Goal: Task Accomplishment & Management: Manage account settings

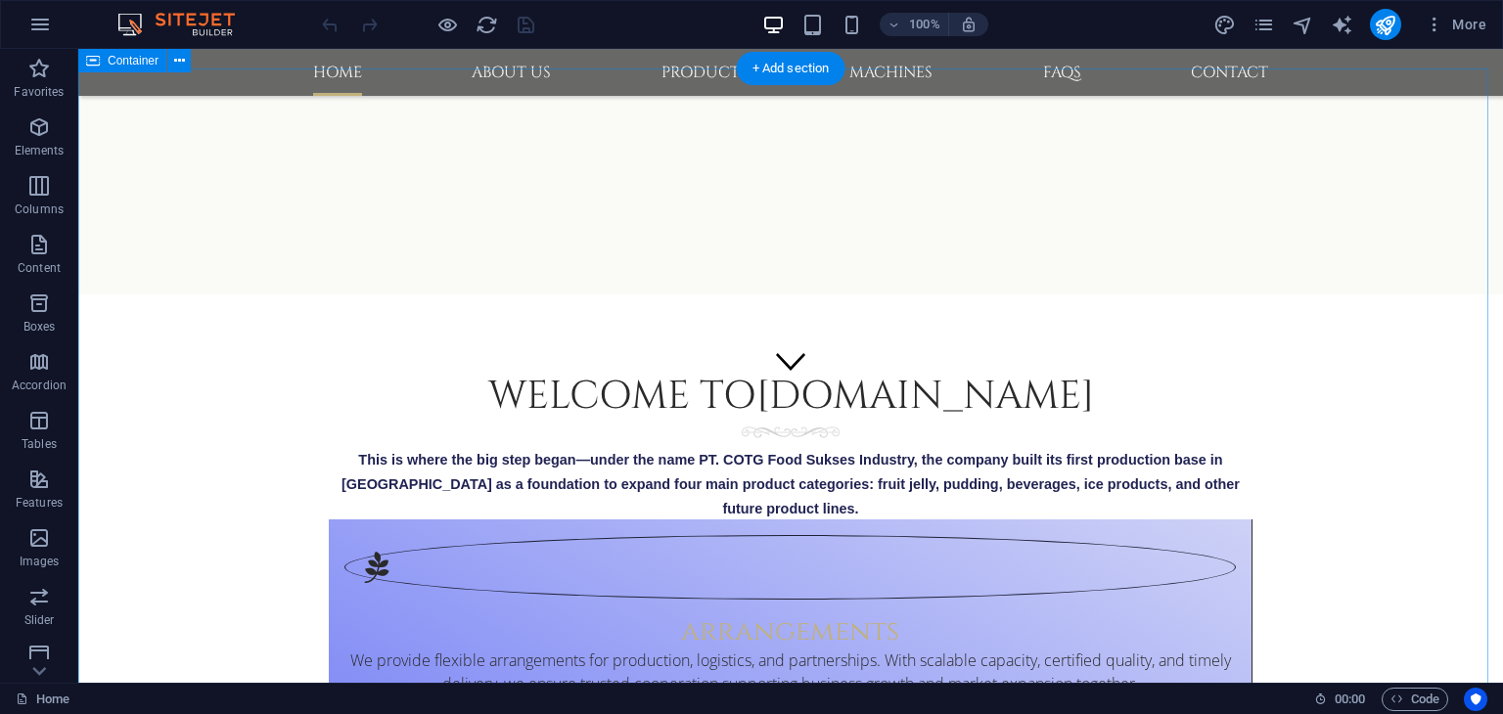
scroll to position [256, 0]
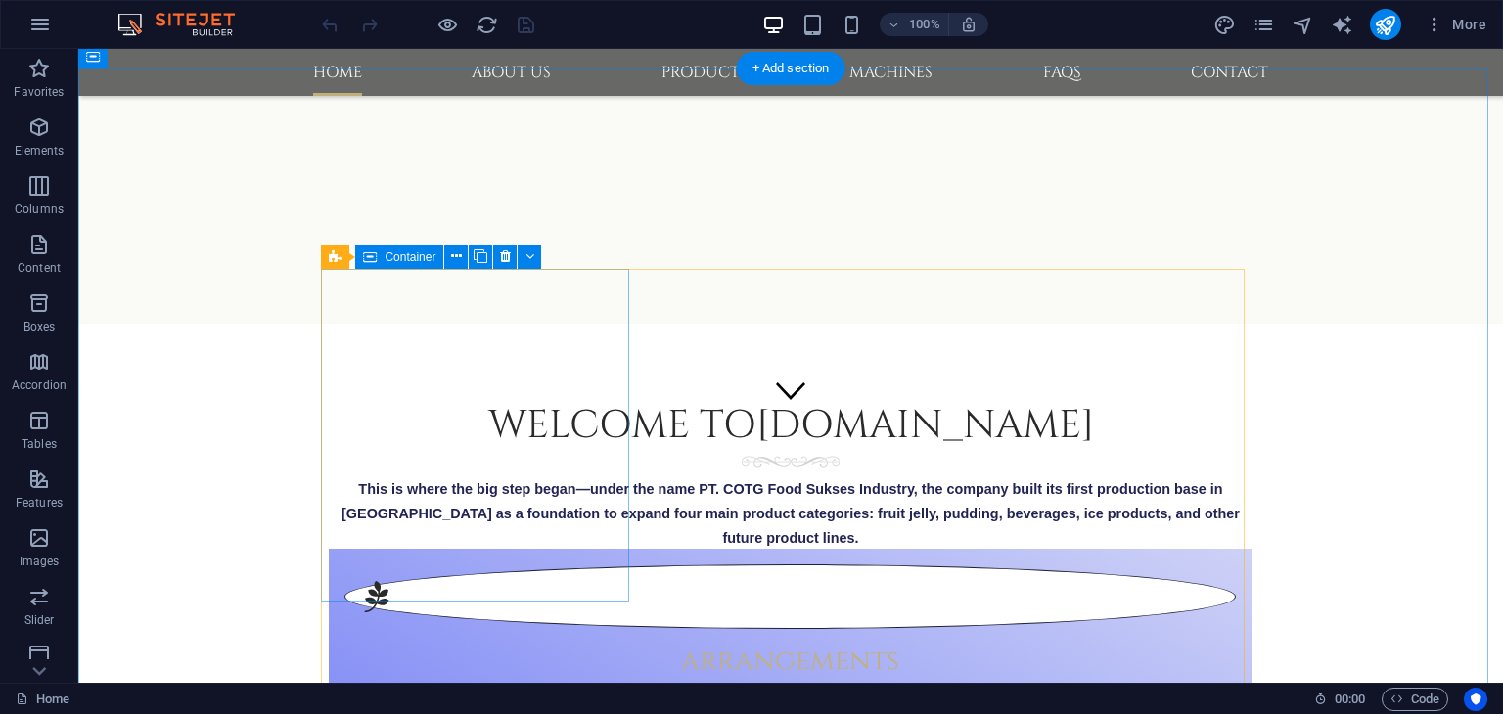
click at [349, 549] on div "arrangements We provide flexible arrangements for production, logistics, and pa…" at bounding box center [791, 645] width 924 height 193
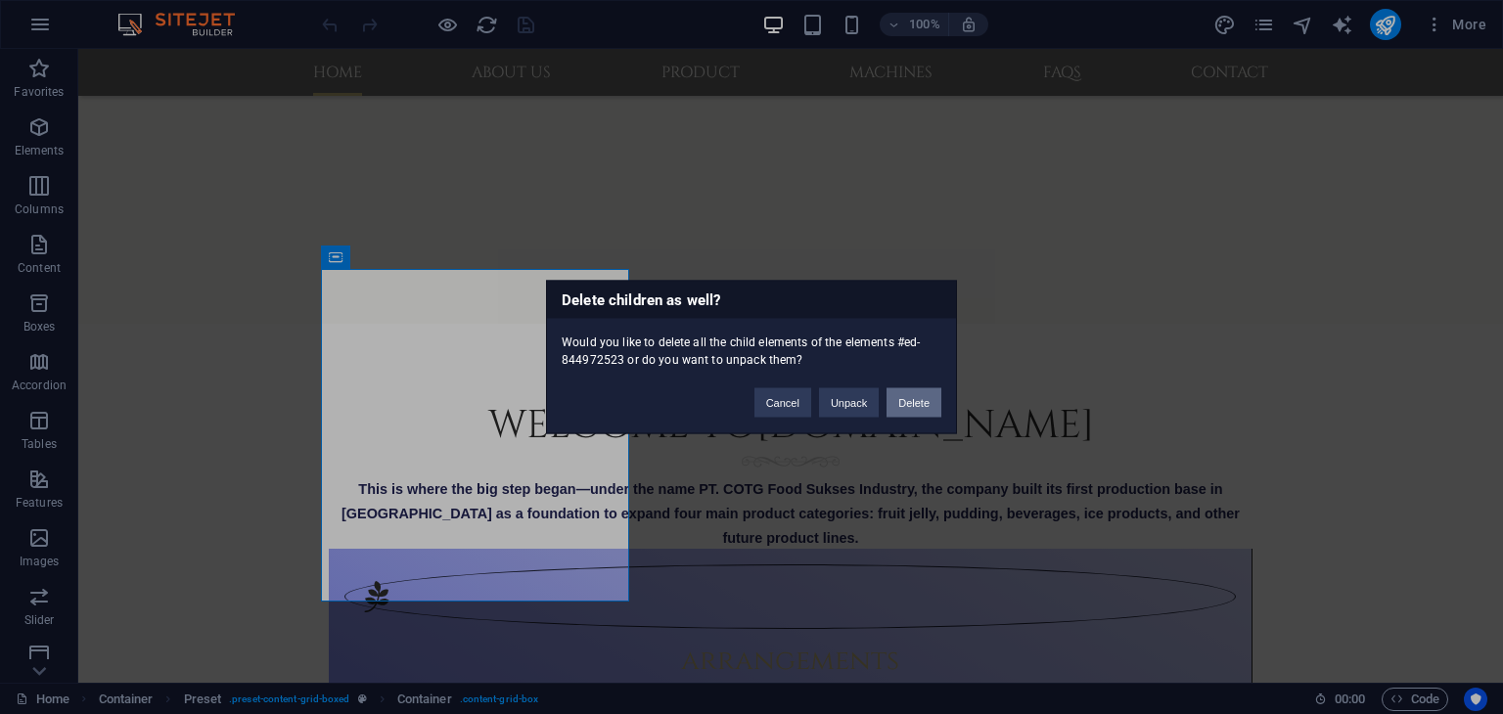
click at [921, 404] on button "Delete" at bounding box center [913, 402] width 55 height 29
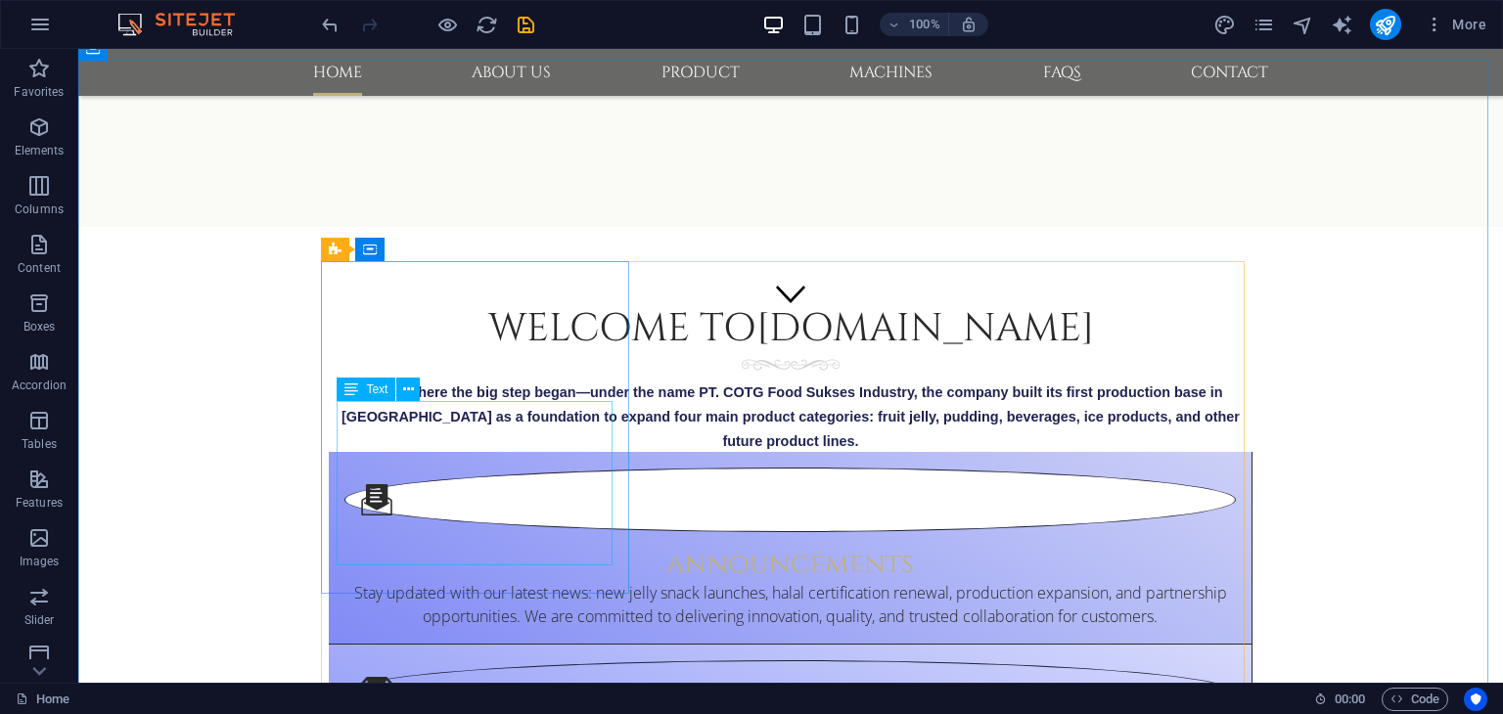
scroll to position [452, 0]
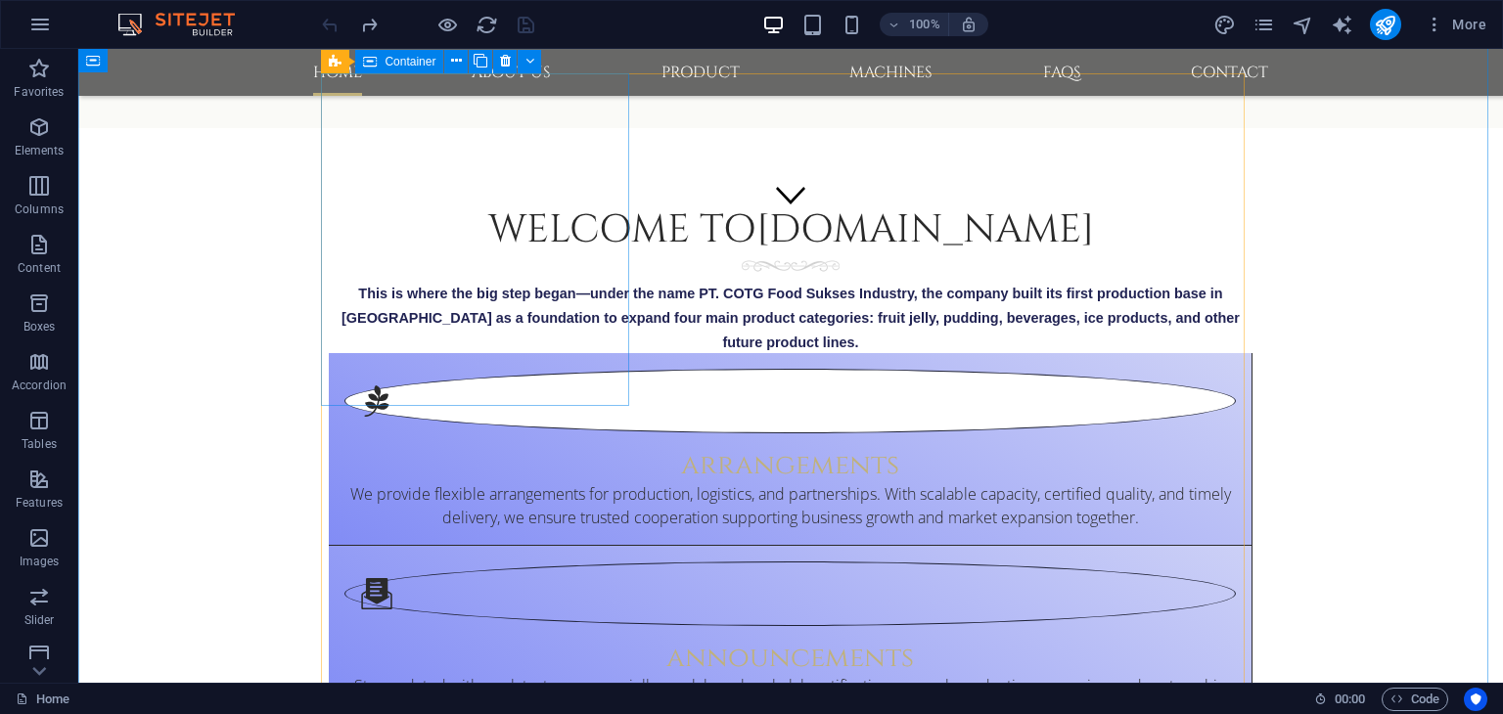
click at [353, 389] on div "arrangements We provide flexible arrangements for production, logistics, and pa…" at bounding box center [791, 449] width 924 height 193
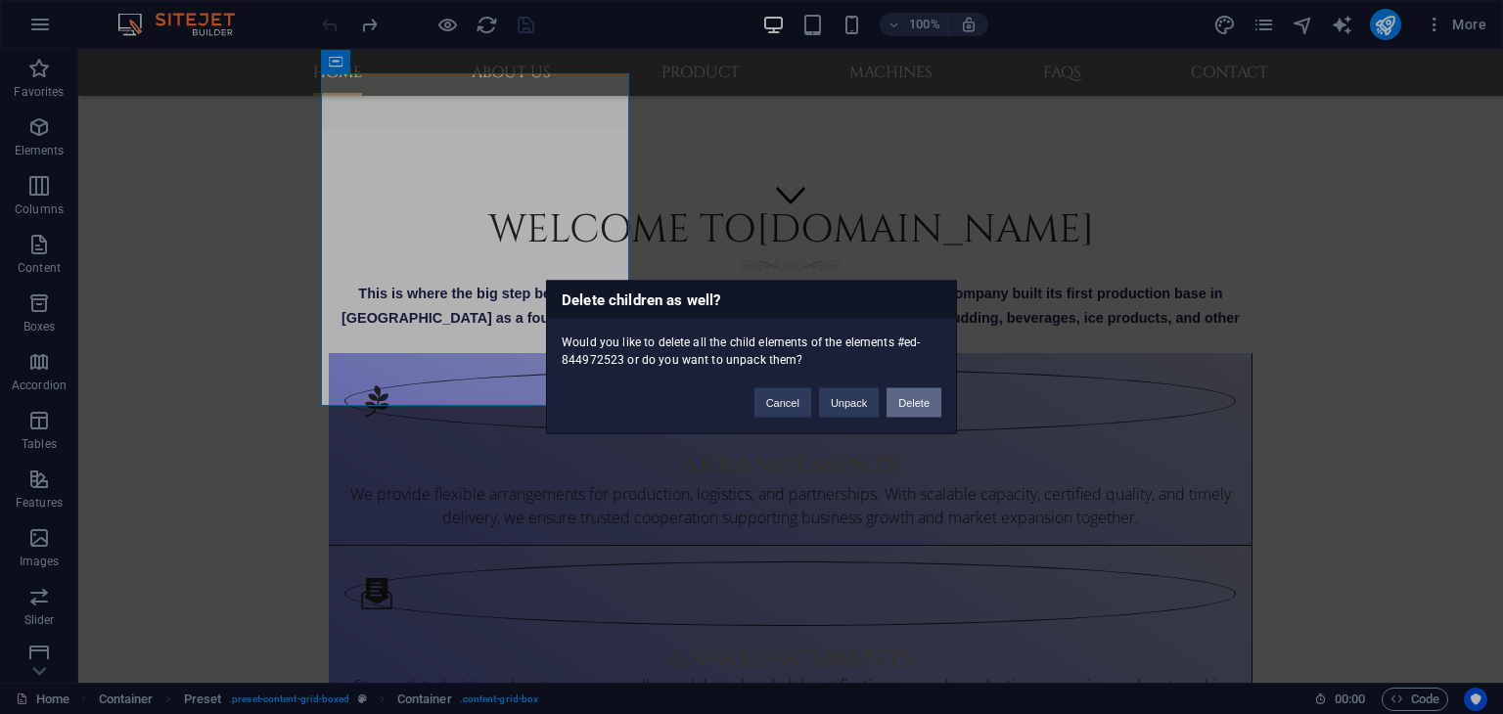
click at [910, 405] on button "Delete" at bounding box center [913, 402] width 55 height 29
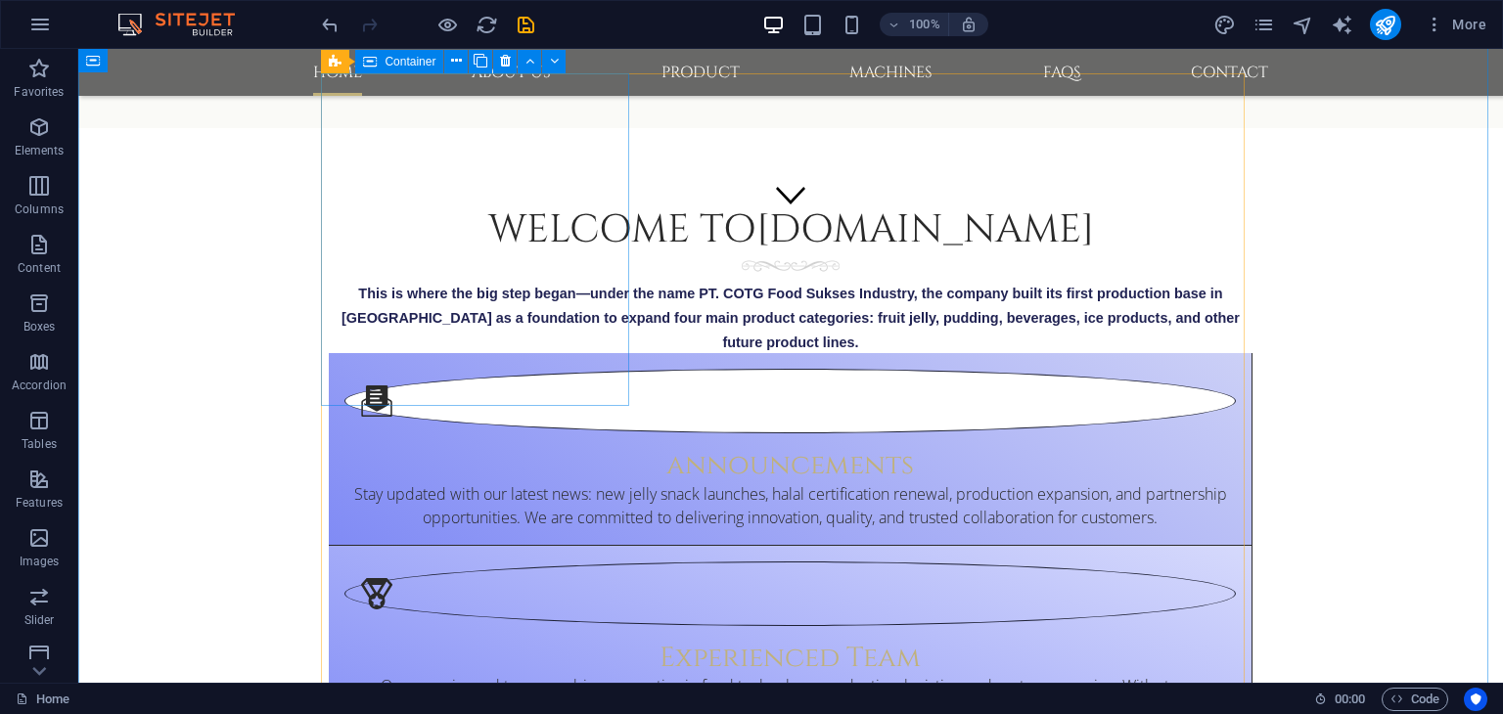
click at [368, 401] on div "announcements Stay updated with our latest news: new jelly snack launches, [DEM…" at bounding box center [791, 449] width 924 height 193
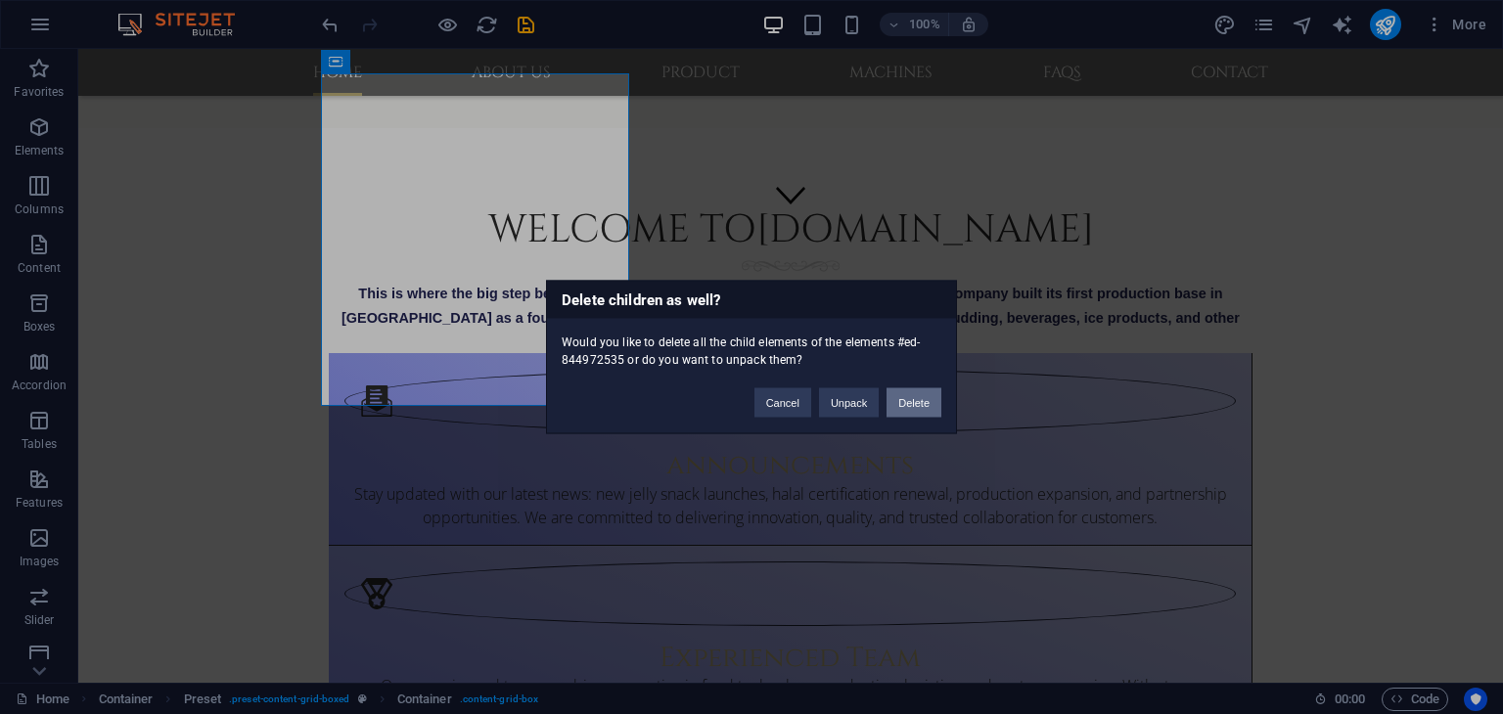
click at [902, 403] on button "Delete" at bounding box center [913, 402] width 55 height 29
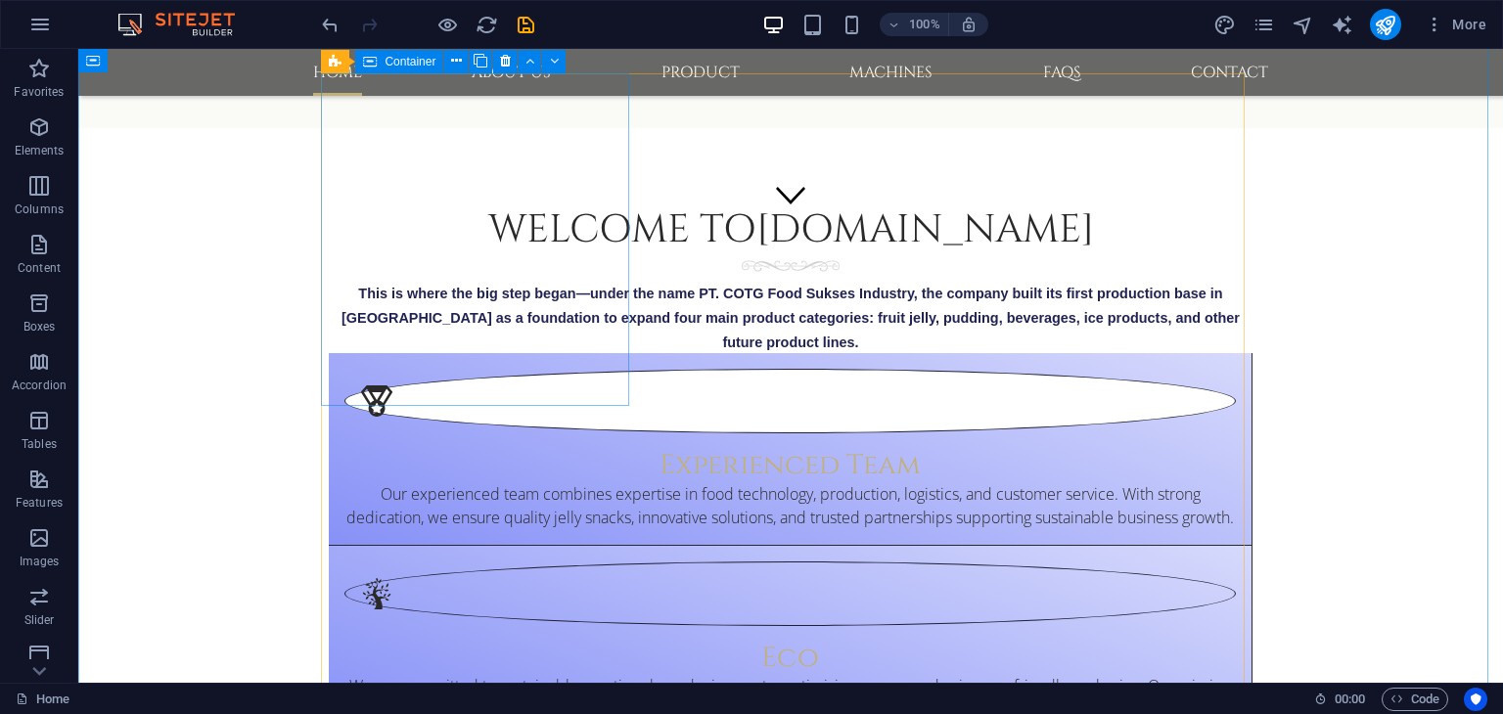
click at [390, 392] on div "Experienced Team Our experienced team combines expertise in food technology, pr…" at bounding box center [791, 449] width 924 height 193
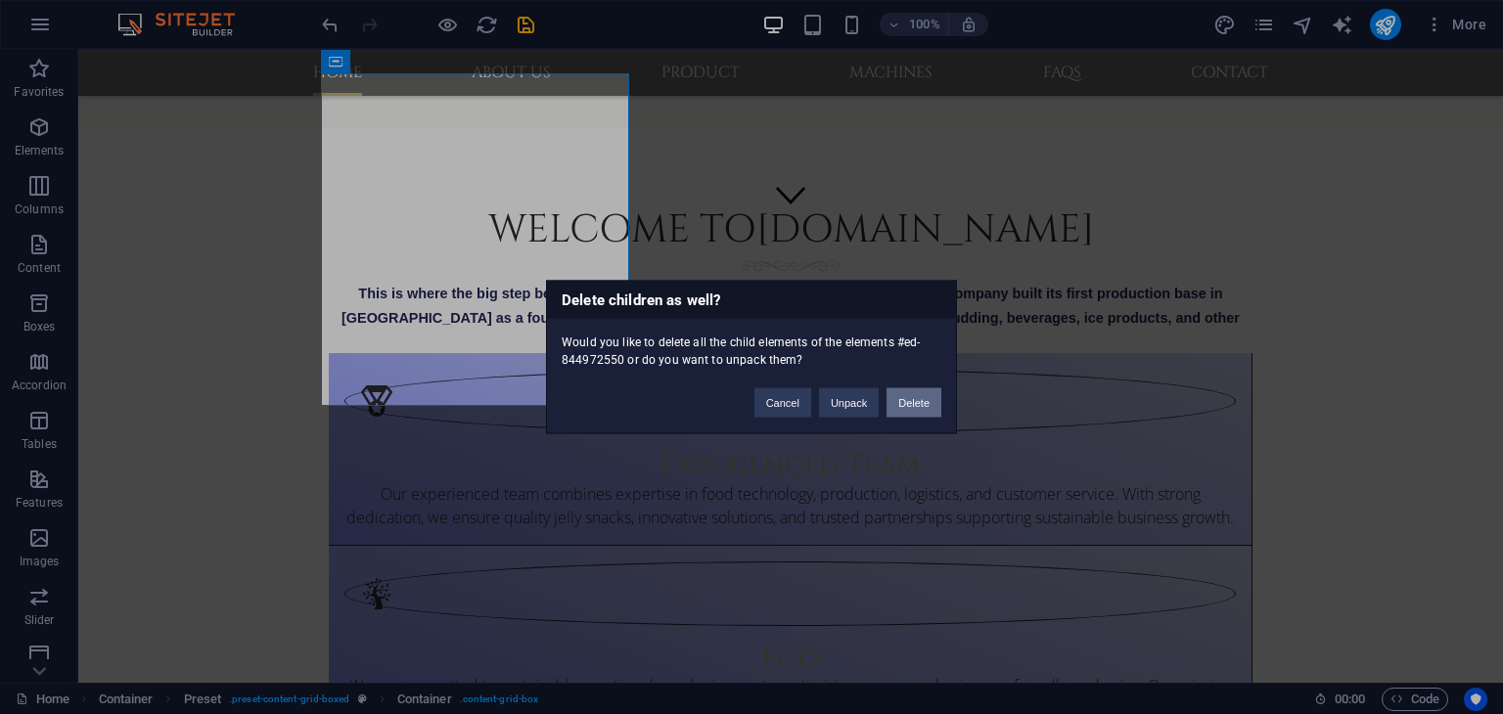
click at [901, 408] on button "Delete" at bounding box center [913, 402] width 55 height 29
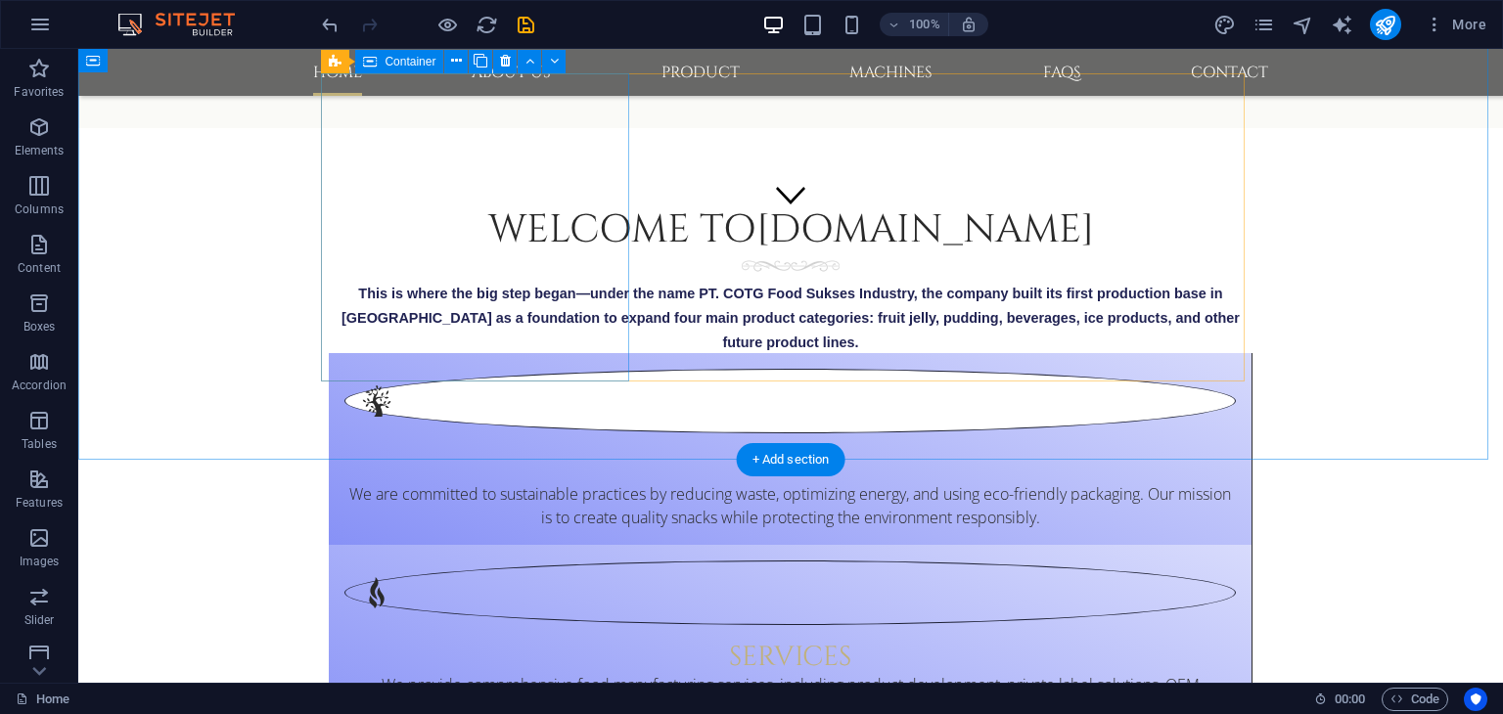
click at [386, 375] on div "Eco We are committed to sustainable practices by reducing waste, optimizing ene…" at bounding box center [791, 449] width 924 height 192
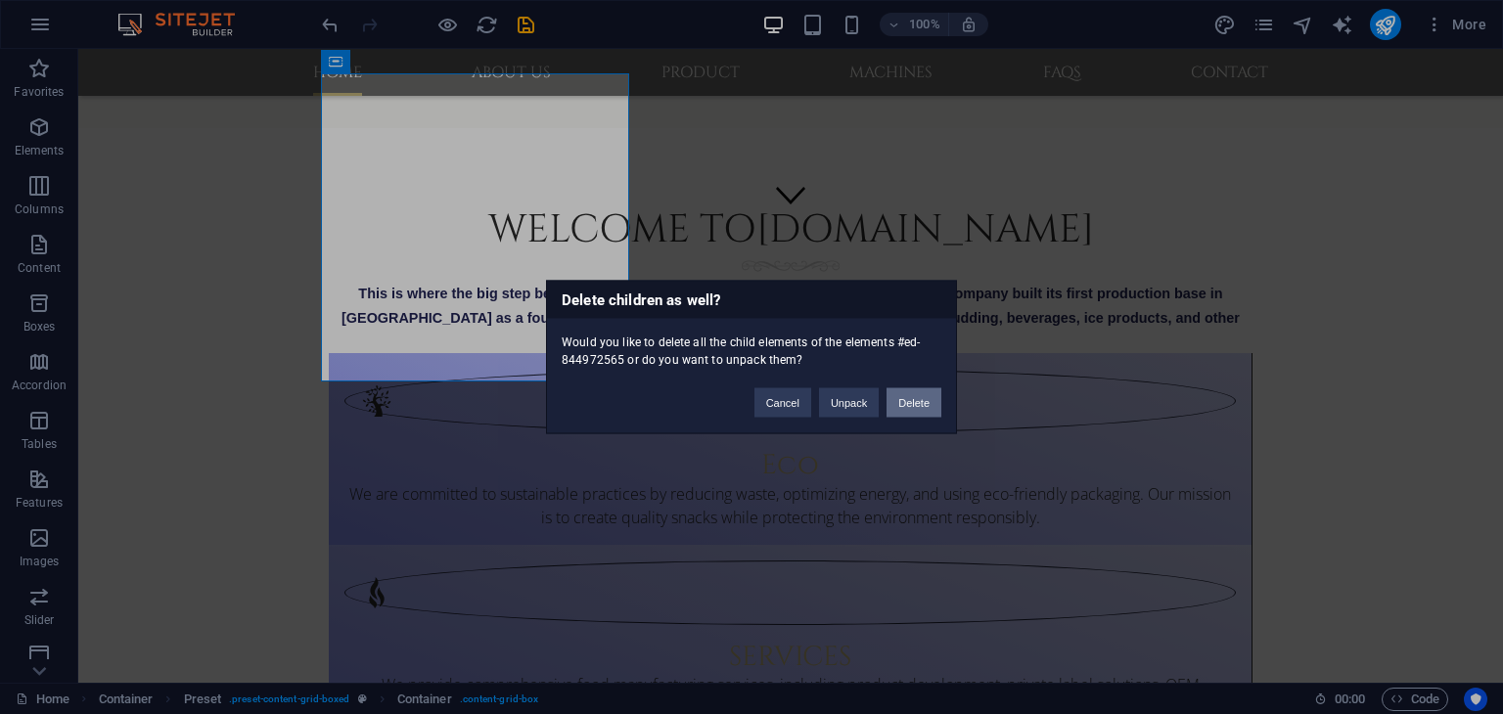
click at [931, 412] on button "Delete" at bounding box center [913, 402] width 55 height 29
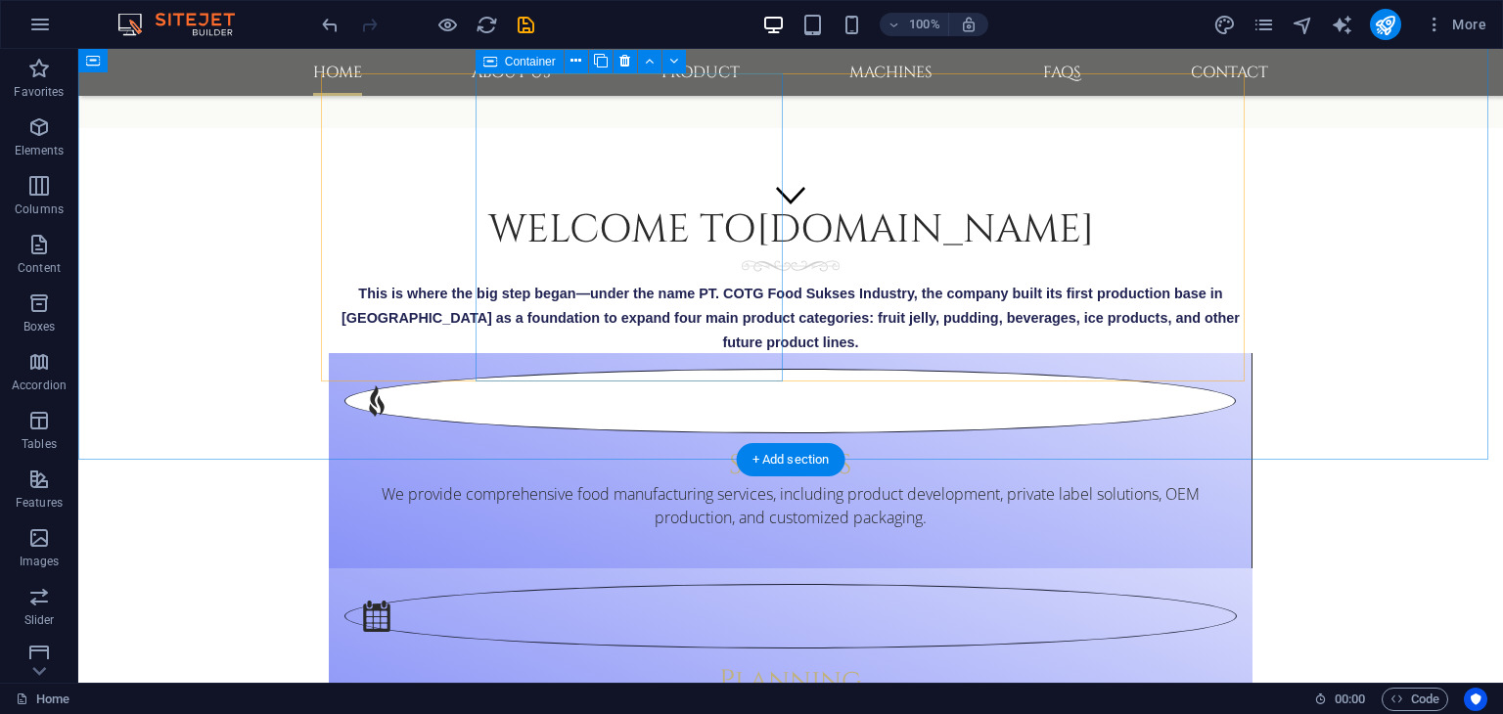
click at [579, 370] on div "SERVICES We provide comprehensive food manufacturing services, including produc…" at bounding box center [791, 460] width 924 height 215
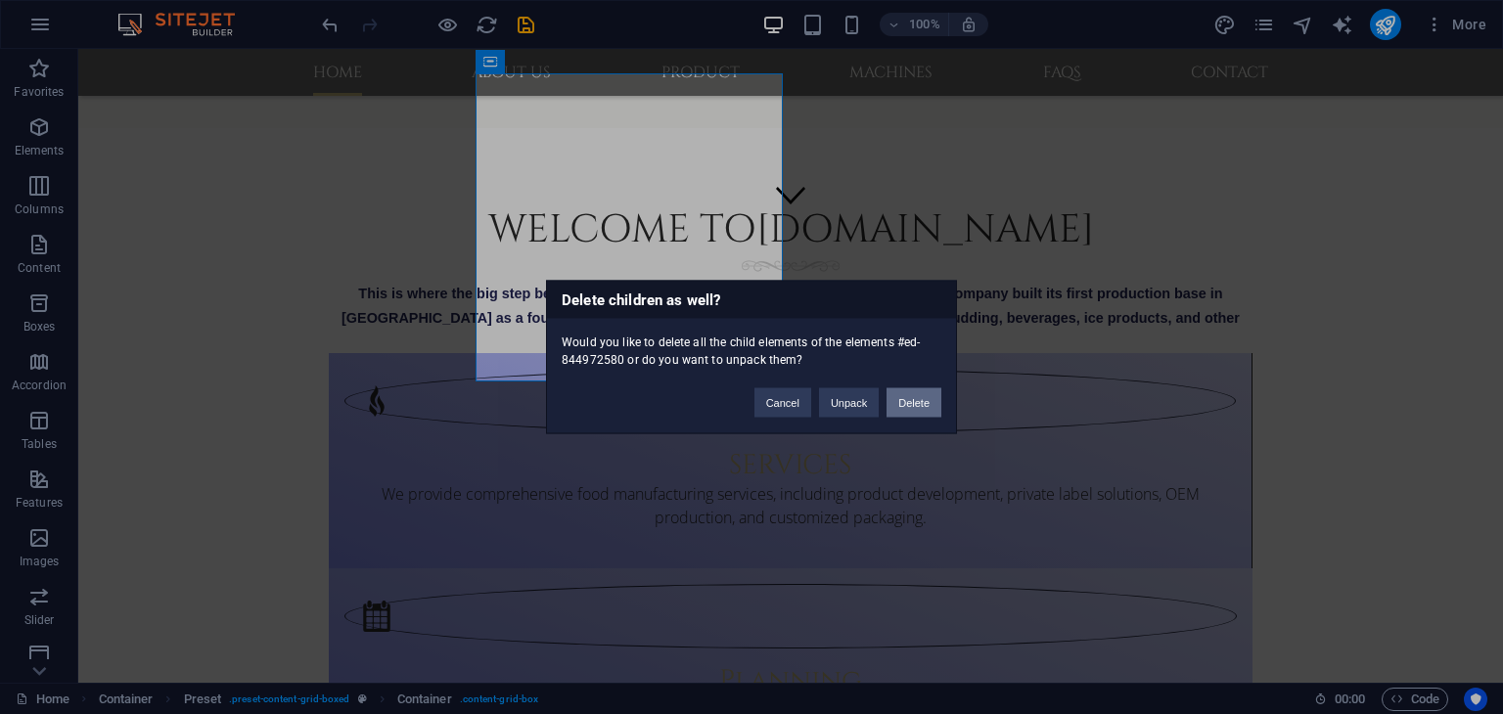
click at [911, 407] on button "Delete" at bounding box center [913, 402] width 55 height 29
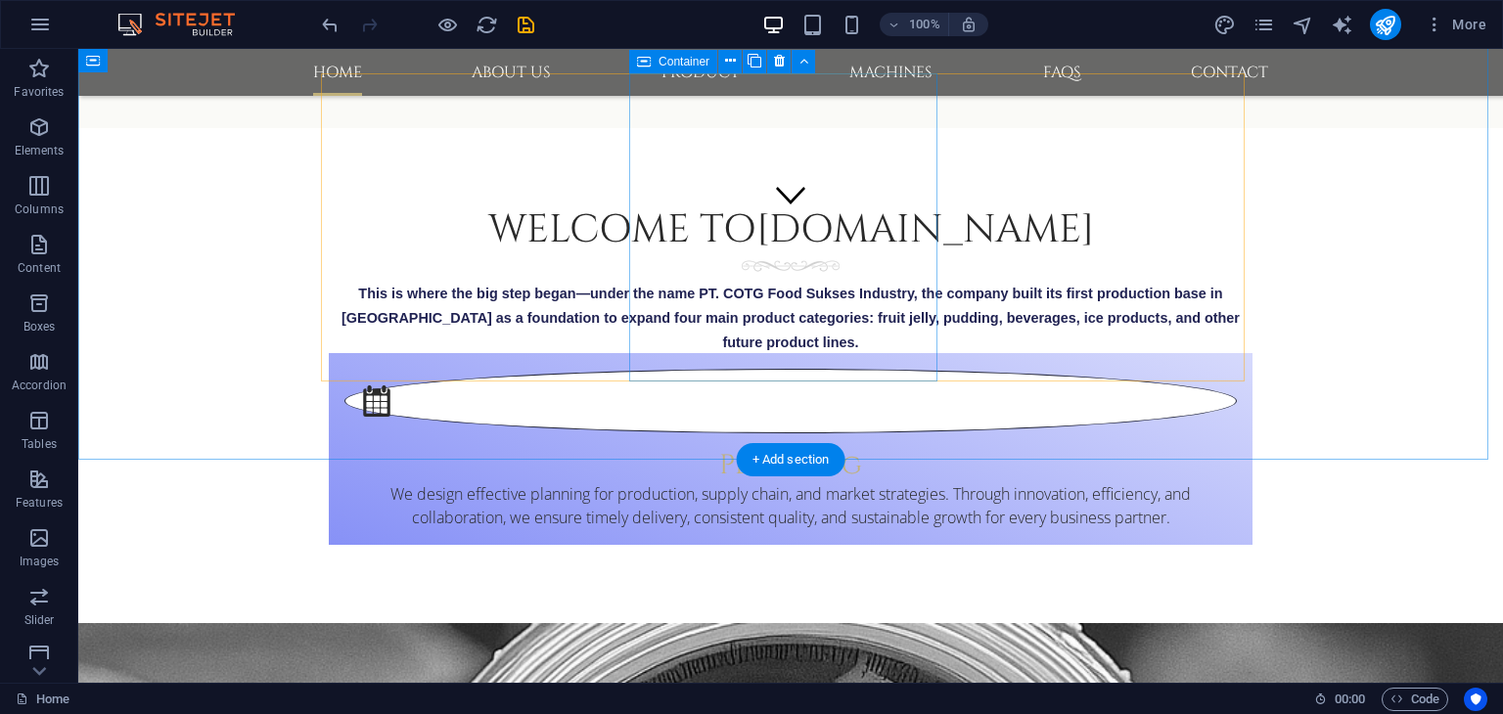
click at [681, 368] on div "Planning We design effective planning for production, supply chain, and market …" at bounding box center [791, 449] width 924 height 192
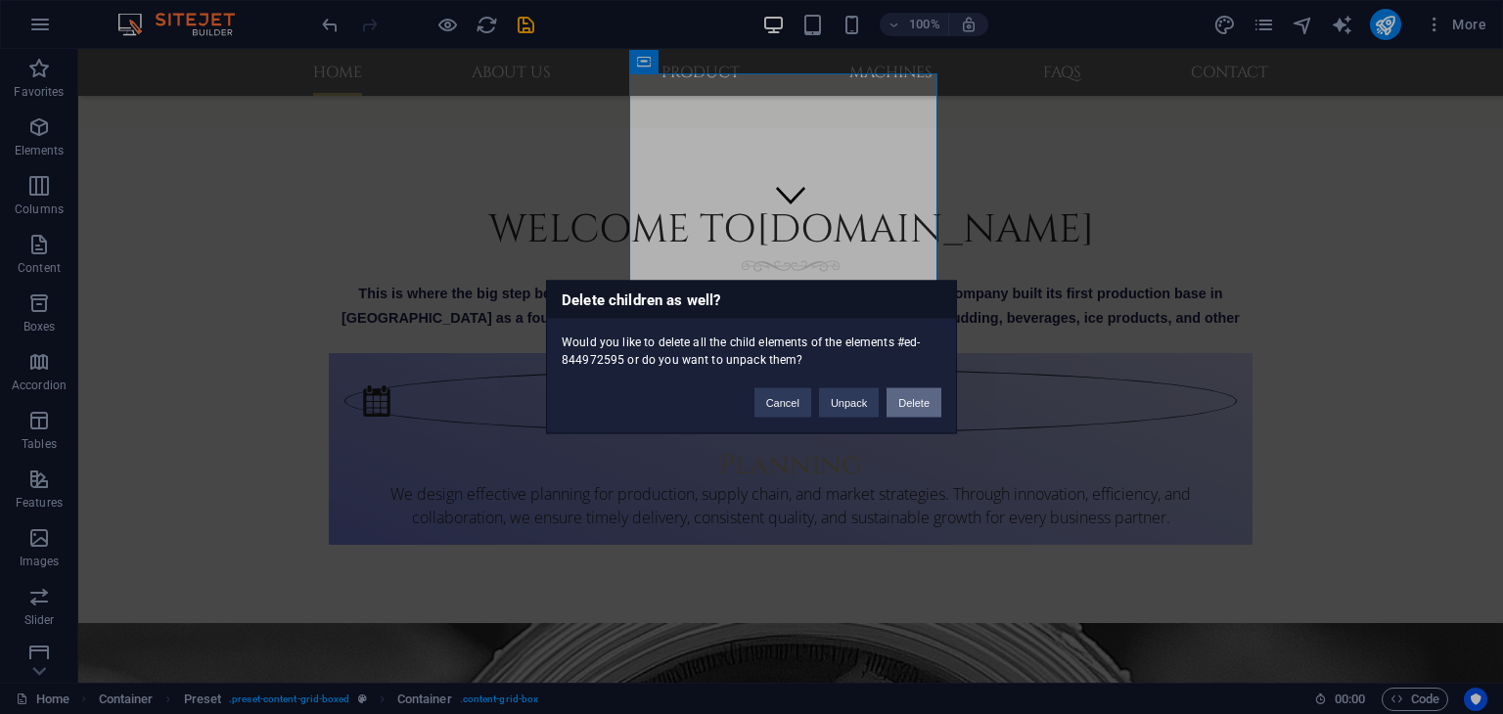
click at [923, 410] on button "Delete" at bounding box center [913, 402] width 55 height 29
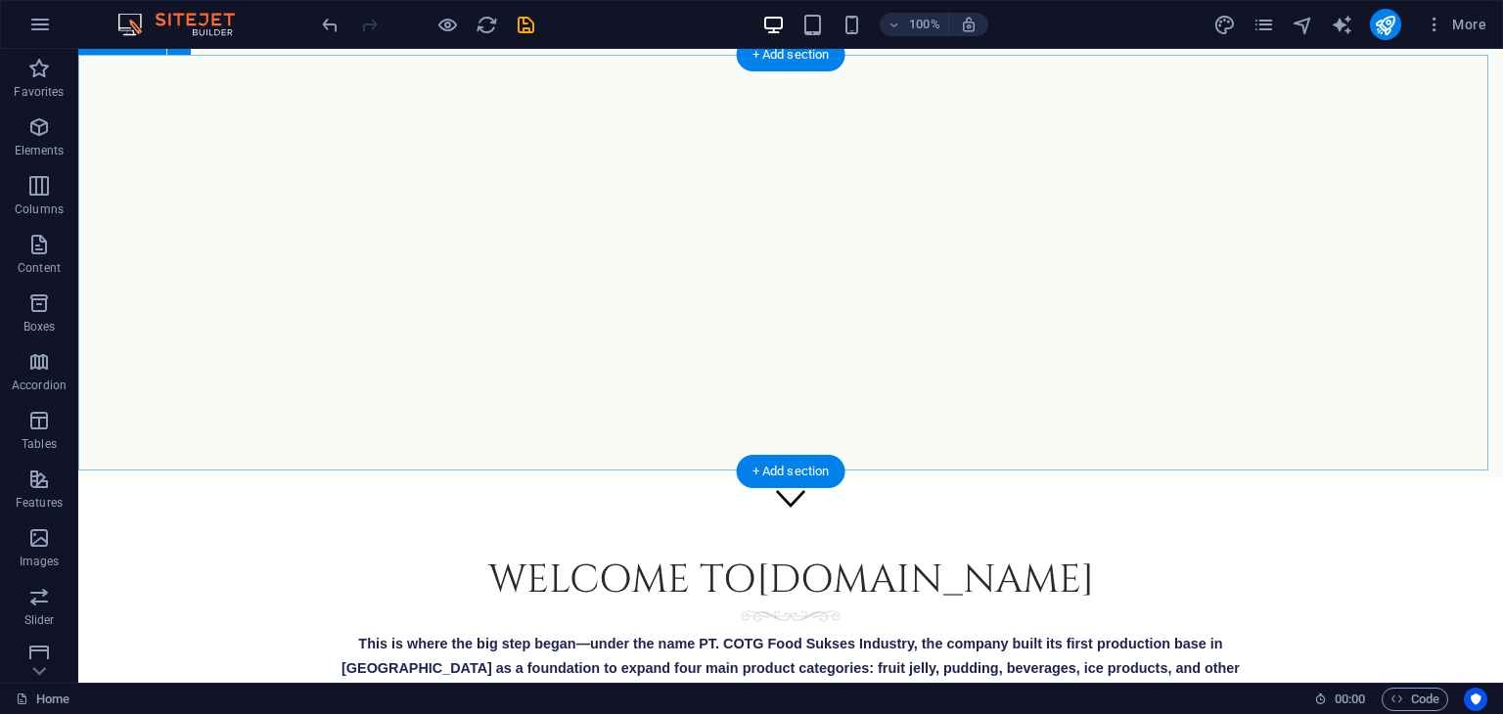
scroll to position [61, 0]
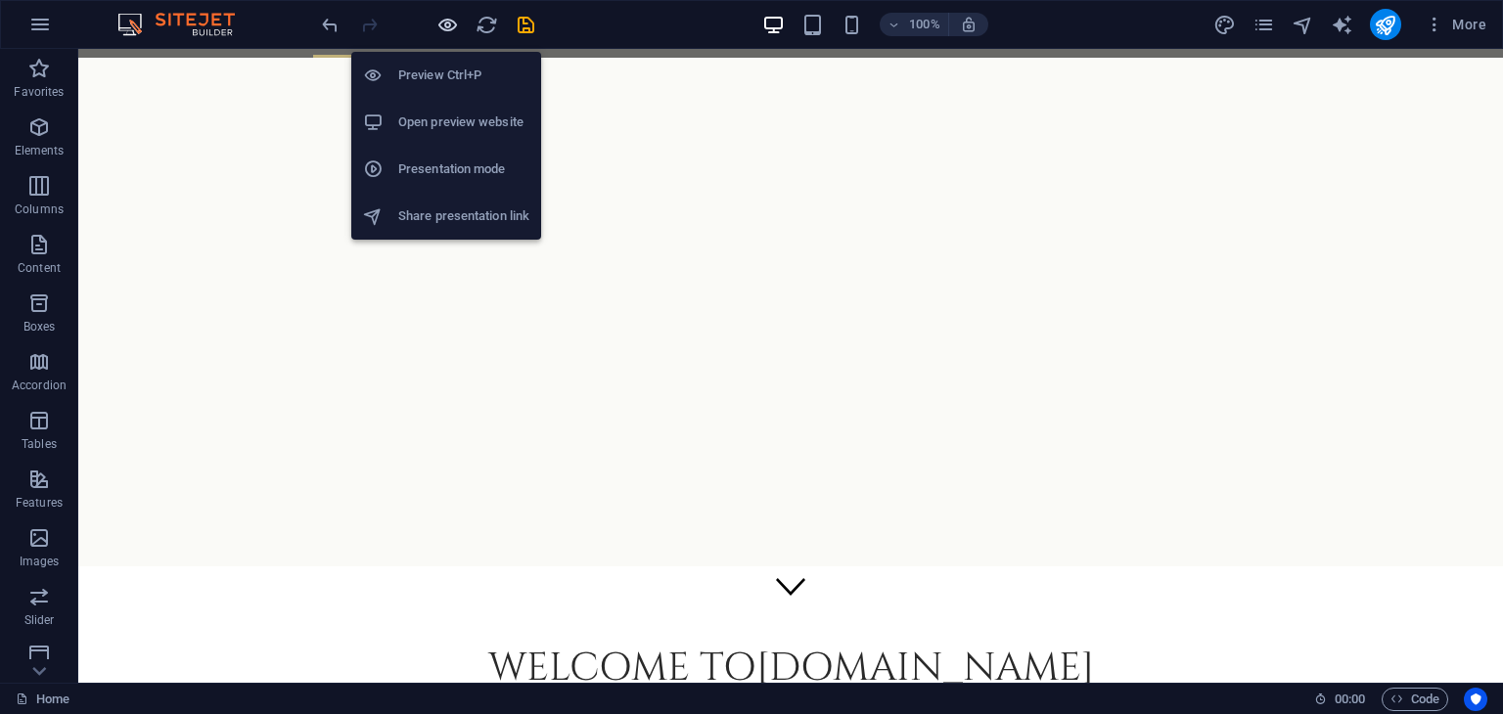
click at [450, 35] on icon "button" at bounding box center [447, 25] width 23 height 23
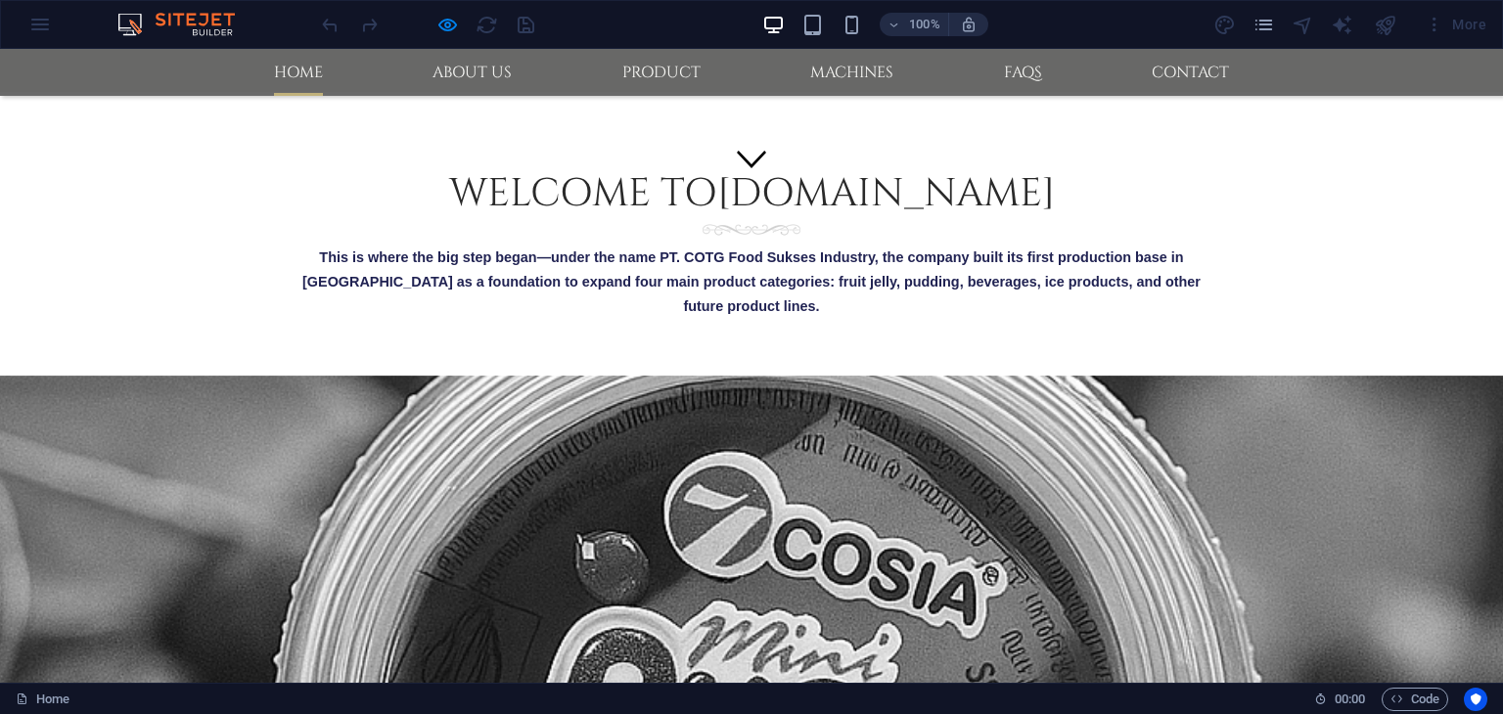
scroll to position [489, 0]
click at [490, 450] on div at bounding box center [752, 589] width 1654 height 429
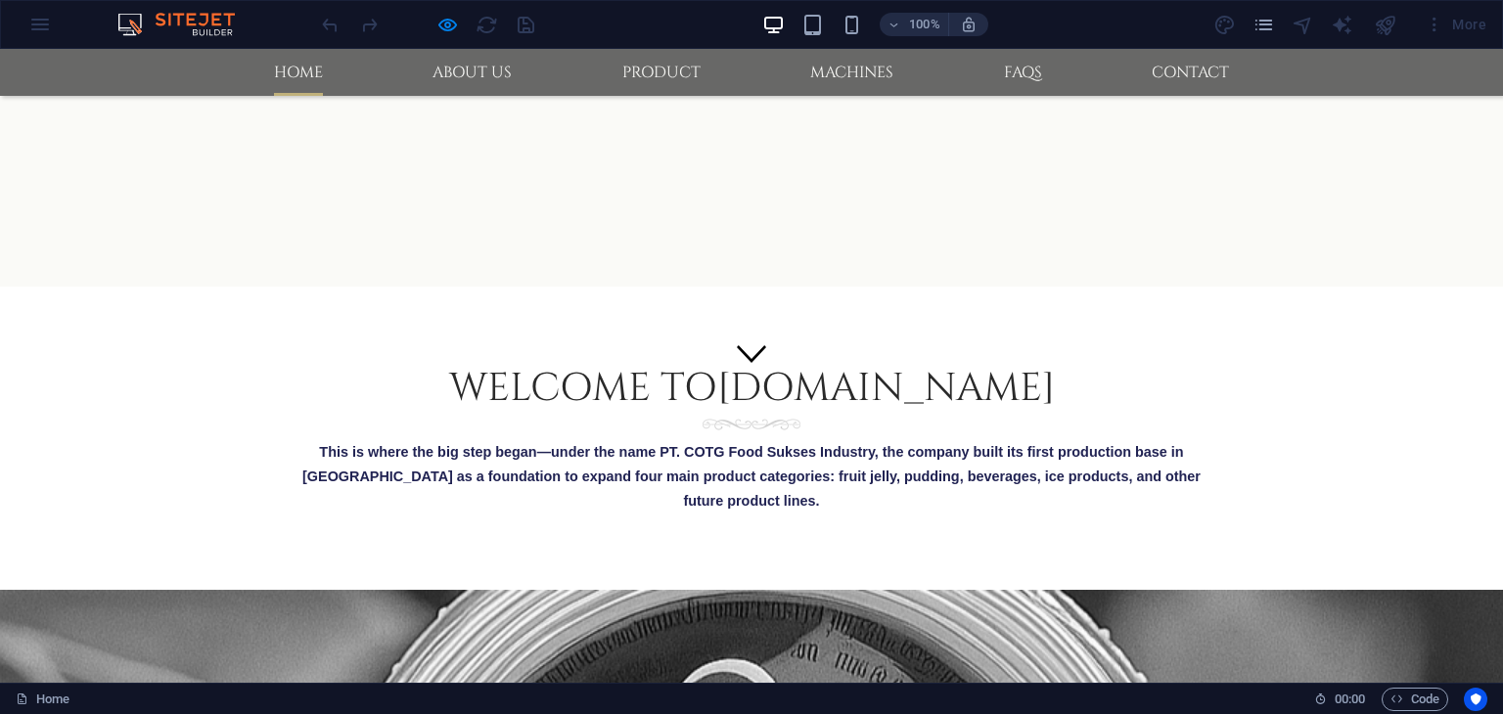
scroll to position [98, 0]
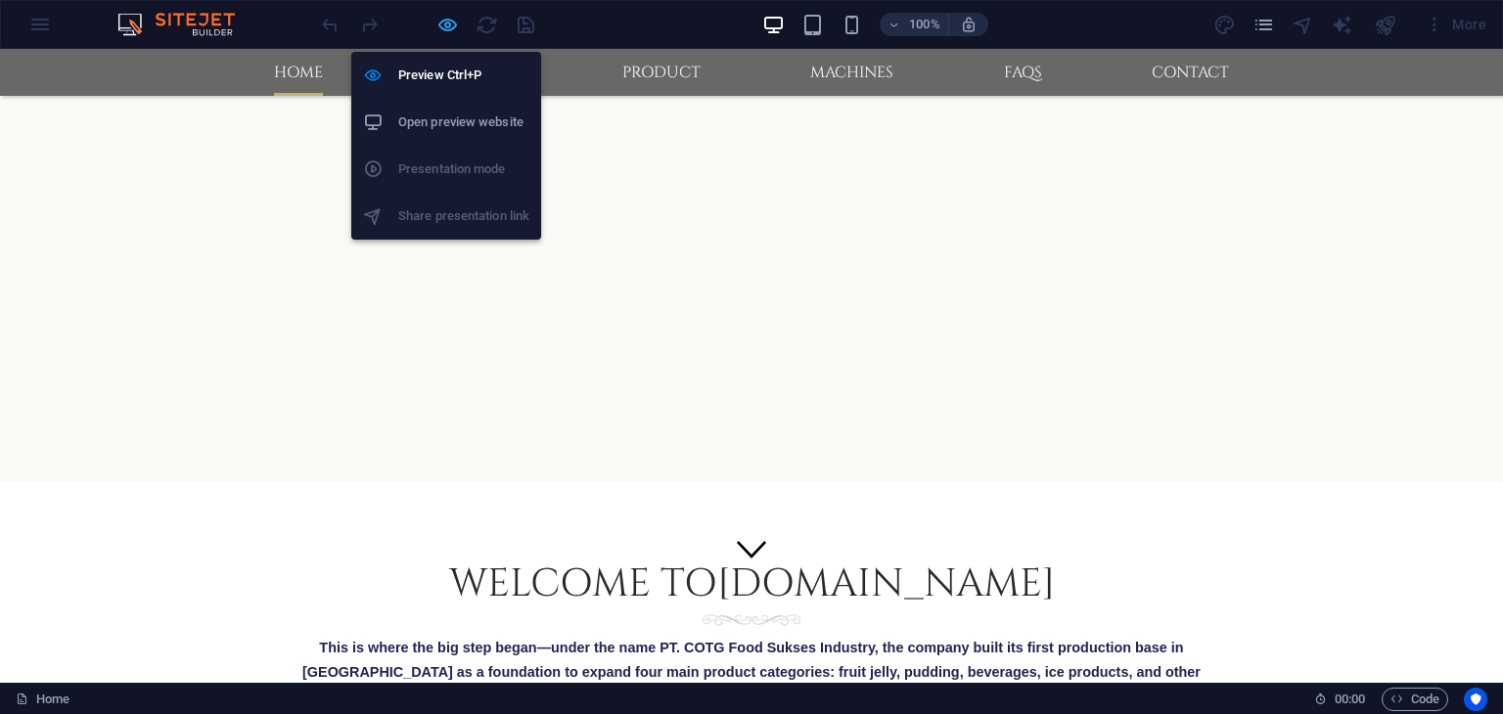
click at [450, 25] on icon "button" at bounding box center [447, 25] width 23 height 23
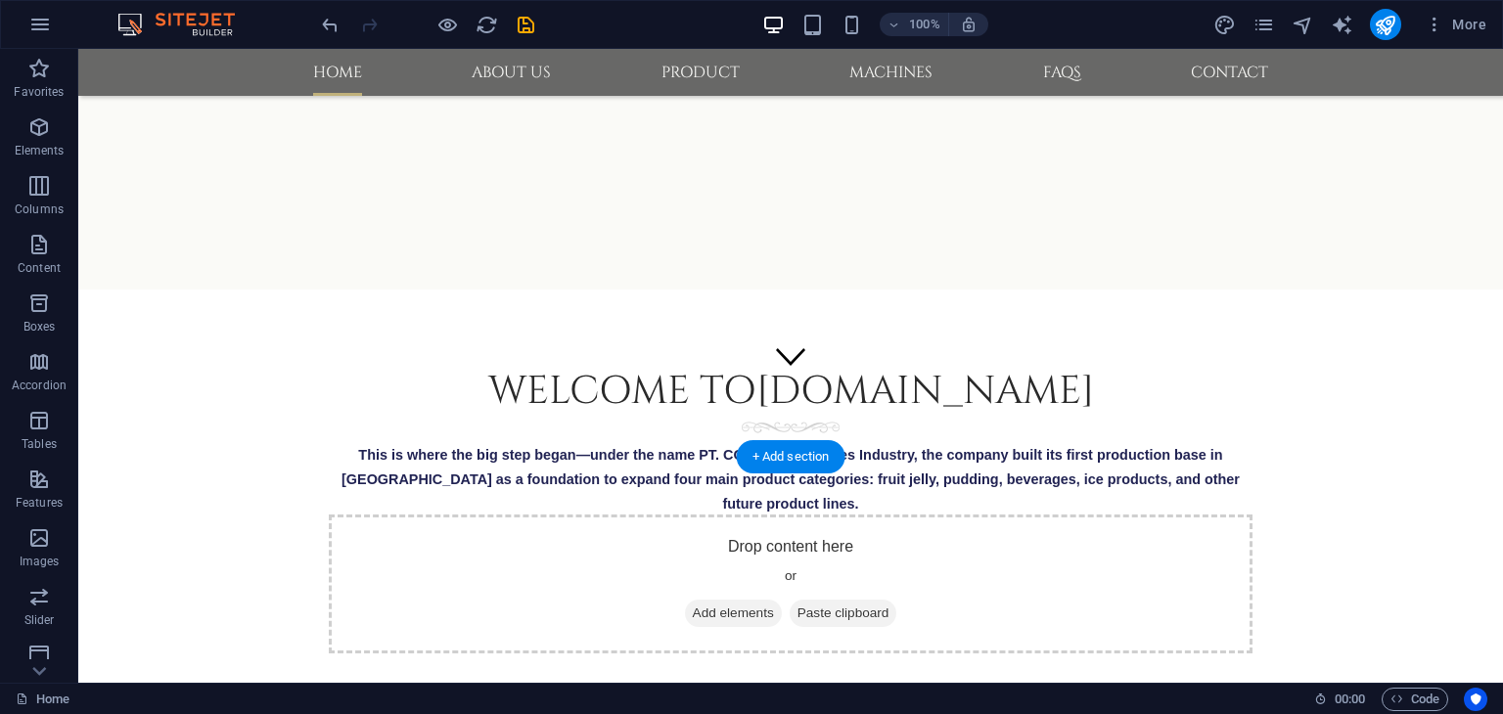
scroll to position [294, 0]
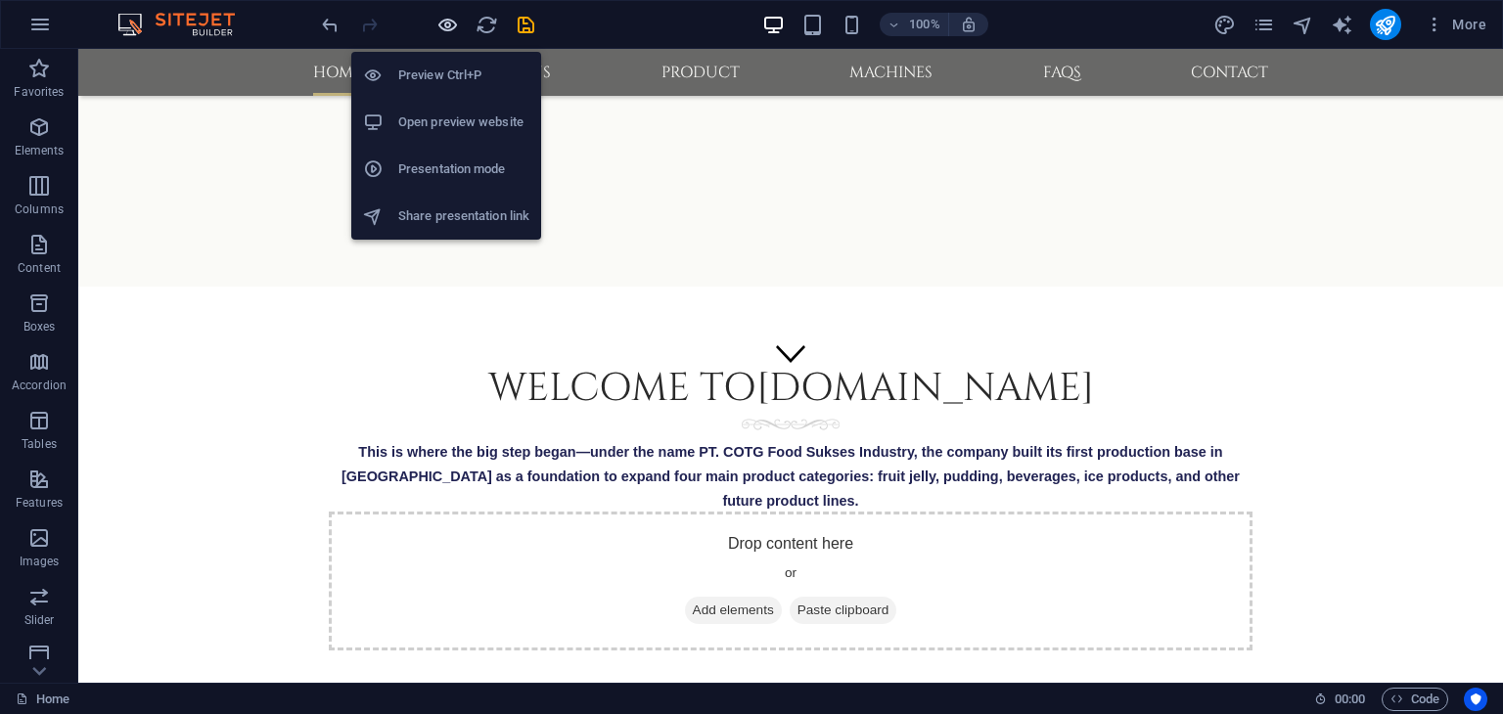
click at [453, 24] on icon "button" at bounding box center [447, 25] width 23 height 23
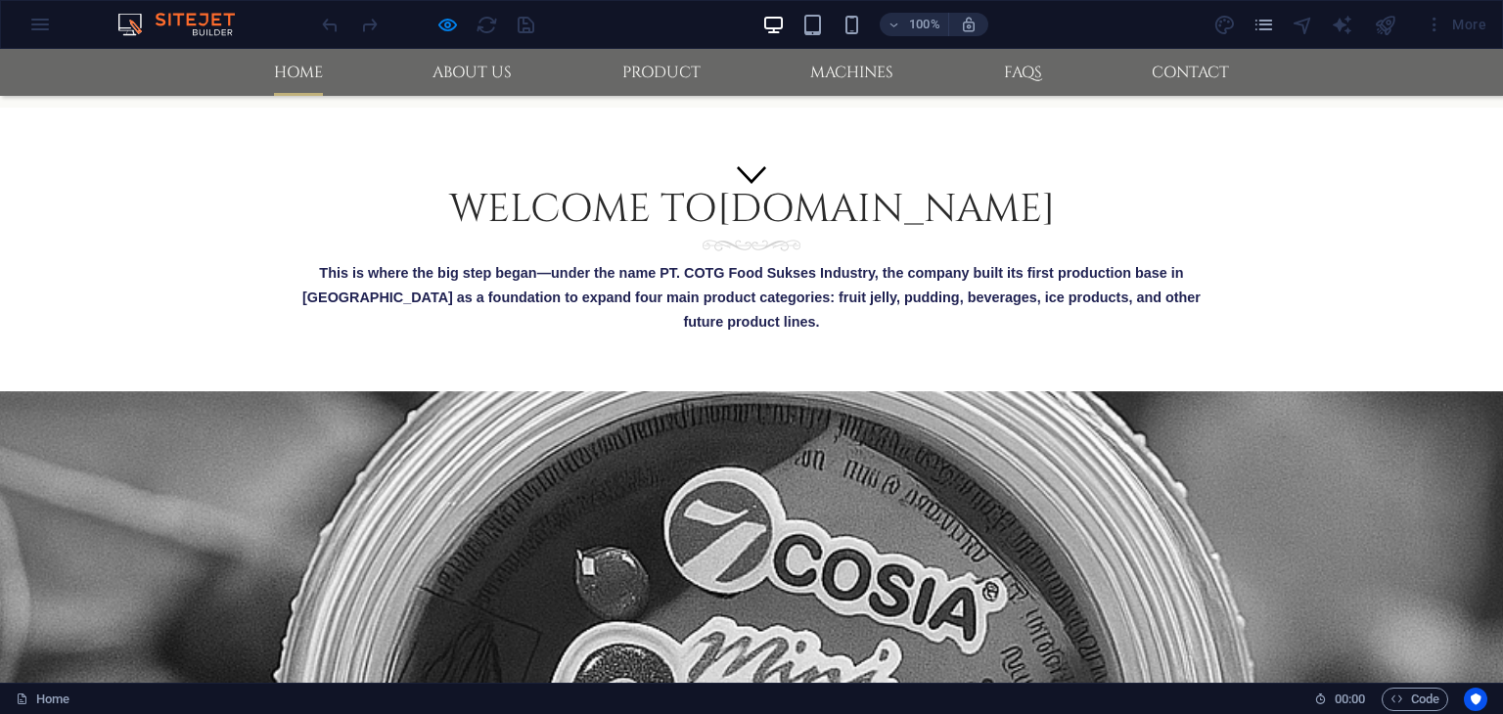
scroll to position [489, 0]
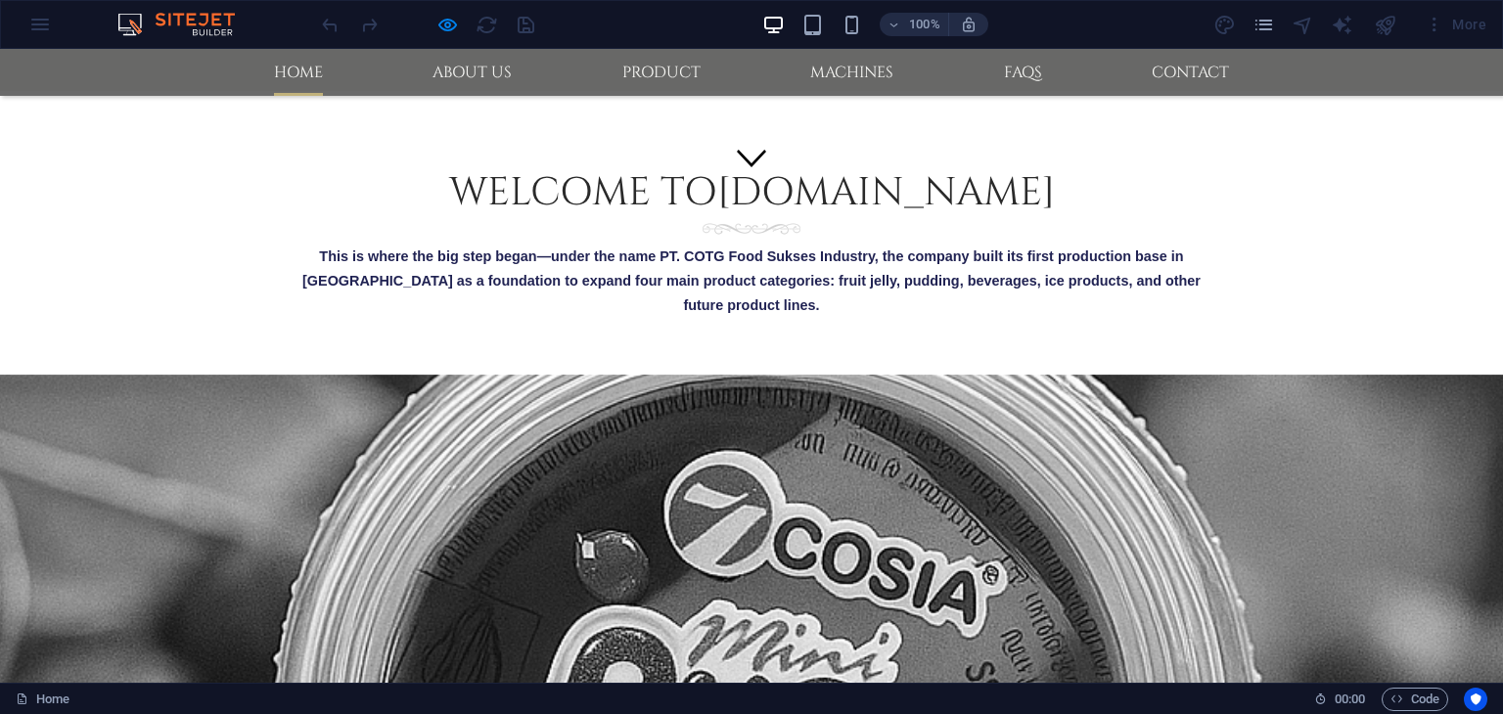
click at [113, 375] on div at bounding box center [752, 589] width 1654 height 429
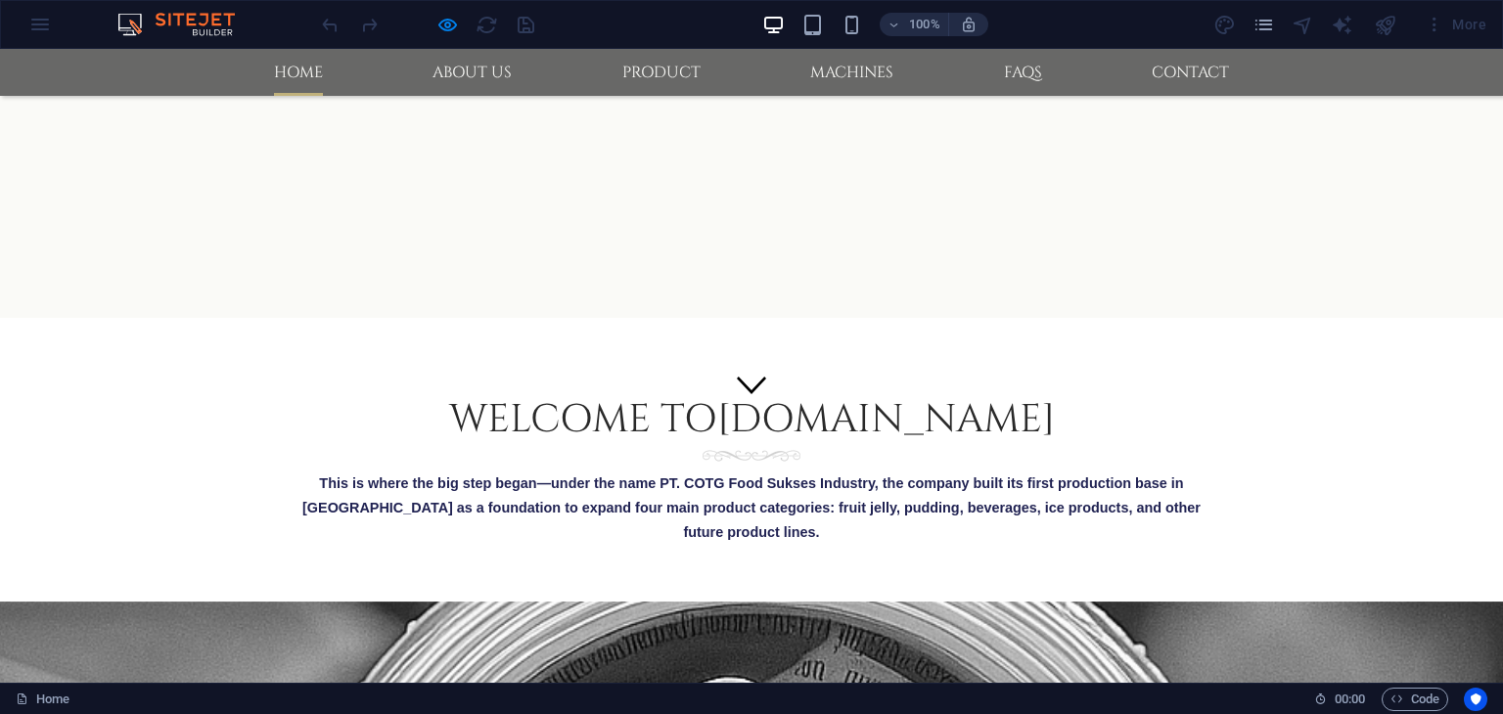
scroll to position [98, 0]
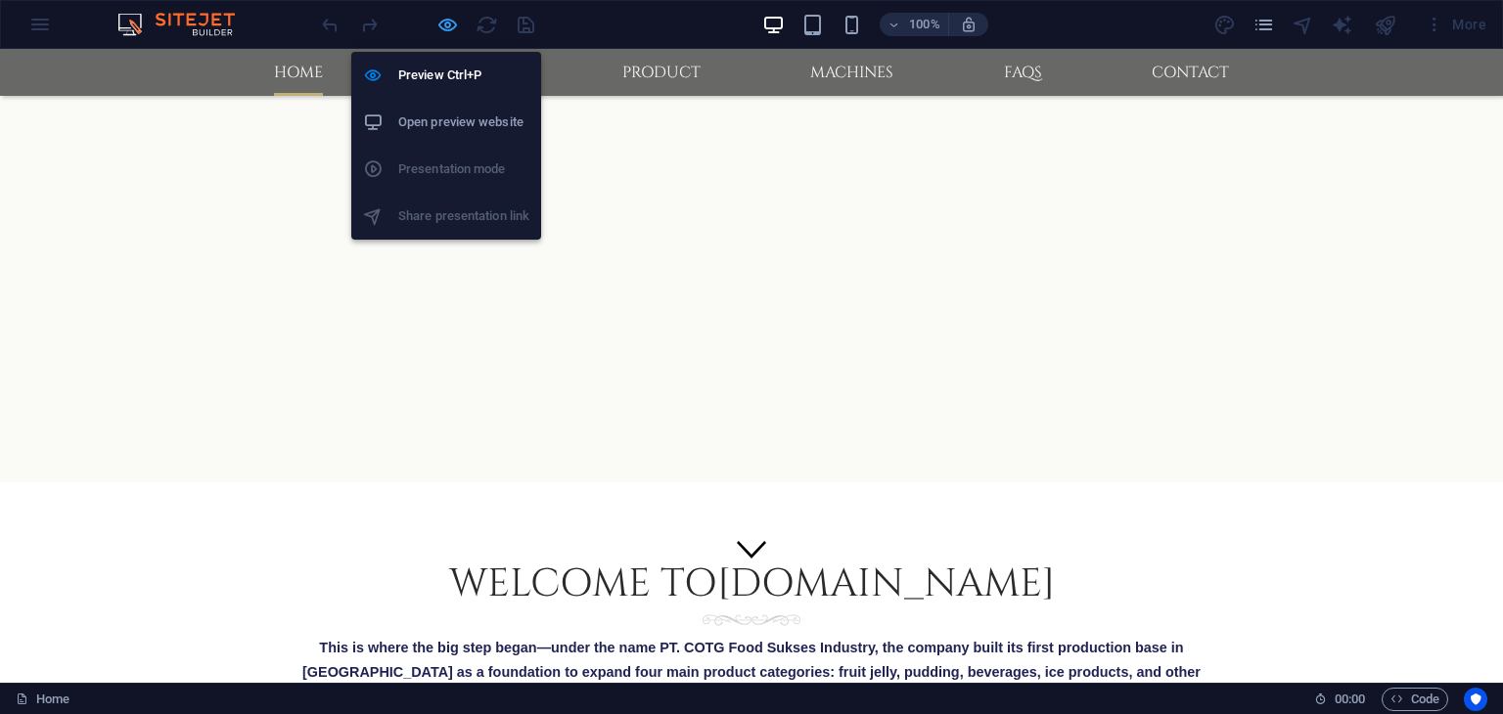
click at [445, 20] on icon "button" at bounding box center [447, 25] width 23 height 23
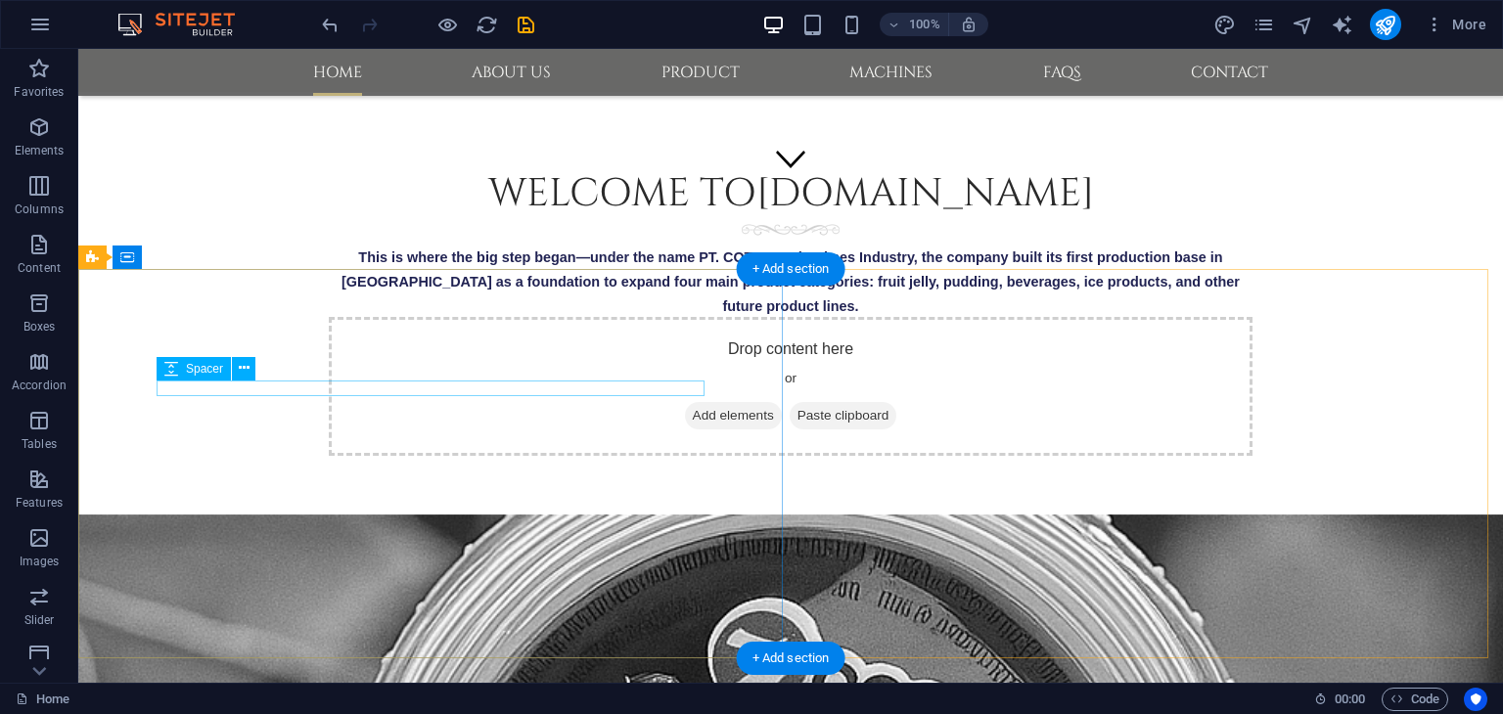
scroll to position [489, 0]
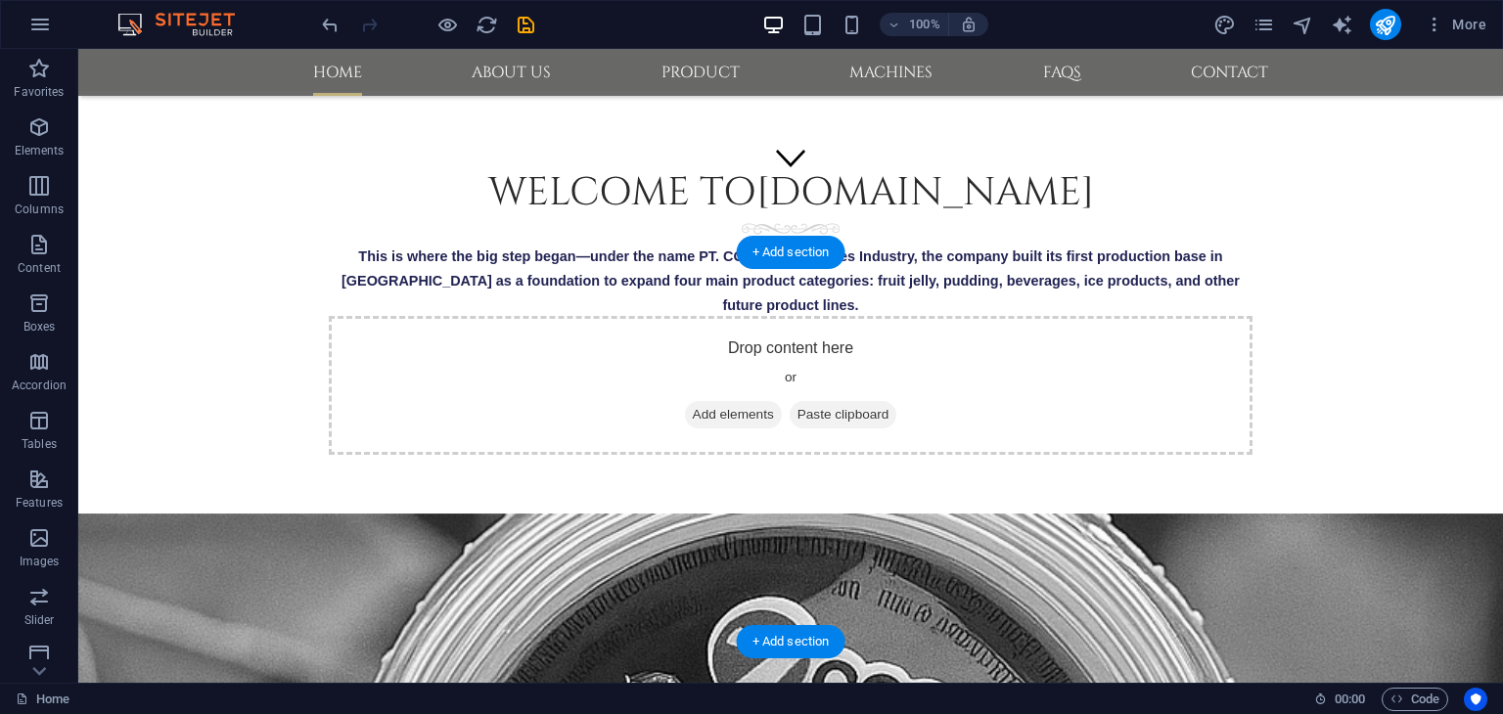
click at [296, 533] on figure at bounding box center [790, 727] width 1425 height 389
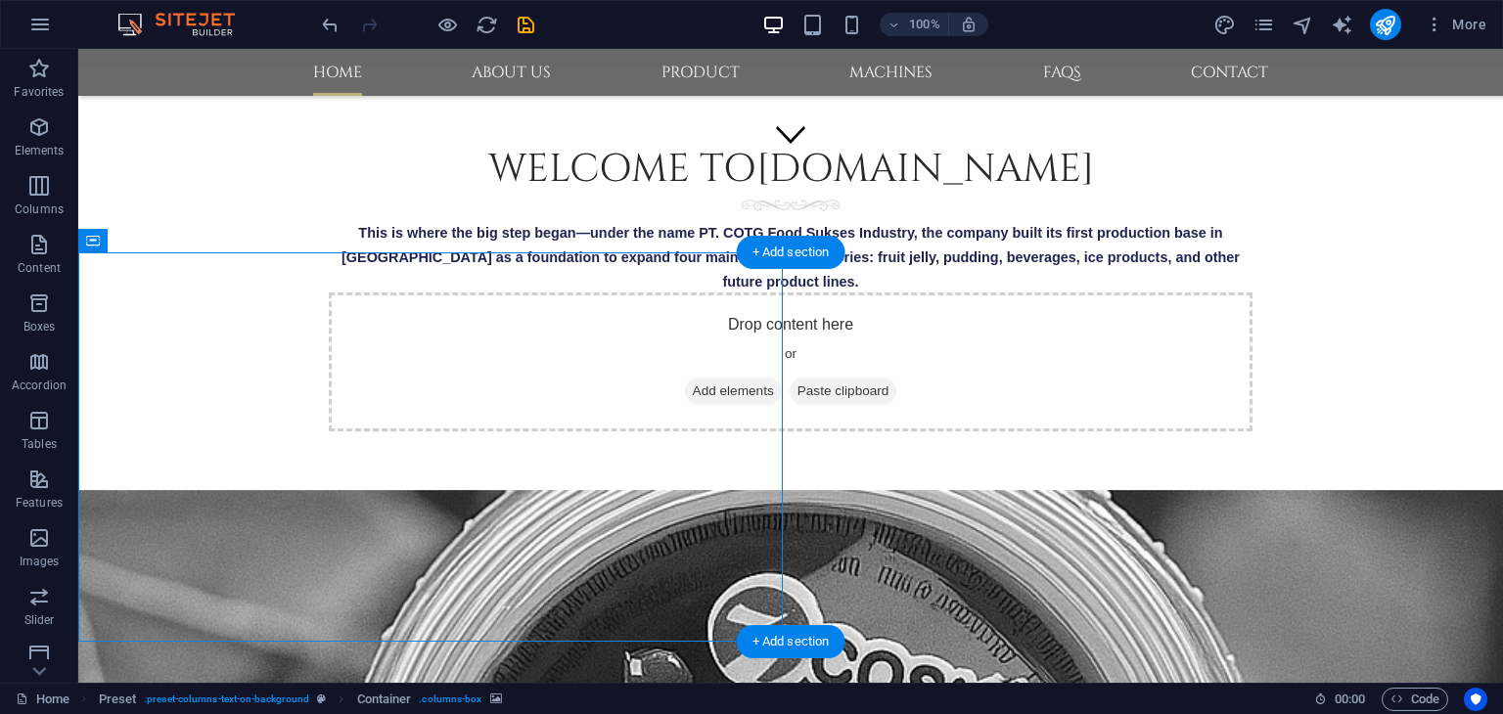
scroll to position [783, 0]
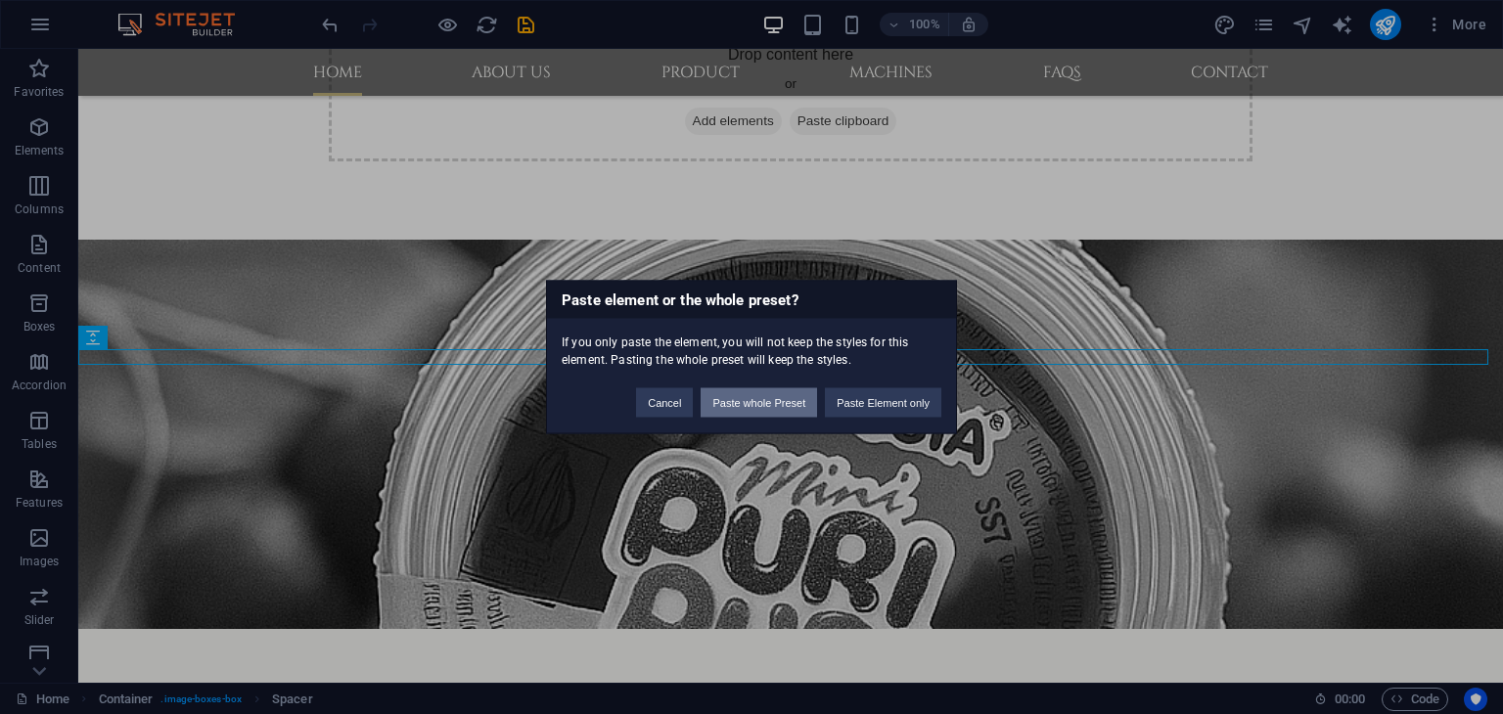
click at [767, 396] on button "Paste whole Preset" at bounding box center [759, 402] width 116 height 29
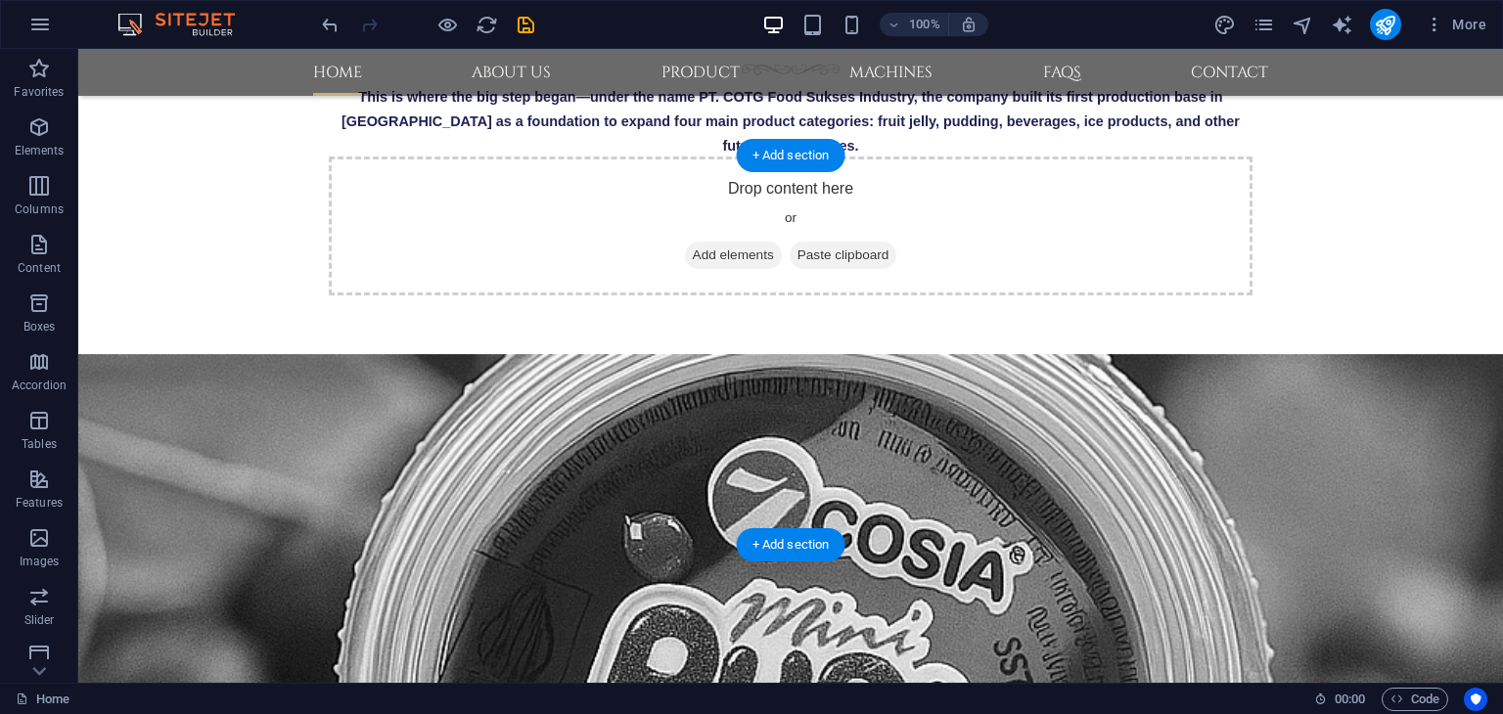
scroll to position [685, 0]
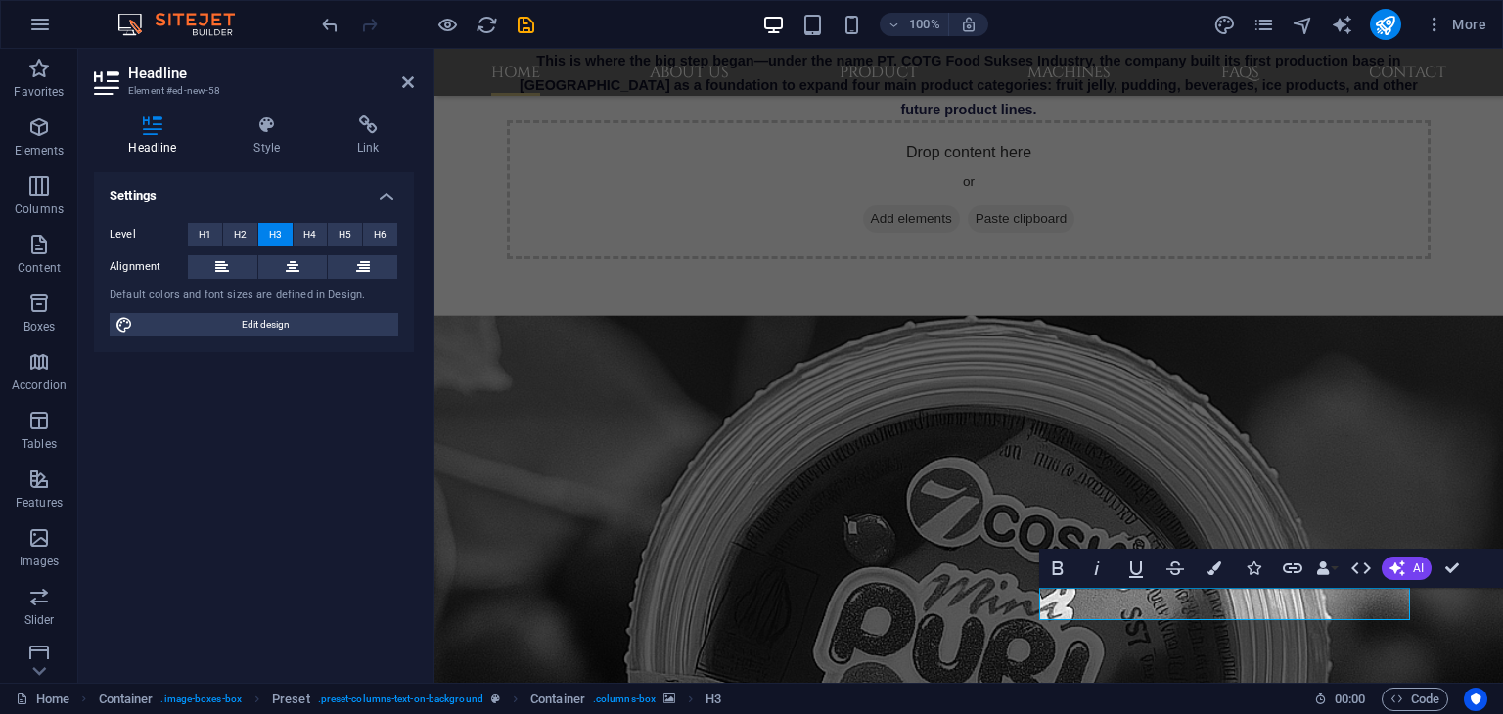
click at [888, 451] on figure at bounding box center [968, 556] width 1068 height 436
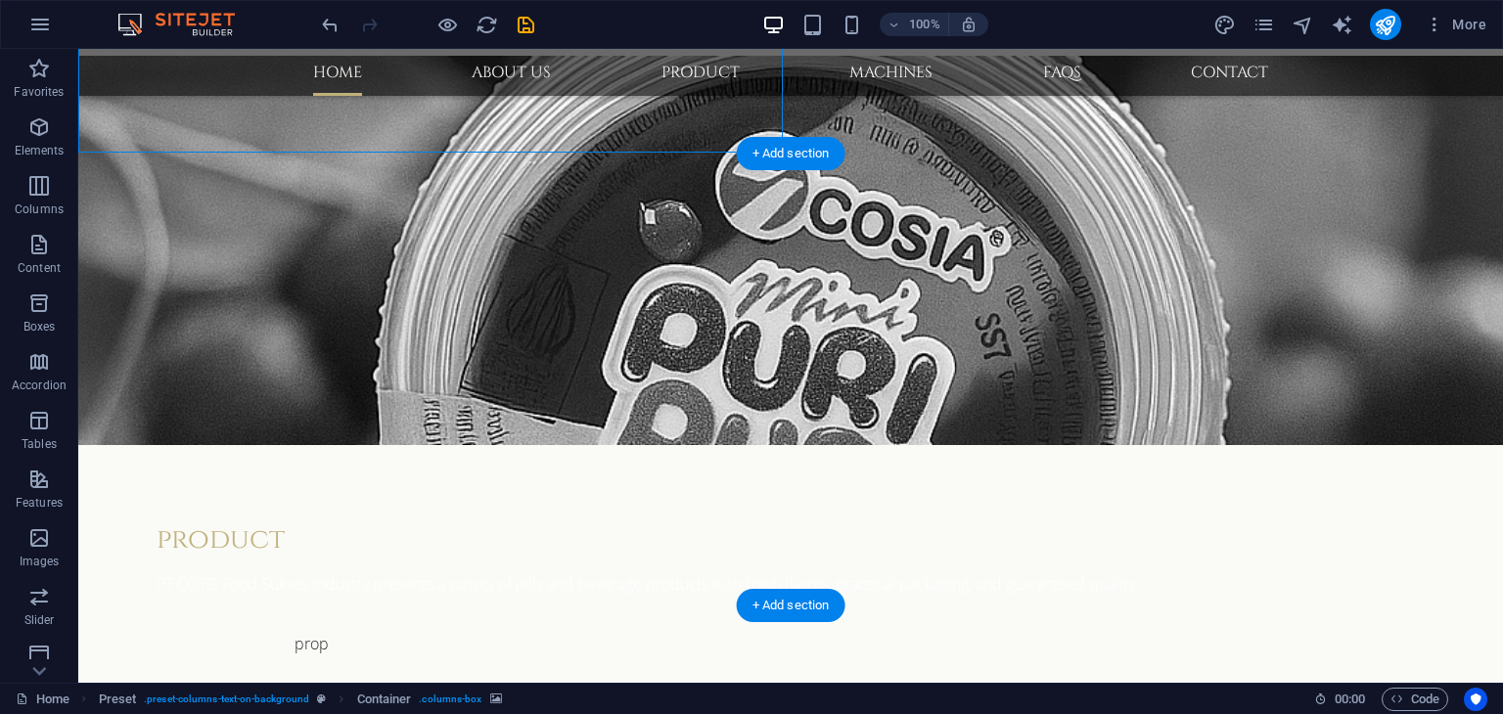
scroll to position [978, 0]
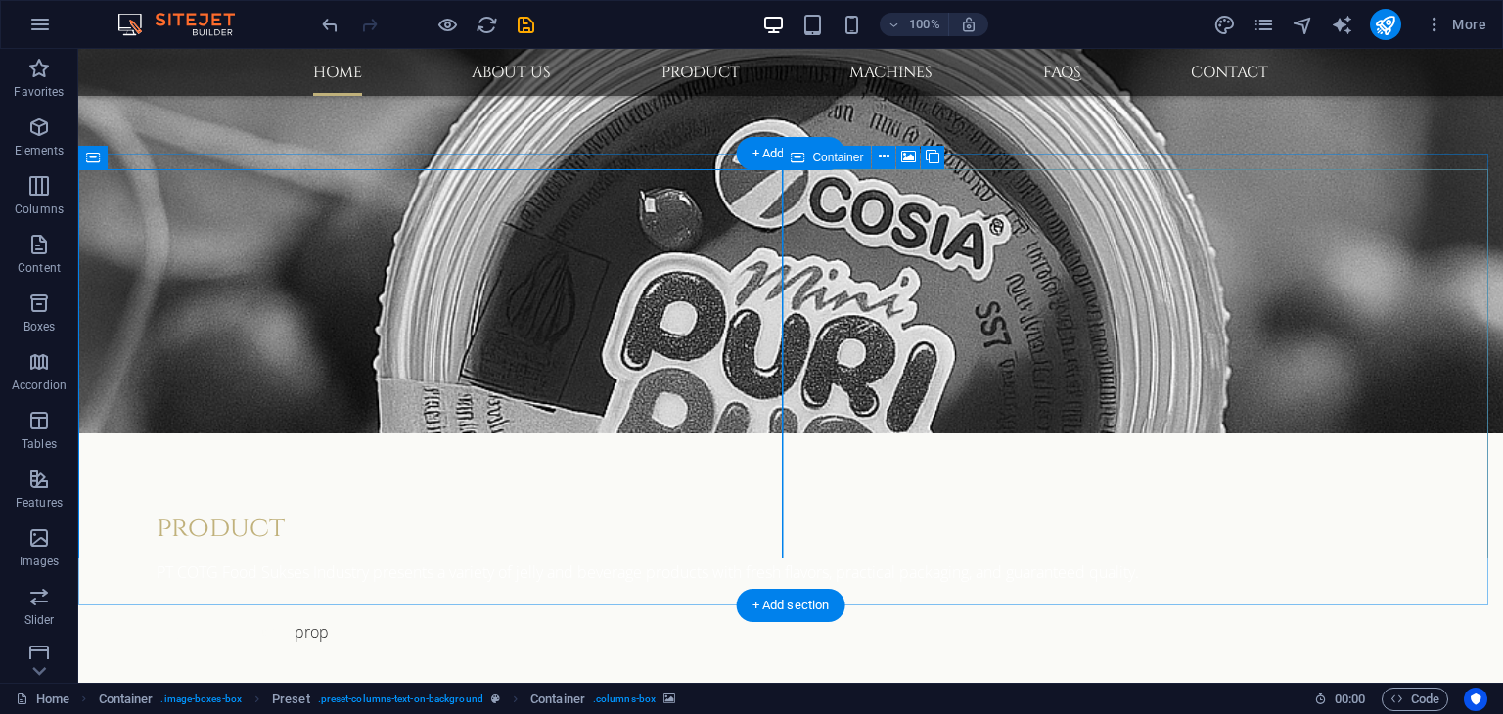
scroll to position [783, 0]
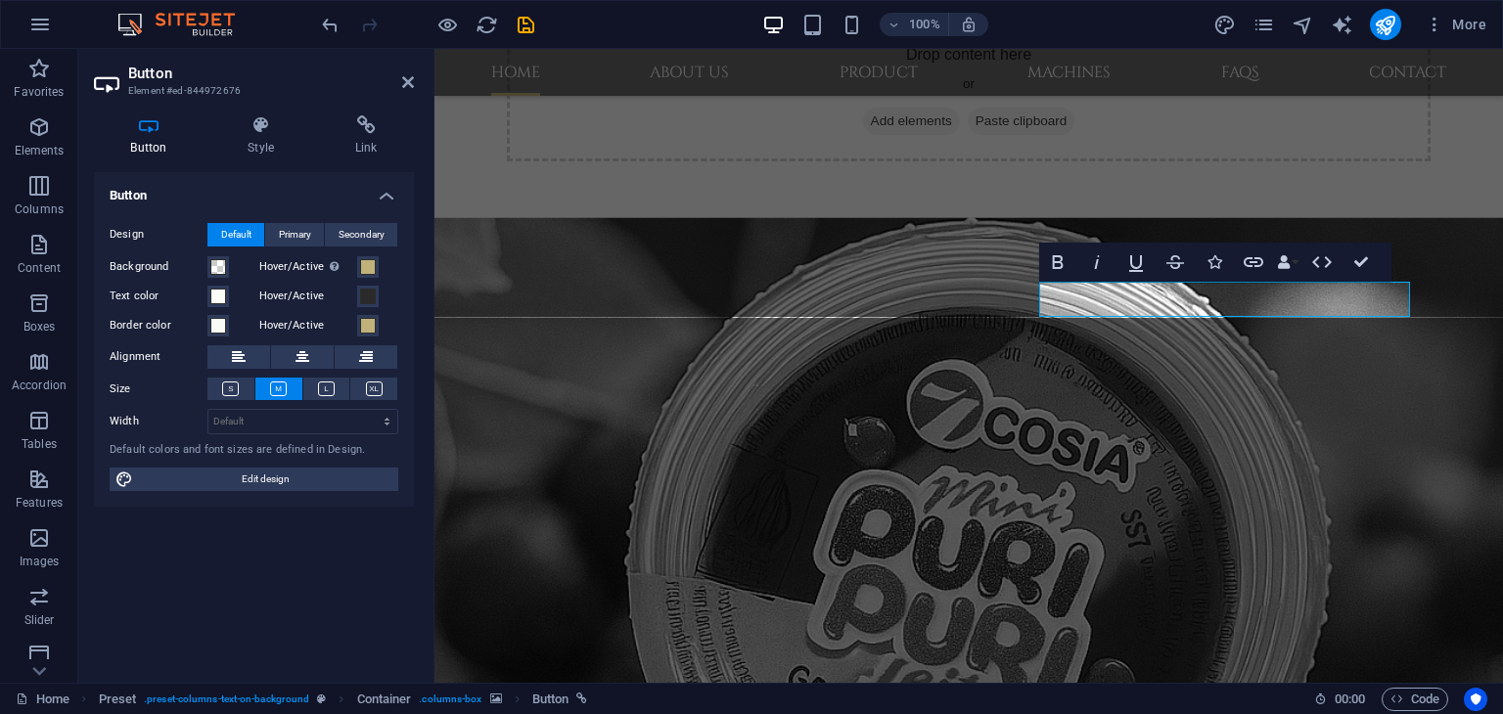
click at [873, 345] on figure at bounding box center [968, 458] width 1068 height 436
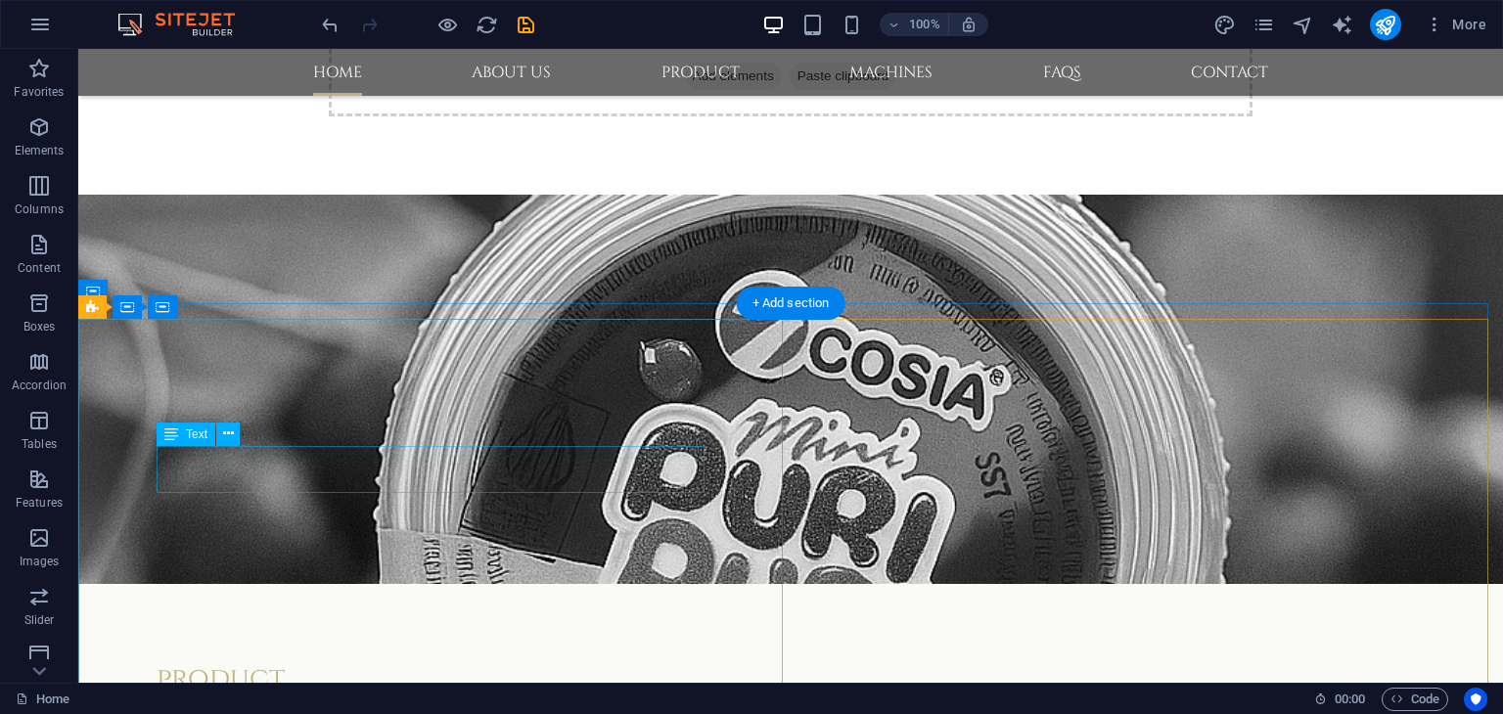
scroll to position [632, 0]
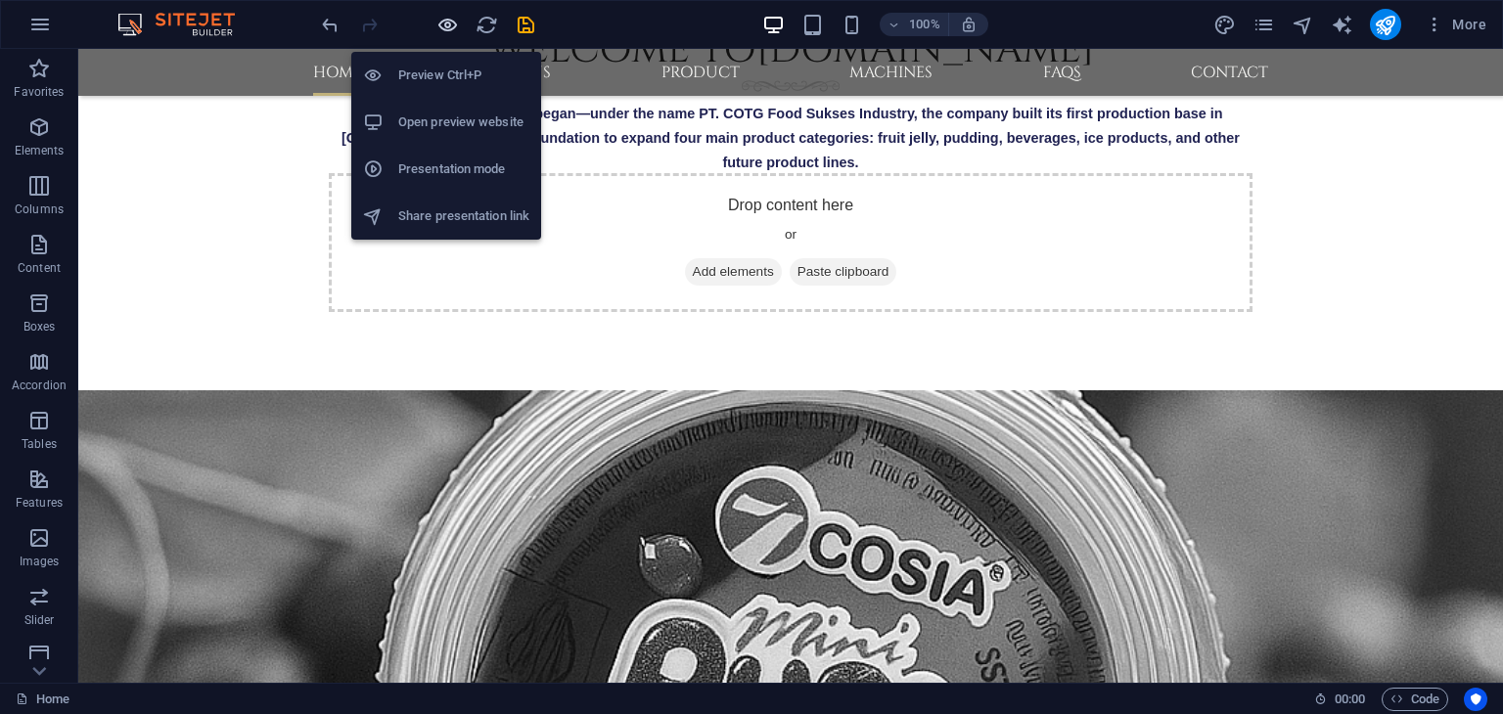
click at [443, 23] on icon "button" at bounding box center [447, 25] width 23 height 23
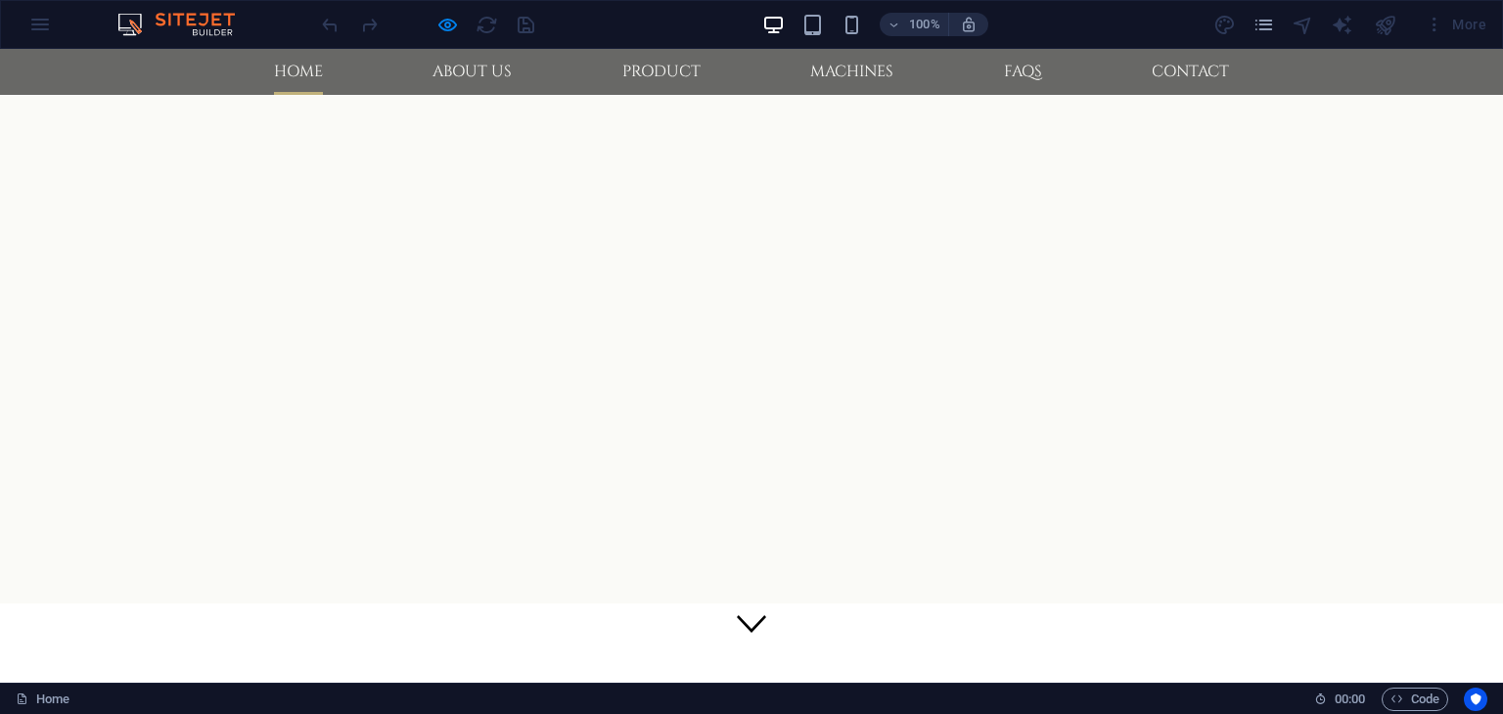
scroll to position [98, 0]
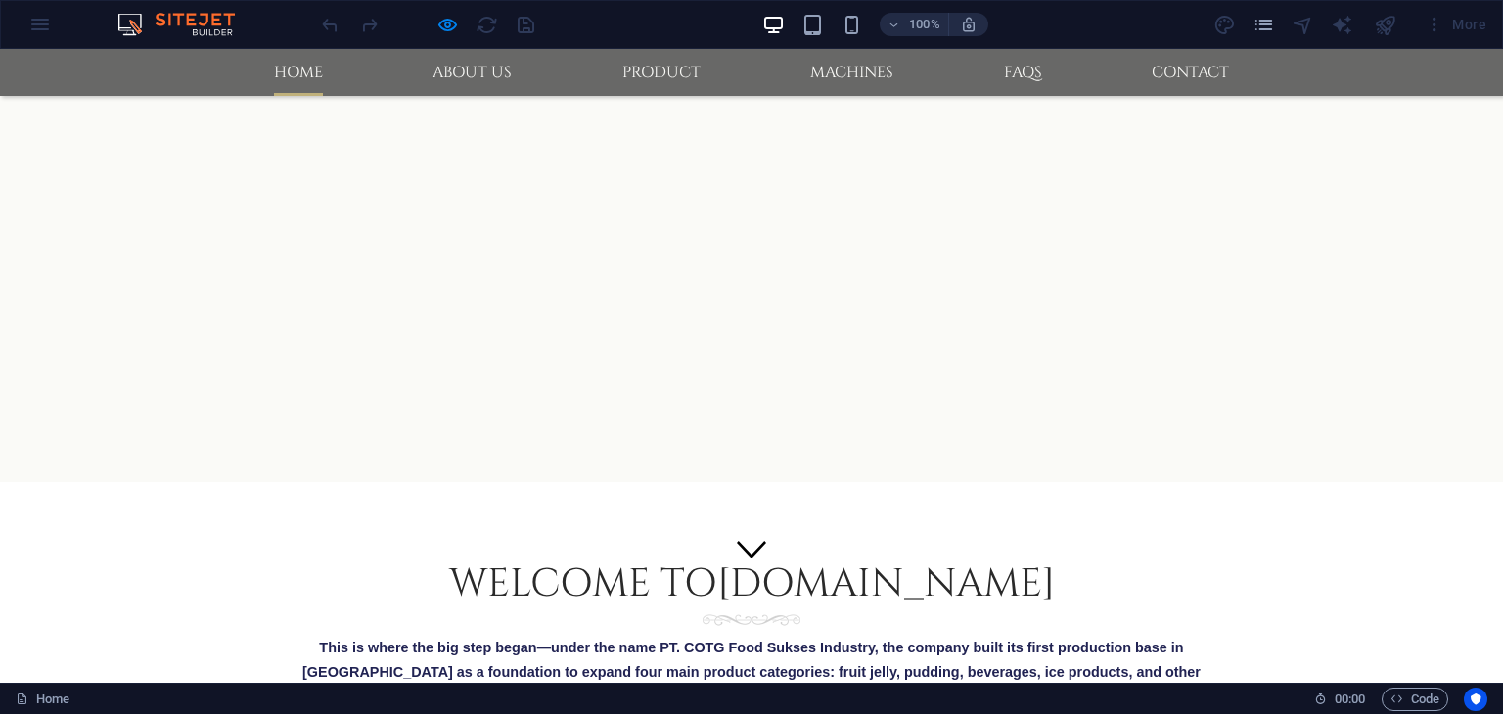
click at [528, 640] on span "This is where the big step began—under the name PT. COTG Food Sukses Industry, …" at bounding box center [751, 672] width 898 height 64
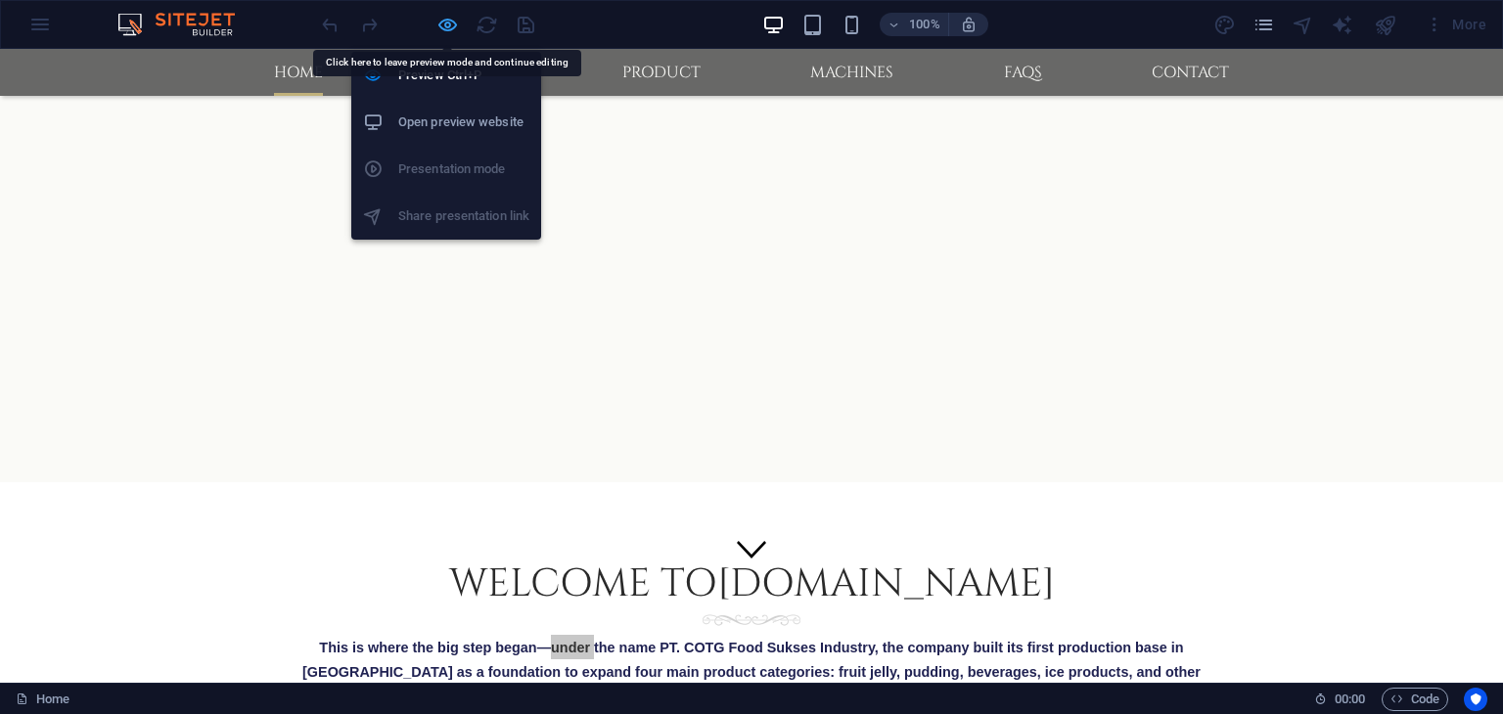
click at [452, 24] on icon "button" at bounding box center [447, 25] width 23 height 23
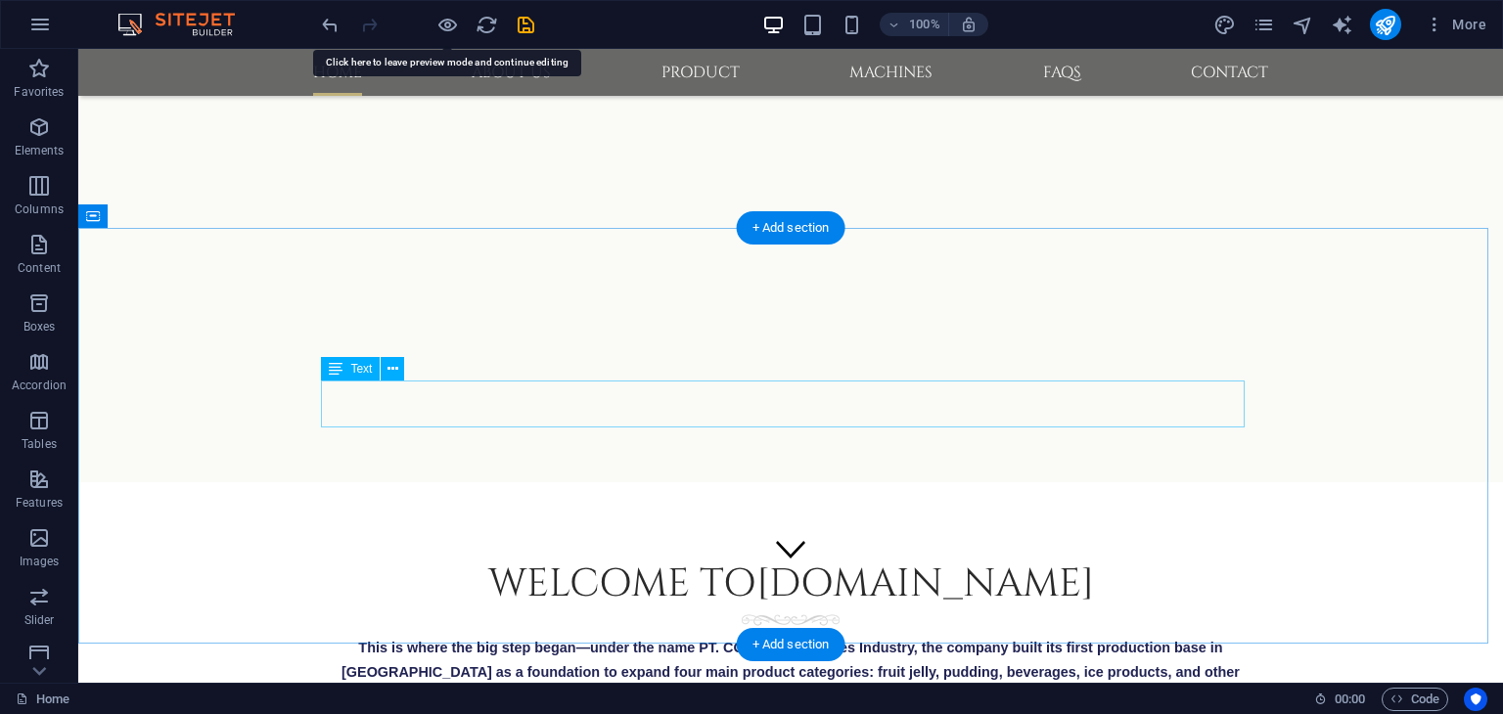
click at [482, 635] on div "This is where the big step began—under the name PT. COTG Food Sukses Industry, …" at bounding box center [791, 671] width 924 height 72
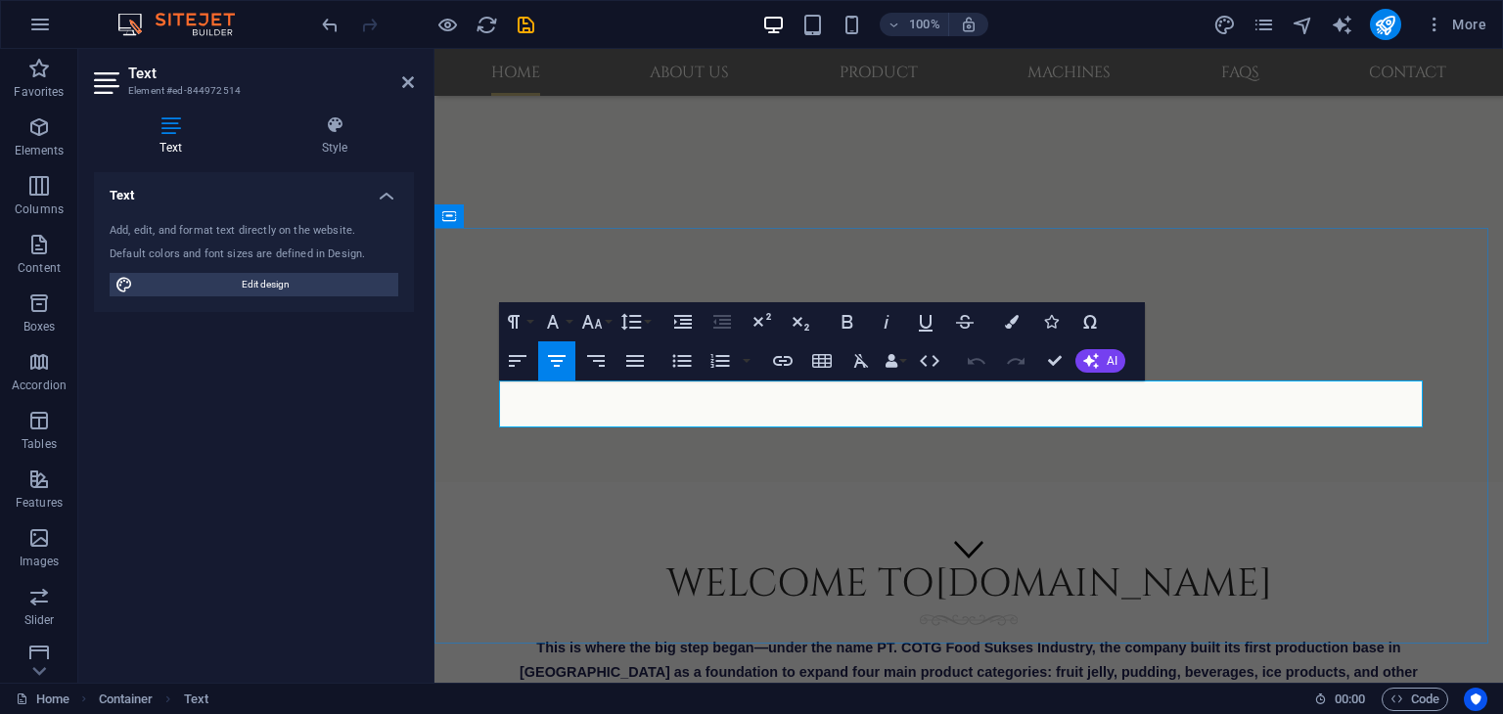
click at [577, 640] on span "This is where the big step began—under the name PT. COTG Food Sukses Industry, …" at bounding box center [969, 672] width 898 height 64
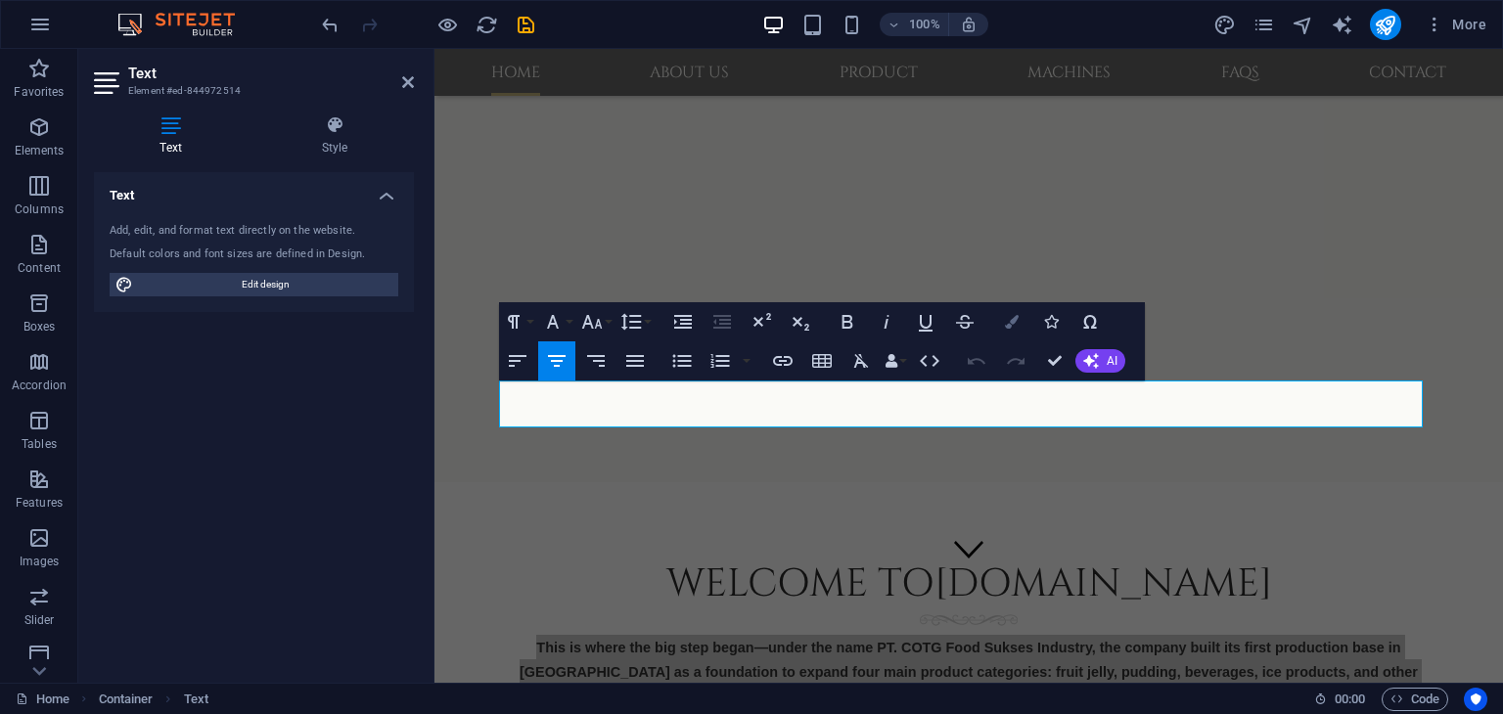
click at [1008, 326] on icon "button" at bounding box center [1012, 322] width 14 height 14
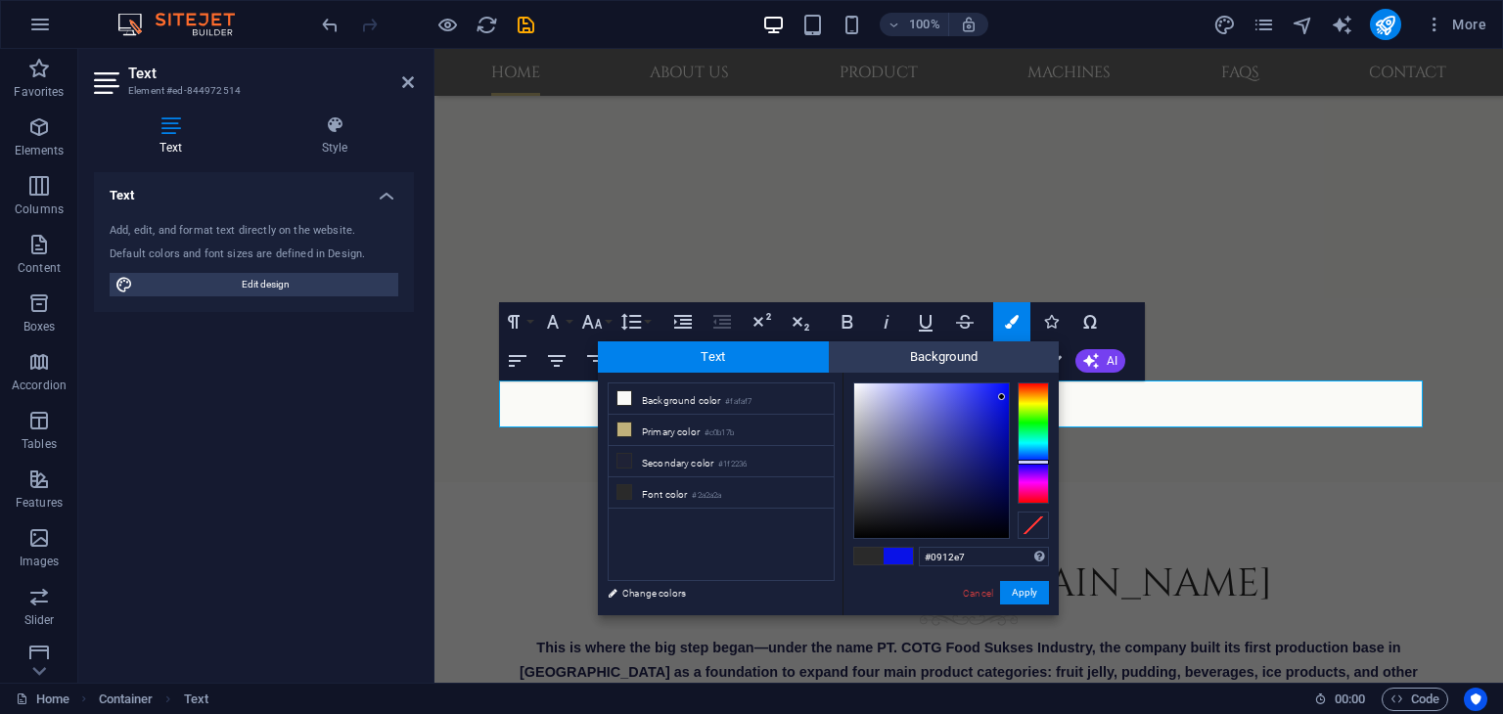
type input "#0912e9"
drag, startPoint x: 947, startPoint y: 483, endPoint x: 1002, endPoint y: 396, distance: 102.9
click at [1002, 396] on div at bounding box center [1001, 396] width 7 height 7
click at [1026, 590] on button "Apply" at bounding box center [1024, 592] width 49 height 23
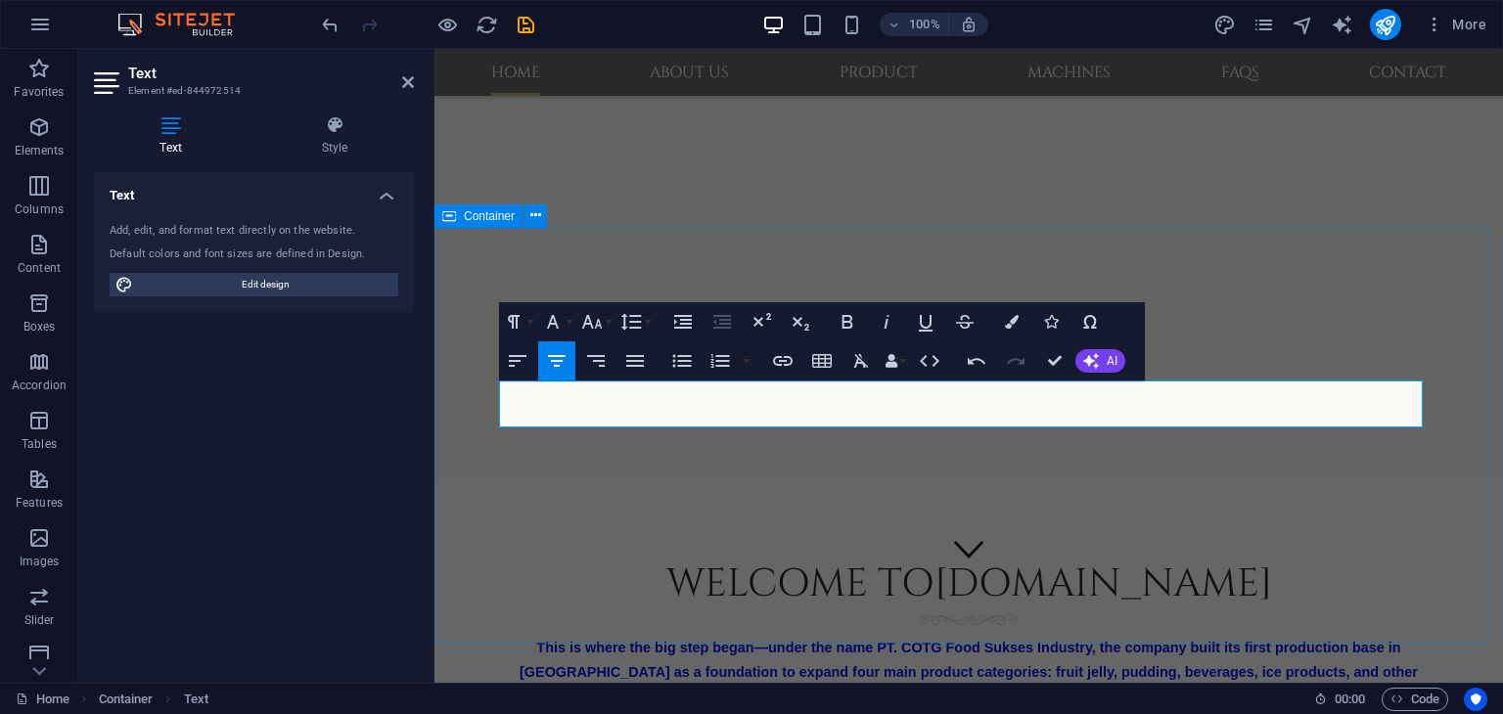
click at [464, 520] on div "Welcome to [DOMAIN_NAME] This is where the big step began—under the name PT. CO…" at bounding box center [968, 703] width 1068 height 443
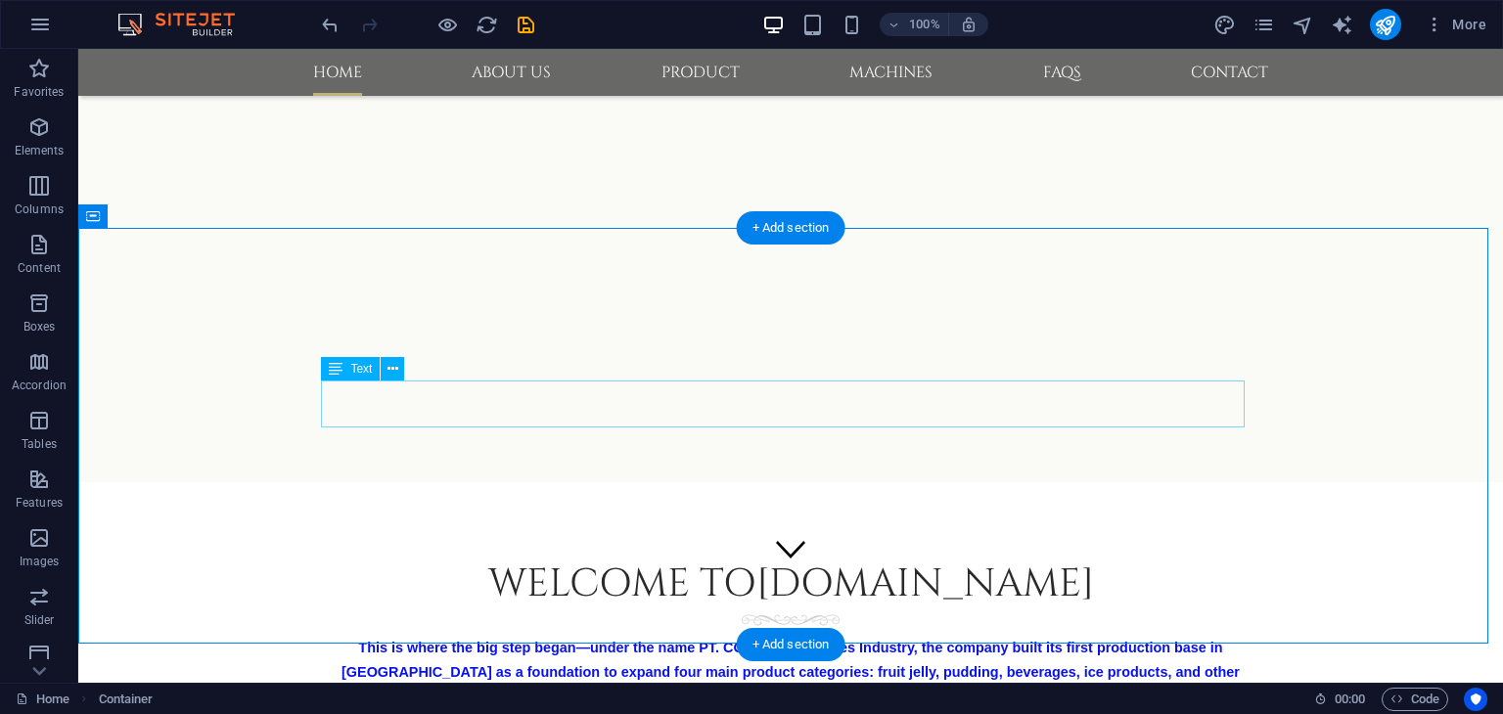
click at [1087, 635] on div "This is where the big step began—under the name PT. COTG Food Sukses Industry, …" at bounding box center [791, 671] width 924 height 72
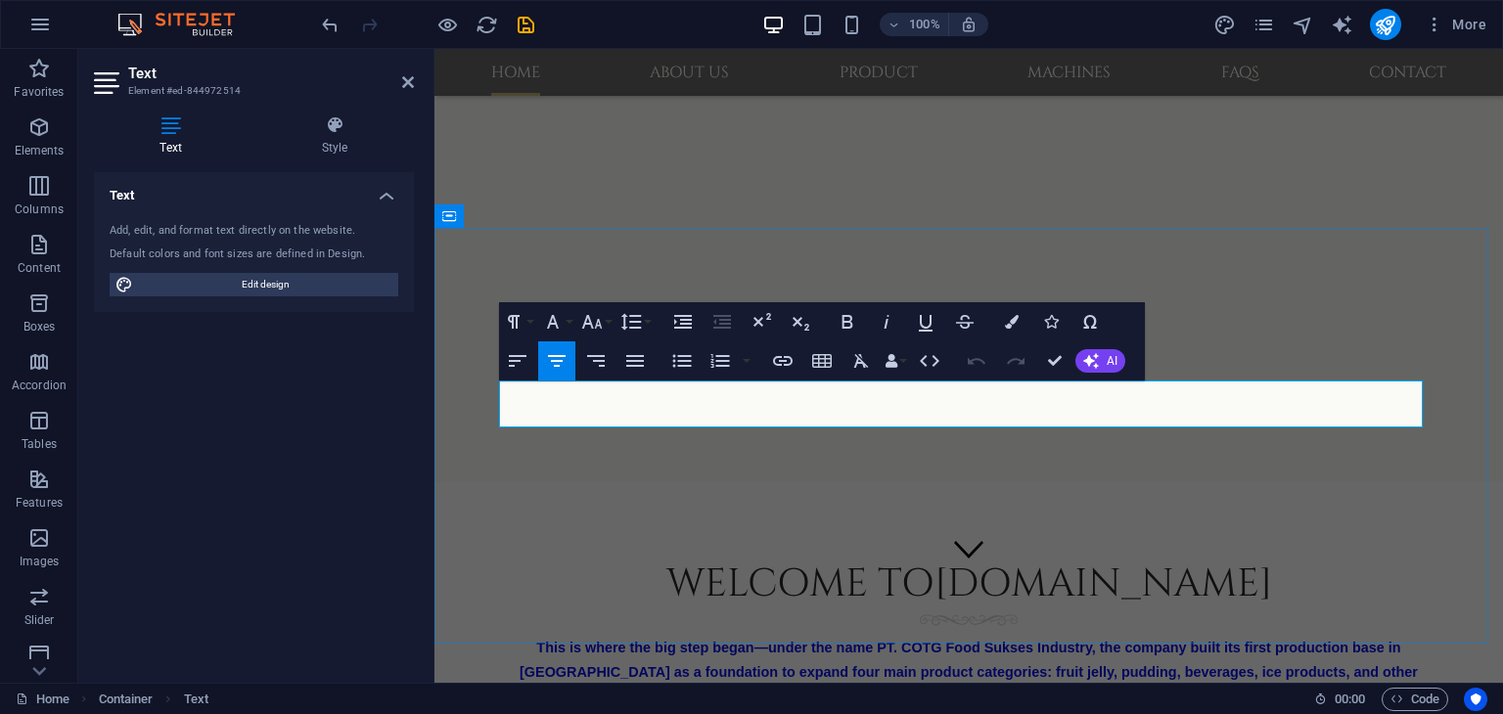
click at [920, 640] on span "This is where the big step began—under the name PT. COTG Food Sukses Industry, …" at bounding box center [969, 672] width 898 height 64
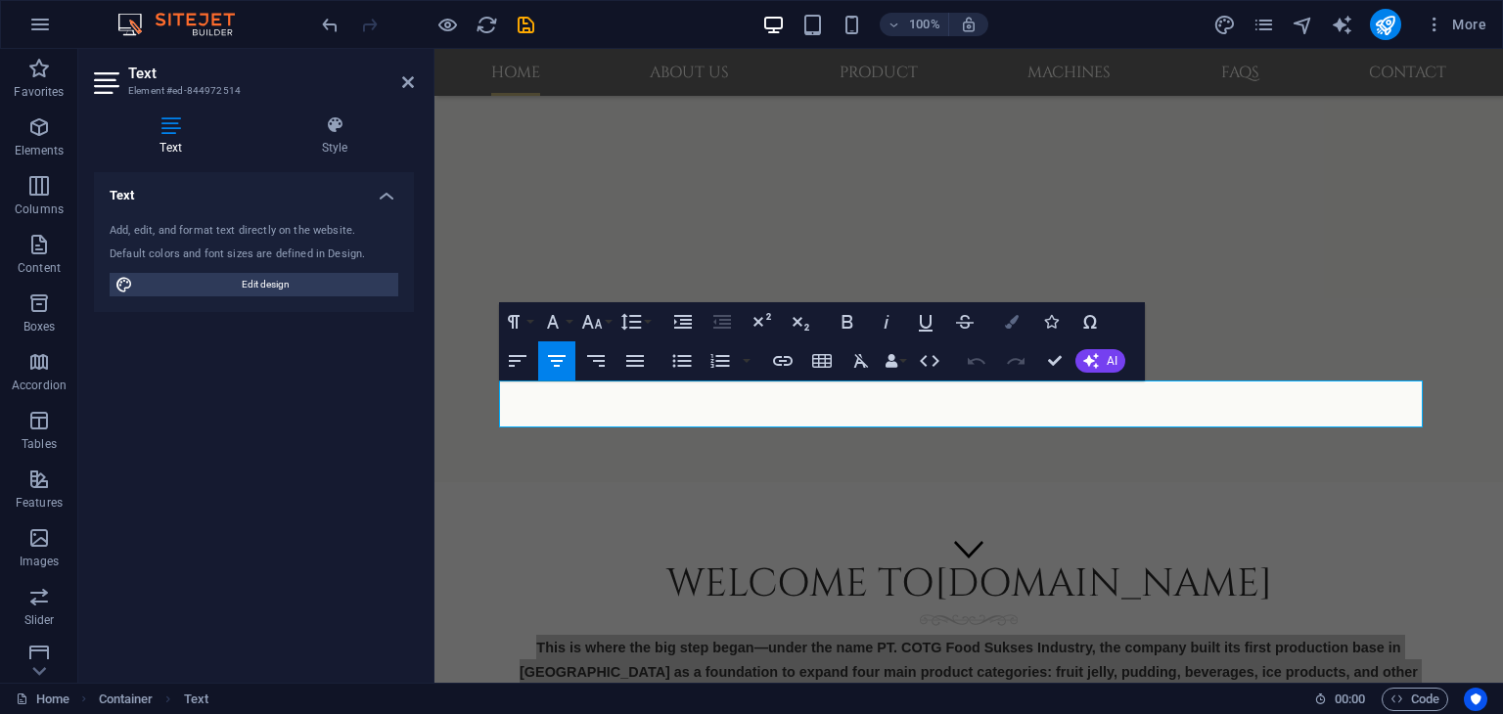
click at [1013, 334] on button "Colors" at bounding box center [1011, 321] width 37 height 39
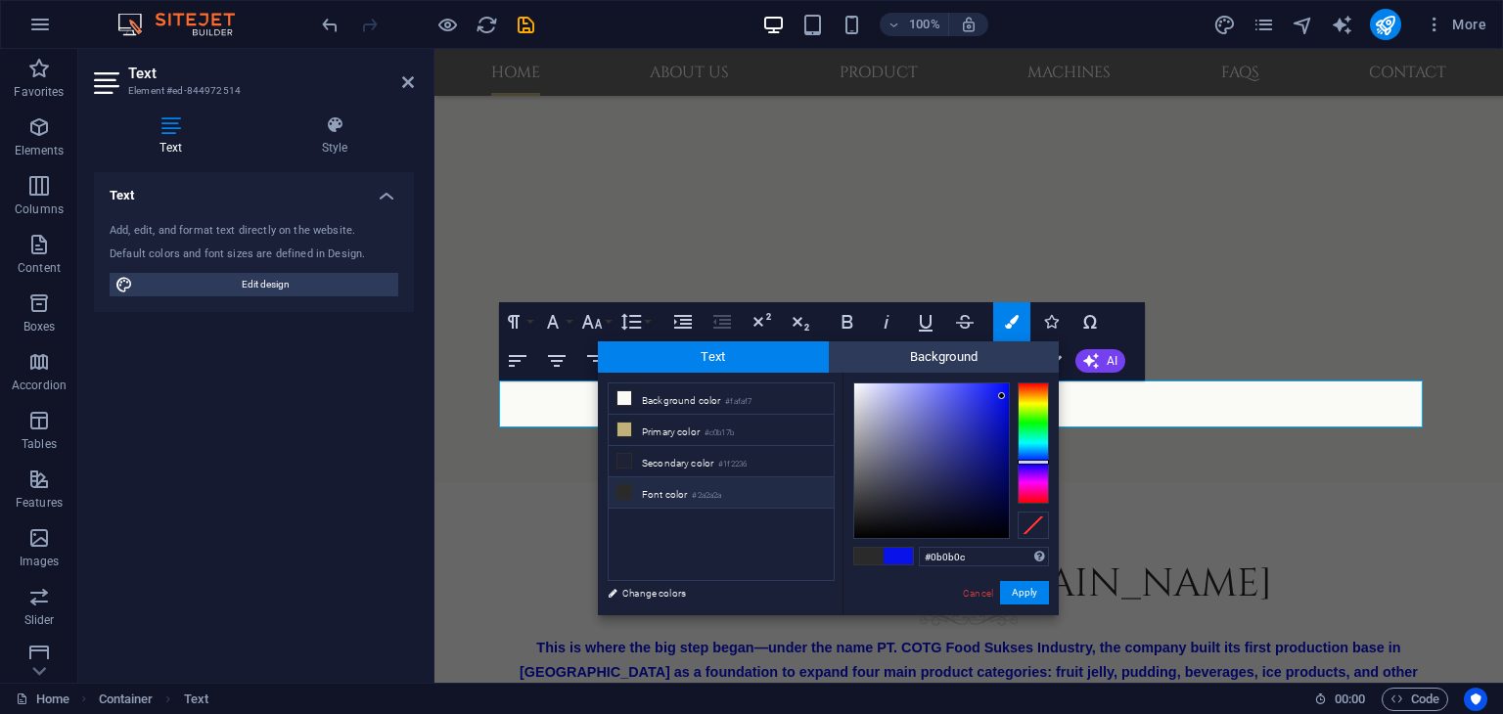
click at [865, 530] on div at bounding box center [931, 461] width 155 height 155
click at [665, 428] on li "Primary color #c0b17b" at bounding box center [721, 430] width 225 height 31
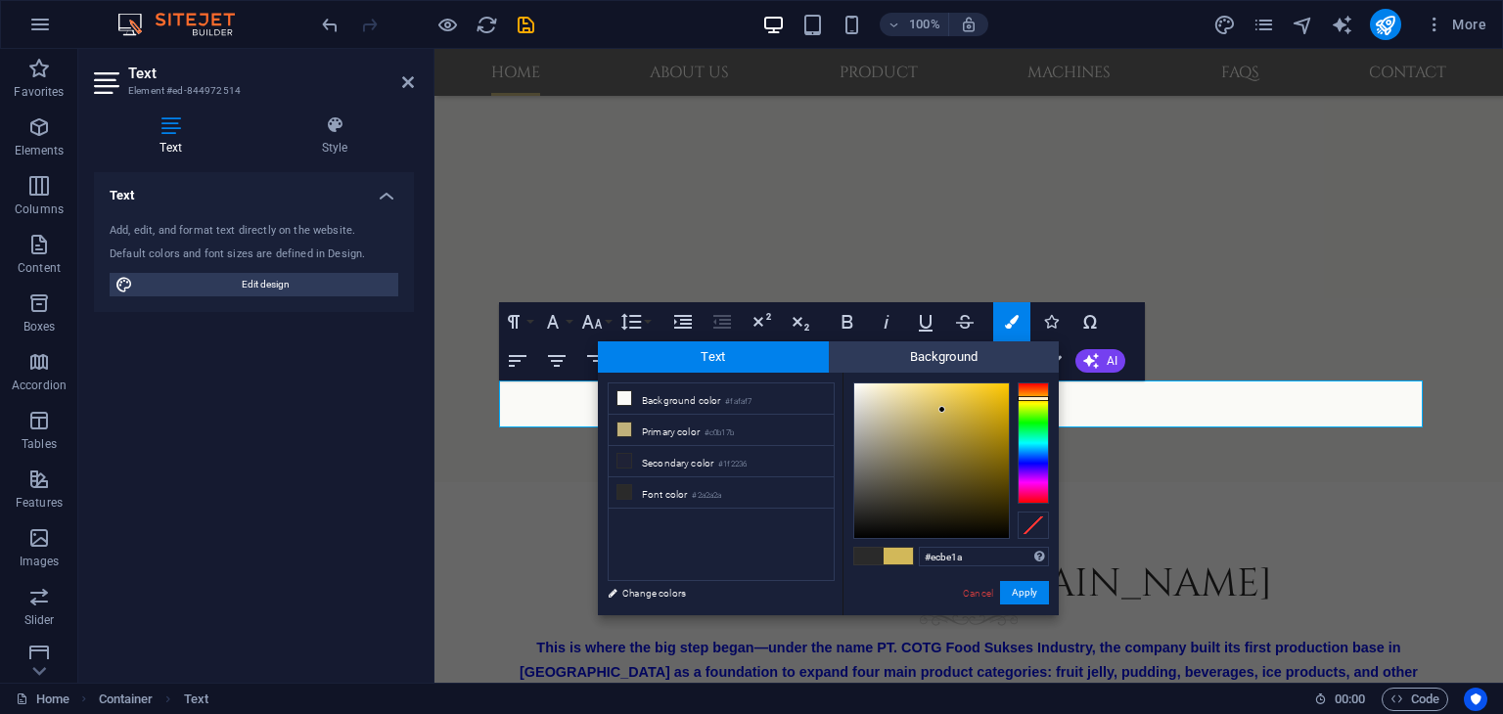
type input "#ecbe17"
drag, startPoint x: 924, startPoint y: 416, endPoint x: 993, endPoint y: 394, distance: 72.7
click at [993, 394] on div at bounding box center [992, 393] width 7 height 7
click at [1028, 590] on button "Apply" at bounding box center [1024, 592] width 49 height 23
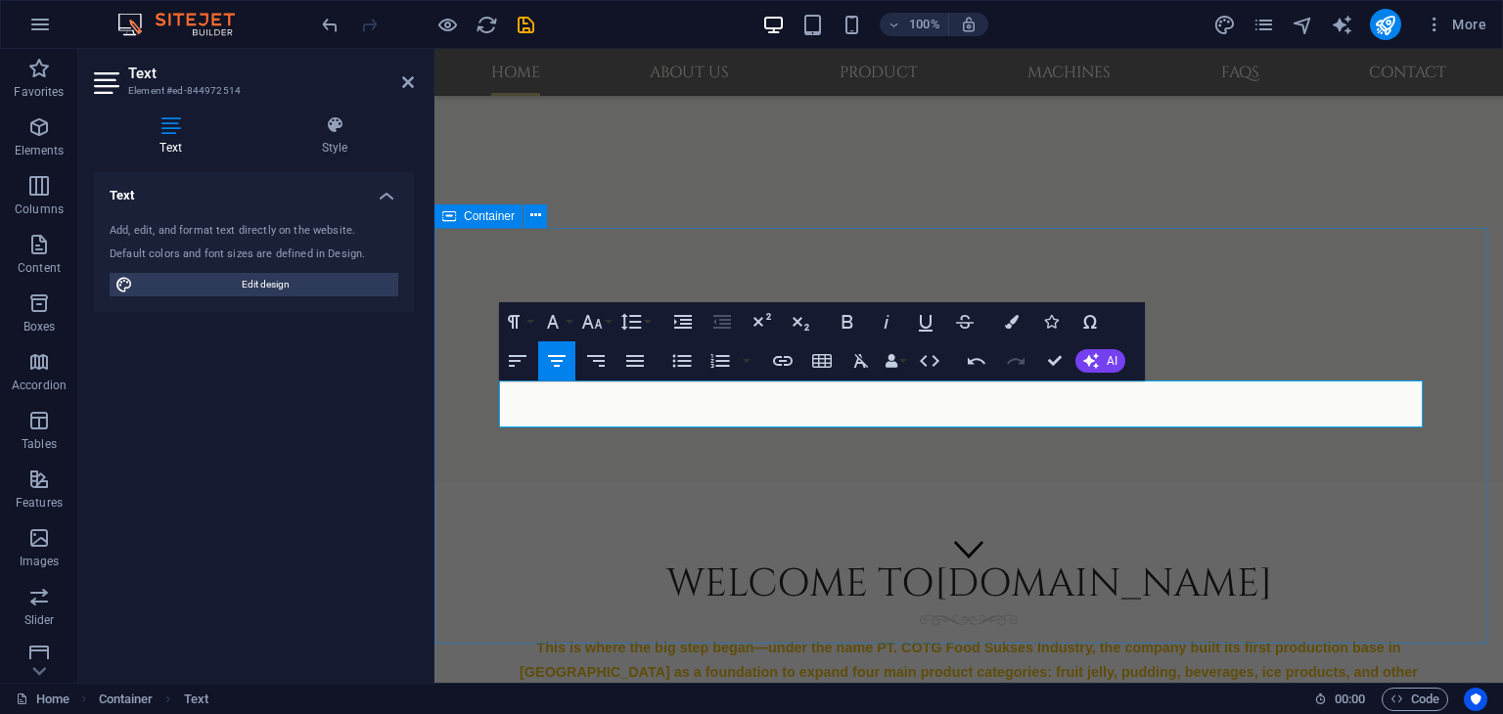
click at [1467, 494] on div "Welcome to [DOMAIN_NAME] This is where the big step began—under the name PT. CO…" at bounding box center [968, 703] width 1068 height 443
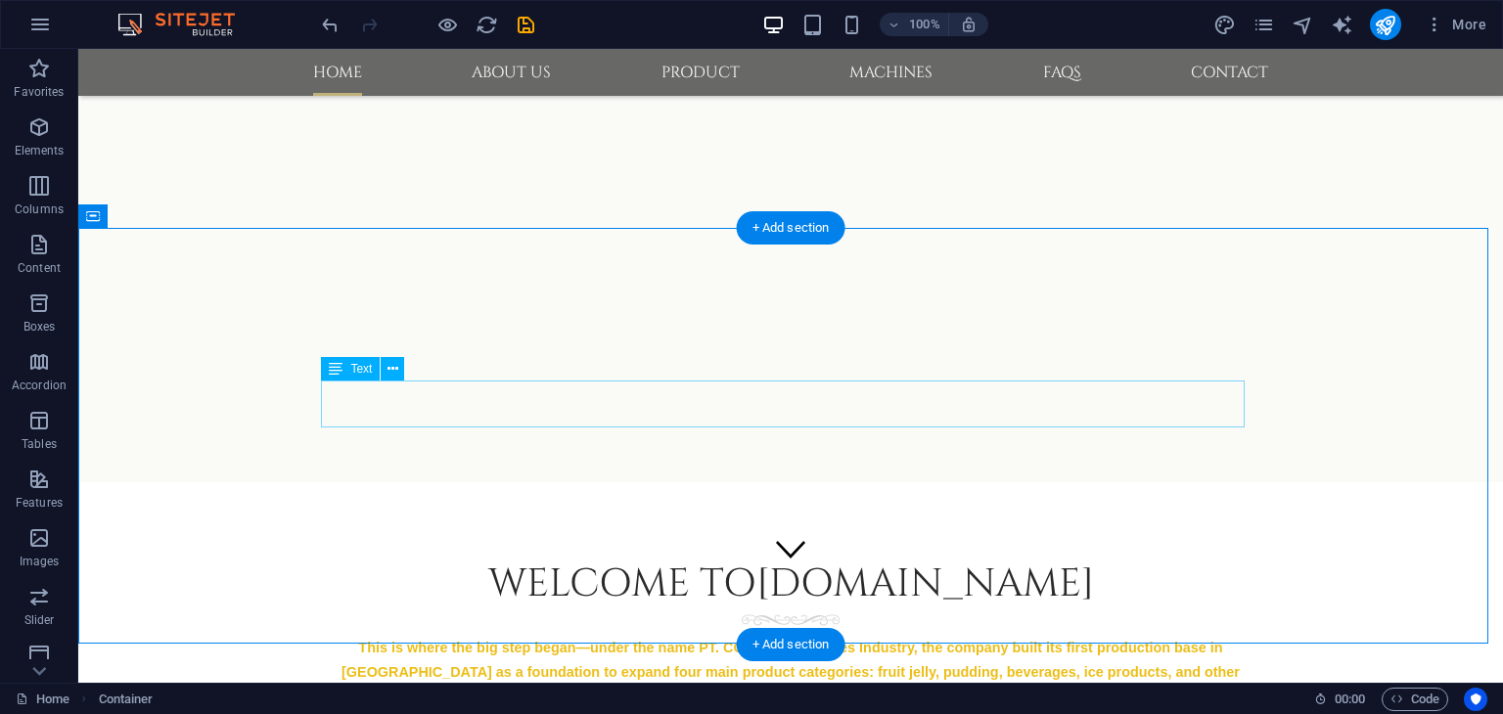
click at [1148, 635] on div "This is where the big step began—under the name PT. COTG Food Sukses Industry, …" at bounding box center [791, 671] width 924 height 72
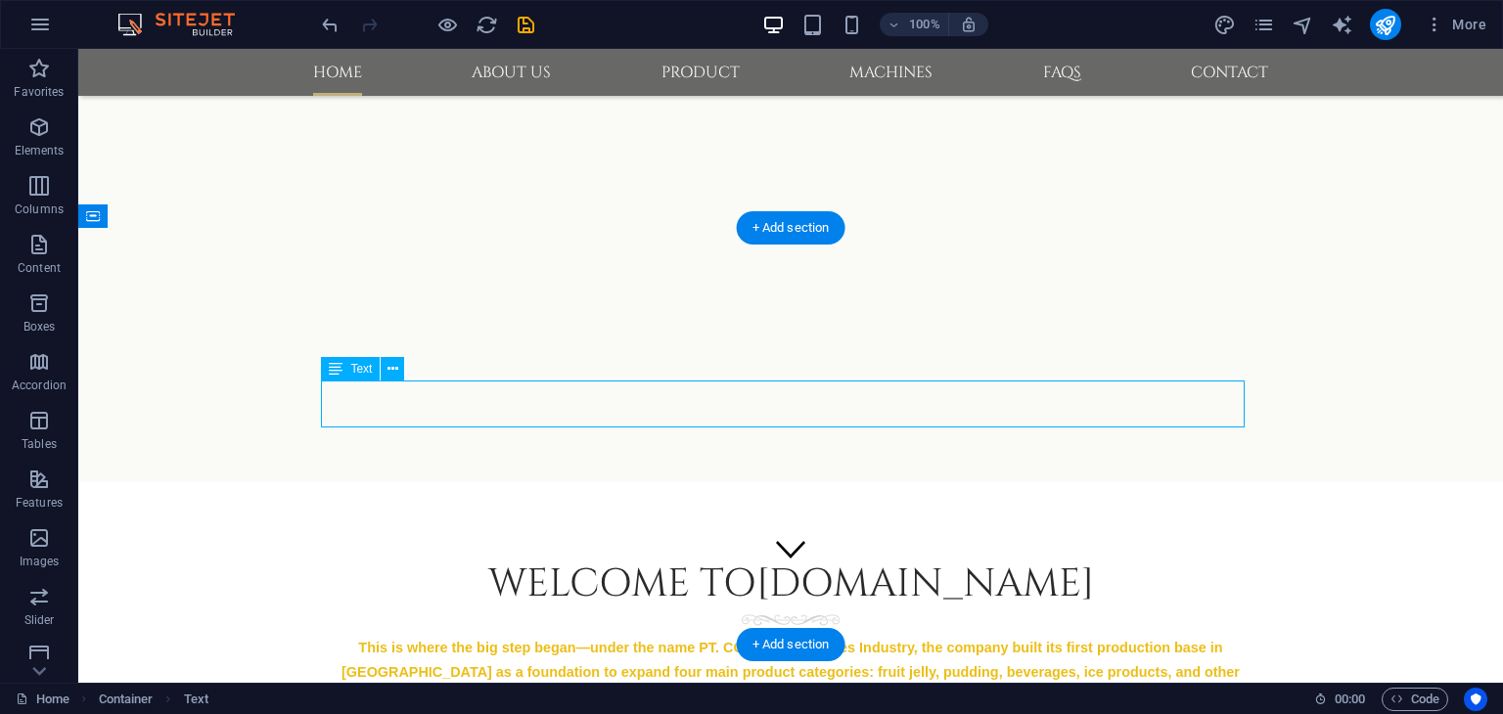
click at [1148, 635] on div "This is where the big step began—under the name PT. COTG Food Sukses Industry, …" at bounding box center [791, 671] width 924 height 72
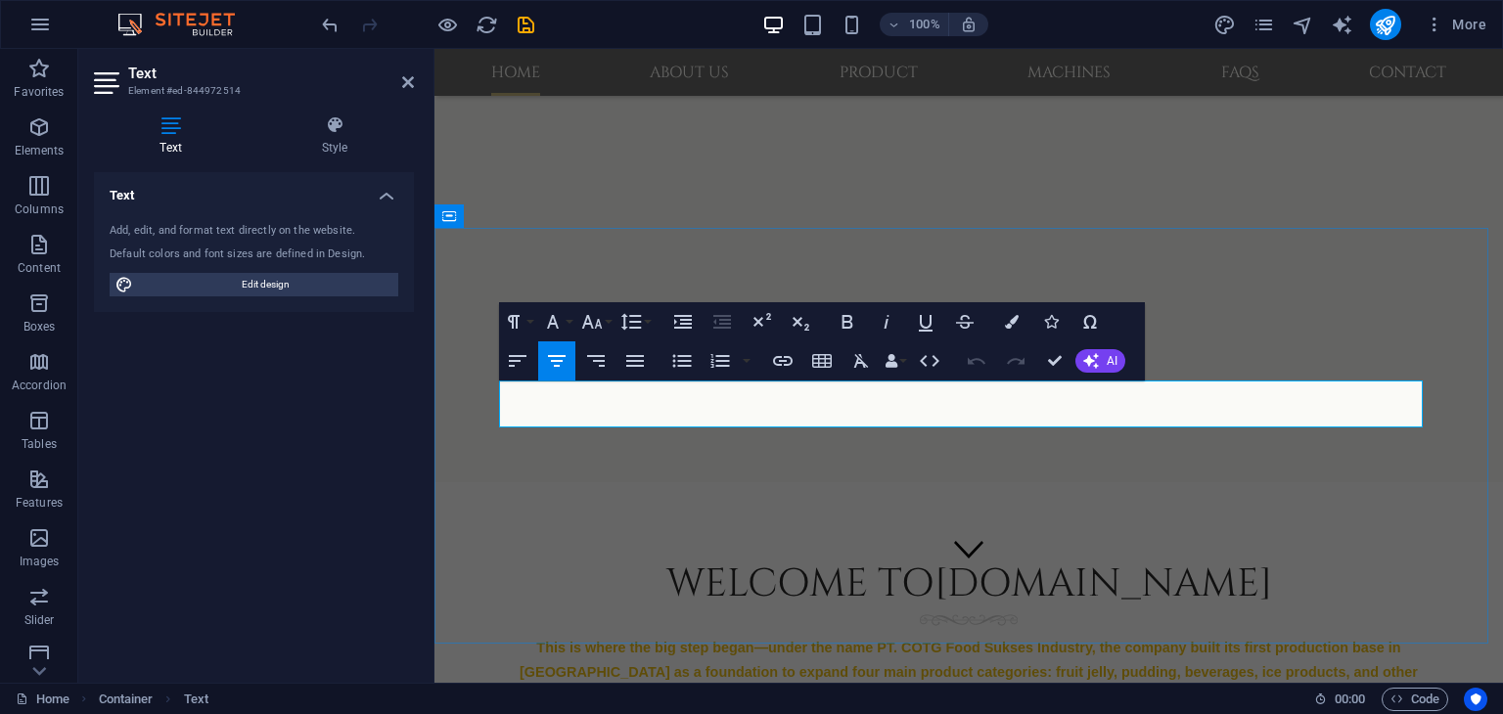
click at [1148, 640] on span "This is where the big step began—under the name PT. COTG Food Sukses Industry, …" at bounding box center [969, 672] width 898 height 64
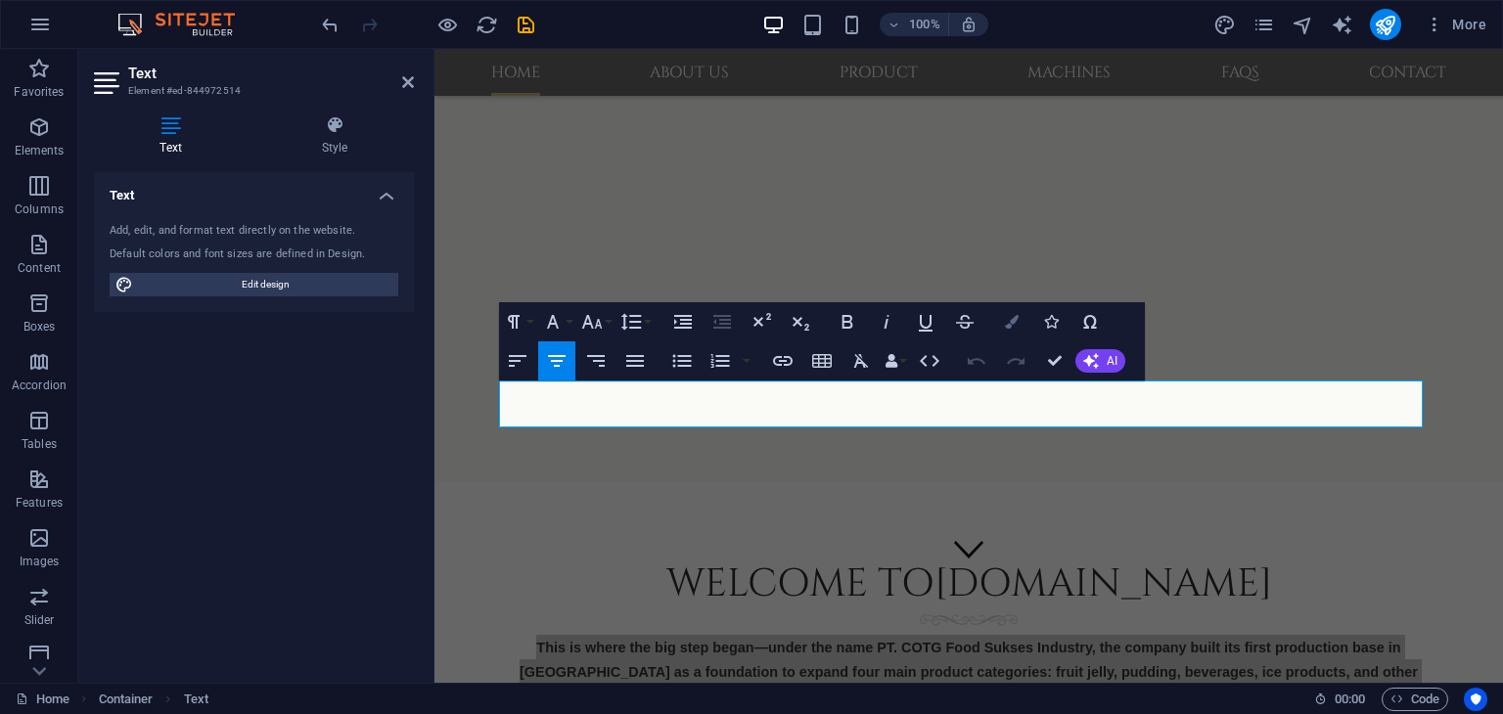
click at [1011, 329] on icon "button" at bounding box center [1012, 322] width 14 height 14
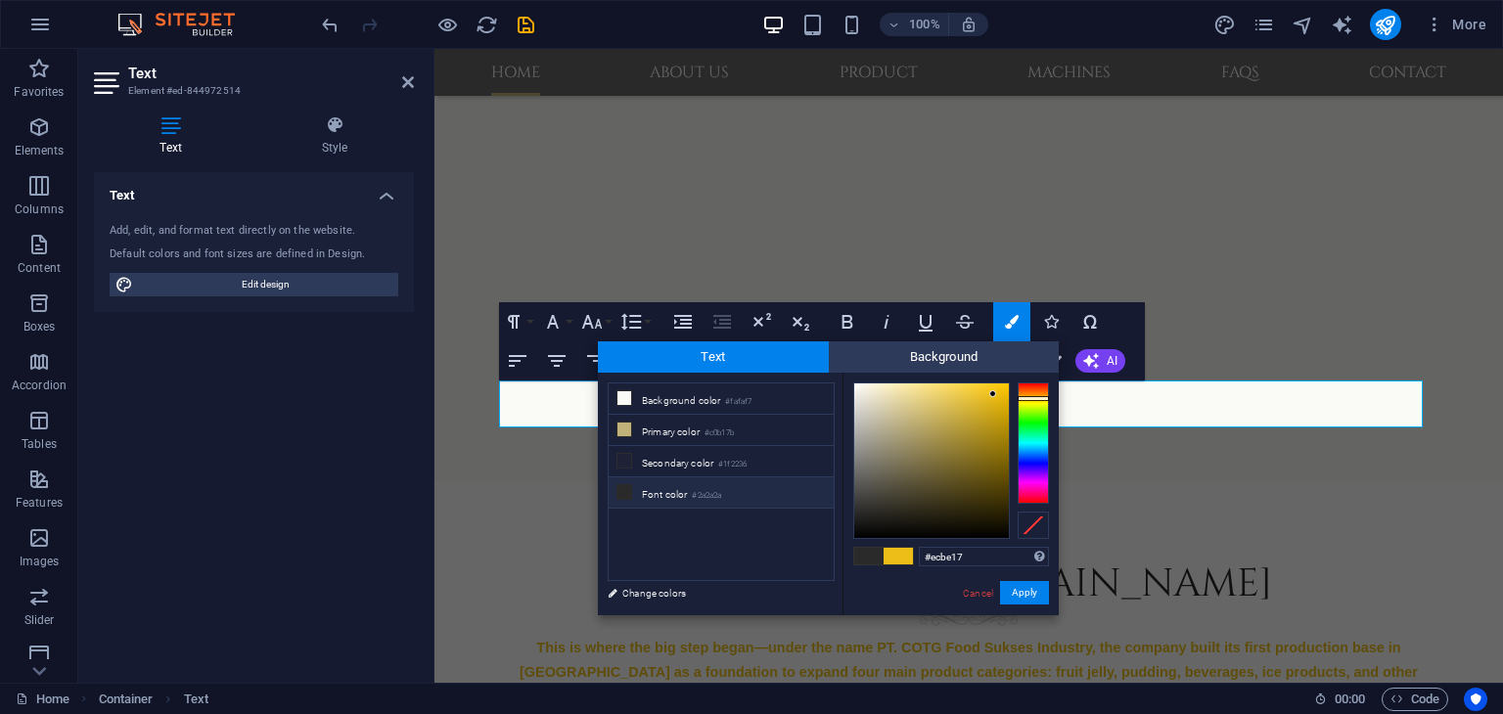
type input "#0e0e0d"
click at [866, 529] on div at bounding box center [931, 461] width 155 height 155
click at [1448, 482] on div "Welcome to [DOMAIN_NAME] ​ This is where the big step began—under the name PT. …" at bounding box center [968, 703] width 1068 height 443
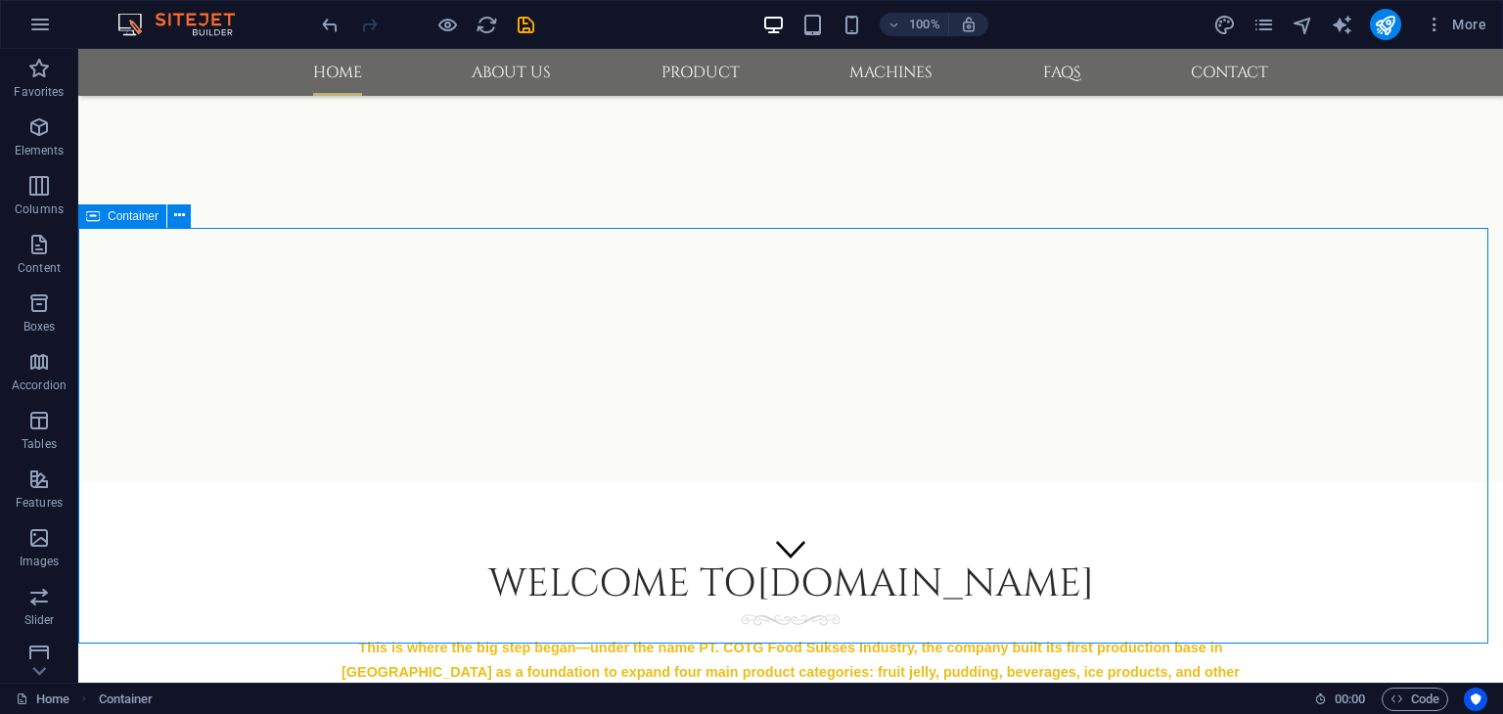
click at [1342, 482] on div "Welcome to [DOMAIN_NAME] This is where the big step began—under the name PT. CO…" at bounding box center [790, 703] width 1425 height 443
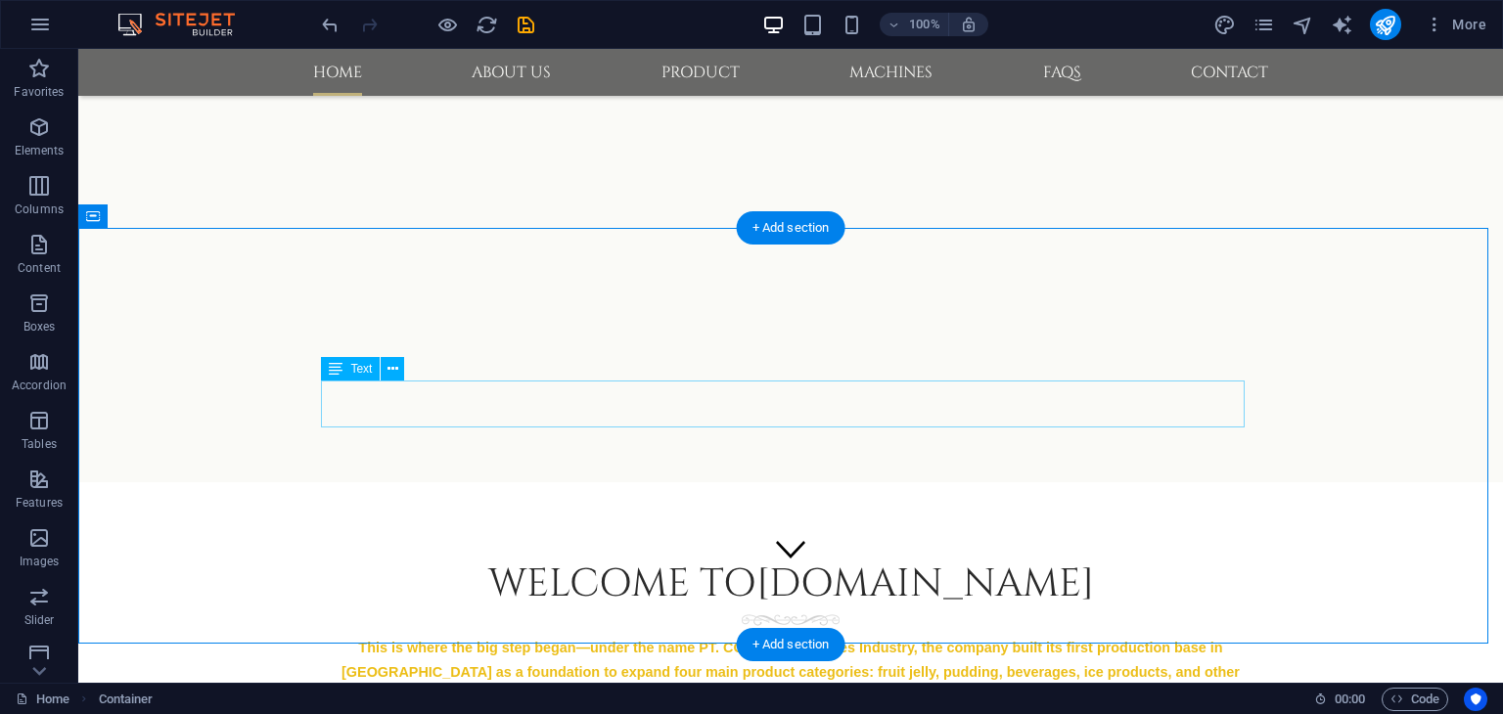
click at [1079, 635] on div "This is where the big step began—under the name PT. COTG Food Sukses Industry, …" at bounding box center [791, 671] width 924 height 72
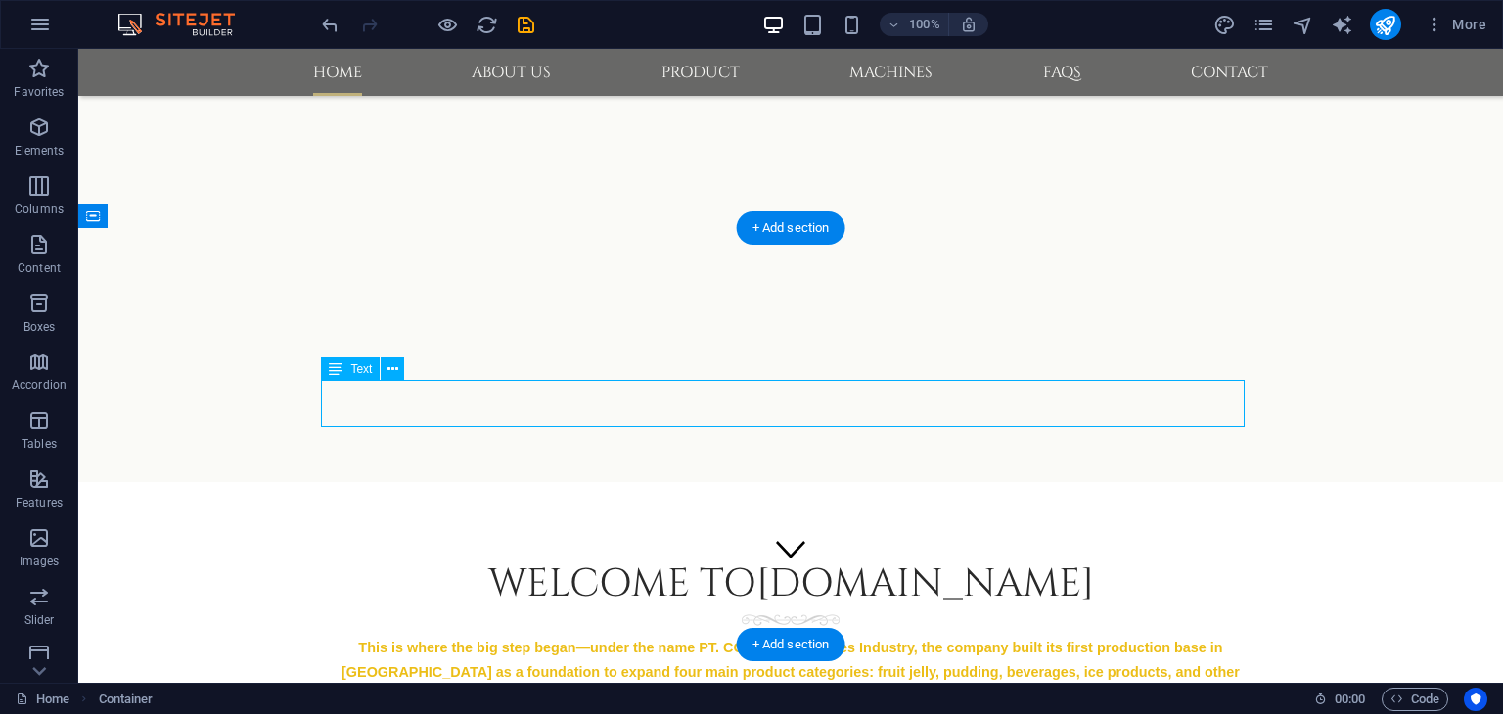
click at [1079, 635] on div "This is where the big step began—under the name PT. COTG Food Sukses Industry, …" at bounding box center [791, 671] width 924 height 72
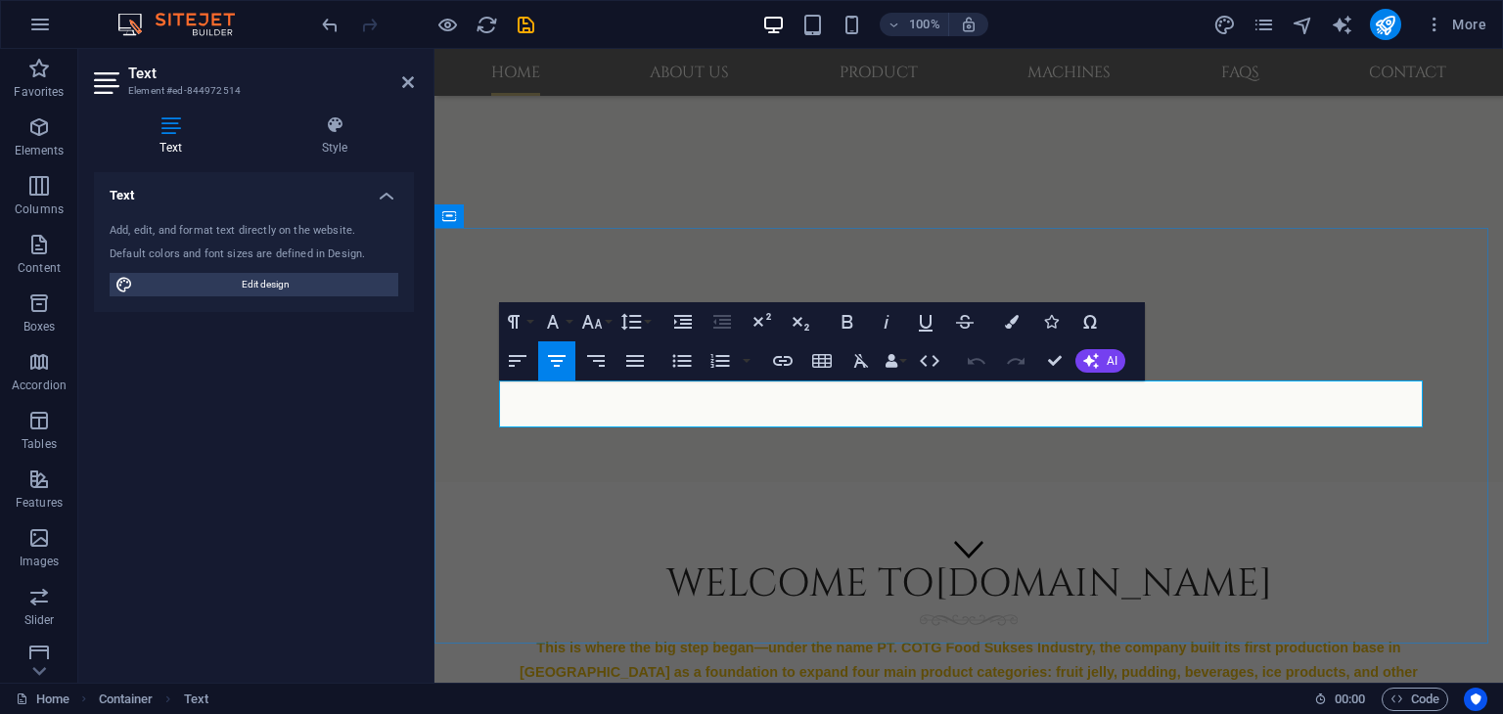
click at [1151, 640] on span "This is where the big step began—under the name PT. COTG Food Sukses Industry, …" at bounding box center [969, 672] width 898 height 64
click at [1140, 640] on span "This is where the big step began—under the name PT. COTG Food Sukses Industry, …" at bounding box center [969, 672] width 898 height 64
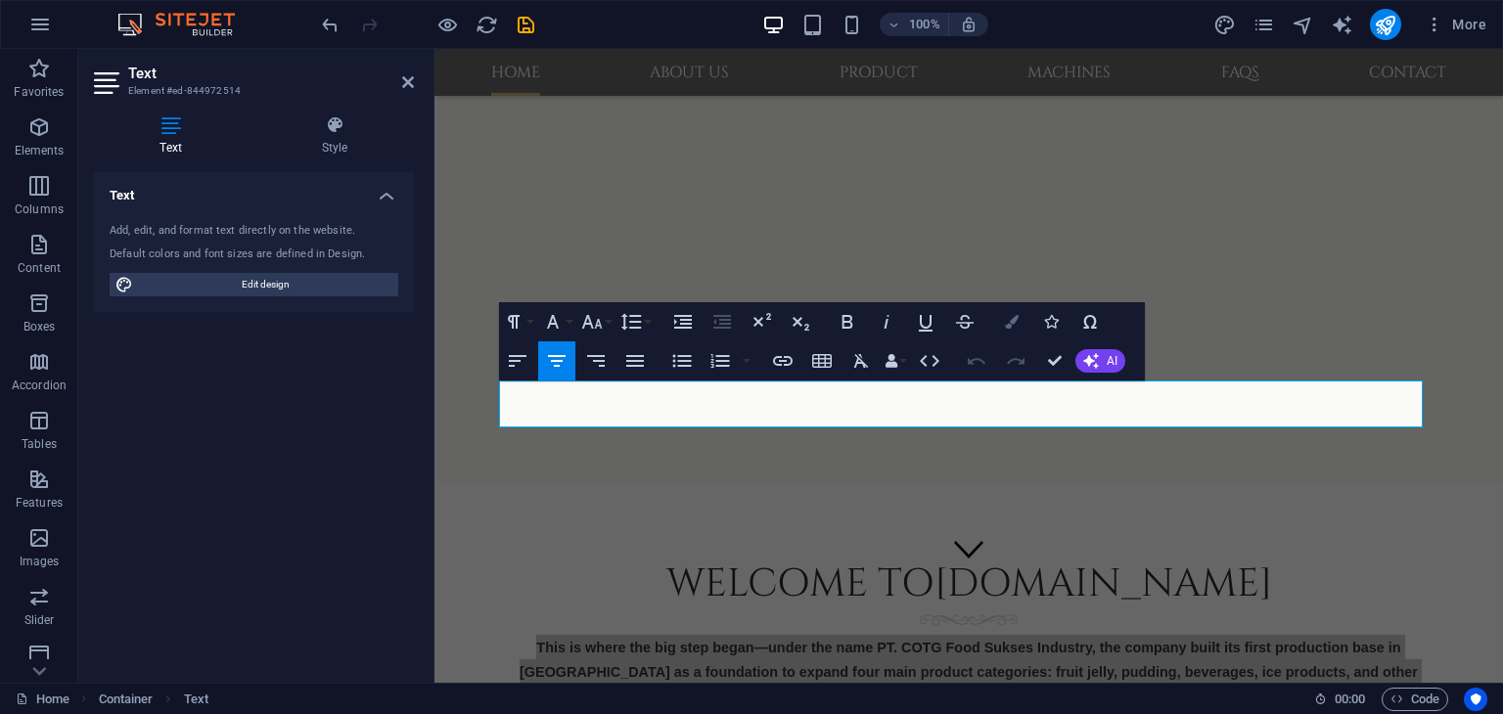
click at [1015, 326] on icon "button" at bounding box center [1012, 322] width 14 height 14
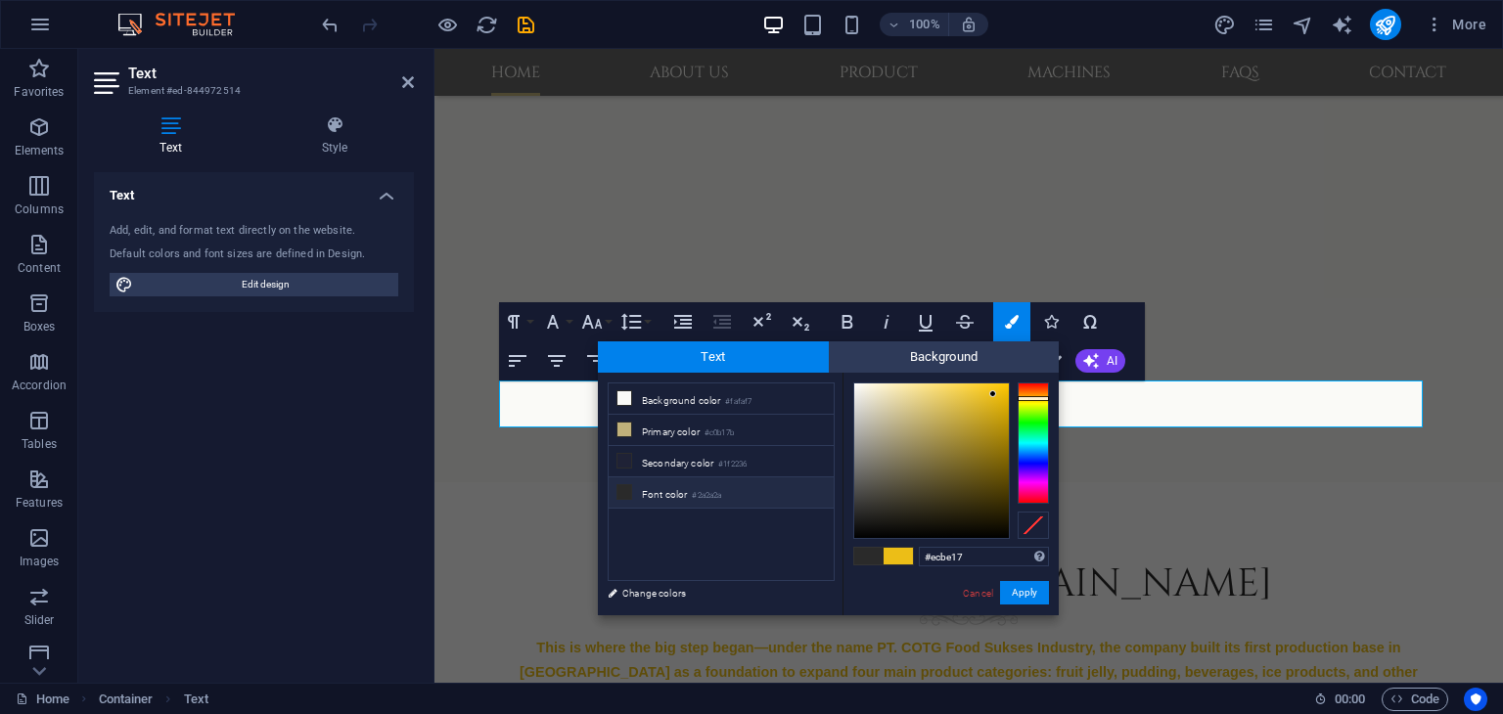
type input "#161513"
click at [873, 524] on div at bounding box center [931, 461] width 155 height 155
click at [1022, 595] on button "Apply" at bounding box center [1024, 592] width 49 height 23
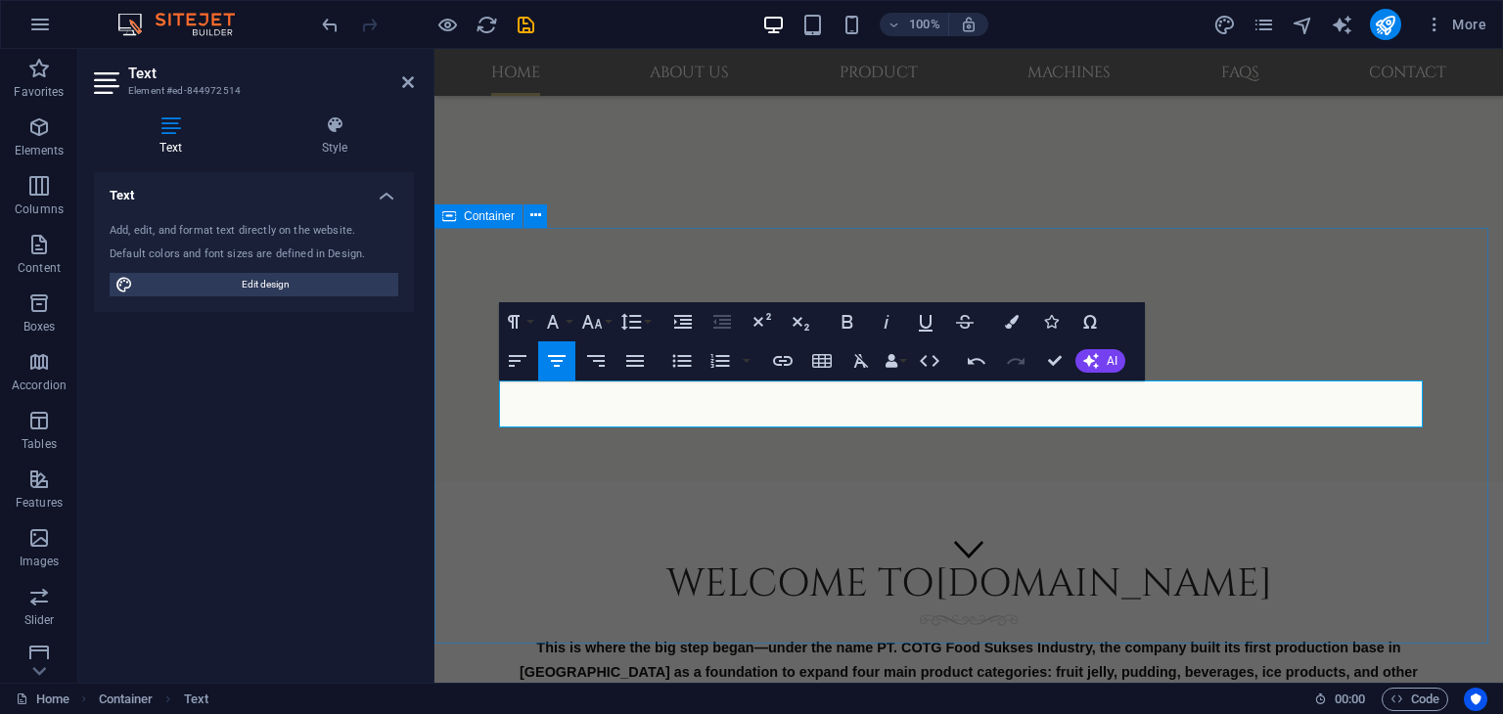
click at [1463, 482] on div "Welcome to [DOMAIN_NAME] This is where the big step began—under the name PT. CO…" at bounding box center [968, 703] width 1068 height 443
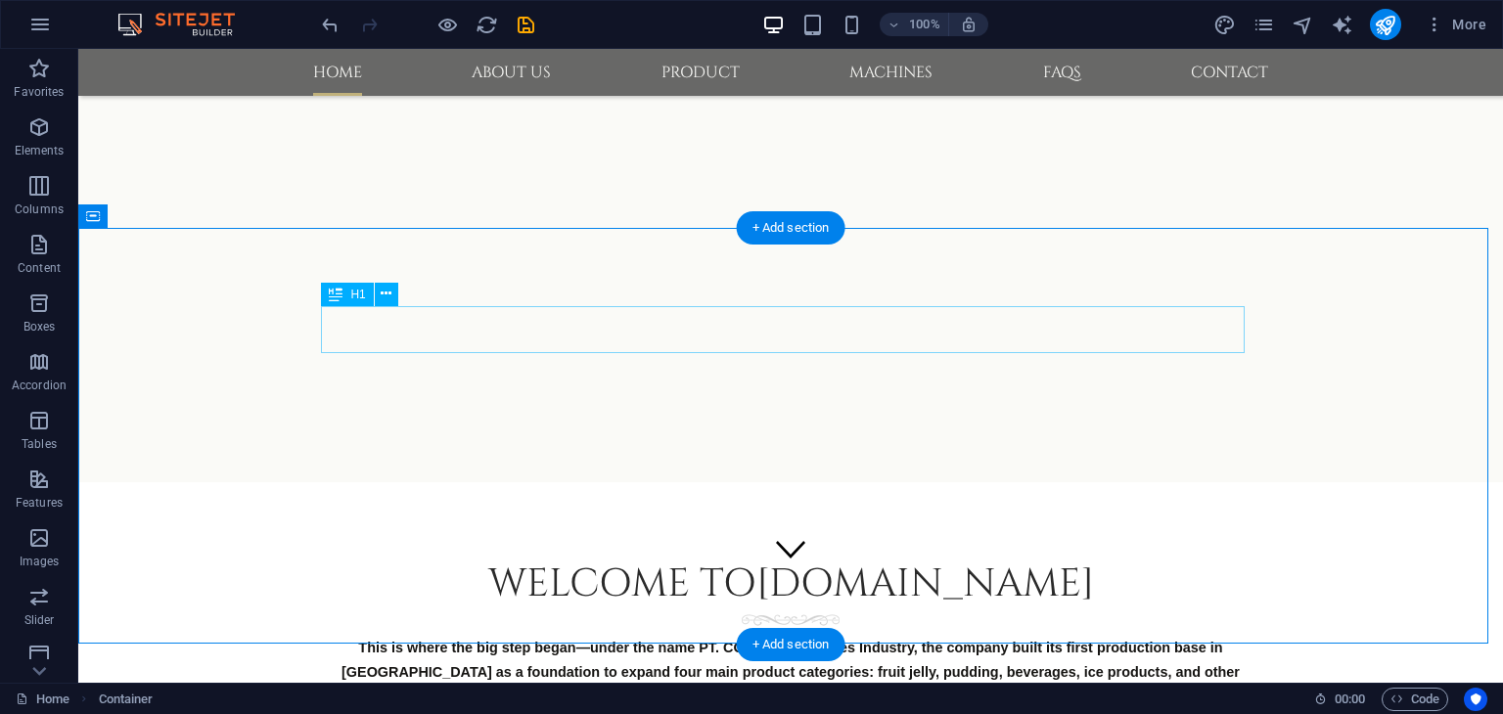
click at [908, 561] on div "Welcome to [DOMAIN_NAME]" at bounding box center [791, 584] width 924 height 47
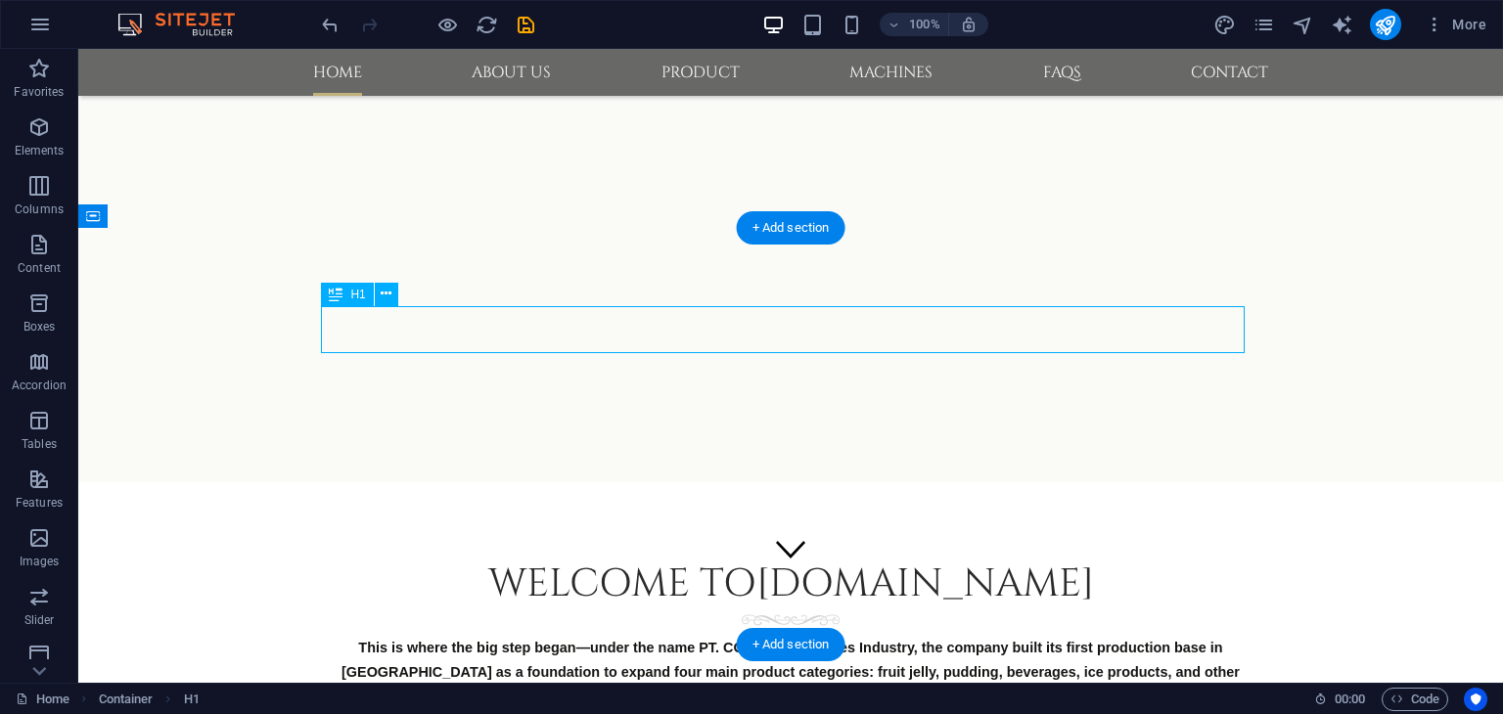
click at [908, 561] on div "Welcome to [DOMAIN_NAME]" at bounding box center [791, 584] width 924 height 47
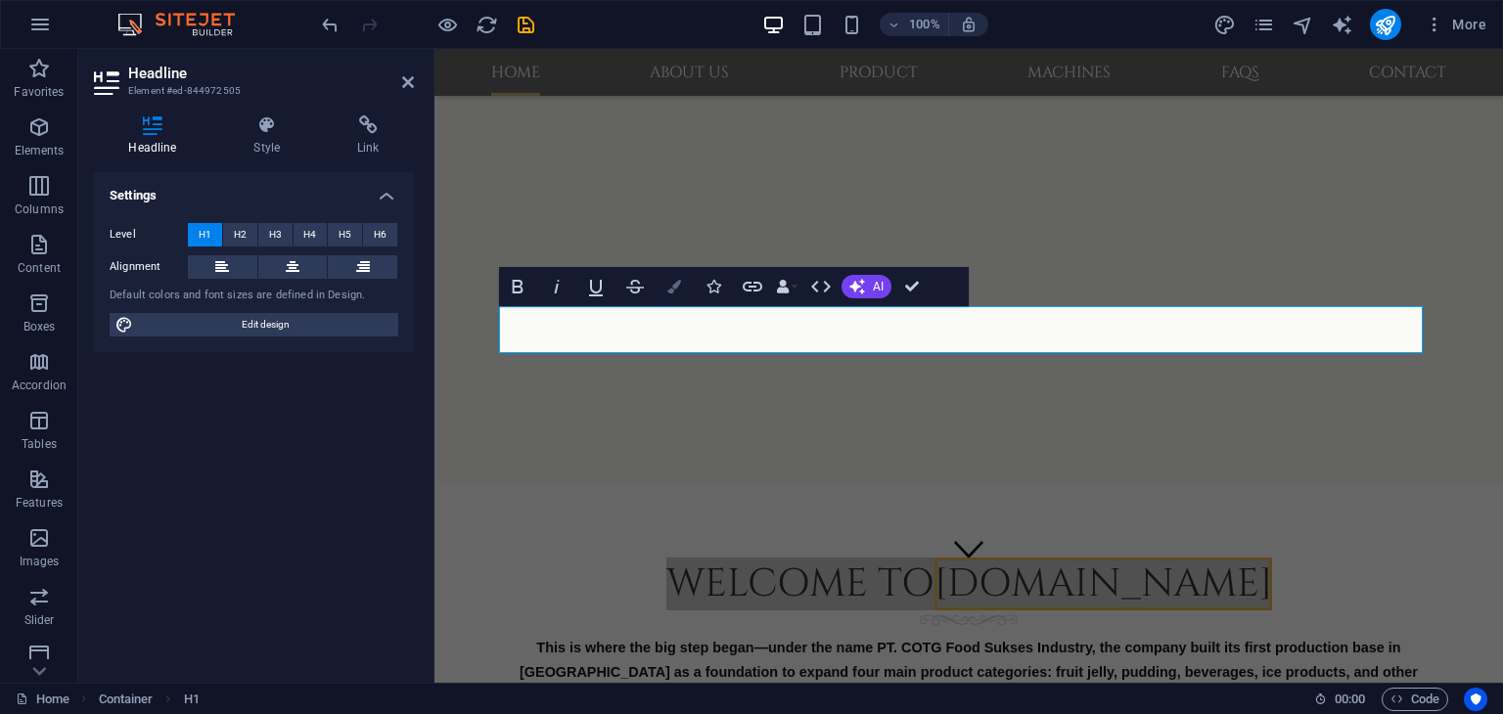
click at [673, 295] on button "Colors" at bounding box center [674, 286] width 37 height 39
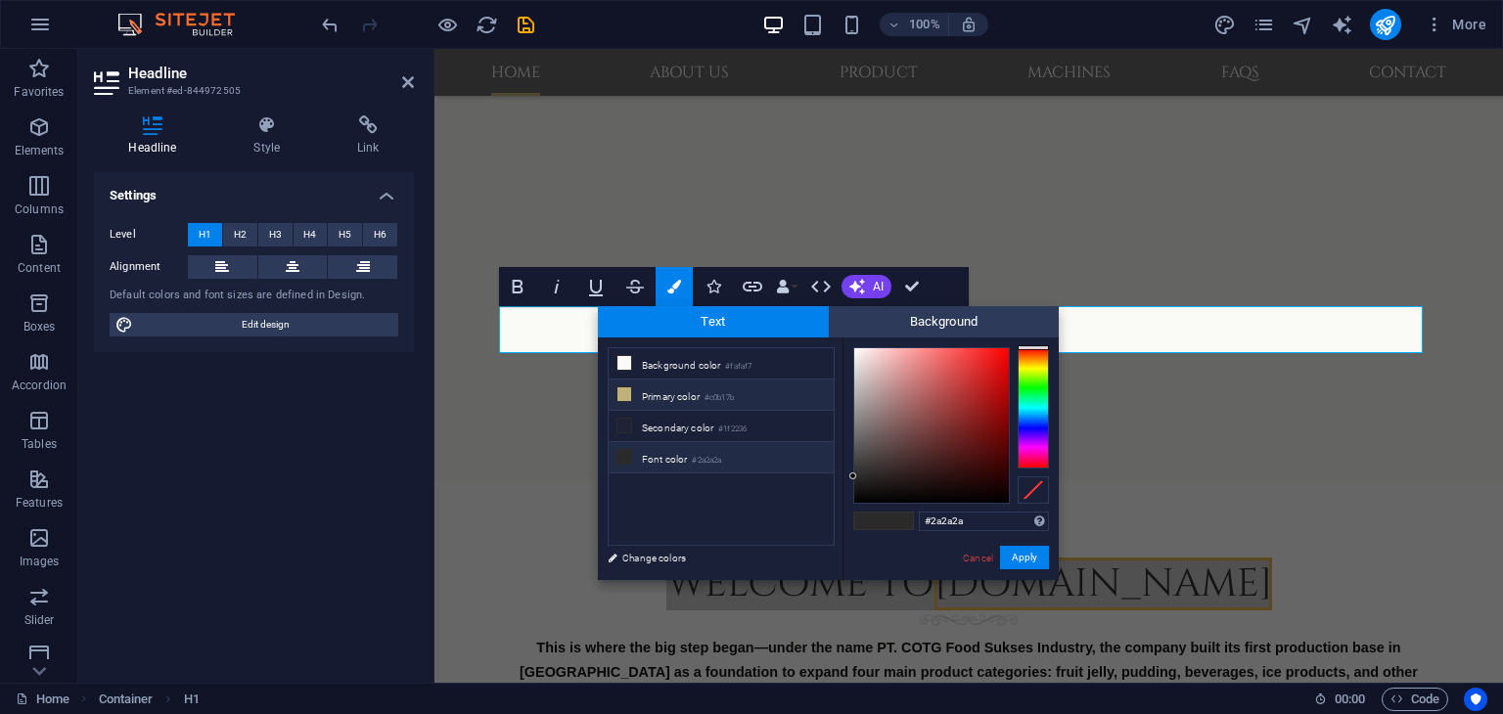
click at [665, 393] on li "Primary color #c0b17b" at bounding box center [721, 395] width 225 height 31
type input "#c0b17b"
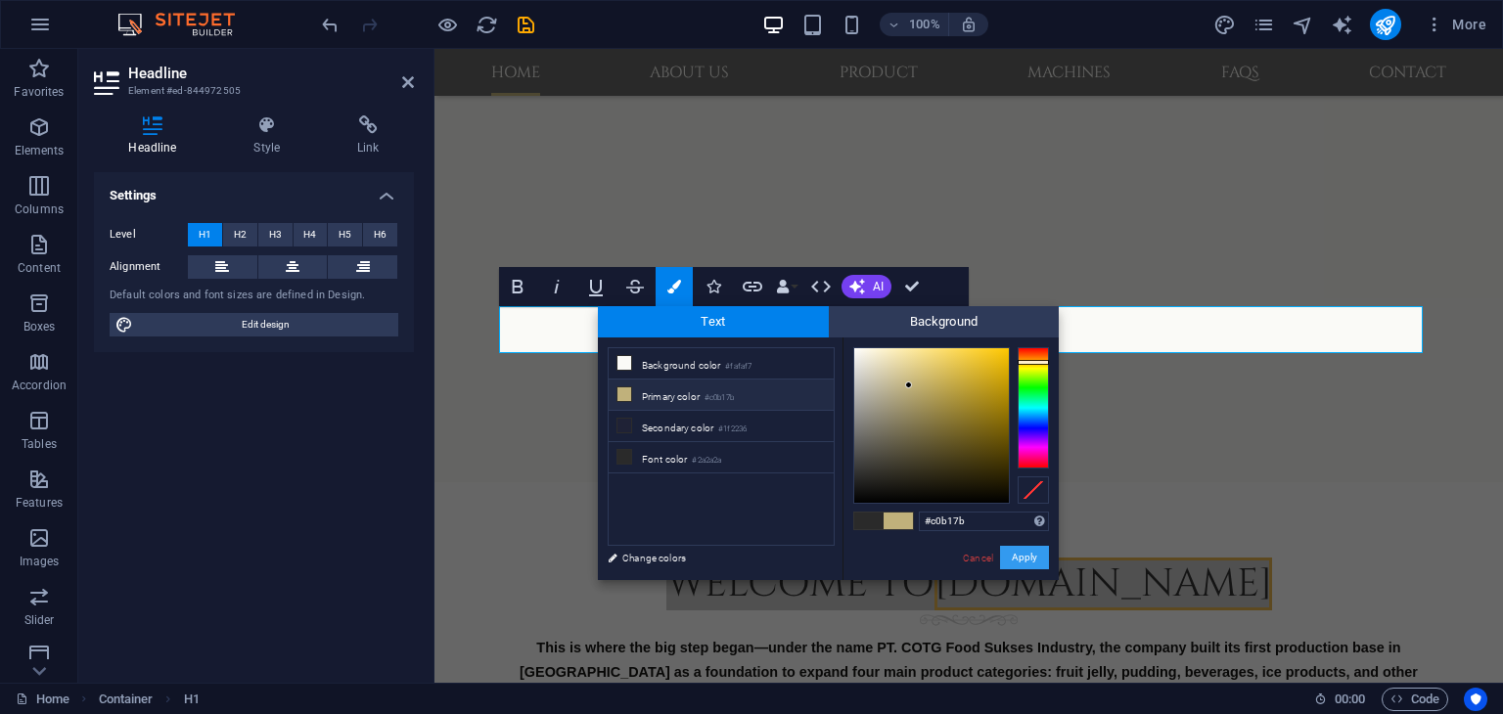
click at [1022, 554] on button "Apply" at bounding box center [1024, 557] width 49 height 23
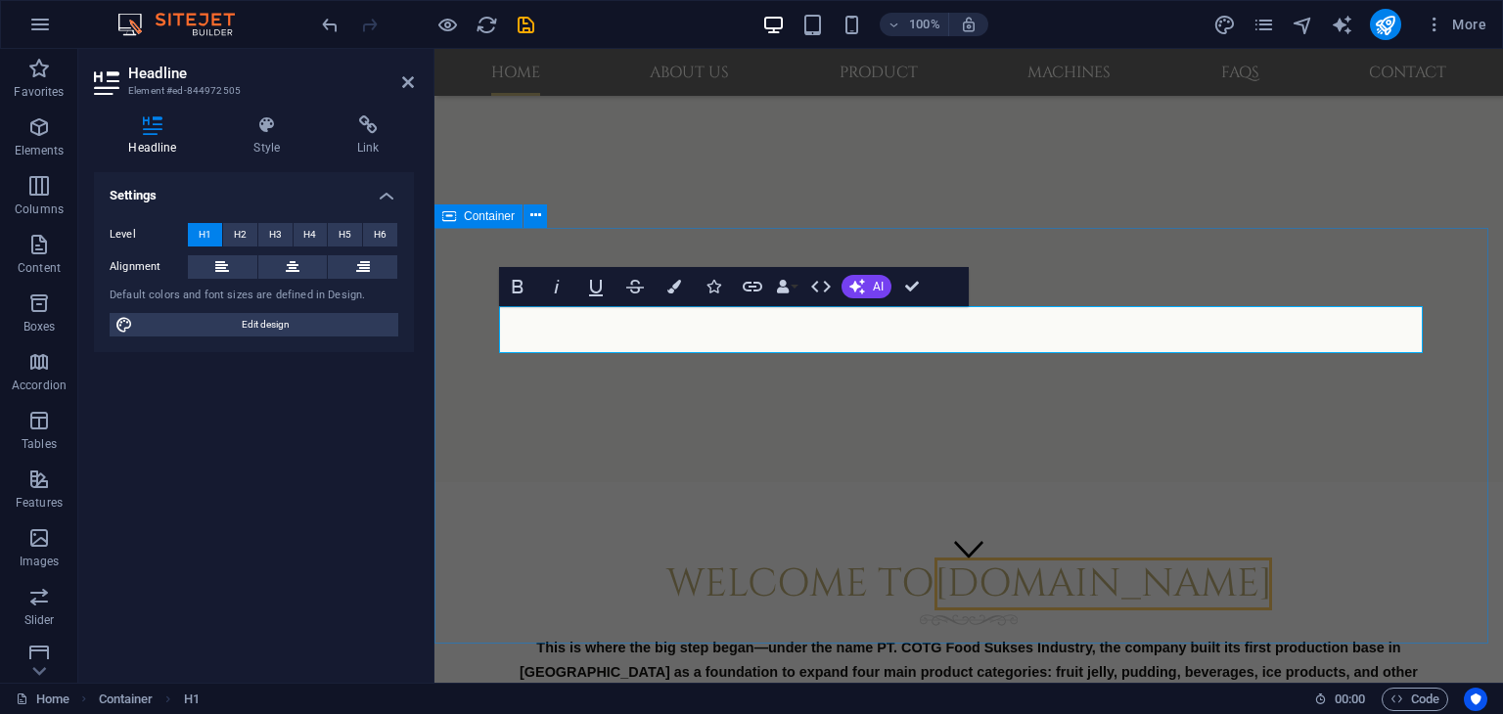
click at [470, 511] on div "Welcome to [DOMAIN_NAME] This is where the big step began—under the name PT. CO…" at bounding box center [968, 703] width 1068 height 443
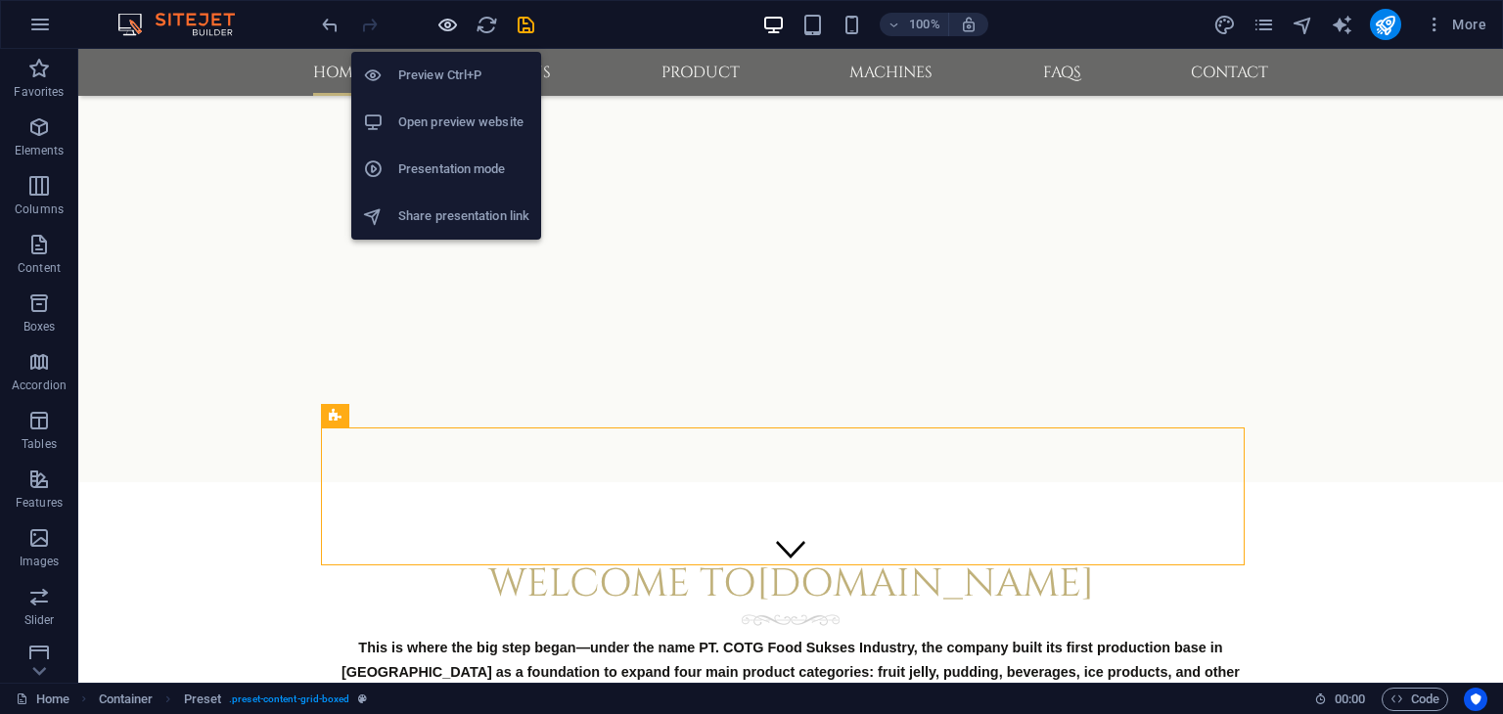
click at [446, 32] on icon "button" at bounding box center [447, 25] width 23 height 23
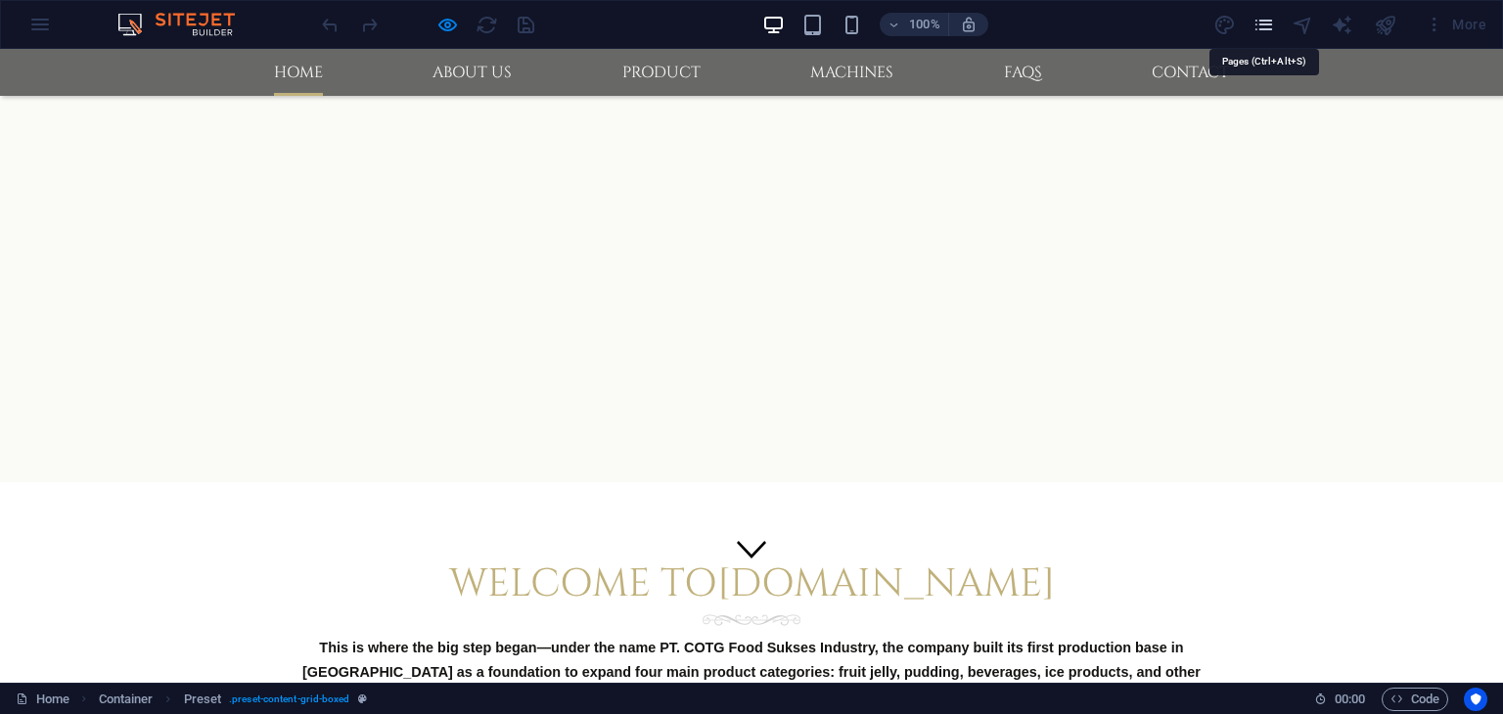
click at [1267, 30] on icon "pages" at bounding box center [1263, 25] width 23 height 23
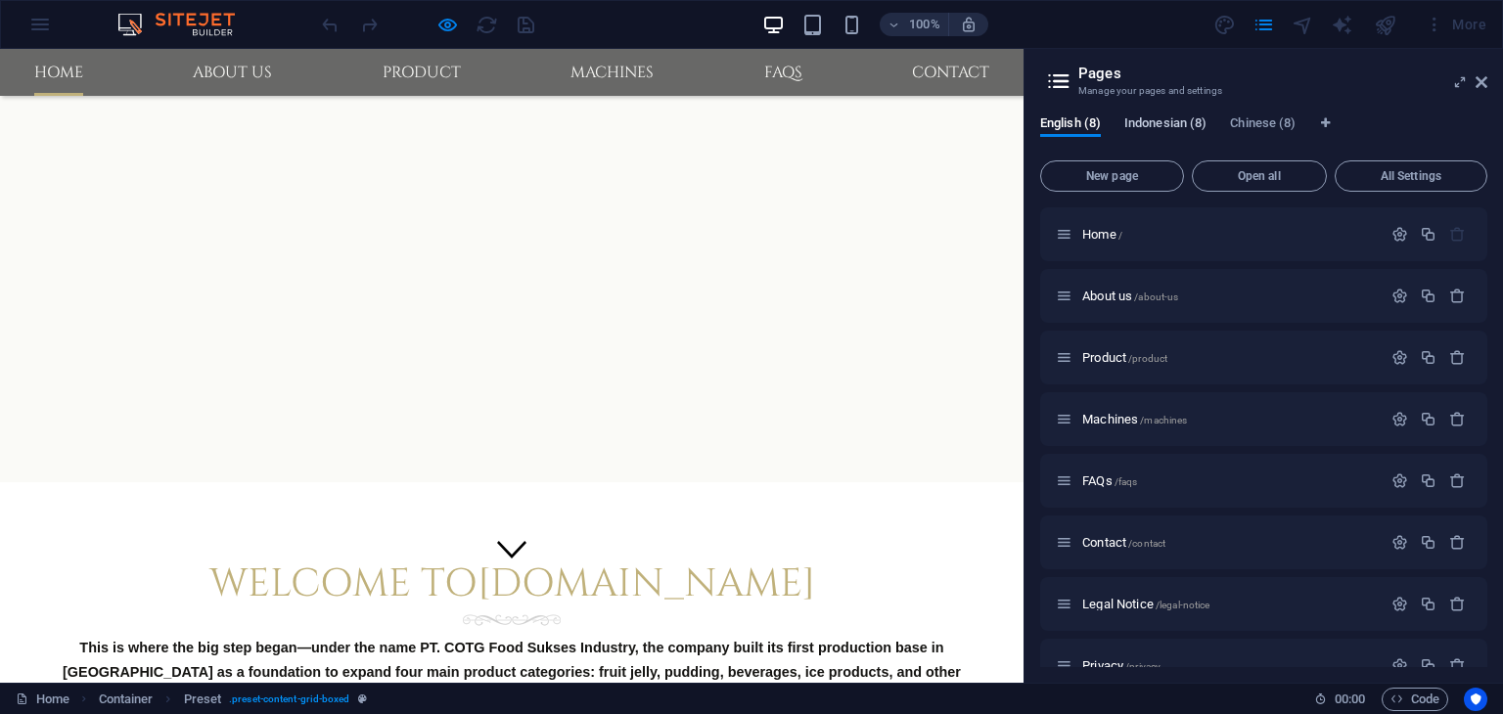
click at [1164, 128] on span "Indonesian (8)" at bounding box center [1165, 125] width 82 height 27
click at [1101, 238] on span "Home /" at bounding box center [1102, 234] width 40 height 15
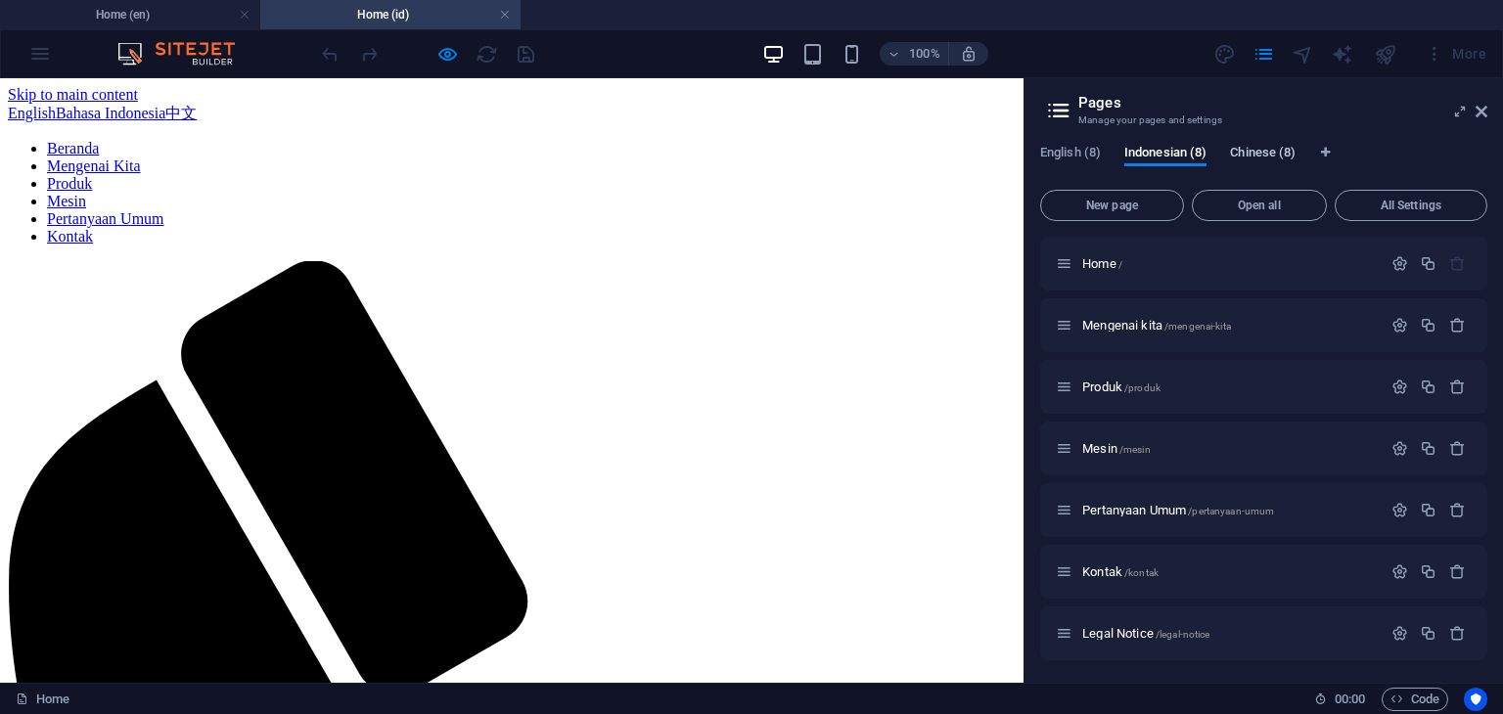
scroll to position [0, 0]
click at [1267, 155] on span "Chinese (8)" at bounding box center [1263, 154] width 66 height 27
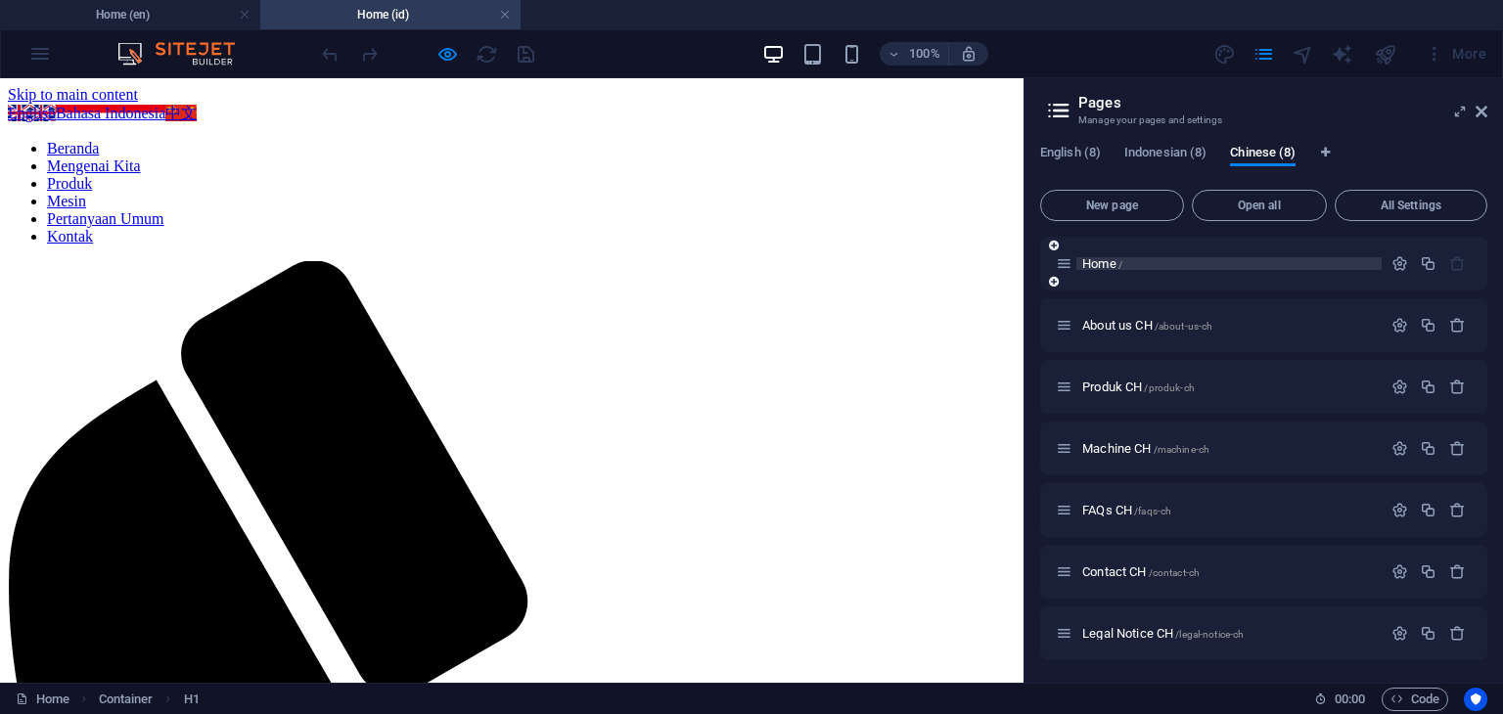
click at [1112, 263] on span "Home /" at bounding box center [1102, 263] width 40 height 15
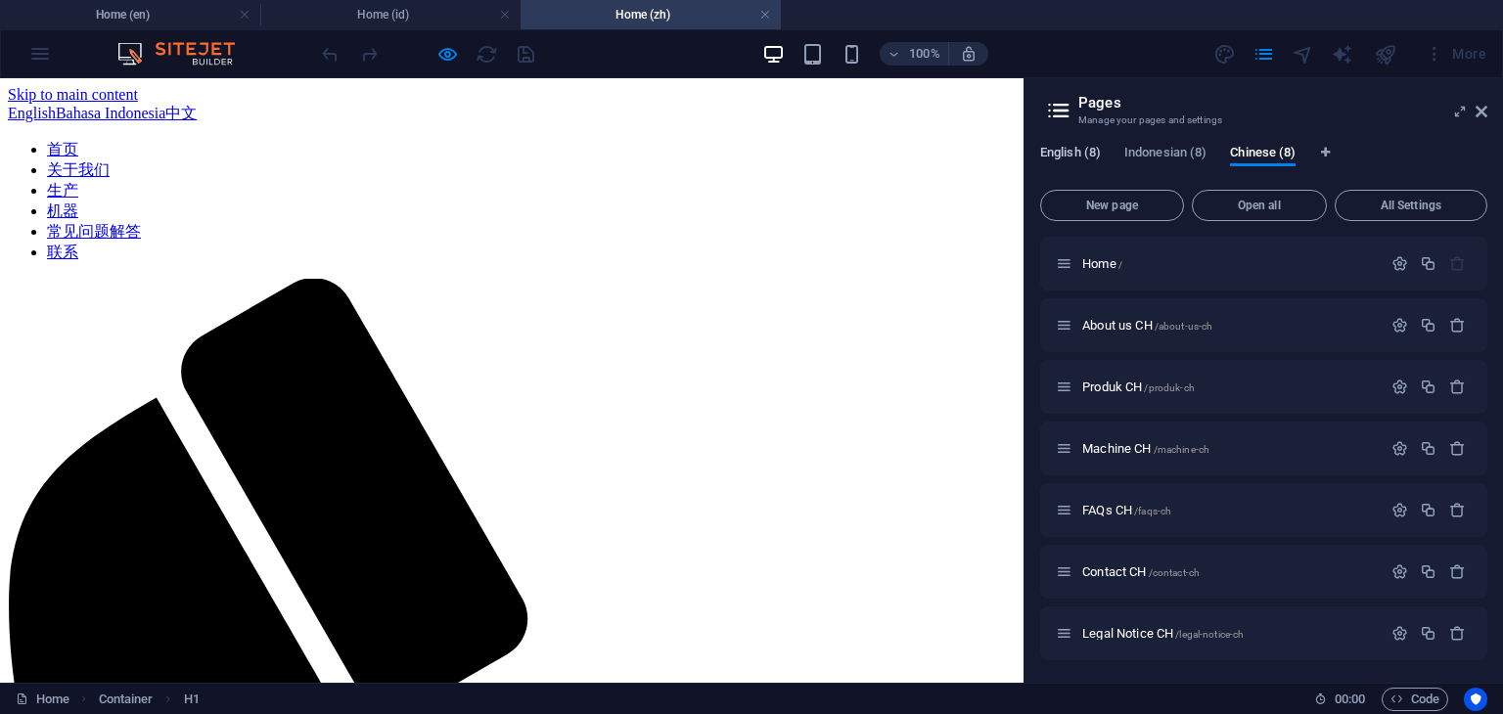
click at [1075, 111] on header "Pages Manage your pages and settings" at bounding box center [1265, 103] width 443 height 51
click at [1076, 156] on span "English (8)" at bounding box center [1070, 154] width 61 height 27
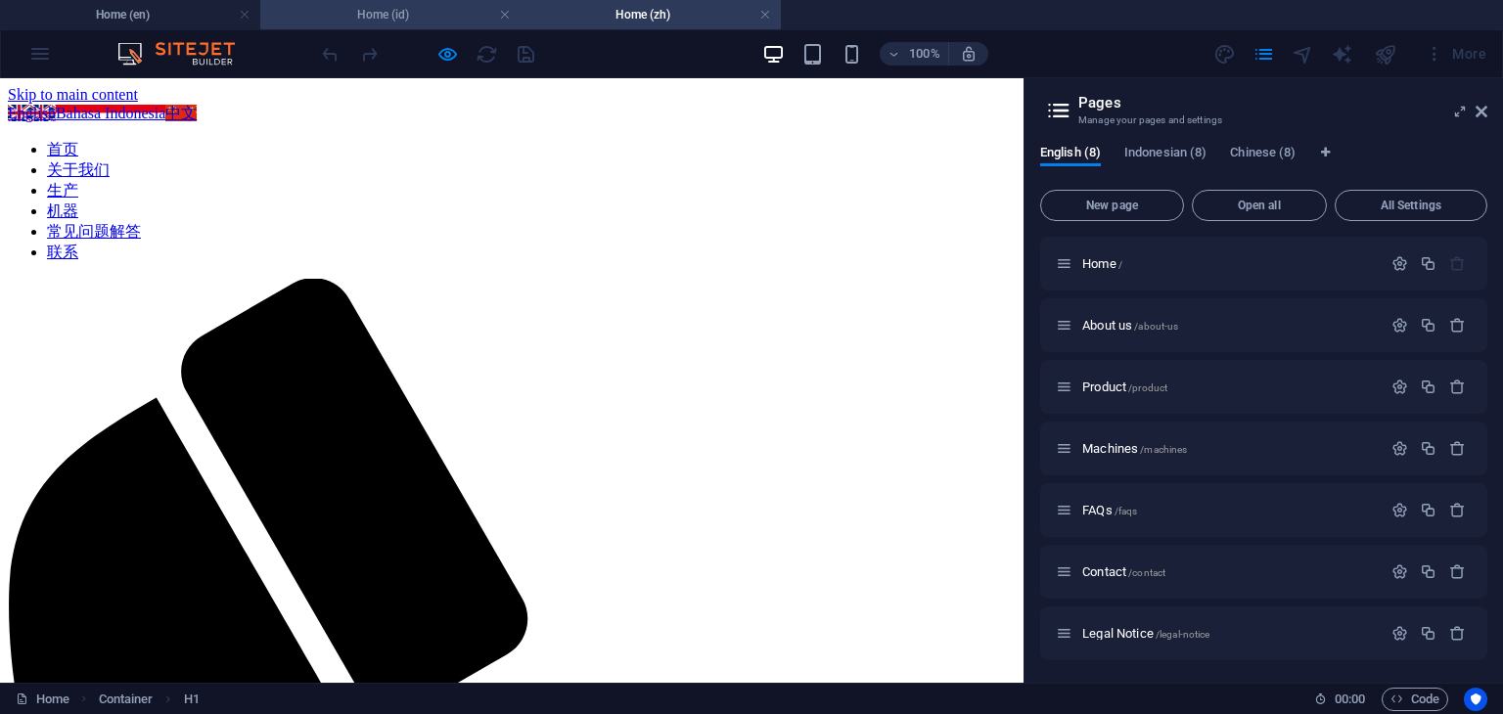
click at [399, 9] on h4 "Home (id)" at bounding box center [390, 15] width 260 height 22
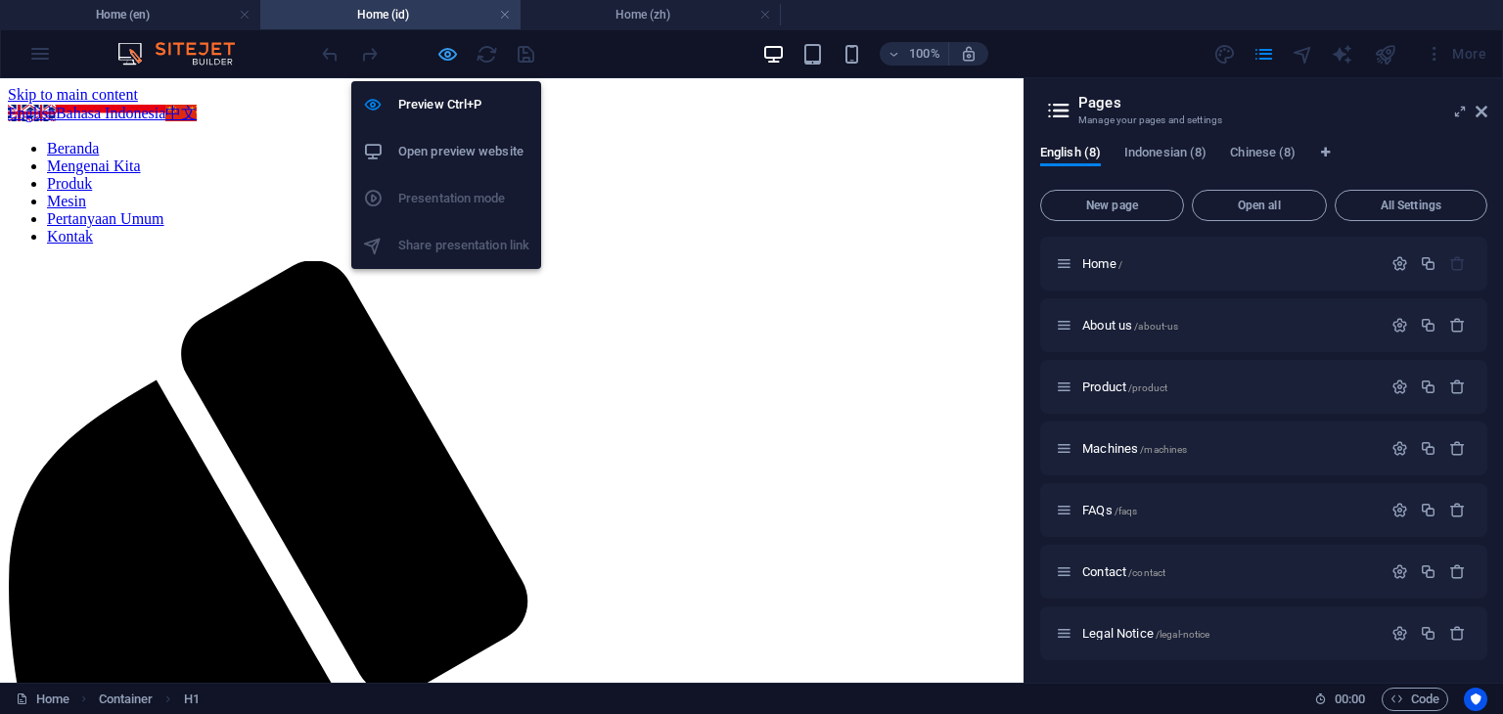
click at [444, 52] on icon "button" at bounding box center [447, 54] width 23 height 23
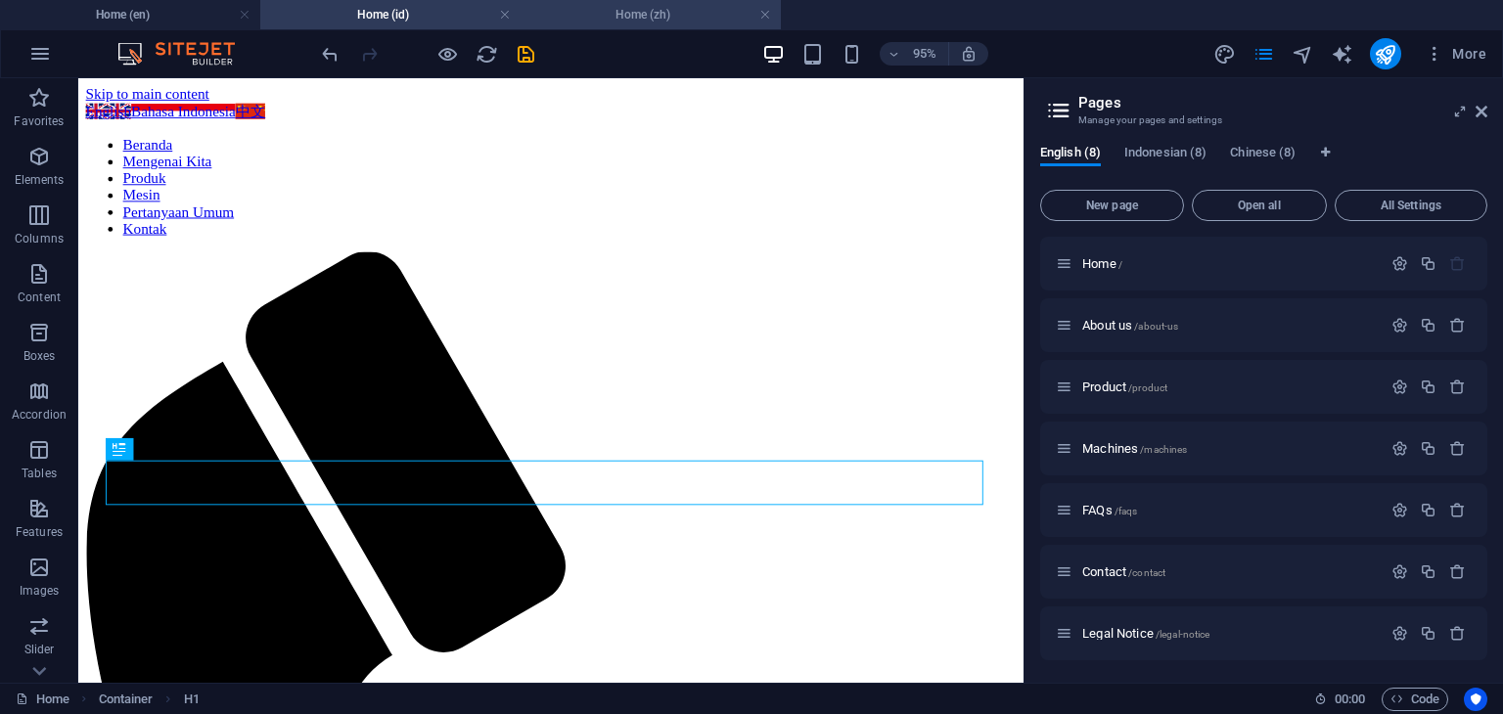
click at [630, 16] on h4 "Home (zh)" at bounding box center [651, 15] width 260 height 22
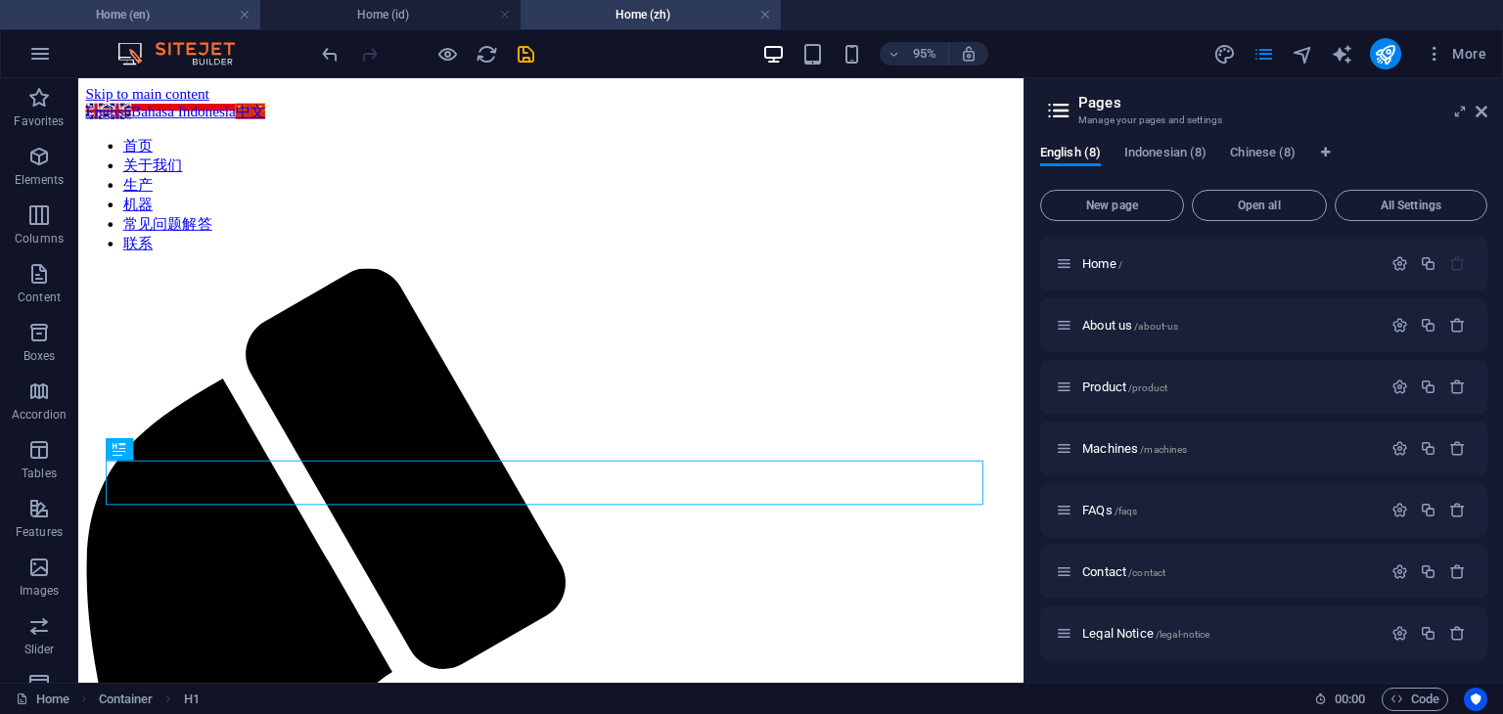
click at [212, 15] on h4 "Home (en)" at bounding box center [130, 15] width 260 height 22
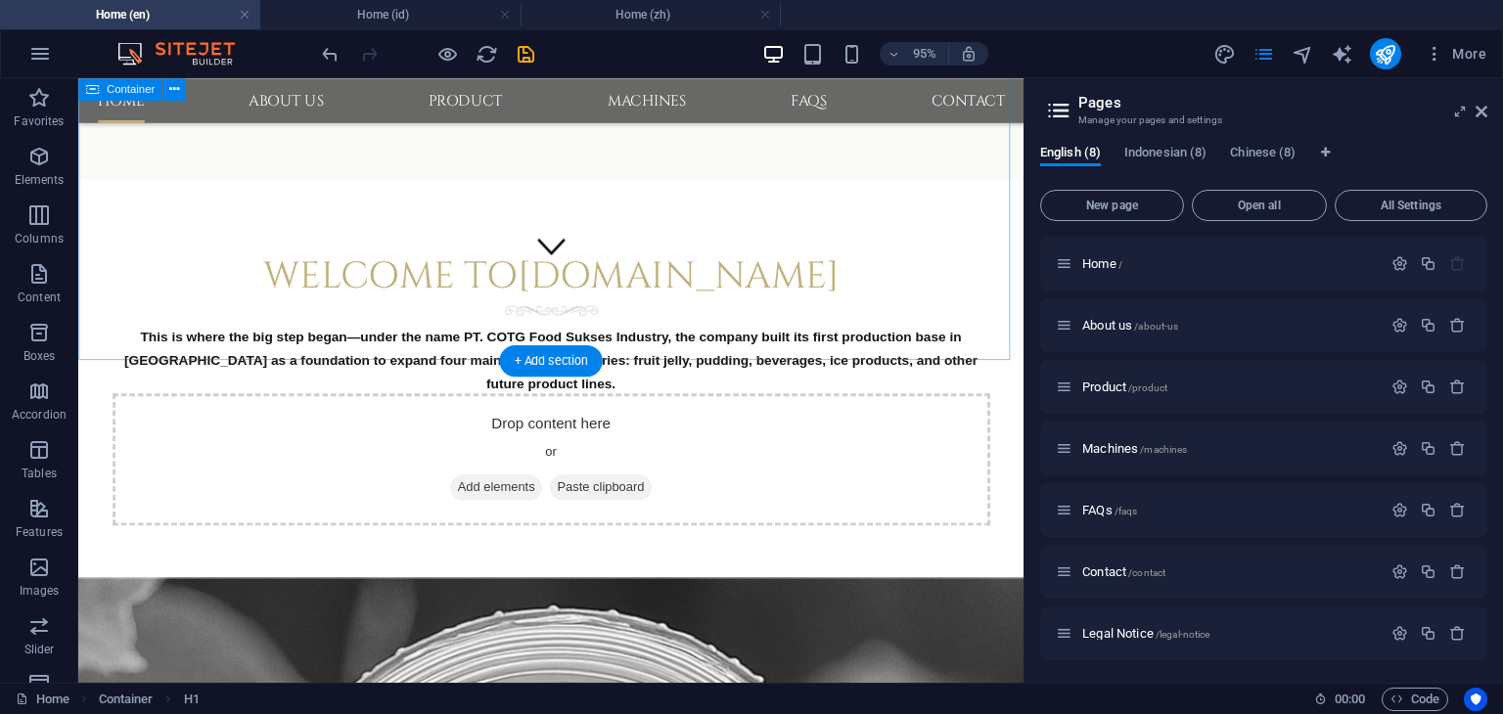
scroll to position [548, 0]
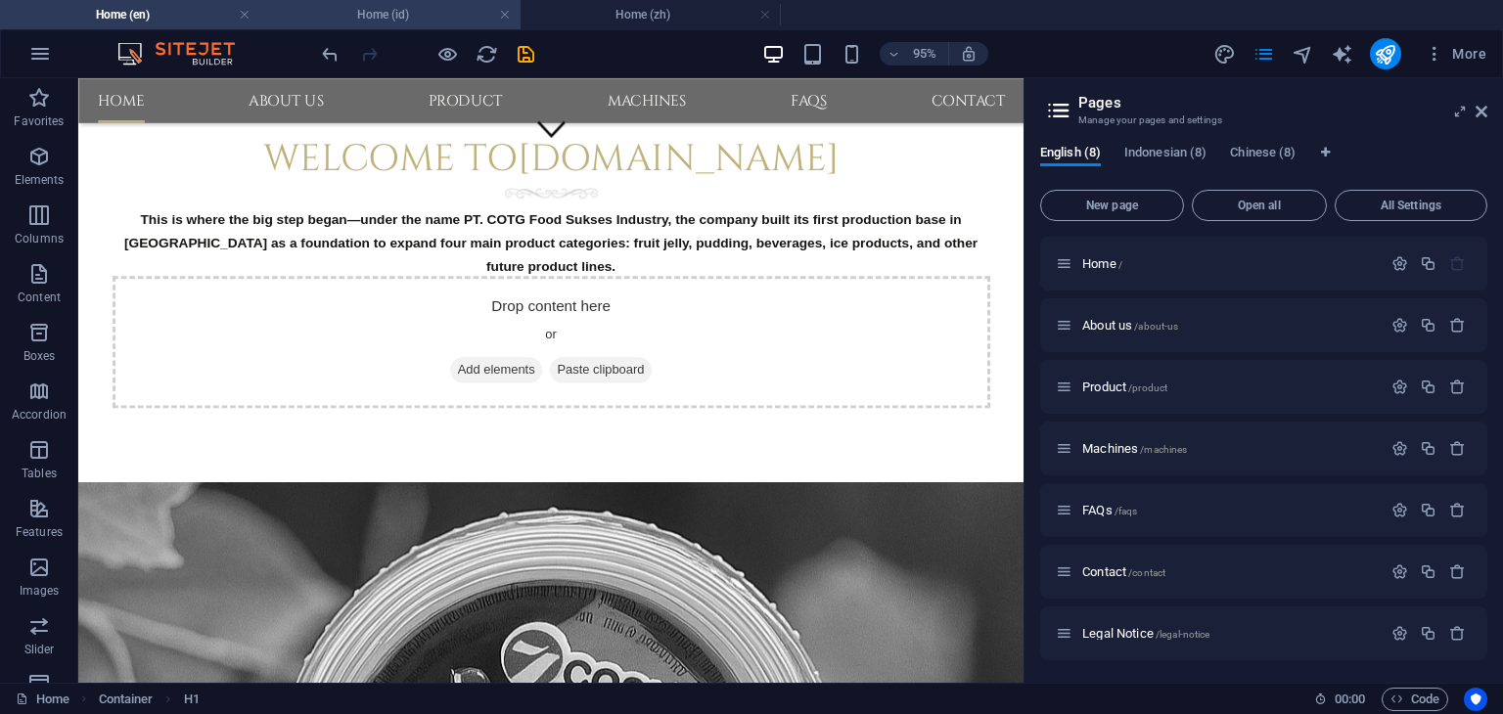
click at [394, 23] on h4 "Home (id)" at bounding box center [390, 15] width 260 height 22
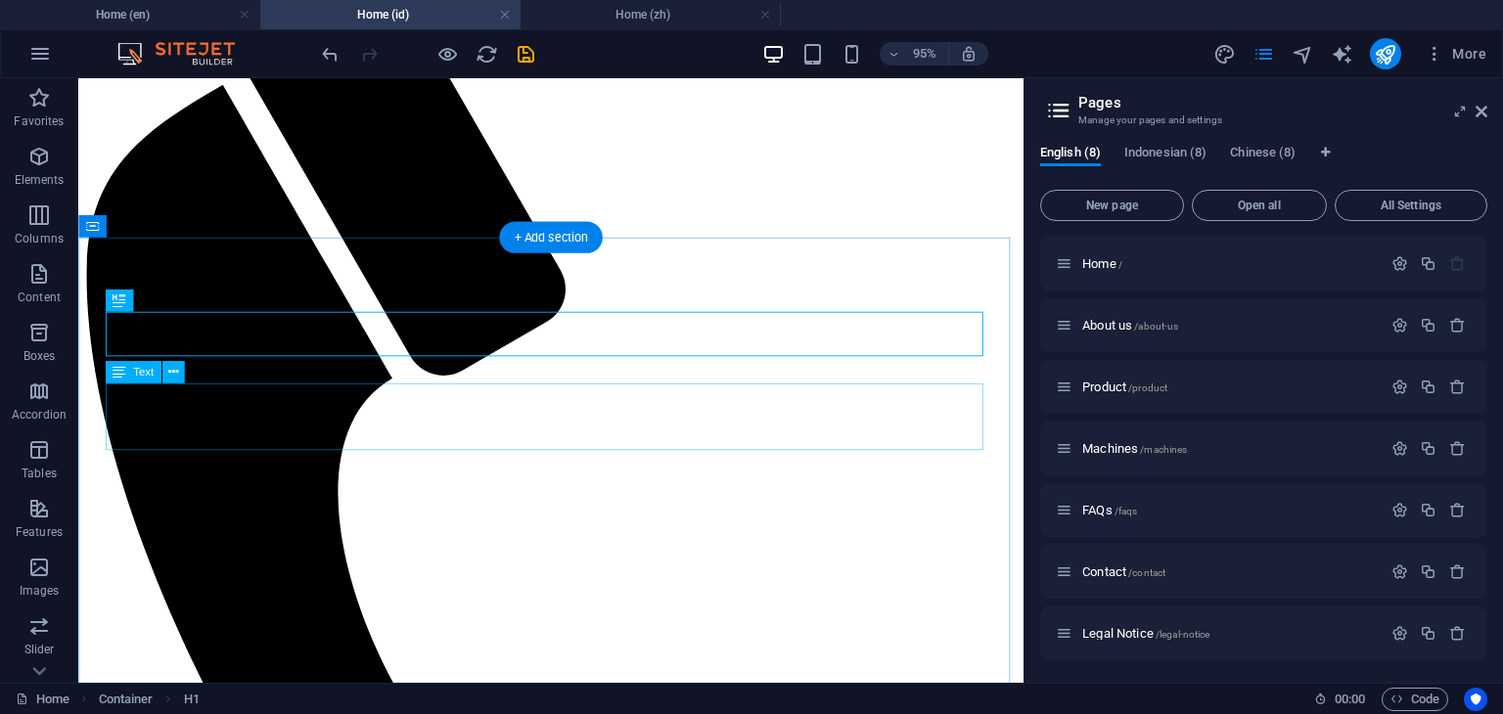
scroll to position [294, 0]
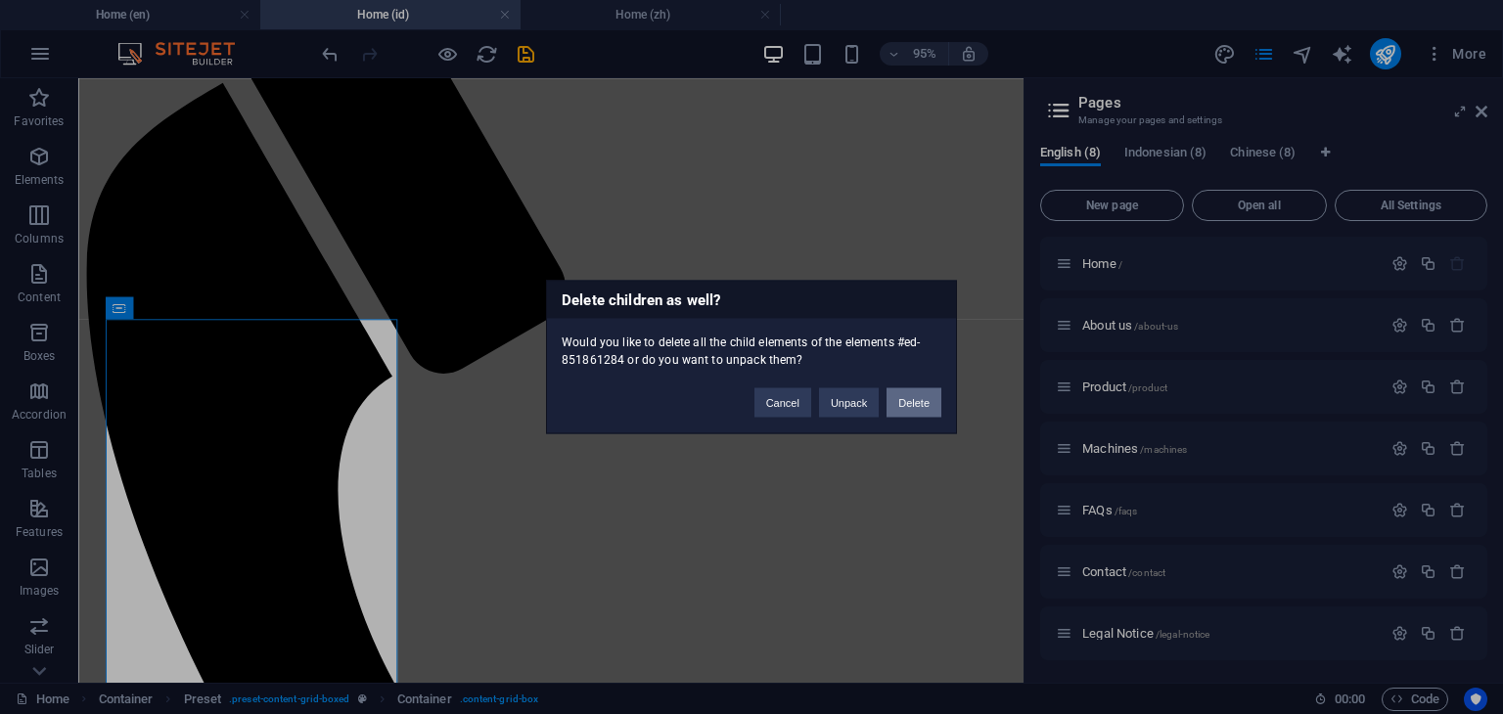
click at [924, 397] on button "Delete" at bounding box center [913, 402] width 55 height 29
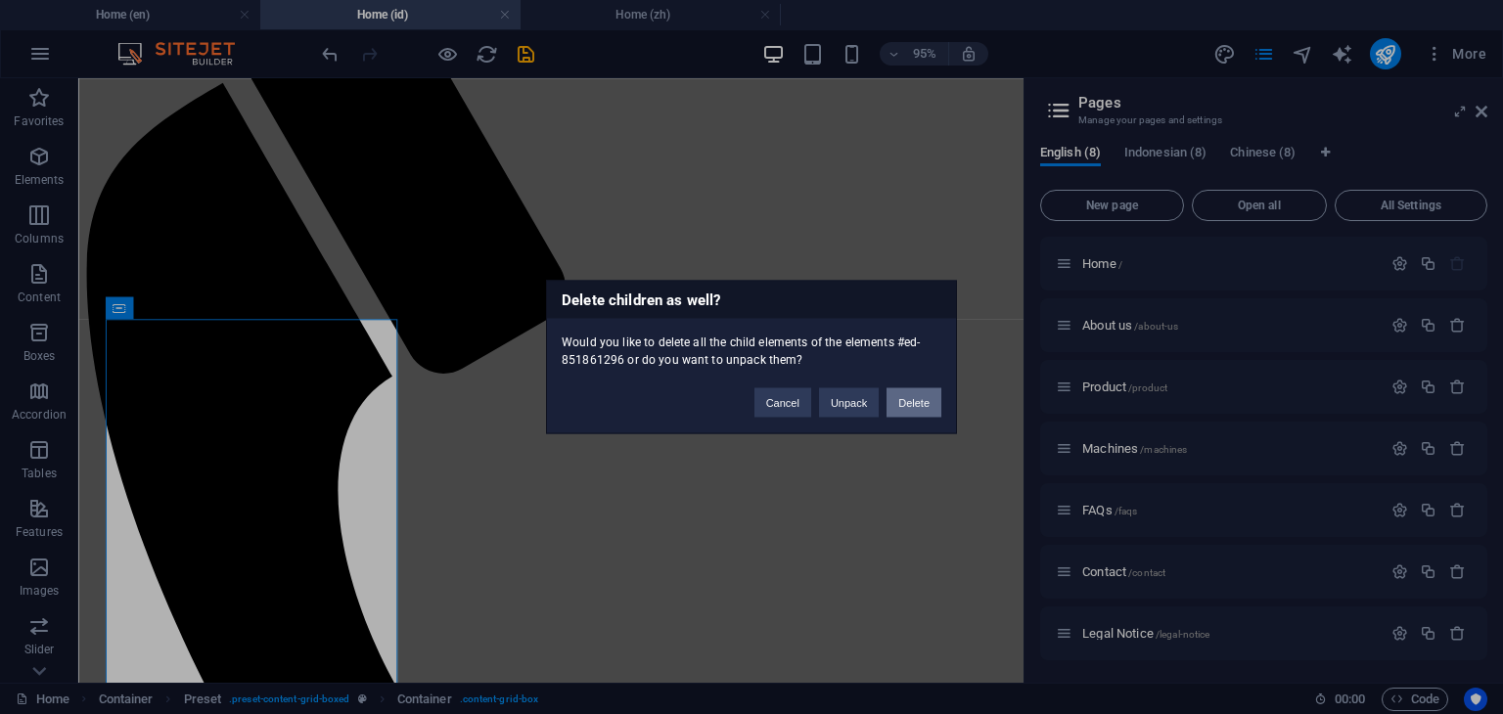
click at [922, 404] on button "Delete" at bounding box center [913, 402] width 55 height 29
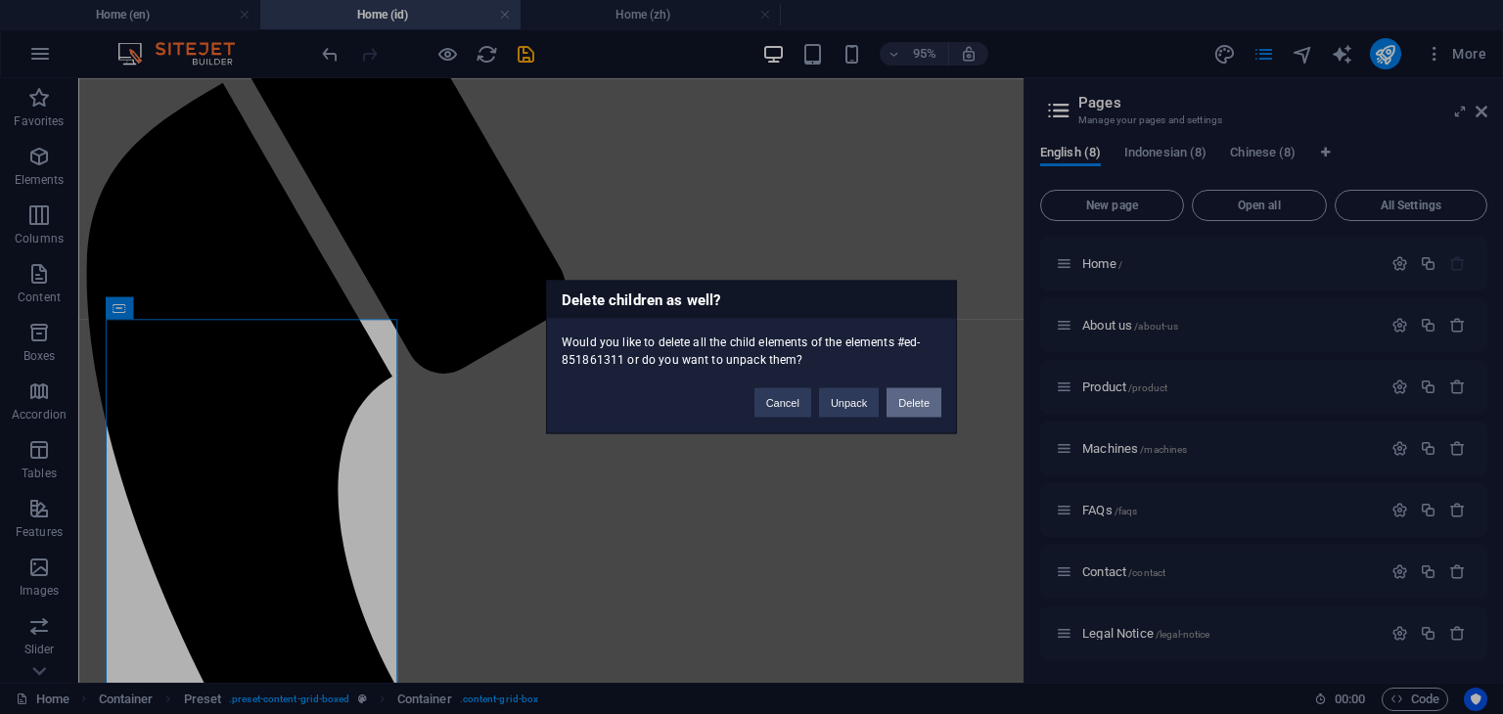
drag, startPoint x: 914, startPoint y: 408, endPoint x: 879, endPoint y: 345, distance: 71.8
click at [914, 408] on button "Delete" at bounding box center [913, 402] width 55 height 29
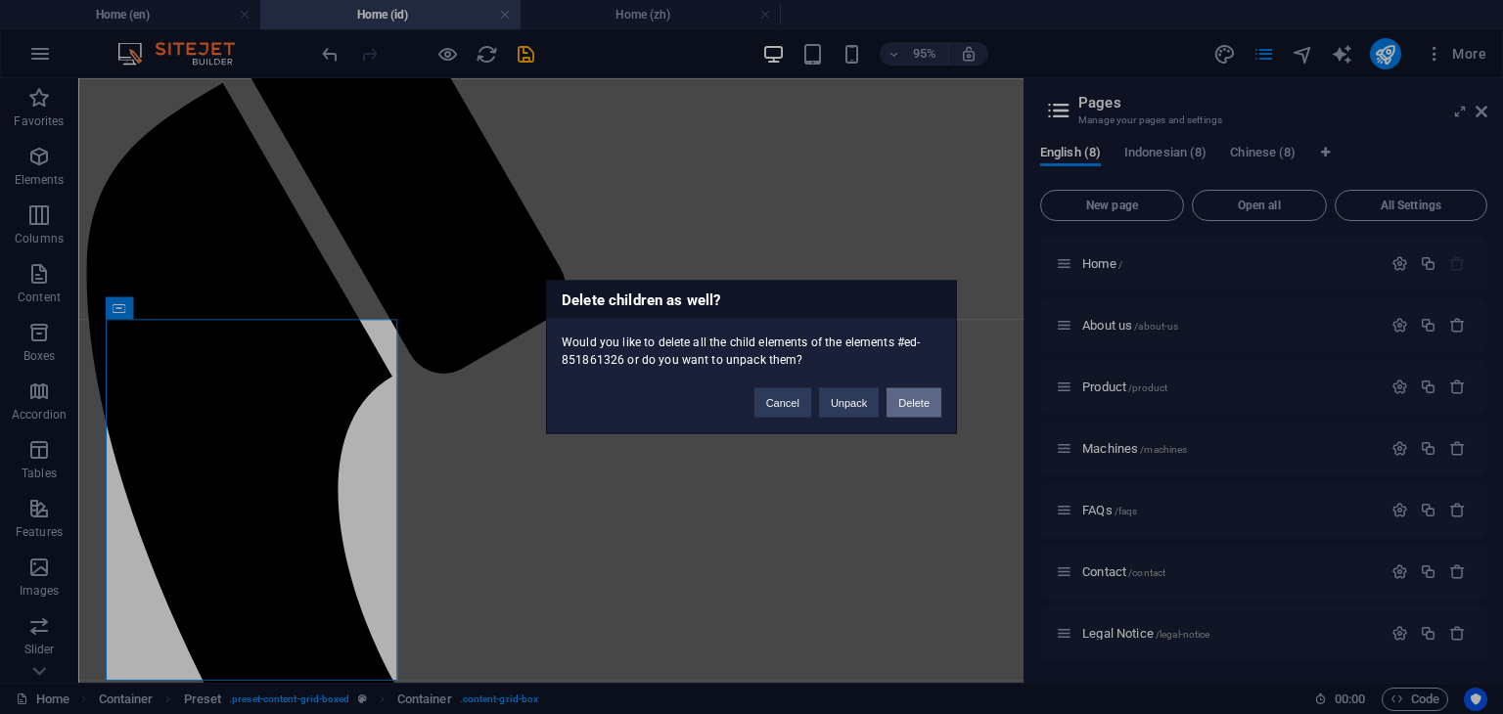
click at [912, 400] on button "Delete" at bounding box center [913, 402] width 55 height 29
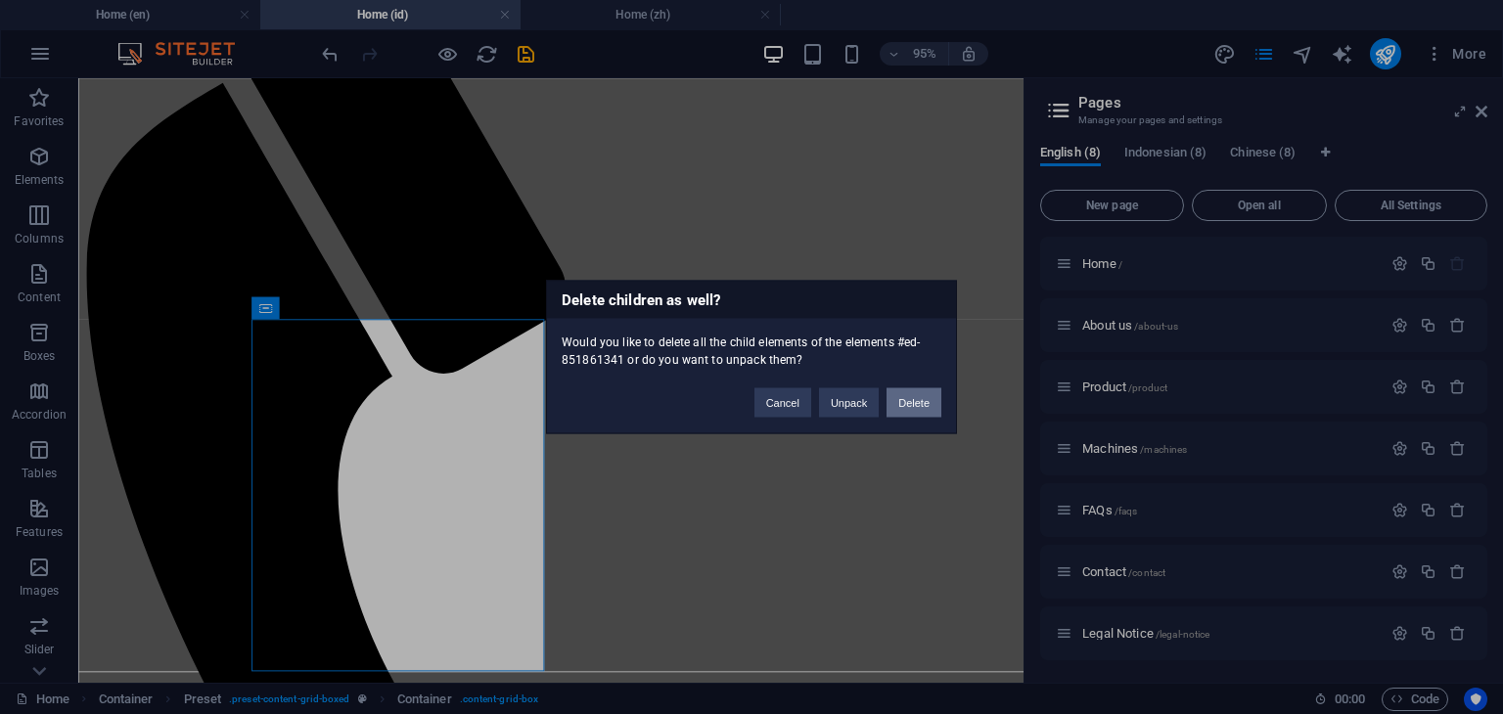
click at [912, 404] on button "Delete" at bounding box center [913, 402] width 55 height 29
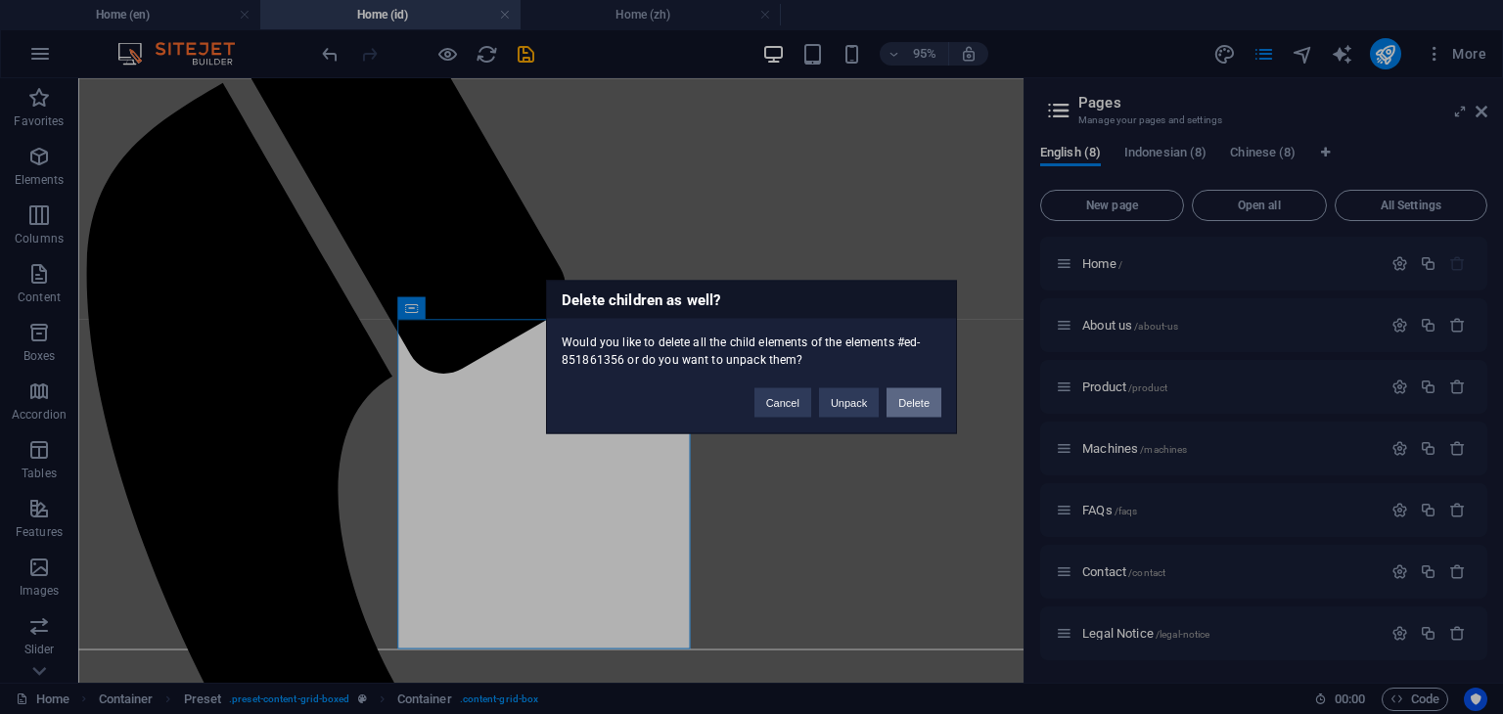
click at [912, 403] on button "Delete" at bounding box center [913, 402] width 55 height 29
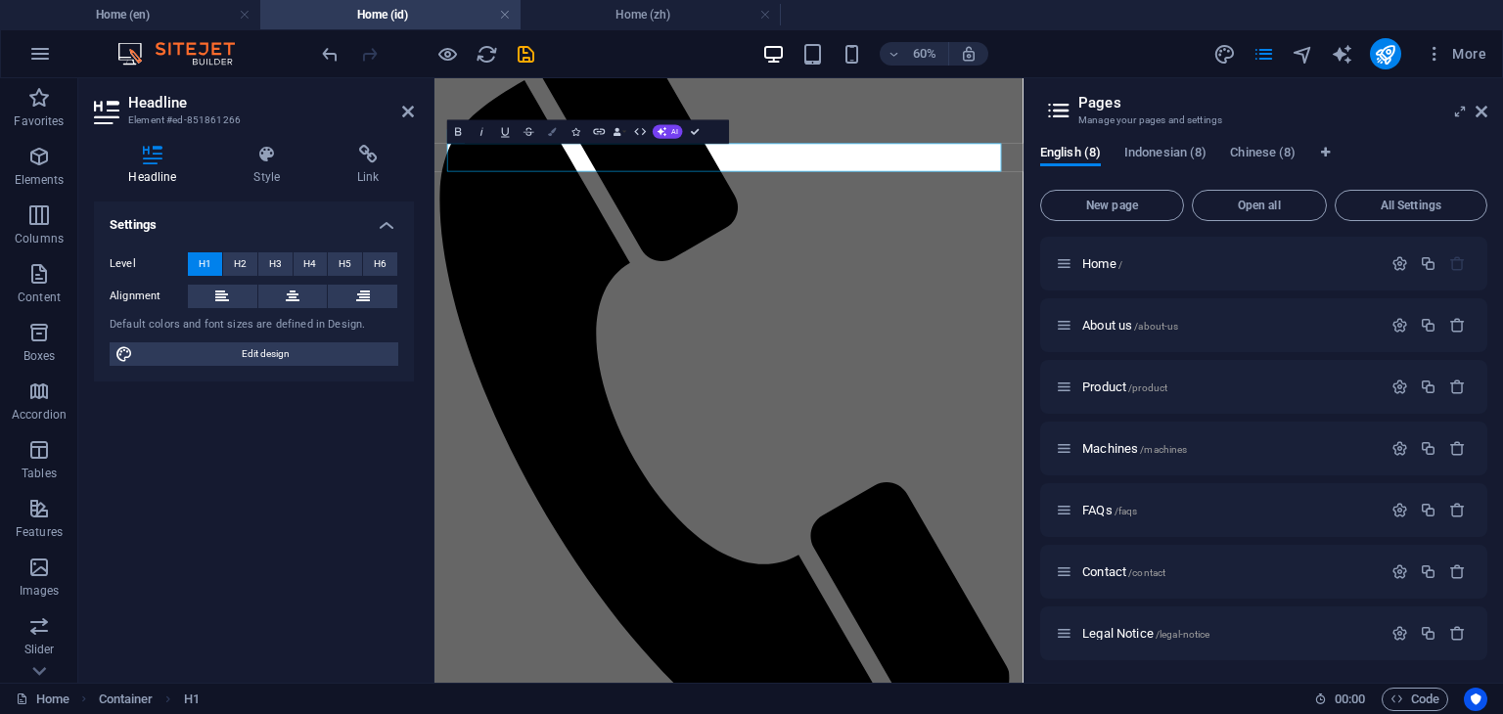
click at [550, 136] on button "Colors" at bounding box center [552, 130] width 23 height 23
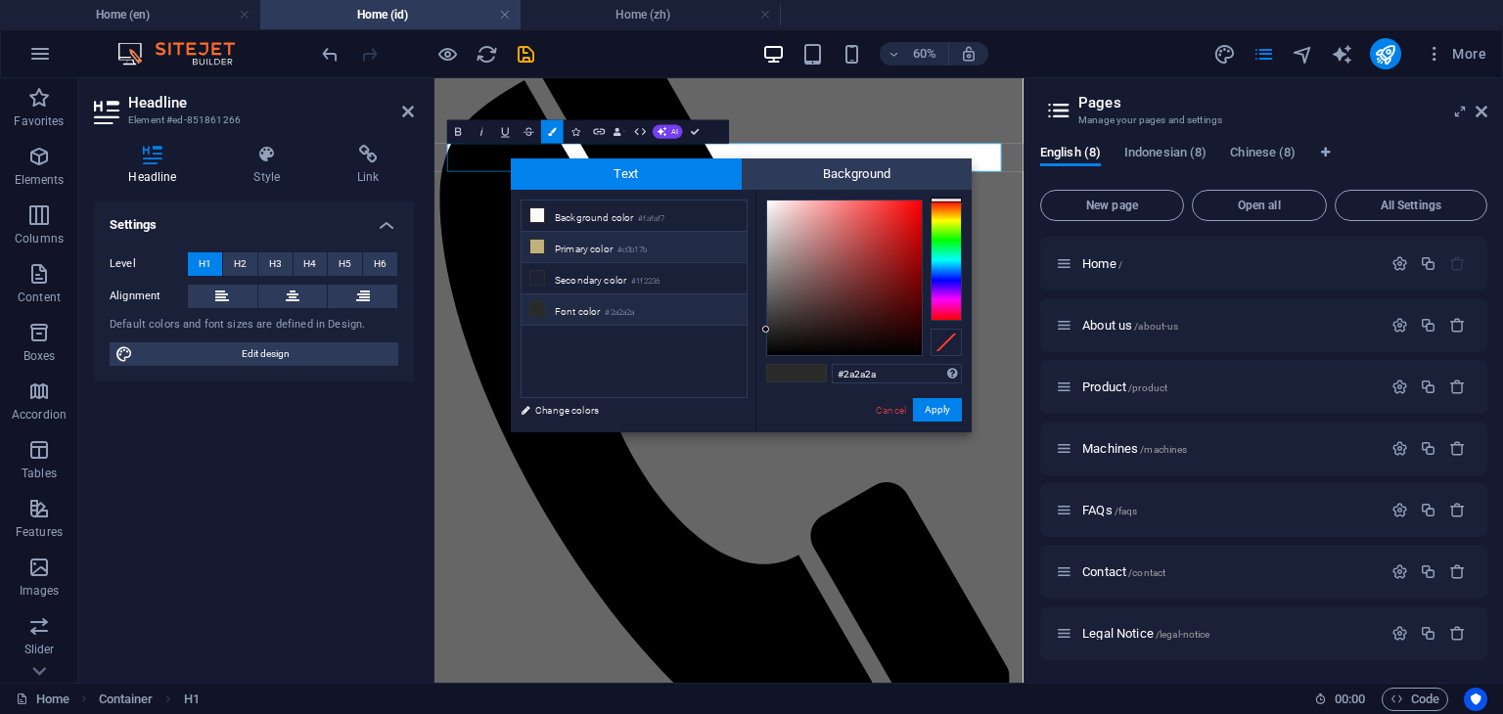
click at [532, 250] on icon at bounding box center [537, 247] width 14 height 14
type input "#c0b17b"
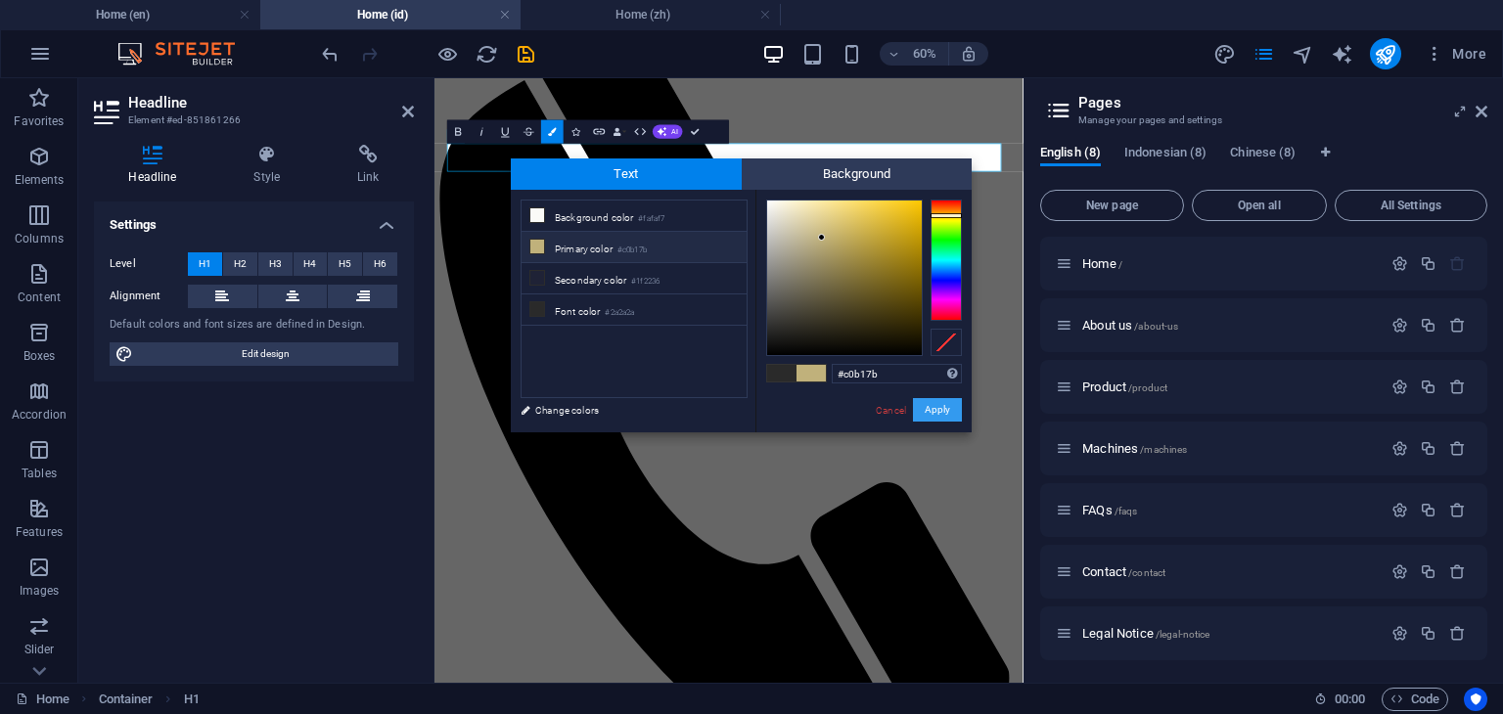
click at [947, 413] on button "Apply" at bounding box center [937, 409] width 49 height 23
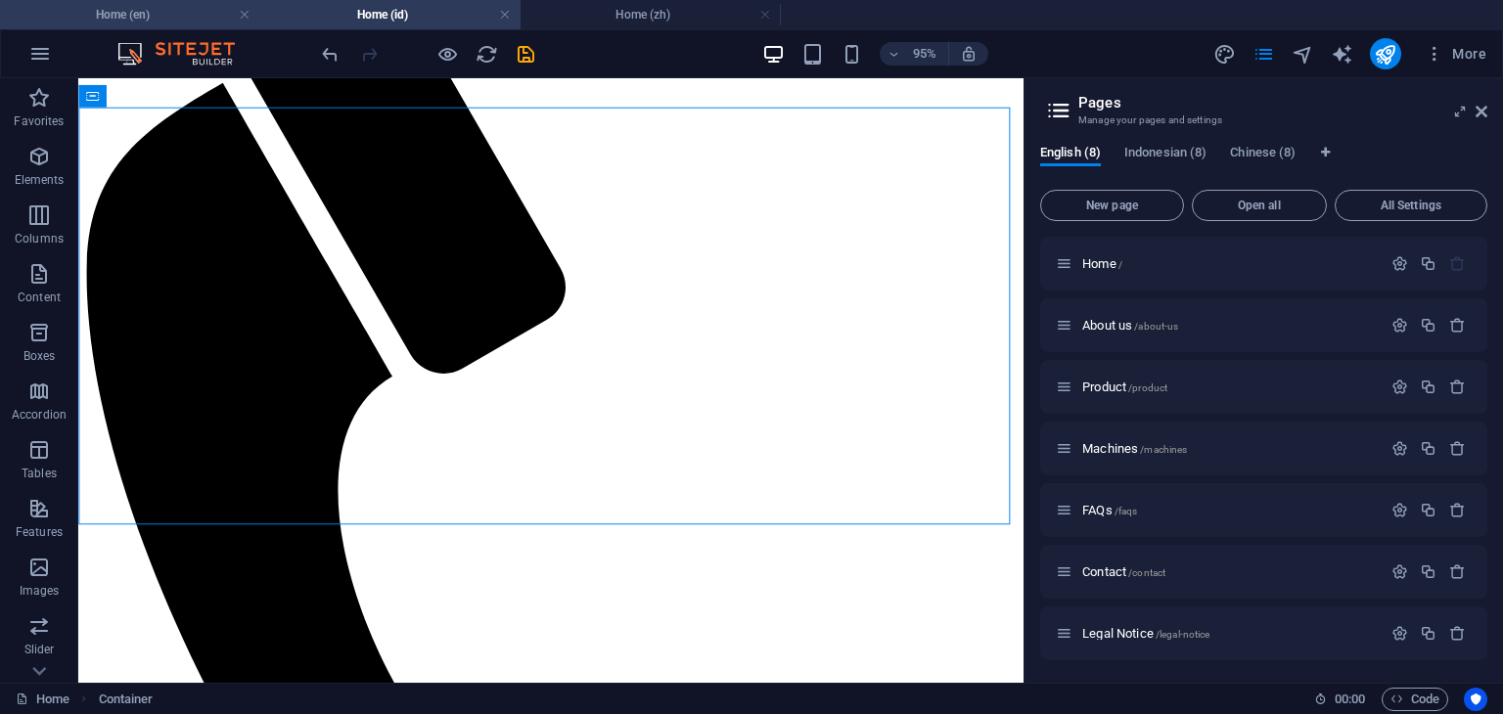
click at [168, 21] on h4 "Home (en)" at bounding box center [130, 15] width 260 height 22
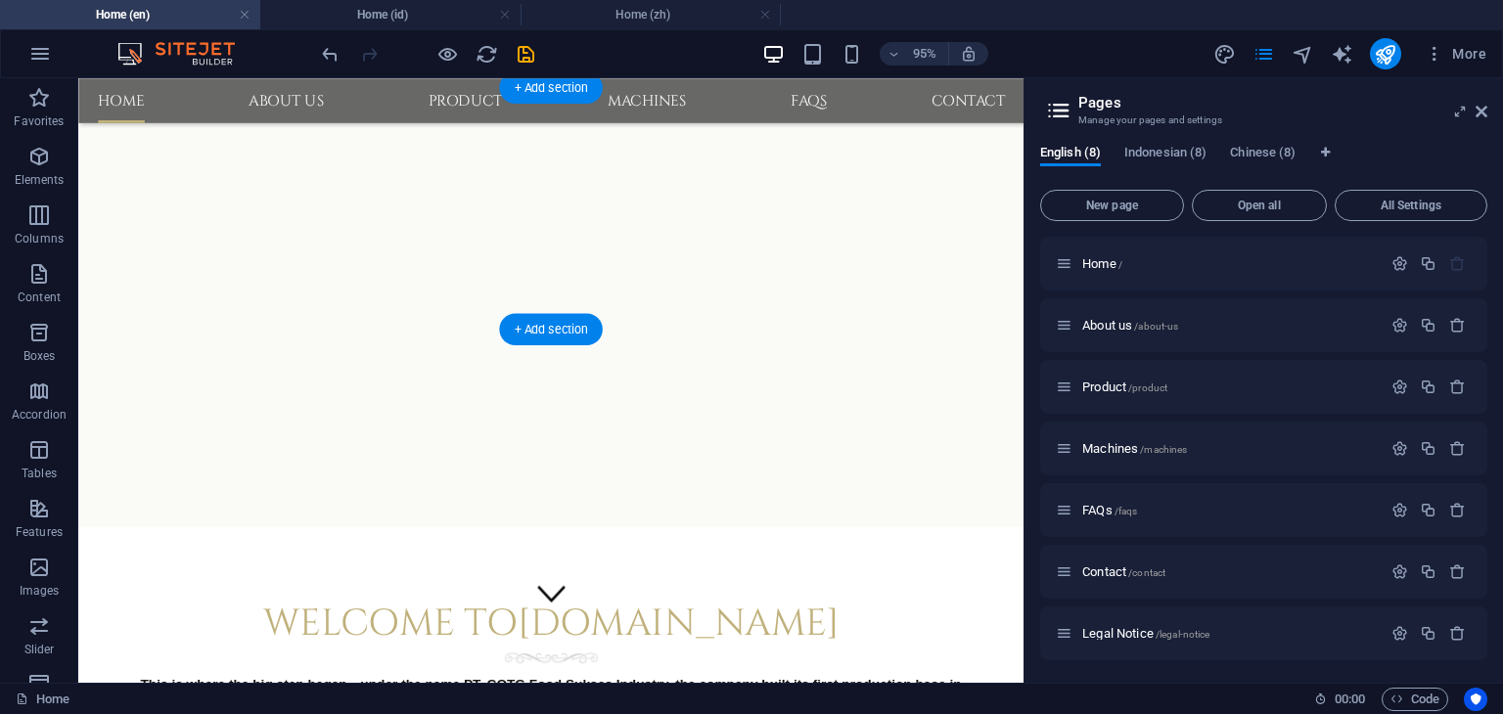
scroll to position [157, 0]
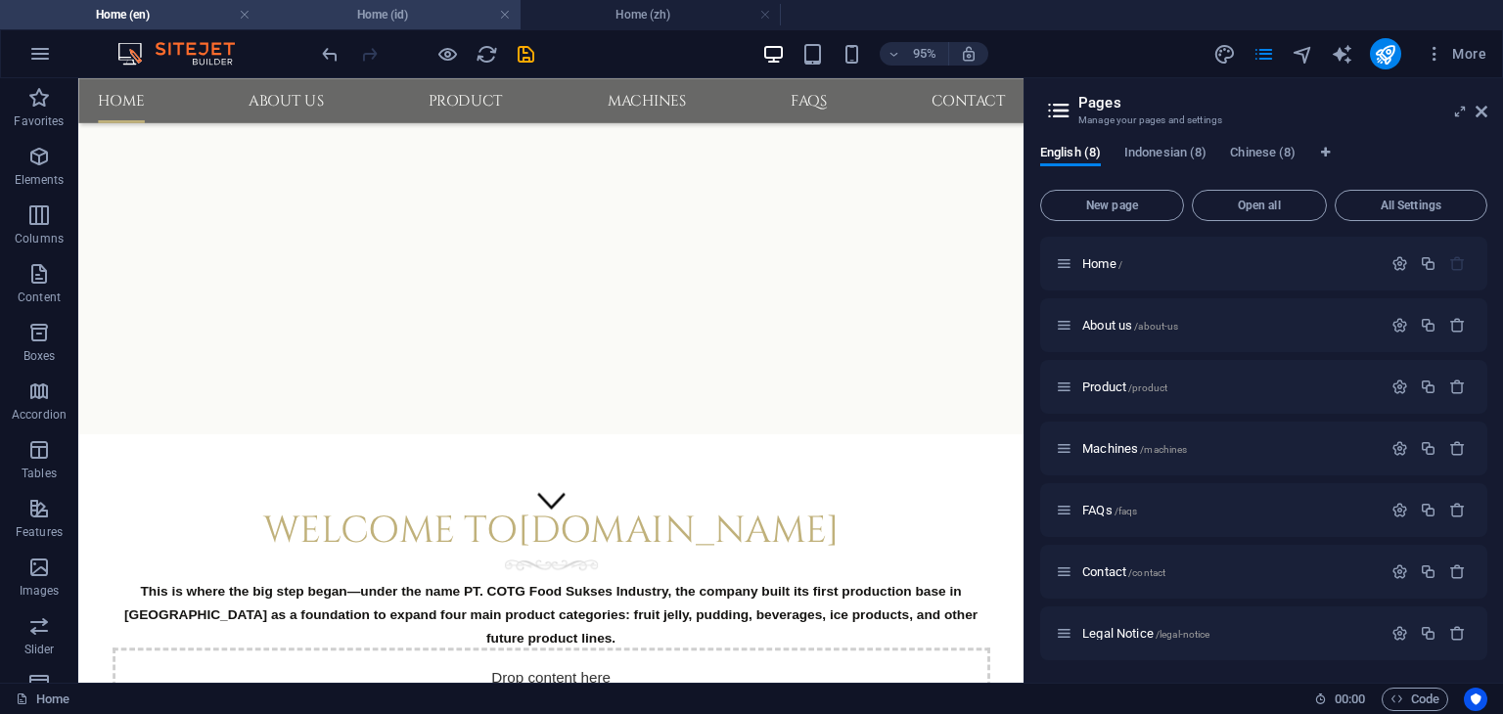
click at [366, 16] on h4 "Home (id)" at bounding box center [390, 15] width 260 height 22
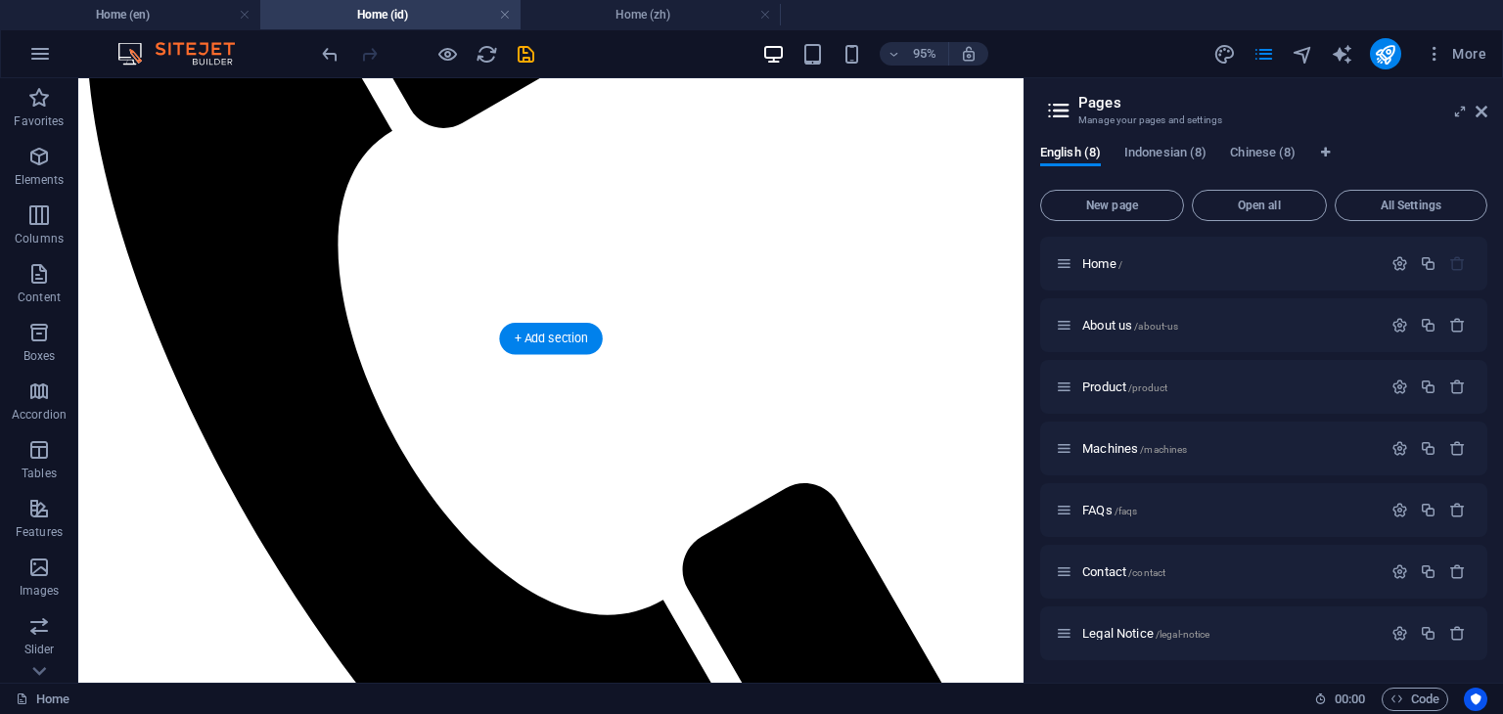
scroll to position [587, 0]
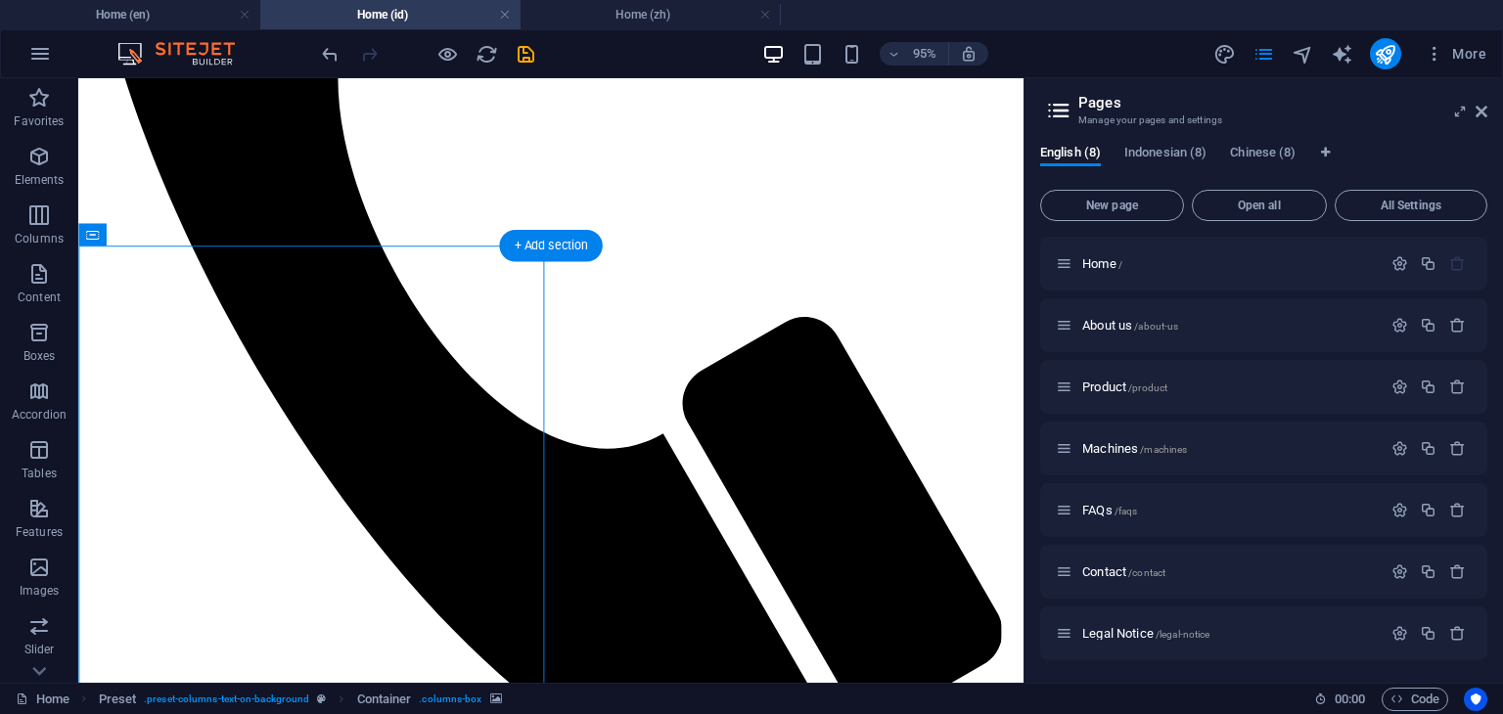
scroll to position [881, 0]
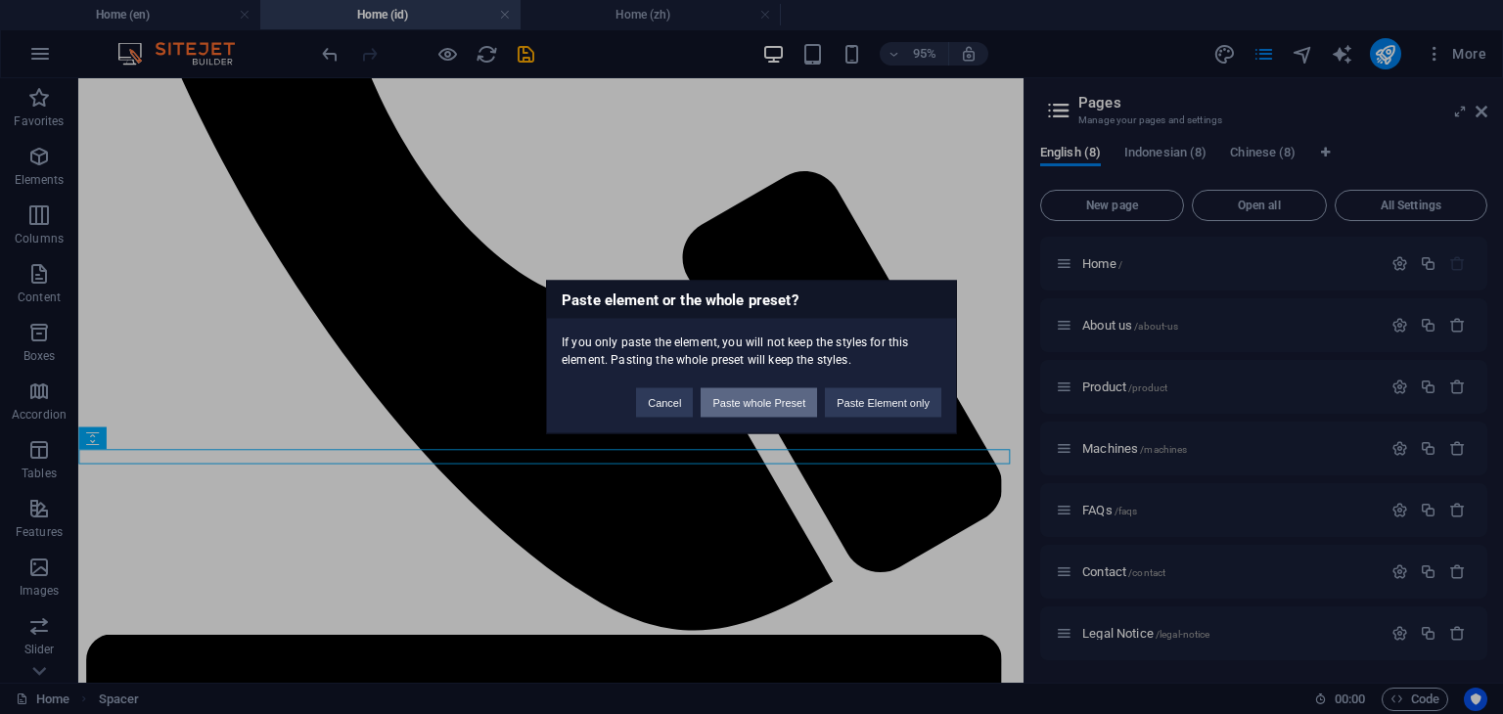
drag, startPoint x: 764, startPoint y: 394, endPoint x: 723, endPoint y: 333, distance: 74.1
click at [764, 394] on button "Paste whole Preset" at bounding box center [759, 402] width 116 height 29
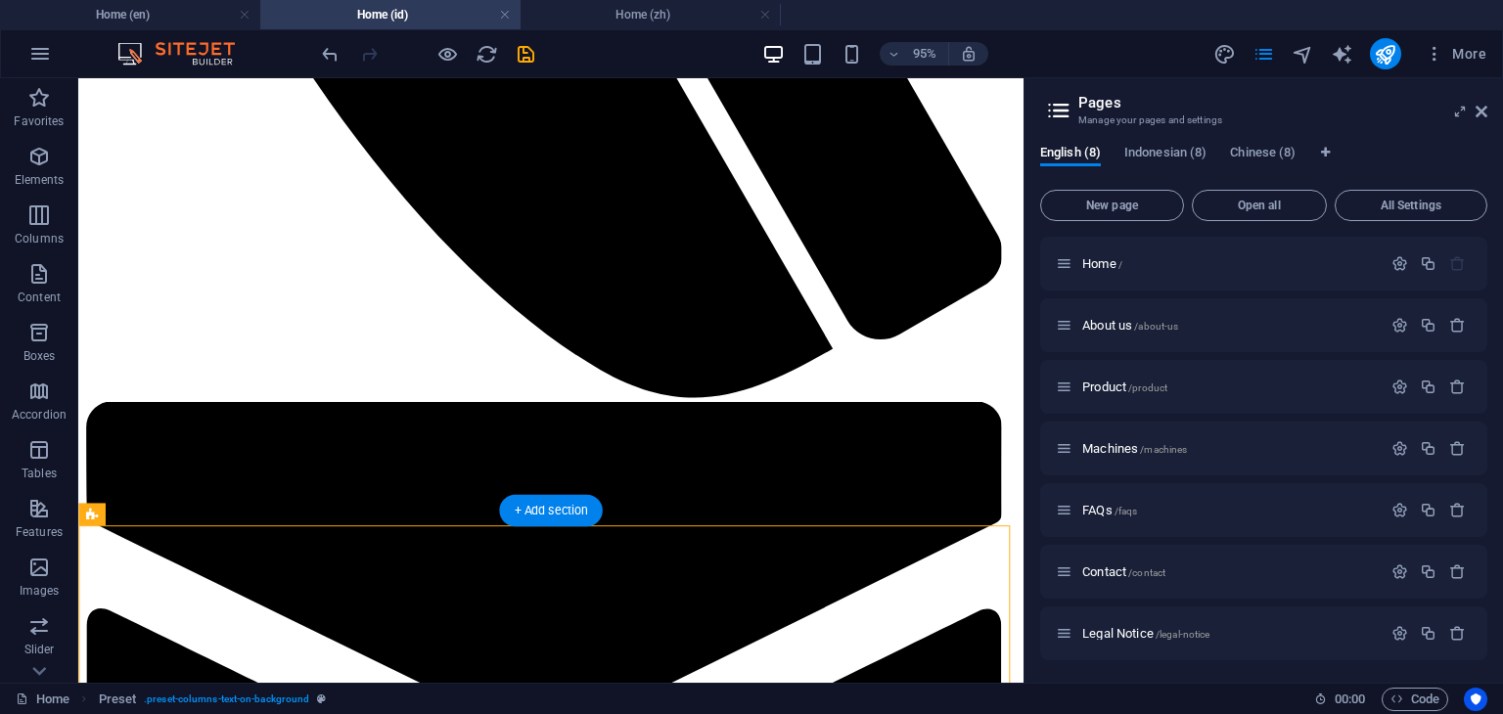
scroll to position [1174, 0]
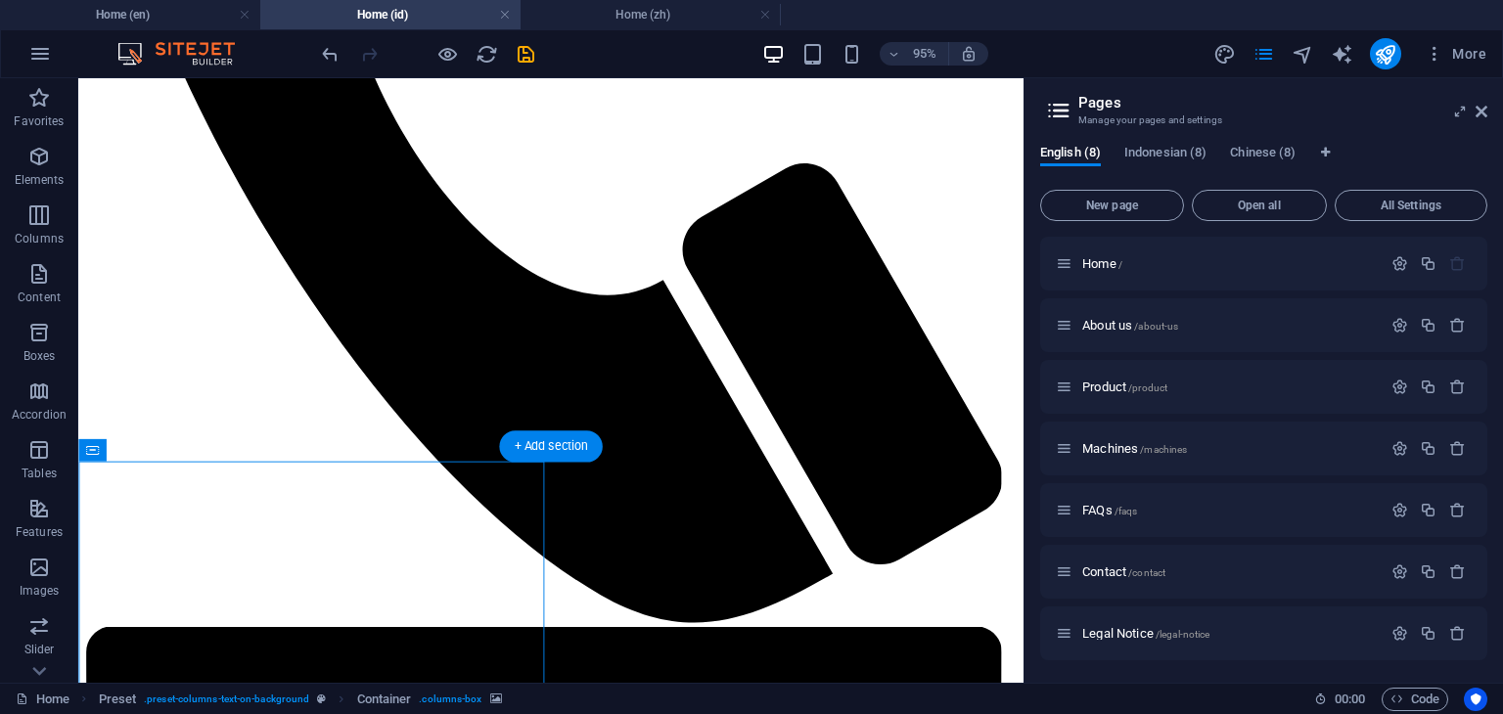
scroll to position [881, 0]
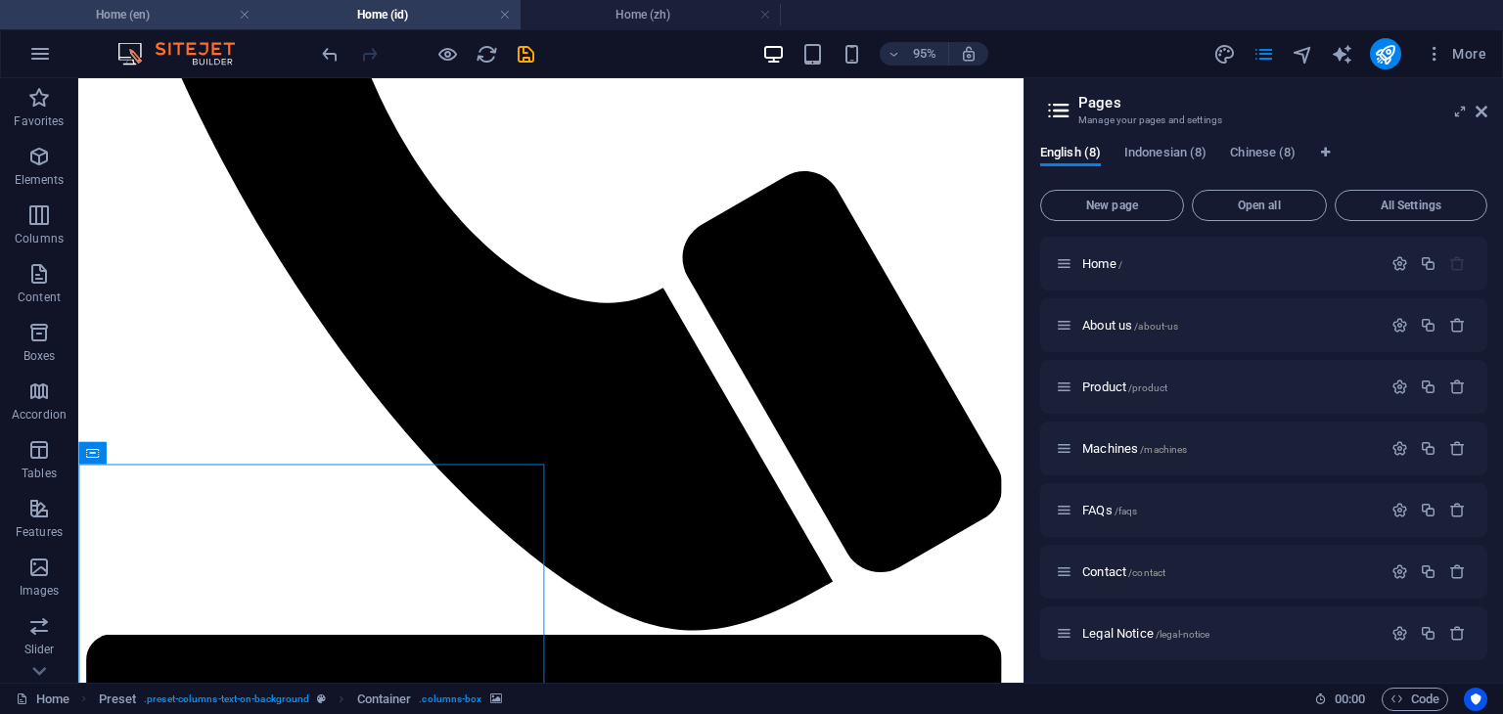
click at [181, 12] on h4 "Home (en)" at bounding box center [130, 15] width 260 height 22
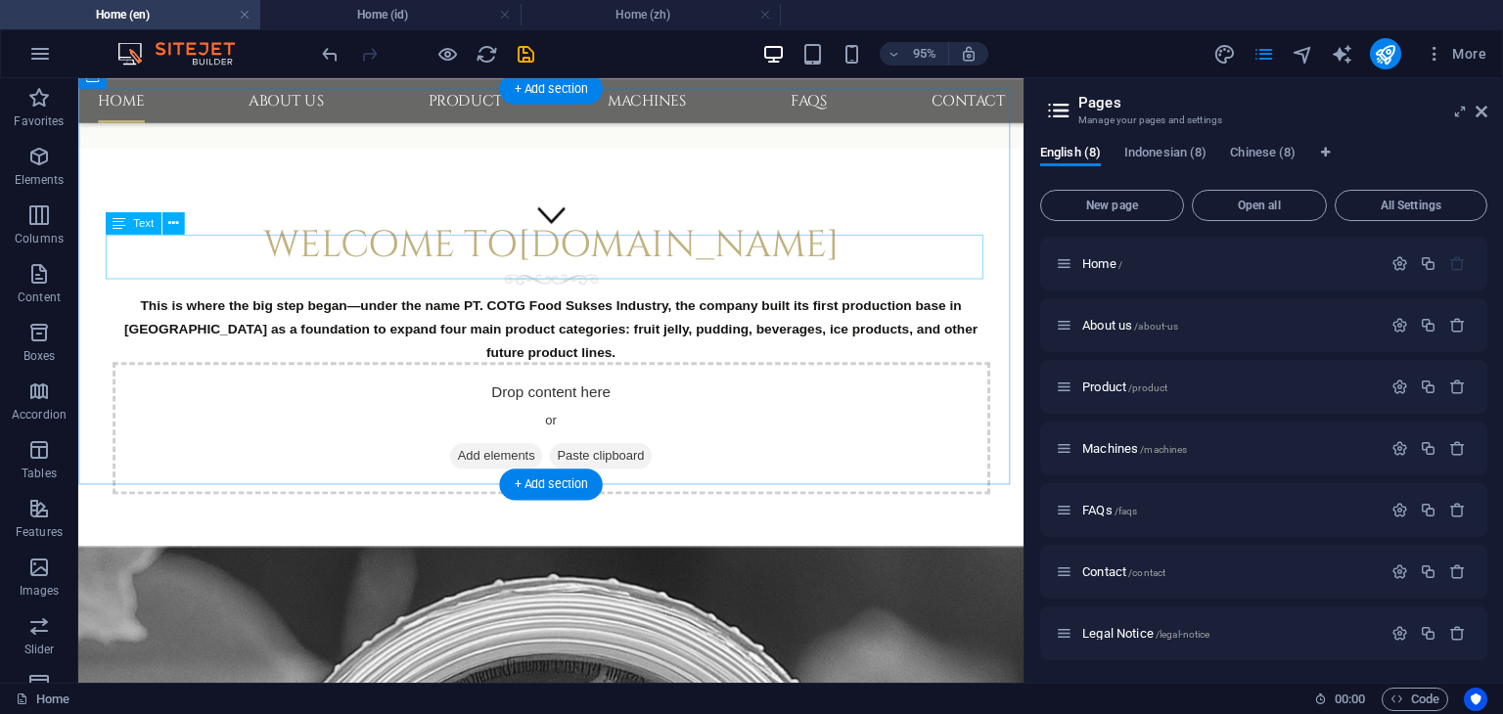
scroll to position [548, 0]
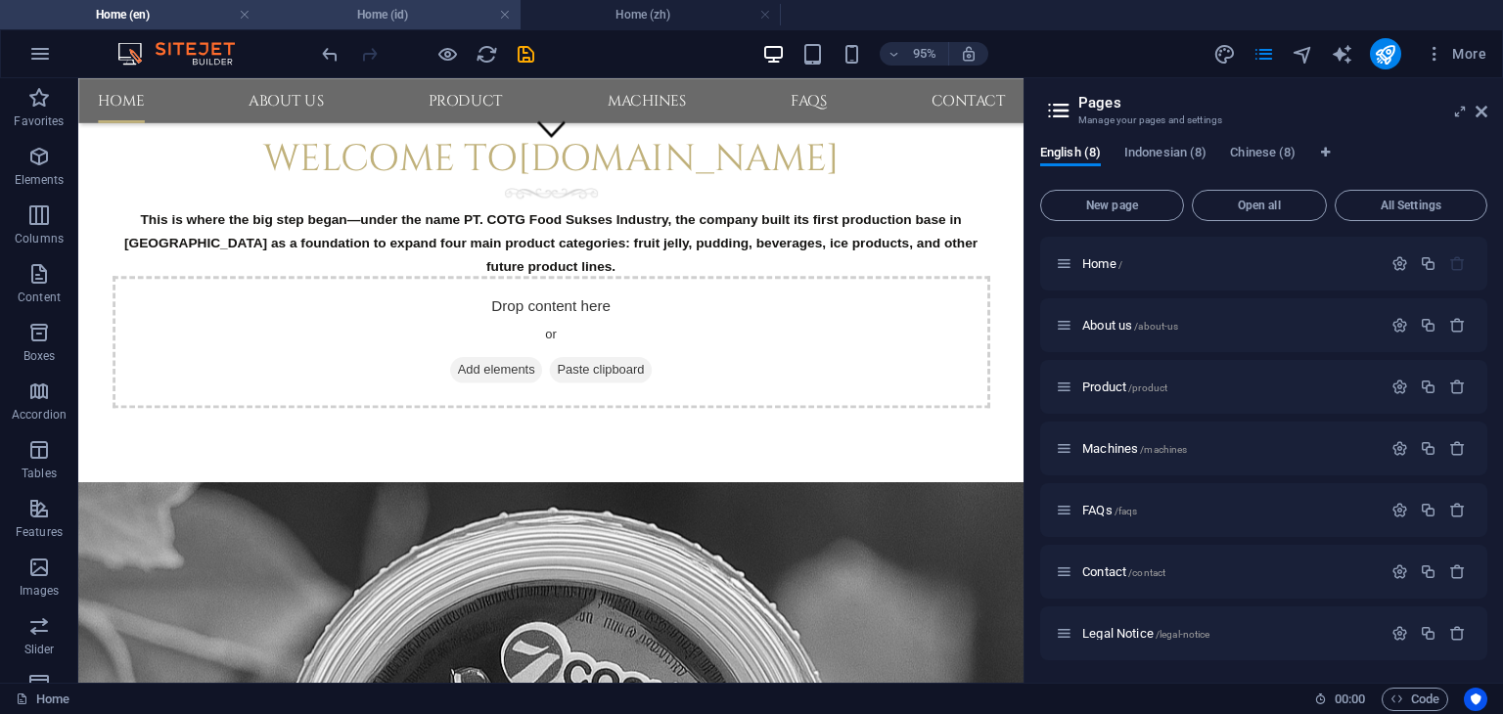
click at [410, 21] on h4 "Home (id)" at bounding box center [390, 15] width 260 height 22
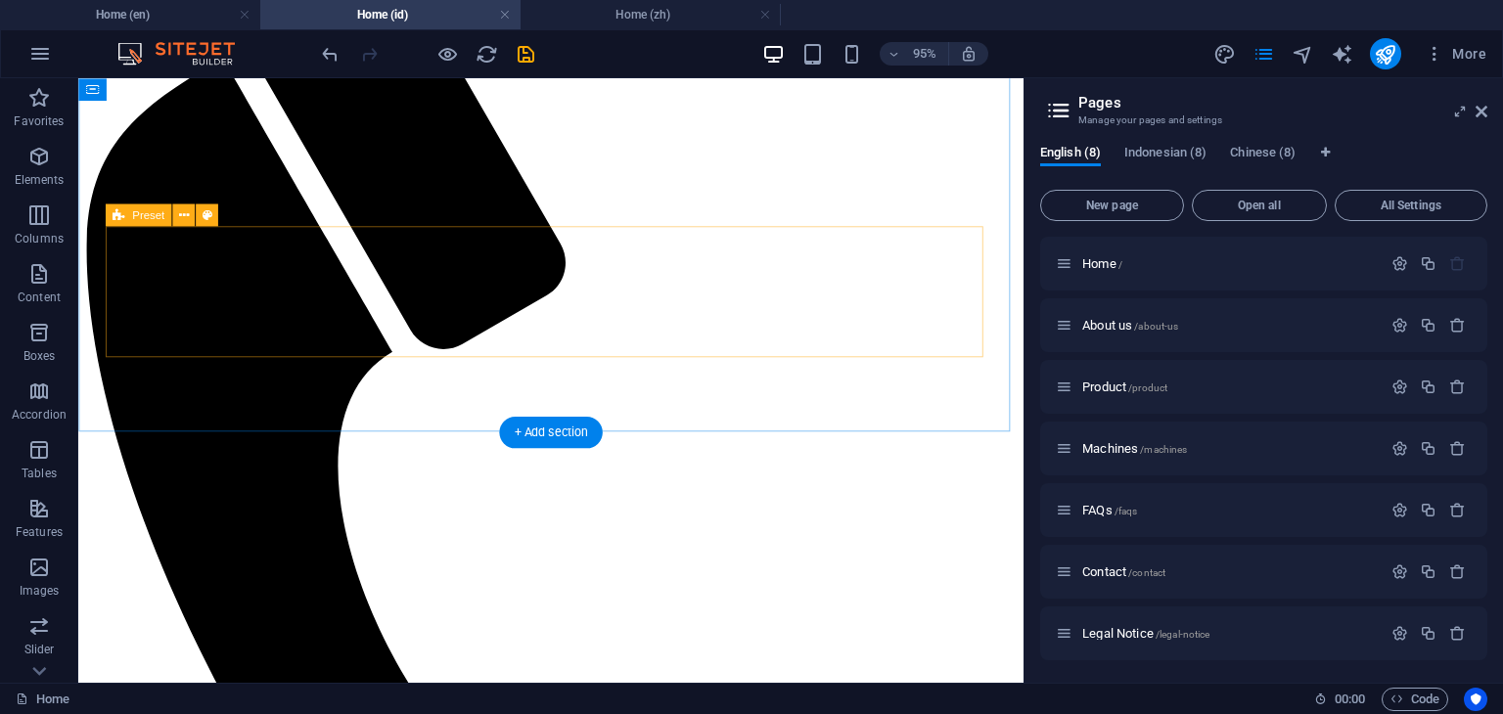
scroll to position [294, 0]
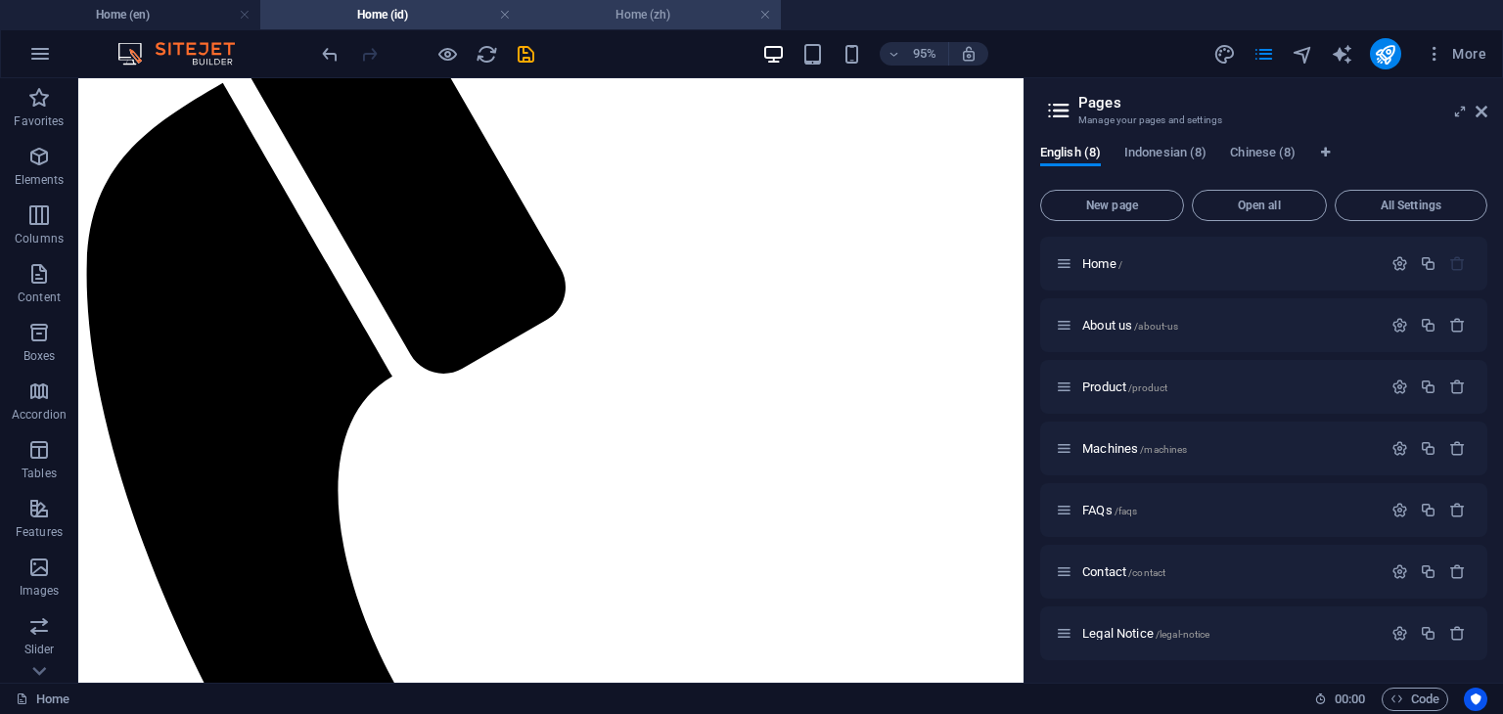
click at [647, 13] on h4 "Home (zh)" at bounding box center [651, 15] width 260 height 22
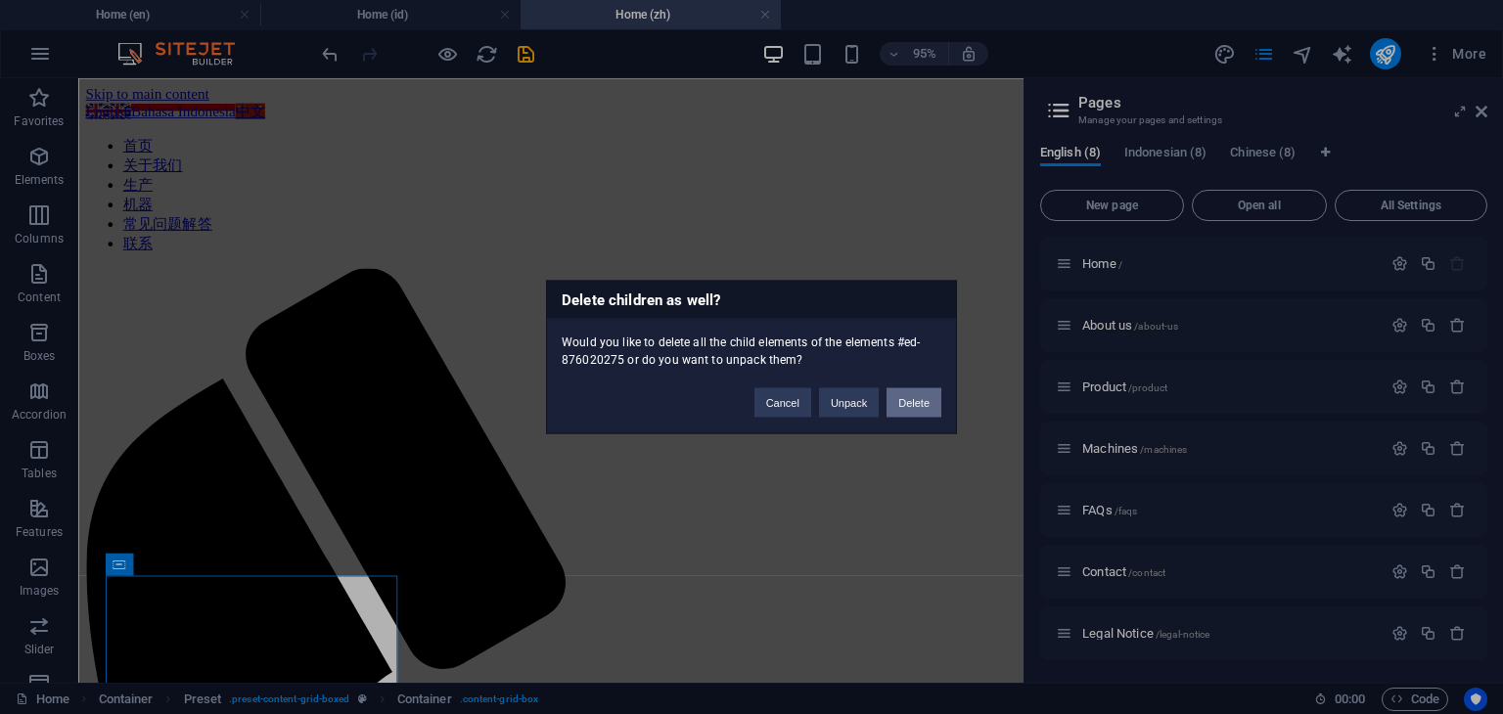
click at [920, 405] on button "Delete" at bounding box center [913, 402] width 55 height 29
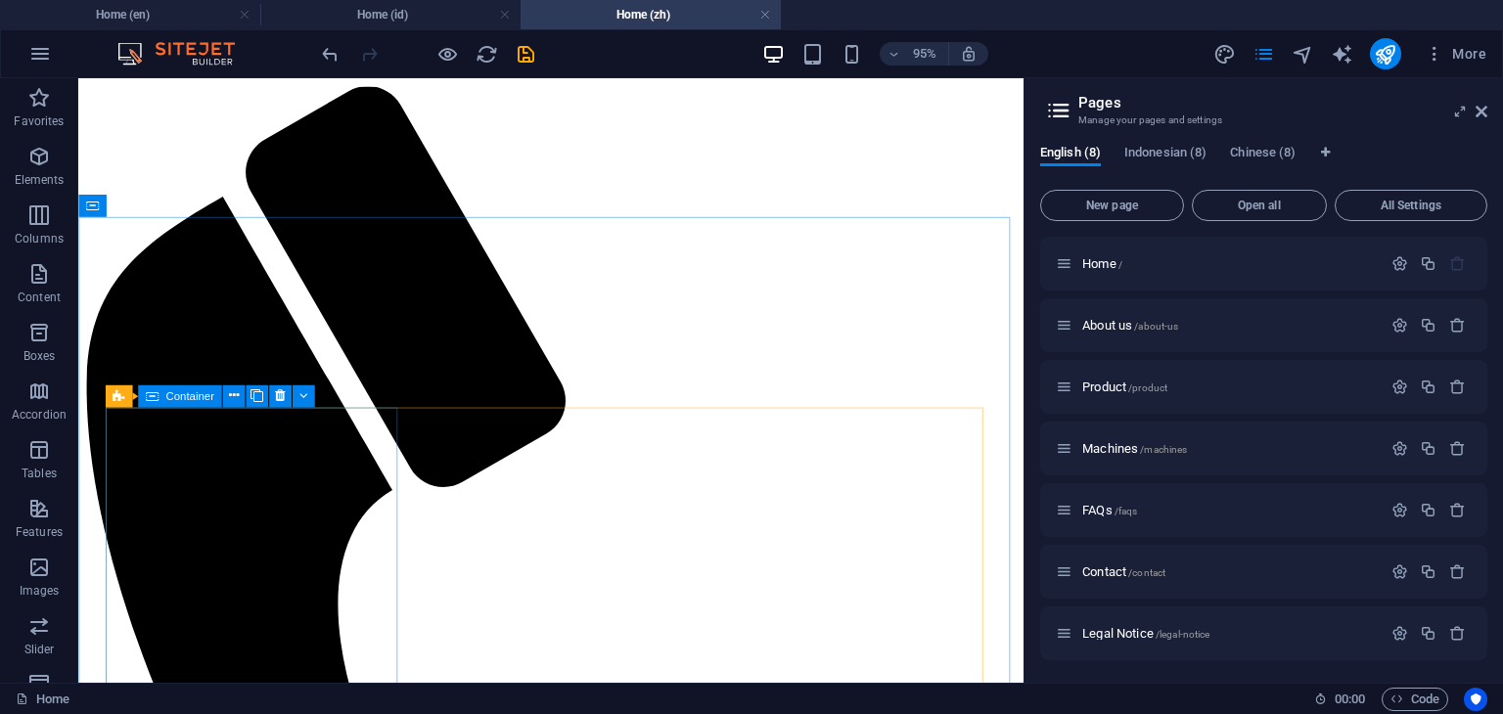
scroll to position [196, 0]
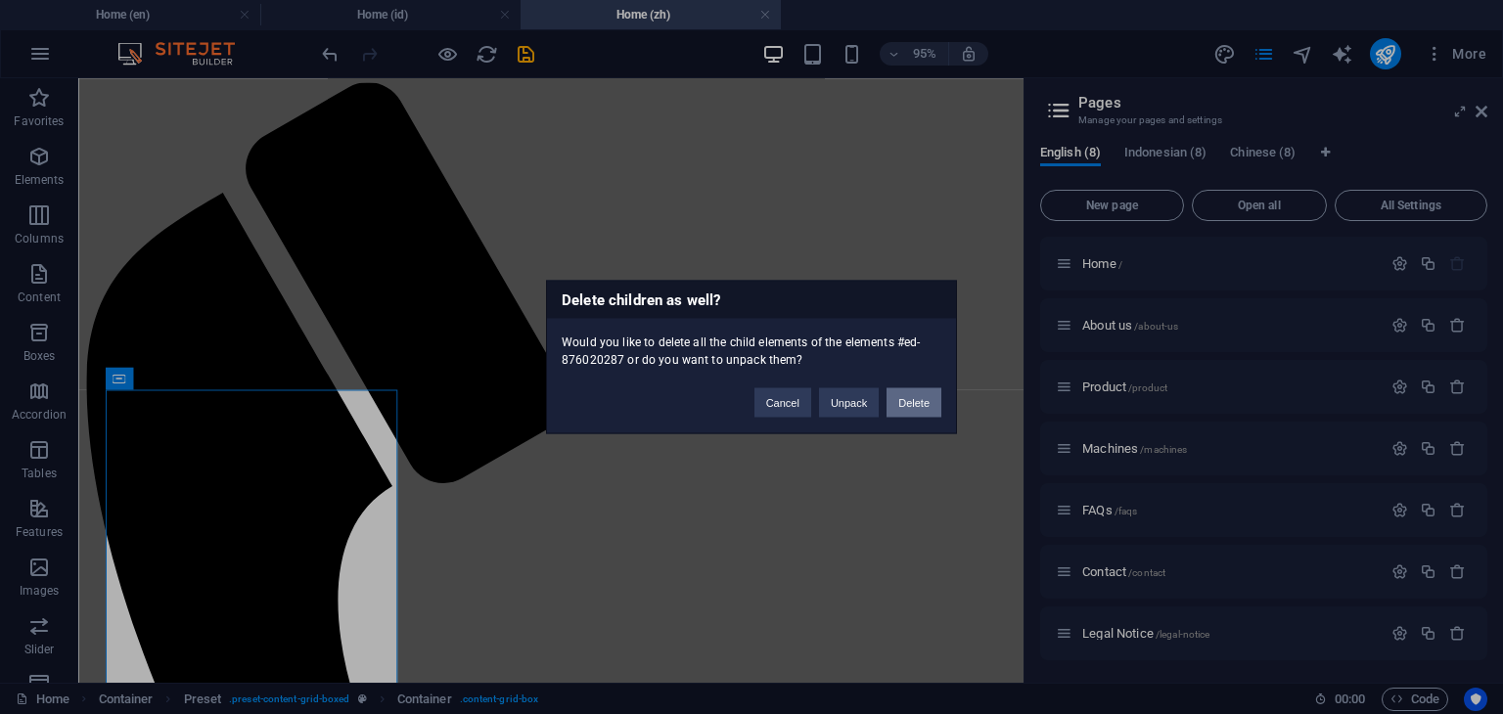
click at [924, 405] on button "Delete" at bounding box center [913, 402] width 55 height 29
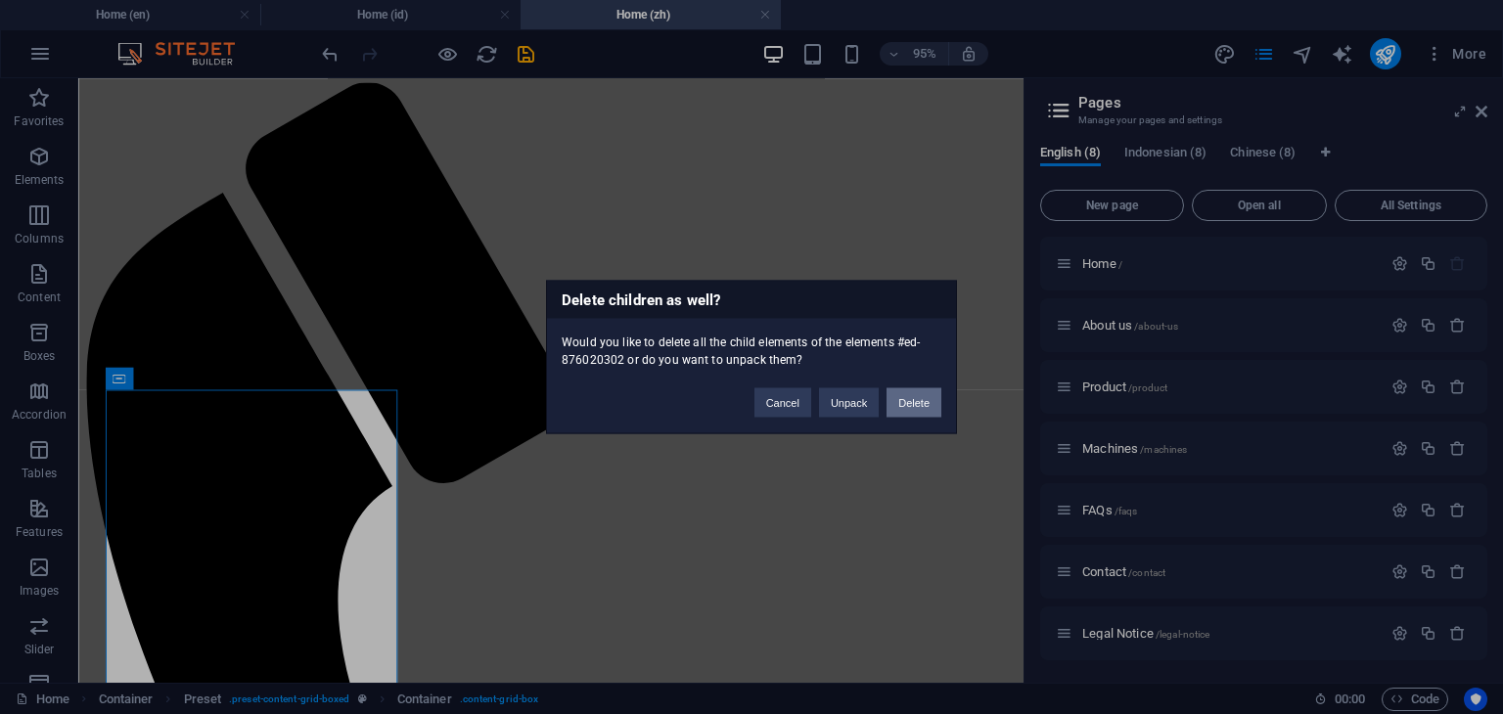
click at [898, 408] on button "Delete" at bounding box center [913, 402] width 55 height 29
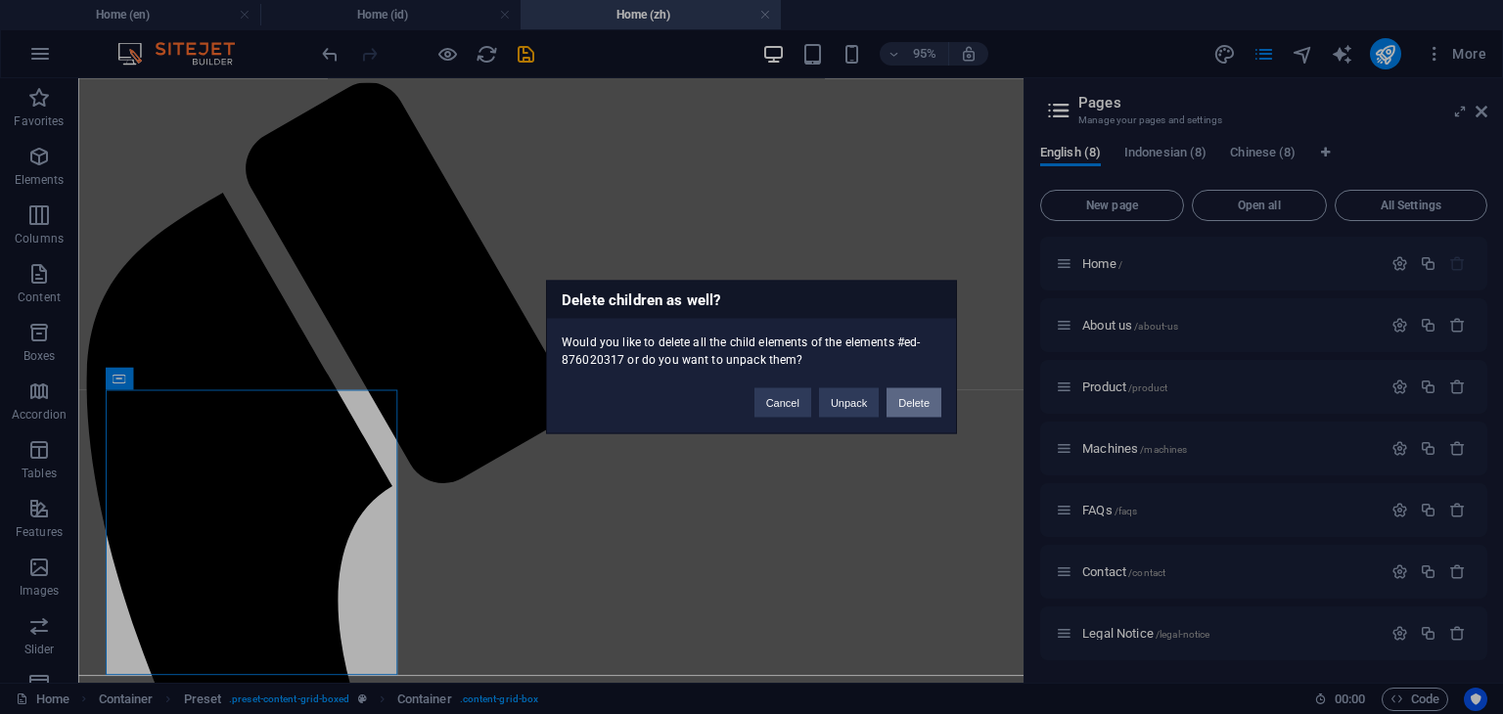
click at [912, 404] on button "Delete" at bounding box center [913, 402] width 55 height 29
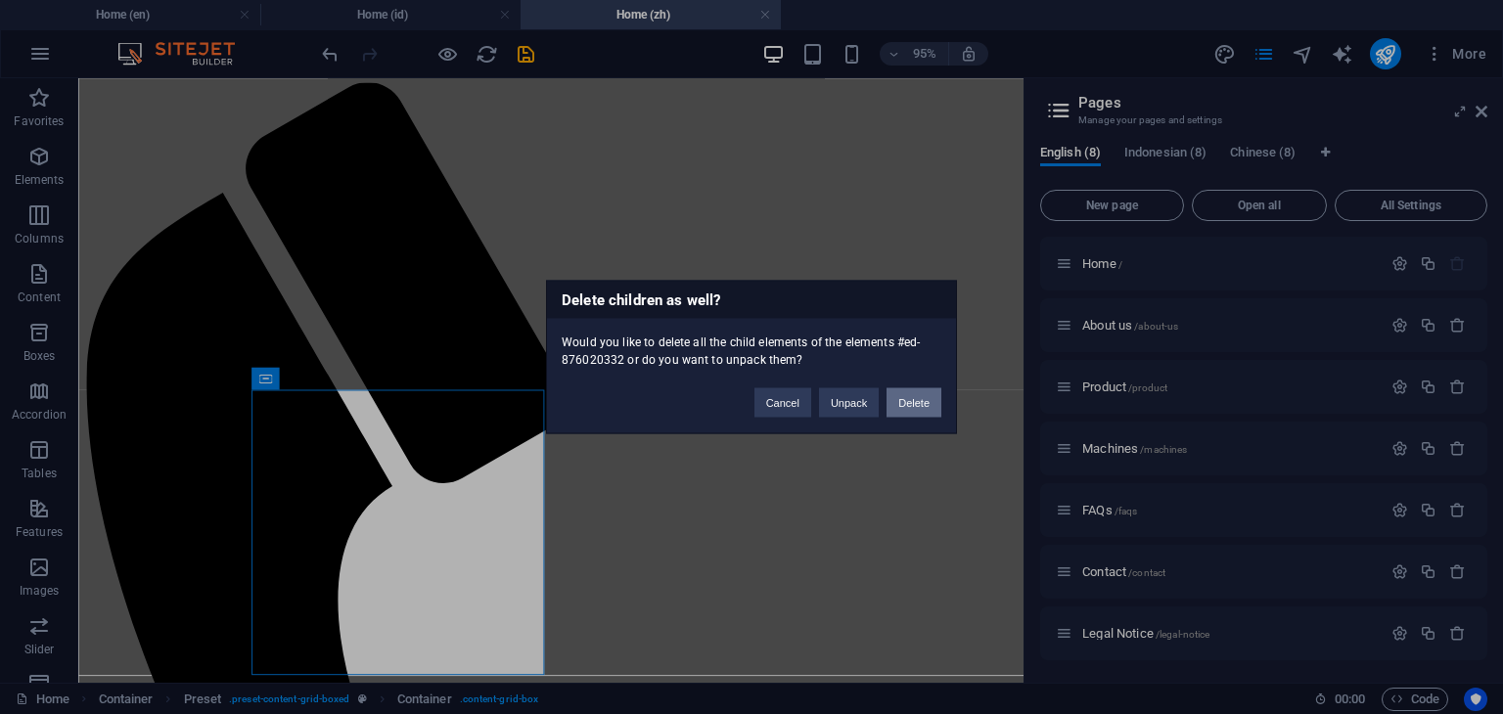
click at [912, 405] on button "Delete" at bounding box center [913, 402] width 55 height 29
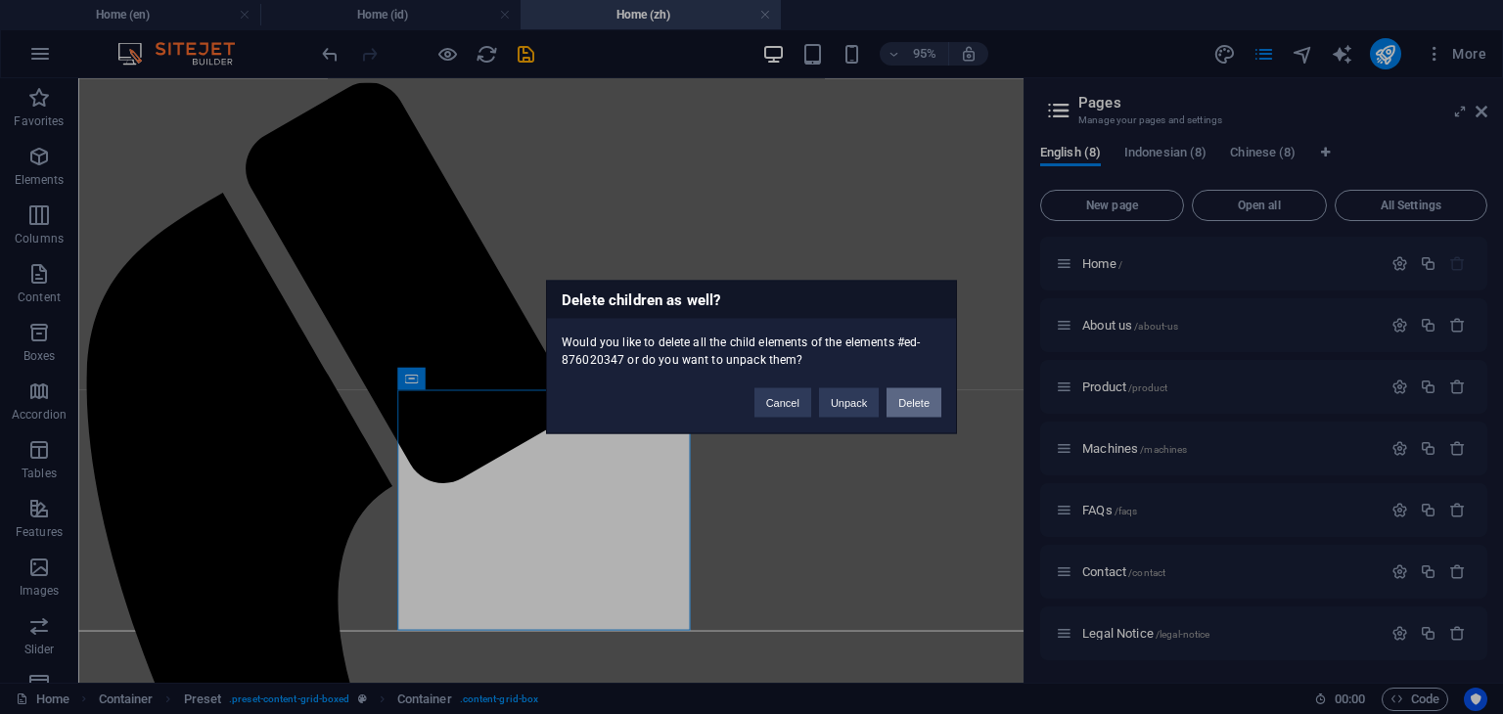
click at [908, 409] on button "Delete" at bounding box center [913, 402] width 55 height 29
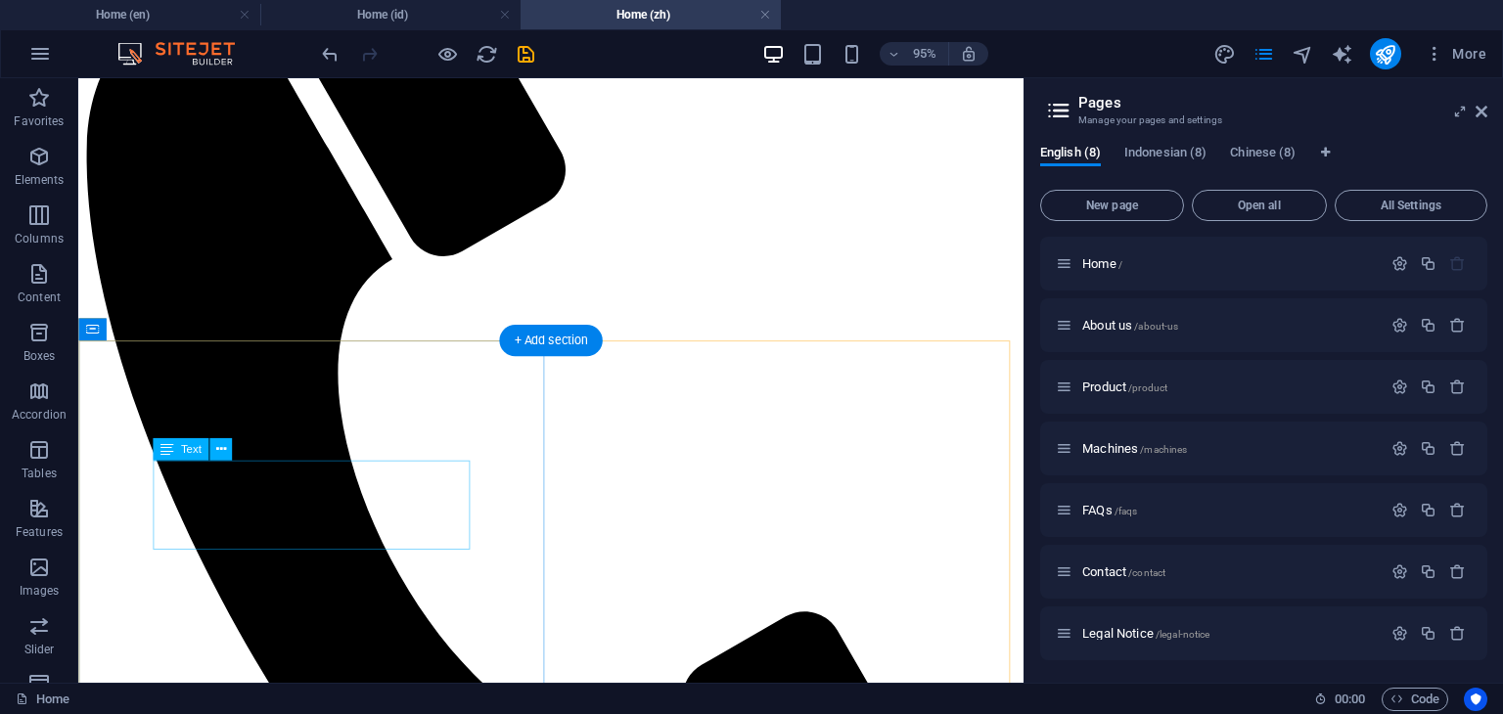
scroll to position [489, 0]
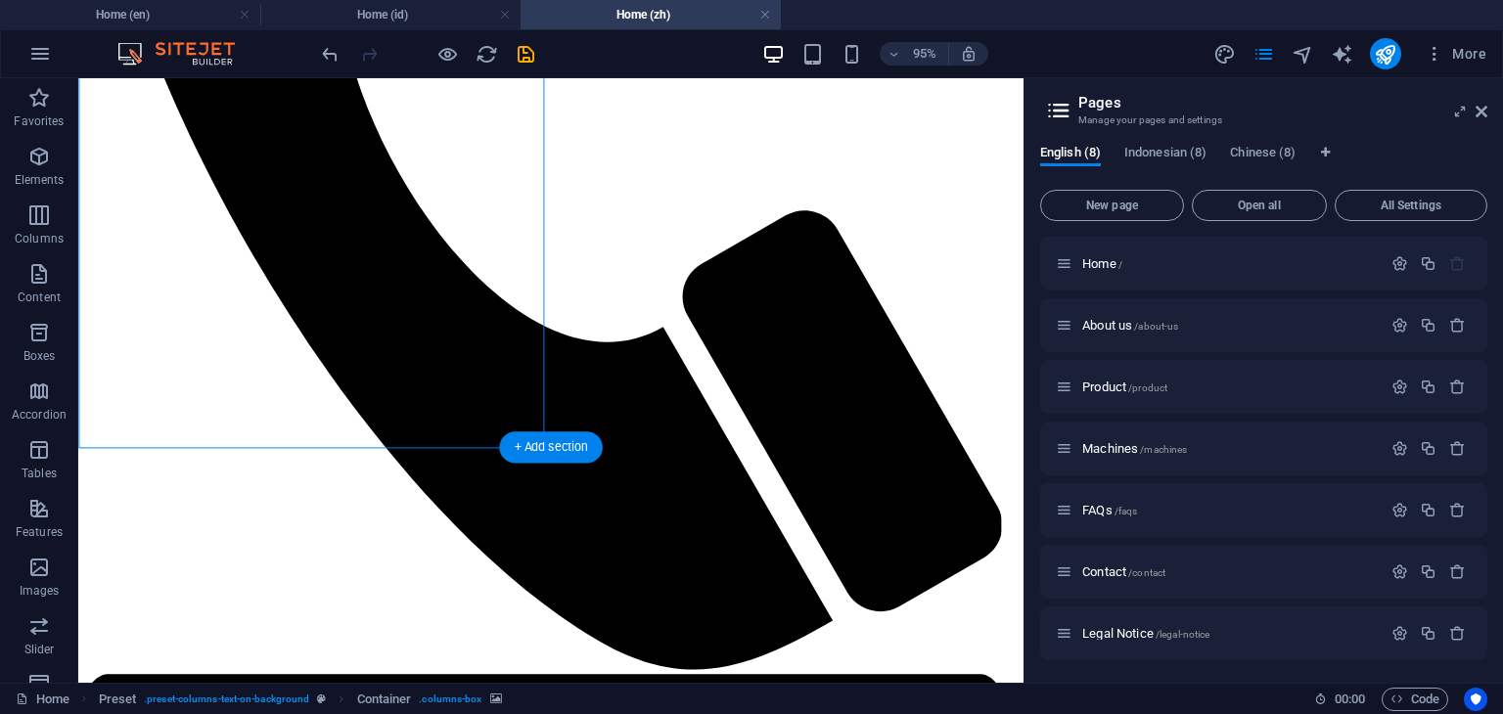
scroll to position [881, 0]
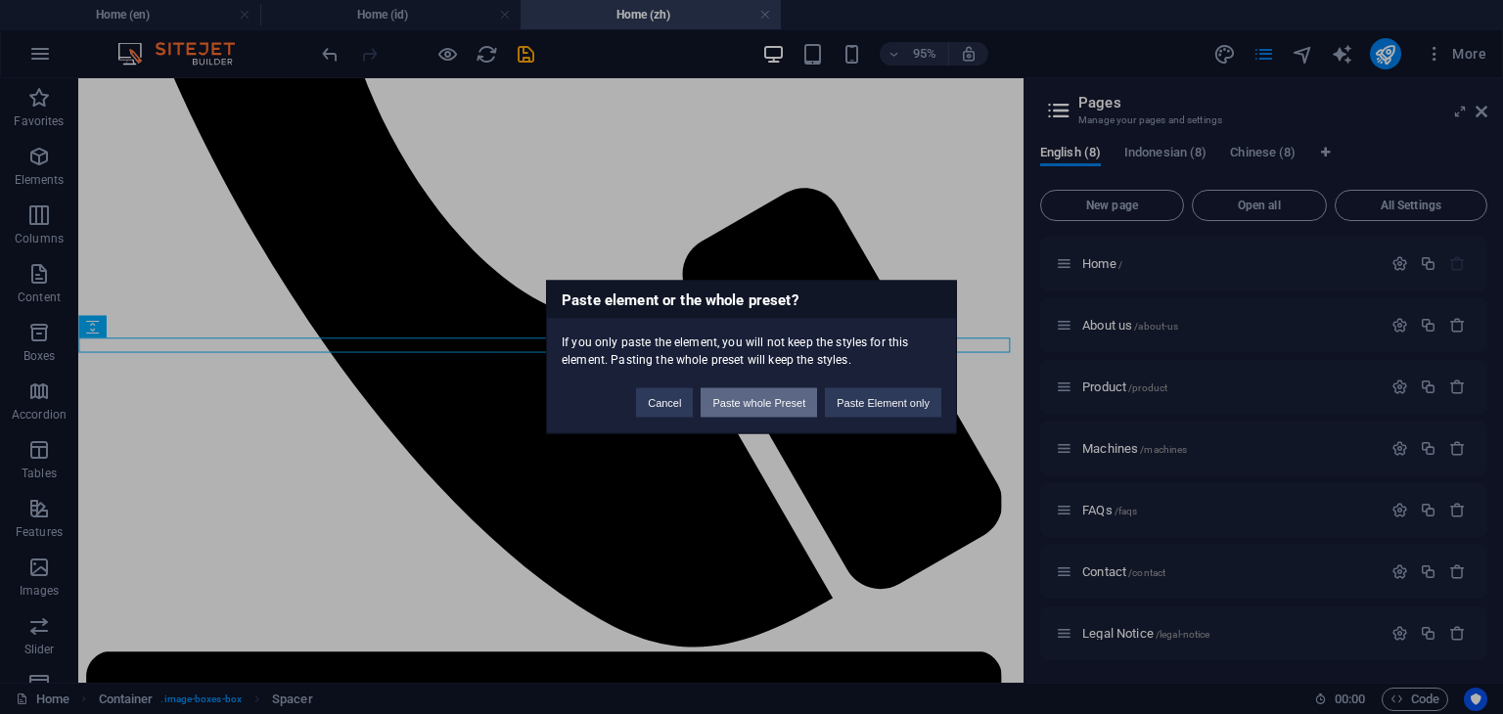
click at [763, 409] on button "Paste whole Preset" at bounding box center [759, 402] width 116 height 29
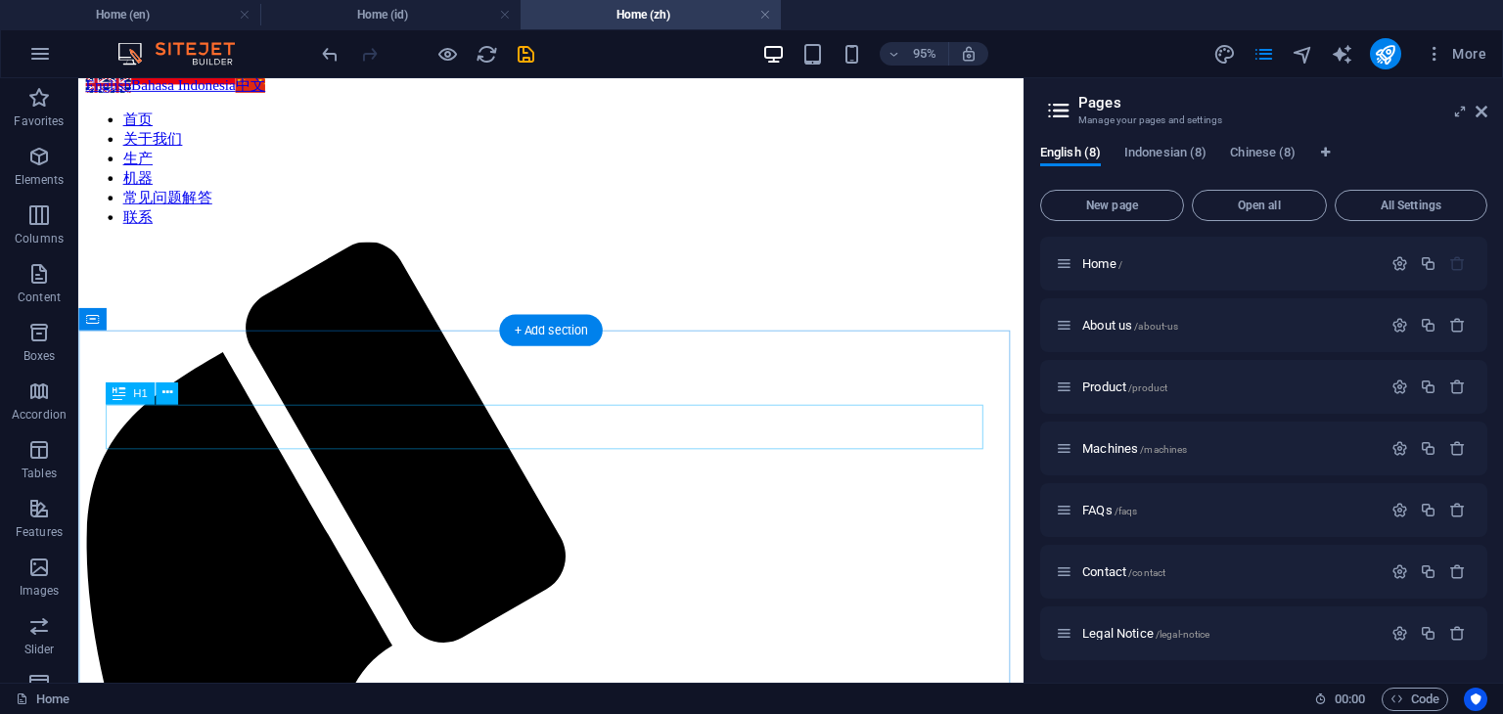
scroll to position [0, 0]
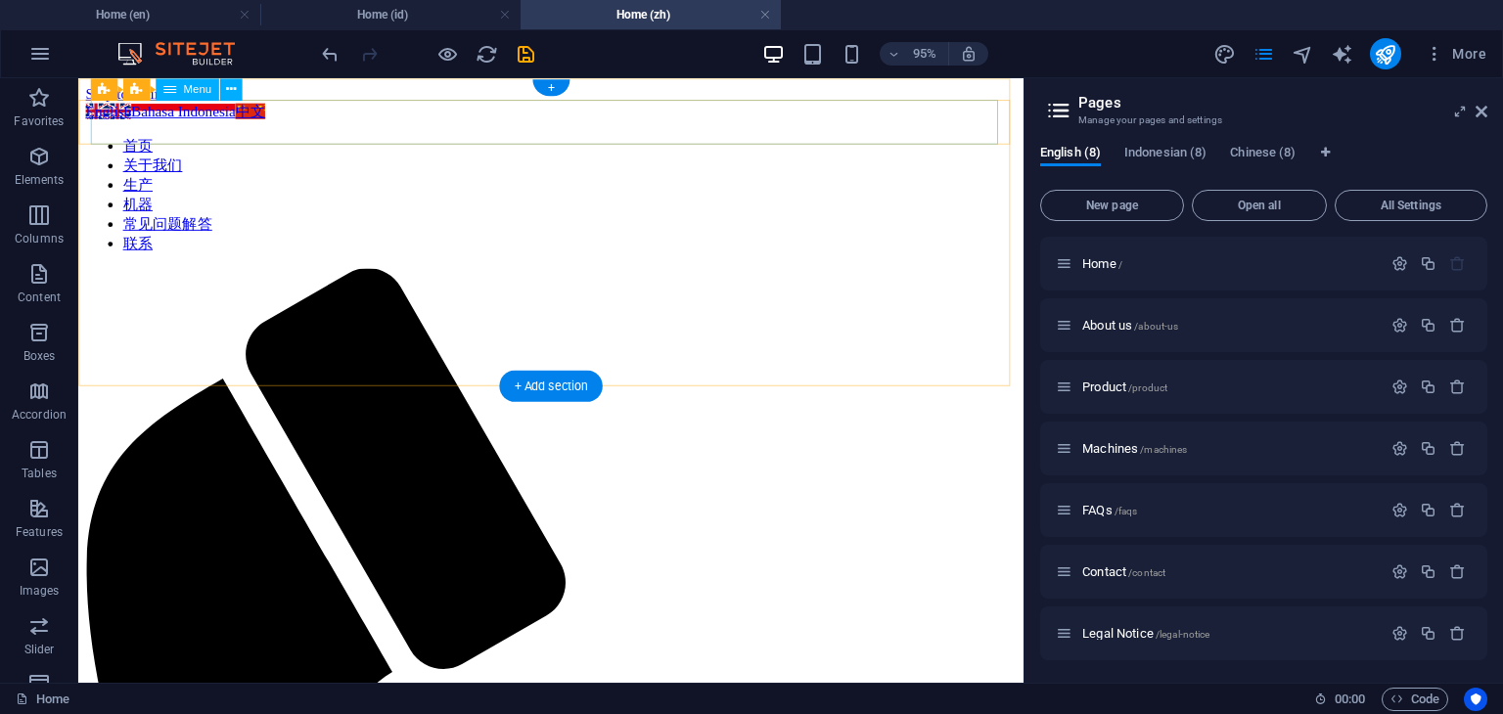
click at [641, 140] on nav "首页 关于我们 生产 机器 常见问题解答 联系" at bounding box center [575, 201] width 979 height 123
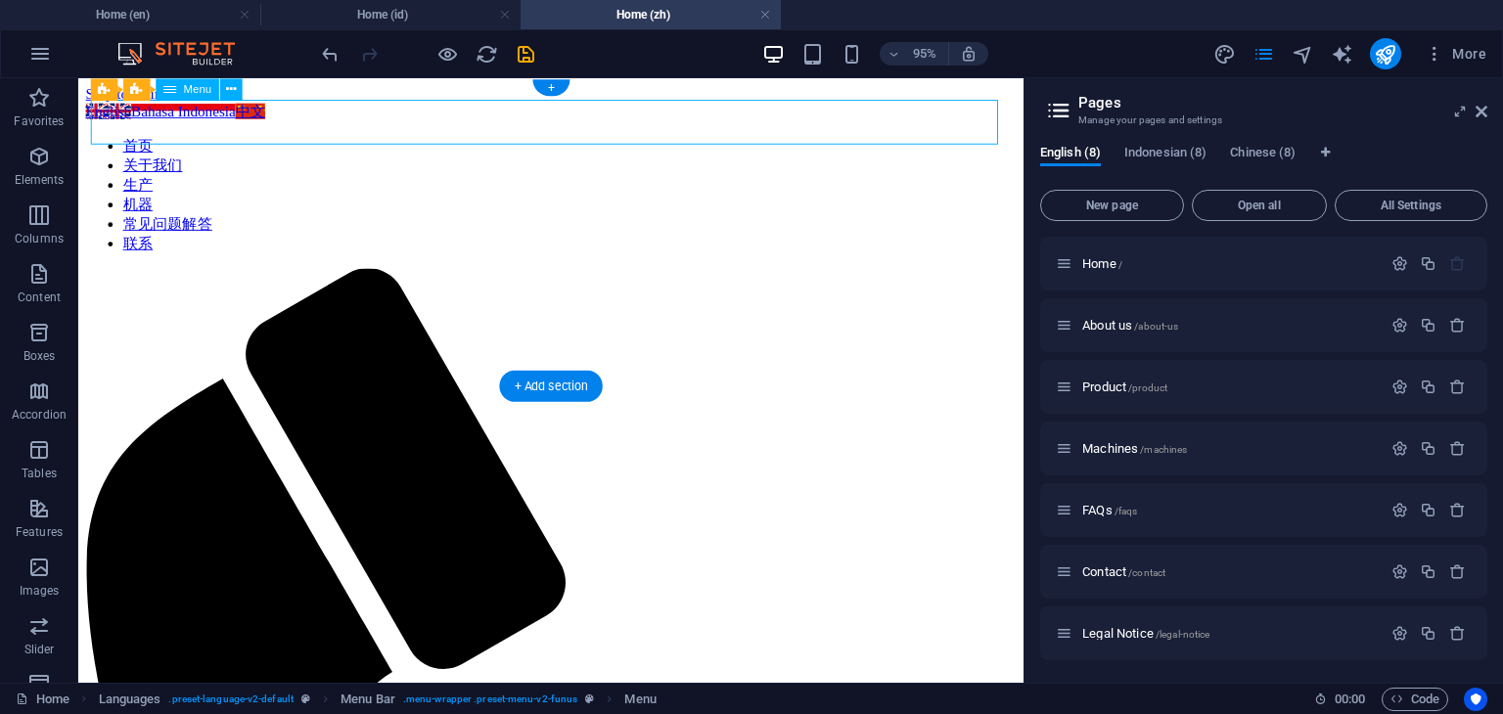
click at [641, 140] on nav "首页 关于我们 生产 机器 常见问题解答 联系" at bounding box center [575, 201] width 979 height 123
select select "16"
select select
select select "17"
select select
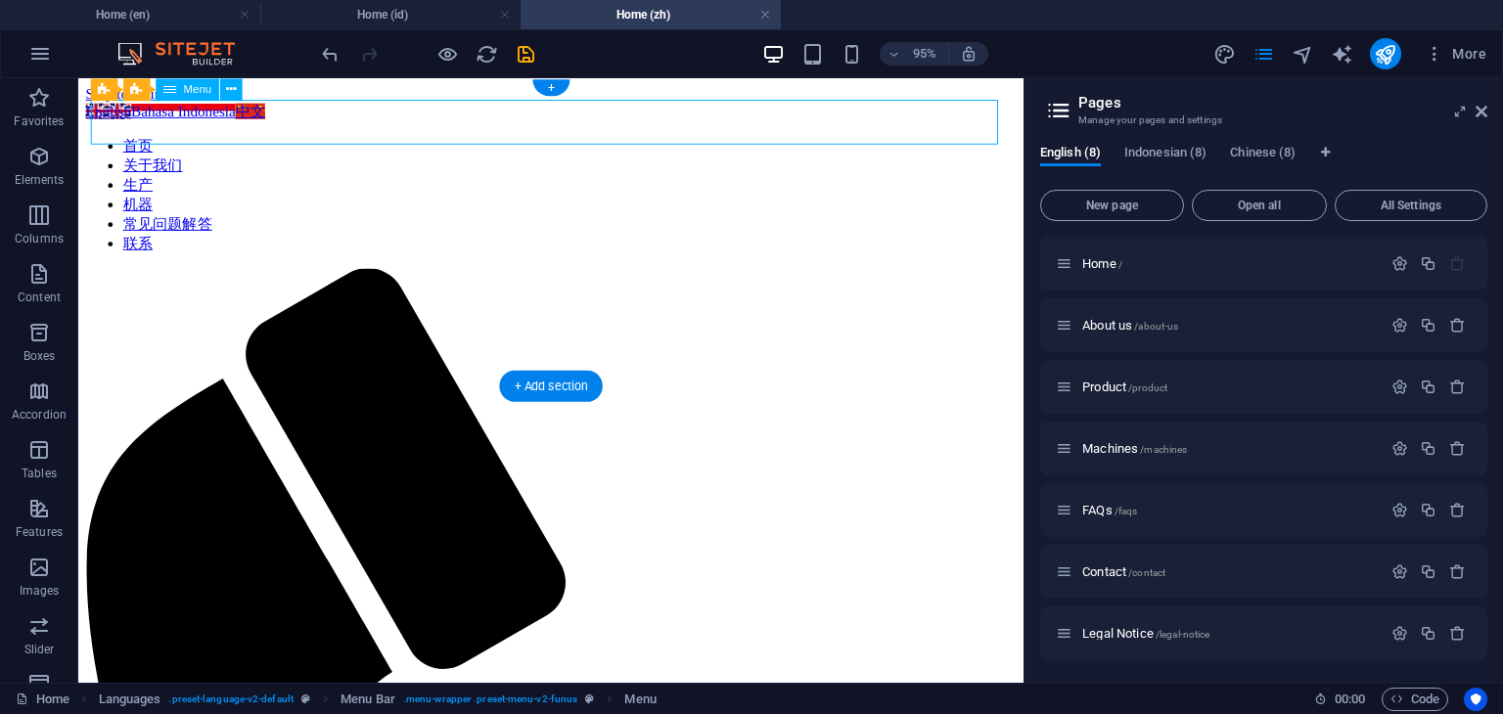
select select "18"
select select
select select "19"
select select
select select "20"
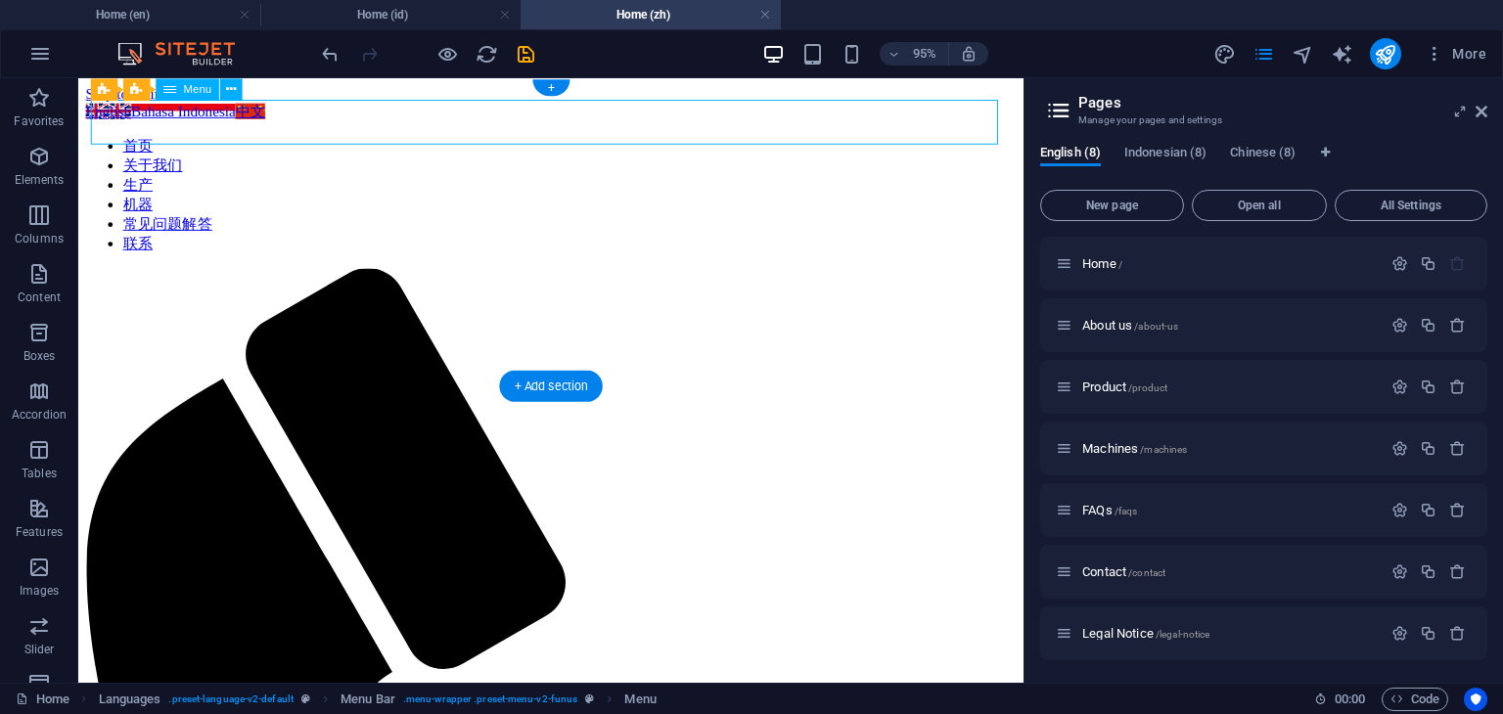
select select
select select "21"
select select
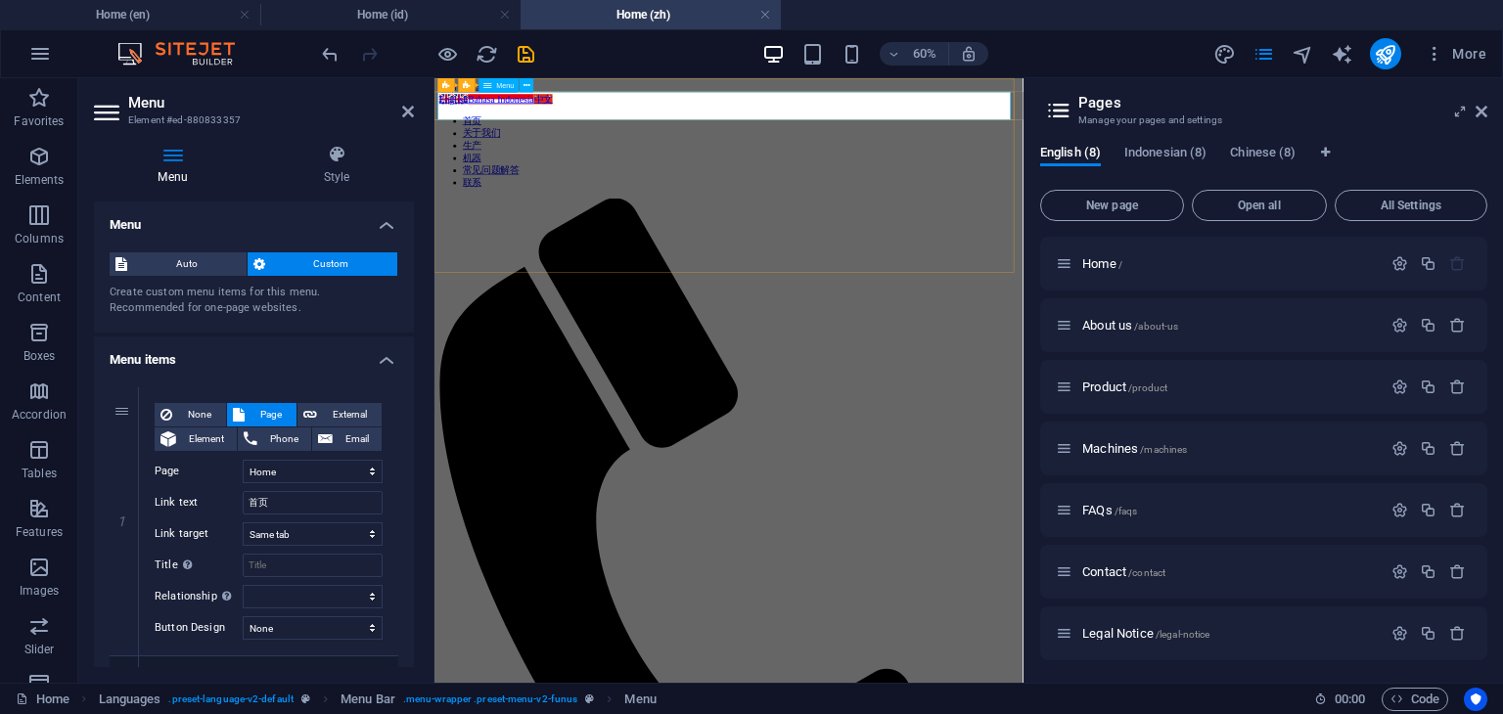
click at [999, 140] on nav "首页 关于我们 生产 机器 常见问题解答 联系" at bounding box center [925, 201] width 966 height 123
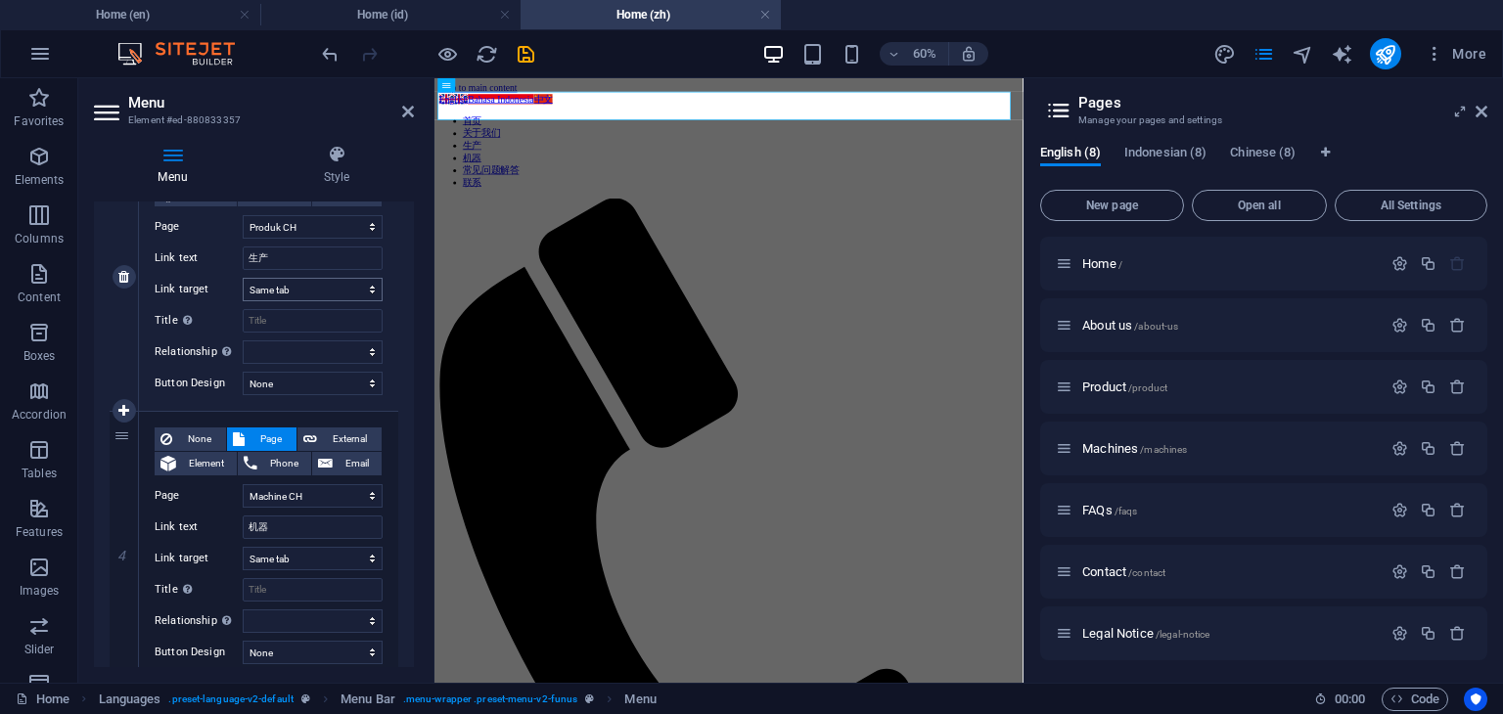
scroll to position [881, 0]
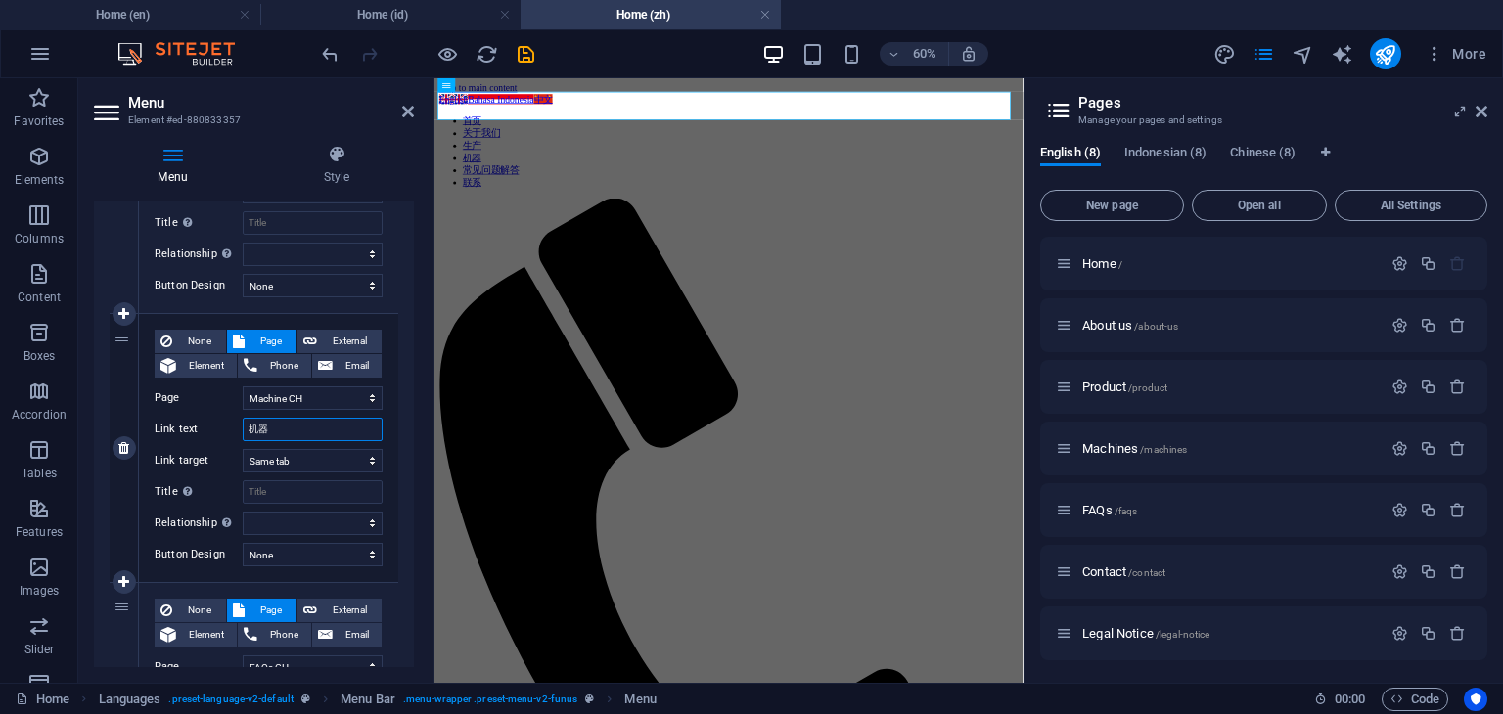
click at [281, 430] on input "机器" at bounding box center [313, 429] width 140 height 23
click at [408, 114] on icon at bounding box center [408, 112] width 12 height 16
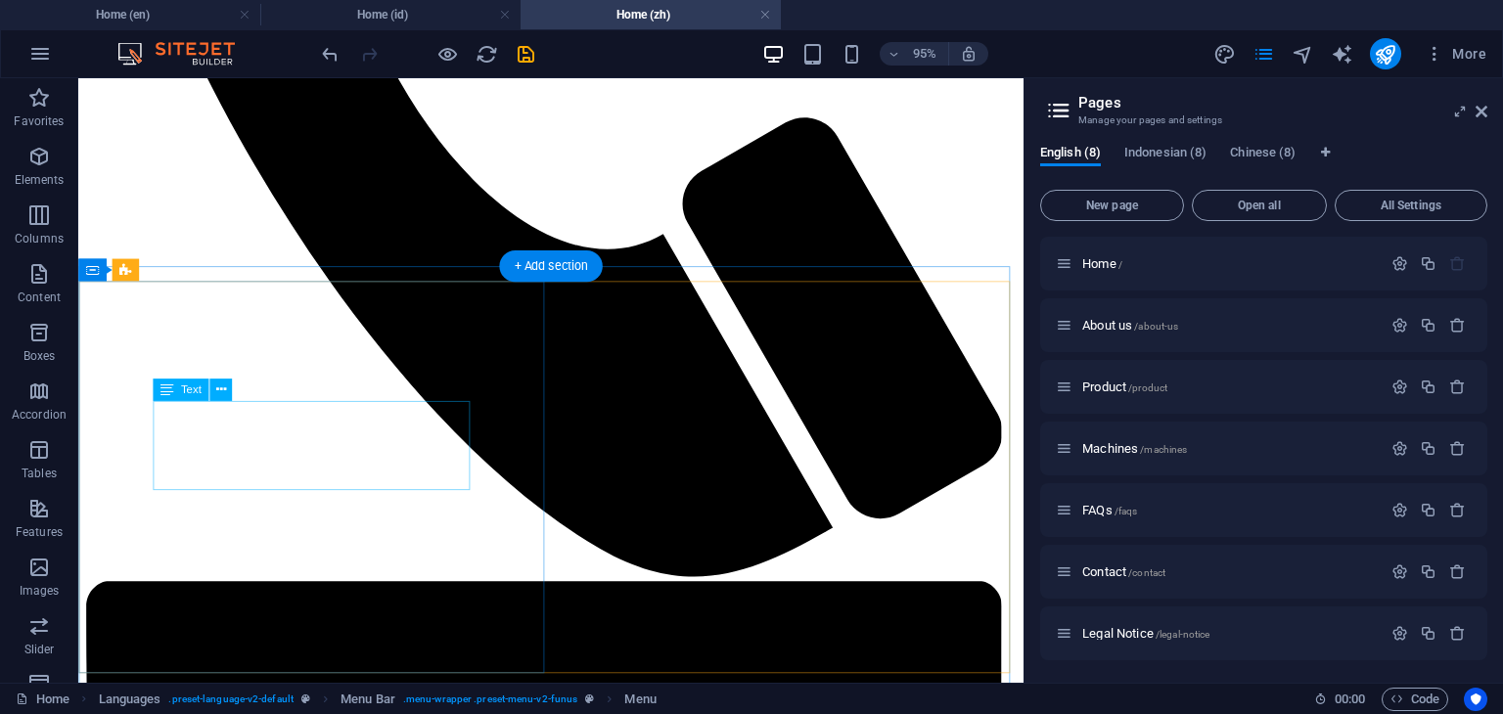
scroll to position [978, 0]
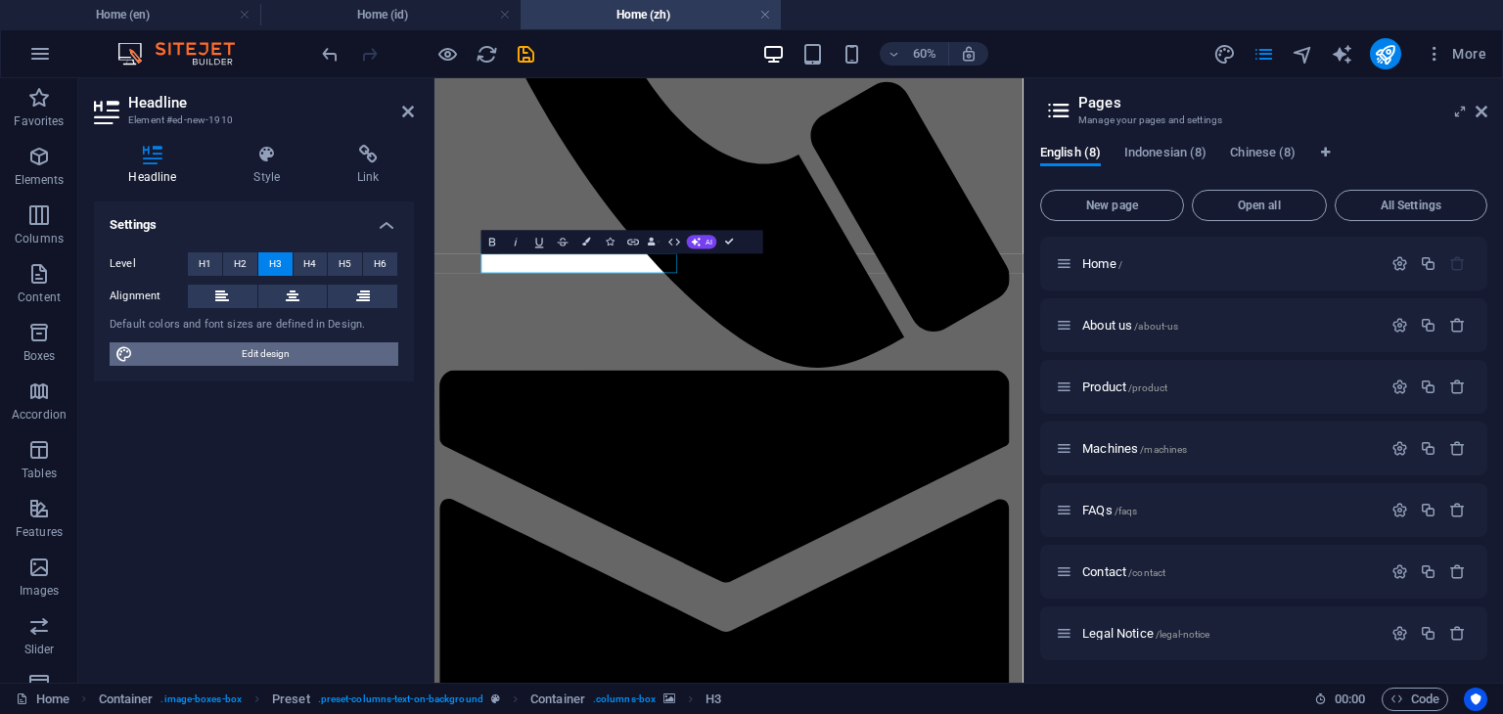
scroll to position [0, 14]
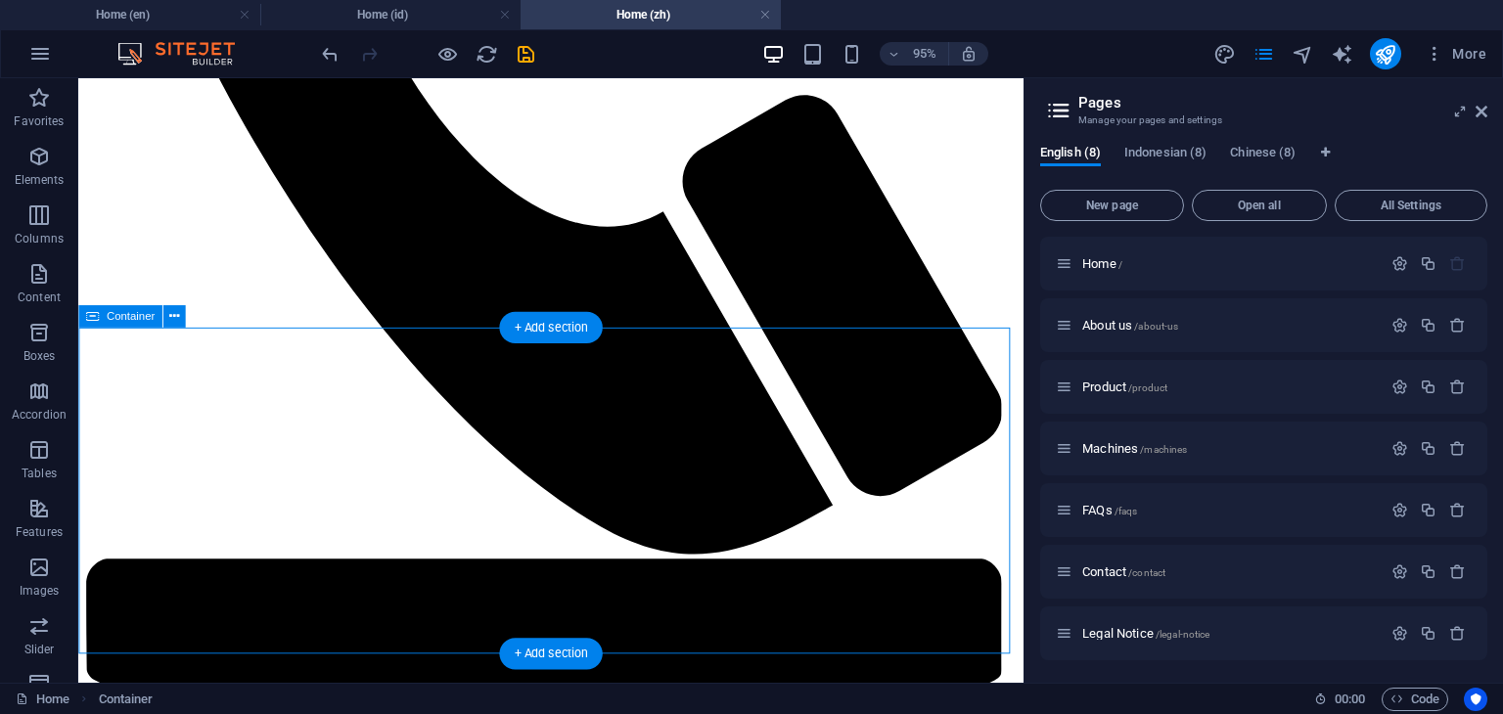
scroll to position [945, 0]
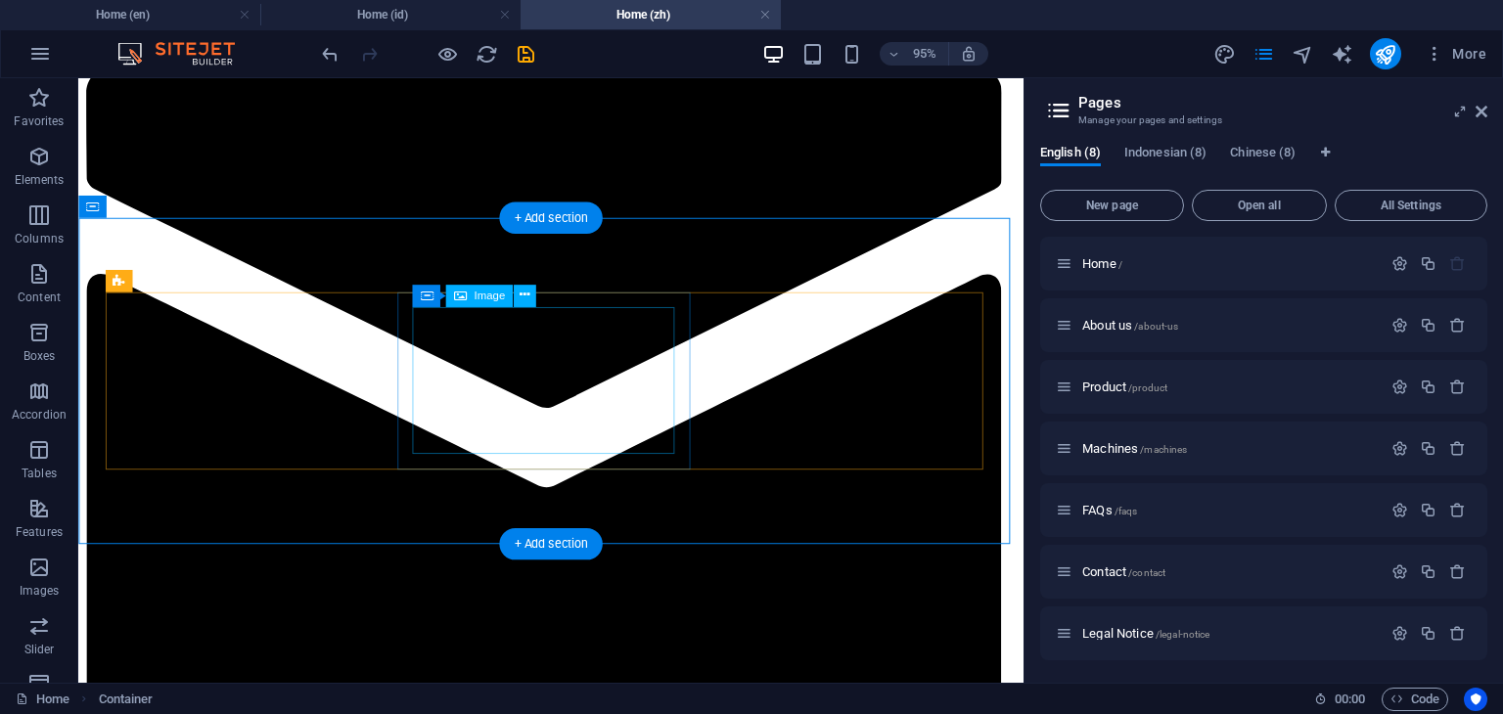
scroll to position [1226, 0]
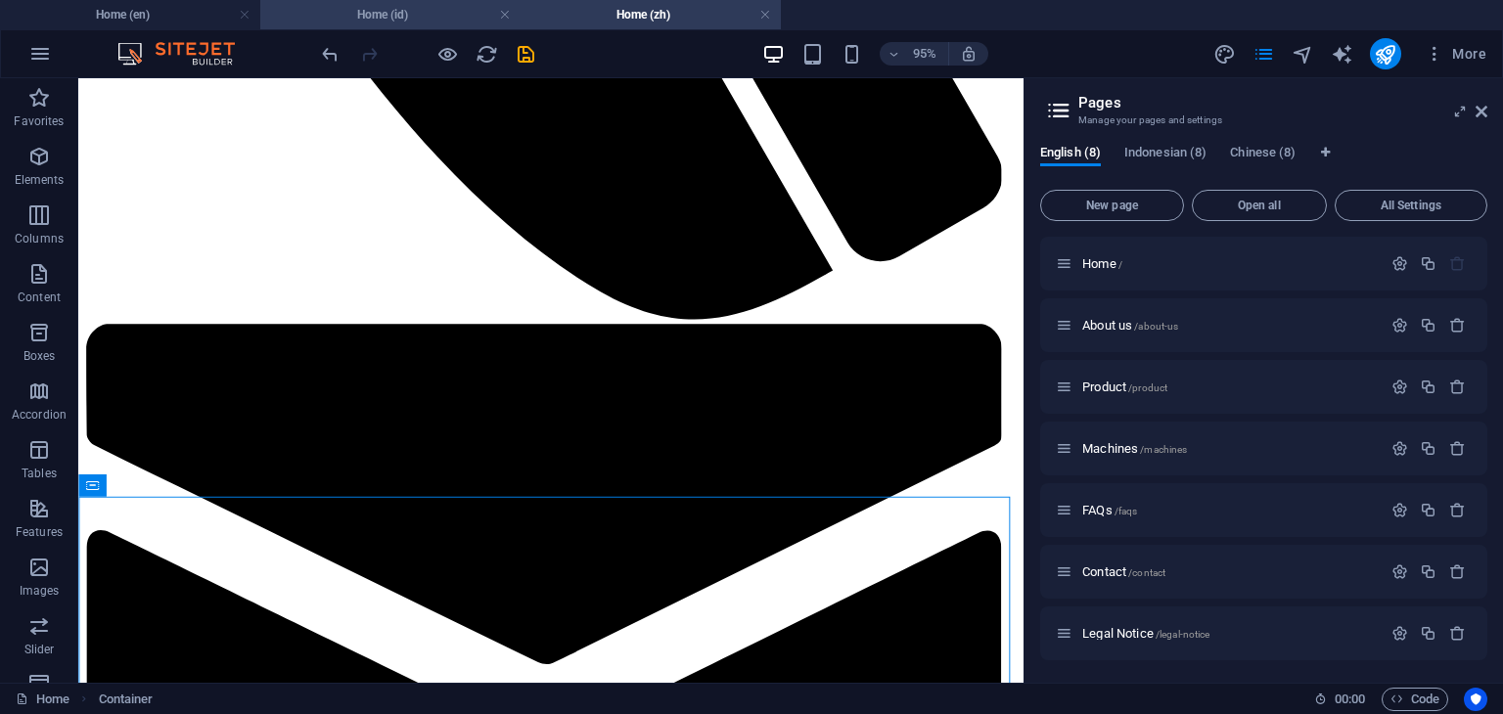
click at [389, 18] on h4 "Home (id)" at bounding box center [390, 15] width 260 height 22
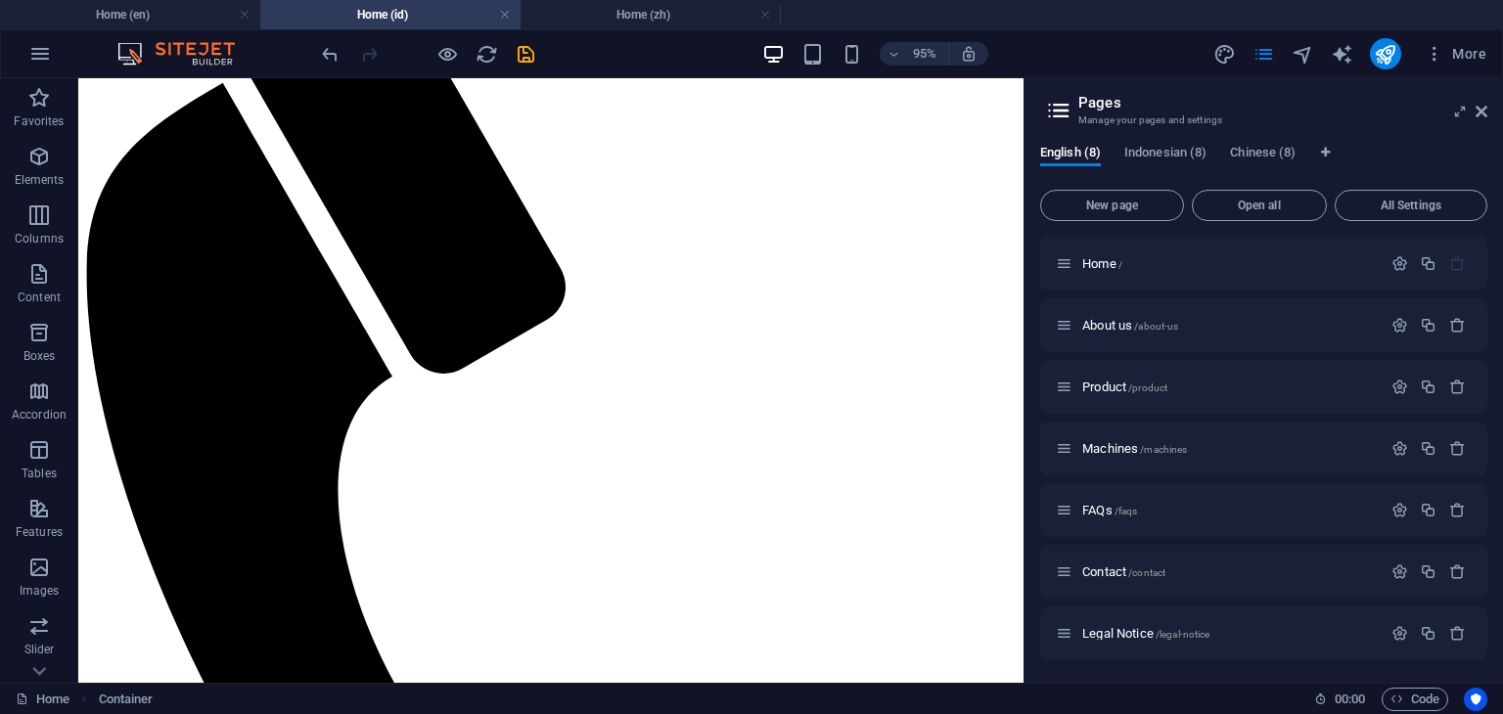
scroll to position [0, 0]
click at [172, 21] on h4 "Home (en)" at bounding box center [130, 15] width 260 height 22
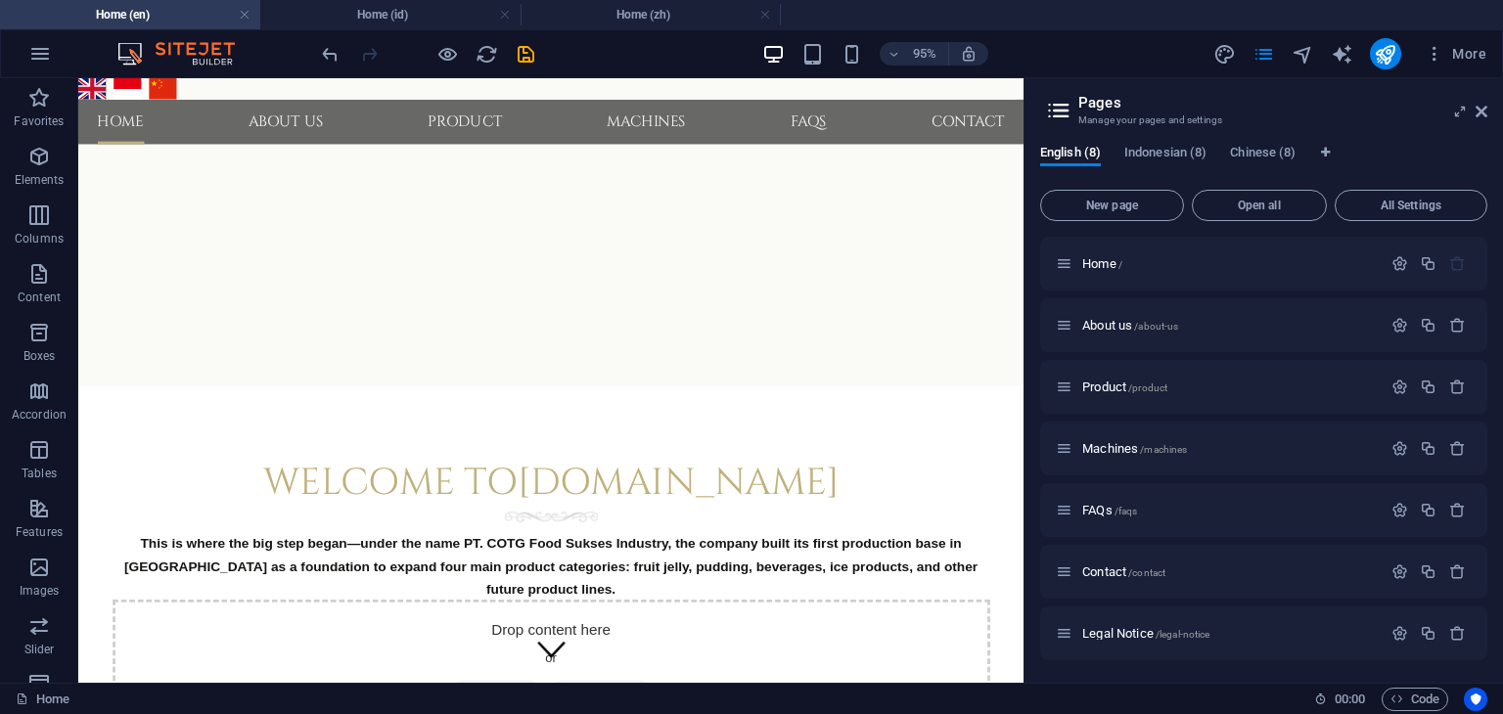
scroll to position [548, 0]
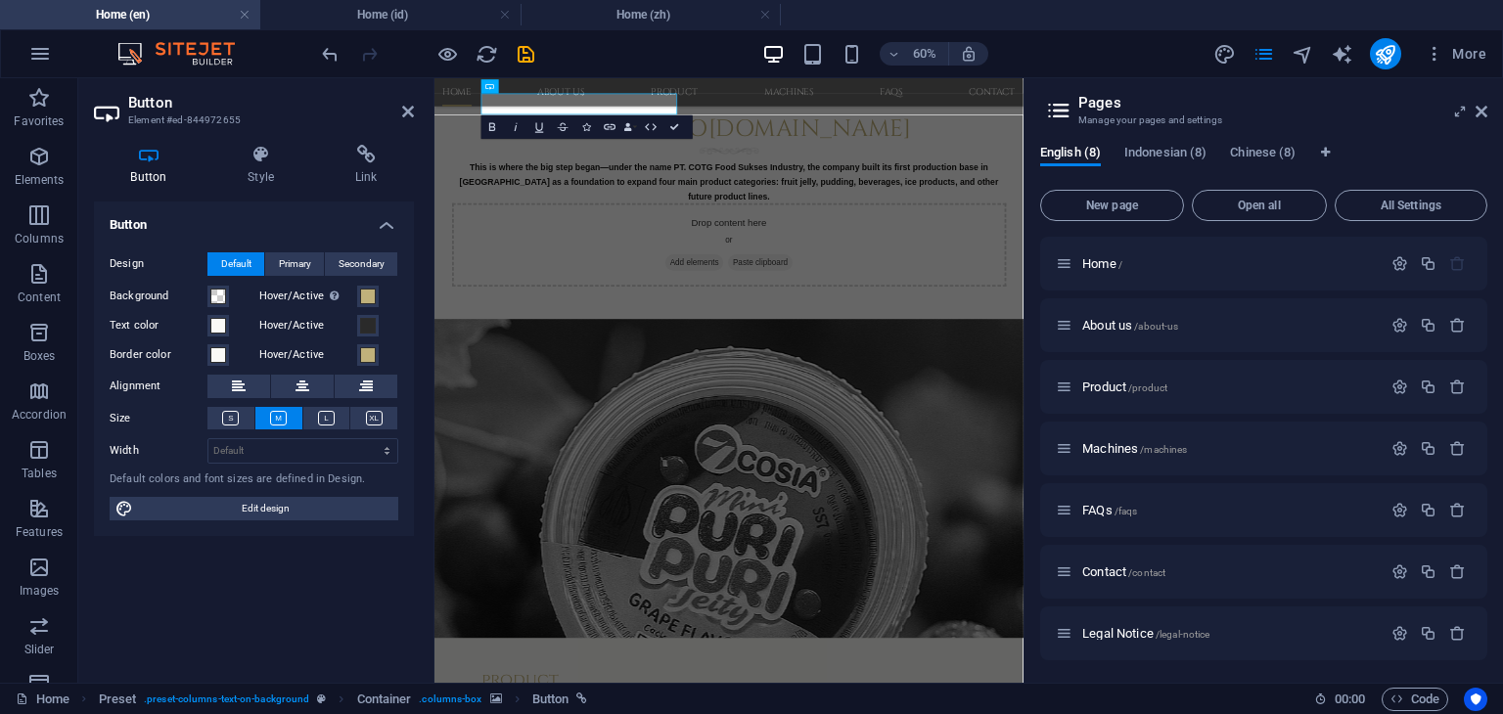
scroll to position [920, 0]
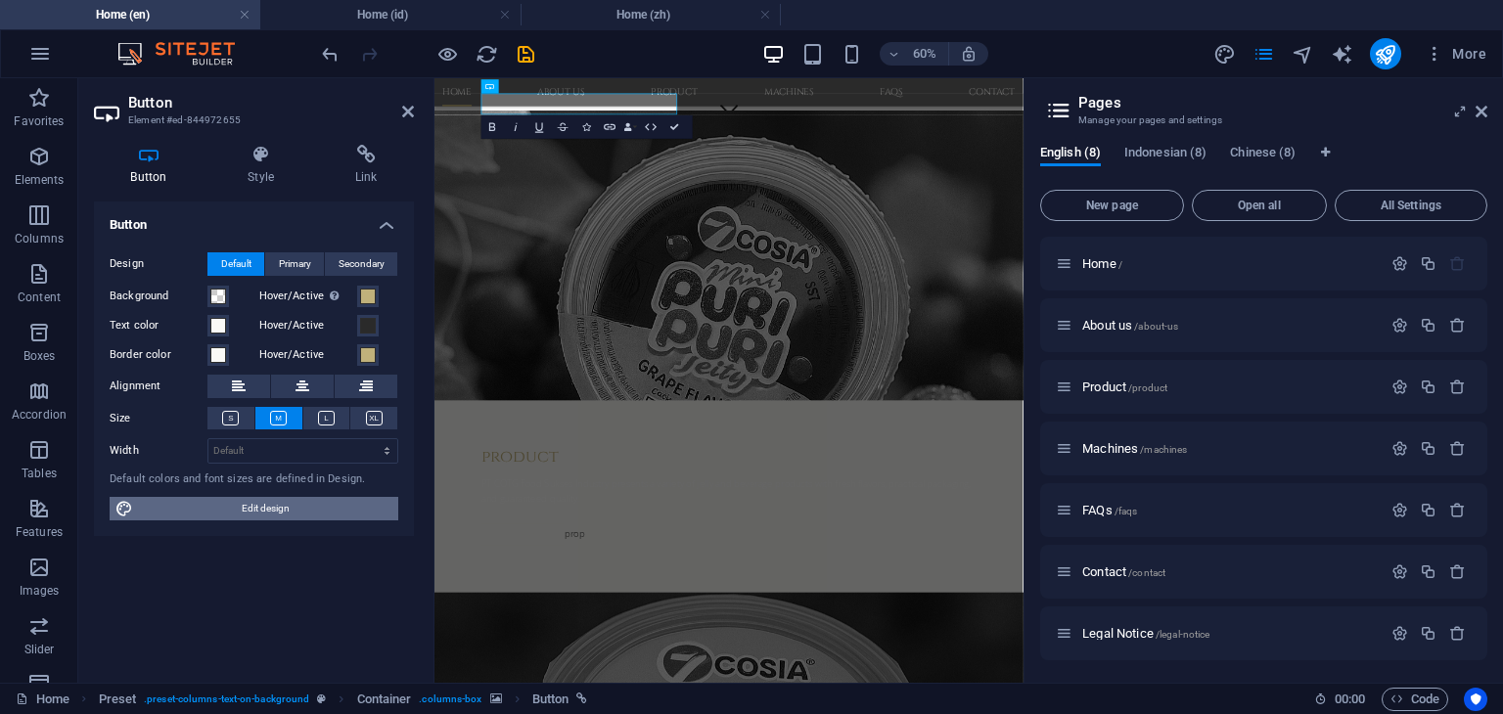
click at [268, 508] on span "Edit design" at bounding box center [265, 508] width 253 height 23
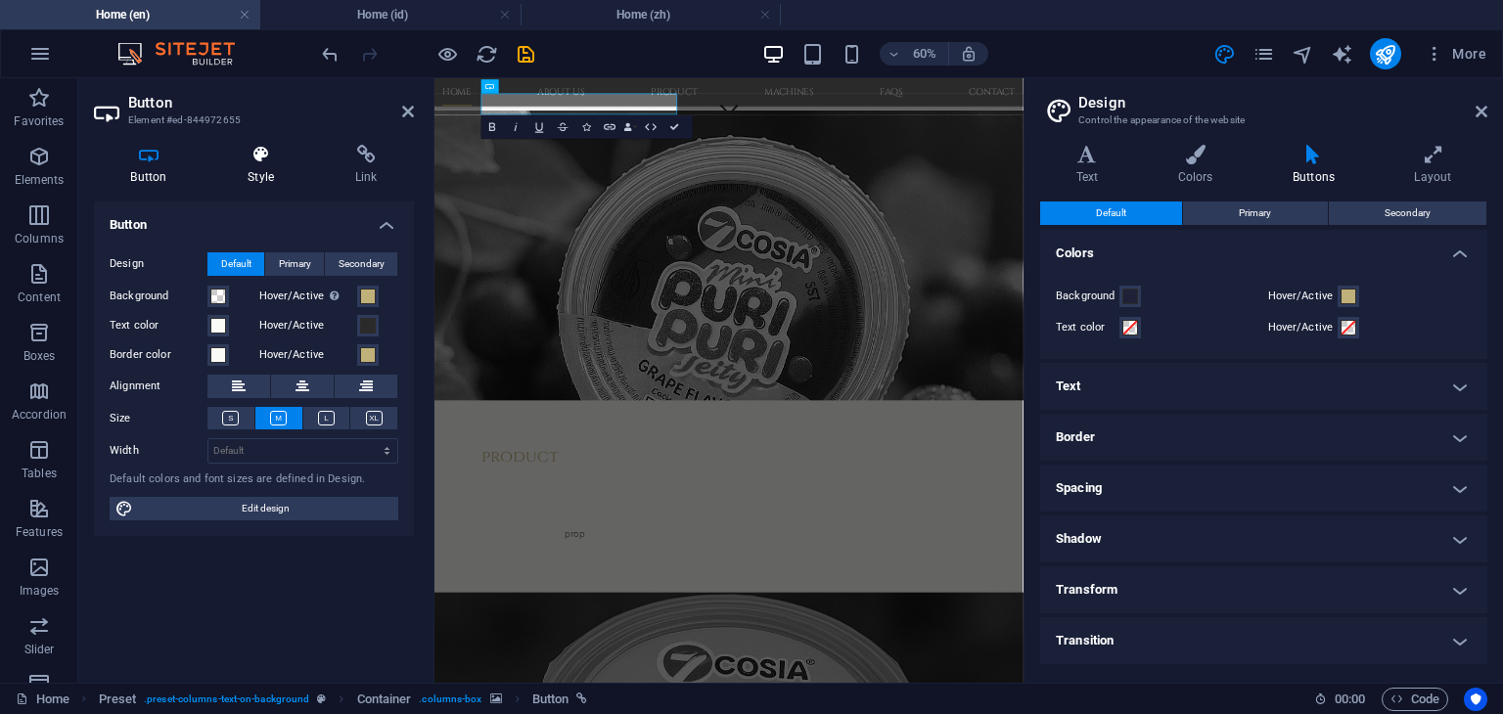
click at [266, 169] on h4 "Style" at bounding box center [265, 165] width 108 height 41
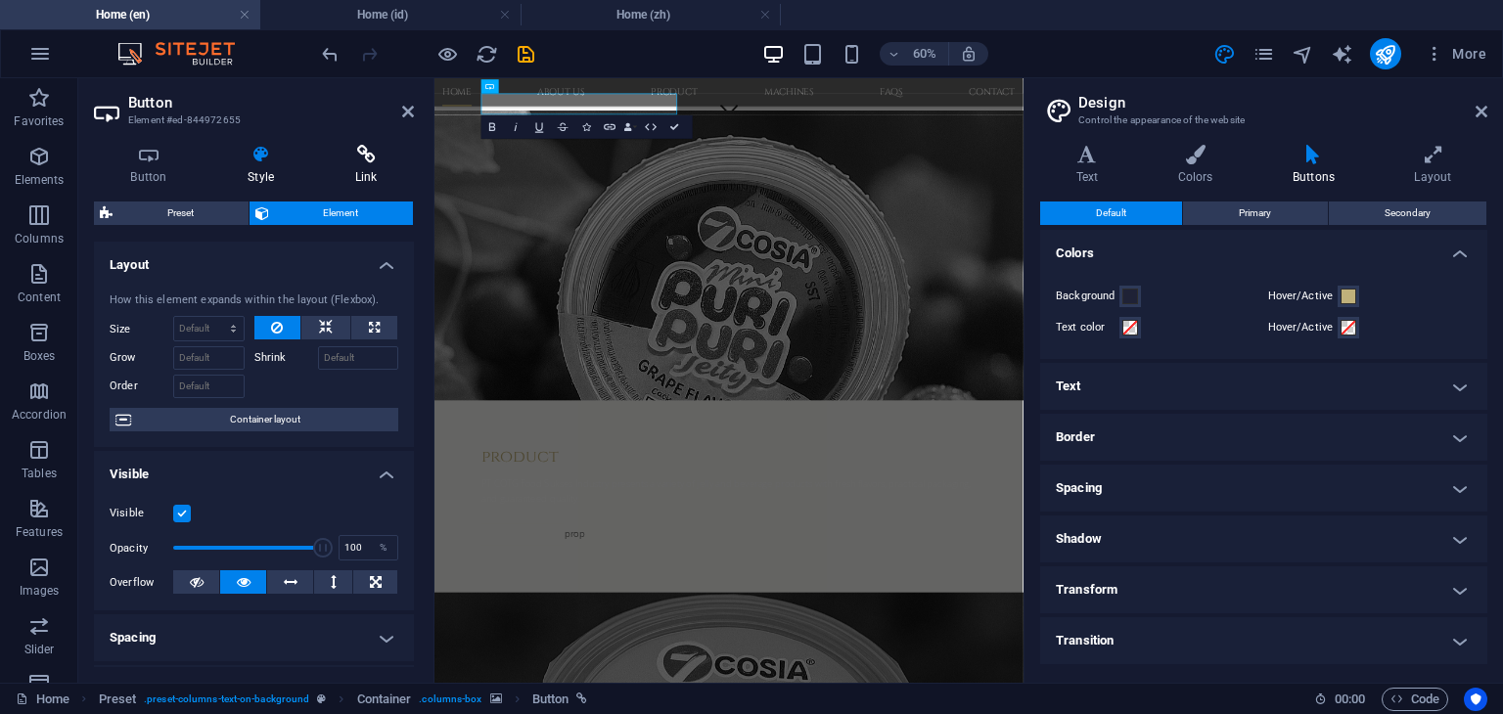
click at [368, 165] on h4 "Link" at bounding box center [366, 165] width 96 height 41
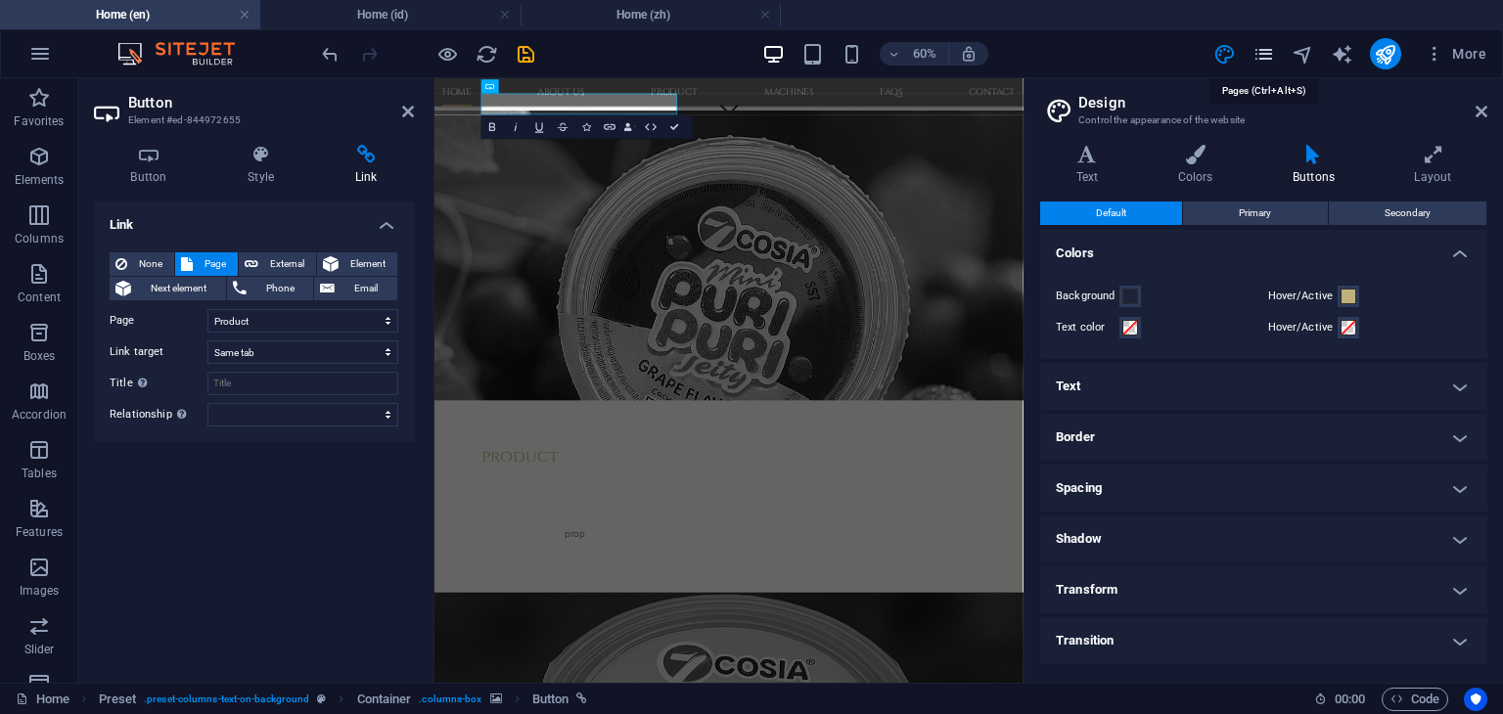
click at [1263, 57] on icon "pages" at bounding box center [1263, 54] width 23 height 23
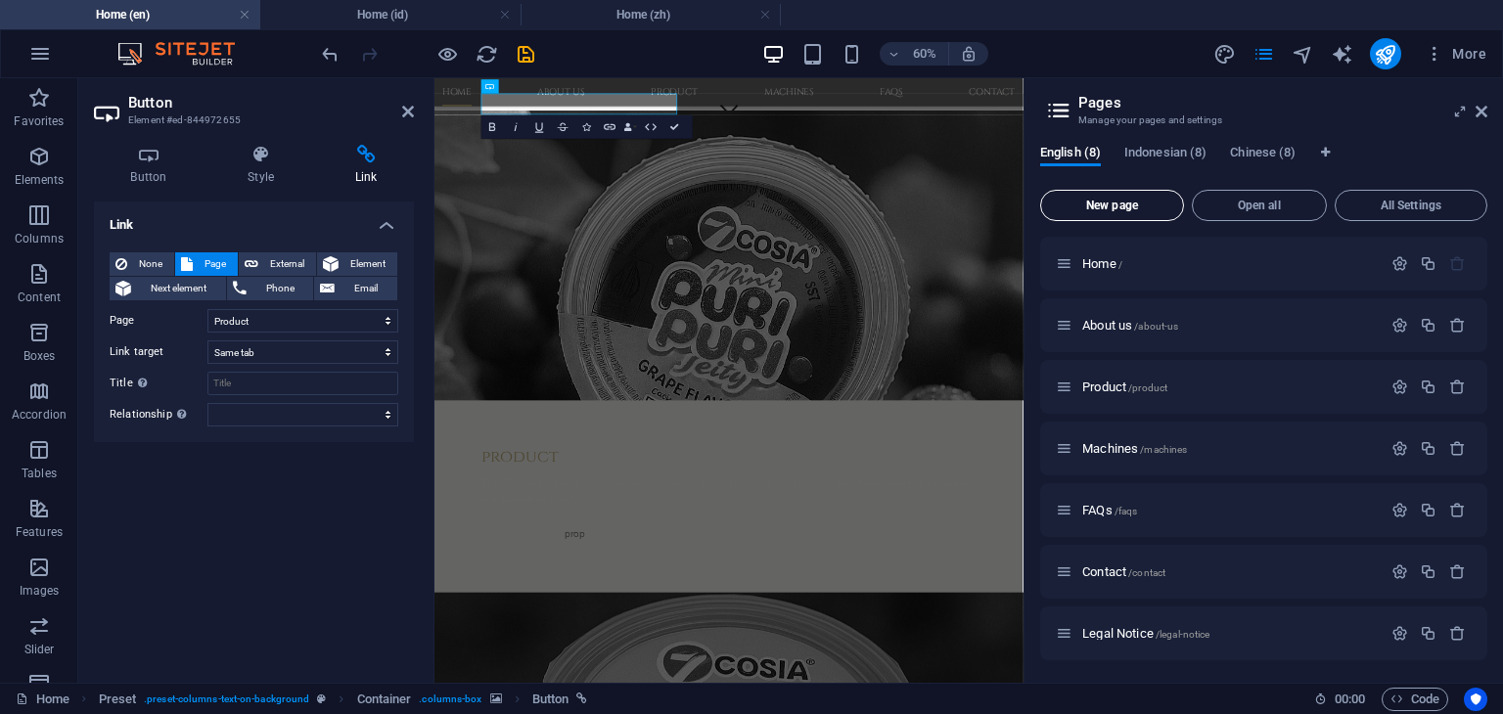
click at [1116, 212] on button "New page" at bounding box center [1112, 205] width 144 height 31
select select "2"
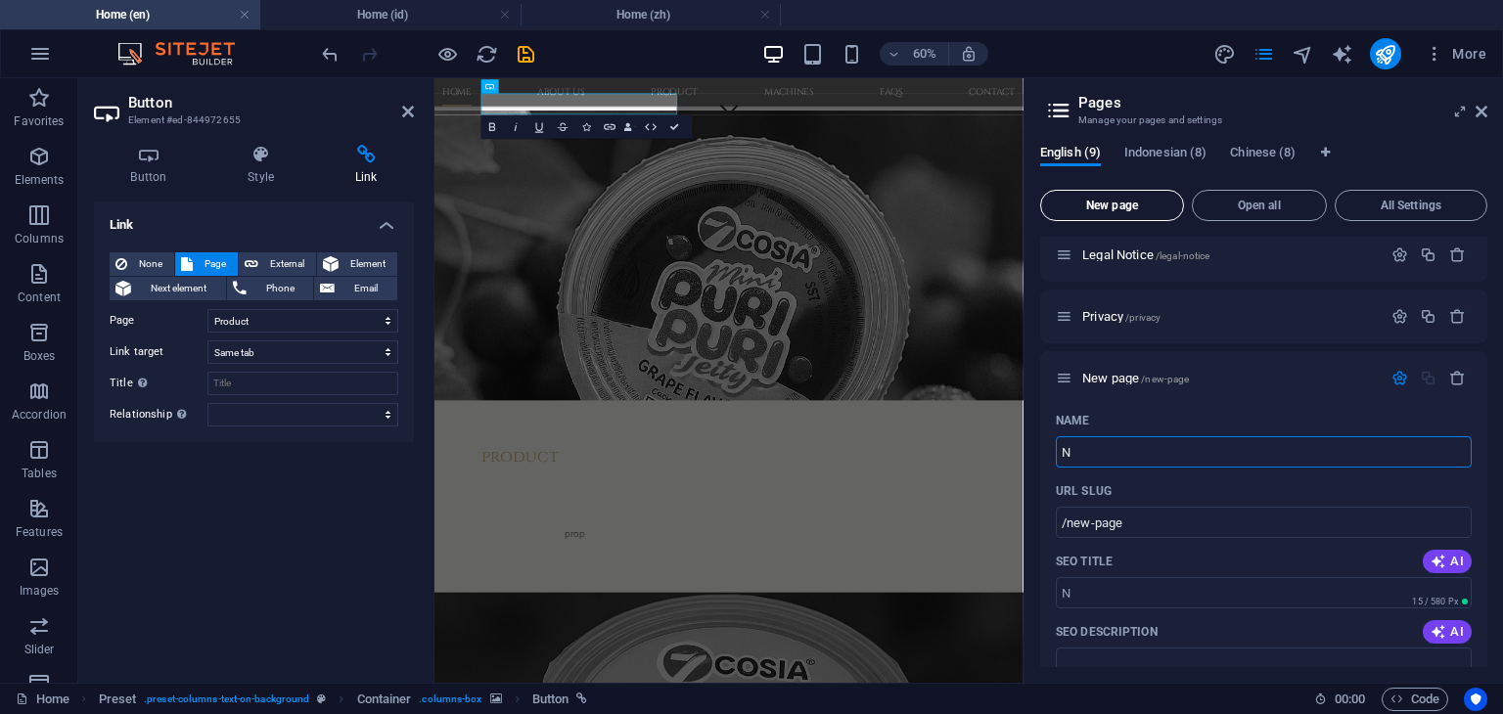
type input "N"
type input "/n"
select select "2"
type input "News"
type input "/news"
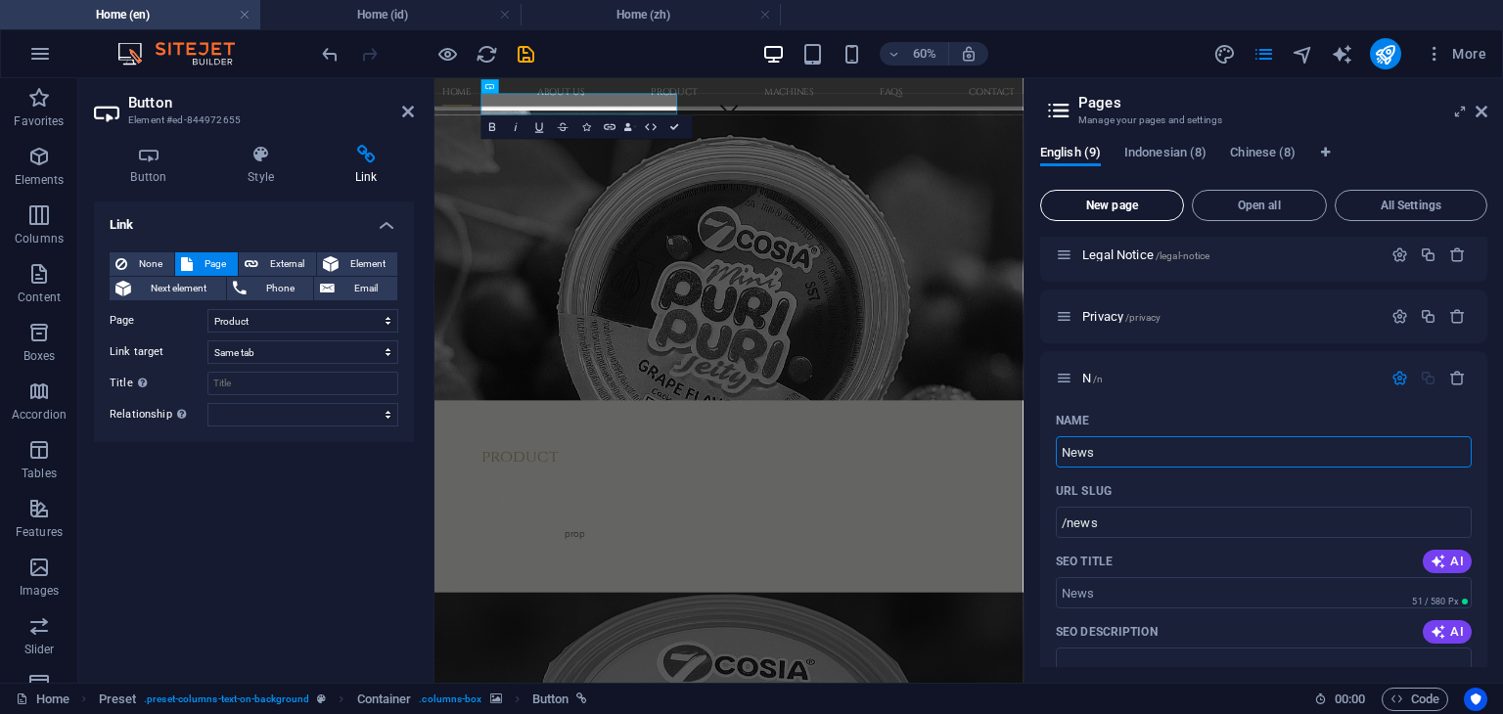
select select "2"
type input "News"
click at [1177, 154] on span "Indonesian (8)" at bounding box center [1165, 154] width 82 height 27
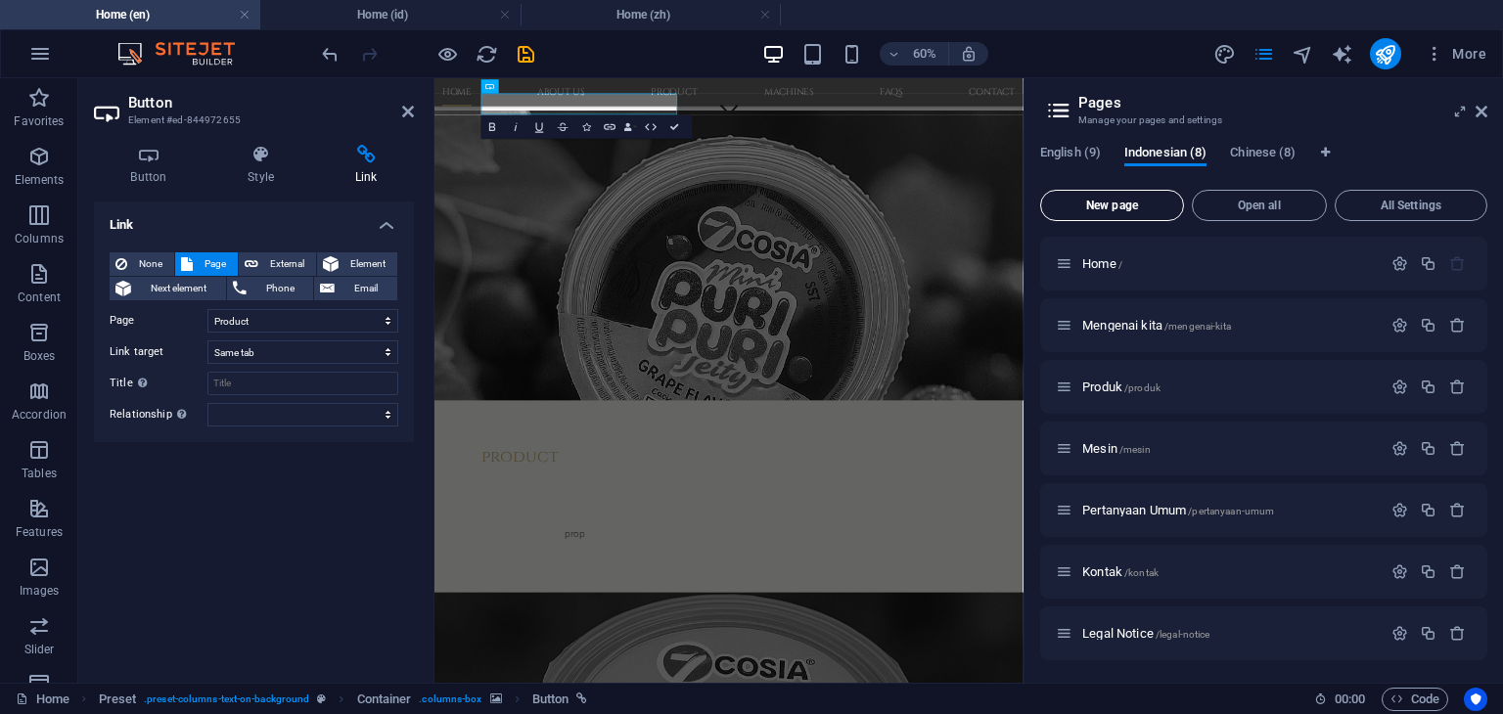
click at [1112, 202] on span "New page" at bounding box center [1112, 206] width 126 height 12
select select "2"
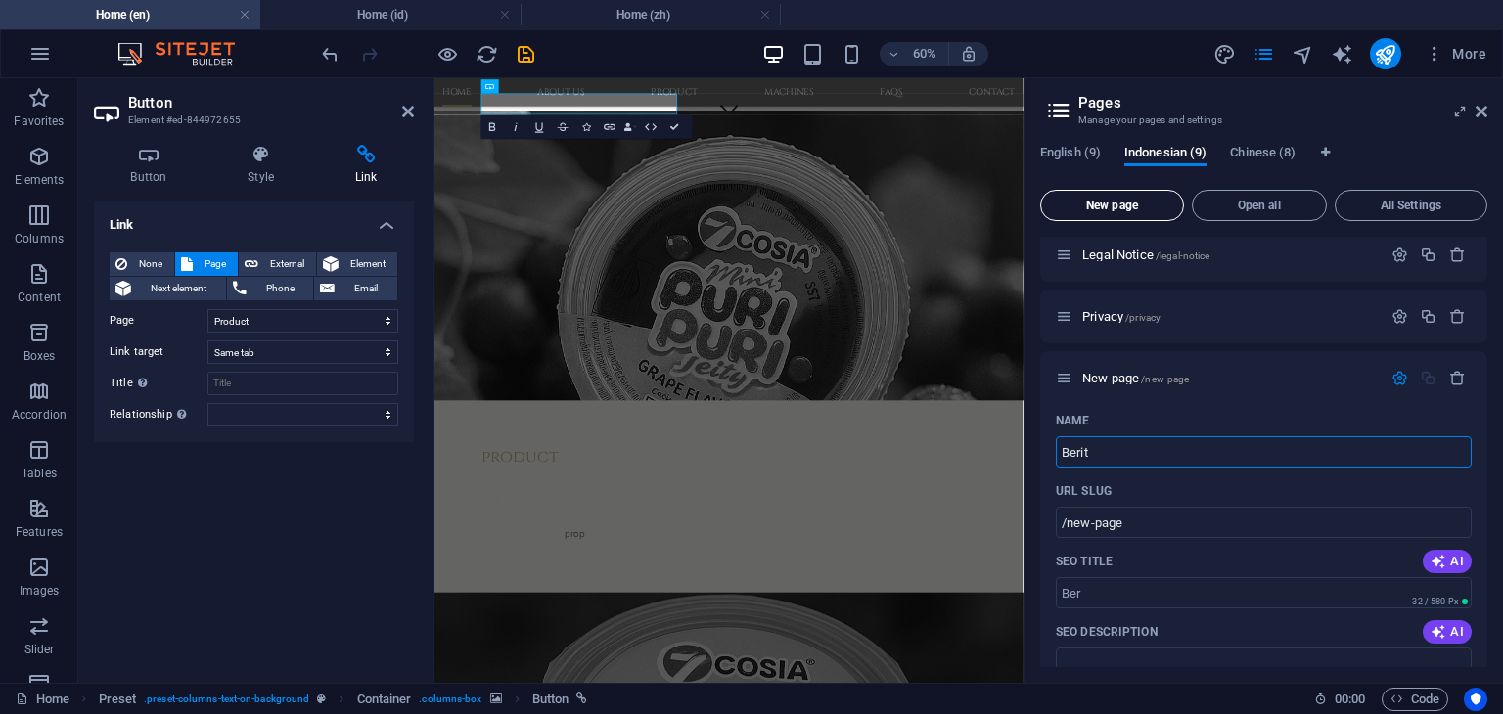
type input "Berita"
type input "/ber"
select select "2"
type input "Berita"
type input "/berita"
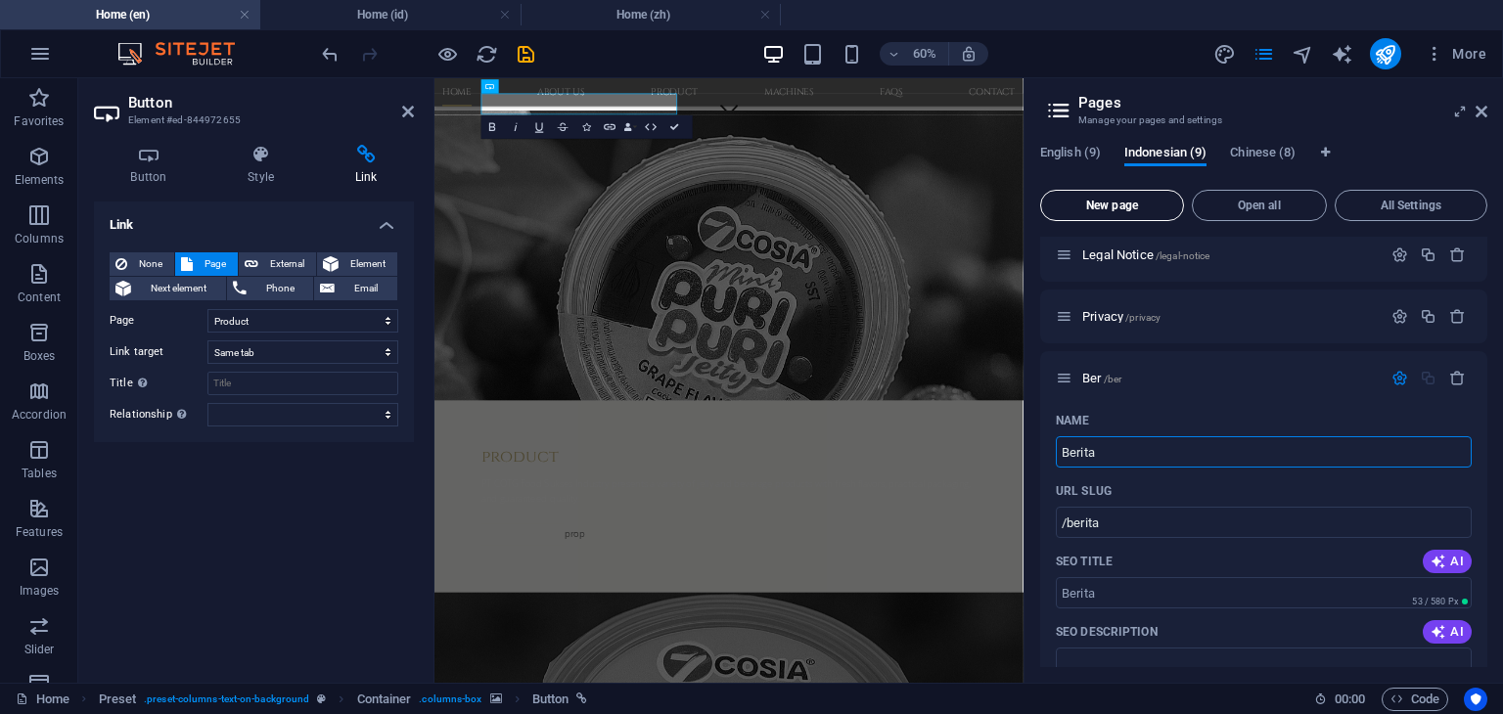
select select "2"
type input "Berita"
click at [1247, 152] on span "Chinese (8)" at bounding box center [1263, 154] width 66 height 27
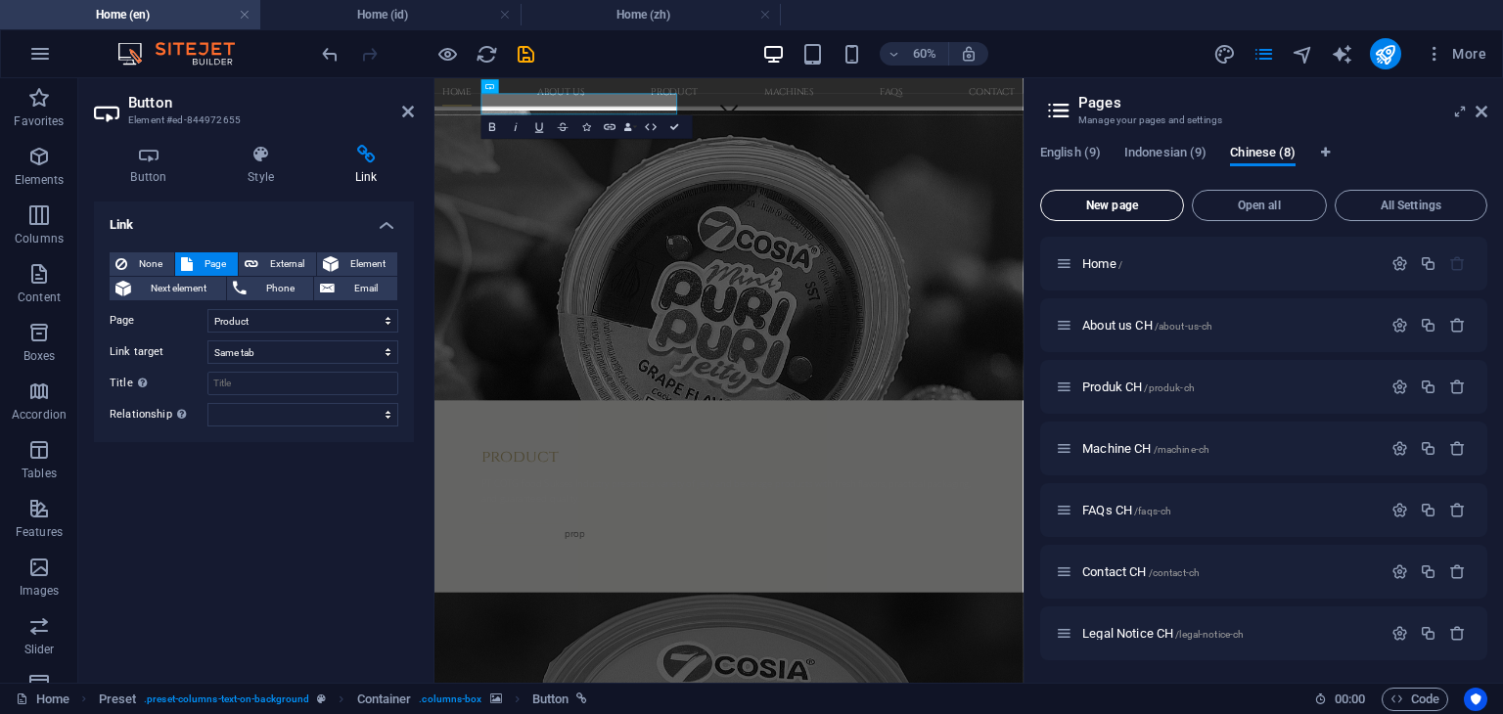
click at [1124, 201] on span "New page" at bounding box center [1112, 206] width 126 height 12
select select "2"
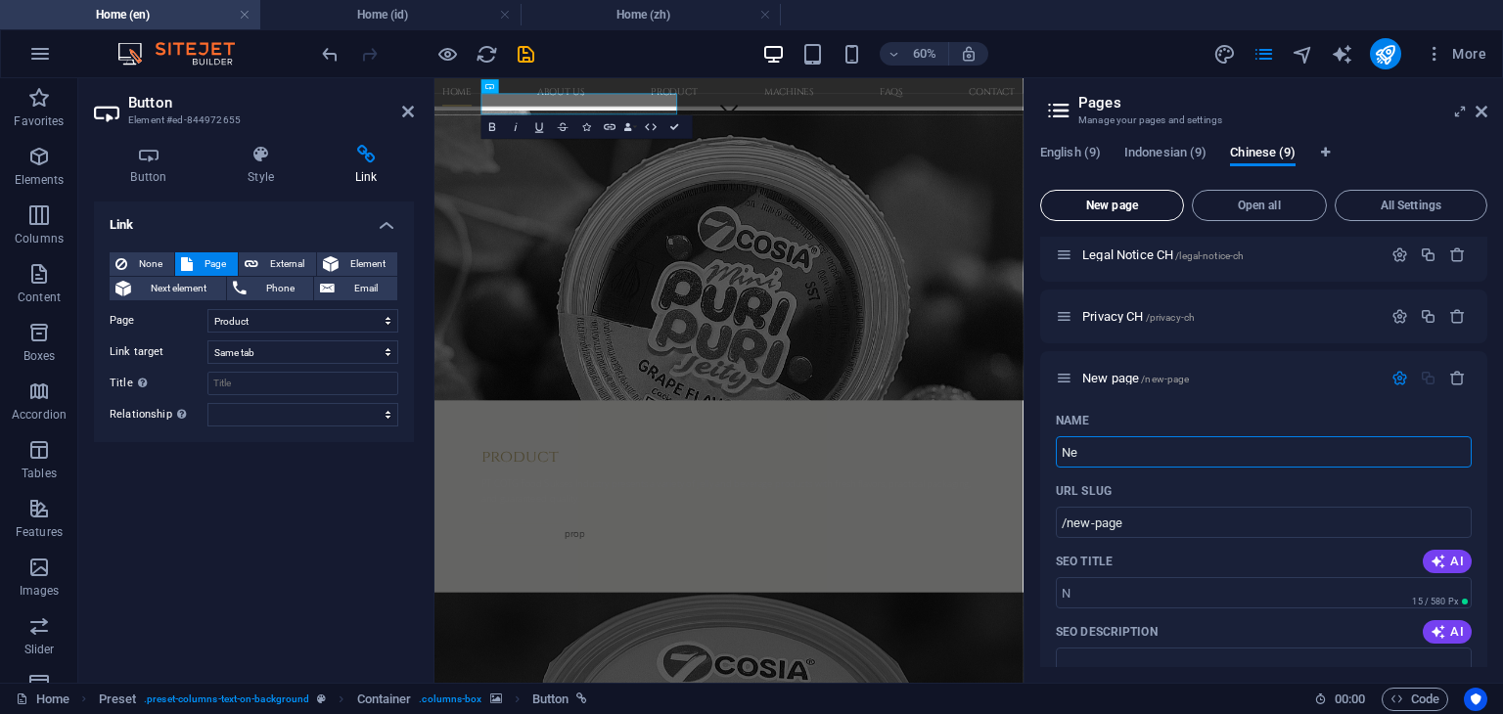
type input "New"
select select "2"
type input "/n"
type input "News"
type input "/news"
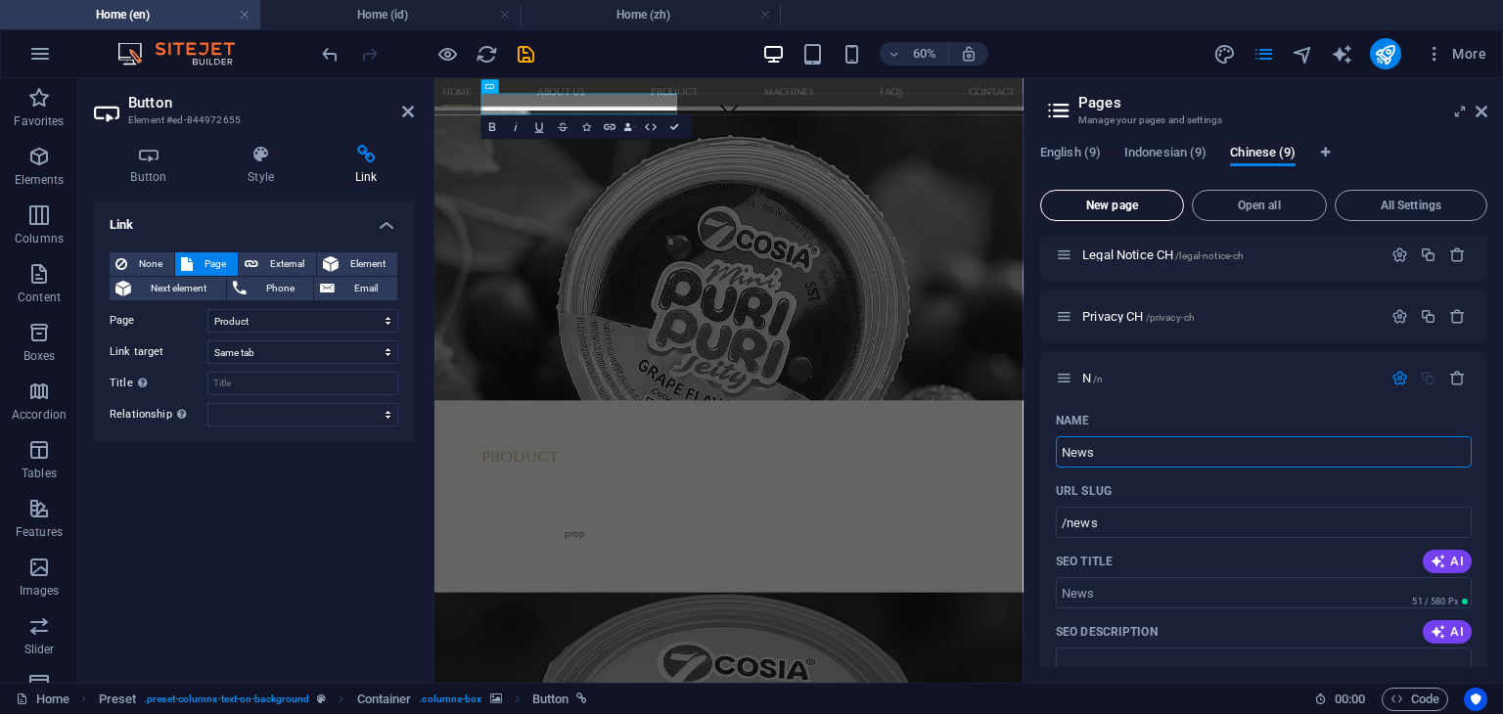
select select "2"
type input "News"
select select "2"
type input "News CH"
type input "/news-ch"
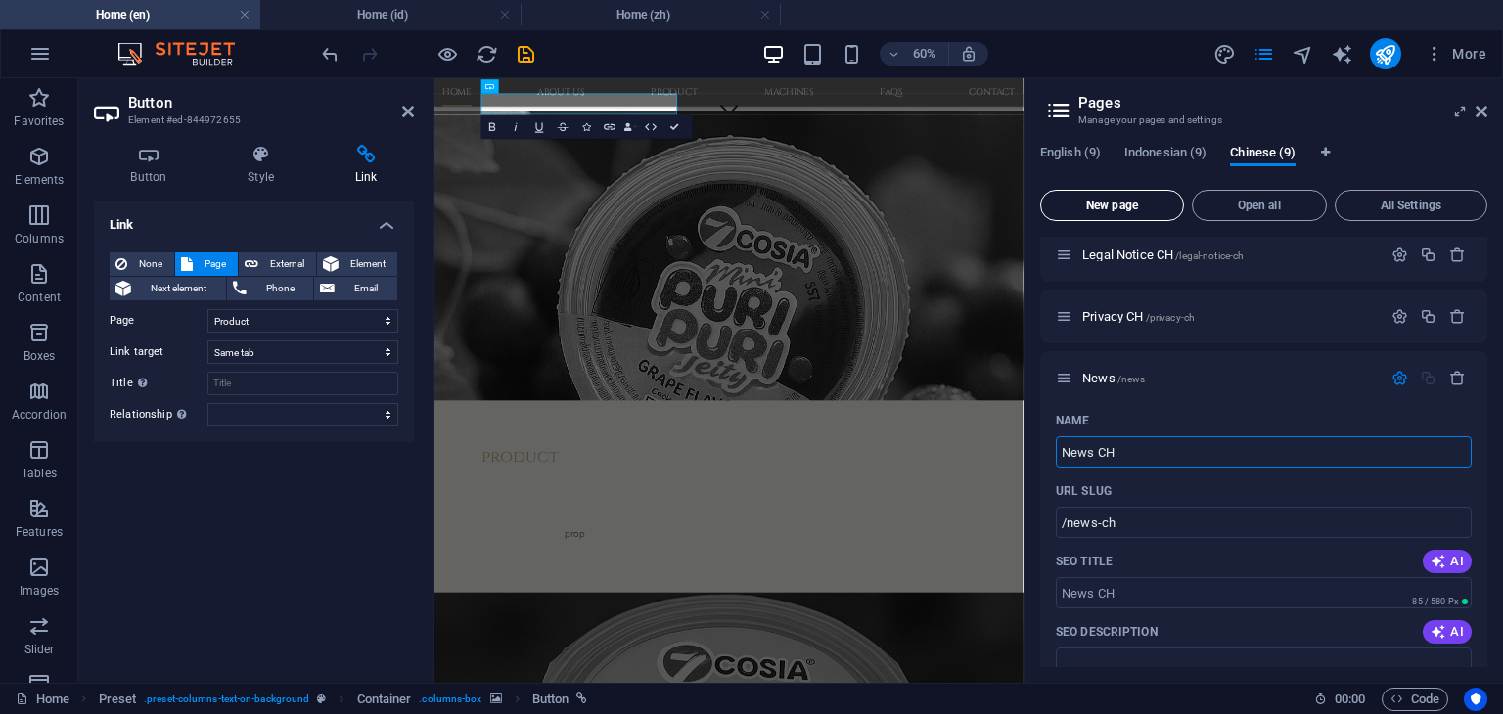
select select "2"
type input "News CH"
click at [1137, 53] on div "60% More" at bounding box center [906, 53] width 1176 height 31
click at [1479, 115] on icon at bounding box center [1482, 112] width 12 height 16
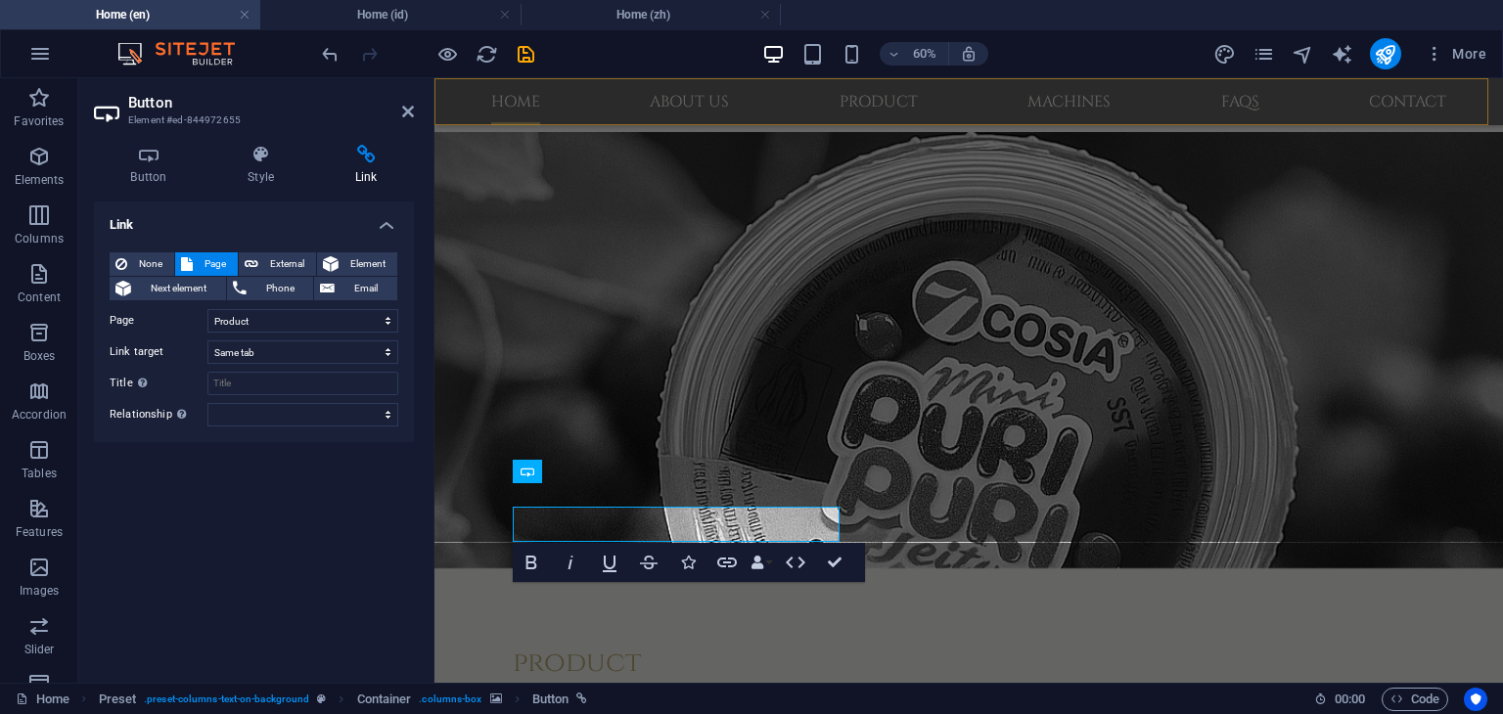
scroll to position [517, 0]
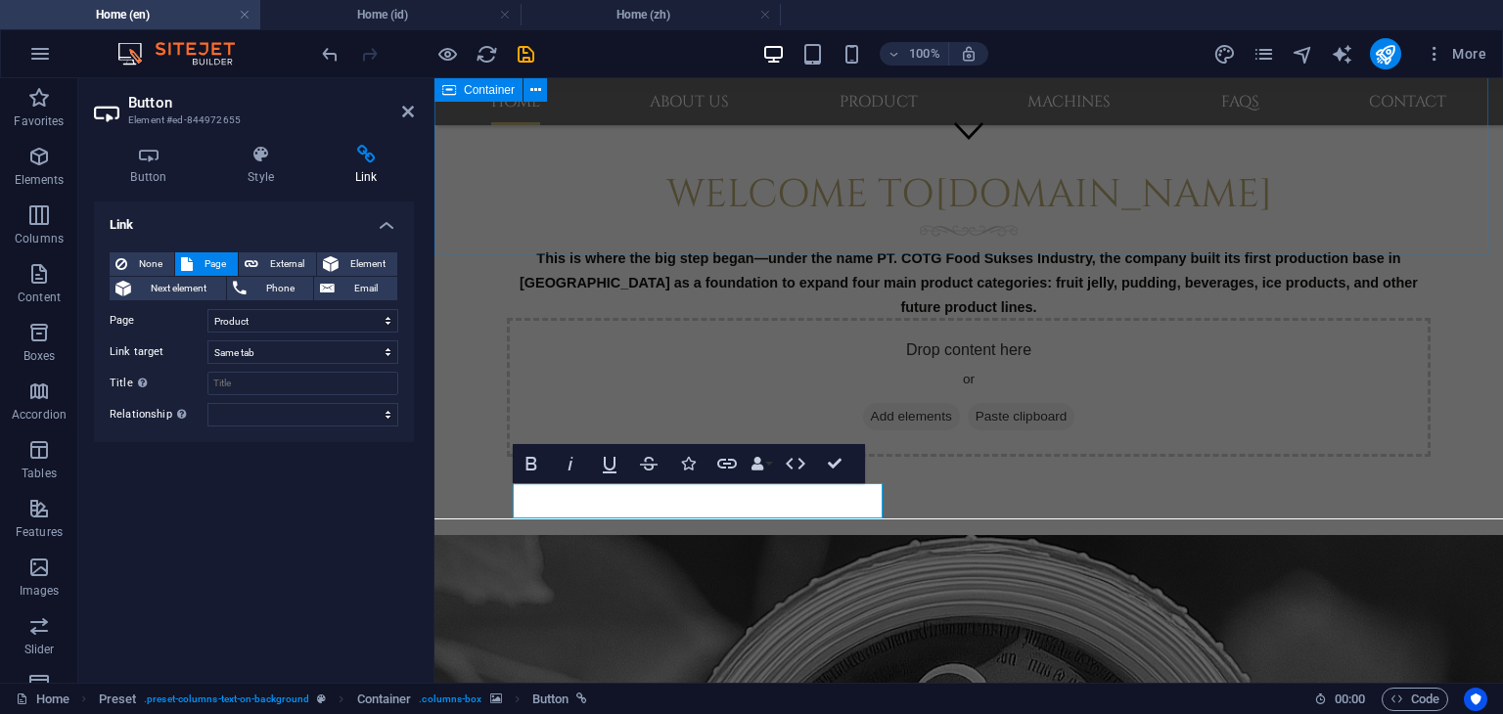
click at [477, 229] on div "Welcome to [DOMAIN_NAME] This is where the big step began—under the name PT. CO…" at bounding box center [968, 314] width 1068 height 443
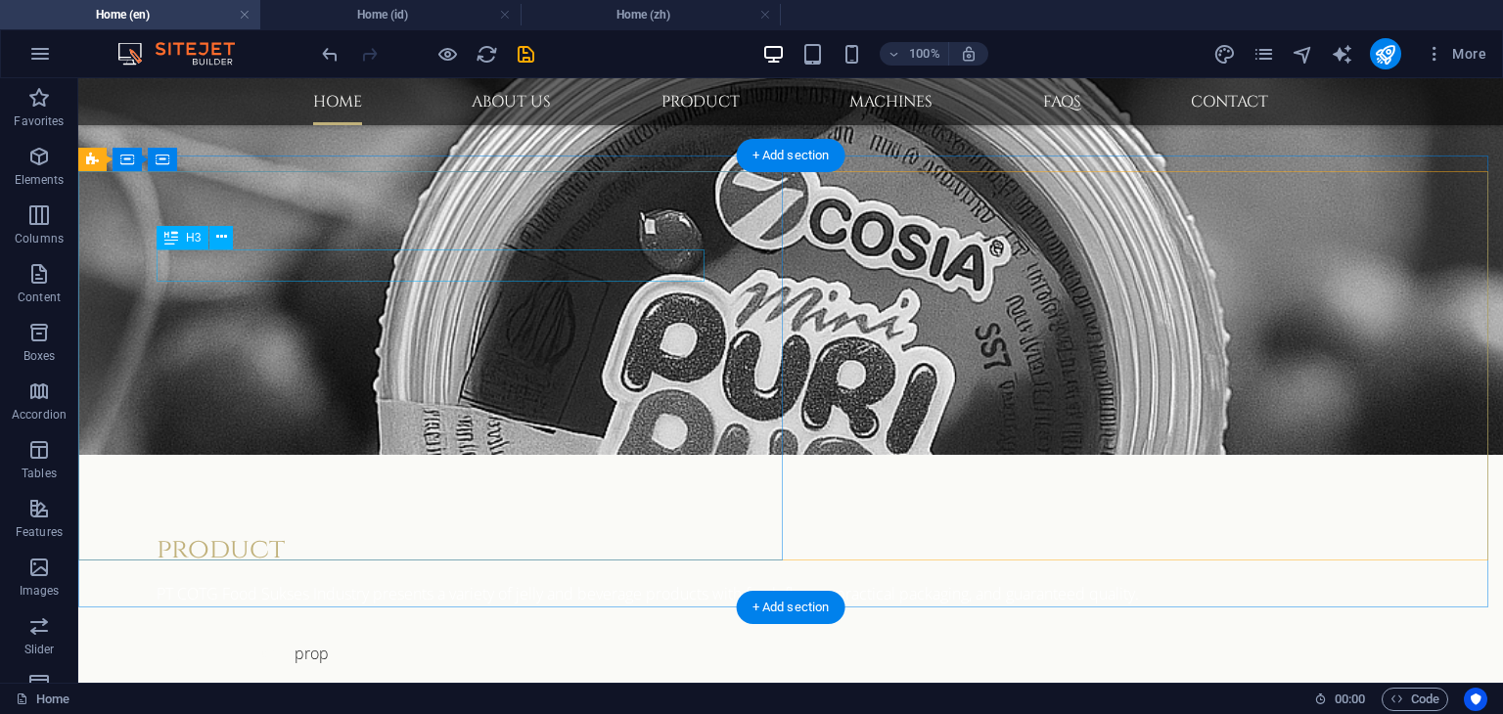
scroll to position [1006, 0]
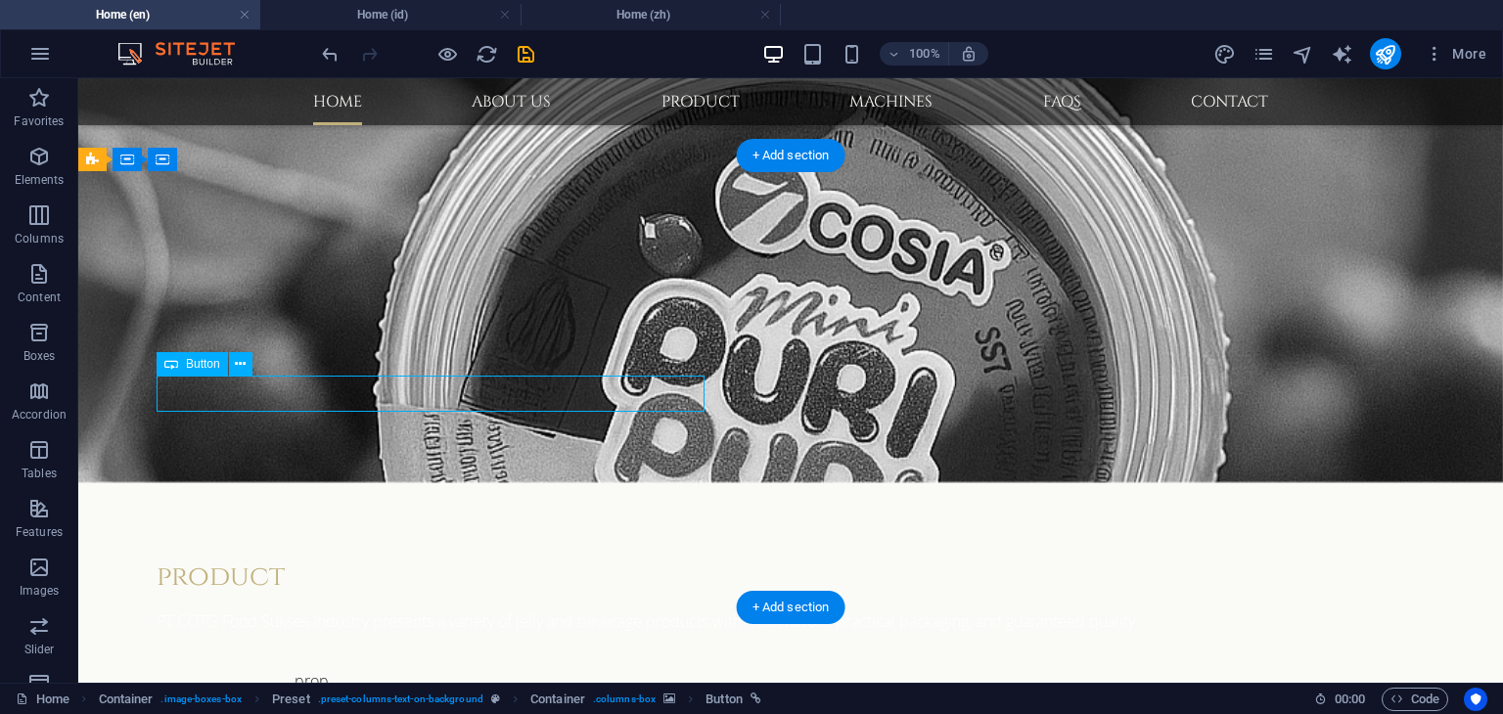
select select "2"
select select
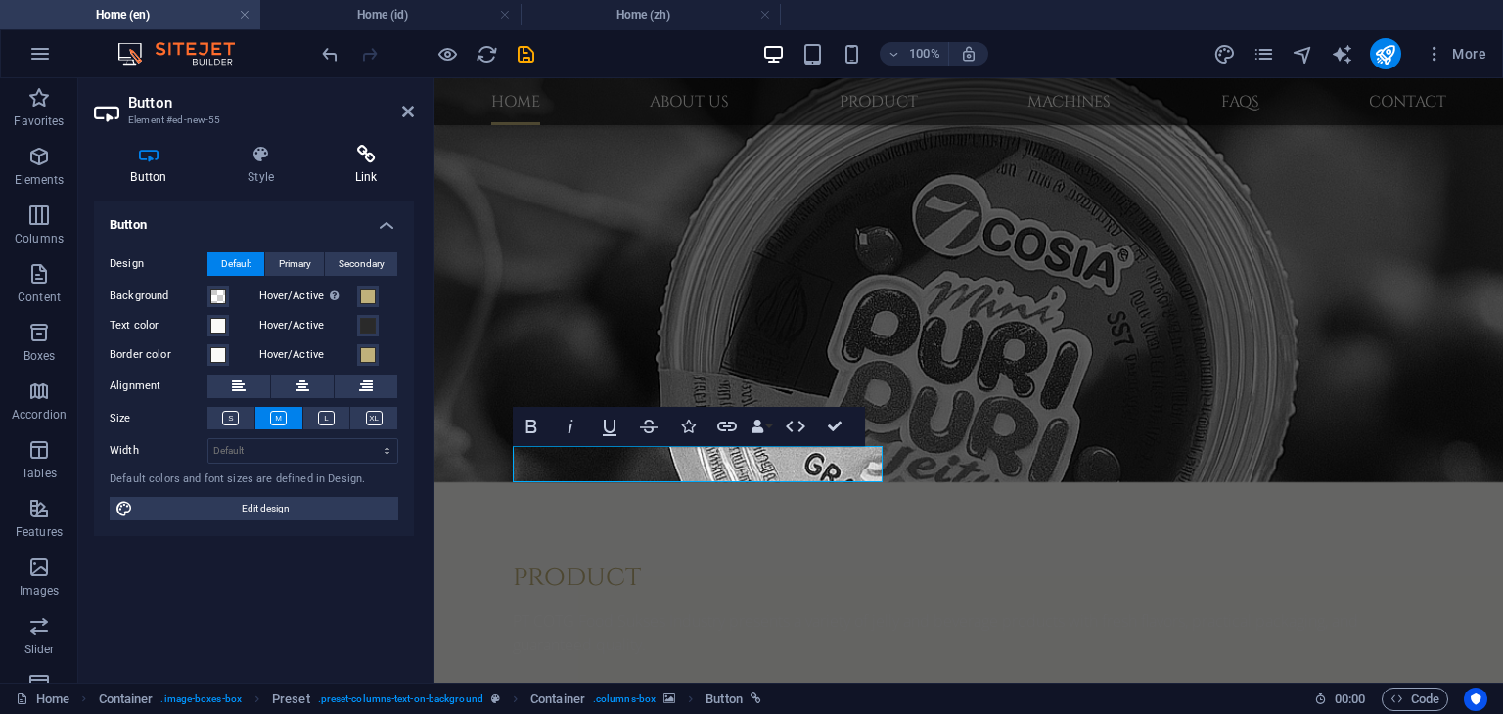
click at [369, 165] on h4 "Link" at bounding box center [366, 165] width 96 height 41
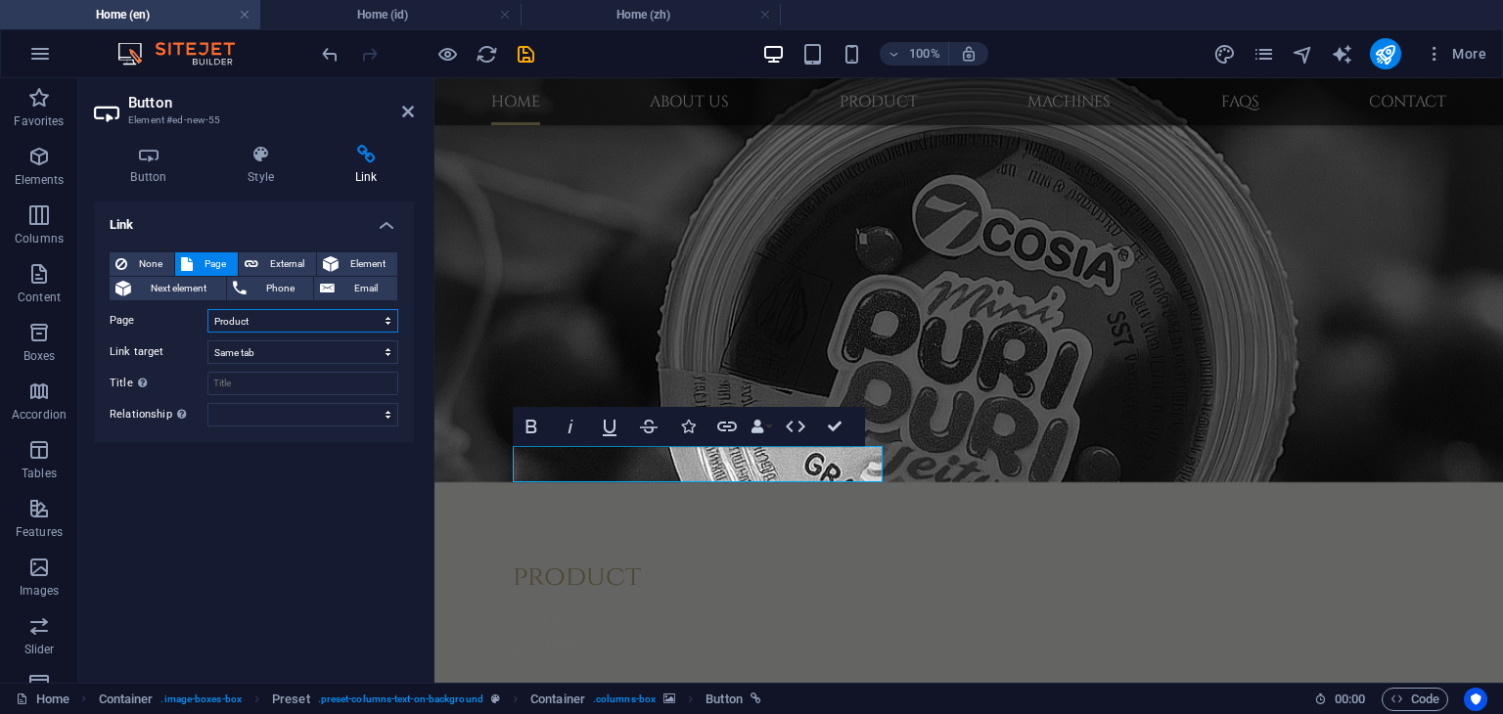
click at [309, 326] on select "Home About us Product Machines FAQs Contact Legal Notice Privacy News Home Meng…" at bounding box center [302, 320] width 191 height 23
select select "3"
click at [207, 309] on select "Home About us Product Machines FAQs Contact Legal Notice Privacy News Home Meng…" at bounding box center [302, 320] width 191 height 23
click at [319, 532] on div "Link None Page External Element Next element Phone Email Page Home About us Pro…" at bounding box center [254, 435] width 320 height 466
click at [408, 114] on icon at bounding box center [408, 112] width 12 height 16
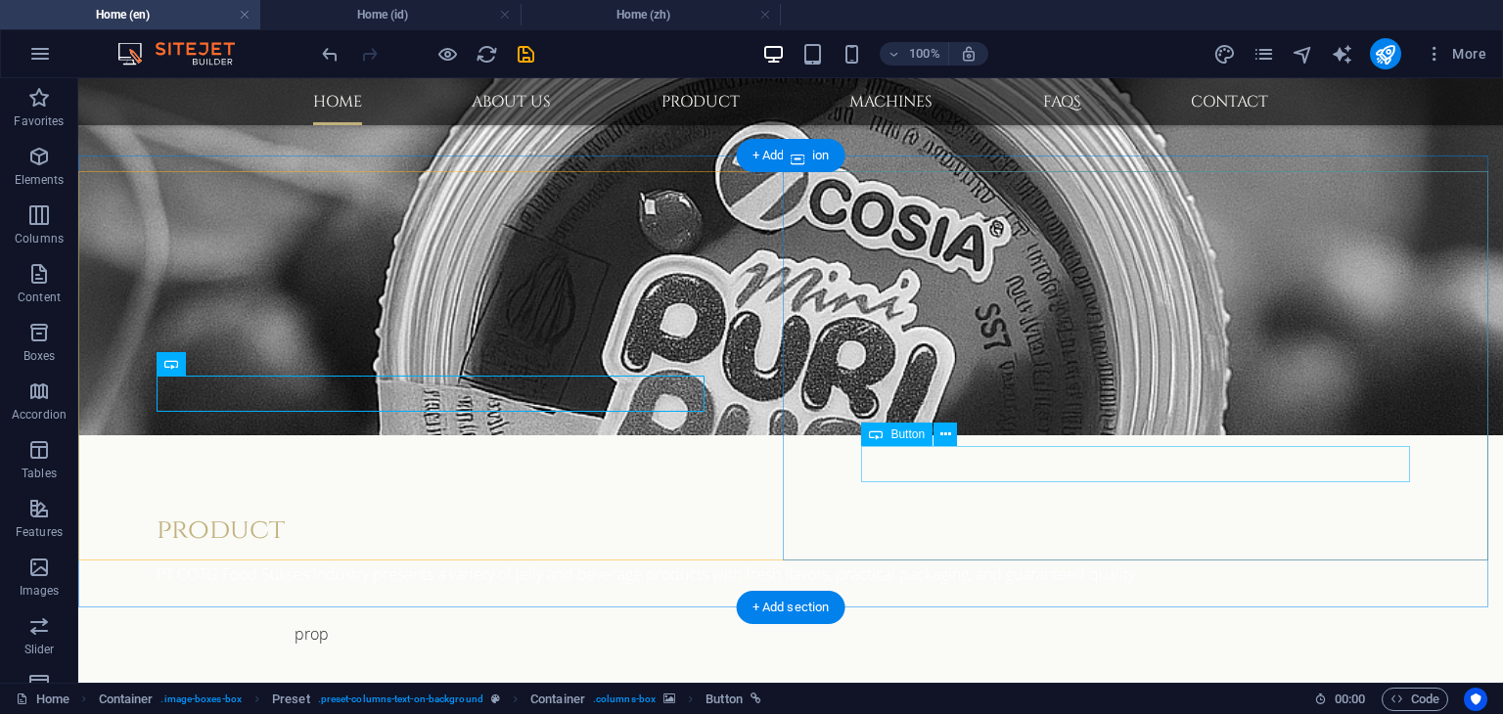
select select "1"
select select
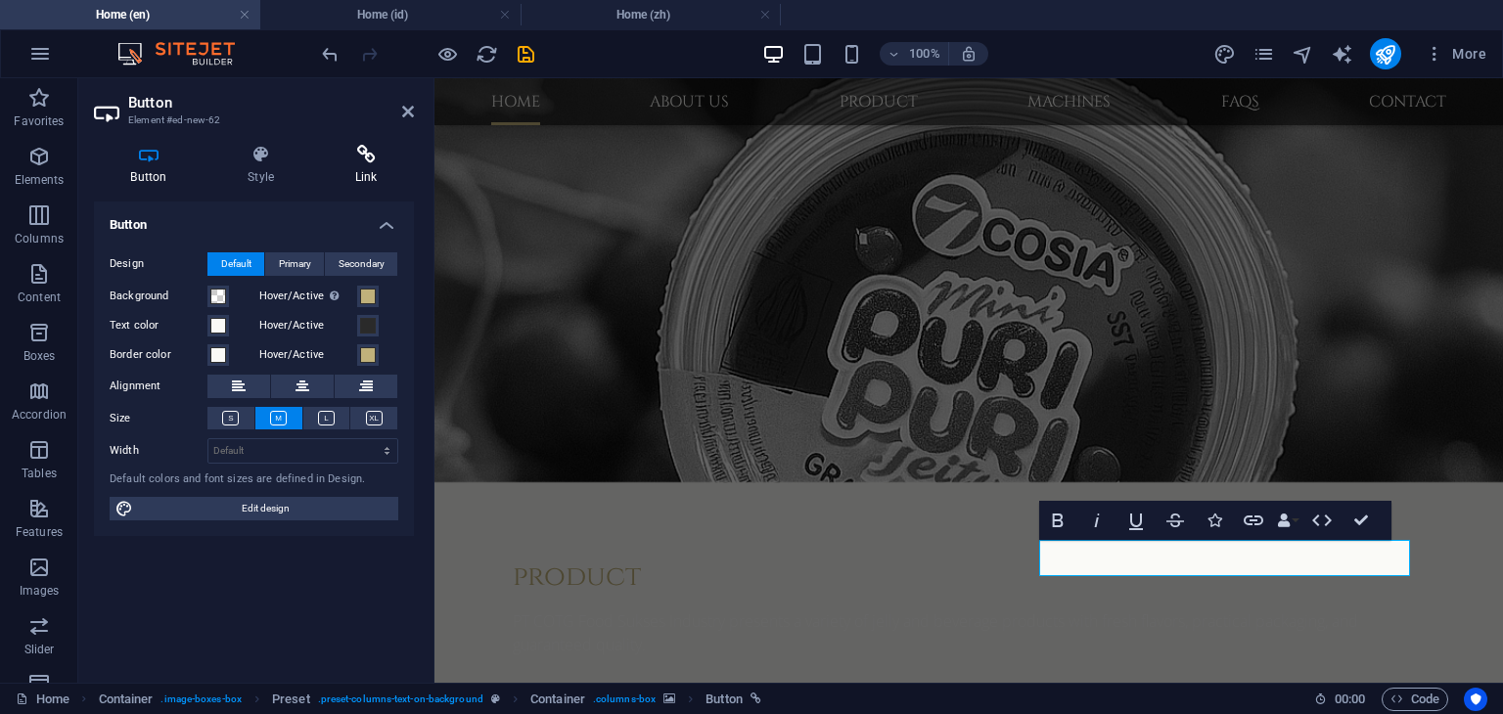
click at [376, 175] on h4 "Link" at bounding box center [366, 165] width 96 height 41
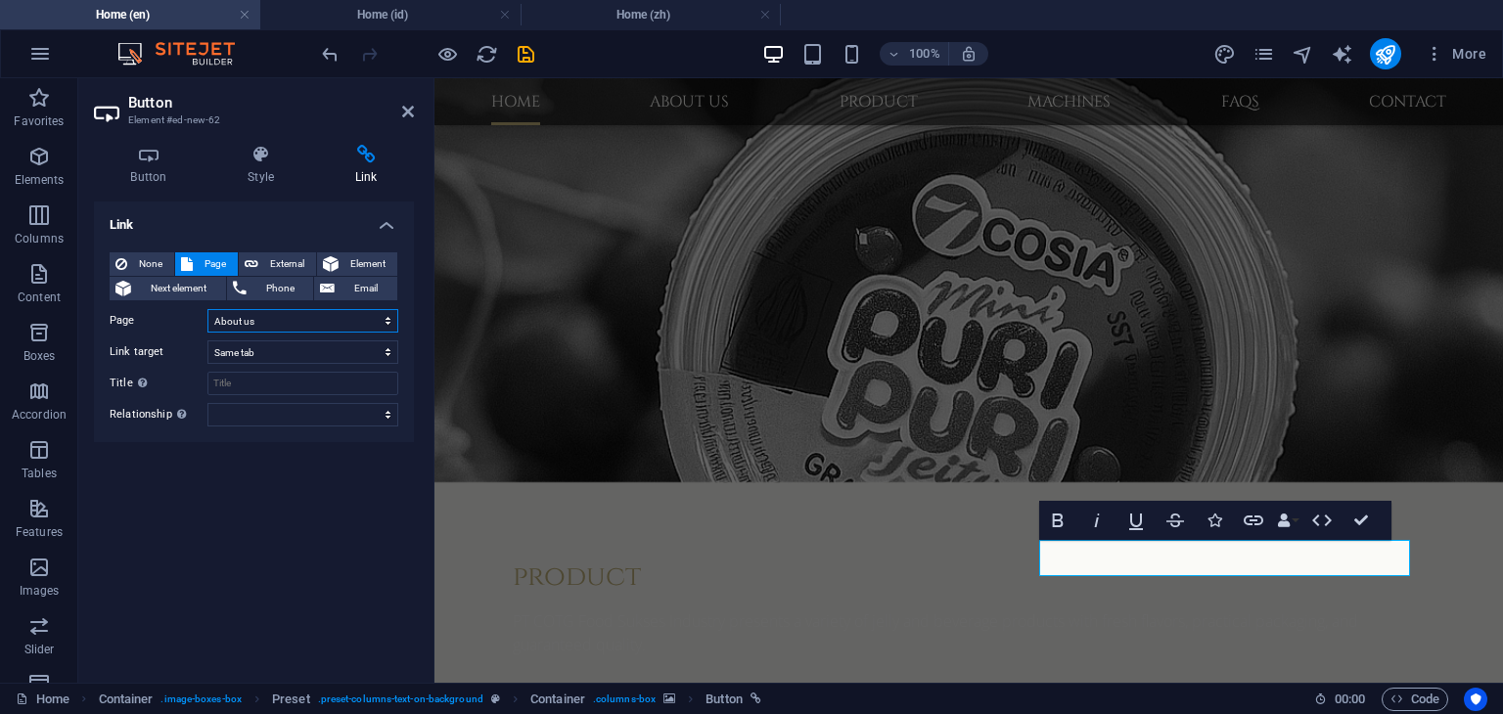
click at [274, 320] on select "Home About us Product Machines FAQs Contact Legal Notice Privacy News Home Meng…" at bounding box center [302, 320] width 191 height 23
select select "8"
click at [207, 309] on select "Home About us Product Machines FAQs Contact Legal Notice Privacy News Home Meng…" at bounding box center [302, 320] width 191 height 23
click at [307, 568] on div "Link None Page External Element Next element Phone Email Page Home About us Pro…" at bounding box center [254, 435] width 320 height 466
click at [635, 52] on div "100% More" at bounding box center [906, 53] width 1176 height 31
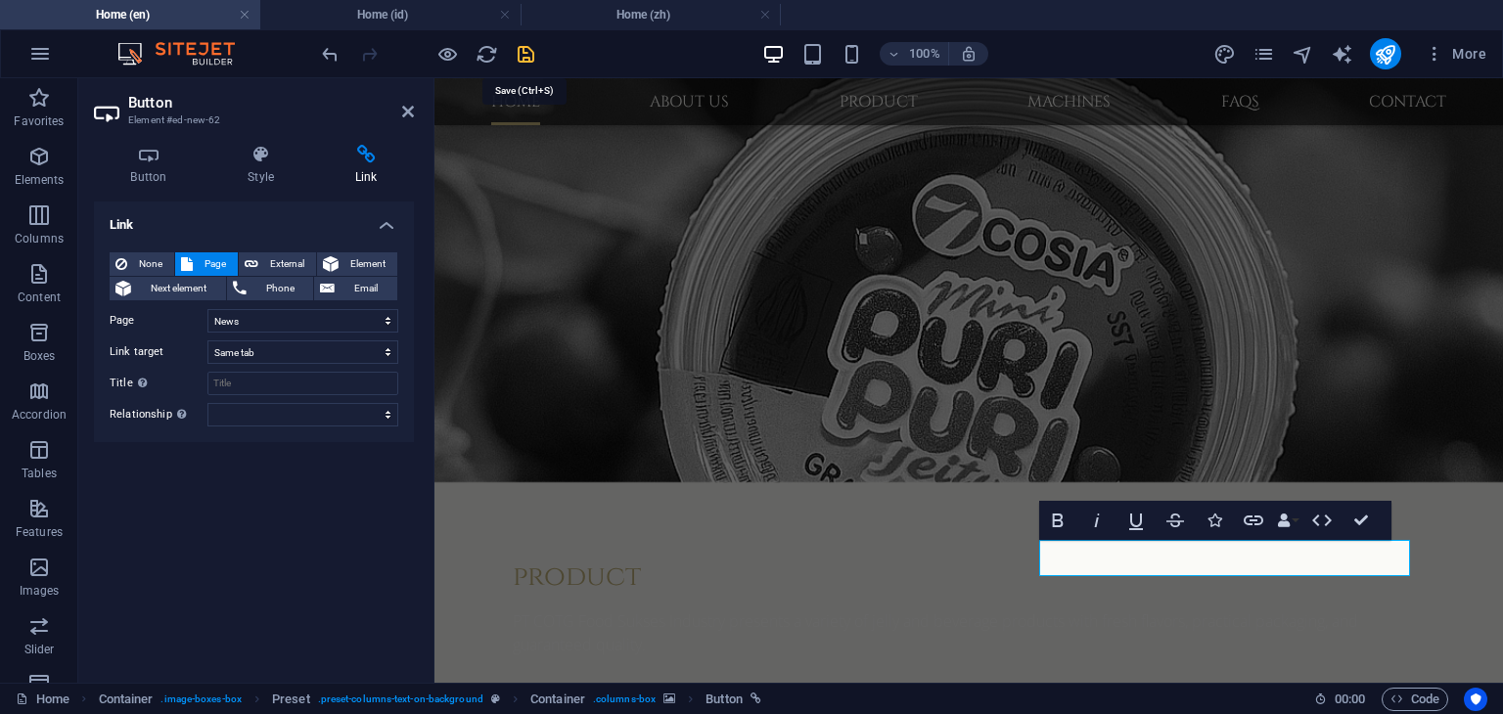
click at [530, 53] on icon "save" at bounding box center [526, 54] width 23 height 23
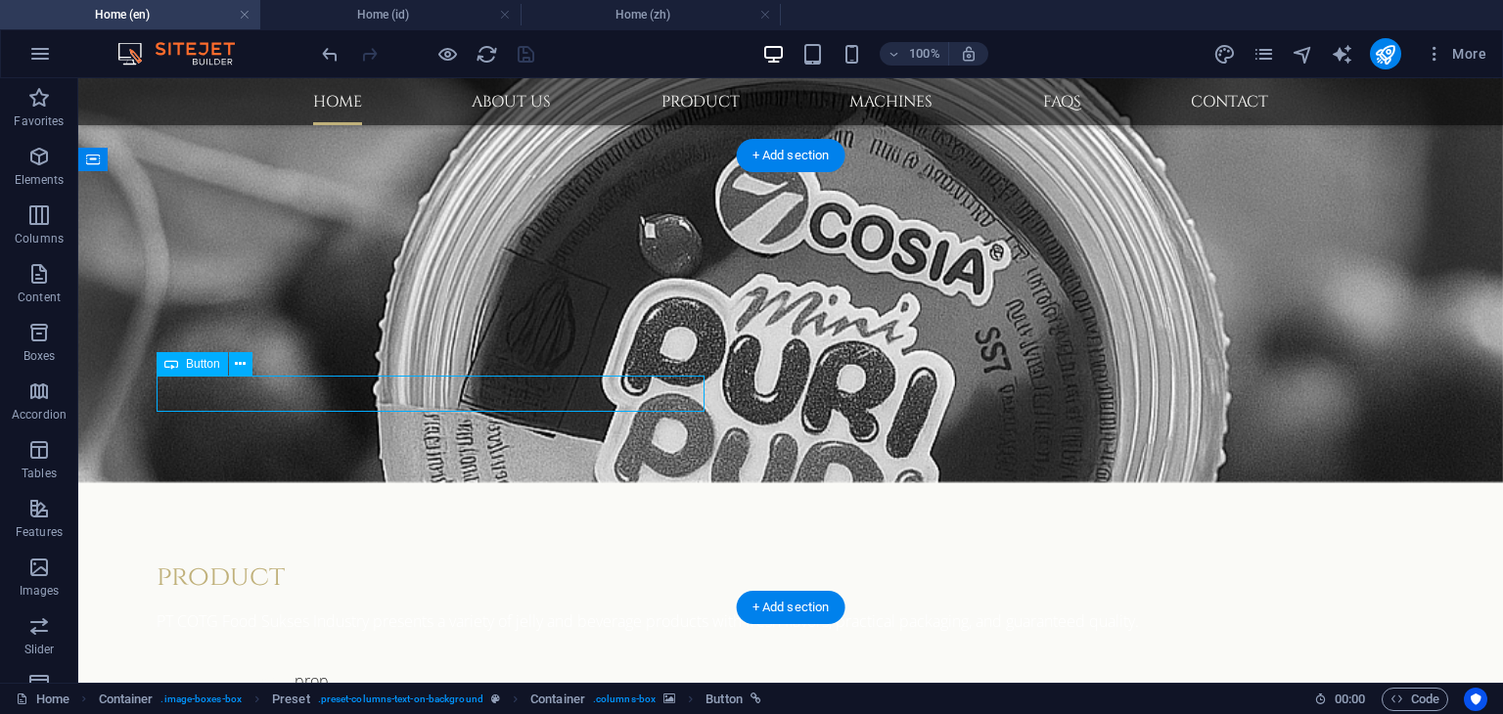
select select "3"
select select
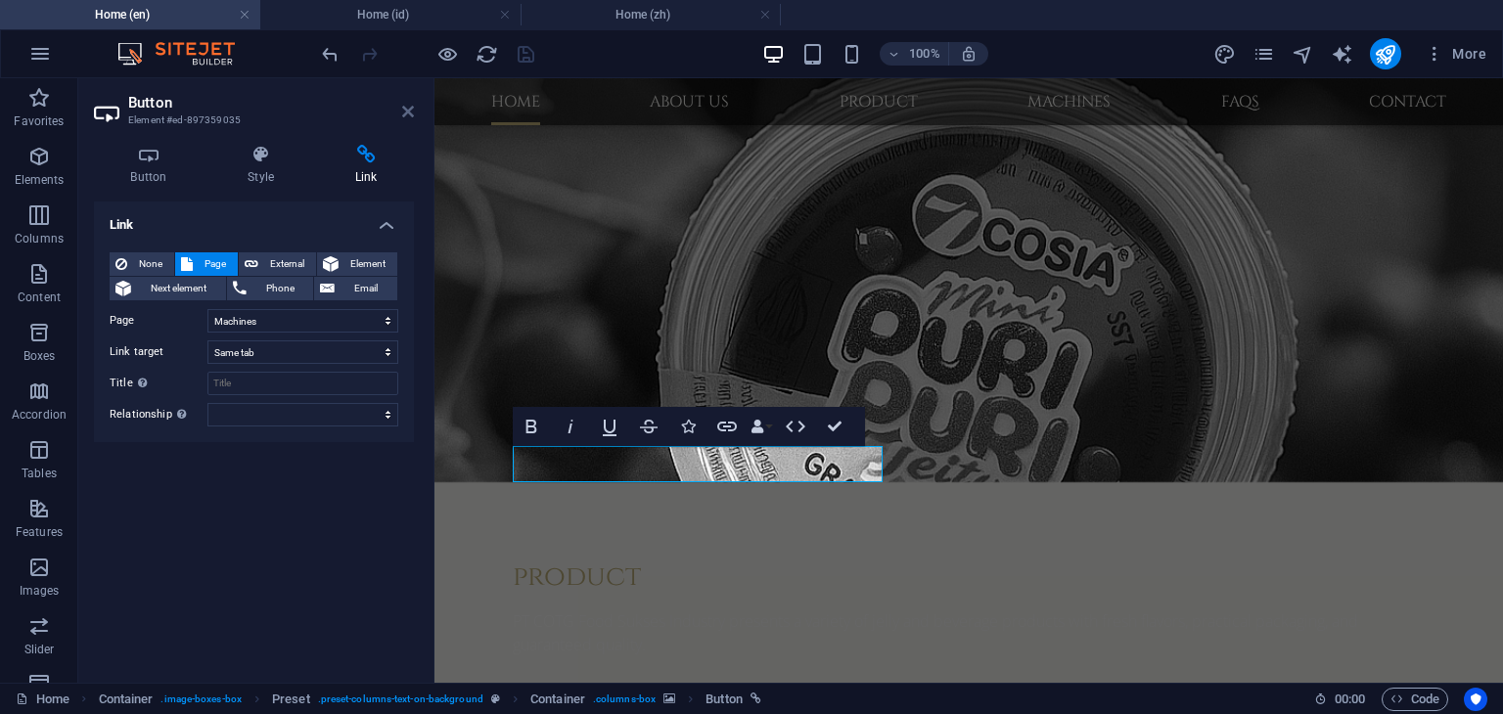
click at [413, 114] on icon at bounding box center [408, 112] width 12 height 16
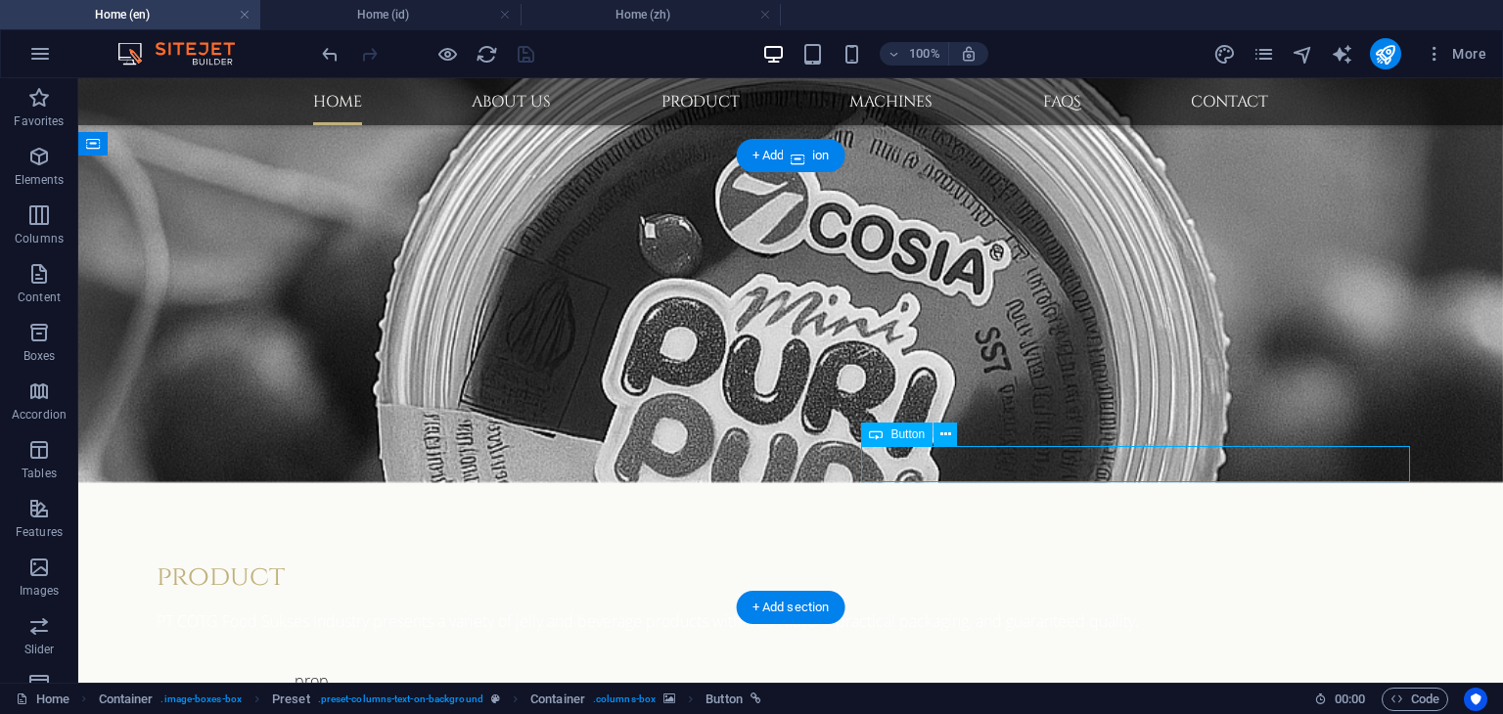
select select "8"
select select
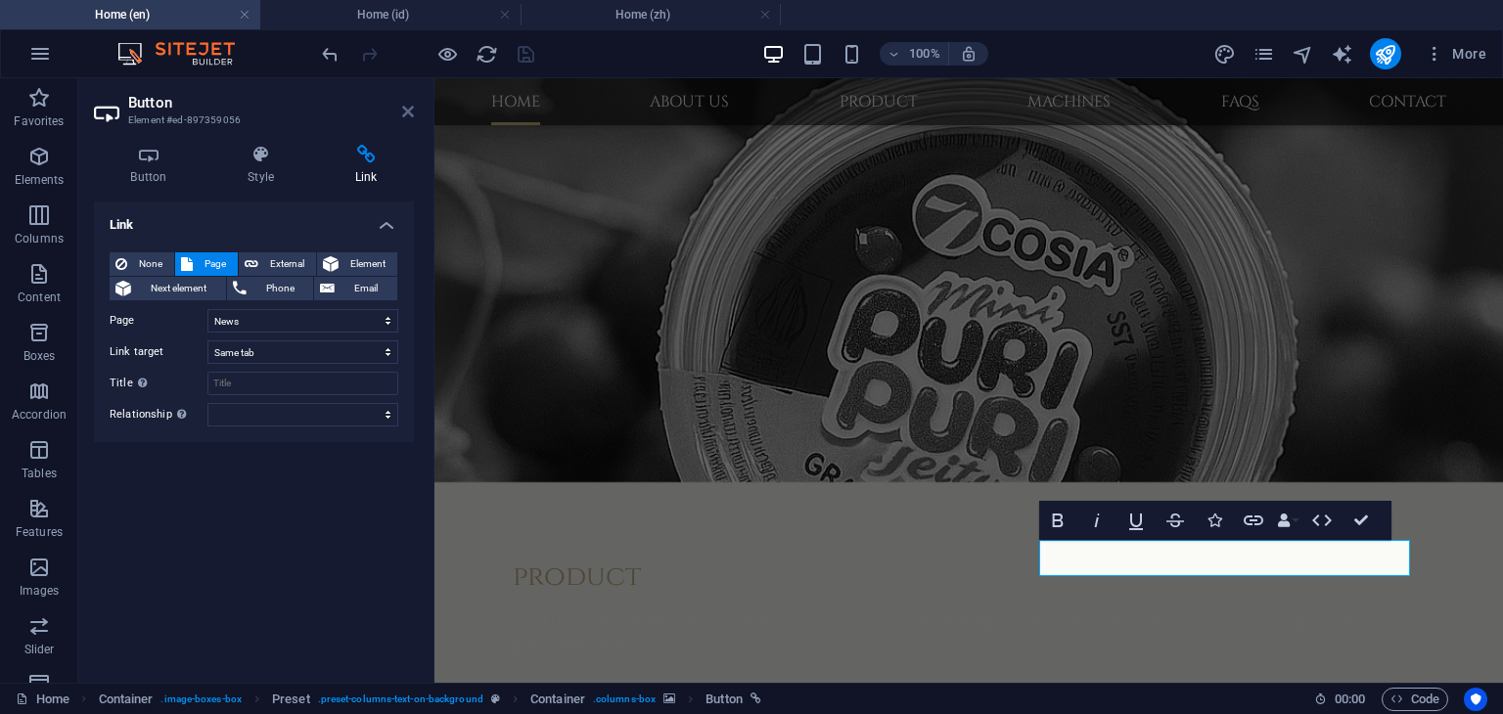
click at [405, 114] on icon at bounding box center [408, 112] width 12 height 16
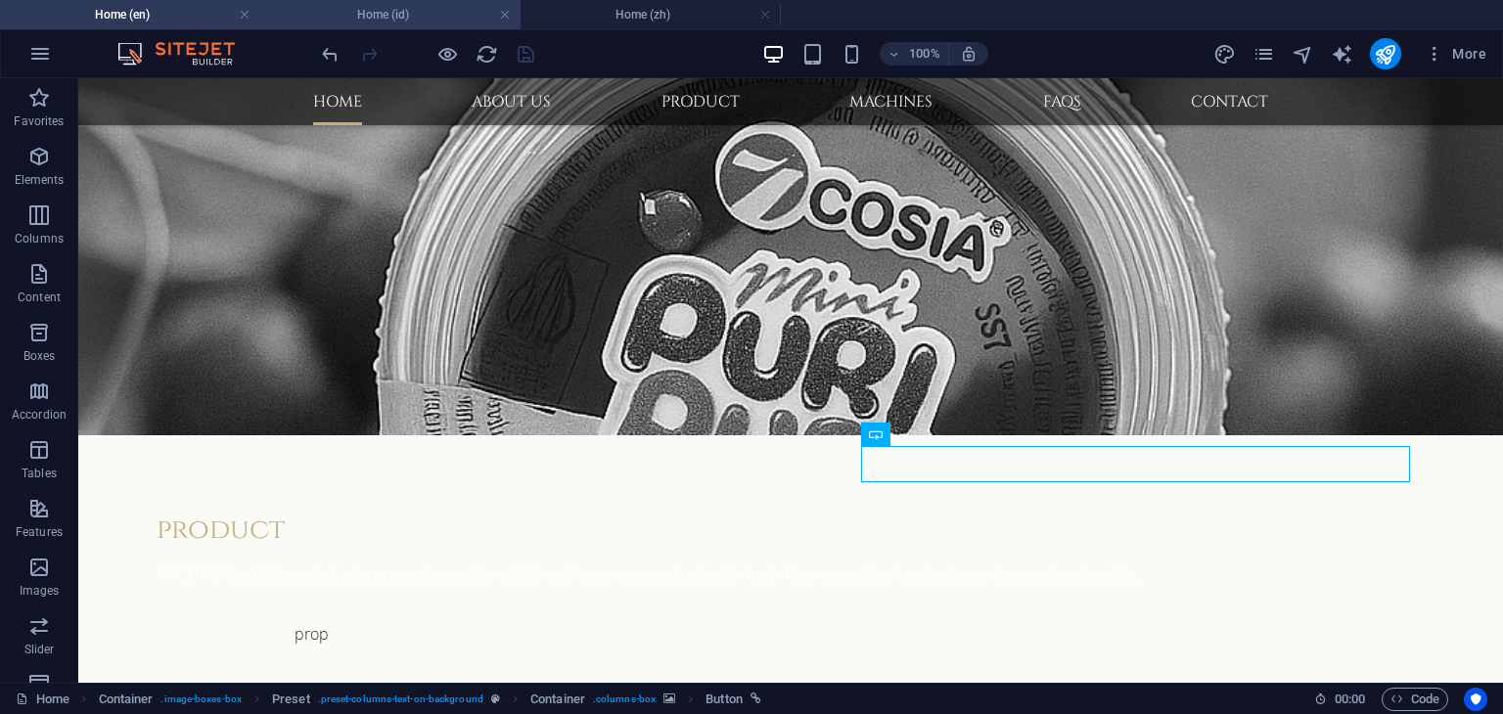
click at [408, 20] on h4 "Home (id)" at bounding box center [390, 15] width 260 height 22
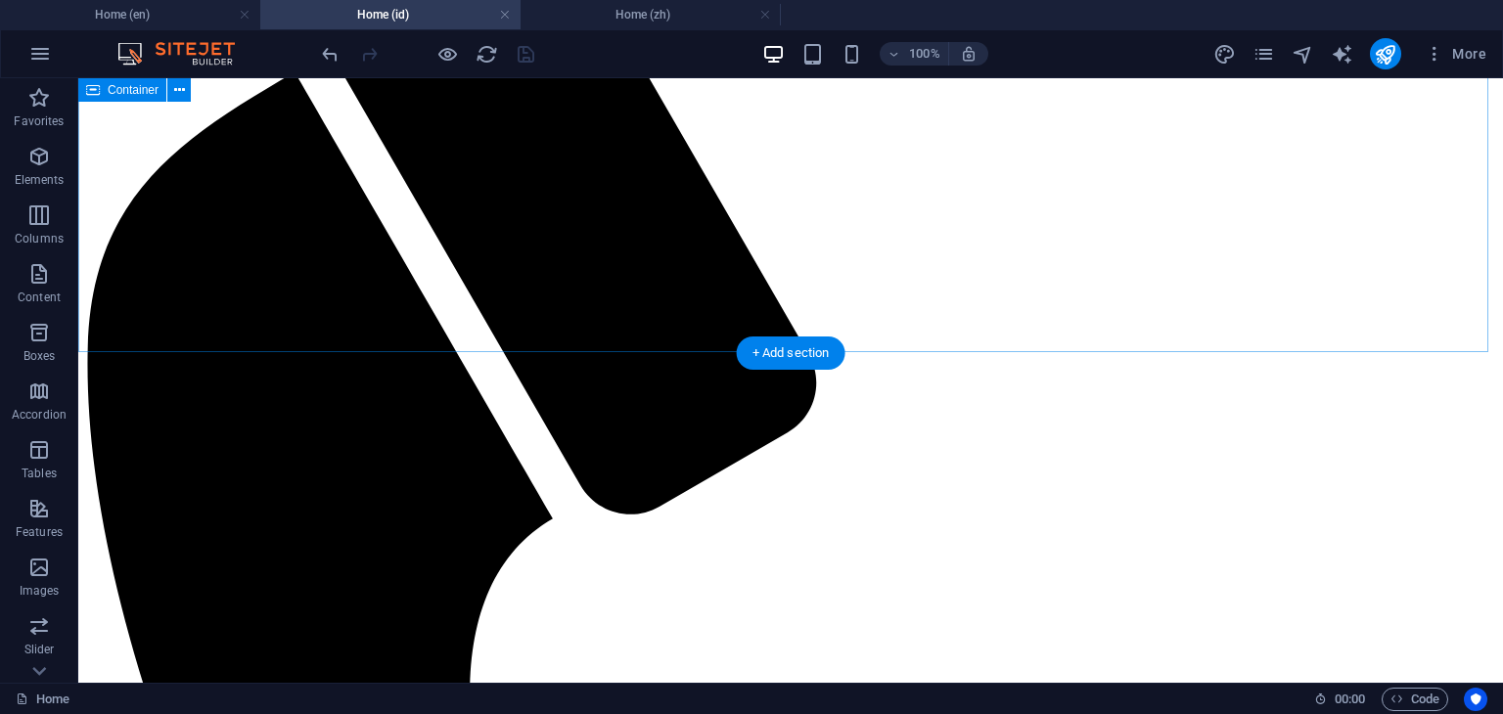
scroll to position [196, 0]
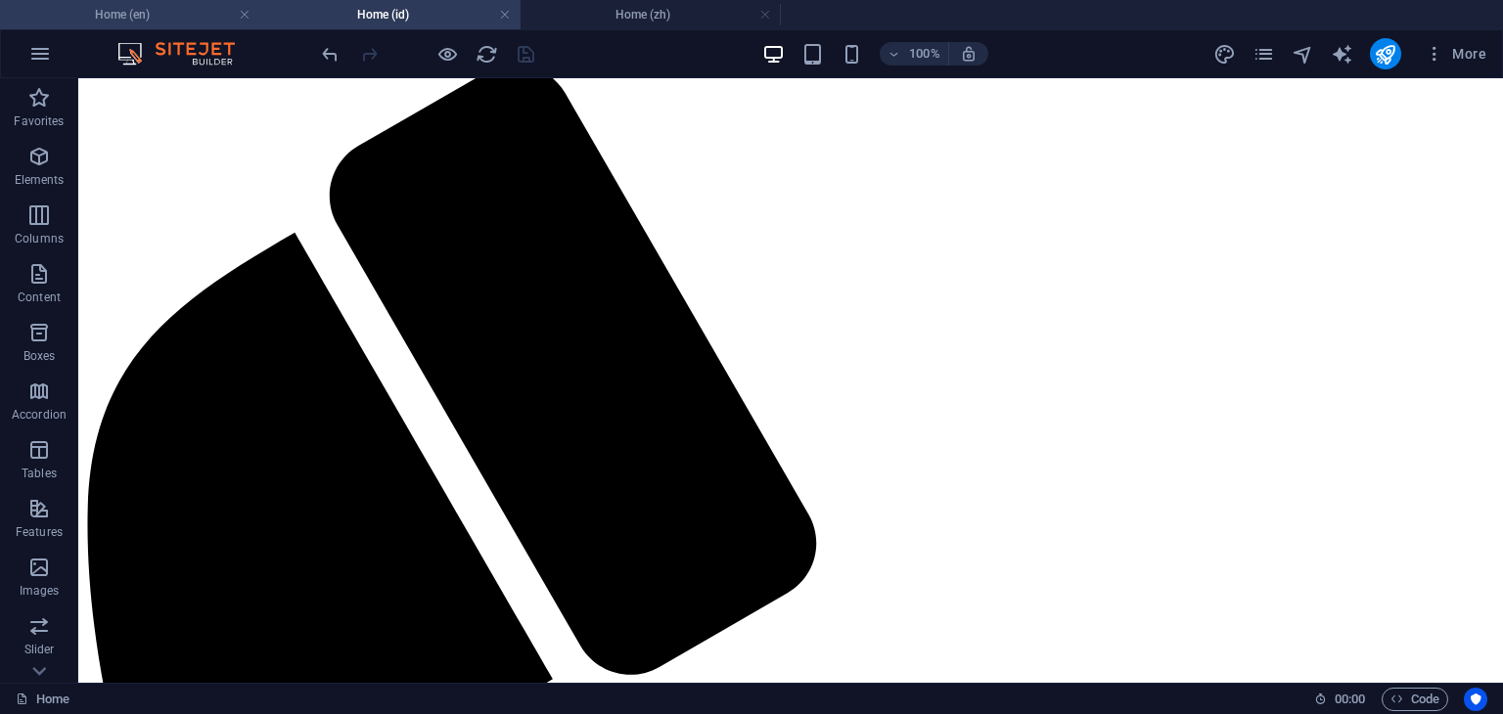
click at [171, 9] on h4 "Home (en)" at bounding box center [130, 15] width 260 height 22
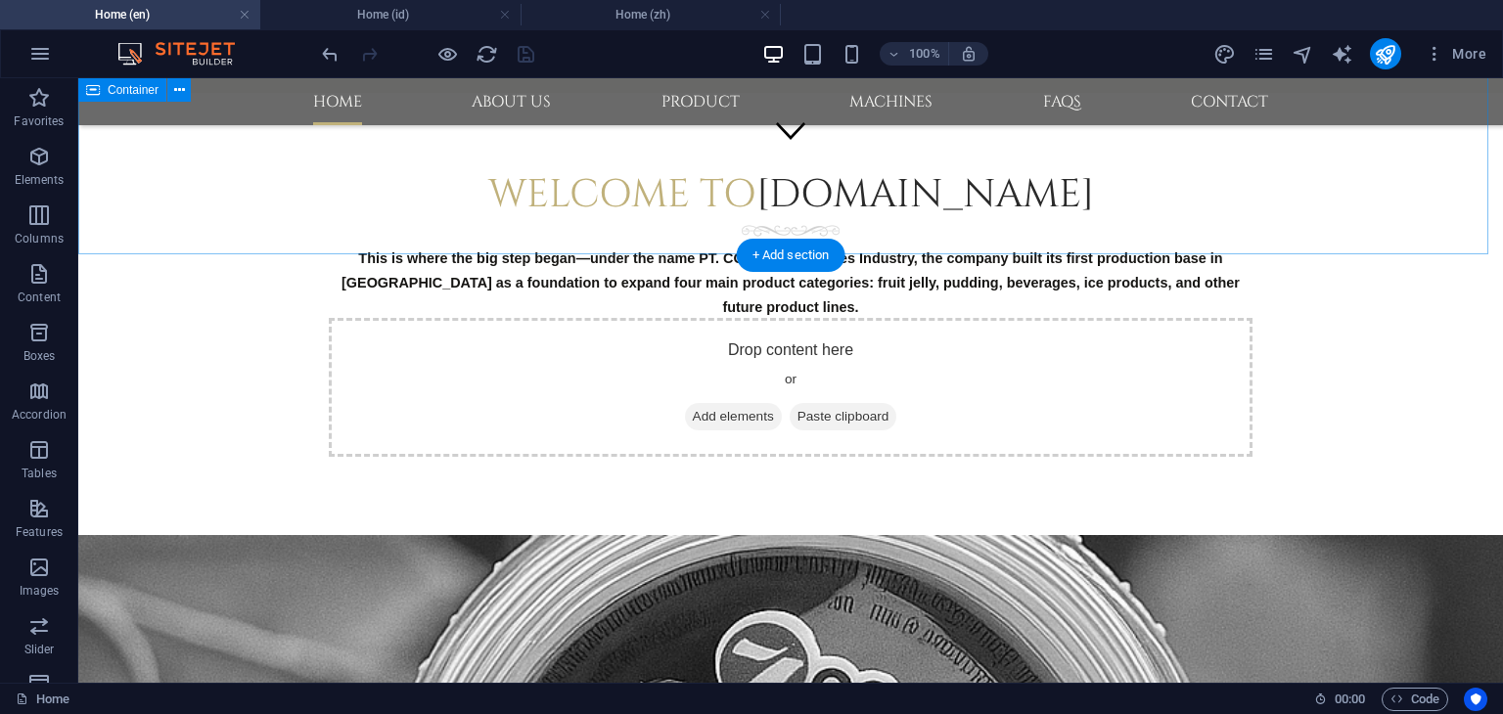
scroll to position [125, 0]
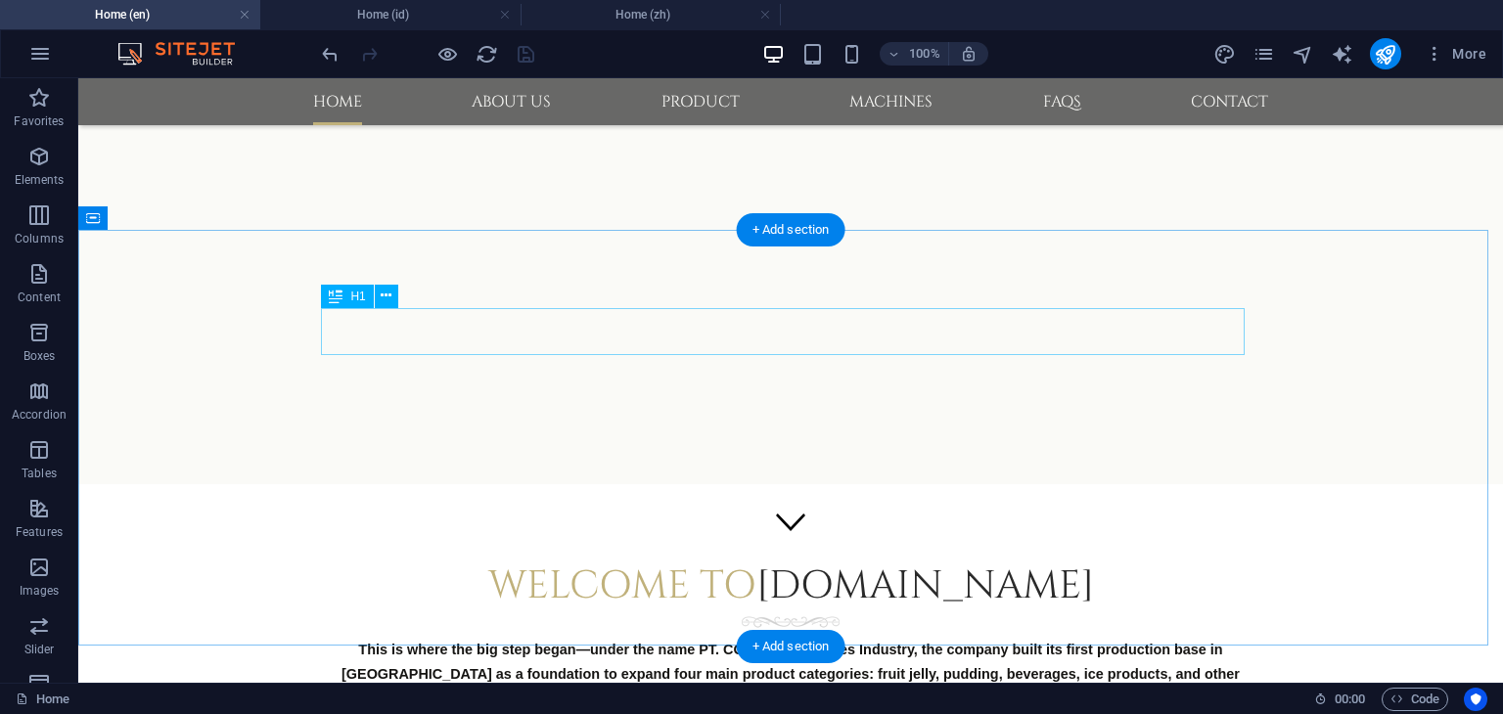
click at [905, 560] on span "[DOMAIN_NAME]" at bounding box center [925, 586] width 338 height 53
click at [949, 610] on div at bounding box center [791, 624] width 924 height 28
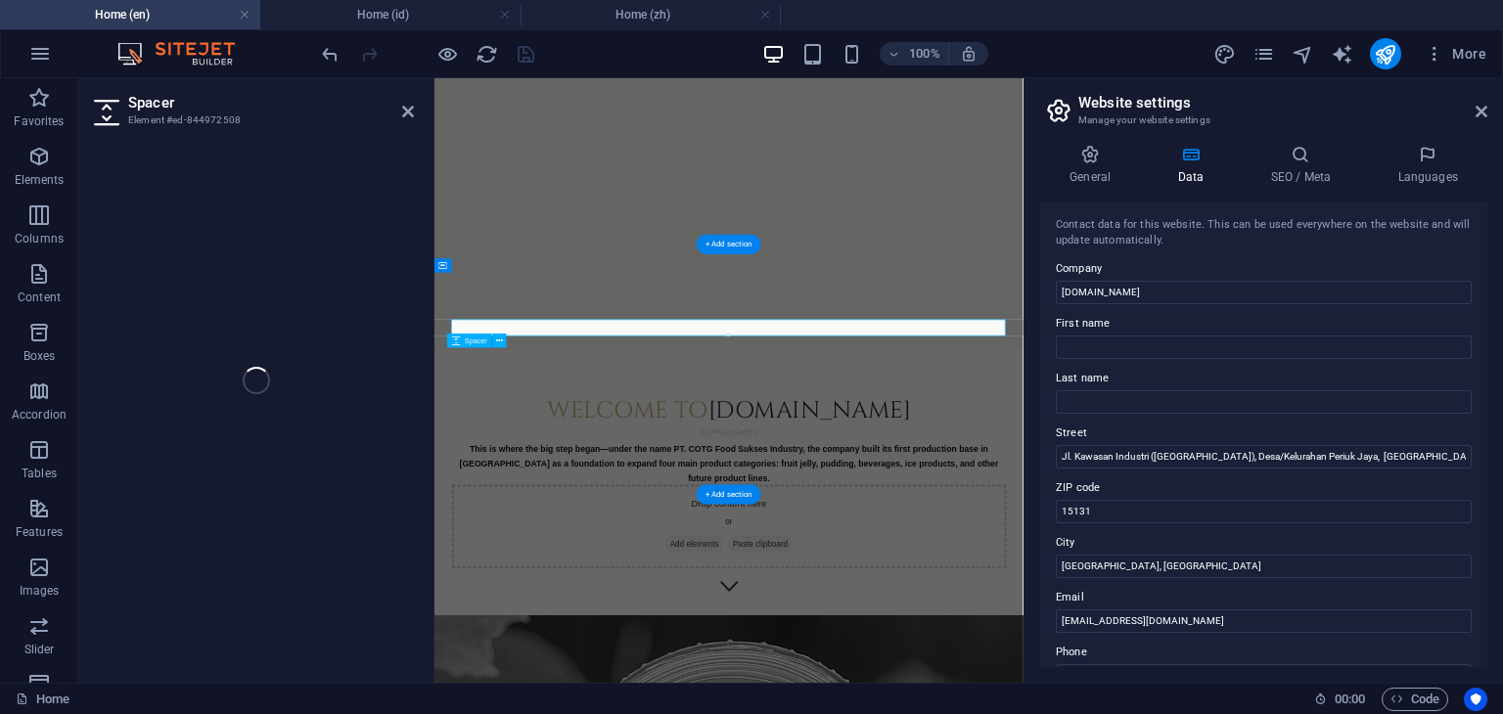
type textarea "28"
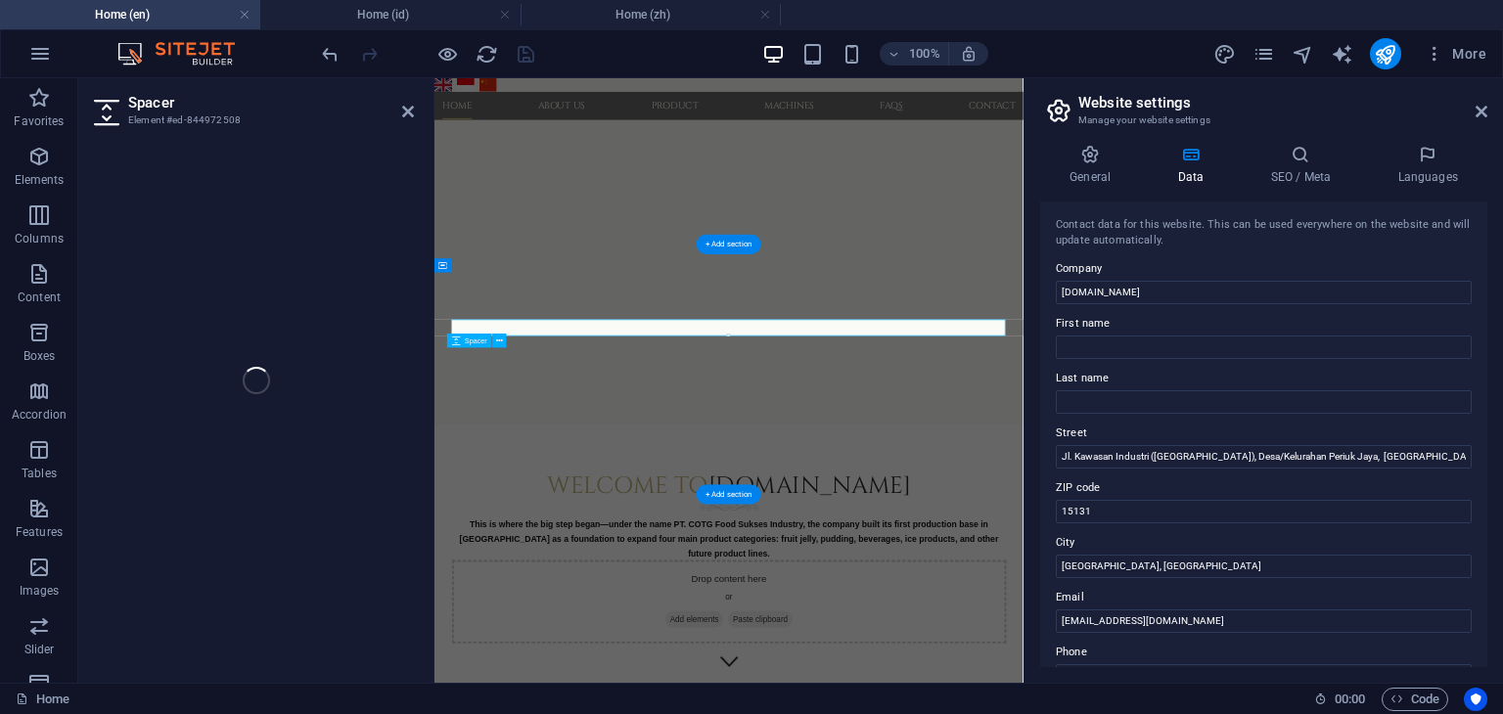
select select "px"
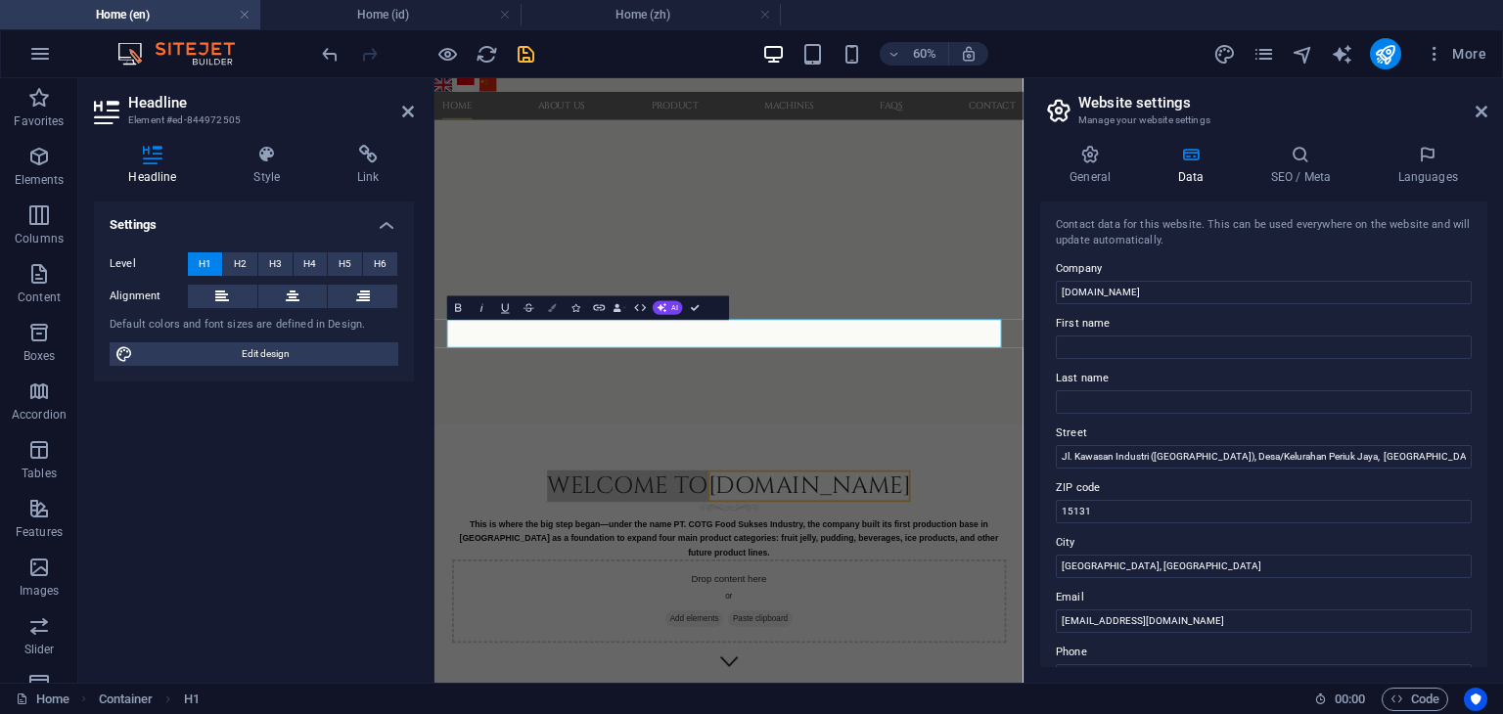
click at [551, 311] on icon "button" at bounding box center [552, 307] width 8 height 8
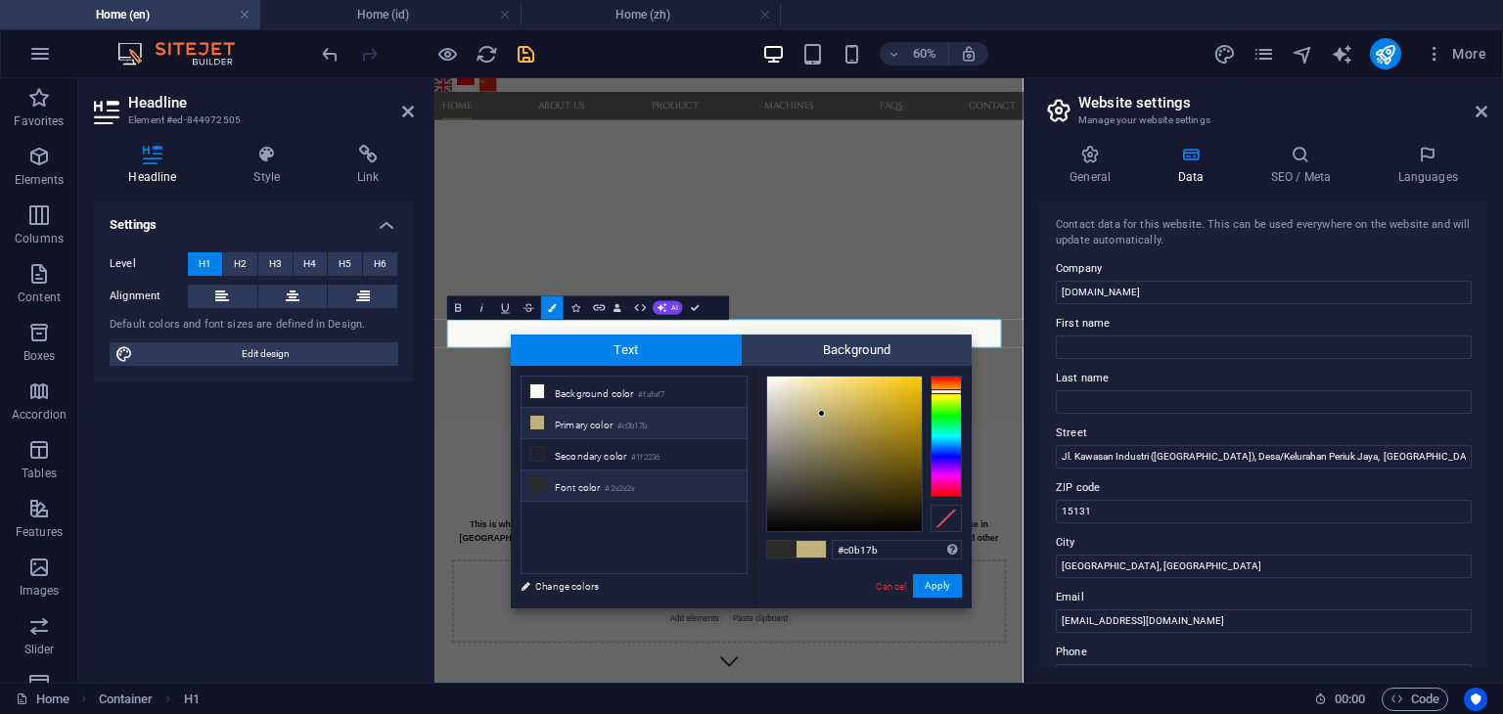
click at [537, 424] on icon at bounding box center [537, 423] width 14 height 14
click at [933, 584] on button "Apply" at bounding box center [937, 585] width 49 height 23
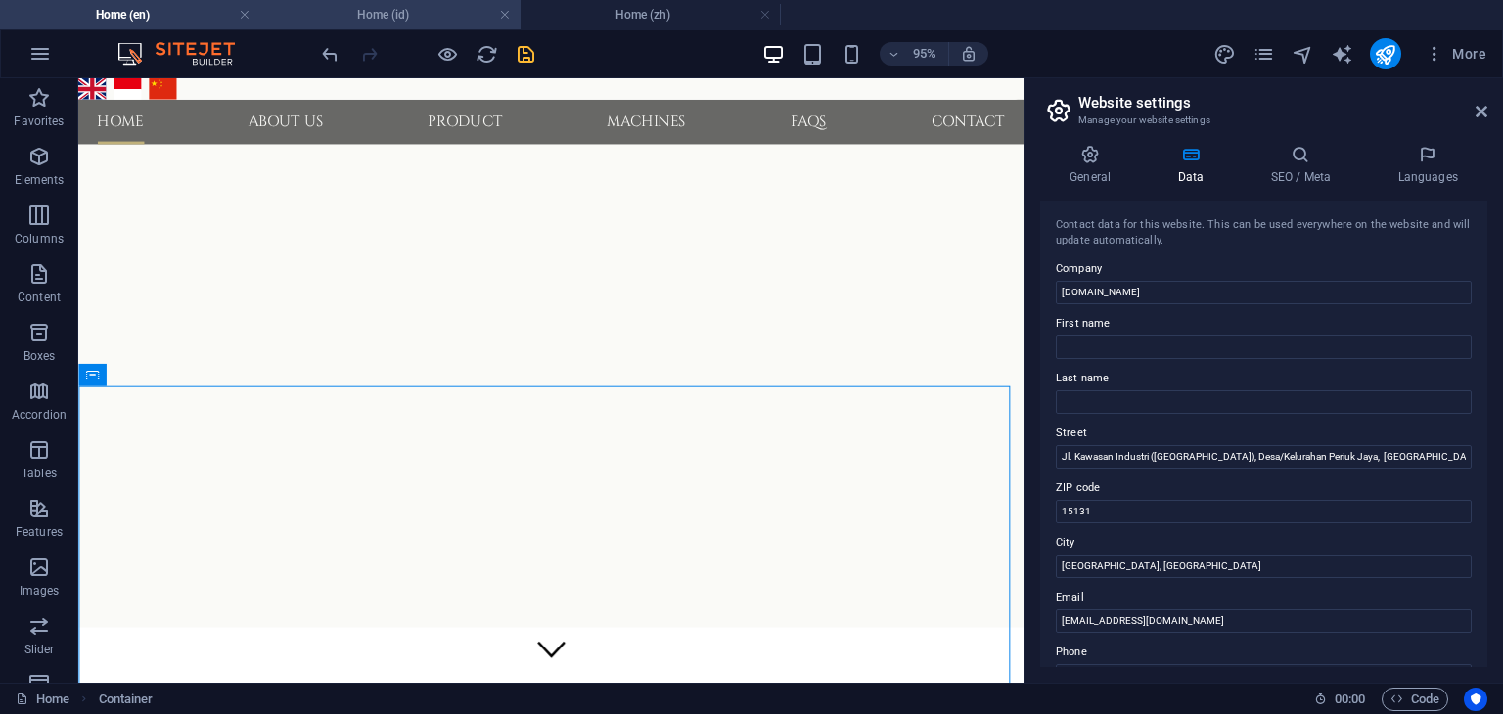
click at [373, 9] on h4 "Home (id)" at bounding box center [390, 15] width 260 height 22
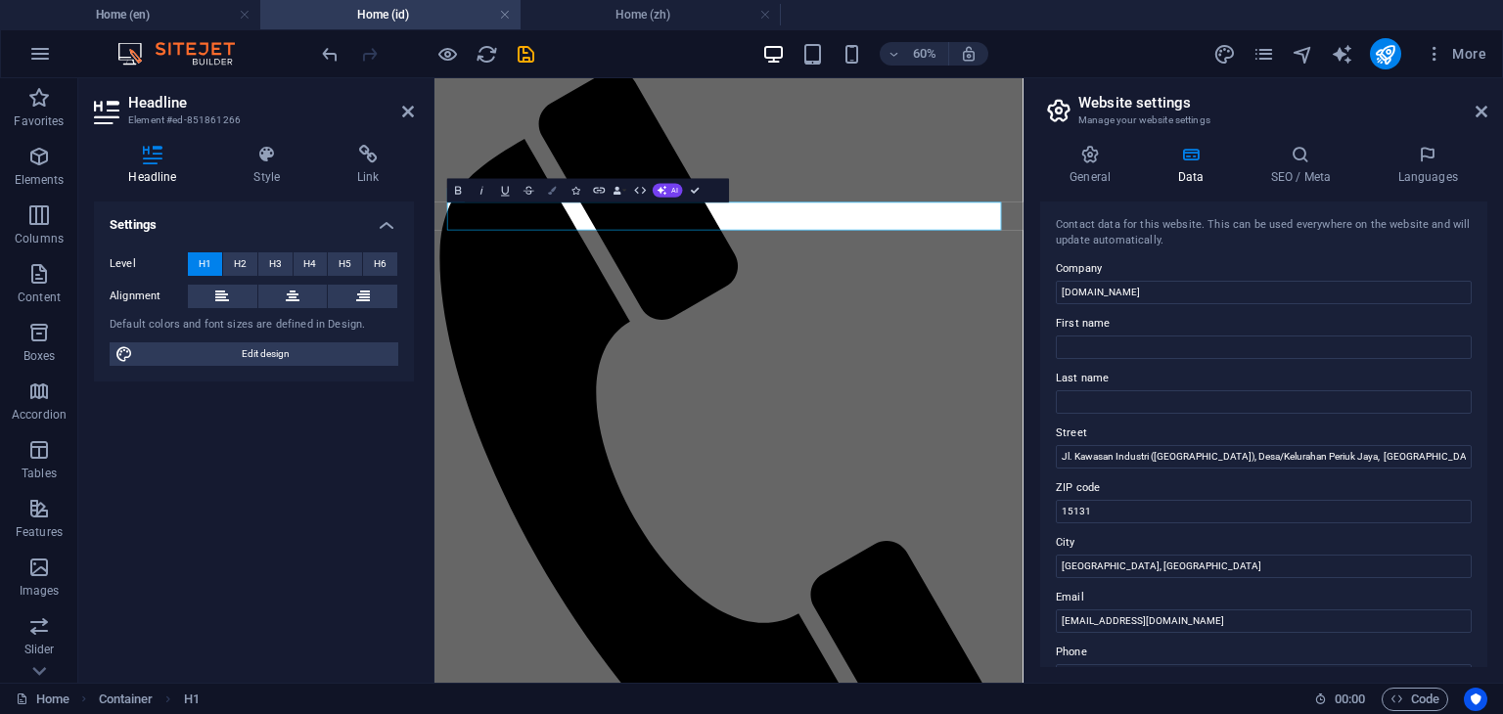
click at [547, 191] on button "Colors" at bounding box center [552, 189] width 23 height 23
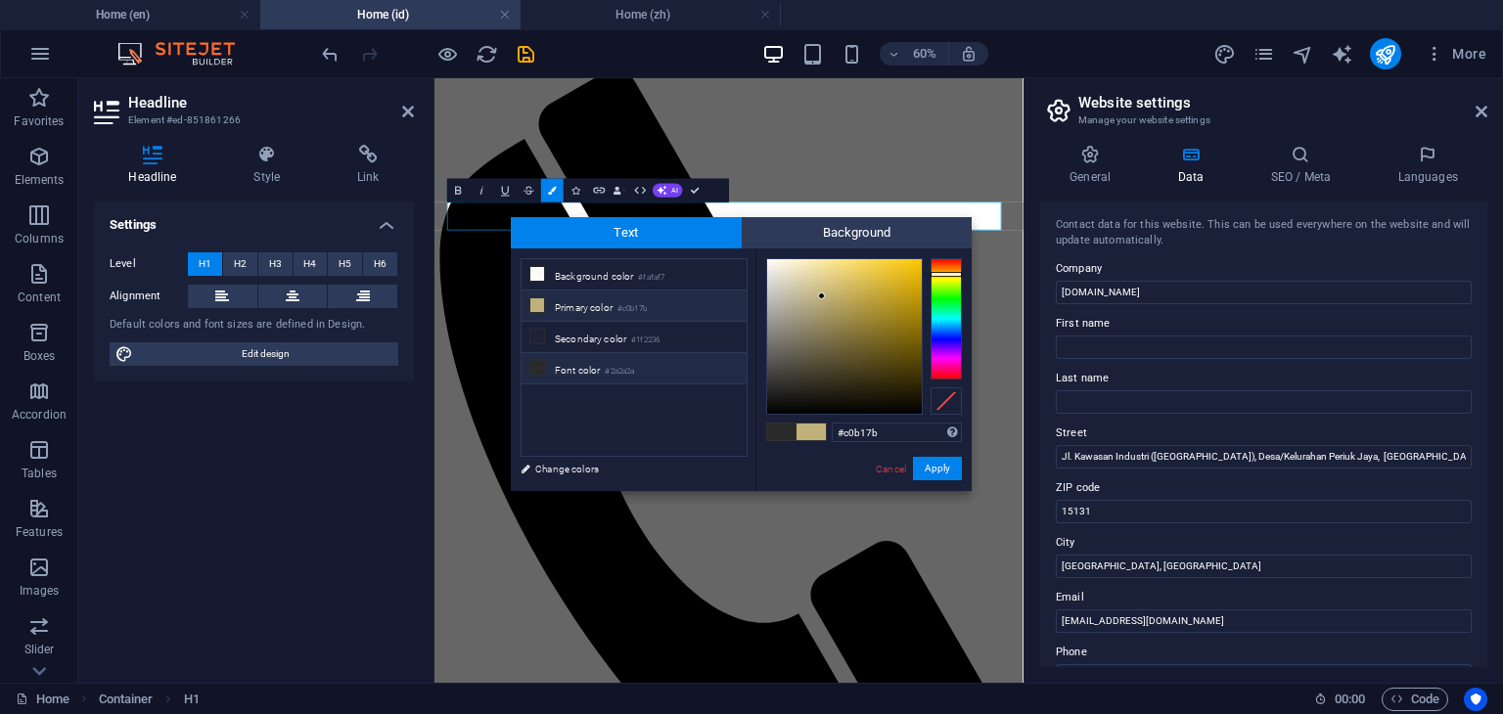
click at [548, 304] on li "Primary color #c0b17b" at bounding box center [634, 306] width 225 height 31
click at [928, 465] on button "Apply" at bounding box center [937, 468] width 49 height 23
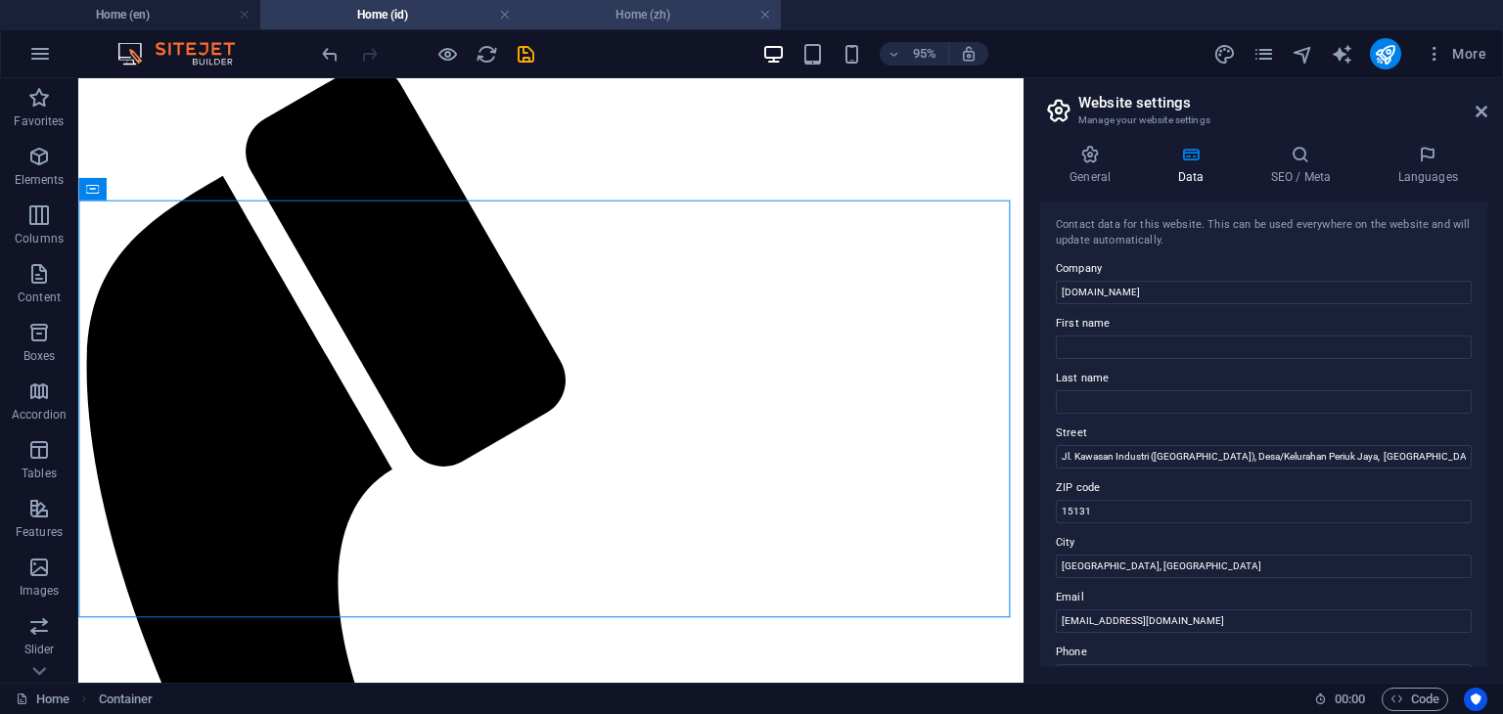
click at [602, 9] on h4 "Home (zh)" at bounding box center [651, 15] width 260 height 22
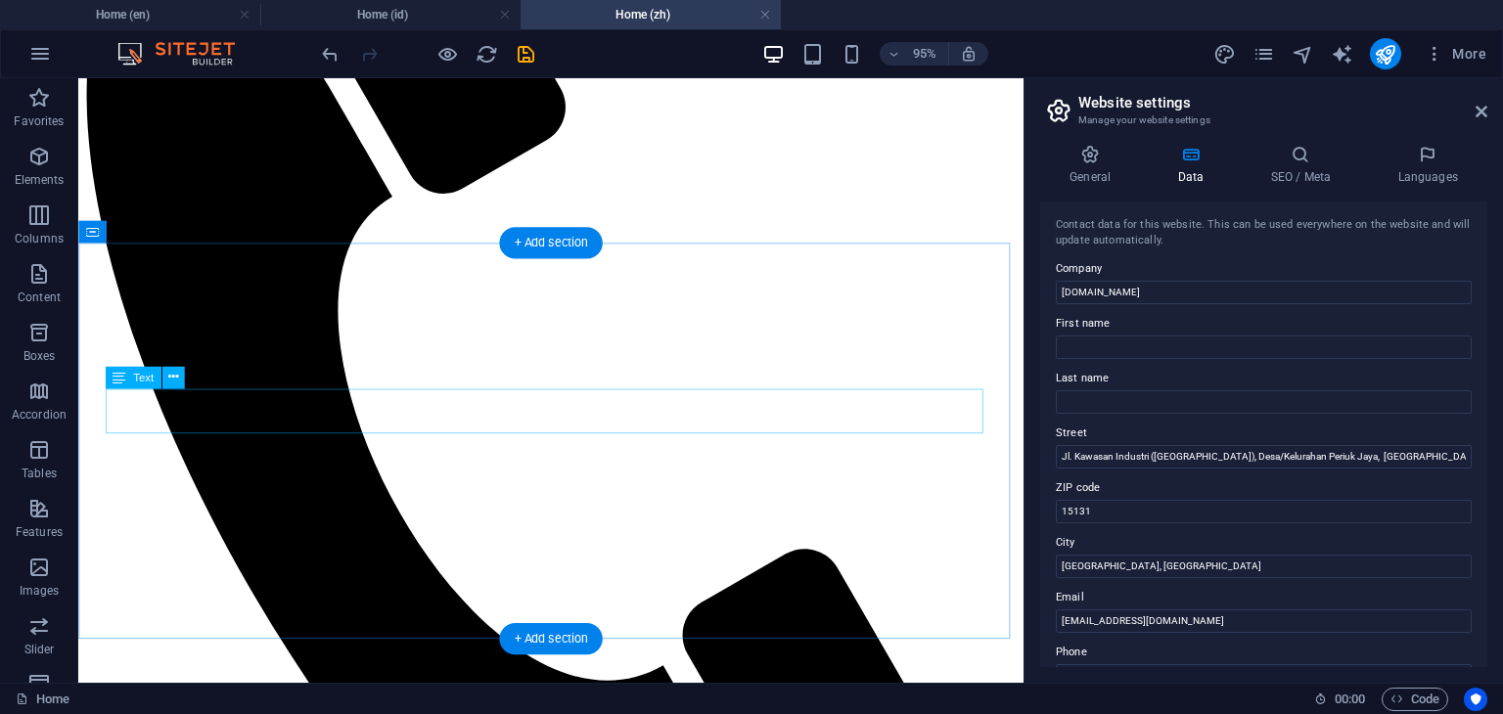
scroll to position [150, 0]
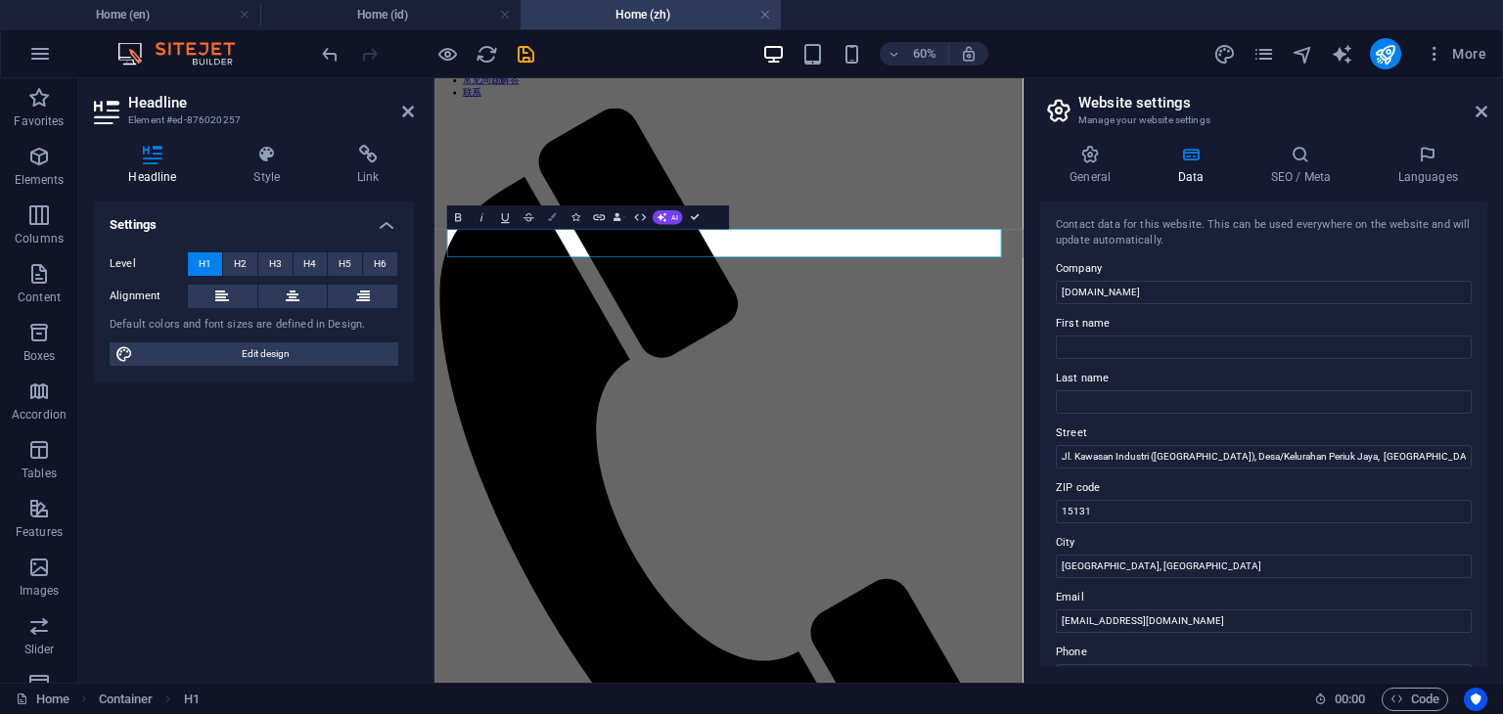
click at [555, 220] on icon "button" at bounding box center [552, 217] width 8 height 8
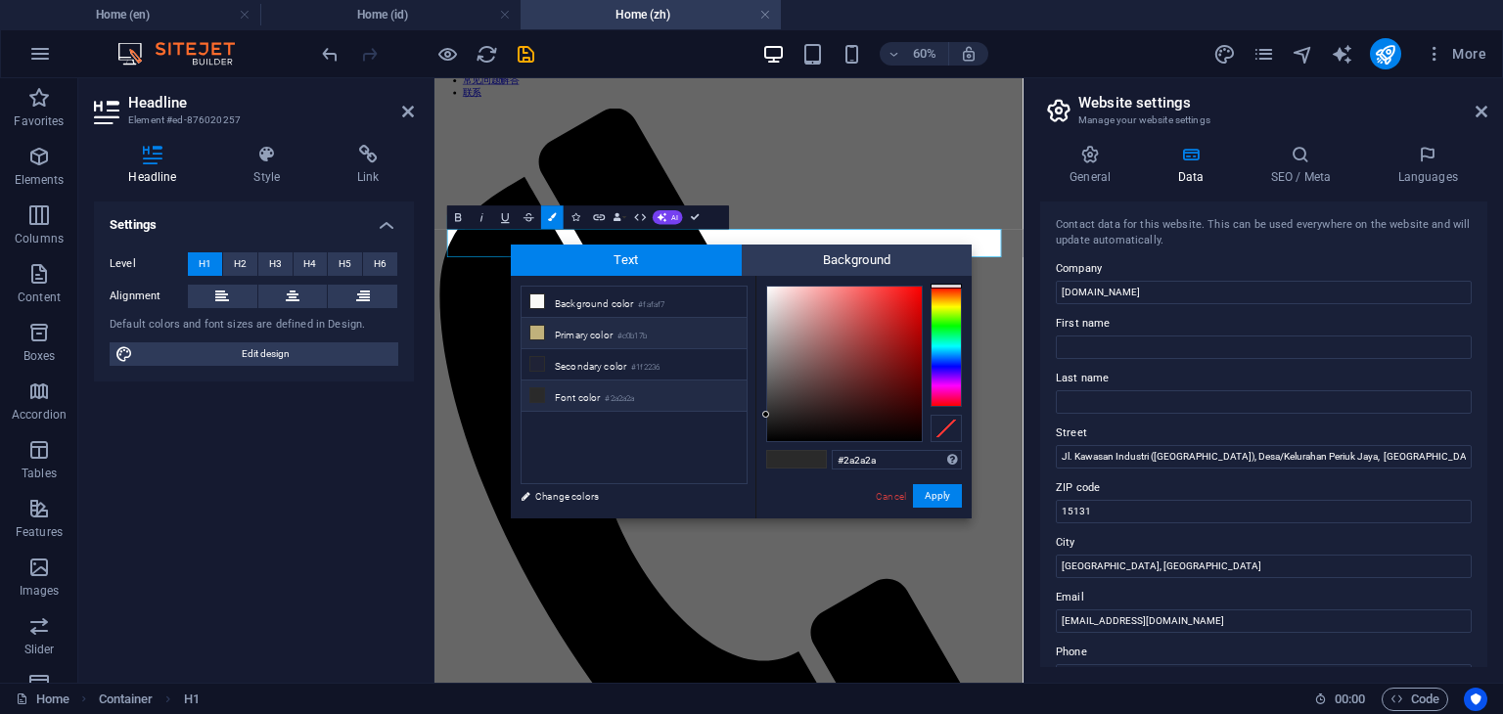
click at [558, 336] on li "Primary color #c0b17b" at bounding box center [634, 333] width 225 height 31
type input "#c0b17b"
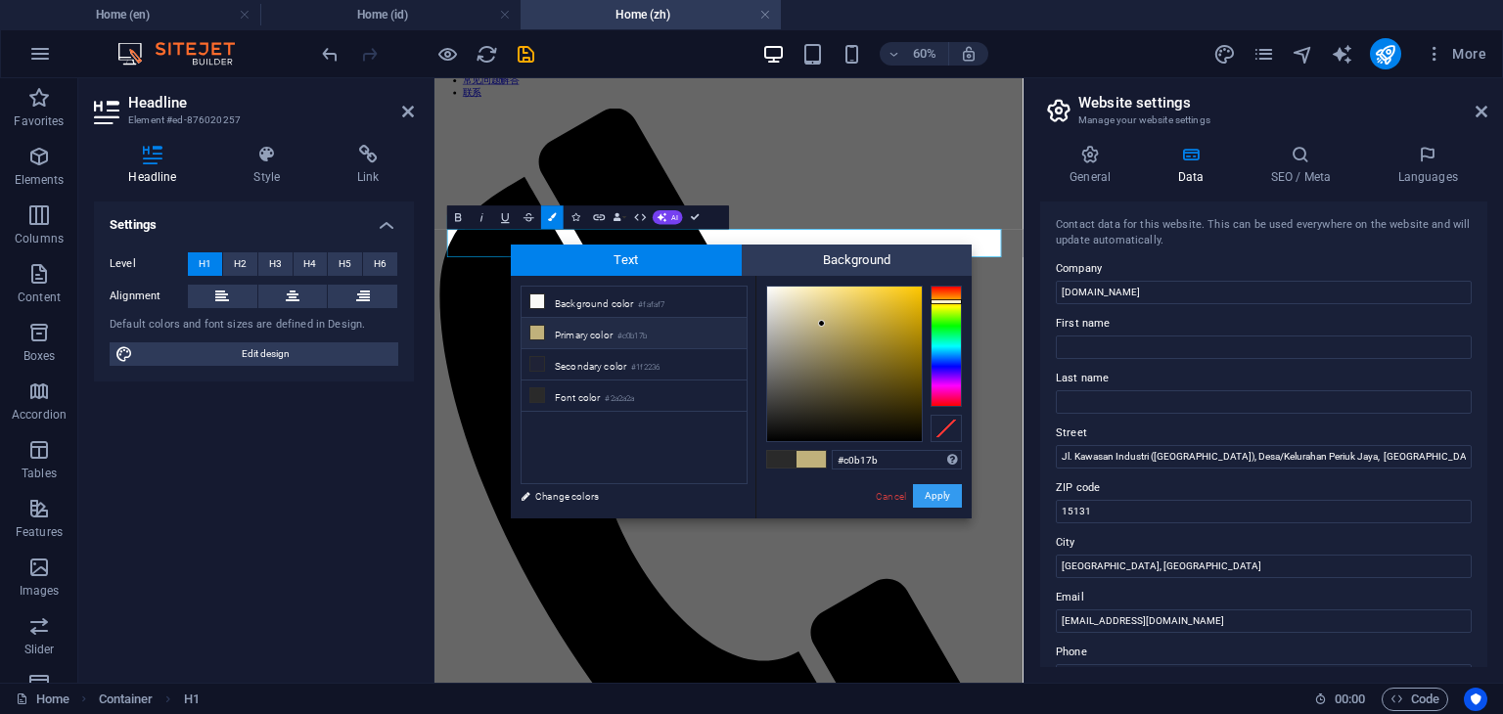
click at [941, 499] on button "Apply" at bounding box center [937, 495] width 49 height 23
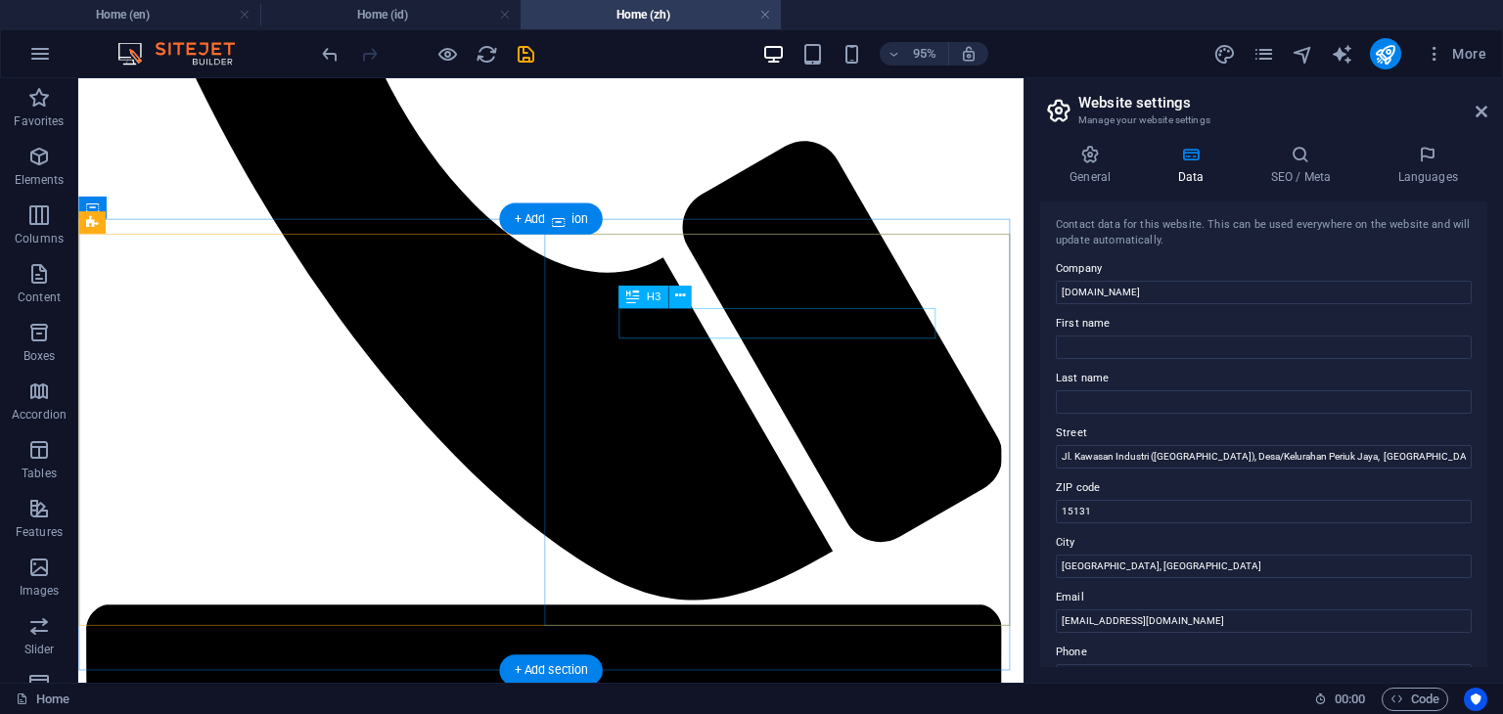
scroll to position [1030, 0]
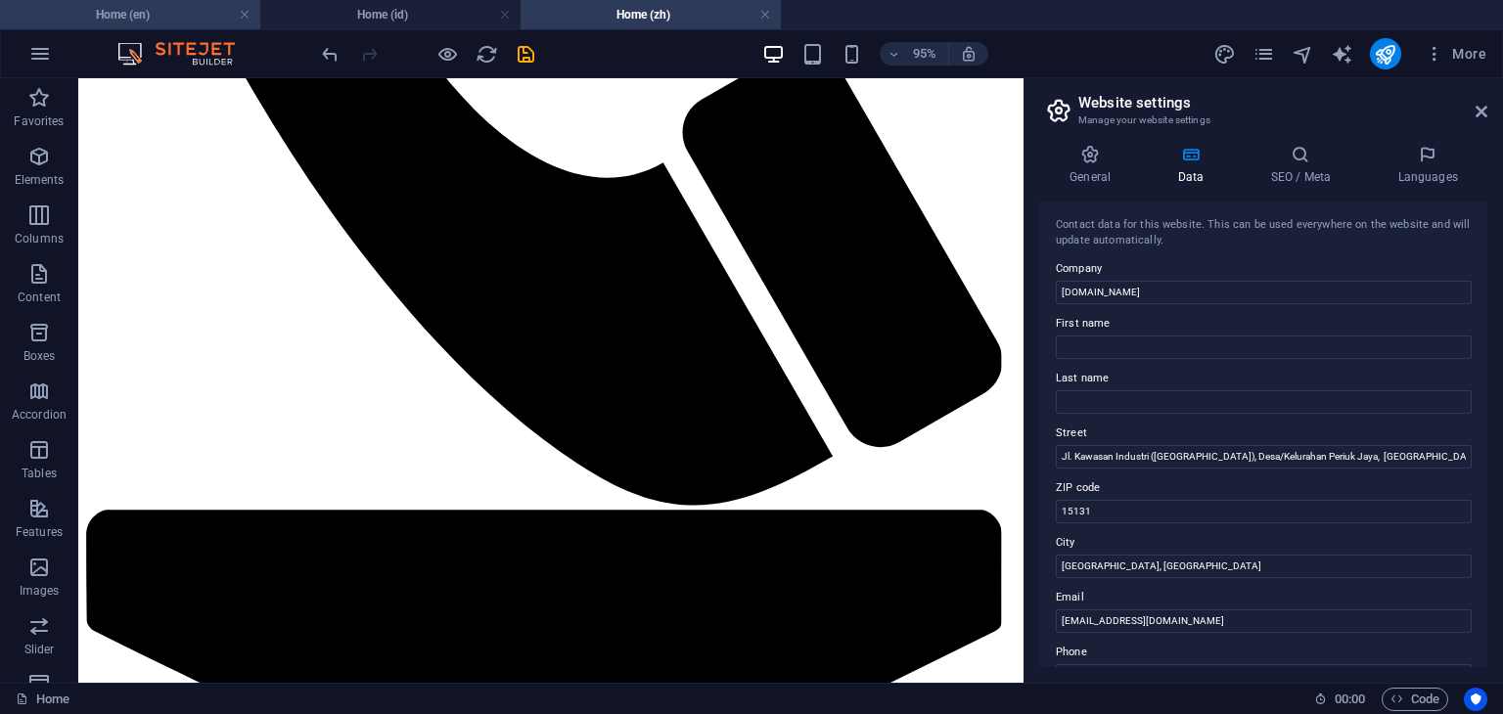
click at [152, 17] on h4 "Home (en)" at bounding box center [130, 15] width 260 height 22
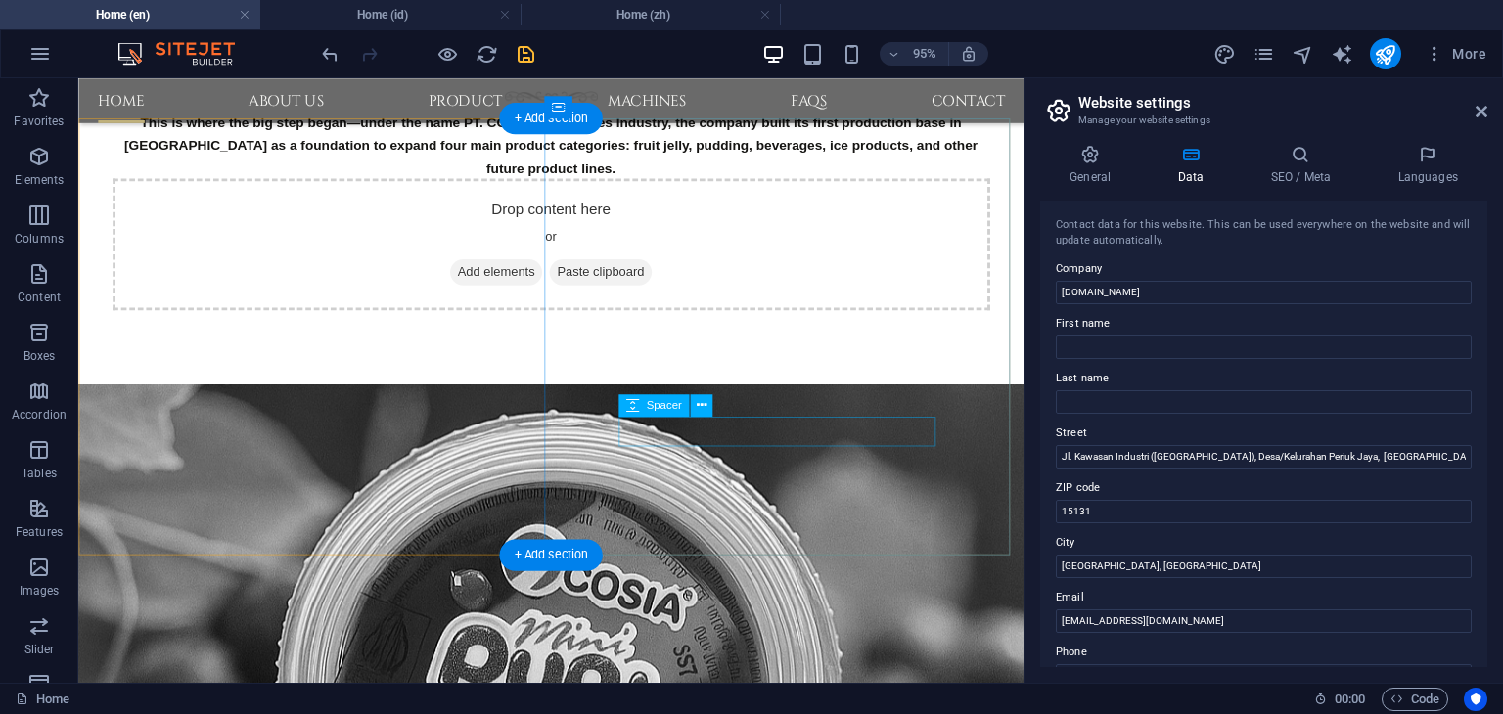
scroll to position [978, 0]
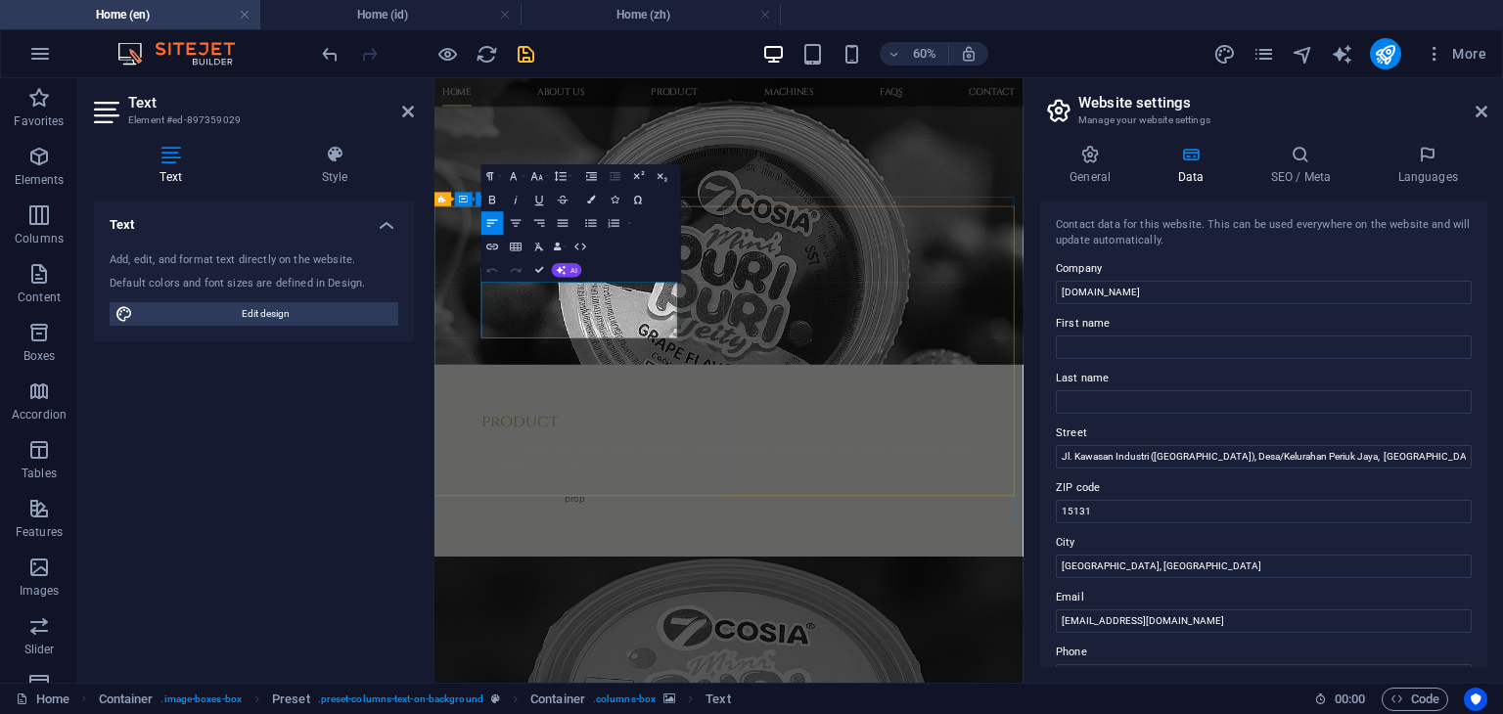
click at [566, 226] on icon "button" at bounding box center [563, 223] width 11 height 7
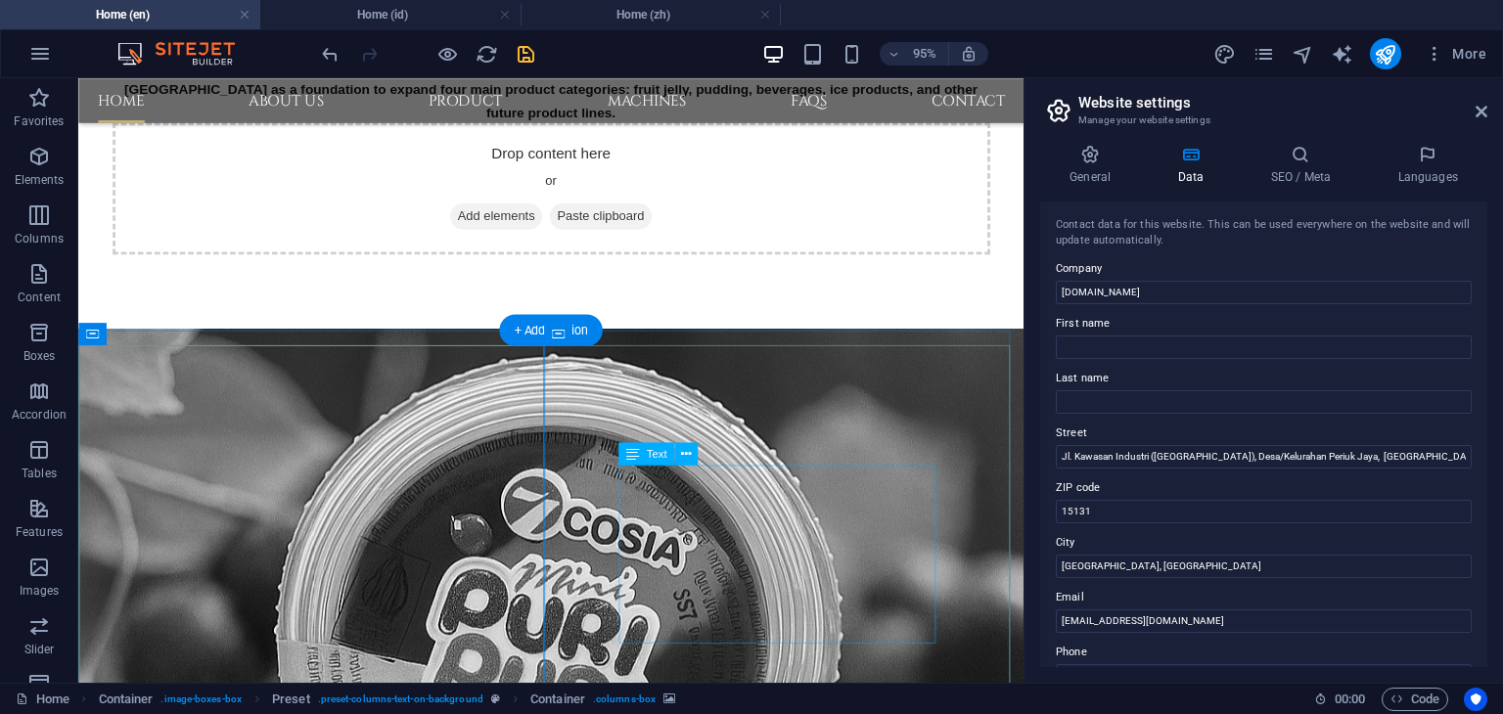
scroll to position [620, 0]
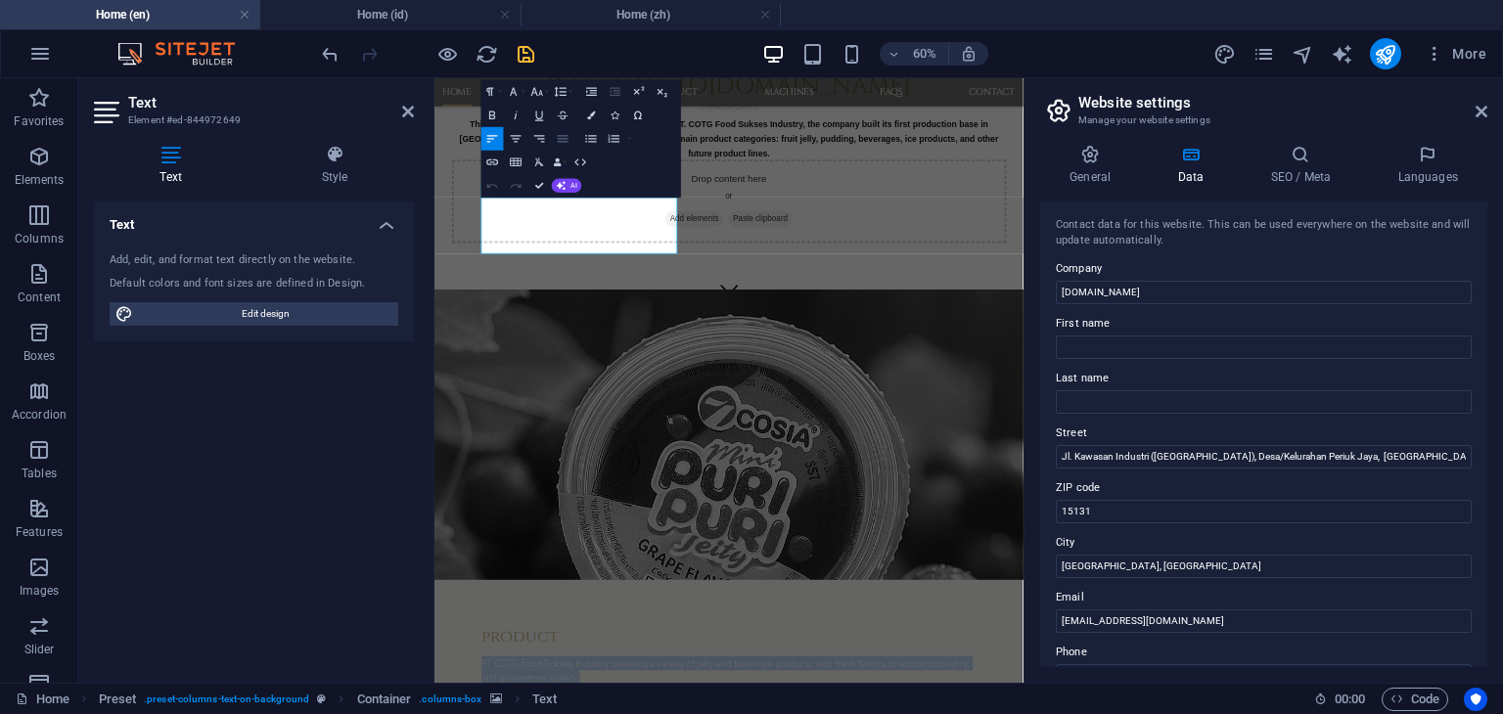
click at [564, 142] on icon "button" at bounding box center [563, 138] width 14 height 14
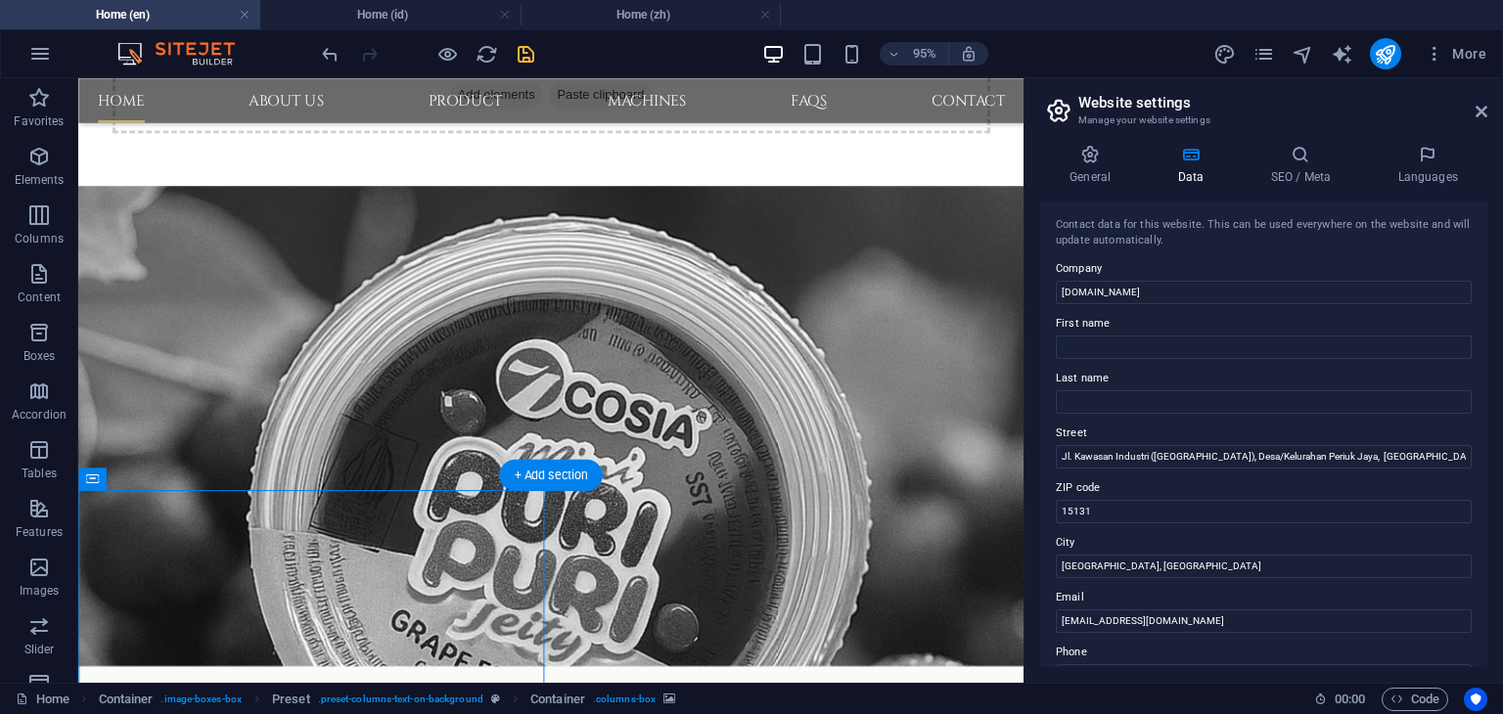
scroll to position [841, 0]
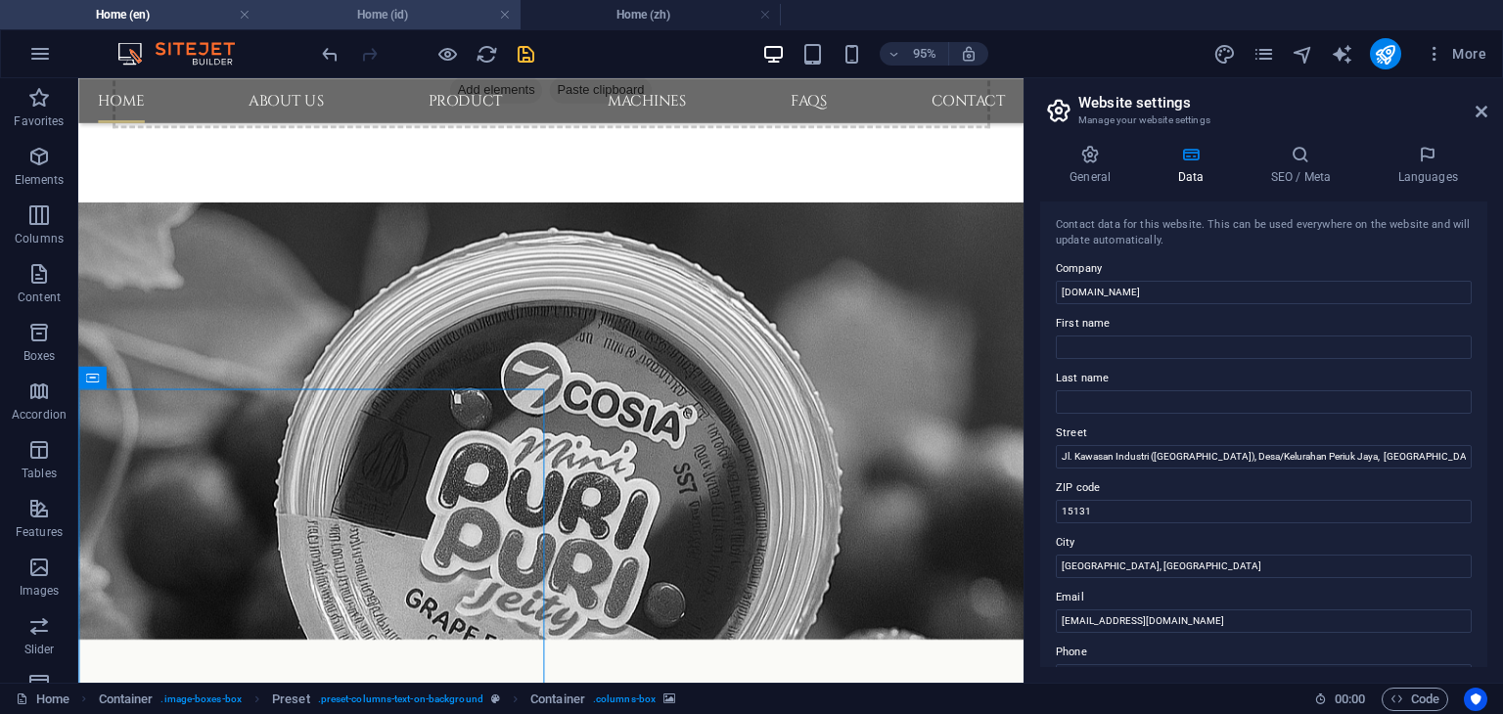
click at [411, 17] on h4 "Home (id)" at bounding box center [390, 15] width 260 height 22
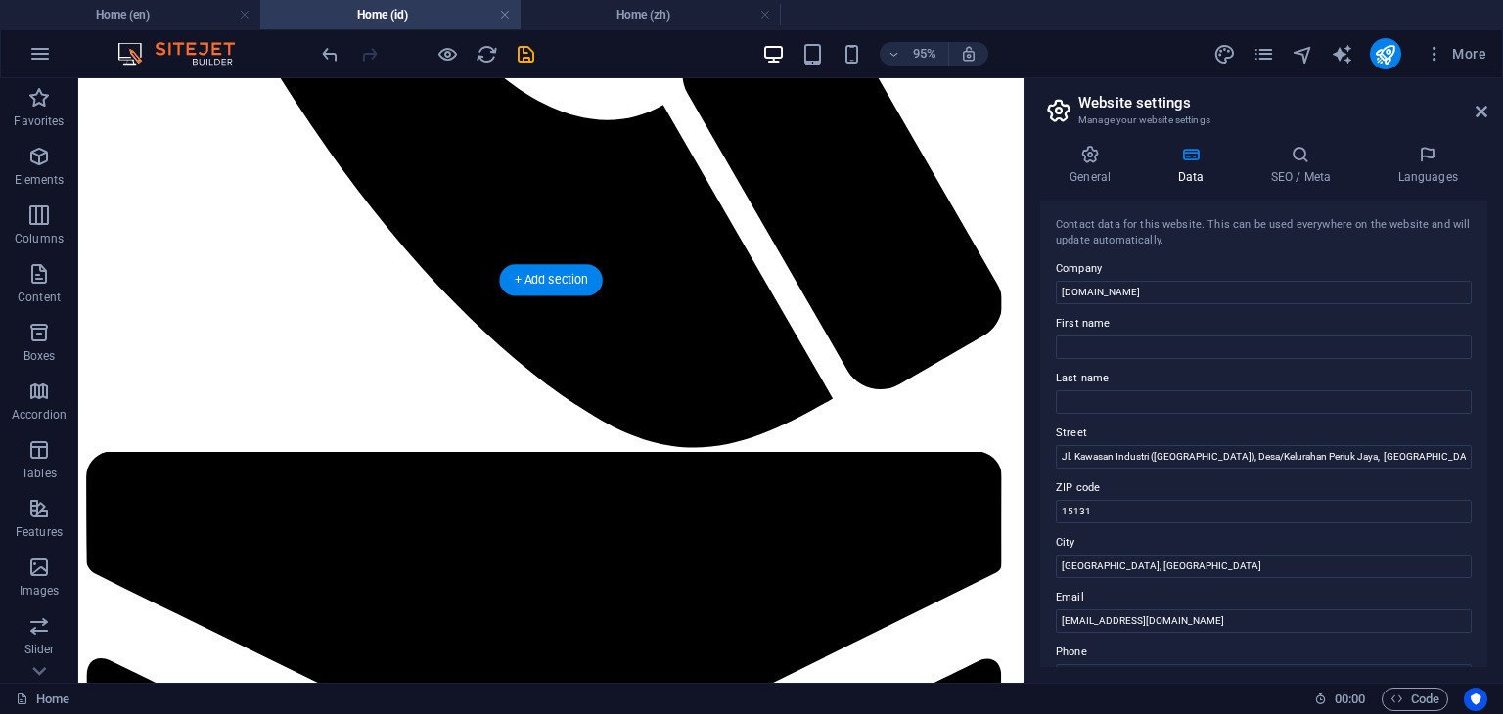
scroll to position [1076, 0]
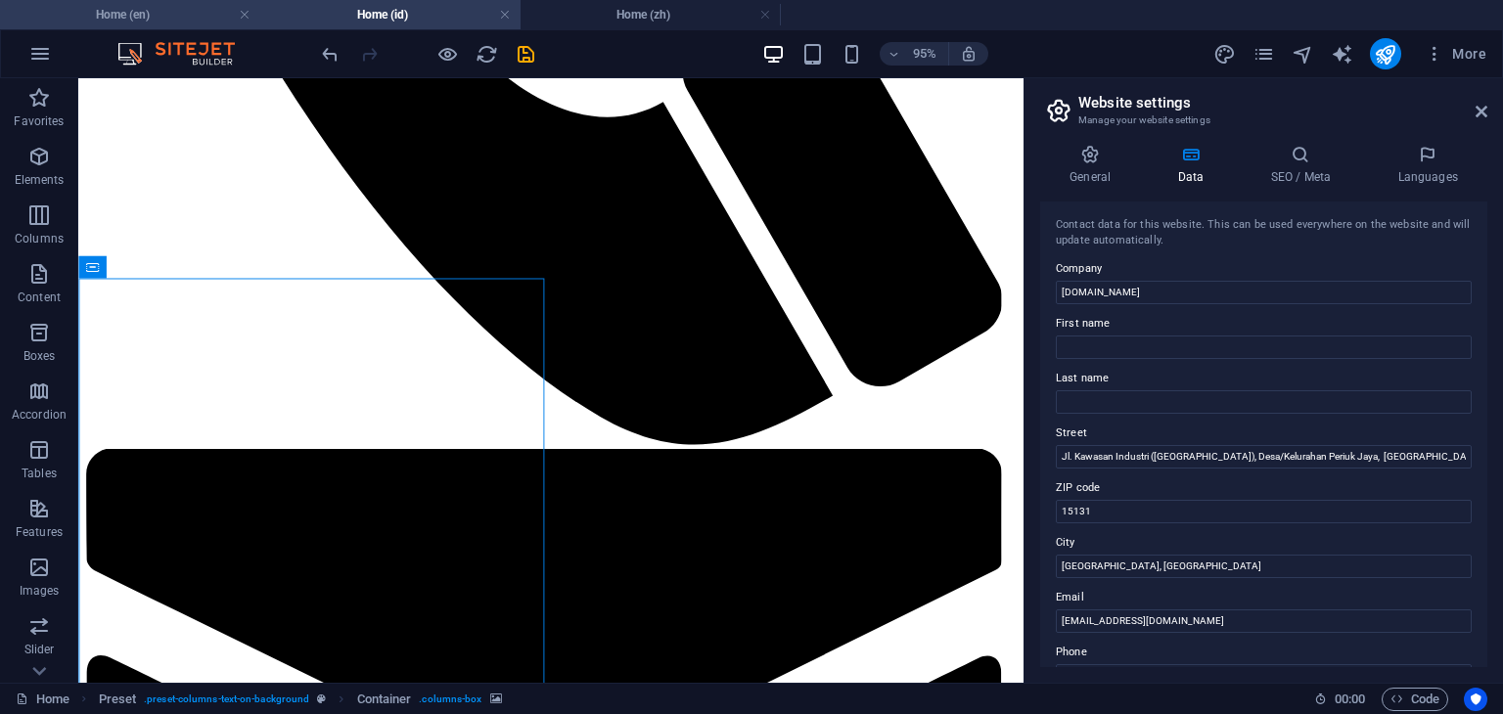
click at [160, 22] on h4 "Home (en)" at bounding box center [130, 15] width 260 height 22
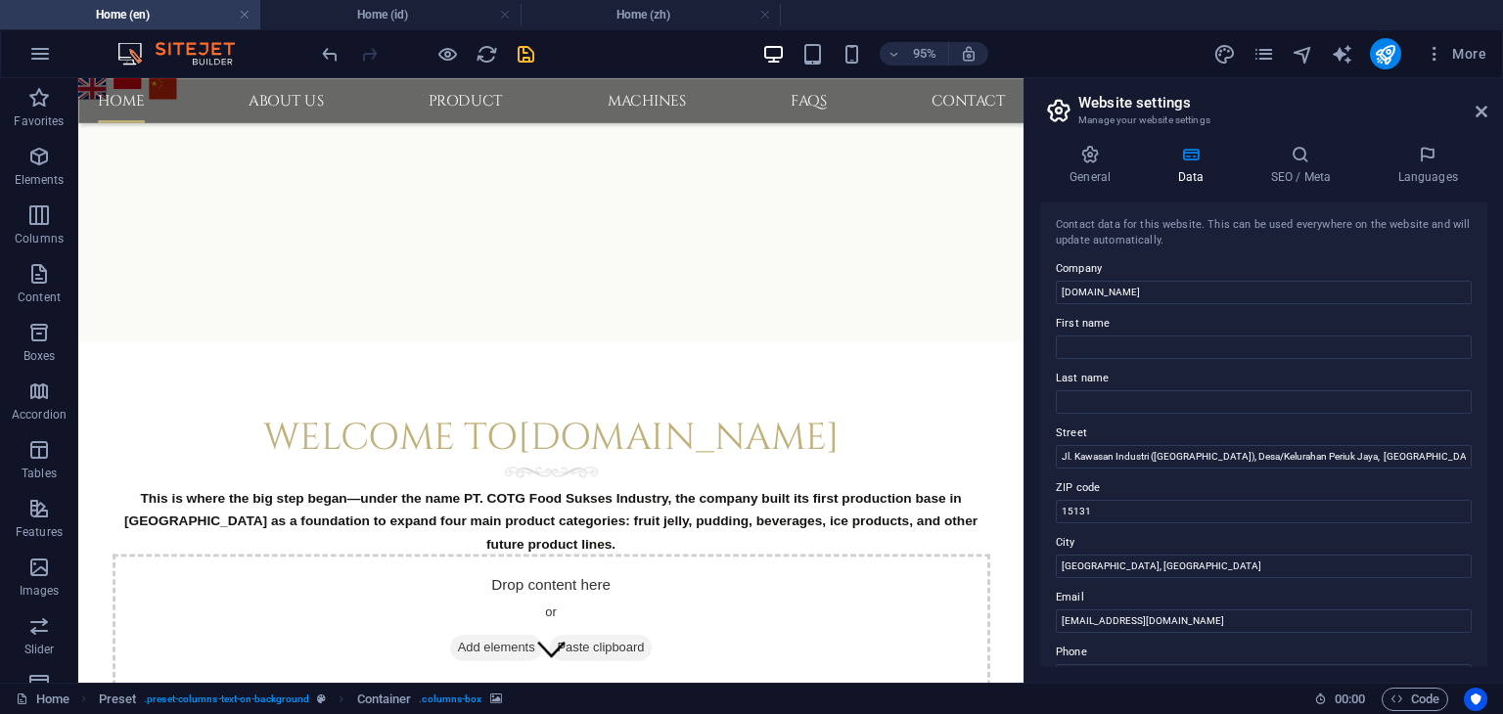
scroll to position [841, 0]
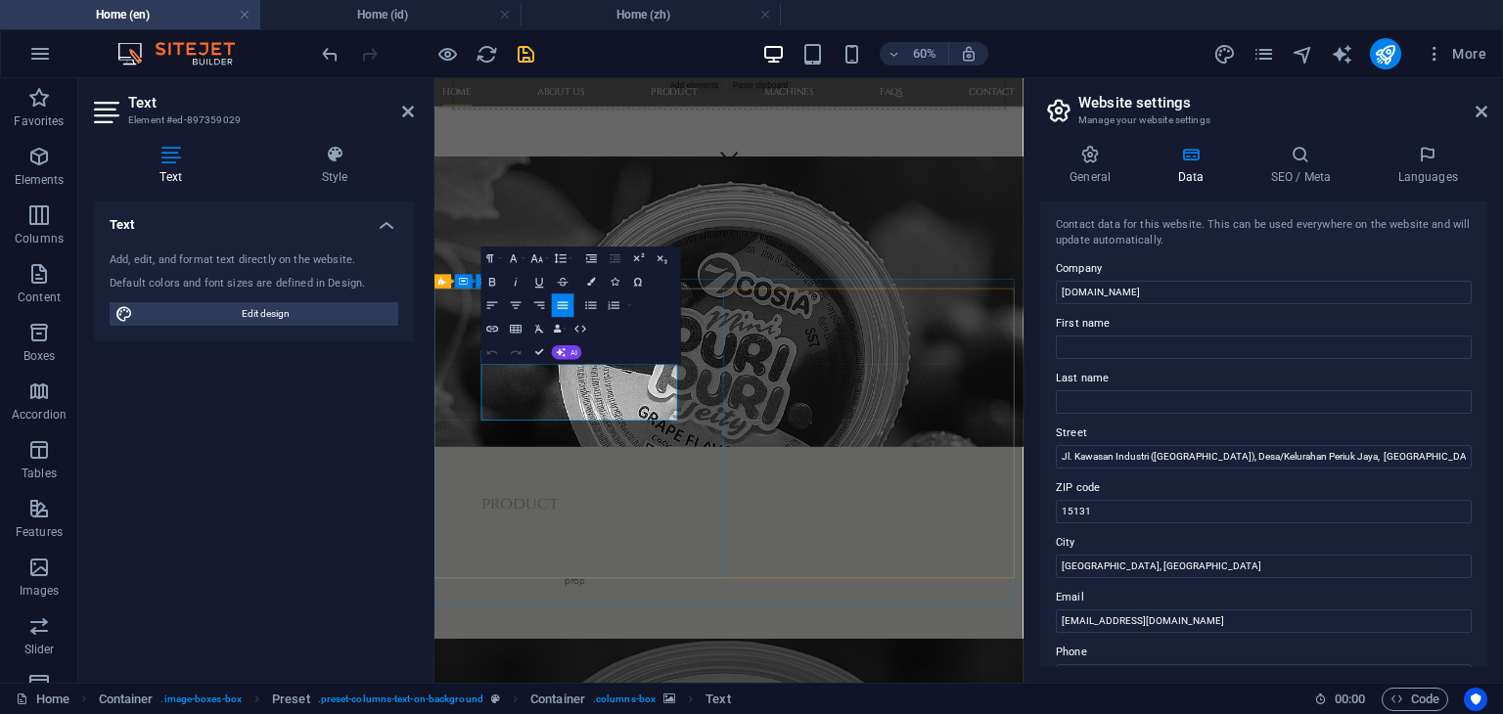
click at [377, 535] on div "Text Add, edit, and format text directly on the website. Default colors and fon…" at bounding box center [254, 435] width 320 height 466
click at [387, 530] on div "Text Add, edit, and format text directly on the website. Default colors and fon…" at bounding box center [254, 435] width 320 height 466
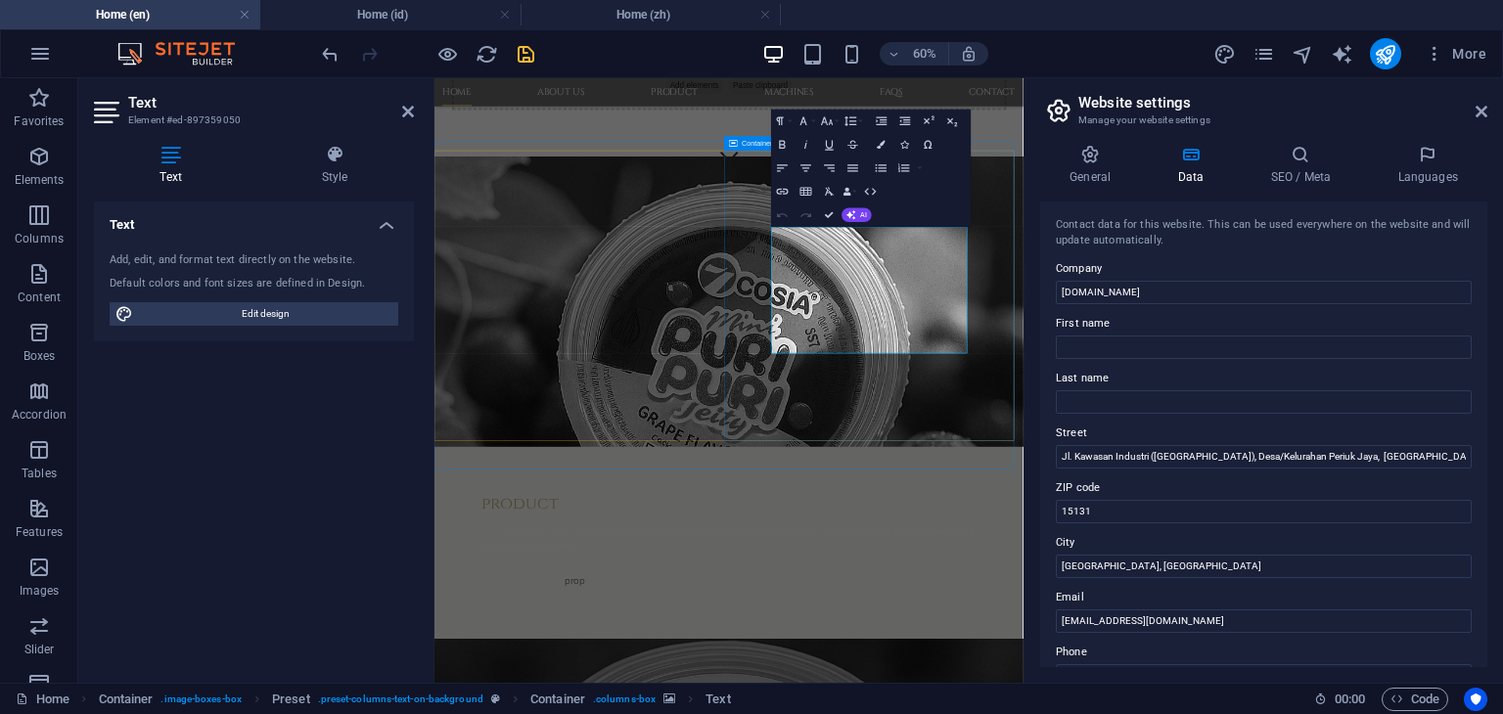
scroll to position [1070, 0]
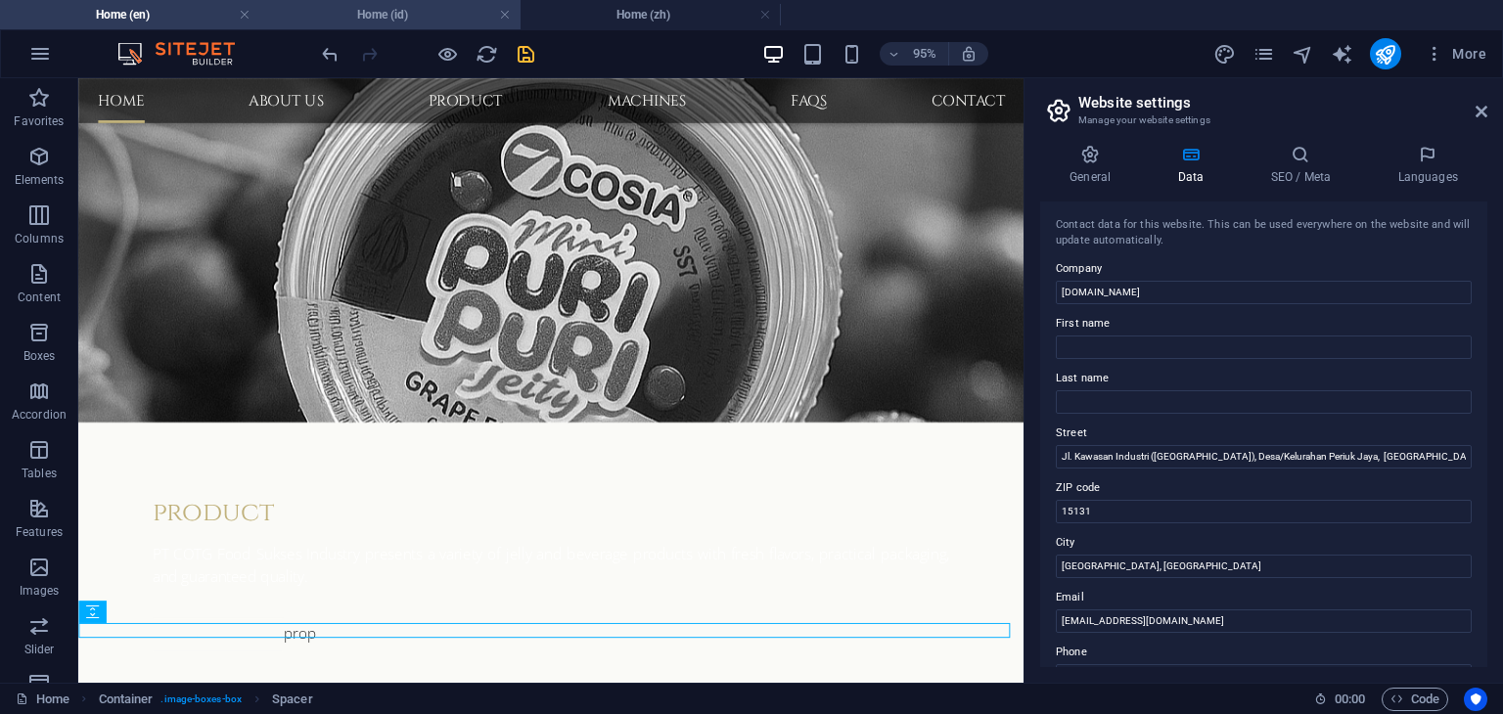
click at [386, 22] on h4 "Home (id)" at bounding box center [390, 15] width 260 height 22
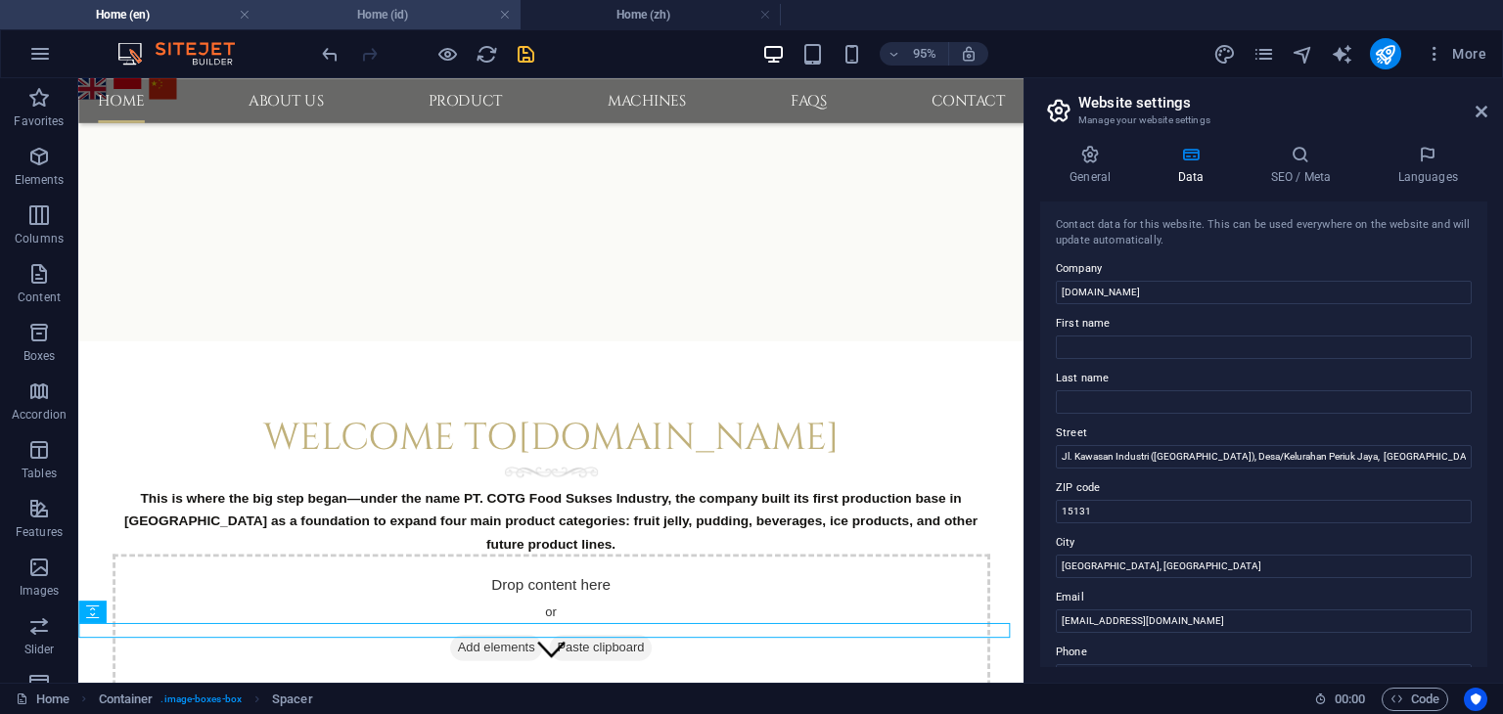
scroll to position [1076, 0]
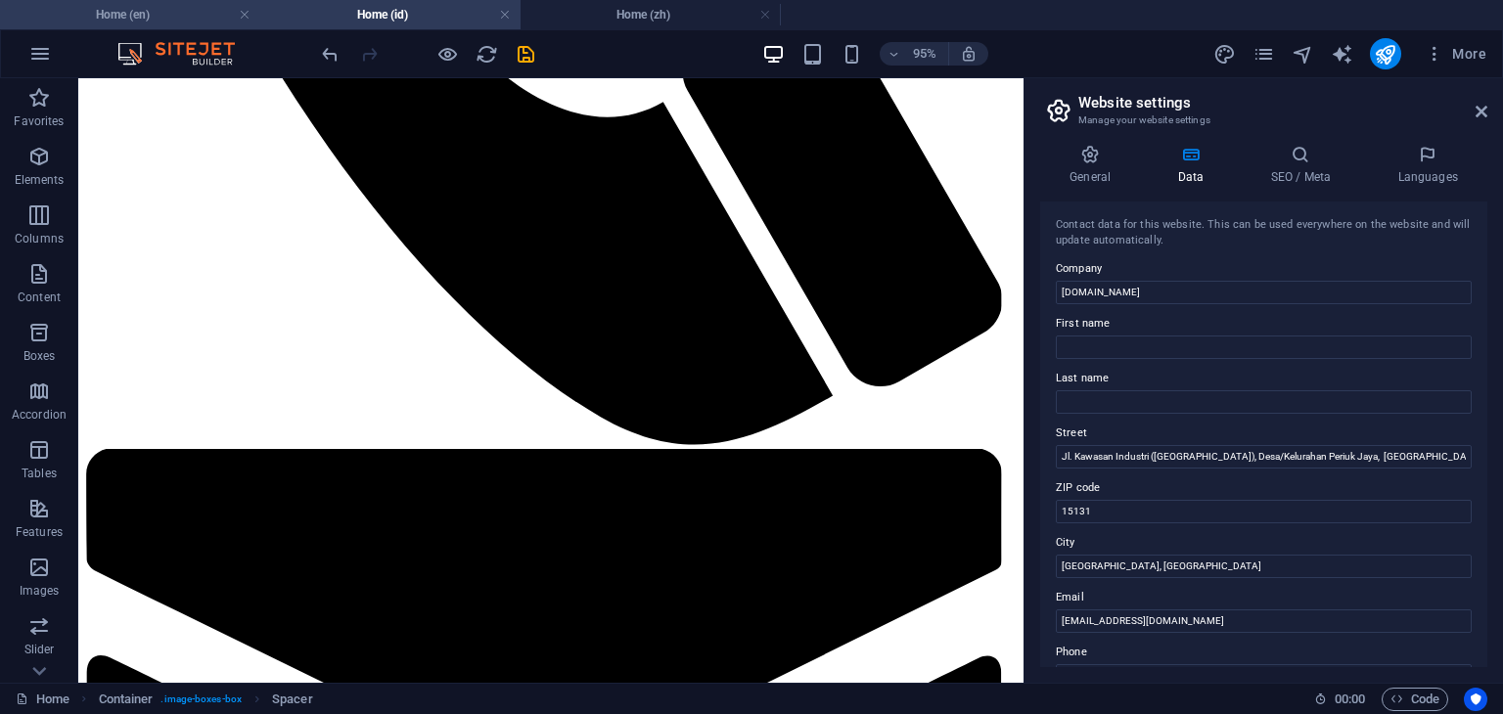
click at [146, 23] on h4 "Home (en)" at bounding box center [130, 15] width 260 height 22
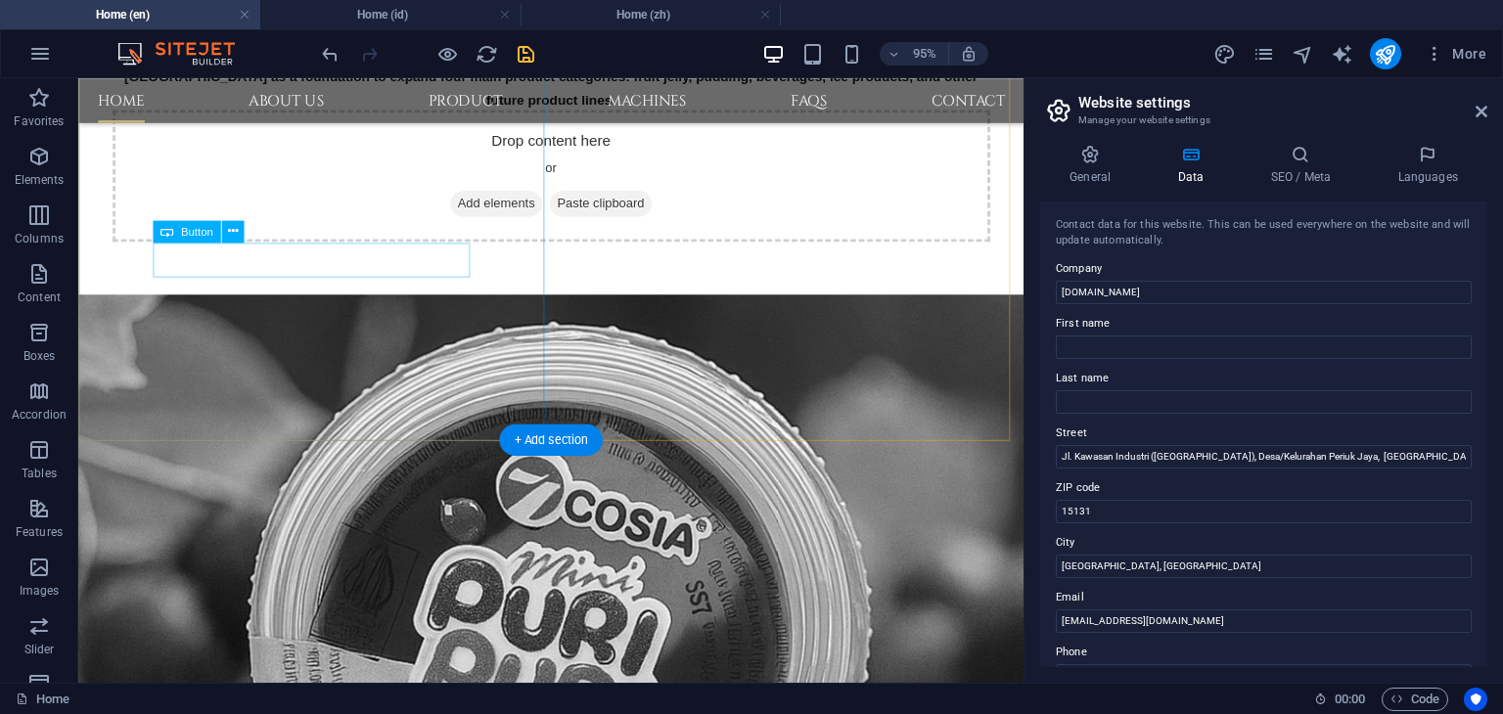
scroll to position [679, 0]
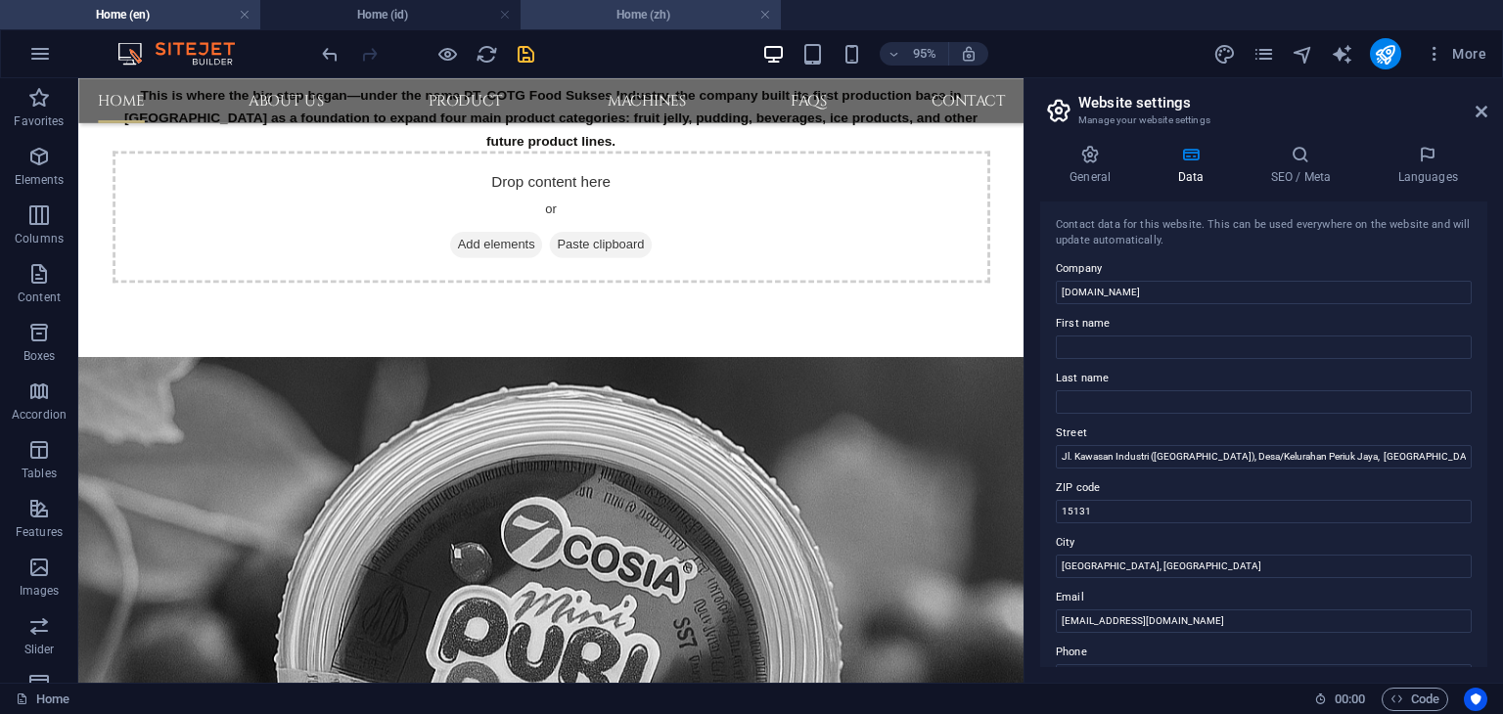
click at [656, 13] on h4 "Home (zh)" at bounding box center [651, 15] width 260 height 22
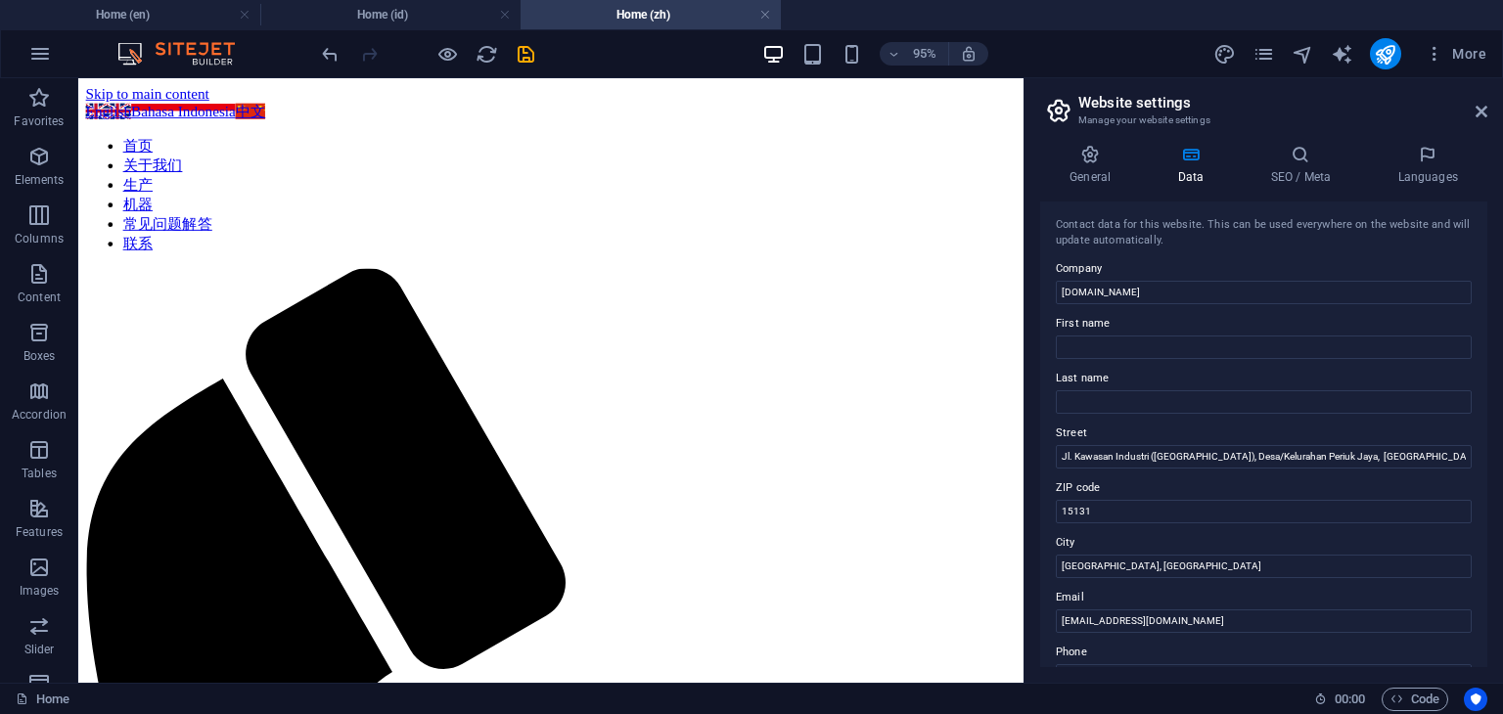
scroll to position [1030, 0]
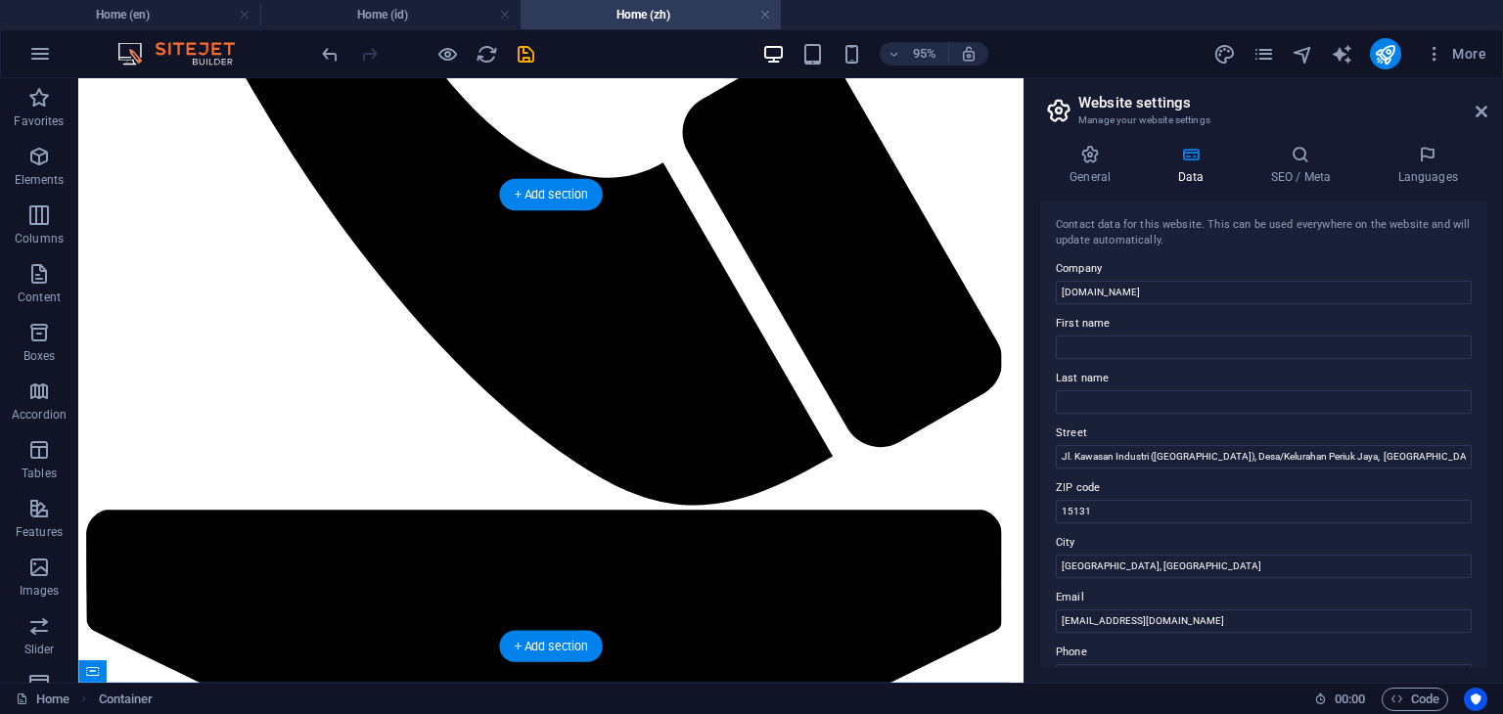
scroll to position [932, 0]
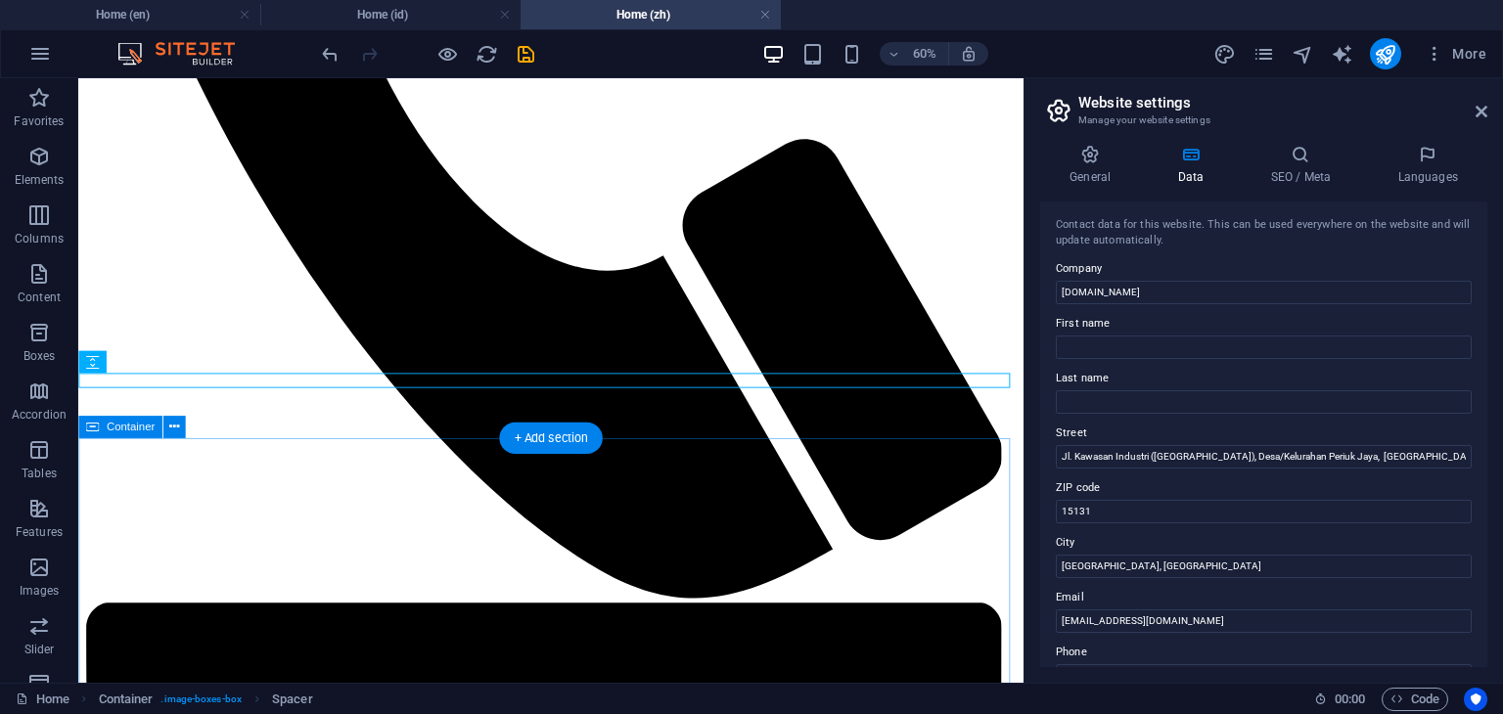
scroll to position [1288, 0]
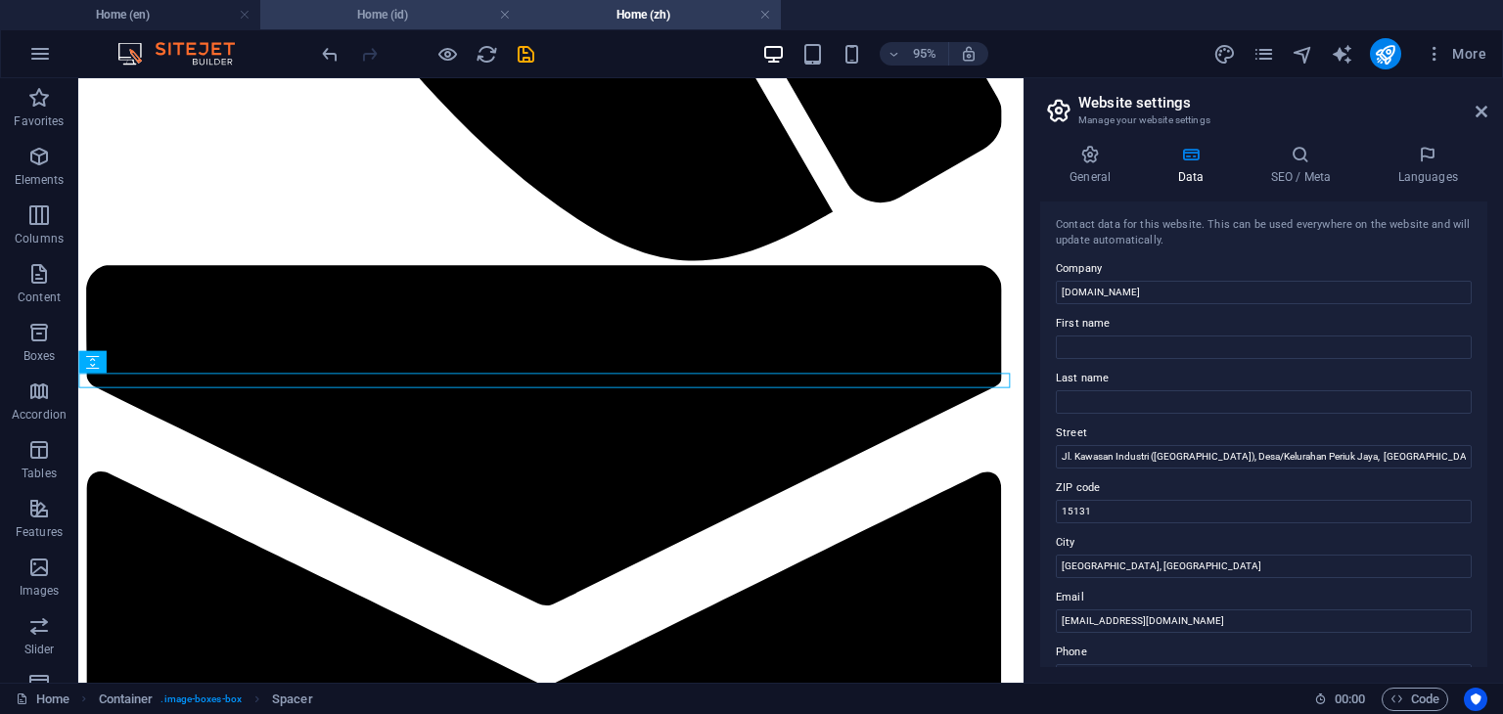
click at [407, 21] on h4 "Home (id)" at bounding box center [390, 15] width 260 height 22
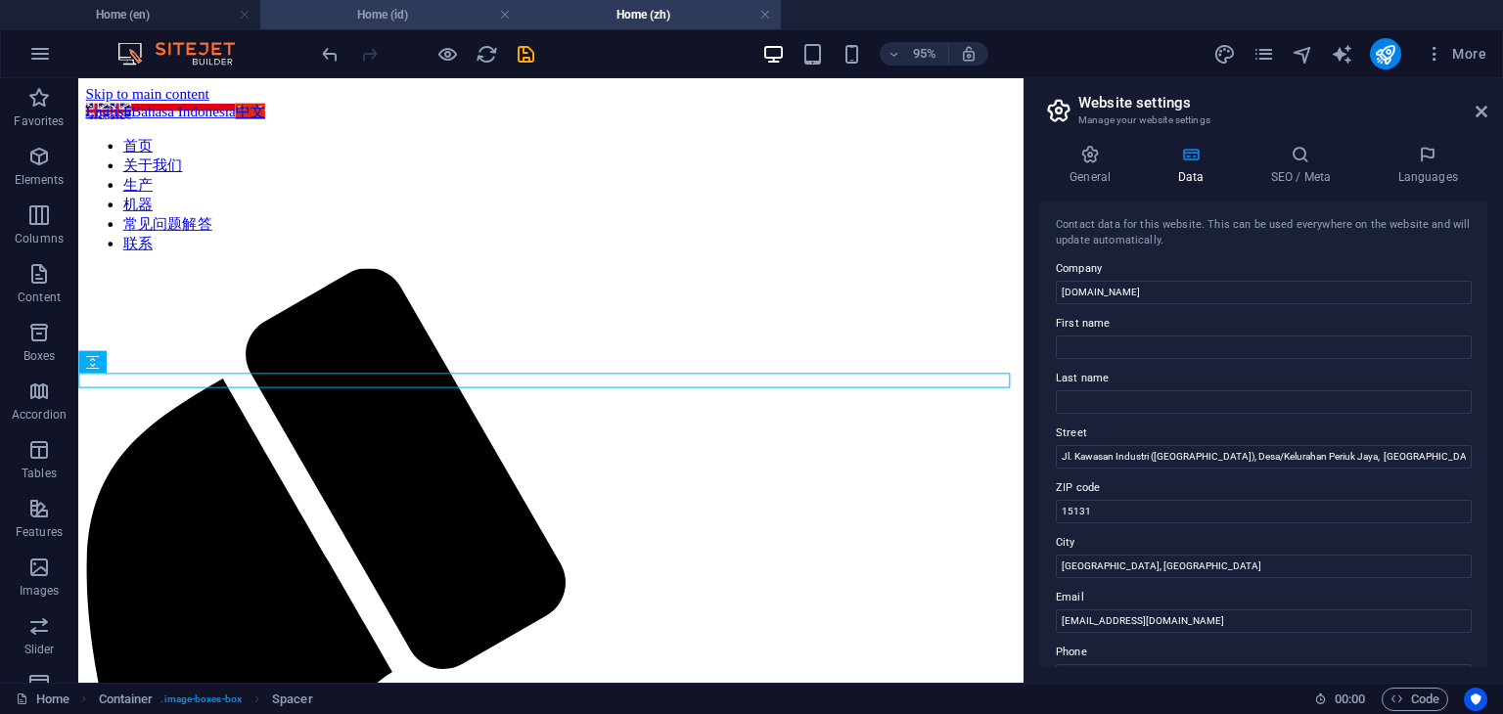
scroll to position [1076, 0]
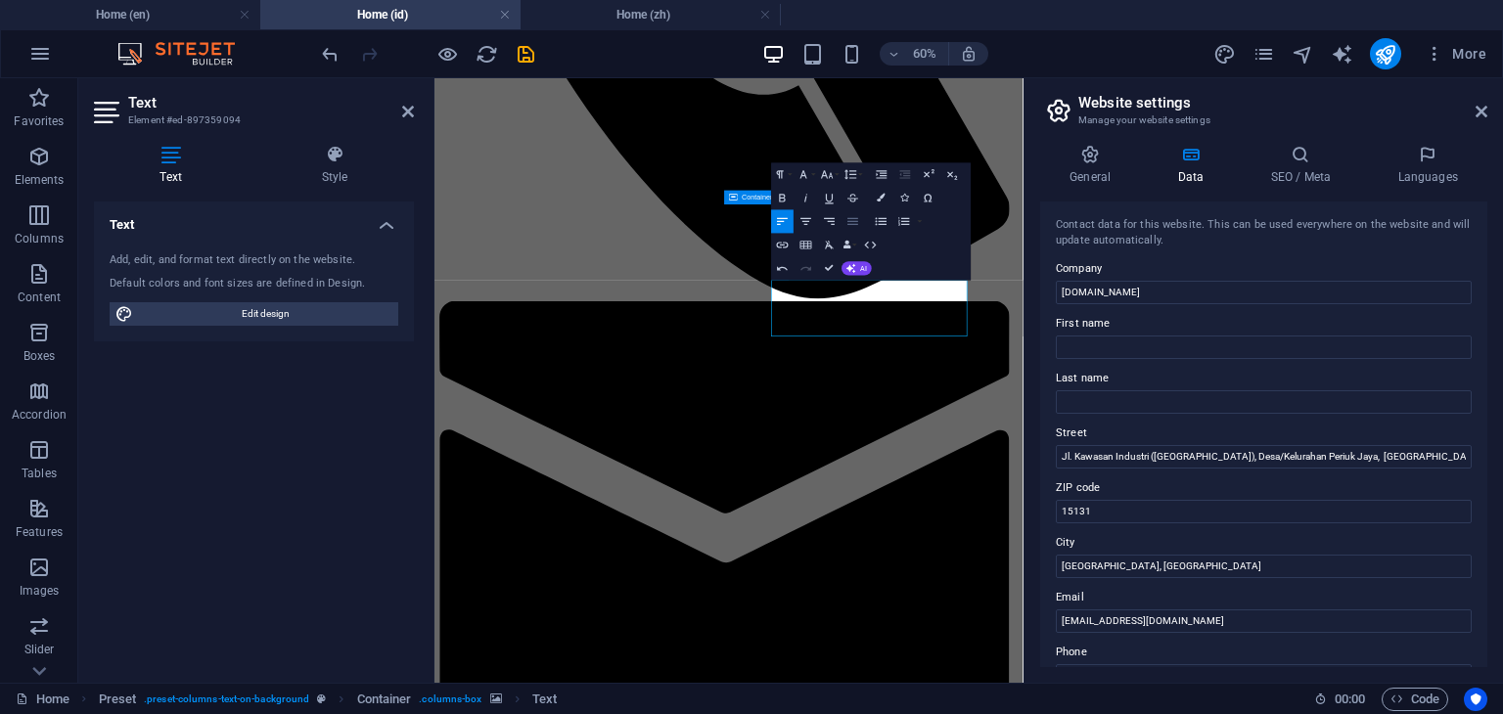
click at [854, 225] on icon "button" at bounding box center [853, 221] width 14 height 14
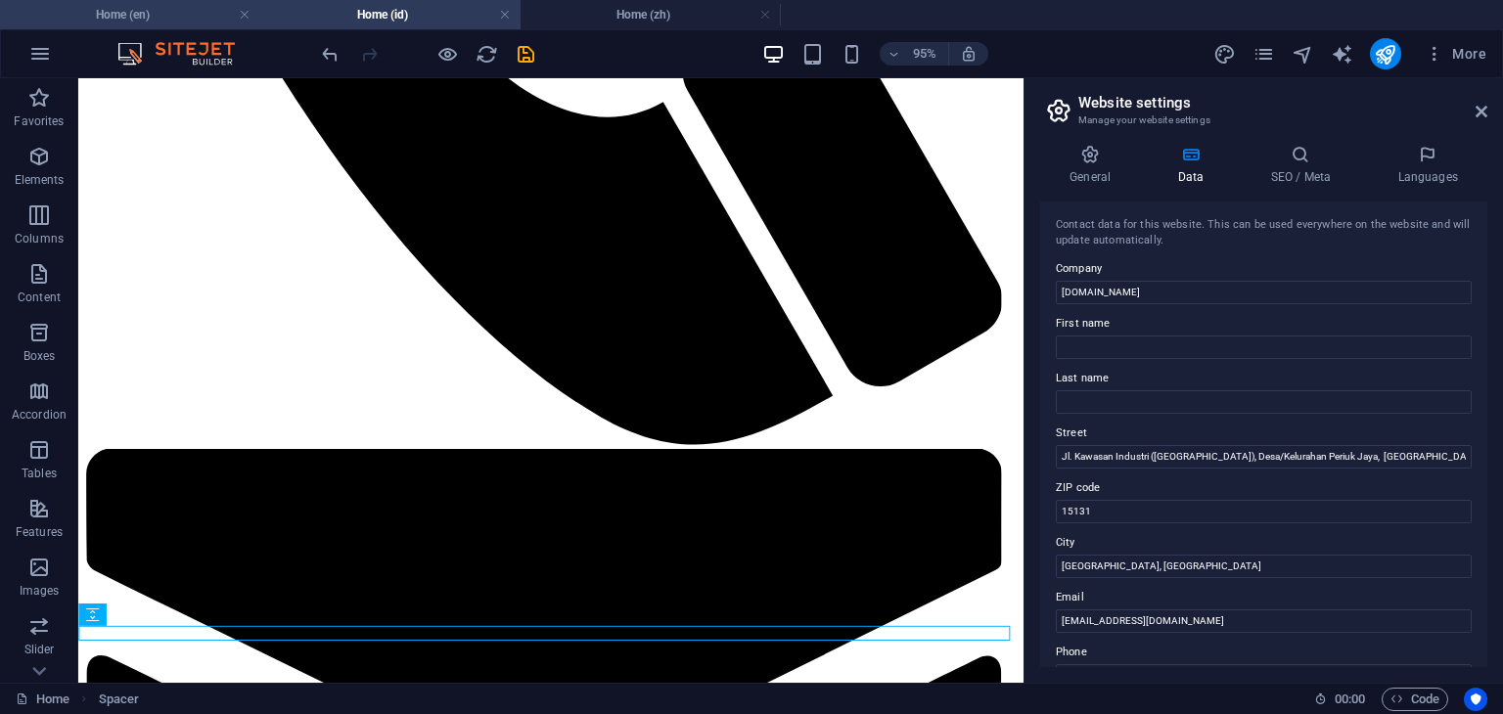
click at [164, 5] on h4 "Home (en)" at bounding box center [130, 15] width 260 height 22
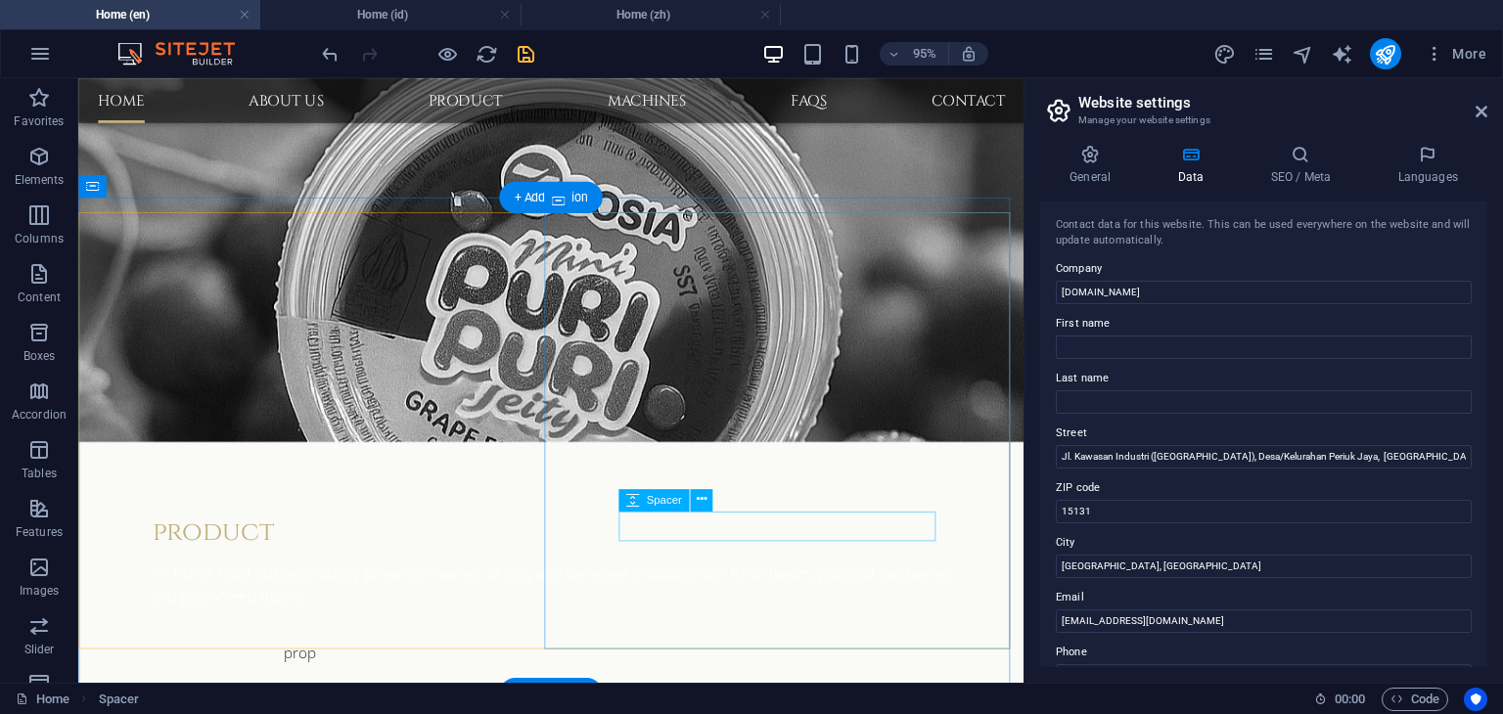
scroll to position [1070, 0]
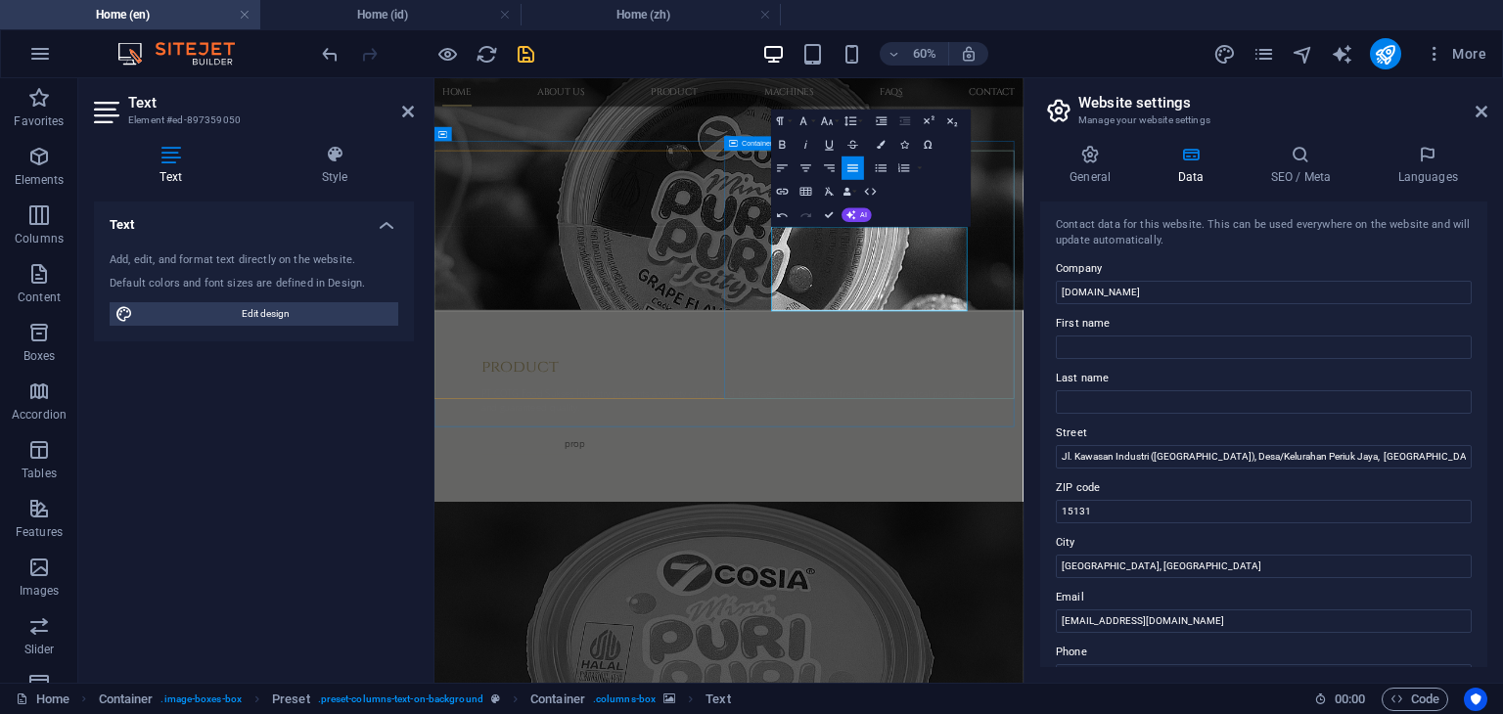
scroll to position [2257, 2]
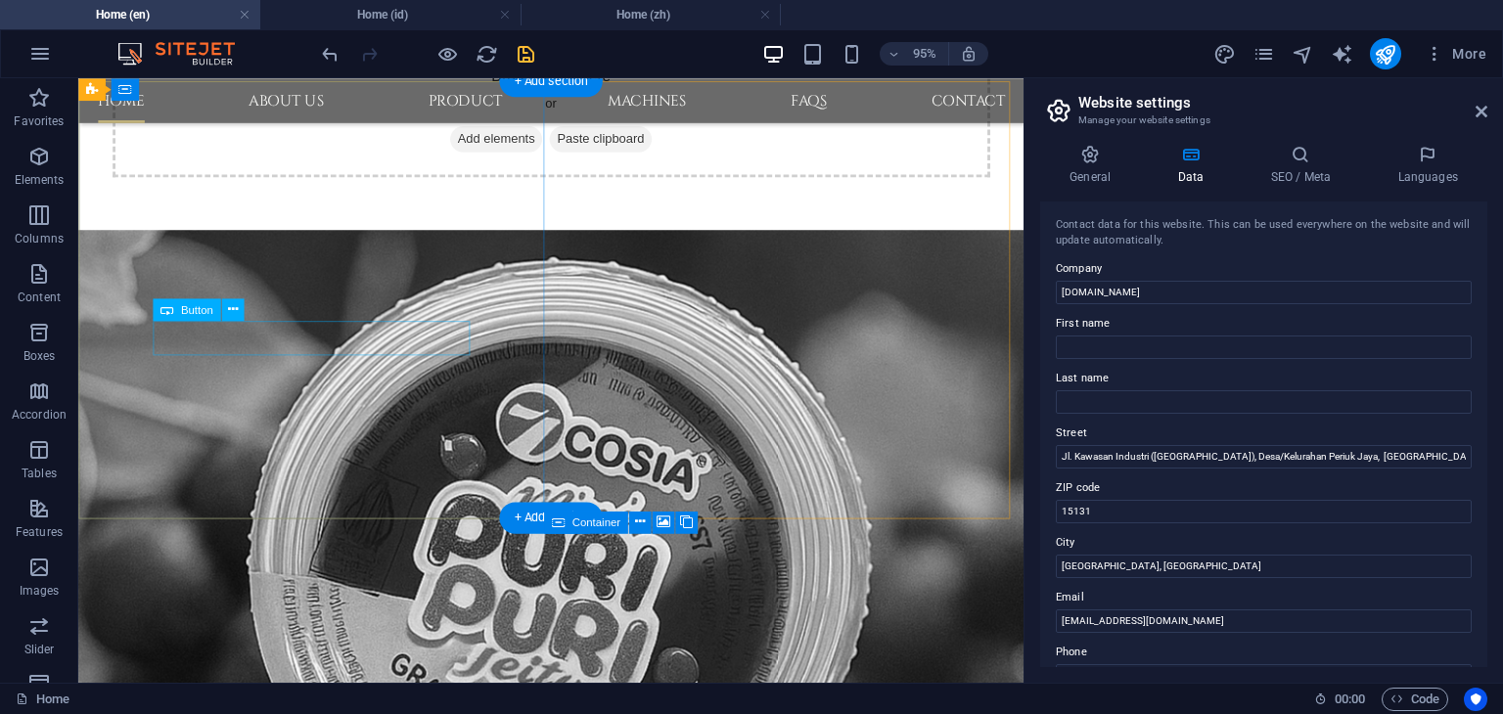
scroll to position [679, 0]
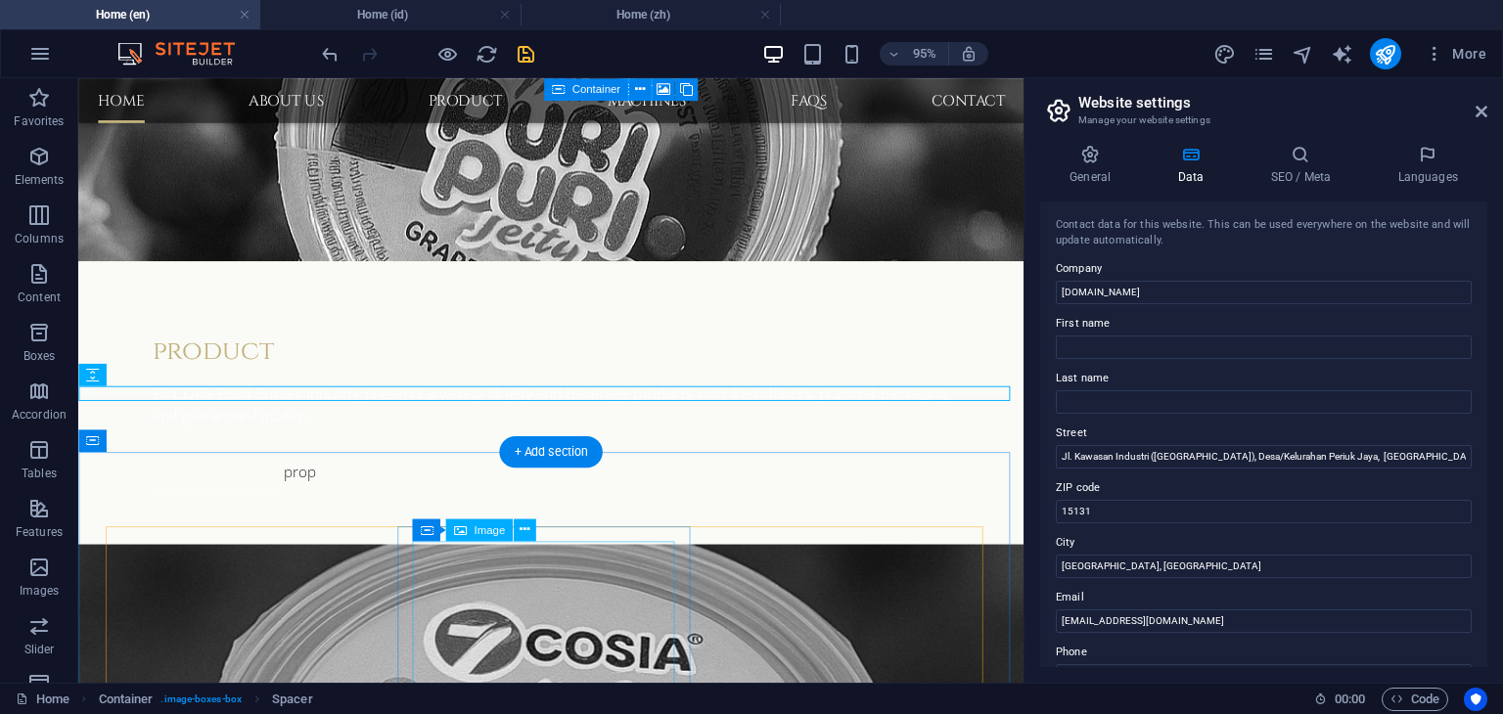
scroll to position [923, 0]
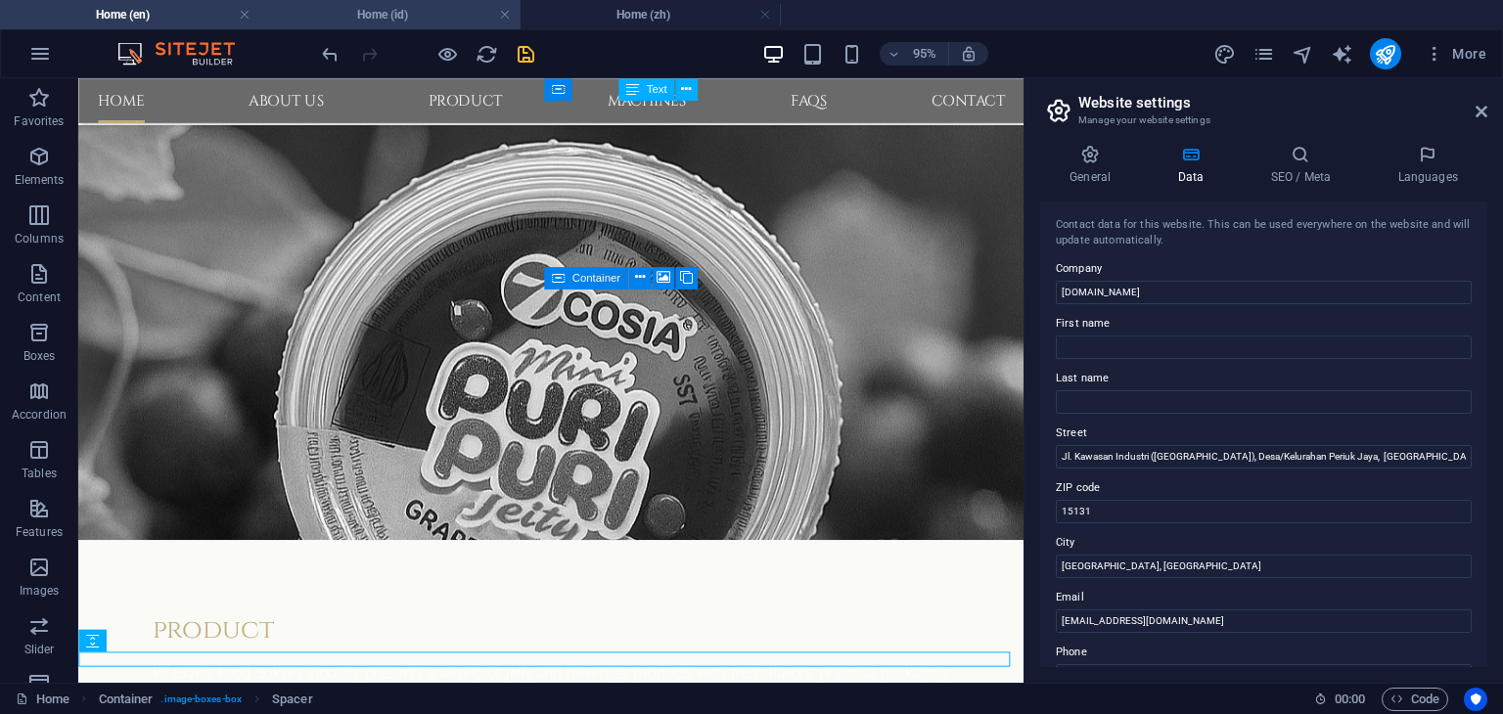
click at [356, 25] on li "Home (id)" at bounding box center [390, 14] width 260 height 29
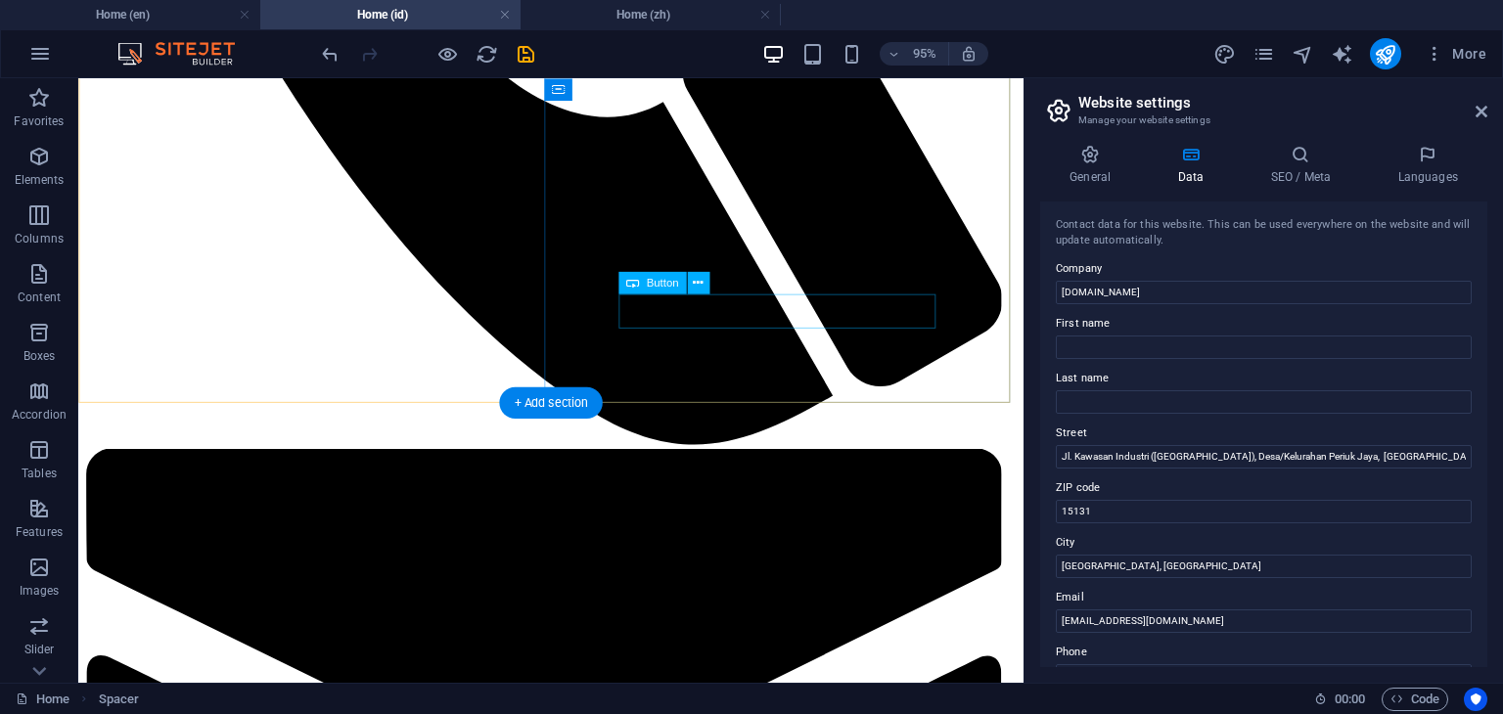
scroll to position [783, 0]
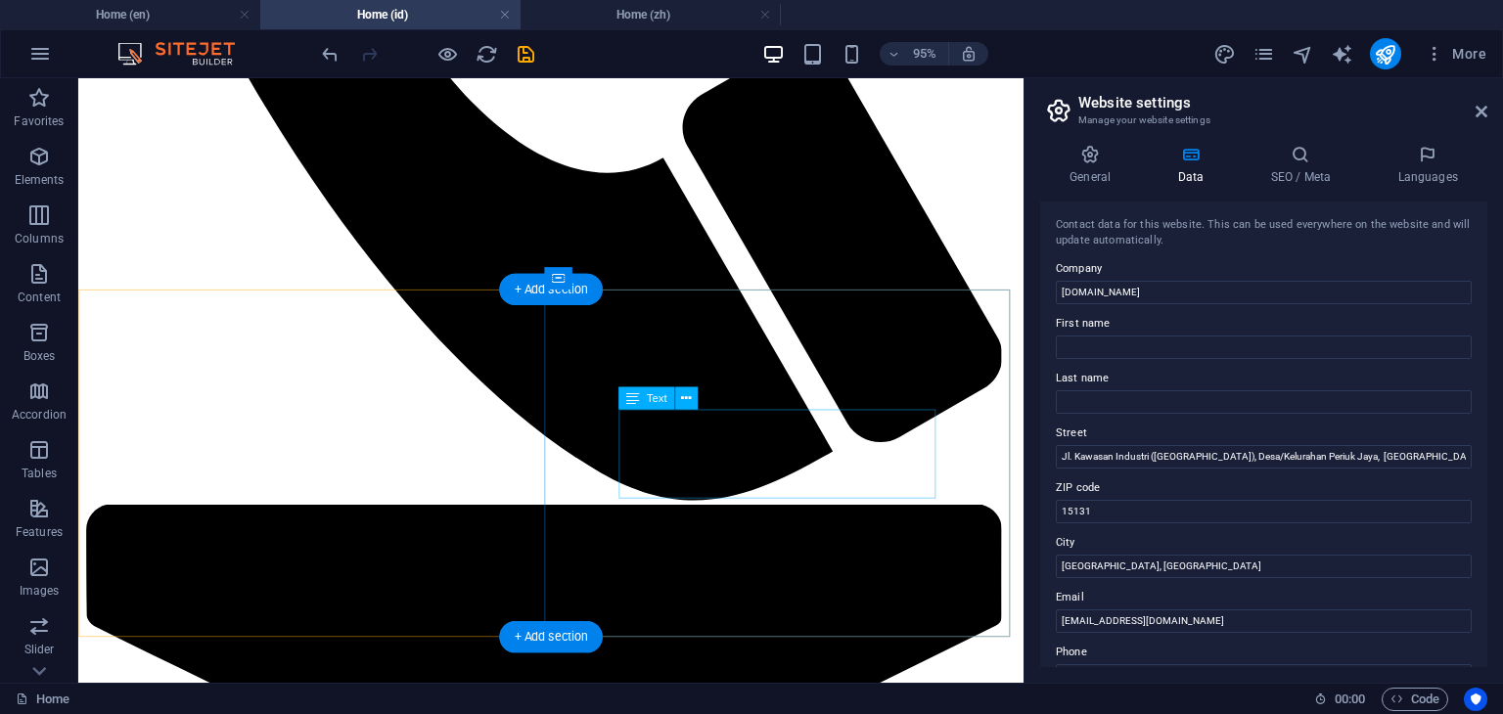
scroll to position [920, 0]
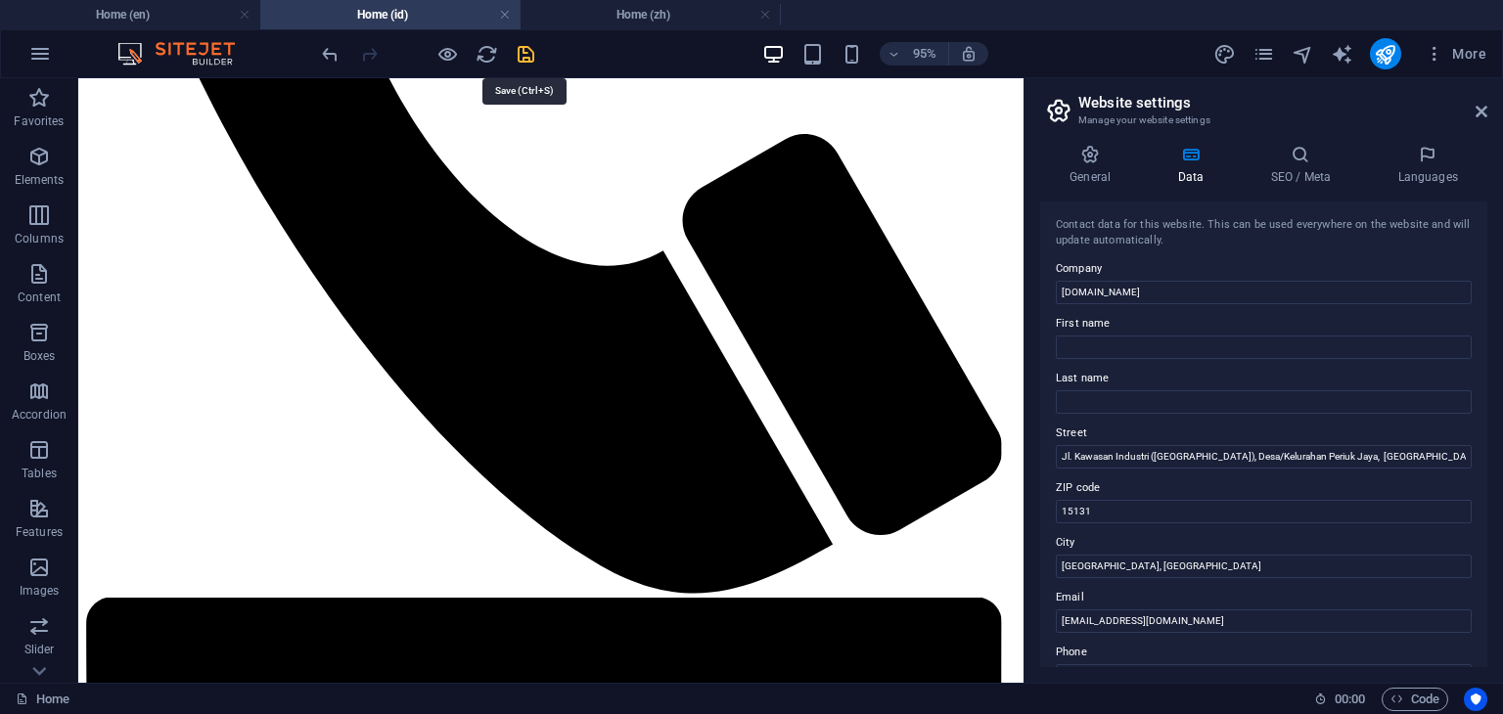
click at [530, 56] on icon "save" at bounding box center [526, 54] width 23 height 23
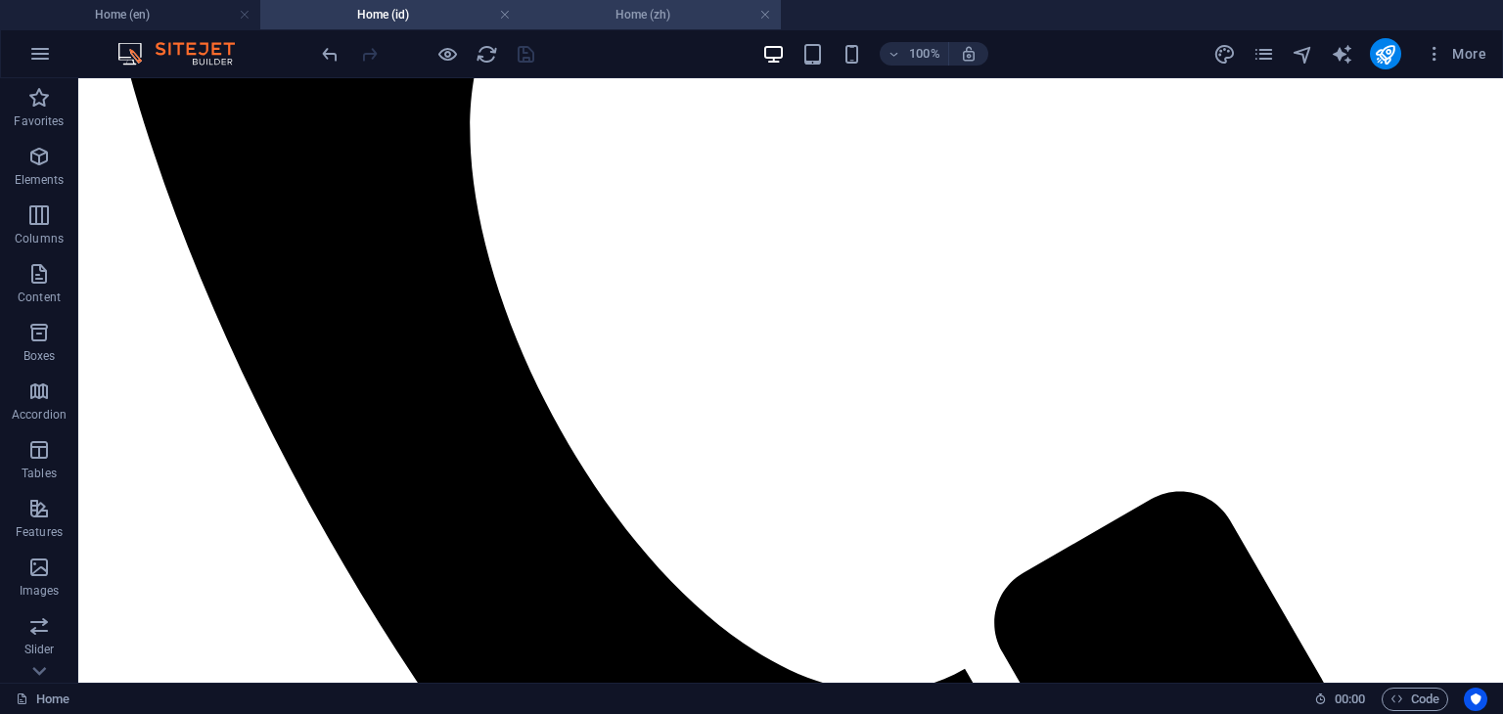
click at [607, 17] on h4 "Home (zh)" at bounding box center [651, 15] width 260 height 22
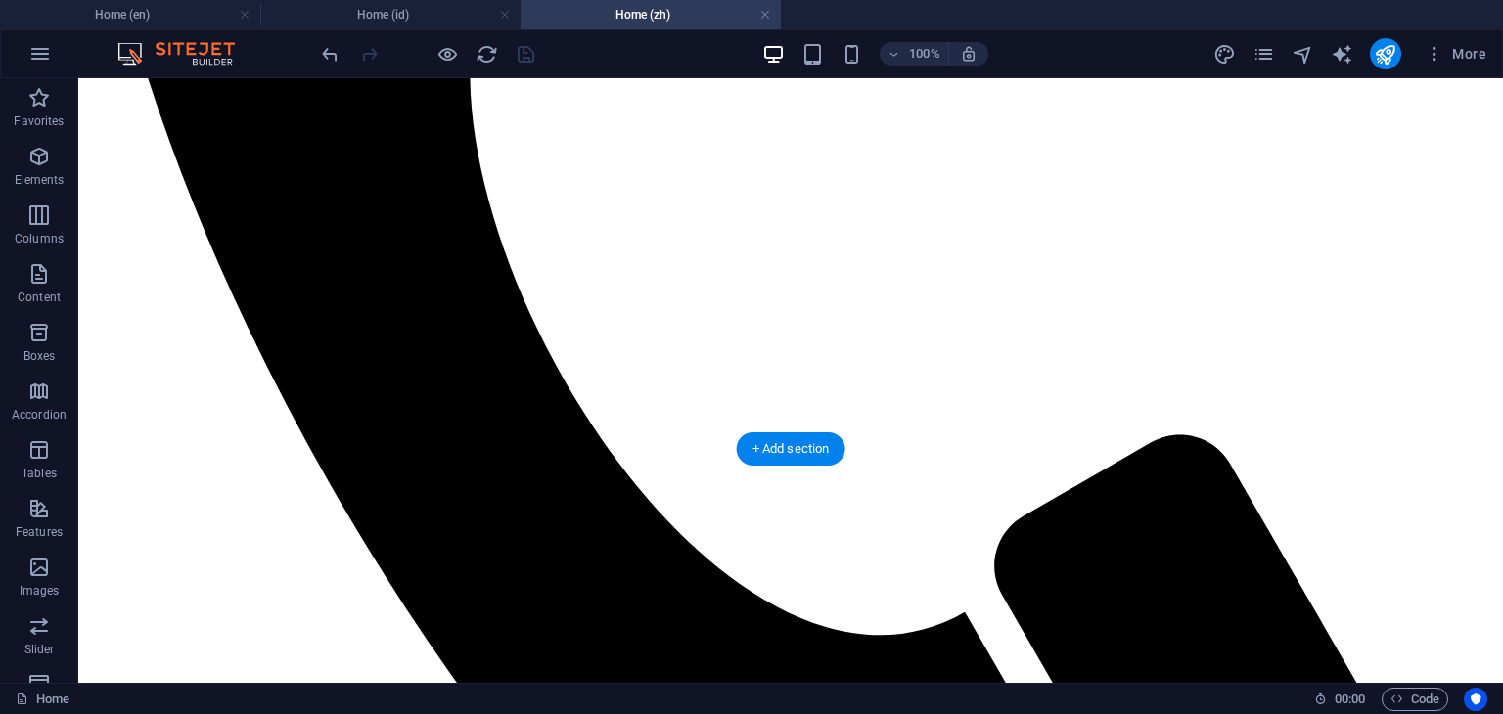
scroll to position [994, 0]
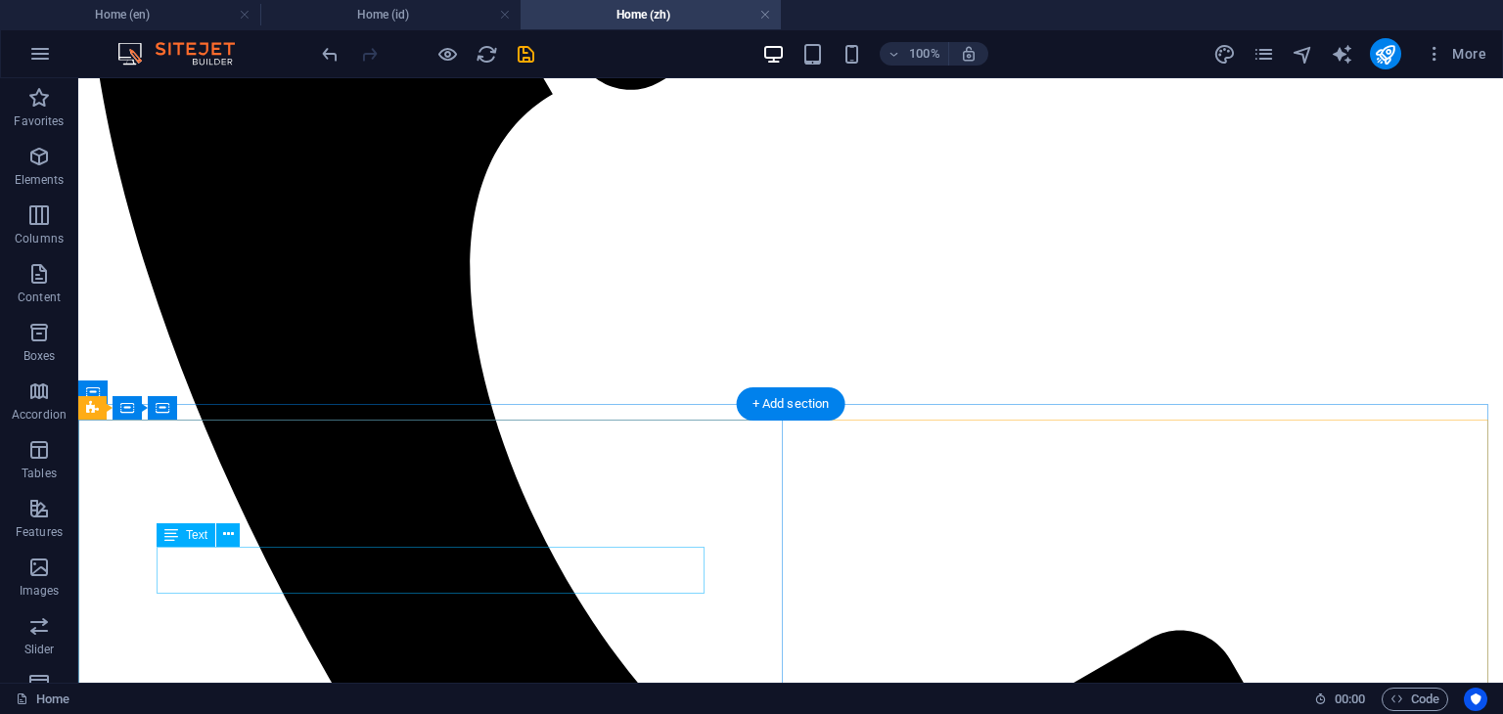
scroll to position [603, 0]
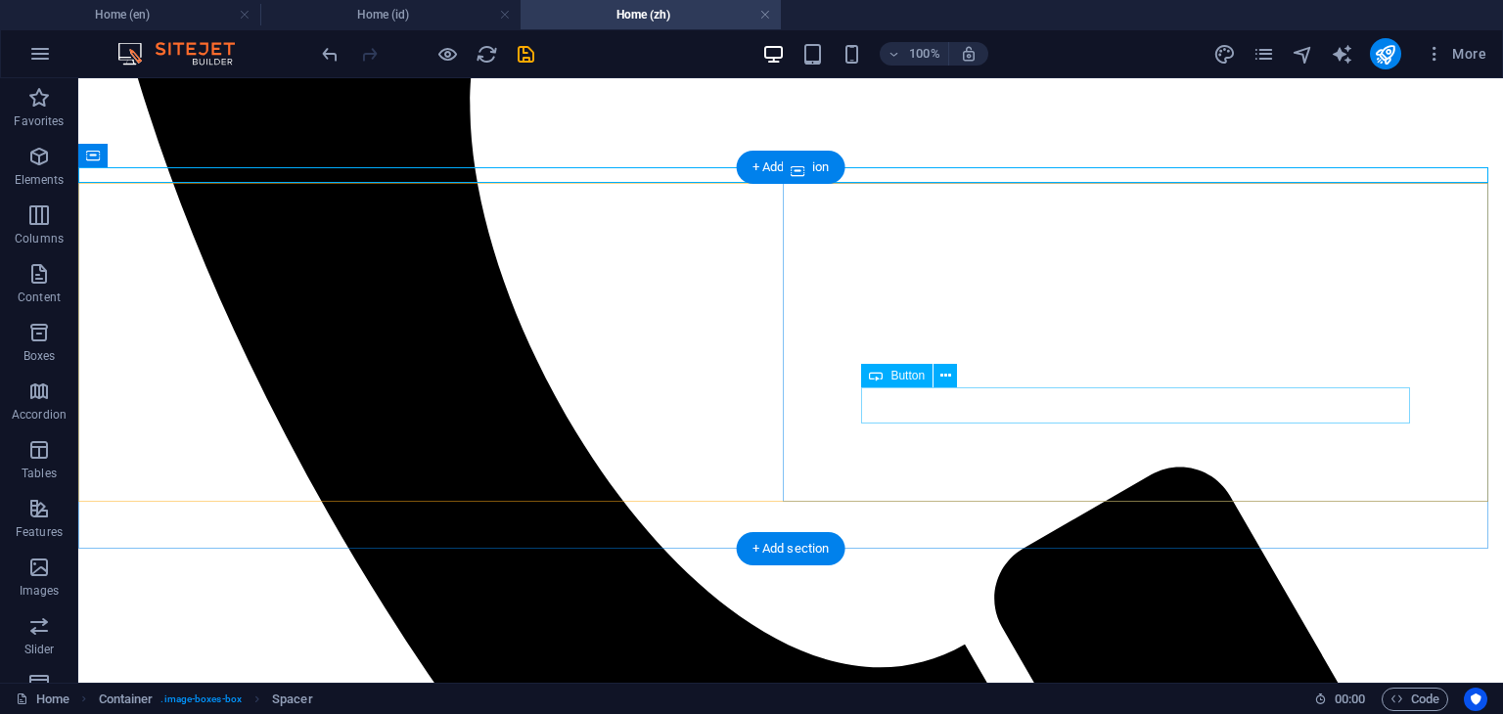
scroll to position [994, 0]
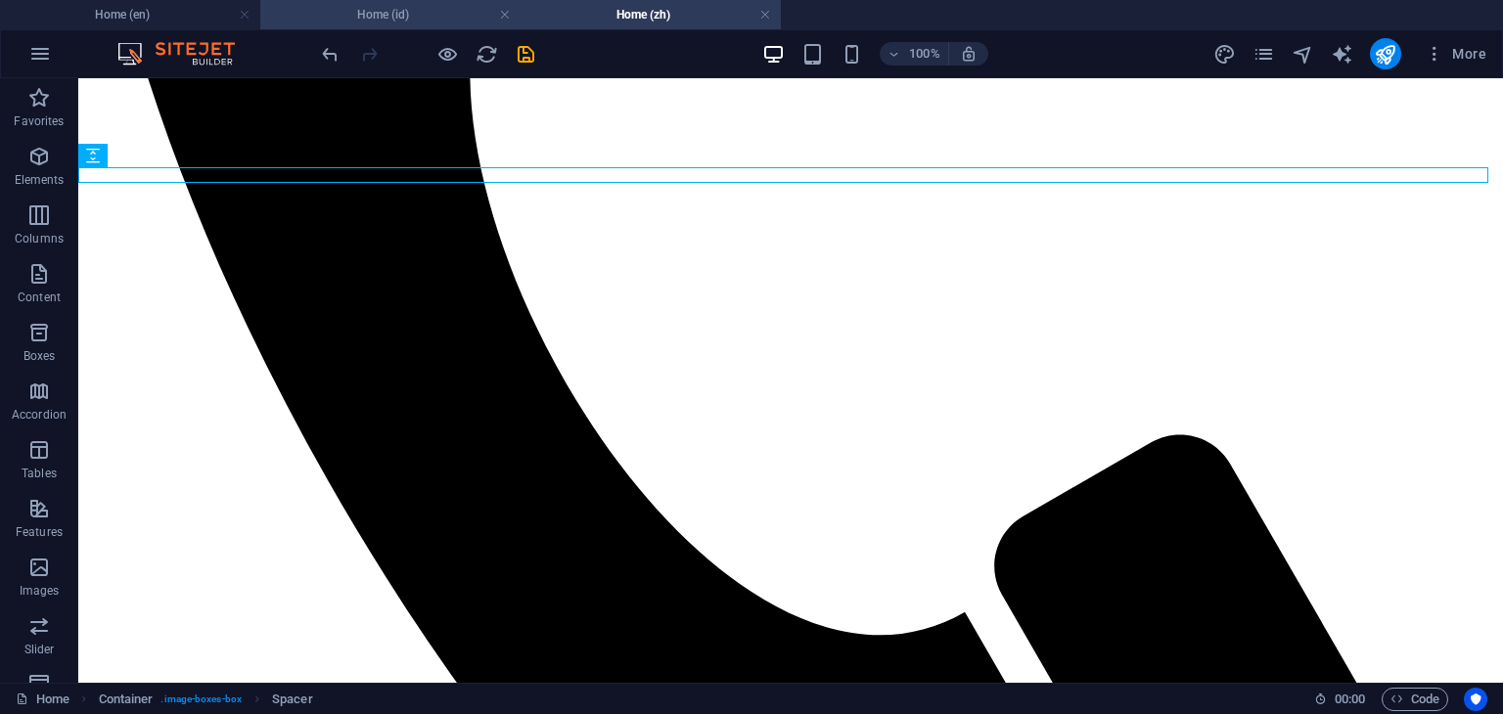
click at [394, 21] on h4 "Home (id)" at bounding box center [390, 15] width 260 height 22
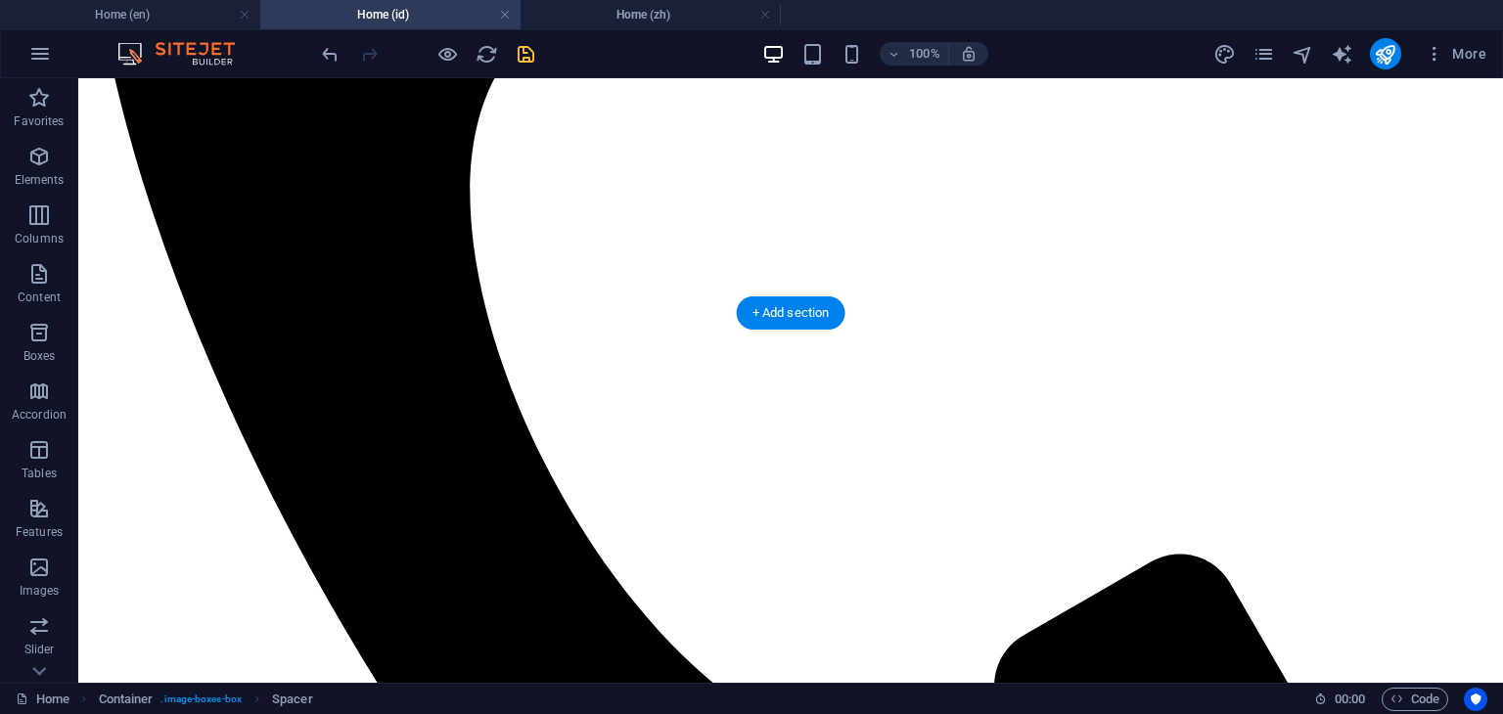
scroll to position [822, 0]
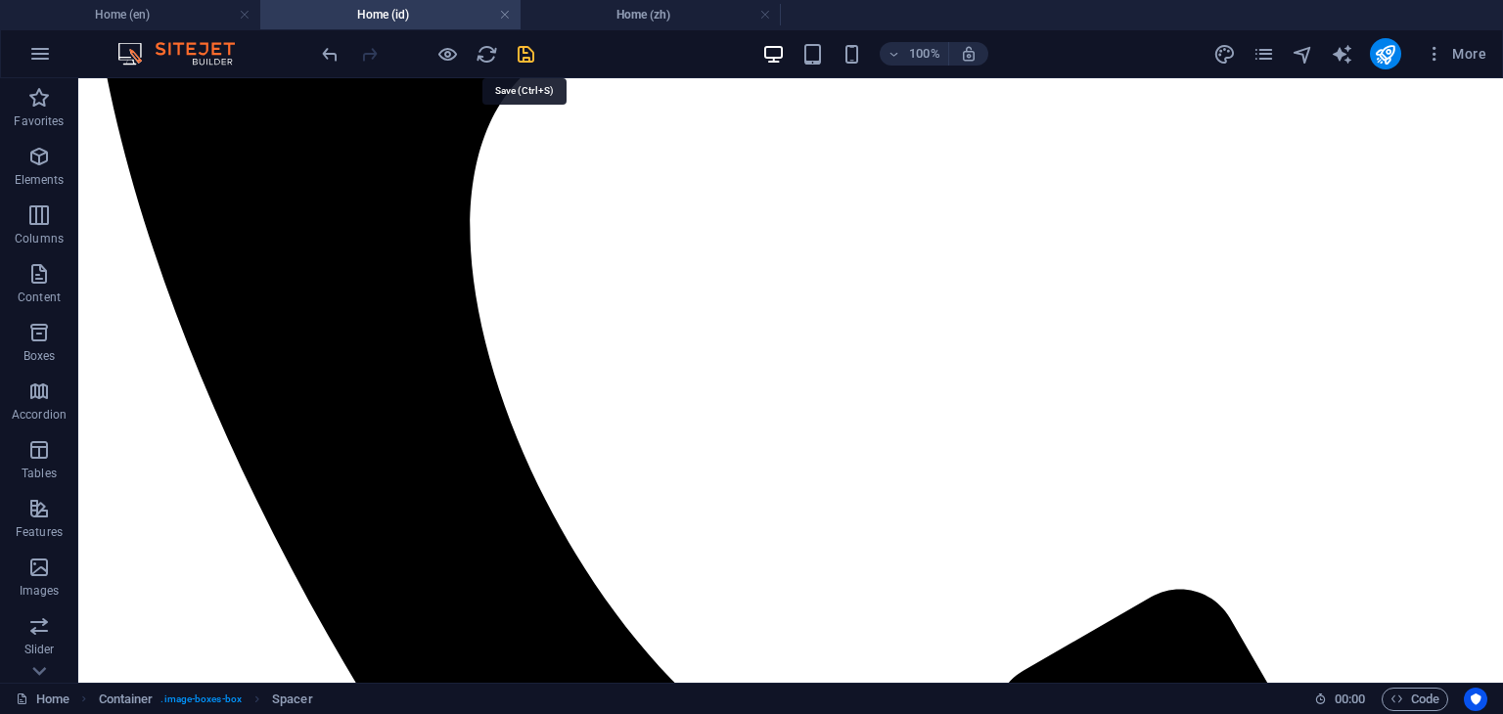
click at [526, 60] on icon "save" at bounding box center [526, 54] width 23 height 23
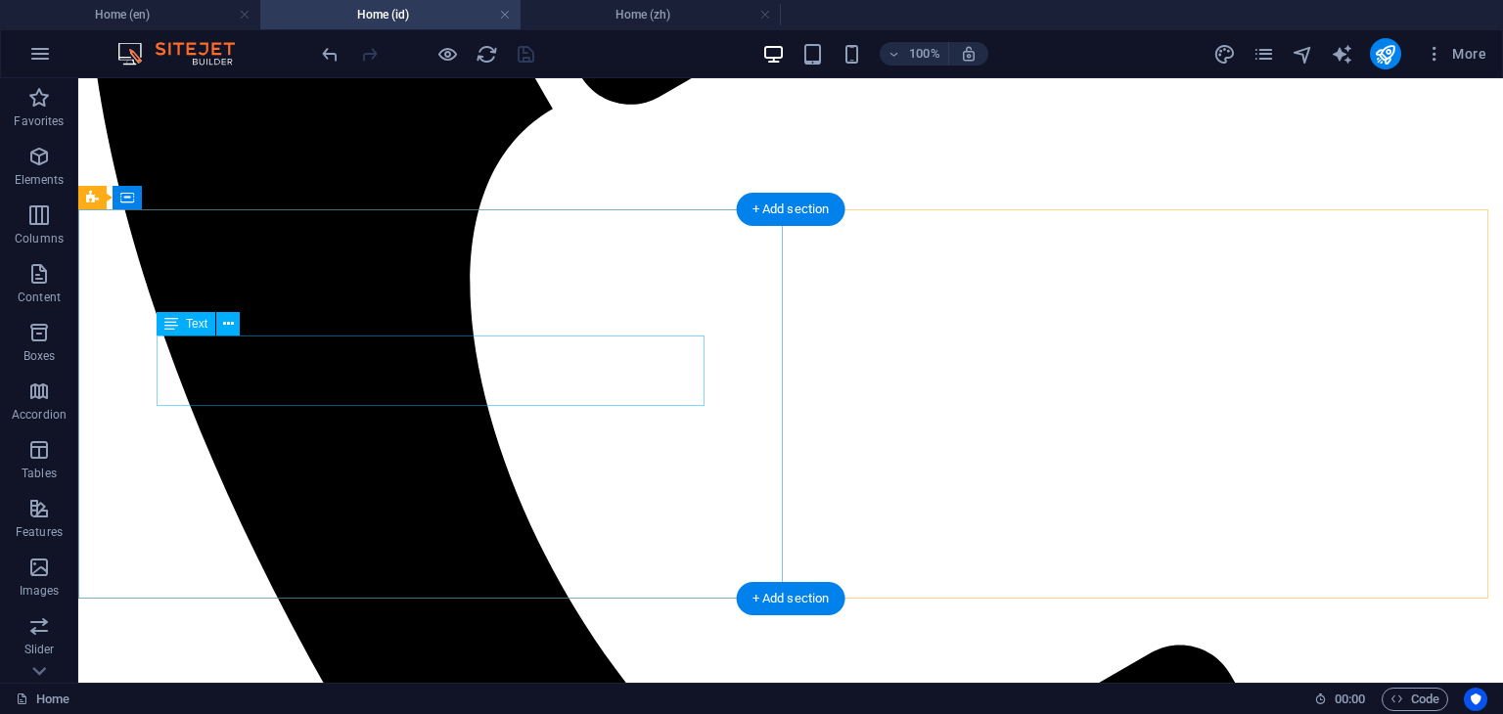
scroll to position [920, 0]
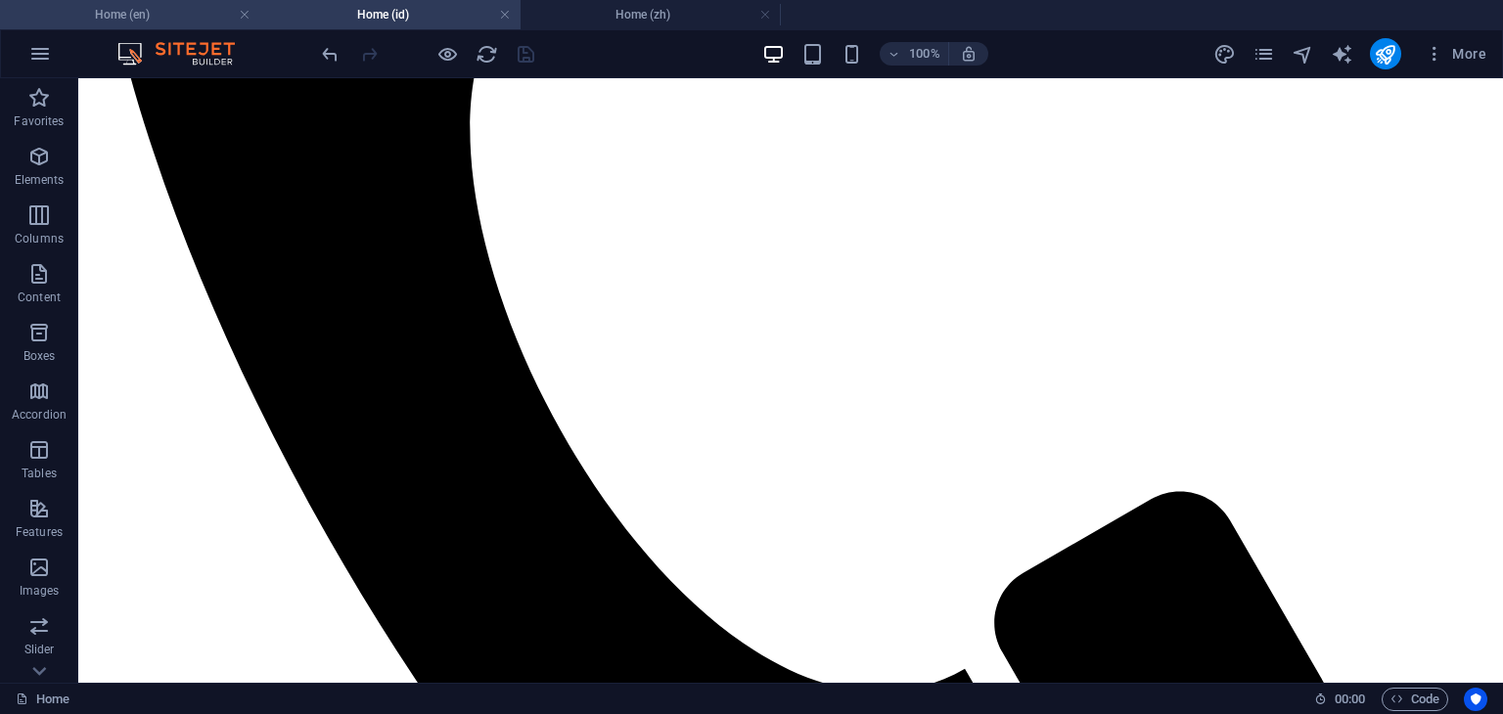
click at [156, 17] on h4 "Home (en)" at bounding box center [130, 15] width 260 height 22
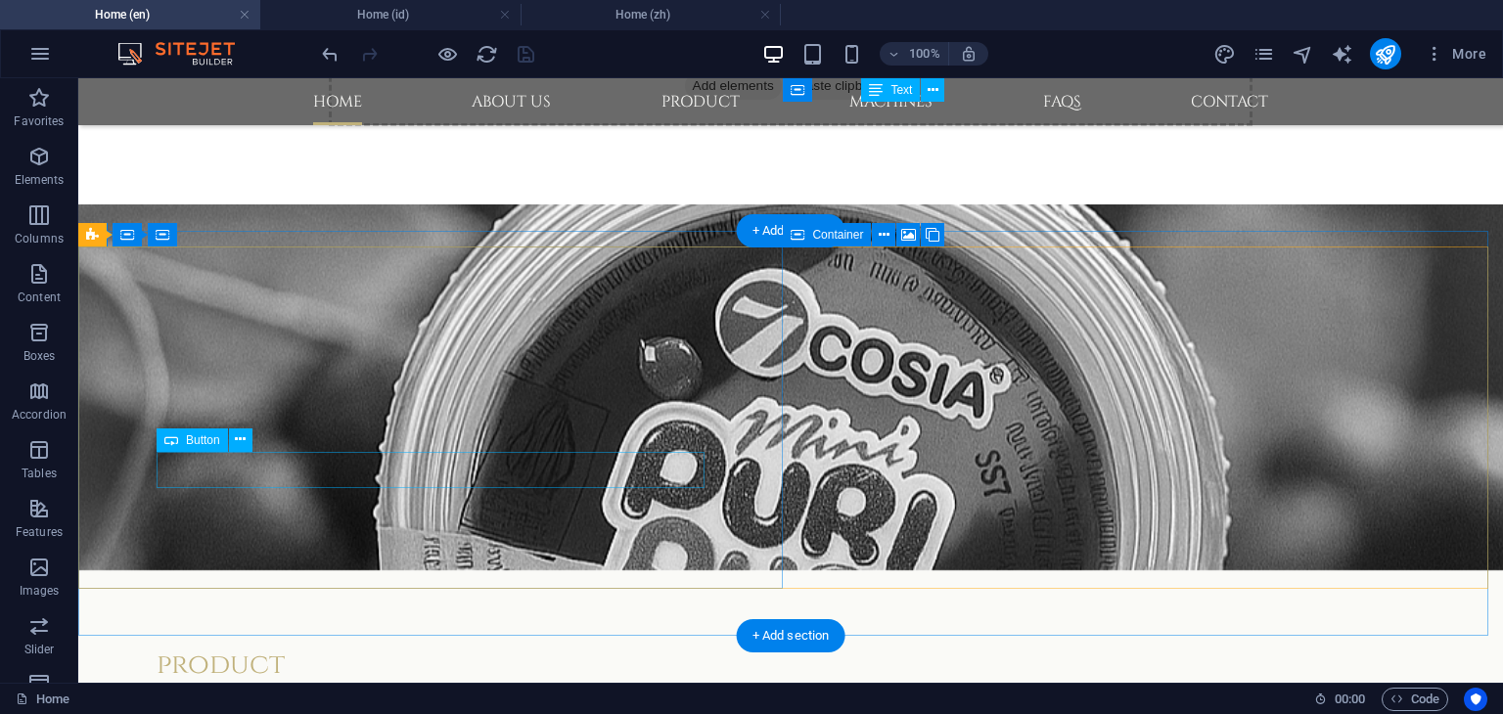
scroll to position [825, 0]
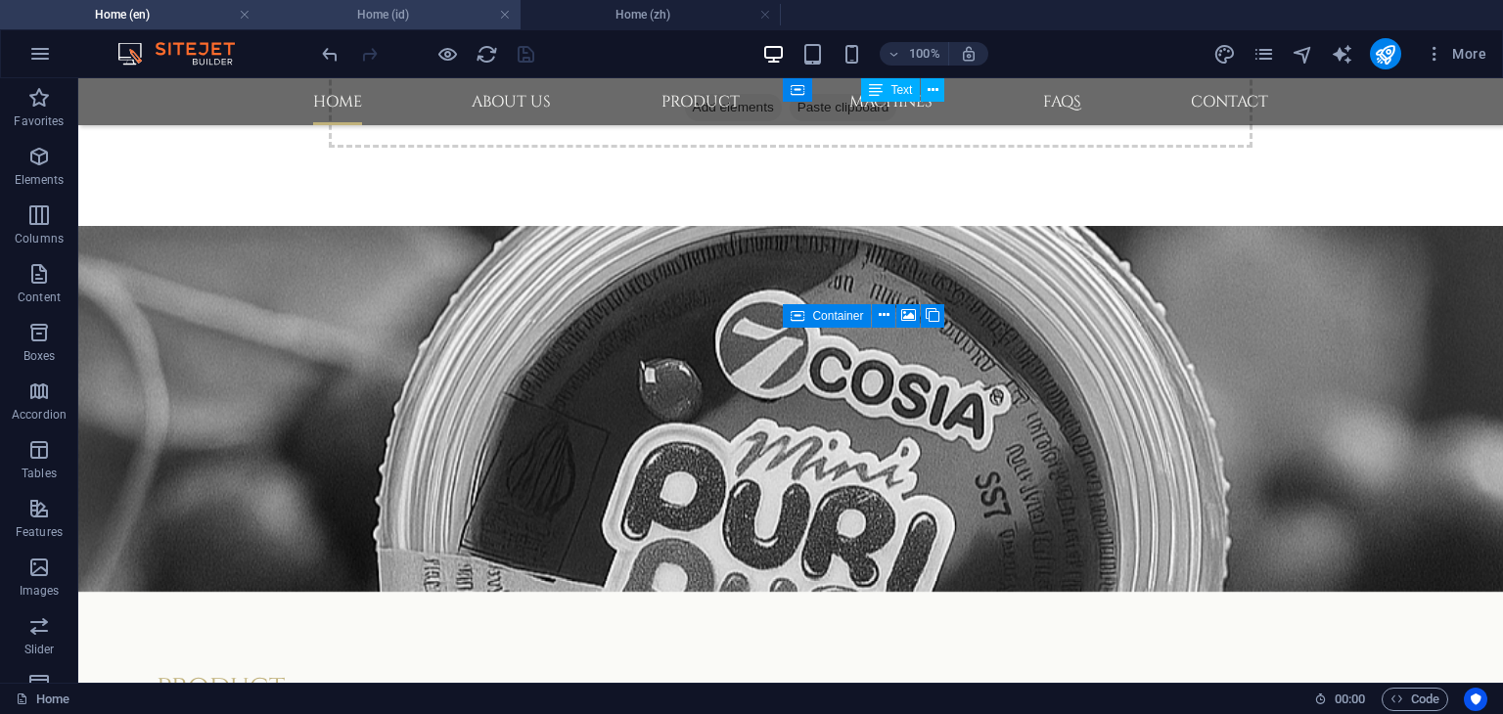
click at [404, 16] on h4 "Home (id)" at bounding box center [390, 15] width 260 height 22
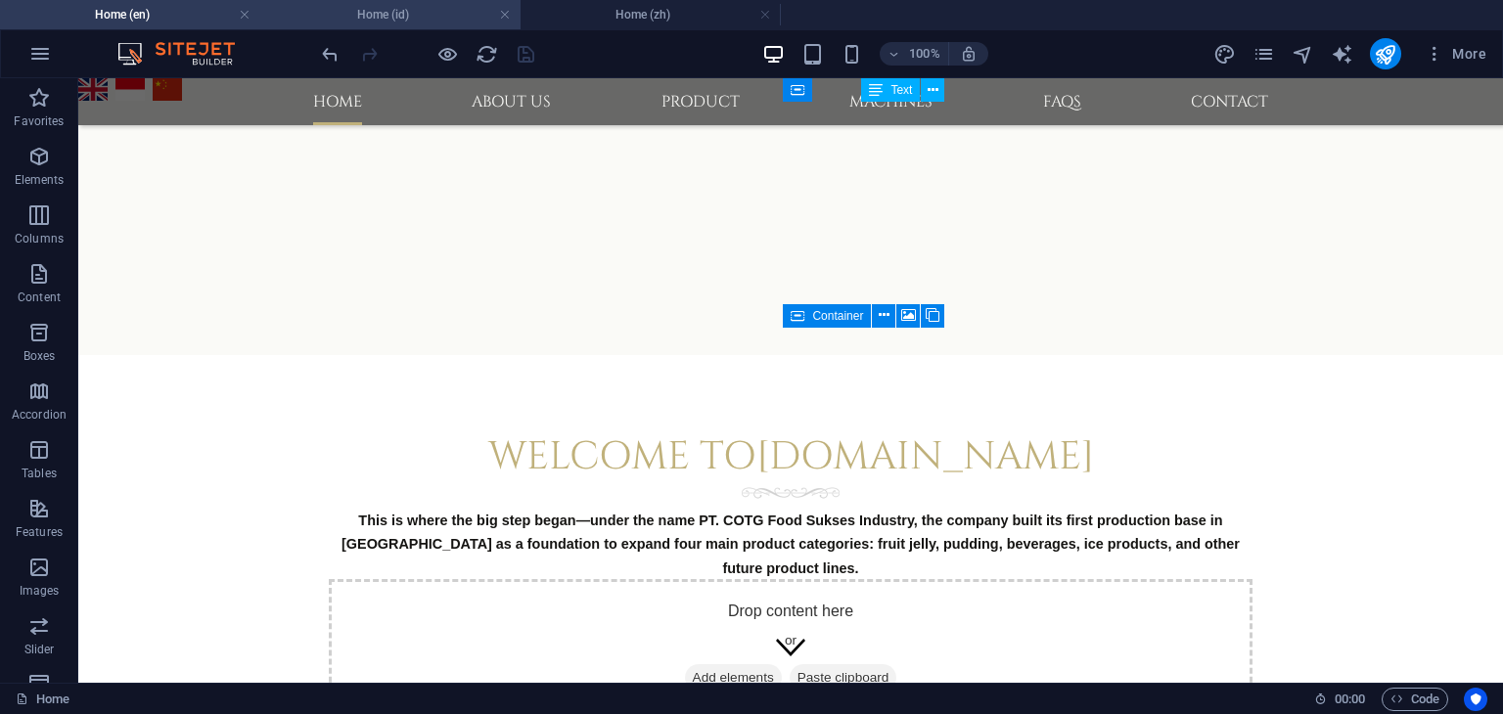
scroll to position [920, 0]
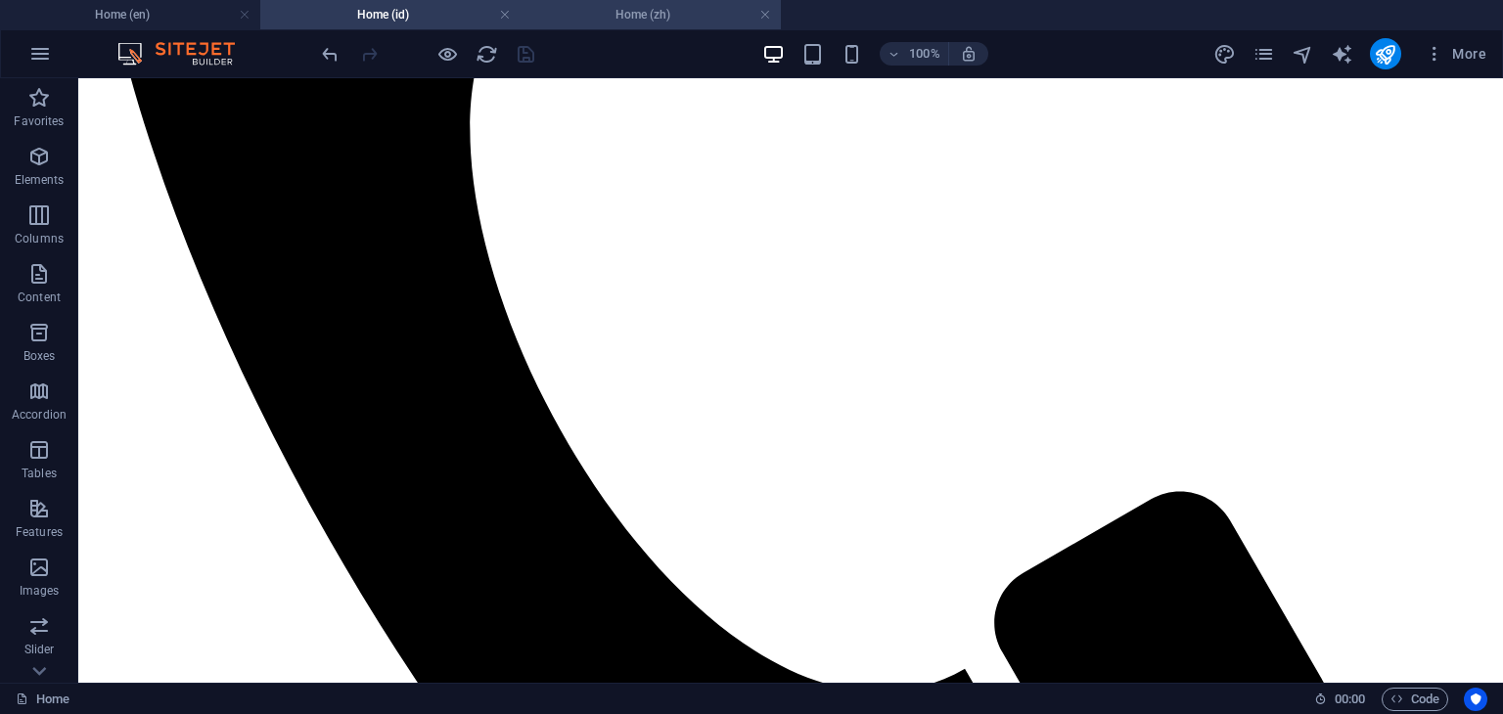
click at [642, 17] on h4 "Home (zh)" at bounding box center [651, 15] width 260 height 22
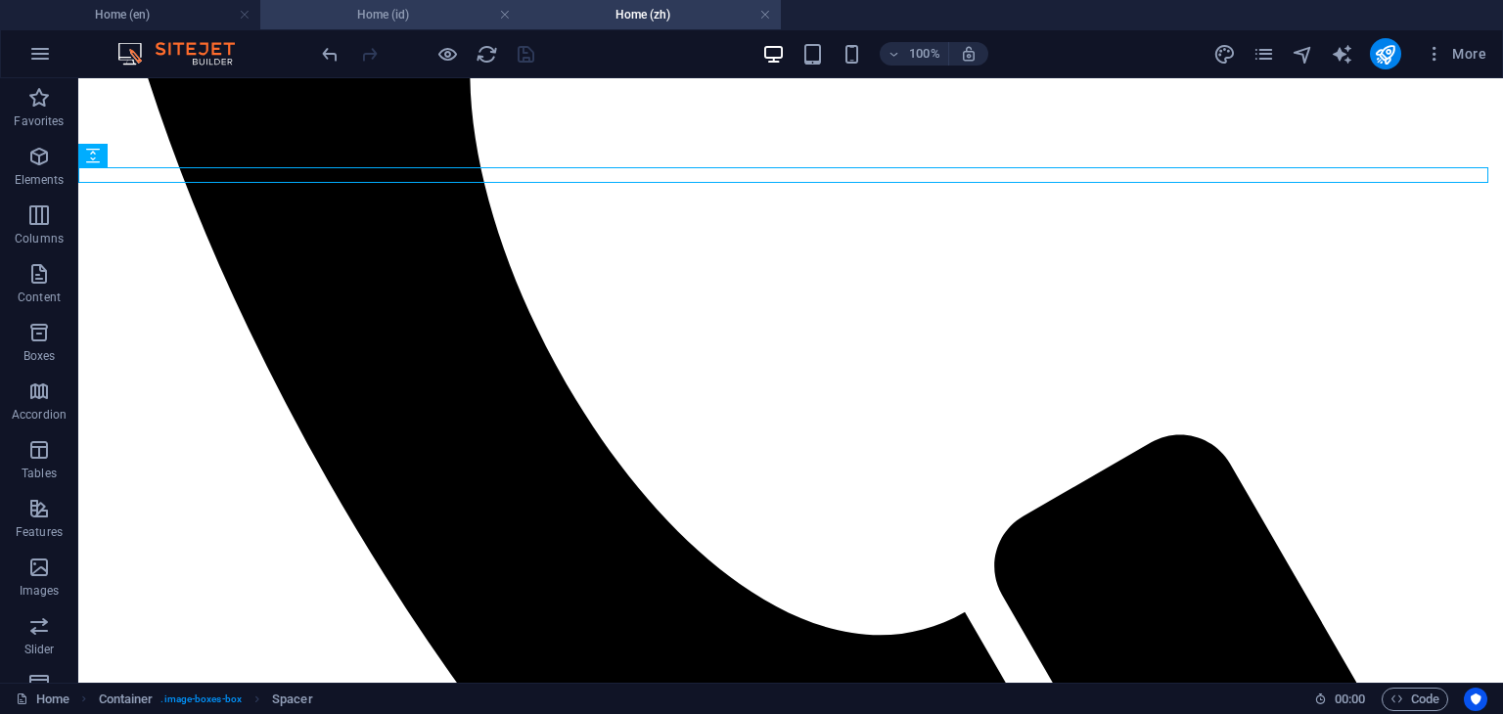
click at [423, 21] on h4 "Home (id)" at bounding box center [390, 15] width 260 height 22
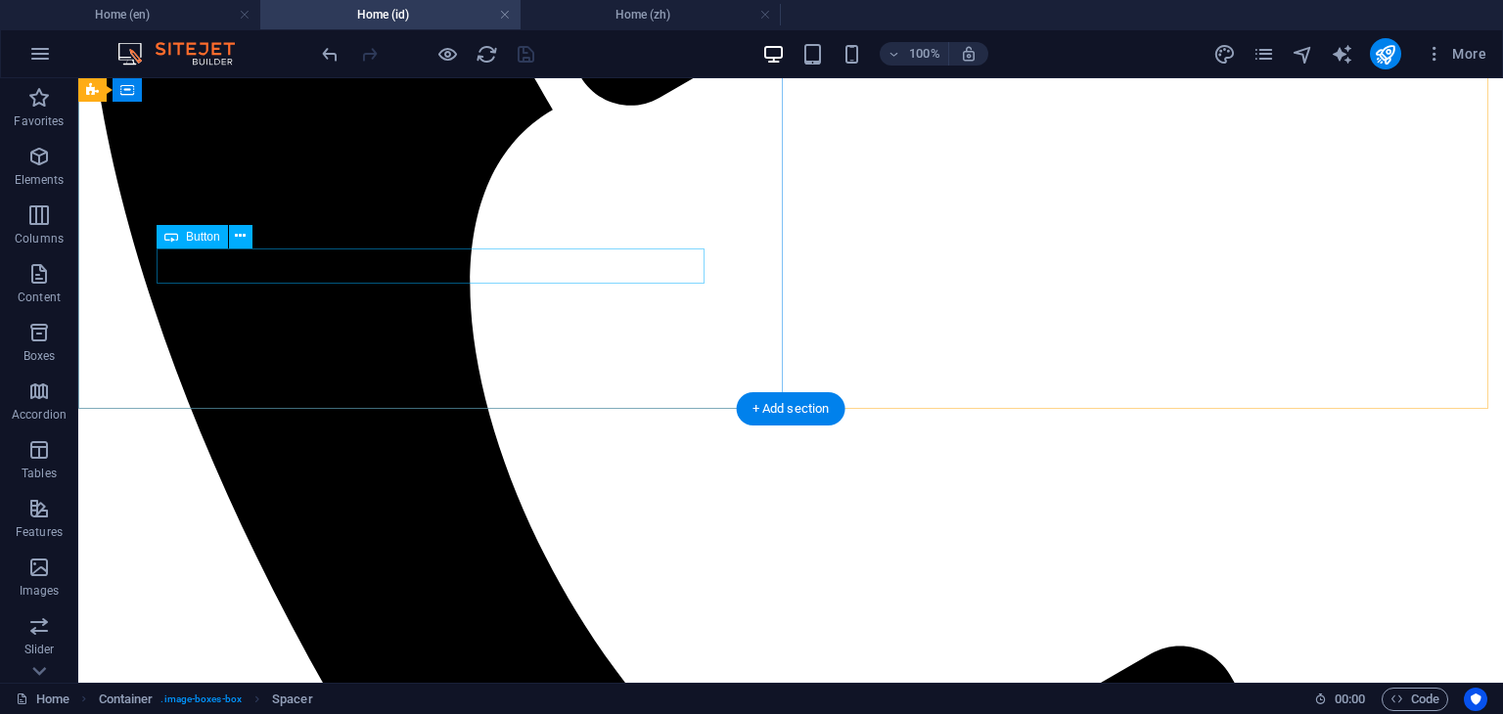
scroll to position [724, 0]
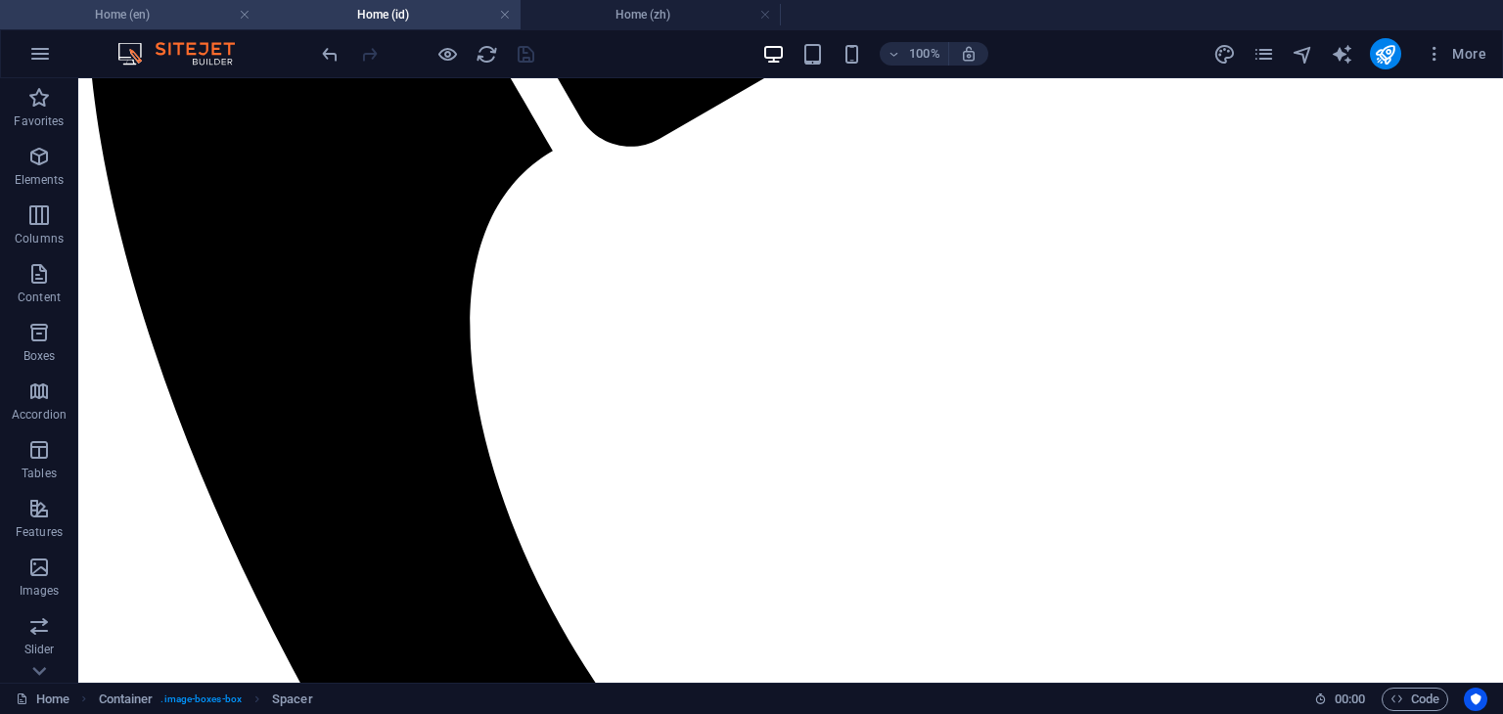
click at [178, 20] on h4 "Home (en)" at bounding box center [130, 15] width 260 height 22
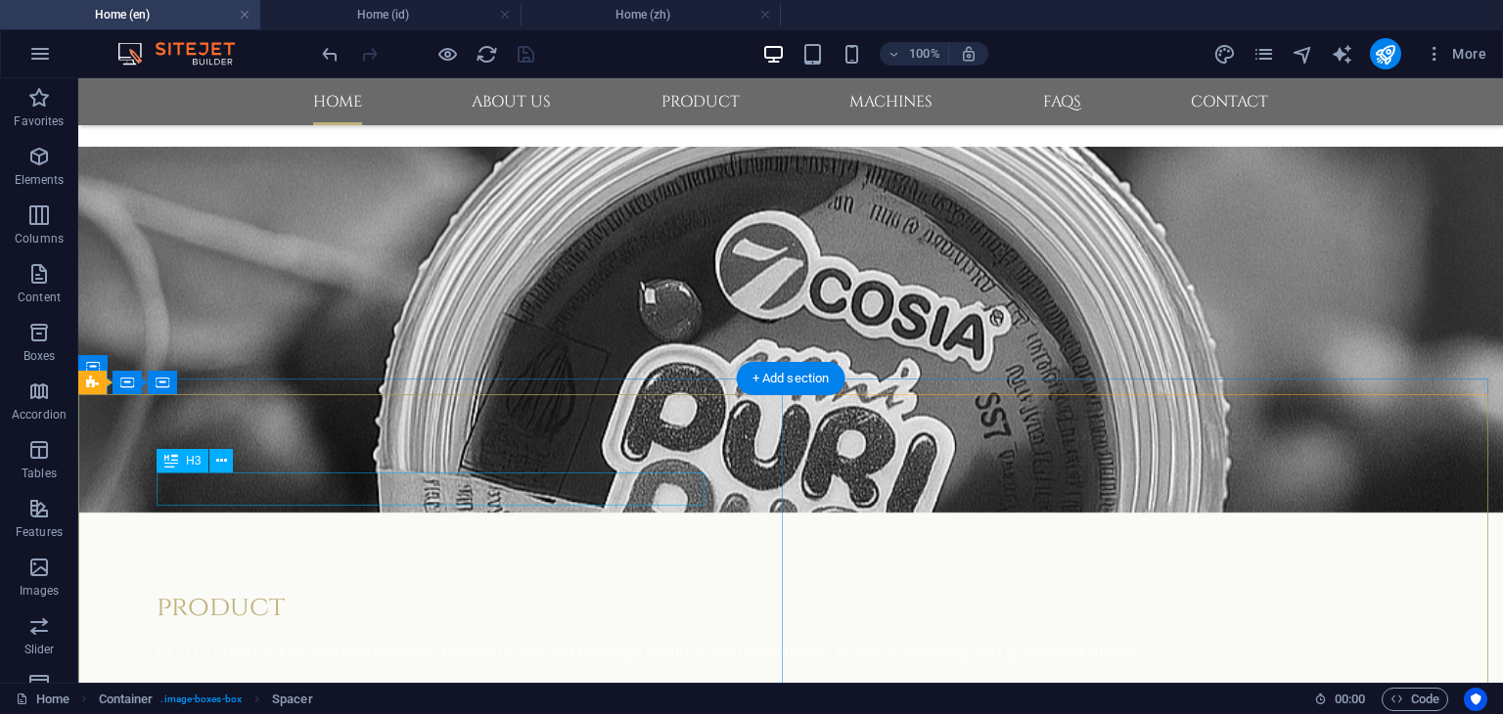
scroll to position [923, 0]
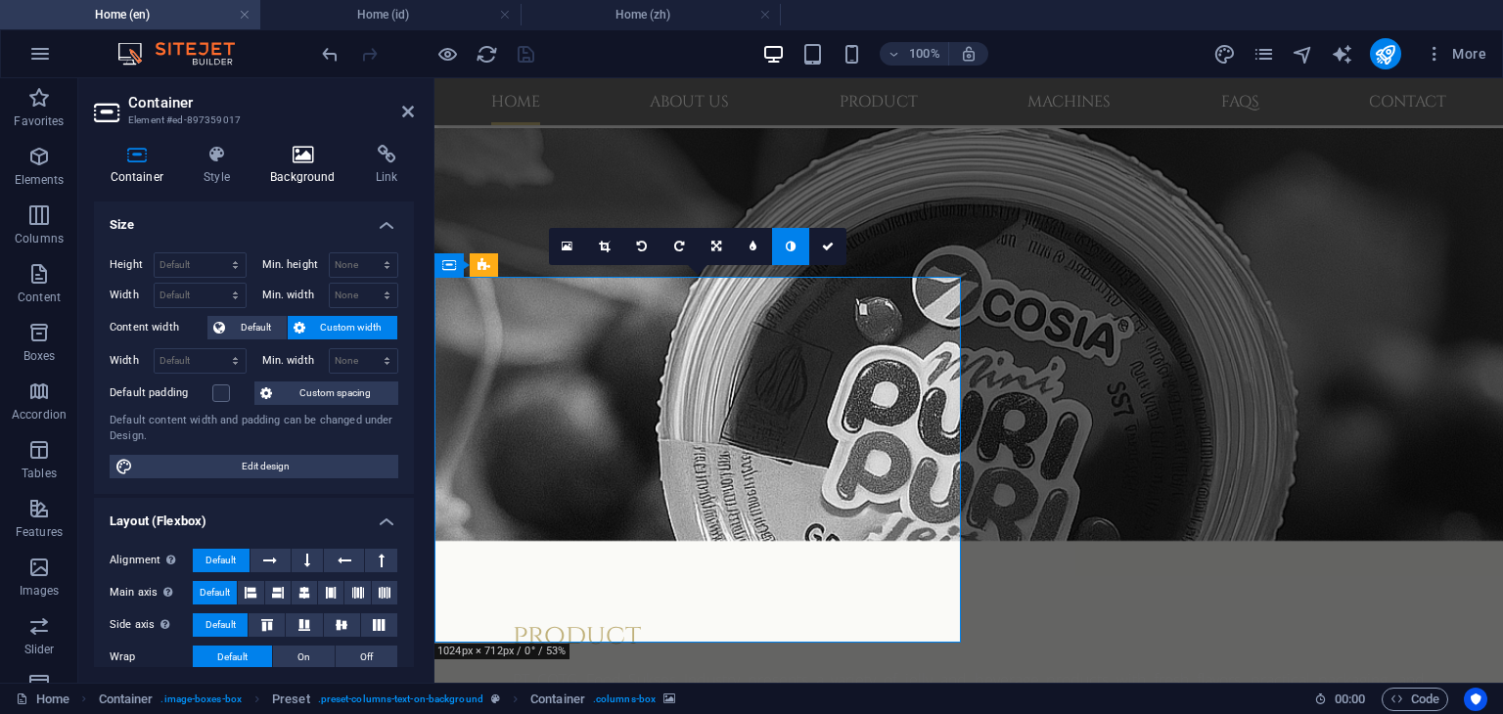
click at [302, 163] on icon at bounding box center [303, 155] width 98 height 20
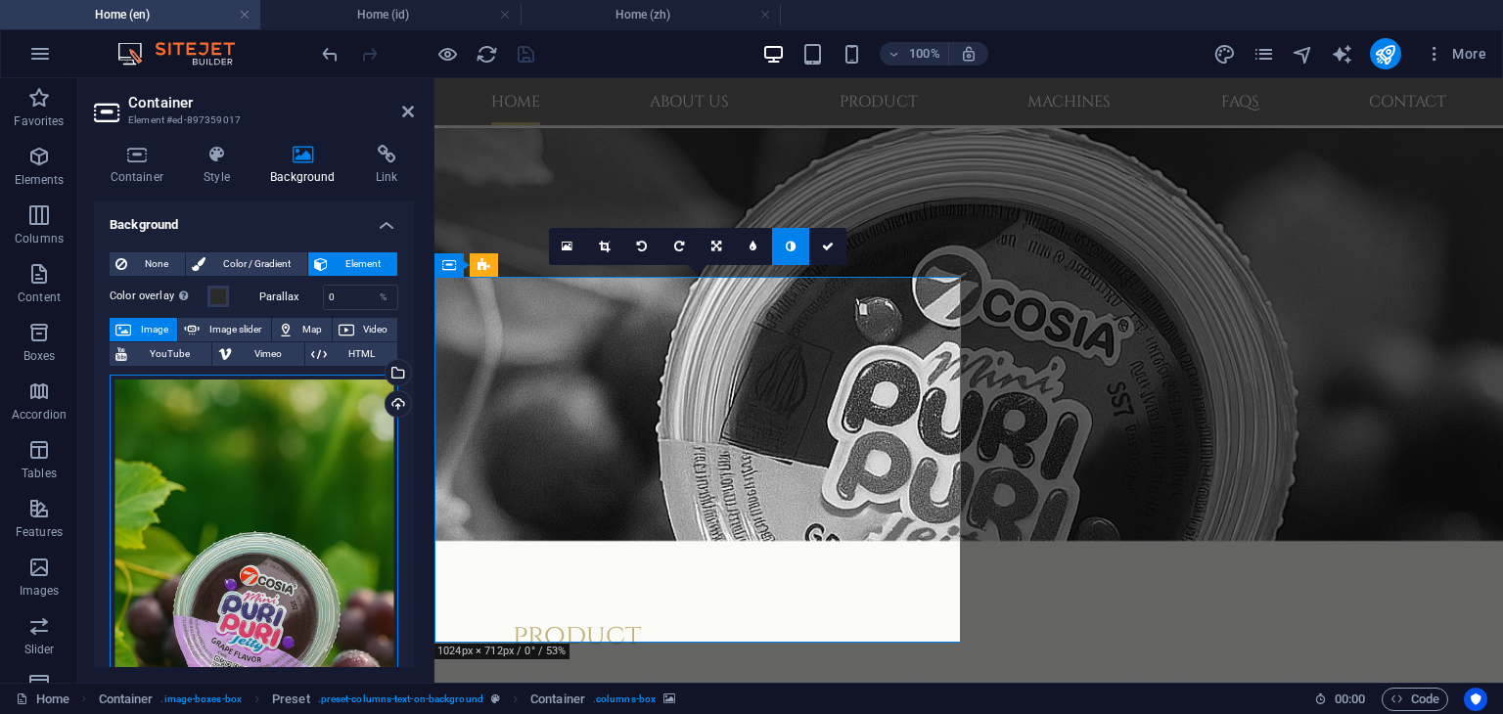
click at [243, 452] on div "Drag files here, click to choose files or select files from Files or our free s…" at bounding box center [254, 589] width 289 height 429
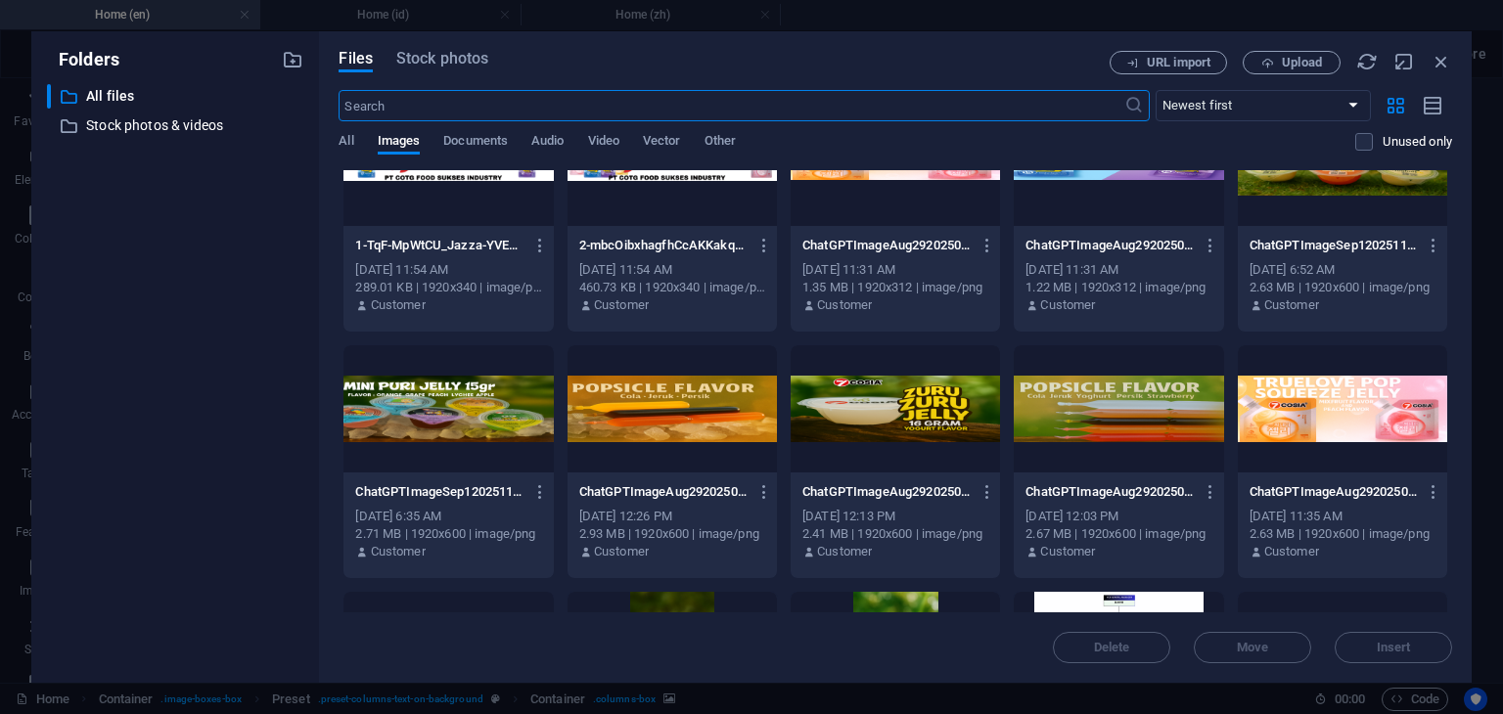
scroll to position [0, 0]
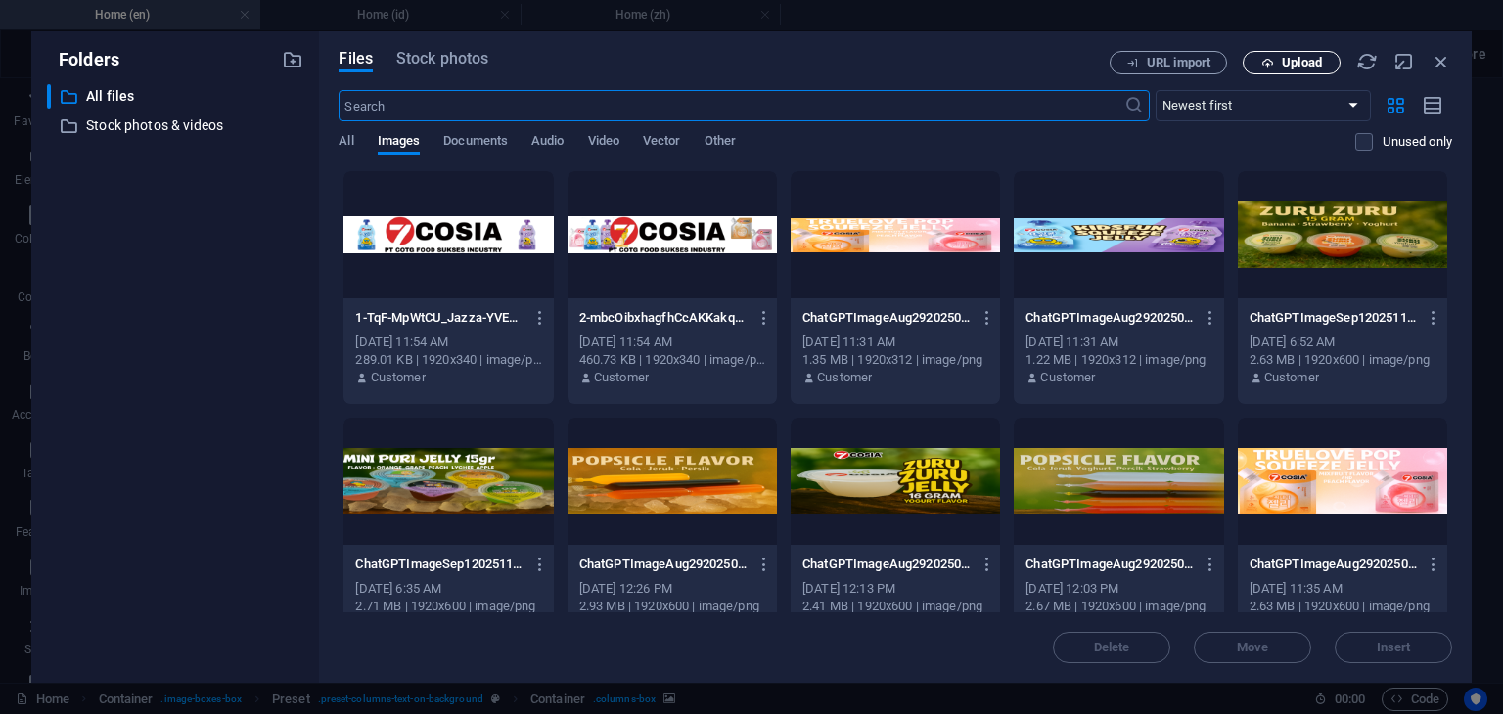
click at [1280, 68] on span "Upload" at bounding box center [1291, 63] width 80 height 13
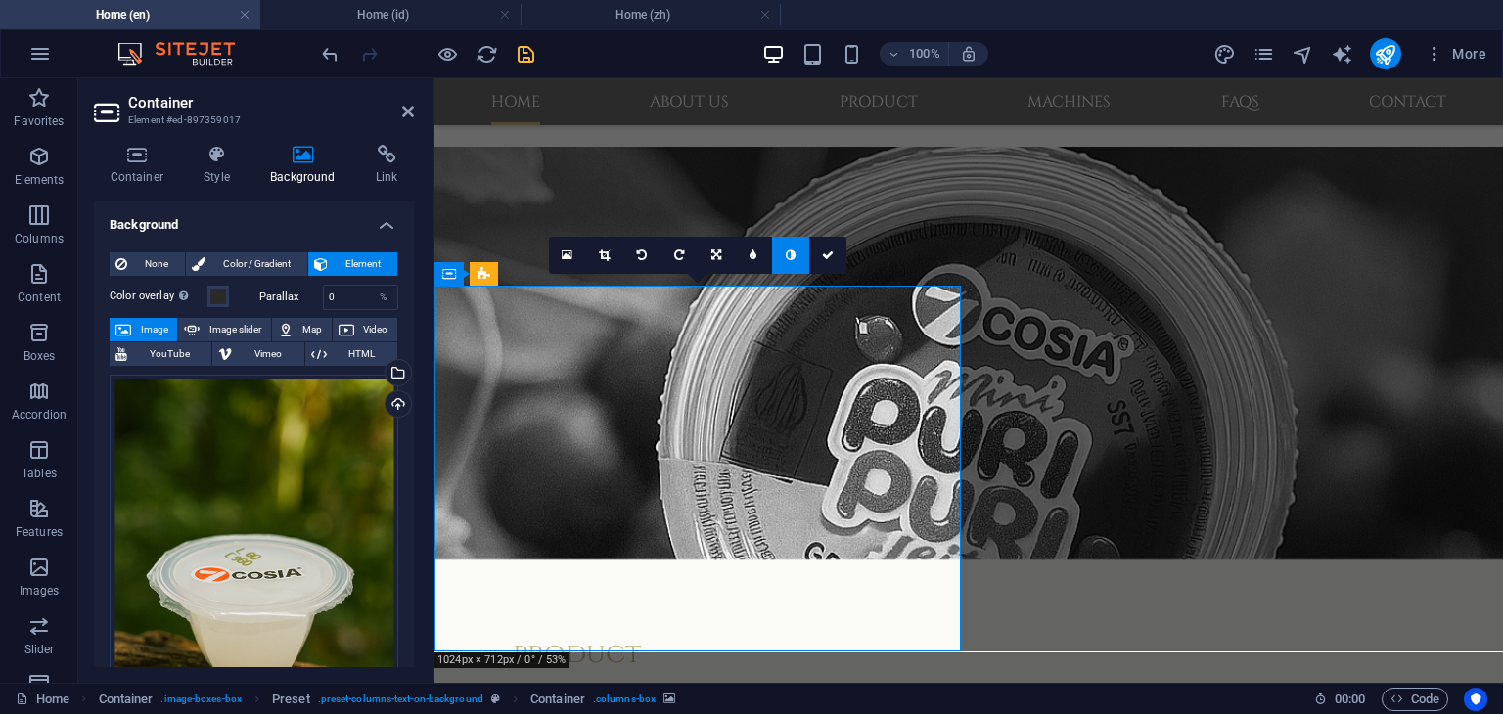
scroll to position [923, 0]
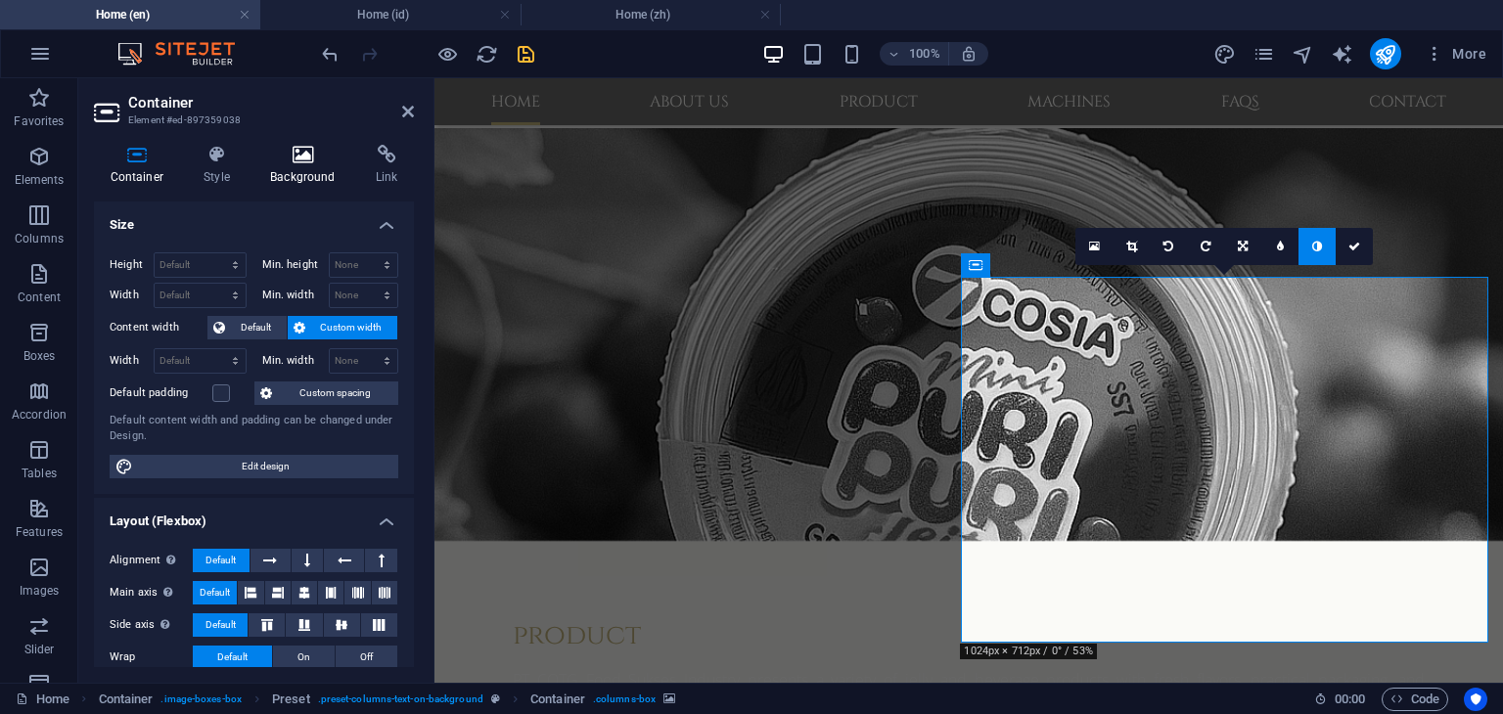
click at [321, 163] on icon at bounding box center [303, 155] width 98 height 20
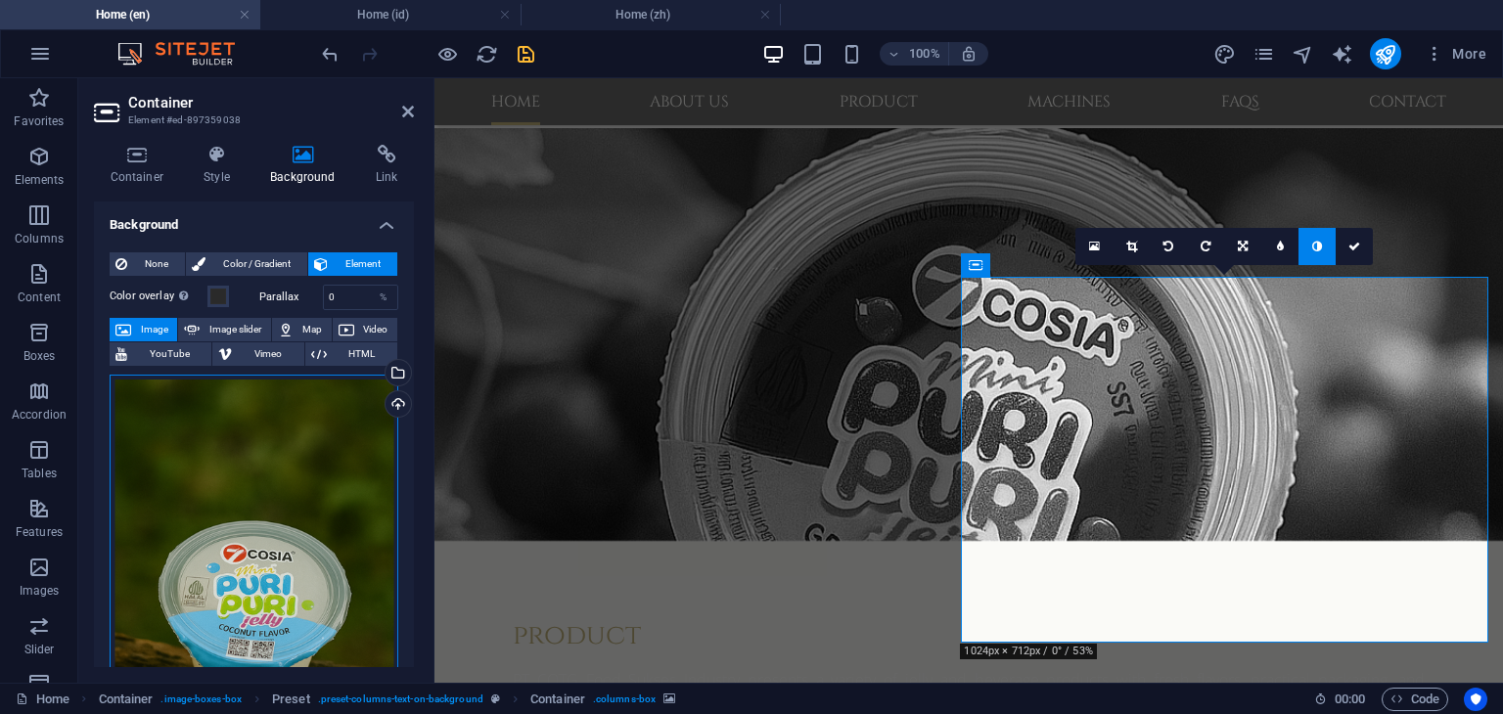
click at [281, 479] on div "Drag files here, click to choose files or select files from Files or our free s…" at bounding box center [254, 589] width 289 height 429
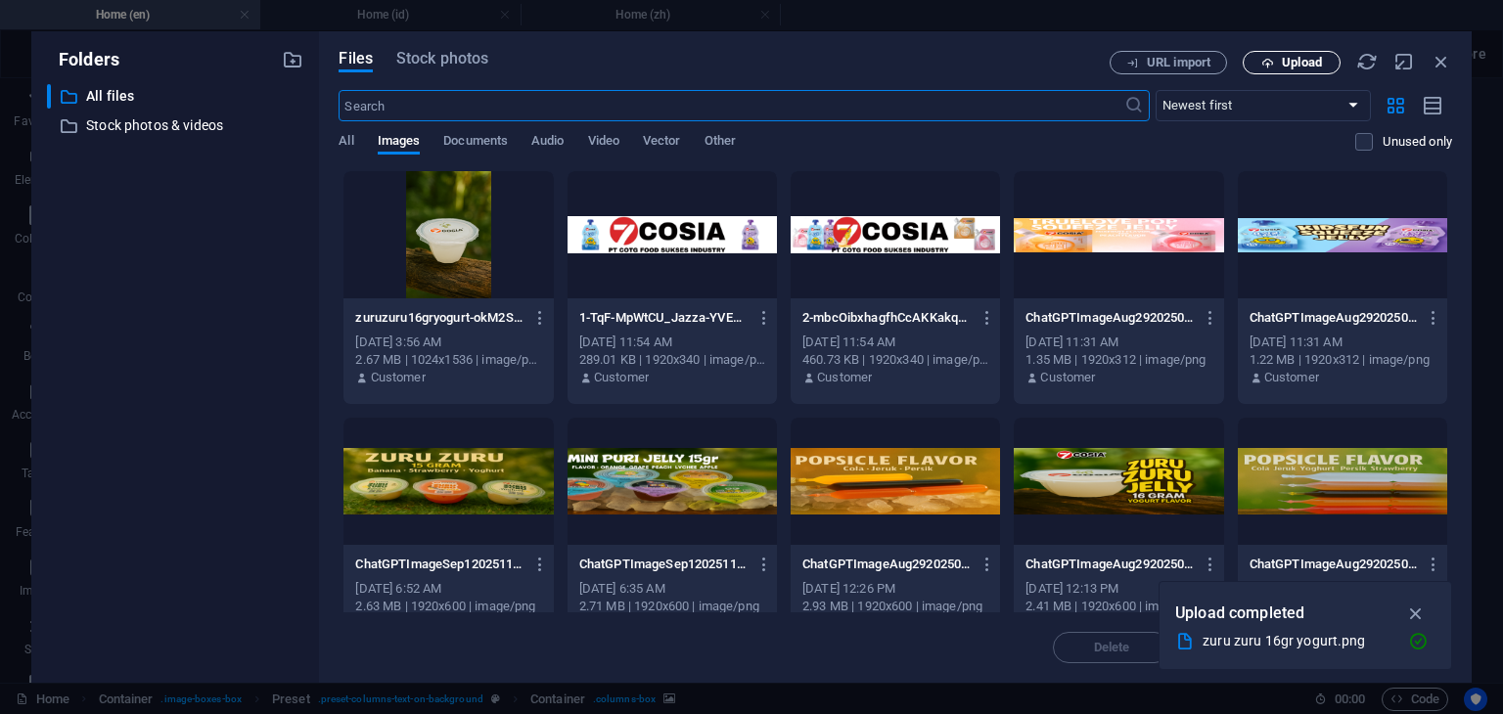
click at [1280, 70] on button "Upload" at bounding box center [1292, 62] width 98 height 23
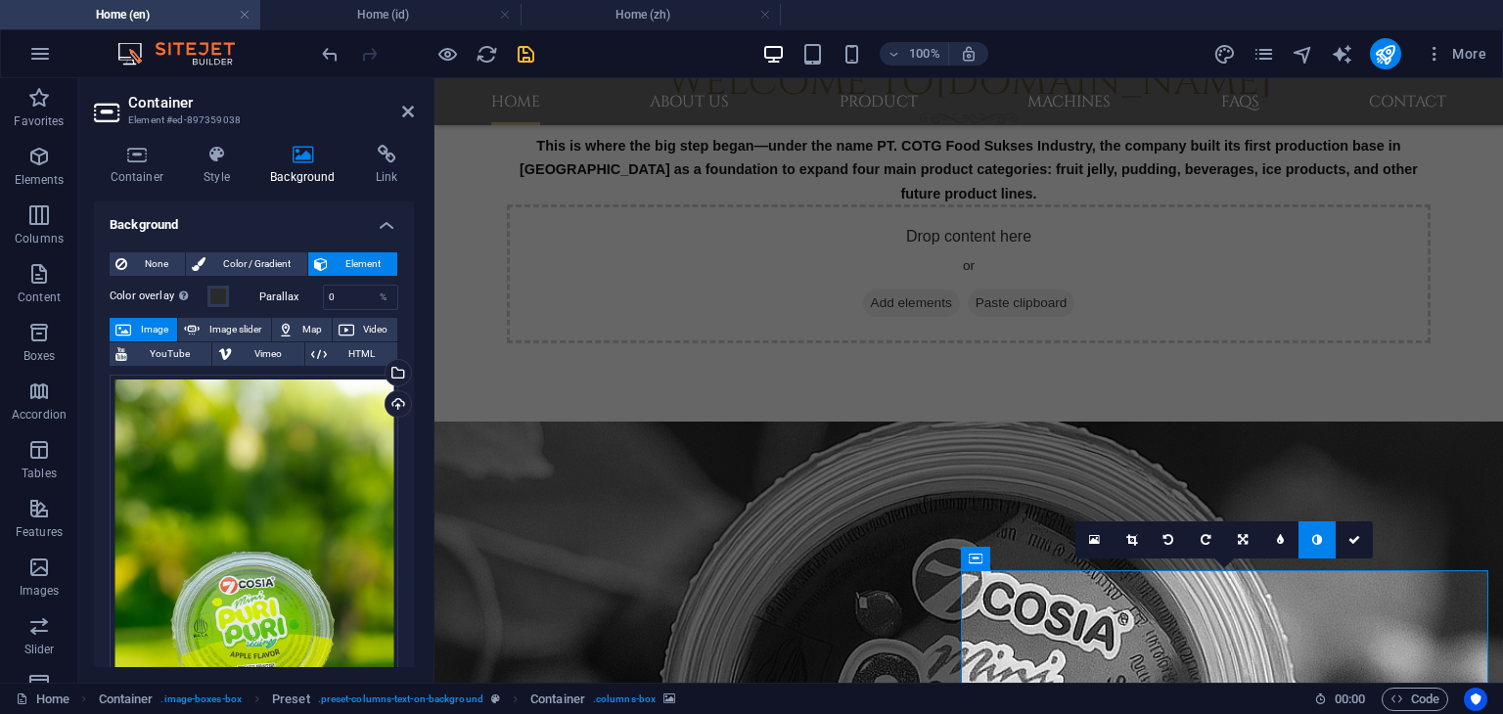
scroll to position [1021, 0]
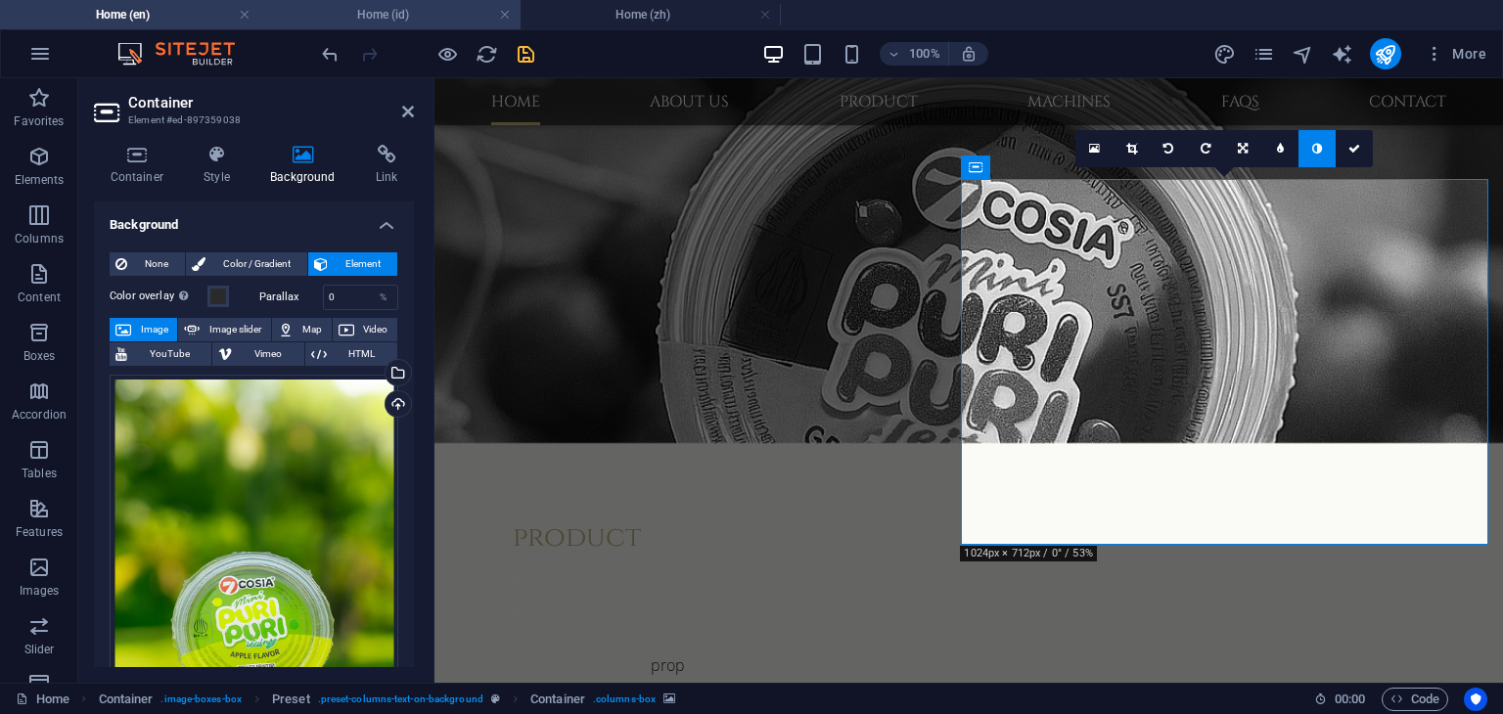
click at [383, 19] on h4 "Home (id)" at bounding box center [390, 15] width 260 height 22
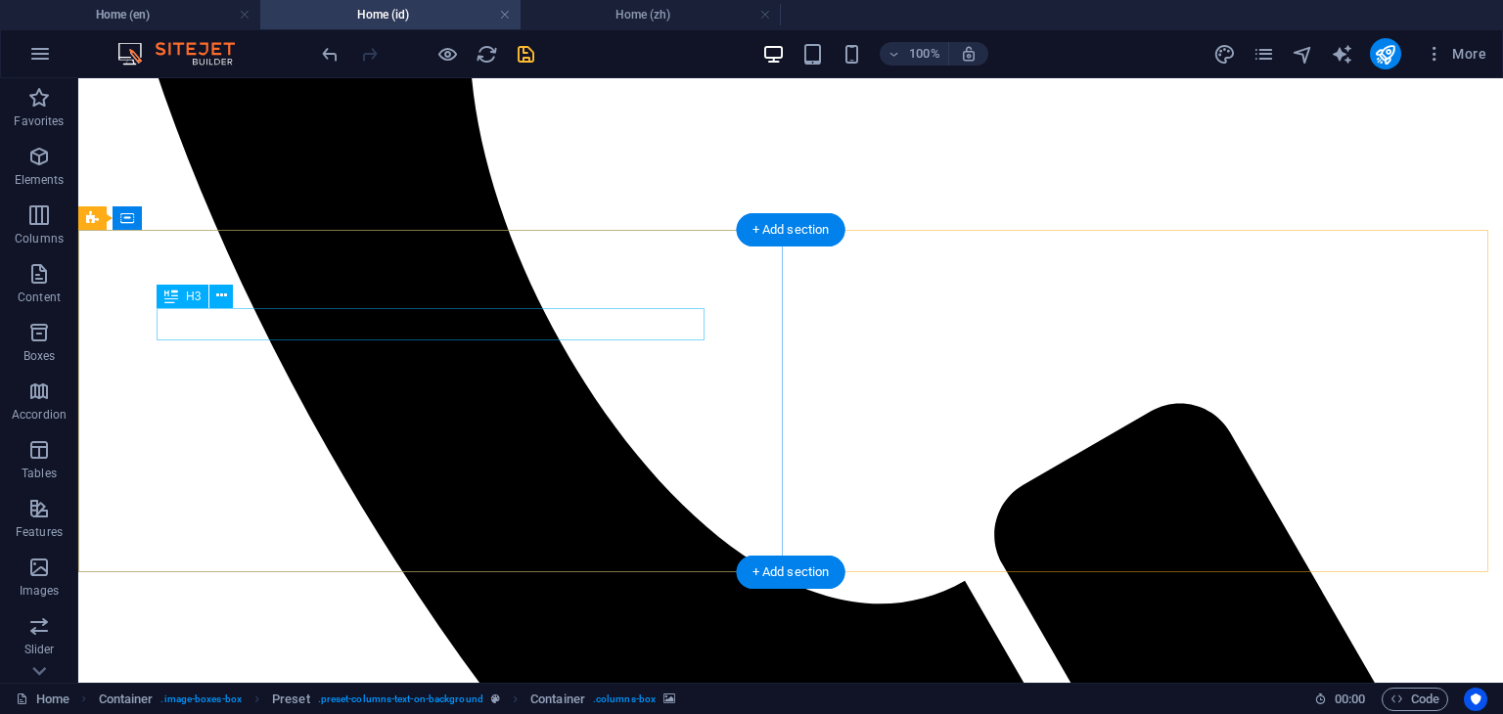
scroll to position [1018, 0]
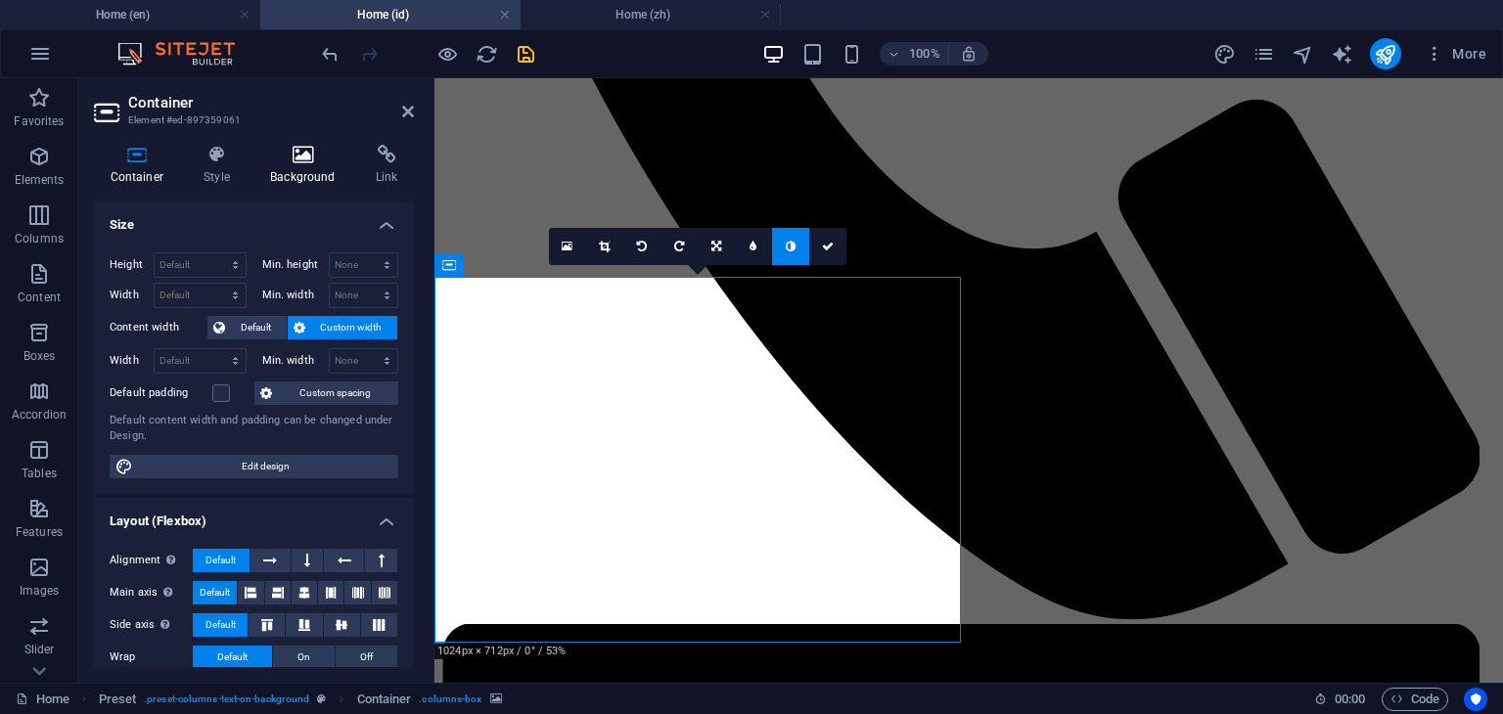
click at [313, 177] on h4 "Background" at bounding box center [307, 165] width 106 height 41
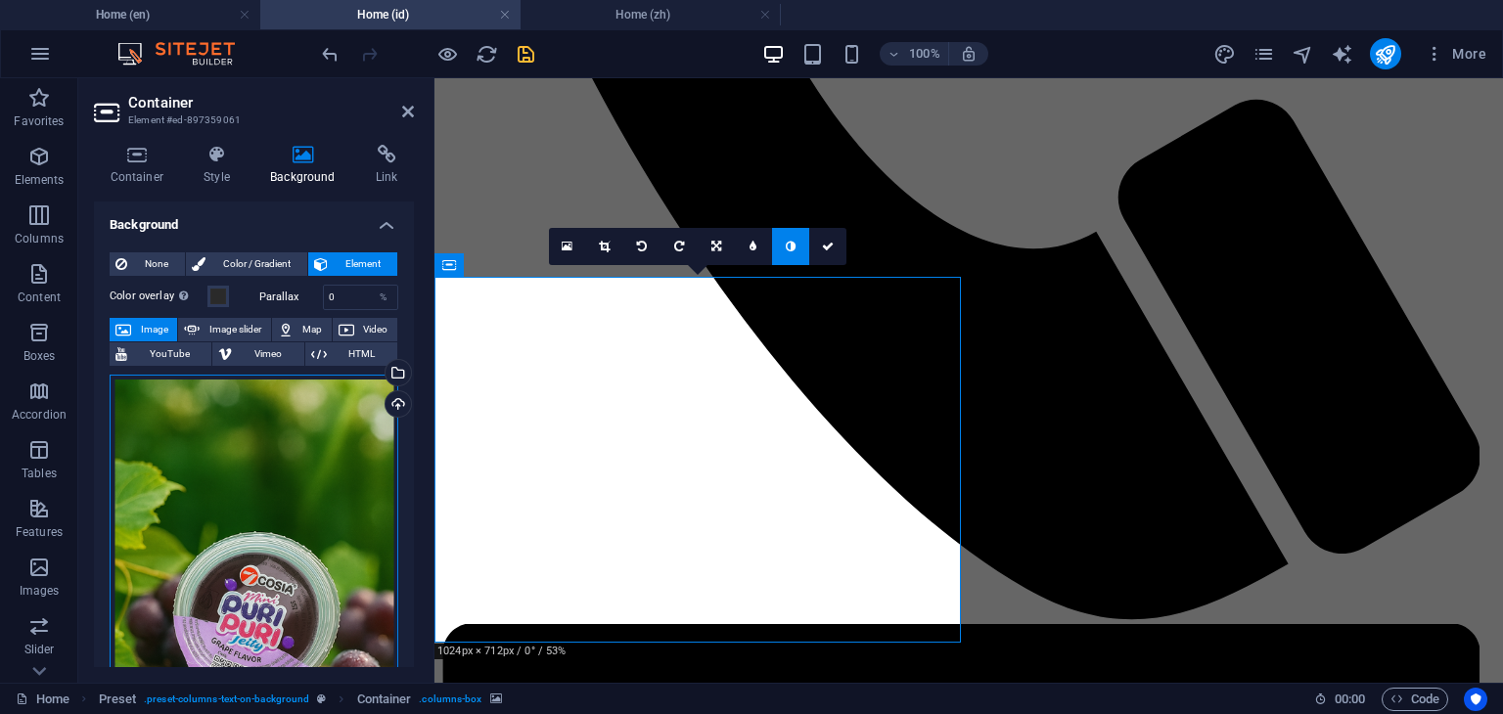
click at [295, 447] on div "Drag files here, click to choose files or select files from Files or our free s…" at bounding box center [254, 589] width 289 height 429
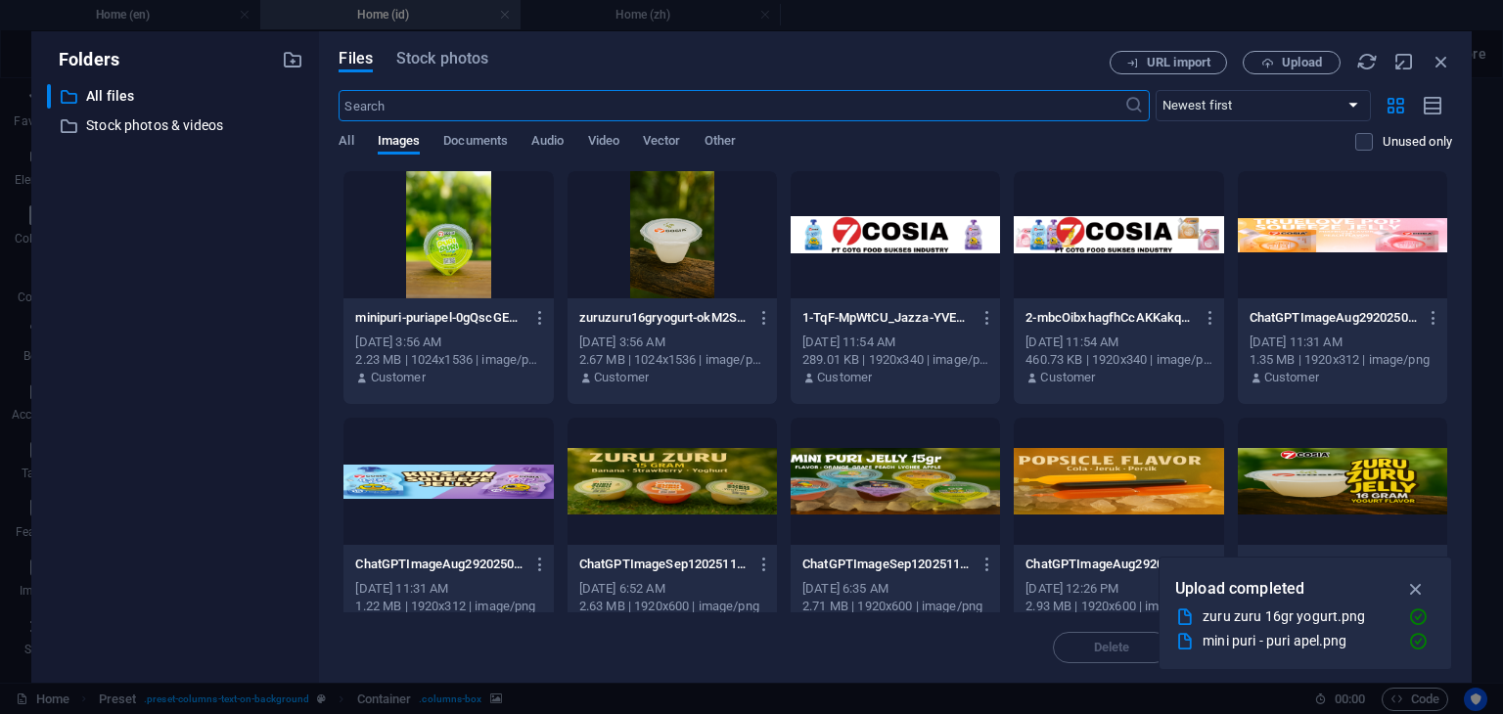
click at [660, 262] on div at bounding box center [672, 234] width 209 height 127
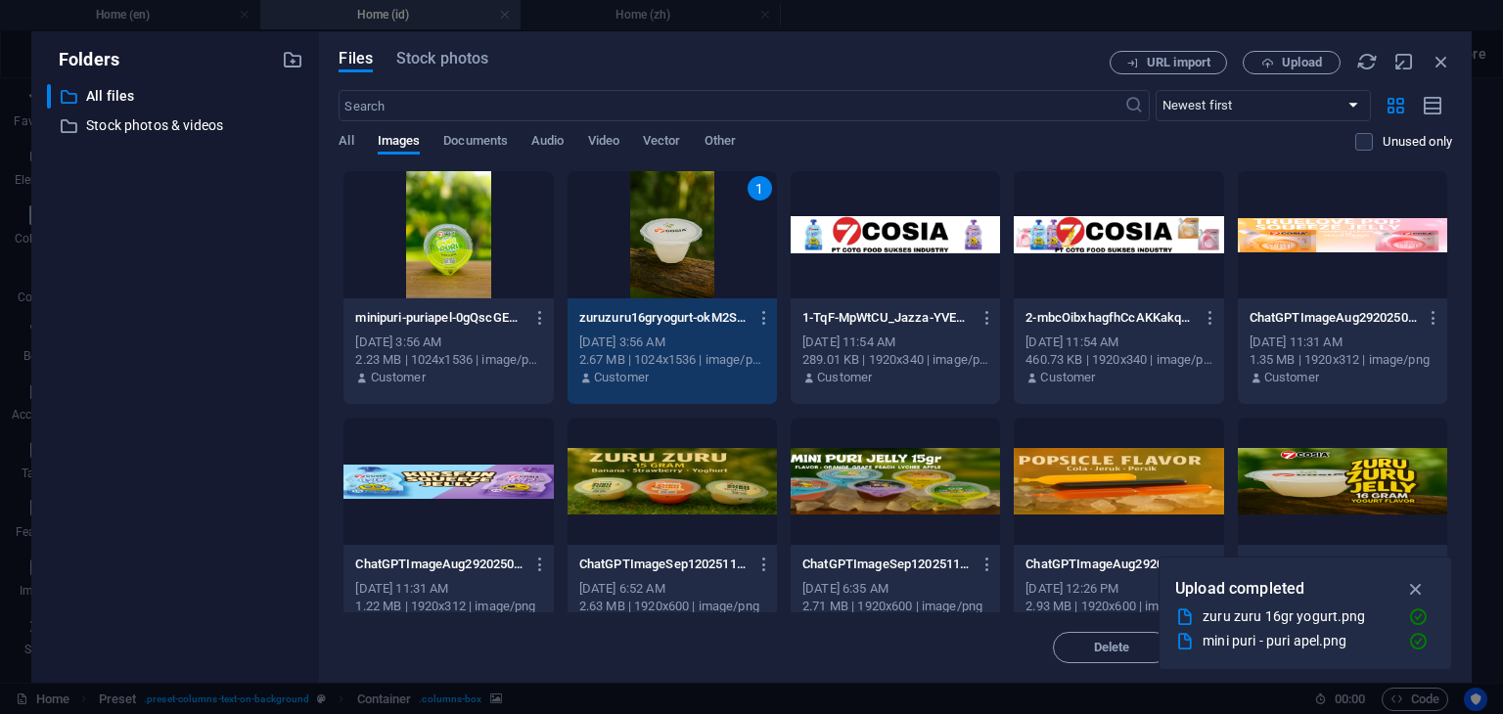
click at [660, 262] on div "1" at bounding box center [672, 234] width 209 height 127
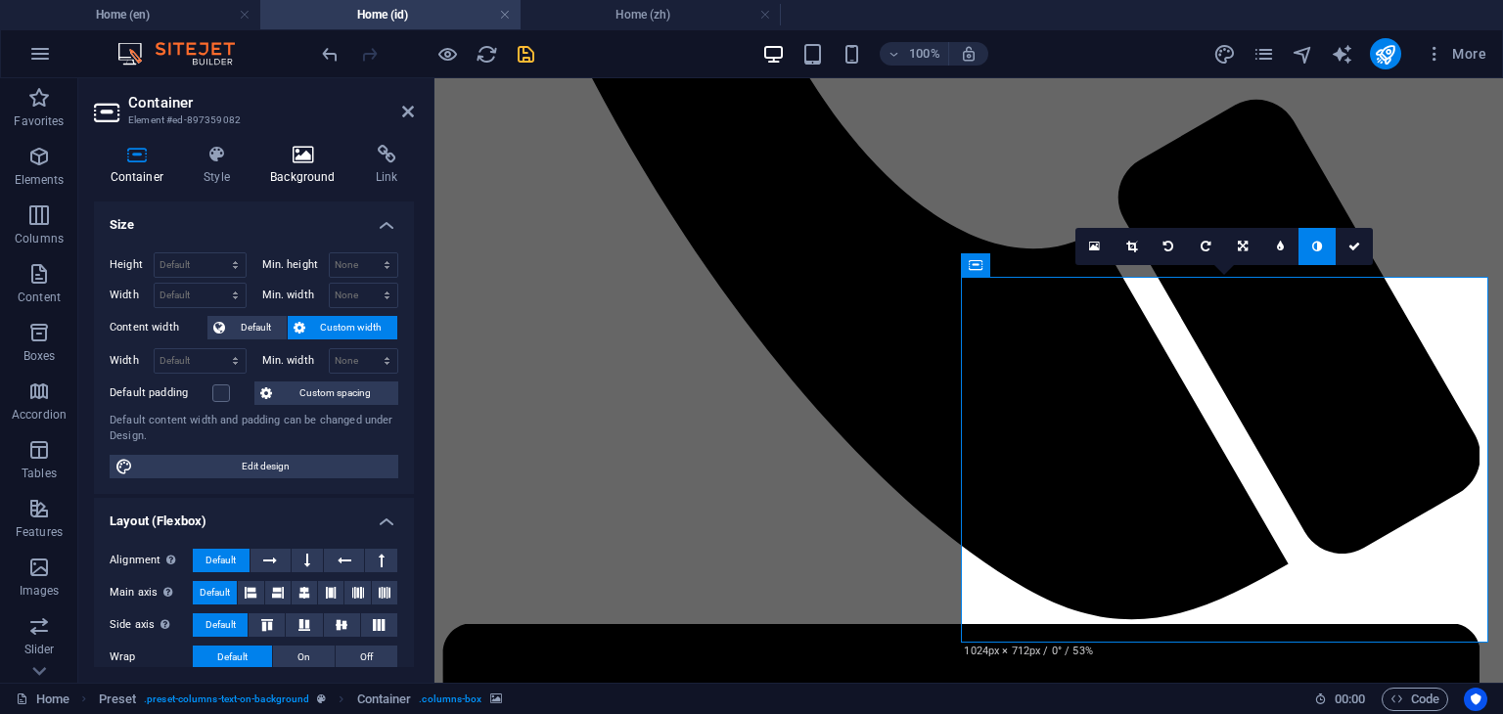
click at [312, 165] on h4 "Background" at bounding box center [307, 165] width 106 height 41
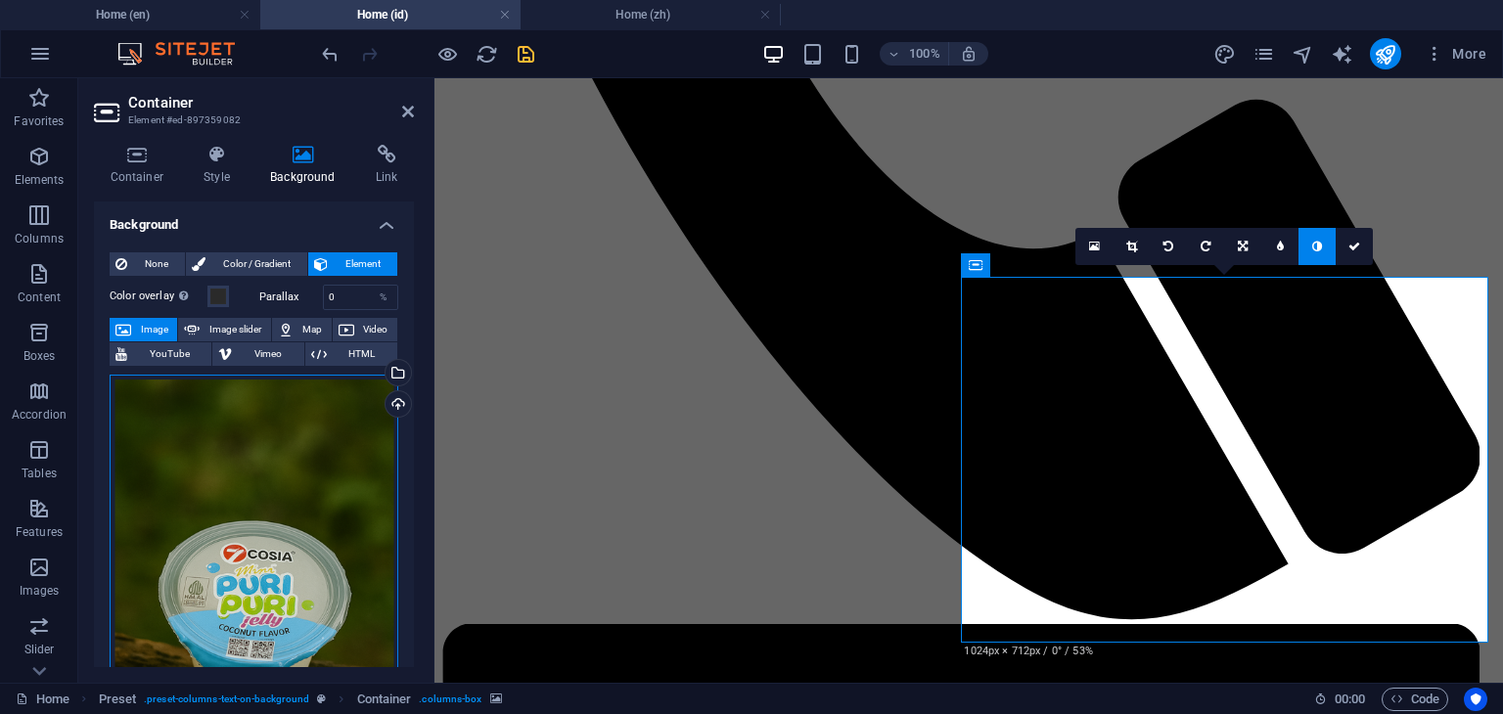
click at [242, 482] on div "Drag files here, click to choose files or select files from Files or our free s…" at bounding box center [254, 589] width 289 height 429
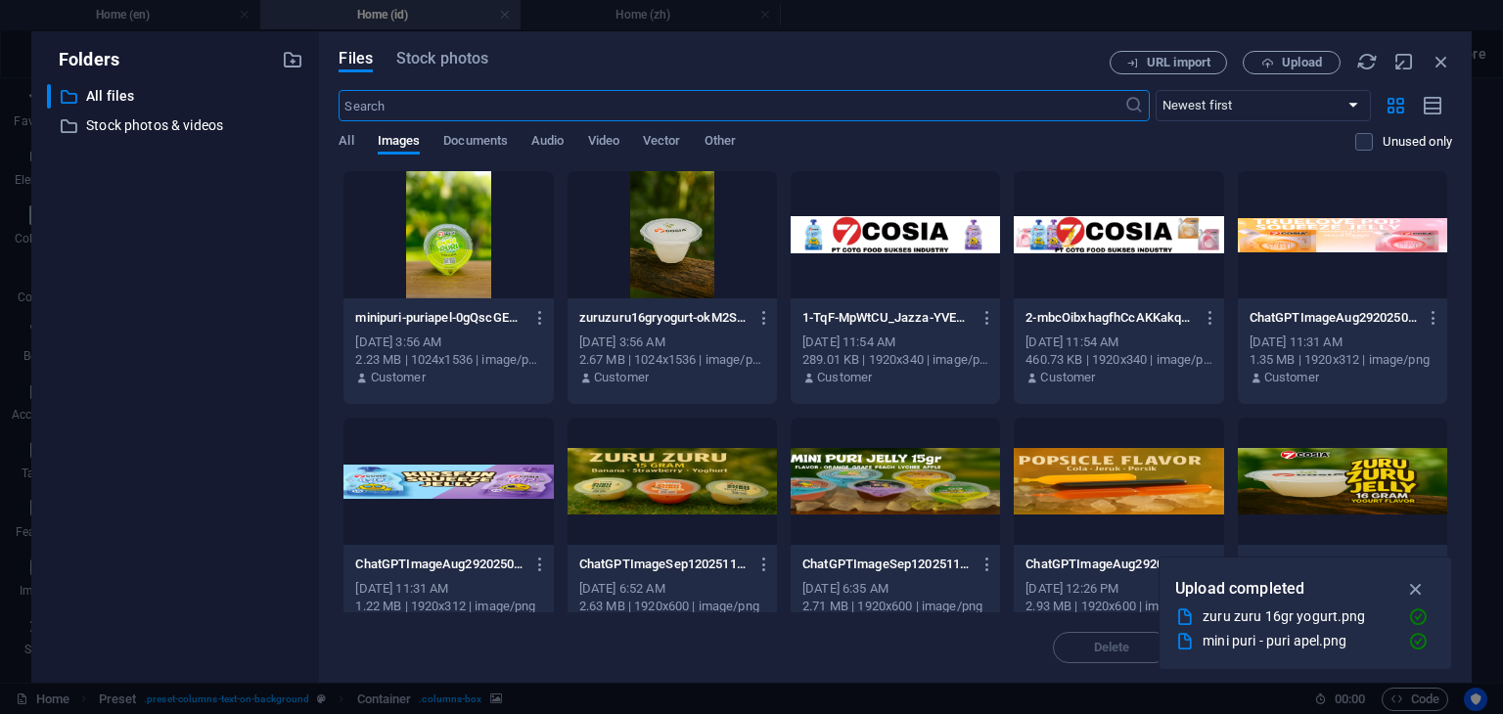
click at [438, 283] on div at bounding box center [447, 234] width 209 height 127
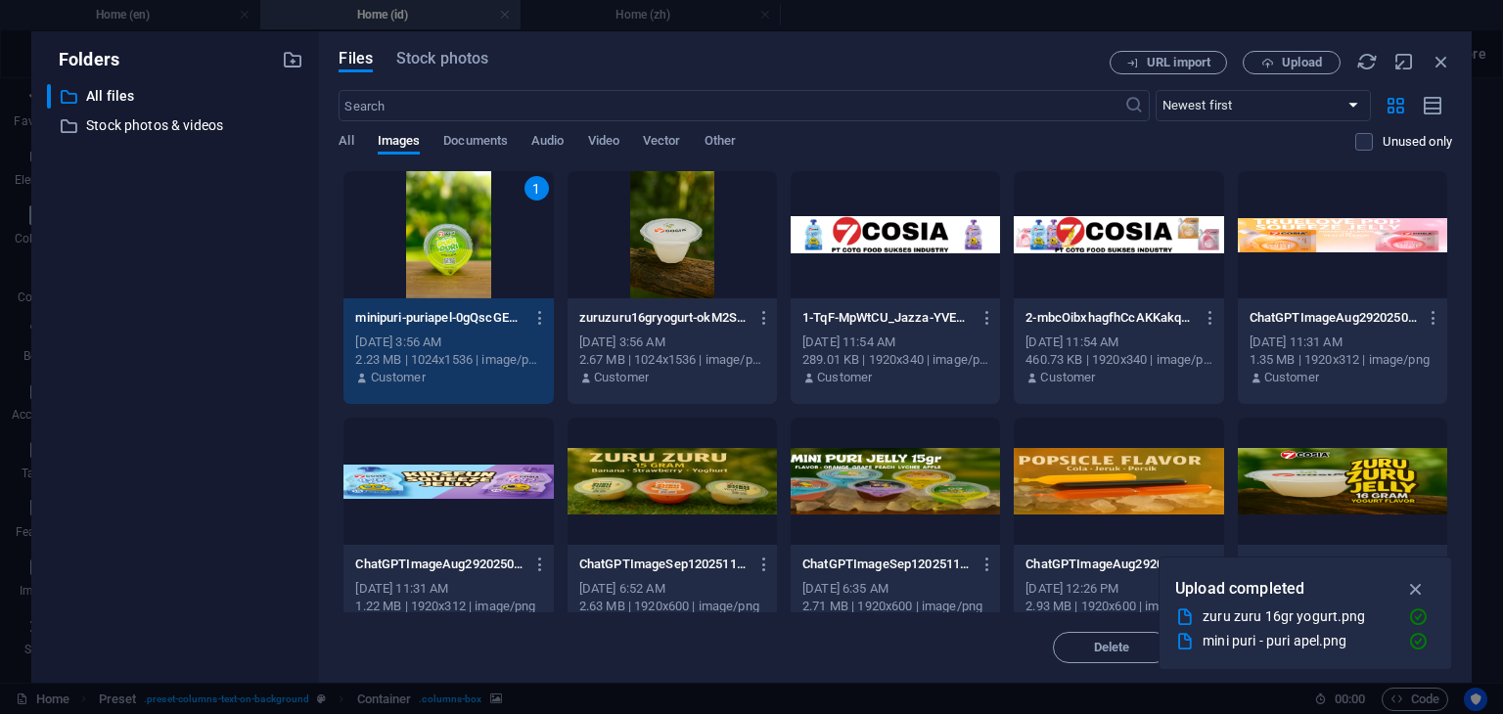
click at [438, 283] on div "1" at bounding box center [447, 234] width 209 height 127
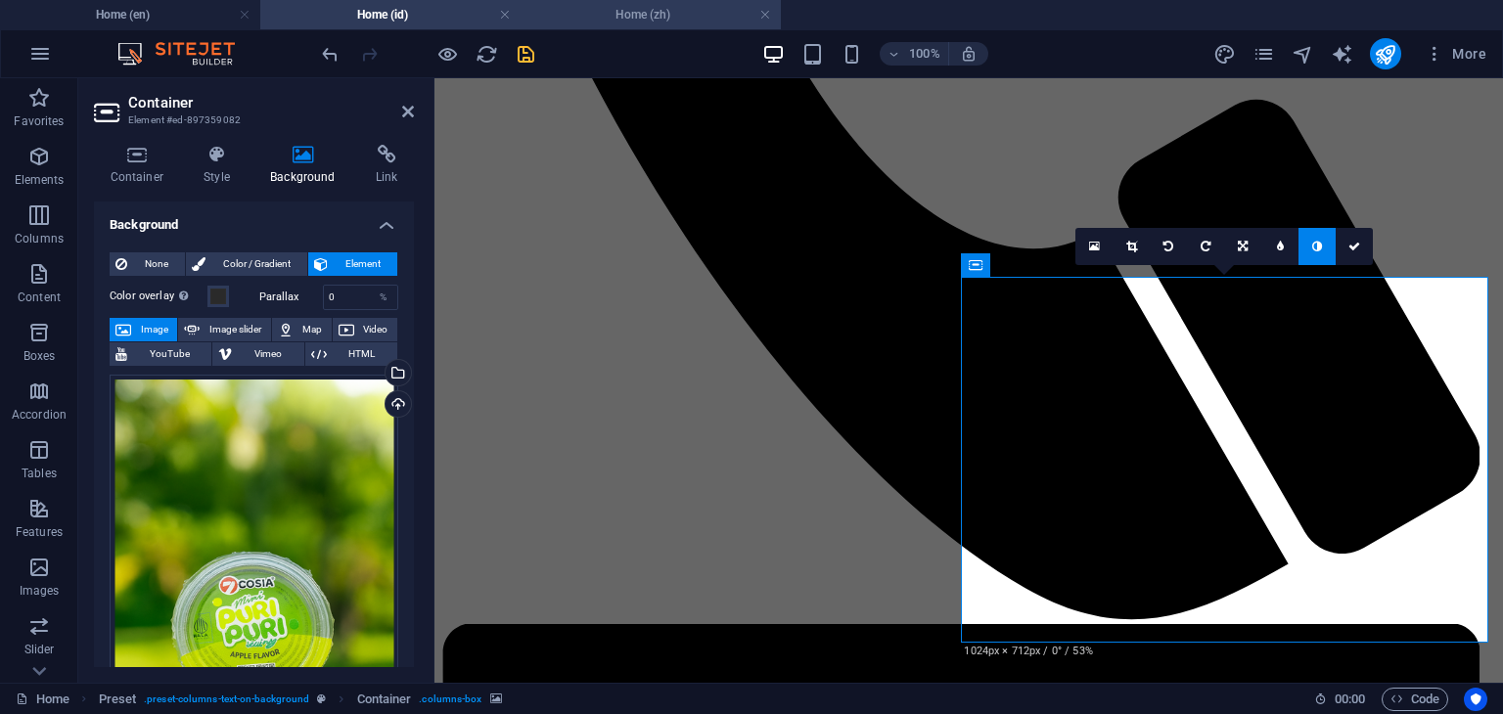
click at [641, 20] on h4 "Home (zh)" at bounding box center [651, 15] width 260 height 22
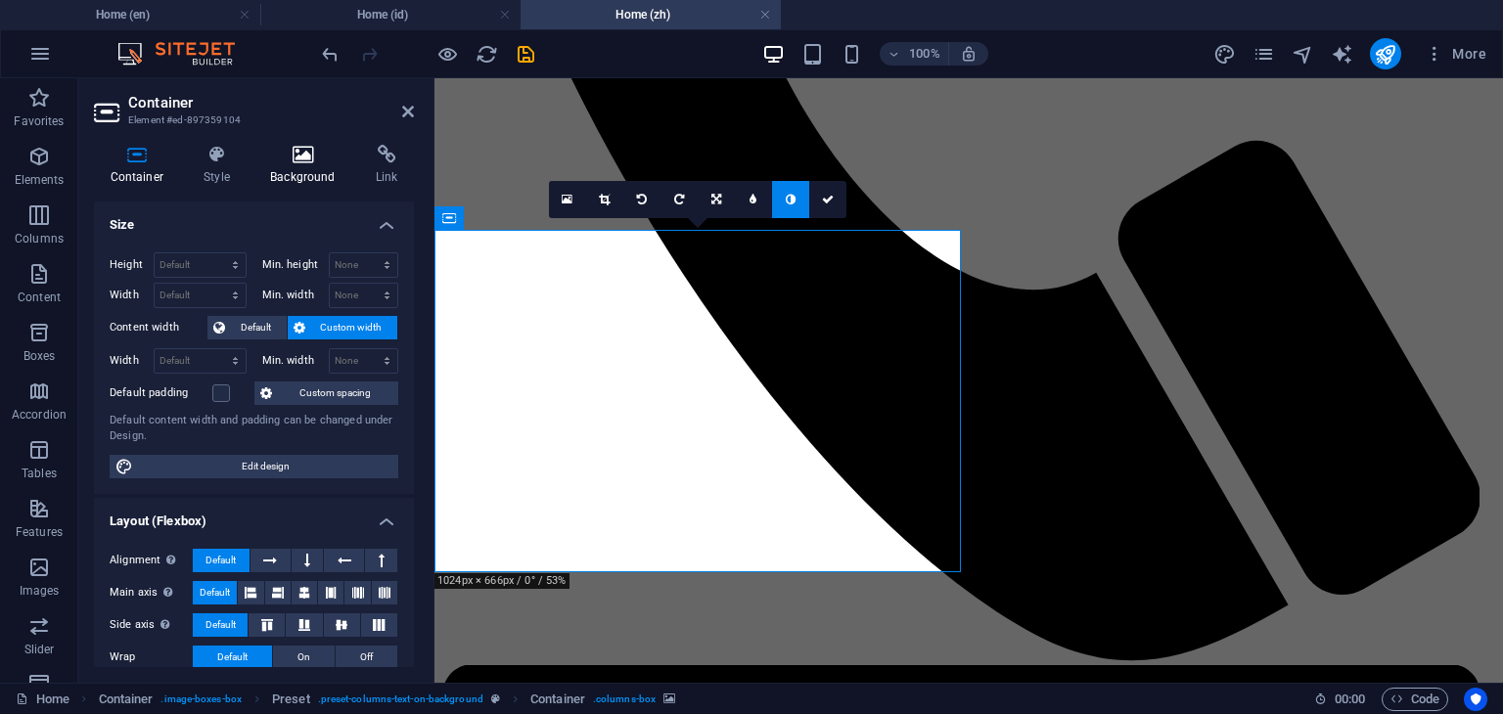
click at [309, 176] on h4 "Background" at bounding box center [307, 165] width 106 height 41
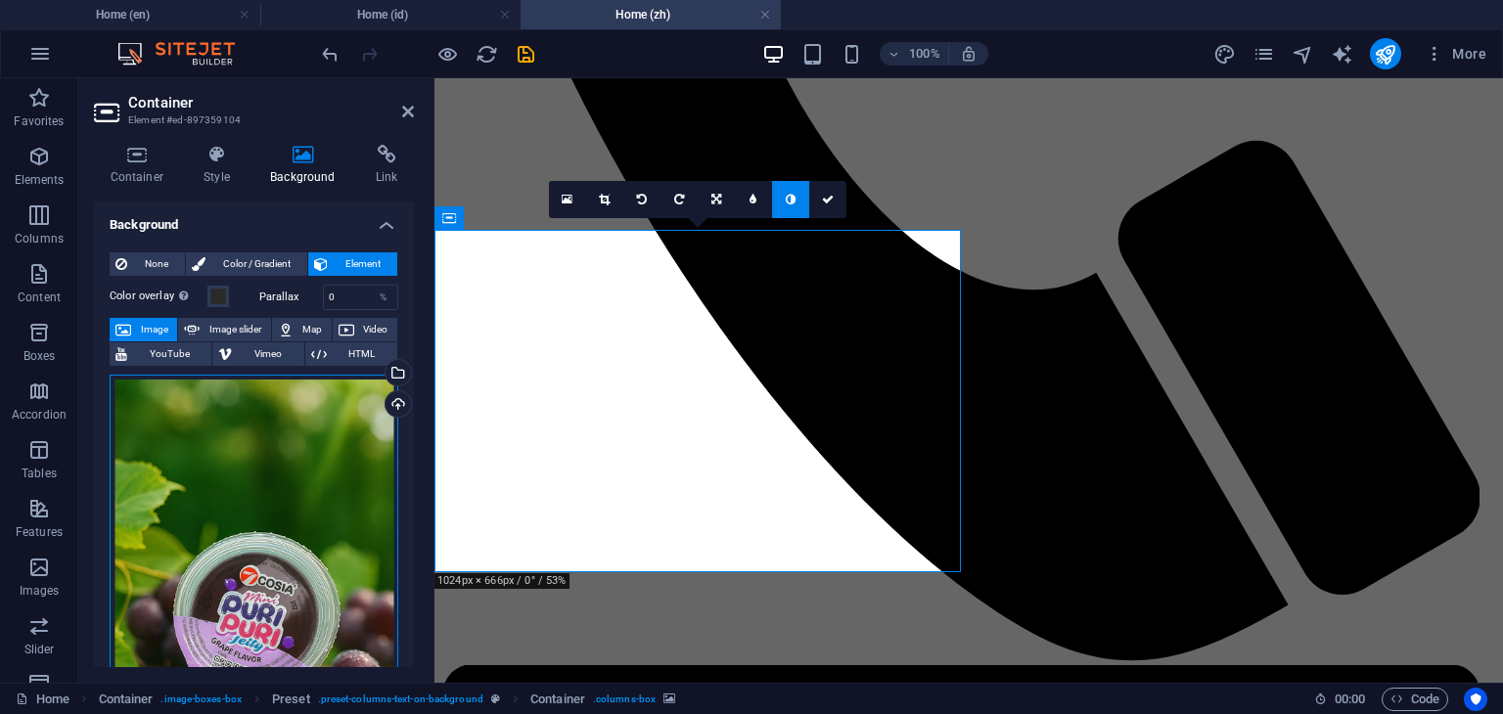
click at [291, 457] on div "Drag files here, click to choose files or select files from Files or our free s…" at bounding box center [254, 589] width 289 height 429
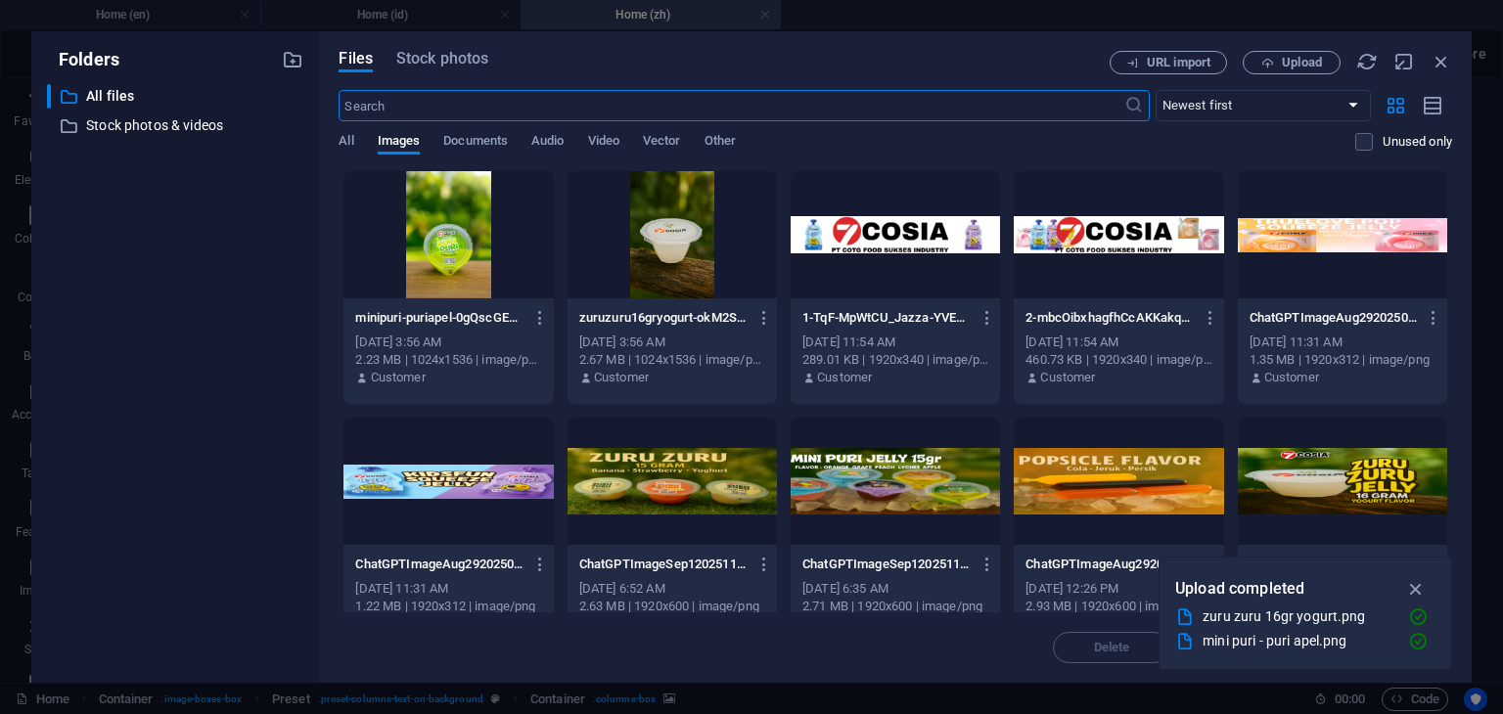
click at [685, 283] on div at bounding box center [672, 234] width 209 height 127
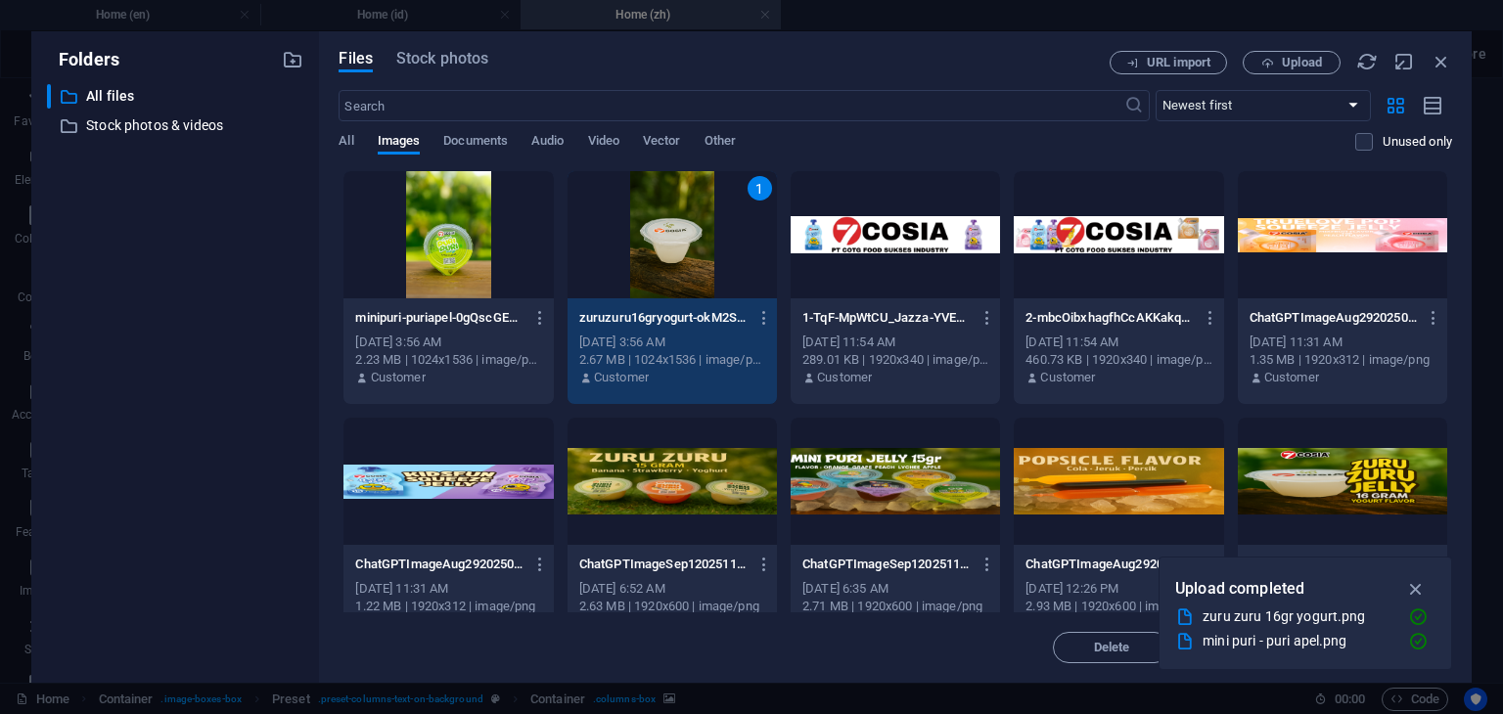
click at [685, 283] on div "1" at bounding box center [672, 234] width 209 height 127
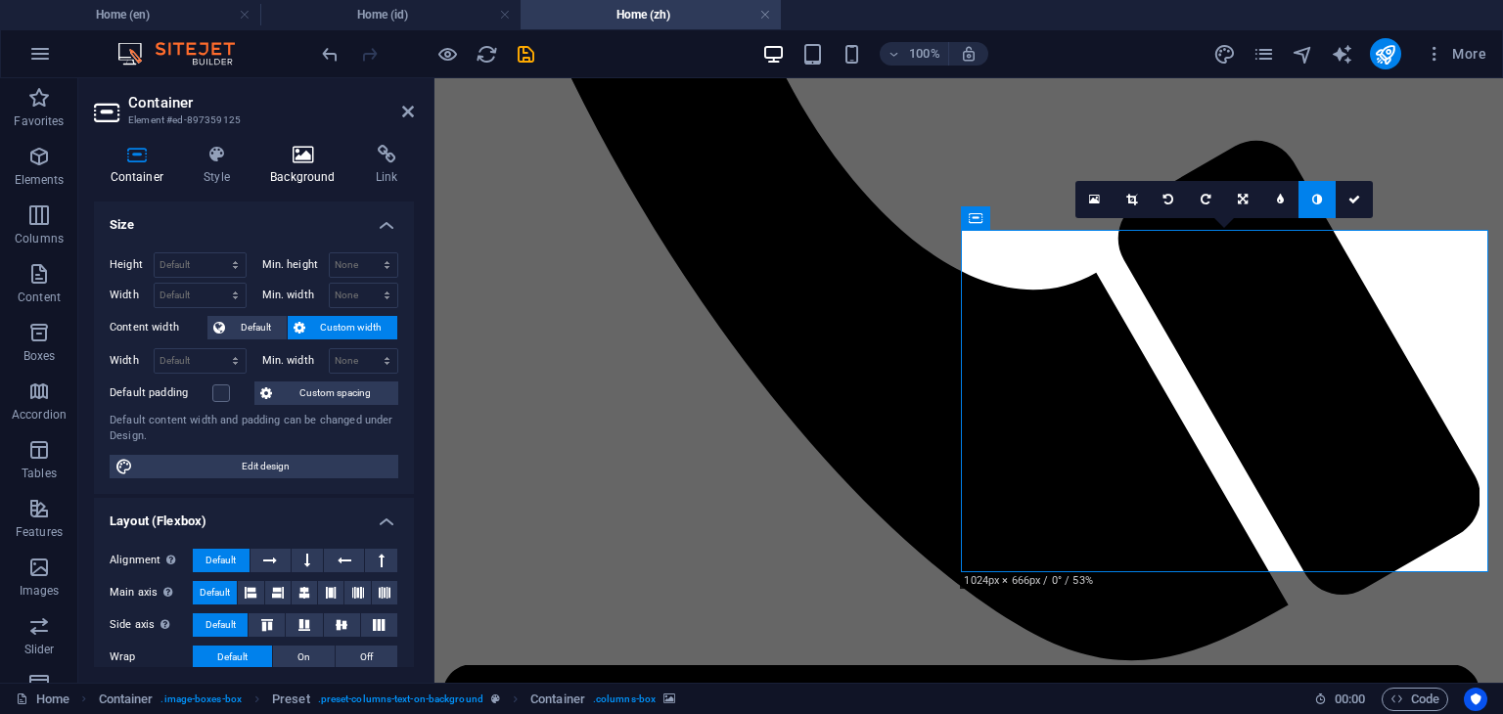
click at [298, 167] on h4 "Background" at bounding box center [307, 165] width 106 height 41
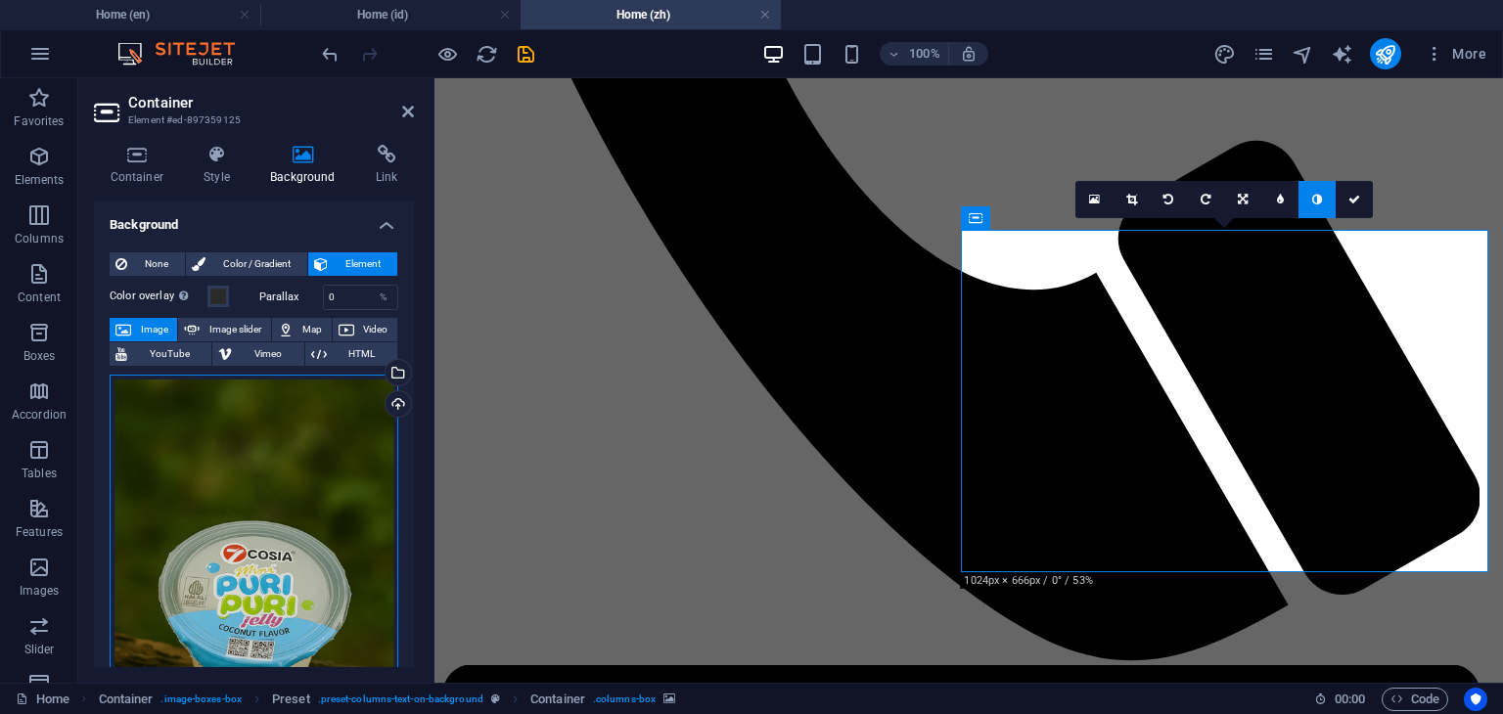
click at [266, 474] on div "Drag files here, click to choose files or select files from Files or our free s…" at bounding box center [254, 589] width 289 height 429
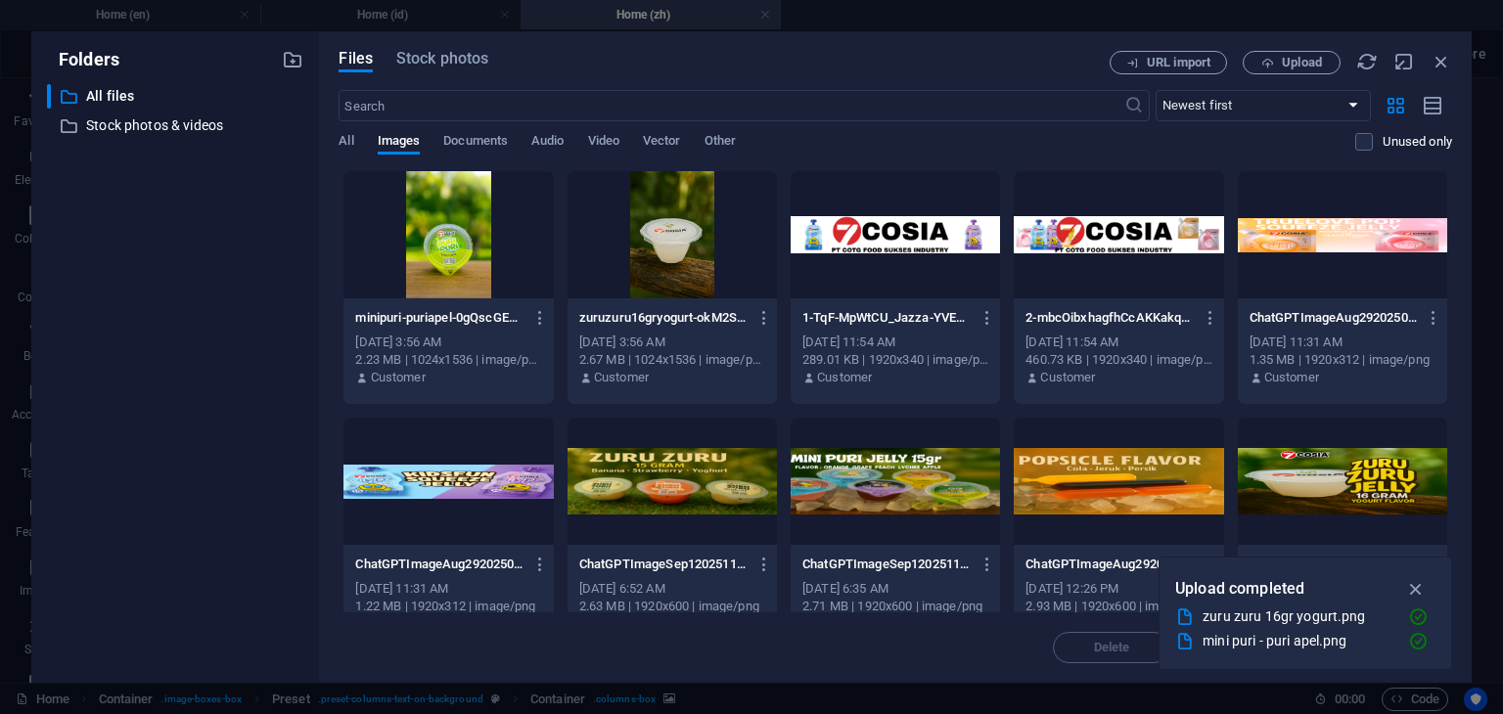
click at [442, 267] on div at bounding box center [447, 234] width 209 height 127
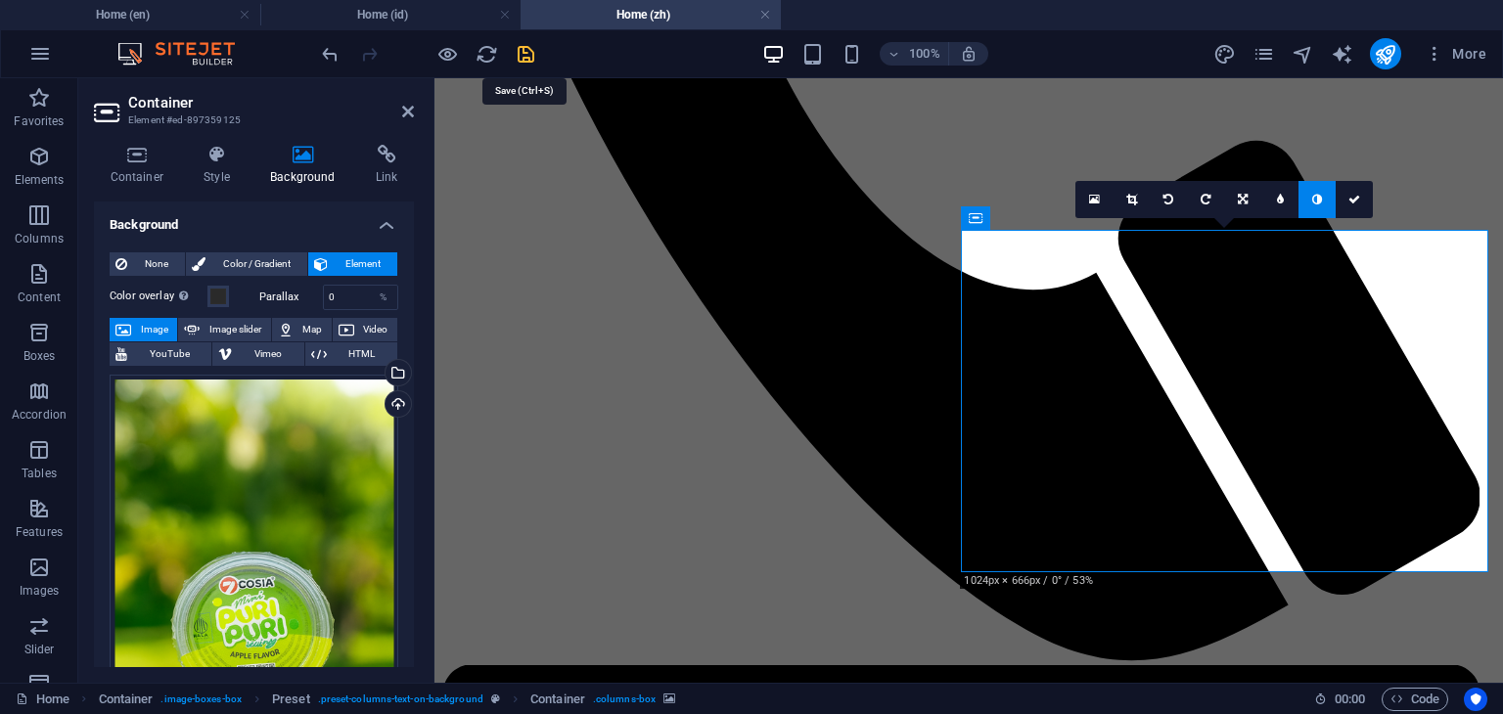
click at [532, 53] on icon "save" at bounding box center [526, 54] width 23 height 23
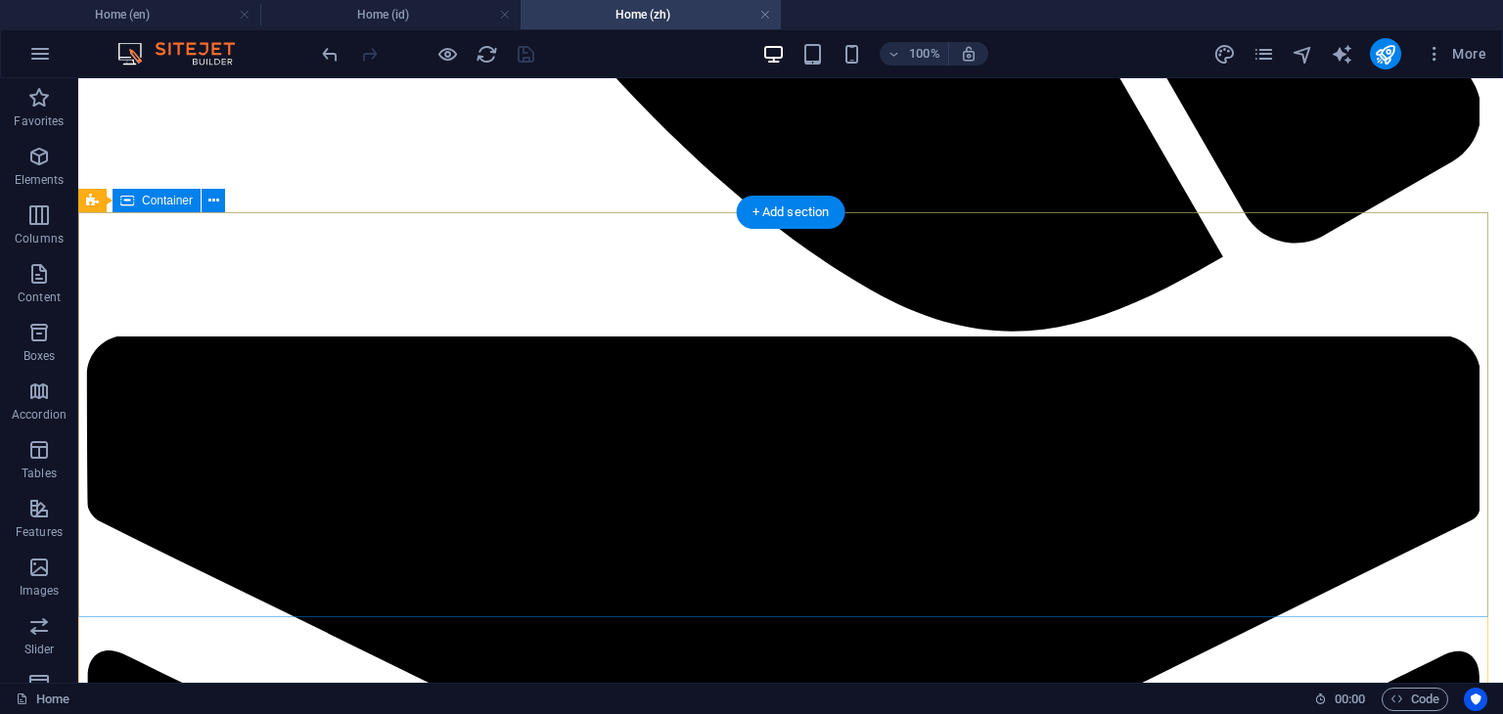
scroll to position [1939, 0]
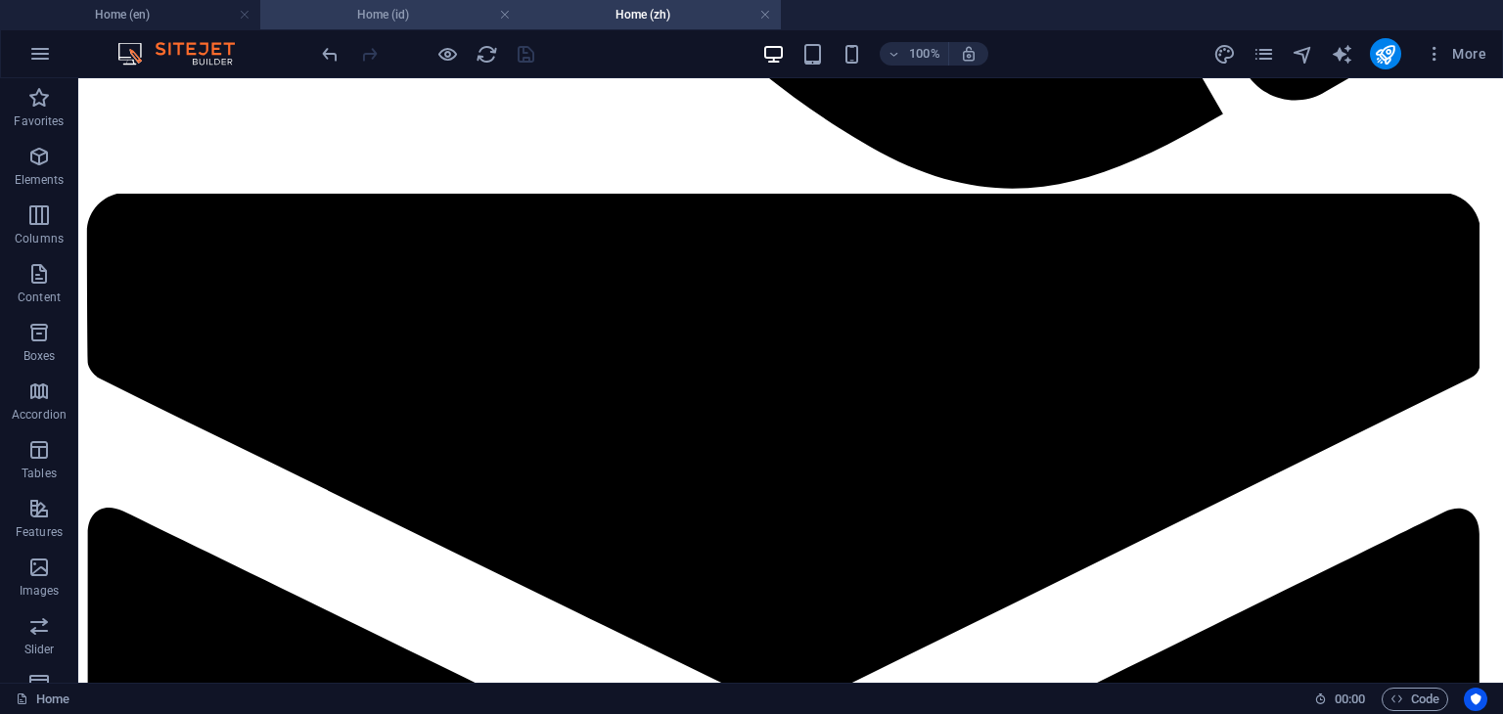
click at [391, 15] on h4 "Home (id)" at bounding box center [390, 15] width 260 height 22
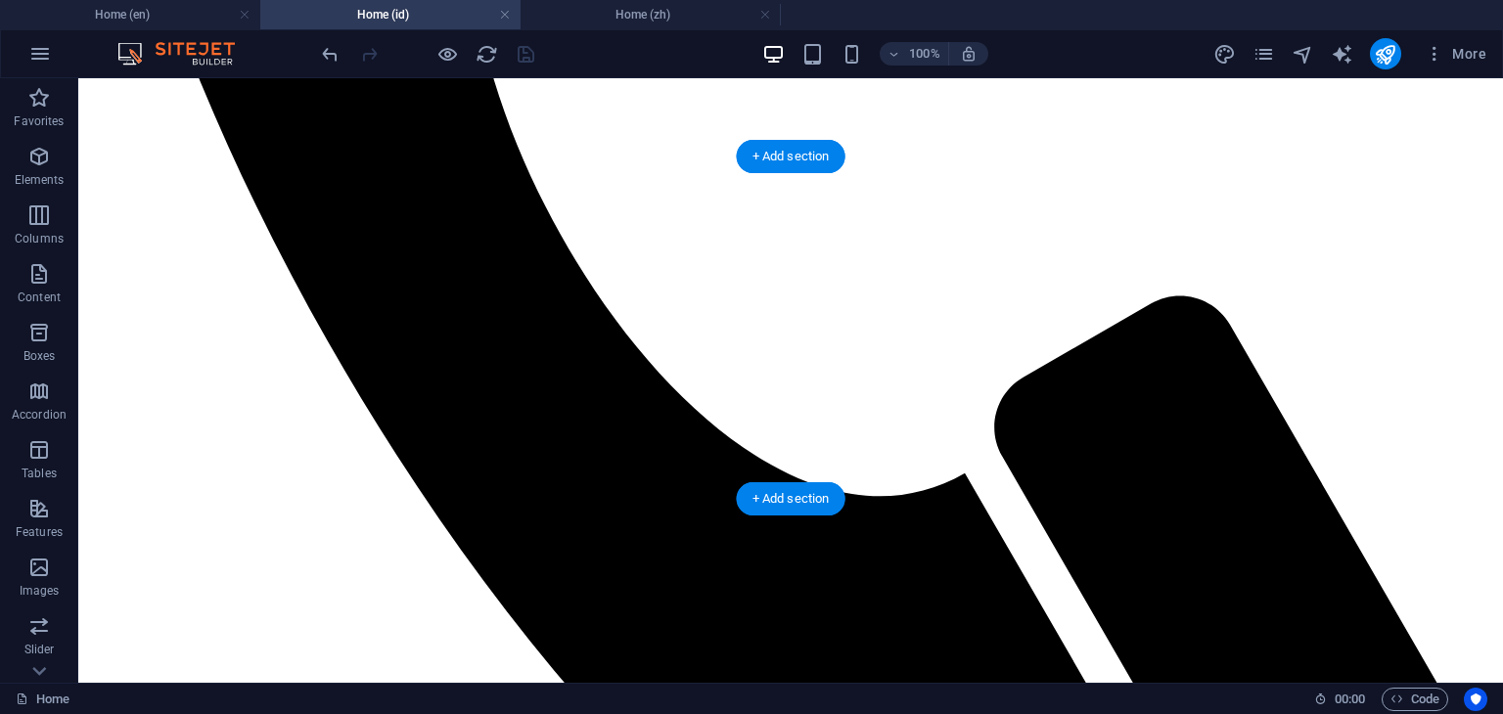
scroll to position [920, 0]
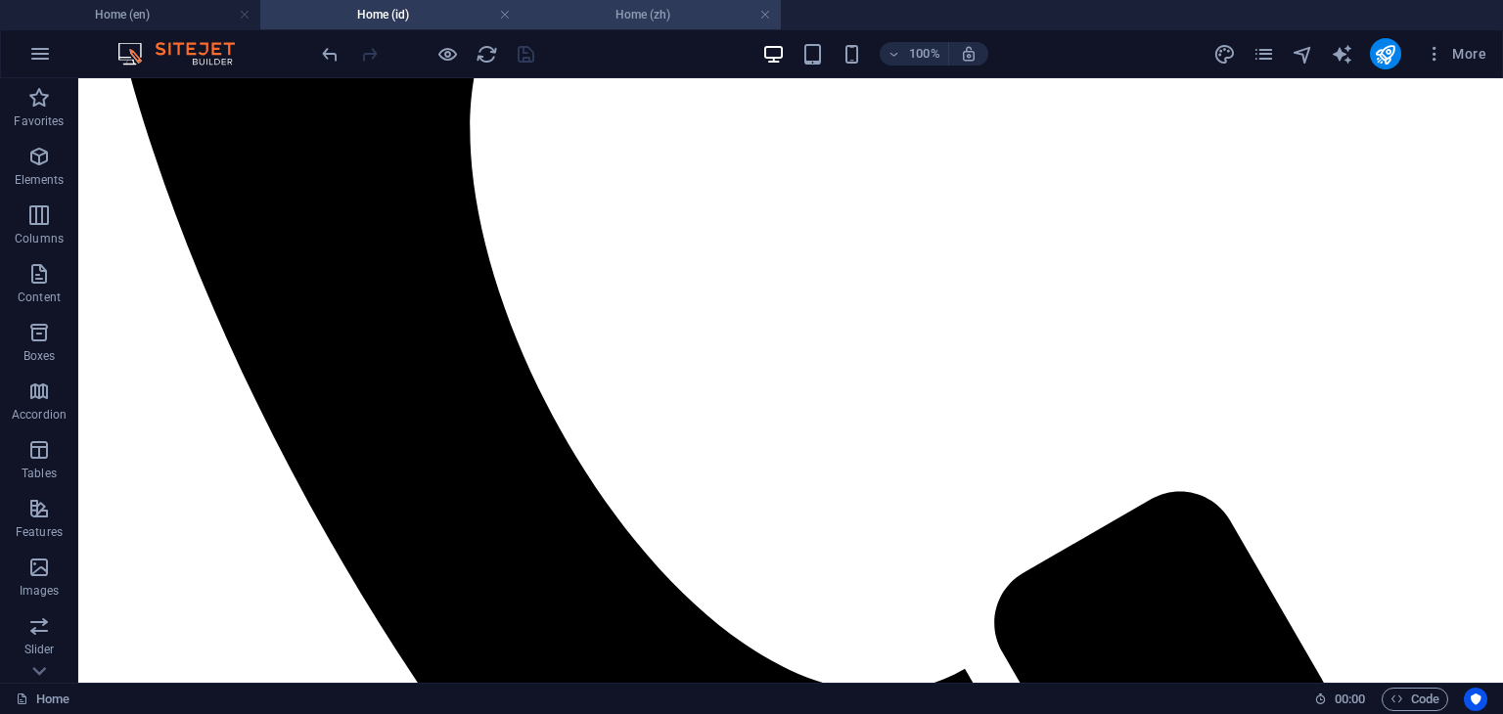
click at [658, 18] on h4 "Home (zh)" at bounding box center [651, 15] width 260 height 22
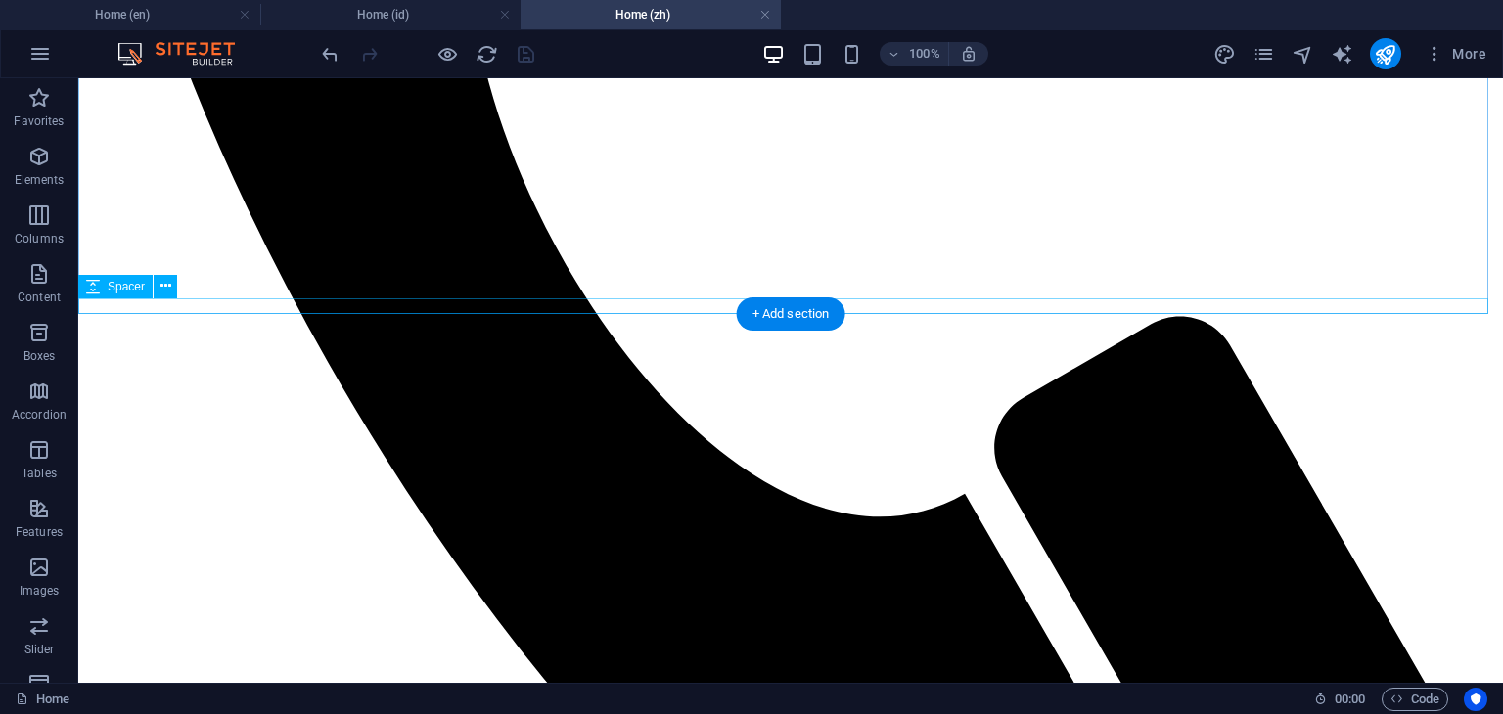
scroll to position [961, 0]
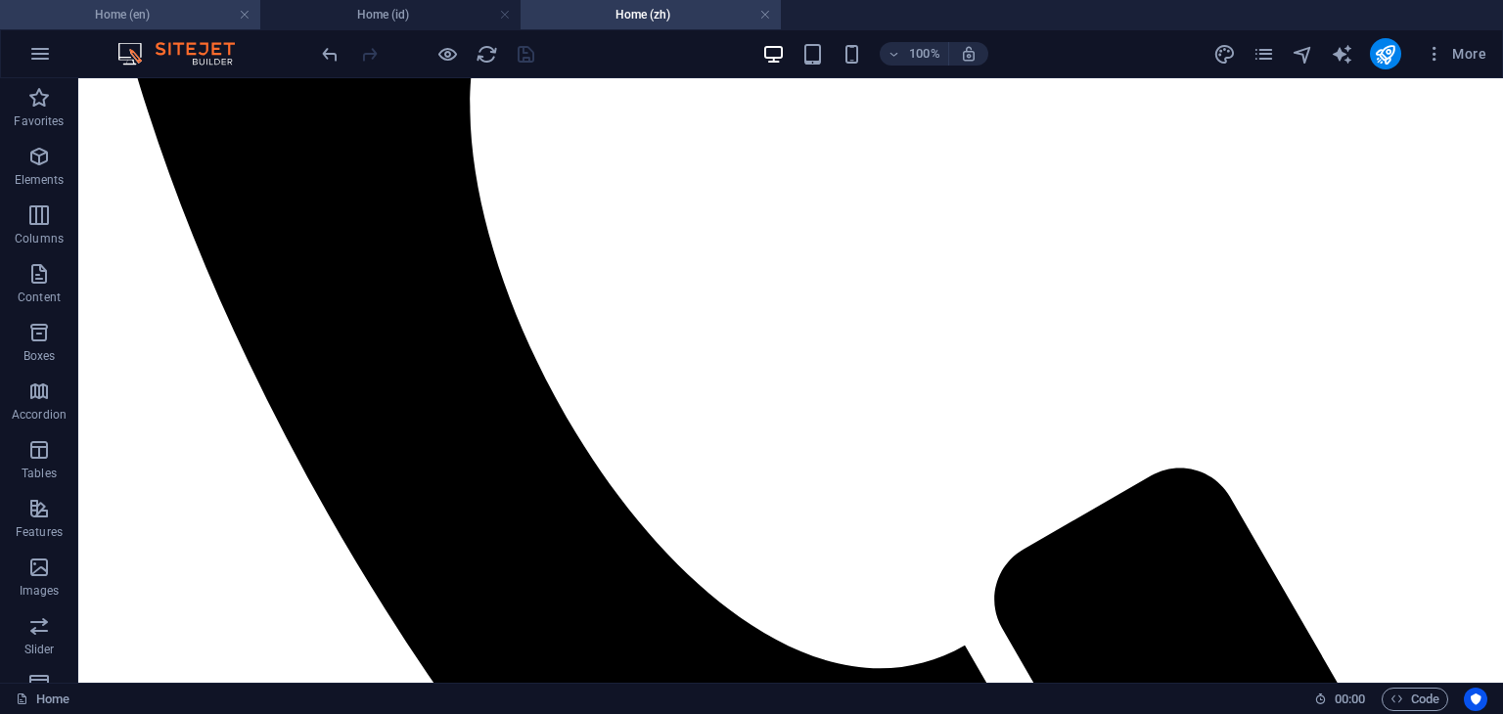
click at [164, 17] on h4 "Home (en)" at bounding box center [130, 15] width 260 height 22
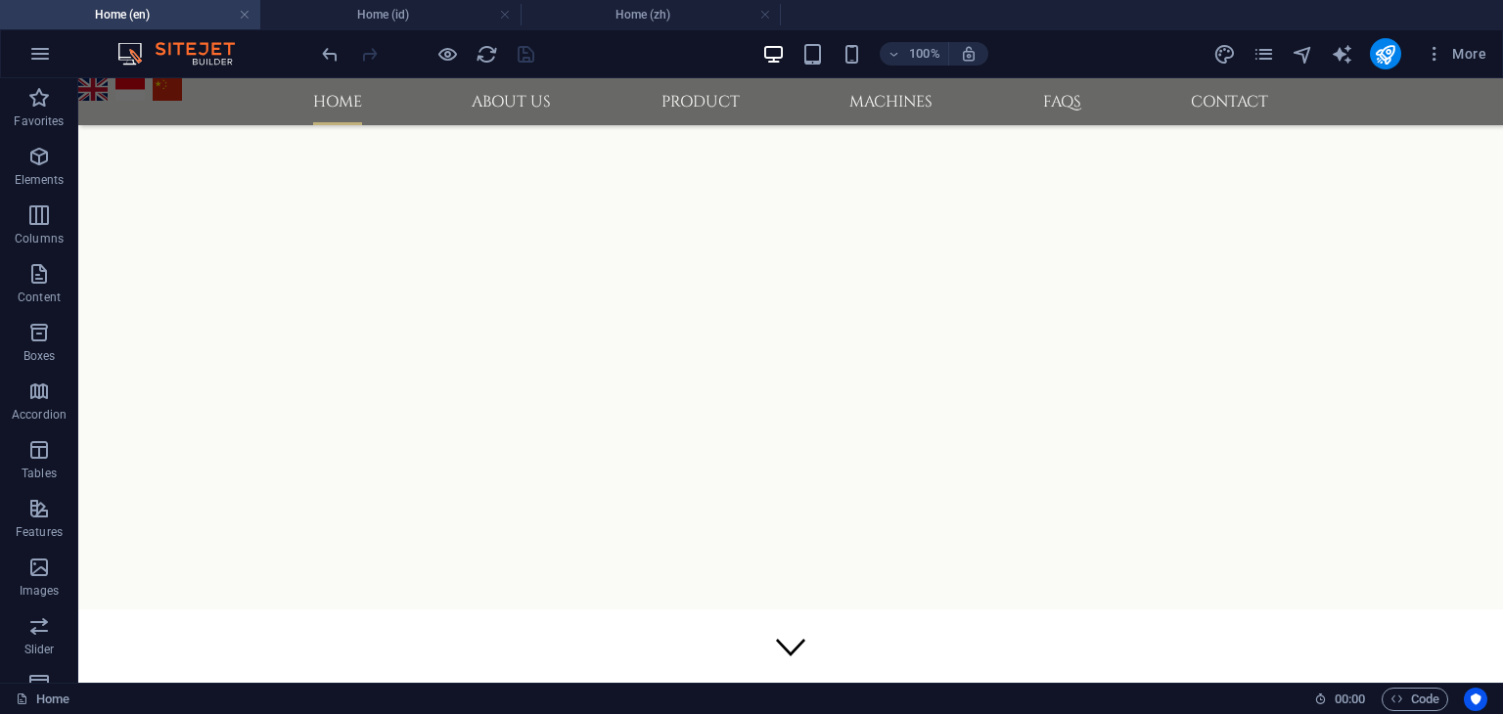
scroll to position [1021, 0]
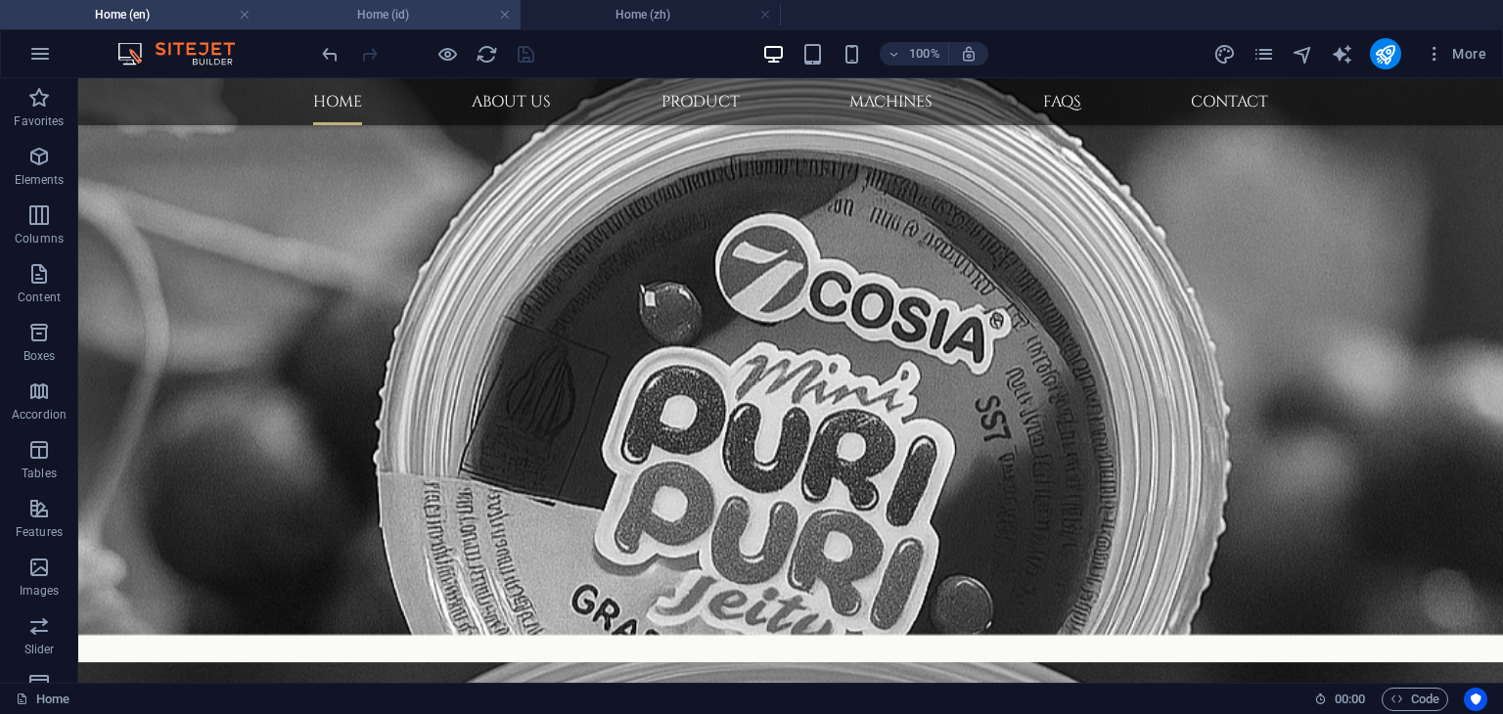
click at [402, 13] on h4 "Home (id)" at bounding box center [390, 15] width 260 height 22
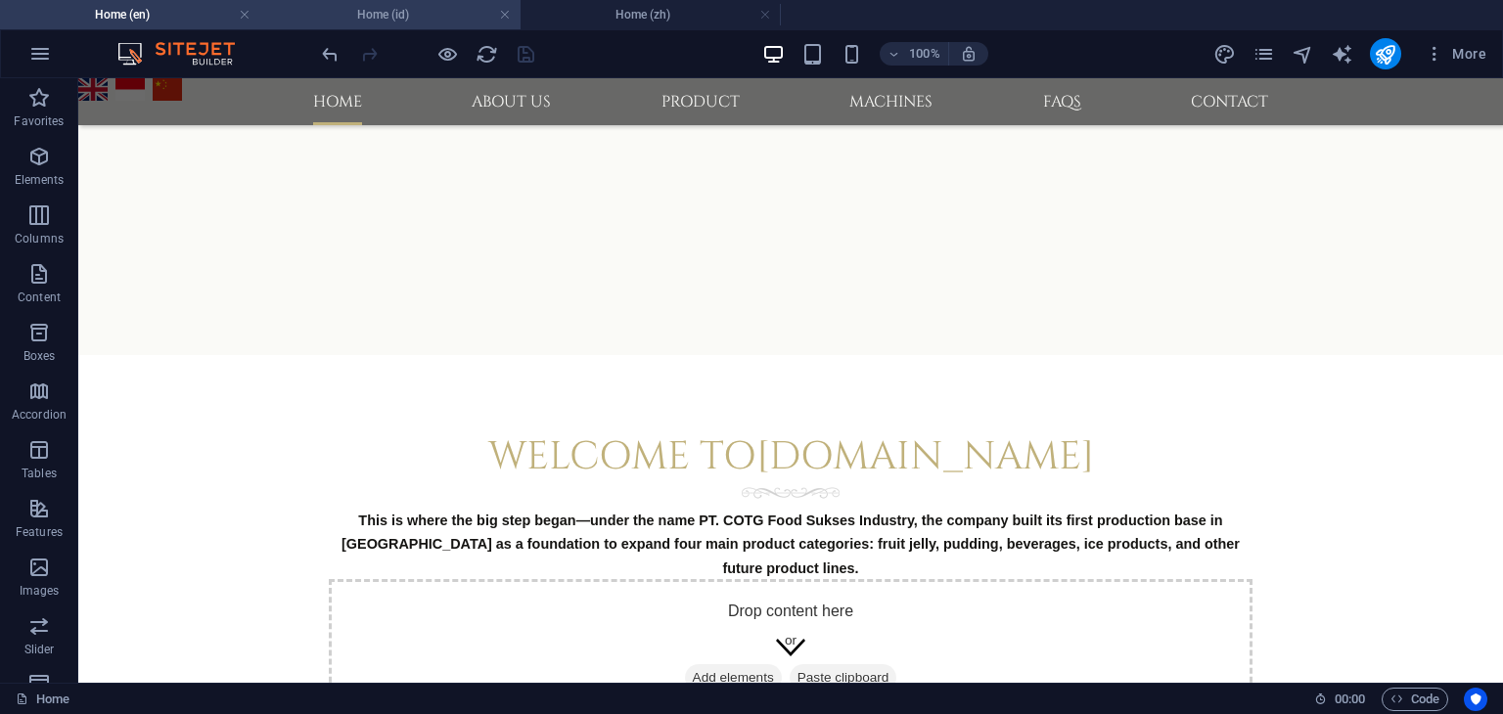
scroll to position [920, 0]
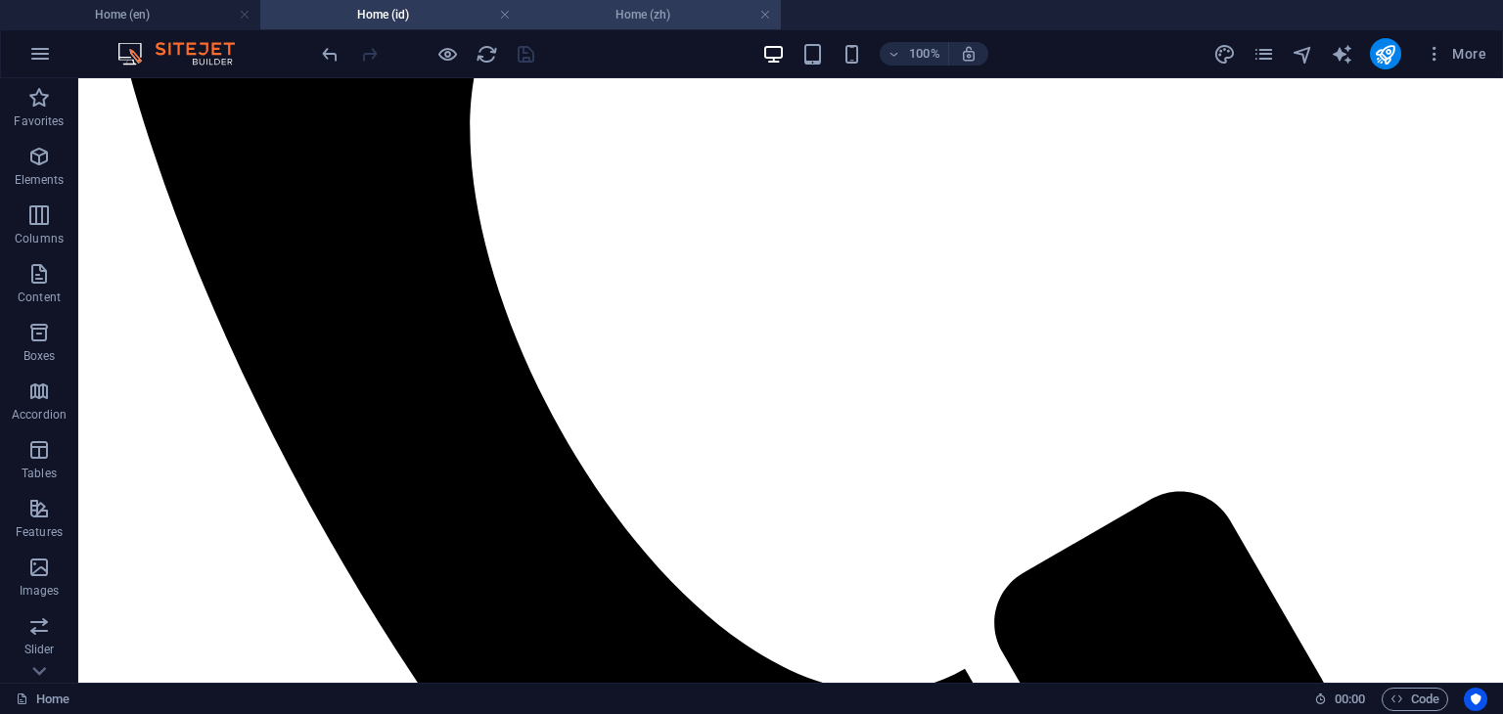
click at [655, 15] on h4 "Home (zh)" at bounding box center [651, 15] width 260 height 22
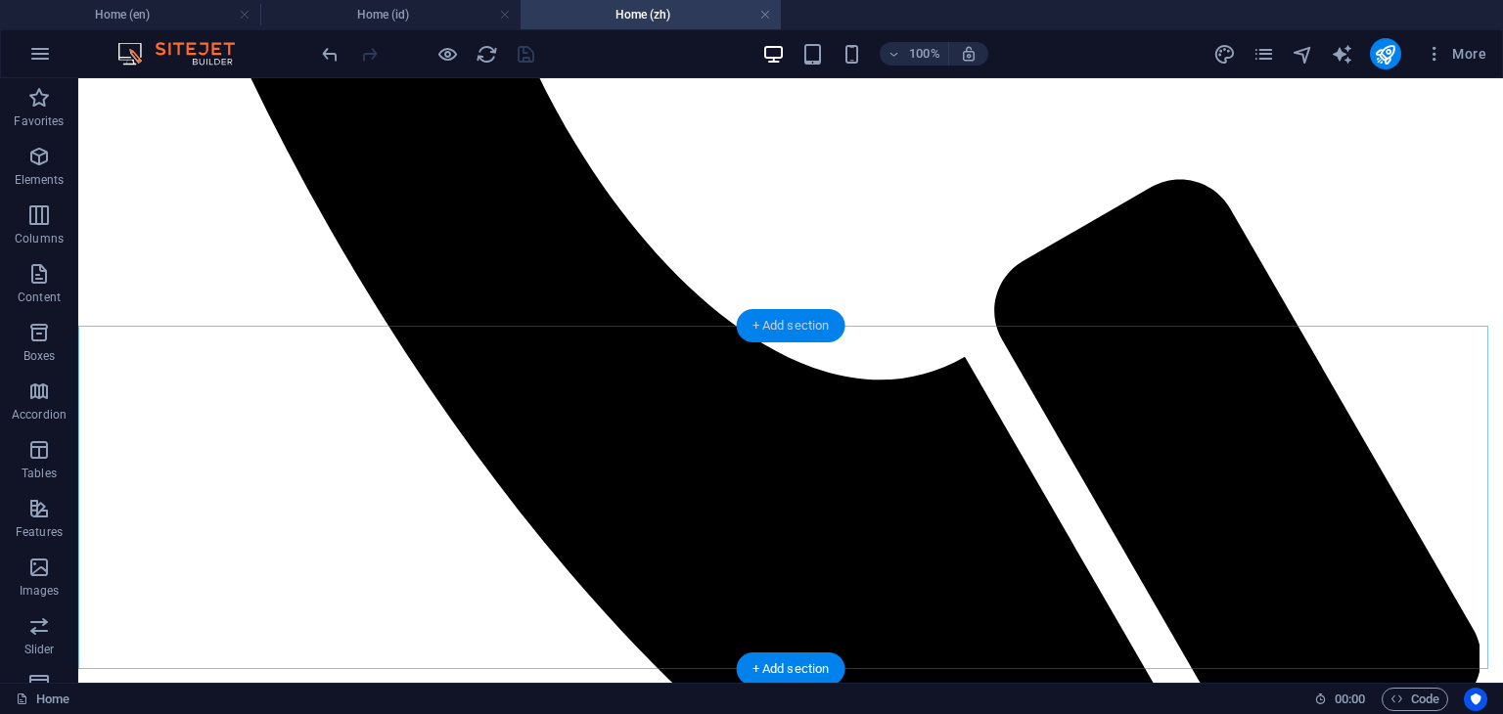
scroll to position [1254, 0]
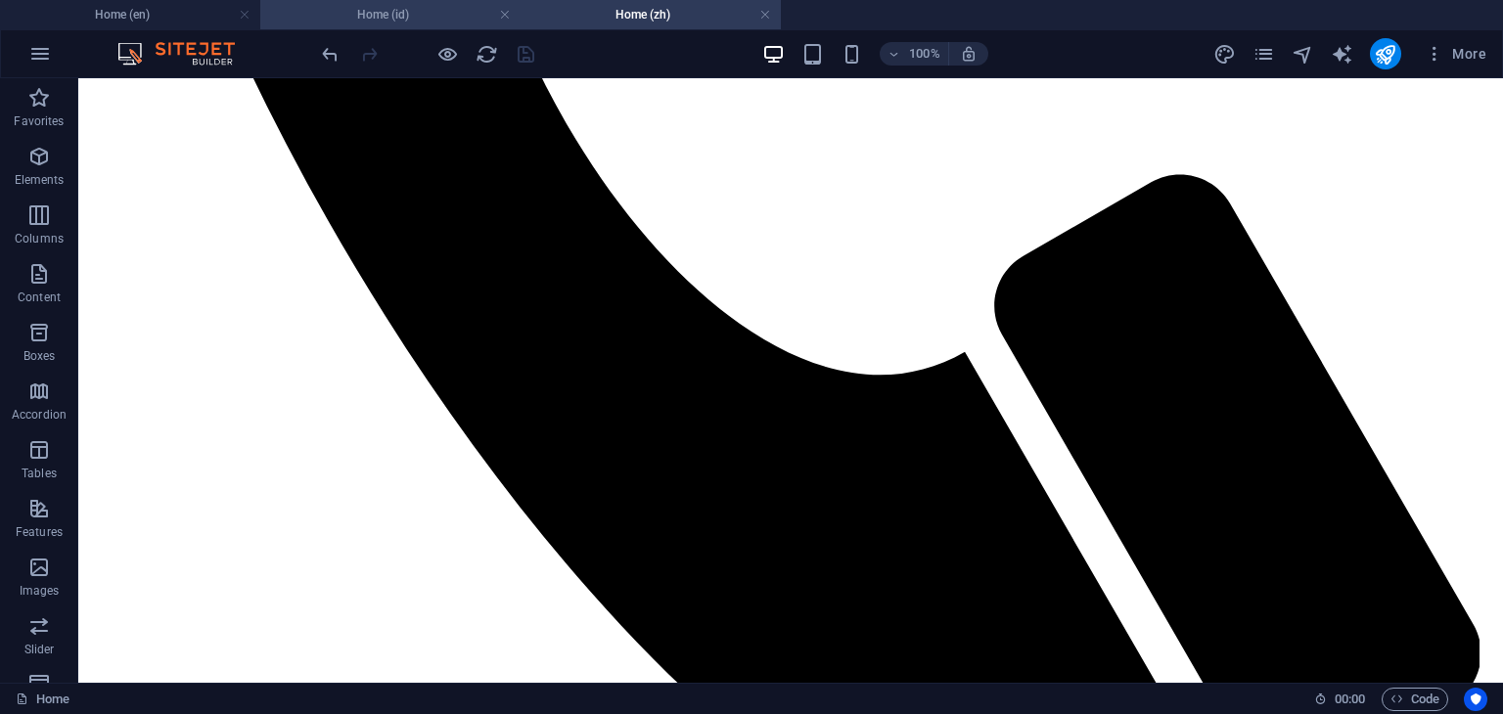
click at [415, 17] on h4 "Home (id)" at bounding box center [390, 15] width 260 height 22
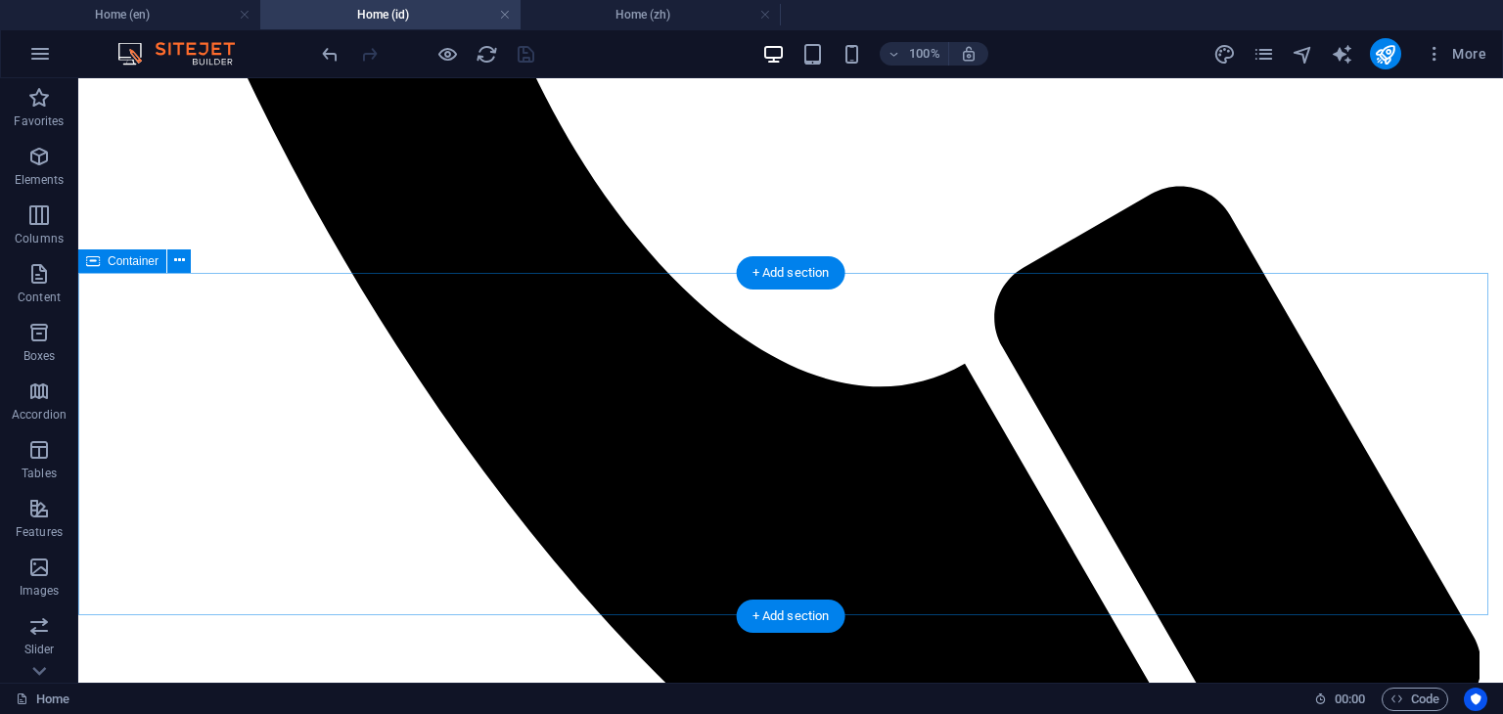
scroll to position [1409, 0]
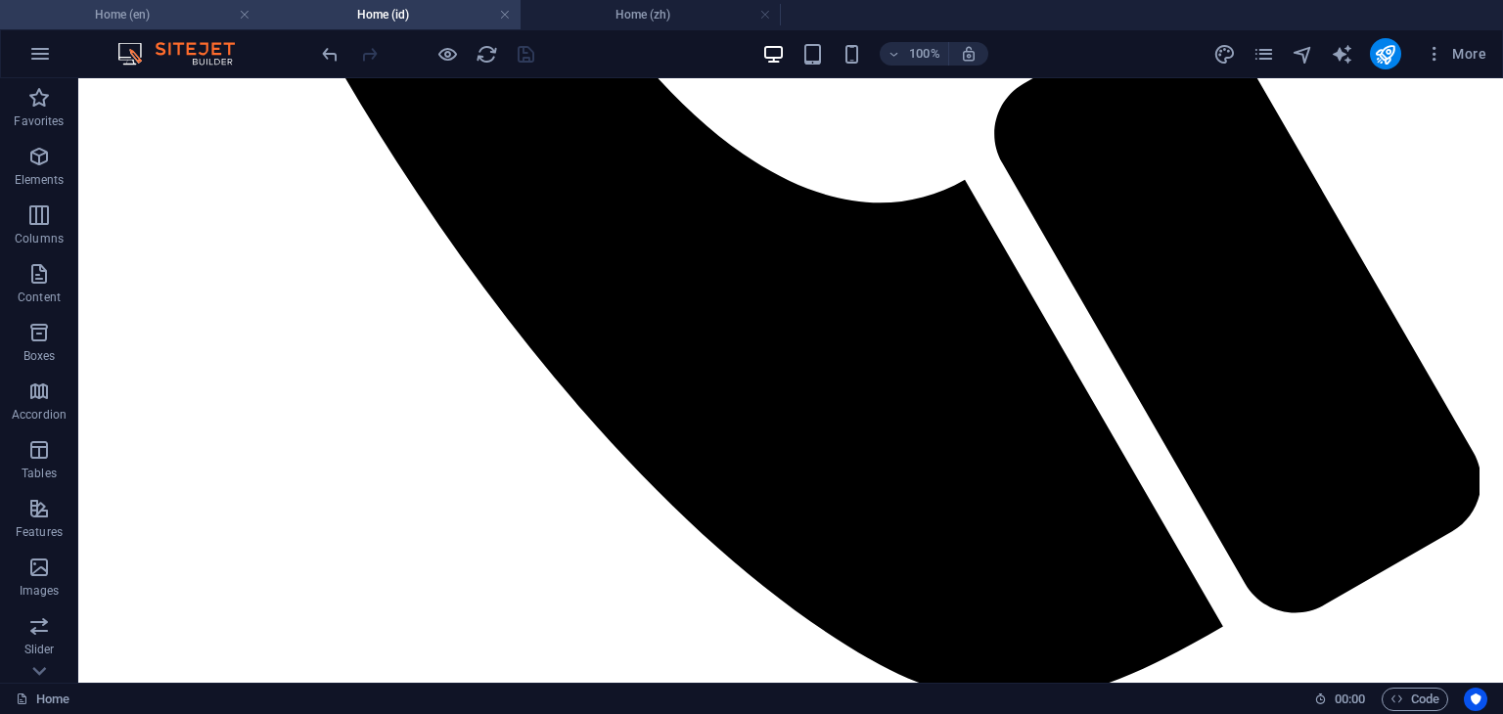
click at [158, 21] on h4 "Home (en)" at bounding box center [130, 15] width 260 height 22
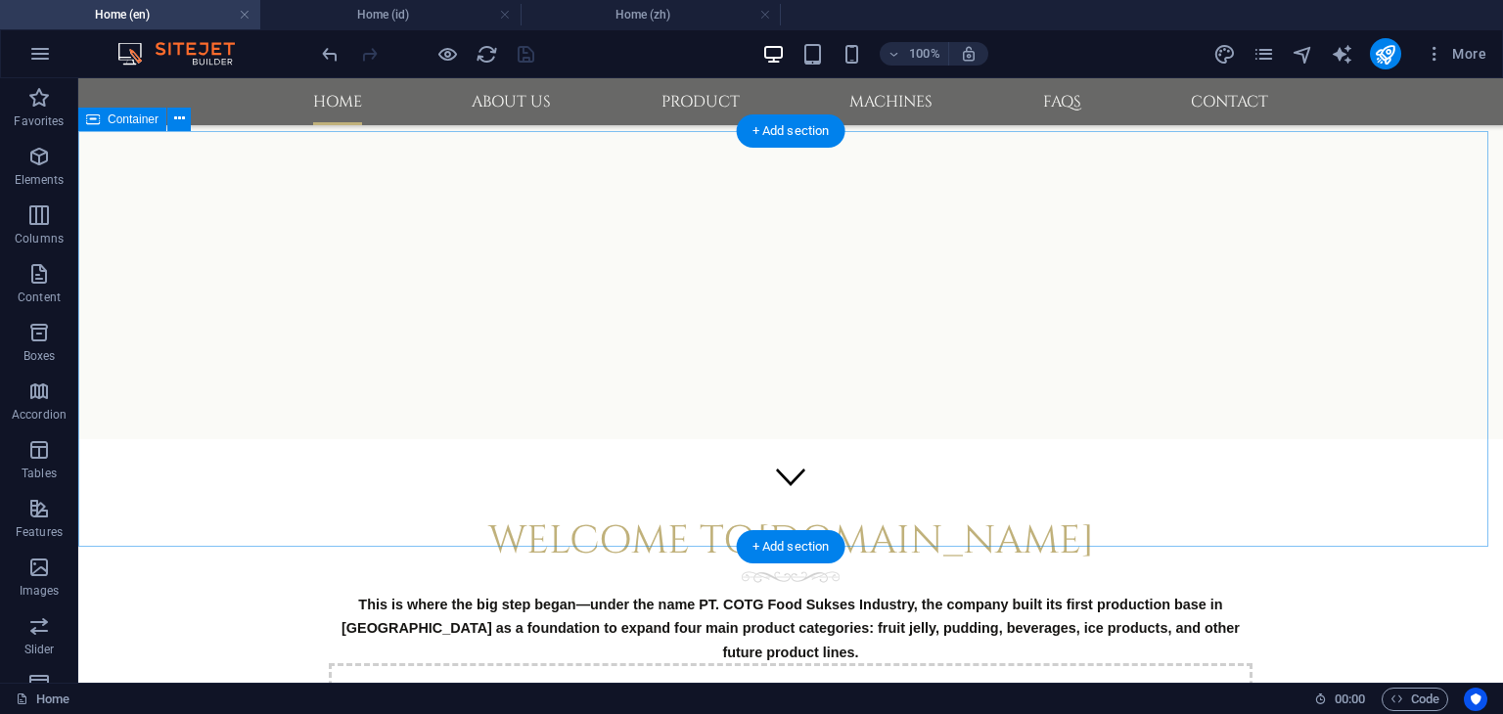
scroll to position [140, 0]
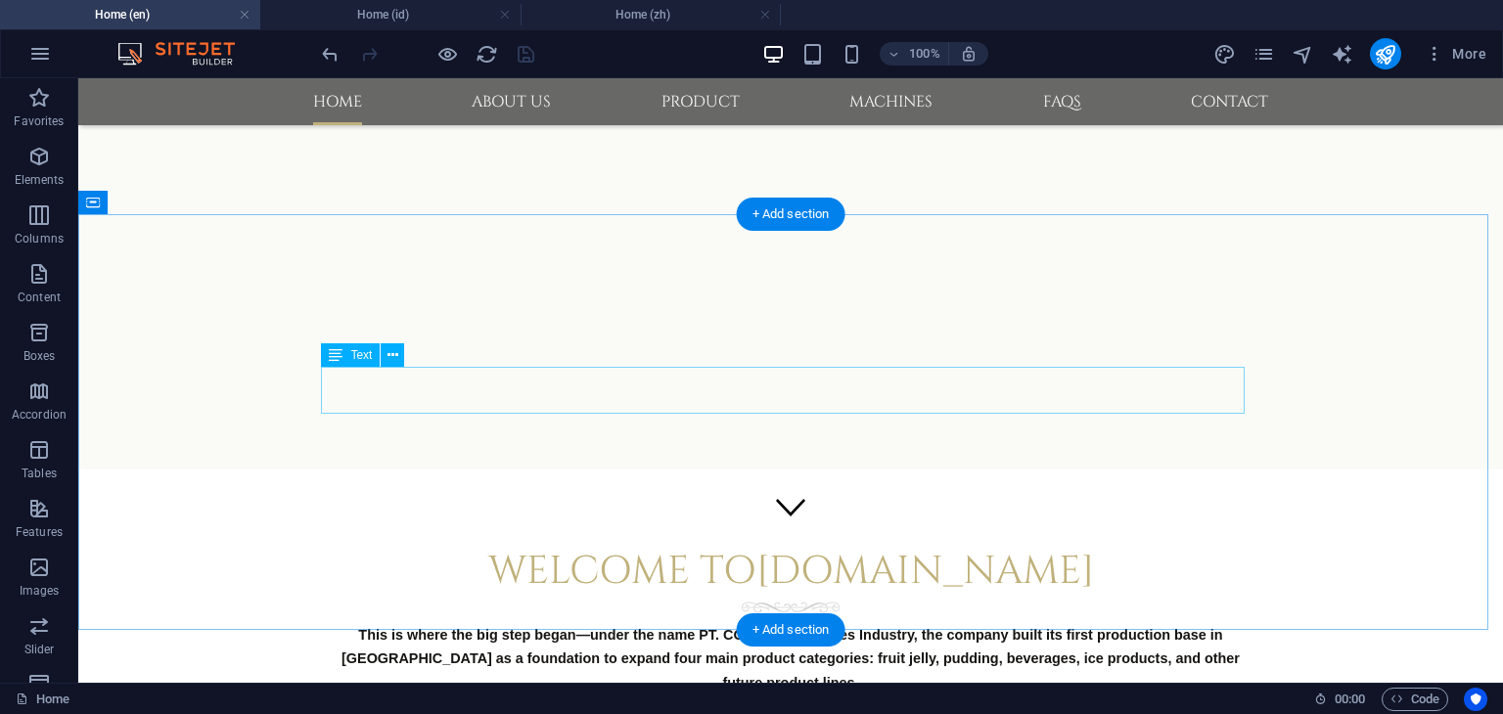
click at [341, 622] on div "This is where the big step began—under the name PT. COTG Food Sukses Industry, …" at bounding box center [791, 658] width 924 height 72
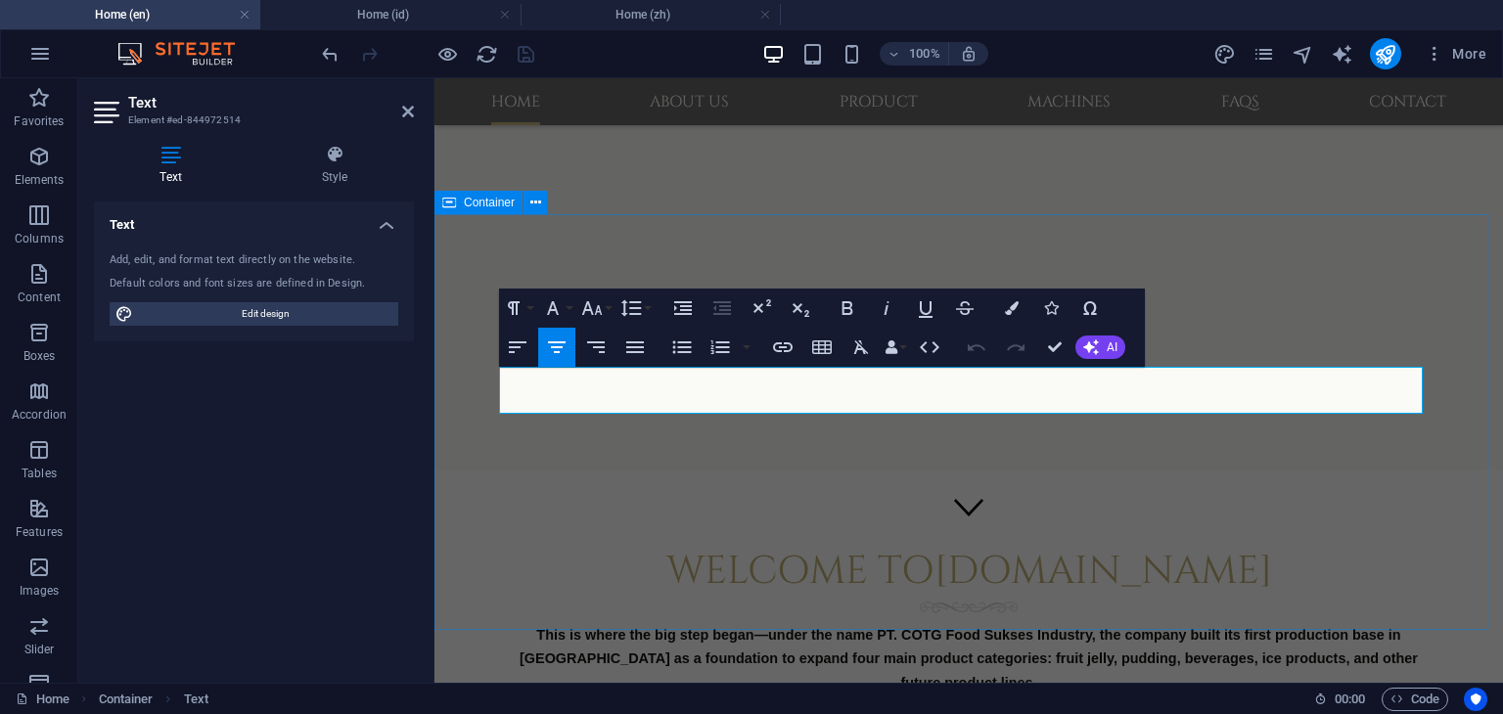
click at [460, 501] on div "Welcome to [DOMAIN_NAME] This is where the big step began—under the name PT. CO…" at bounding box center [968, 691] width 1068 height 442
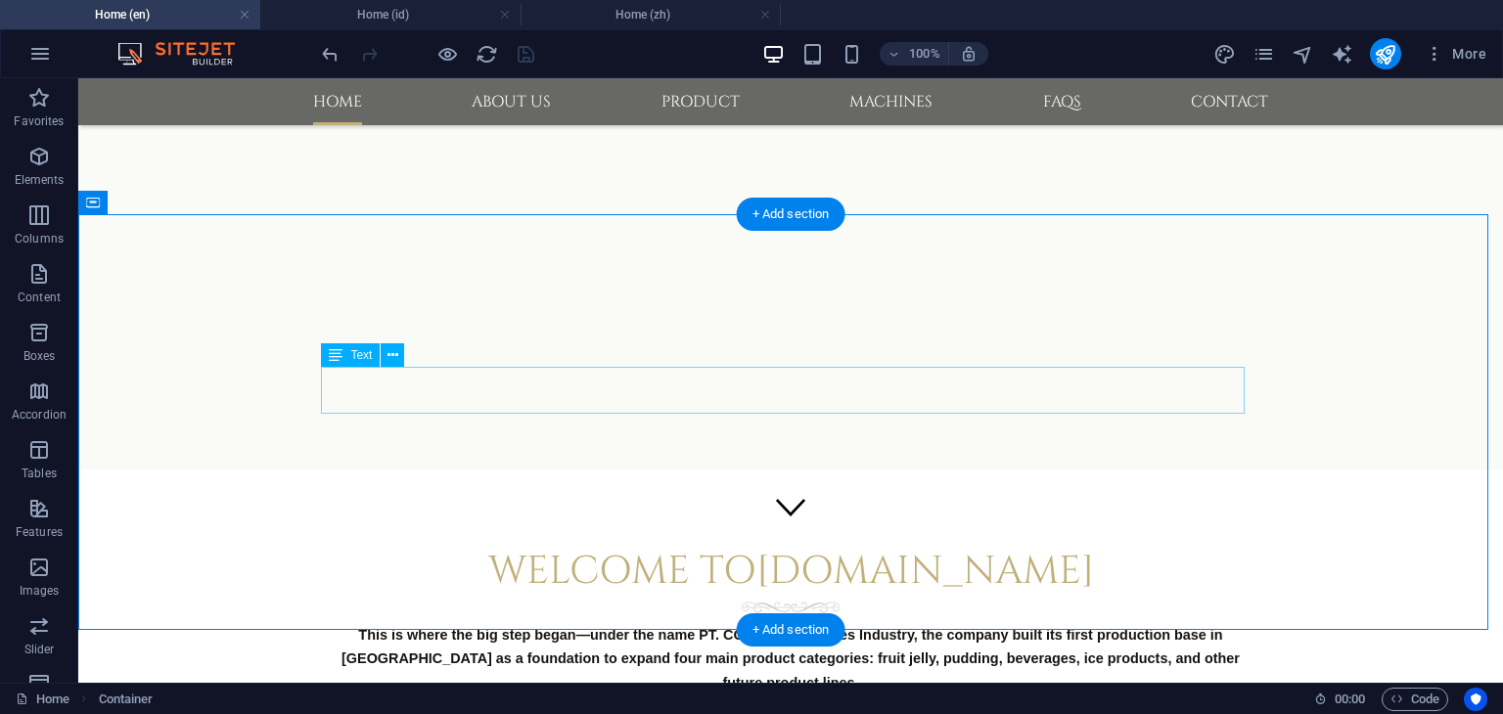
click at [944, 622] on div "This is where the big step began—under the name PT. COTG Food Sukses Industry, …" at bounding box center [791, 658] width 924 height 72
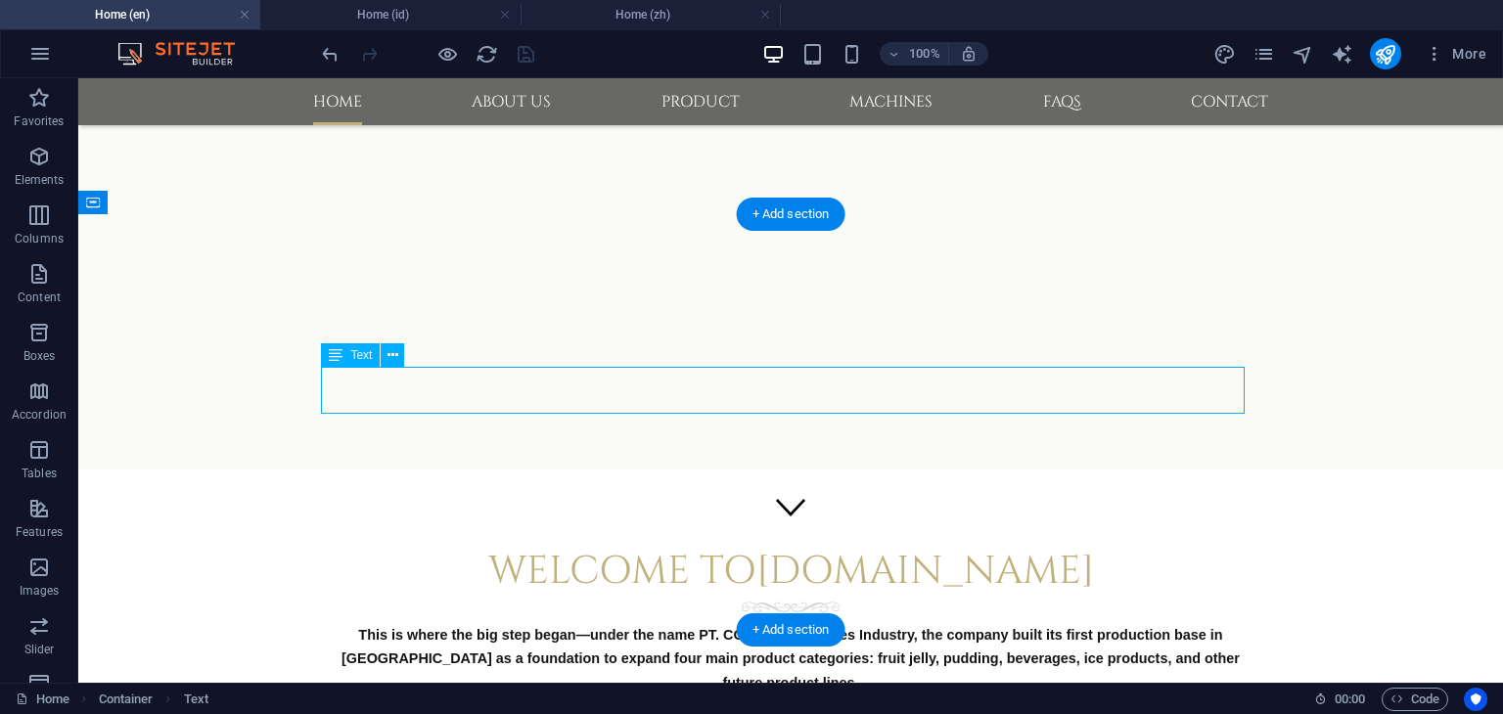
click at [944, 622] on div "This is where the big step began—under the name PT. COTG Food Sukses Industry, …" at bounding box center [791, 658] width 924 height 72
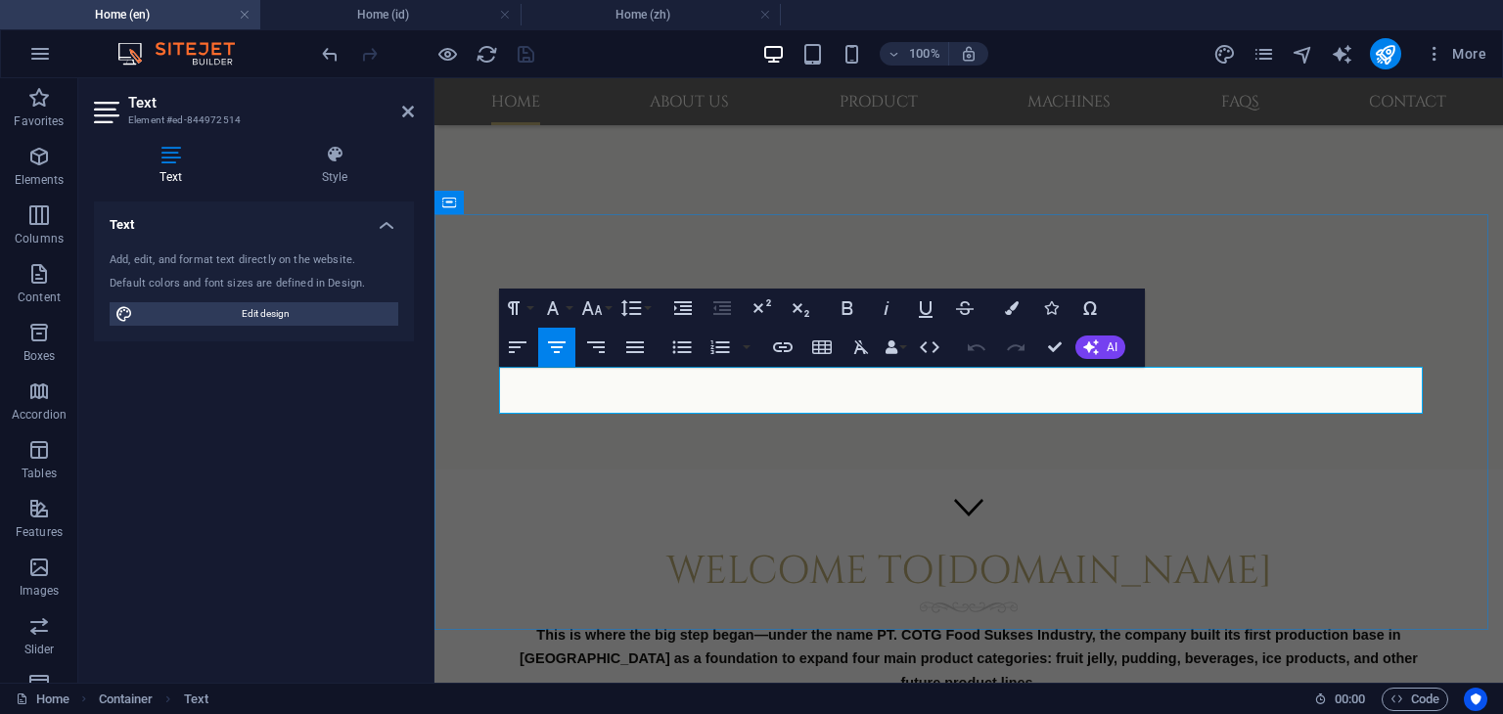
click at [765, 627] on span "This is where the big step began—under the name PT. COTG Food Sukses Industry, …" at bounding box center [969, 659] width 898 height 64
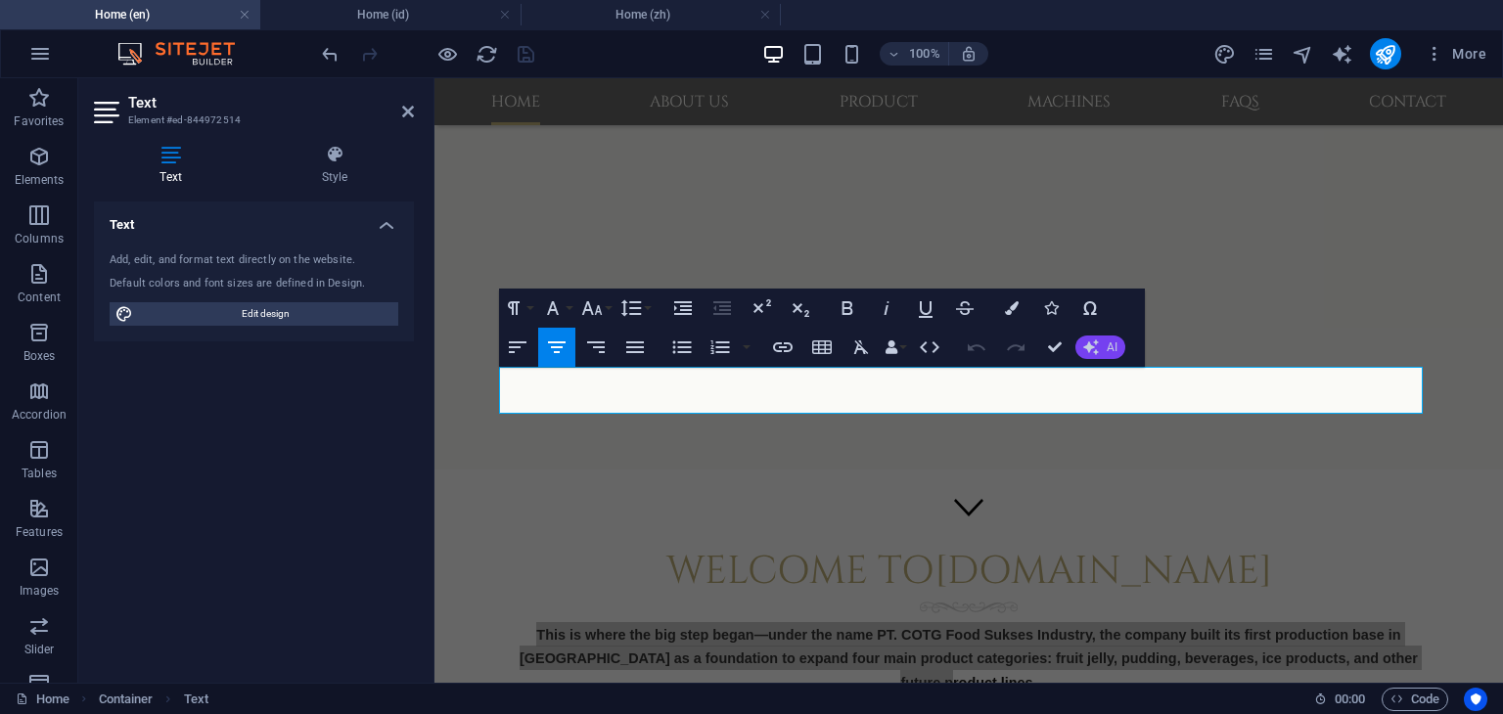
click at [1088, 351] on icon "button" at bounding box center [1091, 348] width 16 height 16
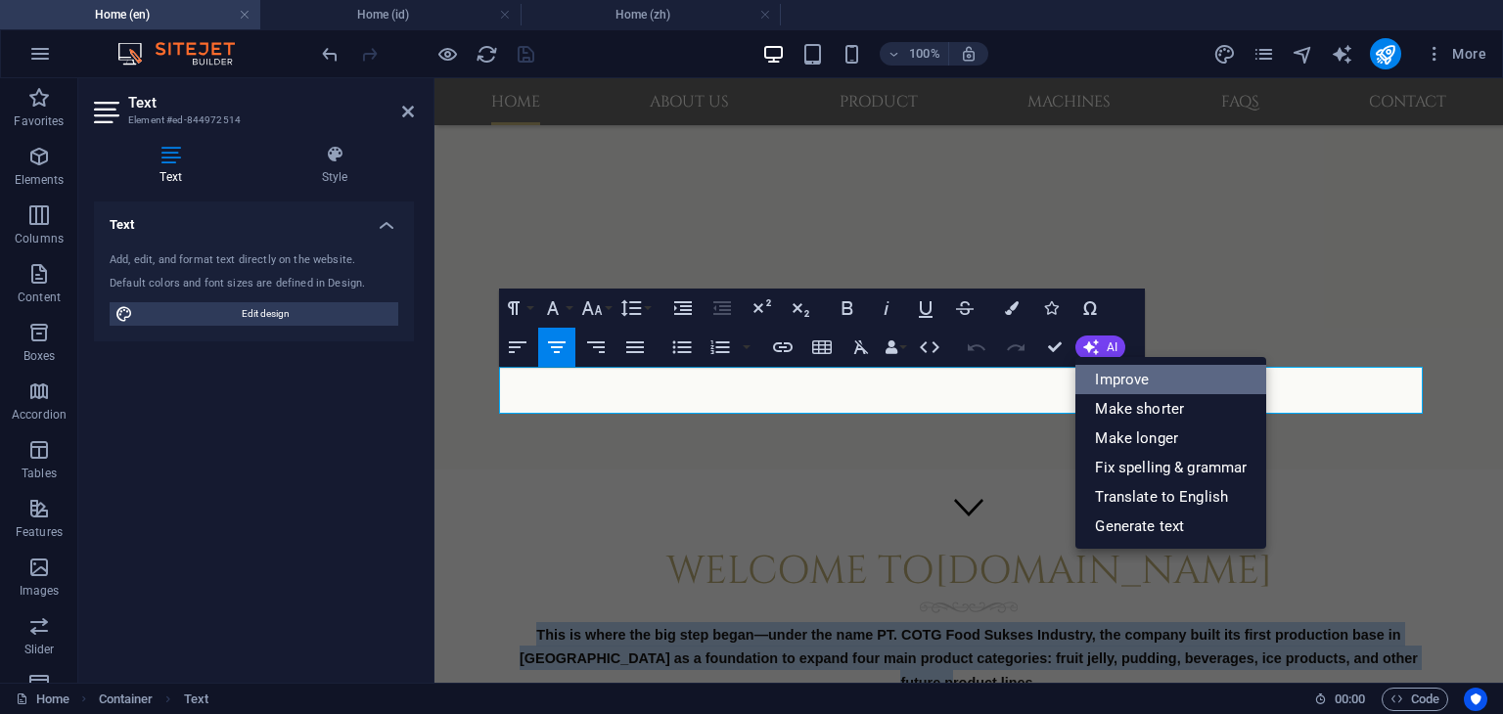
click at [1126, 380] on link "Improve" at bounding box center [1170, 379] width 191 height 29
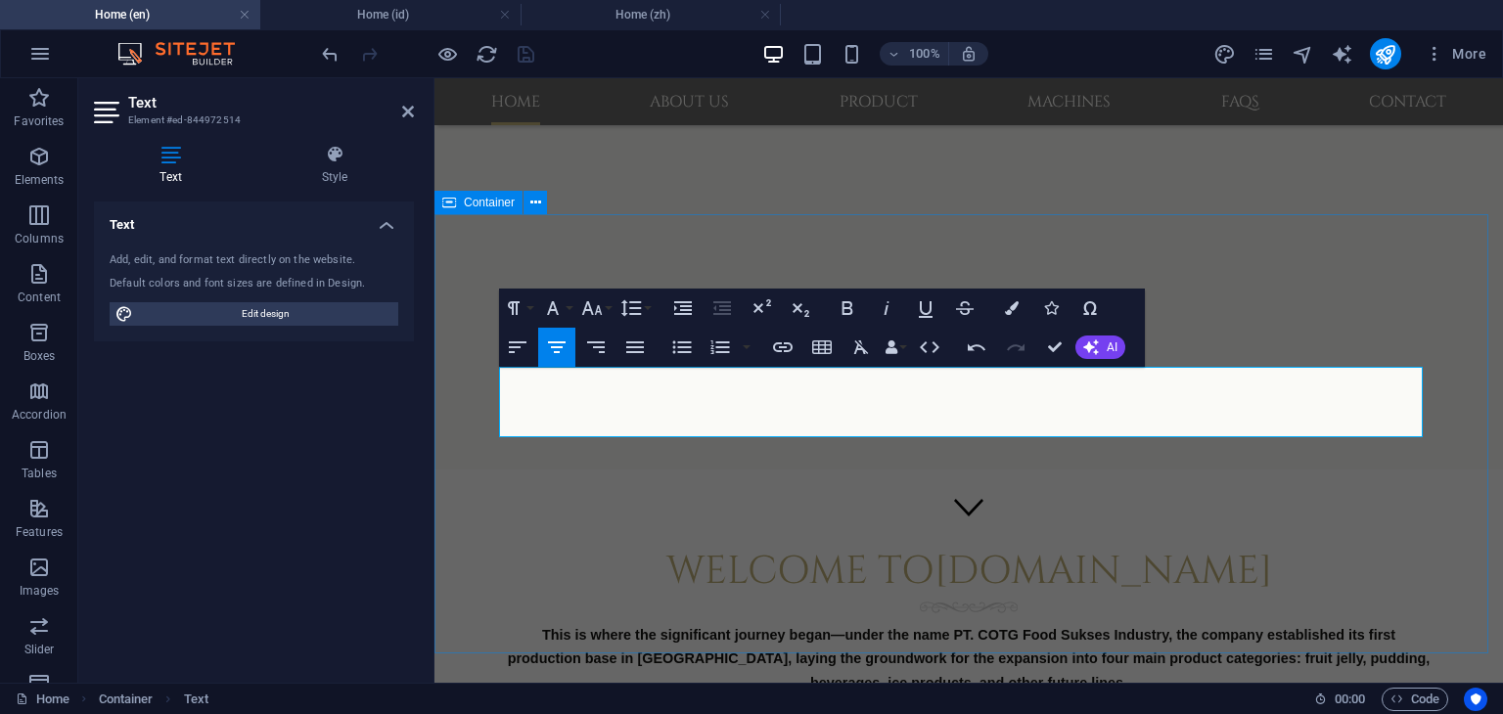
click at [1455, 470] on div "Welcome to [DOMAIN_NAME] This is where the significant journey began—under the …" at bounding box center [968, 691] width 1068 height 442
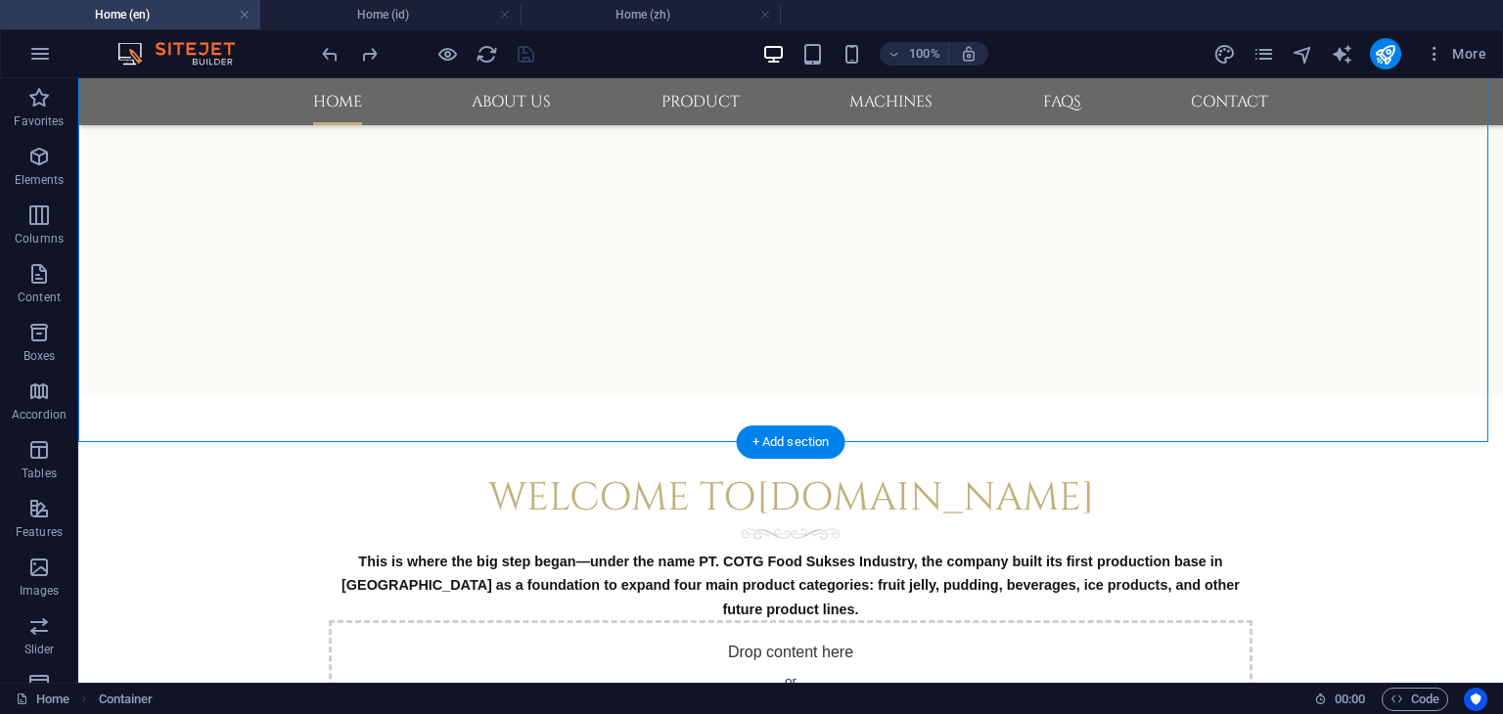
scroll to position [336, 0]
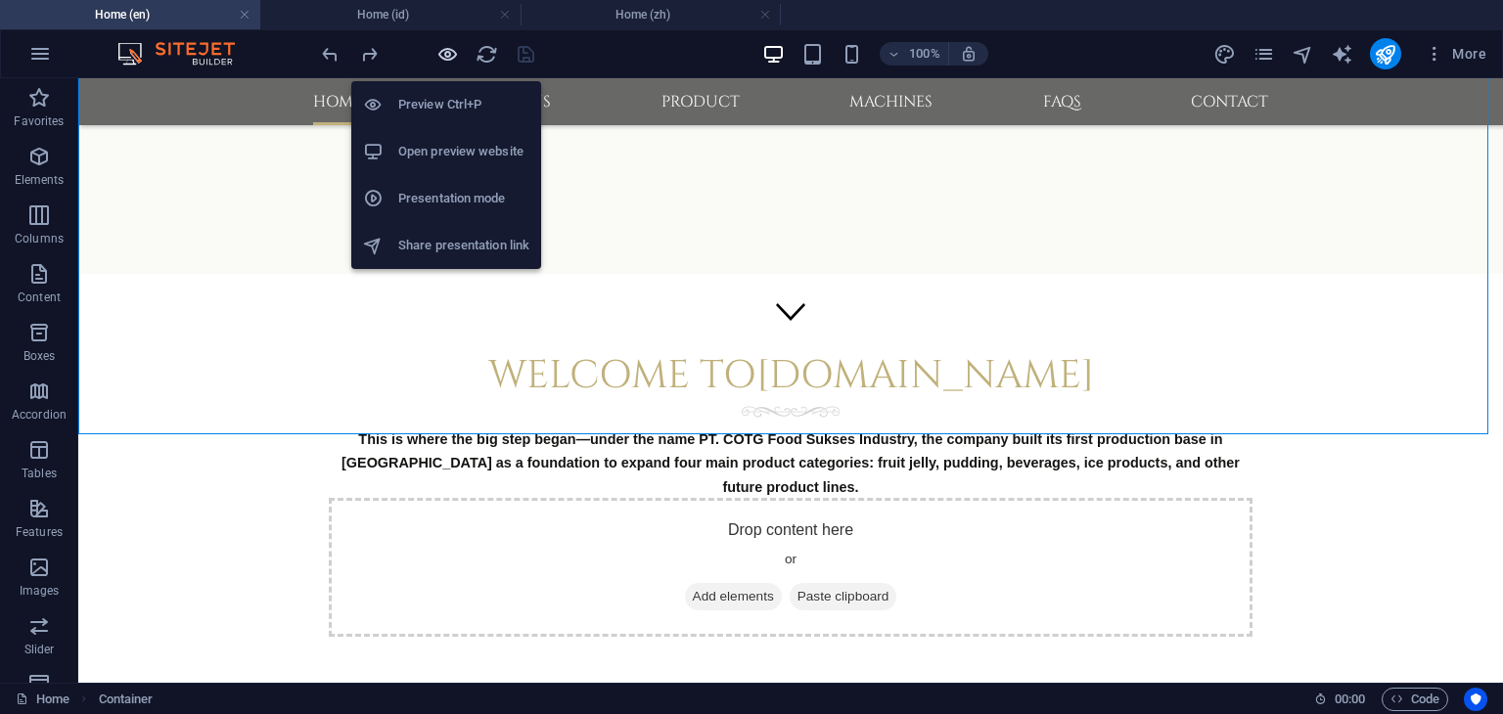
click at [445, 56] on icon "button" at bounding box center [447, 54] width 23 height 23
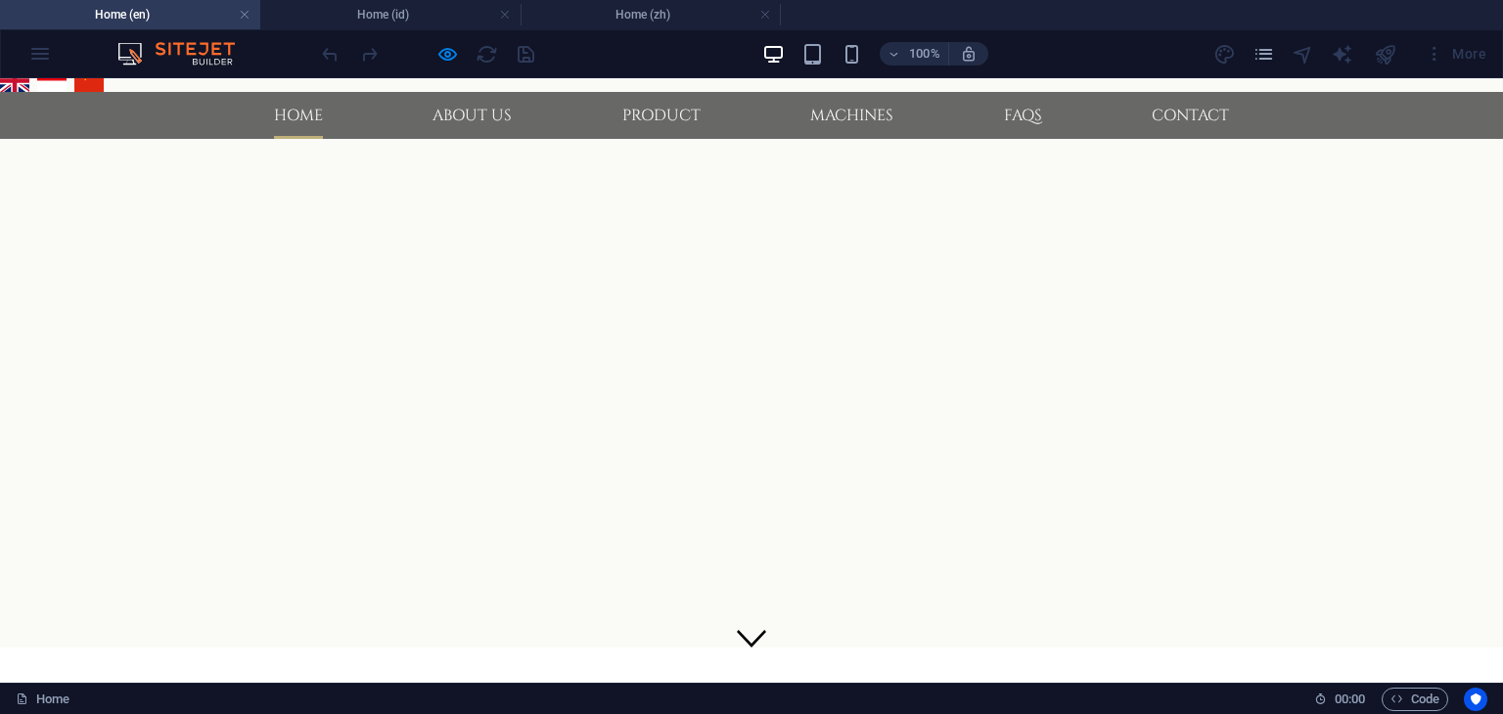
scroll to position [0, 0]
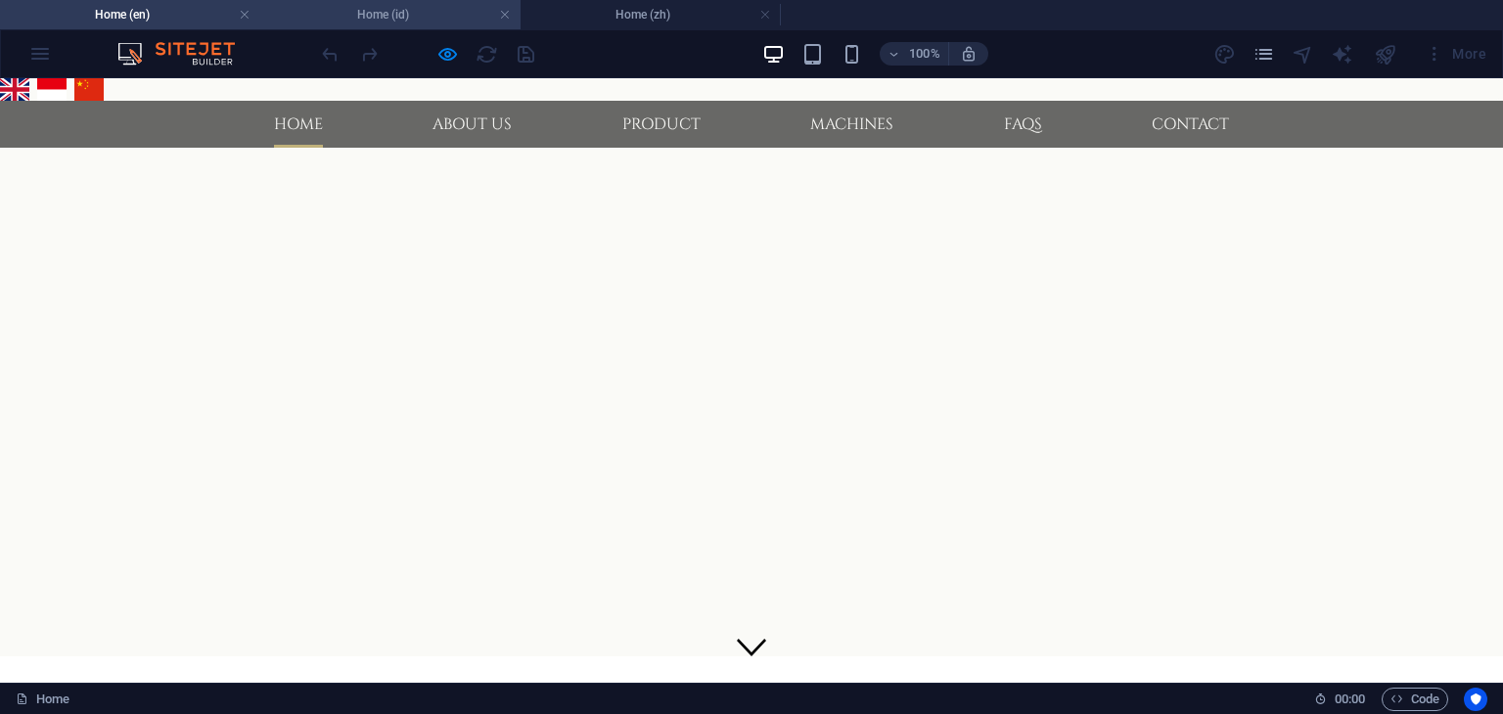
click at [380, 6] on h4 "Home (id)" at bounding box center [390, 15] width 260 height 22
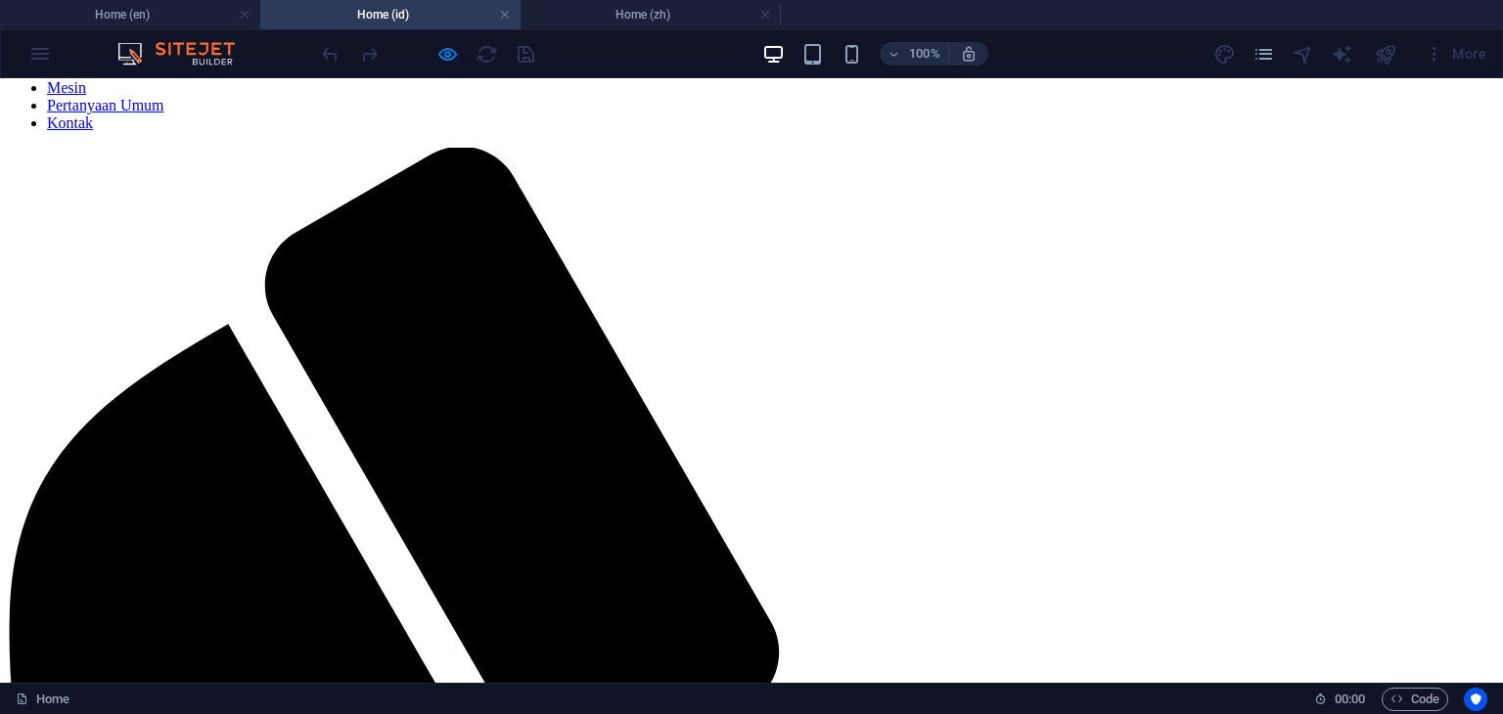
scroll to position [39, 0]
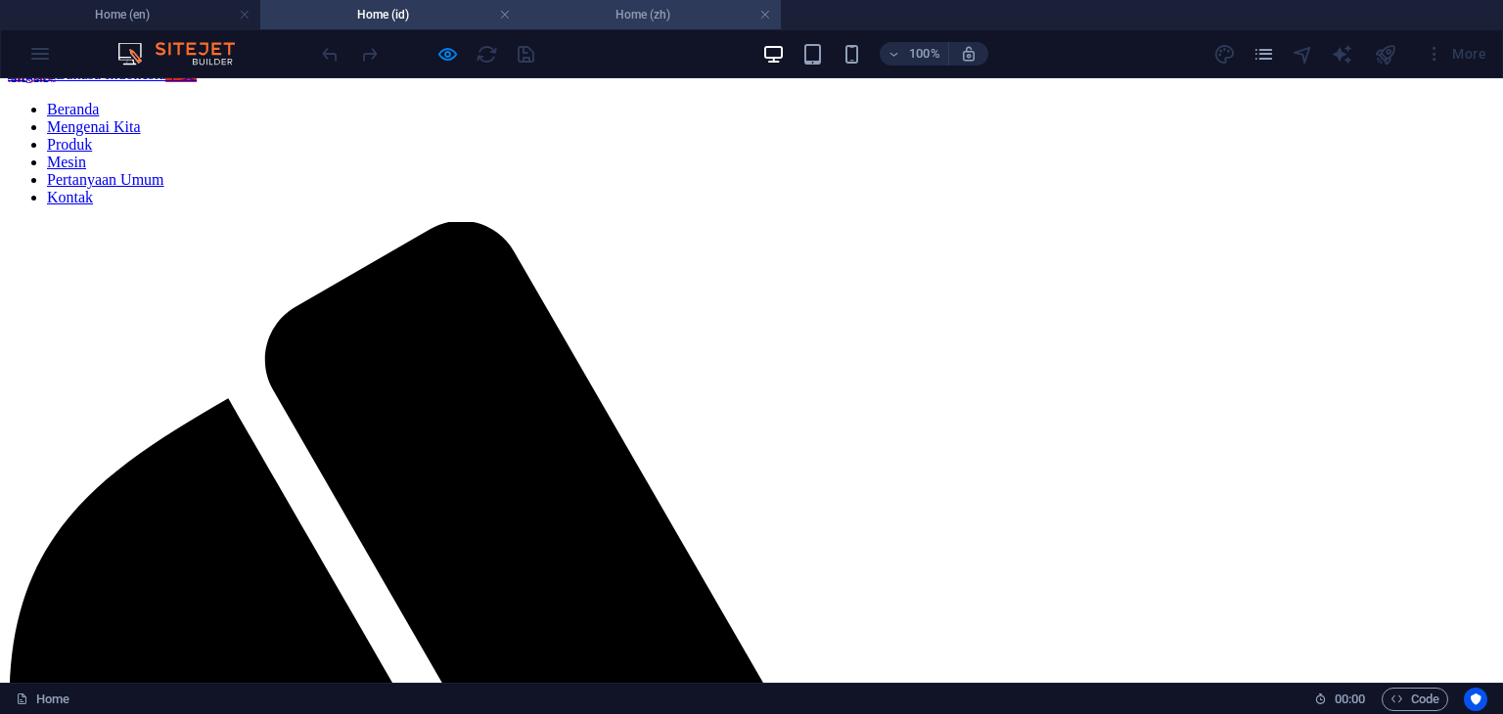
click at [638, 14] on h4 "Home (zh)" at bounding box center [651, 15] width 260 height 22
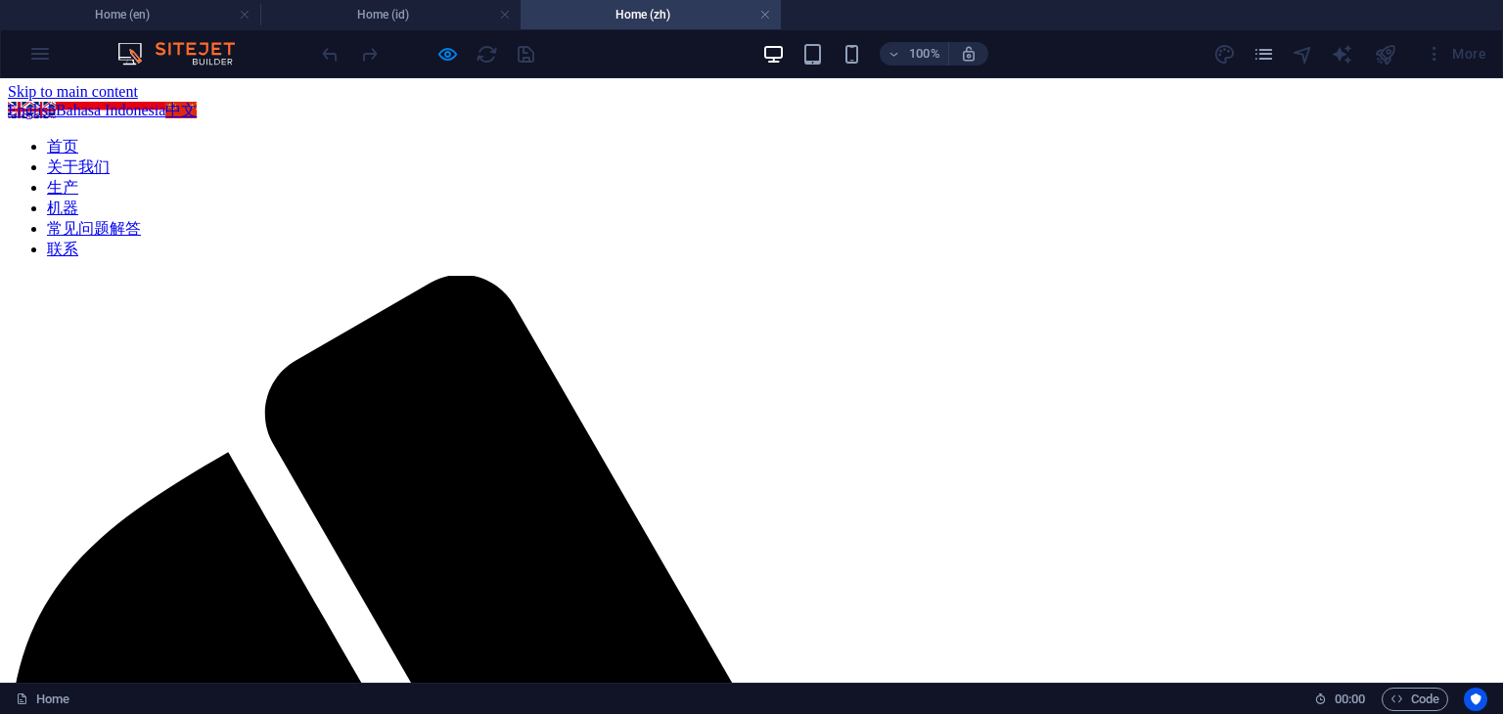
scroll to position [0, 0]
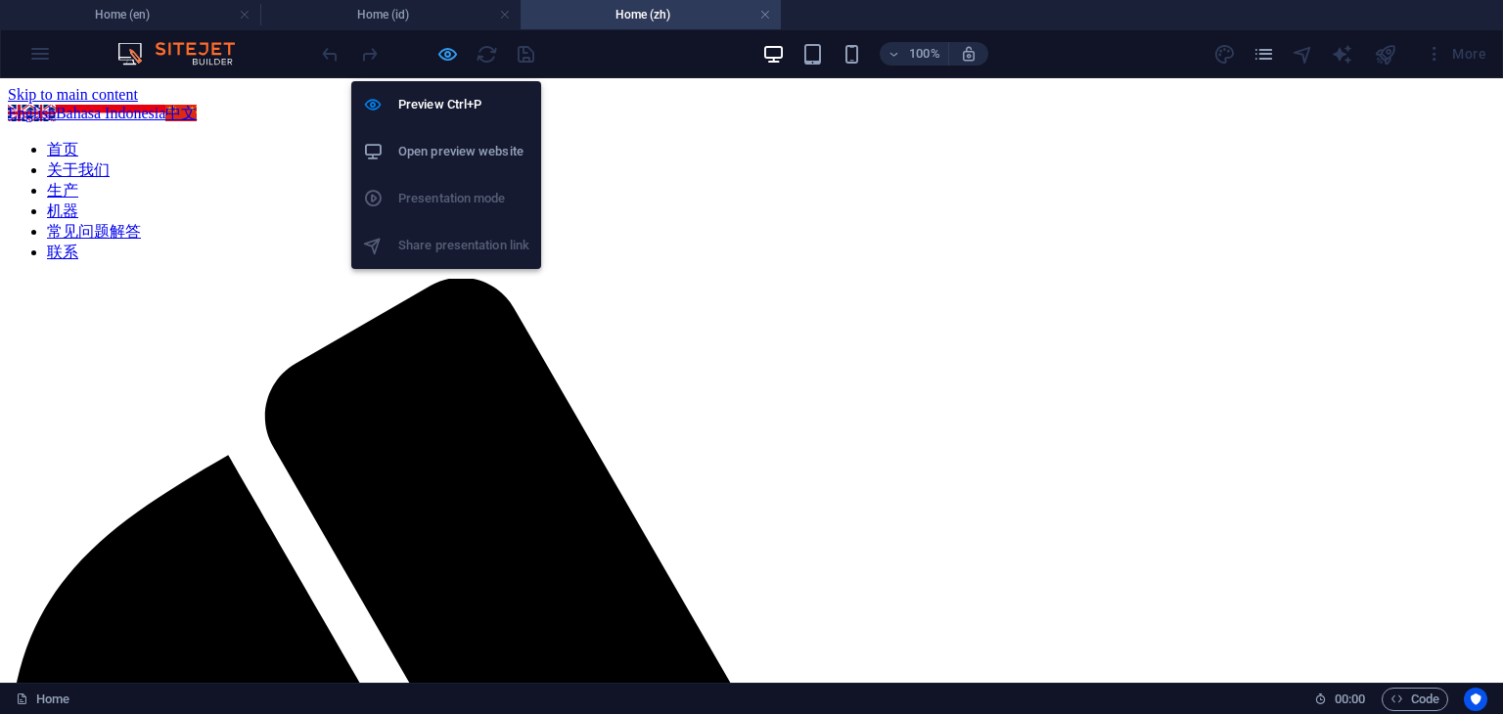
click at [445, 60] on icon "button" at bounding box center [447, 54] width 23 height 23
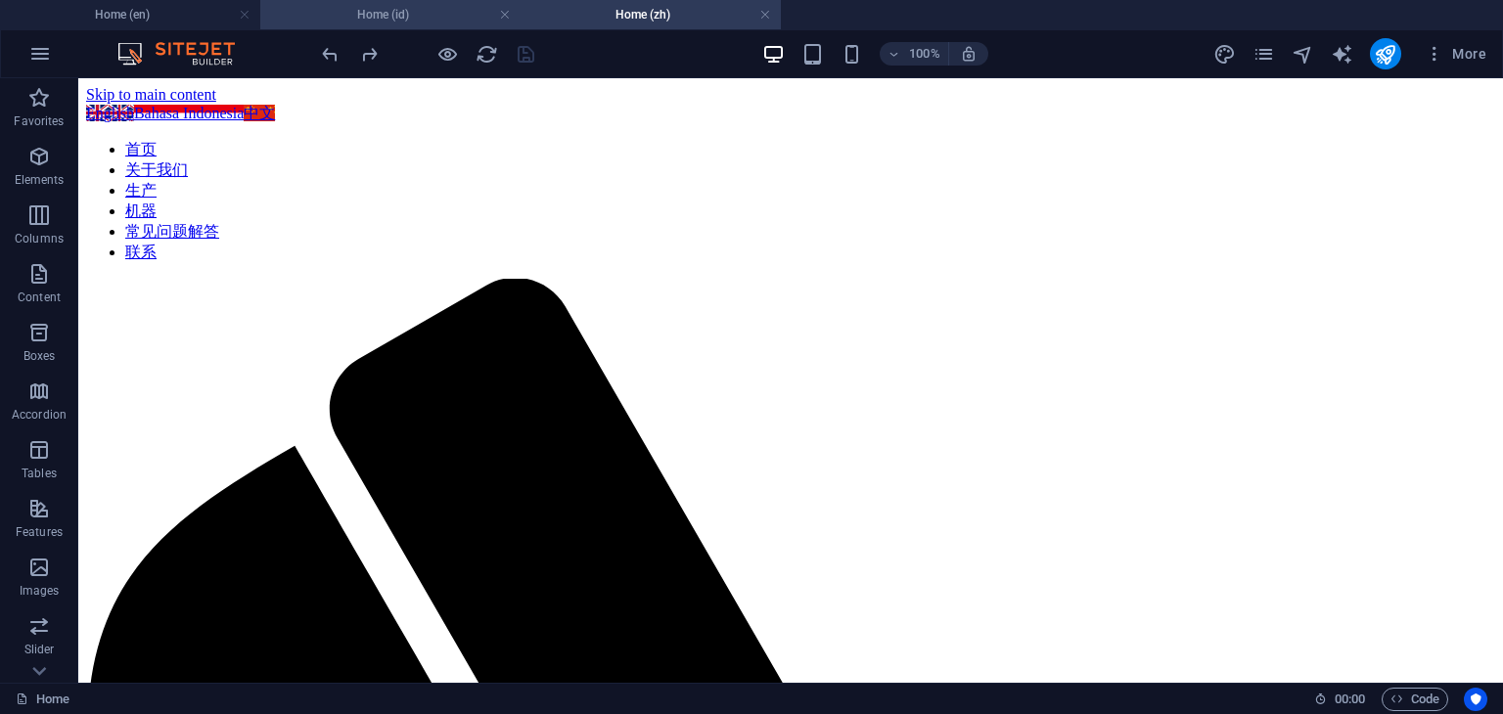
click at [401, 7] on h4 "Home (id)" at bounding box center [390, 15] width 260 height 22
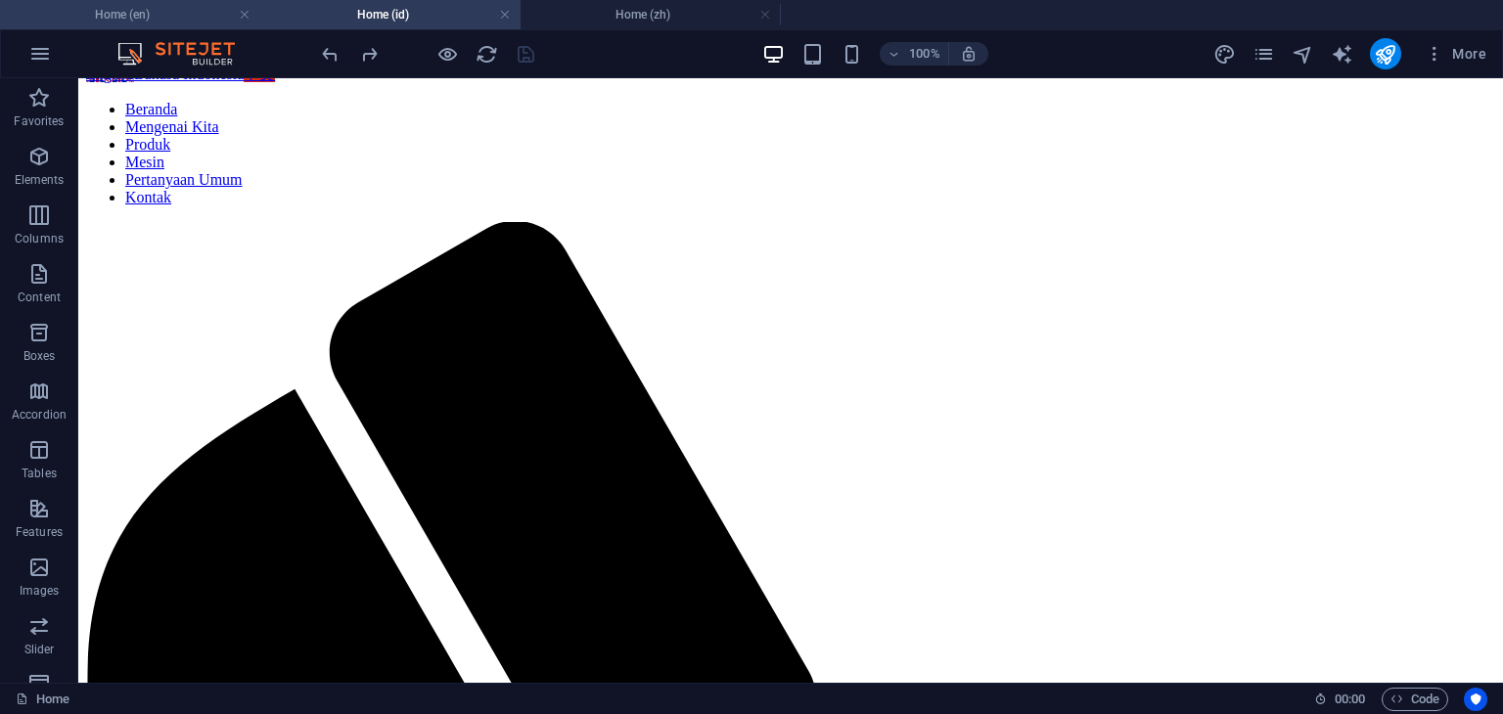
click at [187, 25] on li "Home (en)" at bounding box center [130, 14] width 260 height 29
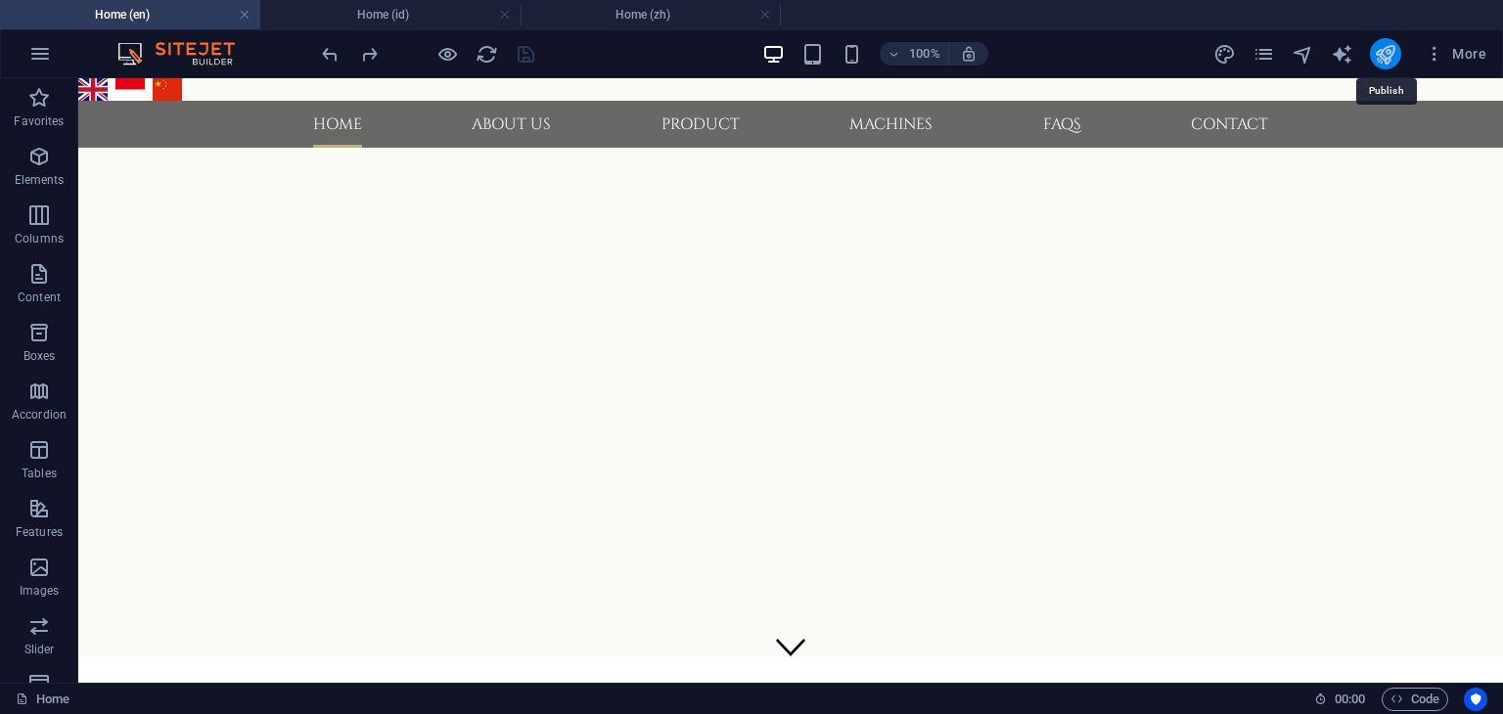
click at [1386, 63] on icon "publish" at bounding box center [1385, 54] width 23 height 23
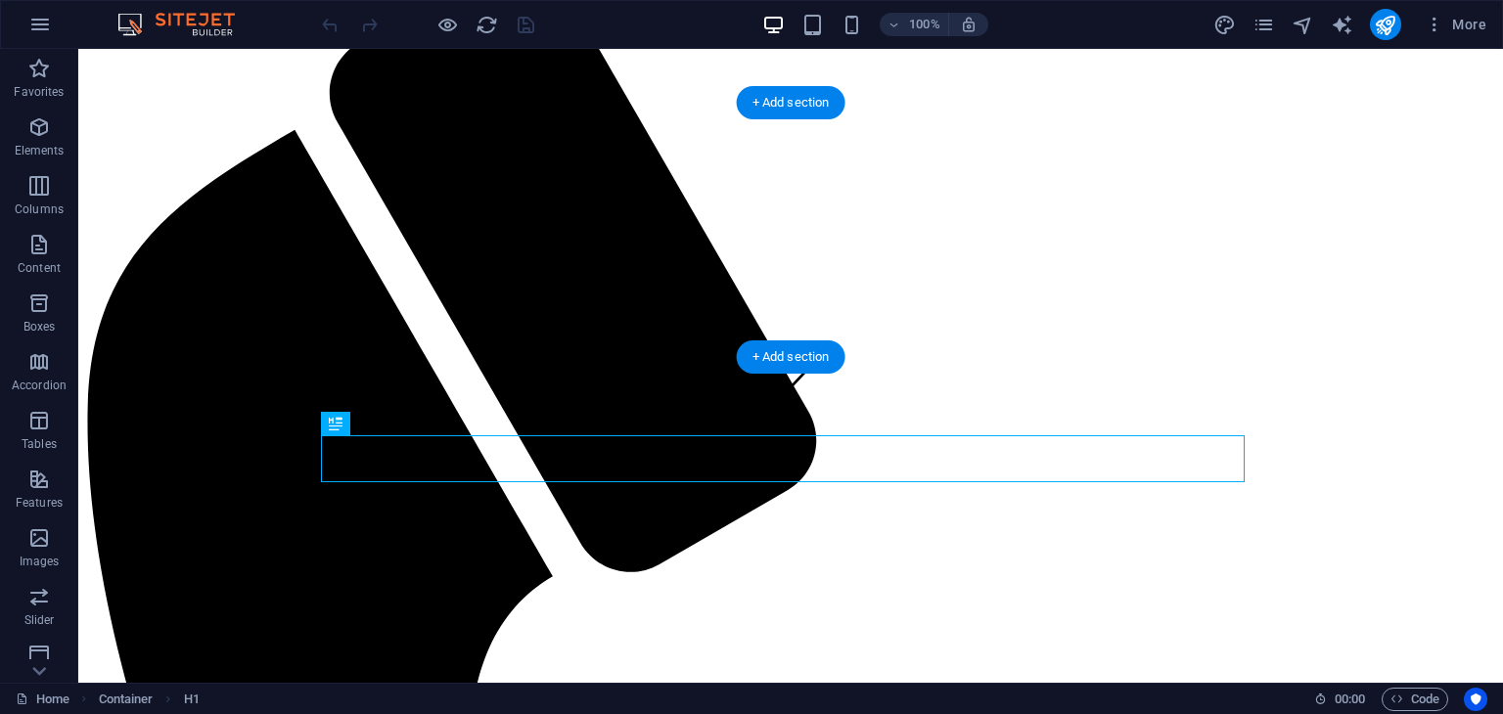
scroll to position [294, 0]
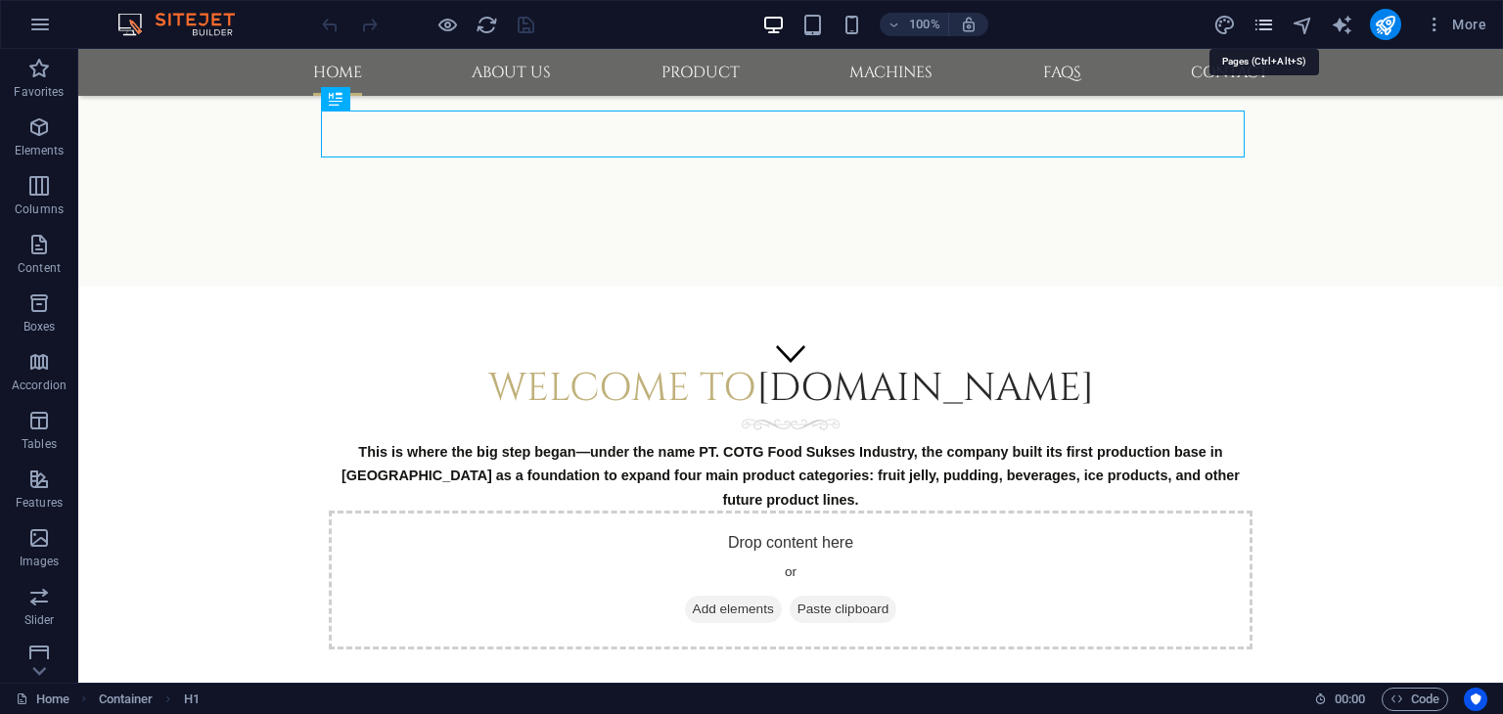
click at [1262, 21] on icon "pages" at bounding box center [1263, 25] width 23 height 23
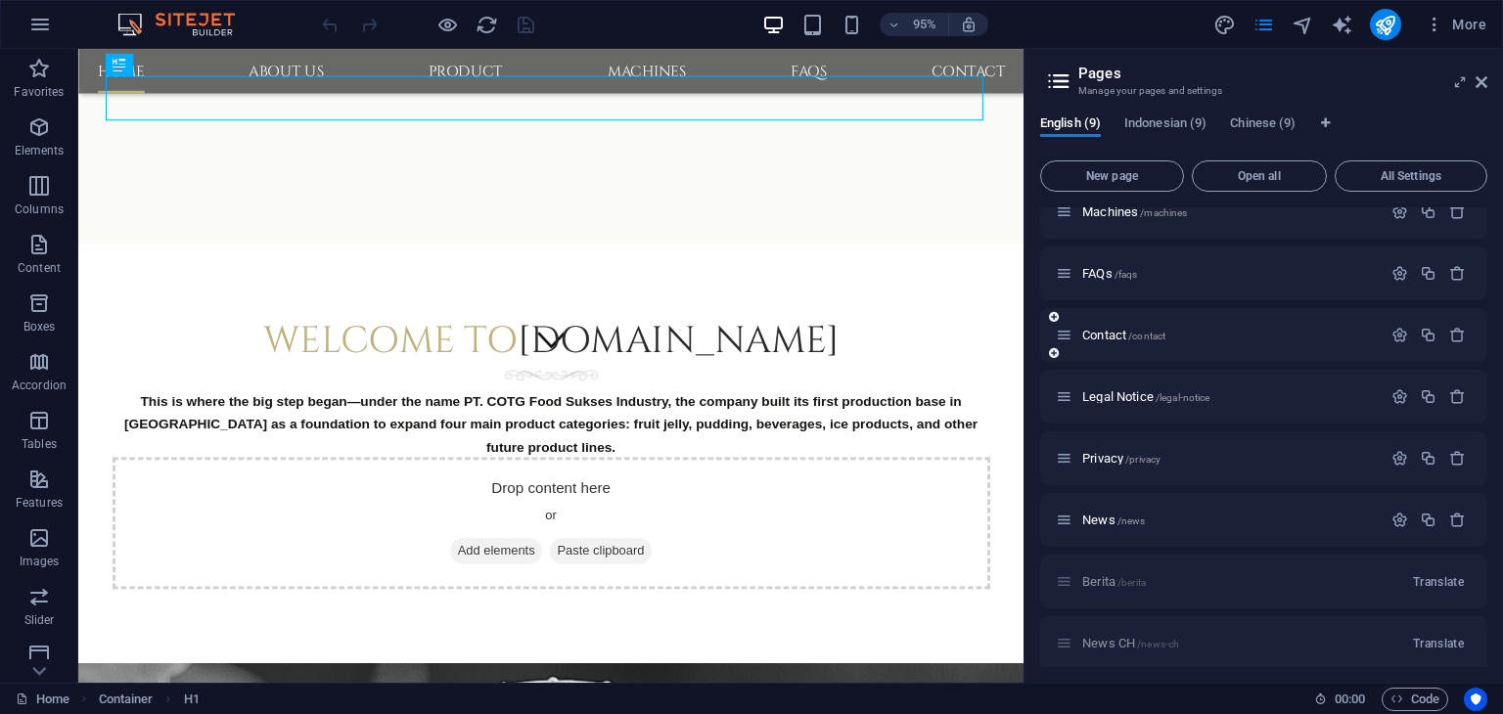
scroll to position [218, 0]
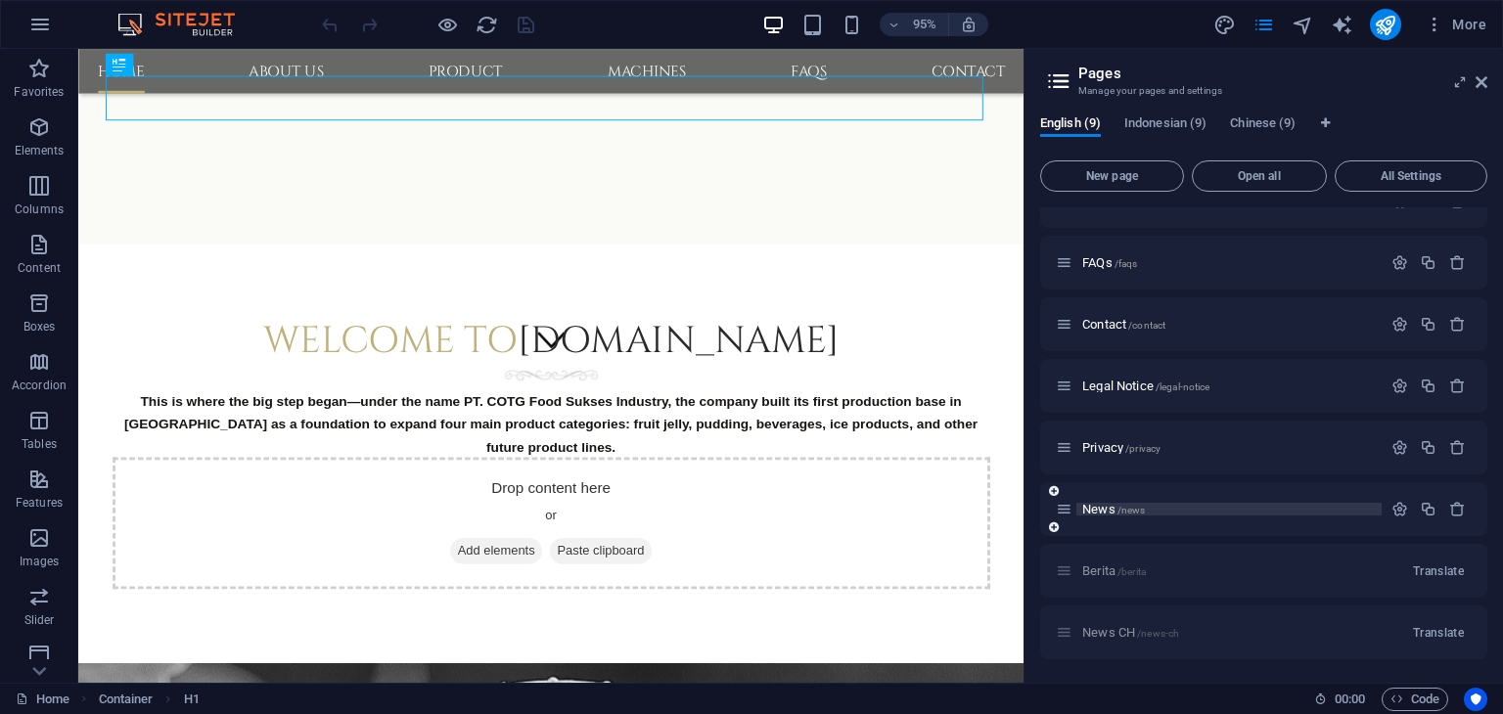
click at [1088, 510] on span "News /news" at bounding box center [1113, 509] width 63 height 15
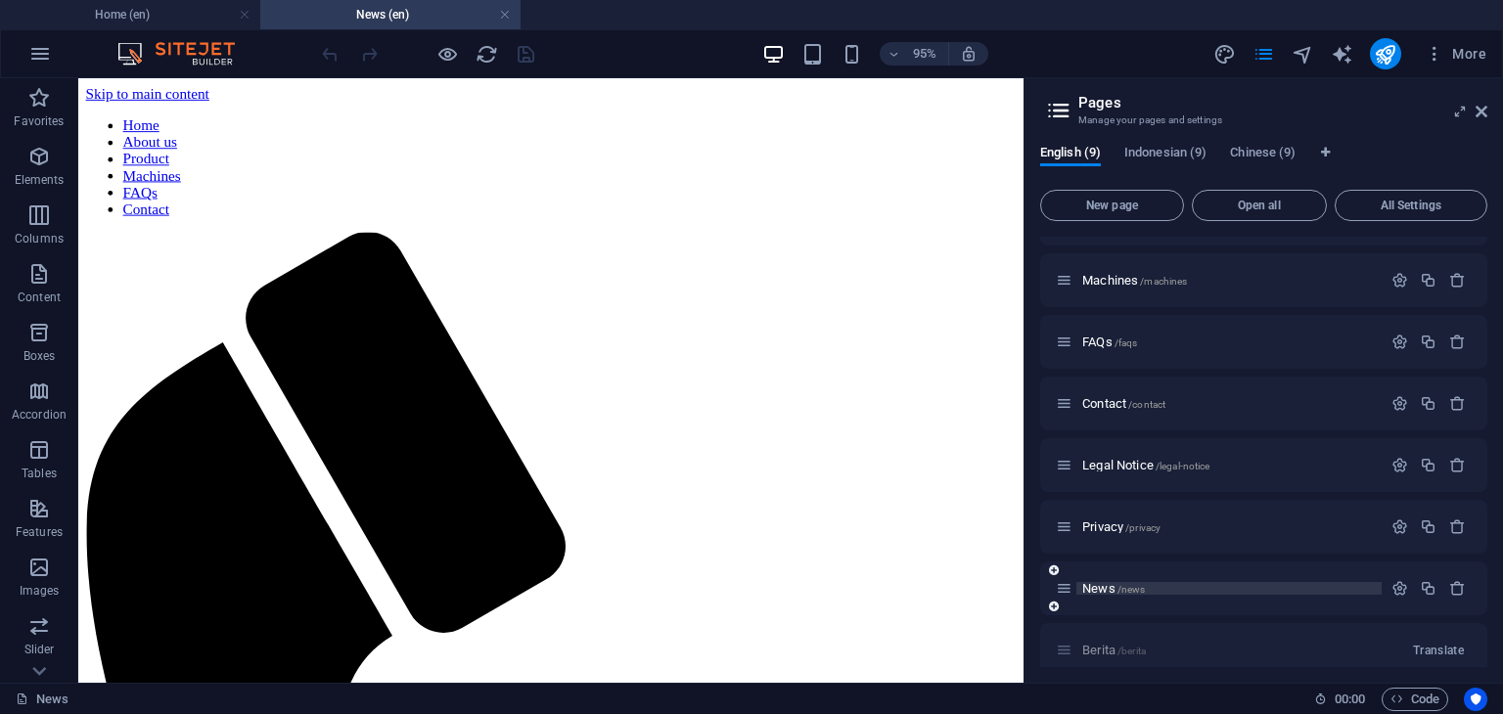
scroll to position [0, 0]
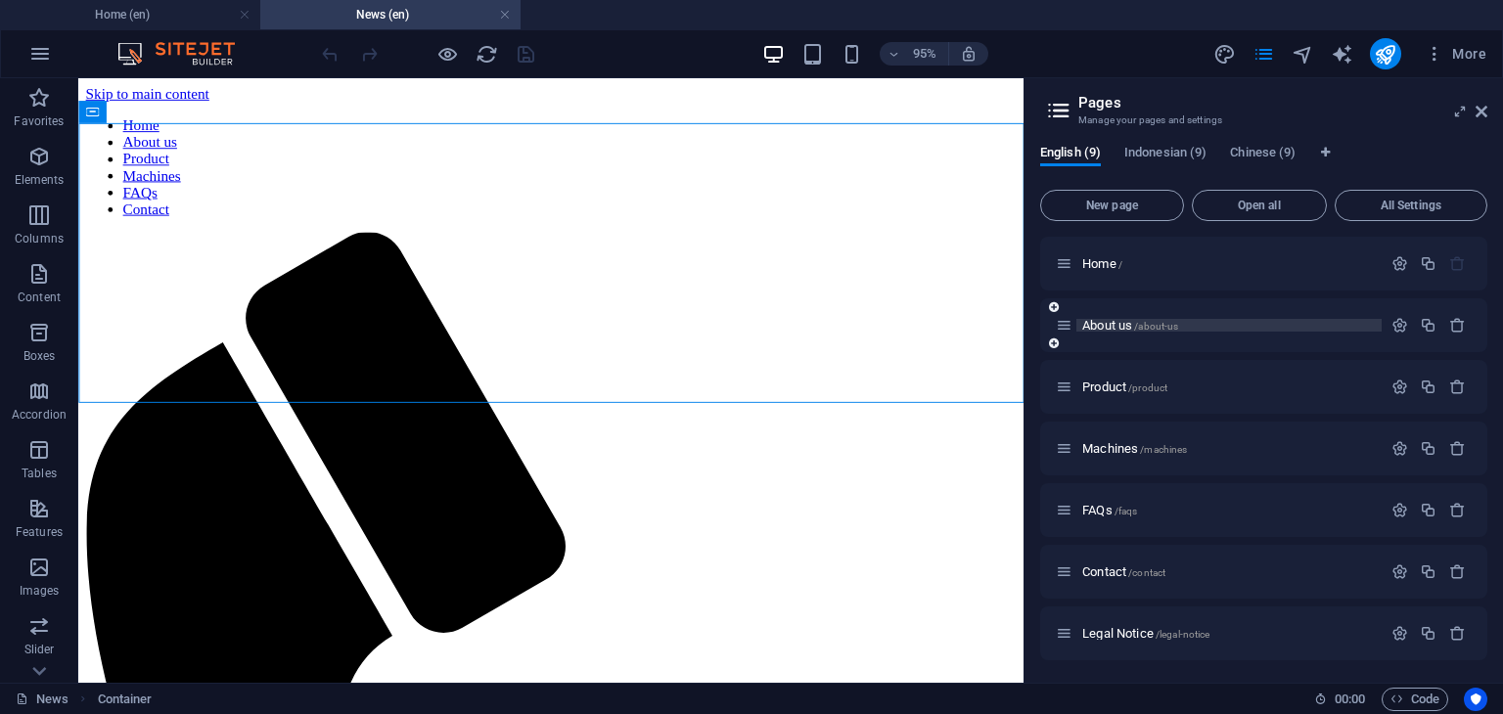
click at [1118, 327] on span "About us /about-us" at bounding box center [1130, 325] width 96 height 15
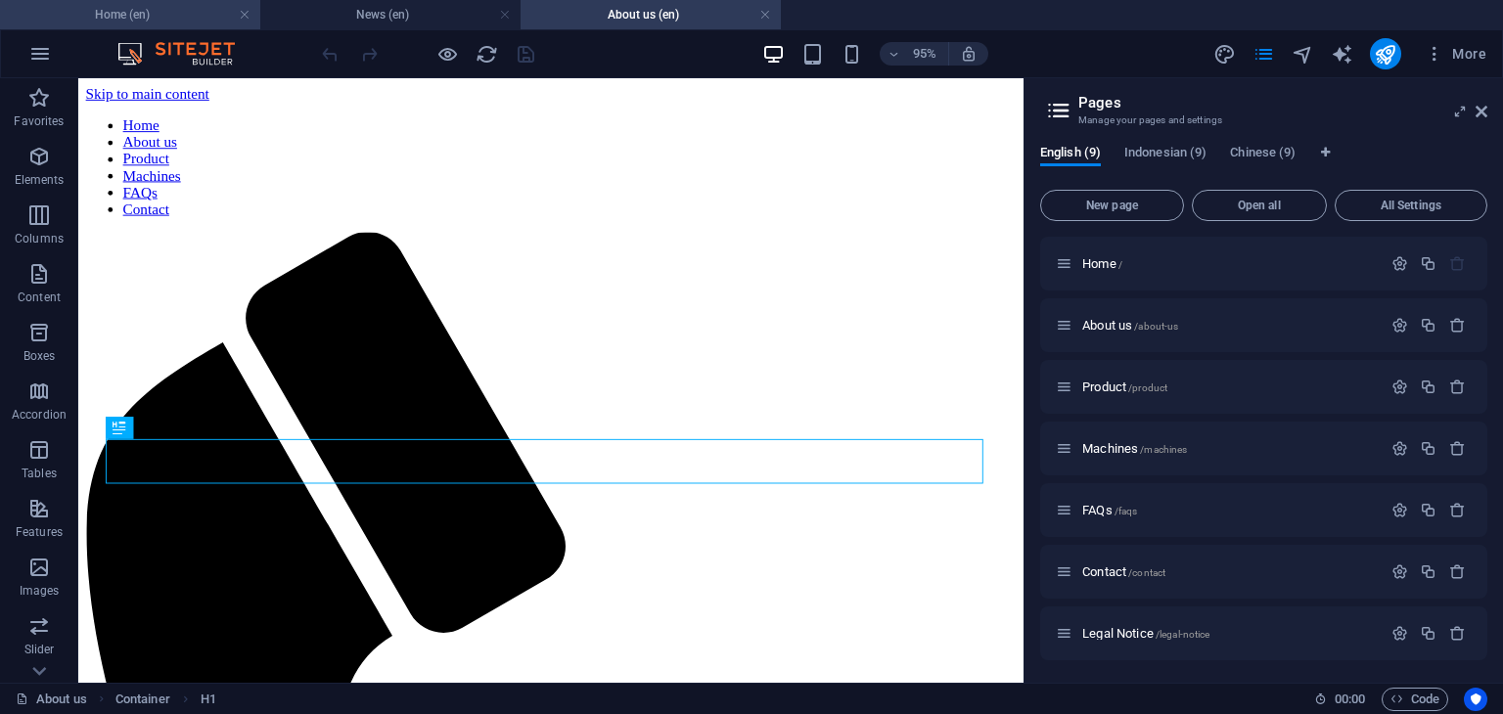
click at [166, 13] on h4 "Home (en)" at bounding box center [130, 15] width 260 height 22
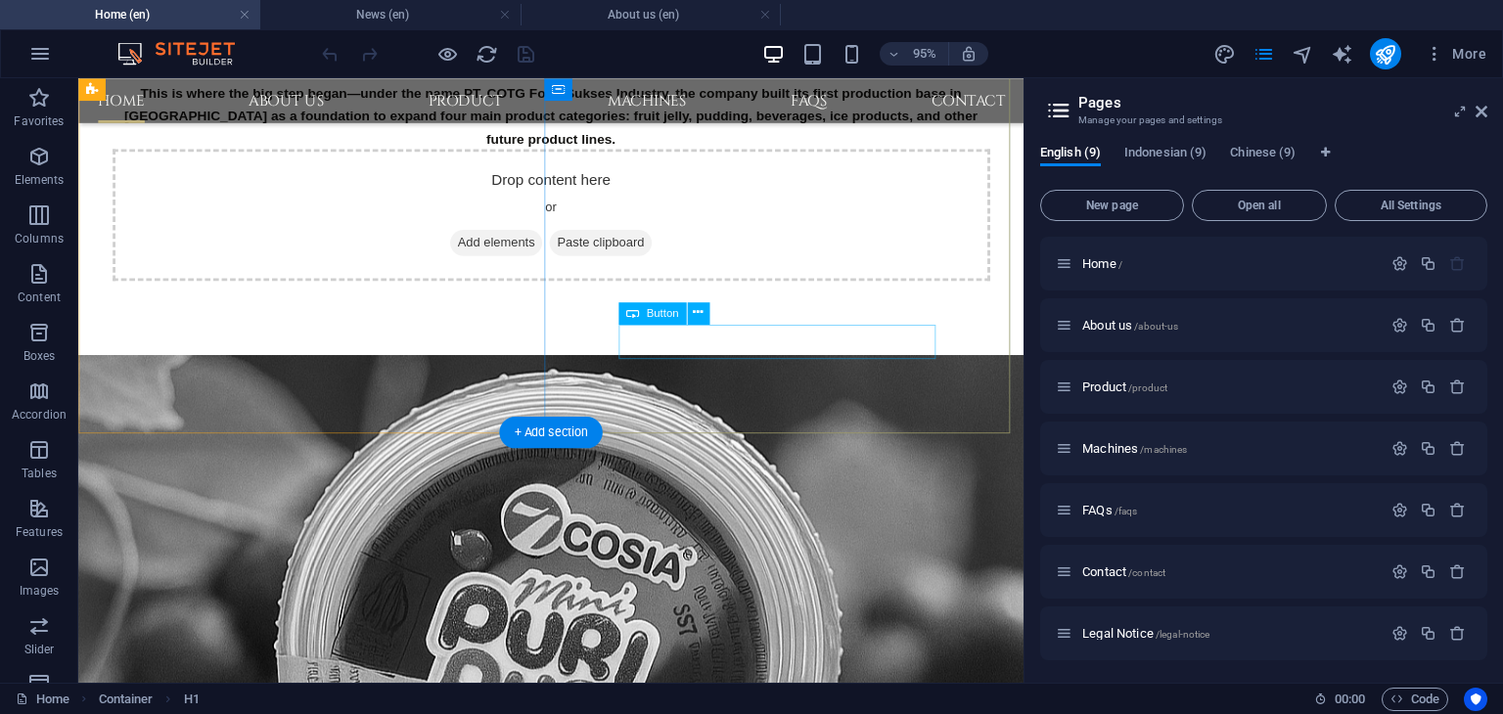
scroll to position [877, 0]
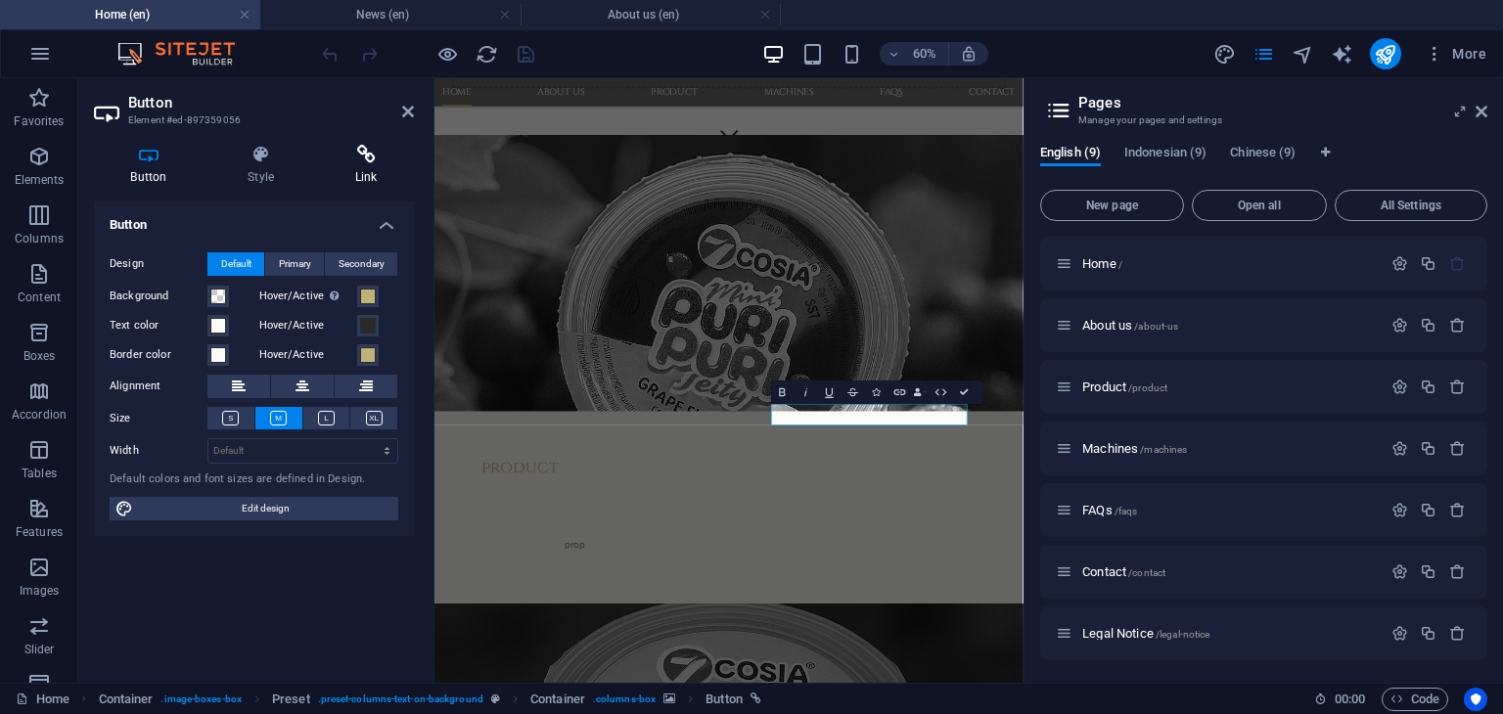
click at [361, 158] on icon at bounding box center [366, 155] width 96 height 20
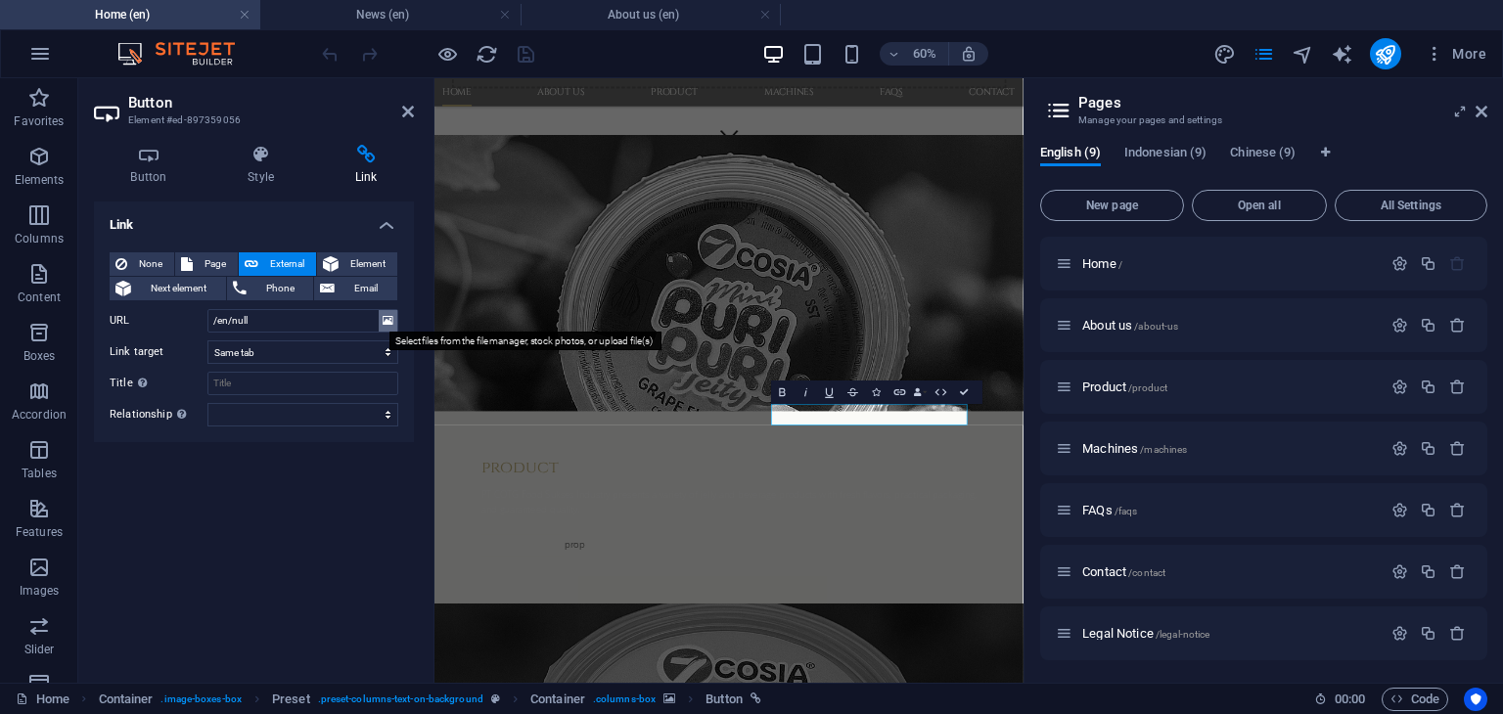
click at [386, 324] on icon at bounding box center [388, 321] width 11 height 22
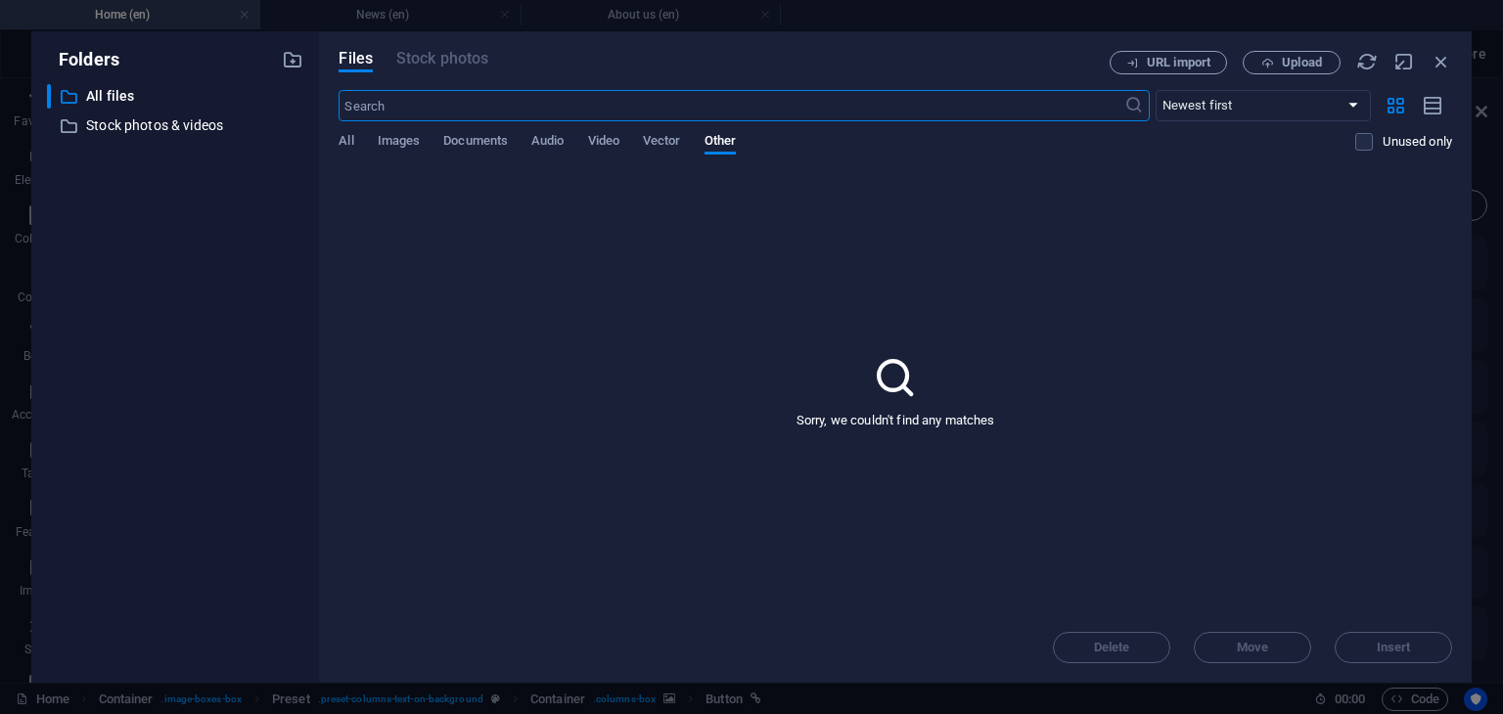
scroll to position [0, 0]
click at [1448, 62] on icon "button" at bounding box center [1441, 62] width 22 height 22
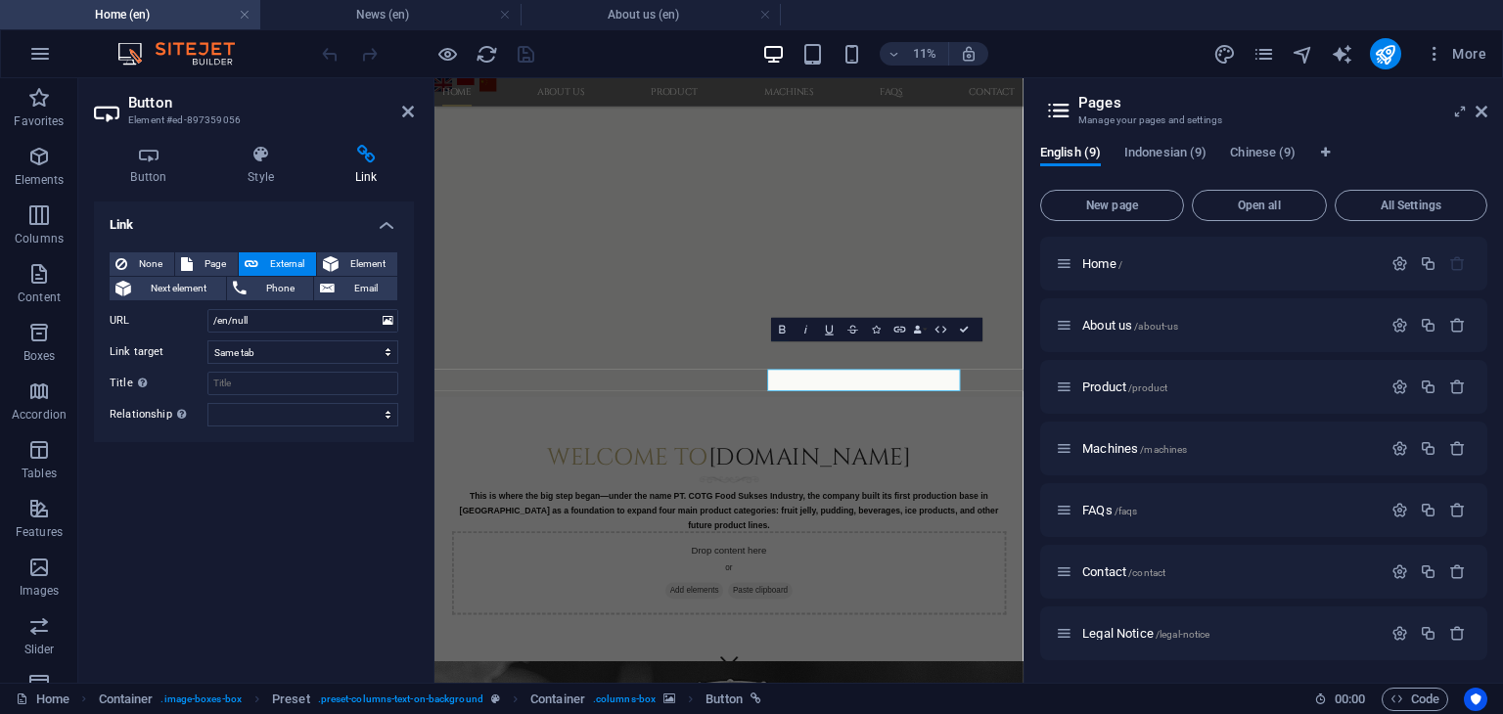
scroll to position [981, 0]
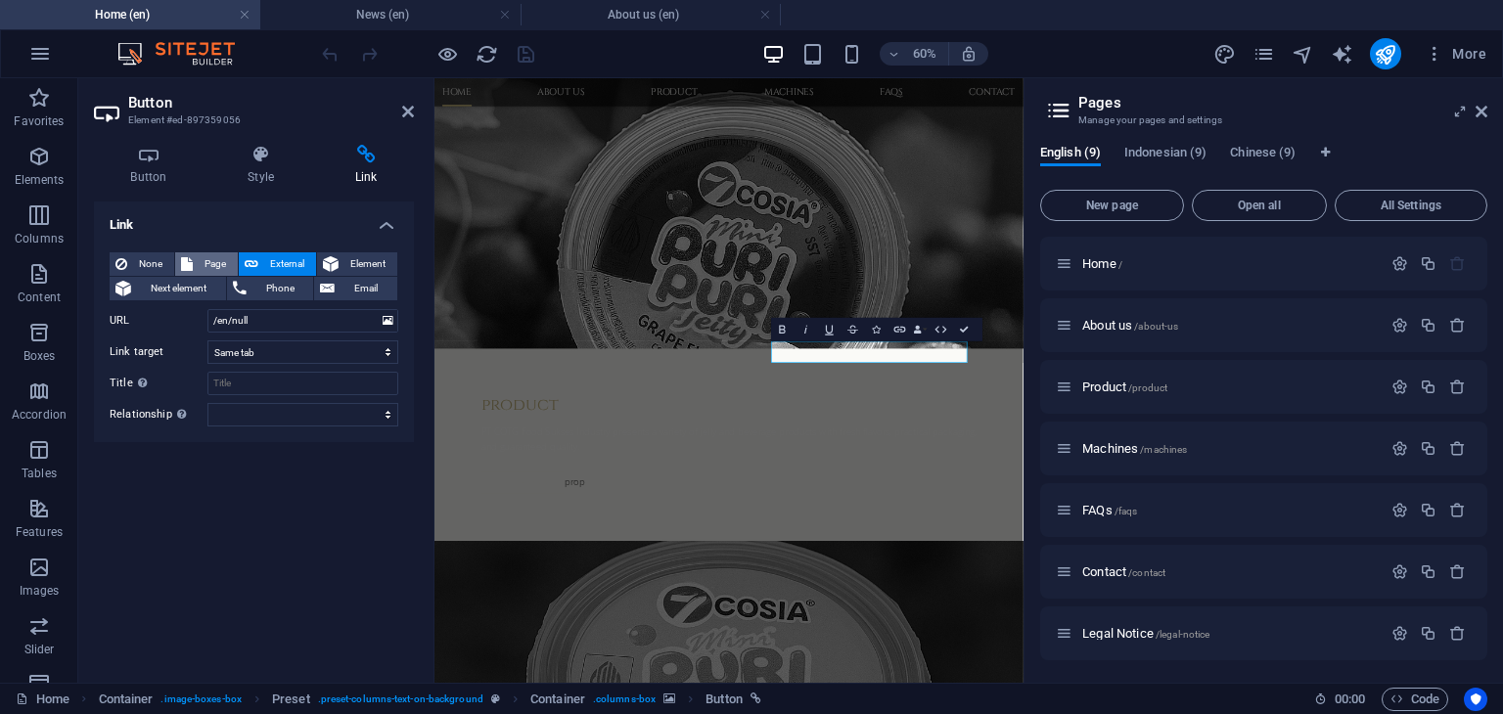
click at [202, 259] on span "Page" at bounding box center [215, 263] width 33 height 23
click at [308, 323] on select "Home About us Product Machines FAQs Contact Legal Notice Privacy News Home Meng…" at bounding box center [302, 320] width 191 height 23
select select "4"
click at [207, 309] on select "Home About us Product Machines FAQs Contact Legal Notice Privacy News Home Meng…" at bounding box center [302, 320] width 191 height 23
click at [395, 21] on h4 "News (en)" at bounding box center [390, 15] width 260 height 22
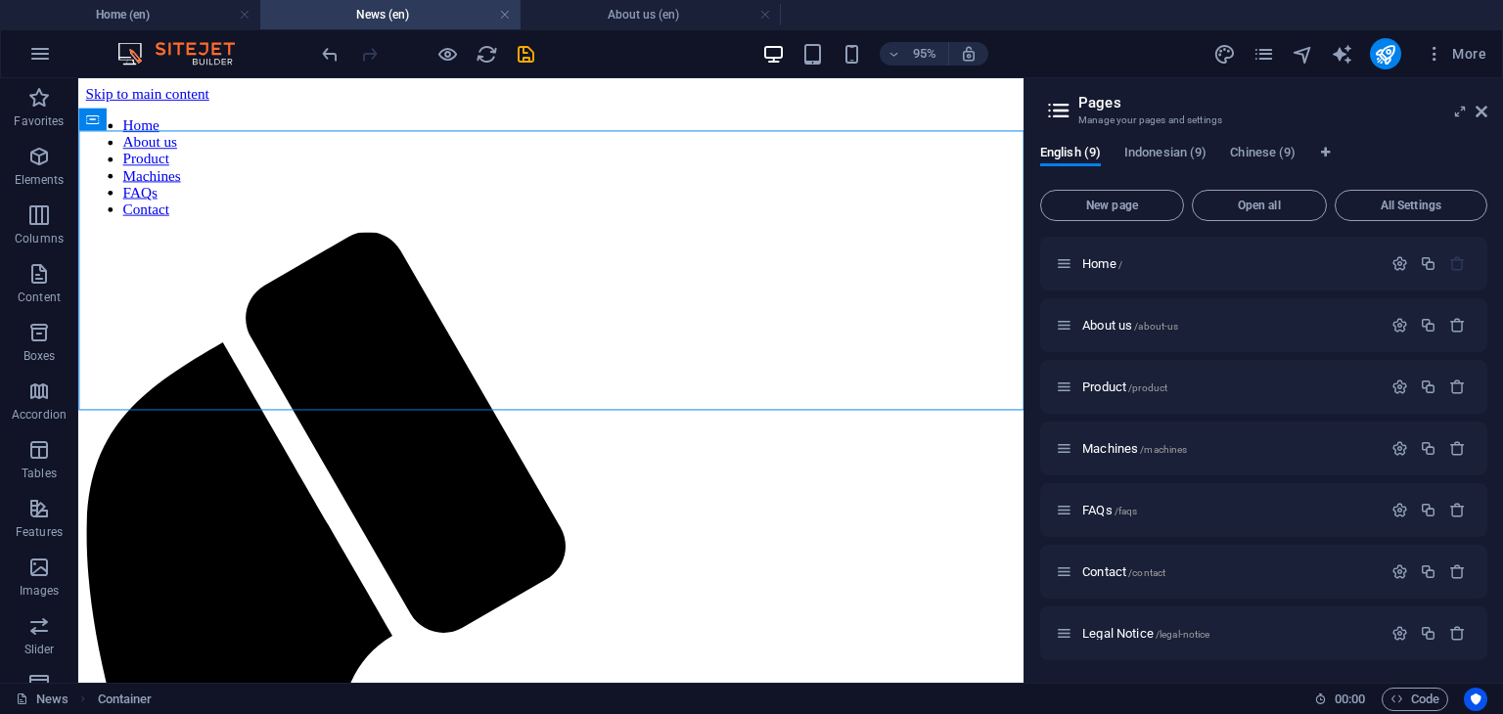
scroll to position [0, 0]
click at [505, 20] on link at bounding box center [505, 15] width 12 height 19
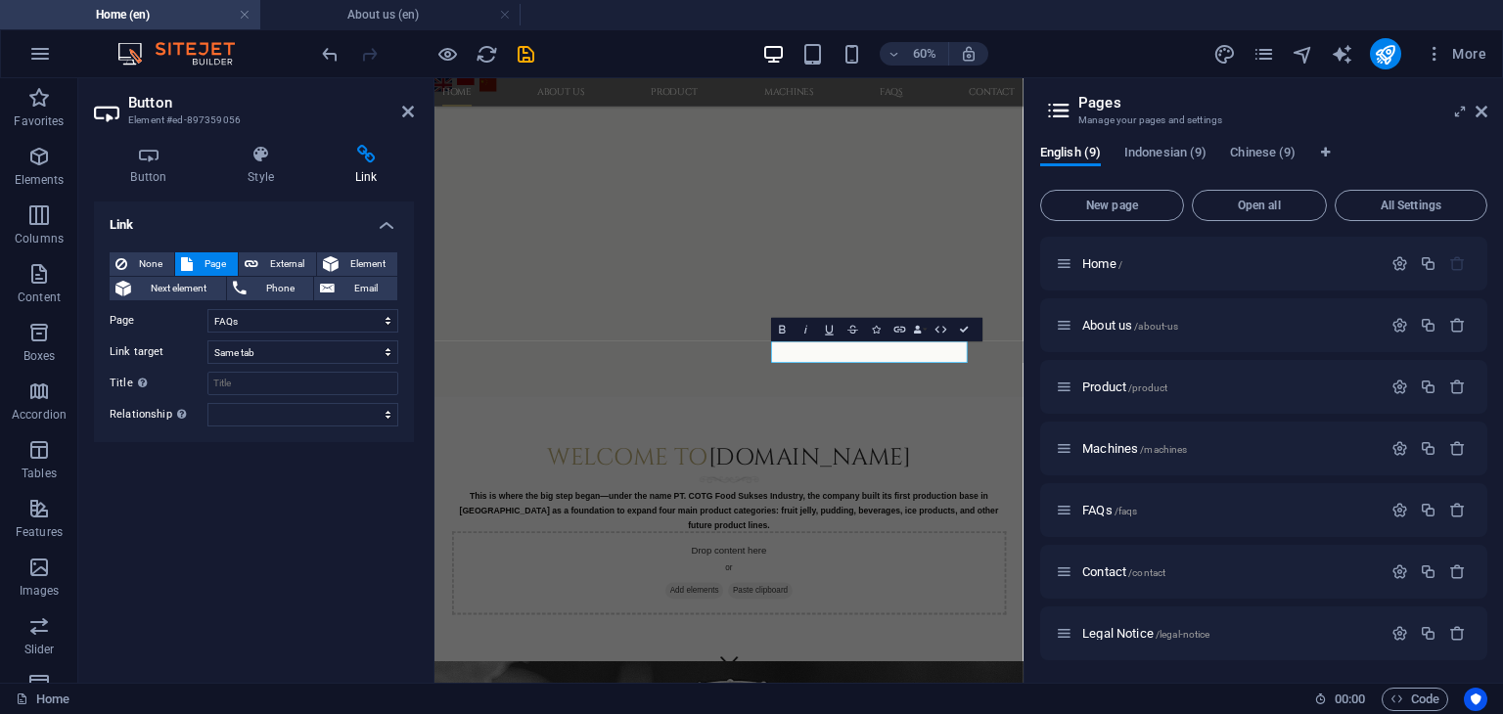
scroll to position [981, 0]
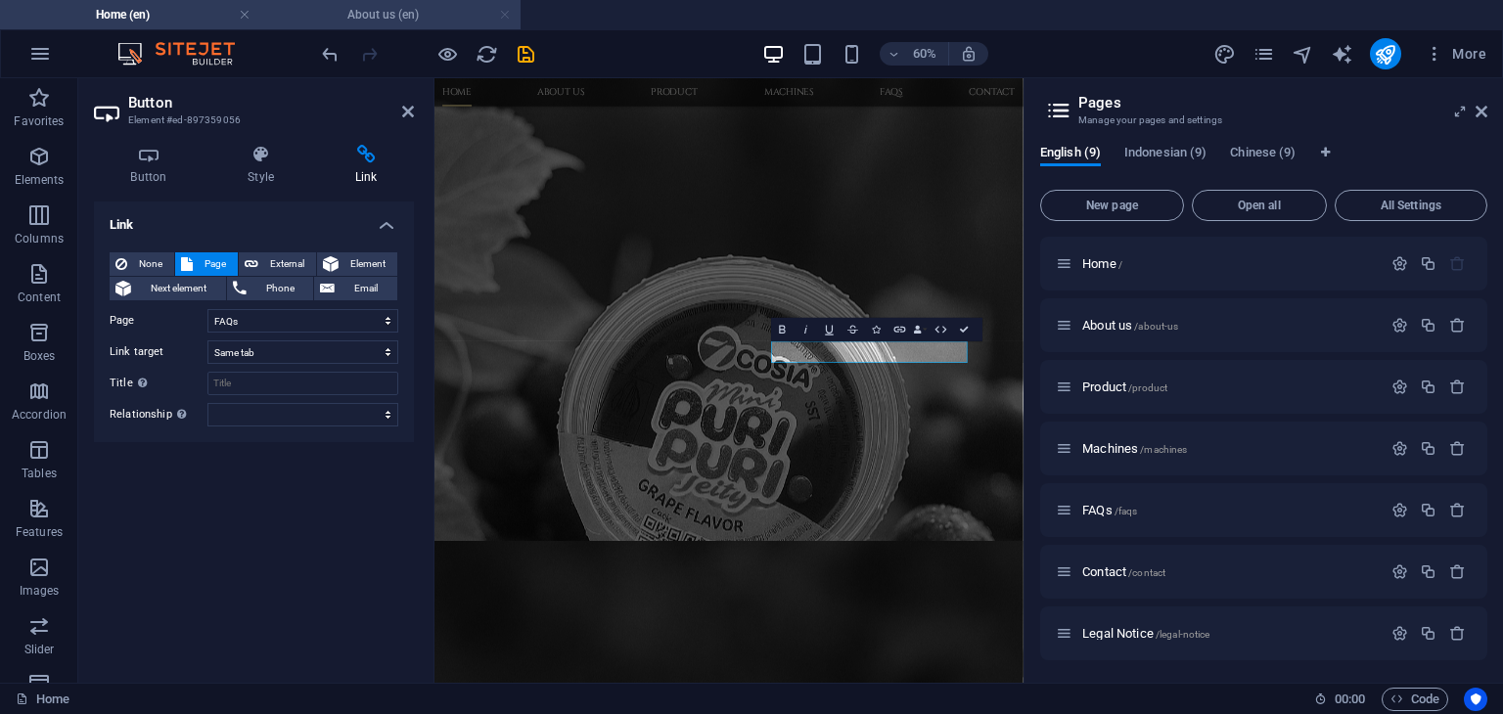
click at [503, 18] on link at bounding box center [505, 15] width 12 height 19
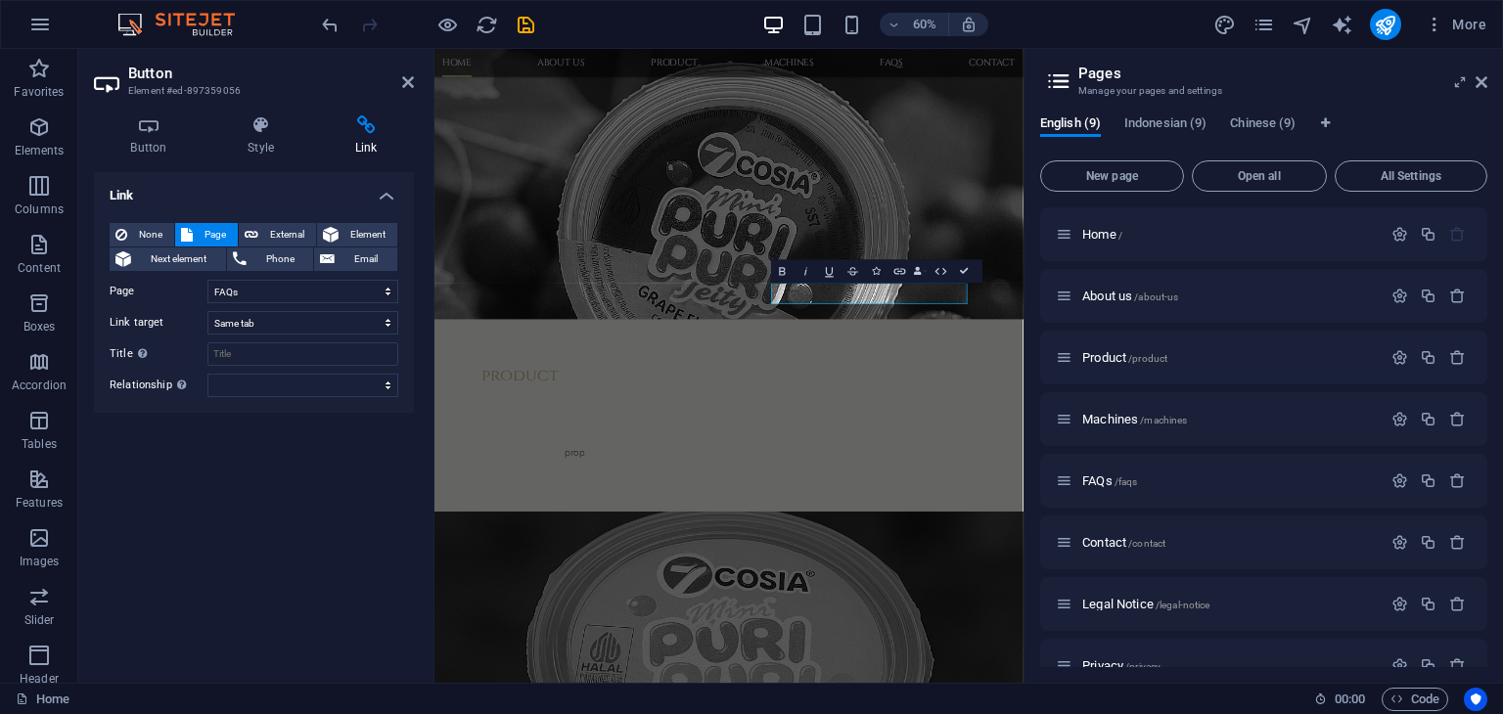
scroll to position [1029, 0]
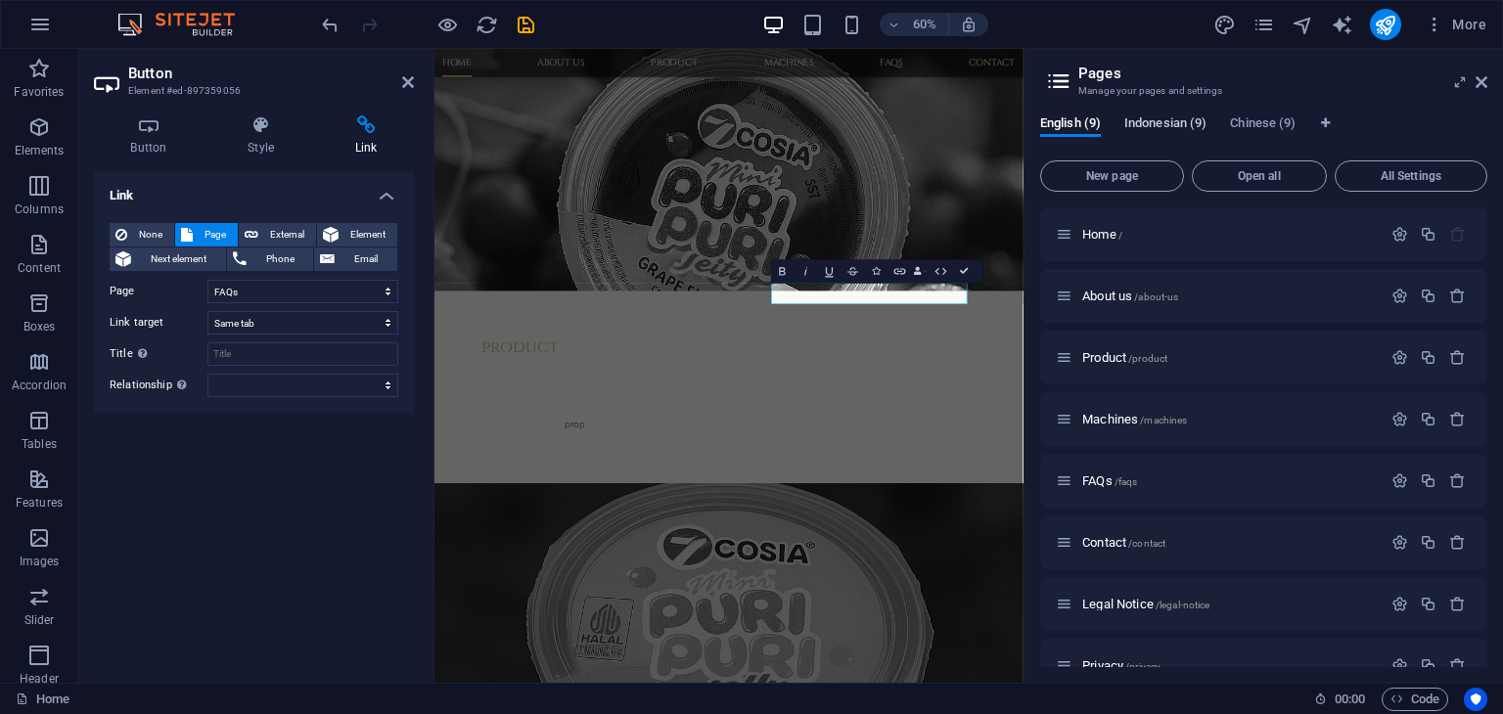
click at [1178, 123] on span "Indonesian (9)" at bounding box center [1165, 125] width 82 height 27
click at [1109, 235] on span "Home /" at bounding box center [1102, 234] width 40 height 15
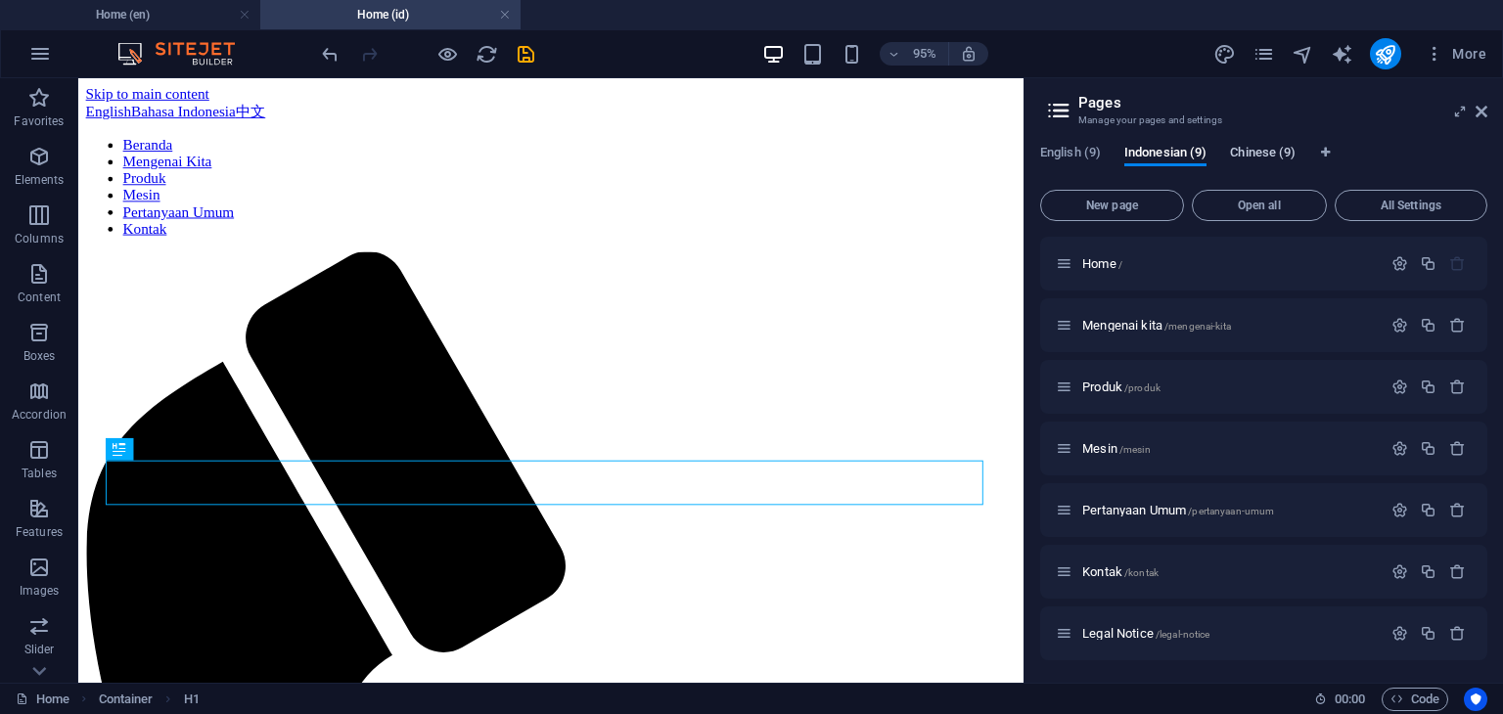
scroll to position [0, 0]
click at [1246, 147] on span "Chinese (9)" at bounding box center [1263, 154] width 66 height 27
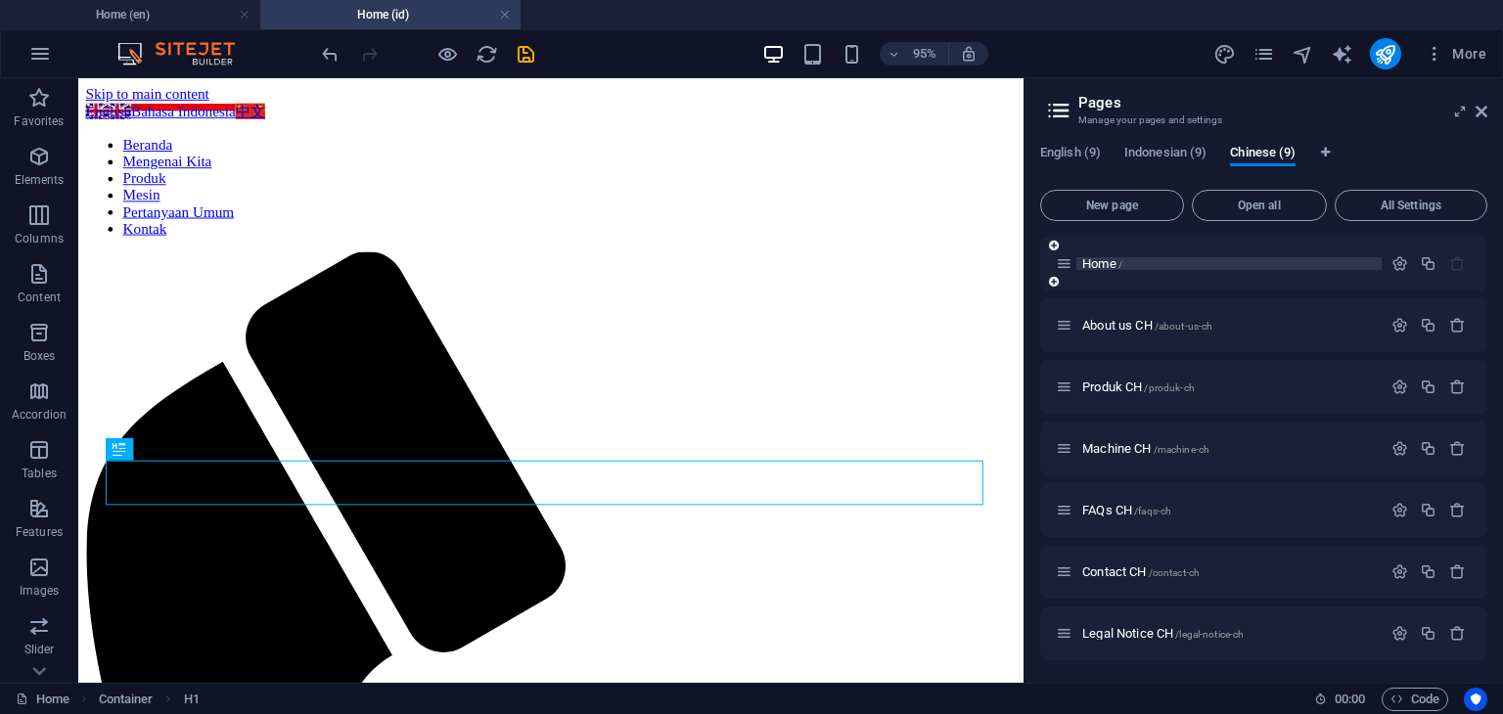
click at [1108, 256] on span "Home /" at bounding box center [1102, 263] width 40 height 15
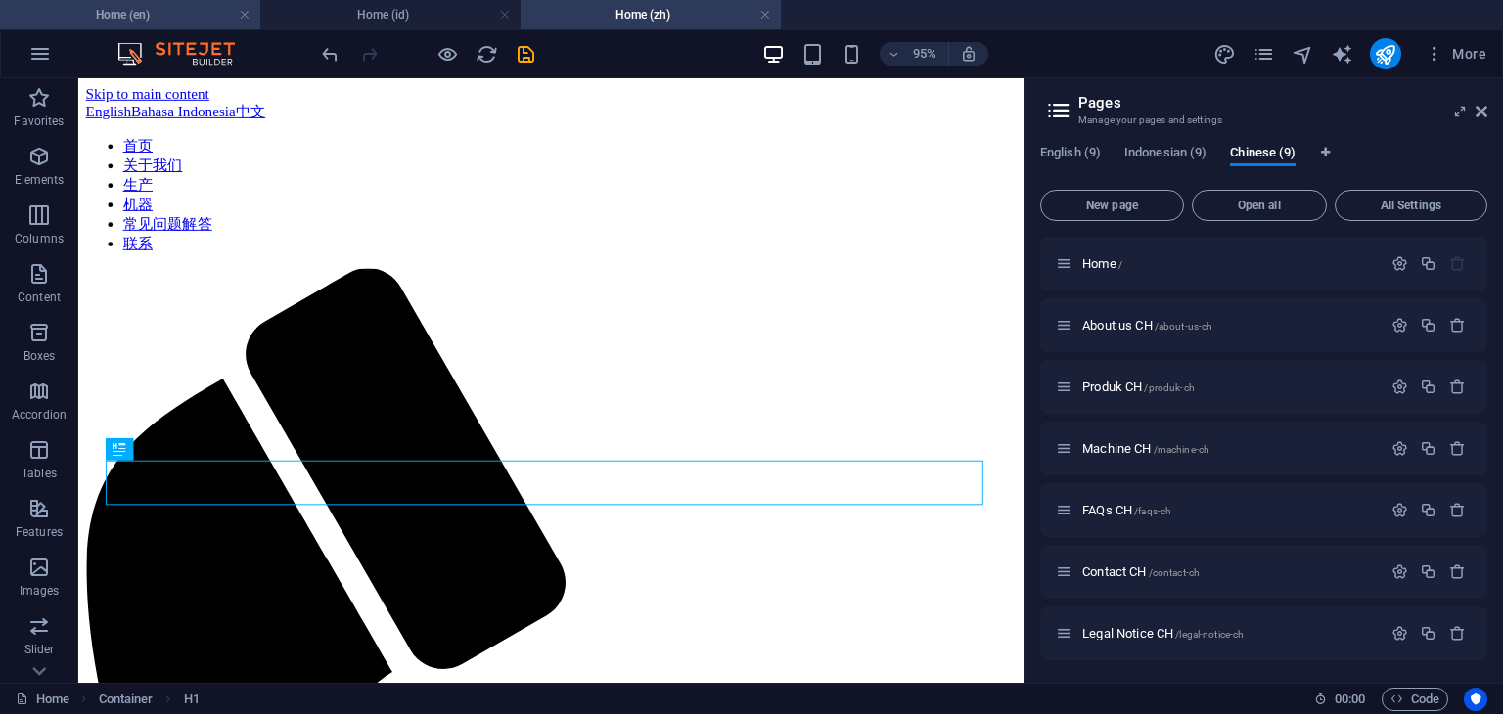
click at [170, 14] on h4 "Home (en)" at bounding box center [130, 15] width 260 height 22
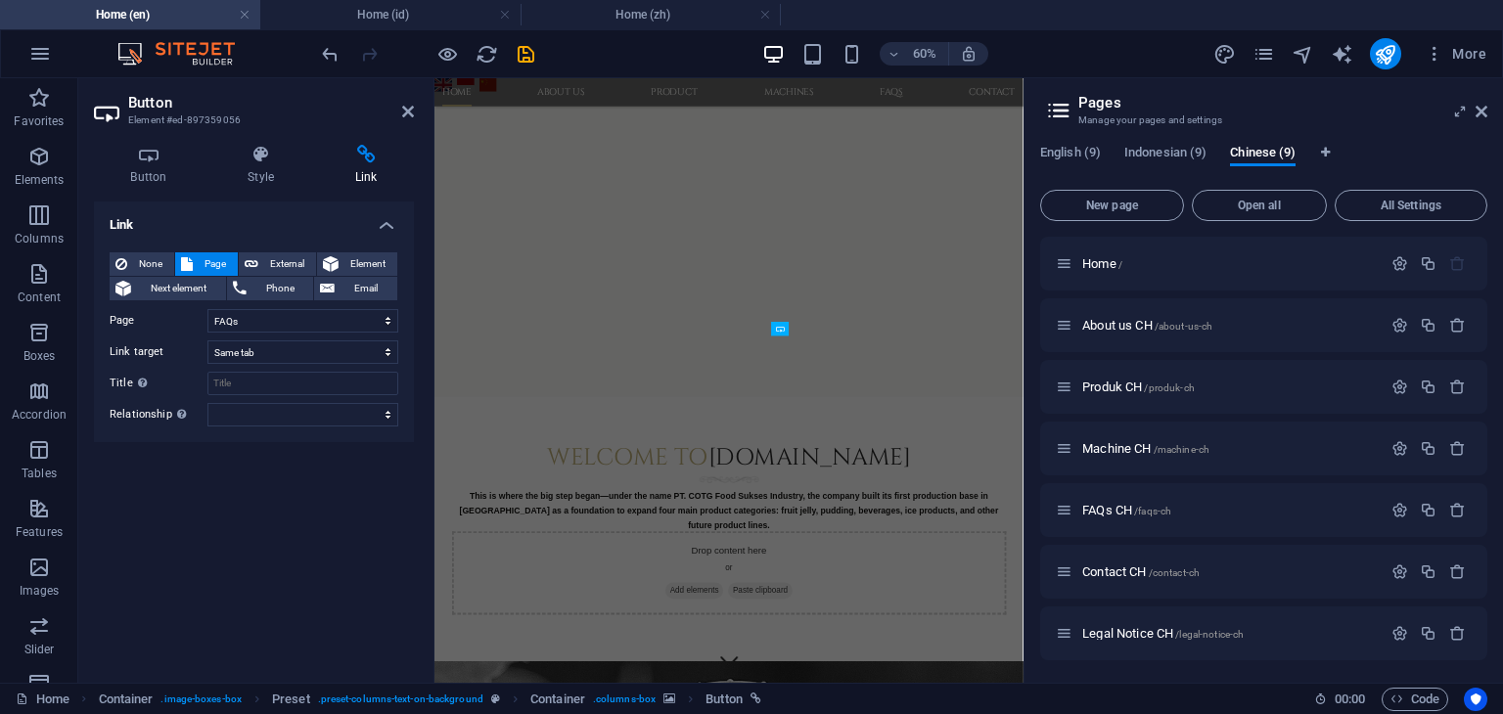
scroll to position [1113, 0]
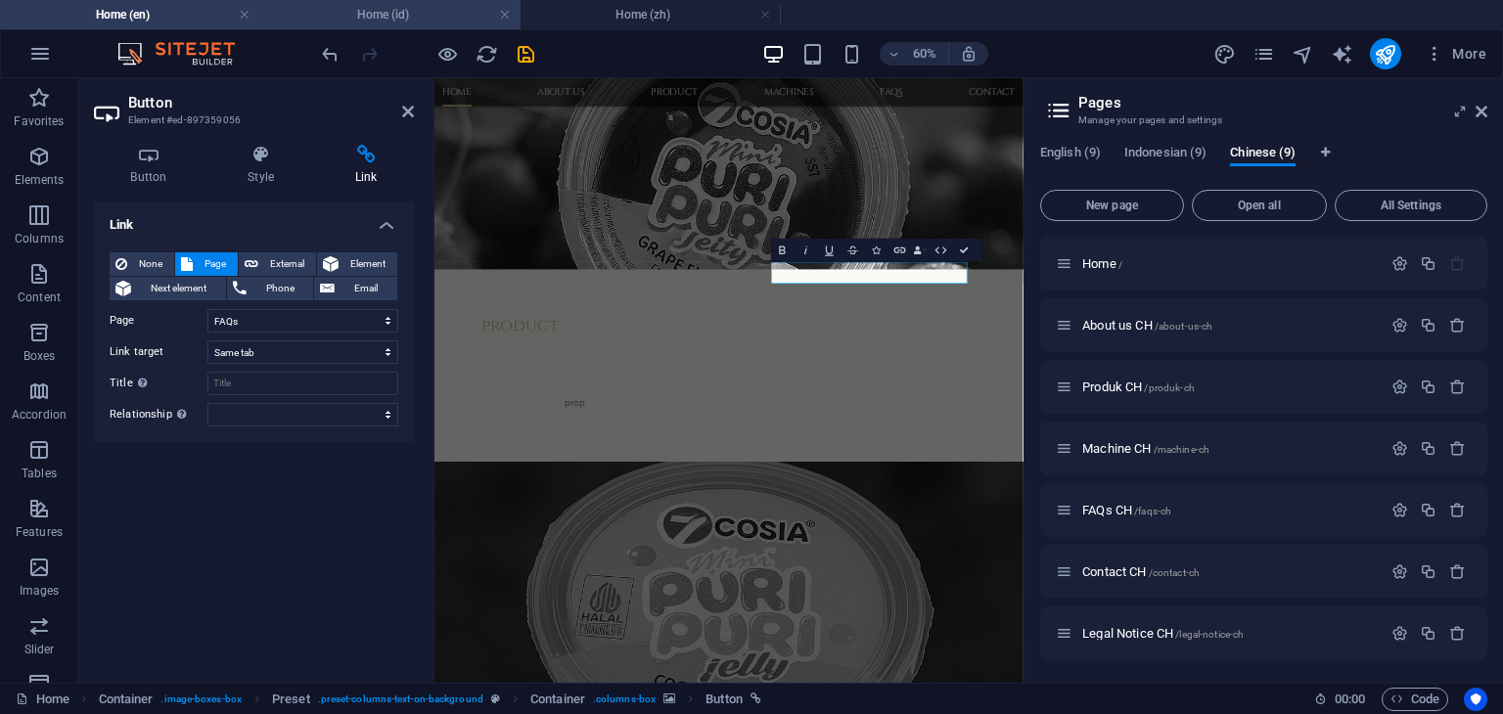
click at [410, 19] on h4 "Home (id)" at bounding box center [390, 15] width 260 height 22
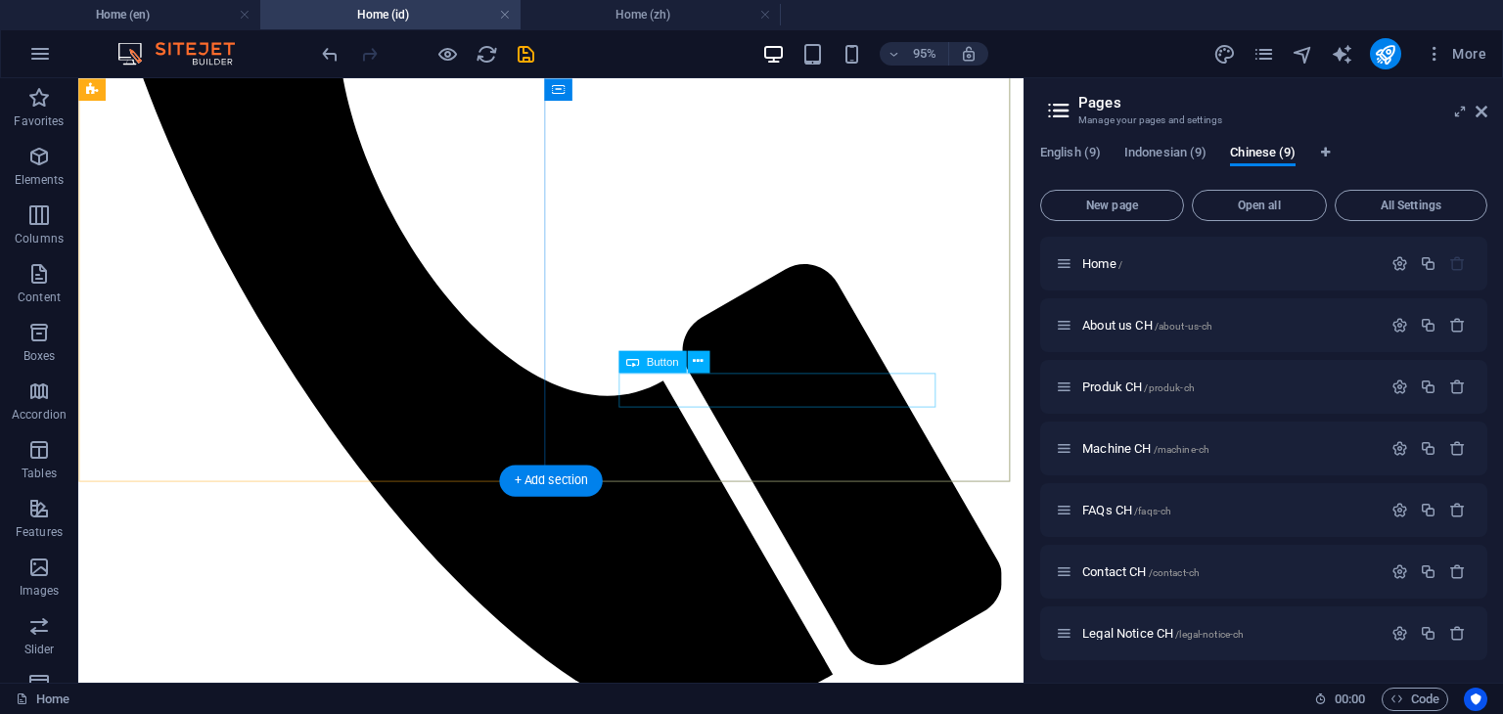
scroll to position [1076, 0]
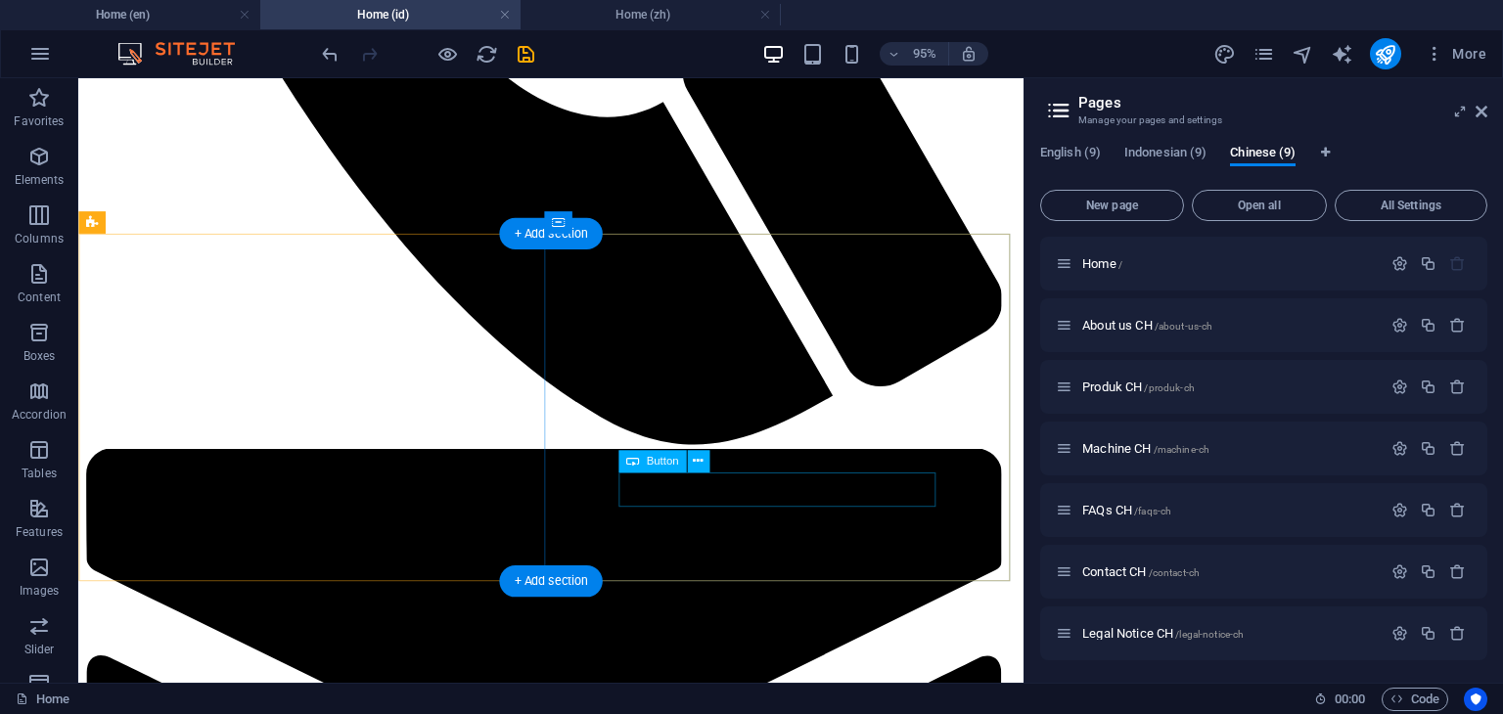
select select "1"
select select
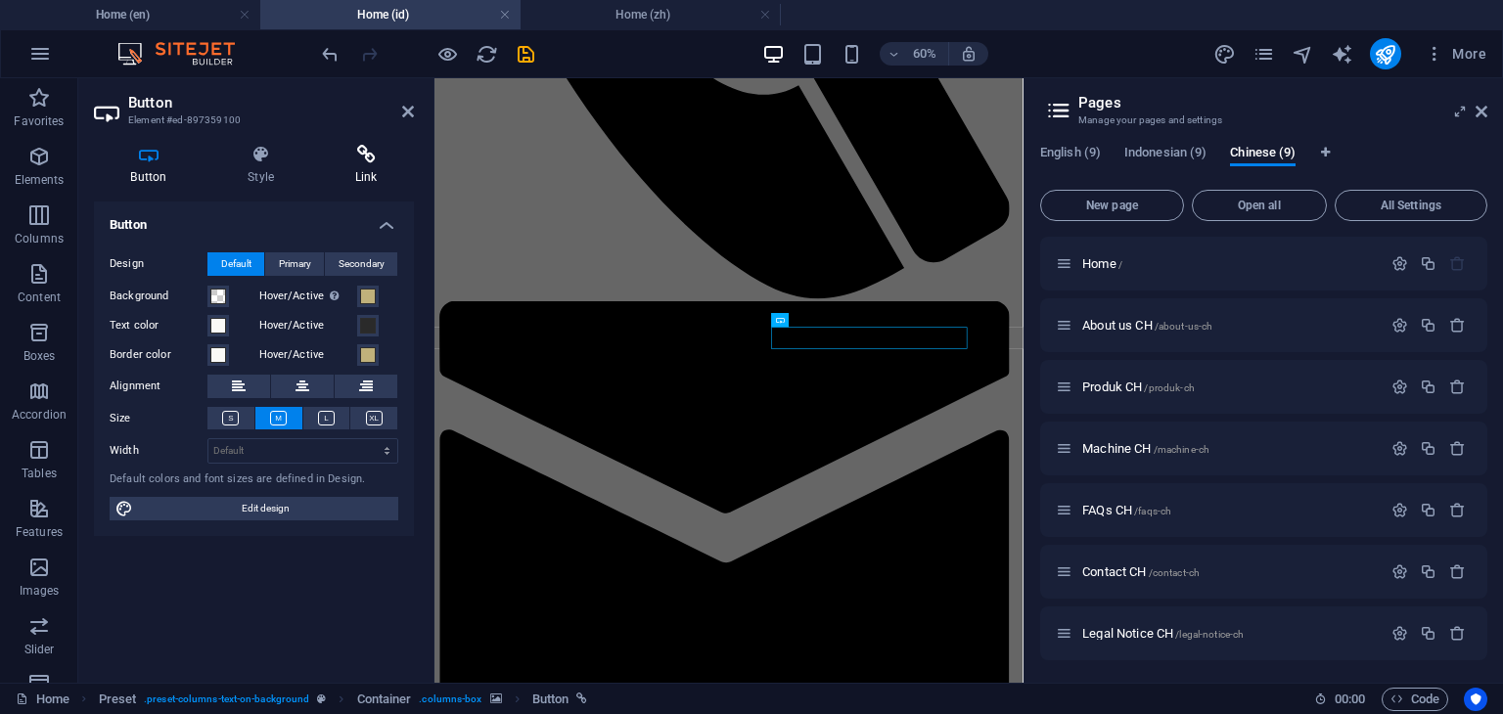
click at [364, 173] on h4 "Link" at bounding box center [366, 165] width 96 height 41
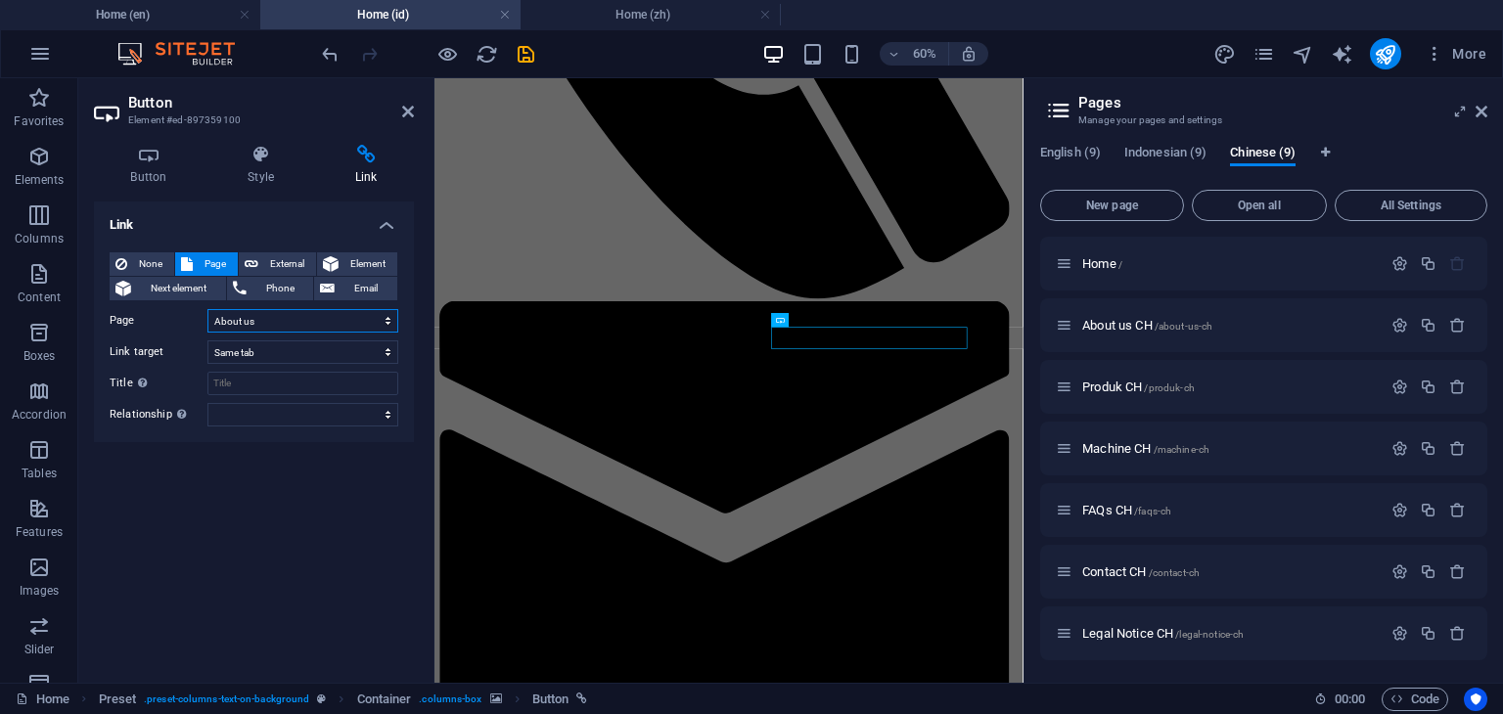
click at [321, 320] on select "Home About us Product Machines FAQs Contact Legal Notice Privacy News Home Meng…" at bounding box center [302, 320] width 191 height 23
select select "13"
click at [207, 309] on select "Home About us Product Machines FAQs Contact Legal Notice Privacy News Home Meng…" at bounding box center [302, 320] width 191 height 23
click at [322, 540] on div "Link None Page External Element Next element Phone Email Page Home About us Pro…" at bounding box center [254, 435] width 320 height 466
click at [407, 114] on icon at bounding box center [408, 112] width 12 height 16
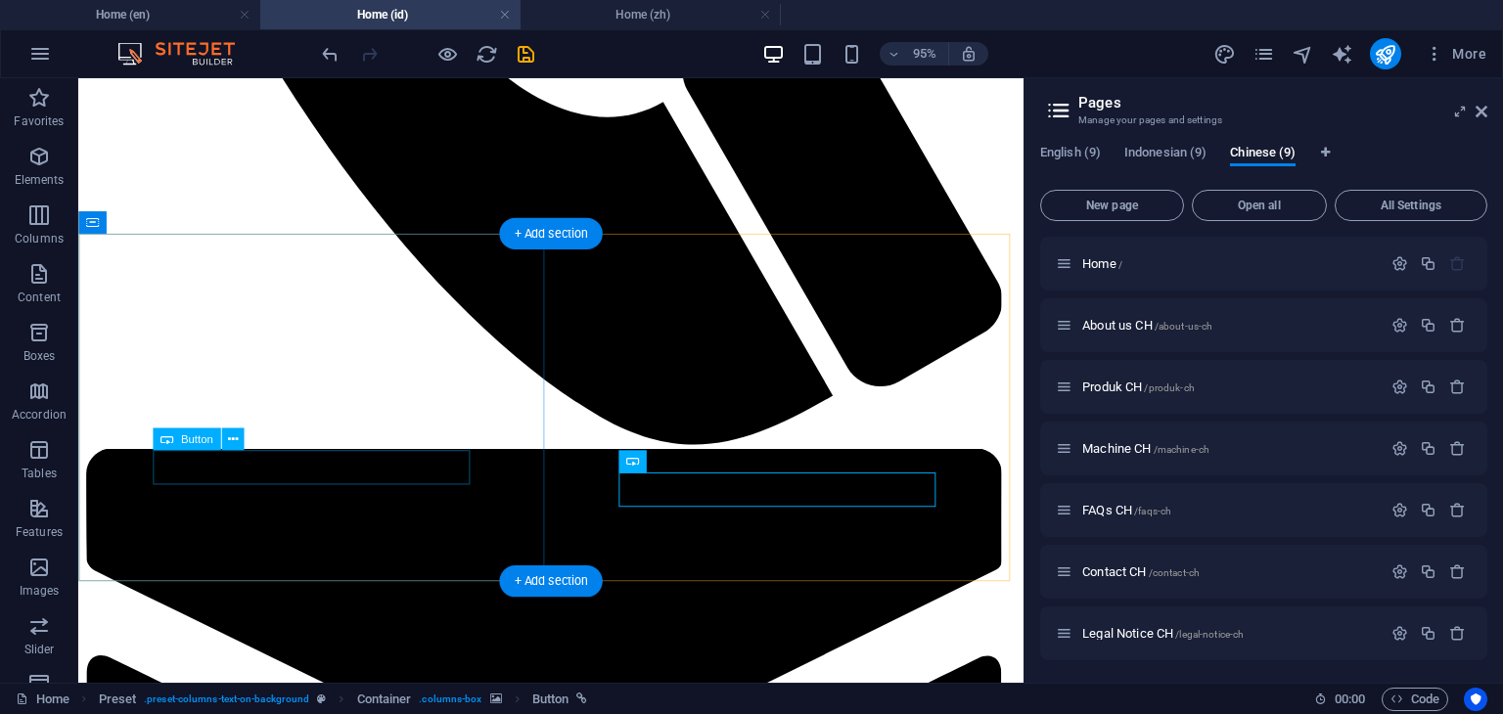
select select "2"
select select
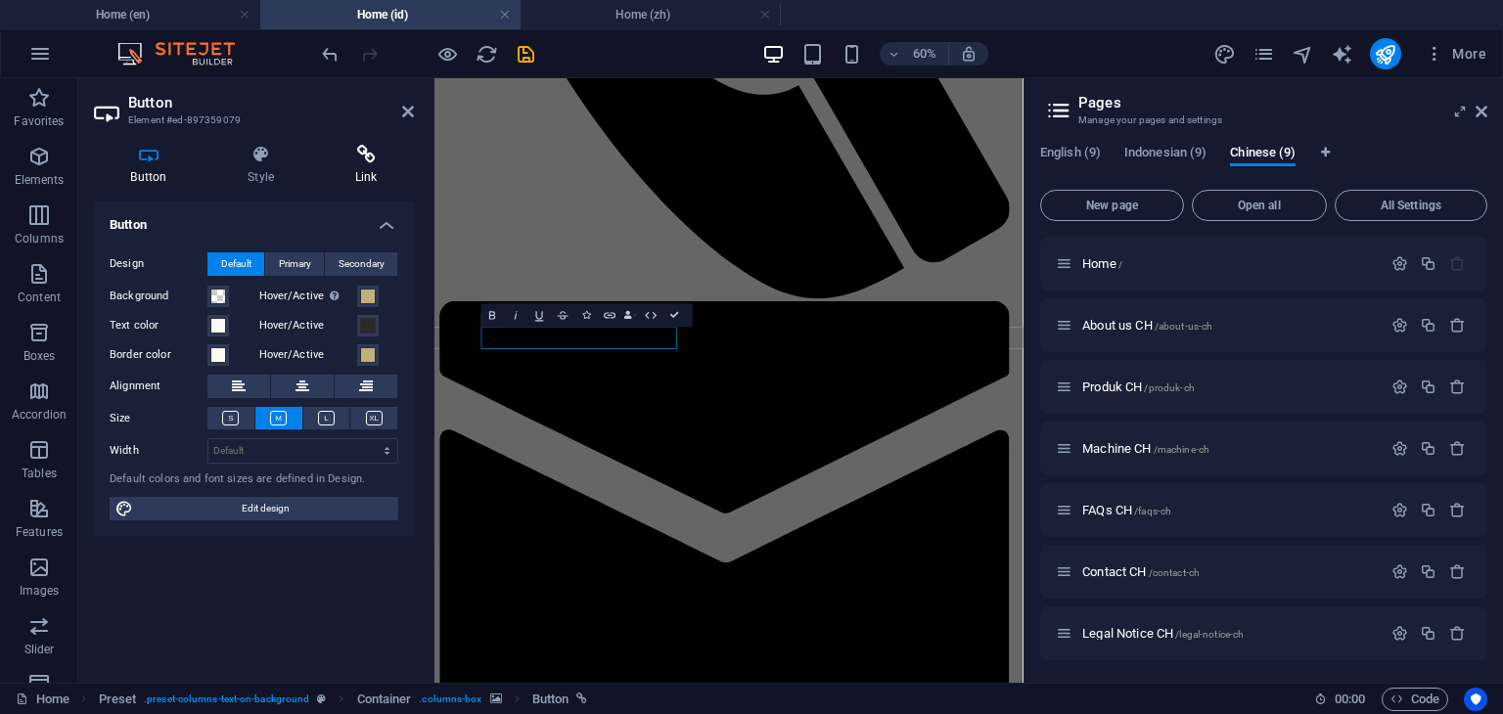
click at [358, 169] on h4 "Link" at bounding box center [366, 165] width 96 height 41
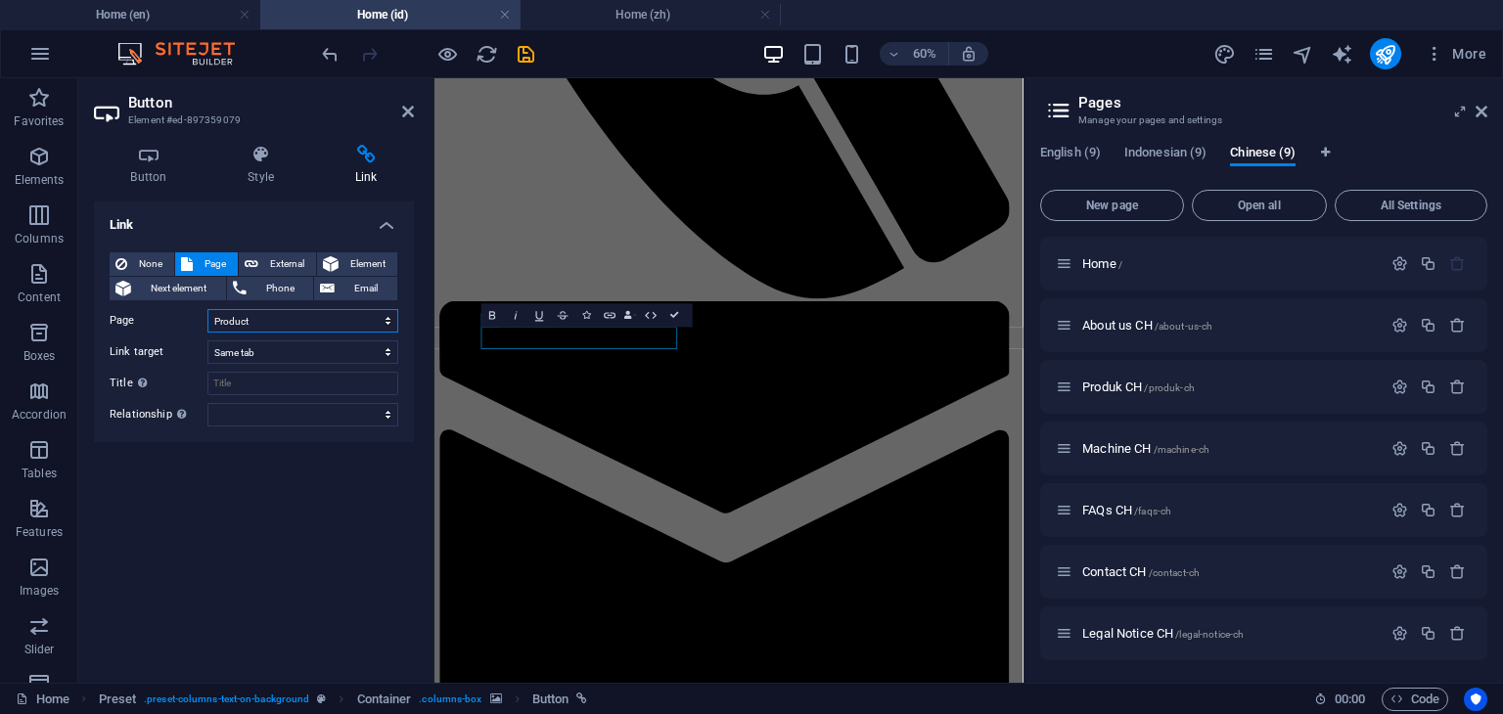
click at [287, 323] on select "Home About us Product Machines FAQs Contact Legal Notice Privacy News Home Meng…" at bounding box center [302, 320] width 191 height 23
select select "12"
click at [207, 309] on select "Home About us Product Machines FAQs Contact Legal Notice Privacy News Home Meng…" at bounding box center [302, 320] width 191 height 23
click at [371, 546] on div "Link None Page External Element Next element Phone Email Page Home About us Pro…" at bounding box center [254, 435] width 320 height 466
click at [411, 111] on icon at bounding box center [408, 112] width 12 height 16
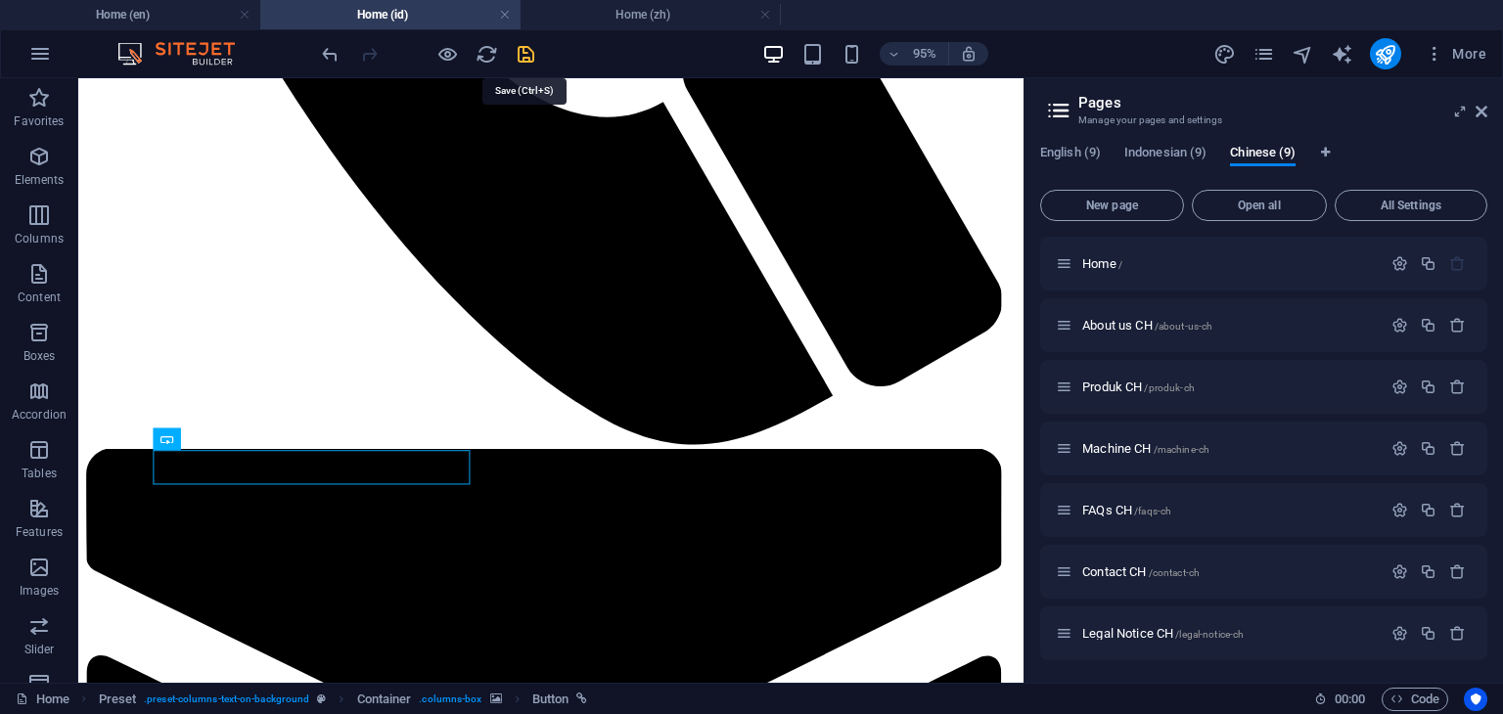
click at [528, 50] on icon "save" at bounding box center [526, 54] width 23 height 23
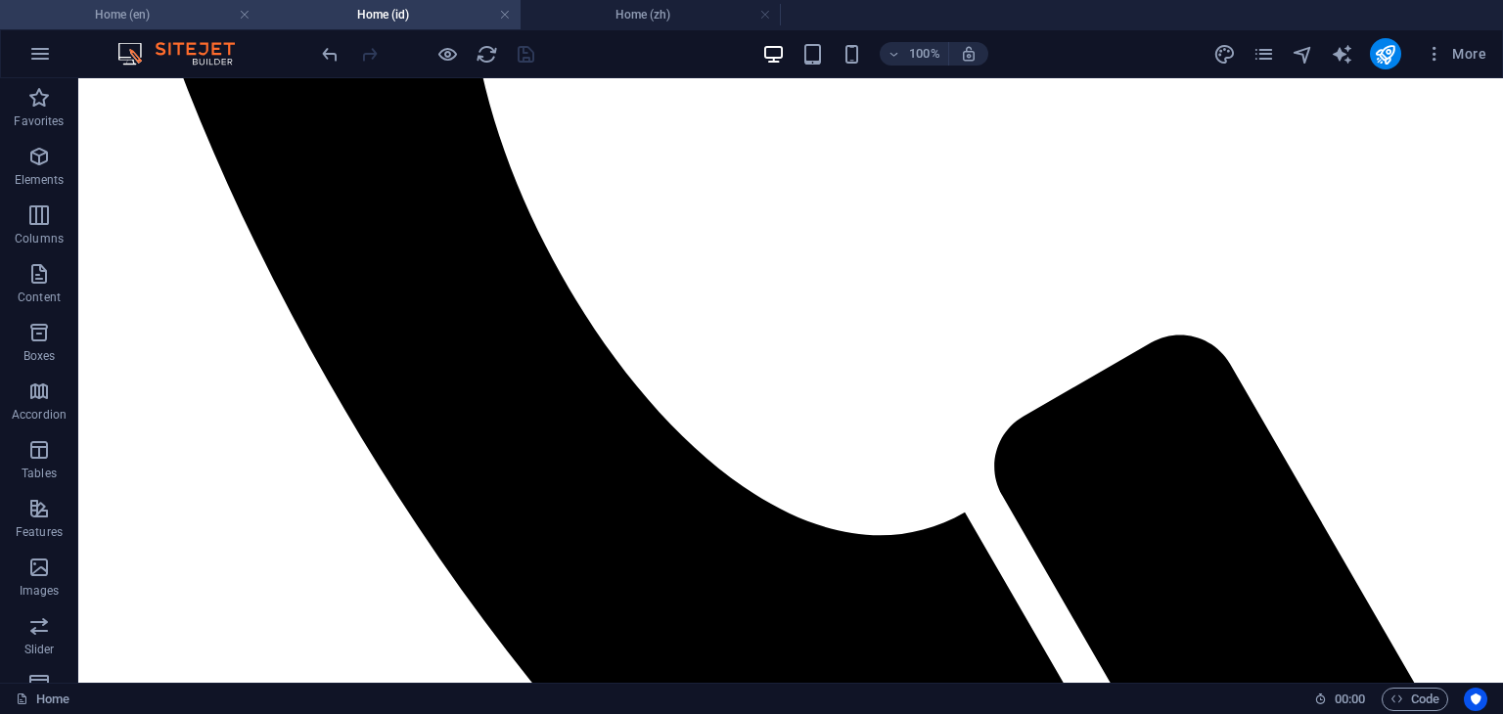
click at [179, 17] on h4 "Home (en)" at bounding box center [130, 15] width 260 height 22
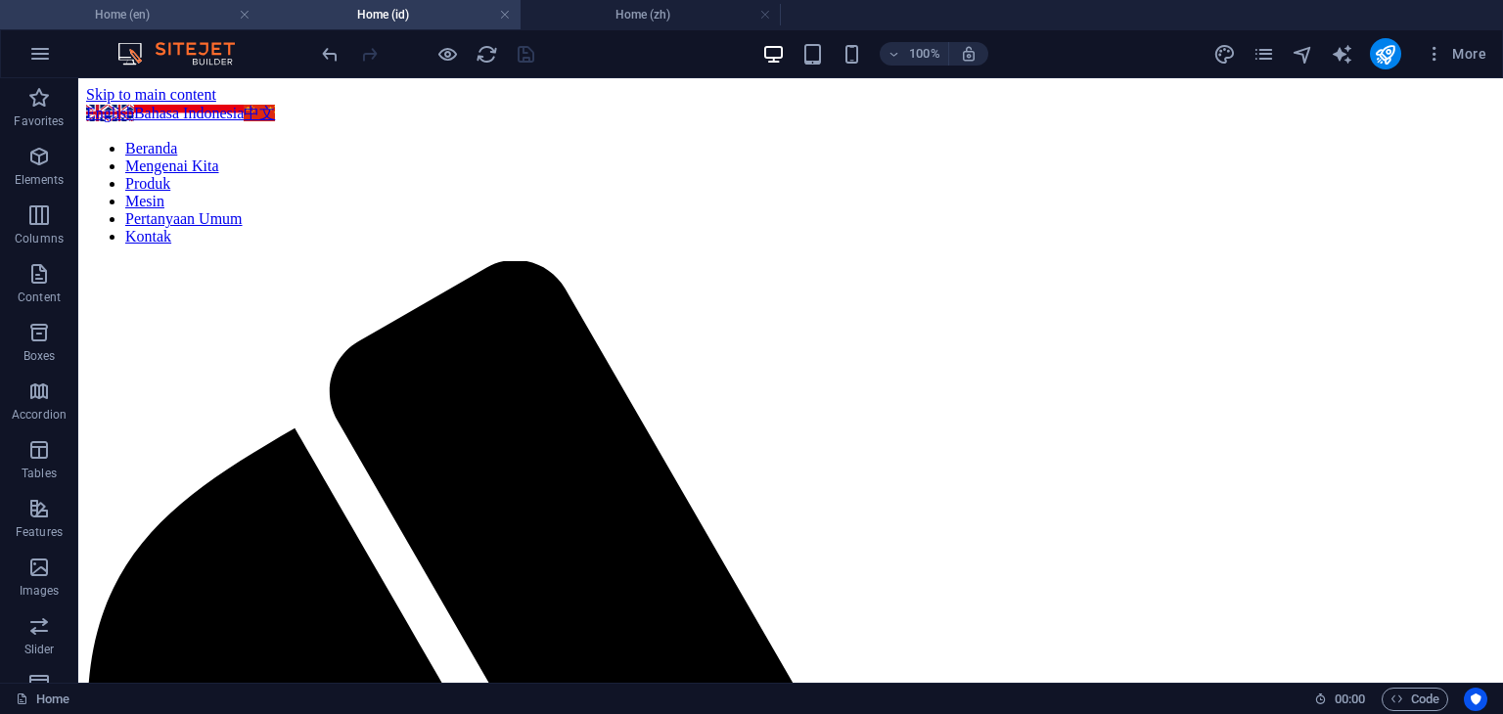
scroll to position [1113, 0]
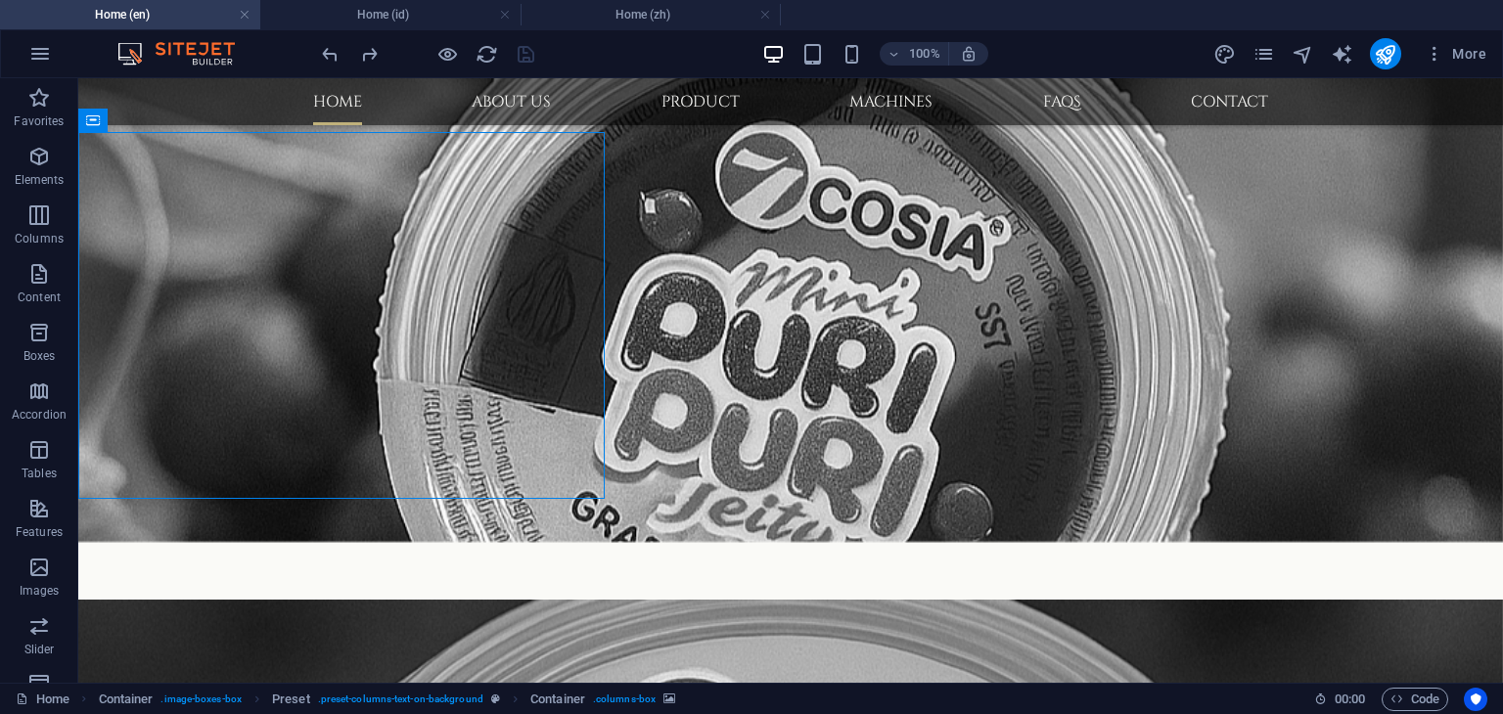
scroll to position [1067, 0]
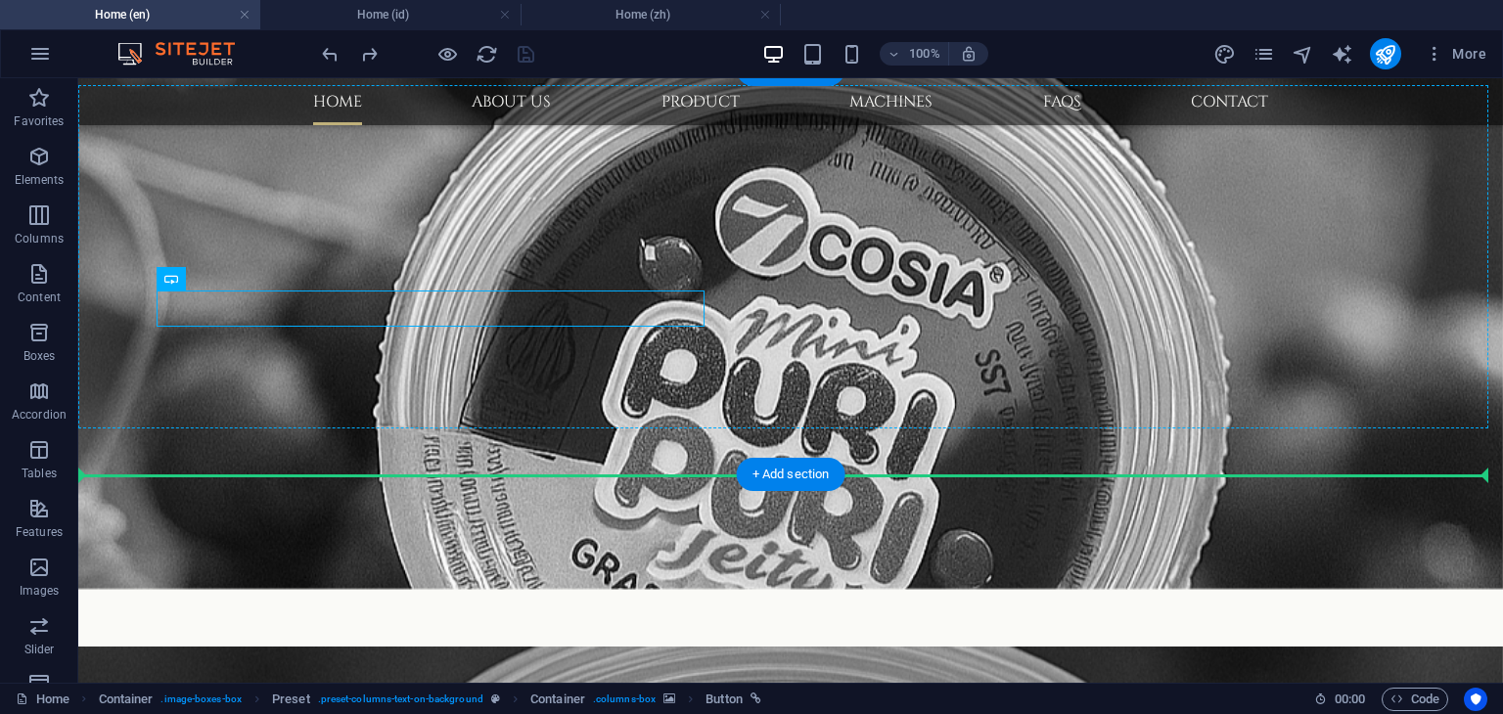
drag, startPoint x: 218, startPoint y: 306, endPoint x: 227, endPoint y: 345, distance: 40.1
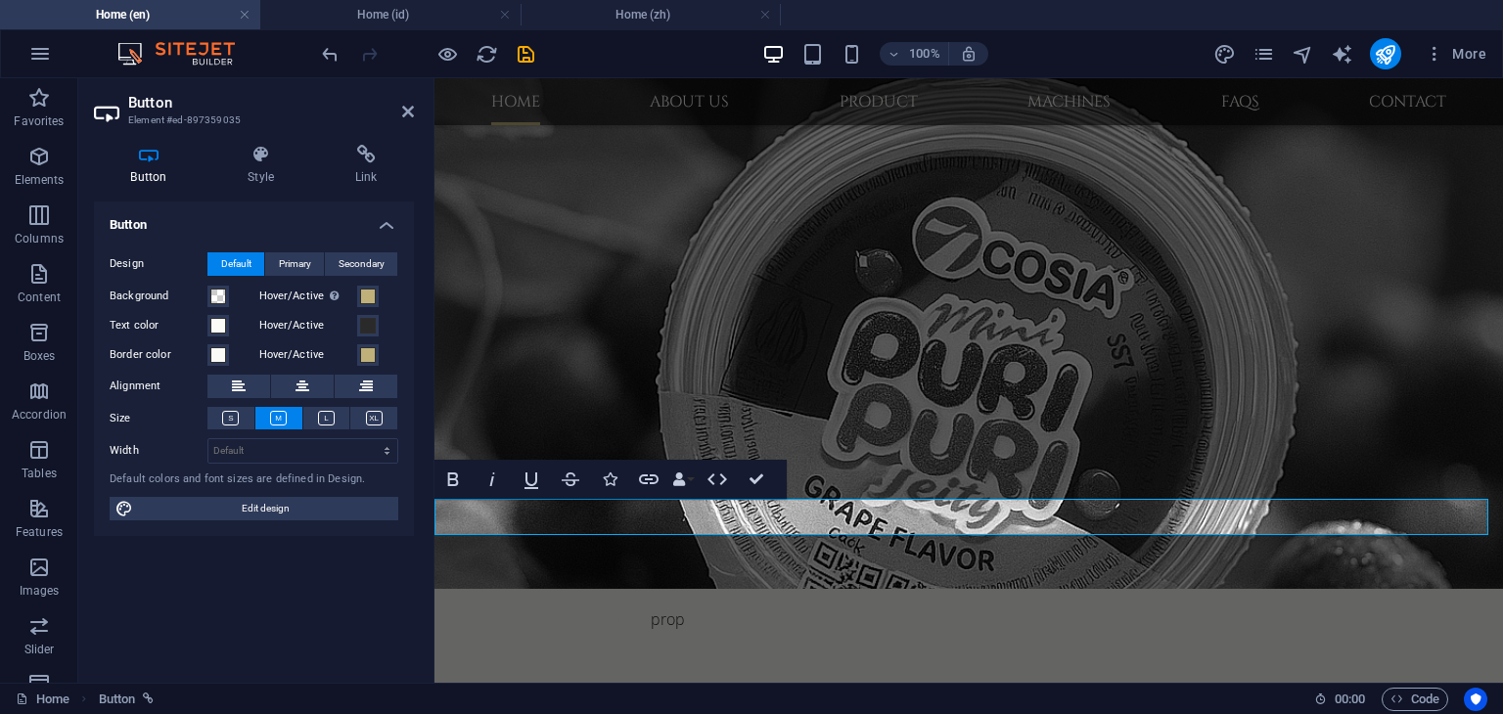
scroll to position [1113, 0]
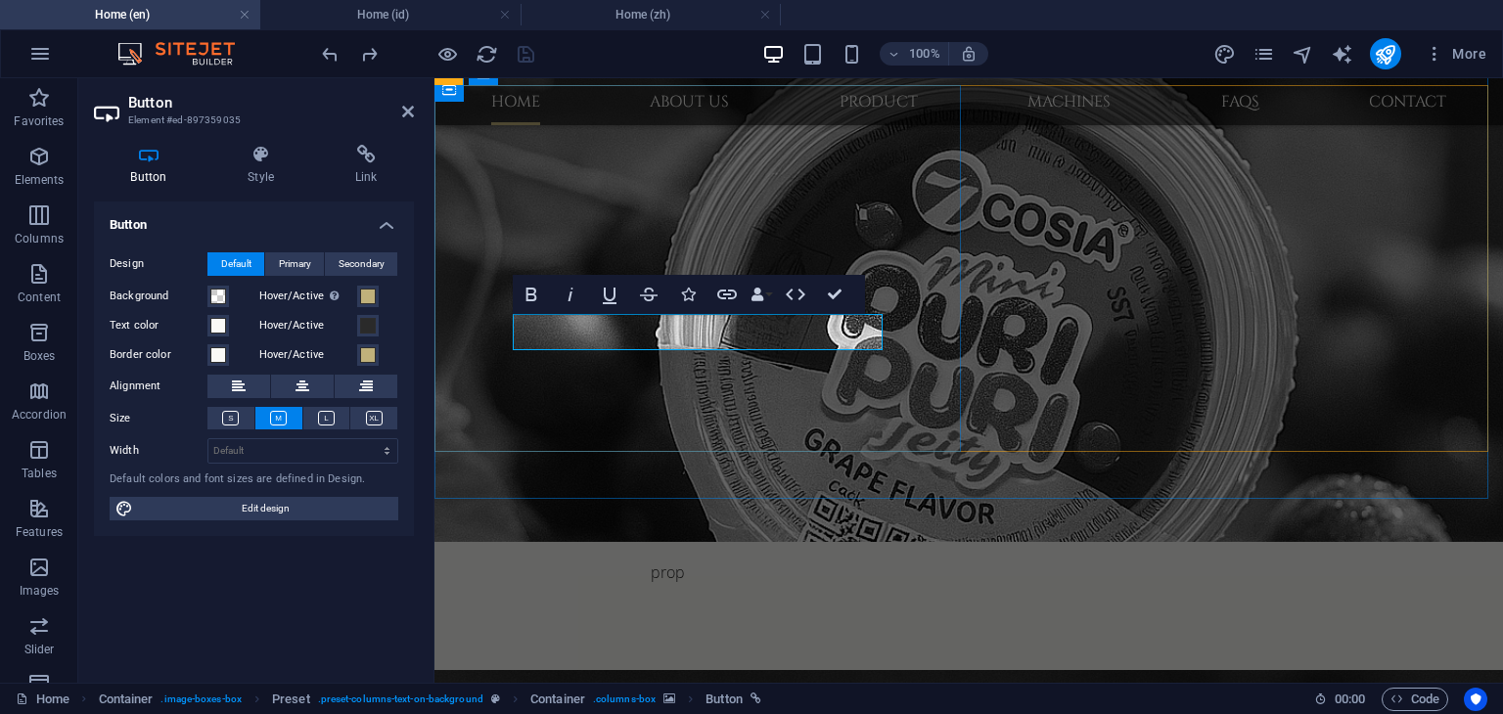
click at [266, 179] on h4 "Style" at bounding box center [265, 165] width 108 height 41
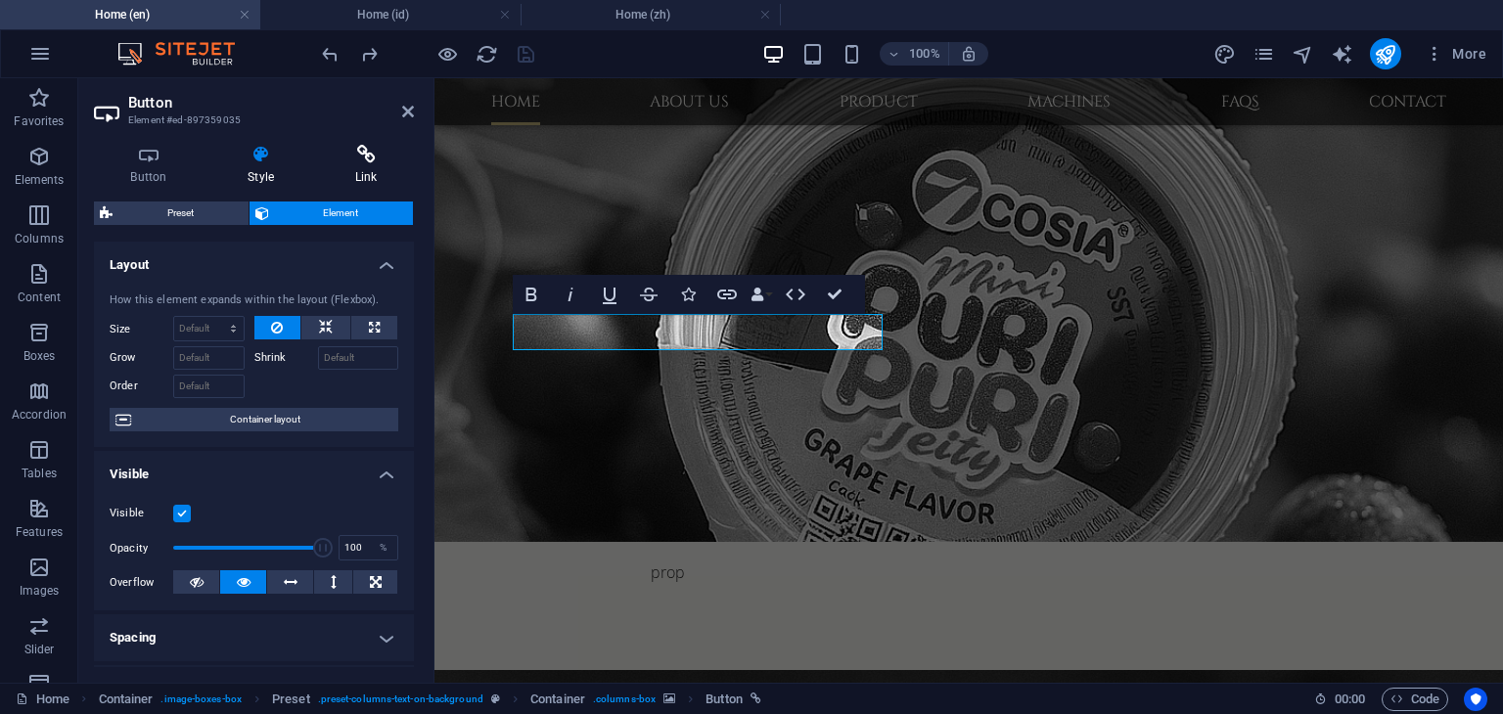
click at [359, 174] on h4 "Link" at bounding box center [366, 165] width 96 height 41
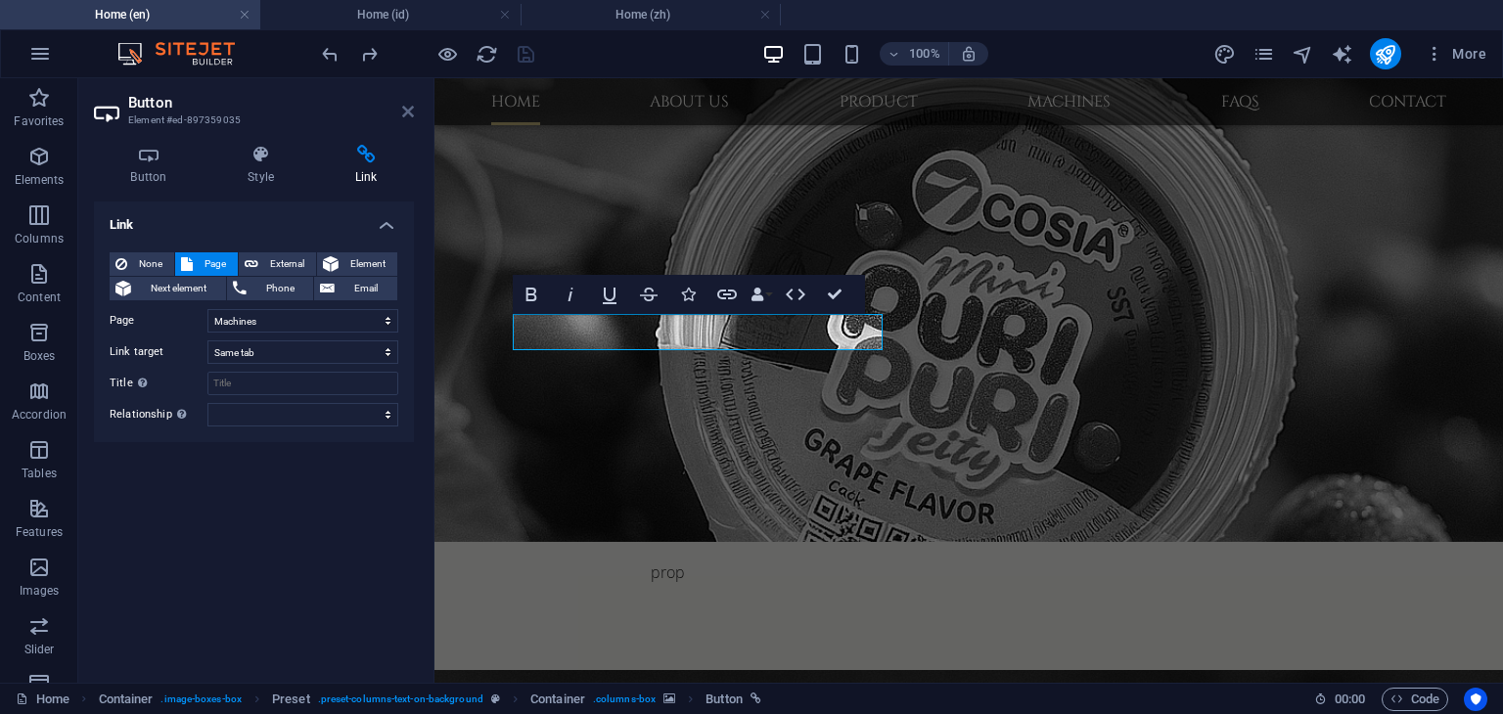
click at [410, 110] on icon at bounding box center [408, 112] width 12 height 16
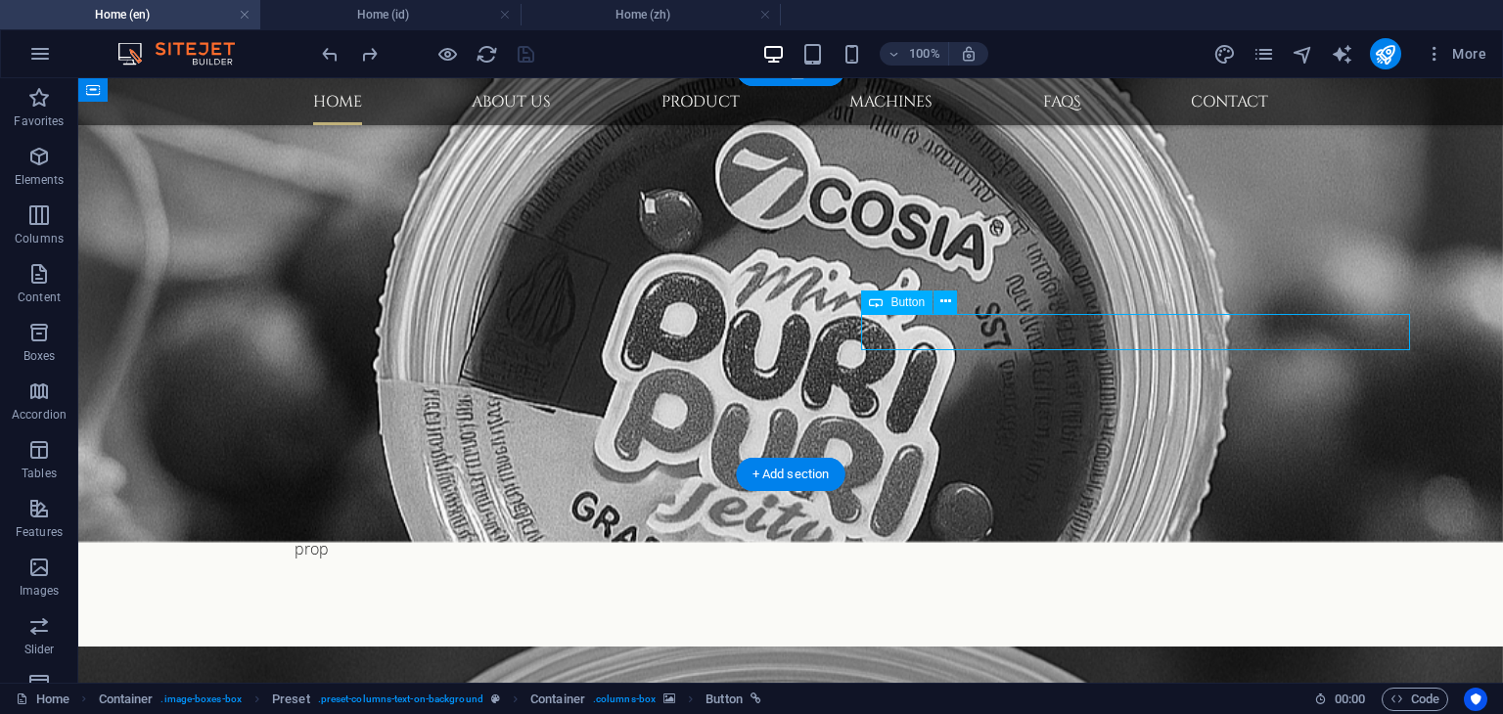
select select "4"
select select
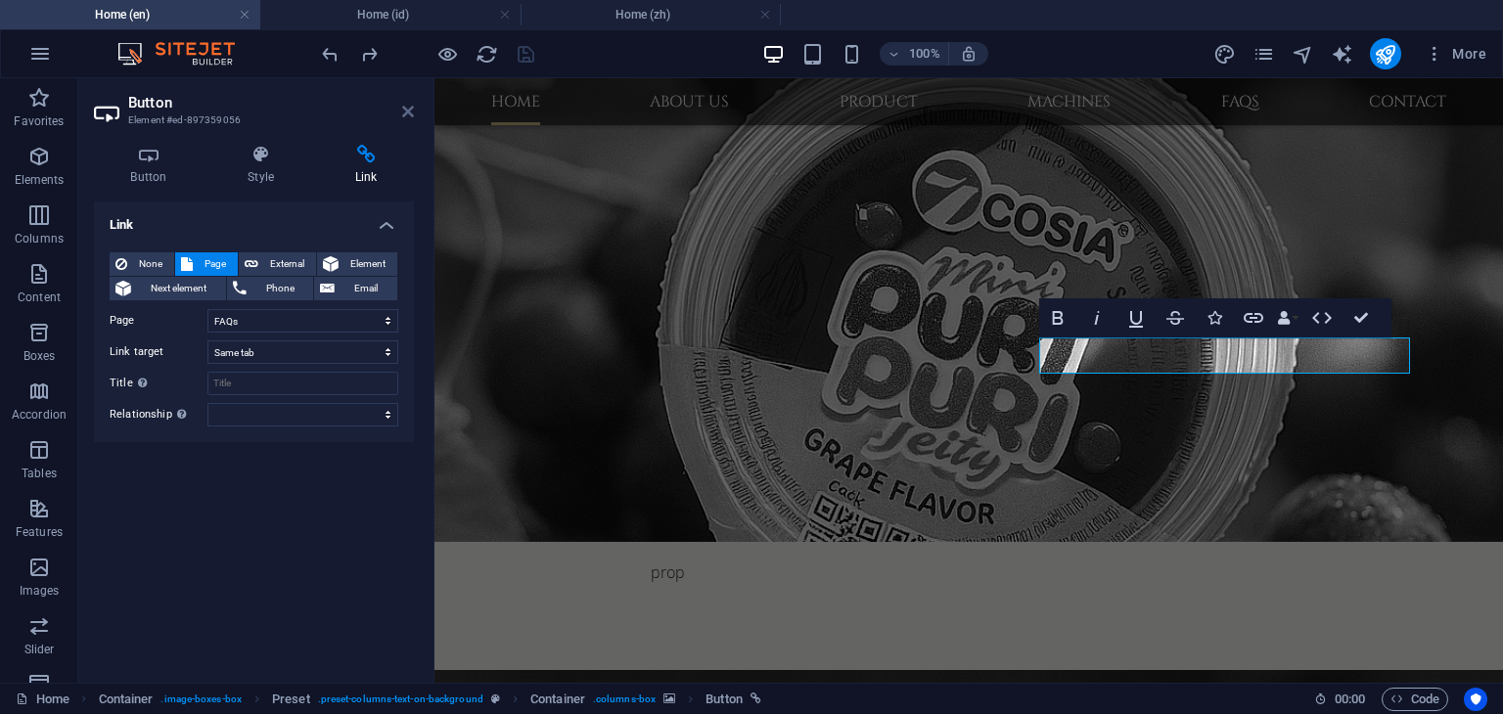
click at [407, 114] on icon at bounding box center [408, 112] width 12 height 16
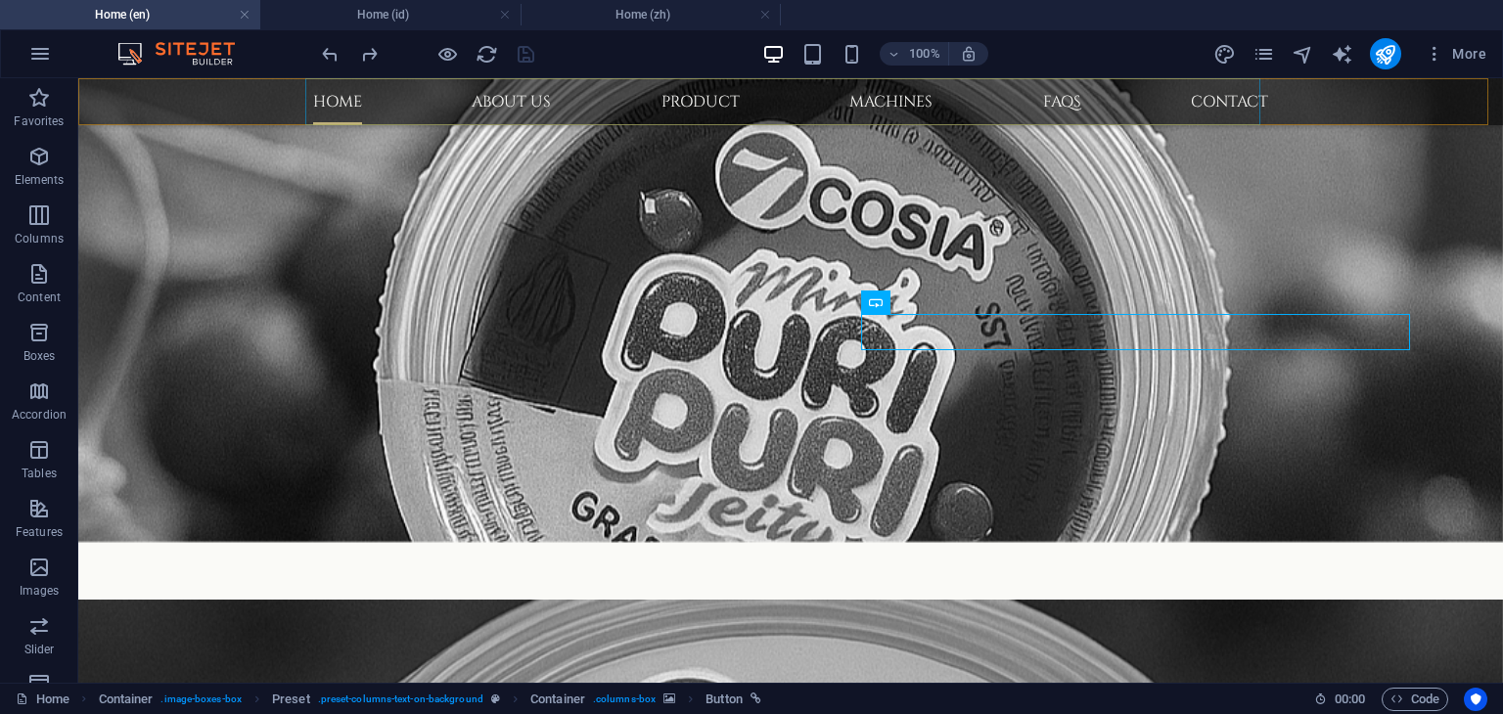
scroll to position [1067, 0]
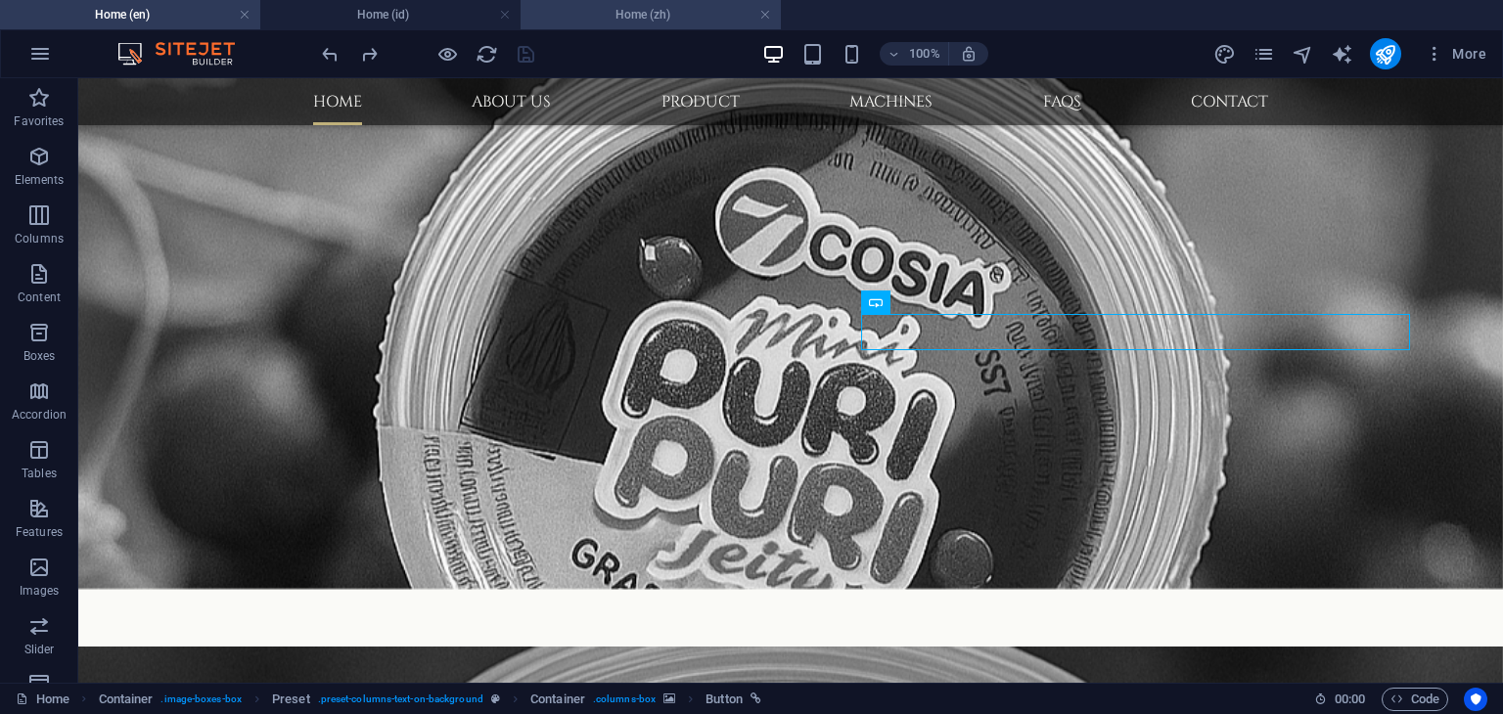
click at [667, 18] on h4 "Home (zh)" at bounding box center [651, 15] width 260 height 22
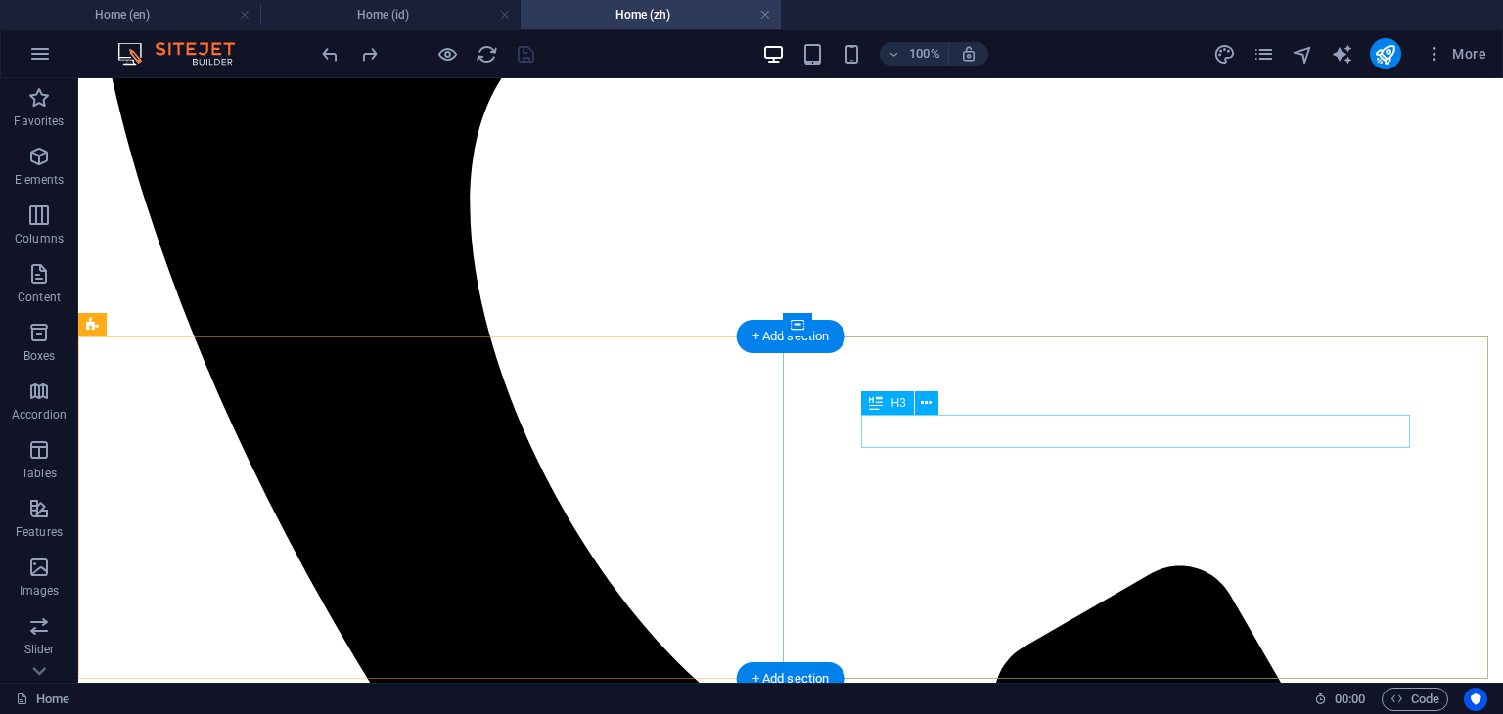
scroll to position [978, 0]
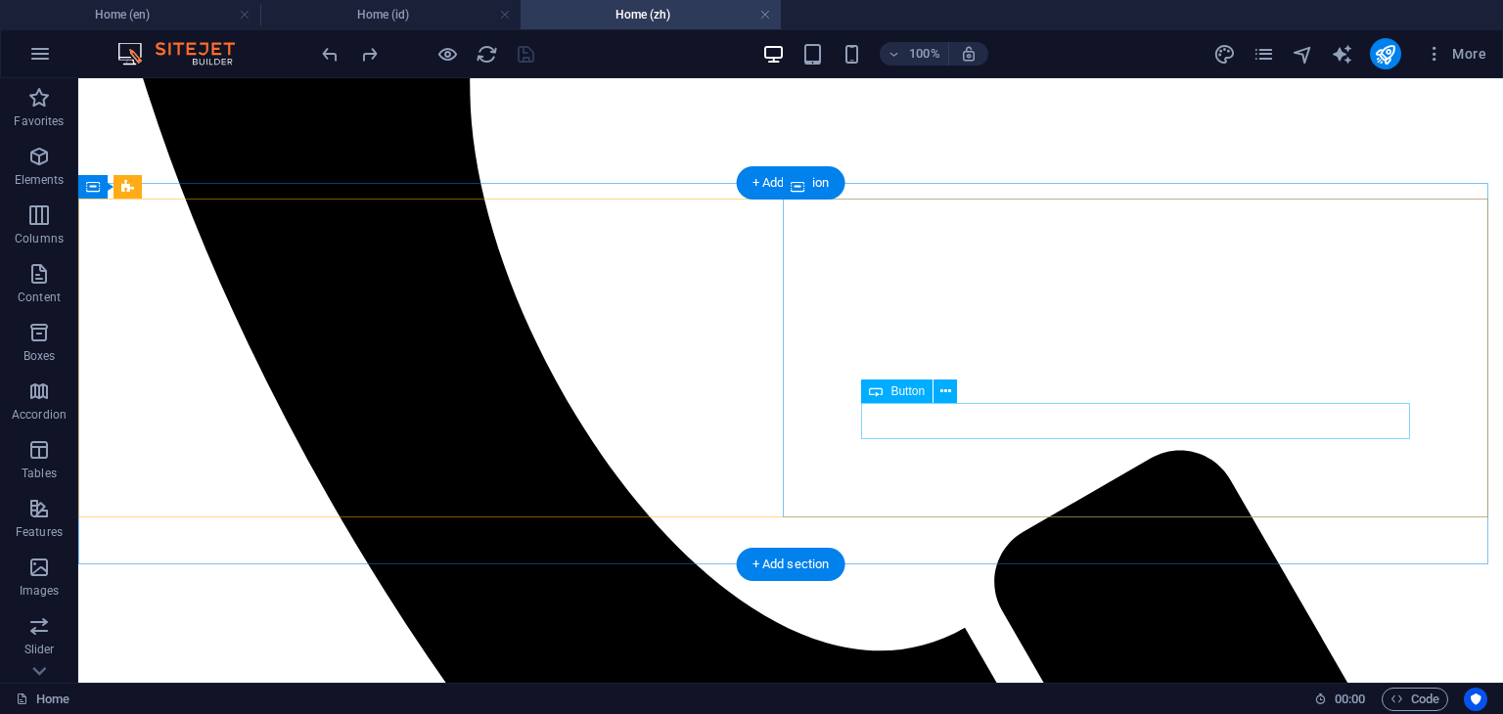
select select "1"
select select
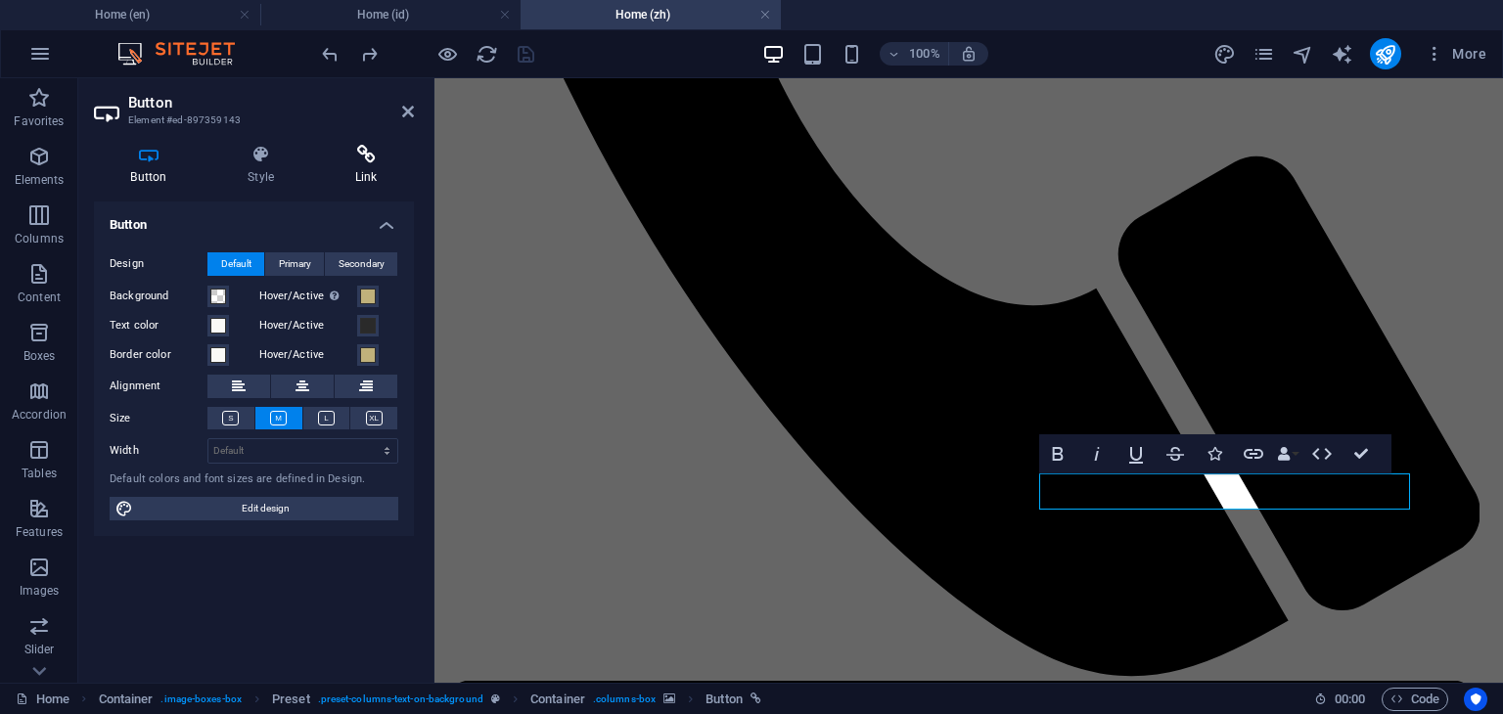
click at [354, 168] on h4 "Link" at bounding box center [366, 165] width 96 height 41
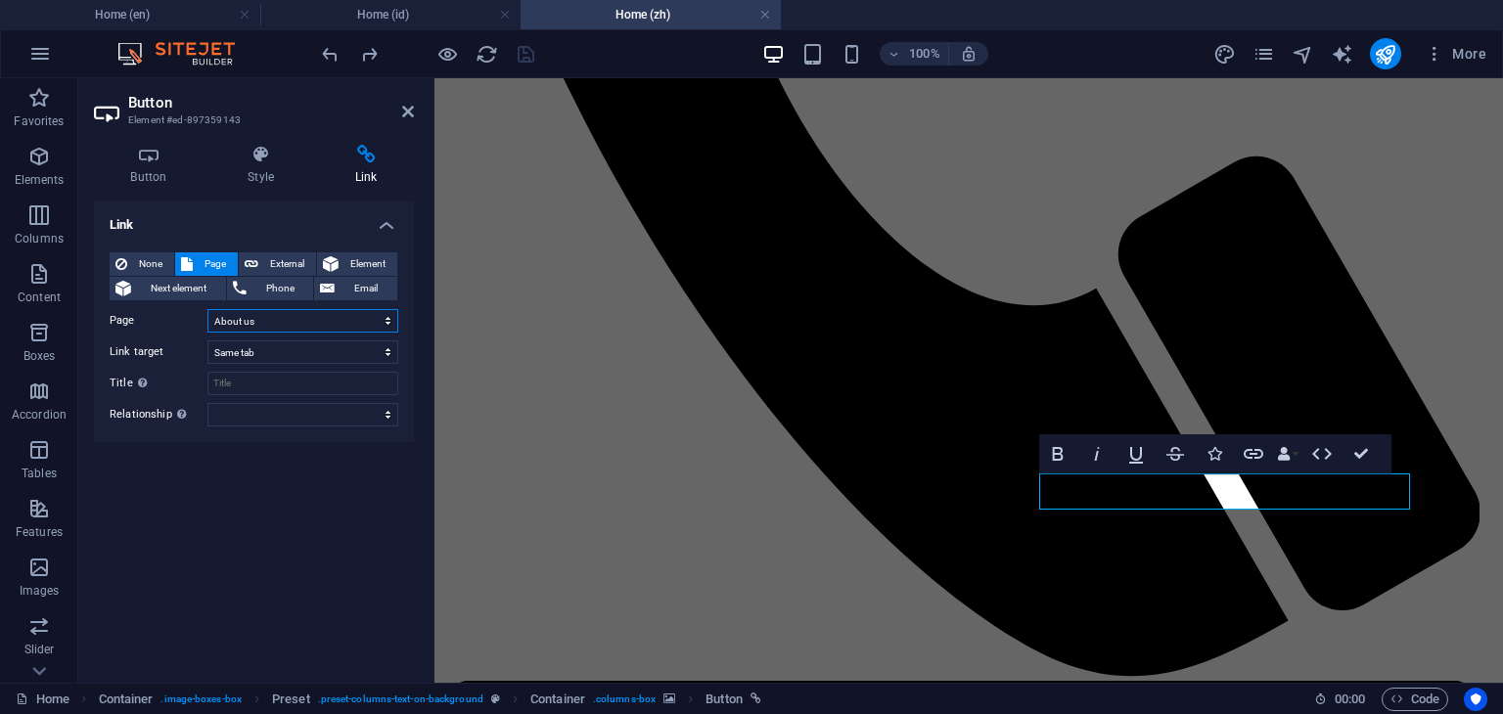
click at [337, 315] on select "Home About us Product Machines FAQs Contact Legal Notice Privacy News Home Meng…" at bounding box center [302, 320] width 191 height 23
select select "22"
click at [207, 309] on select "Home About us Product Machines FAQs Contact Legal Notice Privacy News Home Meng…" at bounding box center [302, 320] width 191 height 23
click at [396, 563] on div "Link None Page External Element Next element Phone Email Page Home About us Pro…" at bounding box center [254, 435] width 320 height 466
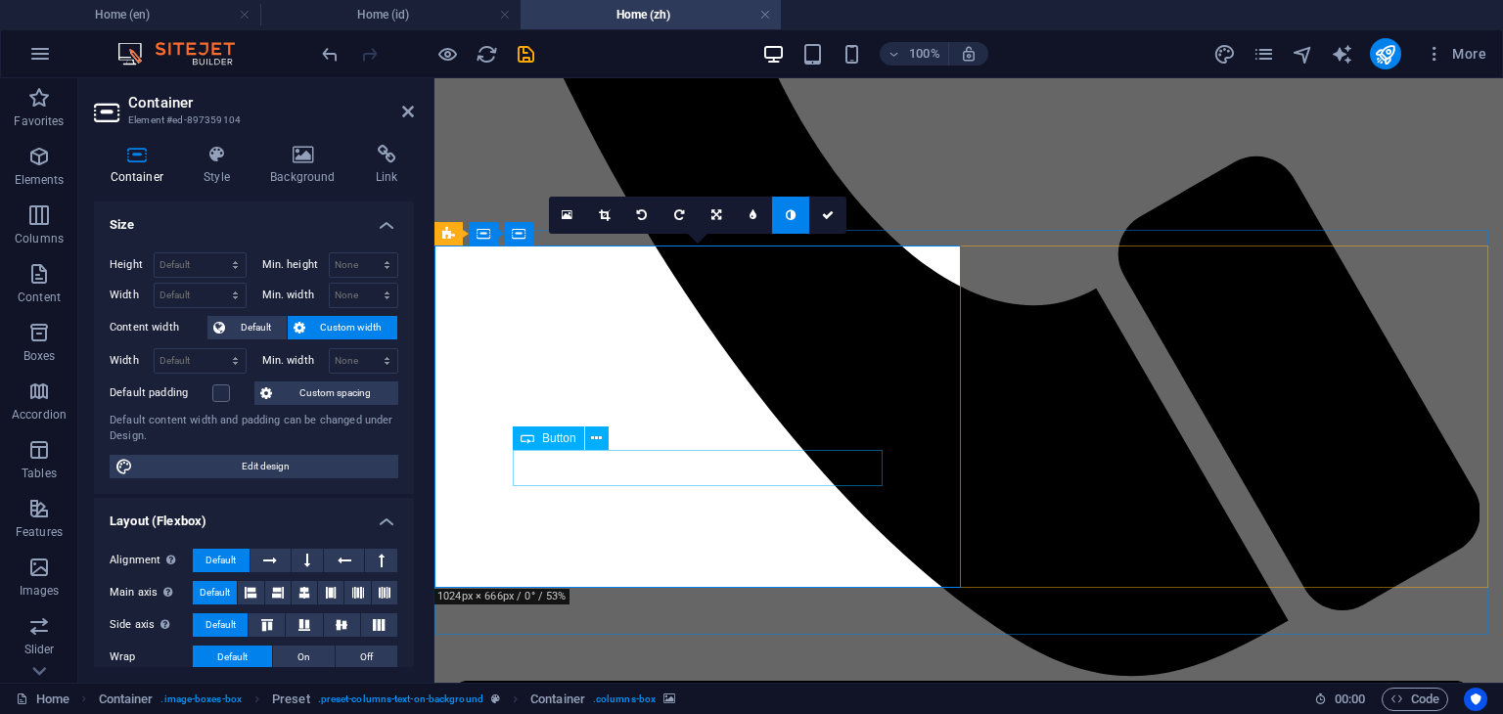
select select "2"
select select
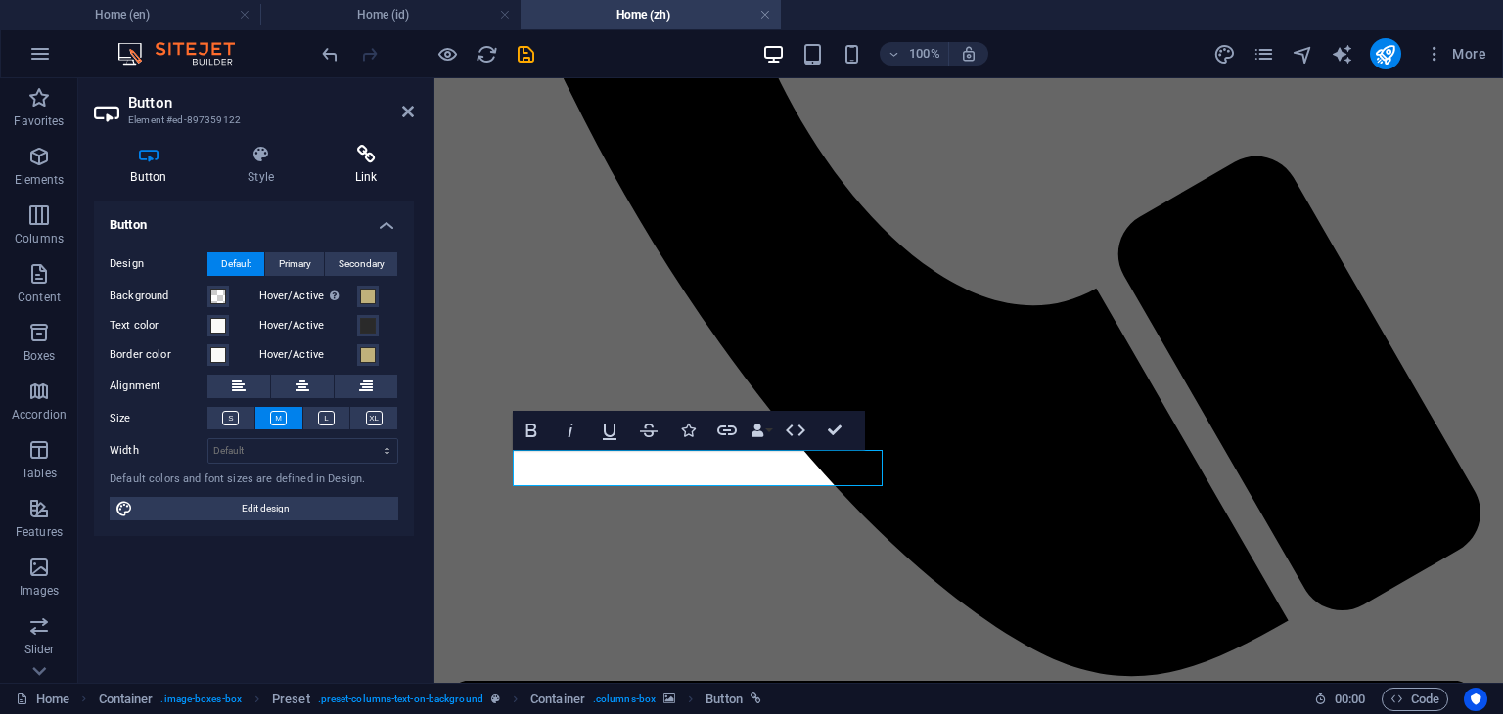
click at [379, 167] on h4 "Link" at bounding box center [366, 165] width 96 height 41
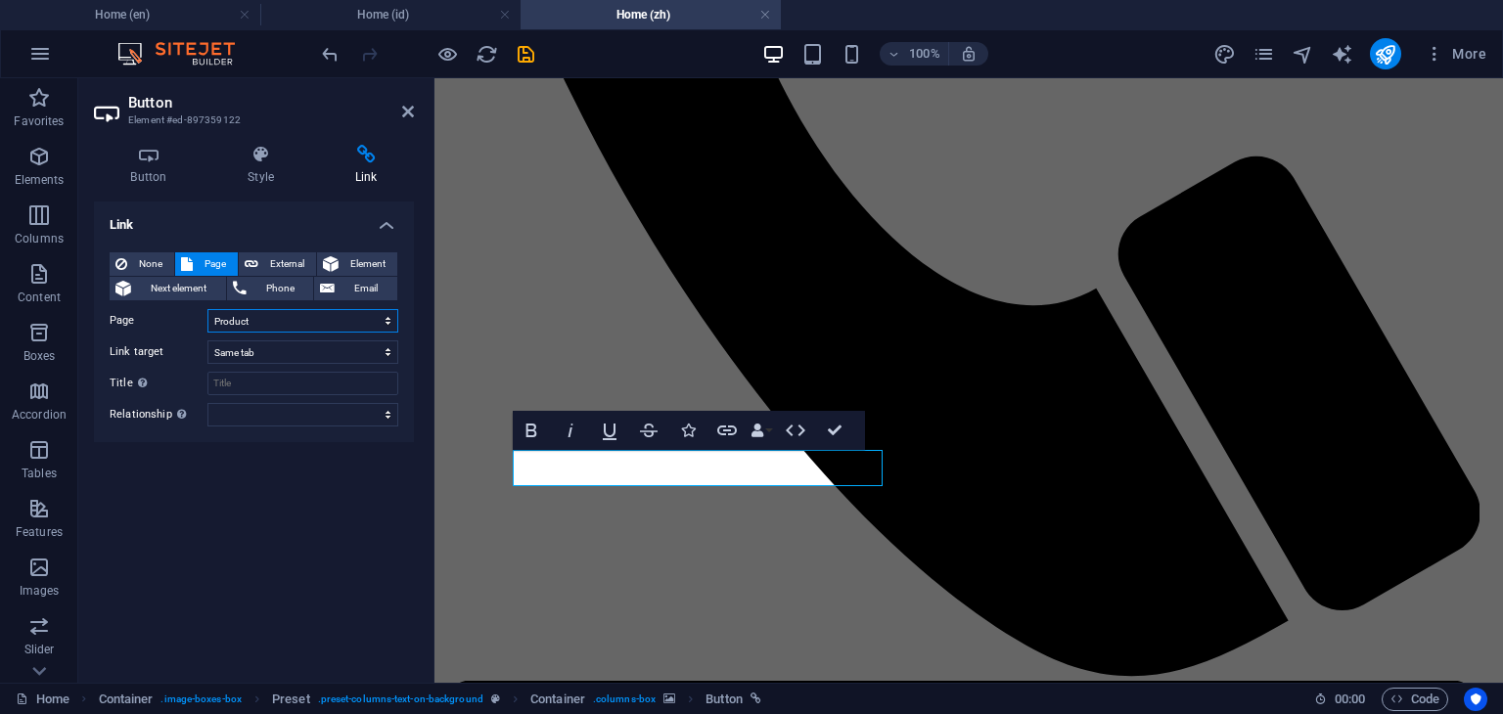
click at [278, 322] on select "Home About us Product Machines FAQs Contact Legal Notice Privacy News Home Meng…" at bounding box center [302, 320] width 191 height 23
click at [207, 309] on select "Home About us Product Machines FAQs Contact Legal Notice Privacy News Home Meng…" at bounding box center [302, 320] width 191 height 23
click at [317, 318] on select "Home About us Product Machines FAQs Contact Legal Notice Privacy News Home Meng…" at bounding box center [302, 320] width 191 height 23
select select "21"
click at [207, 309] on select "Home About us Product Machines FAQs Contact Legal Notice Privacy News Home Meng…" at bounding box center [302, 320] width 191 height 23
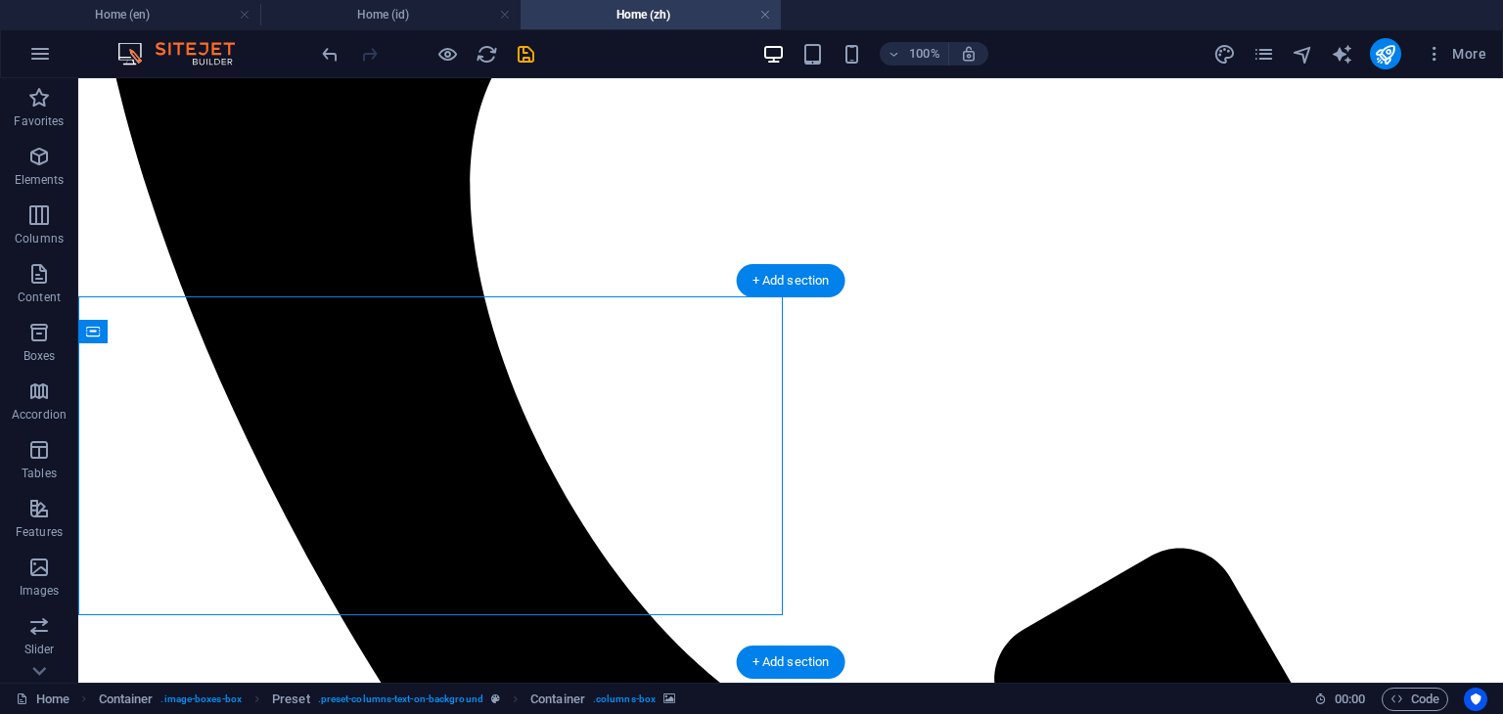
scroll to position [783, 0]
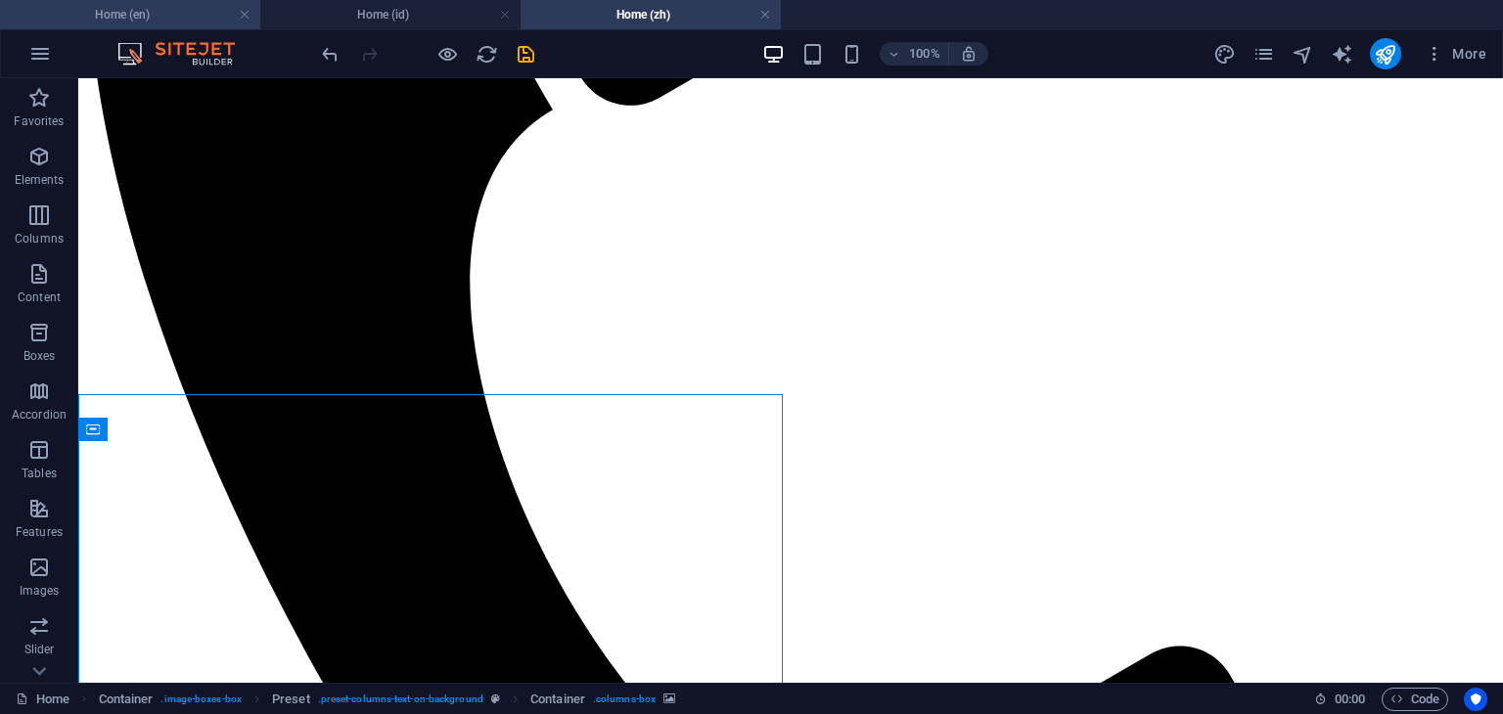
click at [170, 9] on h4 "Home (en)" at bounding box center [130, 15] width 260 height 22
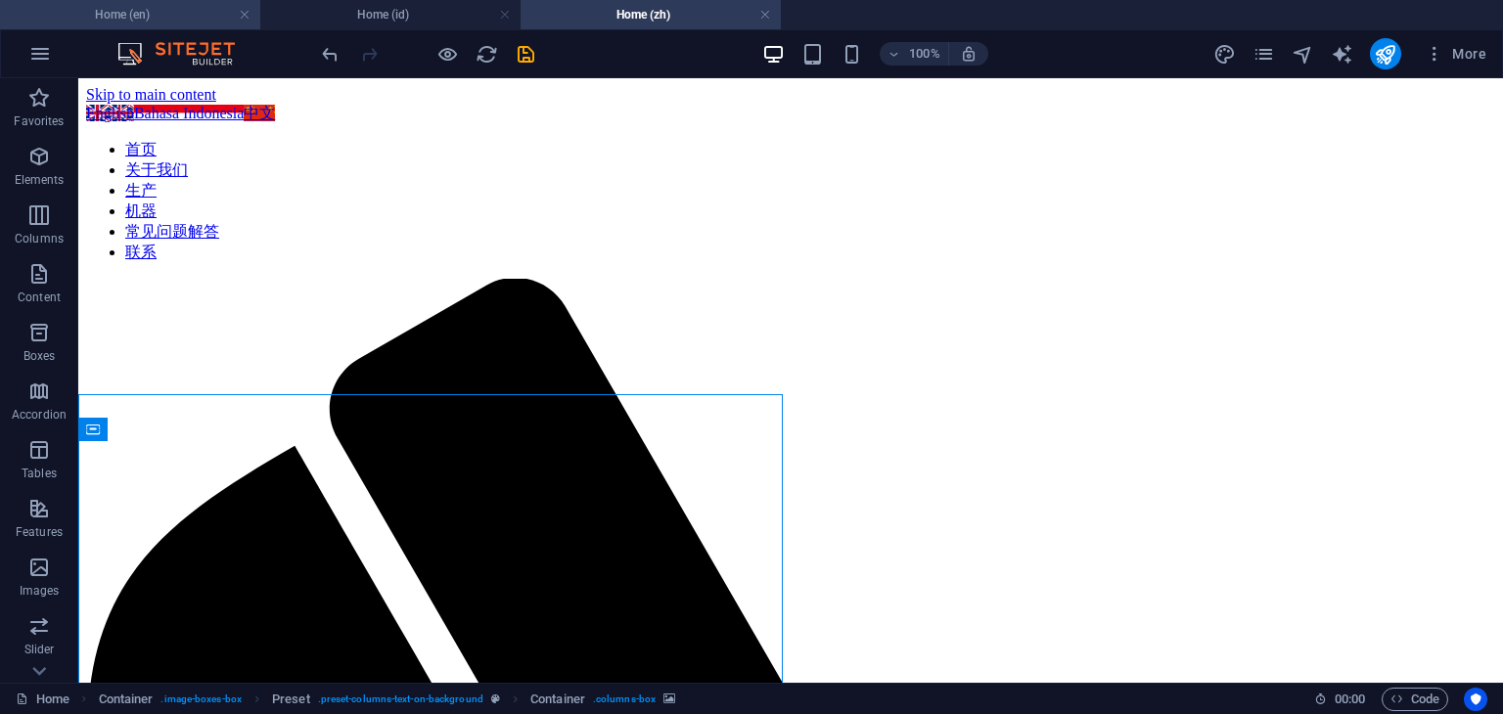
scroll to position [1067, 0]
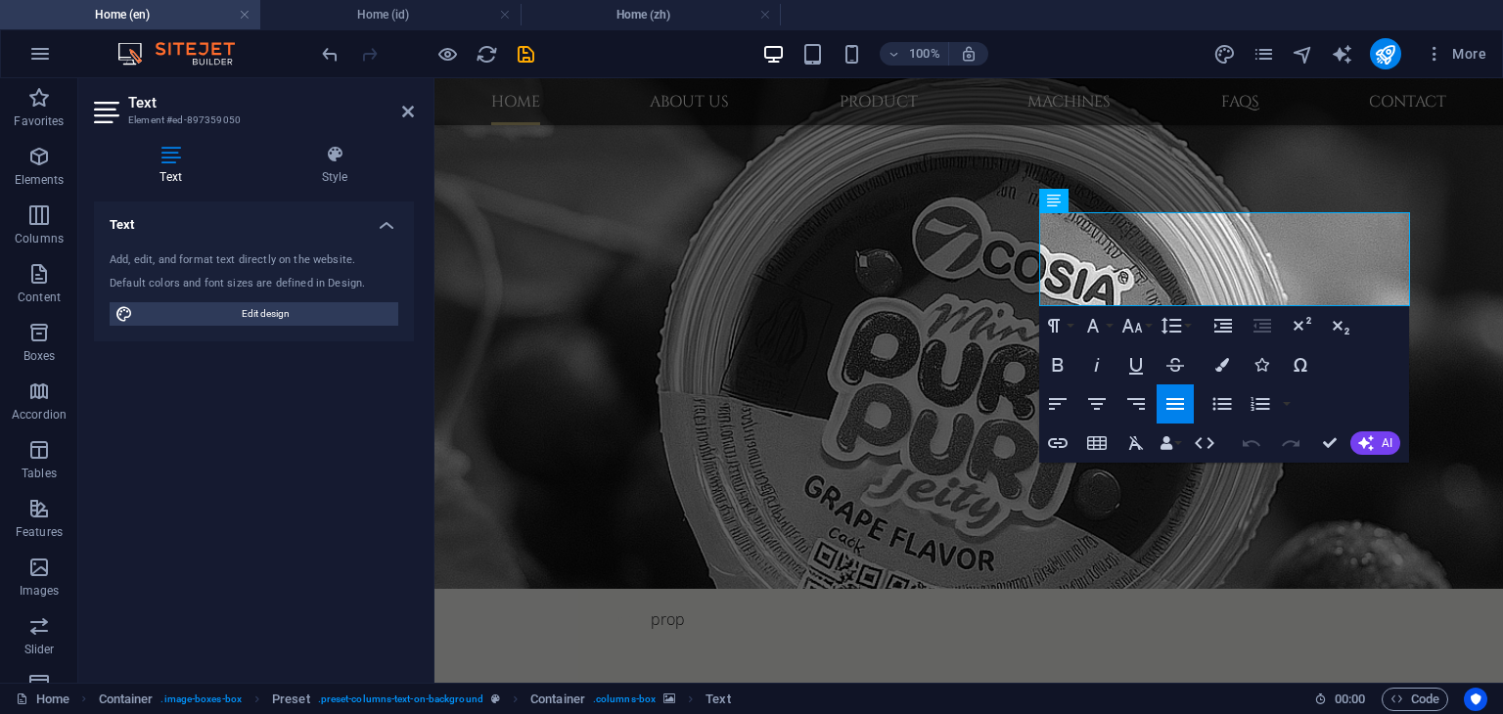
scroll to position [1113, 0]
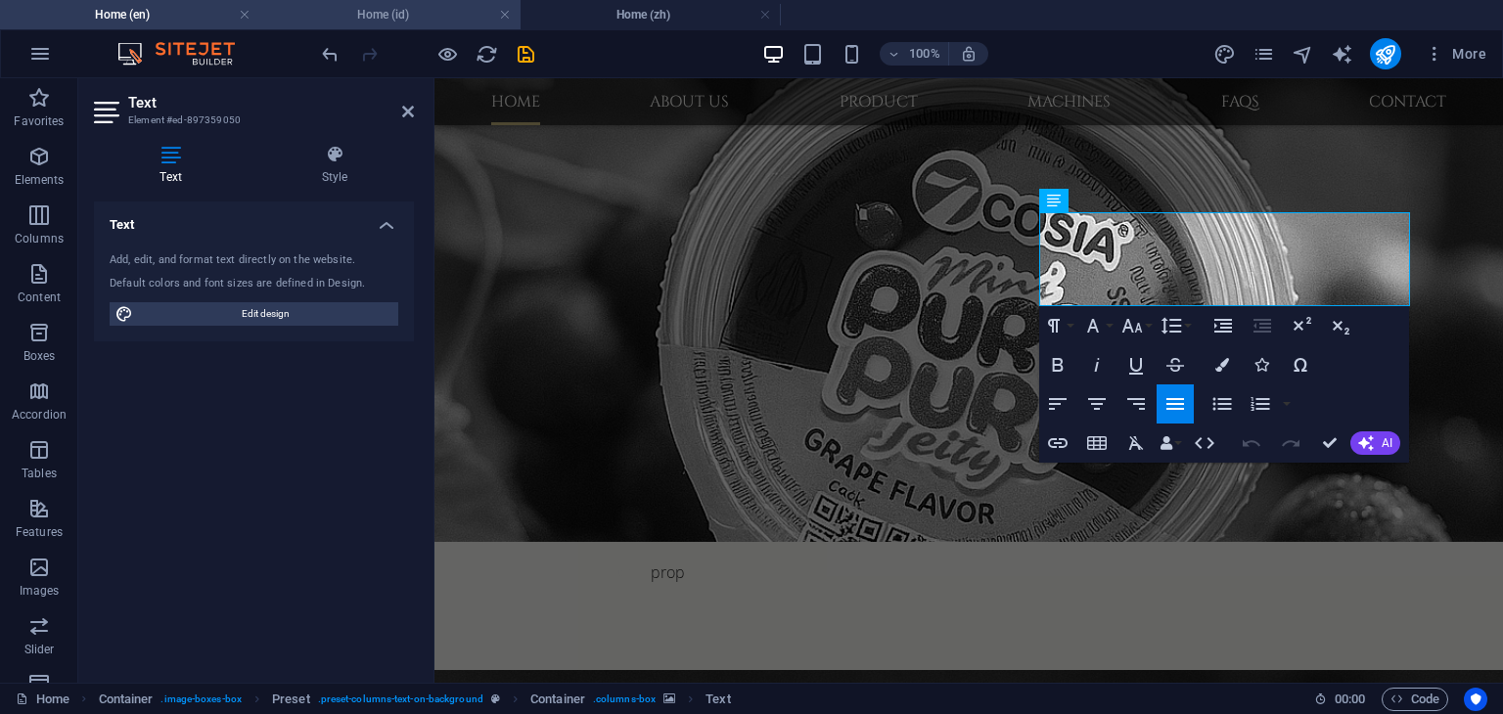
click at [390, 16] on h4 "Home (id)" at bounding box center [390, 15] width 260 height 22
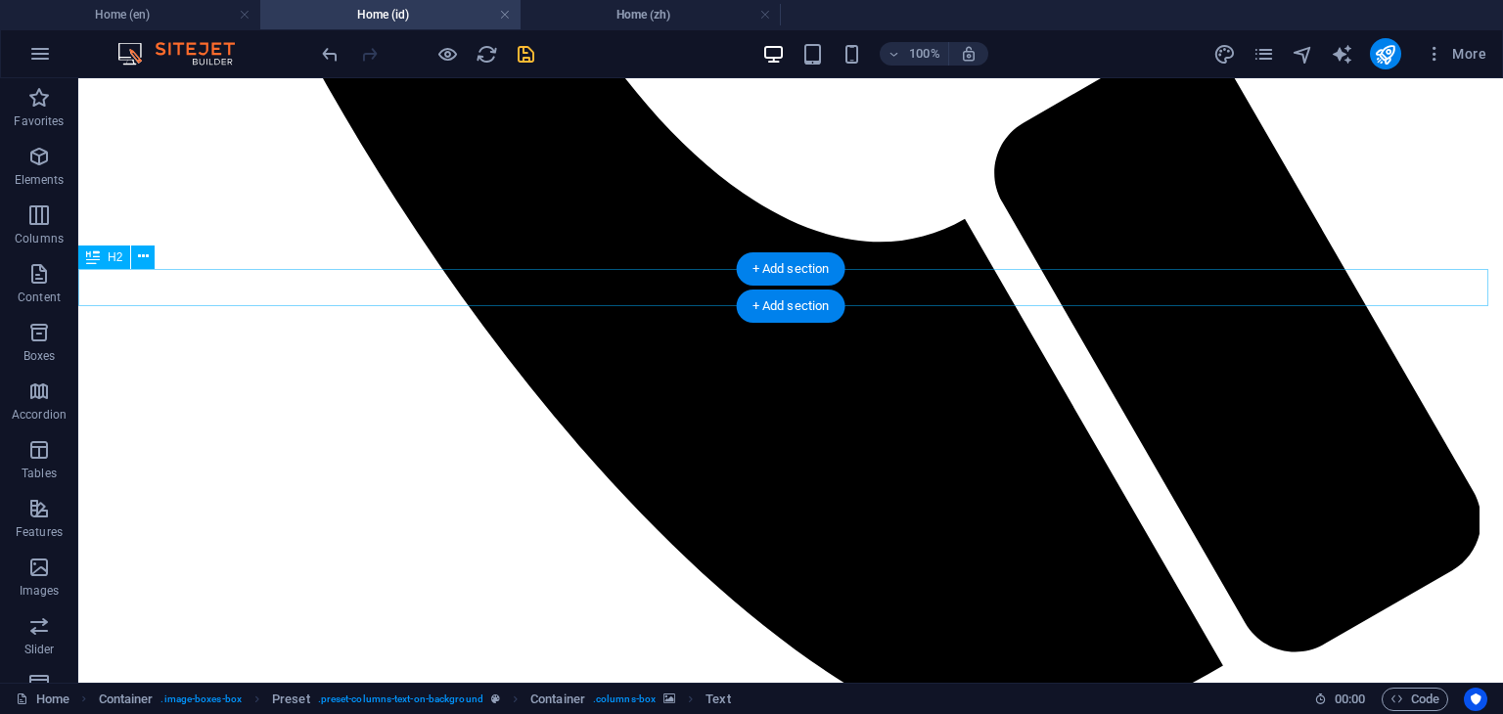
scroll to position [1076, 0]
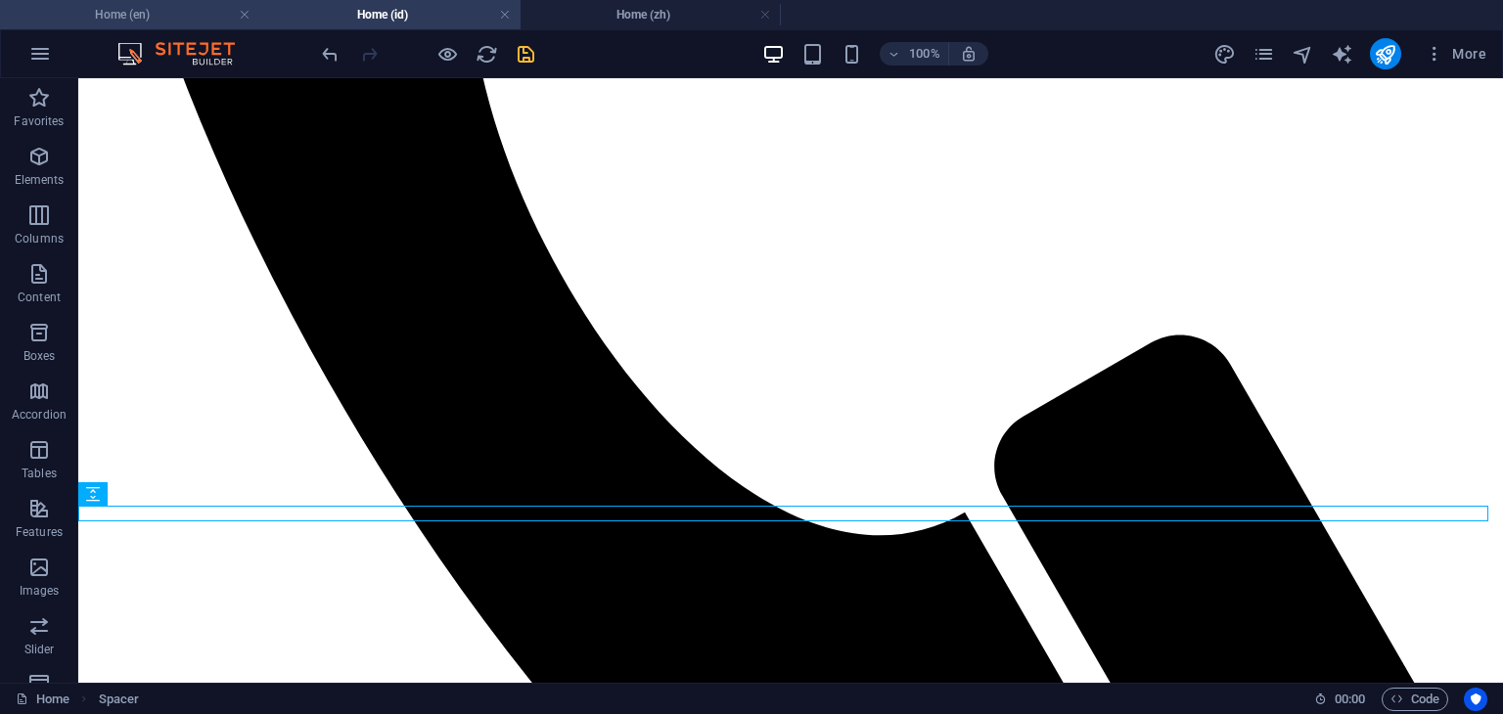
click at [171, 18] on h4 "Home (en)" at bounding box center [130, 15] width 260 height 22
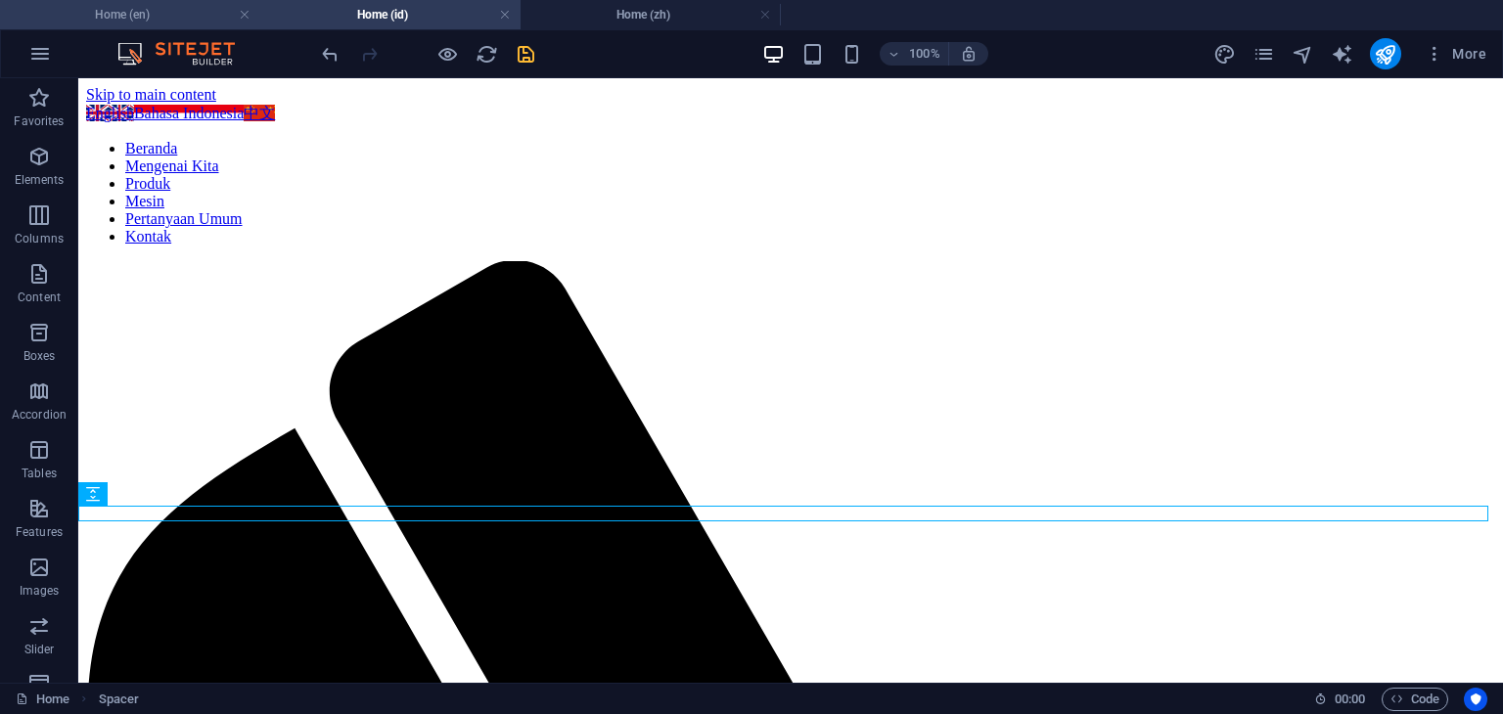
scroll to position [1113, 0]
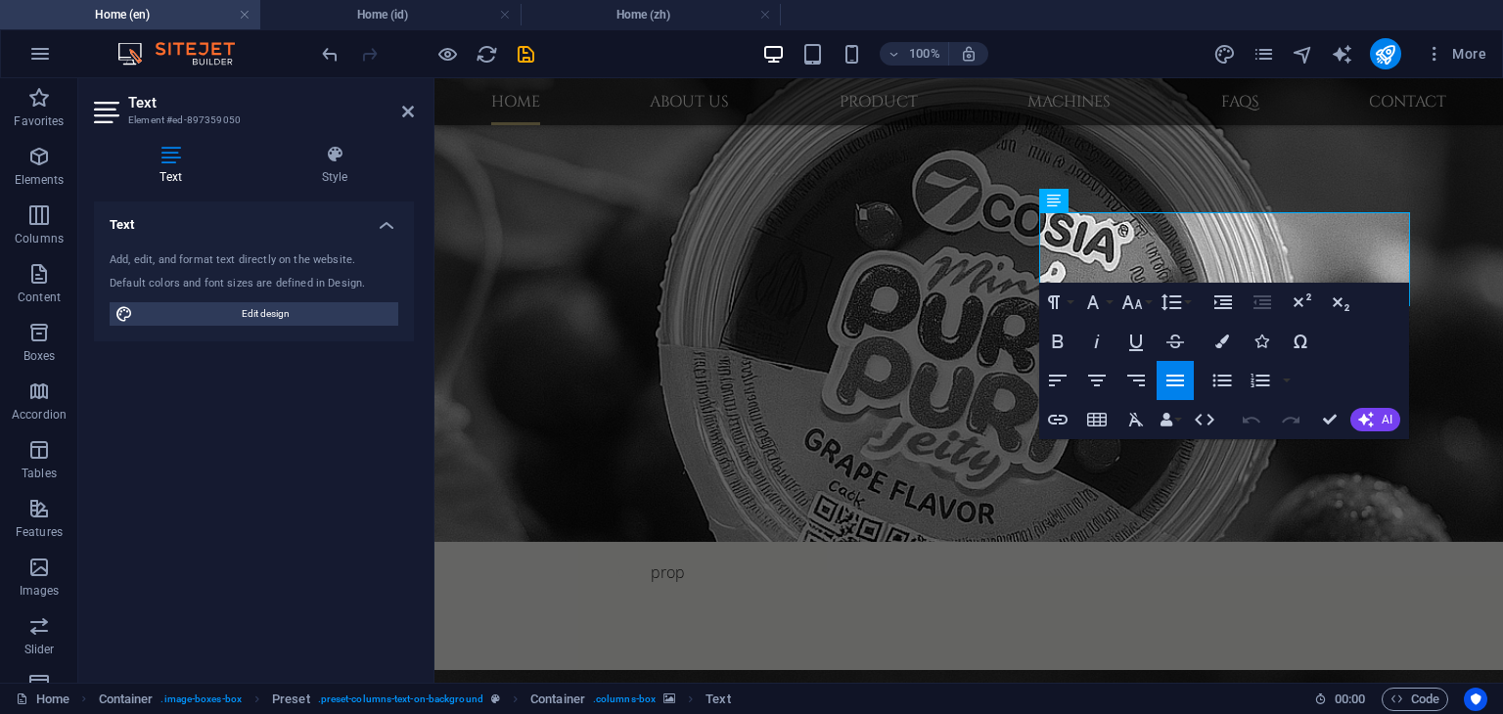
scroll to position [1674, 2]
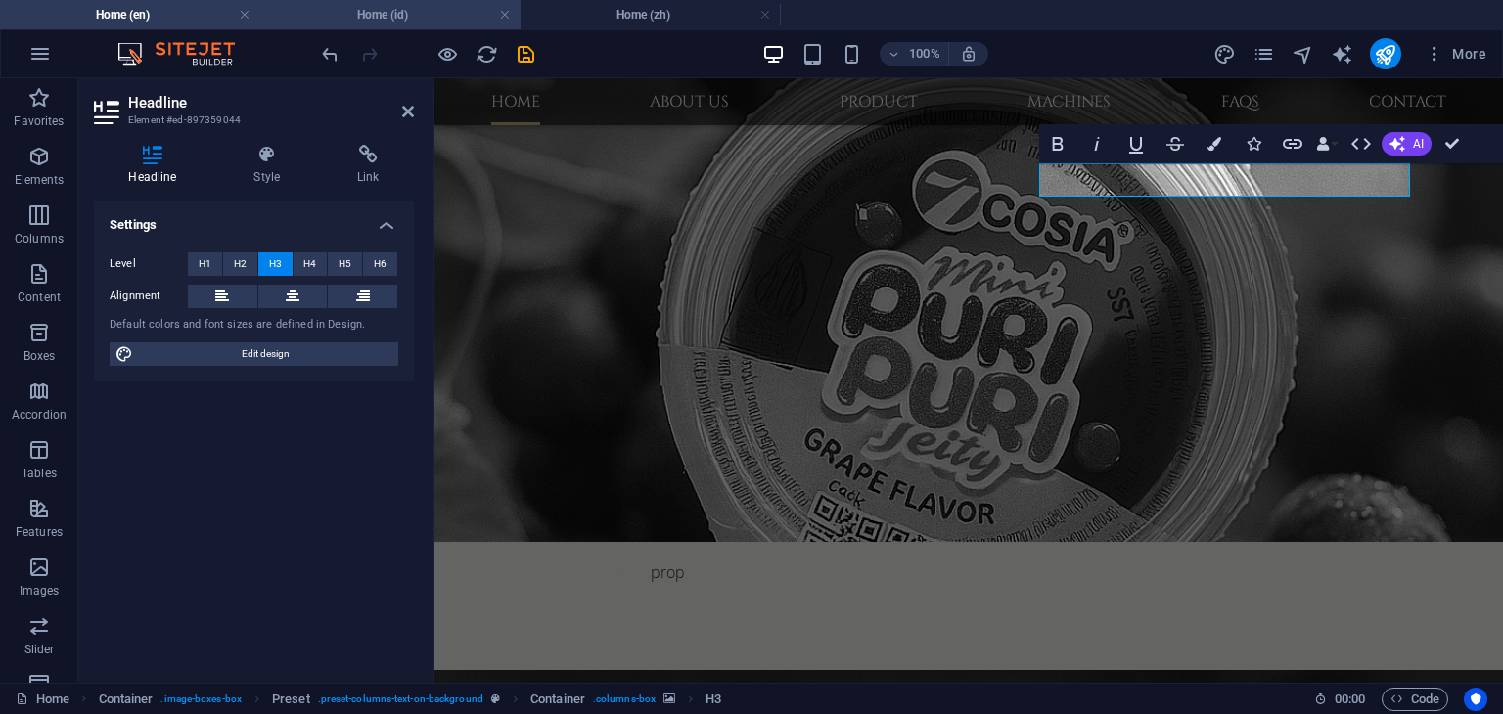
click at [418, 23] on h4 "Home (id)" at bounding box center [390, 15] width 260 height 22
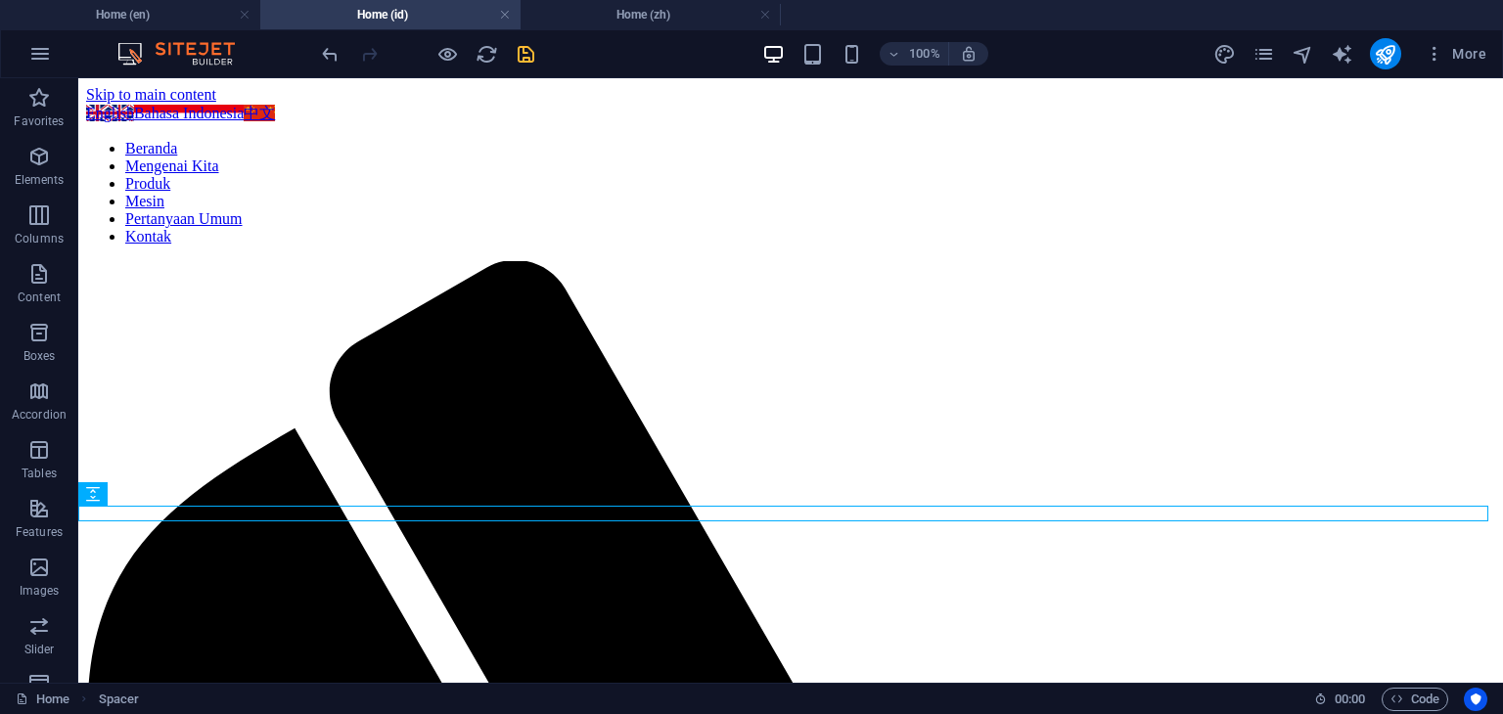
scroll to position [1076, 0]
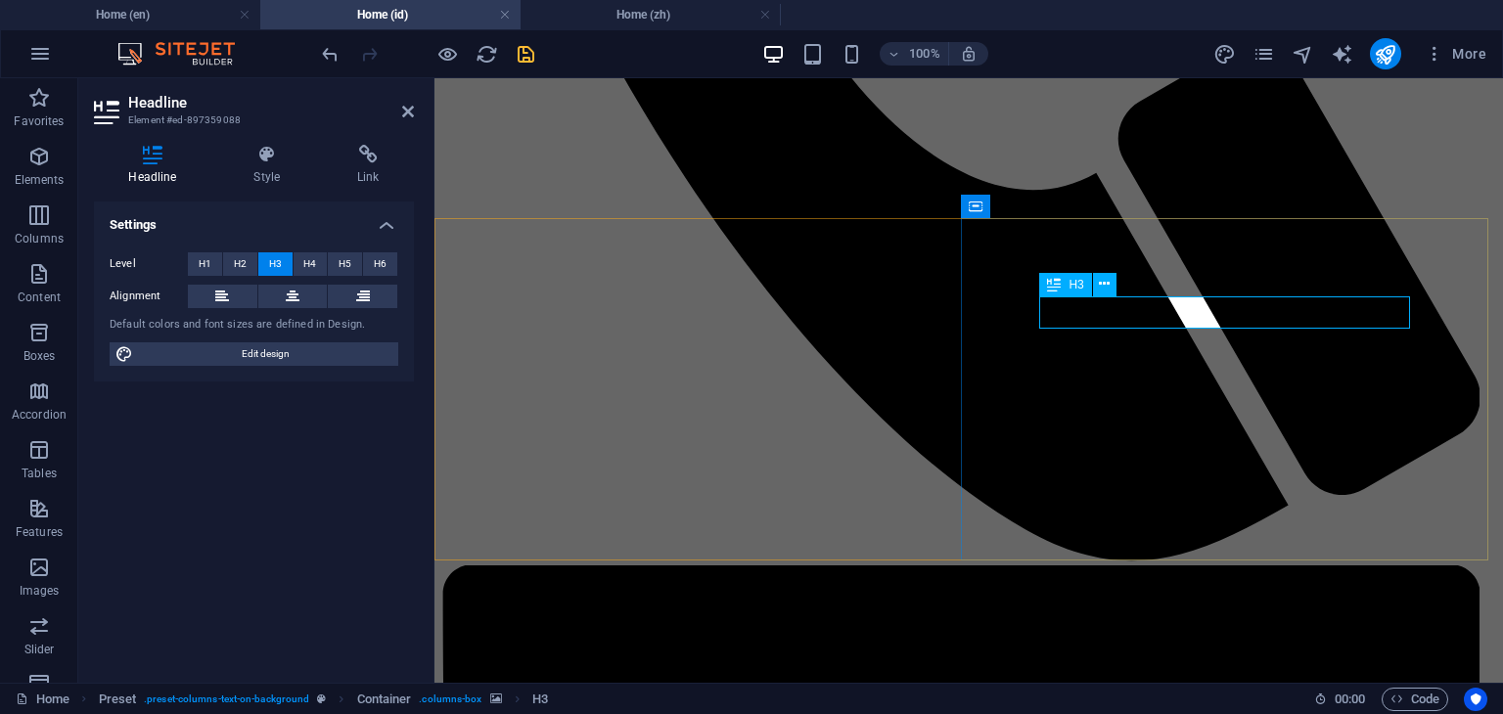
click at [665, 21] on h4 "Home (zh)" at bounding box center [651, 15] width 260 height 22
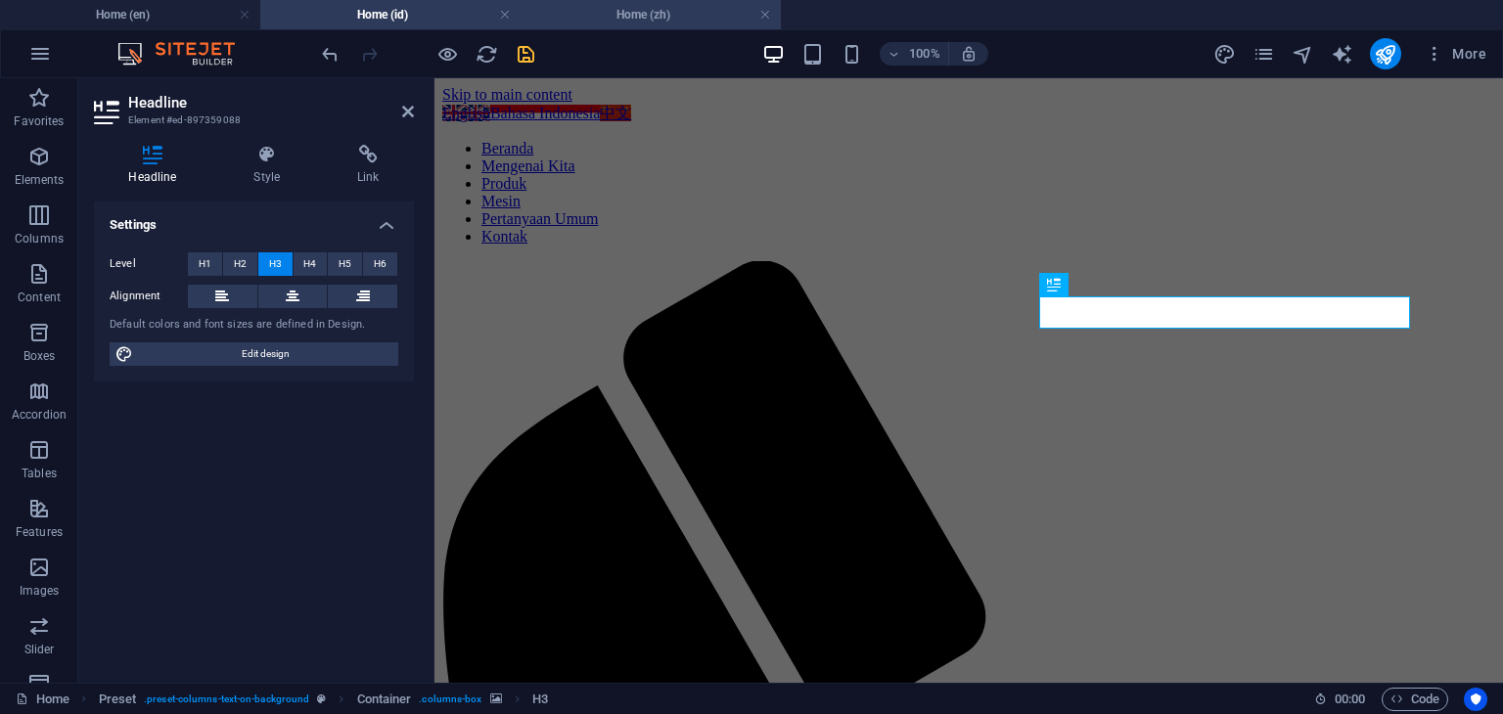
scroll to position [783, 0]
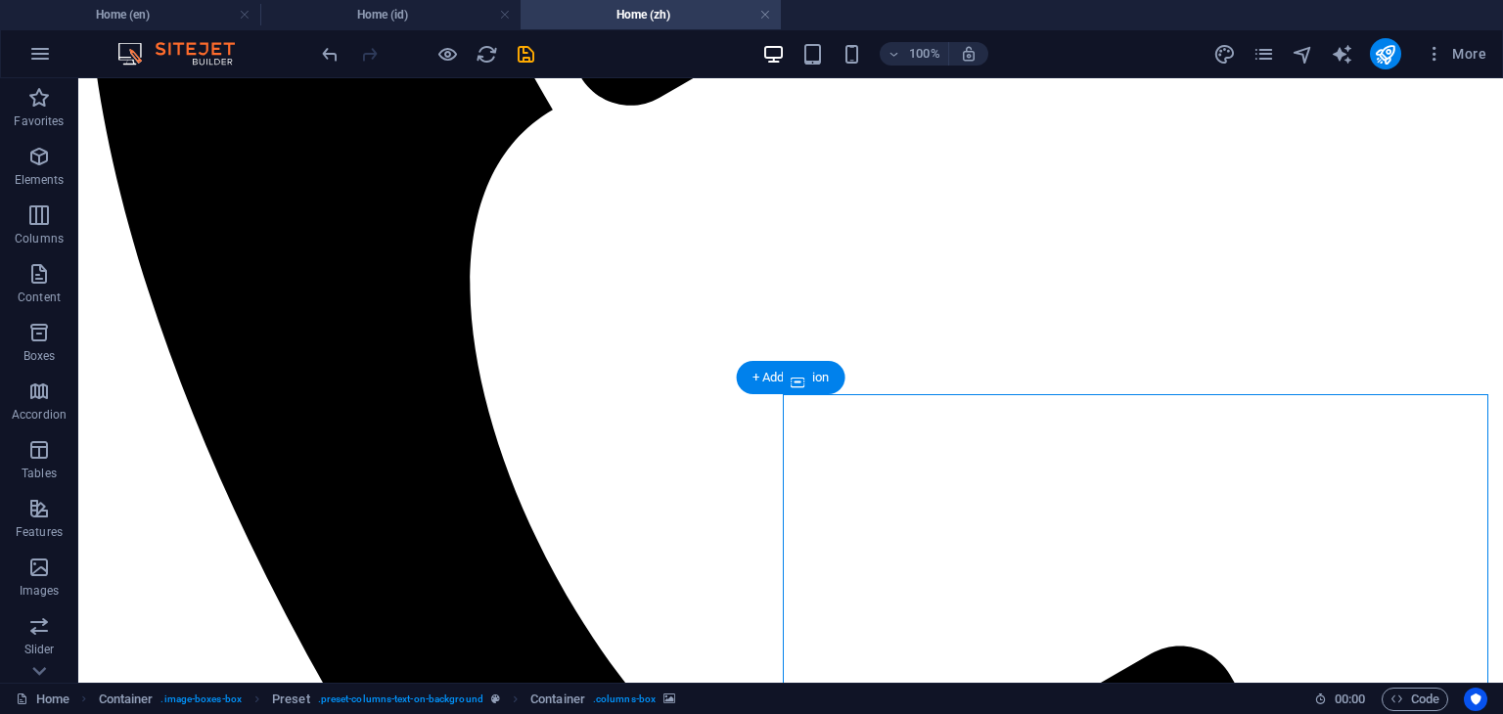
scroll to position [685, 0]
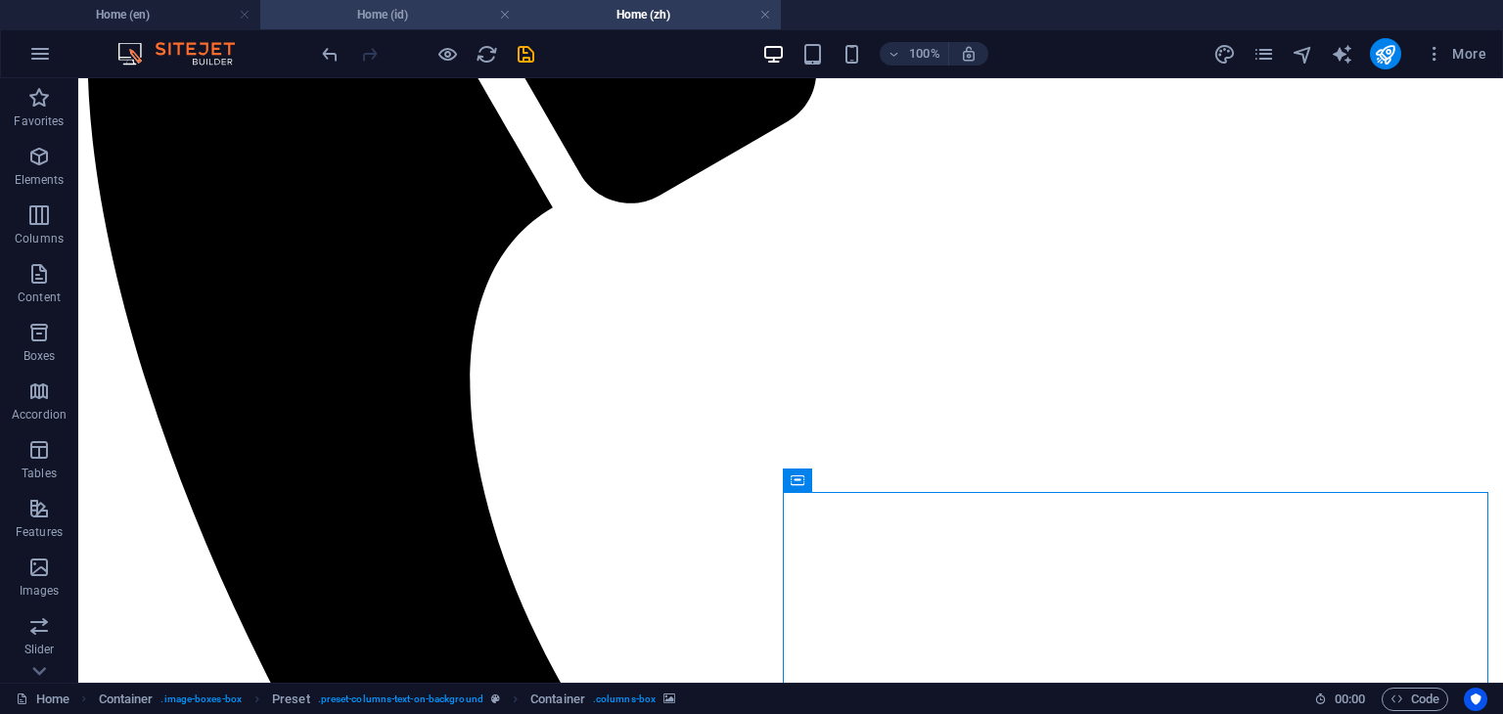
click at [385, 18] on h4 "Home (id)" at bounding box center [390, 15] width 260 height 22
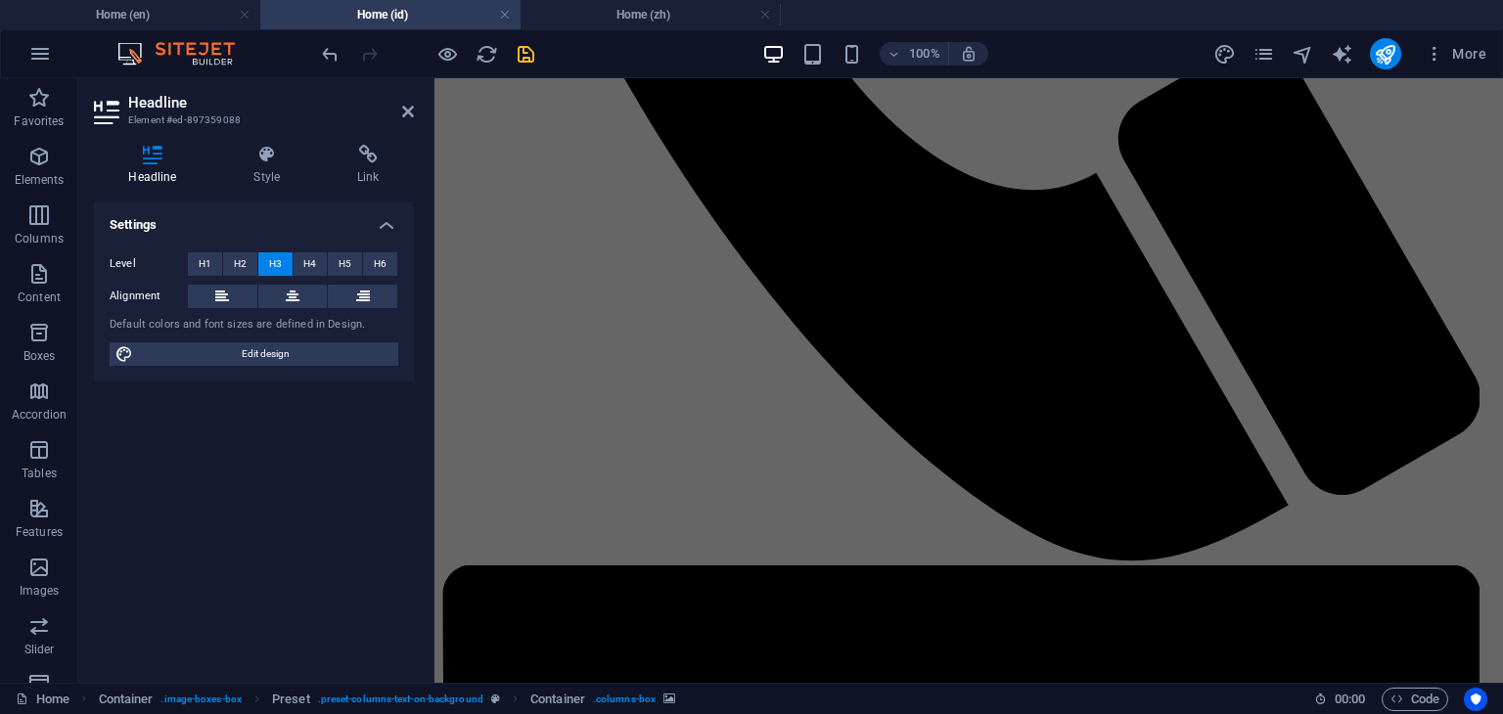
scroll to position [0, 0]
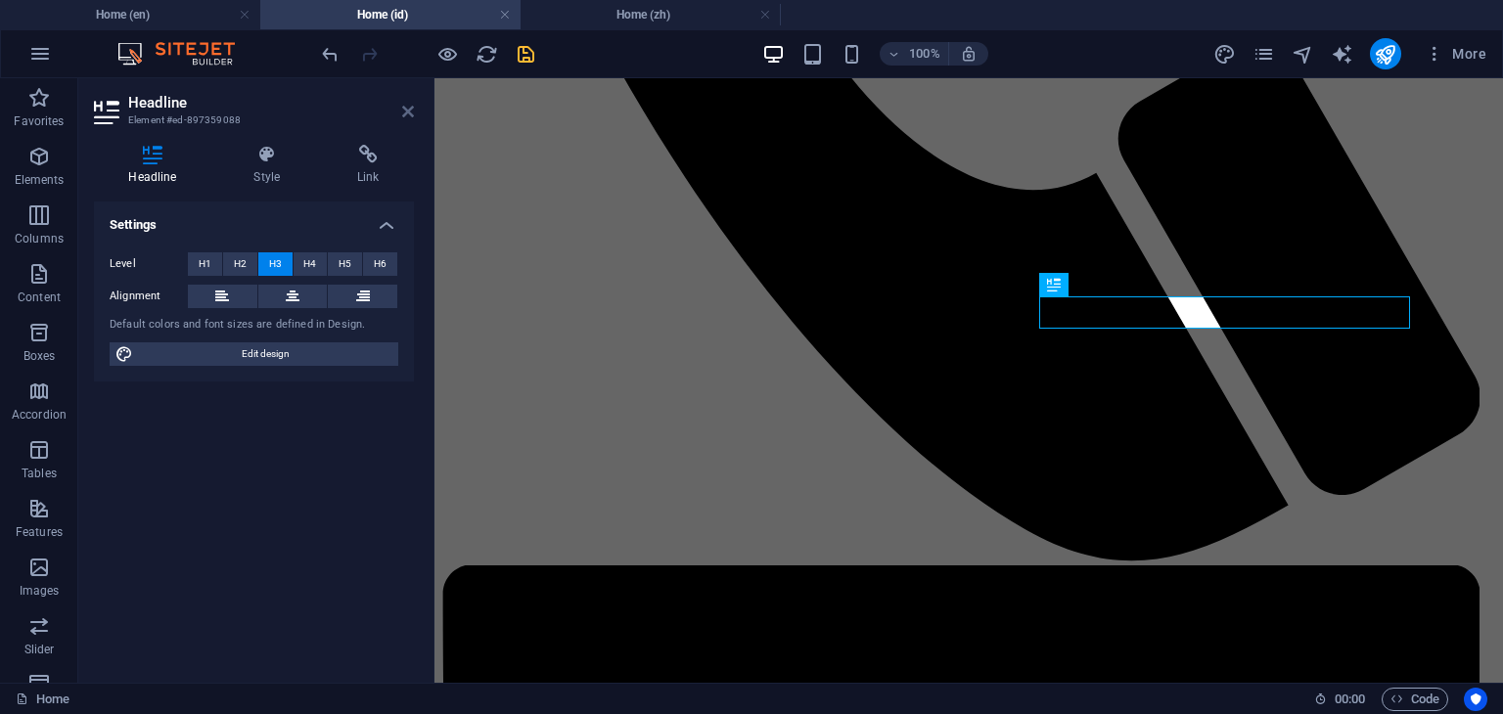
click at [407, 114] on icon at bounding box center [408, 112] width 12 height 16
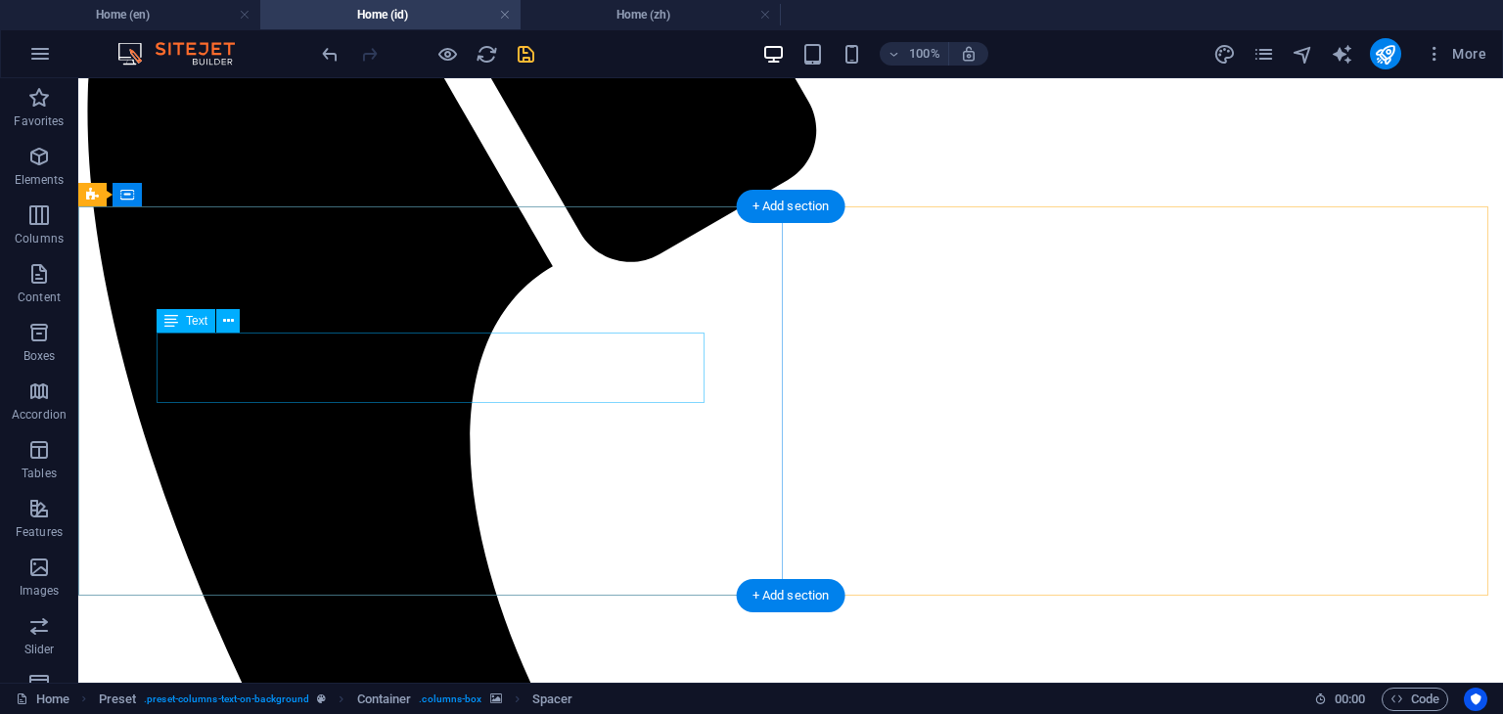
scroll to position [587, 0]
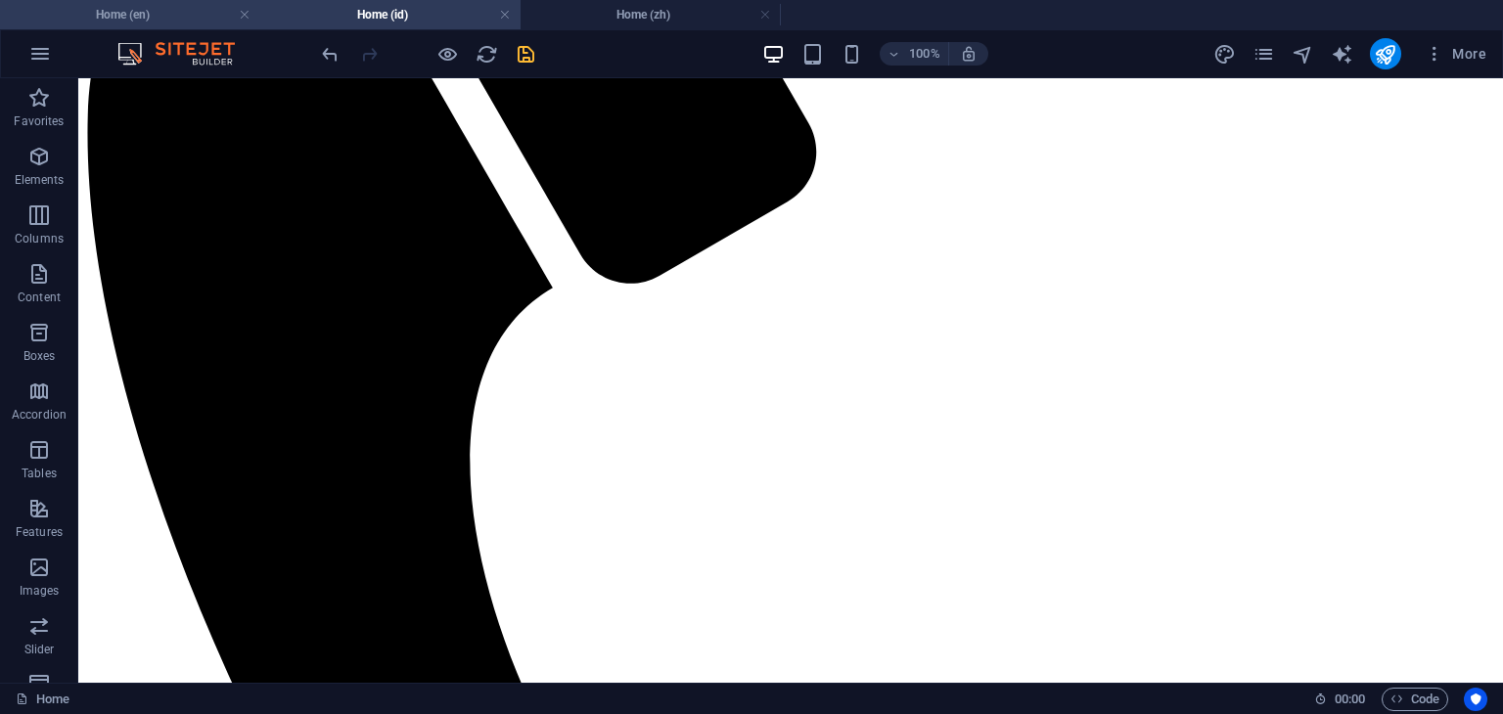
click at [173, 15] on h4 "Home (en)" at bounding box center [130, 15] width 260 height 22
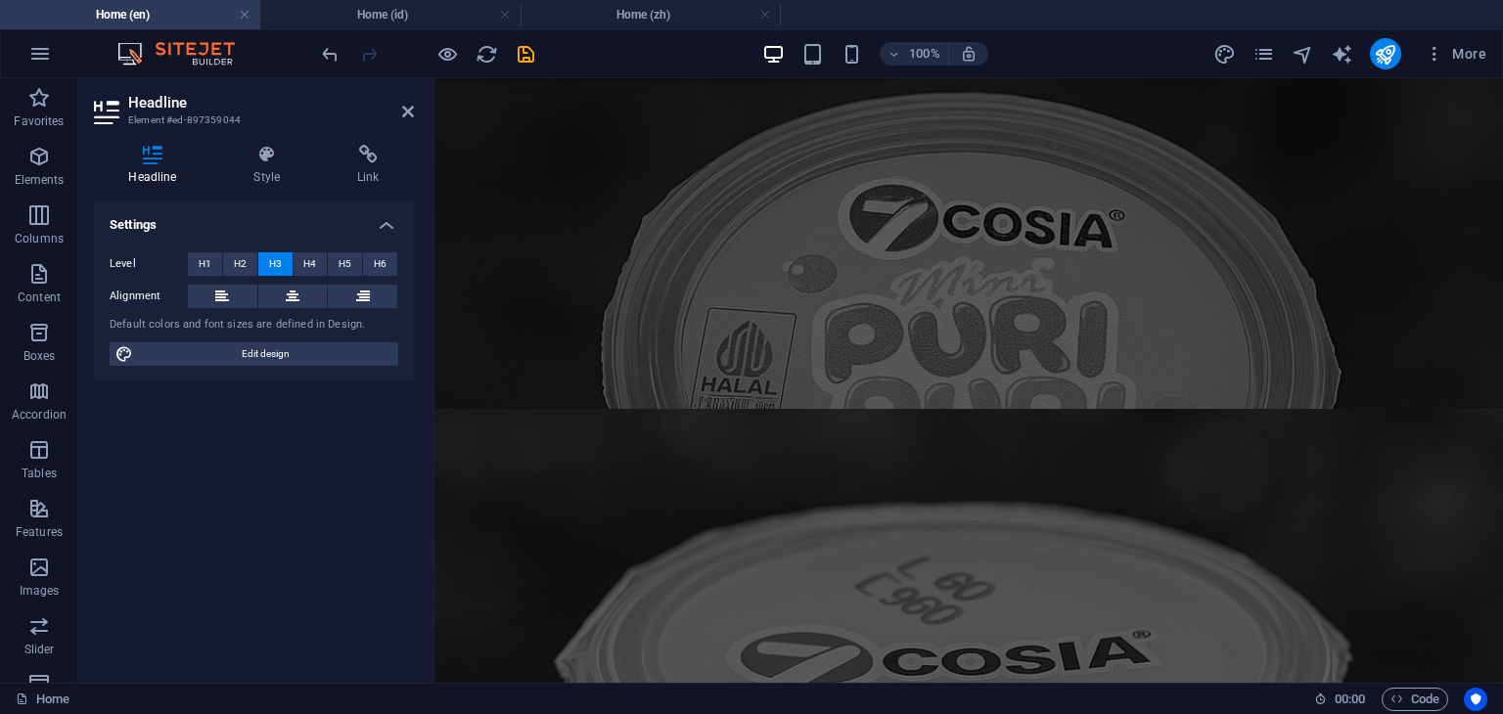
scroll to position [0, 0]
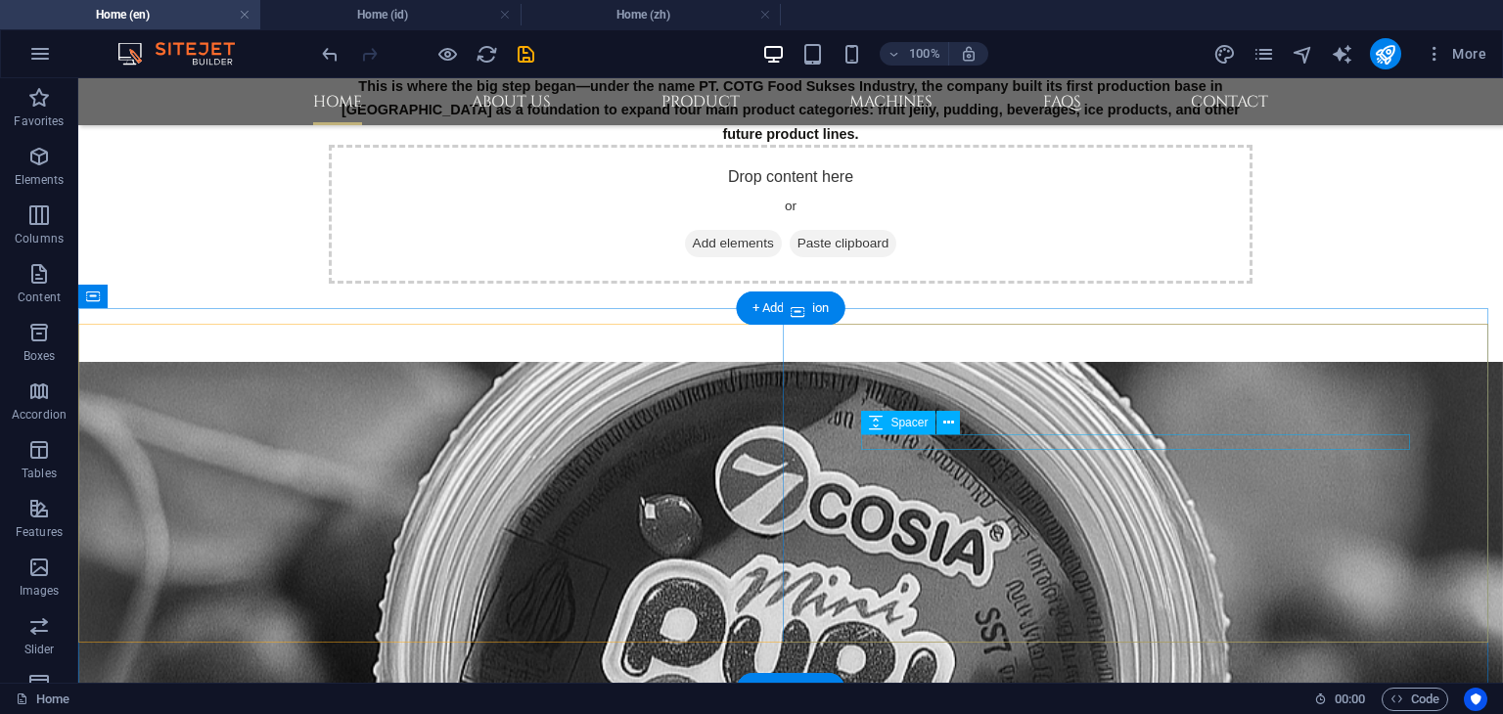
scroll to position [871, 0]
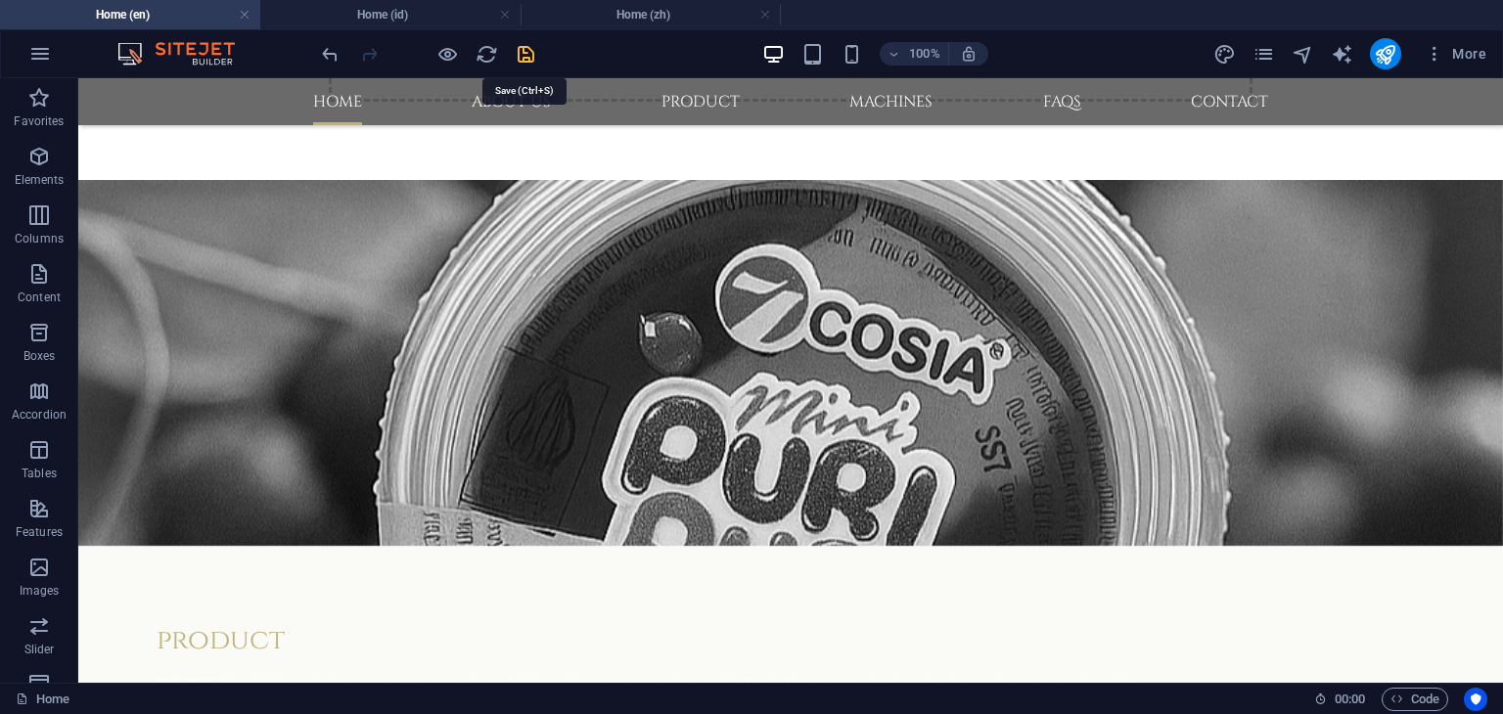
click at [522, 48] on icon "save" at bounding box center [526, 54] width 23 height 23
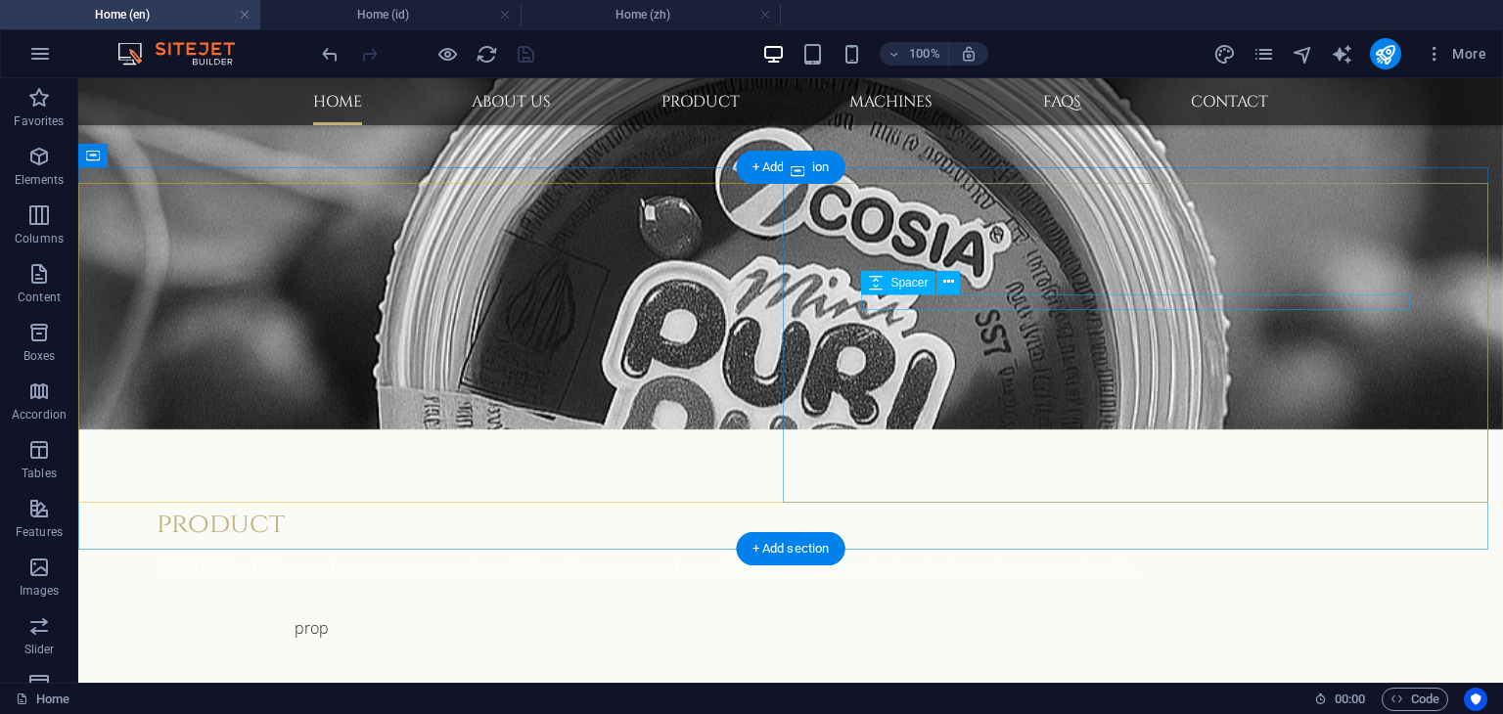
scroll to position [969, 0]
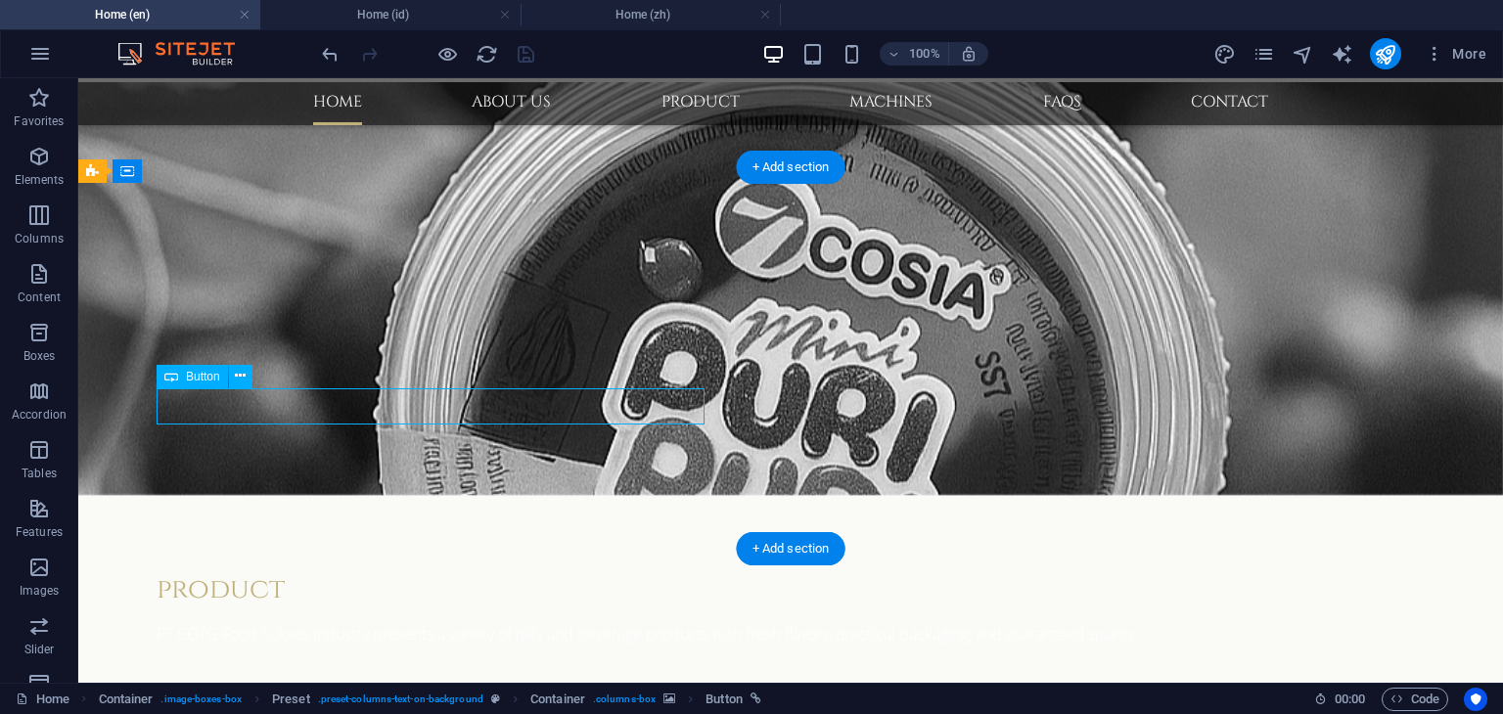
select select "3"
select select
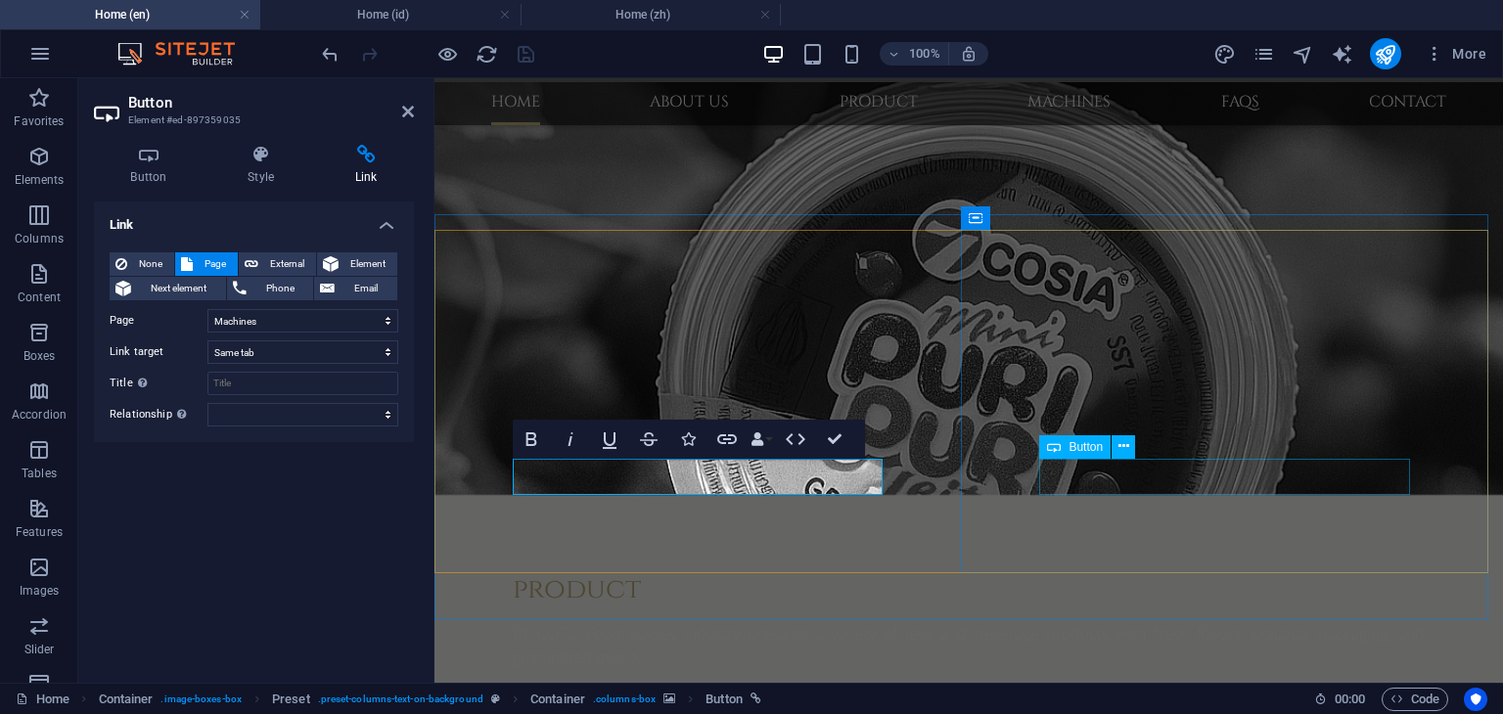
select select "4"
select select
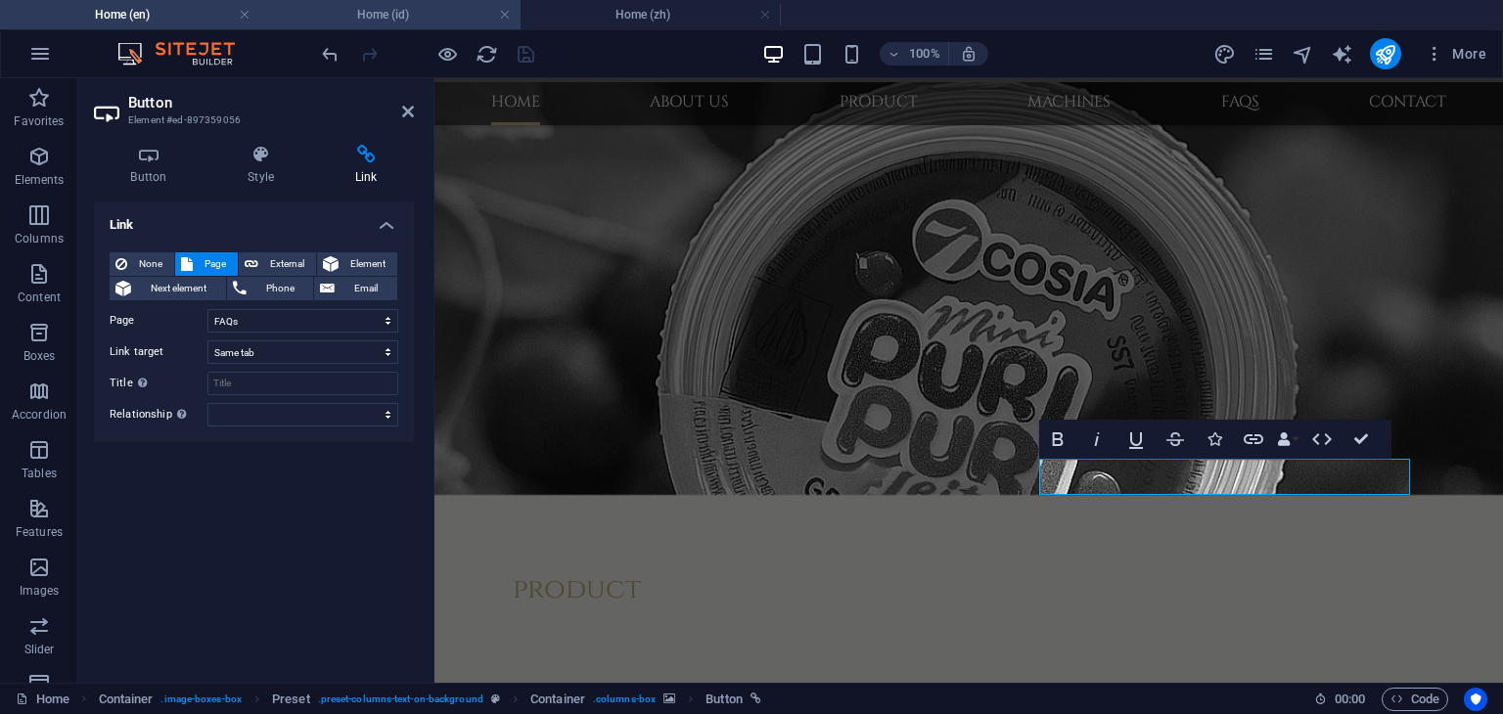
click at [390, 17] on h4 "Home (id)" at bounding box center [390, 15] width 260 height 22
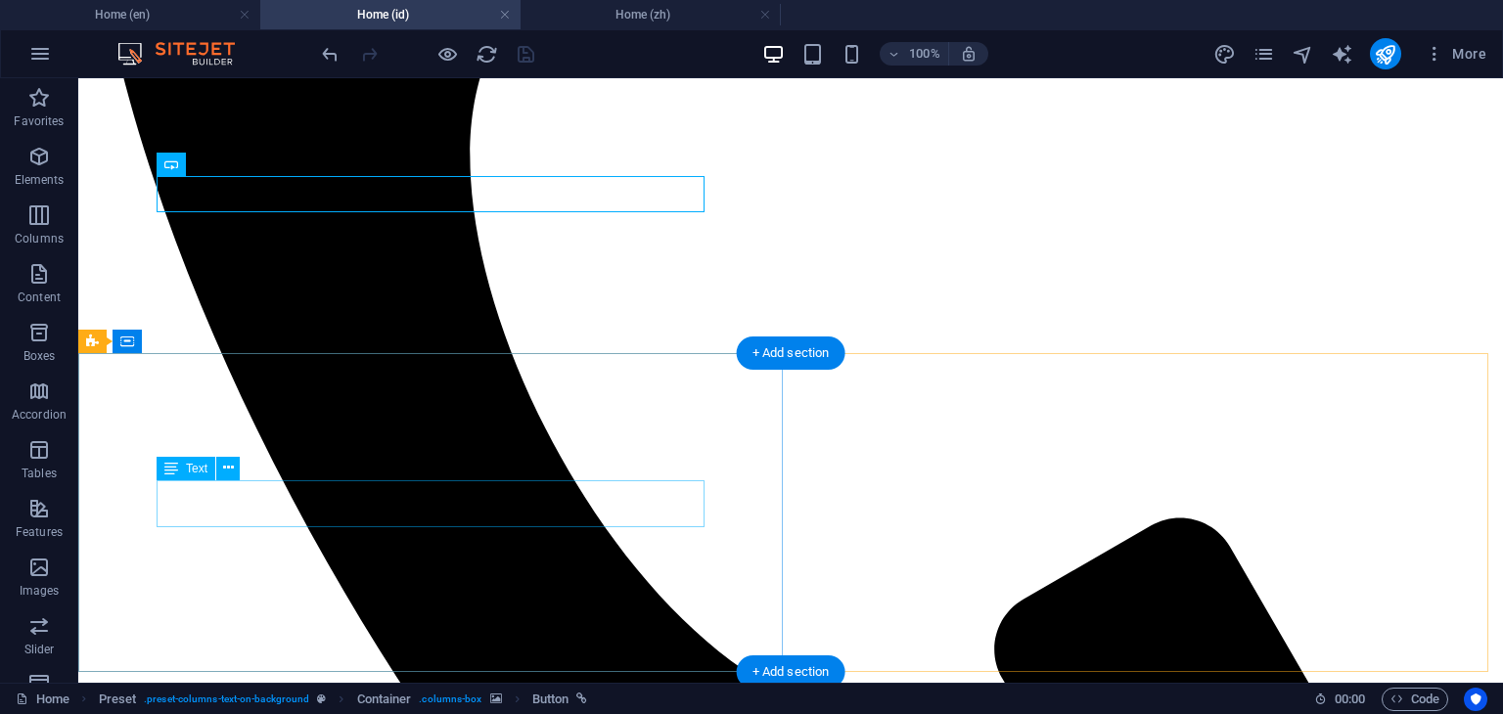
scroll to position [978, 0]
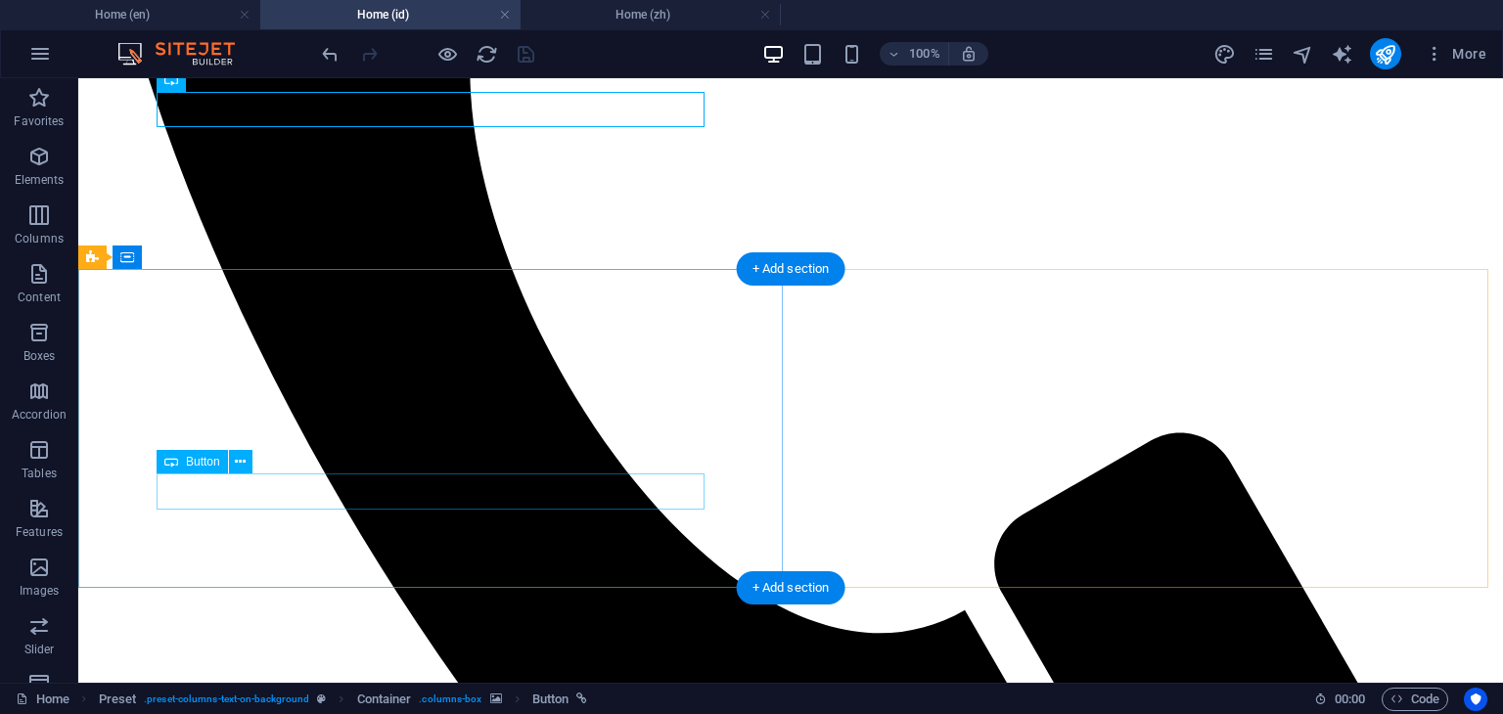
select select "12"
select select
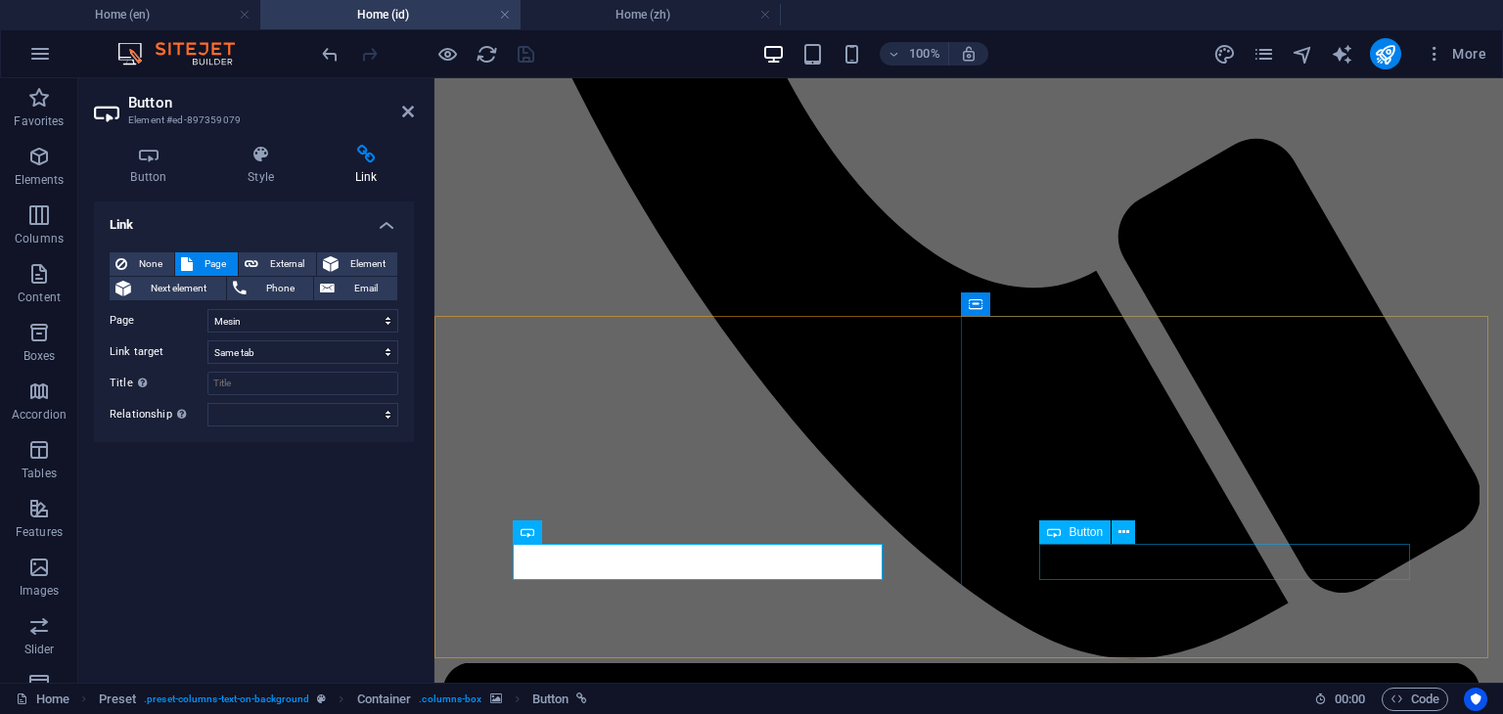
select select "13"
select select
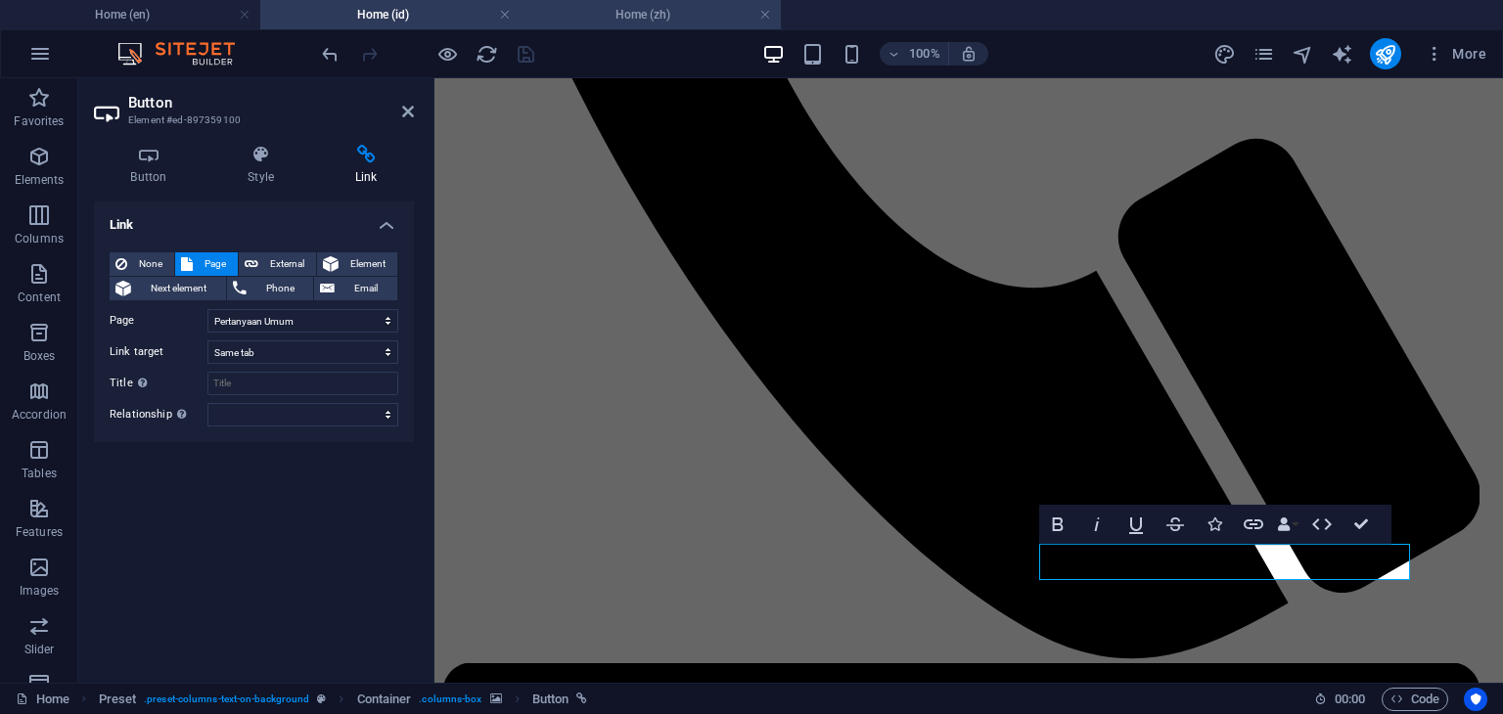
click at [633, 16] on h4 "Home (zh)" at bounding box center [651, 15] width 260 height 22
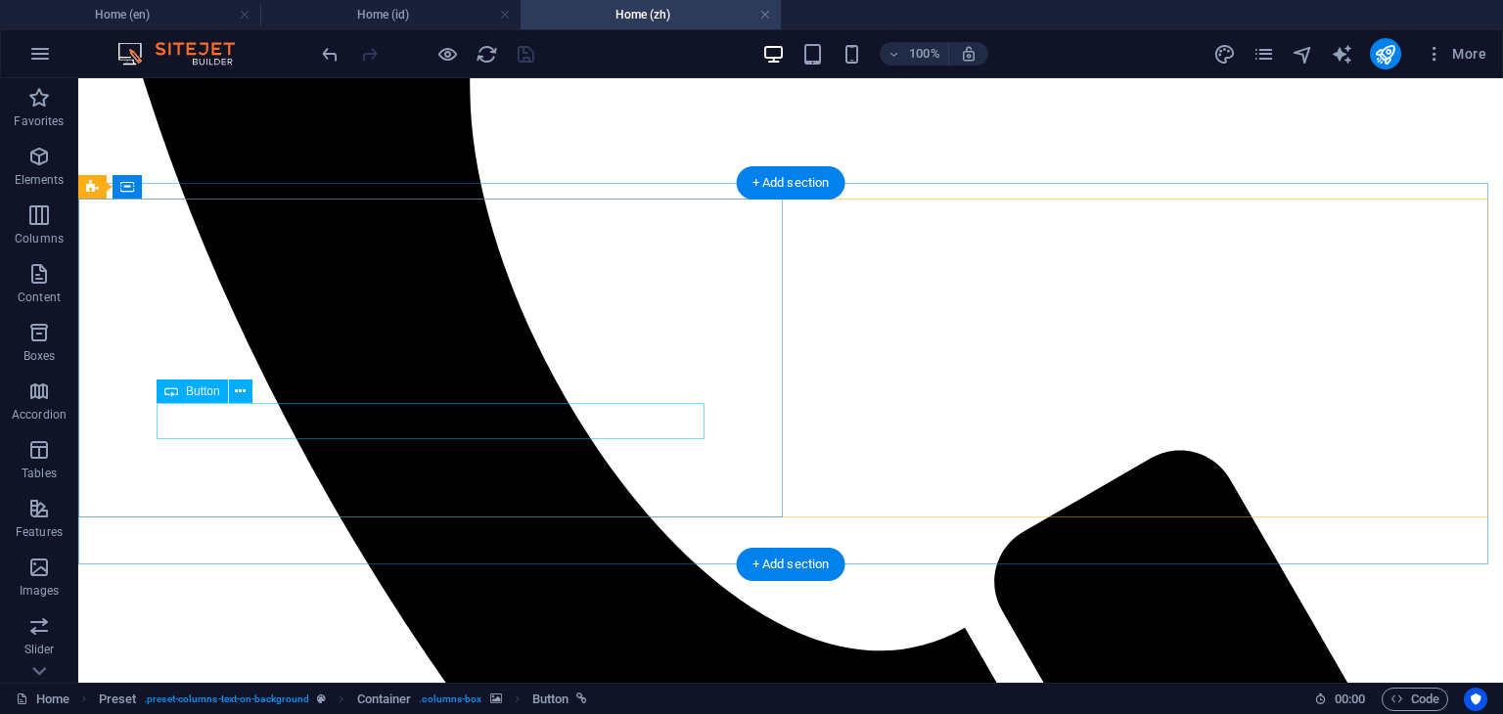
select select "21"
select select
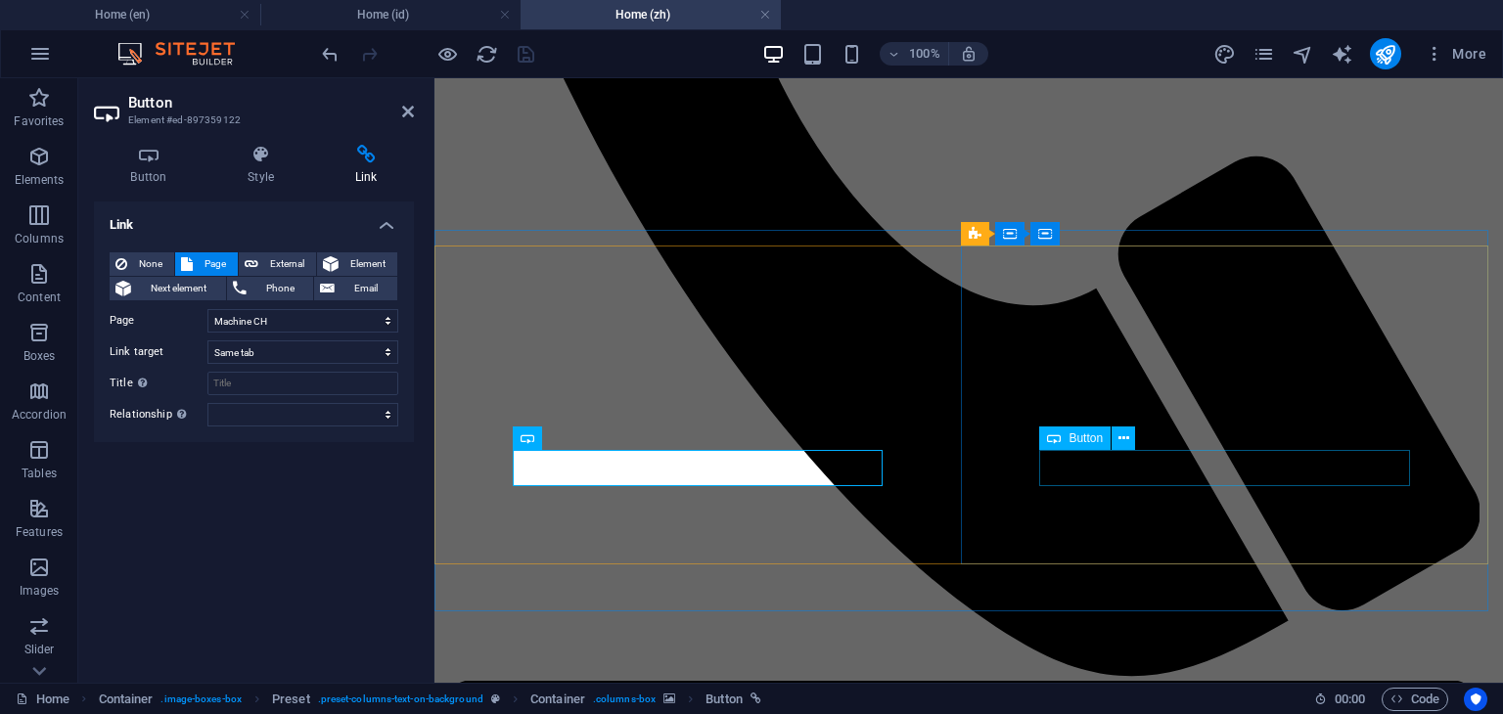
select select "22"
select select
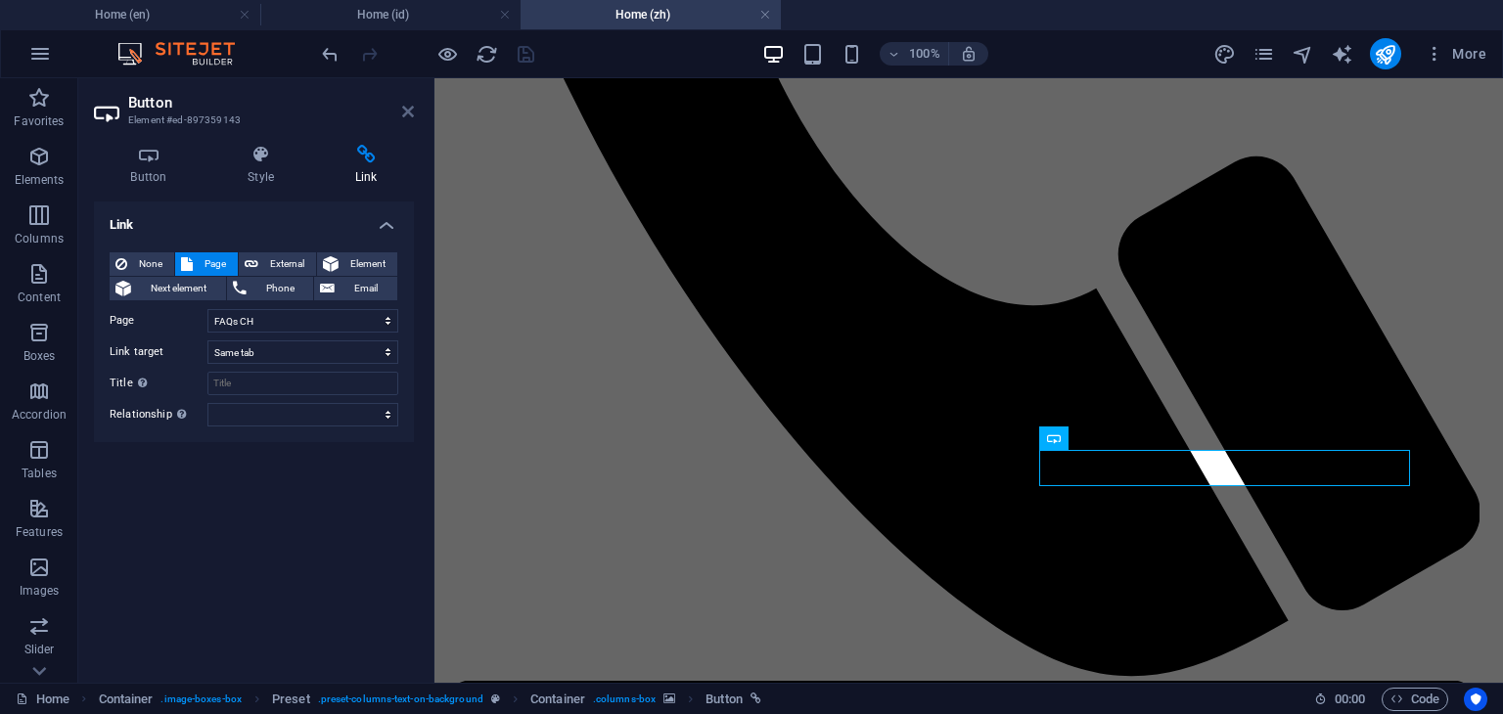
click at [405, 111] on icon at bounding box center [408, 112] width 12 height 16
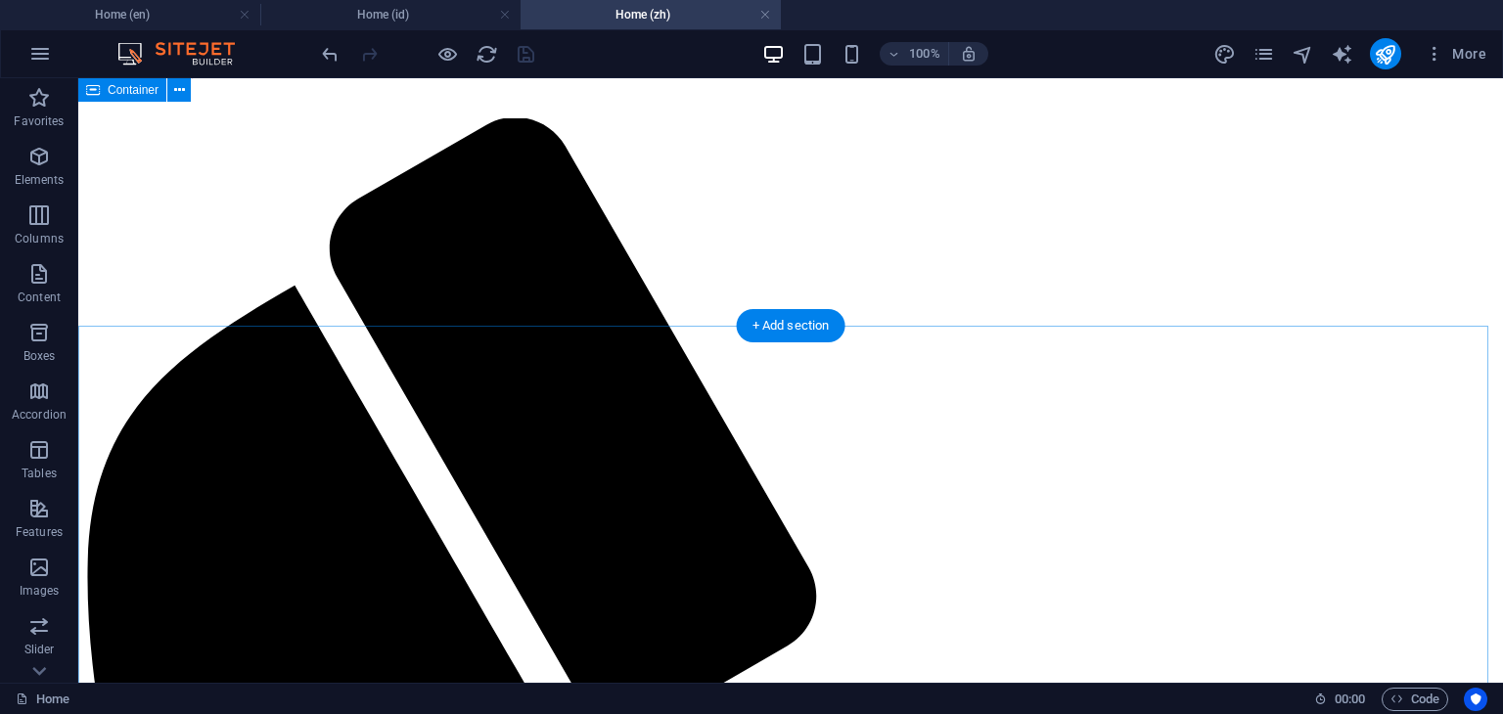
scroll to position [0, 0]
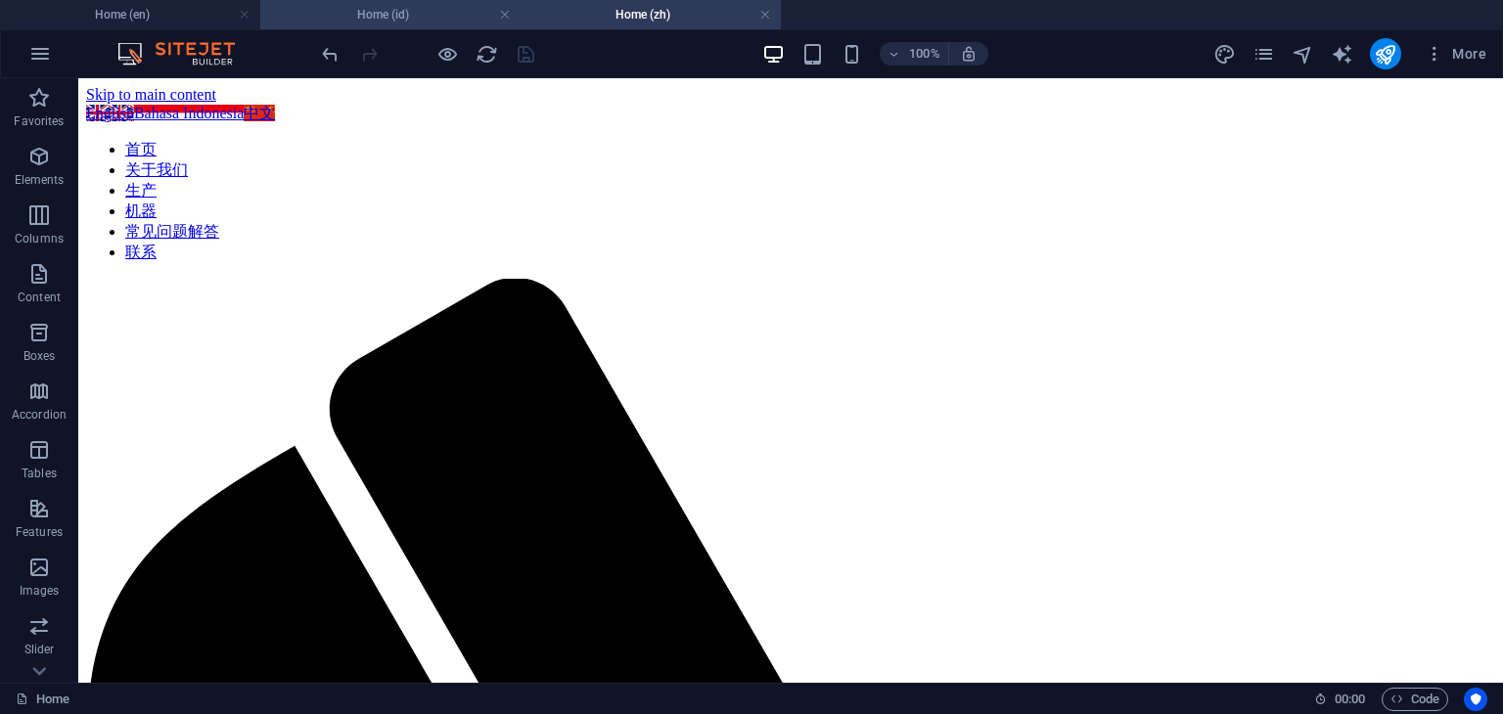
click at [387, 14] on h4 "Home (id)" at bounding box center [390, 15] width 260 height 22
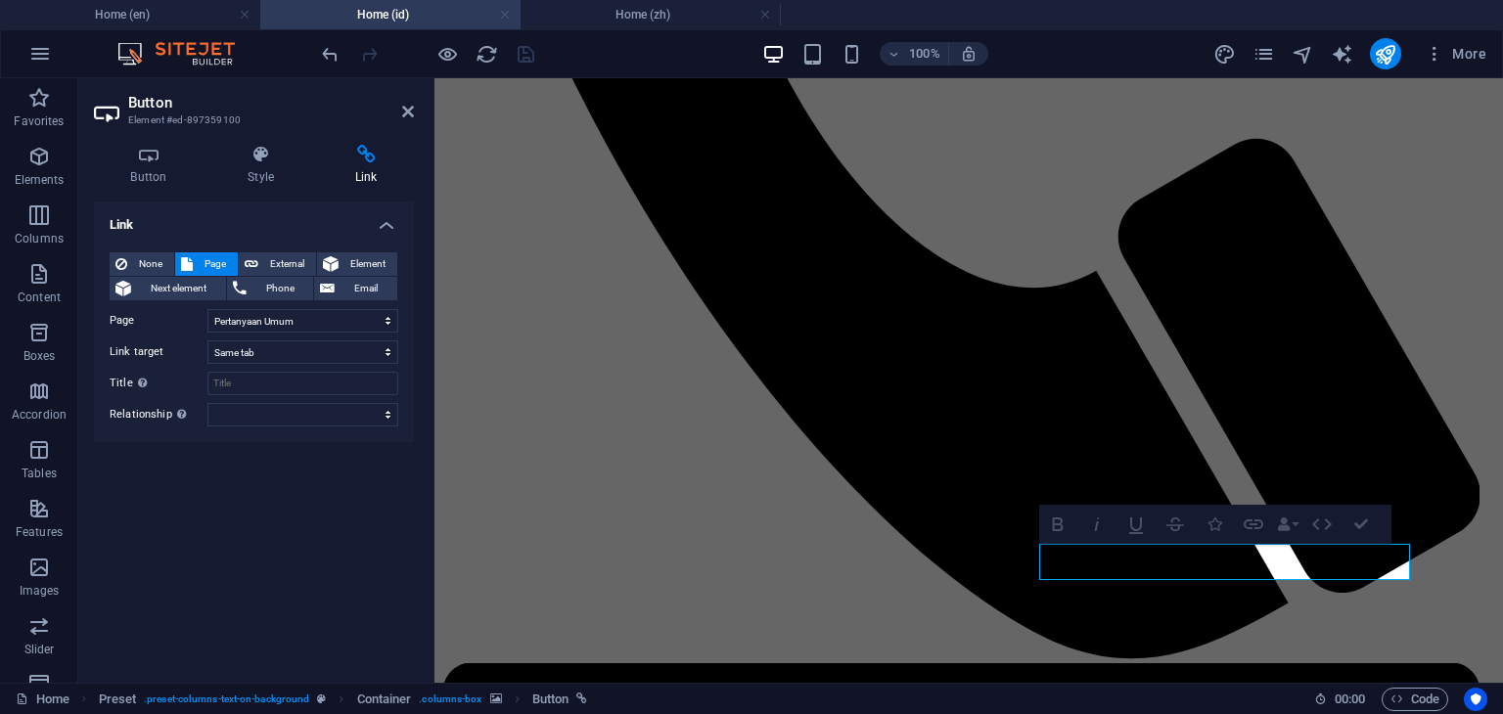
click at [506, 13] on link at bounding box center [505, 15] width 12 height 19
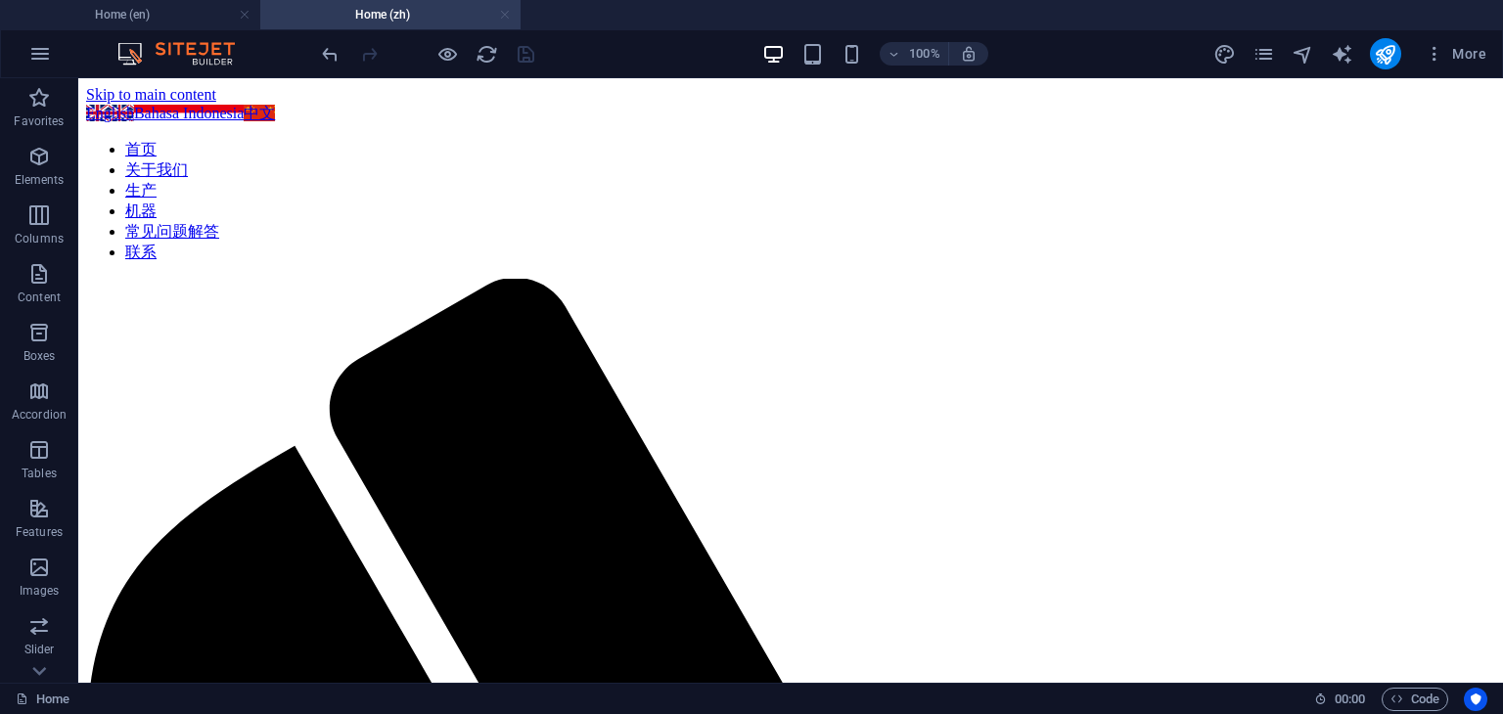
click at [508, 20] on link at bounding box center [505, 15] width 12 height 19
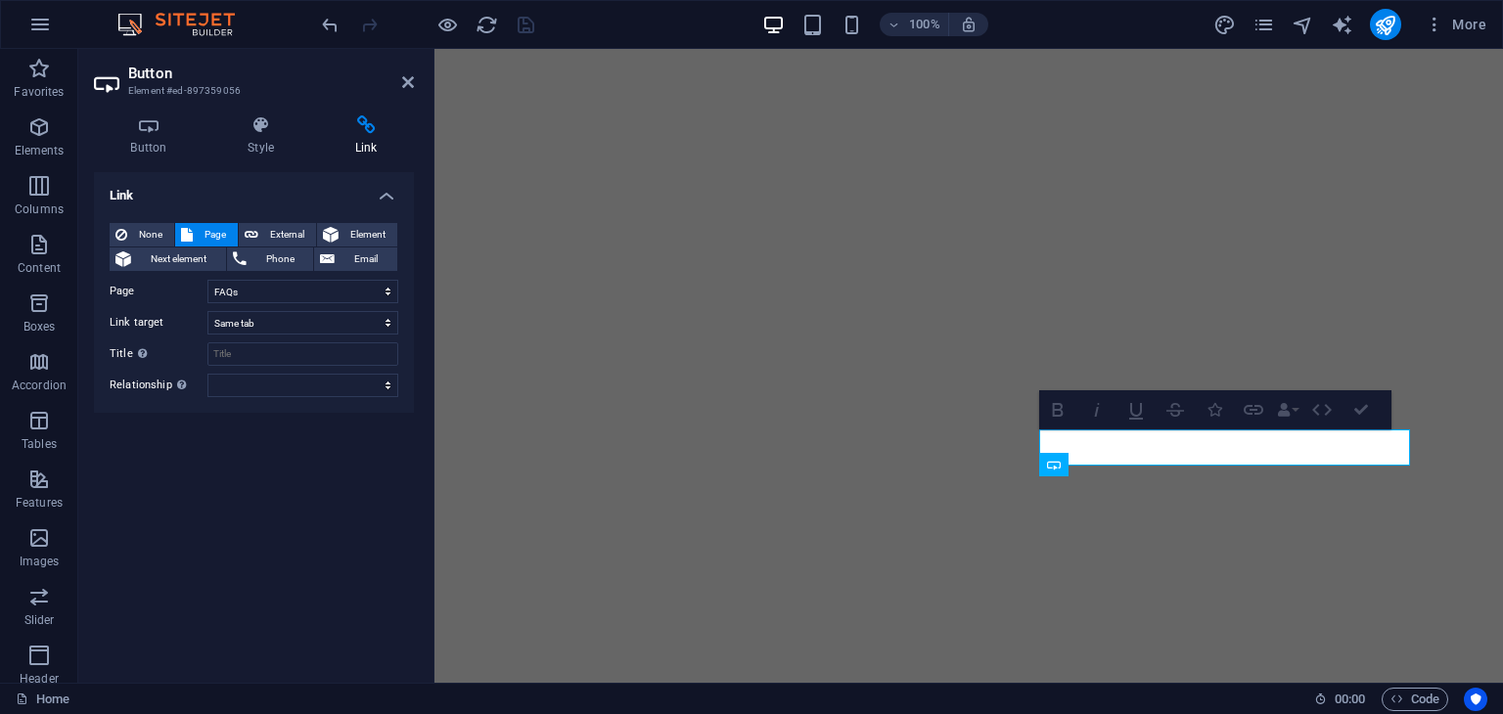
scroll to position [969, 0]
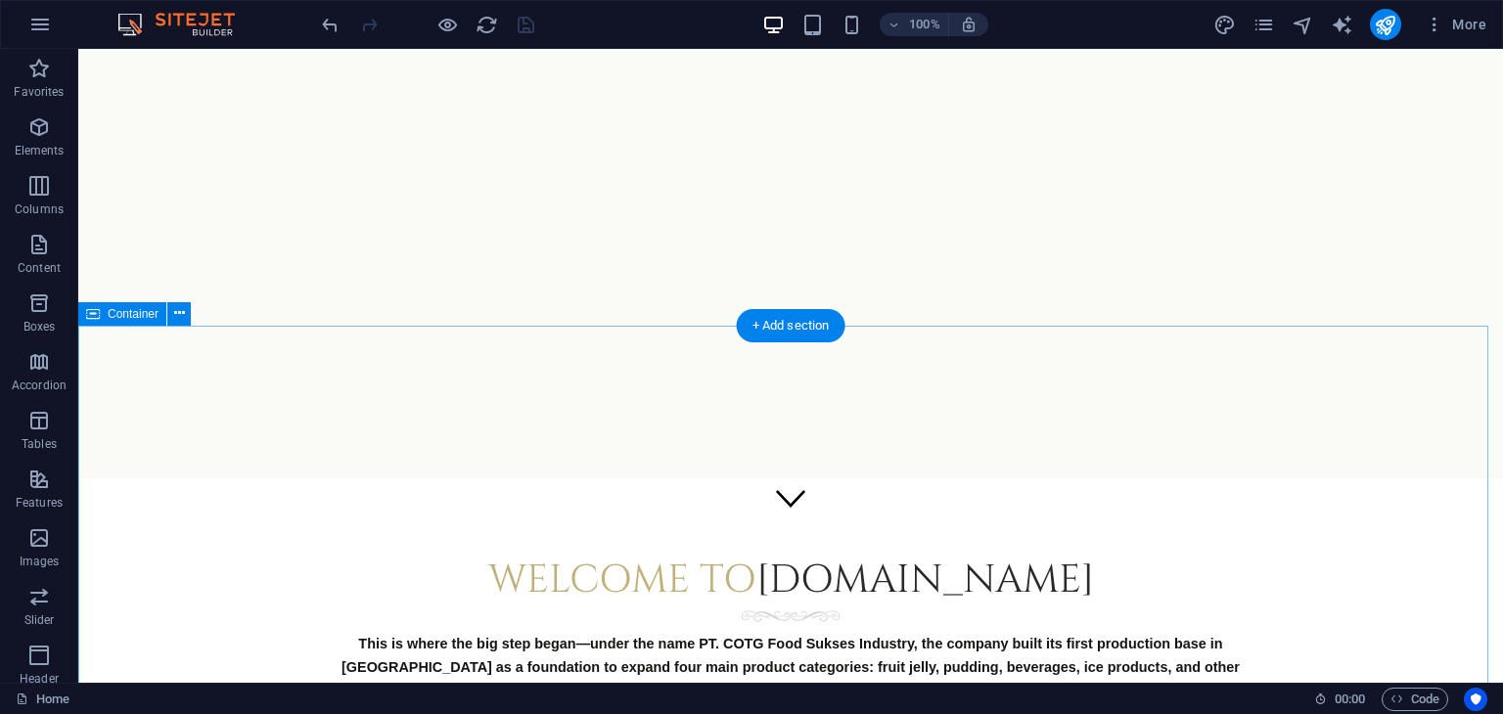
scroll to position [0, 0]
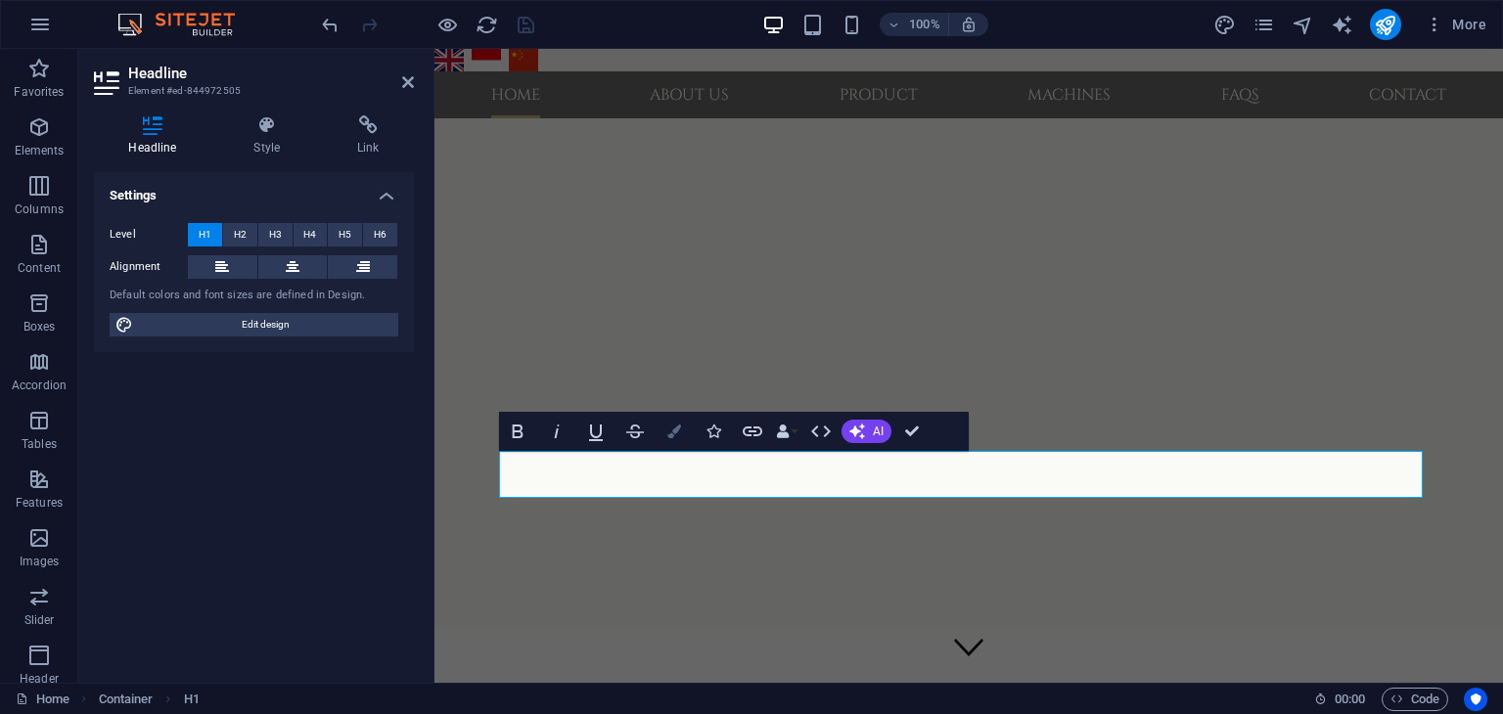
click at [673, 435] on icon "button" at bounding box center [674, 432] width 14 height 14
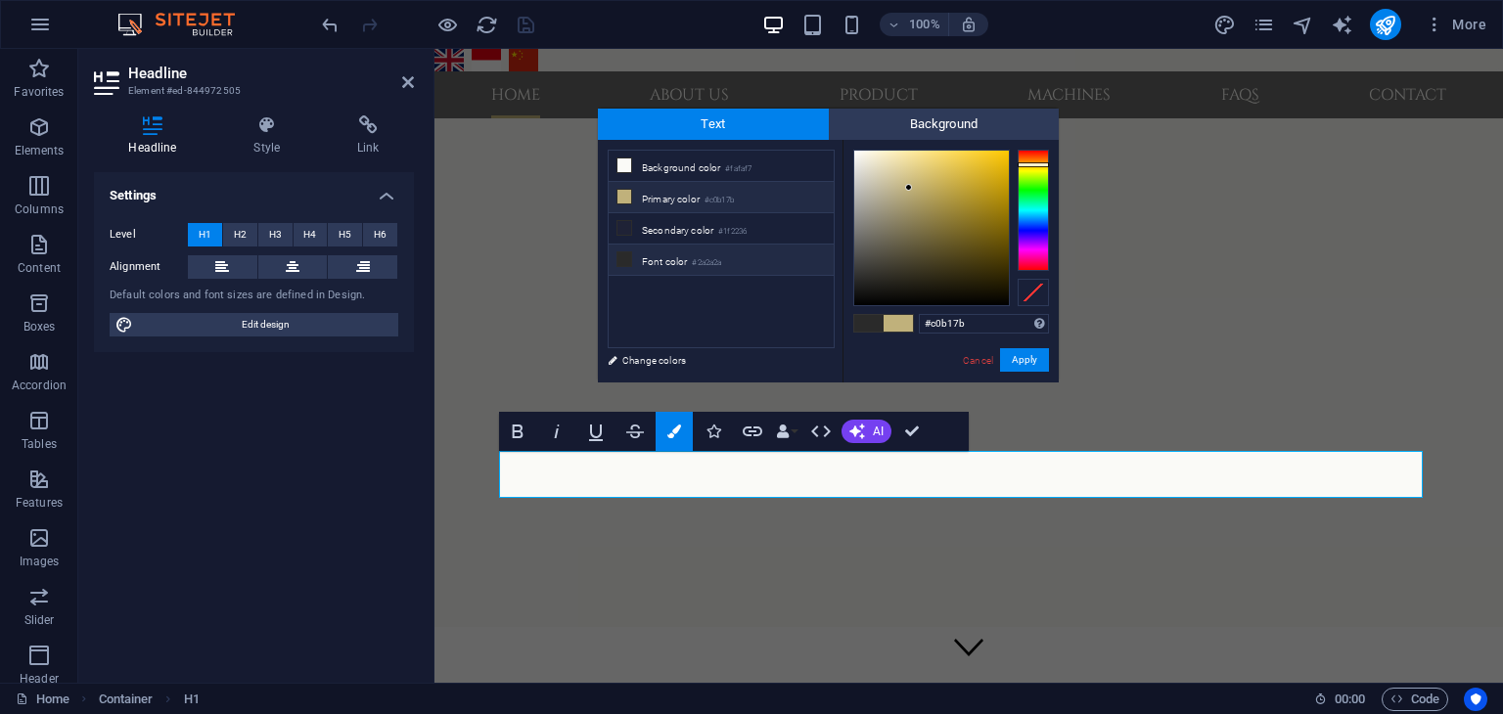
click at [625, 197] on icon at bounding box center [624, 197] width 14 height 14
click at [1030, 360] on button "Apply" at bounding box center [1024, 359] width 49 height 23
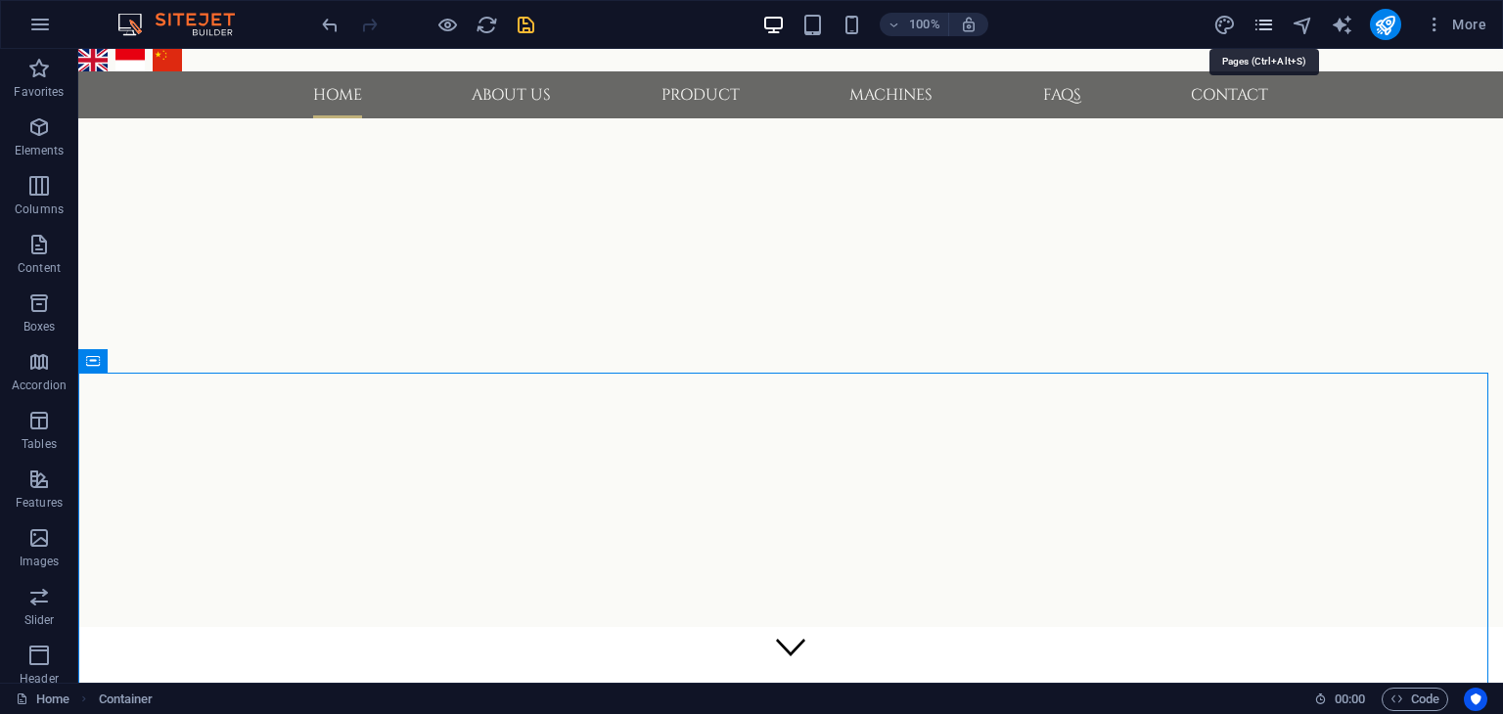
click at [1271, 33] on icon "pages" at bounding box center [1263, 25] width 23 height 23
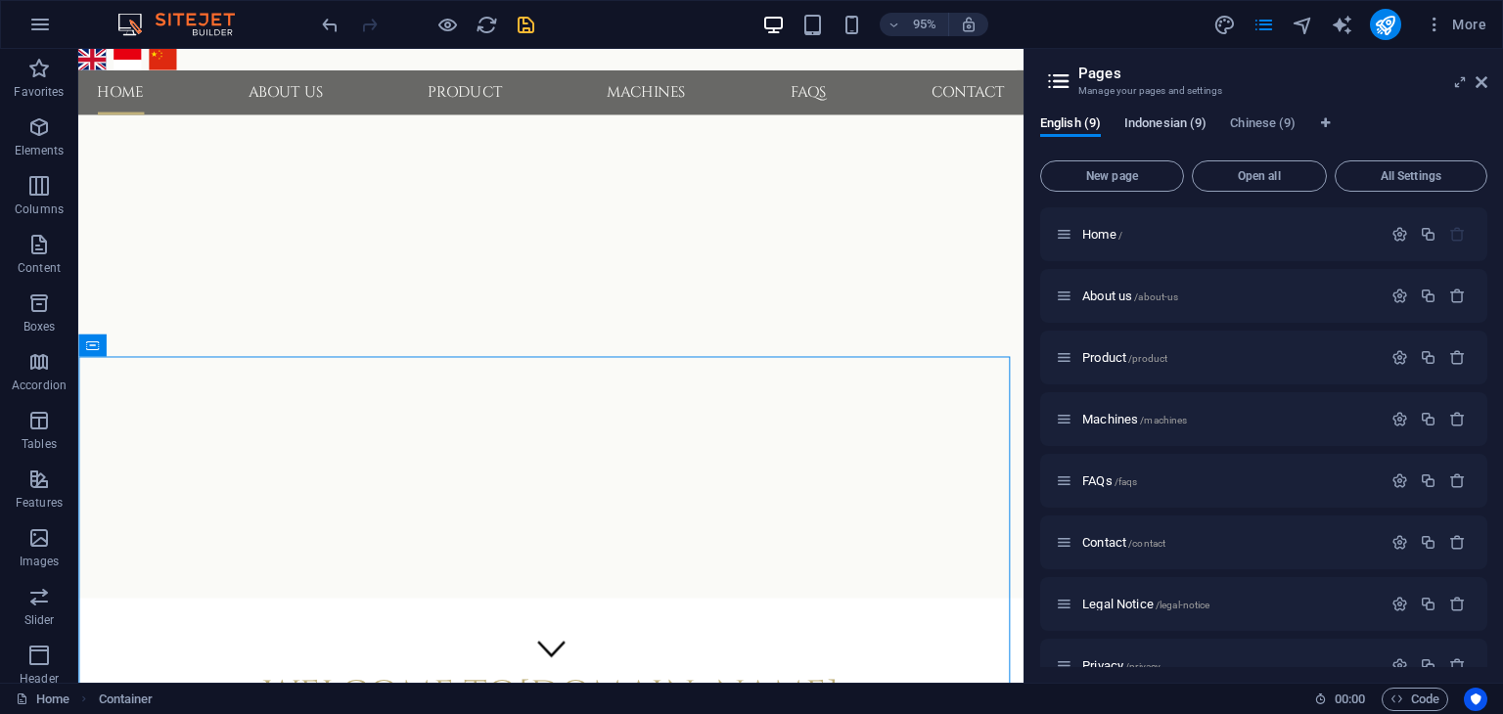
click at [1162, 125] on span "Indonesian (9)" at bounding box center [1165, 125] width 82 height 27
click at [1104, 234] on span "Home /" at bounding box center [1102, 234] width 40 height 15
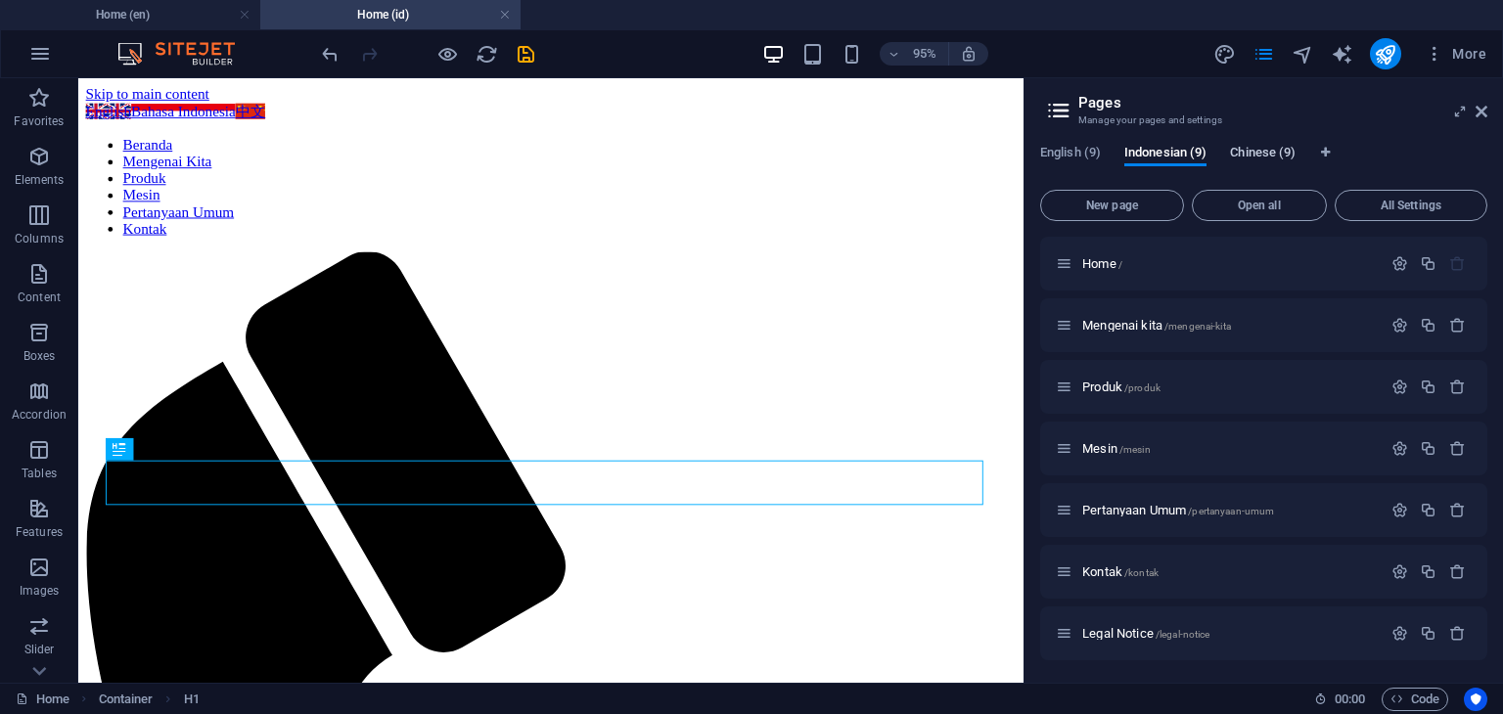
click at [1263, 150] on span "Chinese (9)" at bounding box center [1263, 154] width 66 height 27
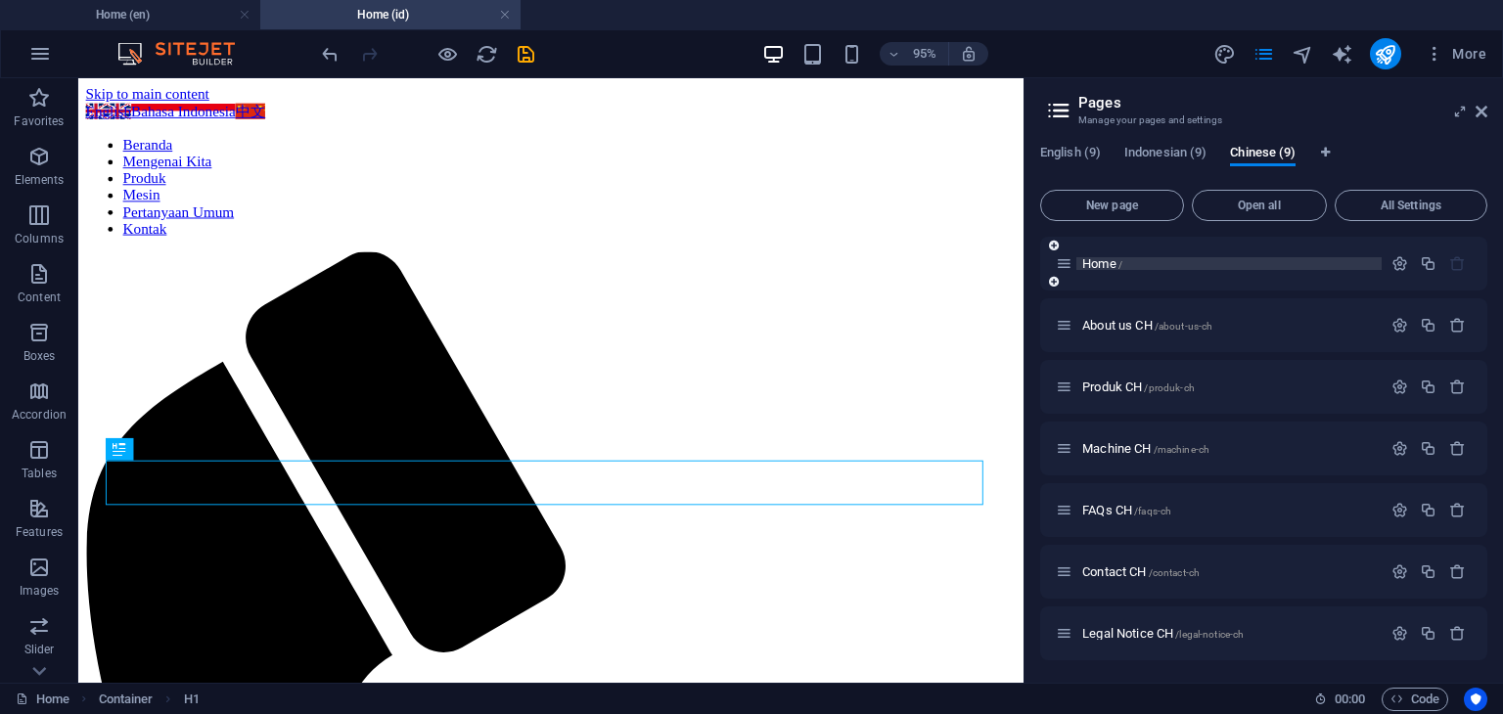
click at [1102, 264] on span "Home /" at bounding box center [1102, 263] width 40 height 15
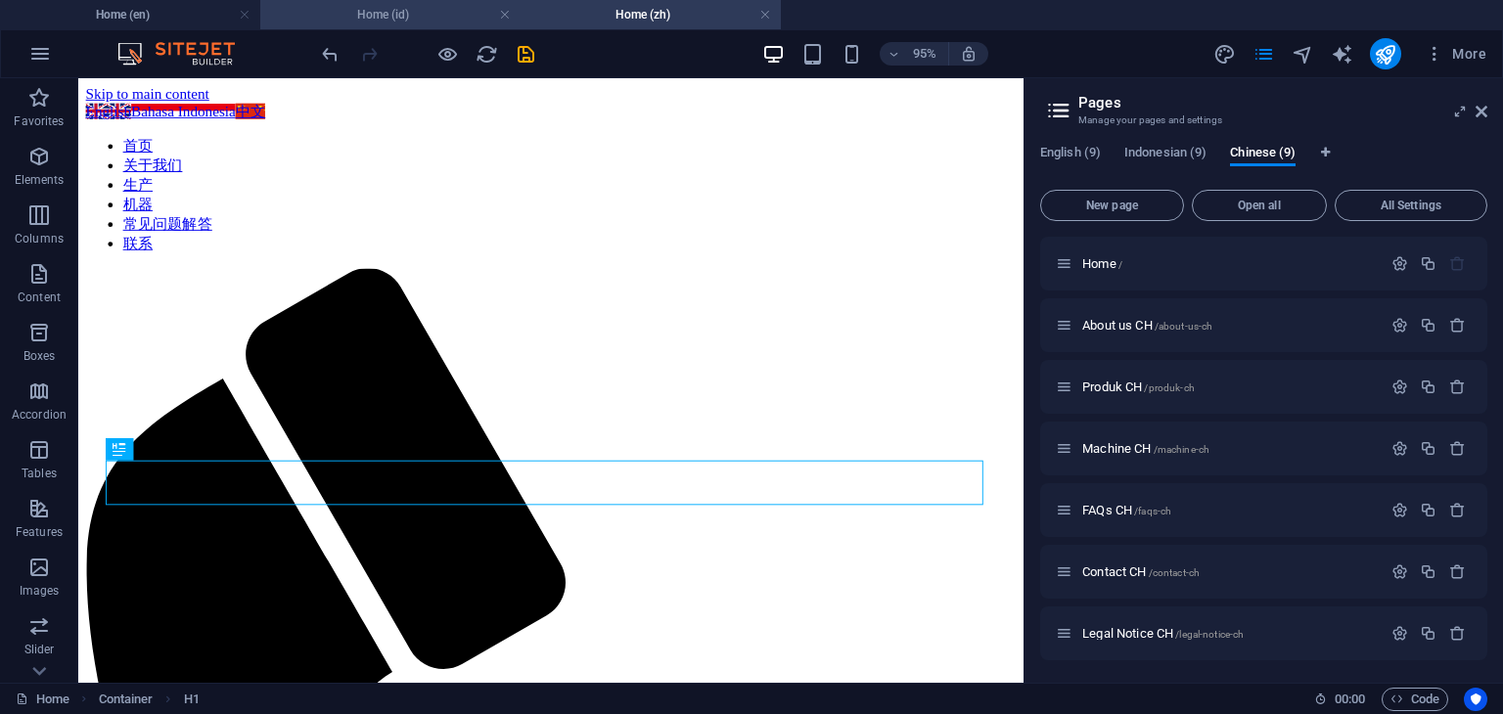
click at [413, 21] on h4 "Home (id)" at bounding box center [390, 15] width 260 height 22
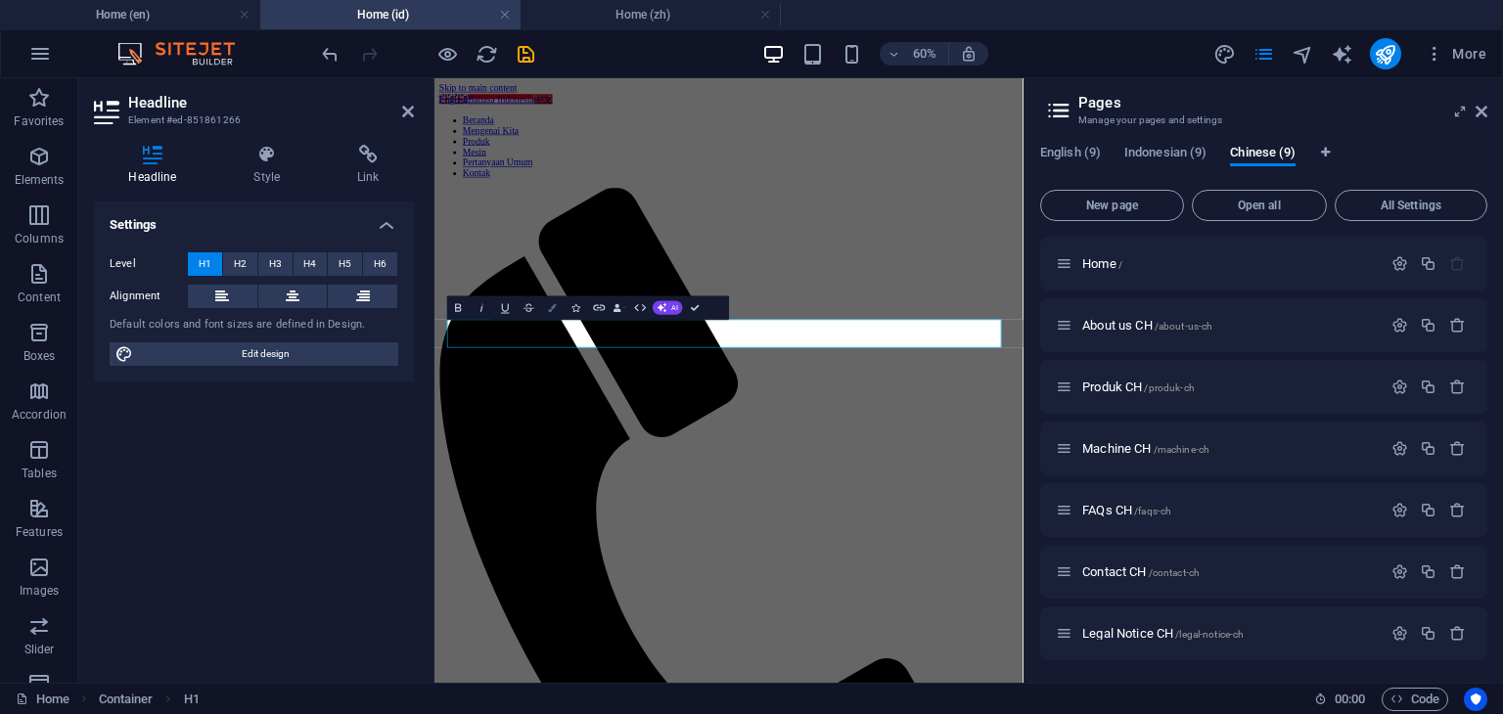
click at [552, 309] on icon "button" at bounding box center [552, 307] width 8 height 8
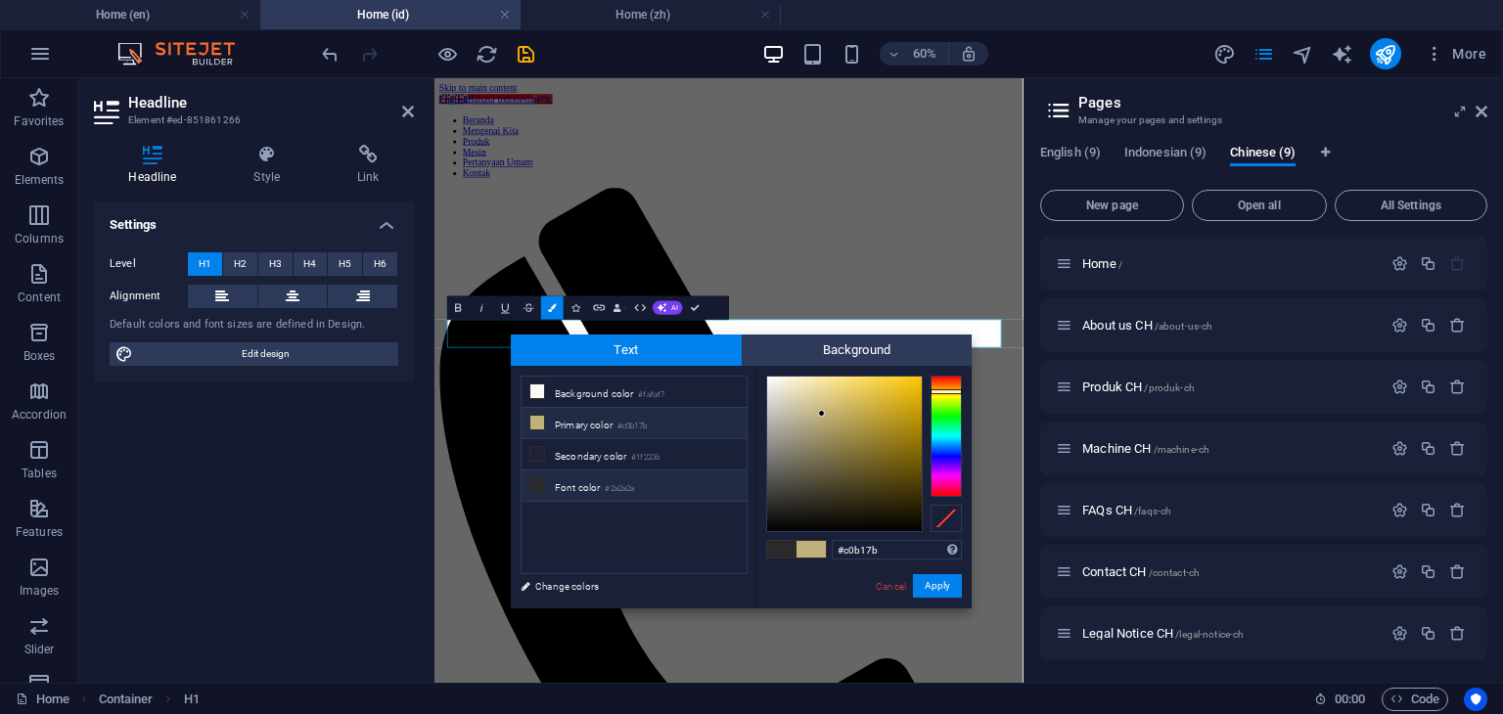
click at [536, 425] on icon at bounding box center [537, 423] width 14 height 14
click at [935, 586] on button "Apply" at bounding box center [937, 585] width 49 height 23
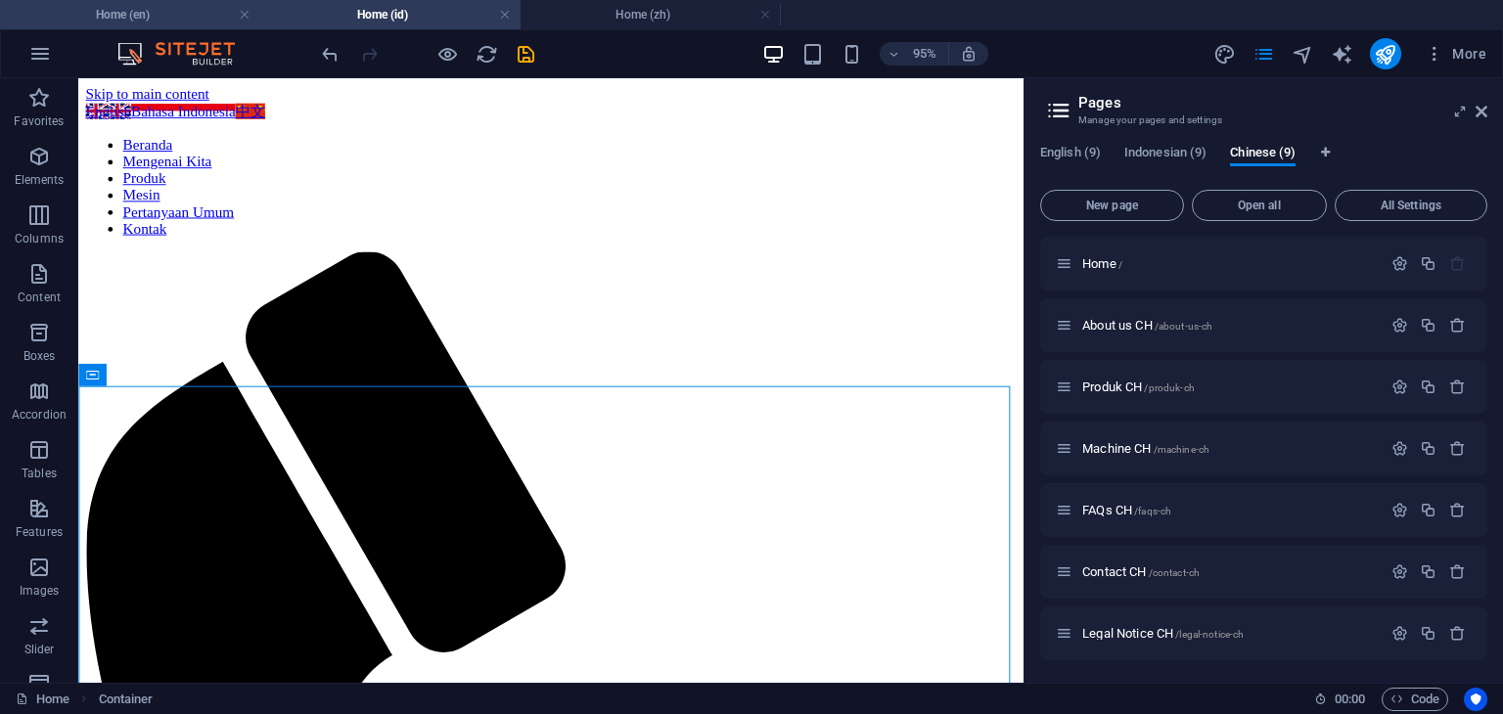
click at [181, 14] on h4 "Home (en)" at bounding box center [130, 15] width 260 height 22
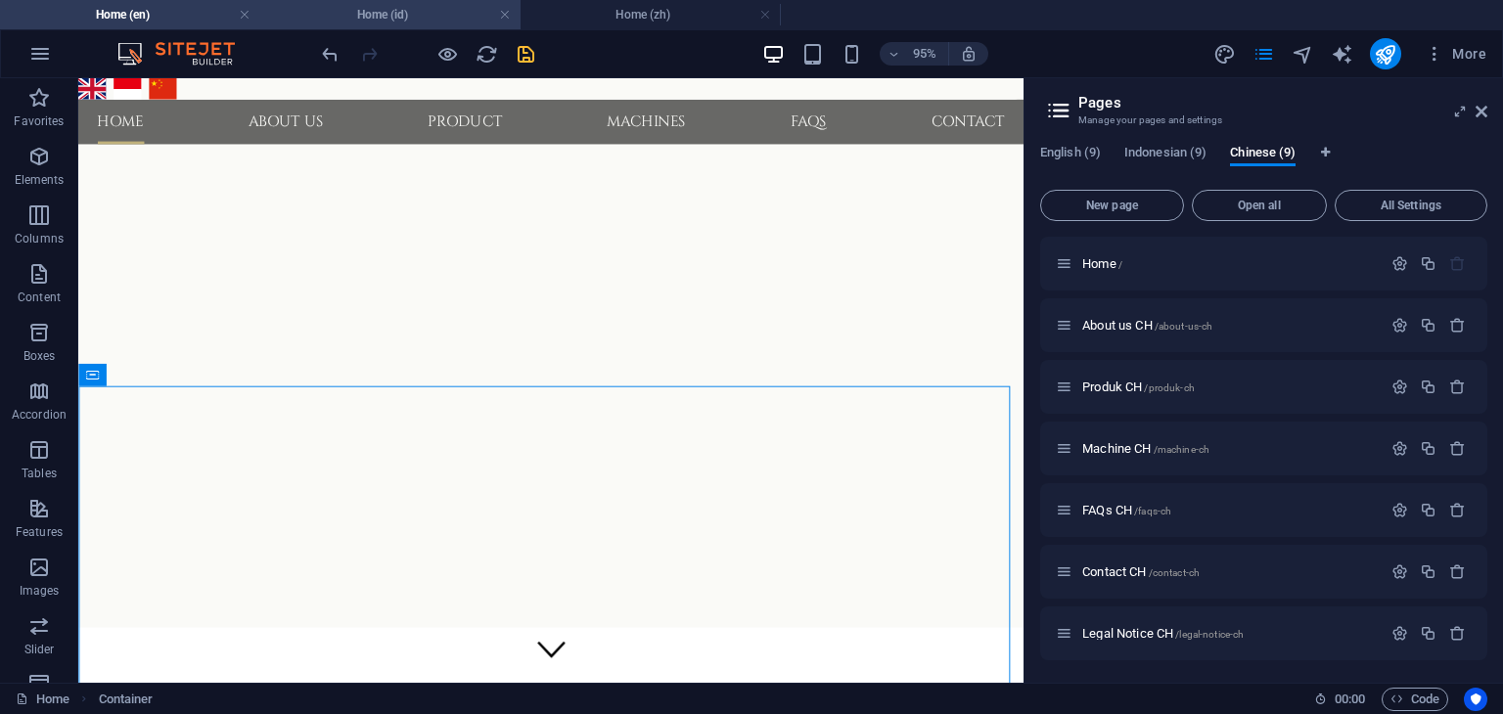
click at [419, 6] on h4 "Home (id)" at bounding box center [390, 15] width 260 height 22
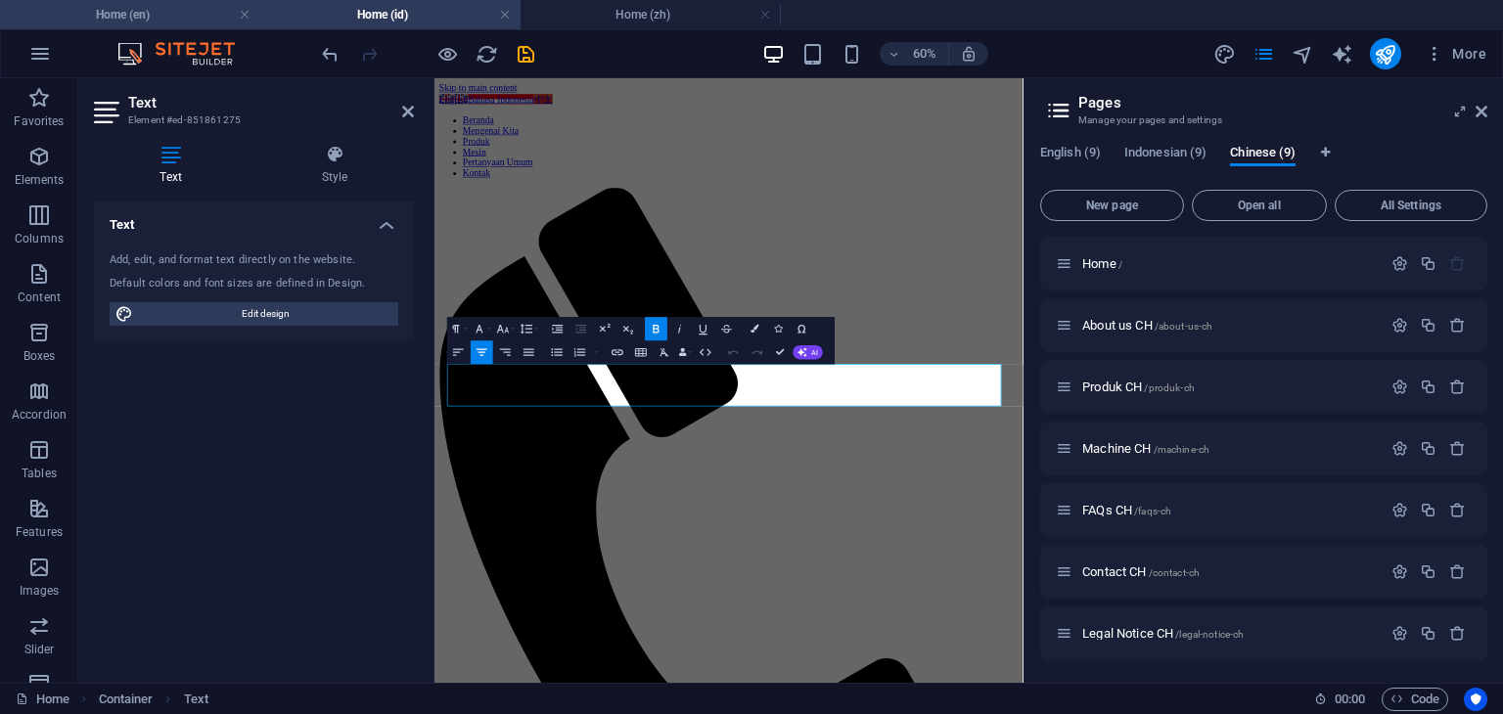
click at [160, 14] on h4 "Home (en)" at bounding box center [130, 15] width 260 height 22
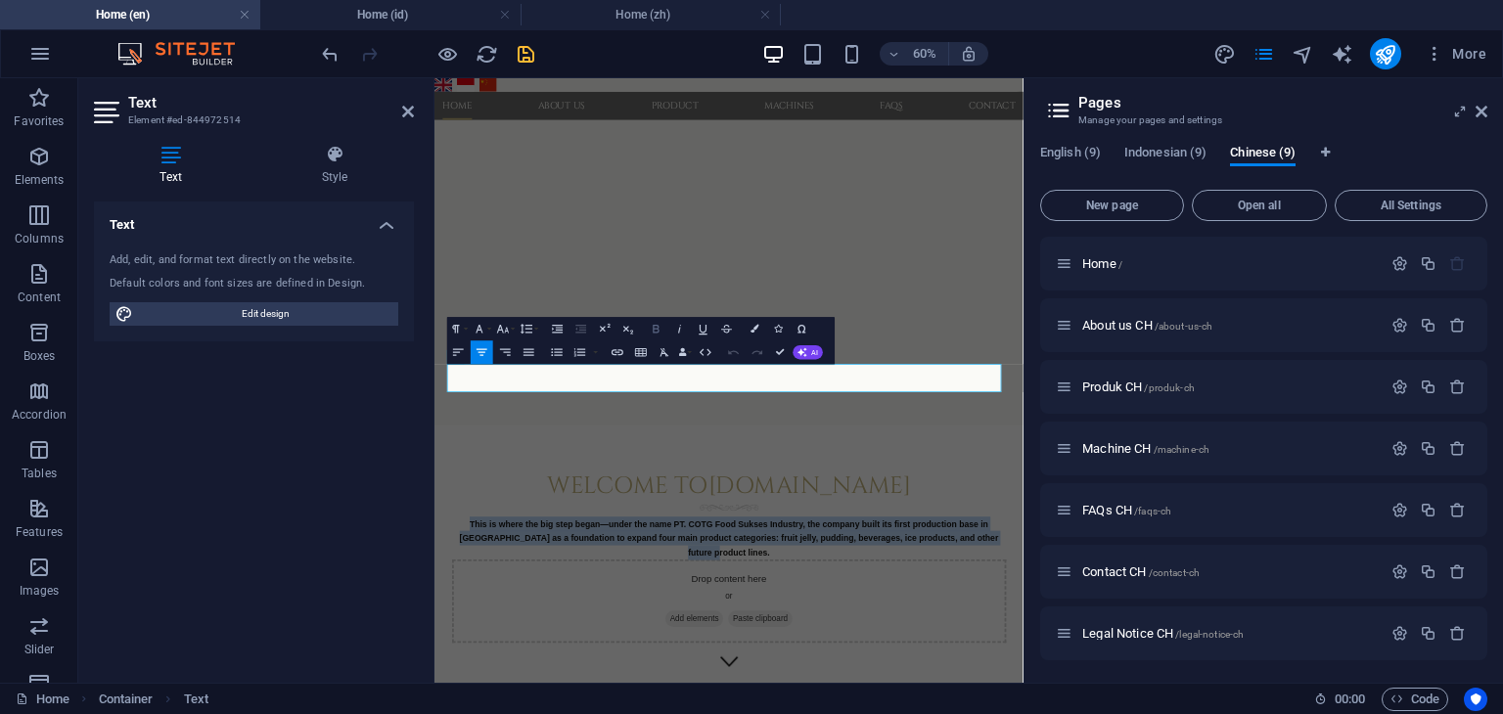
click at [658, 330] on icon "button" at bounding box center [657, 329] width 6 height 8
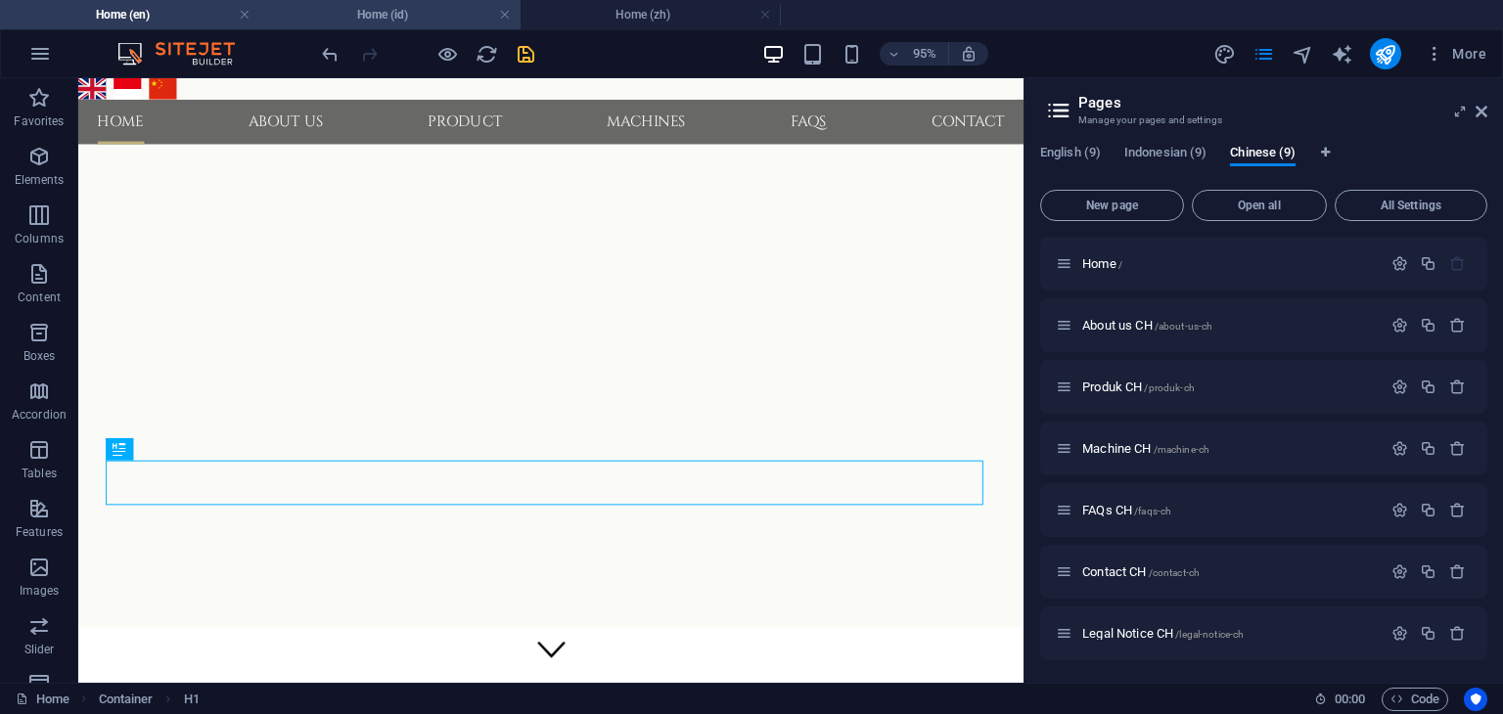
click at [417, 16] on h4 "Home (id)" at bounding box center [390, 15] width 260 height 22
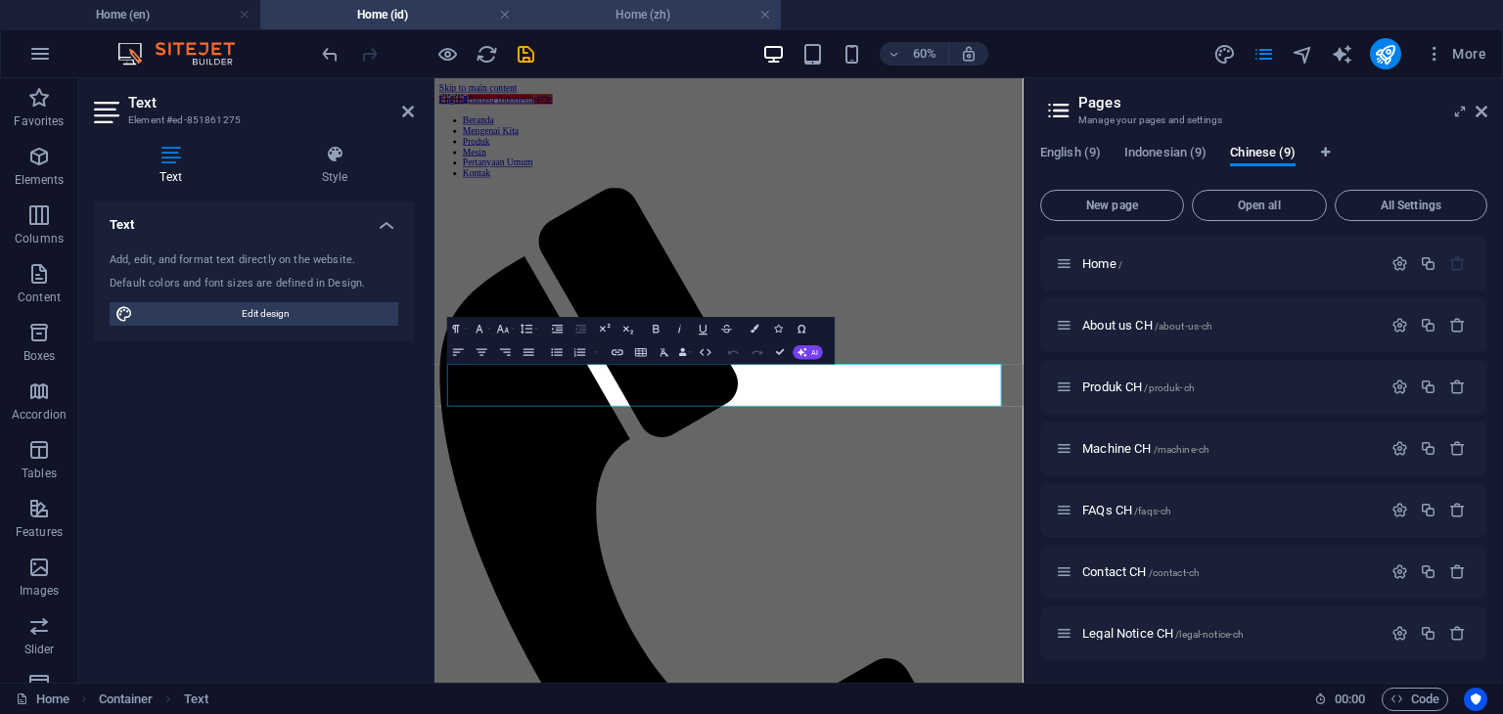
click at [650, 13] on h4 "Home (zh)" at bounding box center [651, 15] width 260 height 22
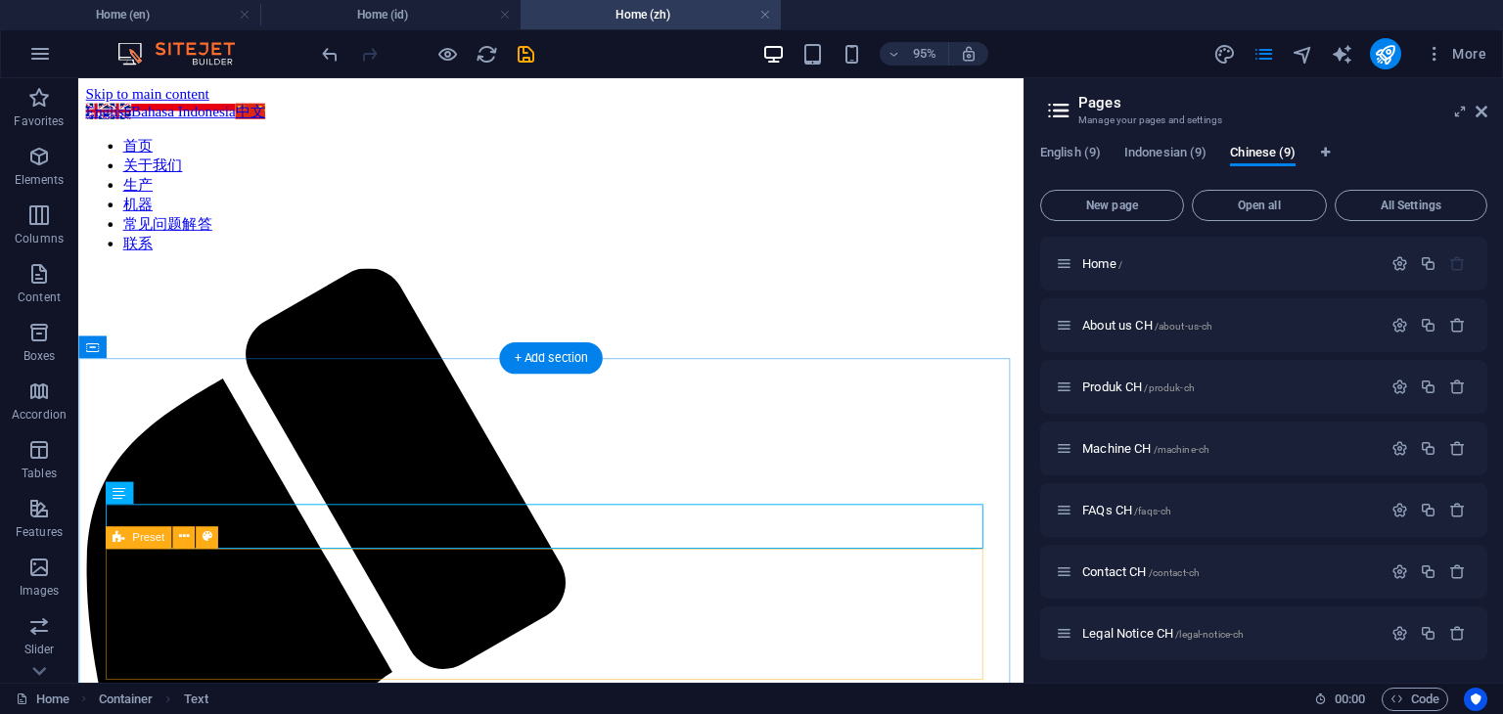
scroll to position [98, 0]
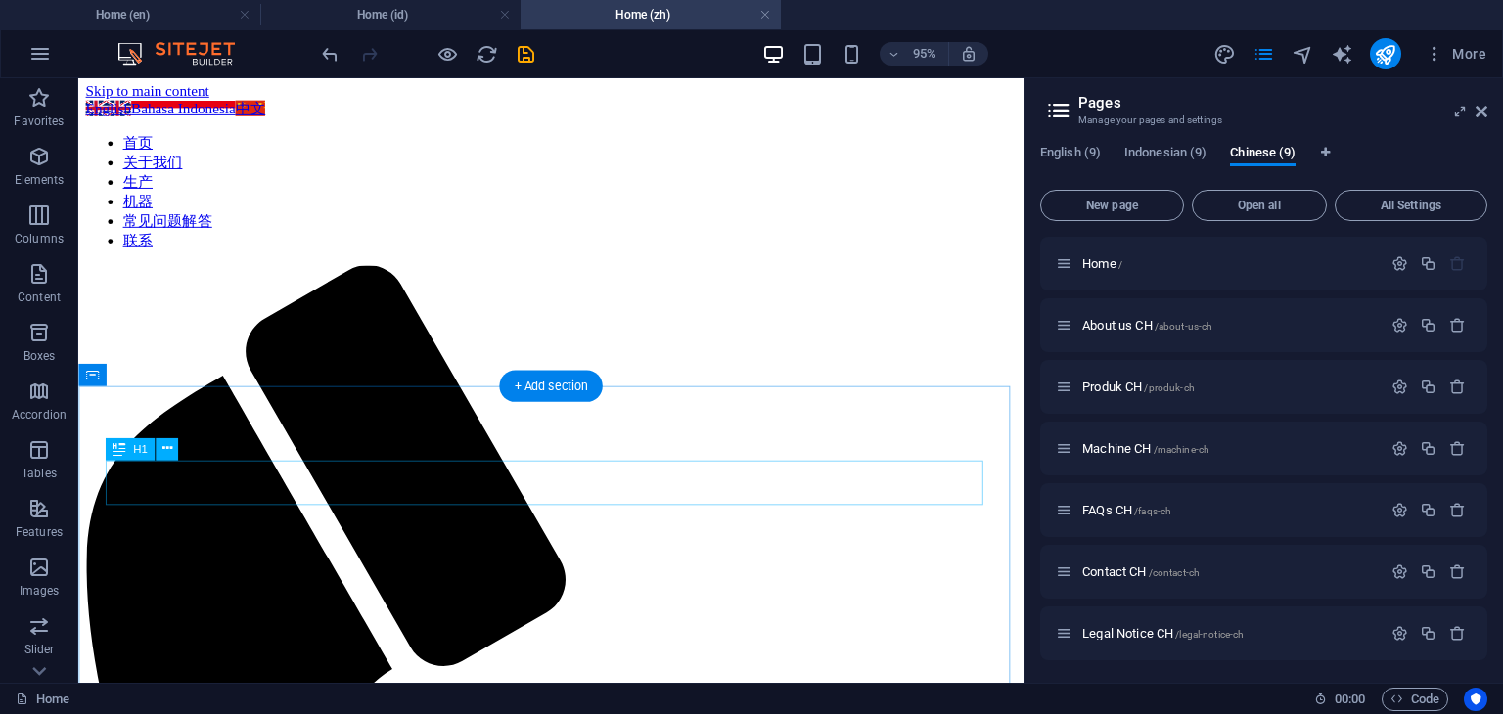
scroll to position [0, 0]
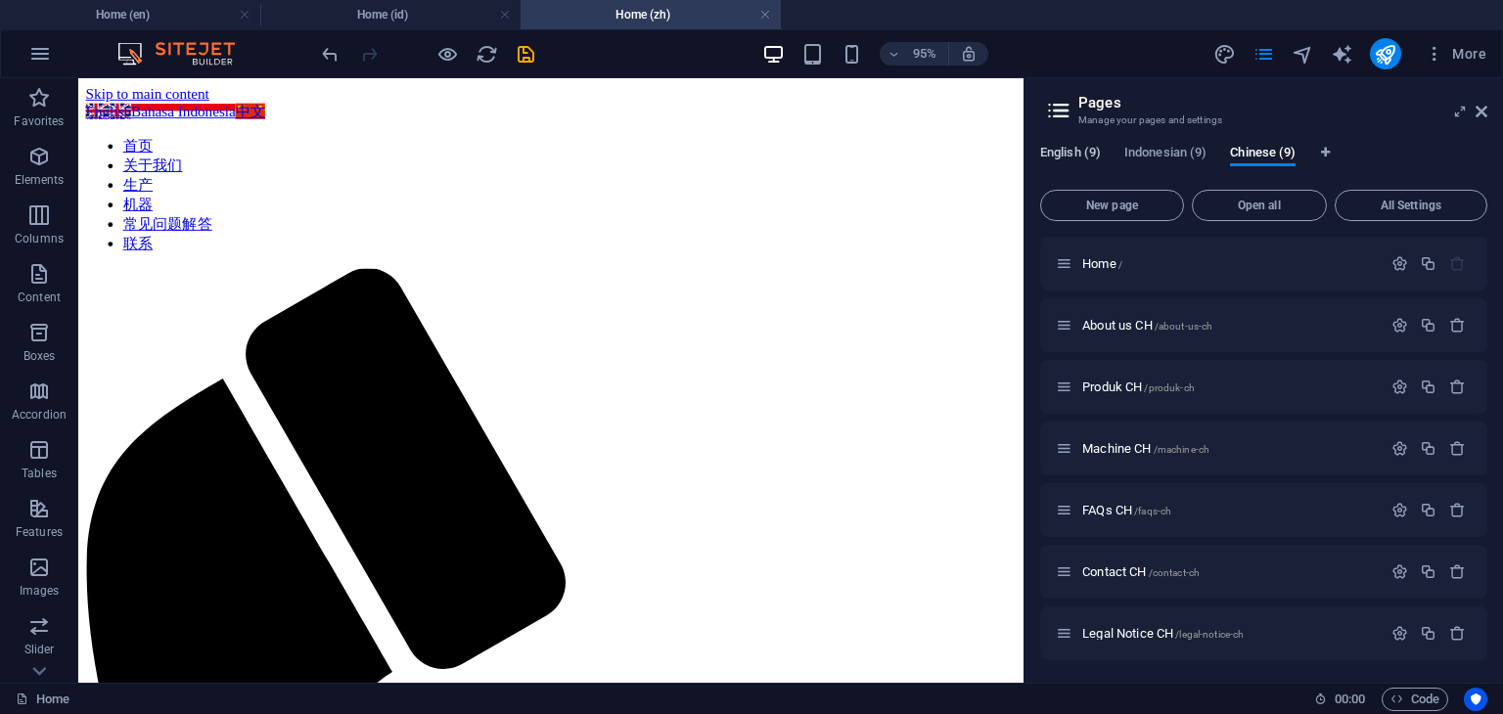
click at [1083, 152] on span "English (9)" at bounding box center [1070, 154] width 61 height 27
click at [1157, 150] on span "Indonesian (9)" at bounding box center [1165, 154] width 82 height 27
click at [1306, 56] on icon "navigator" at bounding box center [1303, 54] width 23 height 23
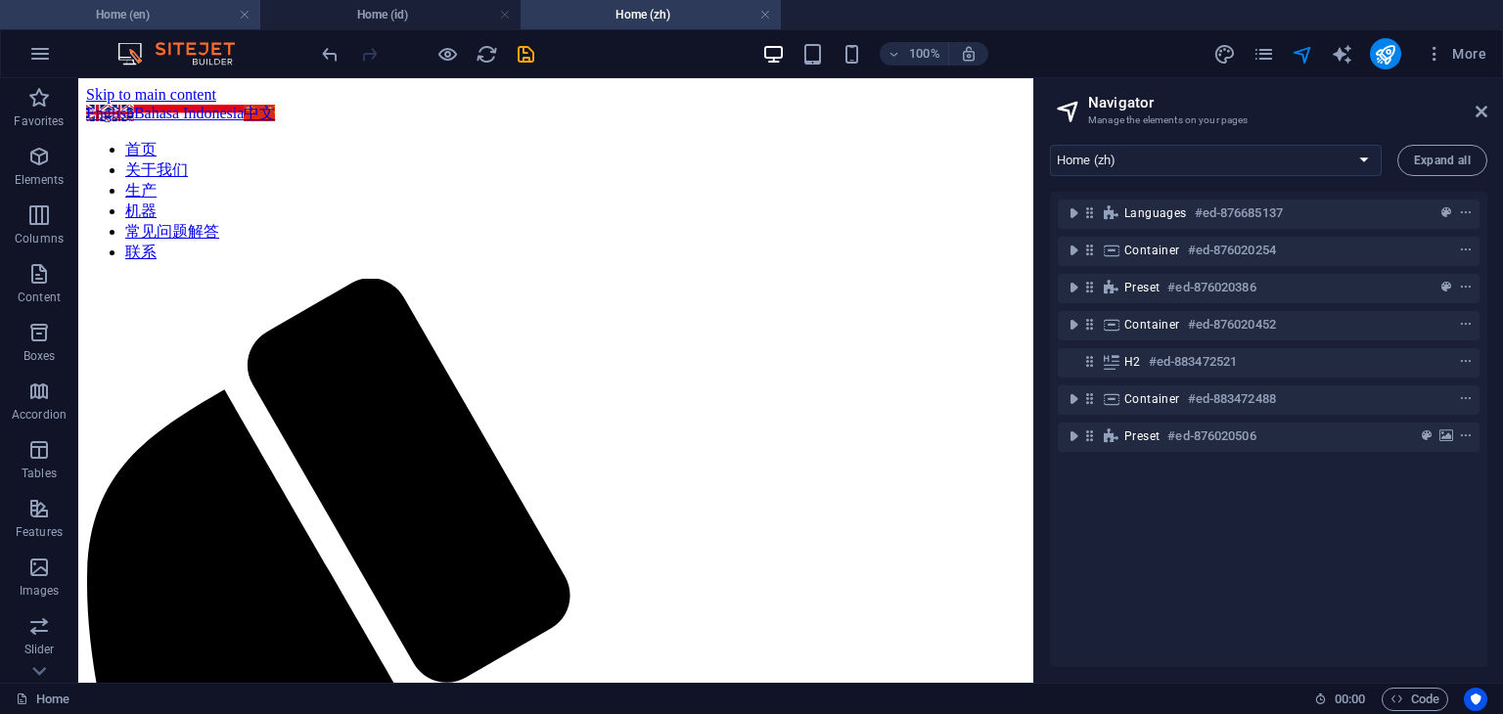
click at [165, 10] on h4 "Home (en)" at bounding box center [130, 15] width 260 height 22
select select "16215572-en"
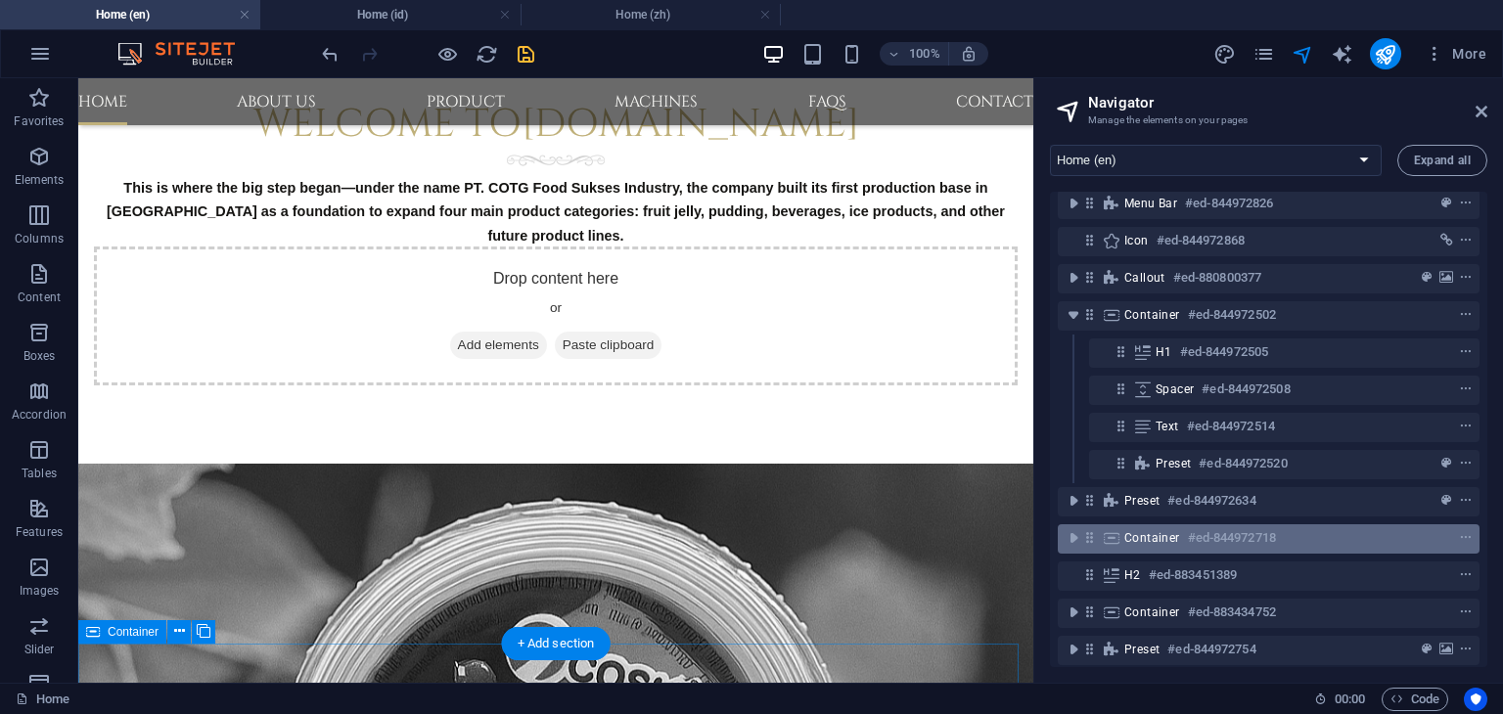
scroll to position [68, 0]
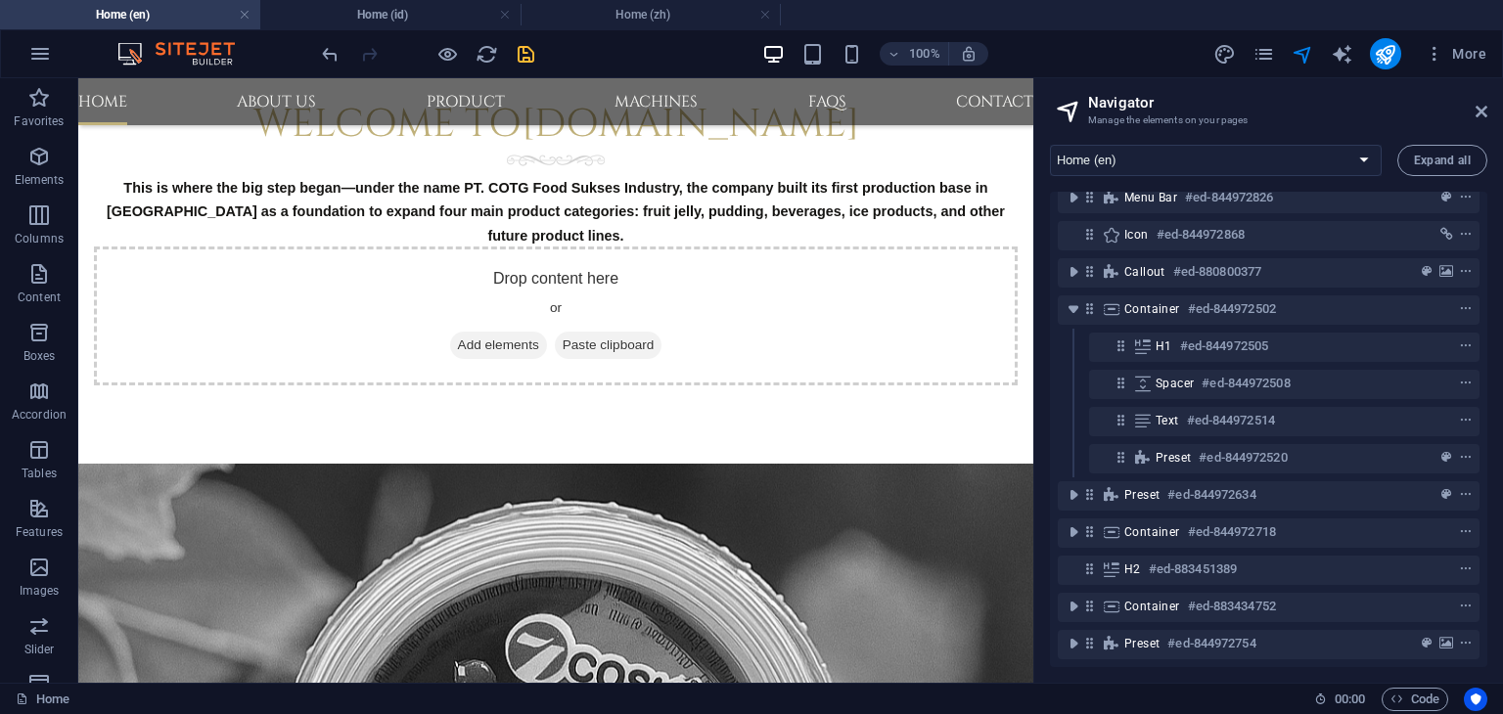
click at [526, 57] on icon "save" at bounding box center [526, 54] width 23 height 23
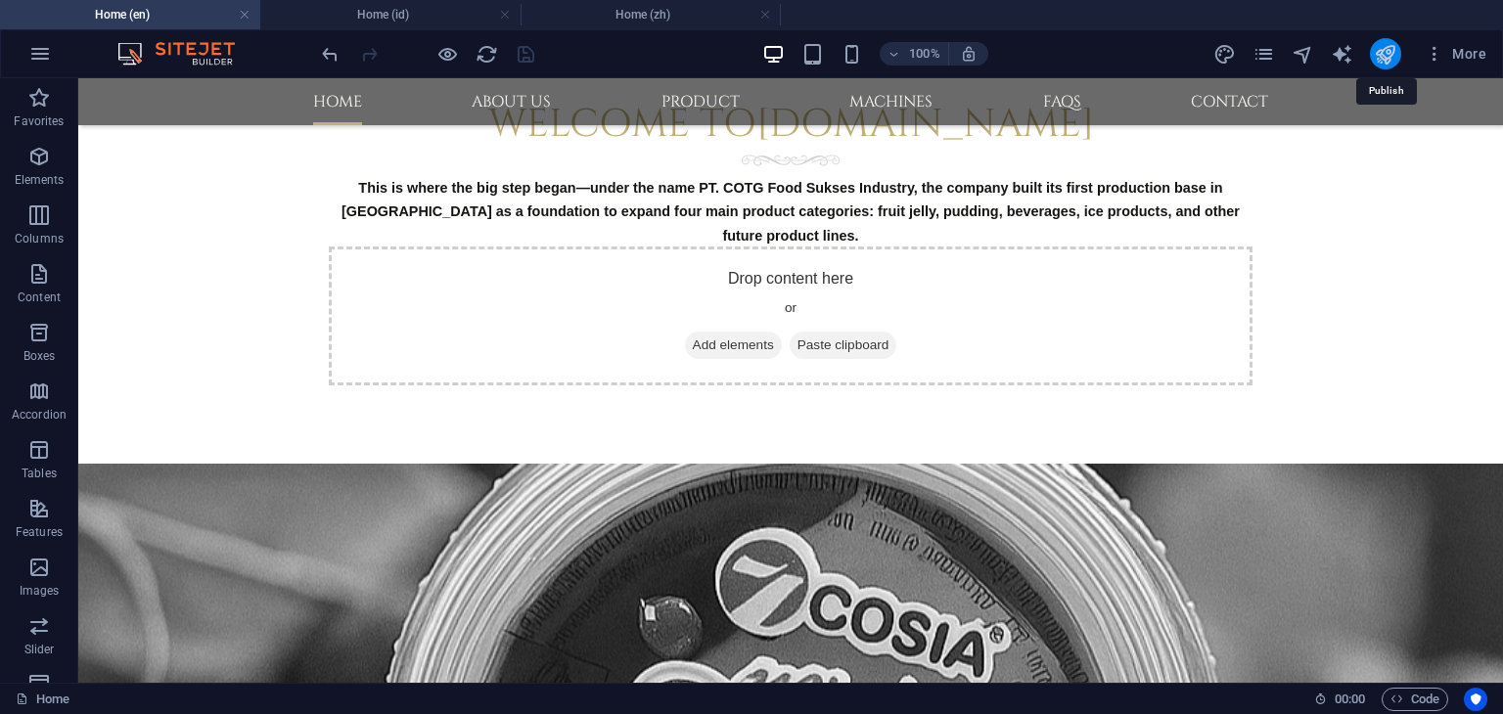
click at [1393, 55] on icon "publish" at bounding box center [1385, 54] width 23 height 23
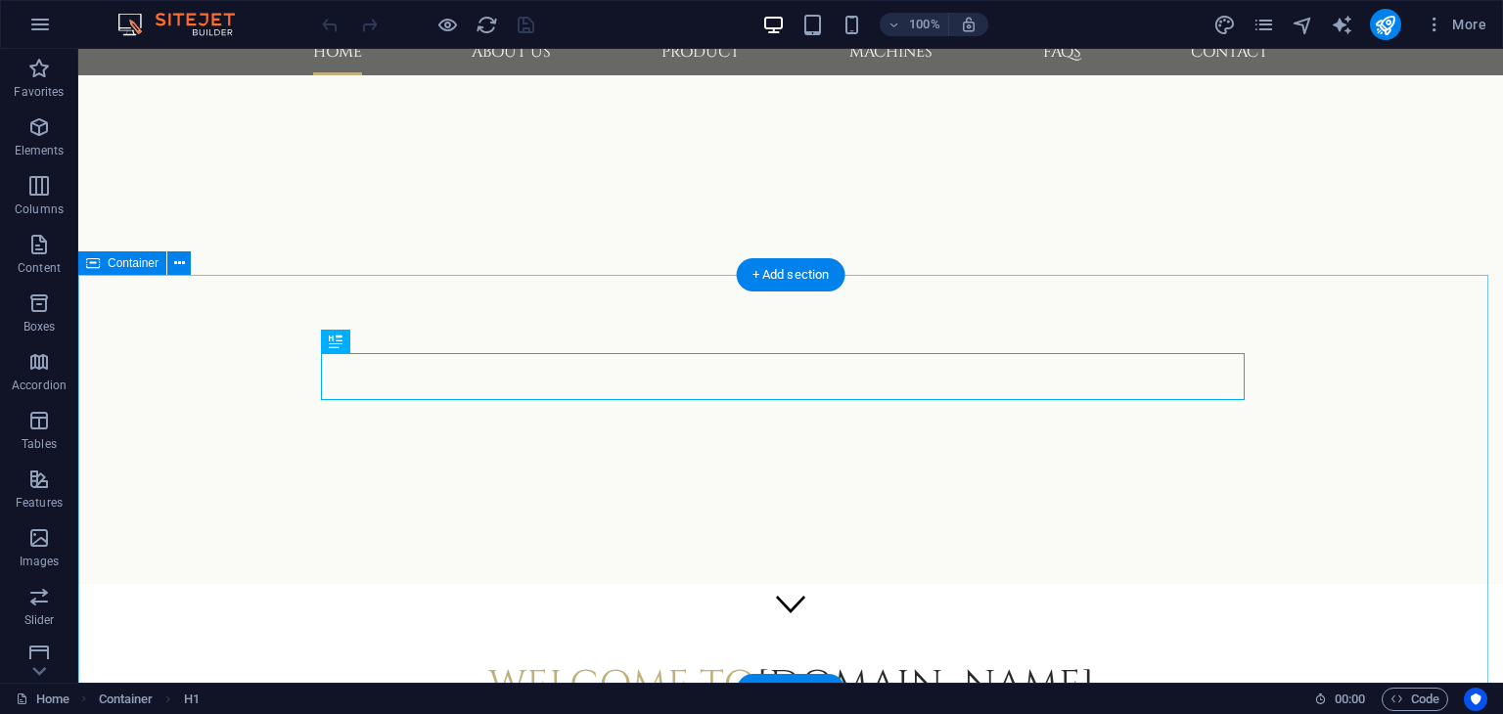
scroll to position [98, 0]
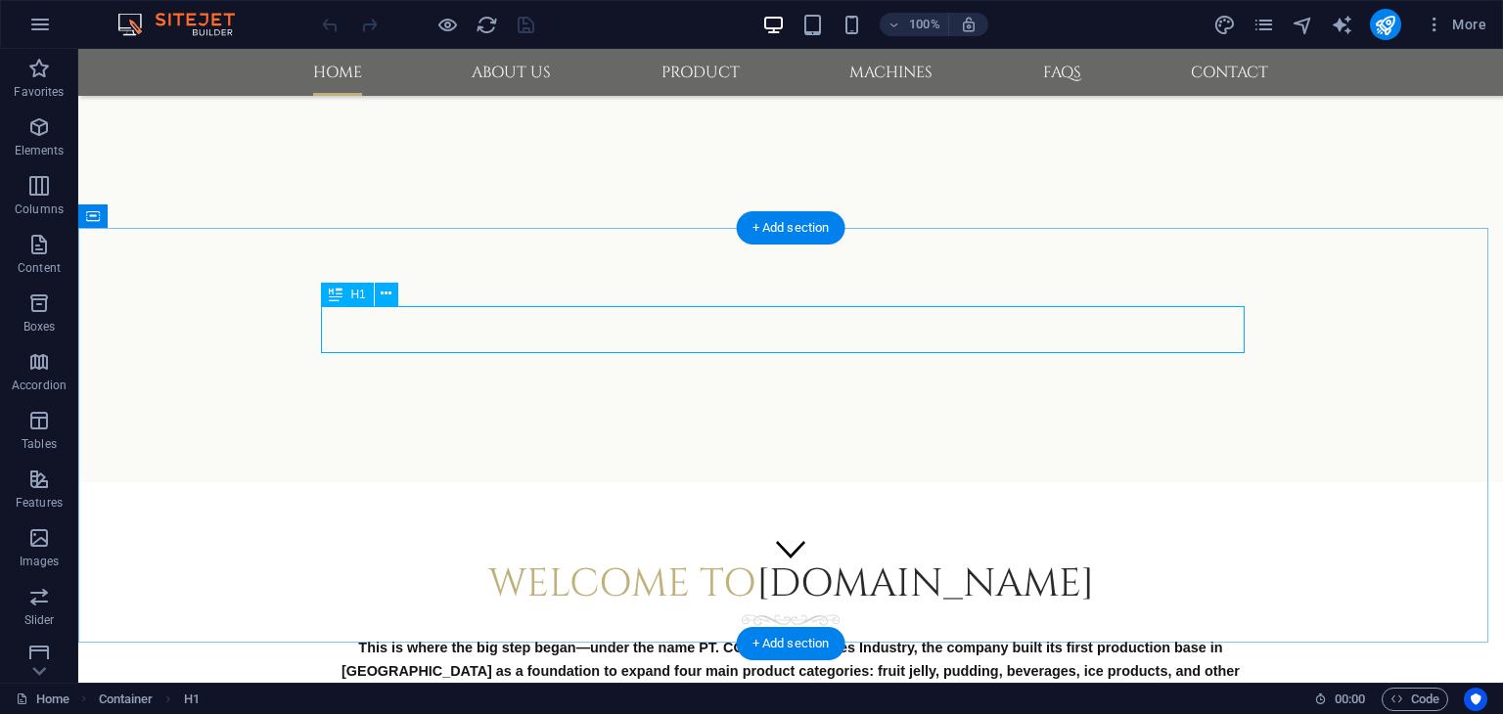
click at [915, 558] on span "[DOMAIN_NAME]" at bounding box center [925, 584] width 338 height 53
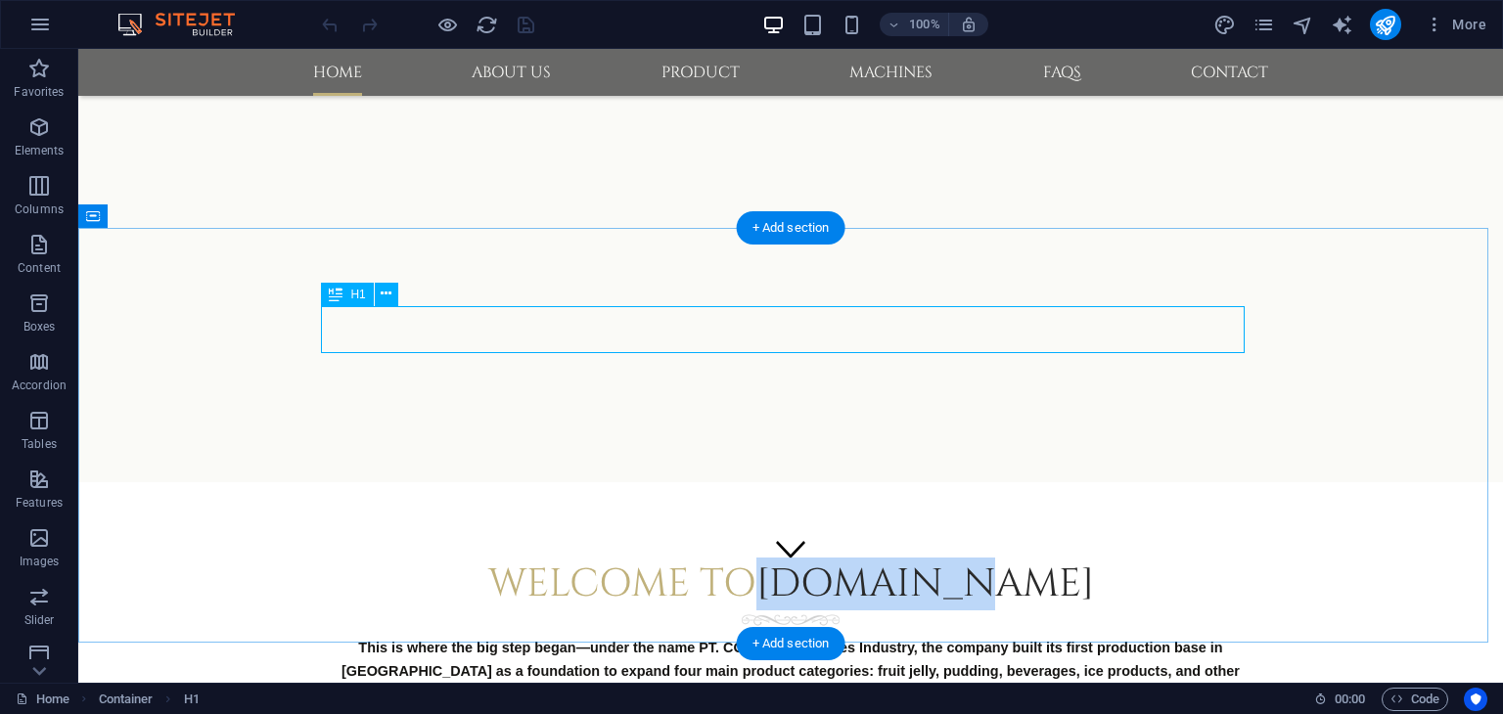
click at [915, 558] on span "[DOMAIN_NAME]" at bounding box center [925, 584] width 338 height 53
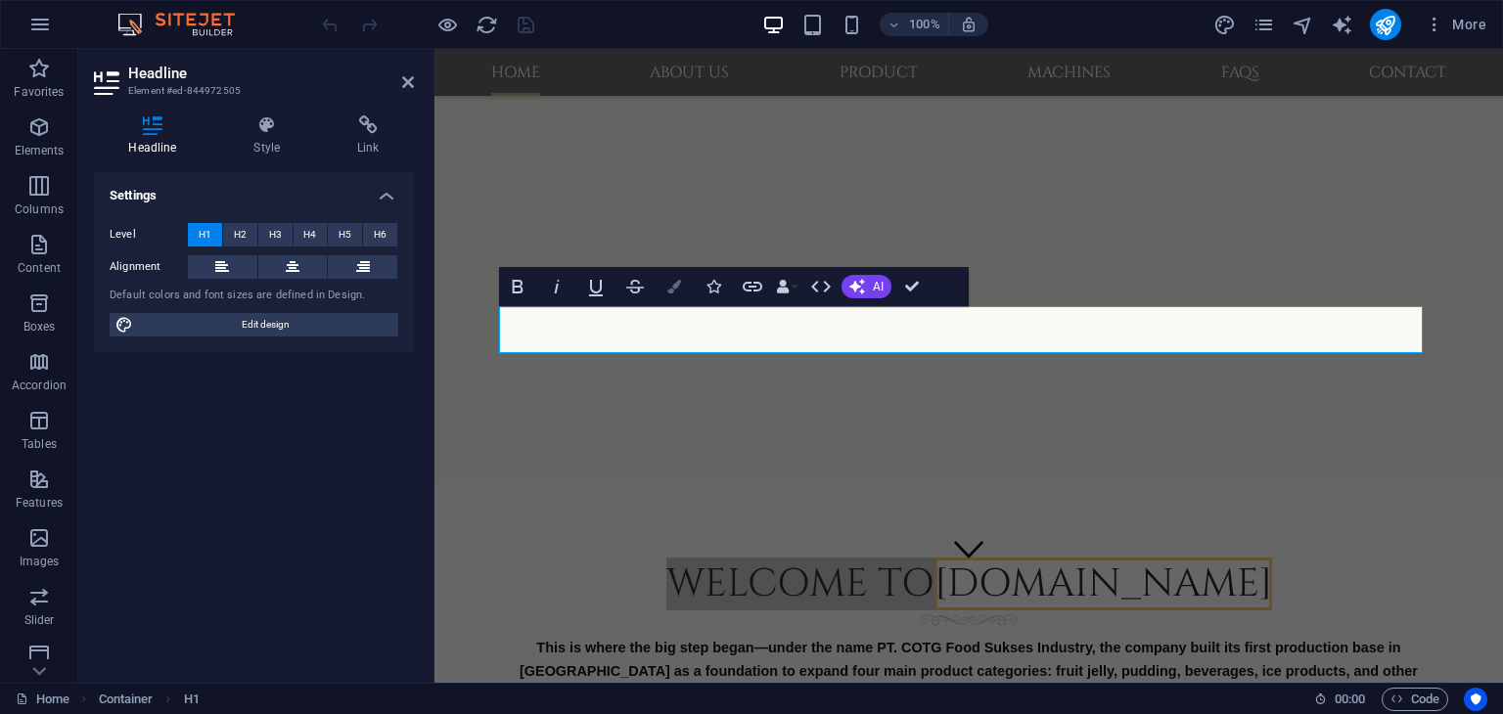
click at [673, 286] on icon "button" at bounding box center [674, 287] width 14 height 14
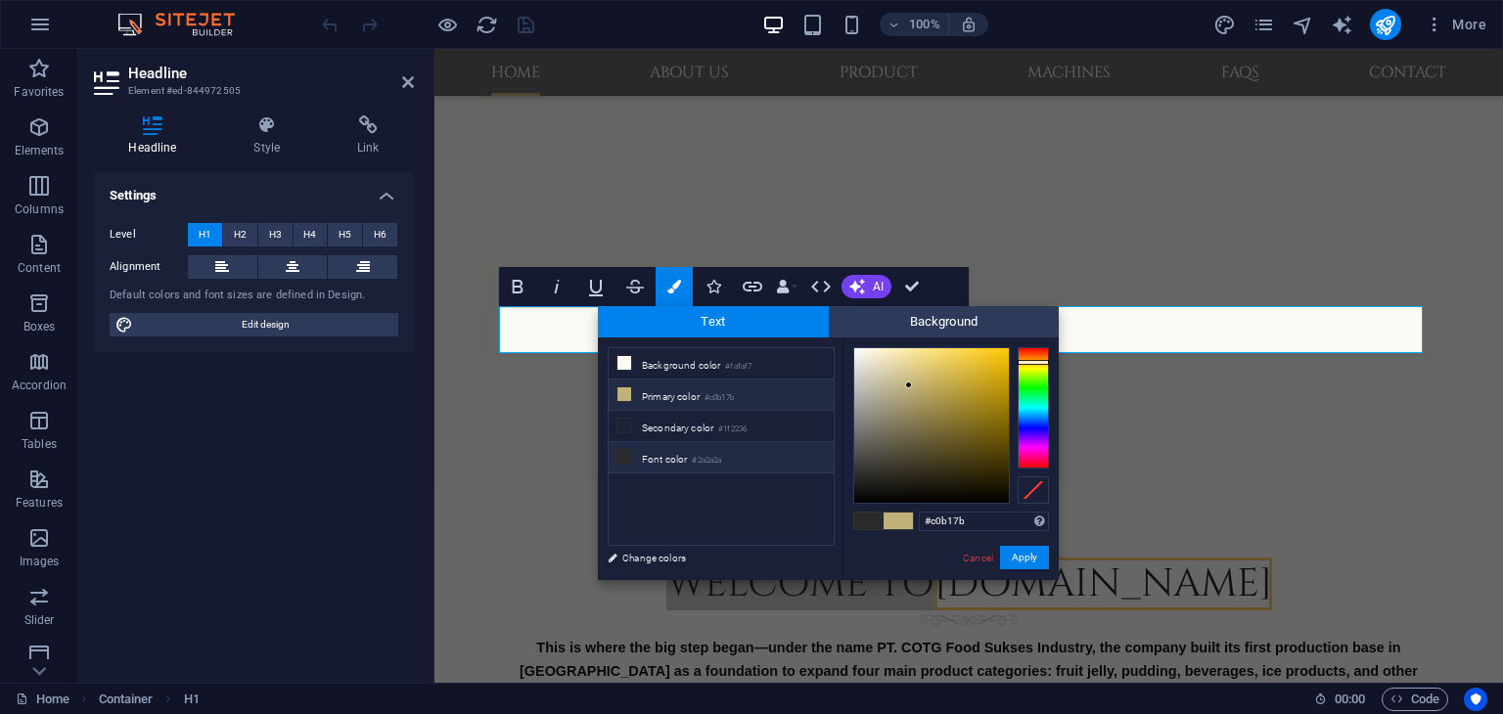
click at [618, 396] on icon at bounding box center [624, 394] width 14 height 14
click at [1030, 562] on button "Apply" at bounding box center [1024, 557] width 49 height 23
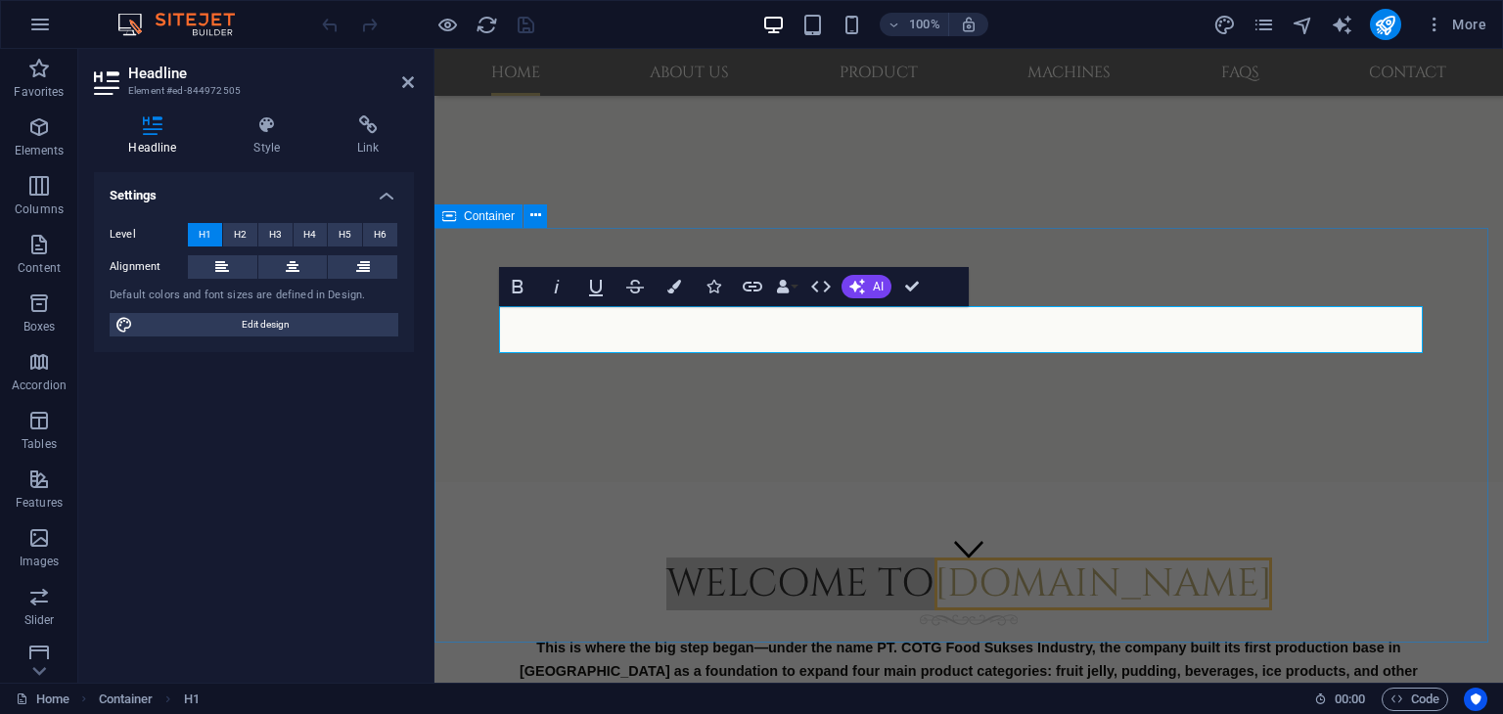
click at [474, 519] on div "Welcome to [DOMAIN_NAME] This is where the big step began—under the name PT. CO…" at bounding box center [968, 703] width 1068 height 442
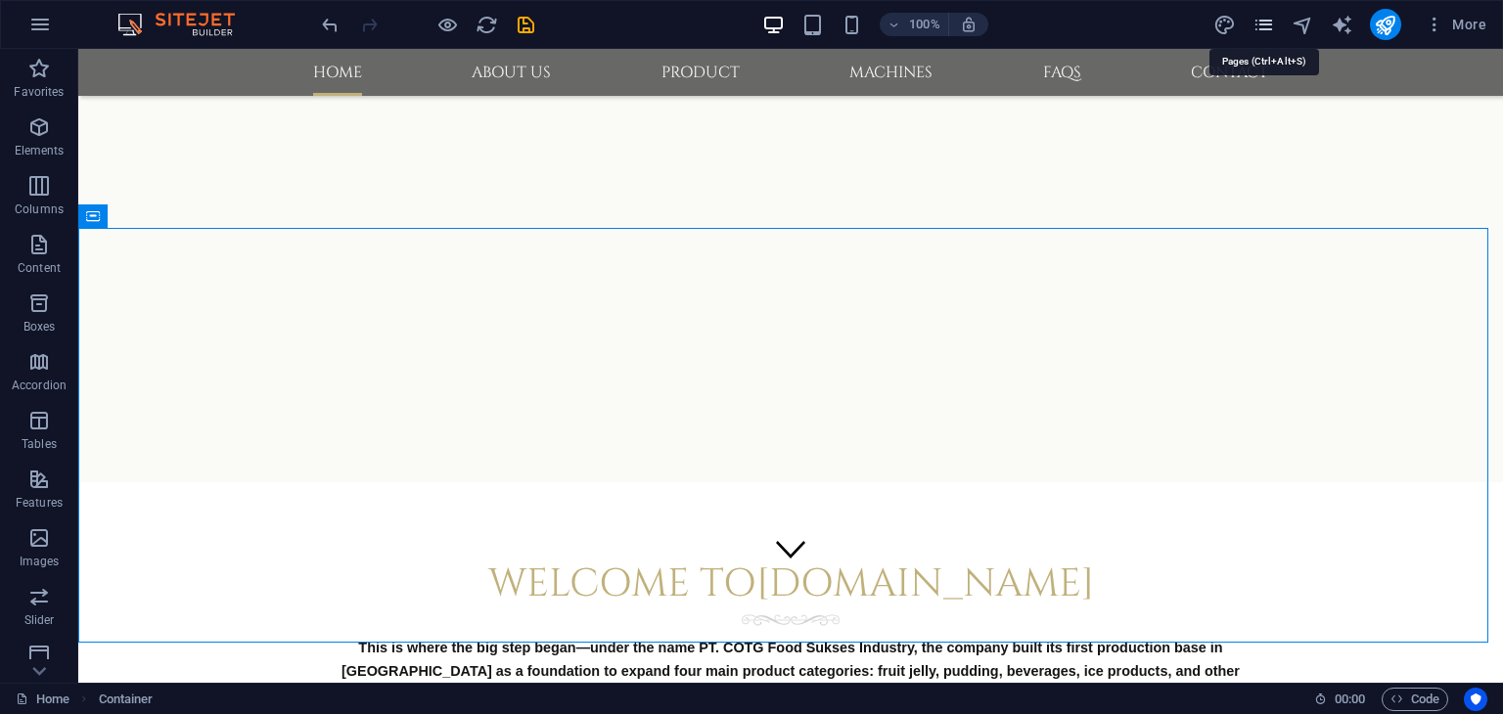
click at [1263, 25] on icon "pages" at bounding box center [1263, 25] width 23 height 23
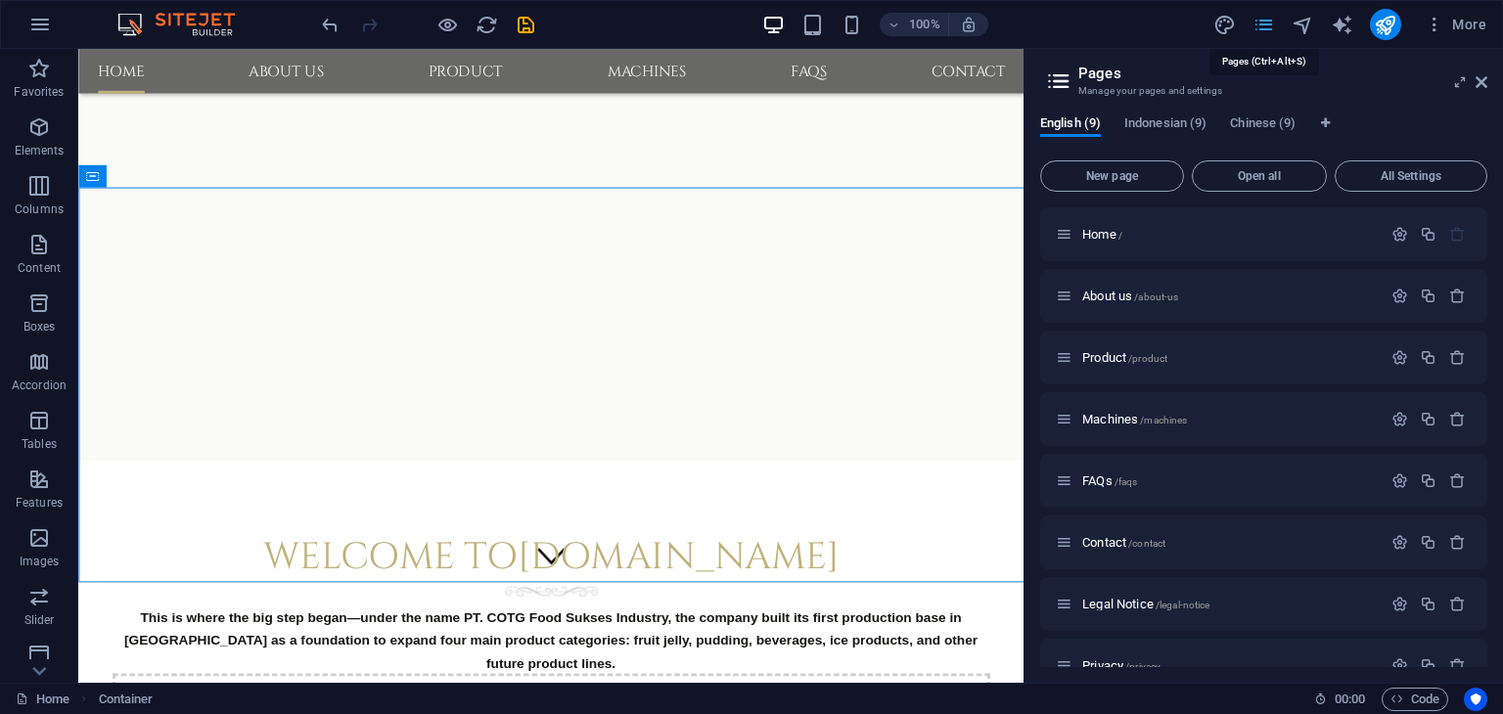
scroll to position [130, 0]
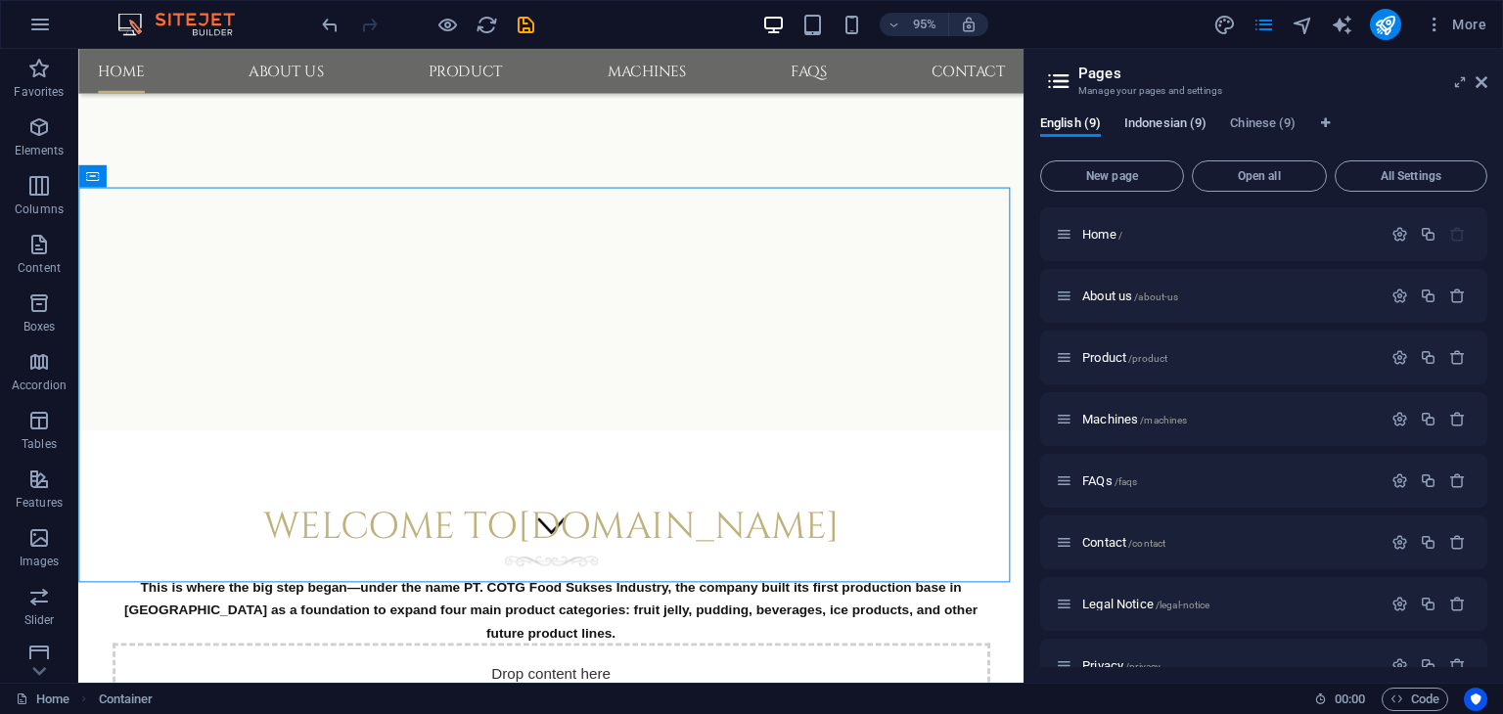
click at [1158, 118] on span "Indonesian (9)" at bounding box center [1165, 125] width 82 height 27
click at [1107, 233] on span "Home /" at bounding box center [1102, 234] width 40 height 15
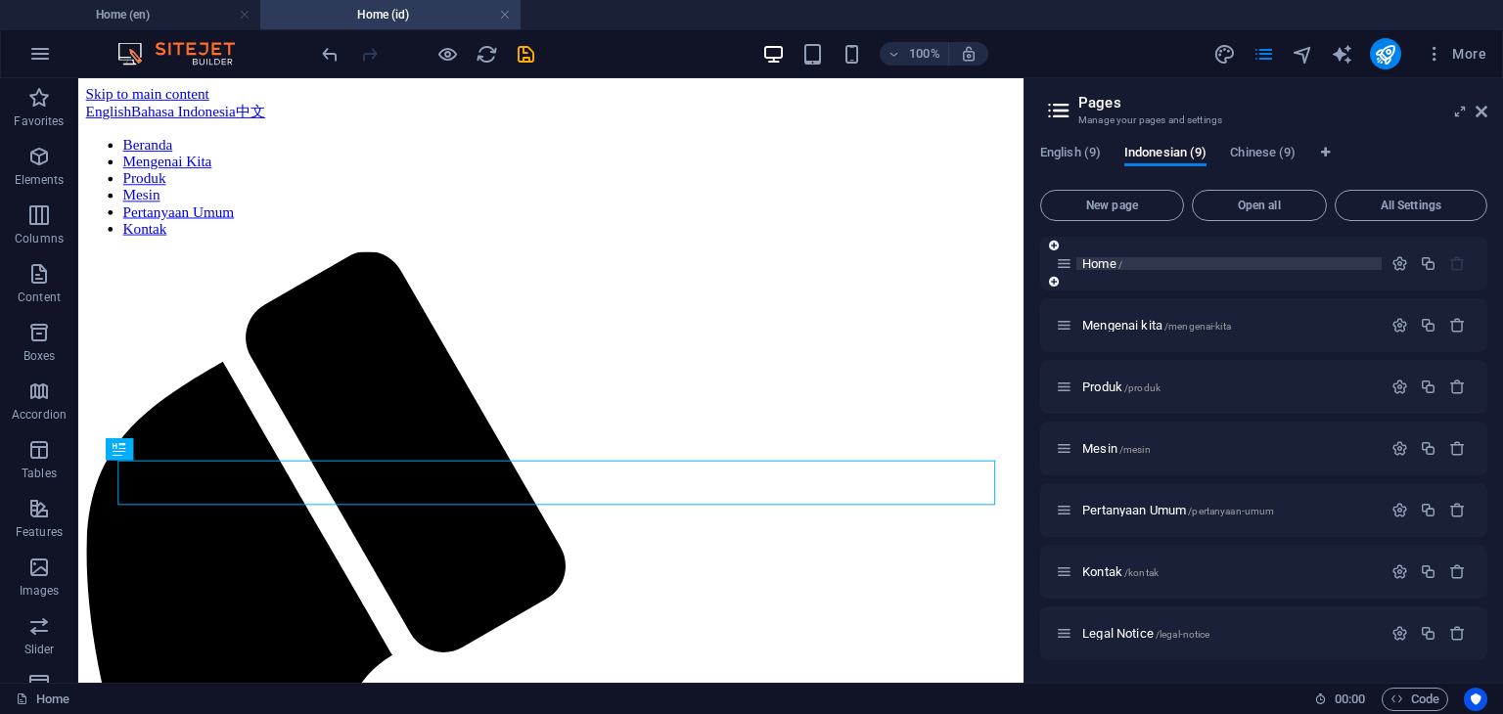
scroll to position [0, 0]
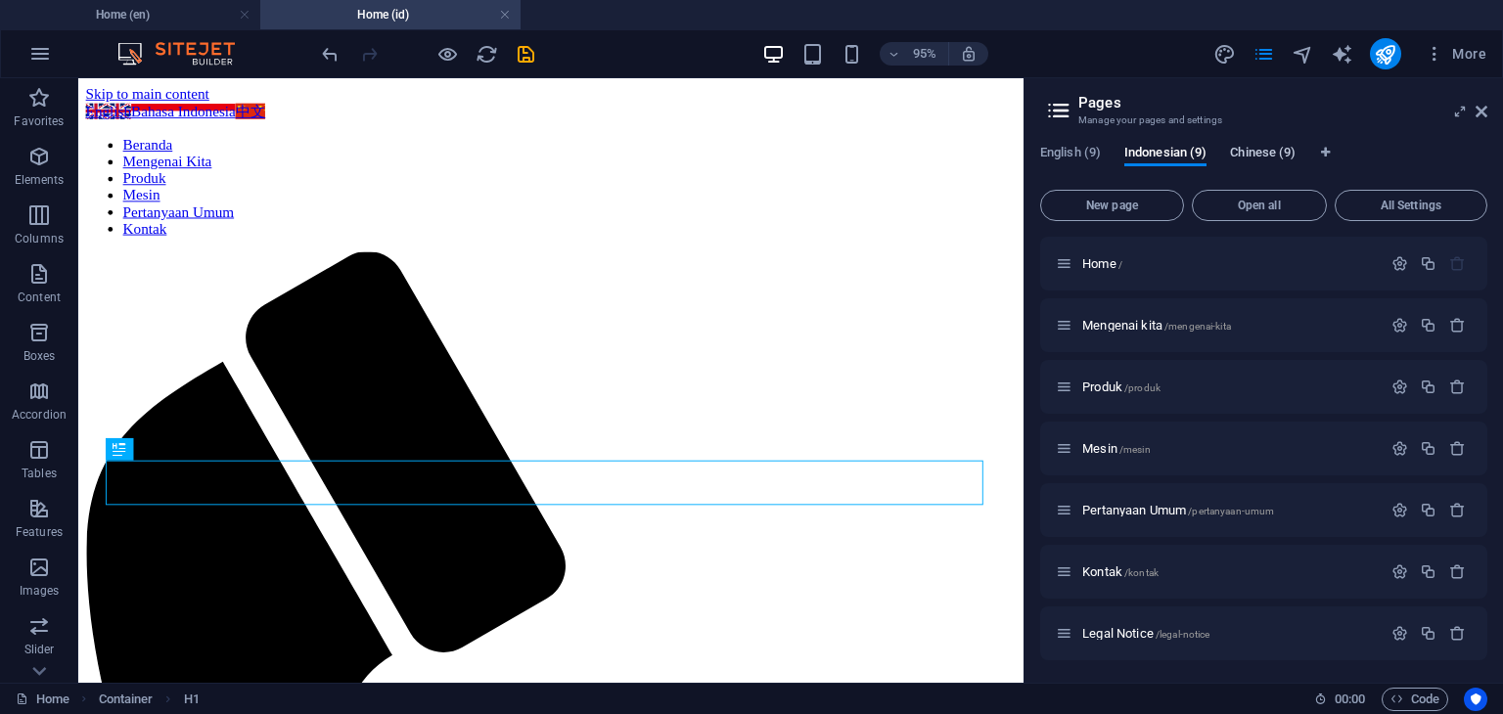
click at [1253, 153] on span "Chinese (9)" at bounding box center [1263, 154] width 66 height 27
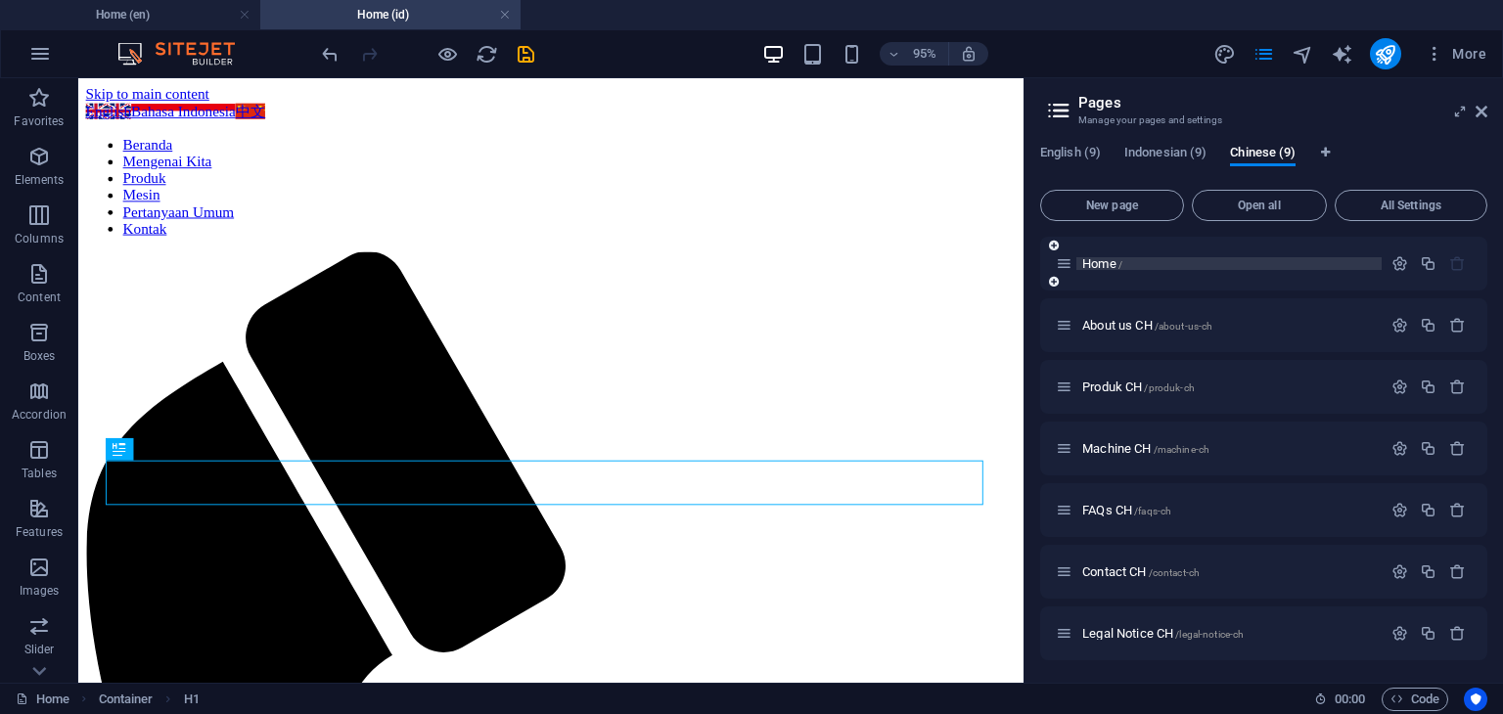
click at [1104, 267] on span "Home /" at bounding box center [1102, 263] width 40 height 15
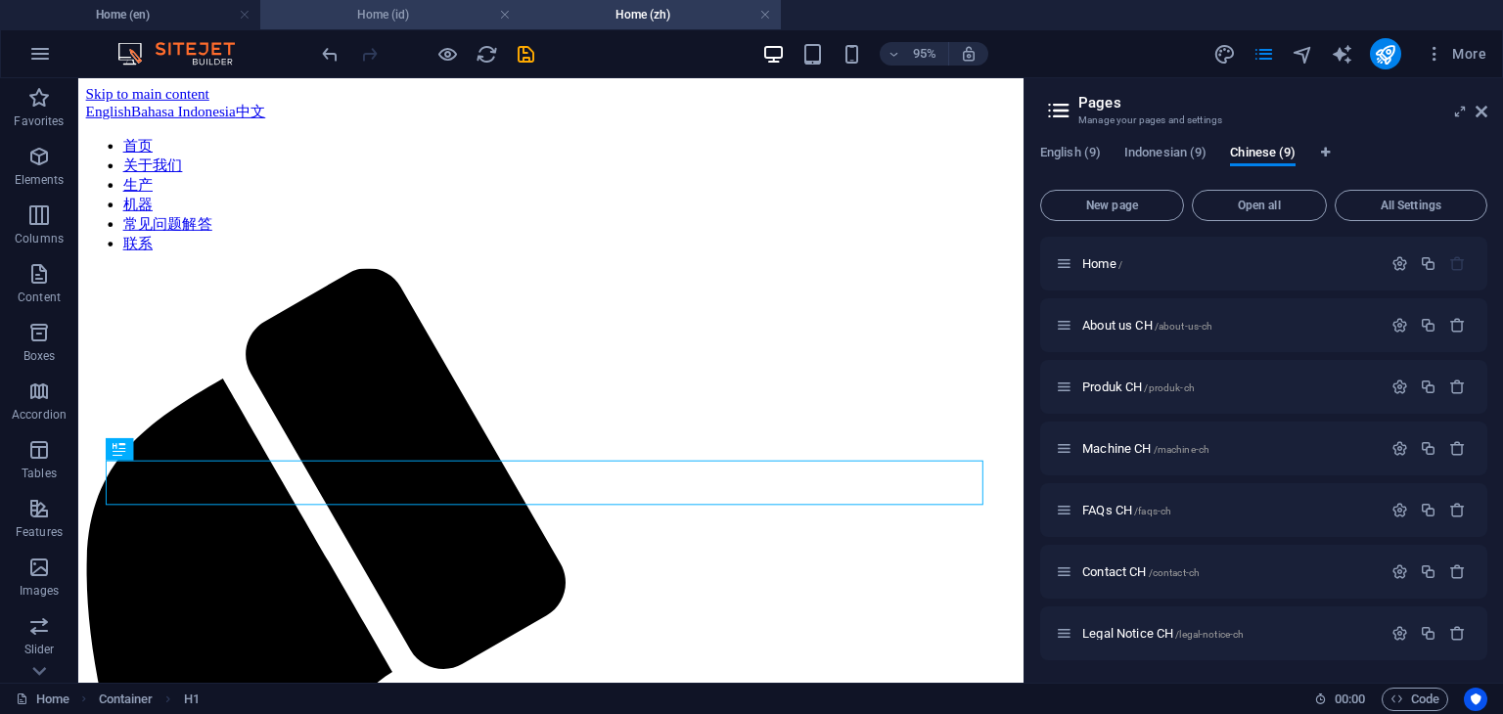
click at [422, 21] on h4 "Home (id)" at bounding box center [390, 15] width 260 height 22
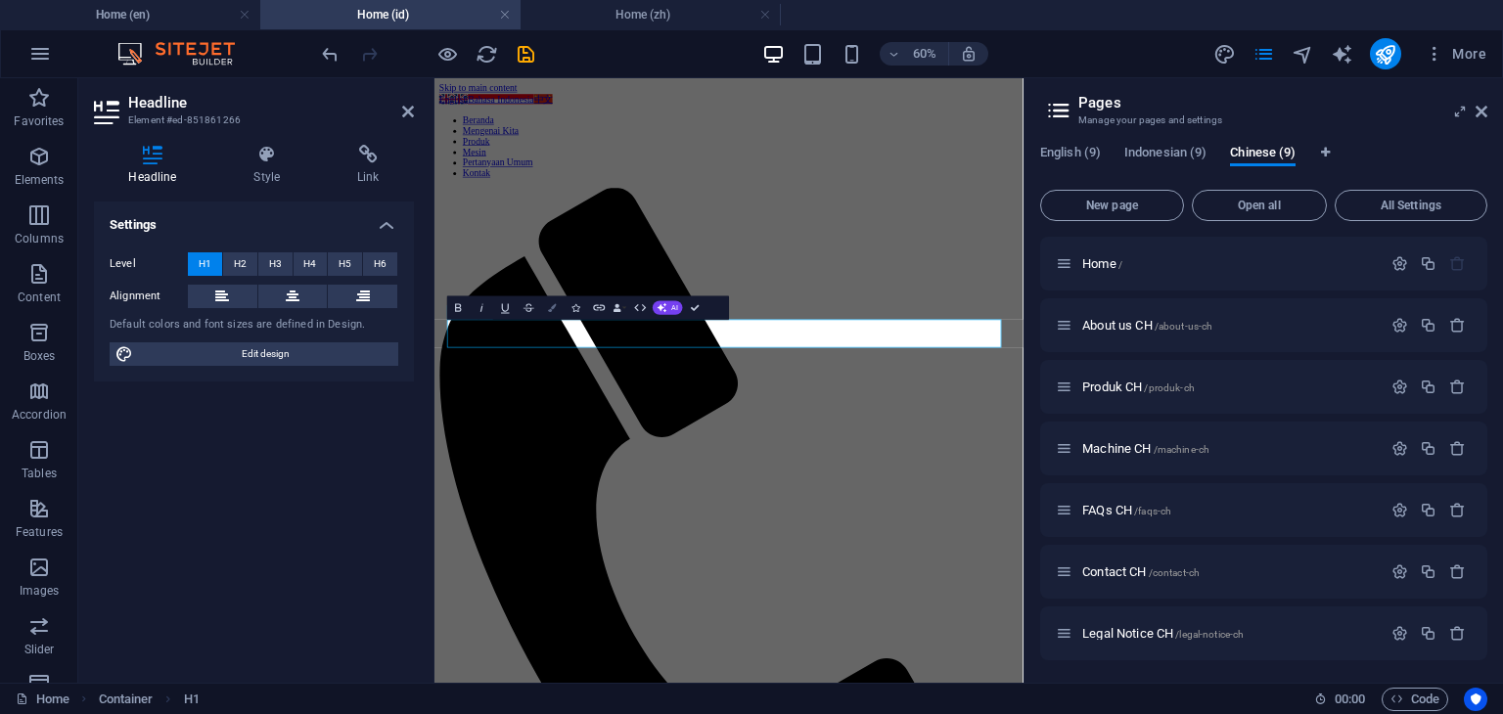
click at [548, 312] on button "Colors" at bounding box center [552, 306] width 23 height 23
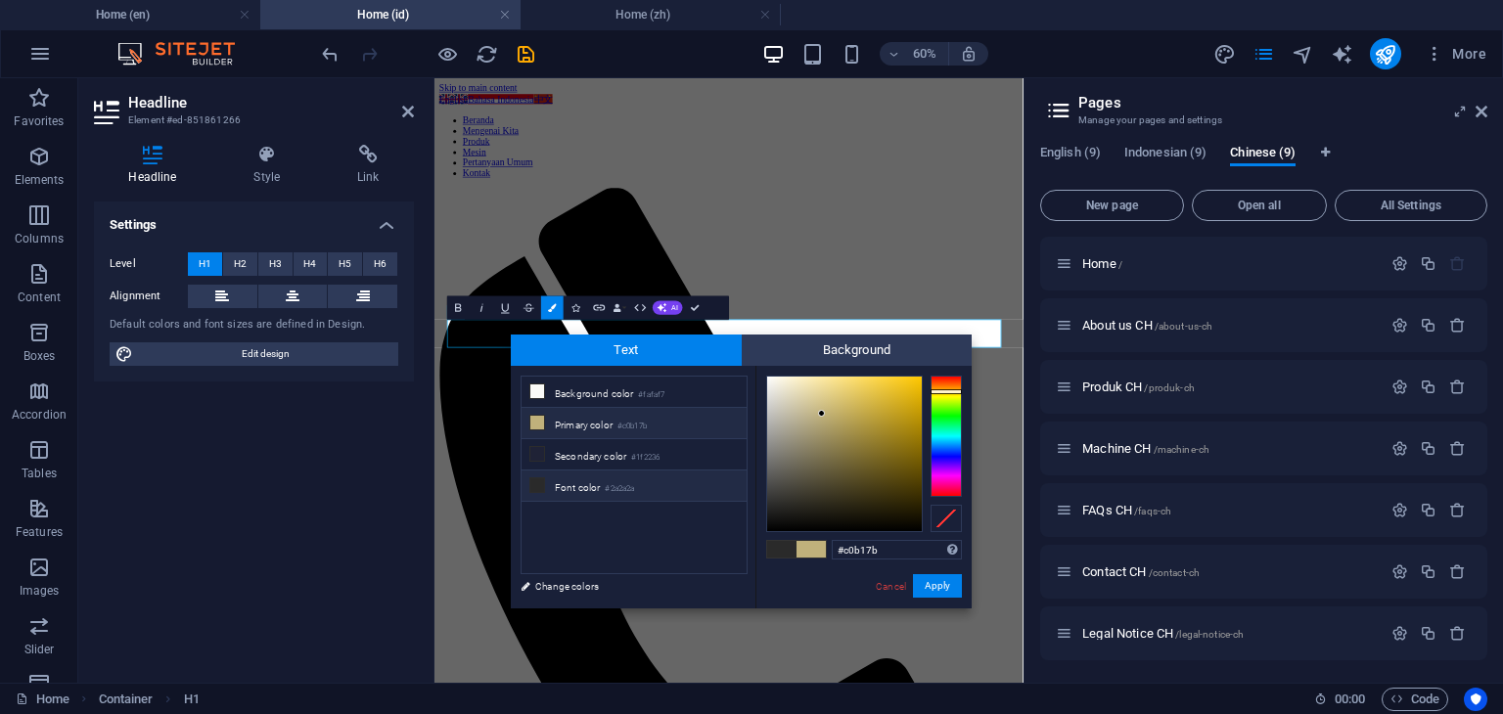
click at [535, 424] on icon at bounding box center [537, 423] width 14 height 14
click at [931, 592] on button "Apply" at bounding box center [937, 585] width 49 height 23
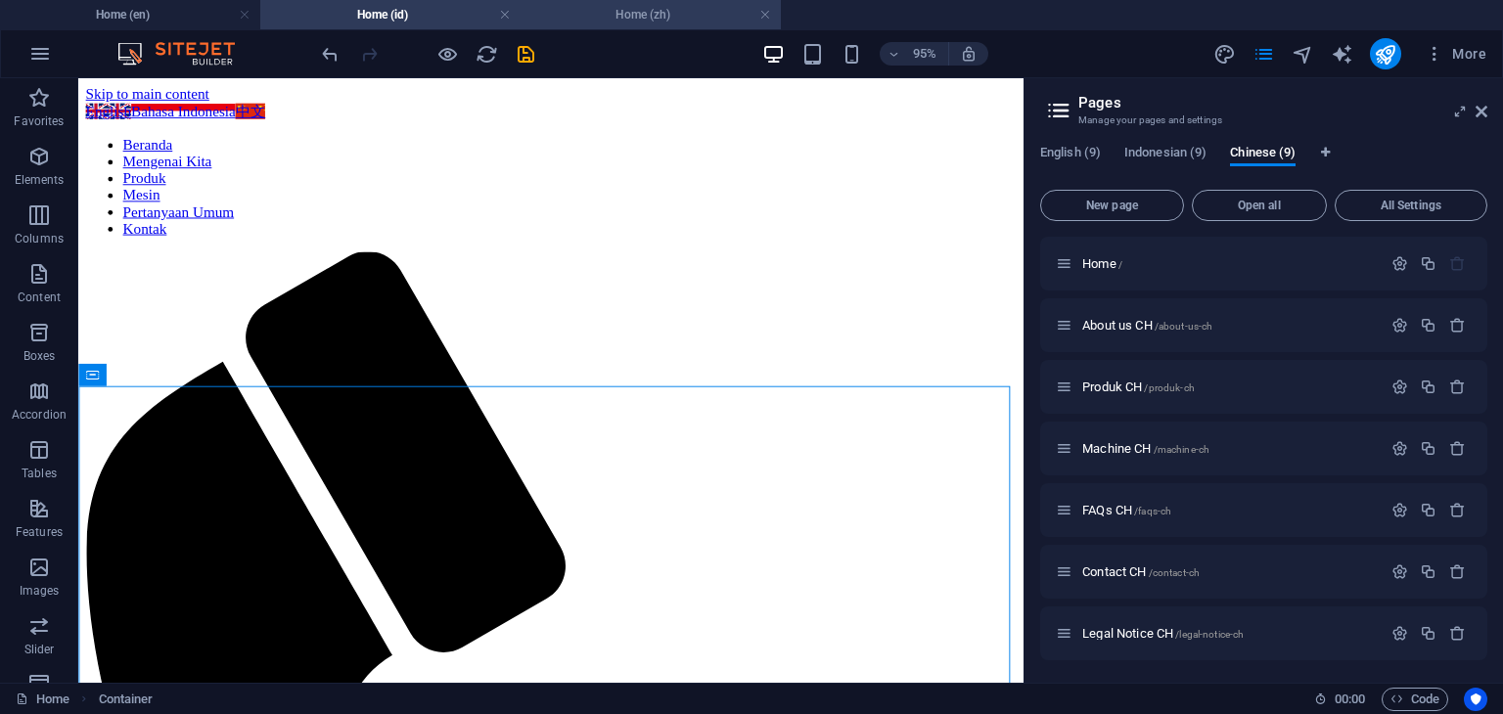
click at [634, 17] on h4 "Home (zh)" at bounding box center [651, 15] width 260 height 22
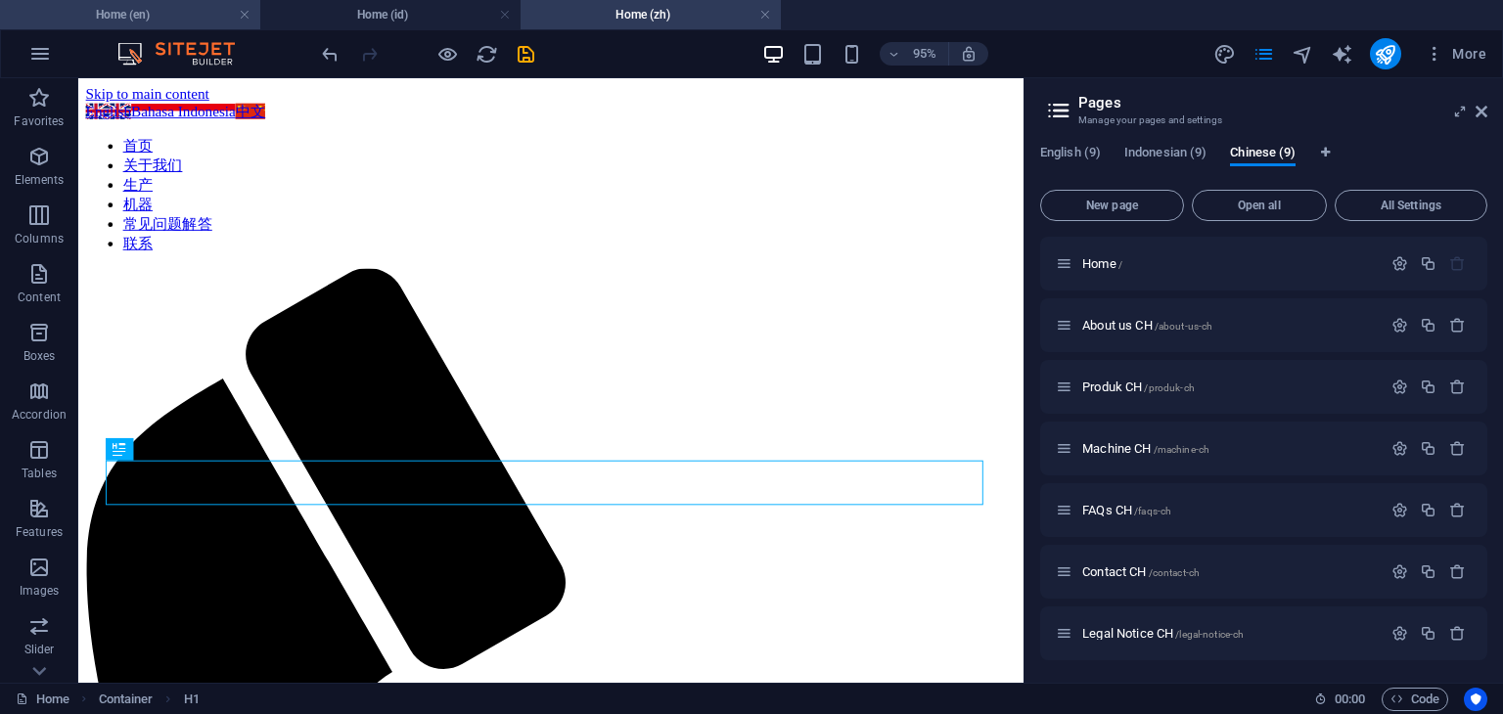
click at [175, 23] on h4 "Home (en)" at bounding box center [130, 15] width 260 height 22
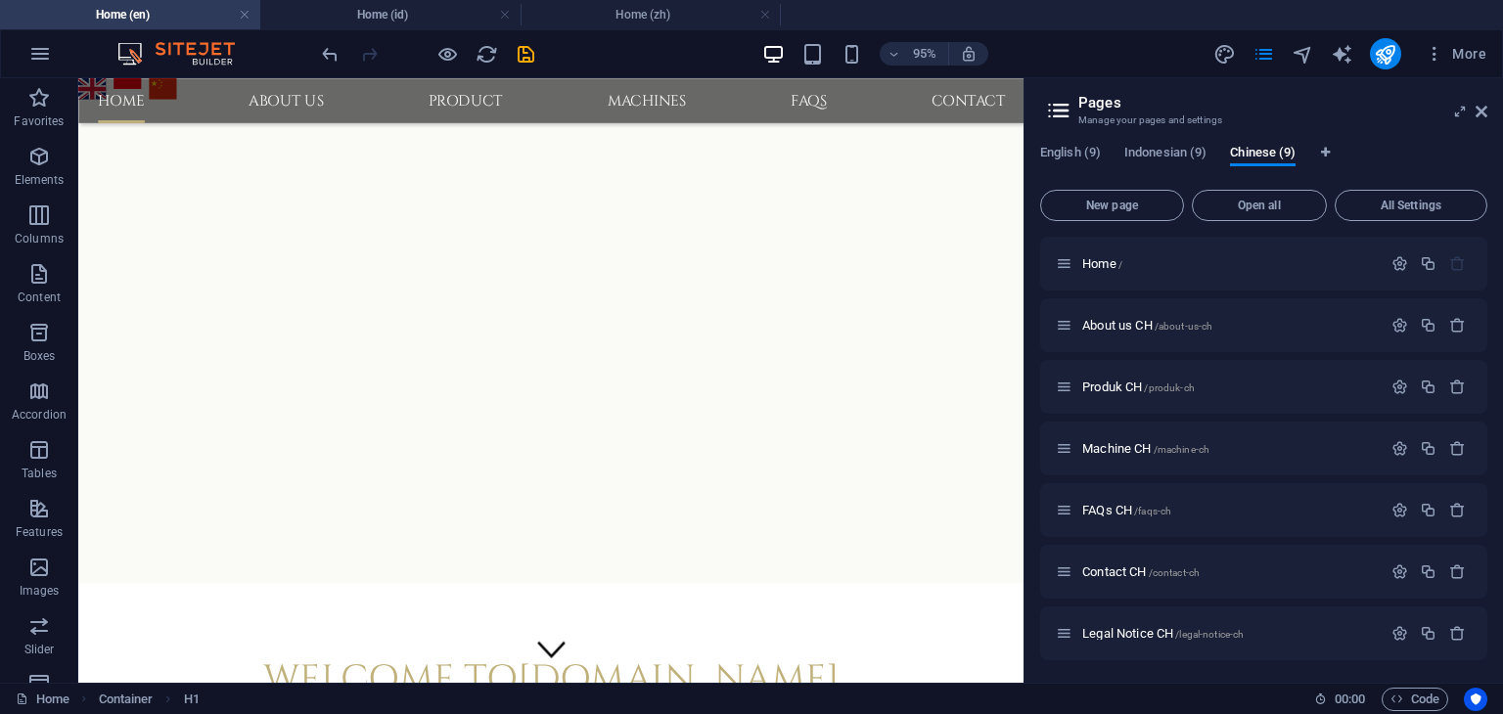
scroll to position [192, 0]
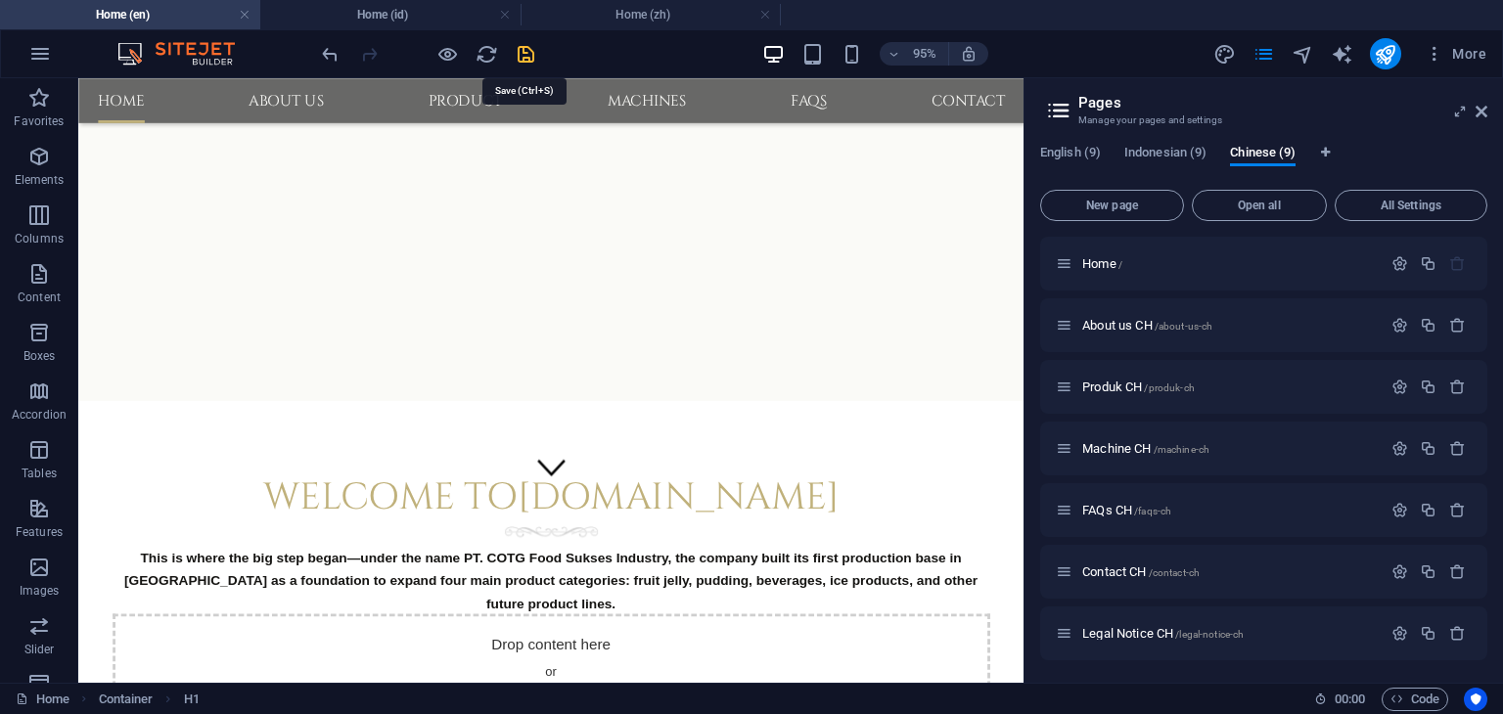
click at [528, 59] on icon "save" at bounding box center [526, 54] width 23 height 23
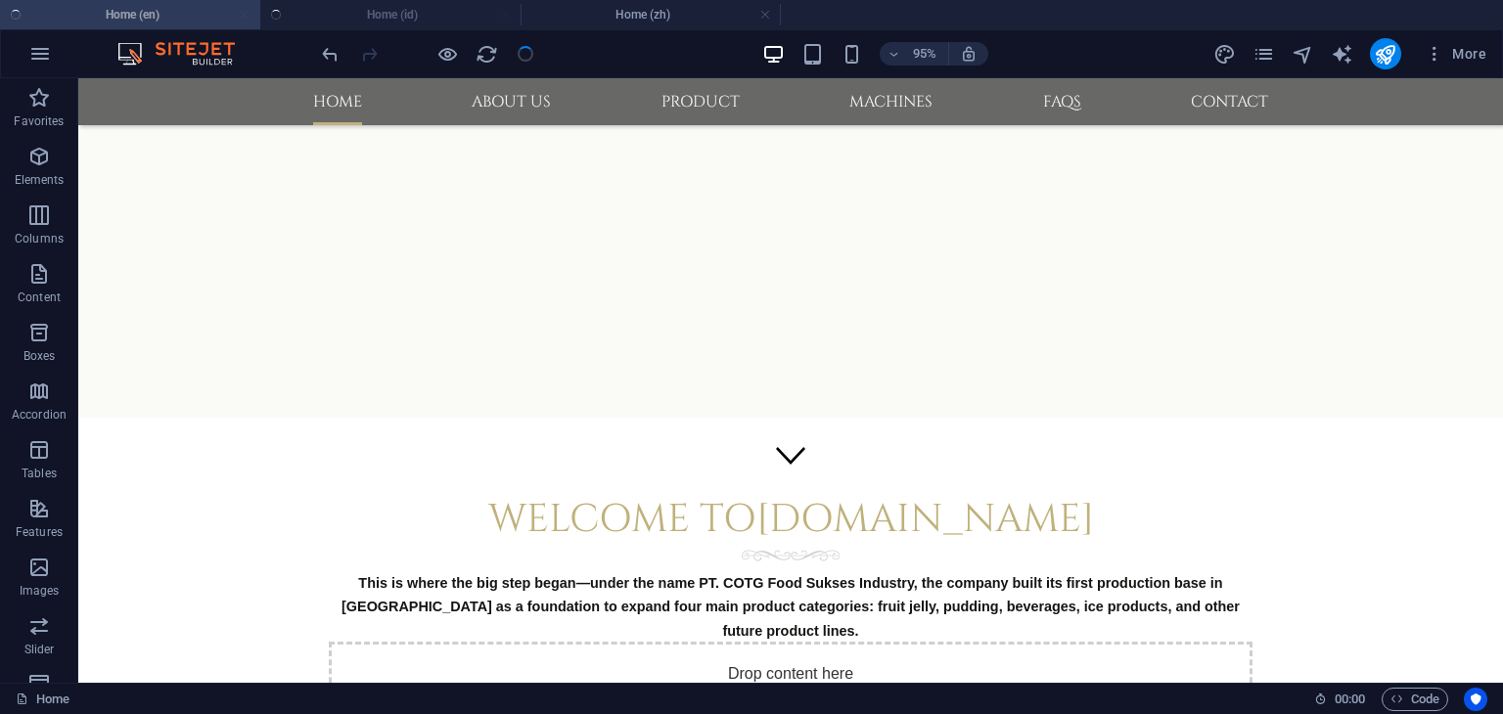
scroll to position [160, 0]
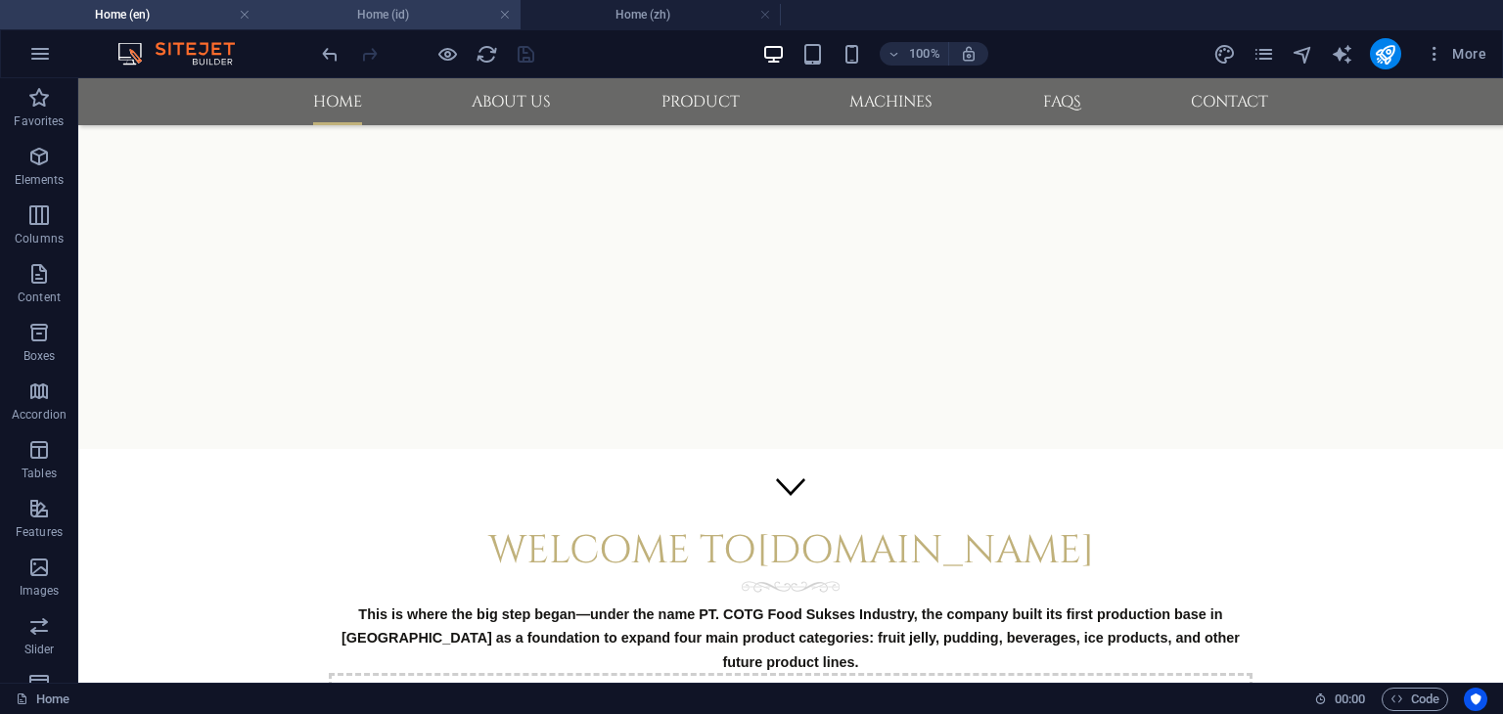
click at [416, 12] on h4 "Home (id)" at bounding box center [390, 15] width 260 height 22
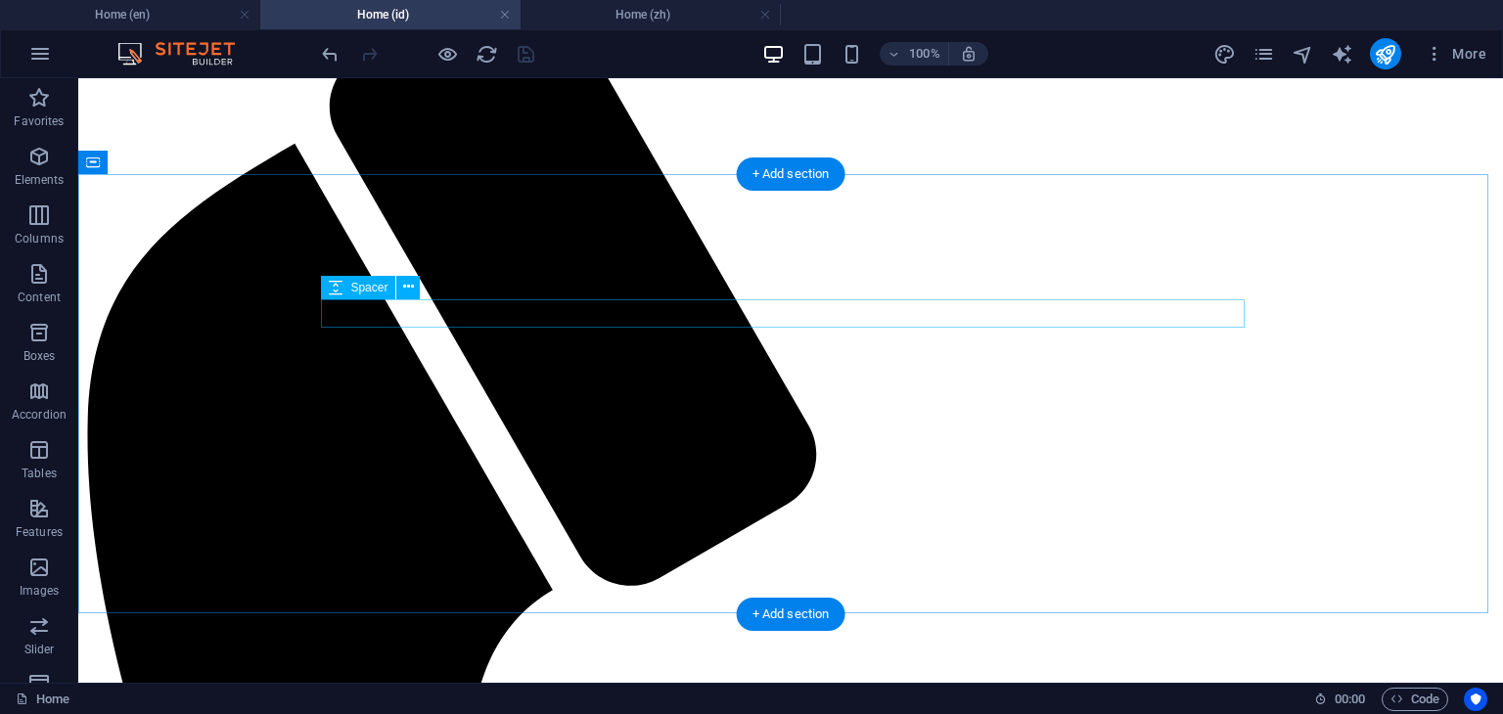
scroll to position [294, 0]
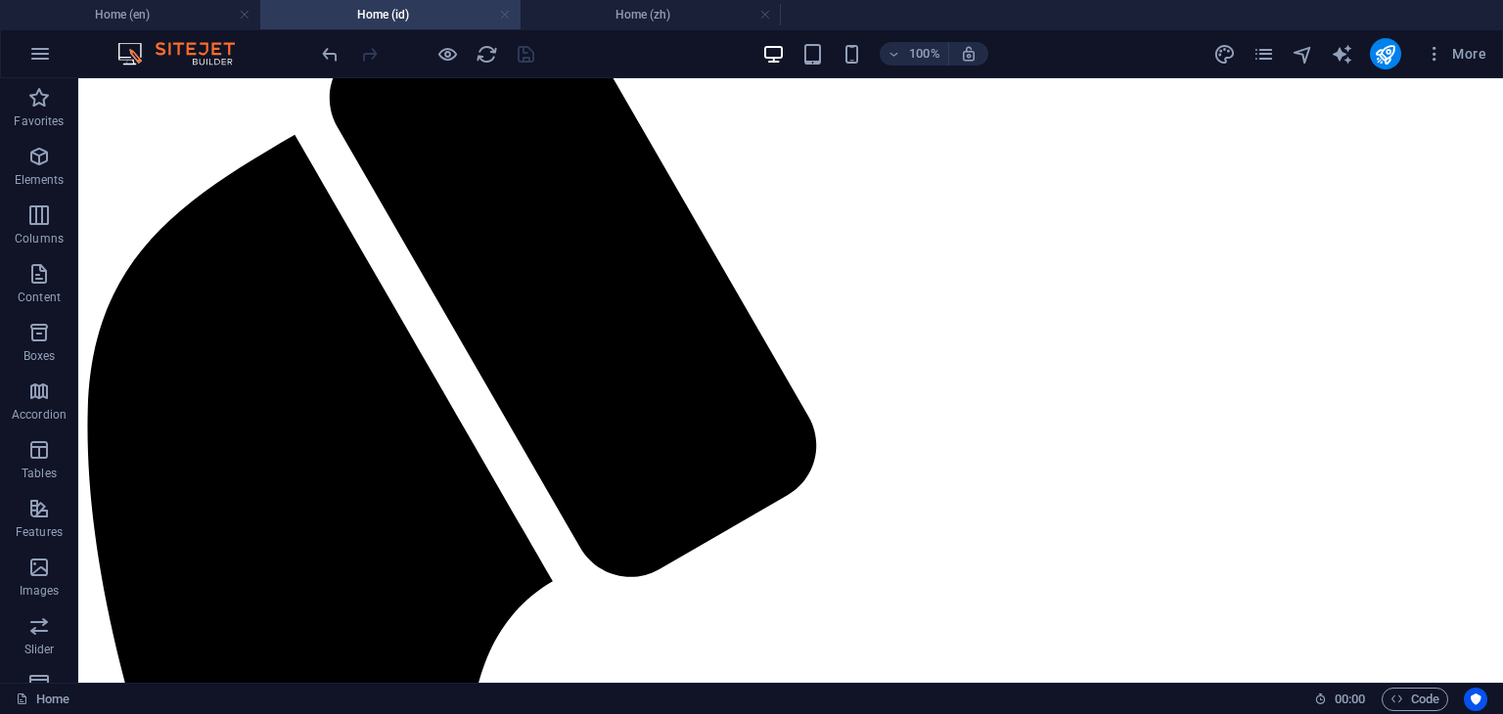
click at [503, 17] on link at bounding box center [505, 15] width 12 height 19
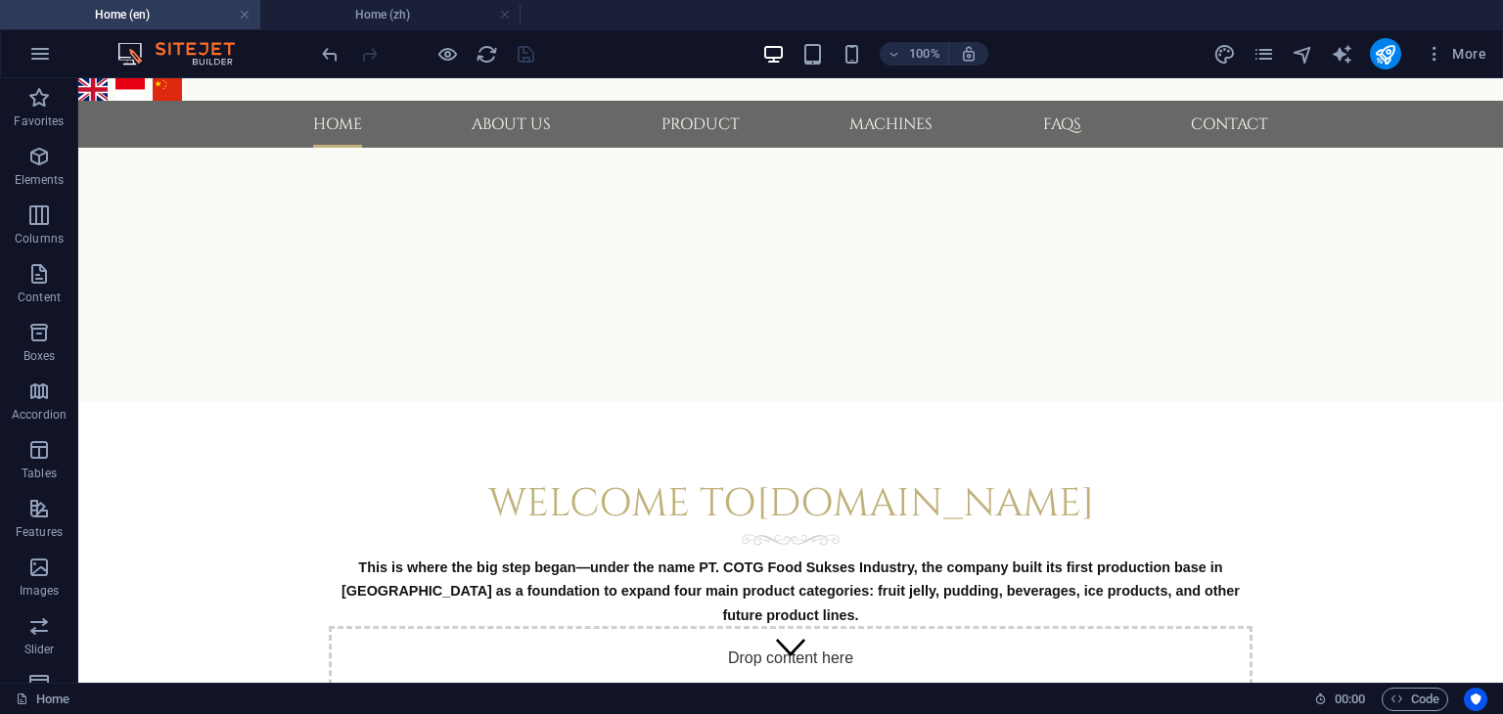
scroll to position [160, 0]
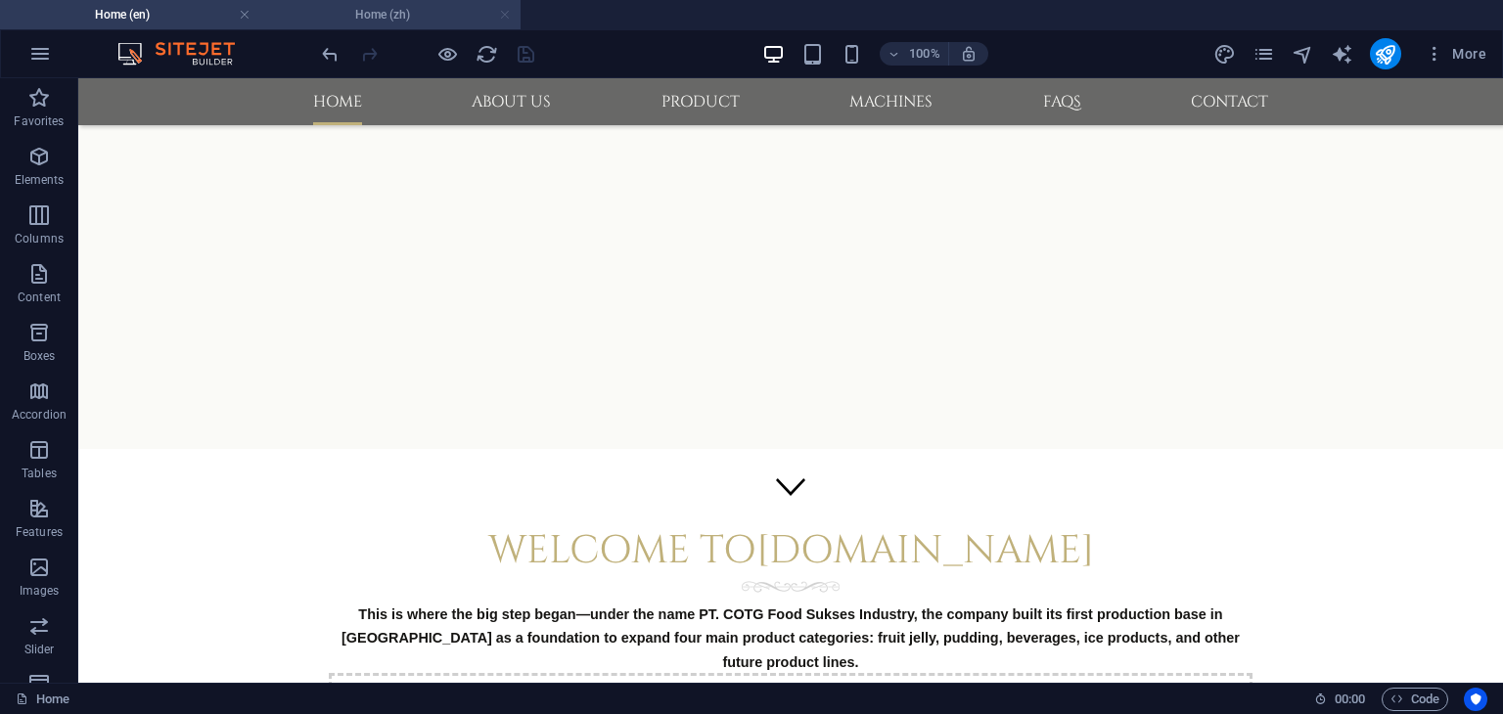
click at [503, 18] on link at bounding box center [505, 15] width 12 height 19
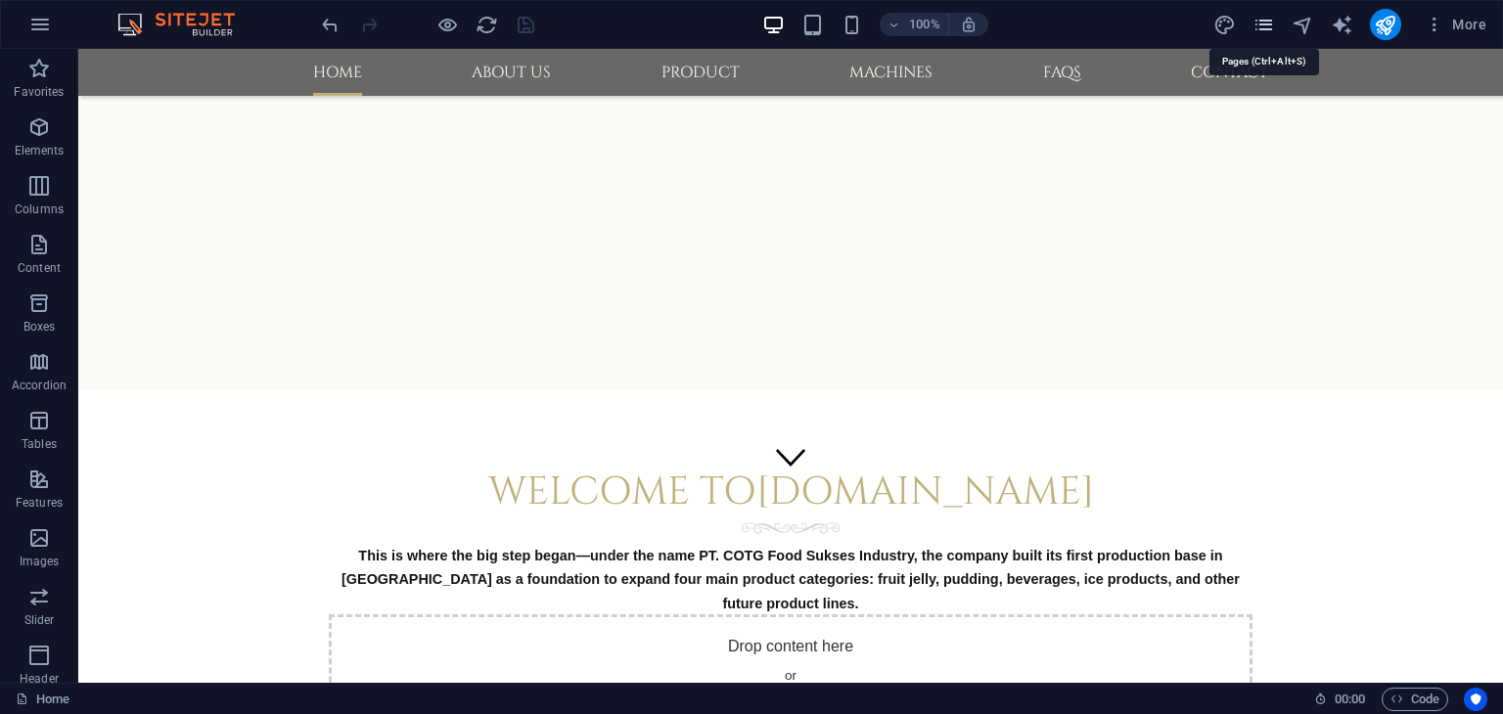
click at [1262, 17] on icon "pages" at bounding box center [1263, 25] width 23 height 23
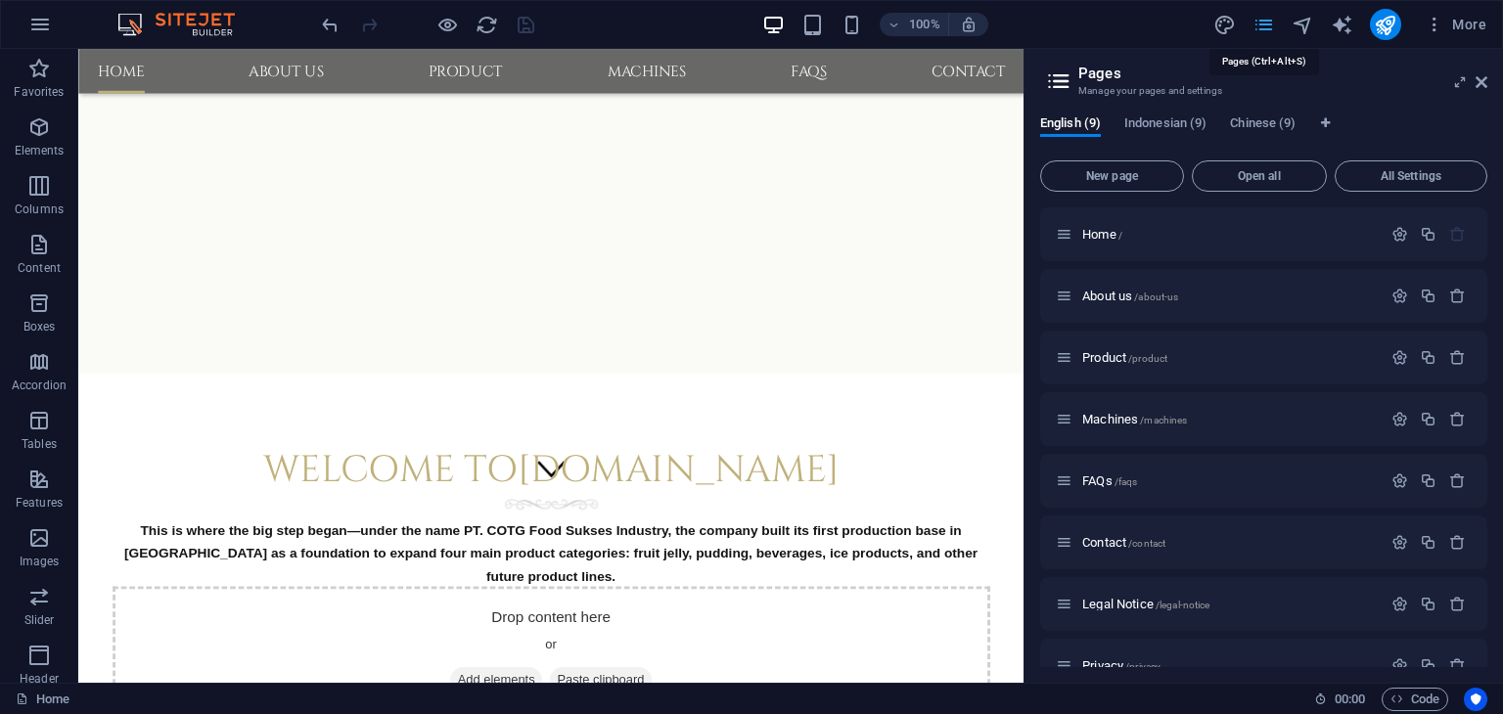
scroll to position [223, 0]
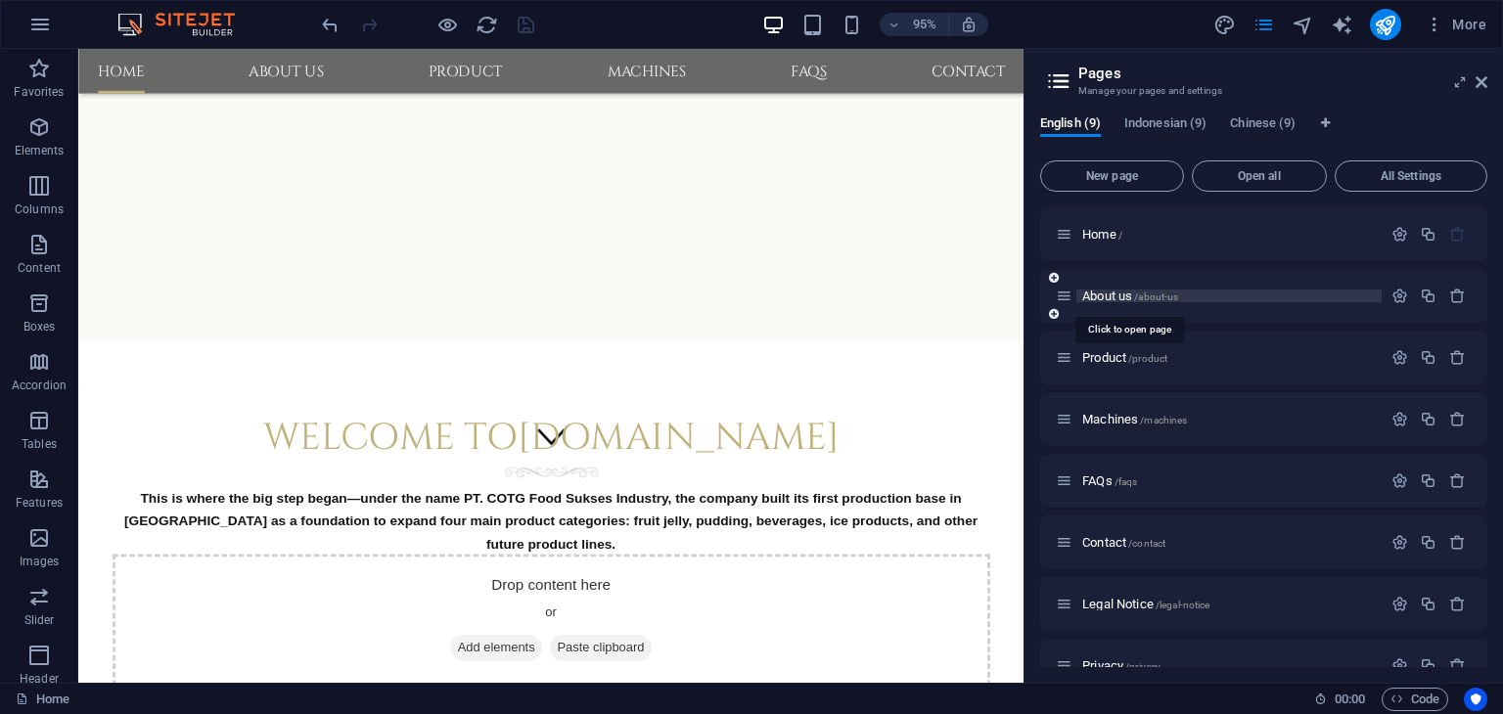
click at [1115, 295] on span "About us /about-us" at bounding box center [1130, 296] width 96 height 15
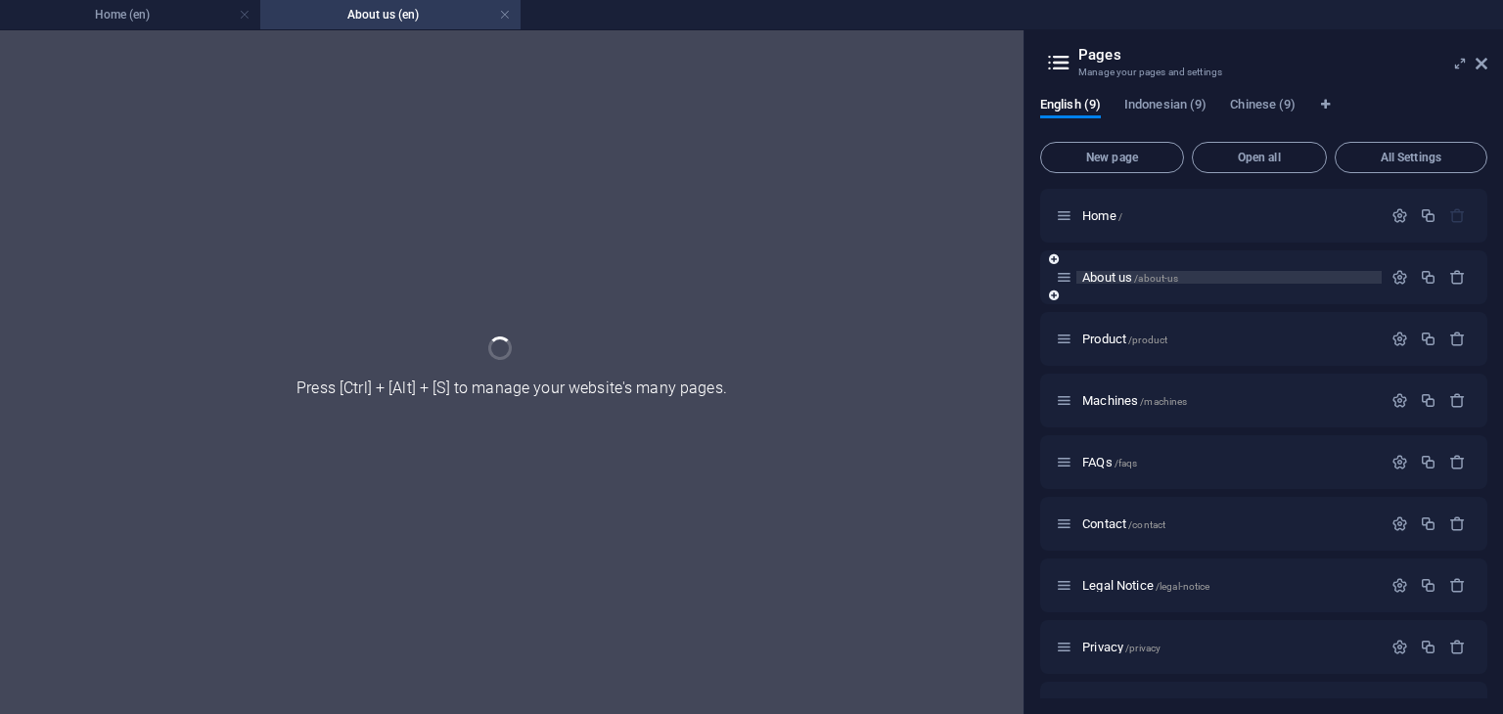
scroll to position [0, 0]
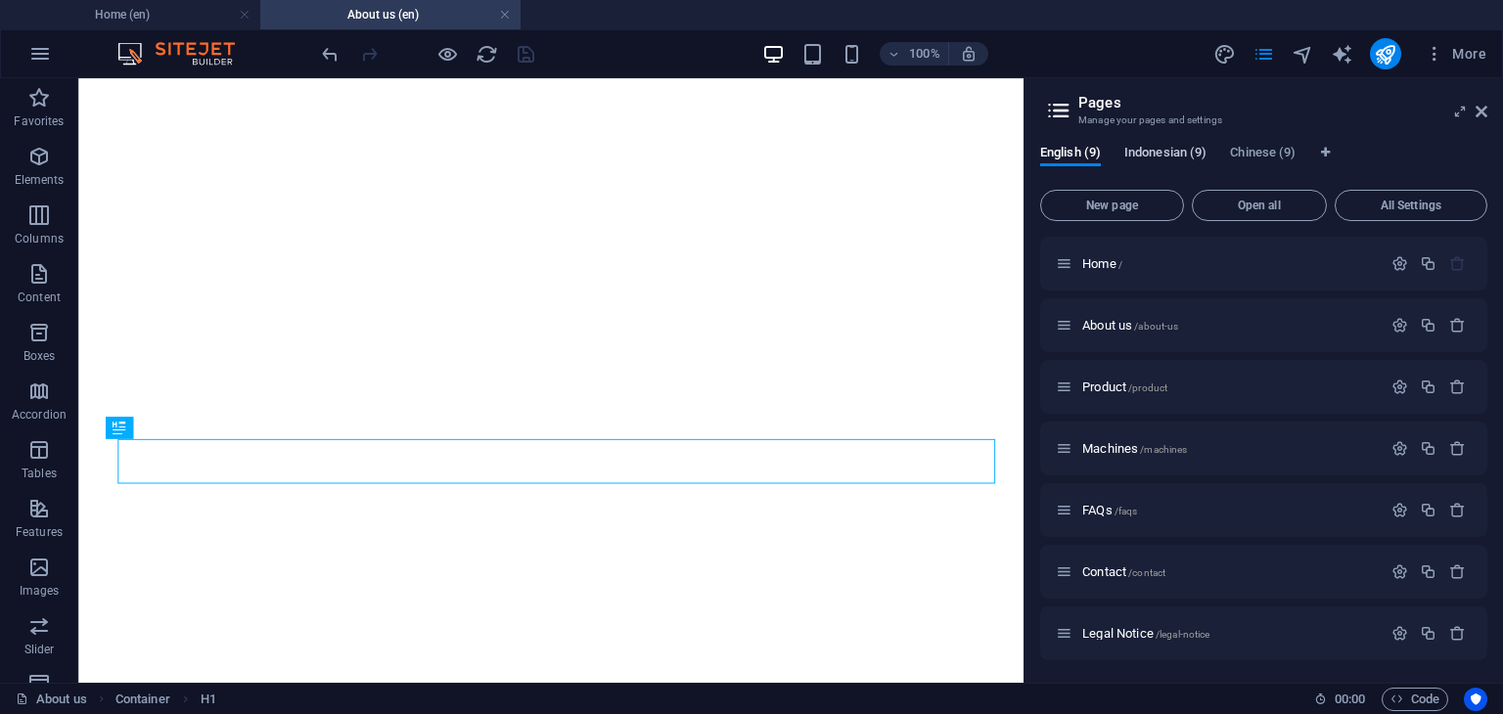
click at [1164, 107] on h2 "Pages" at bounding box center [1282, 103] width 409 height 18
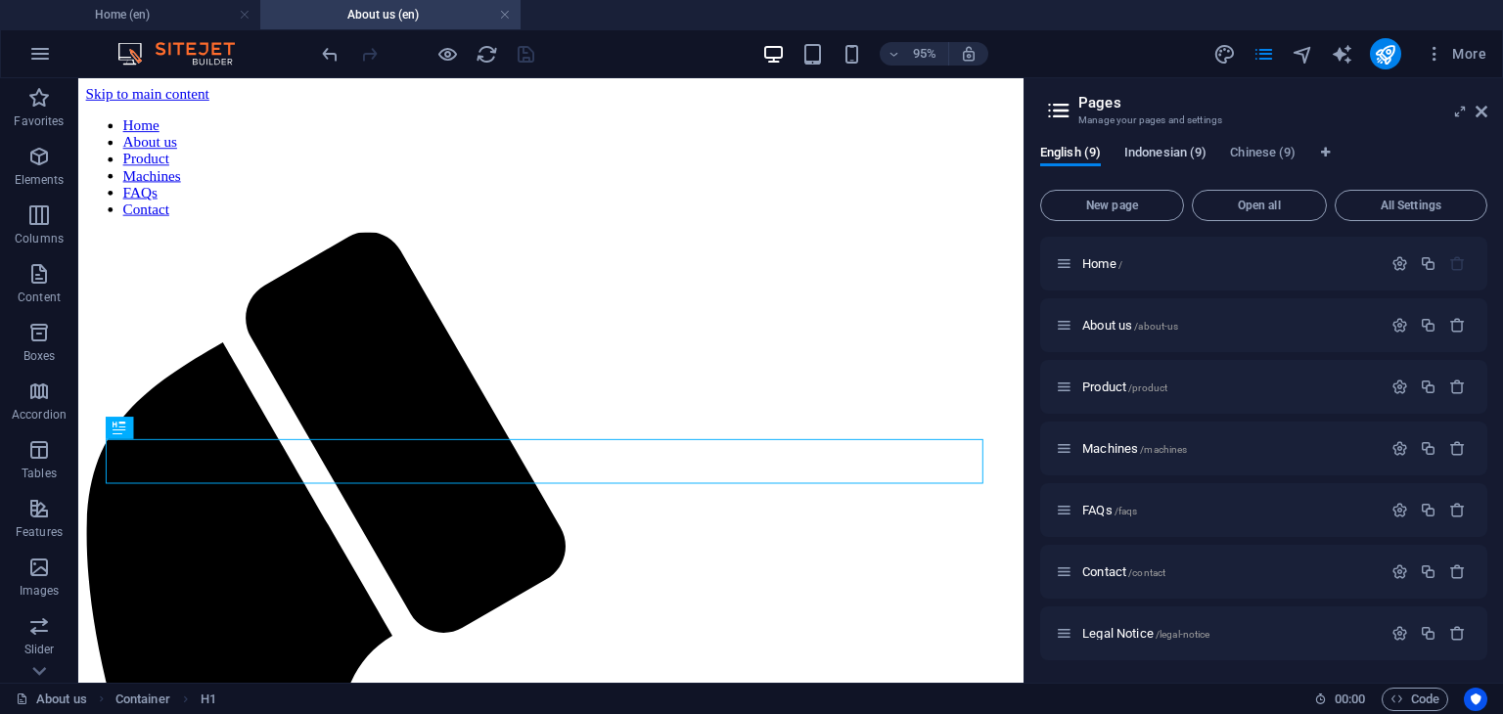
click at [1170, 150] on span "Indonesian (9)" at bounding box center [1165, 154] width 82 height 27
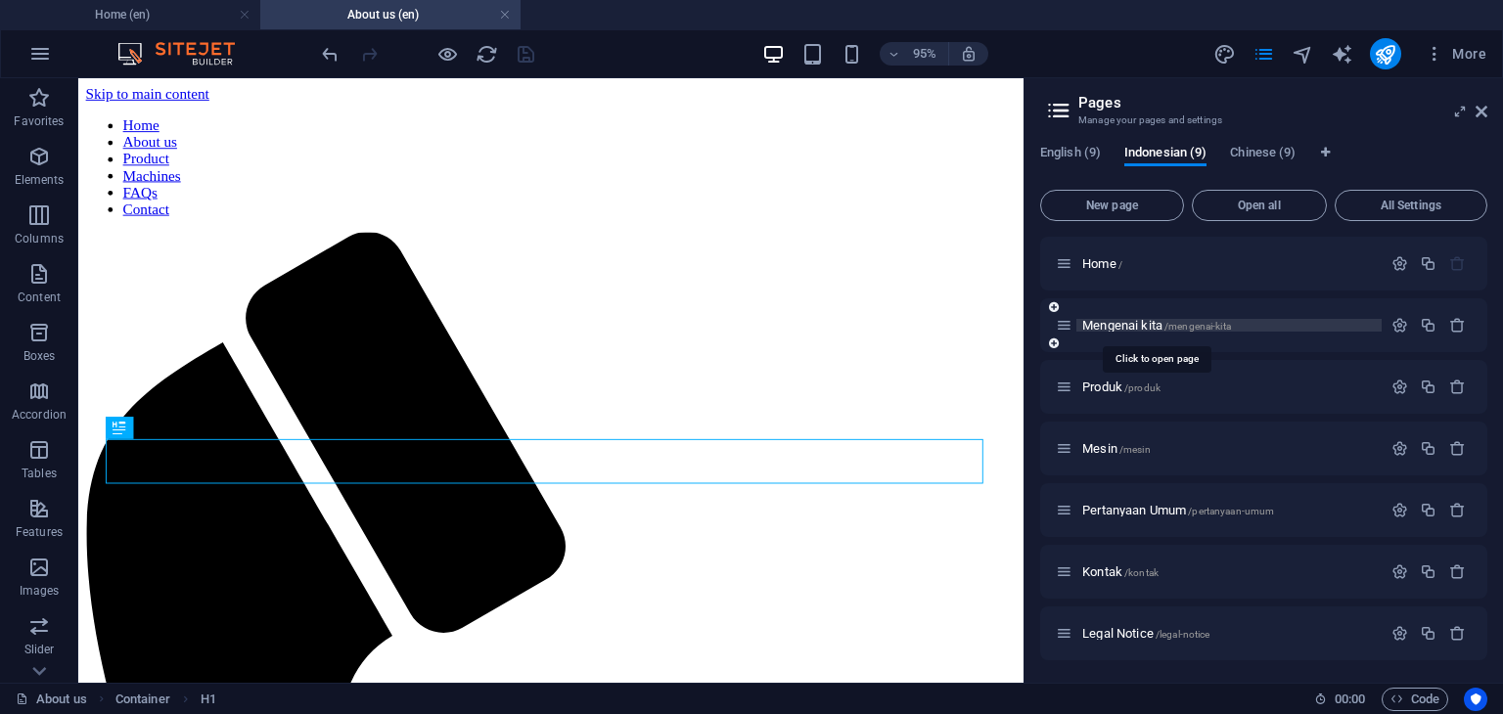
click at [1123, 320] on span "Mengenai kita /mengenai-kita" at bounding box center [1156, 325] width 149 height 15
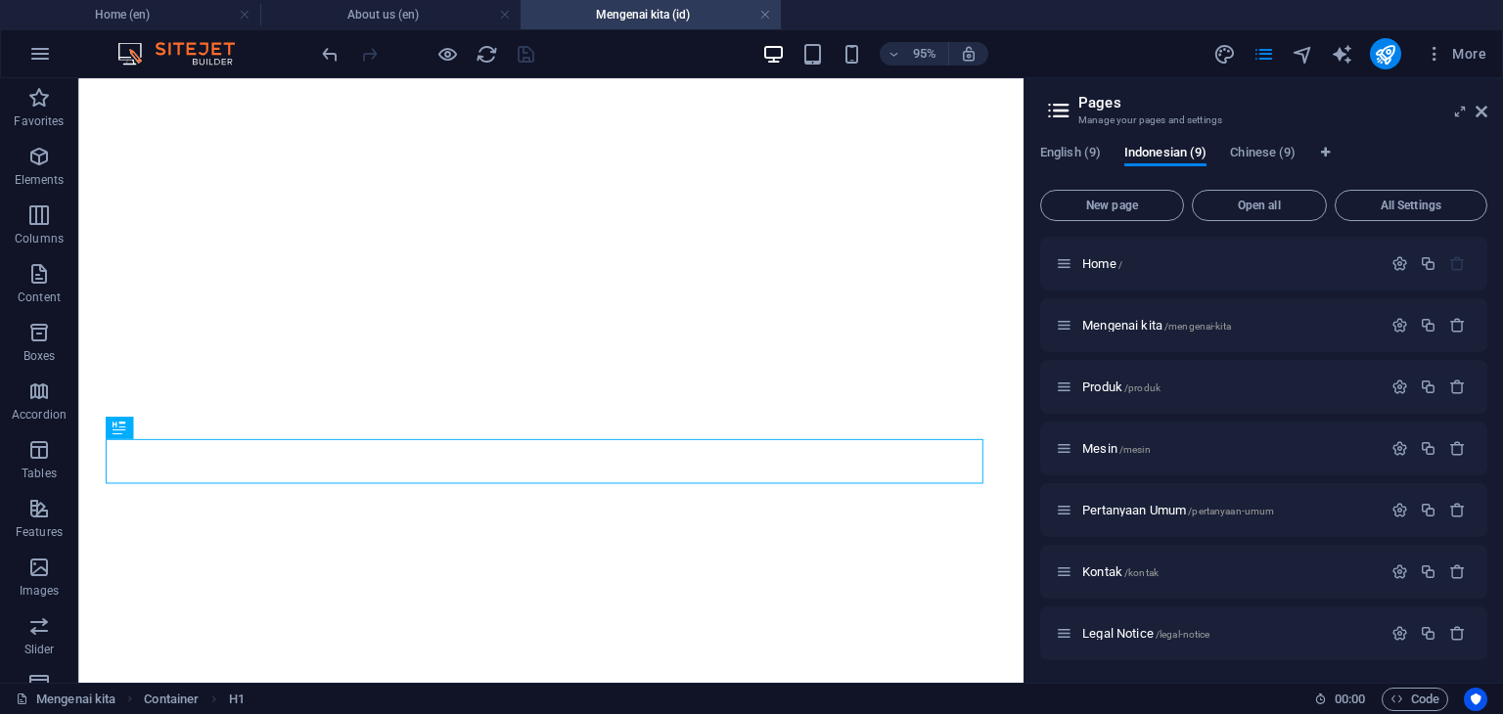
click at [1264, 106] on h2 "Pages" at bounding box center [1282, 103] width 409 height 18
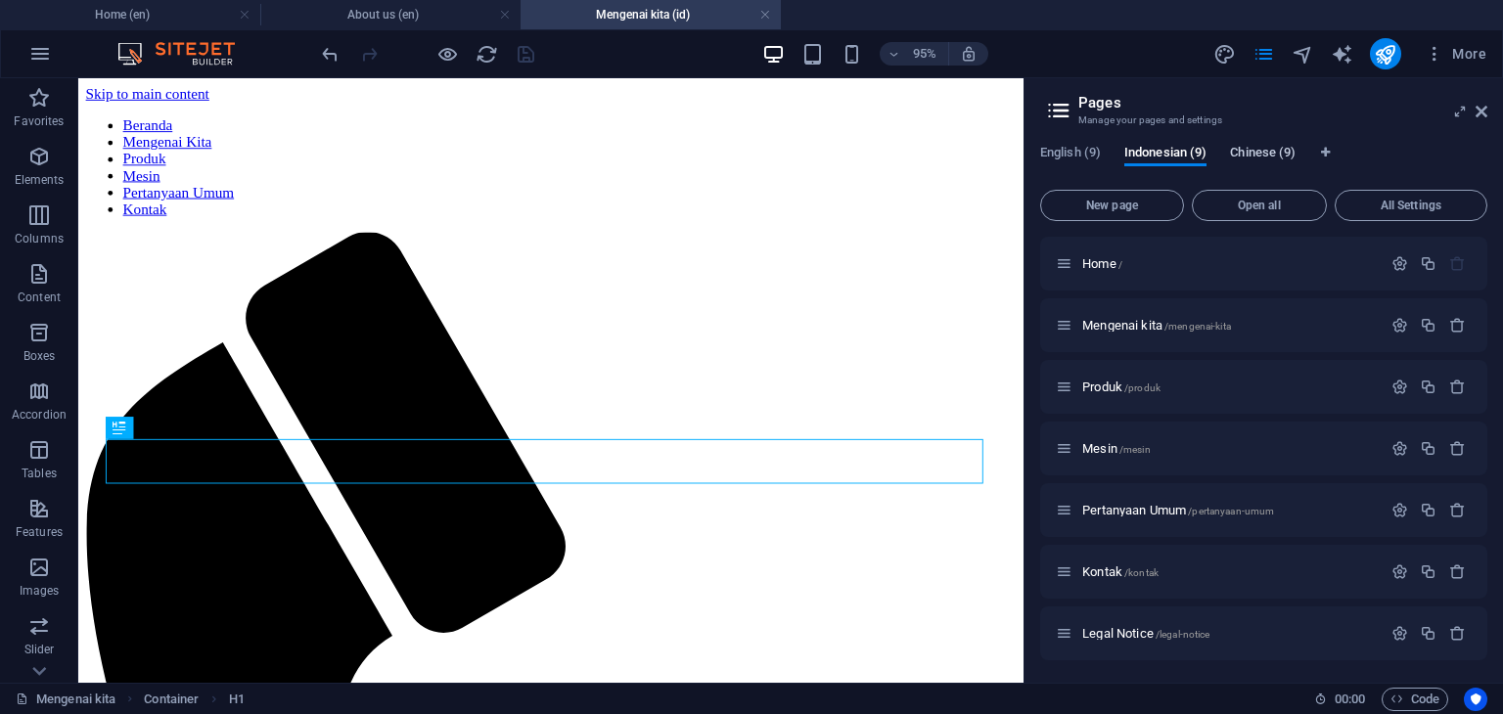
click at [1261, 153] on span "Chinese (9)" at bounding box center [1263, 154] width 66 height 27
click at [1134, 322] on span "About us CH /about-us-ch" at bounding box center [1147, 325] width 130 height 15
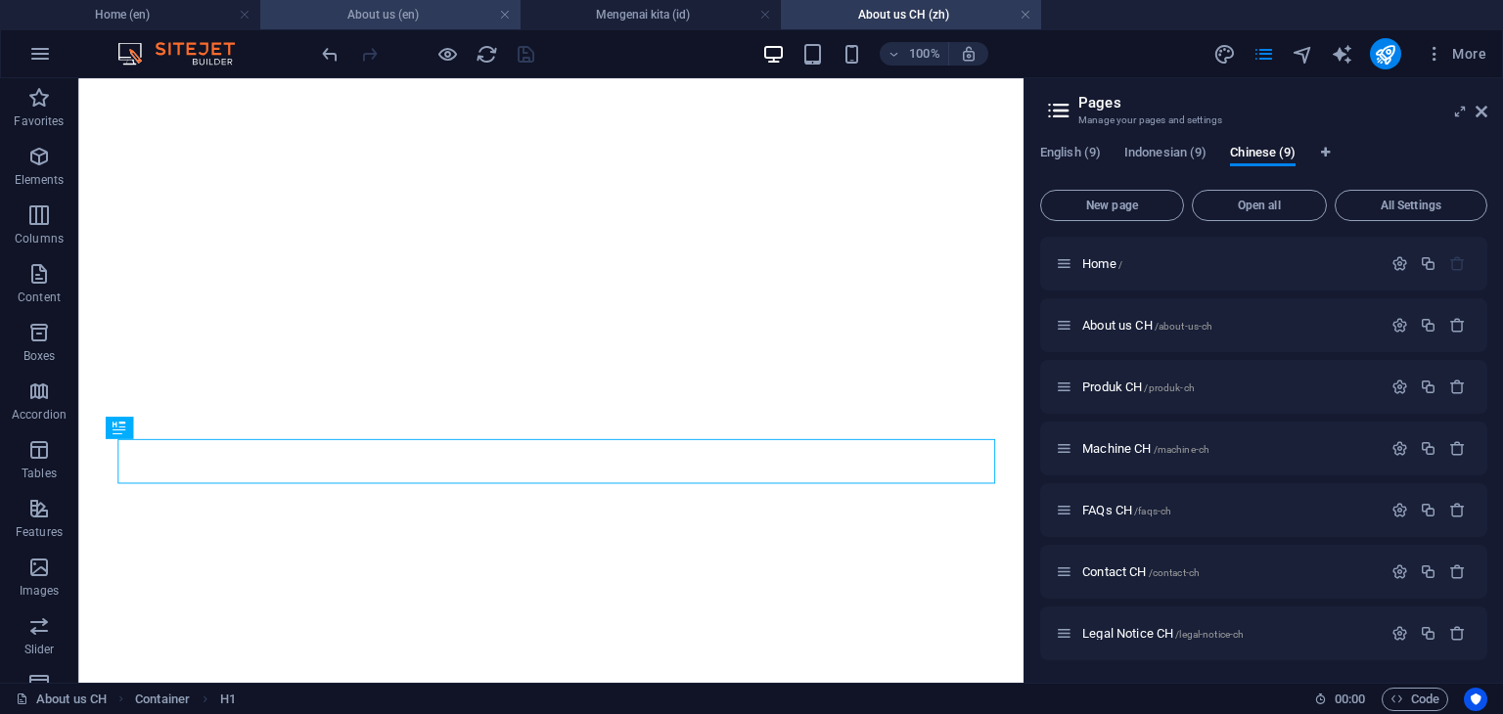
click at [396, 9] on h4 "About us (en)" at bounding box center [390, 15] width 260 height 22
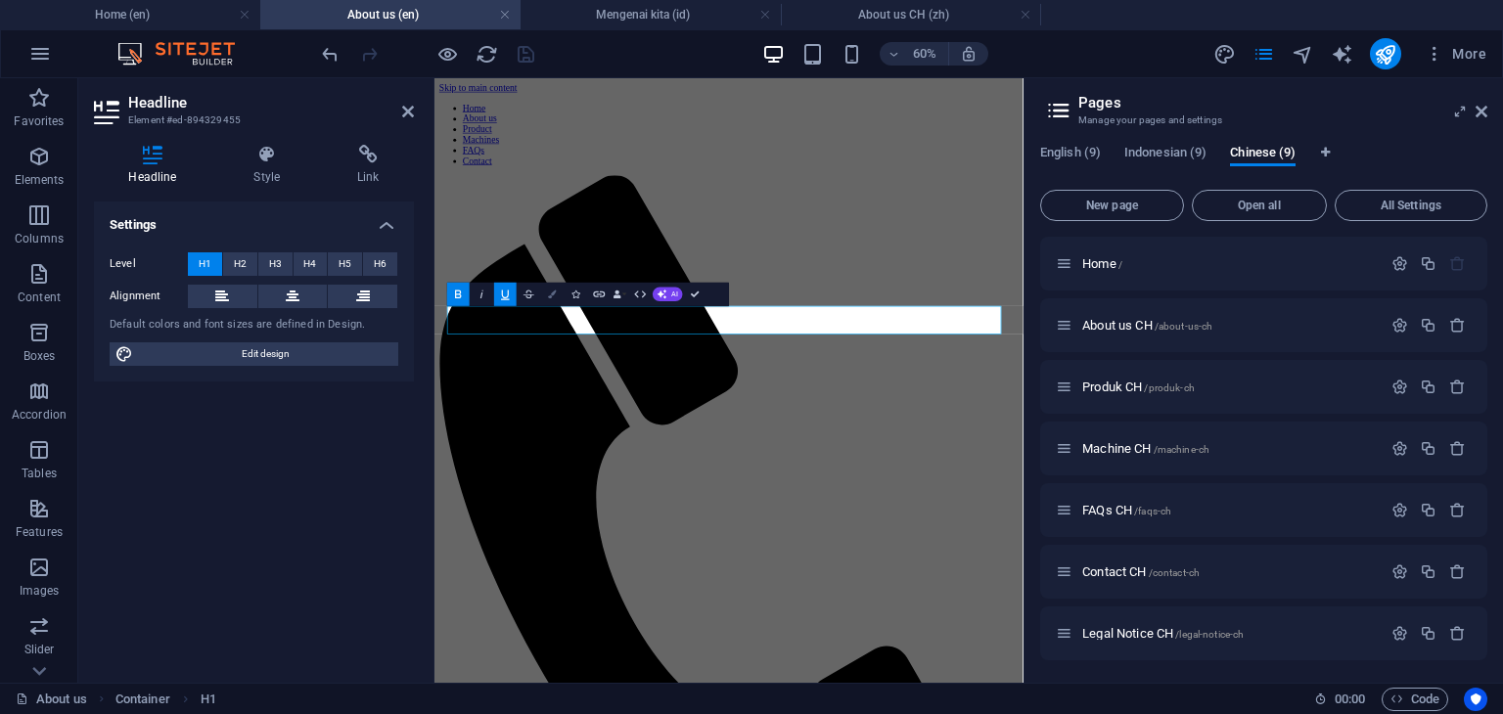
click at [548, 300] on button "Colors" at bounding box center [552, 294] width 23 height 23
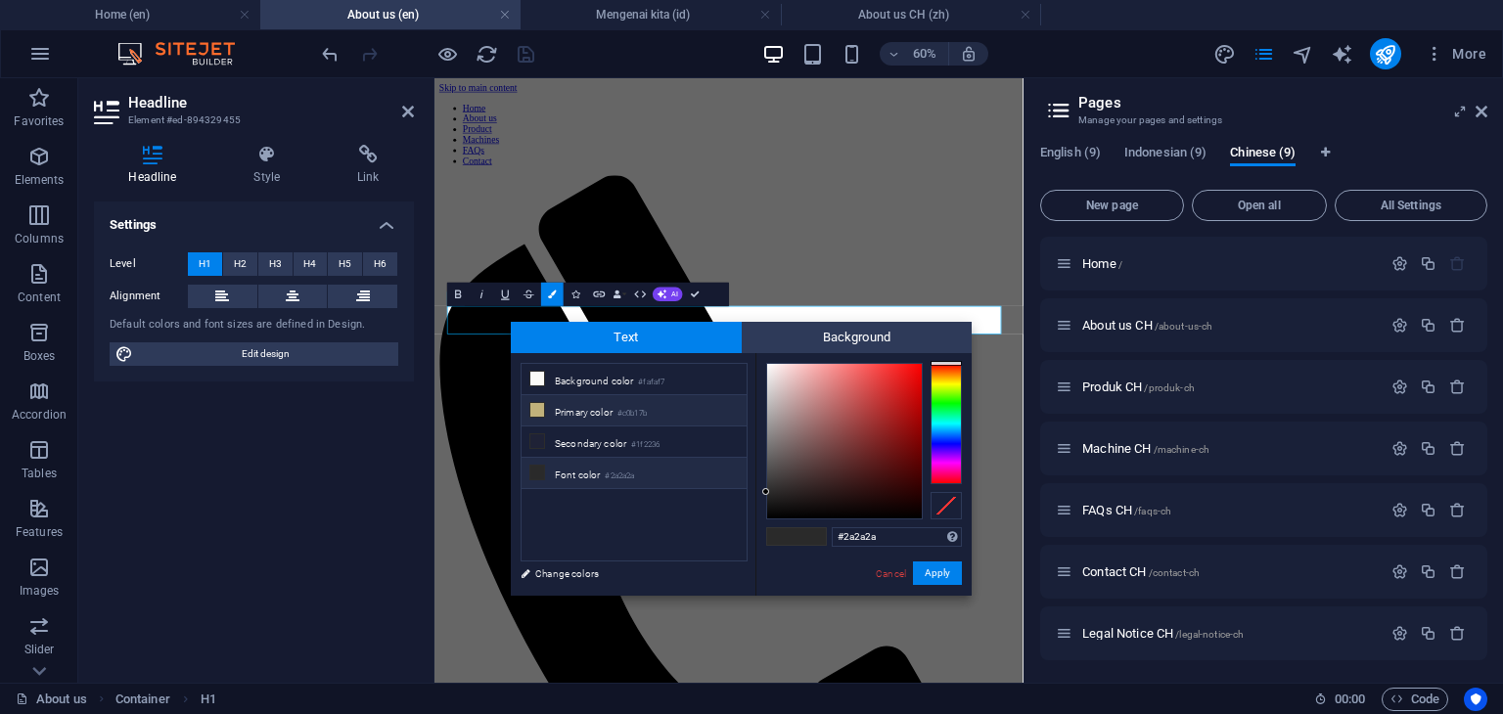
click at [533, 405] on icon at bounding box center [537, 410] width 14 height 14
type input "#c0b17b"
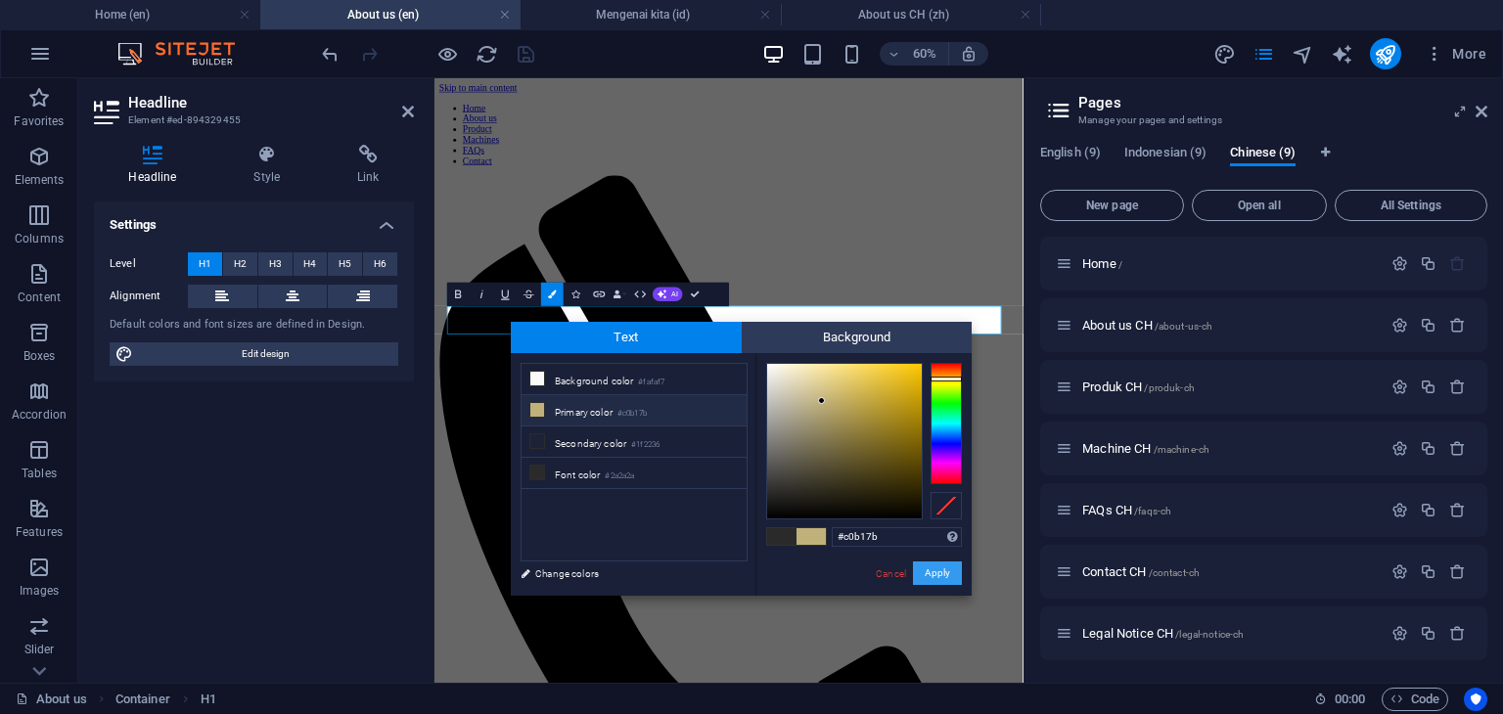
click at [939, 572] on button "Apply" at bounding box center [937, 573] width 49 height 23
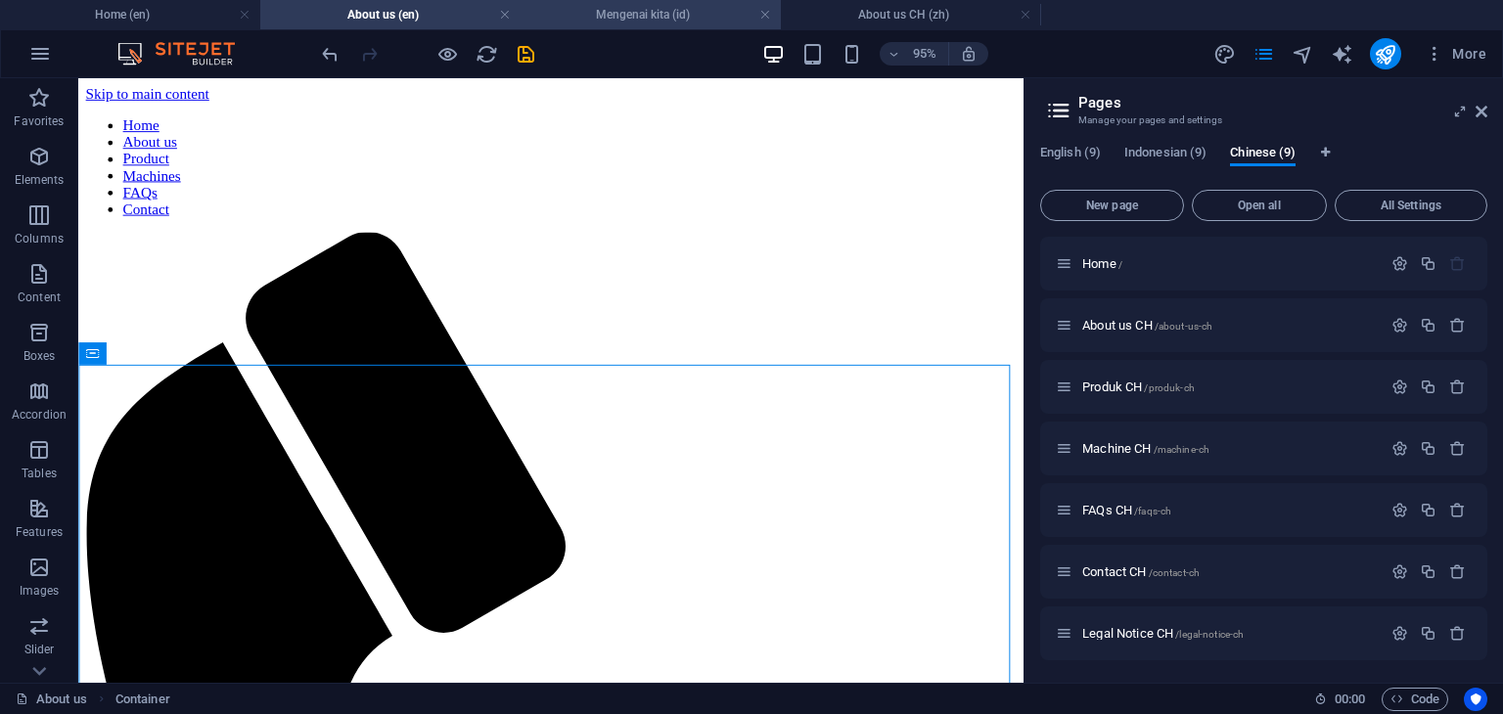
click at [637, 21] on h4 "Mengenai kita (id)" at bounding box center [651, 15] width 260 height 22
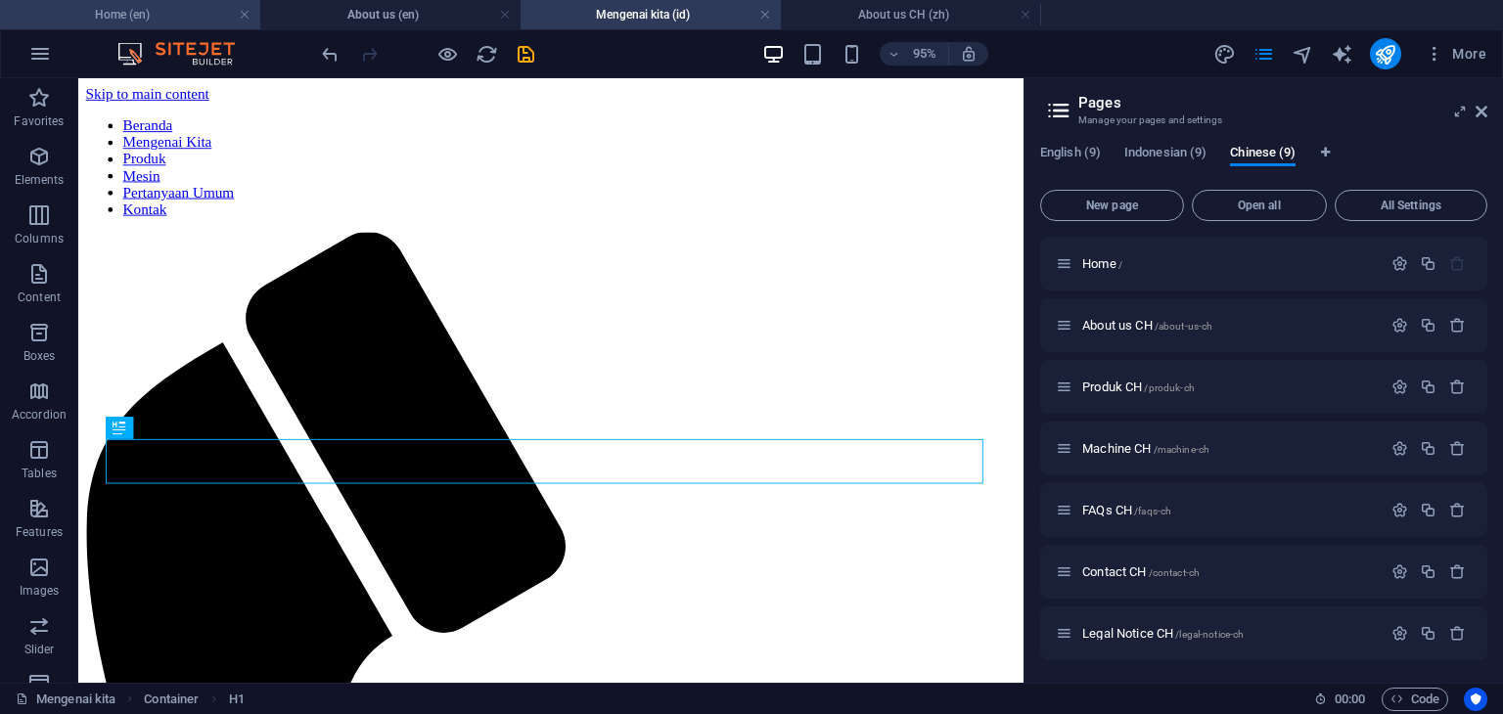
click at [141, 13] on h4 "Home (en)" at bounding box center [130, 15] width 260 height 22
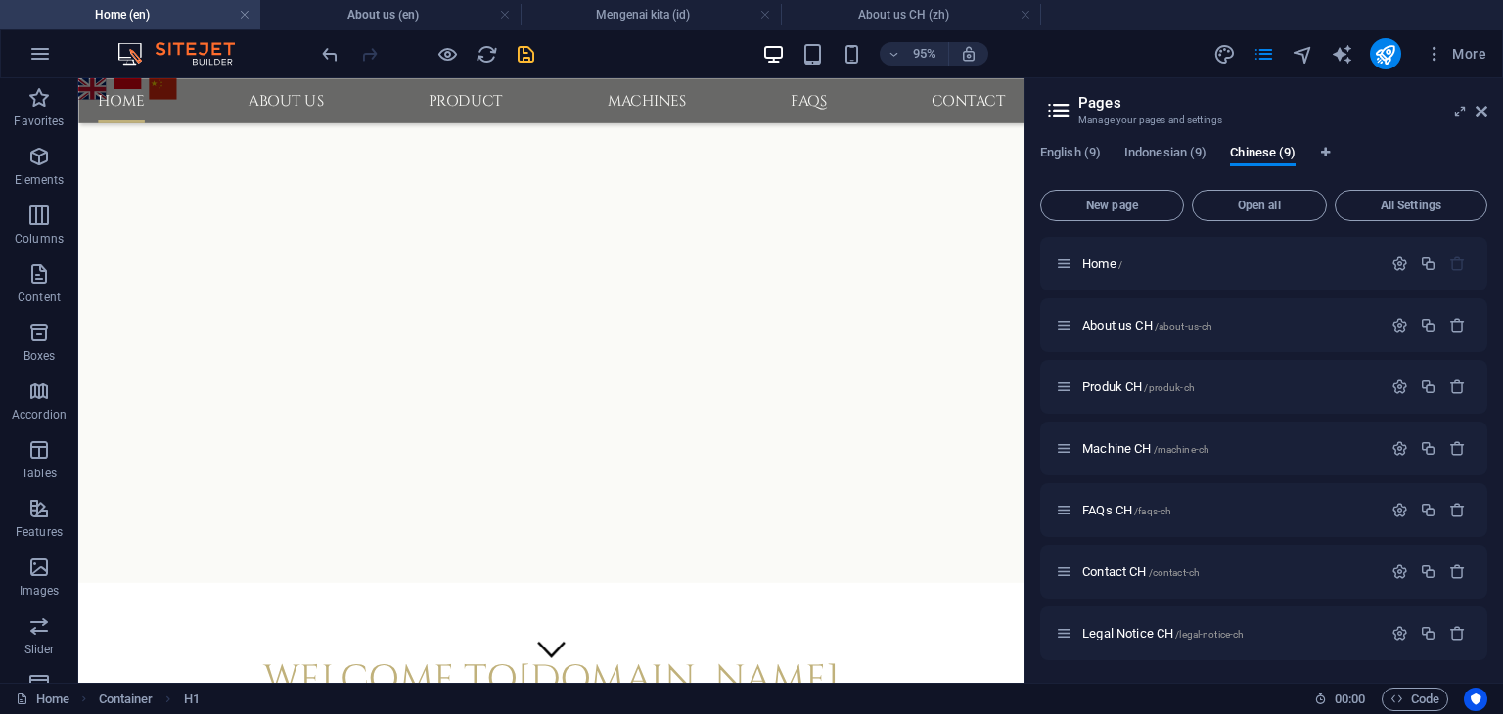
scroll to position [283, 0]
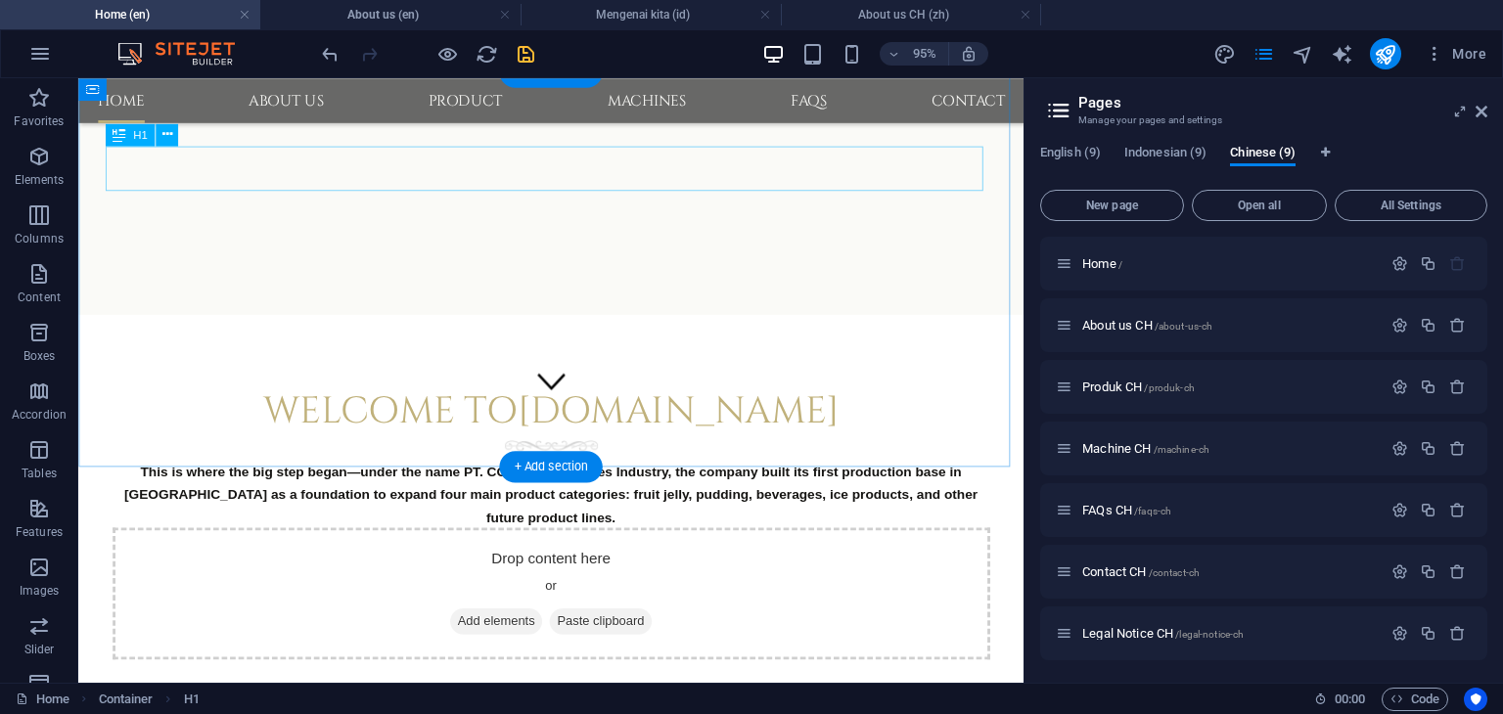
click at [408, 405] on div "Welcome to [DOMAIN_NAME]" at bounding box center [576, 428] width 924 height 47
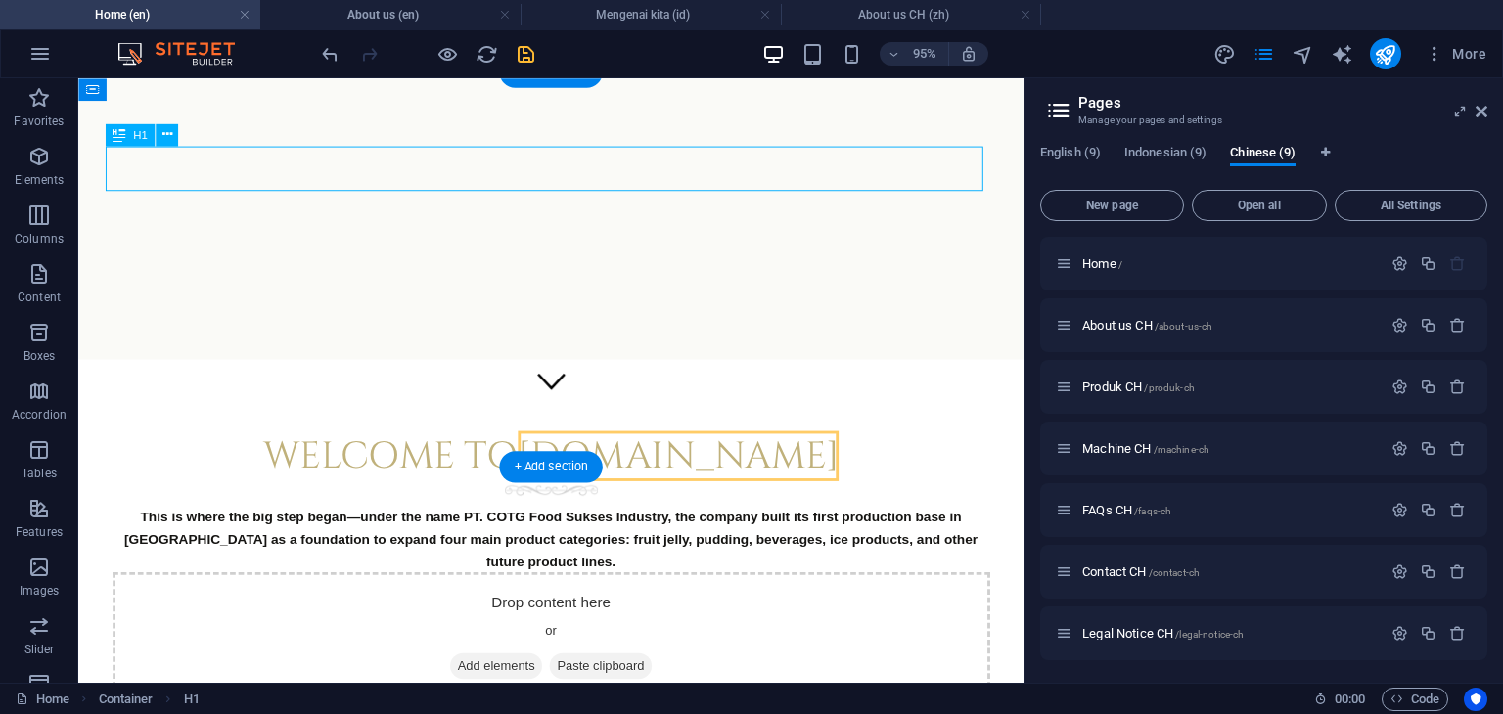
scroll to position [0, 0]
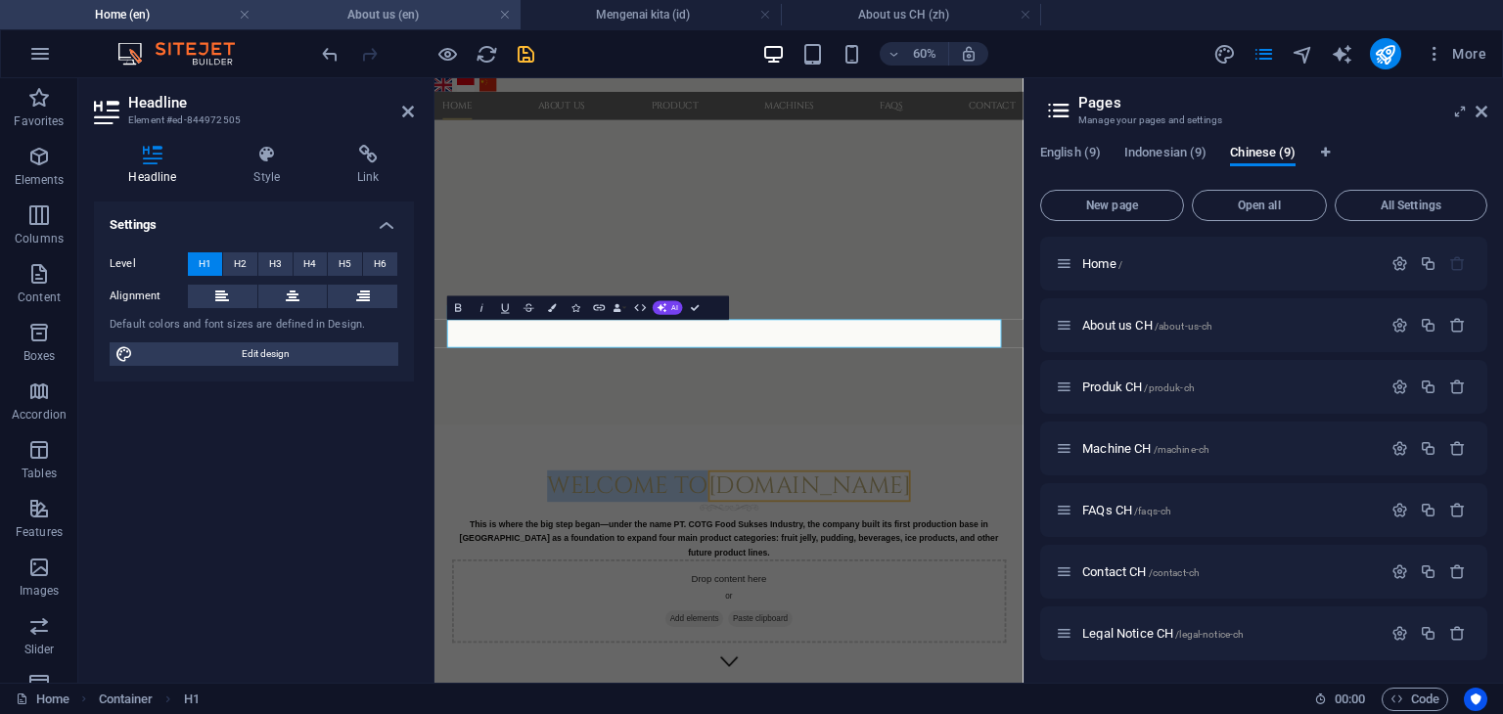
click at [431, 16] on h4 "About us (en)" at bounding box center [390, 15] width 260 height 22
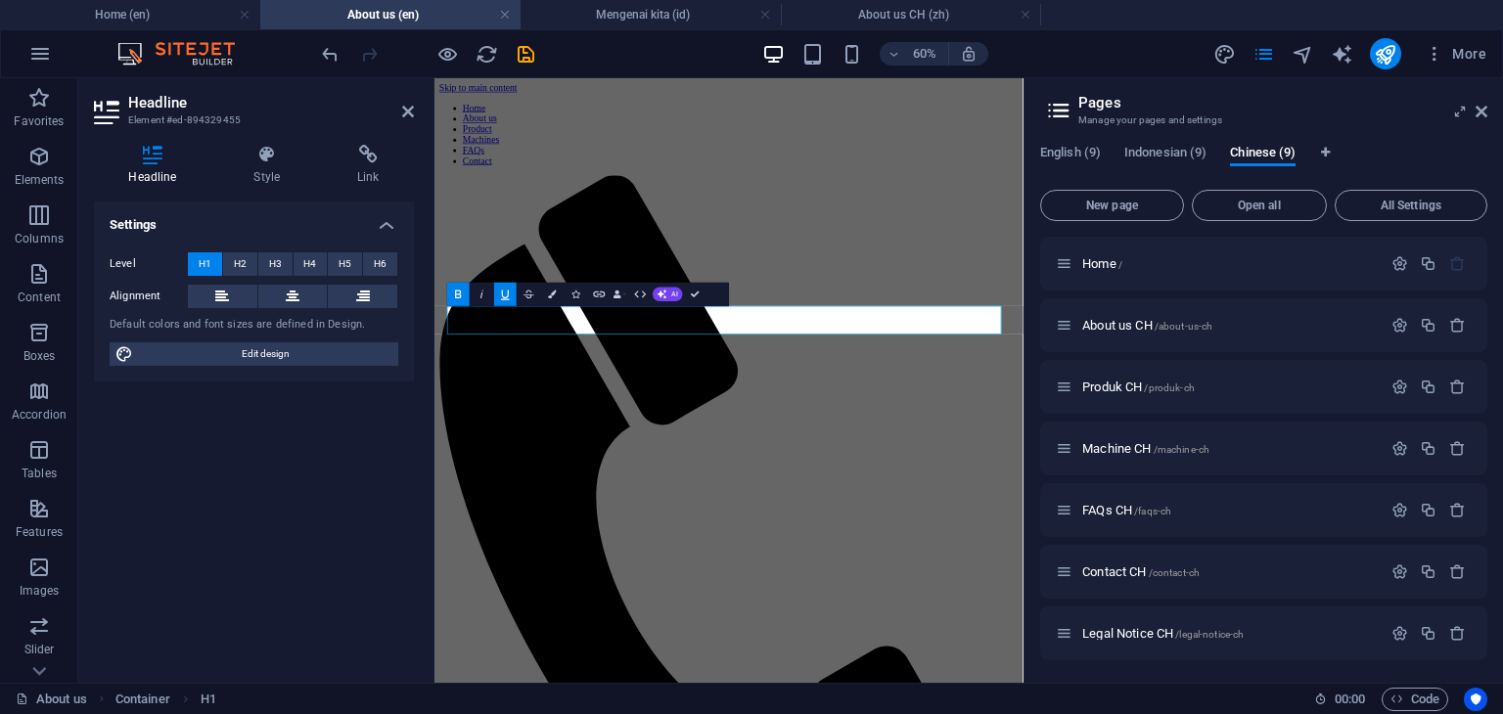
click at [508, 296] on icon "button" at bounding box center [505, 296] width 8 height 10
click at [172, 13] on h4 "Home (en)" at bounding box center [130, 15] width 260 height 22
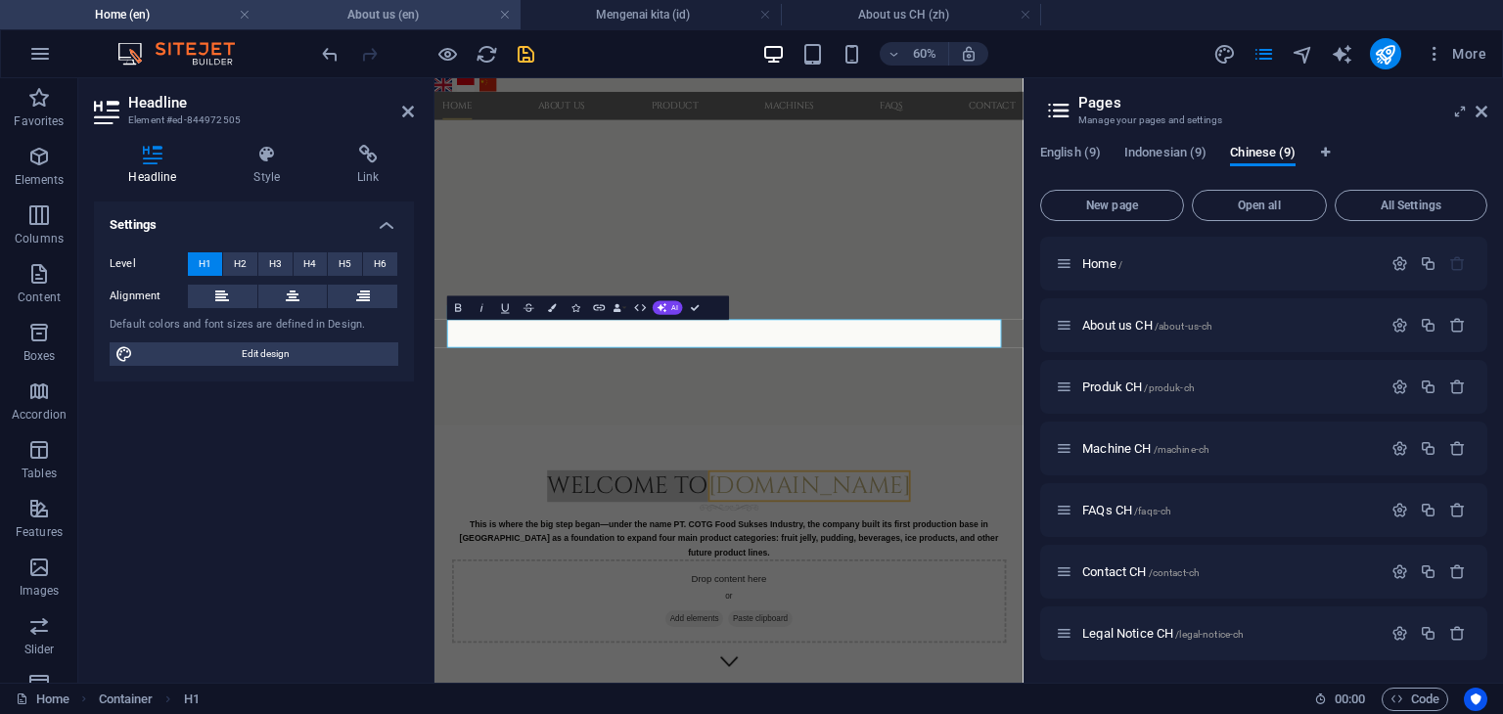
click at [384, 10] on h4 "About us (en)" at bounding box center [390, 15] width 260 height 22
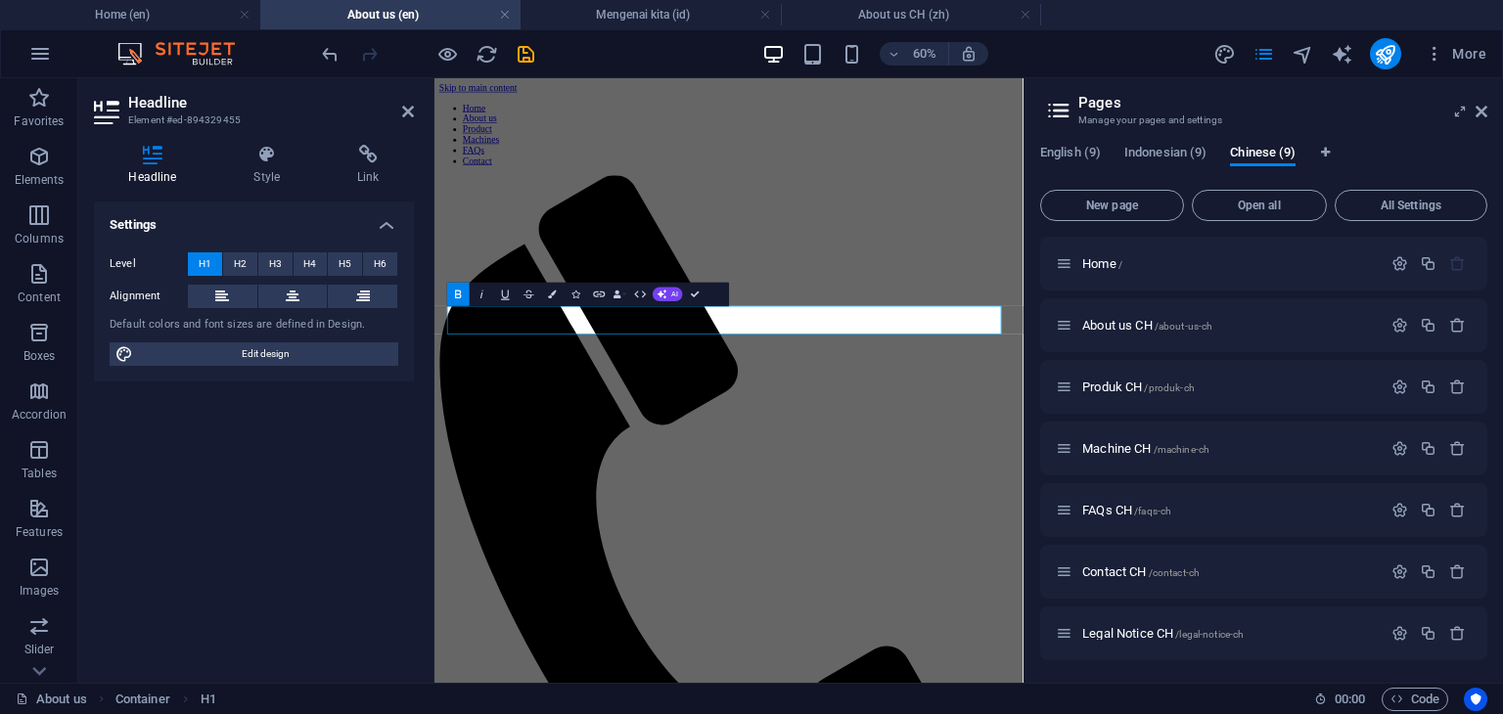
click at [458, 296] on icon "button" at bounding box center [458, 295] width 14 height 14
click at [550, 300] on button "Colors" at bounding box center [552, 294] width 23 height 23
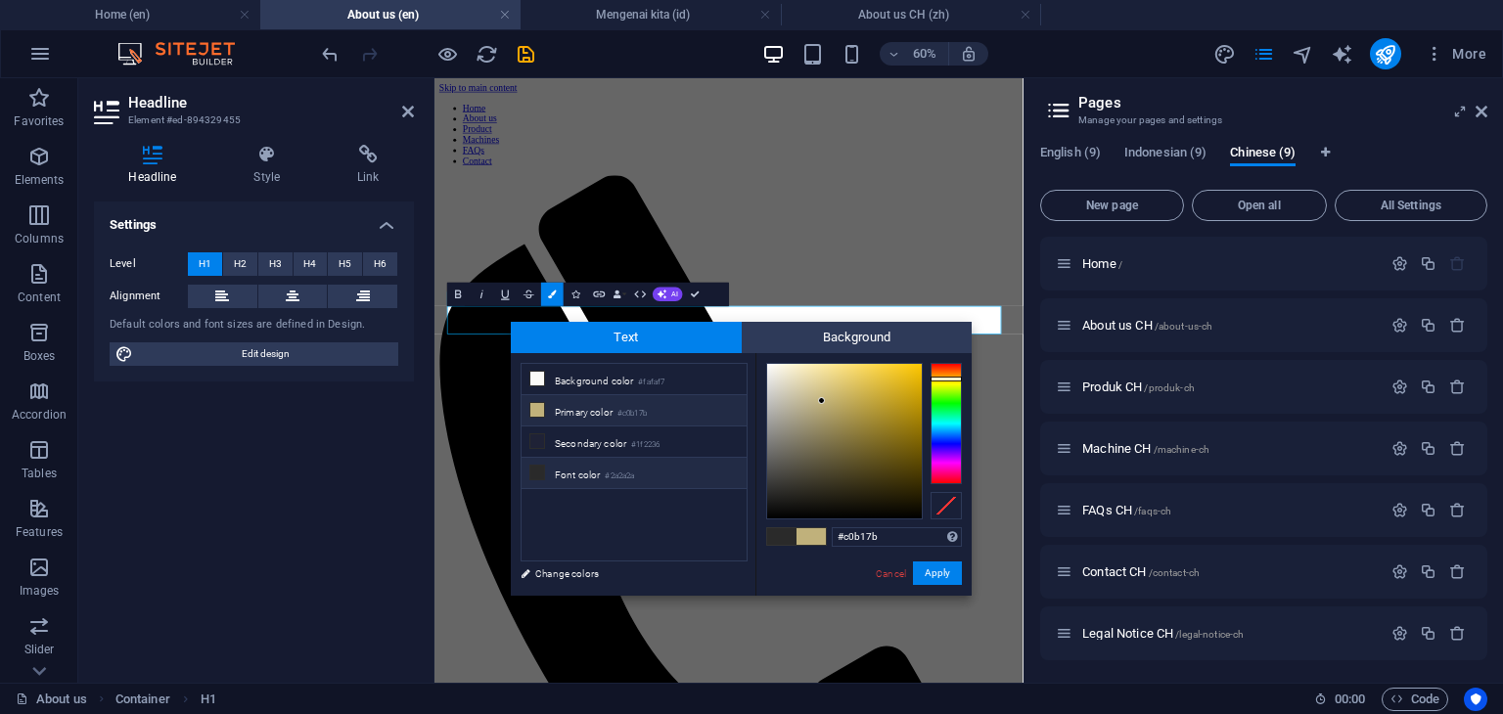
click at [532, 406] on icon at bounding box center [537, 410] width 14 height 14
click at [935, 574] on button "Apply" at bounding box center [937, 573] width 49 height 23
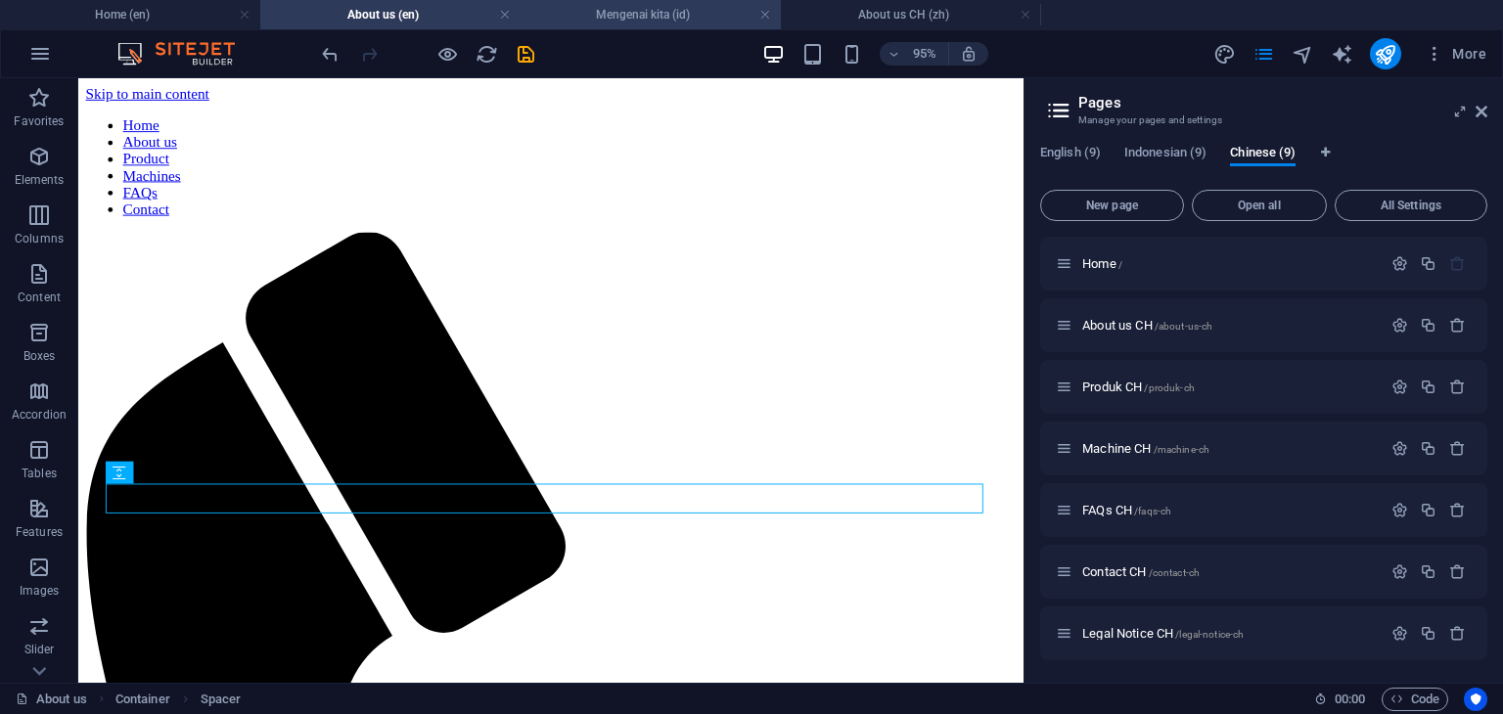
click at [628, 17] on h4 "Mengenai kita (id)" at bounding box center [651, 15] width 260 height 22
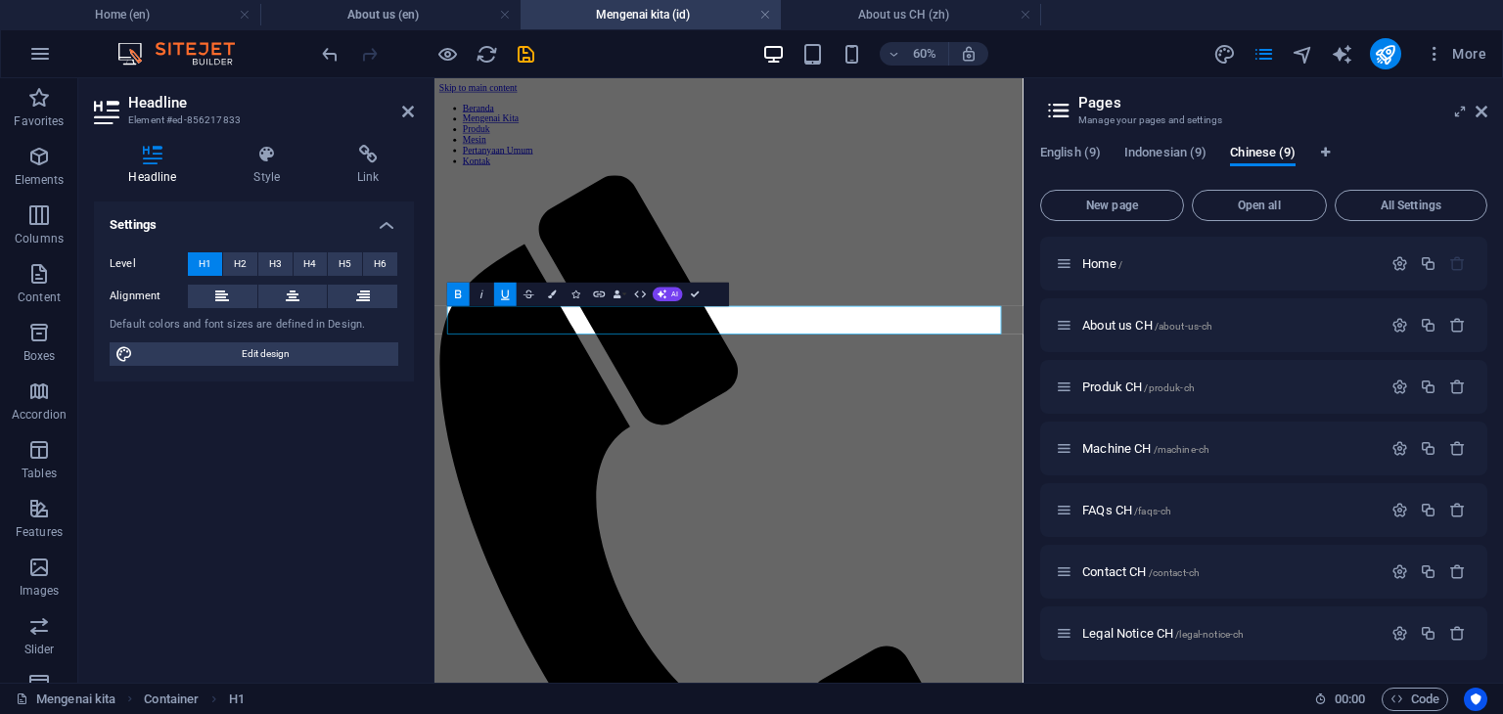
click at [454, 298] on icon "button" at bounding box center [458, 295] width 14 height 14
click at [499, 296] on icon "button" at bounding box center [505, 295] width 14 height 14
click at [552, 298] on button "Colors" at bounding box center [552, 294] width 23 height 23
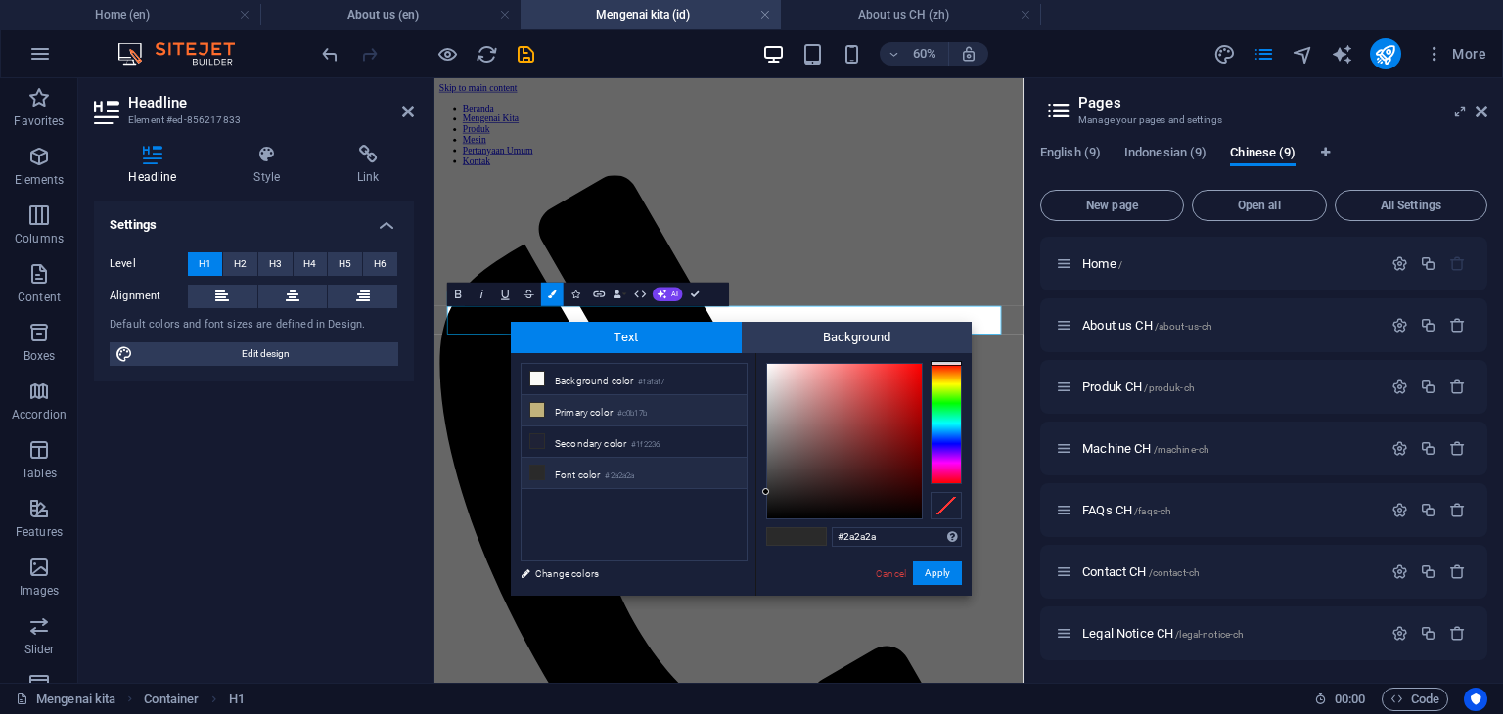
click at [532, 410] on icon at bounding box center [537, 410] width 14 height 14
type input "#c0b17b"
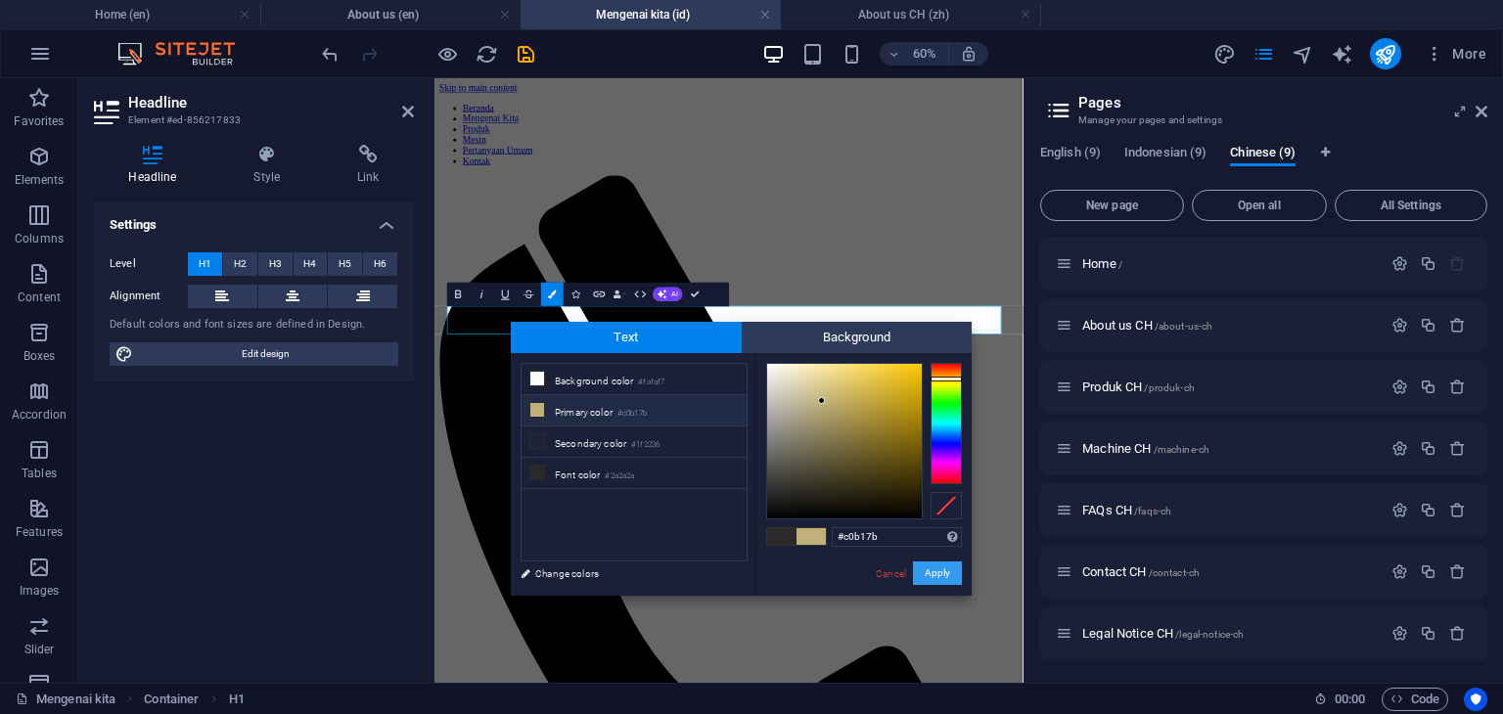
click at [935, 578] on button "Apply" at bounding box center [937, 573] width 49 height 23
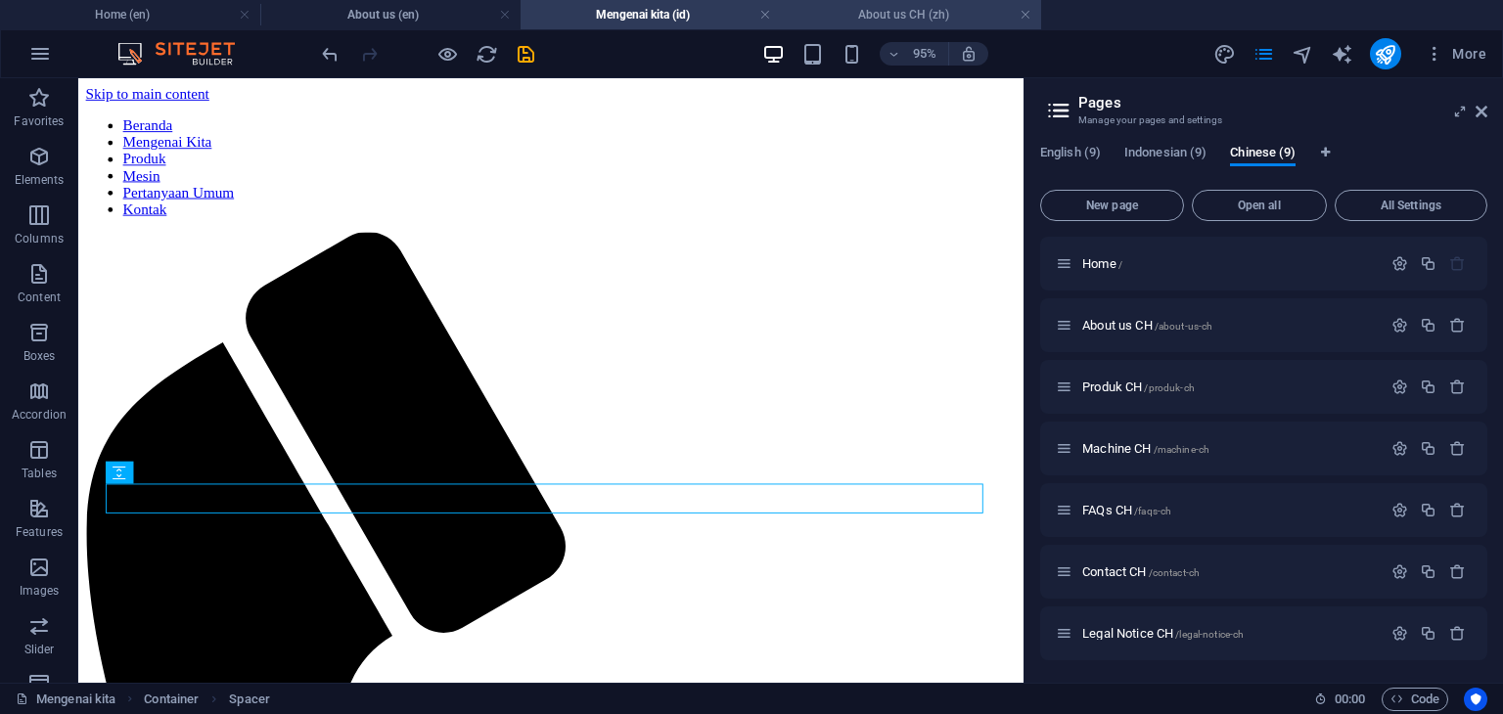
click at [903, 13] on h4 "About us CH (zh)" at bounding box center [911, 15] width 260 height 22
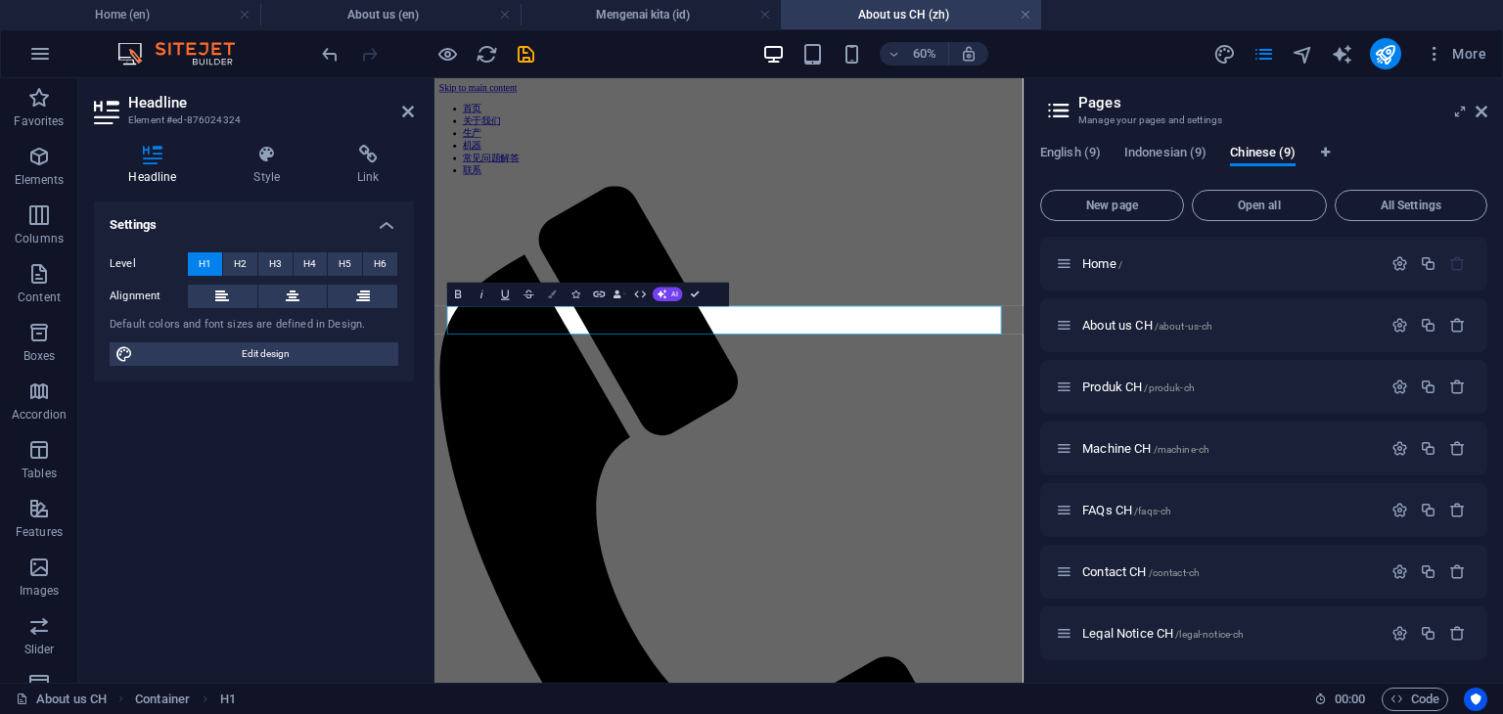
click at [545, 298] on button "Colors" at bounding box center [552, 294] width 23 height 23
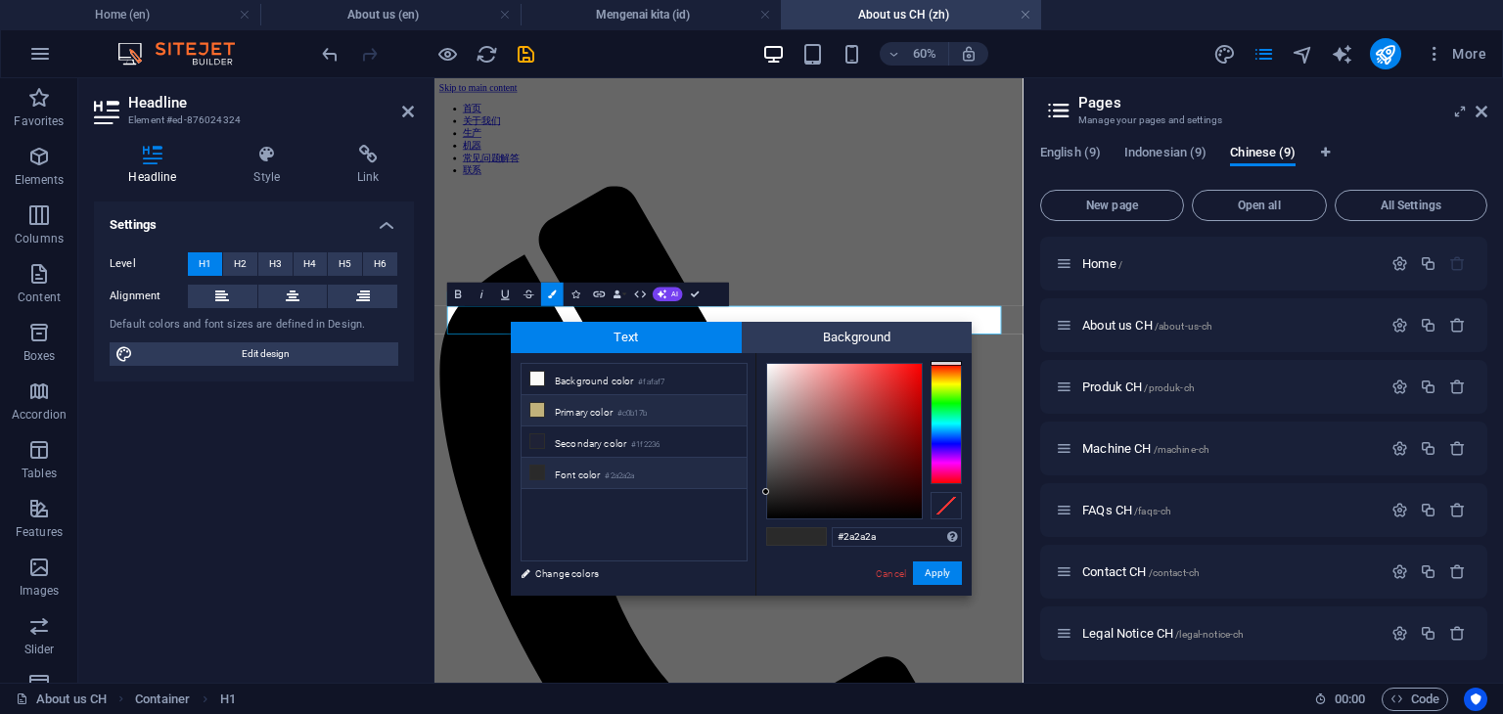
click at [536, 406] on icon at bounding box center [537, 410] width 14 height 14
type input "#c0b17b"
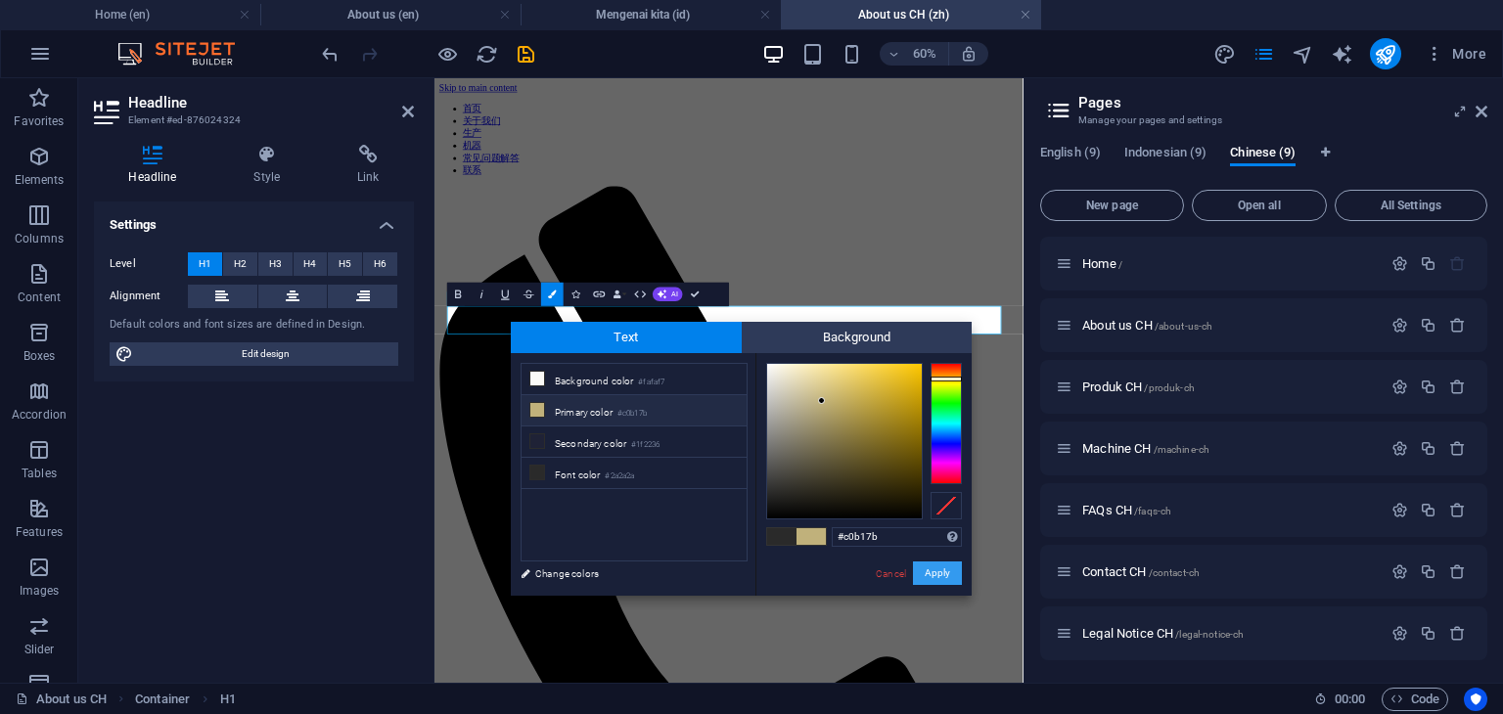
click at [939, 575] on button "Apply" at bounding box center [937, 573] width 49 height 23
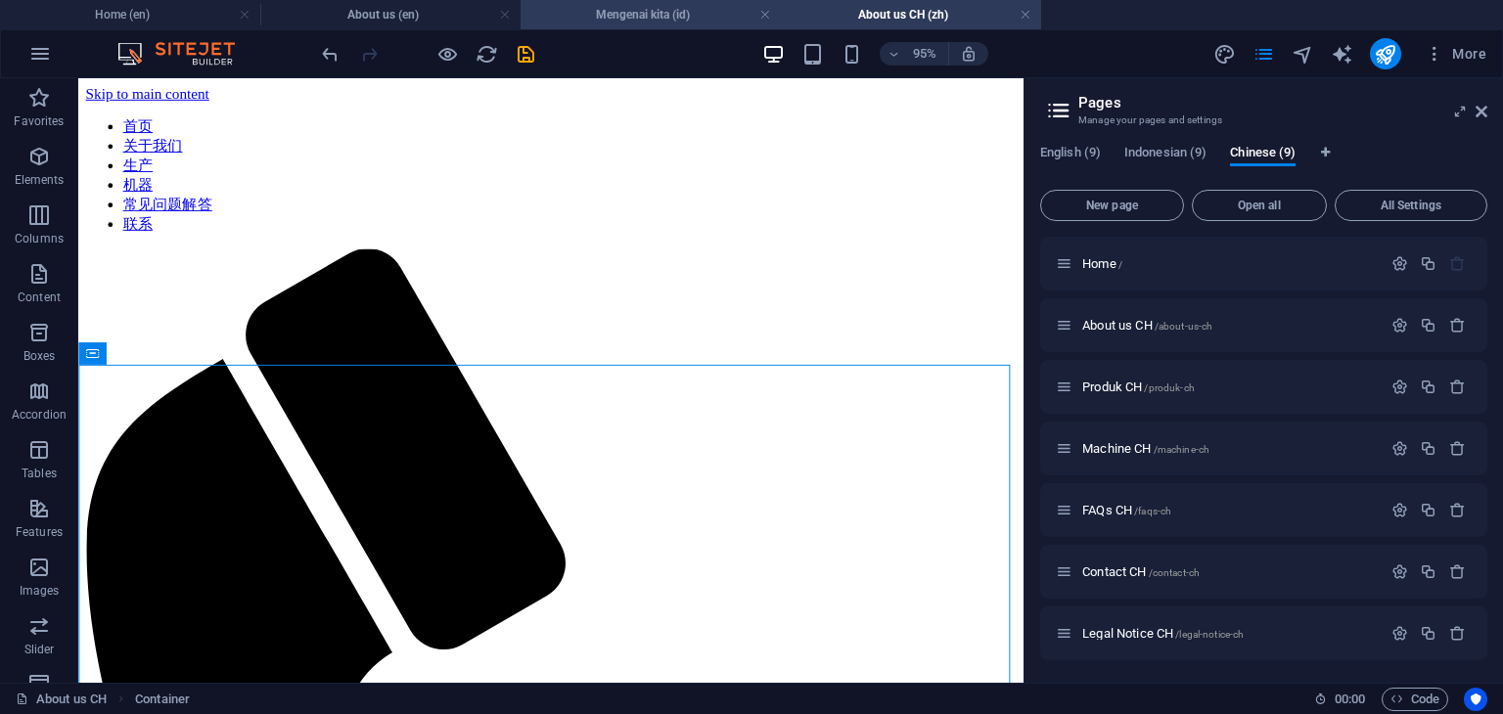
click at [660, 19] on h4 "Mengenai kita (id)" at bounding box center [651, 15] width 260 height 22
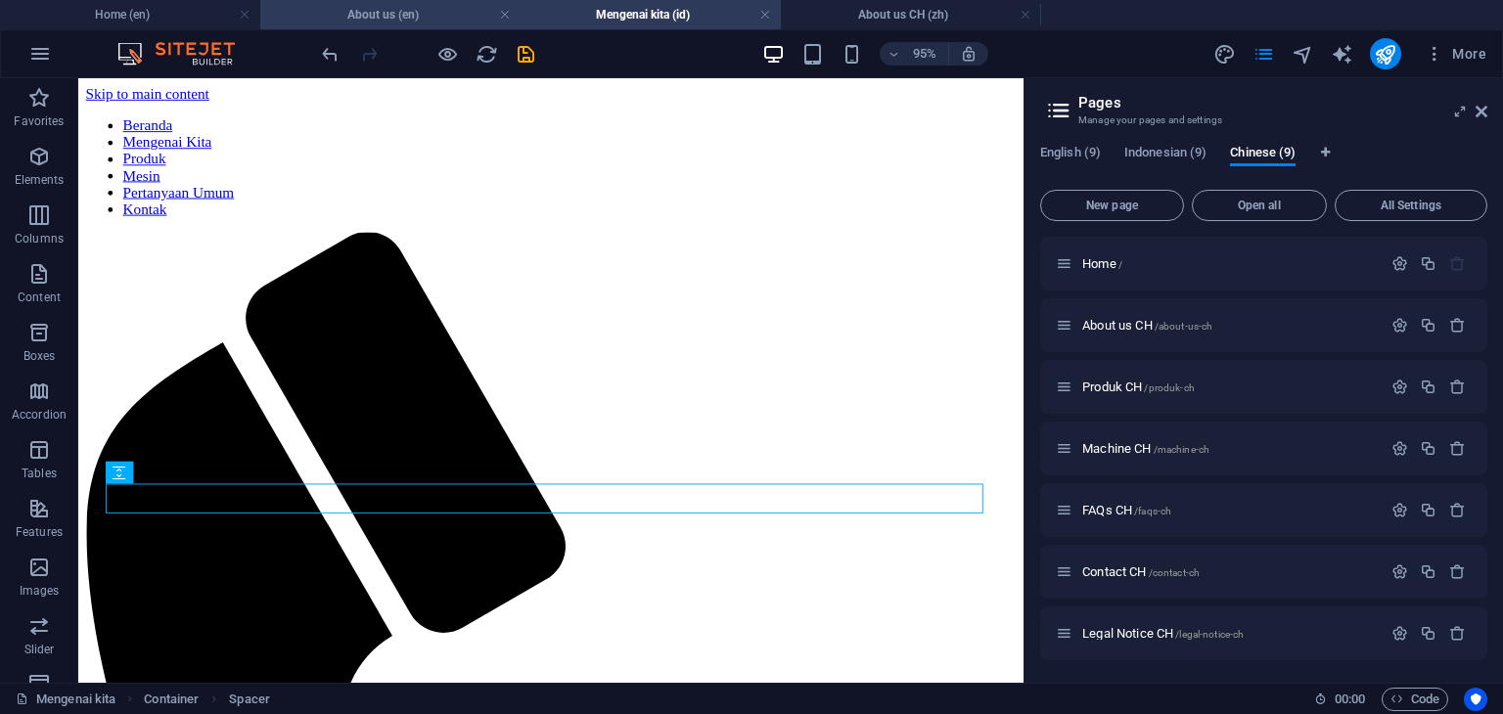
click at [411, 15] on h4 "About us (en)" at bounding box center [390, 15] width 260 height 22
click at [632, 17] on h4 "Mengenai kita (id)" at bounding box center [651, 15] width 260 height 22
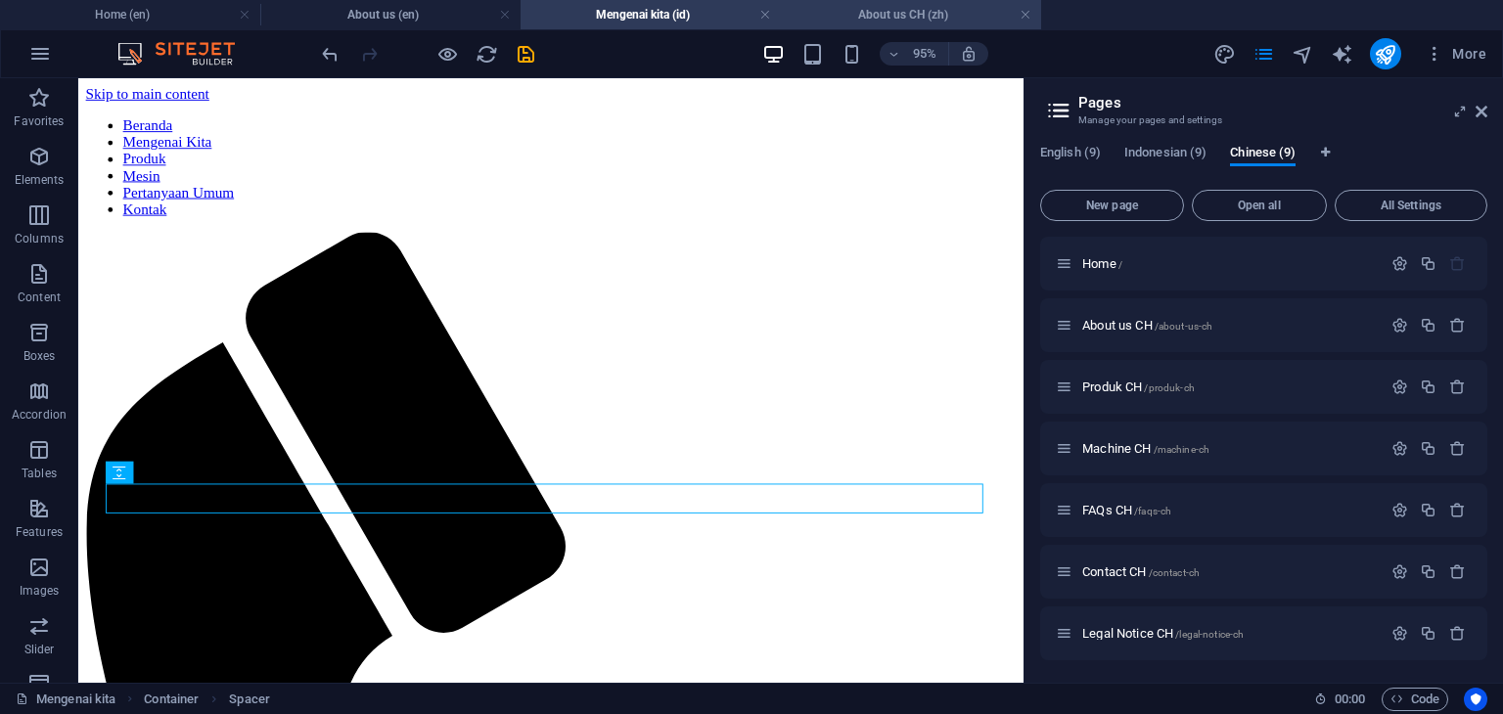
click at [875, 13] on h4 "About us CH (zh)" at bounding box center [911, 15] width 260 height 22
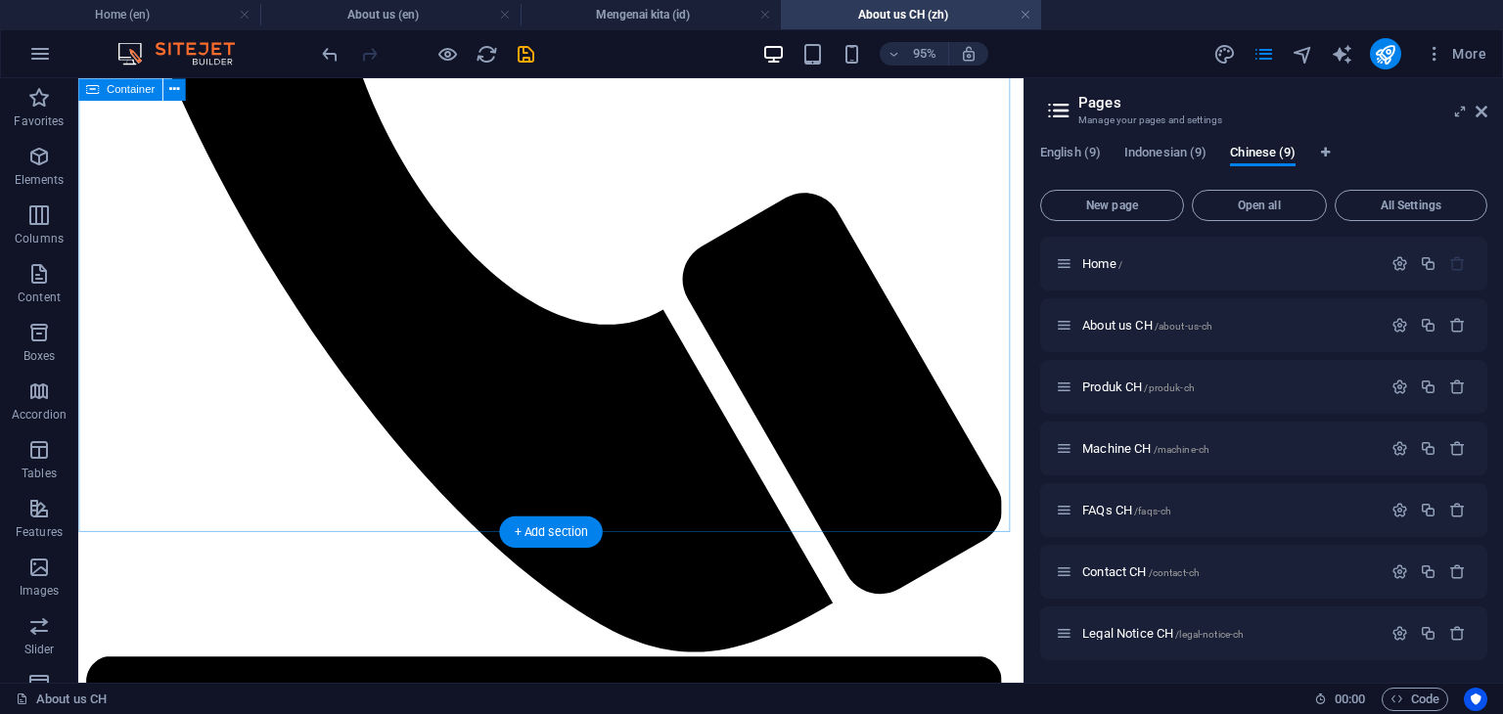
scroll to position [881, 0]
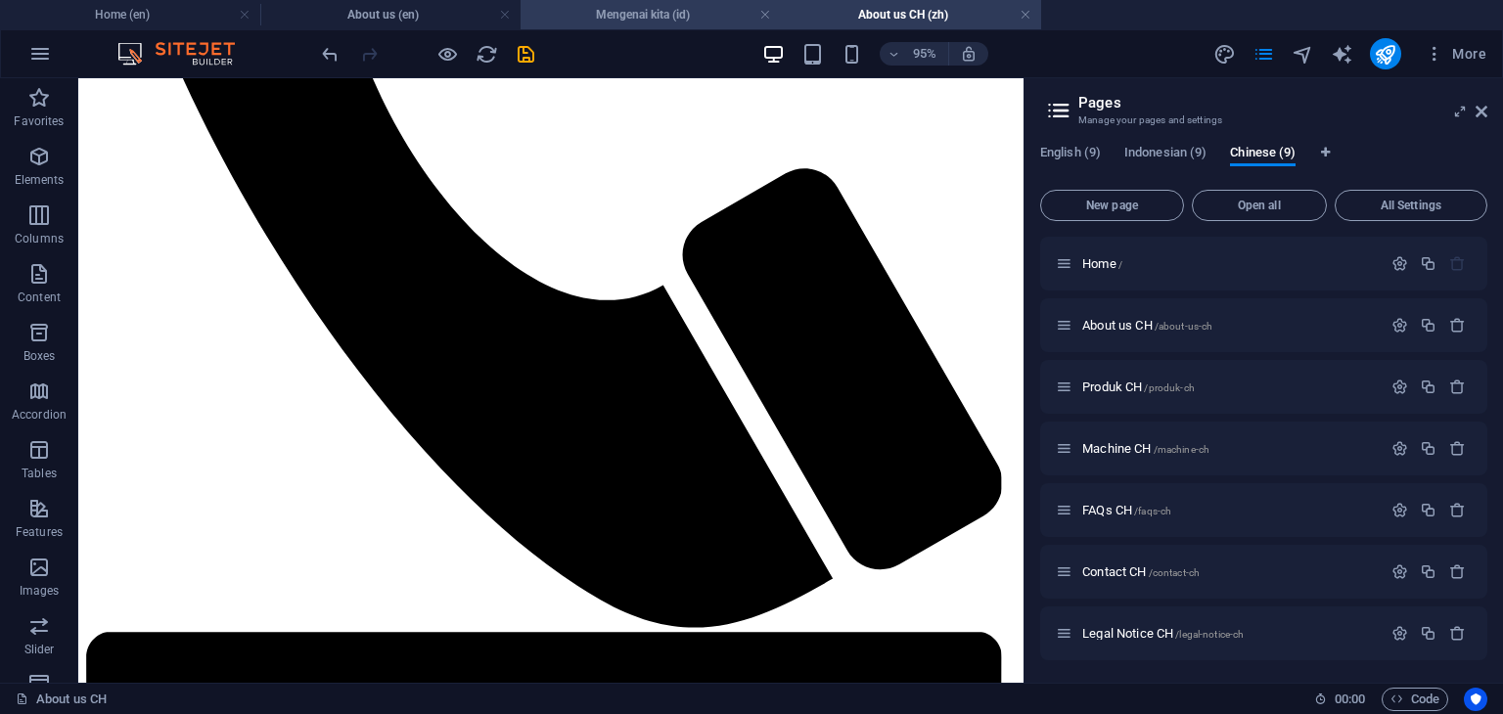
click at [620, 20] on h4 "Mengenai kita (id)" at bounding box center [651, 15] width 260 height 22
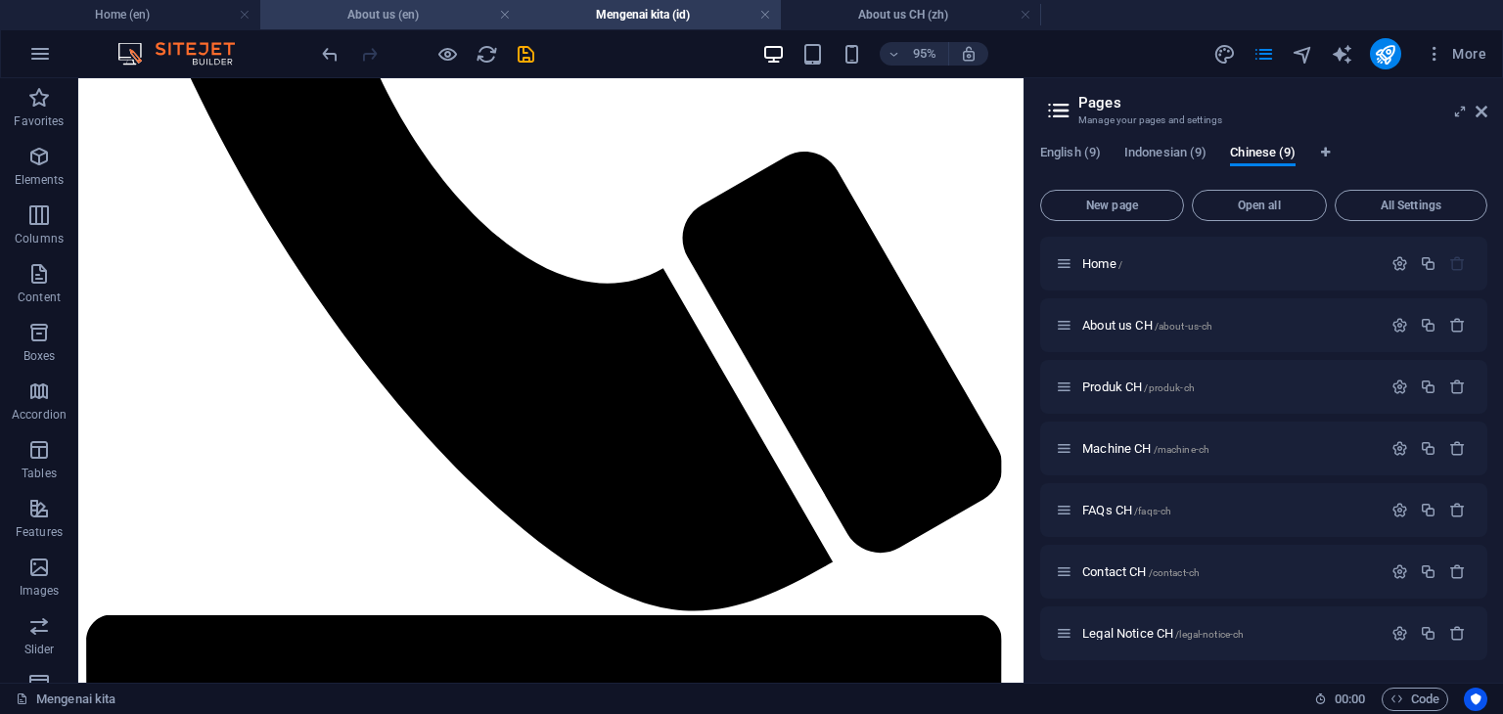
click at [399, 20] on h4 "About us (en)" at bounding box center [390, 15] width 260 height 22
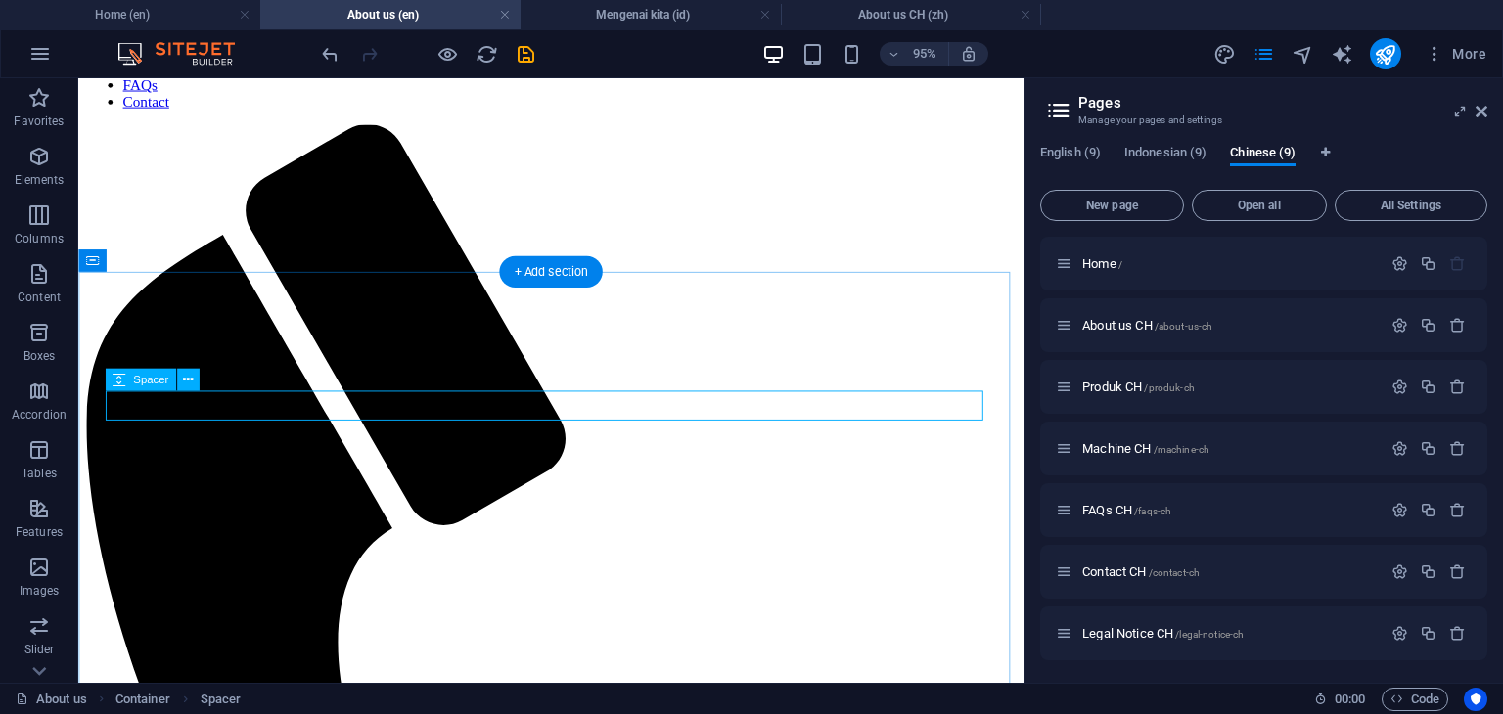
scroll to position [196, 0]
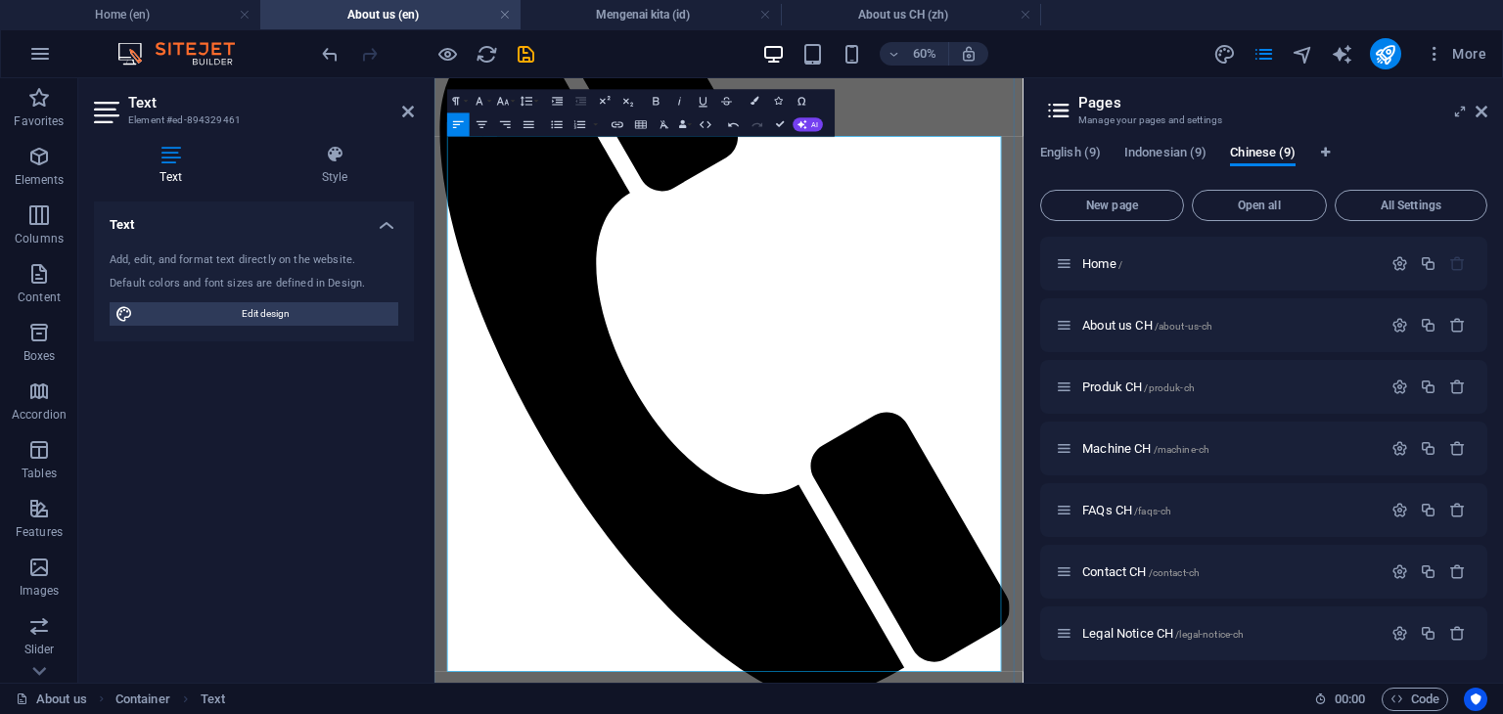
scroll to position [391, 0]
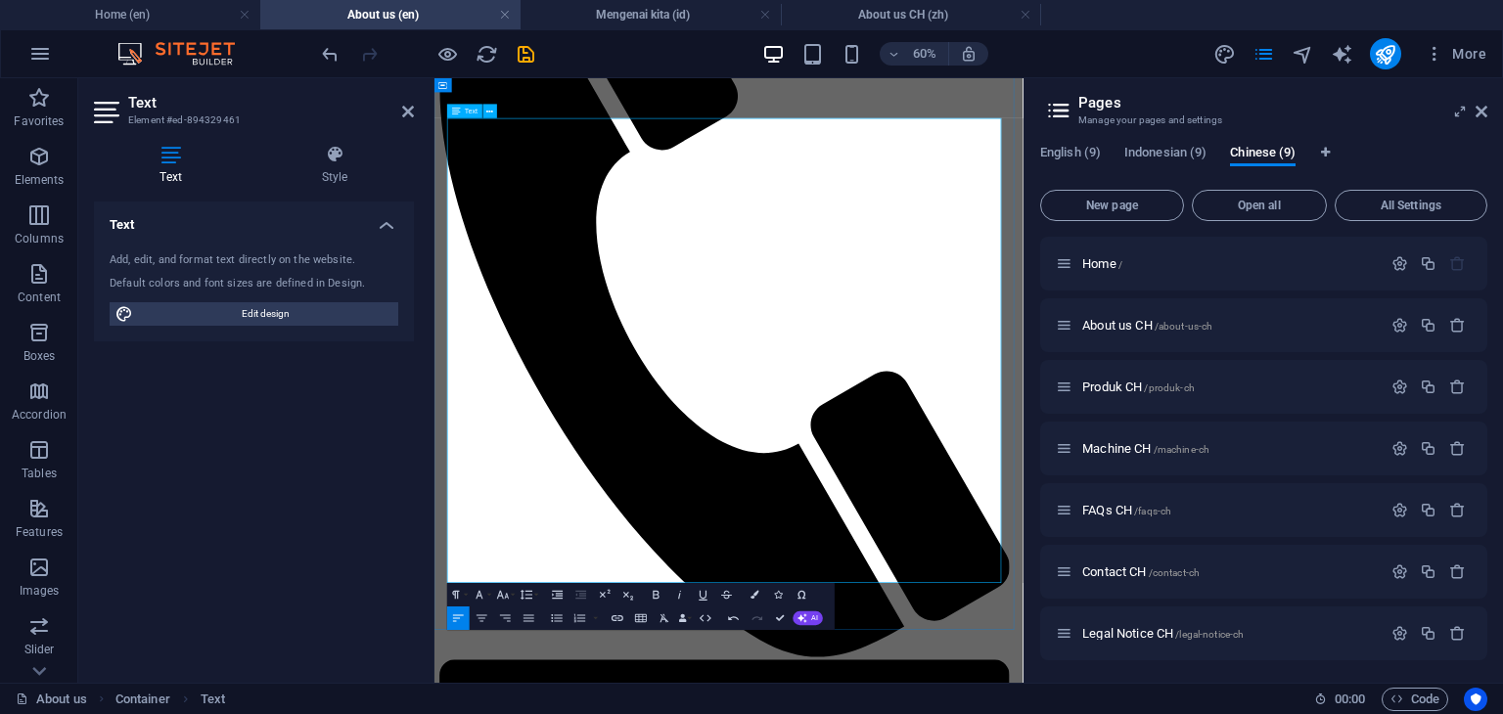
scroll to position [489, 0]
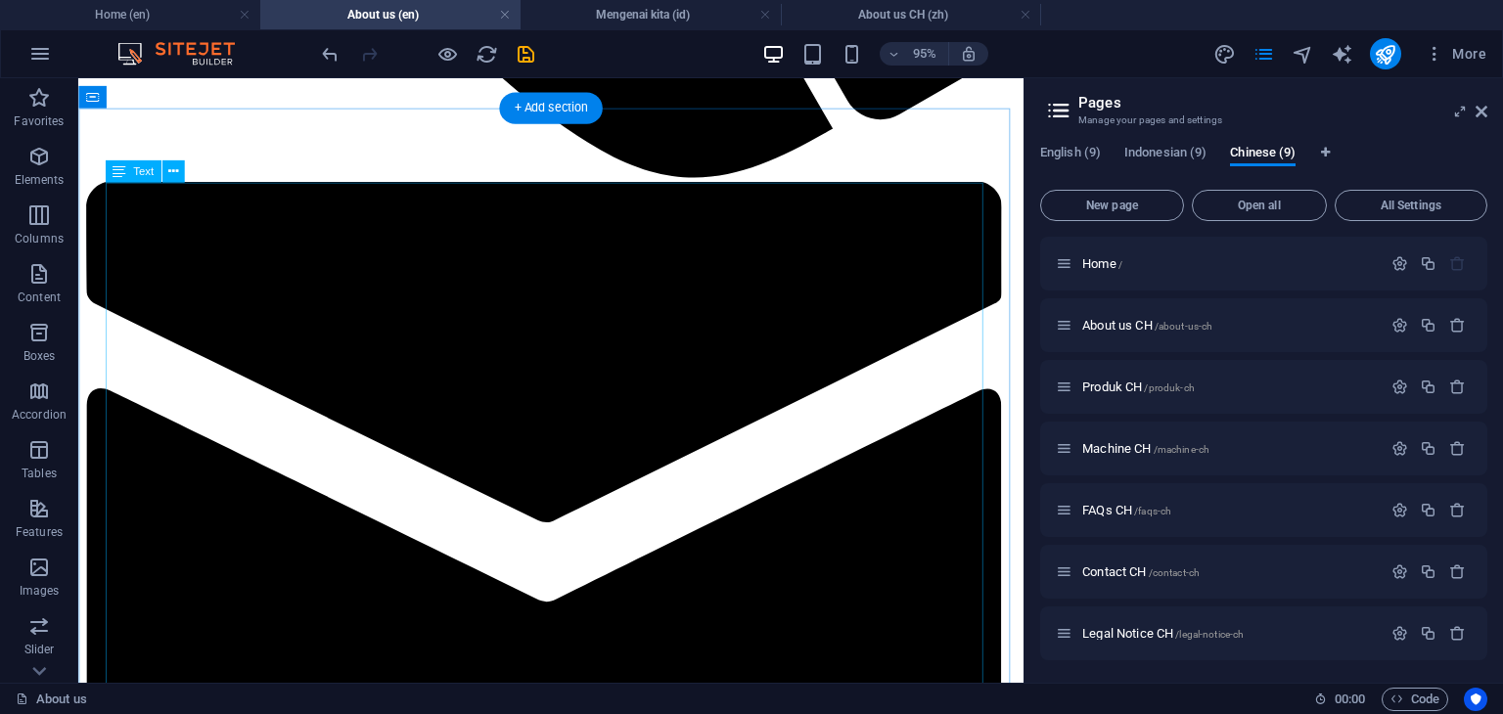
scroll to position [1370, 0]
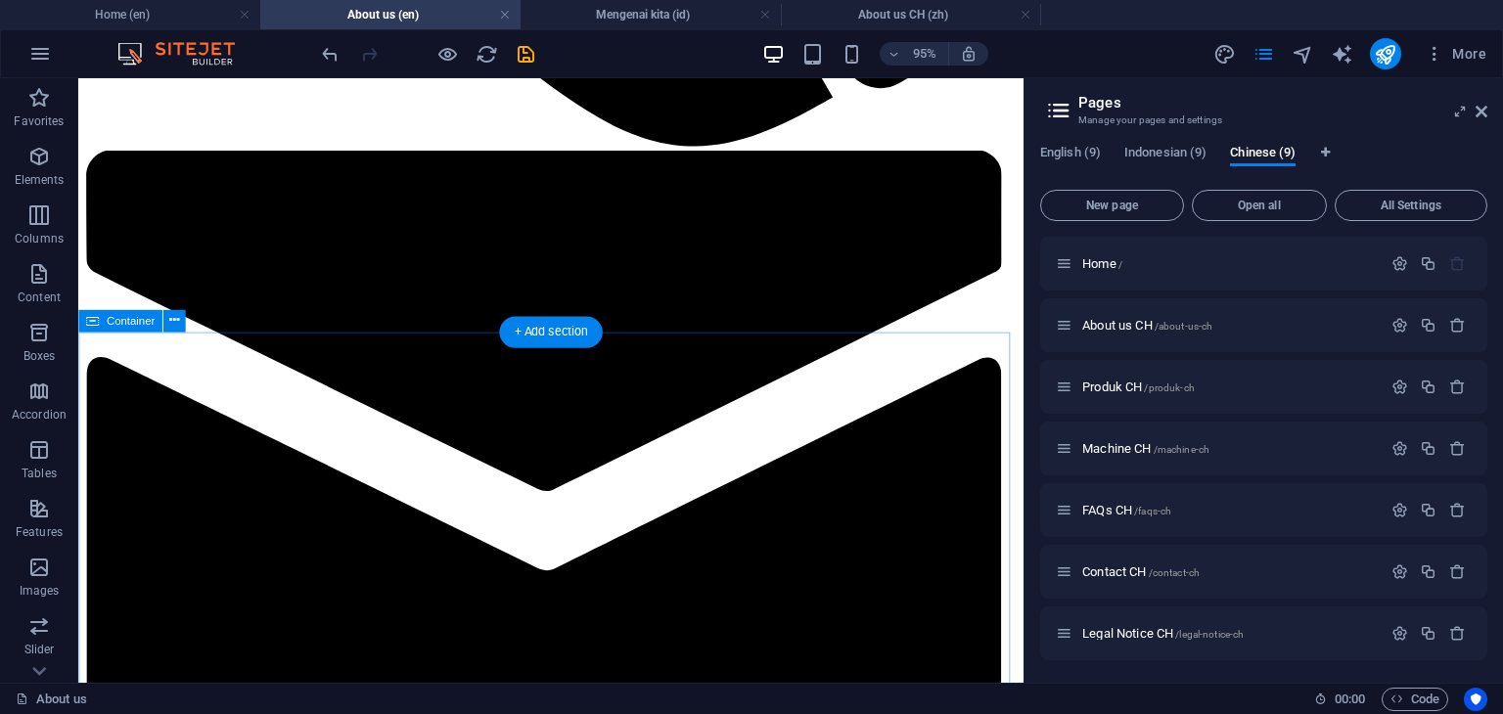
scroll to position [1174, 0]
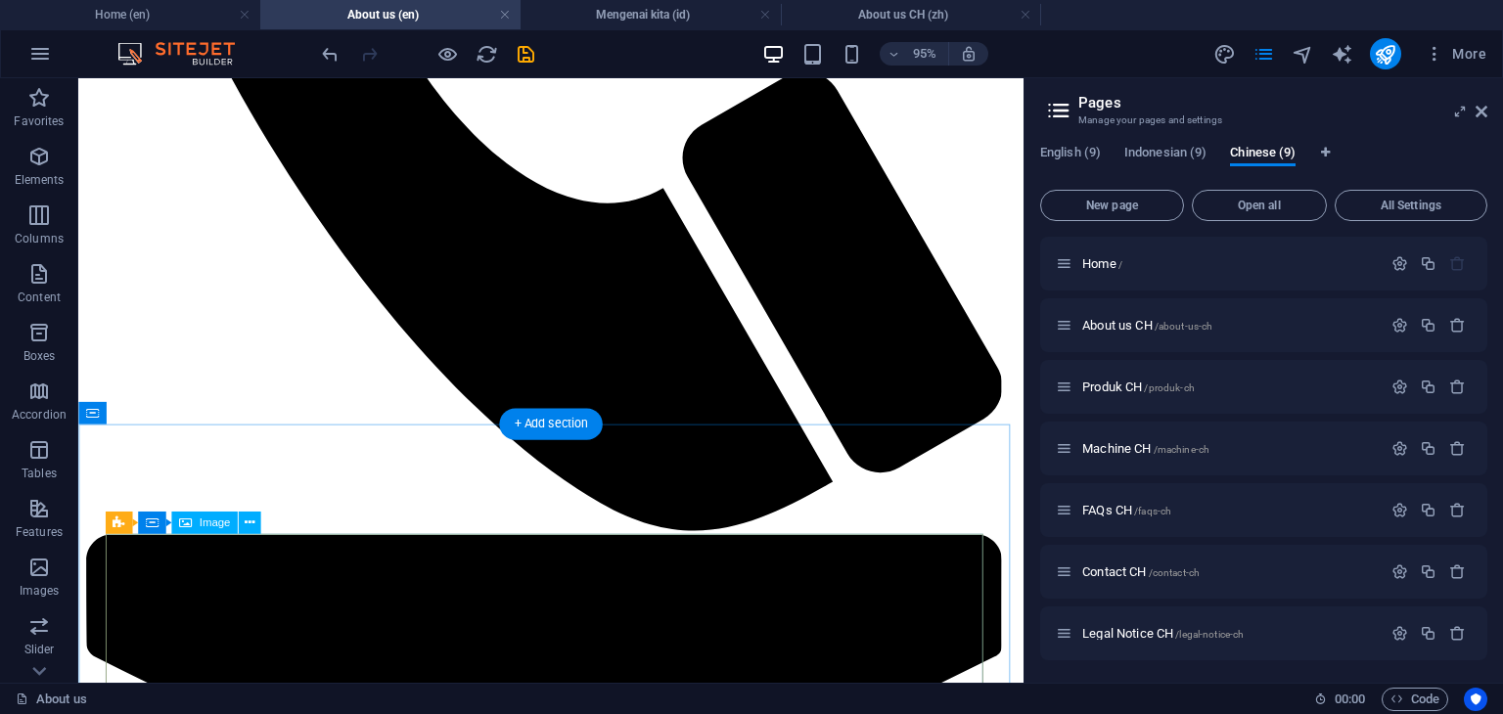
scroll to position [978, 0]
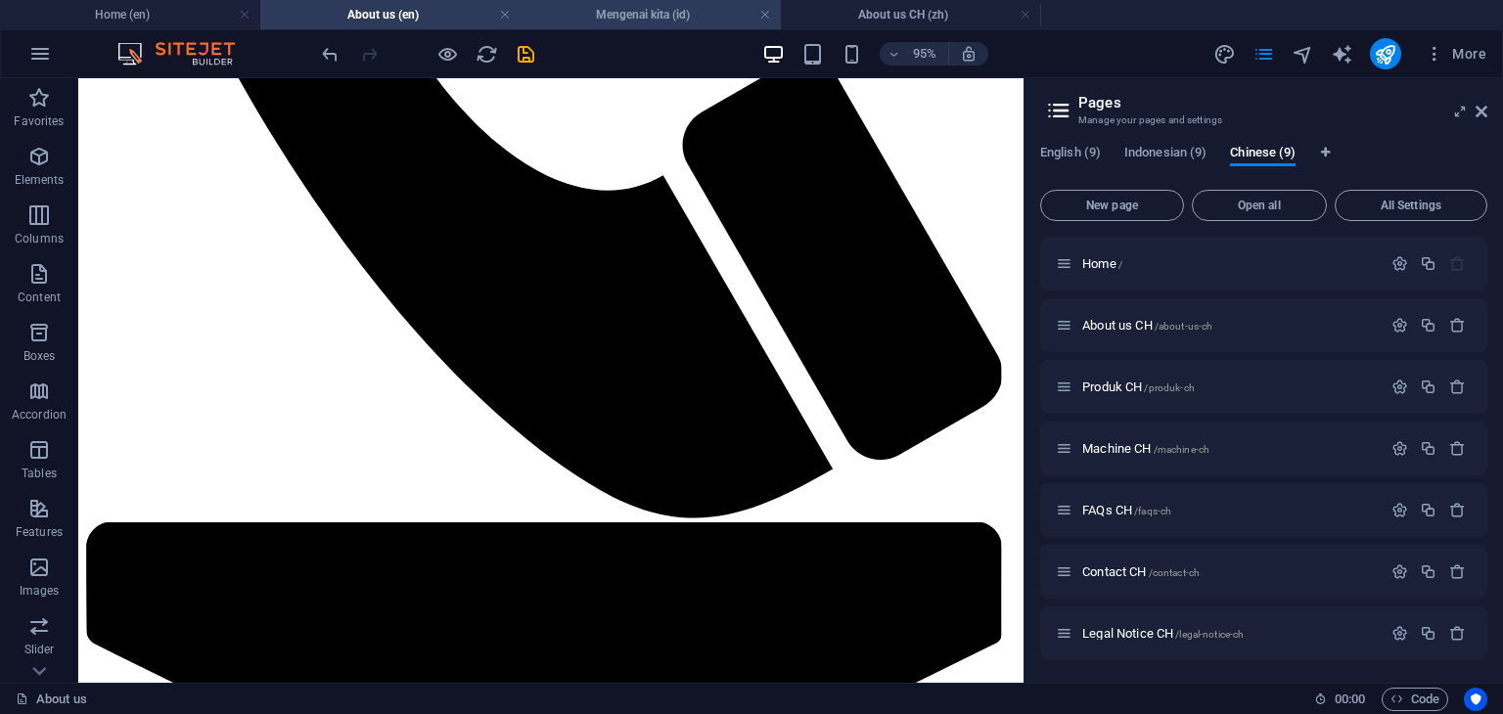
click at [658, 16] on h4 "Mengenai kita (id)" at bounding box center [651, 15] width 260 height 22
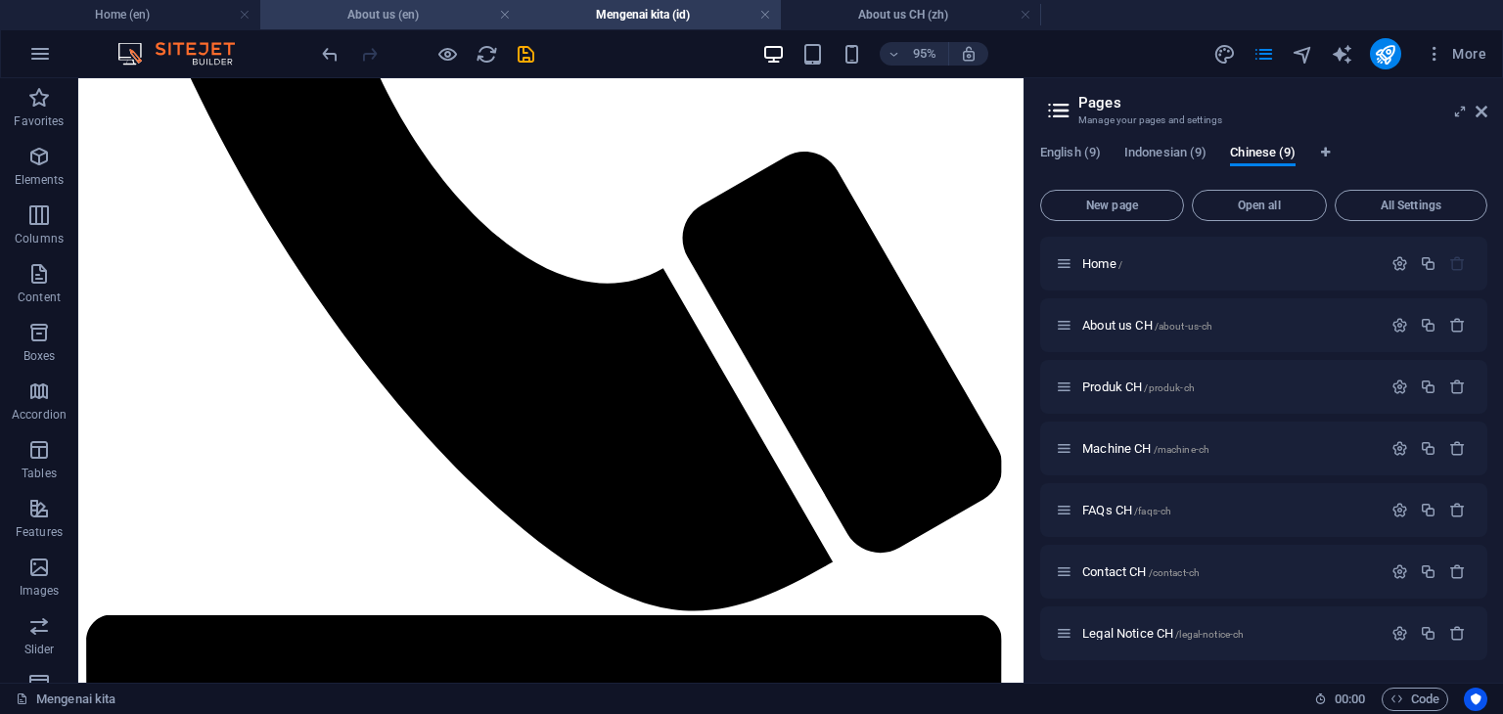
click at [378, 19] on h4 "About us (en)" at bounding box center [390, 15] width 260 height 22
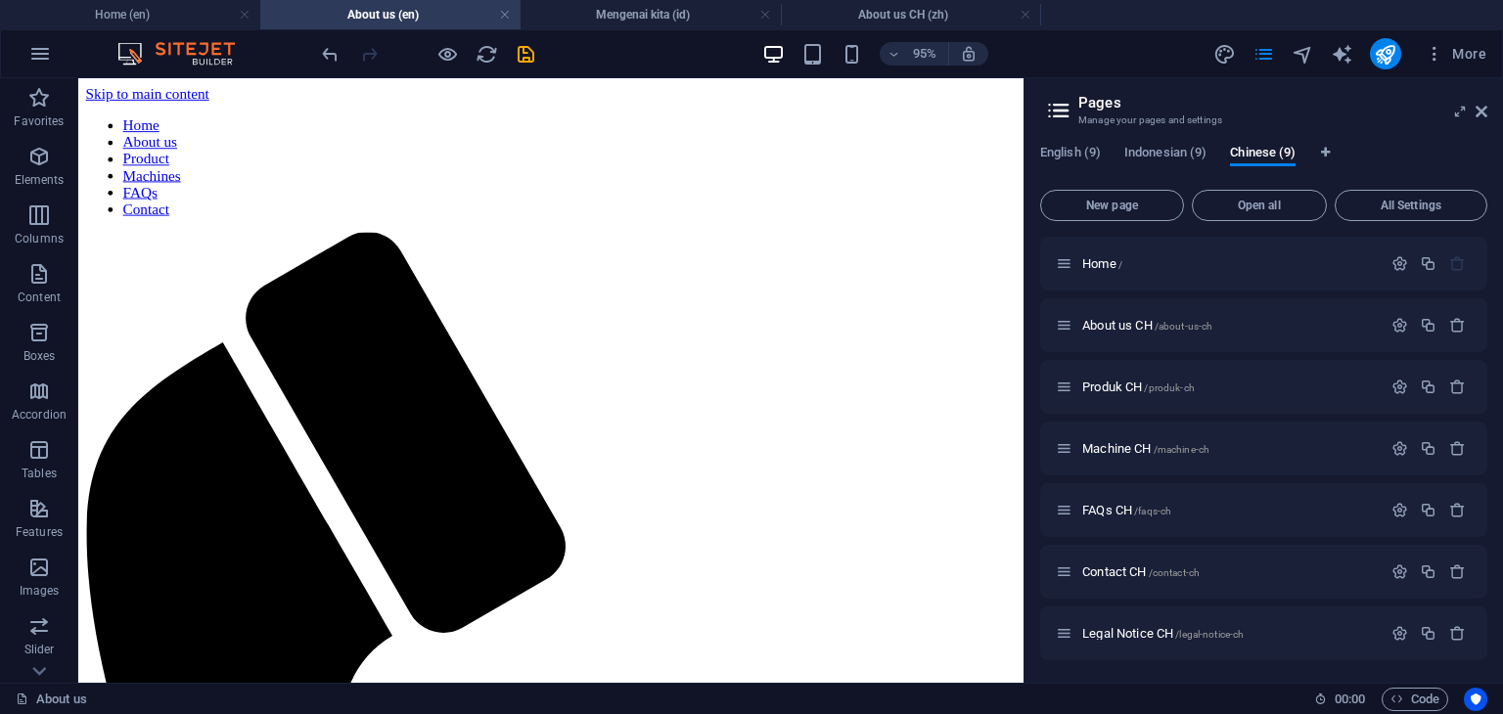
scroll to position [978, 0]
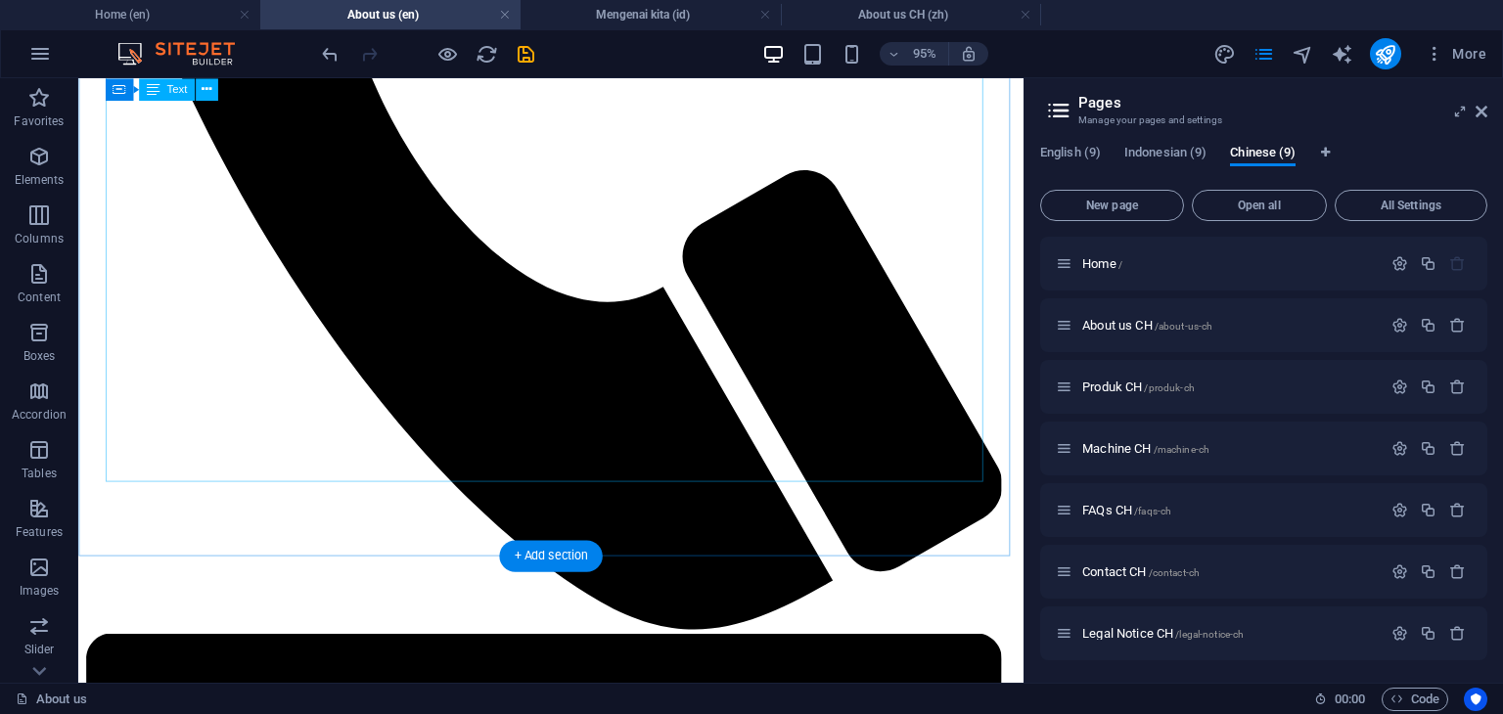
scroll to position [881, 0]
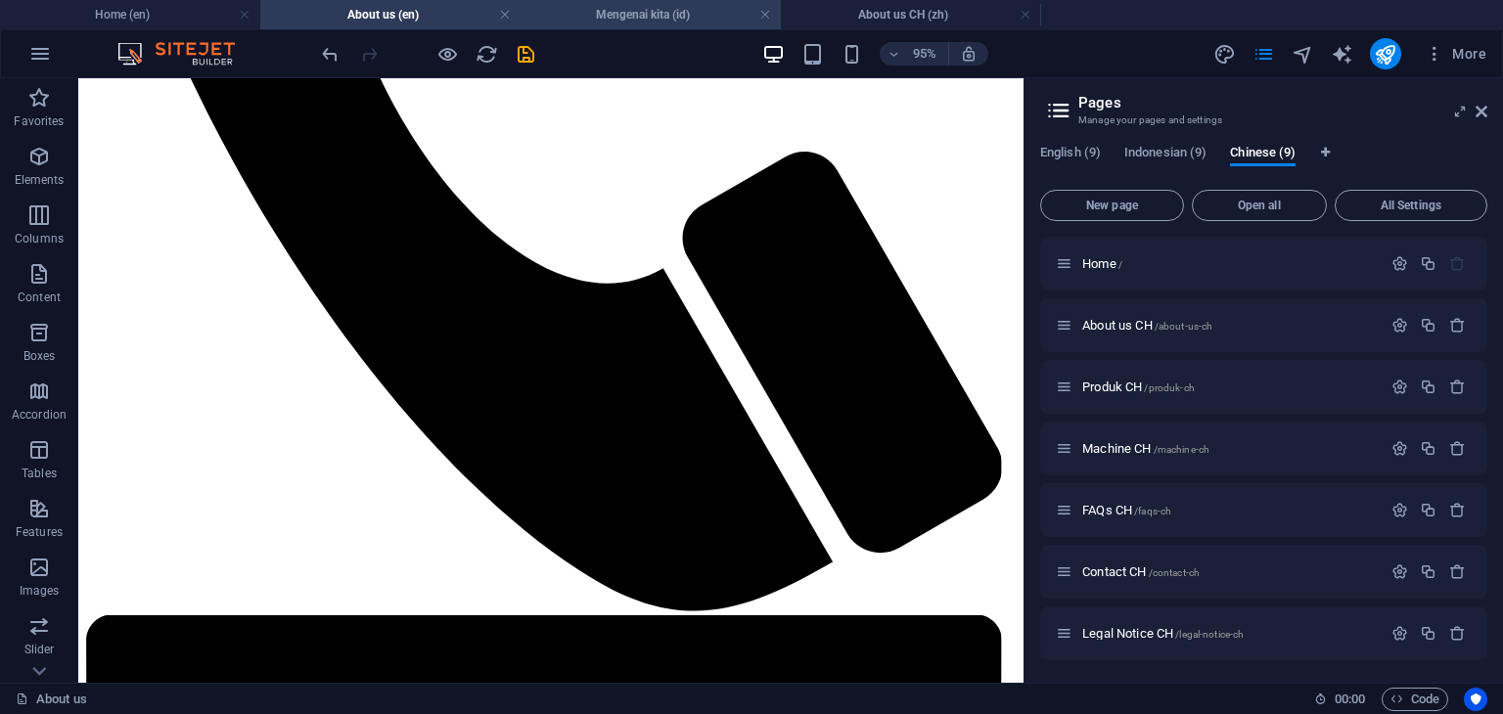
click at [662, 4] on h4 "Mengenai kita (id)" at bounding box center [651, 15] width 260 height 22
click at [434, 21] on h4 "About us (en)" at bounding box center [390, 15] width 260 height 22
click at [647, 20] on h4 "Mengenai kita (id)" at bounding box center [651, 15] width 260 height 22
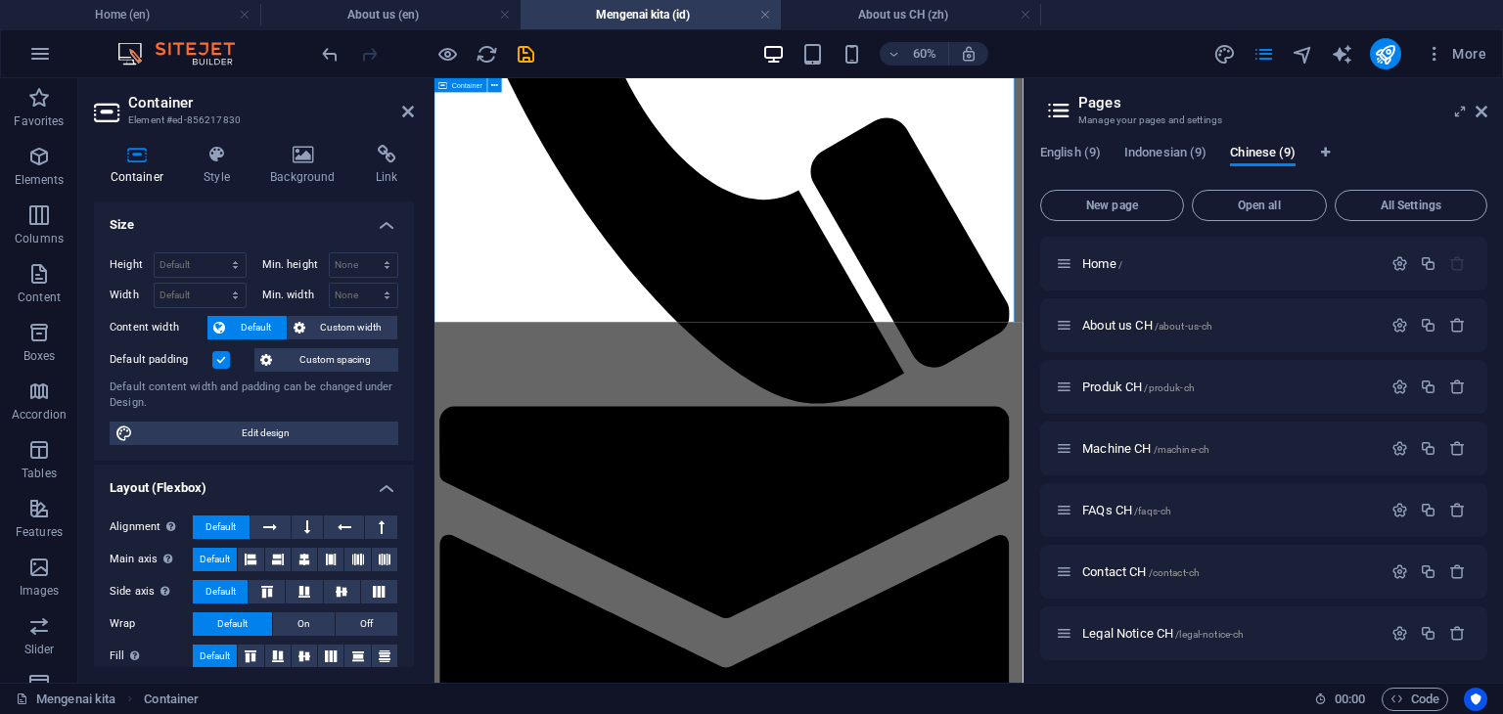
click at [450, 13] on h4 "About us (en)" at bounding box center [390, 15] width 260 height 22
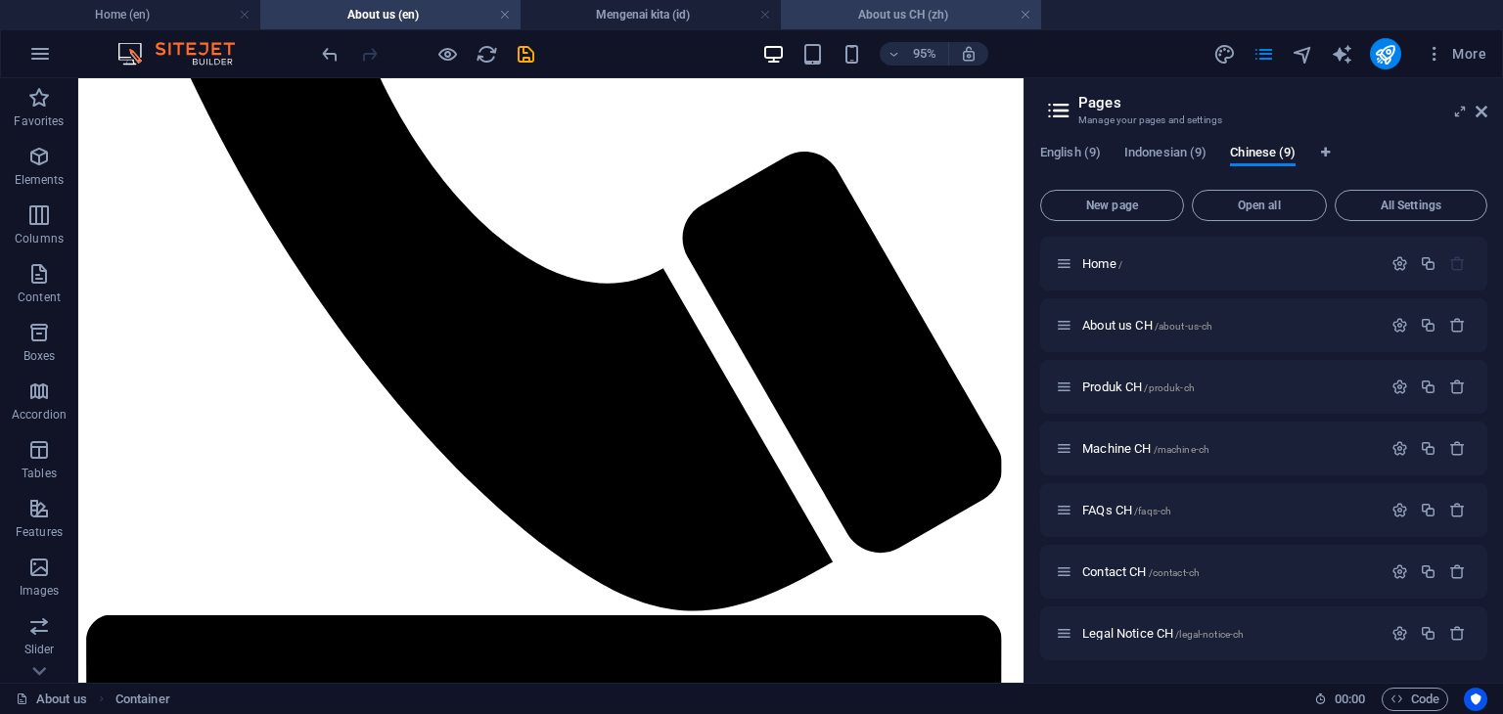
click at [873, 8] on h4 "About us CH (zh)" at bounding box center [911, 15] width 260 height 22
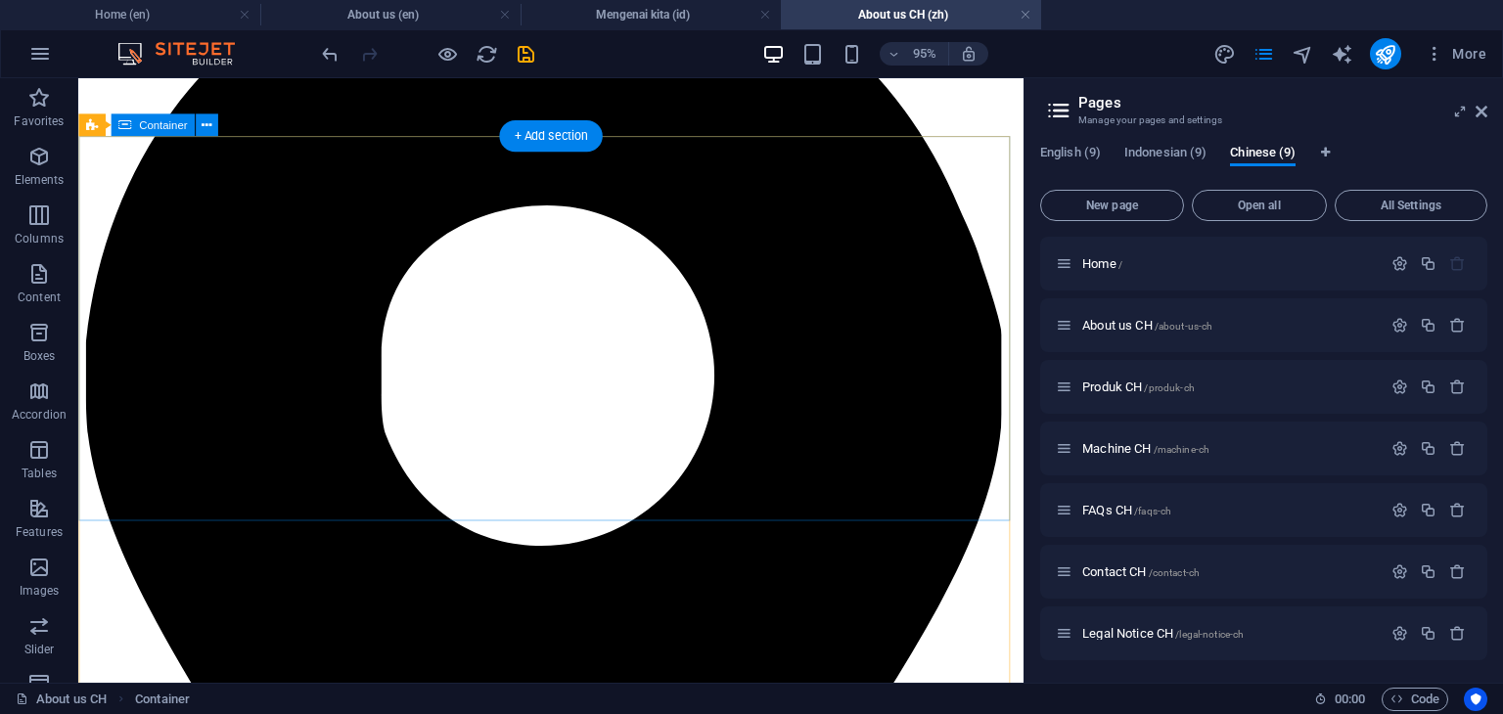
scroll to position [2323, 0]
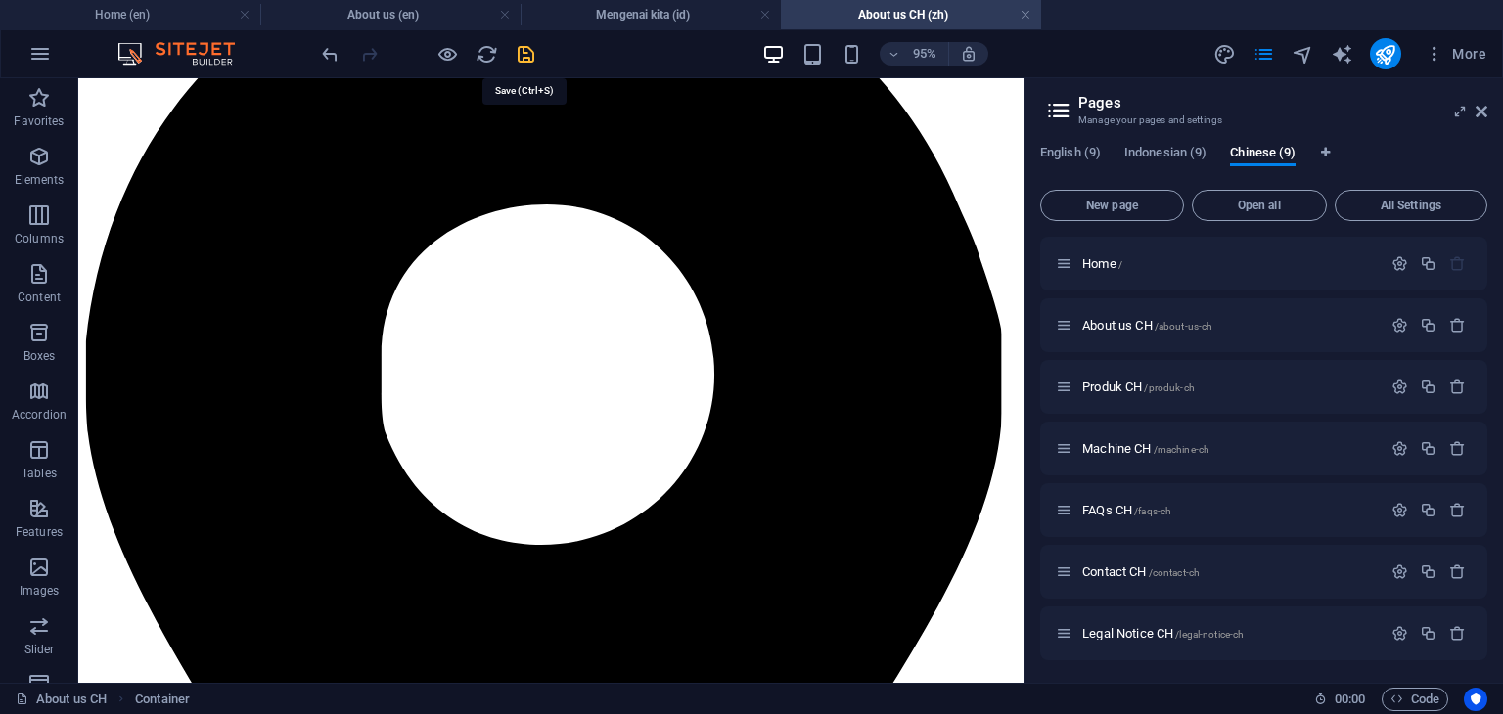
click at [528, 60] on icon "save" at bounding box center [526, 54] width 23 height 23
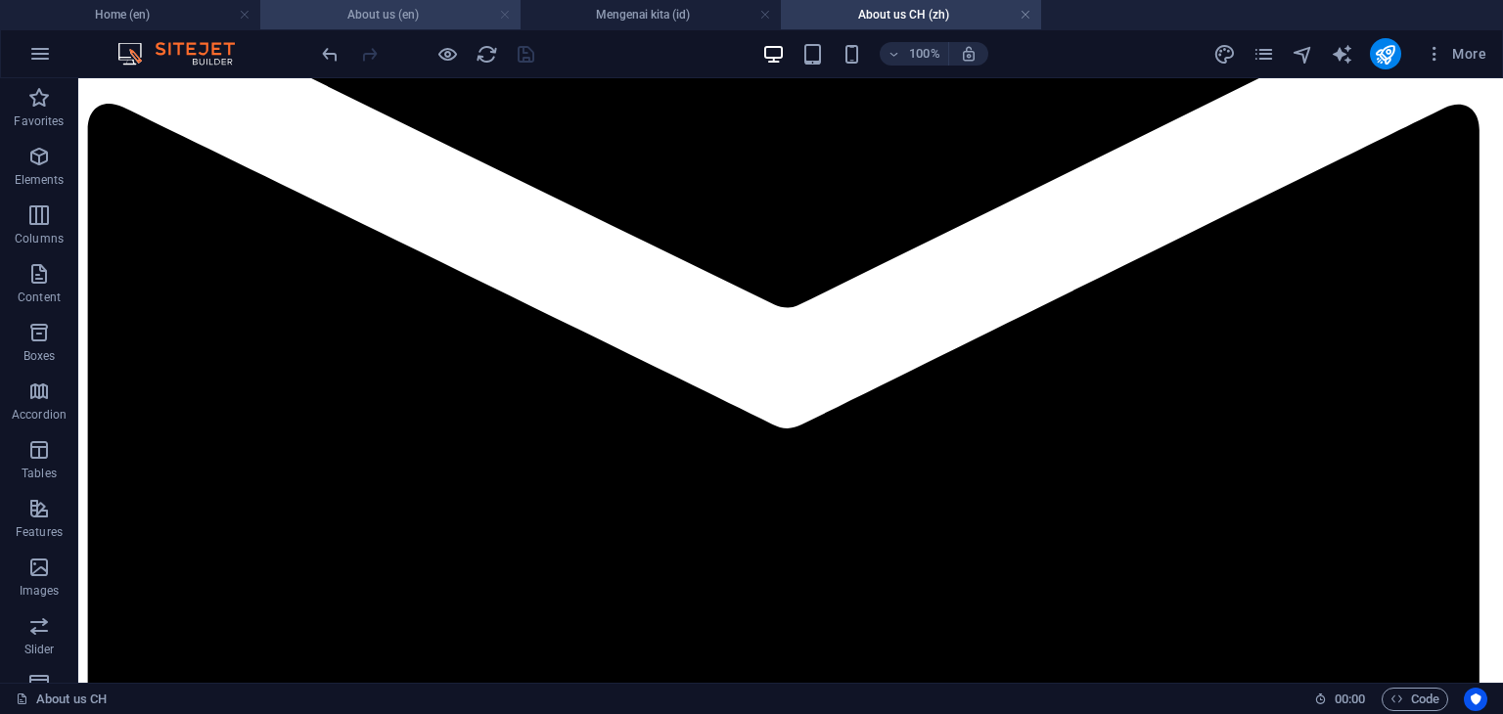
click at [499, 13] on link at bounding box center [505, 15] width 12 height 19
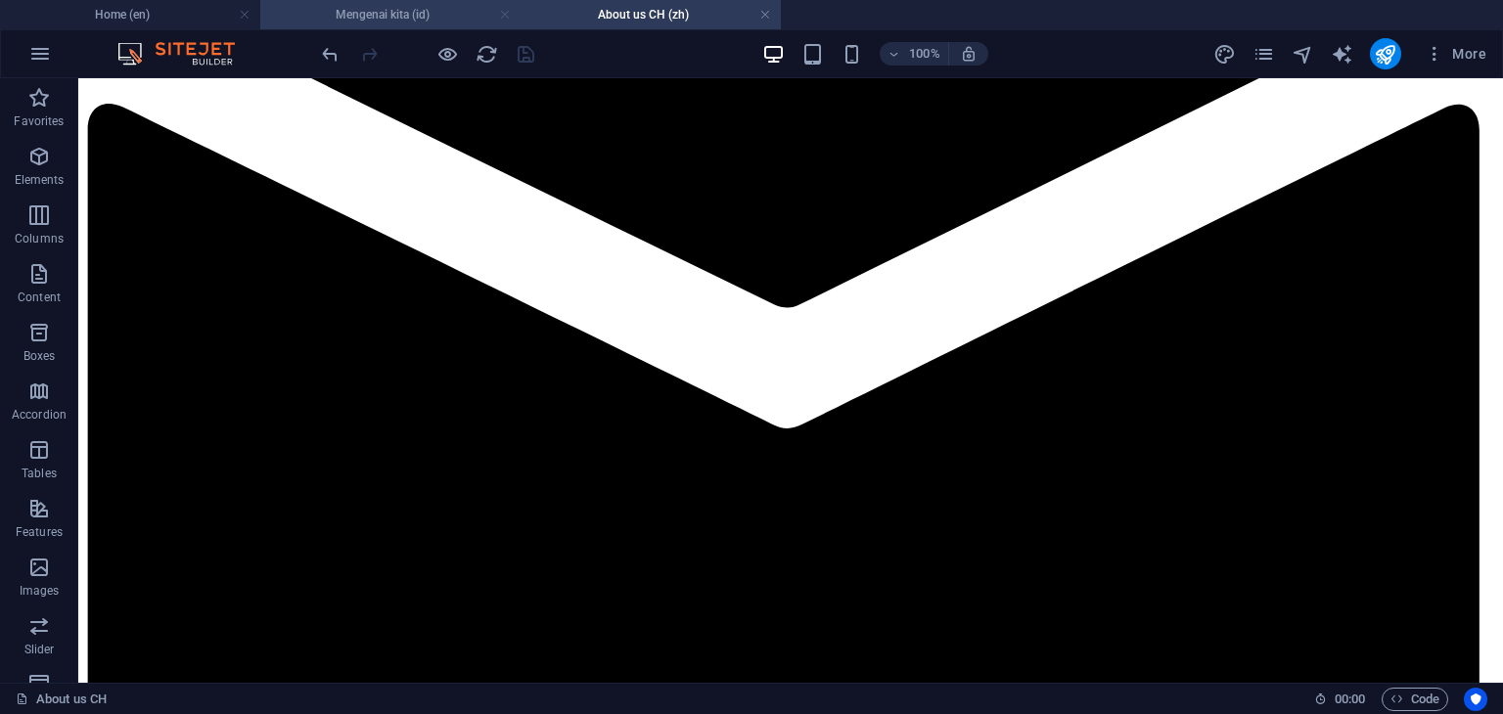
click at [501, 15] on link at bounding box center [505, 15] width 12 height 19
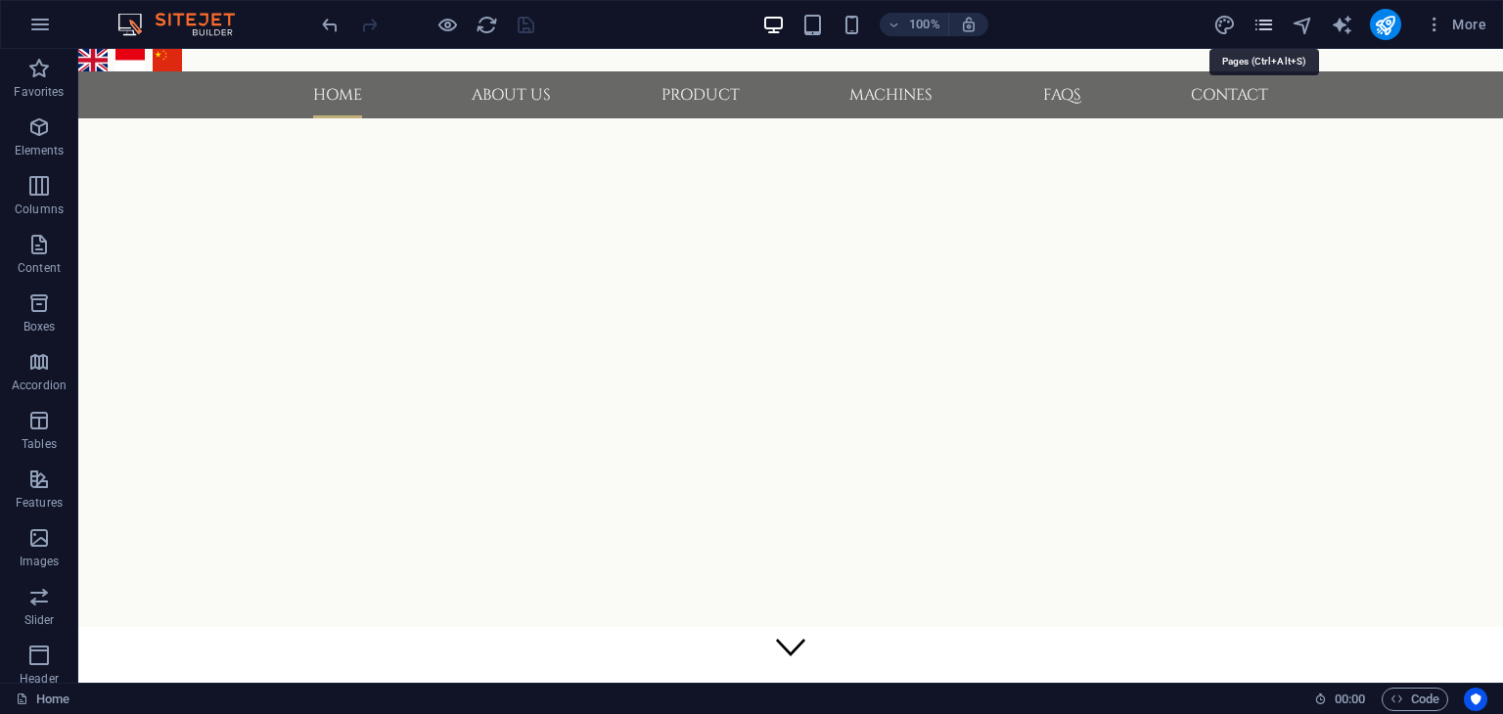
click at [1266, 29] on icon "pages" at bounding box center [1263, 25] width 23 height 23
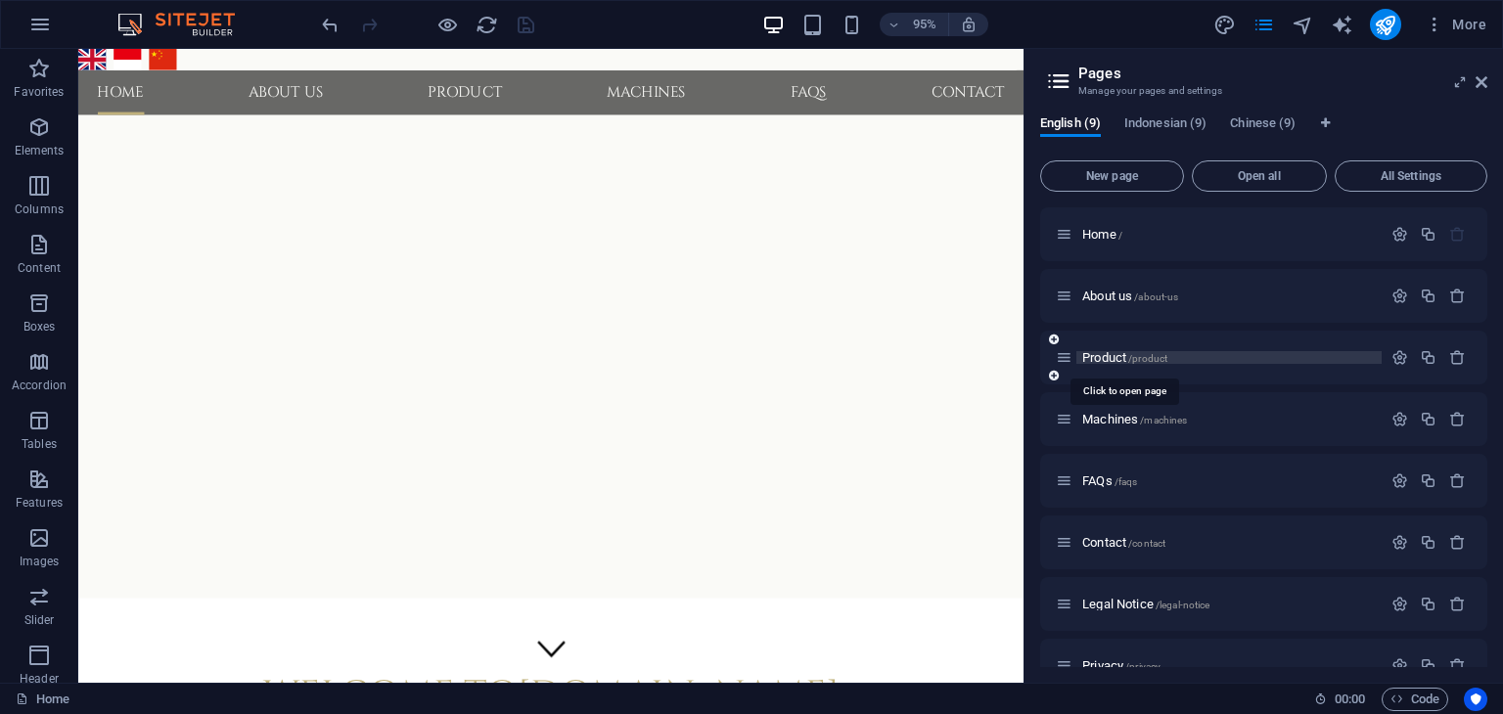
click at [1113, 361] on span "Product /product" at bounding box center [1124, 357] width 85 height 15
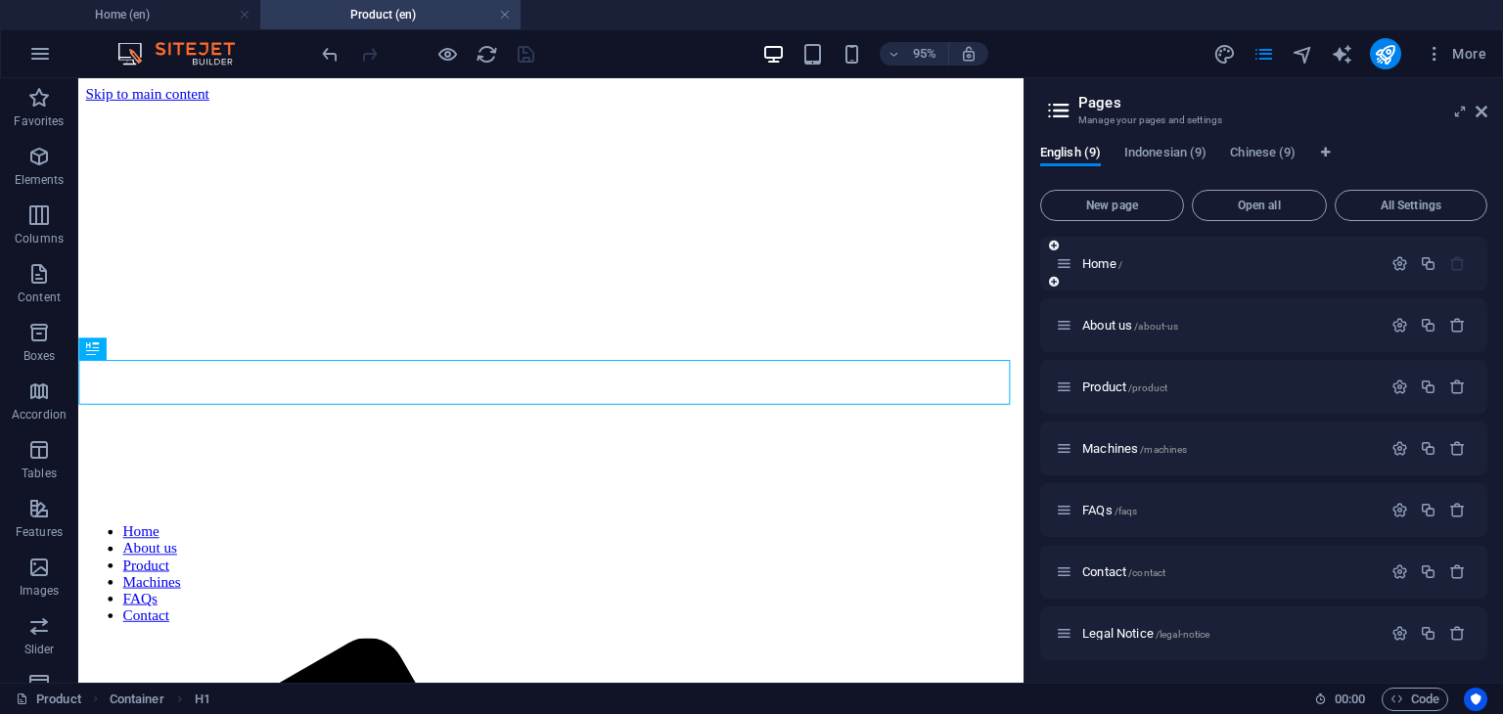
scroll to position [0, 0]
click at [1157, 154] on span "Indonesian (9)" at bounding box center [1165, 154] width 82 height 27
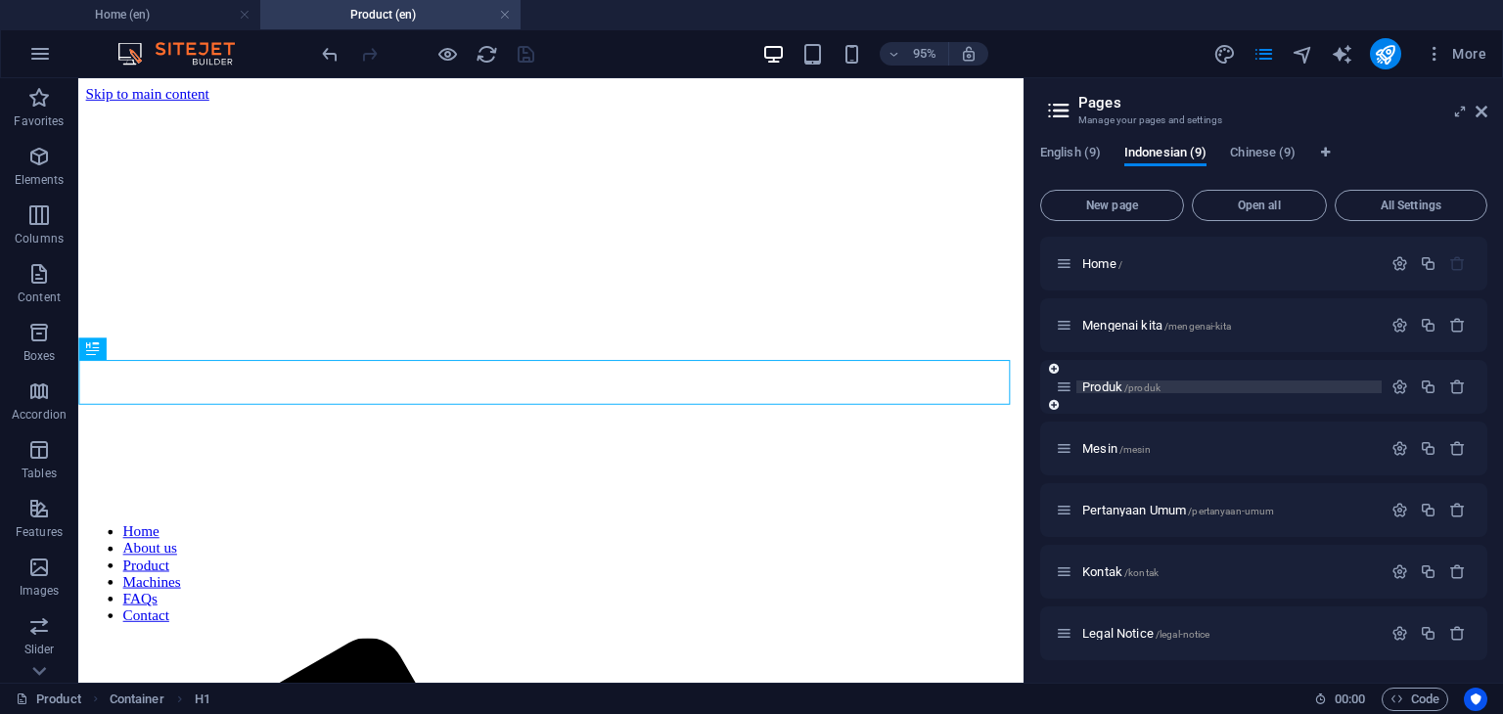
click at [1099, 388] on span "Produk /produk" at bounding box center [1121, 387] width 78 height 15
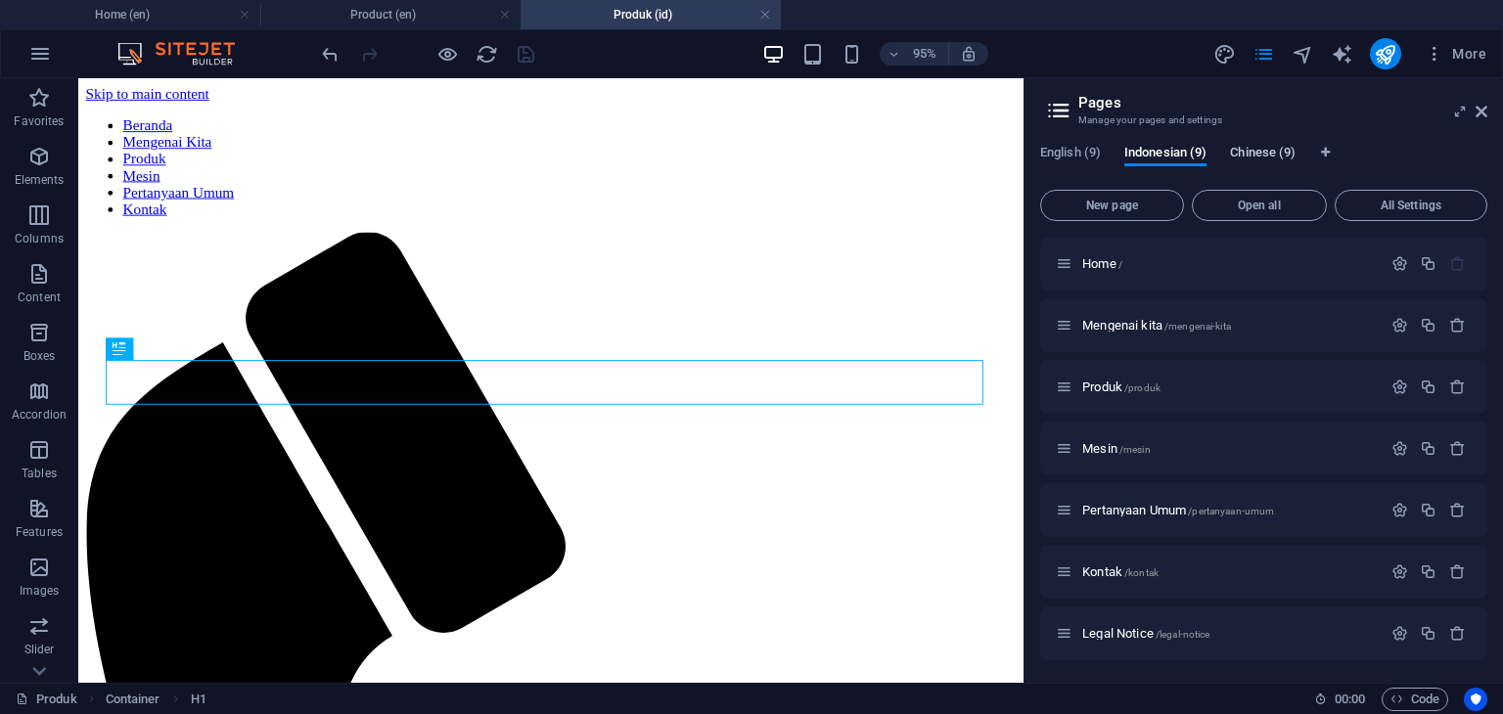
click at [1256, 146] on span "Chinese (9)" at bounding box center [1263, 154] width 66 height 27
click at [1118, 385] on span "Produk CH /produk-ch" at bounding box center [1138, 387] width 113 height 15
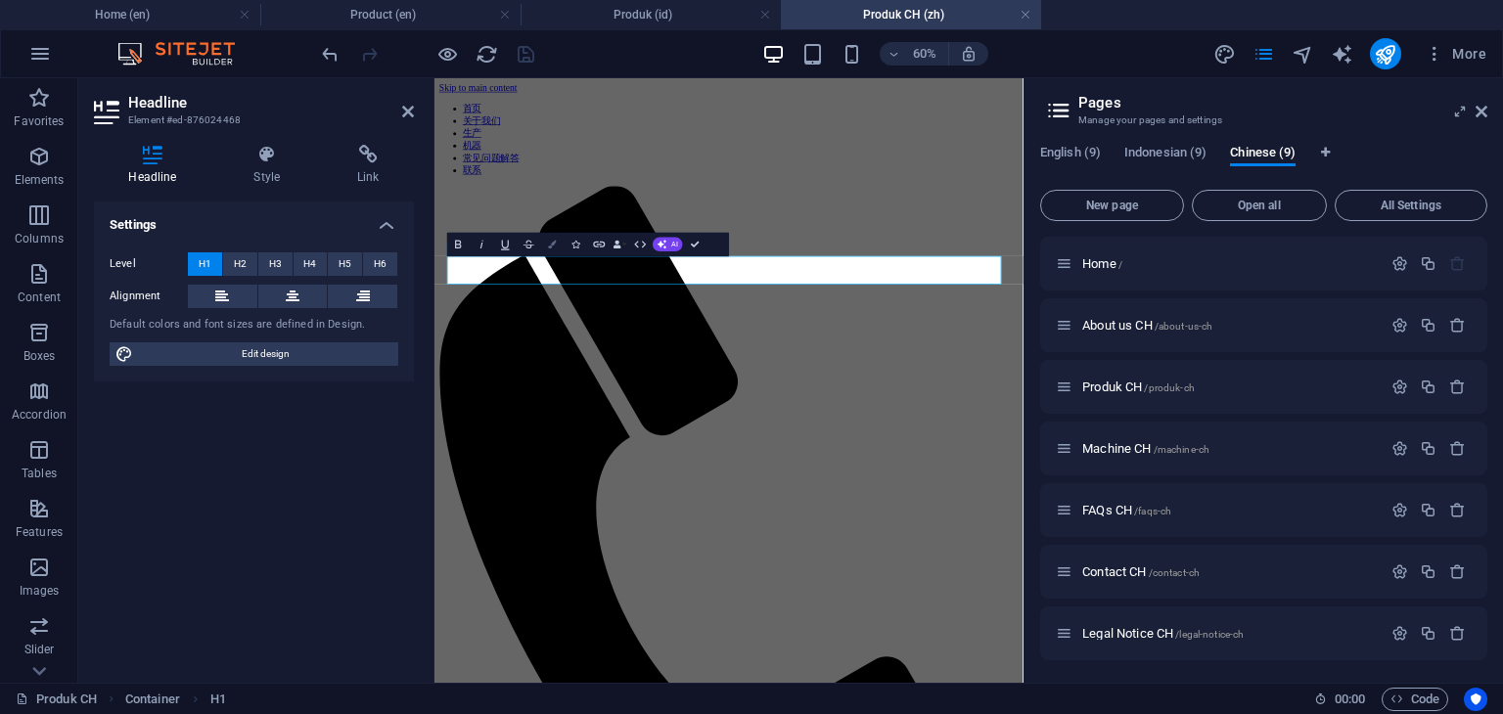
click at [548, 250] on button "Colors" at bounding box center [552, 244] width 23 height 23
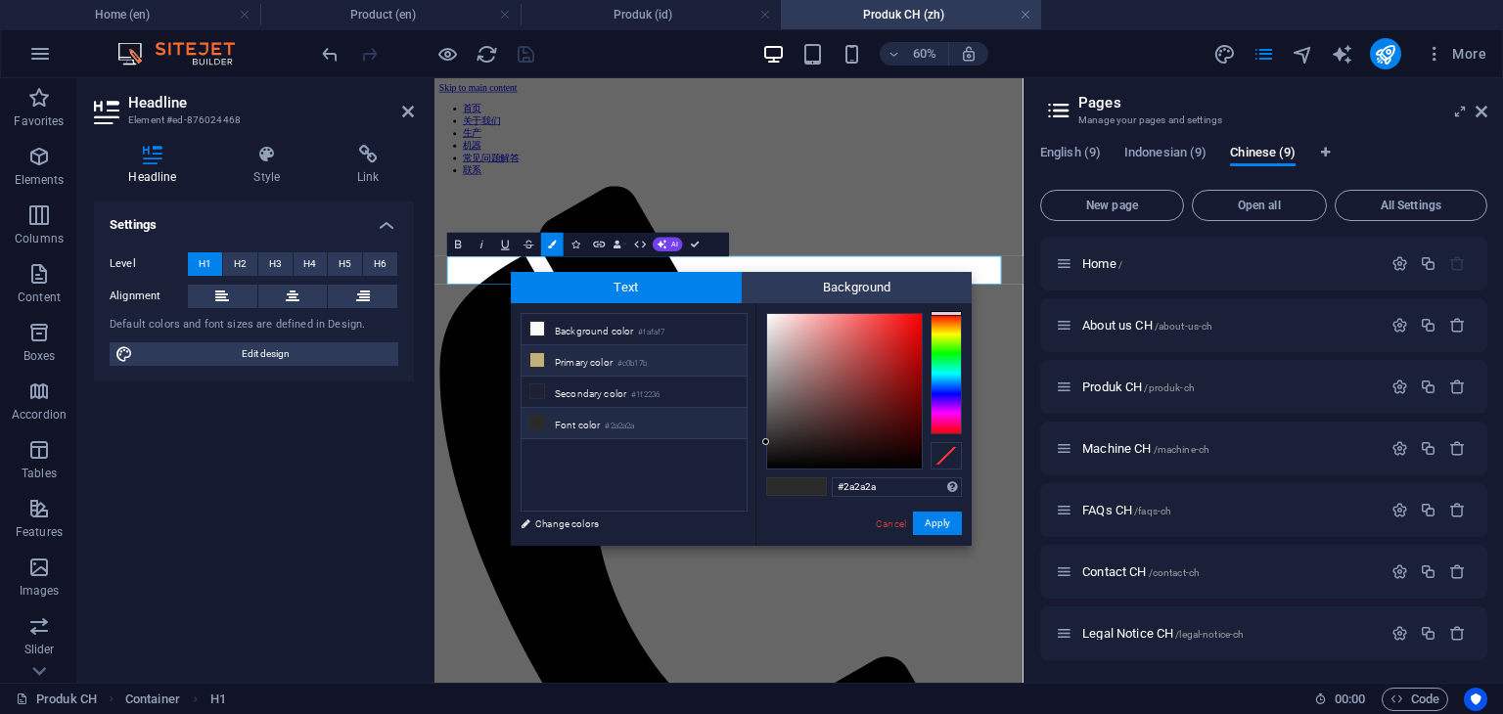
click at [535, 359] on icon at bounding box center [537, 360] width 14 height 14
type input "#c0b17b"
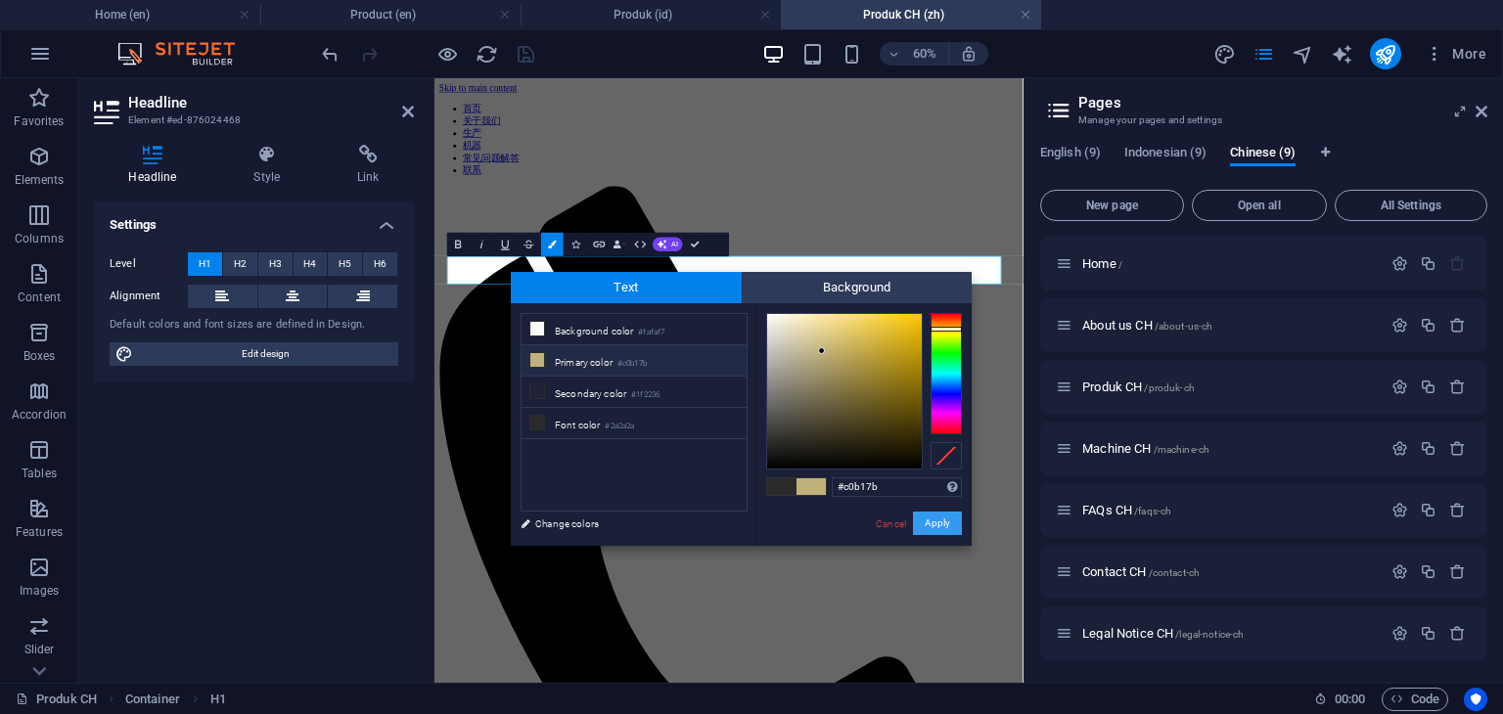
drag, startPoint x: 943, startPoint y: 525, endPoint x: 850, endPoint y: 745, distance: 238.1
click at [943, 525] on button "Apply" at bounding box center [937, 523] width 49 height 23
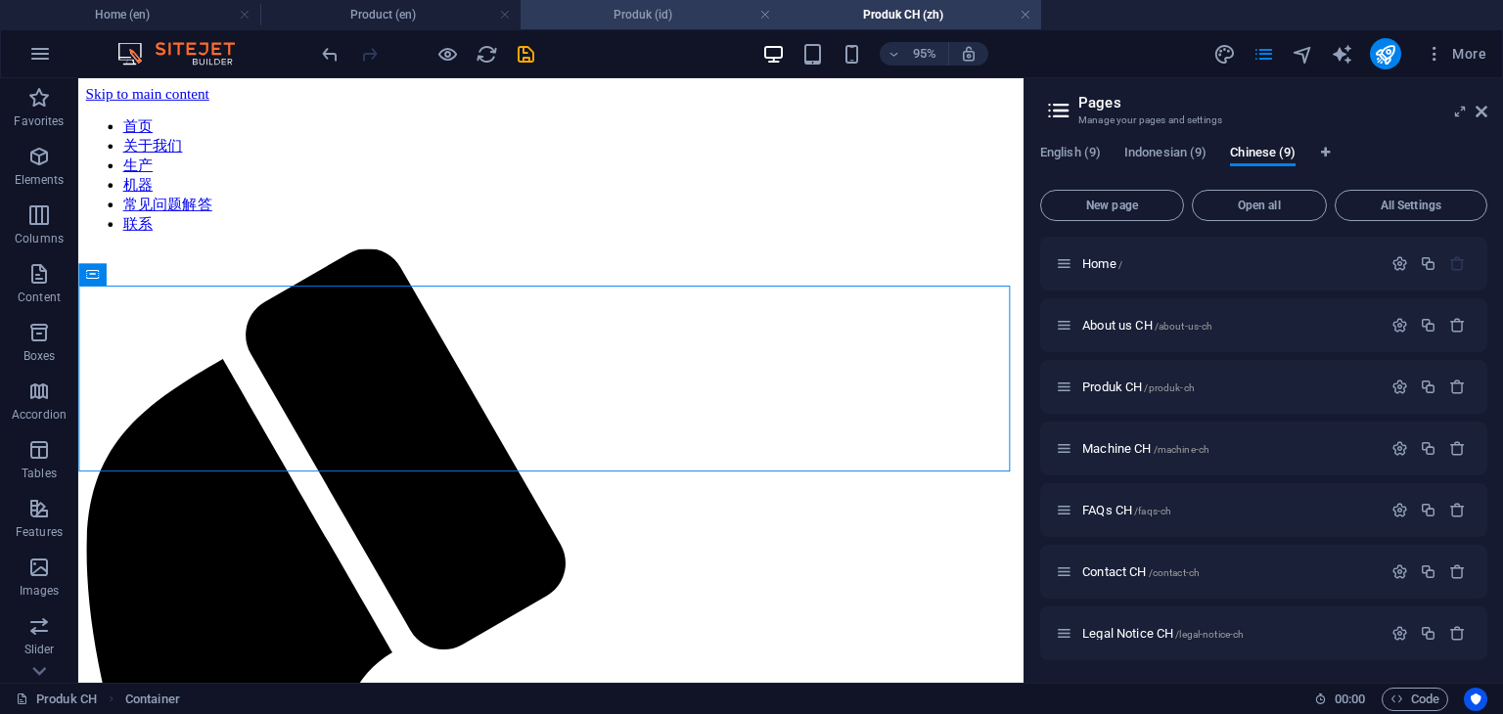
click at [656, 26] on li "Produk (id)" at bounding box center [651, 14] width 260 height 29
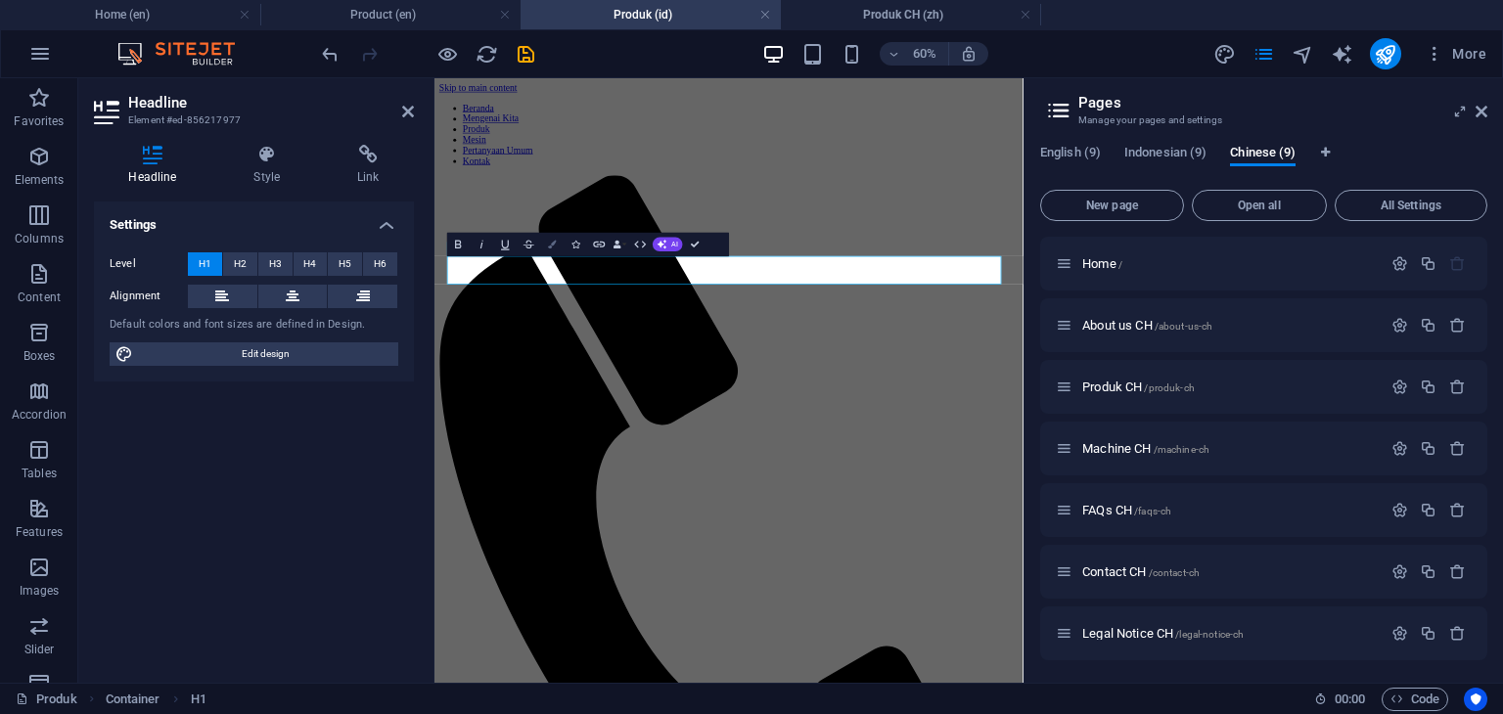
click at [558, 250] on button "Colors" at bounding box center [552, 244] width 23 height 23
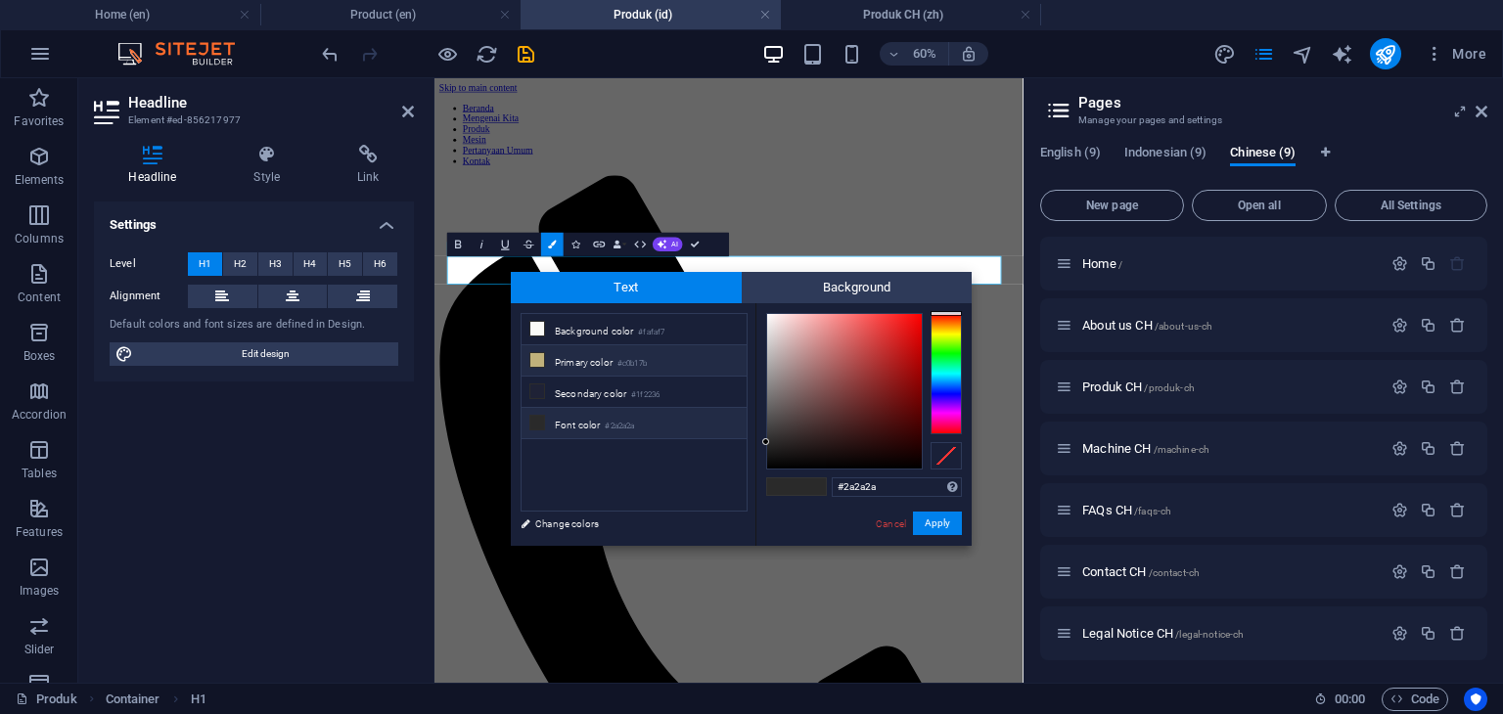
click at [537, 357] on icon at bounding box center [537, 360] width 14 height 14
type input "#c0b17b"
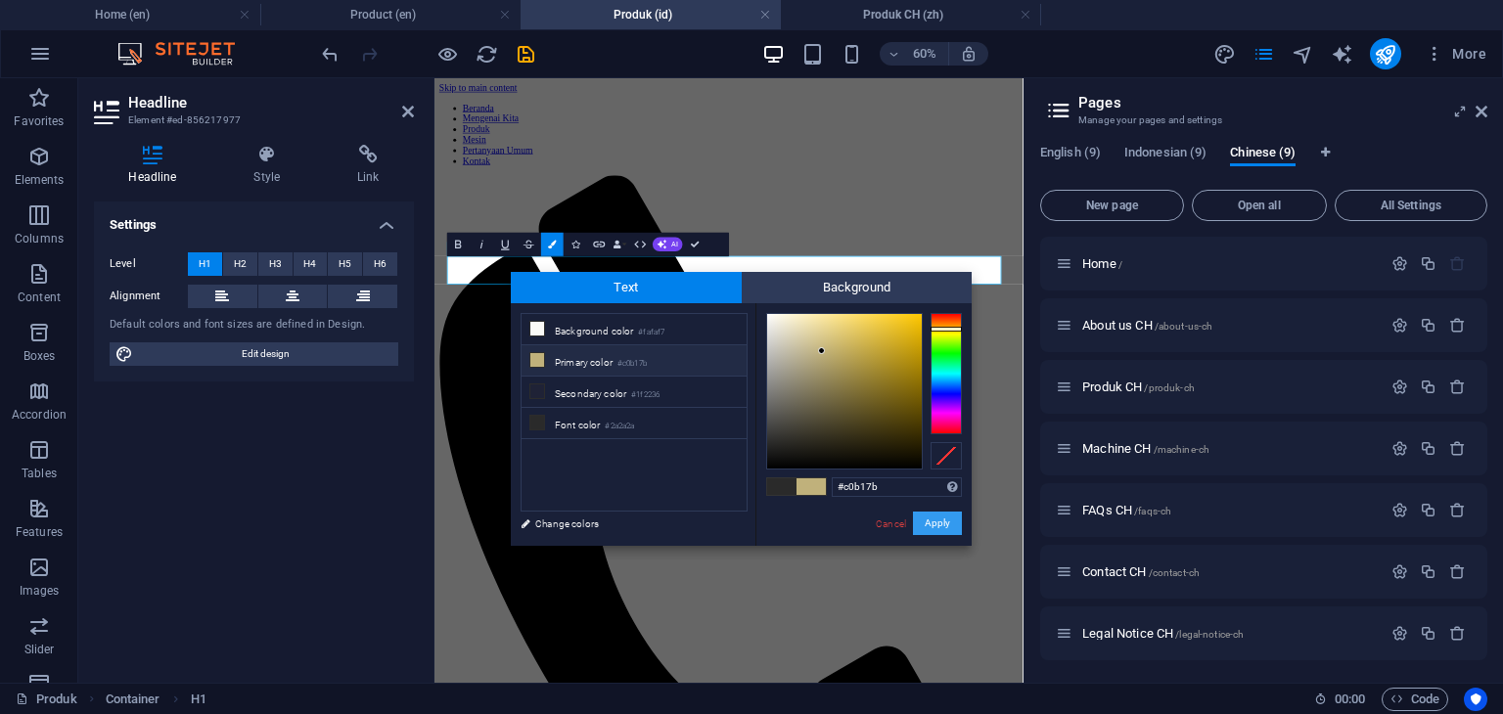
click at [940, 524] on button "Apply" at bounding box center [937, 523] width 49 height 23
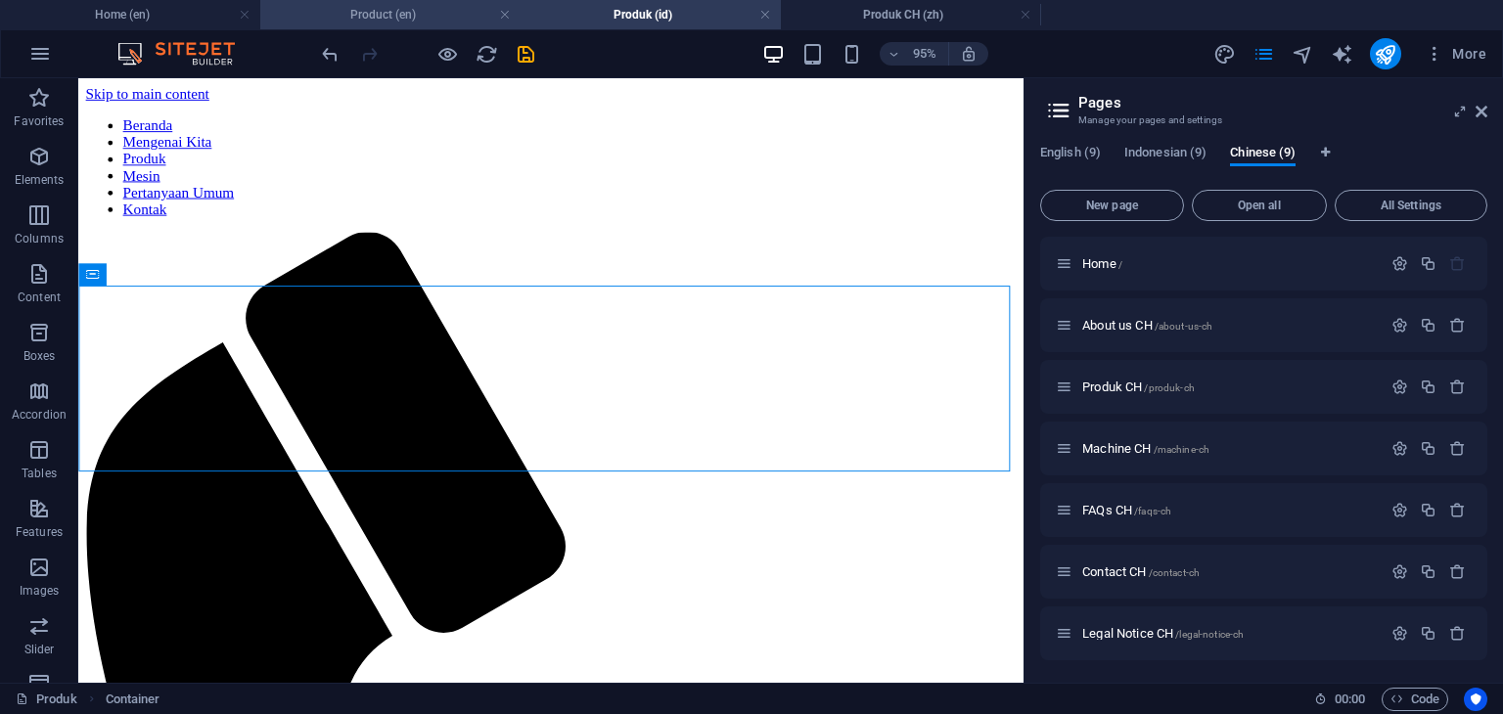
click at [395, 16] on h4 "Product (en)" at bounding box center [390, 15] width 260 height 22
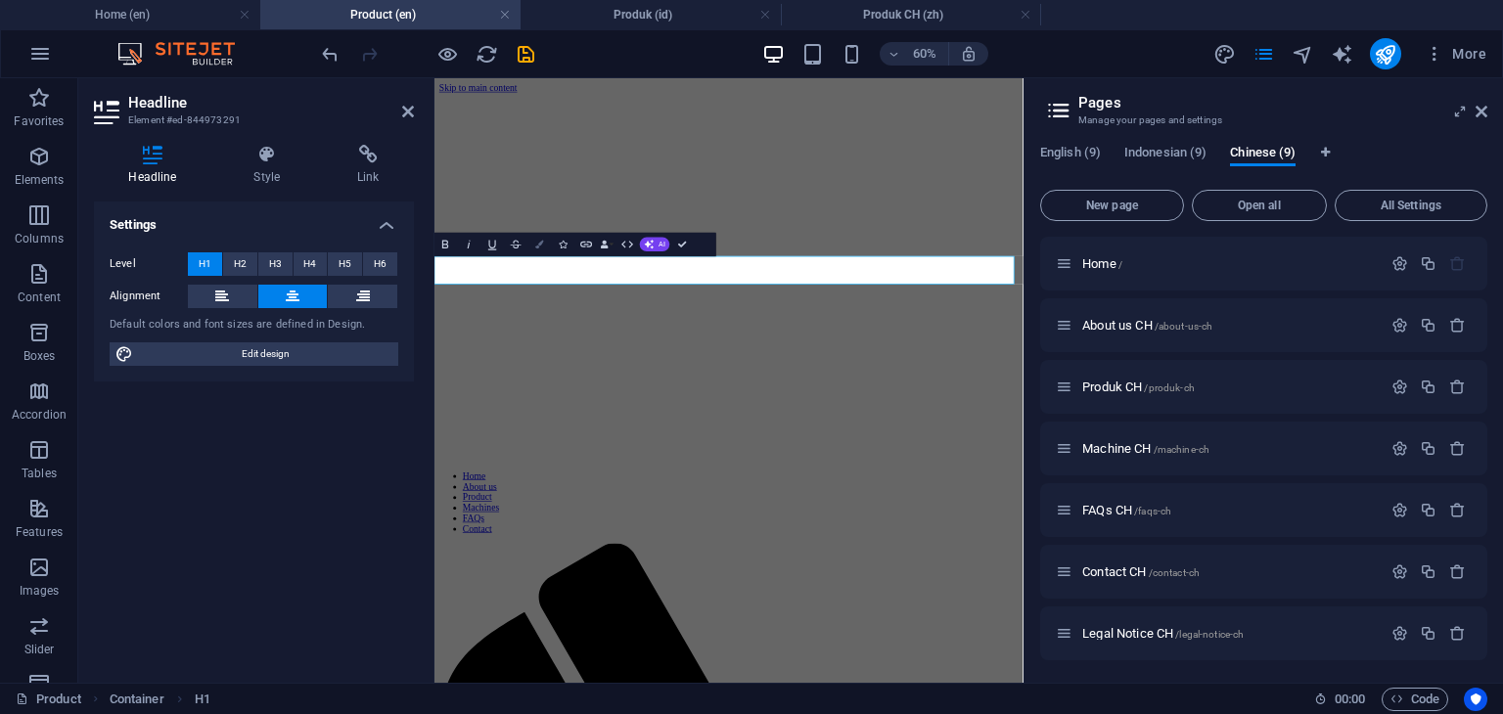
click at [540, 251] on button "Colors" at bounding box center [539, 244] width 23 height 23
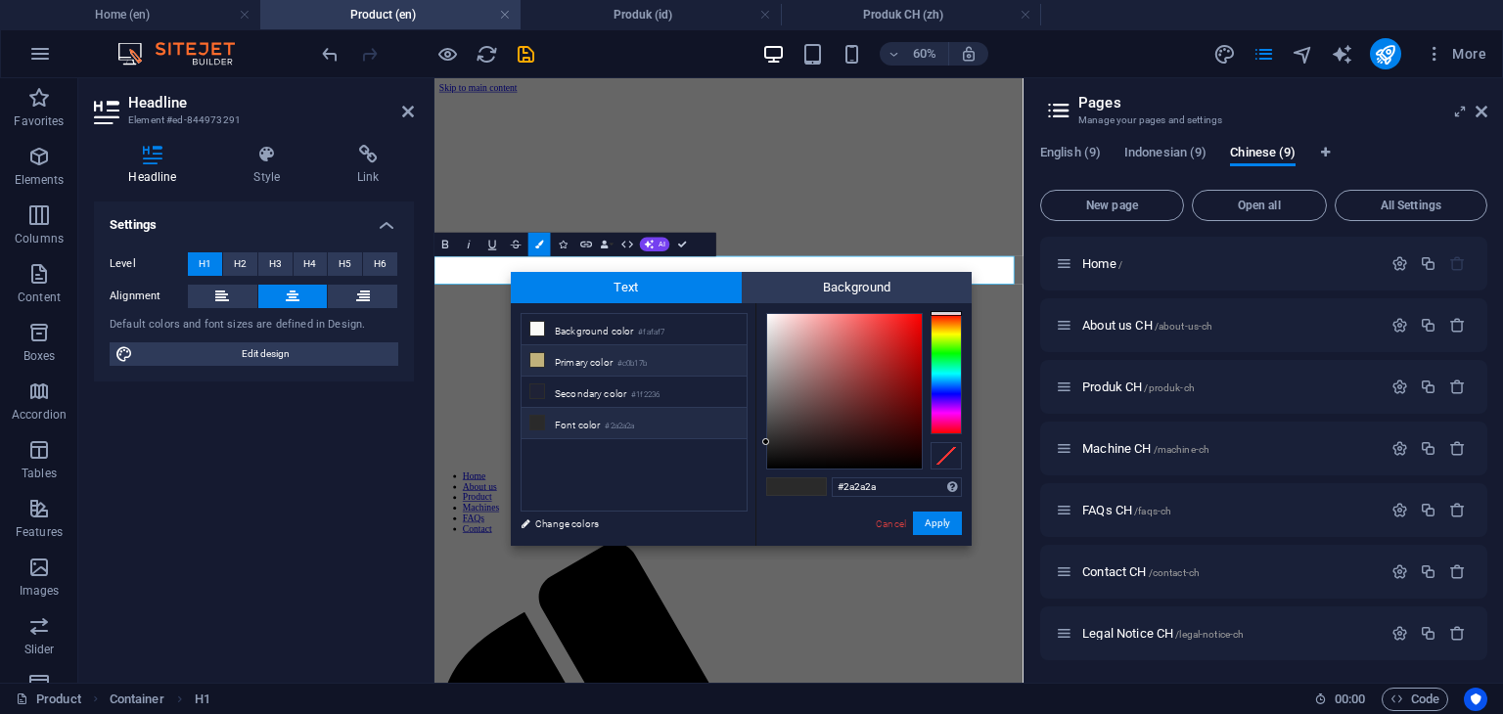
click at [537, 363] on icon at bounding box center [537, 360] width 14 height 14
type input "#c0b17b"
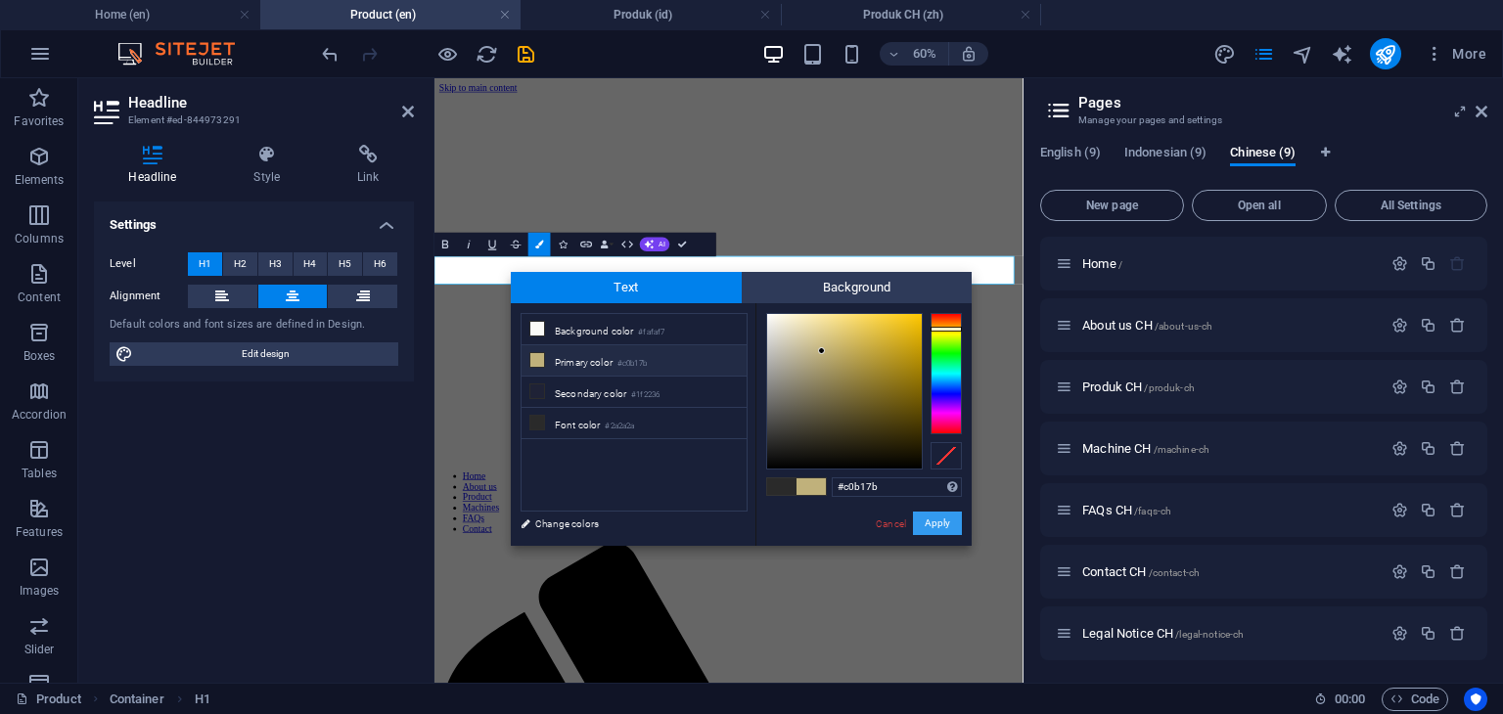
click at [931, 521] on button "Apply" at bounding box center [937, 523] width 49 height 23
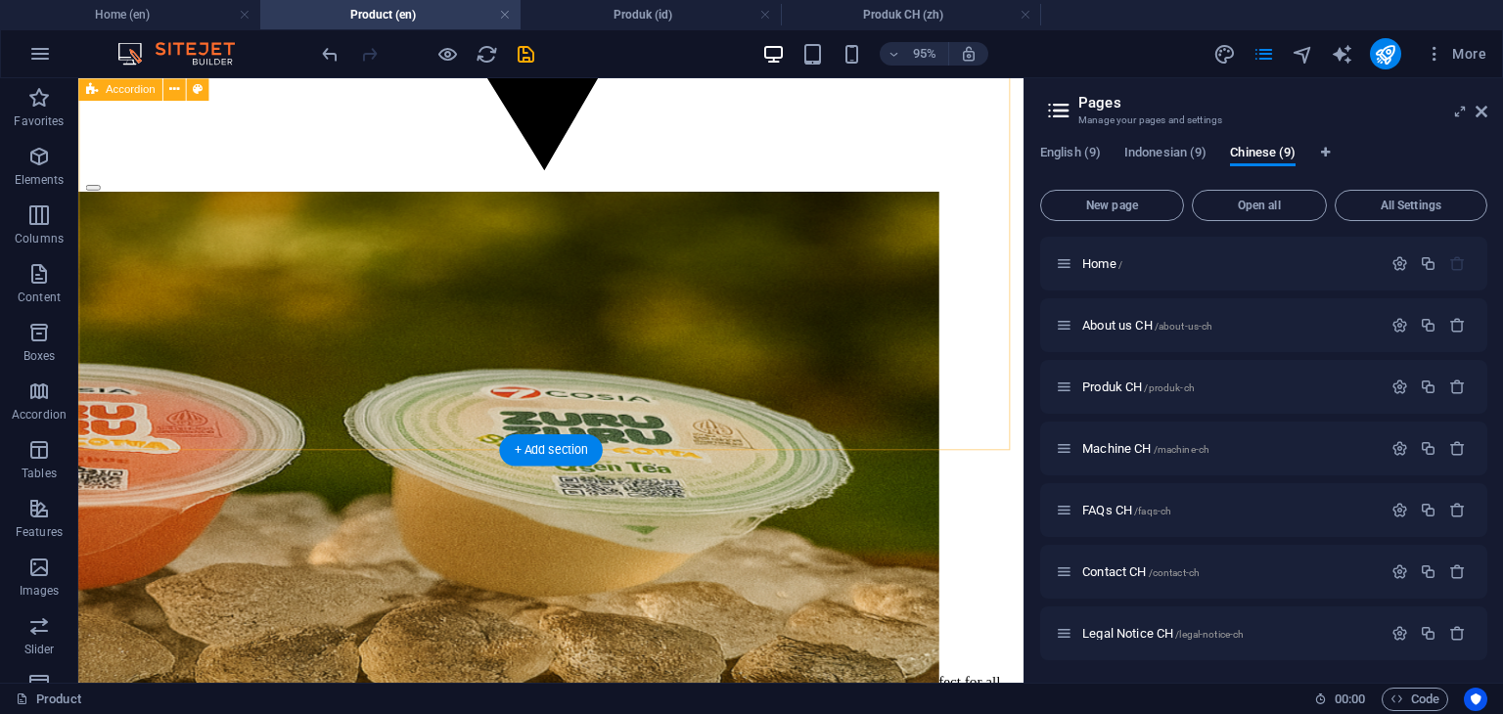
scroll to position [3914, 0]
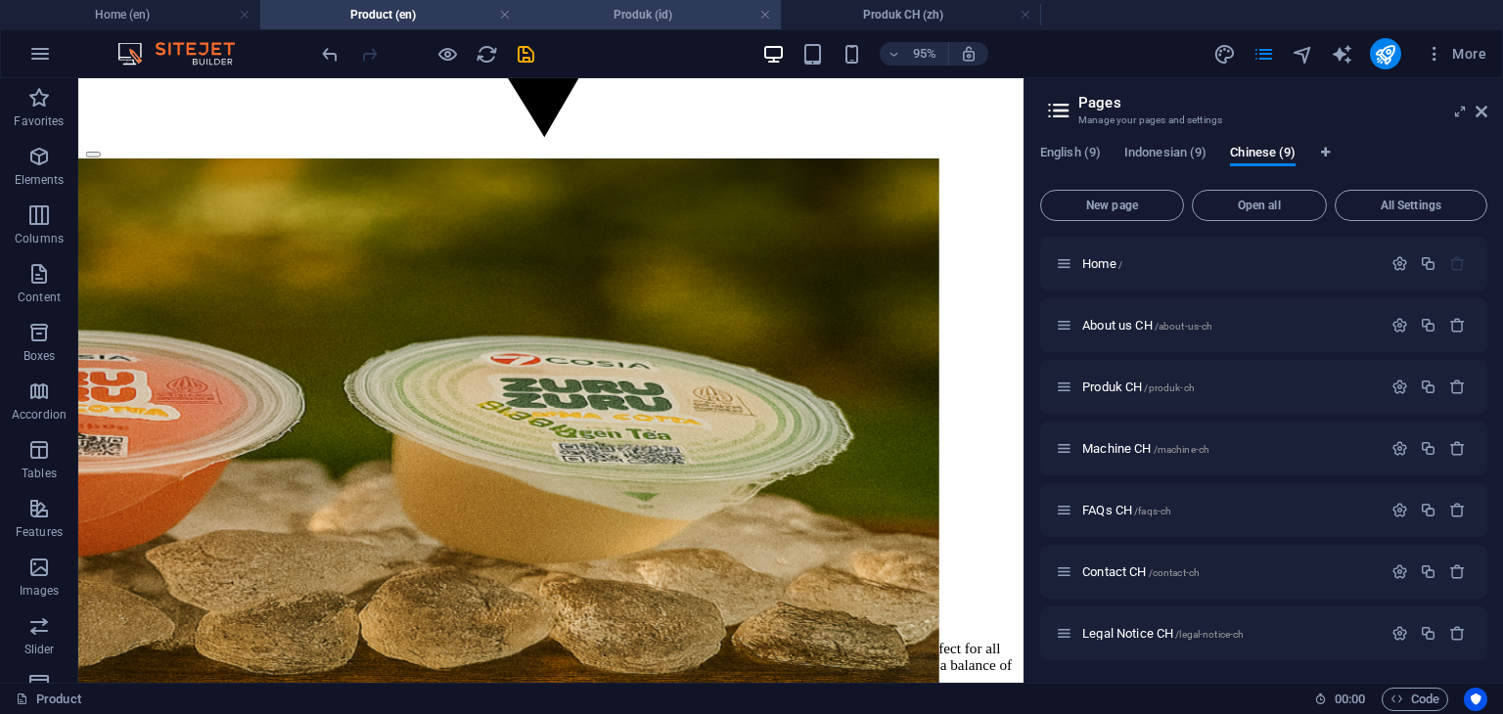
click at [634, 11] on h4 "Produk (id)" at bounding box center [651, 15] width 260 height 22
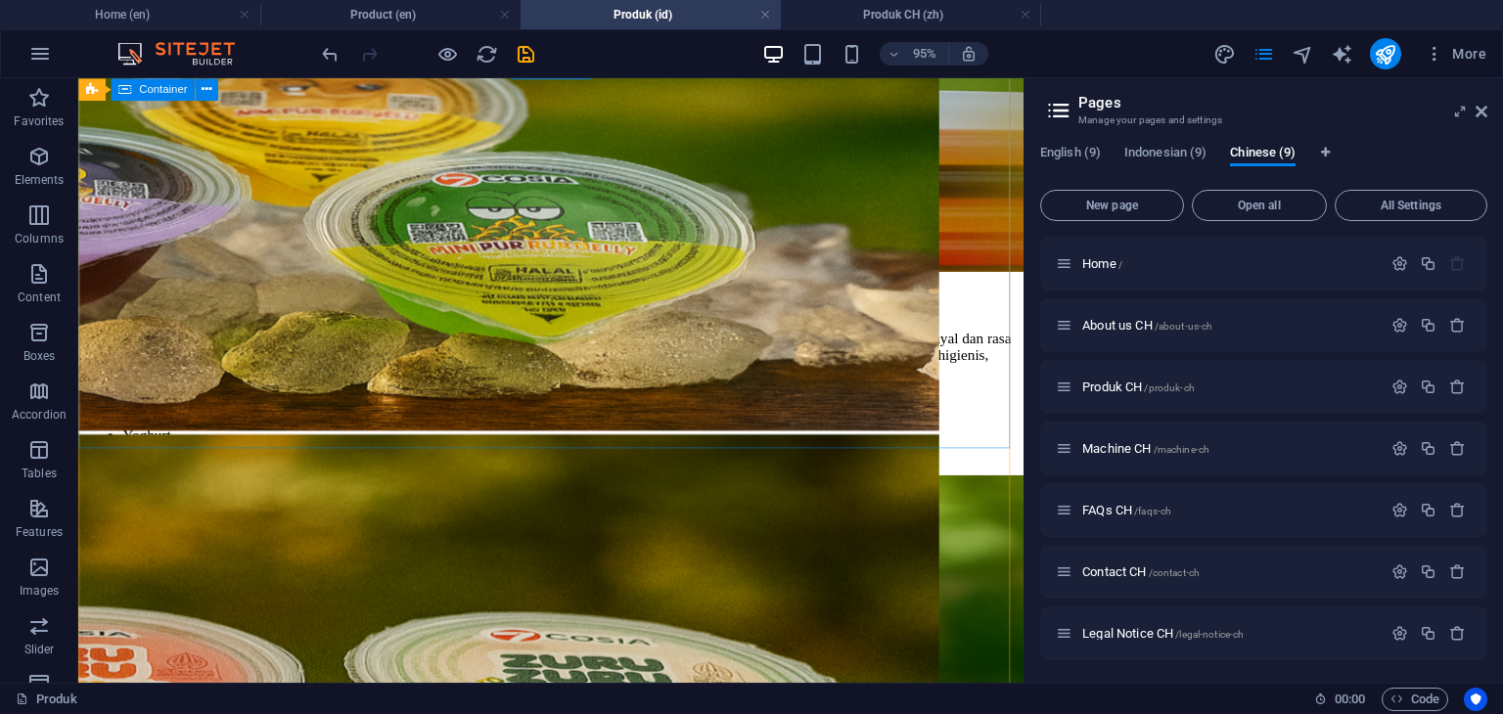
scroll to position [4391, 0]
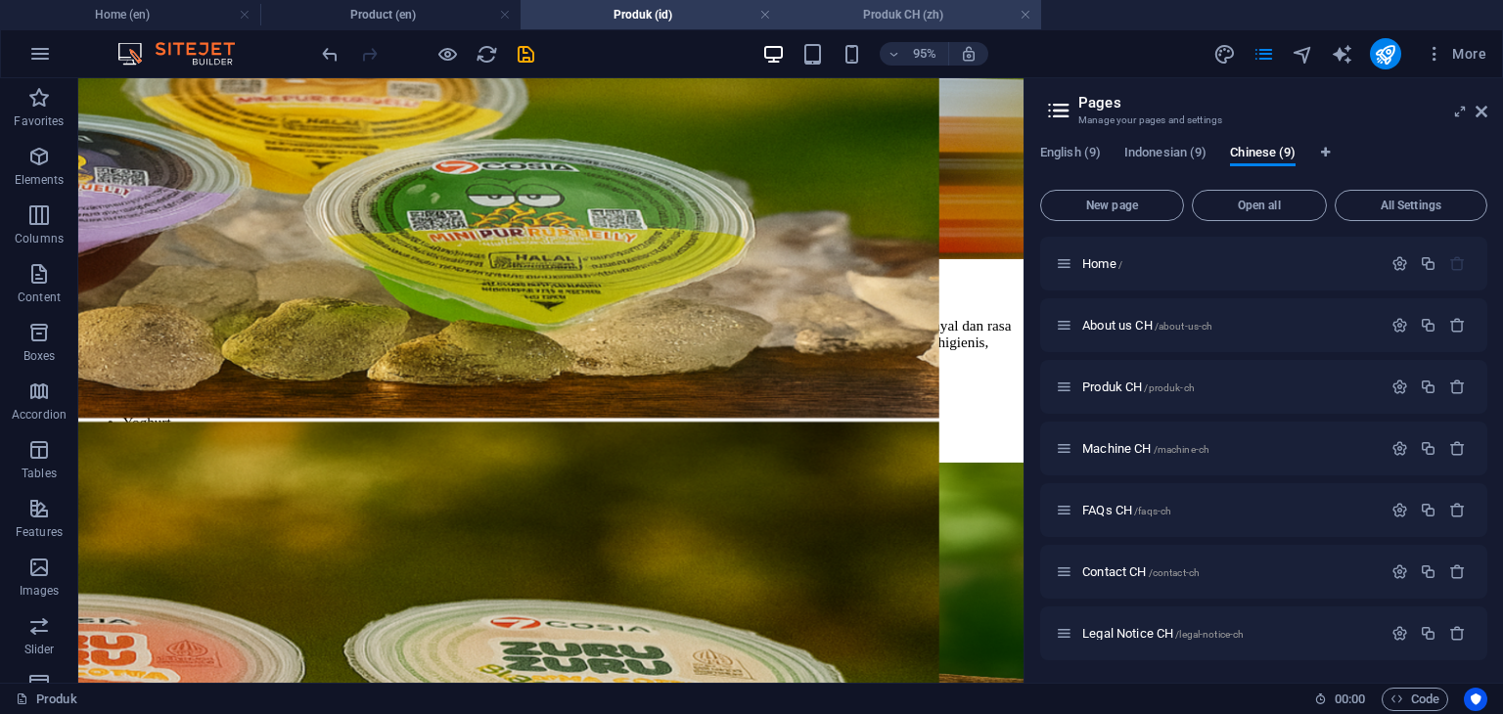
click at [881, 15] on h4 "Produk CH (zh)" at bounding box center [911, 15] width 260 height 22
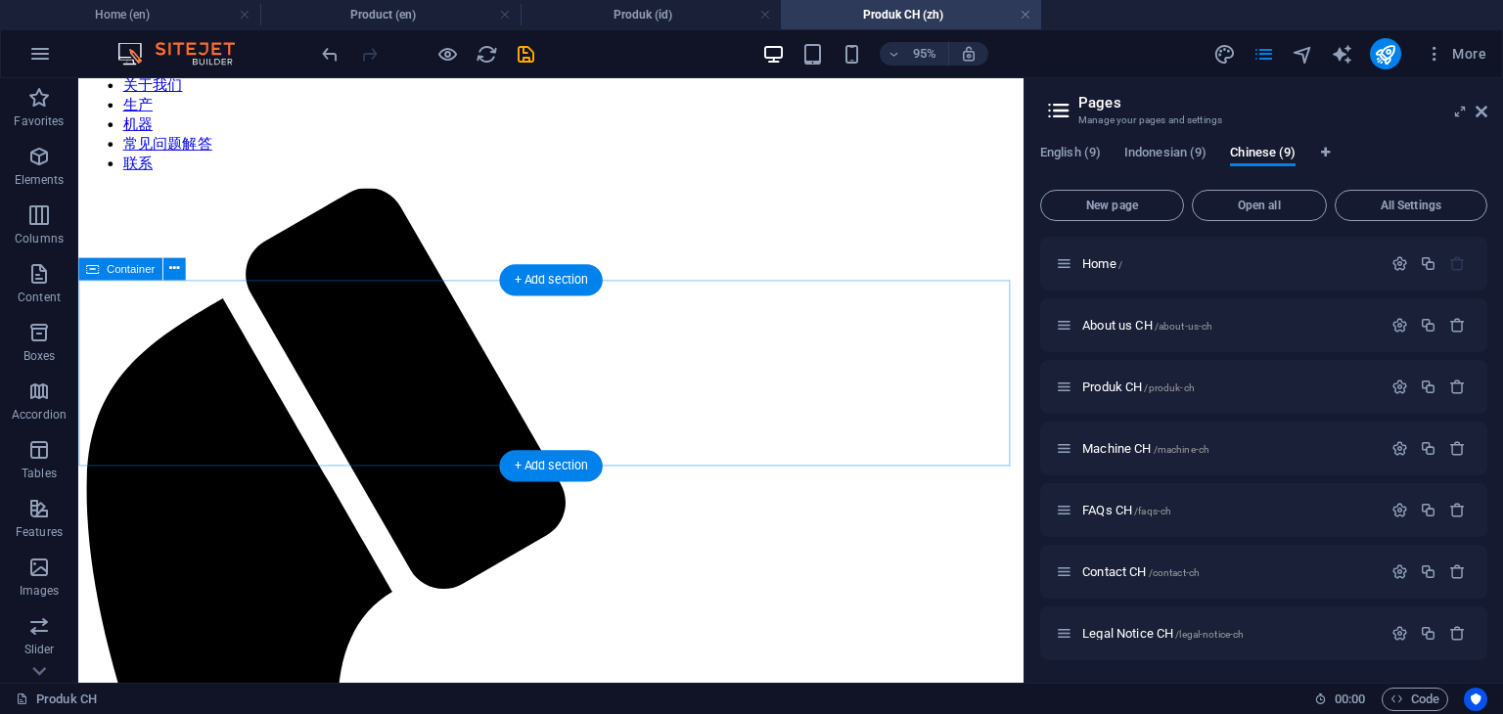
scroll to position [294, 0]
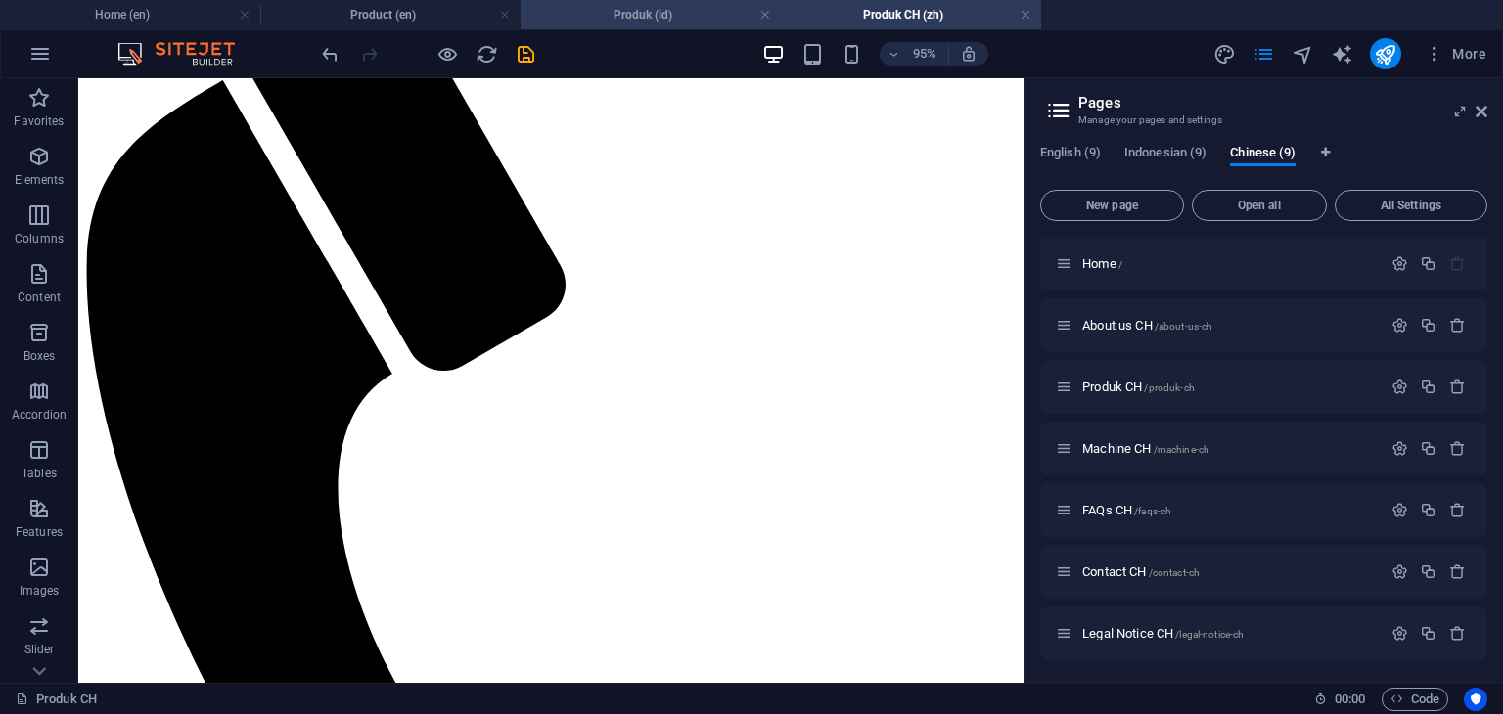
click at [664, 20] on h4 "Produk (id)" at bounding box center [651, 15] width 260 height 22
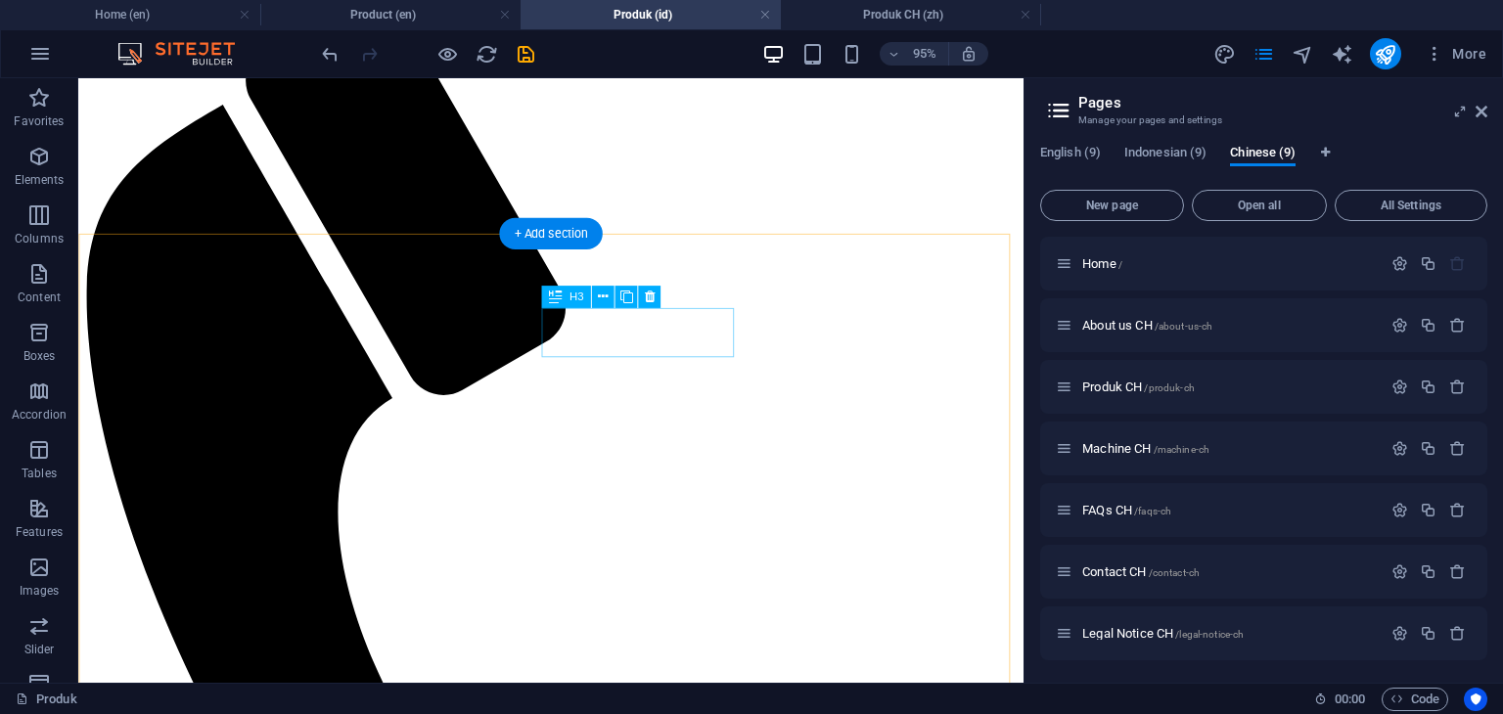
scroll to position [86, 0]
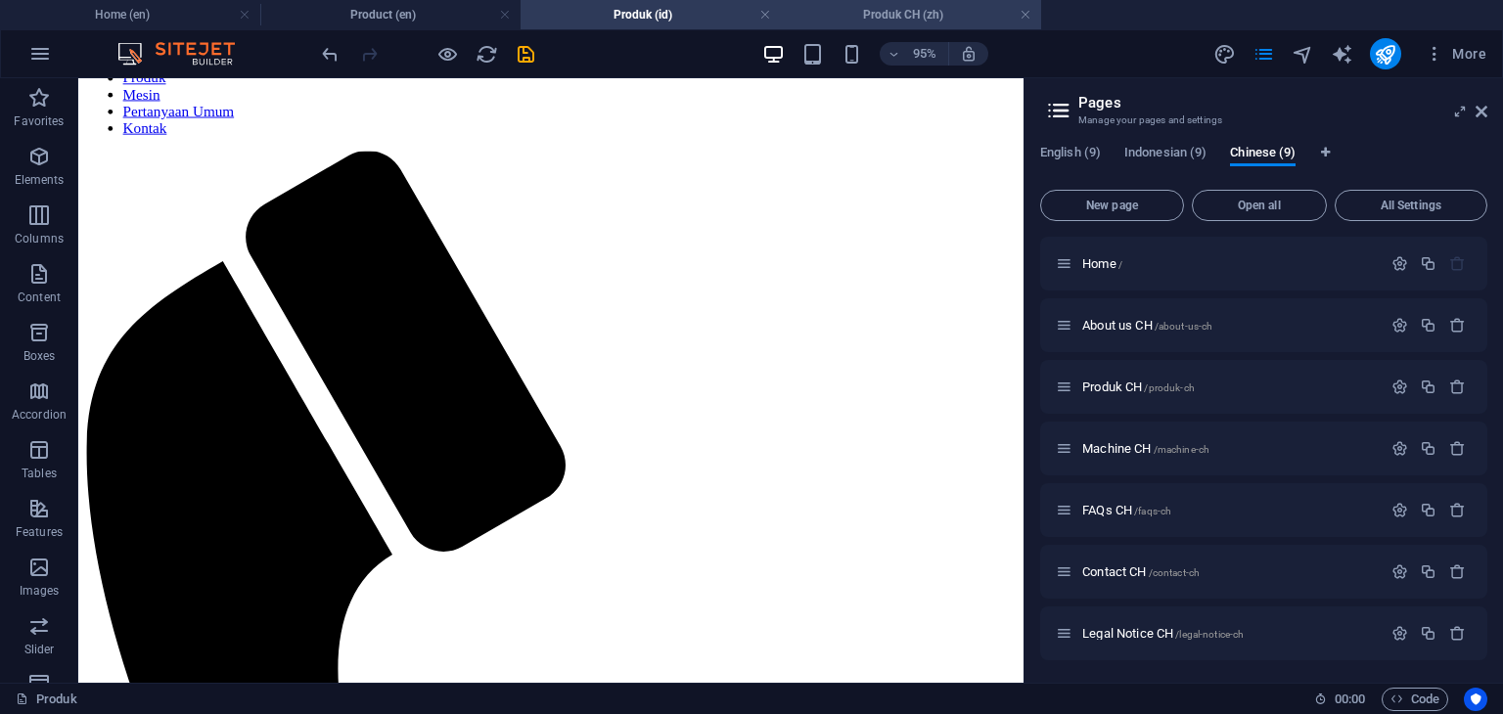
click at [890, 18] on h4 "Produk CH (zh)" at bounding box center [911, 15] width 260 height 22
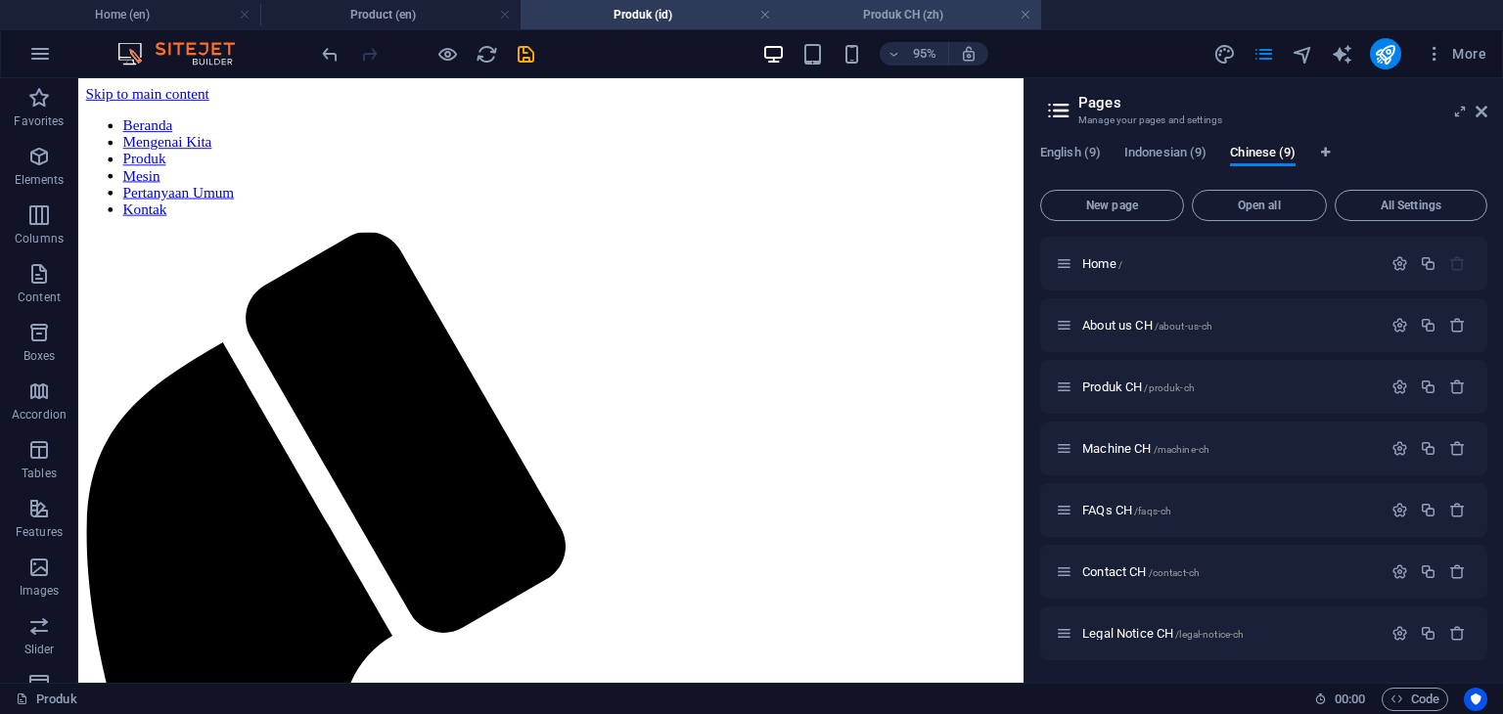
scroll to position [294, 0]
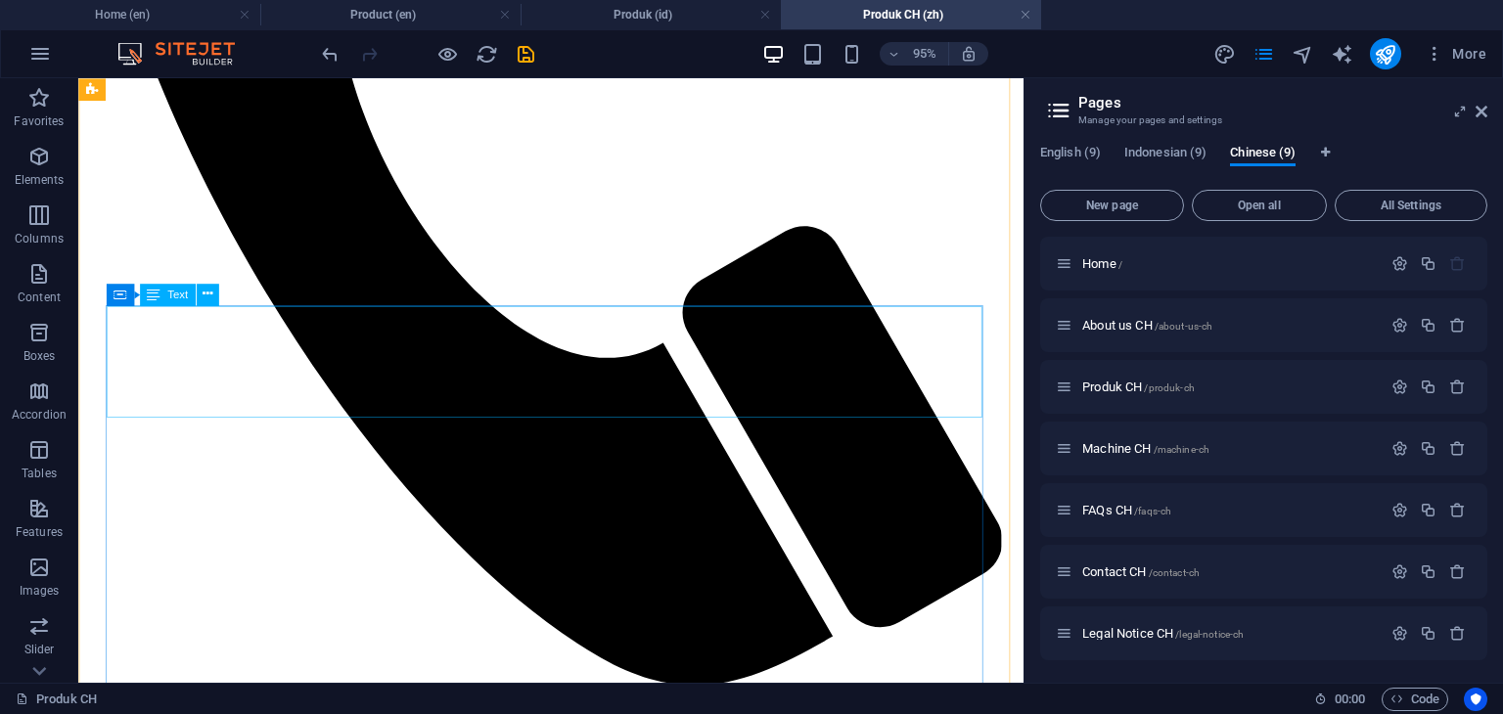
scroll to position [838, 0]
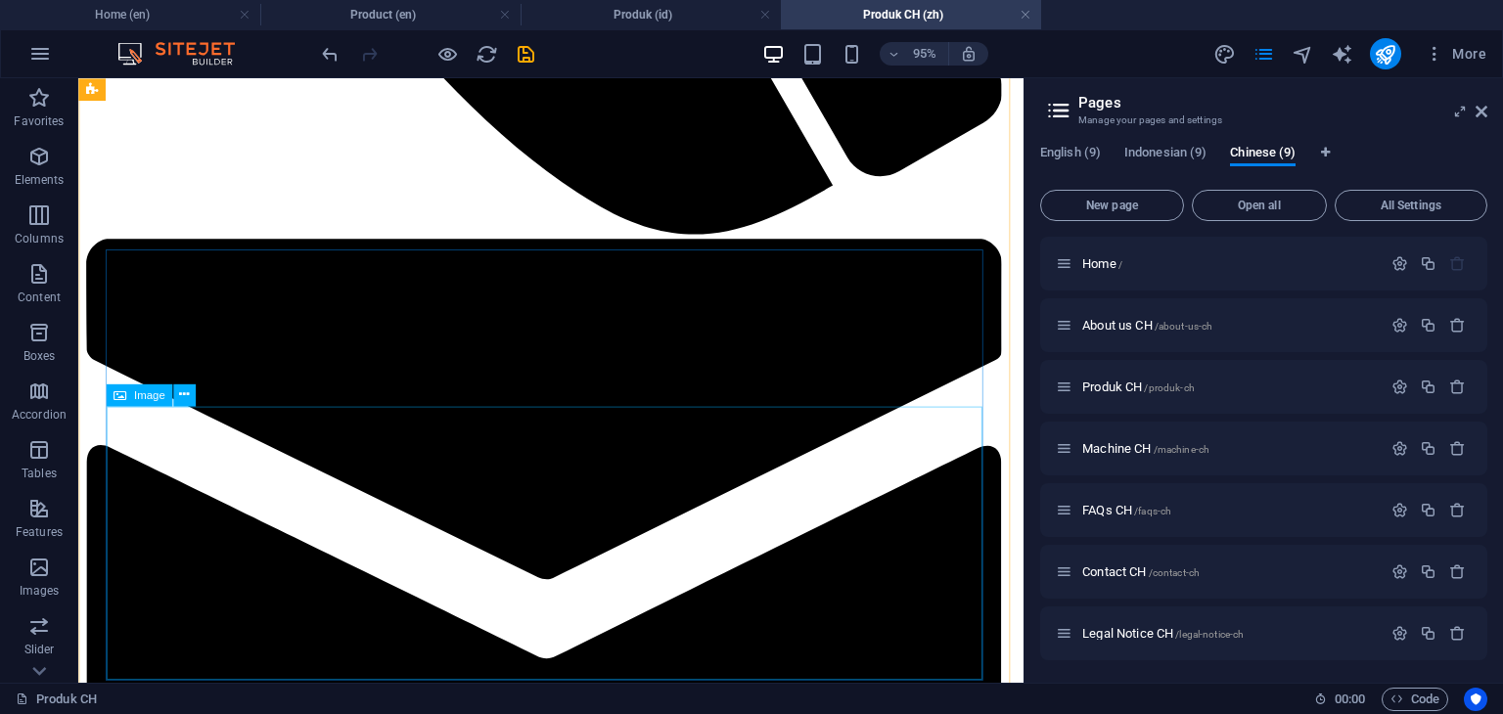
scroll to position [1295, 0]
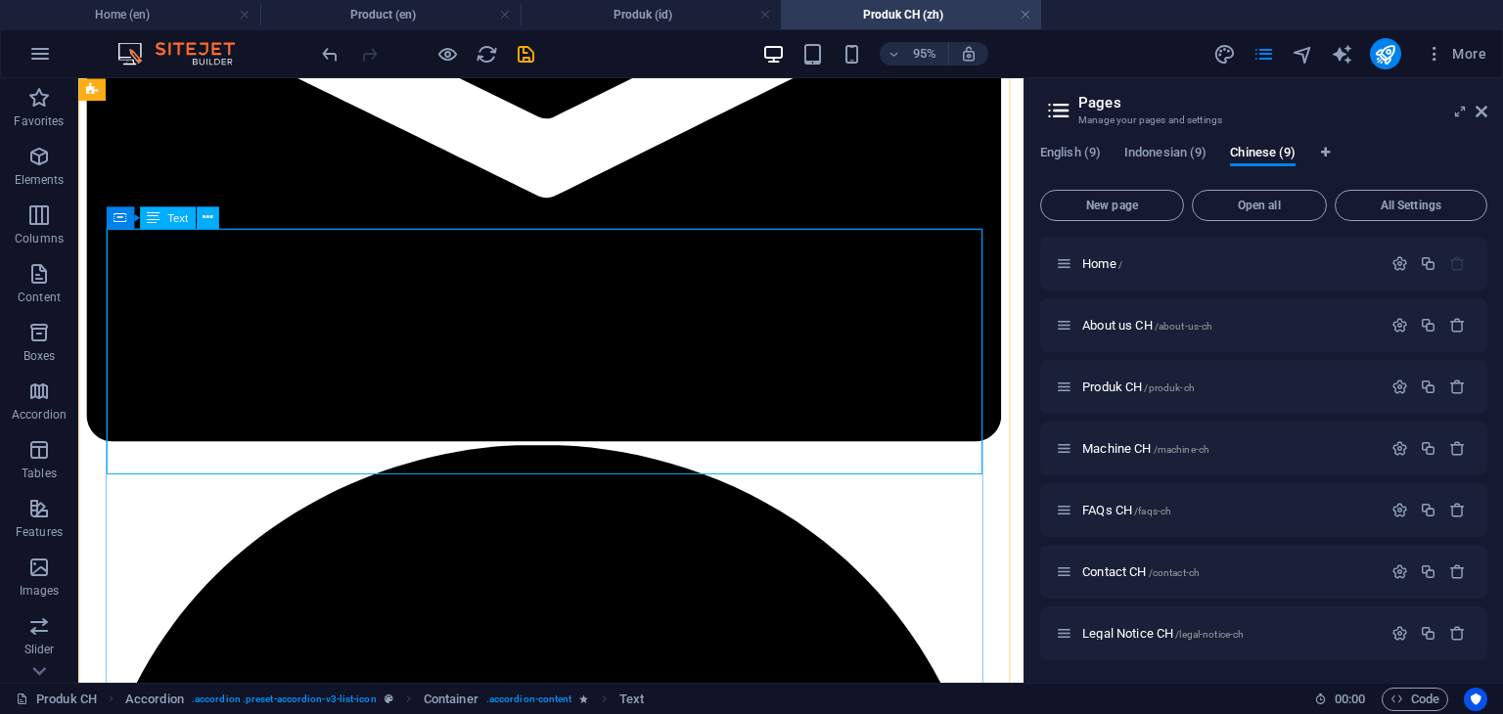
scroll to position [1785, 0]
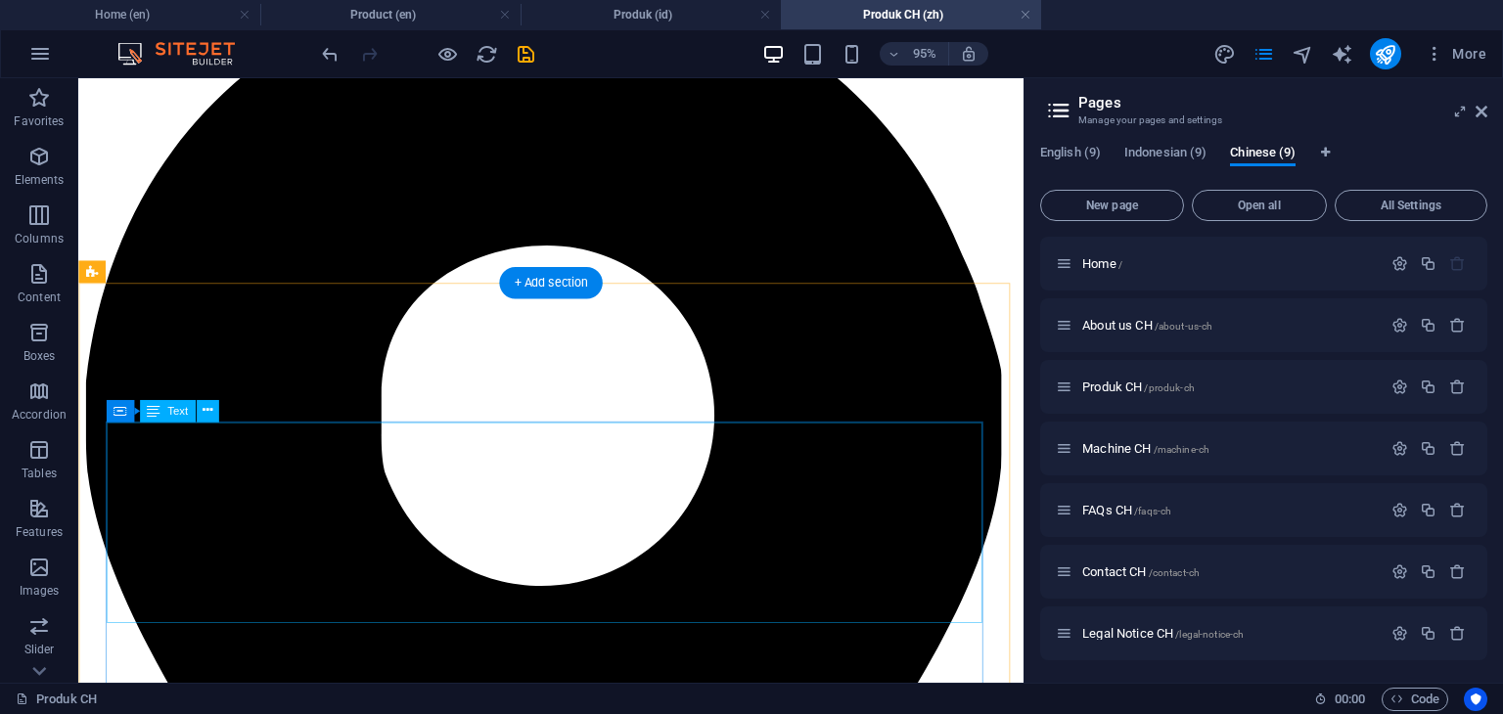
scroll to position [2309, 0]
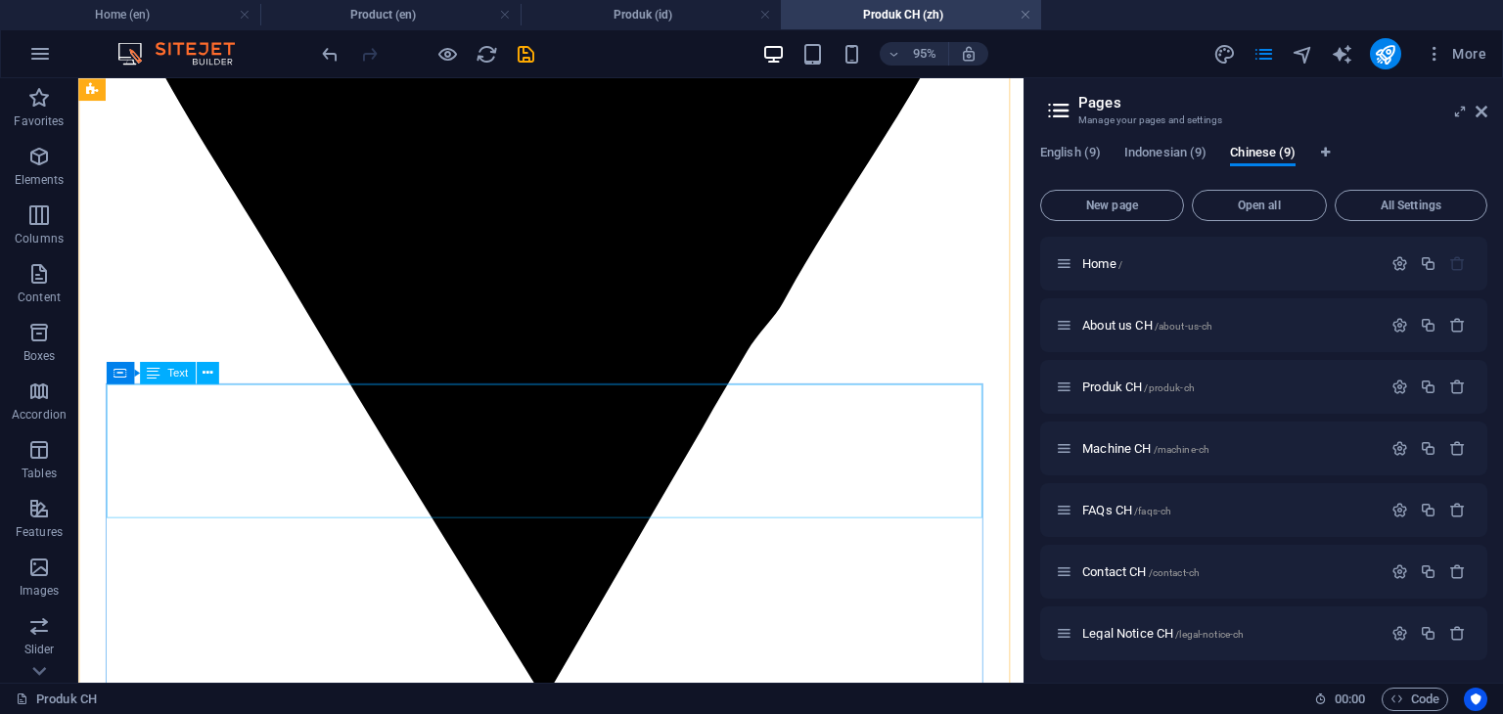
scroll to position [2935, 0]
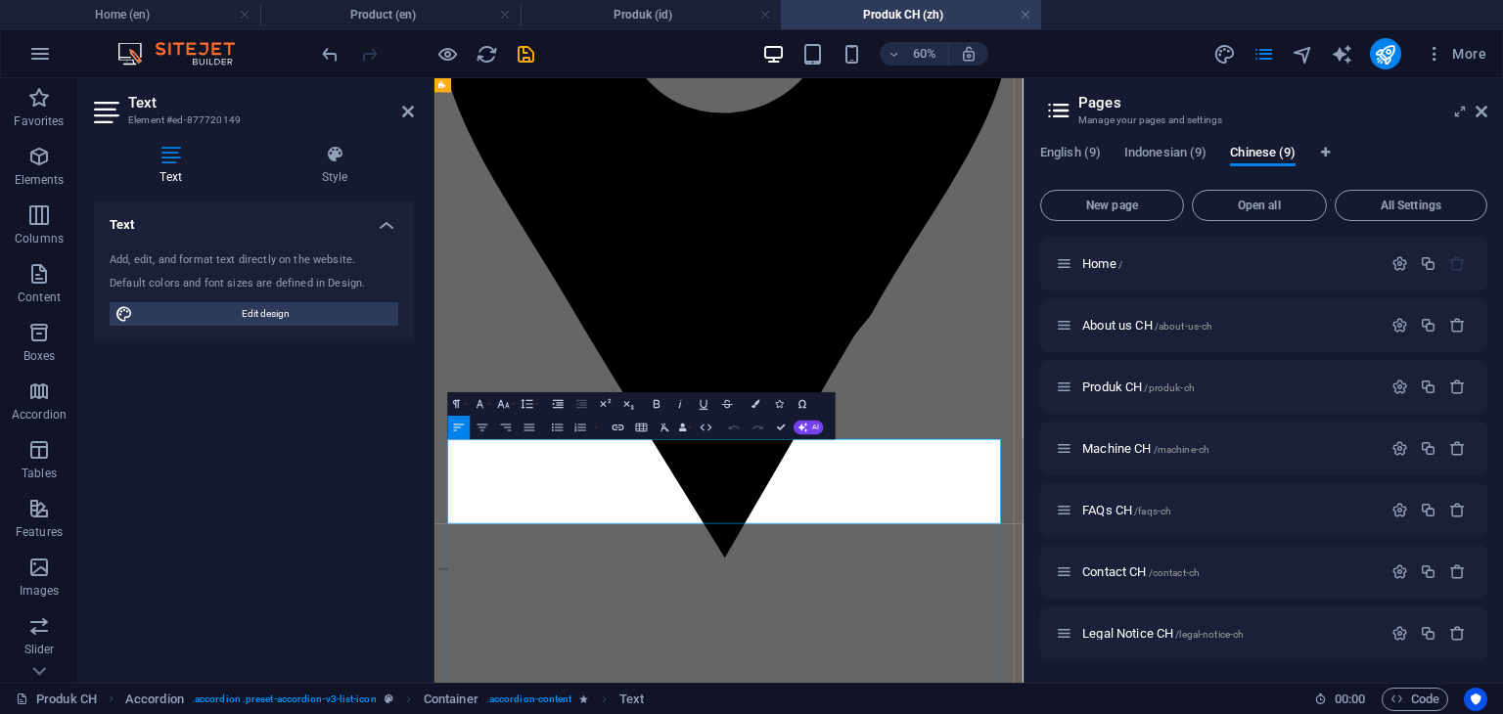
scroll to position [3013, 0]
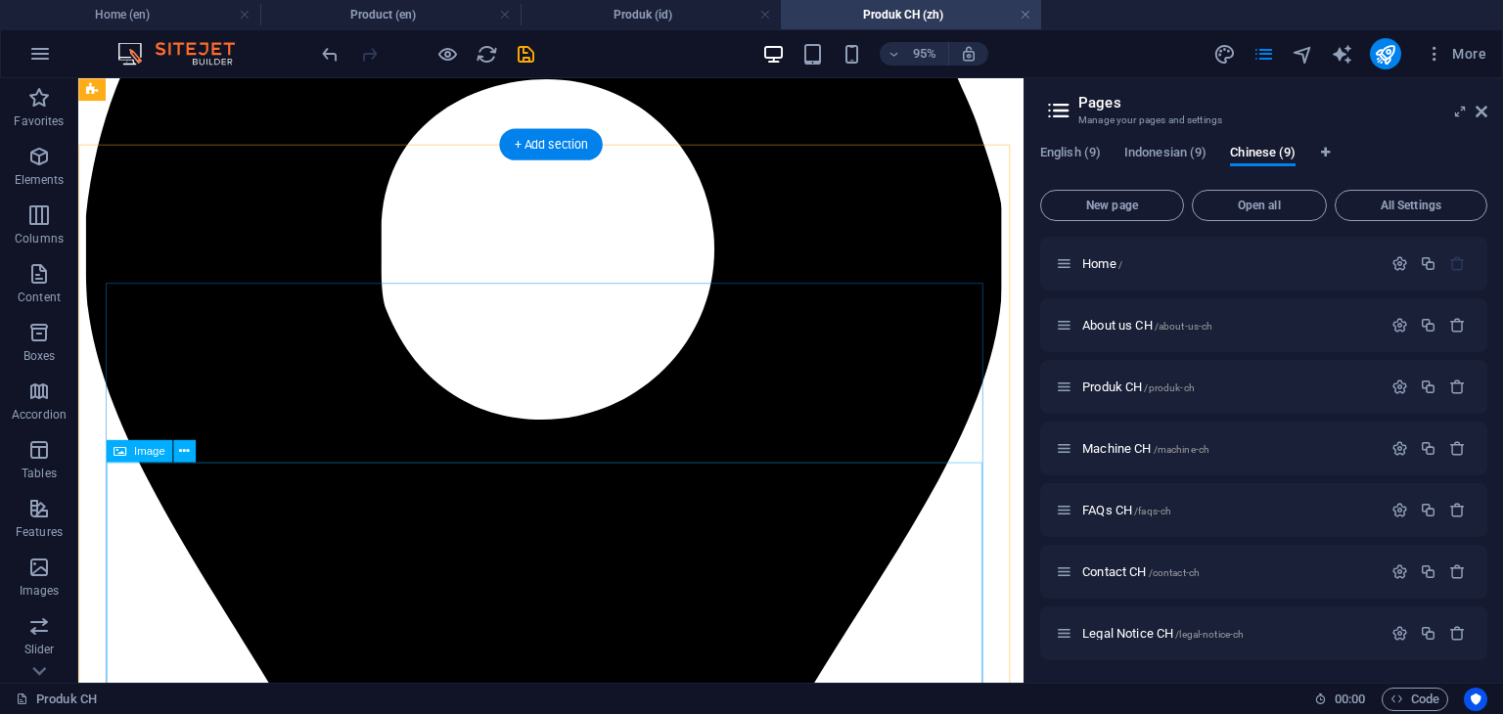
scroll to position [2454, 0]
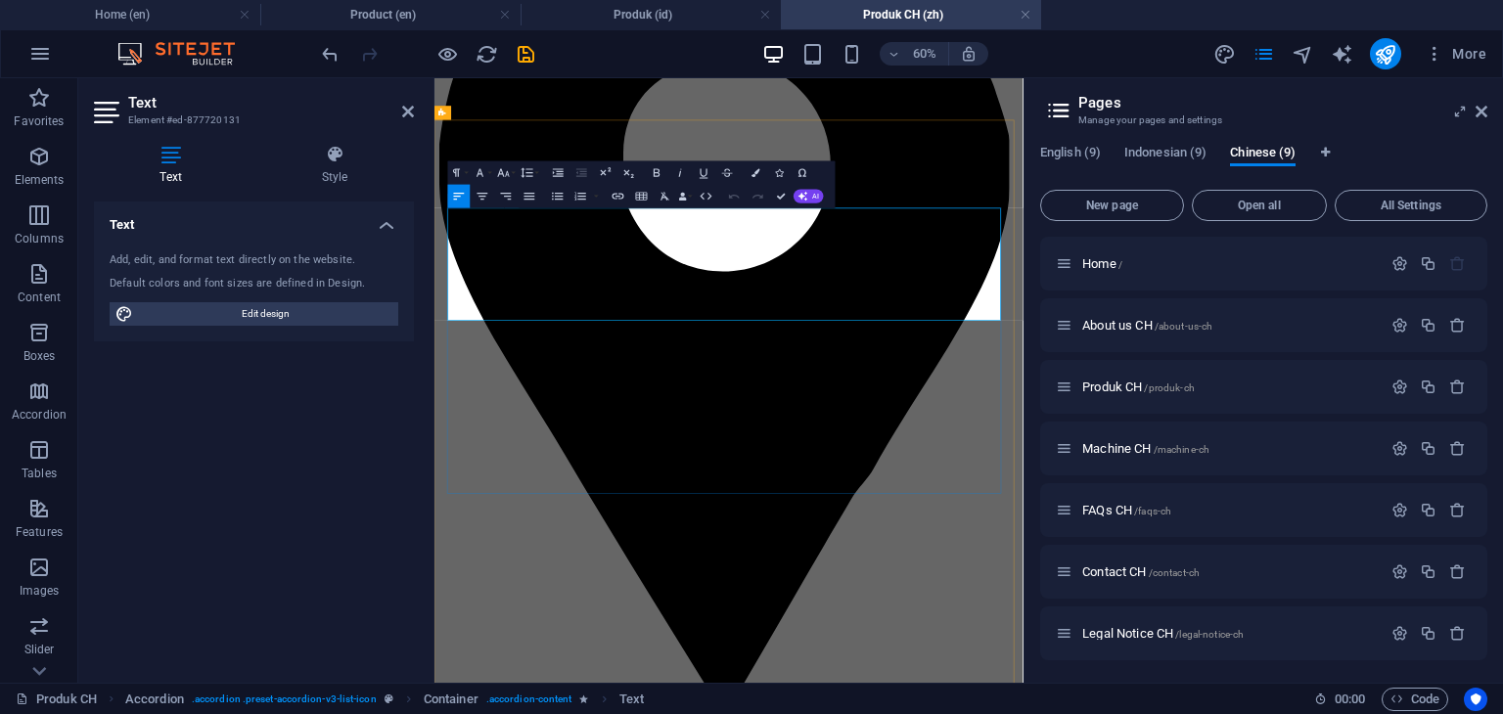
drag, startPoint x: 483, startPoint y: 346, endPoint x: 463, endPoint y: 306, distance: 45.1
copy p "一款趣味十足的15克Q弹果冻零食，采用便携包装，特别适合喜爱甜蜜趣味享受的儿童与成人。柔软质地搭配缤纷果味，让15克「ずるずる」吸吸乐随时随地都能带来欢乐——…"
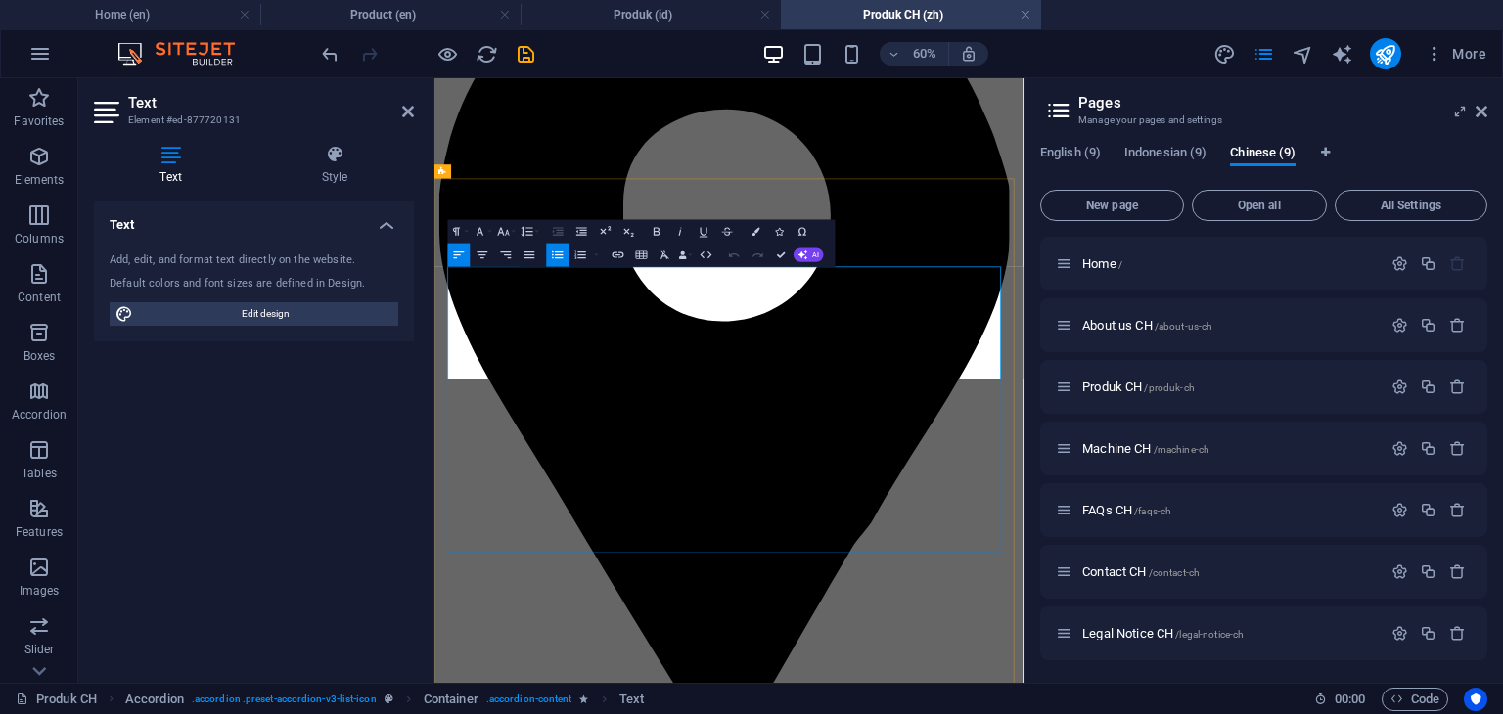
scroll to position [2356, 0]
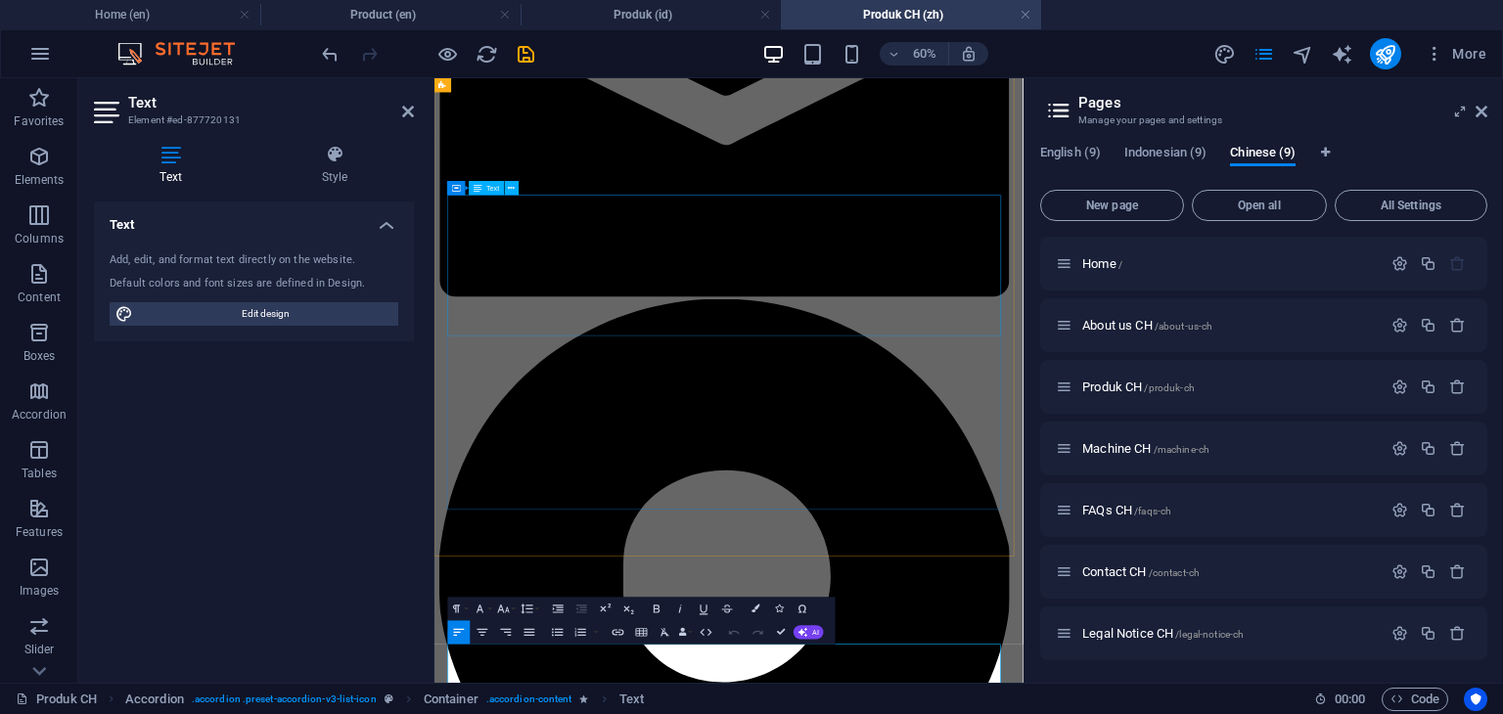
scroll to position [1671, 0]
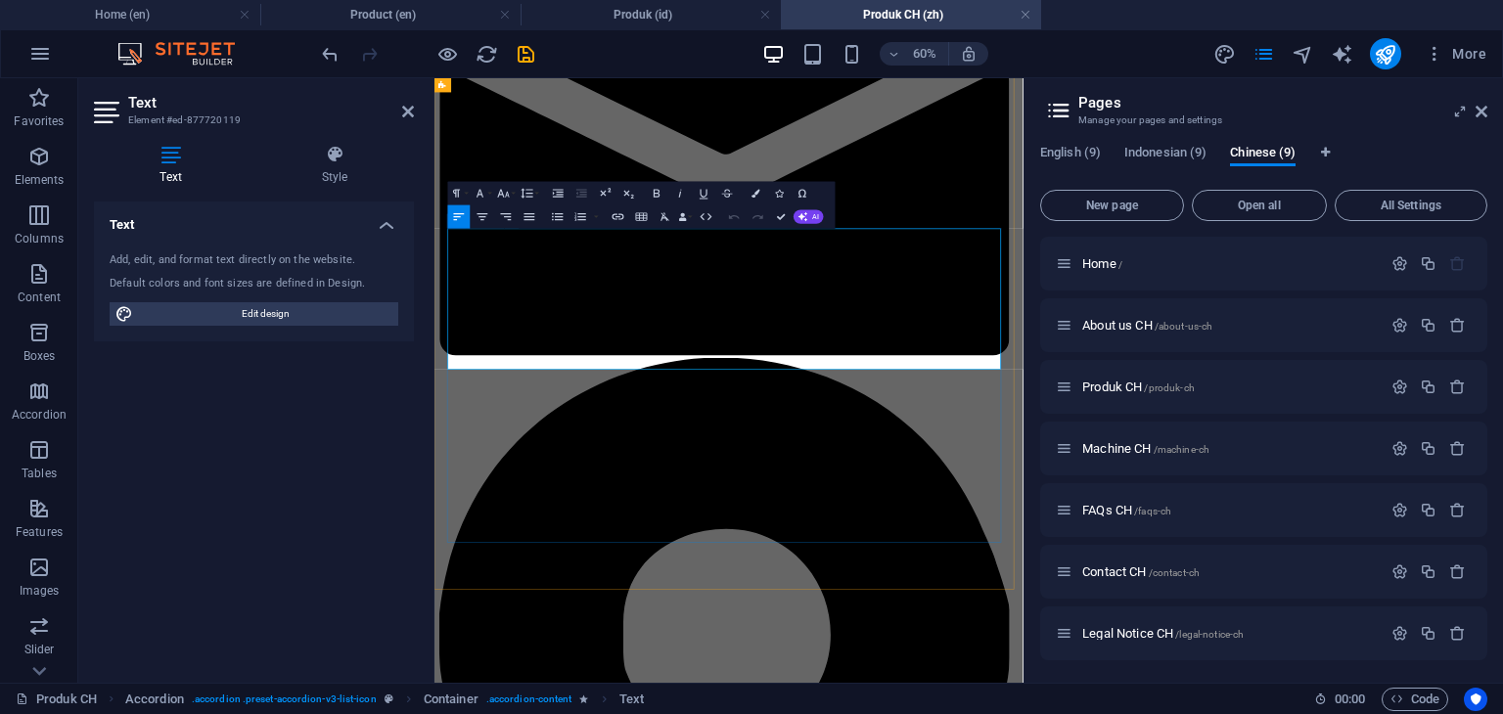
click at [371, 20] on h4 "Product (en)" at bounding box center [390, 15] width 260 height 22
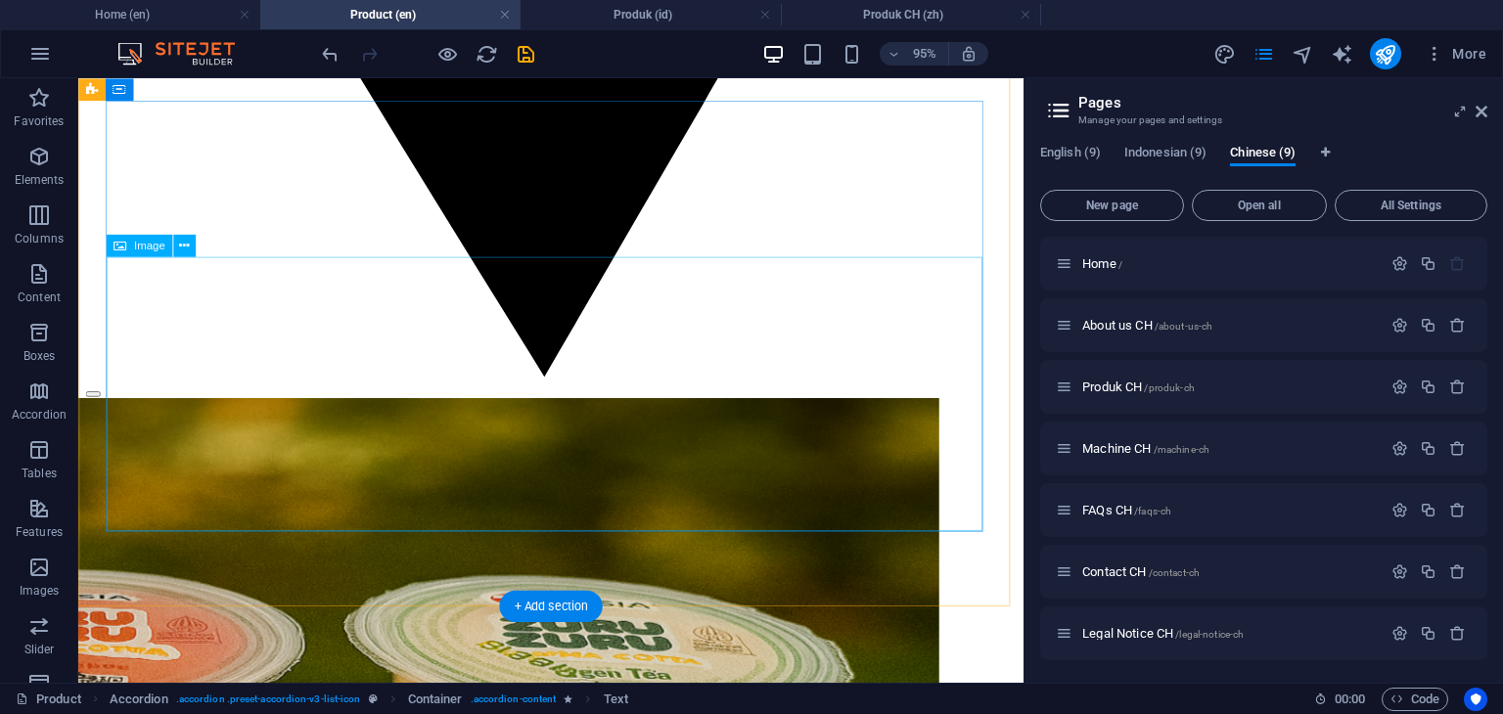
scroll to position [3522, 0]
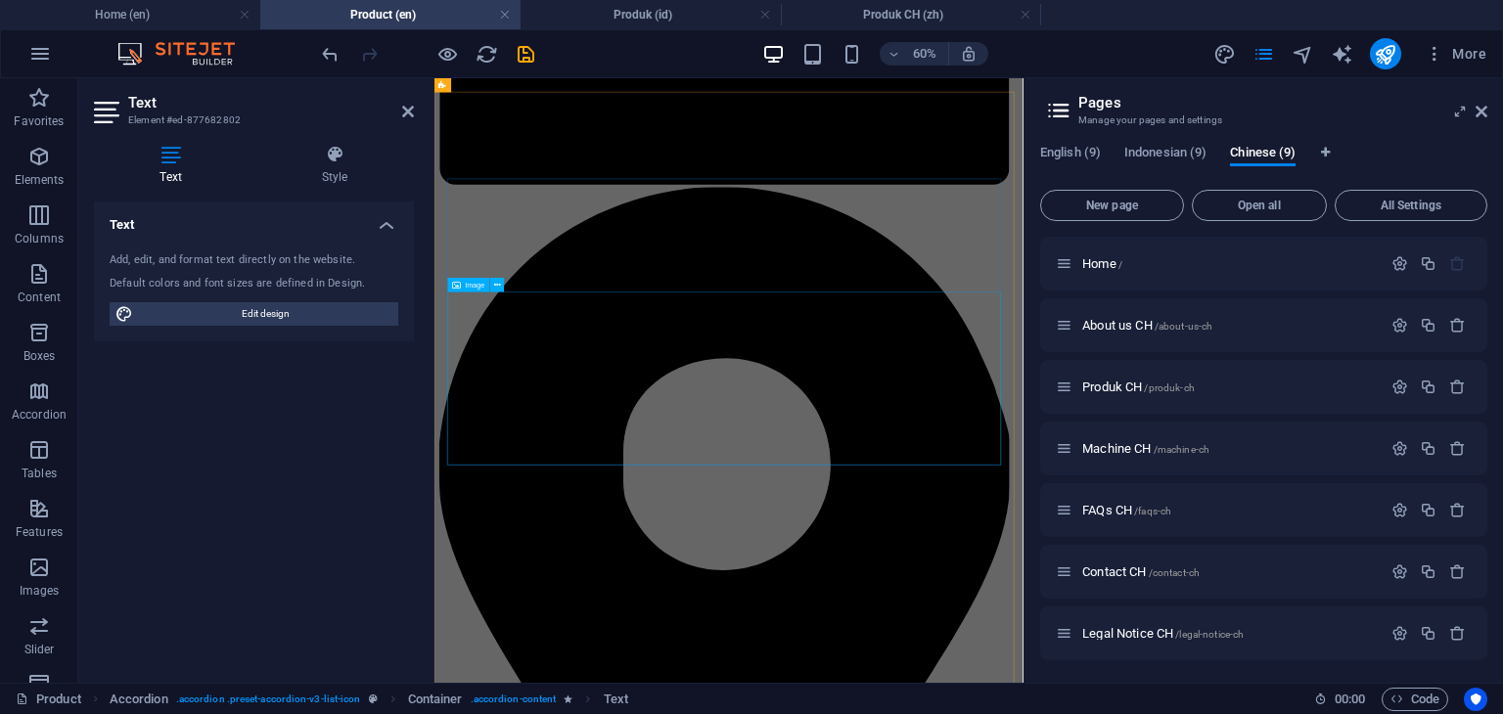
scroll to position [2544, 0]
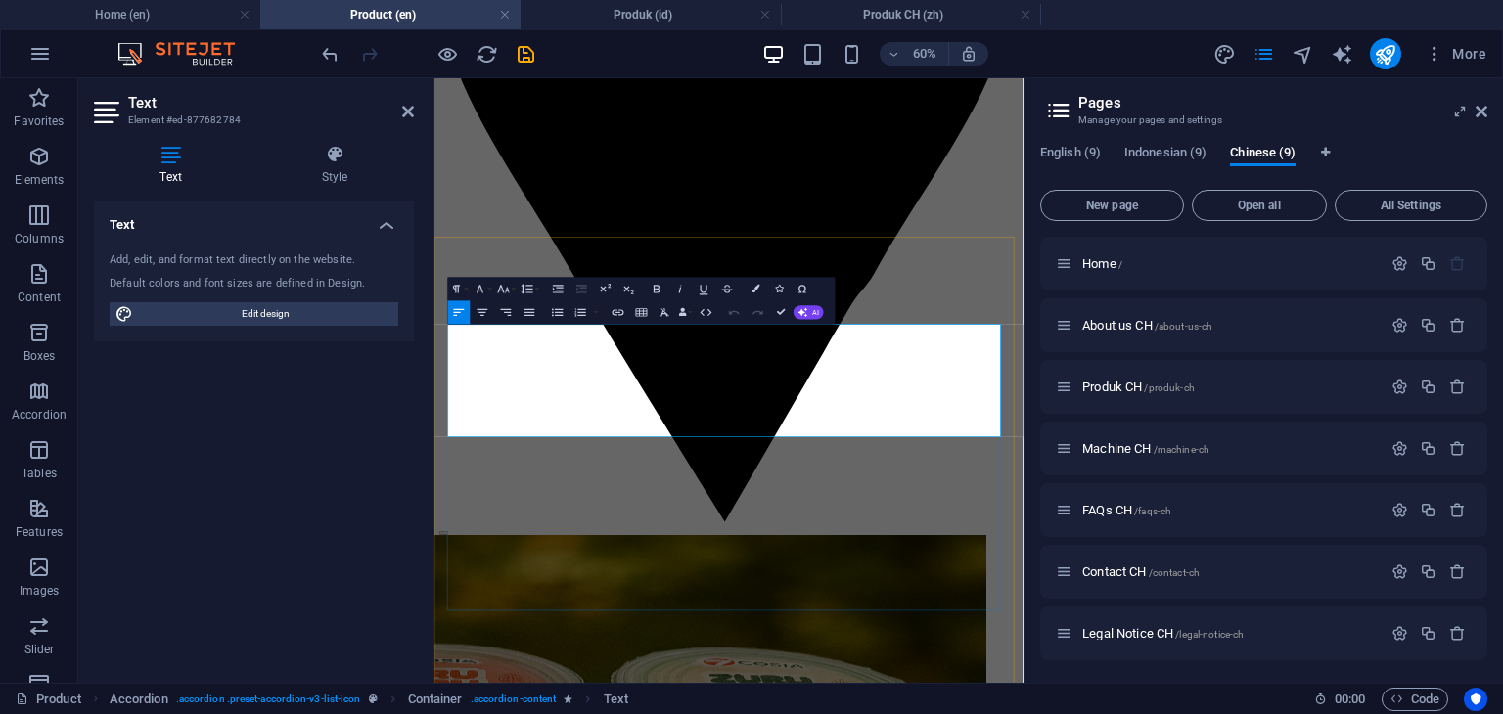
scroll to position [2378, 0]
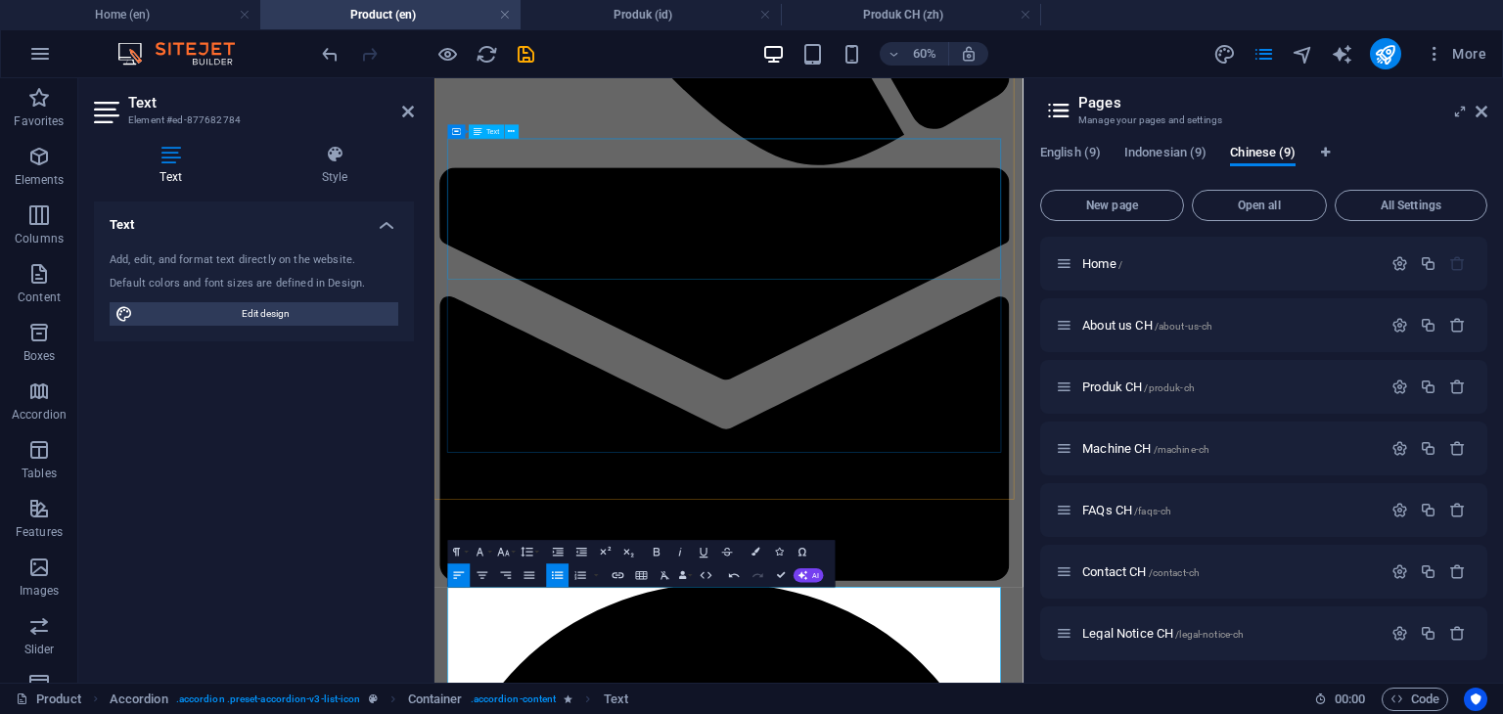
scroll to position [1888, 0]
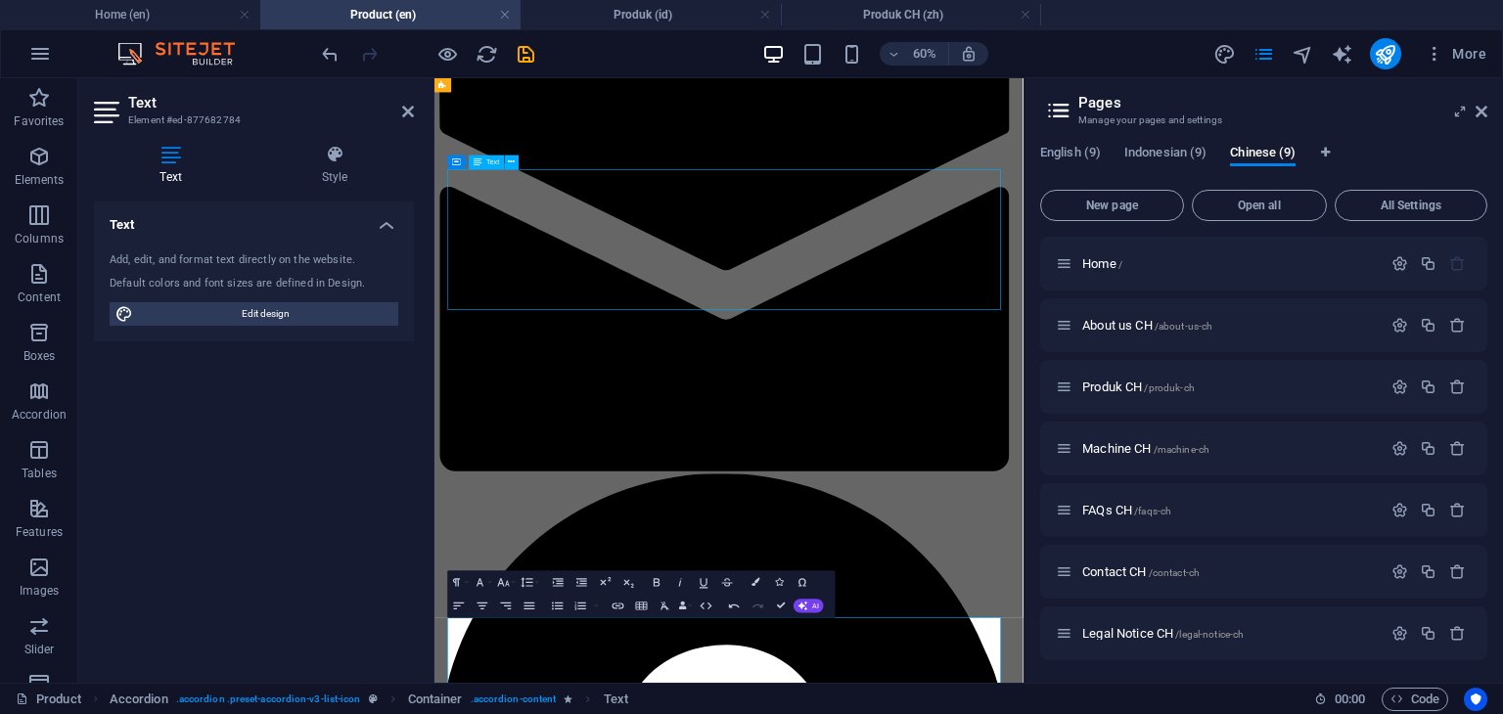
scroll to position [1839, 0]
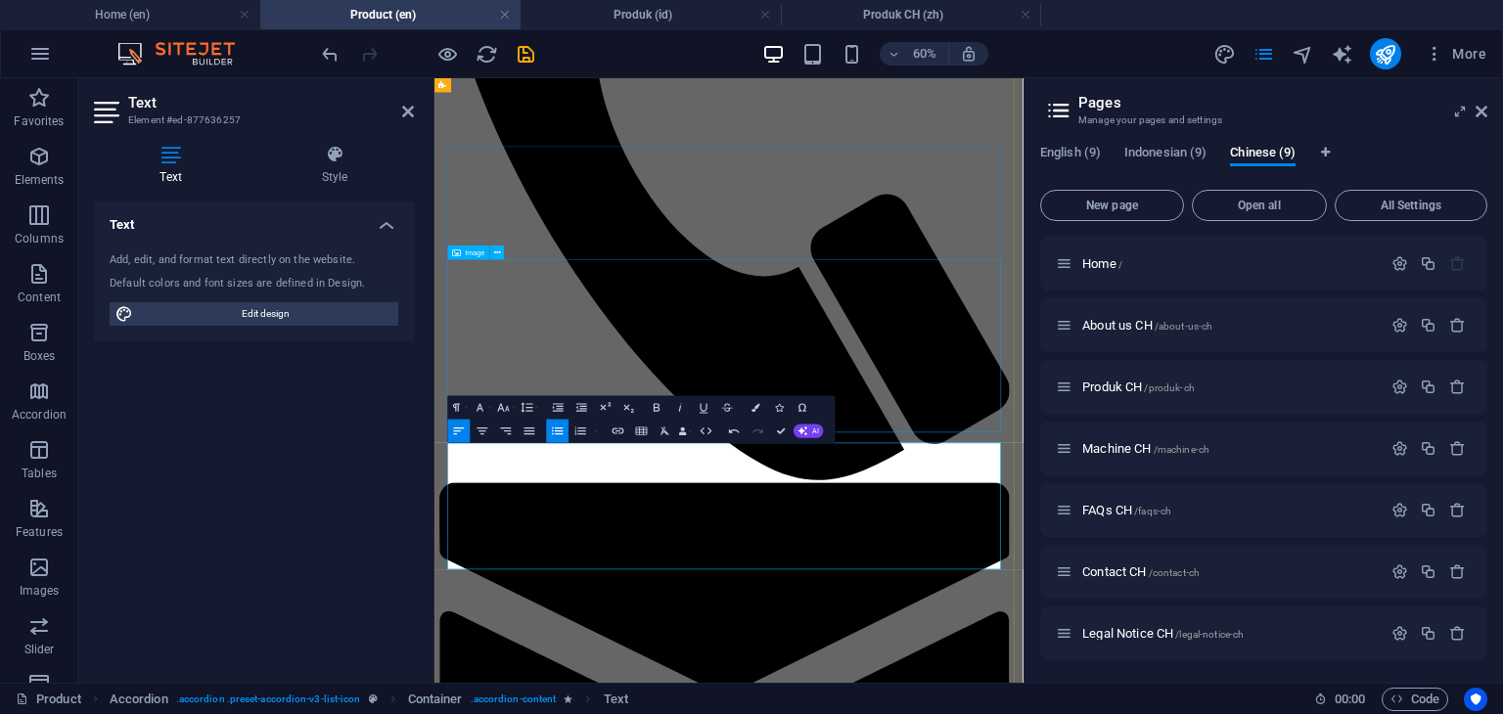
scroll to position [1252, 0]
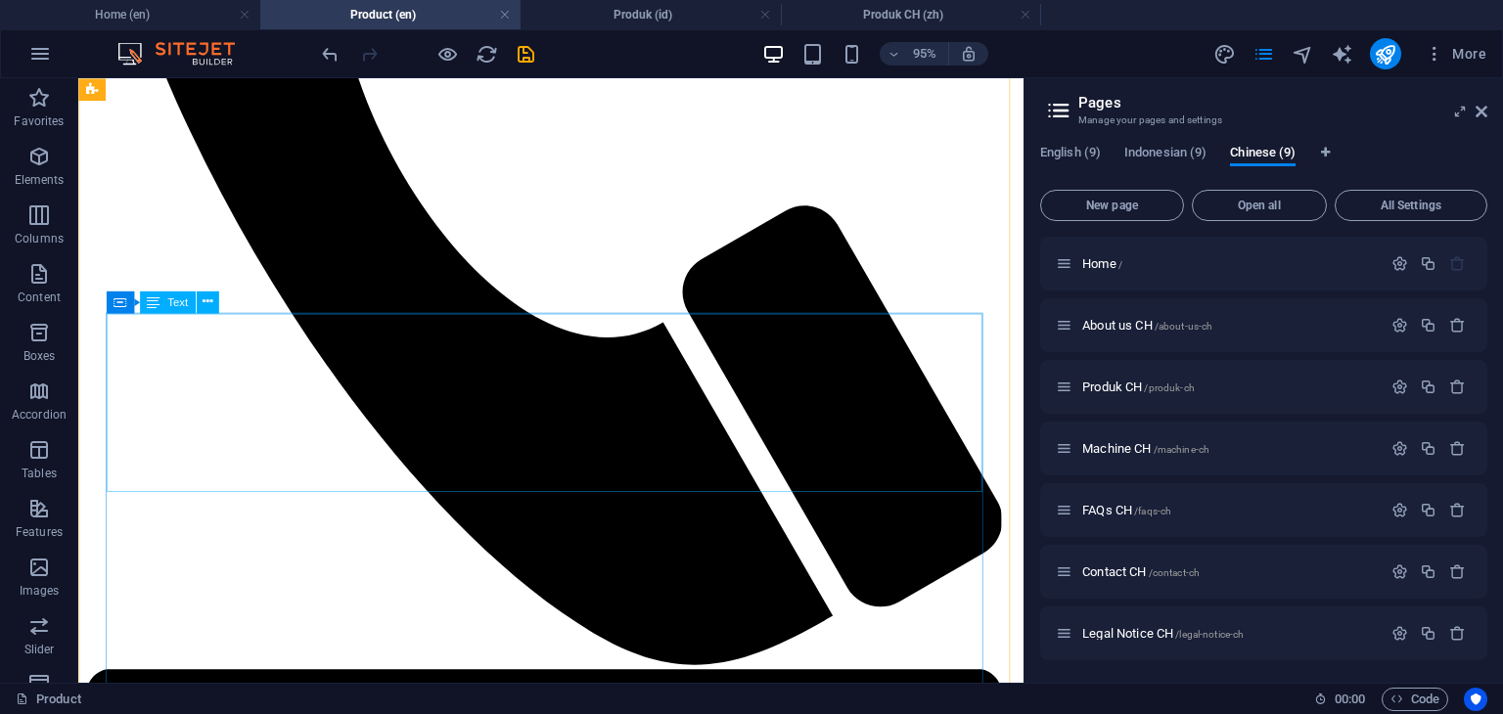
scroll to position [1241, 0]
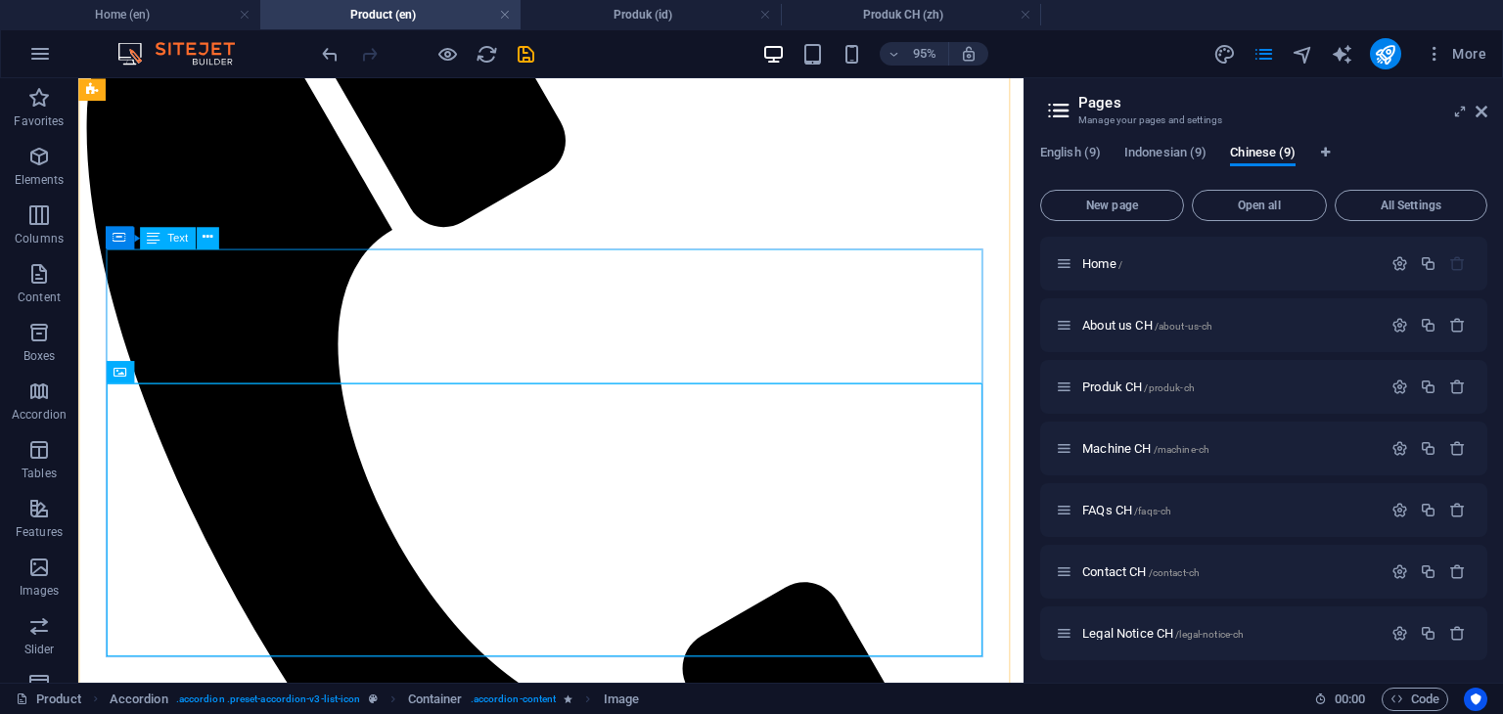
scroll to position [751, 0]
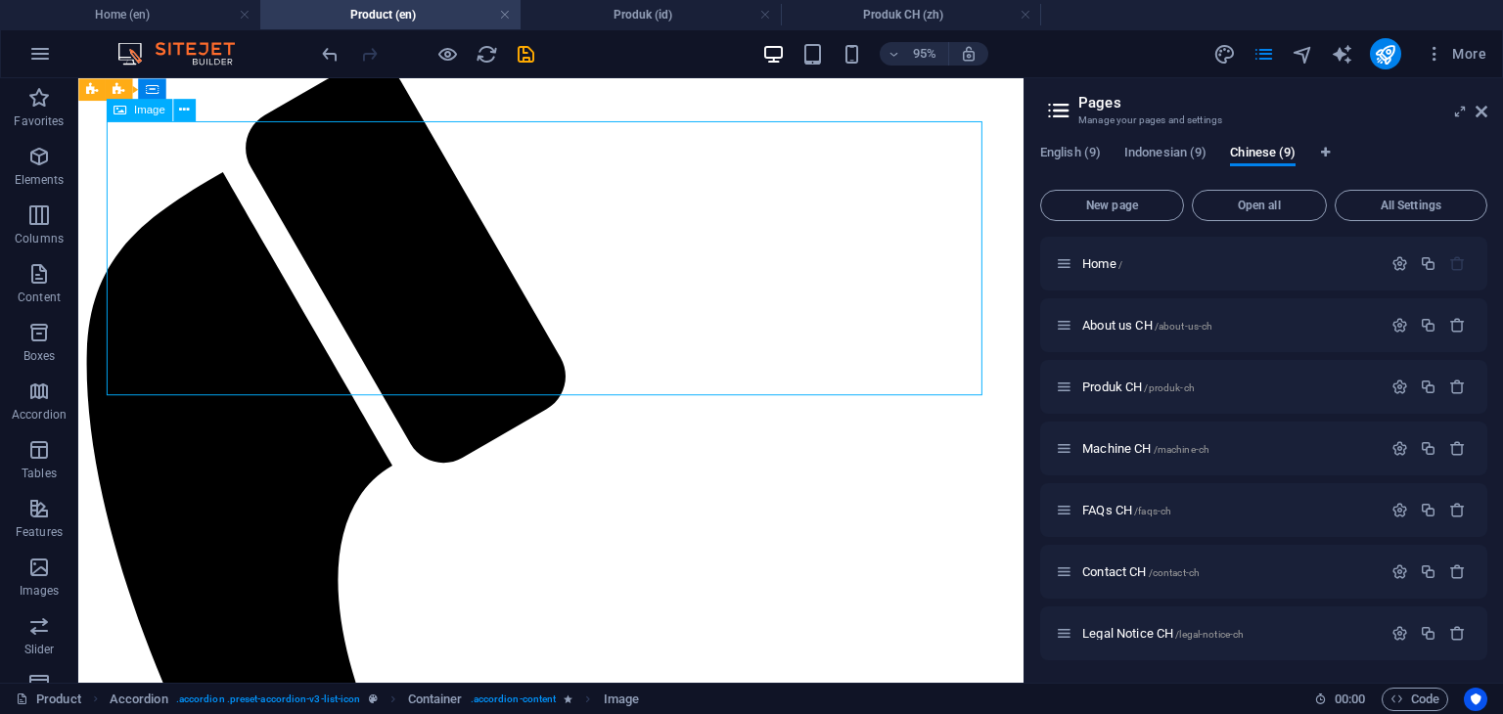
scroll to position [360, 0]
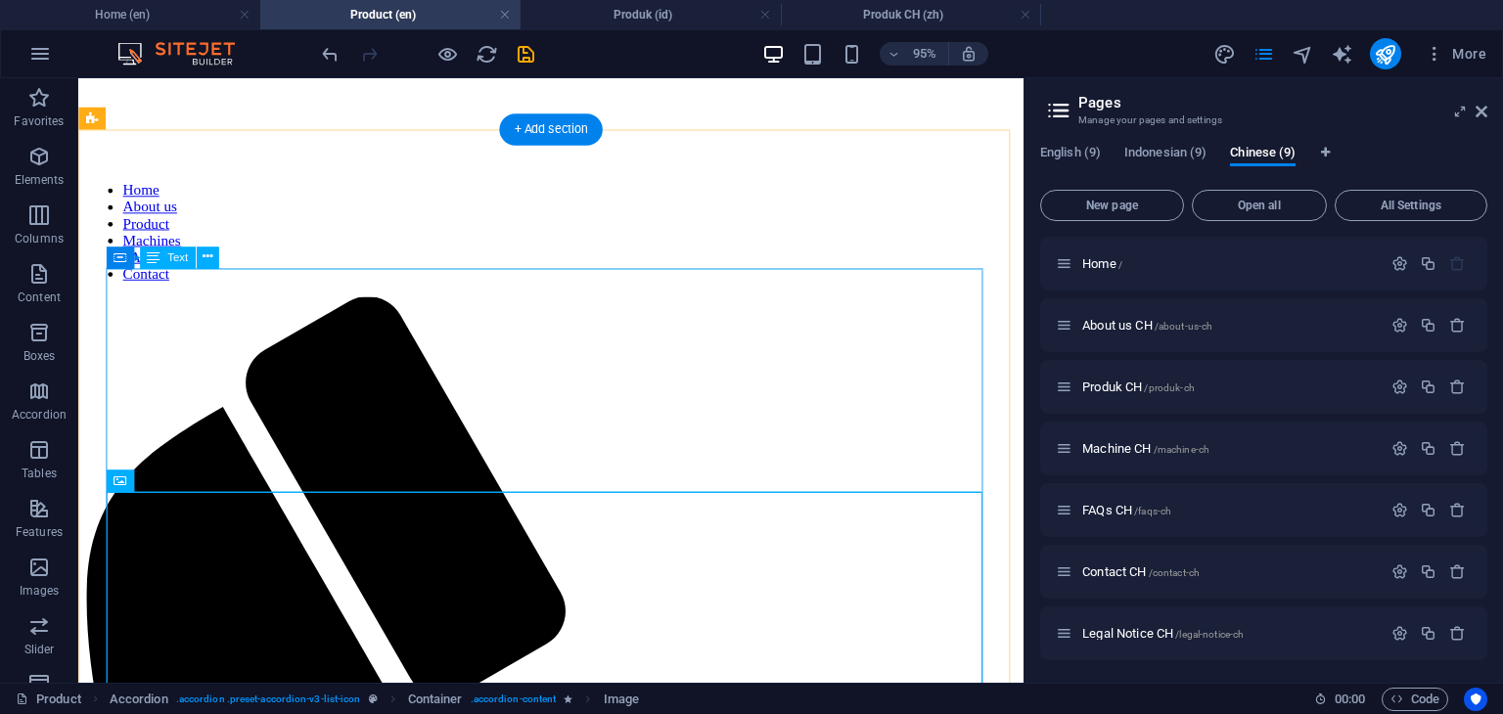
drag, startPoint x: 325, startPoint y: 490, endPoint x: 391, endPoint y: 547, distance: 87.4
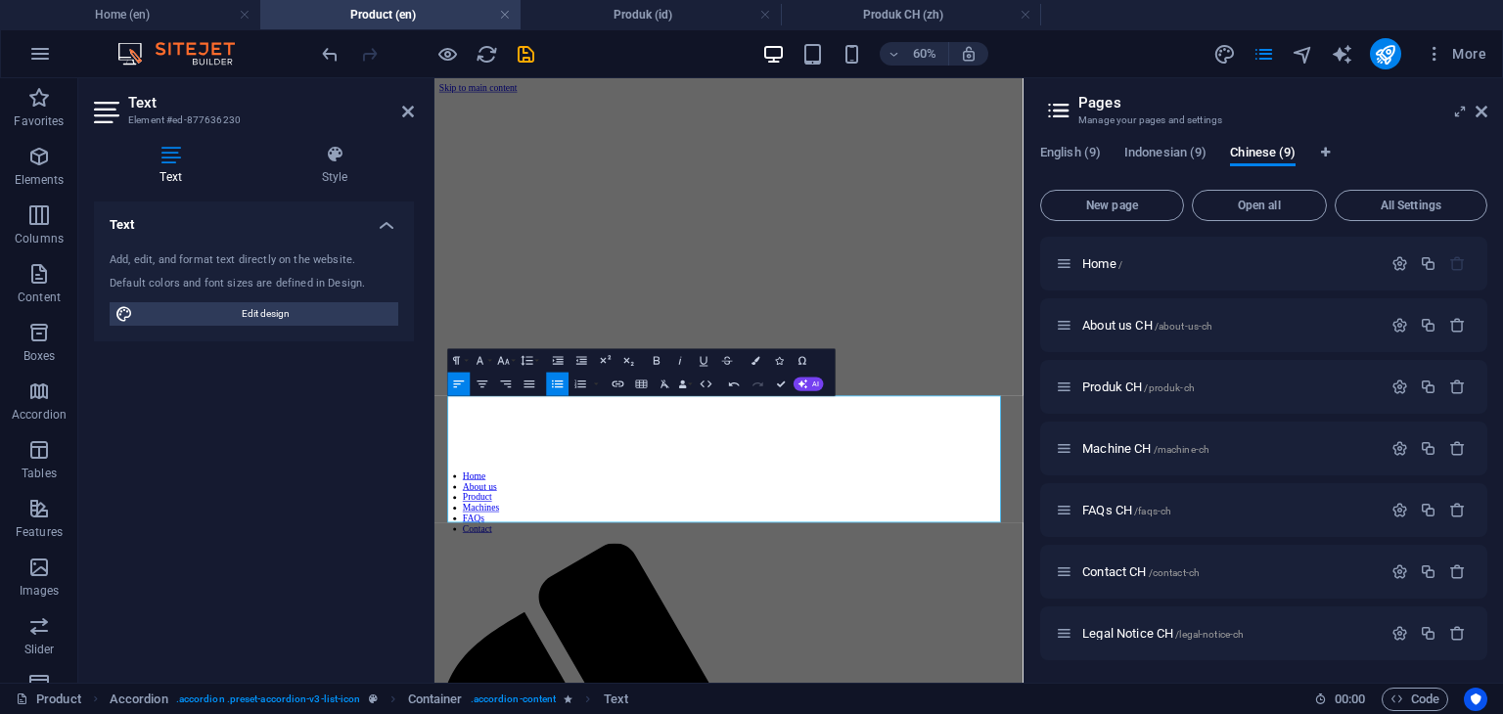
scroll to position [0, 0]
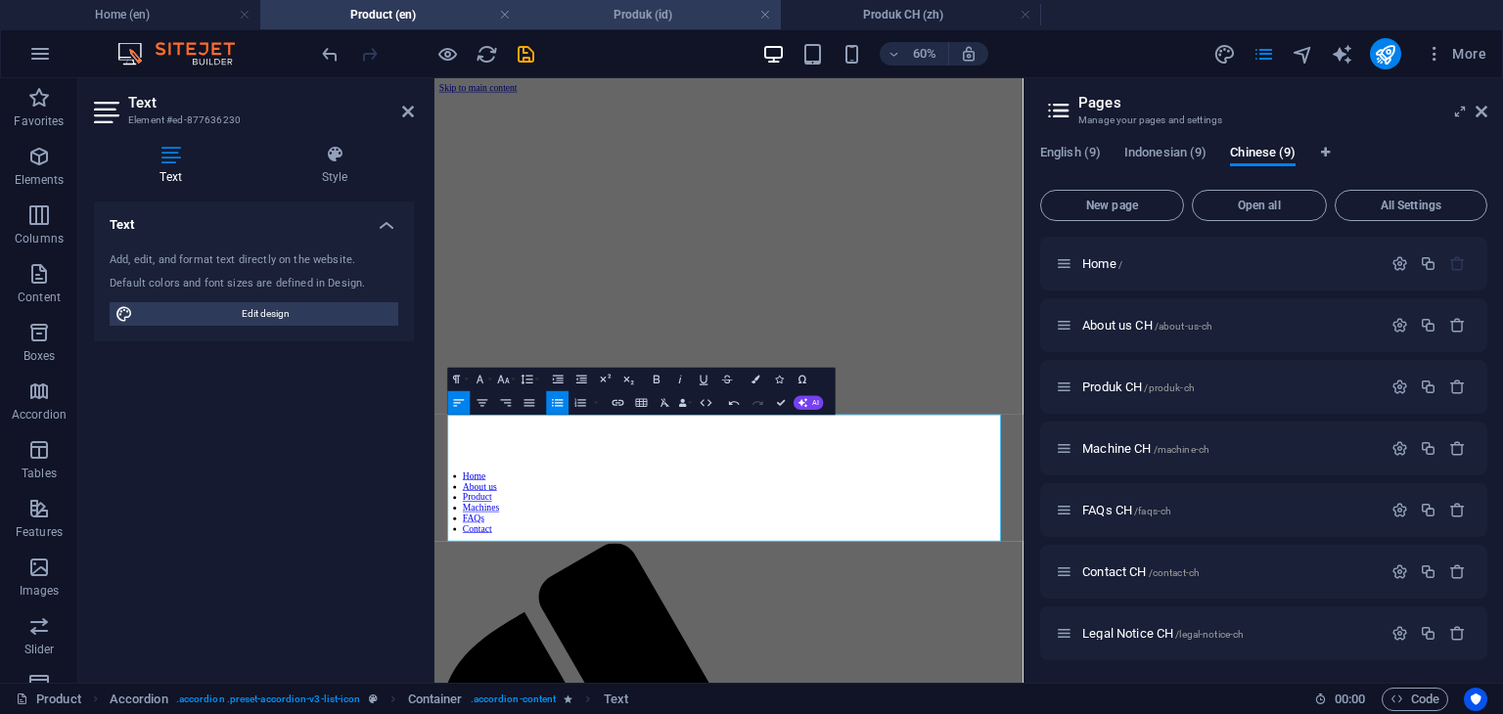
click at [641, 16] on h4 "Produk (id)" at bounding box center [651, 15] width 260 height 22
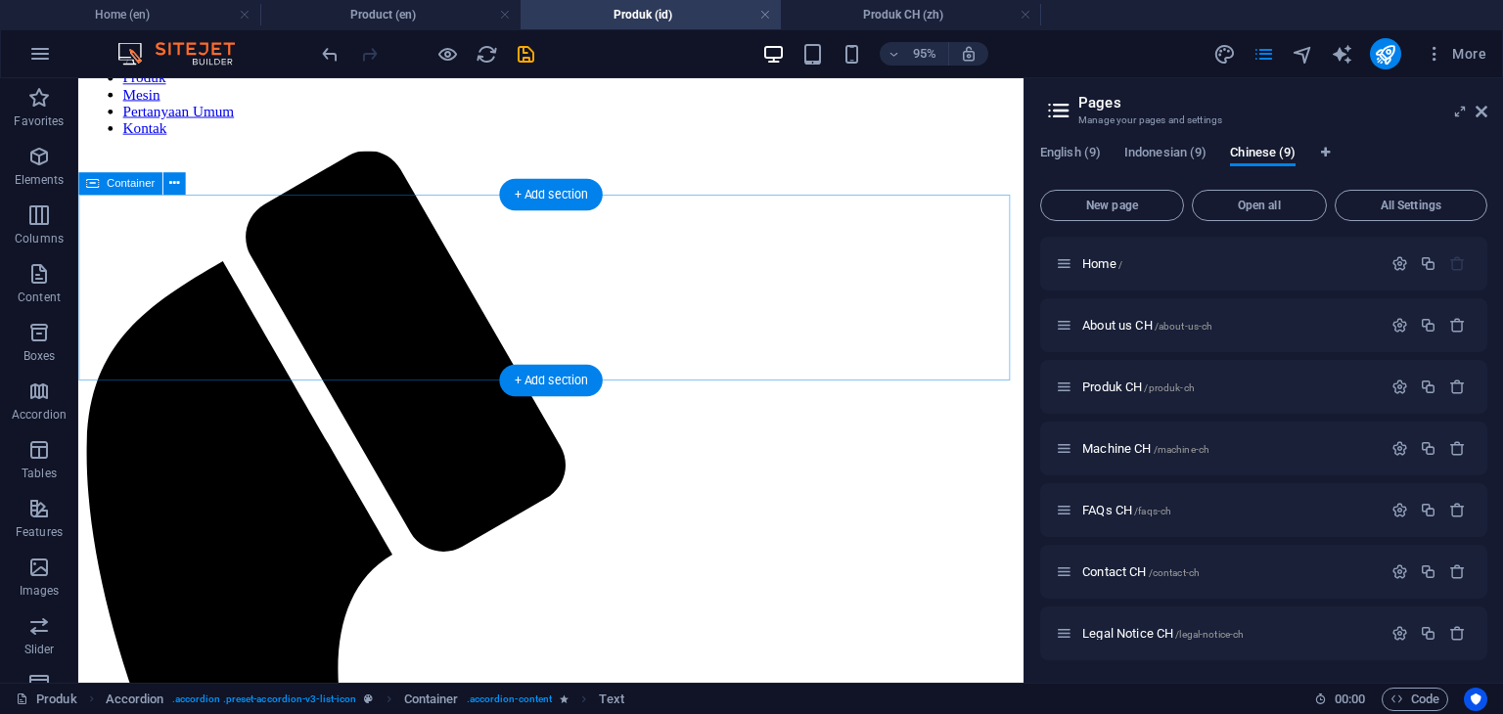
scroll to position [380, 0]
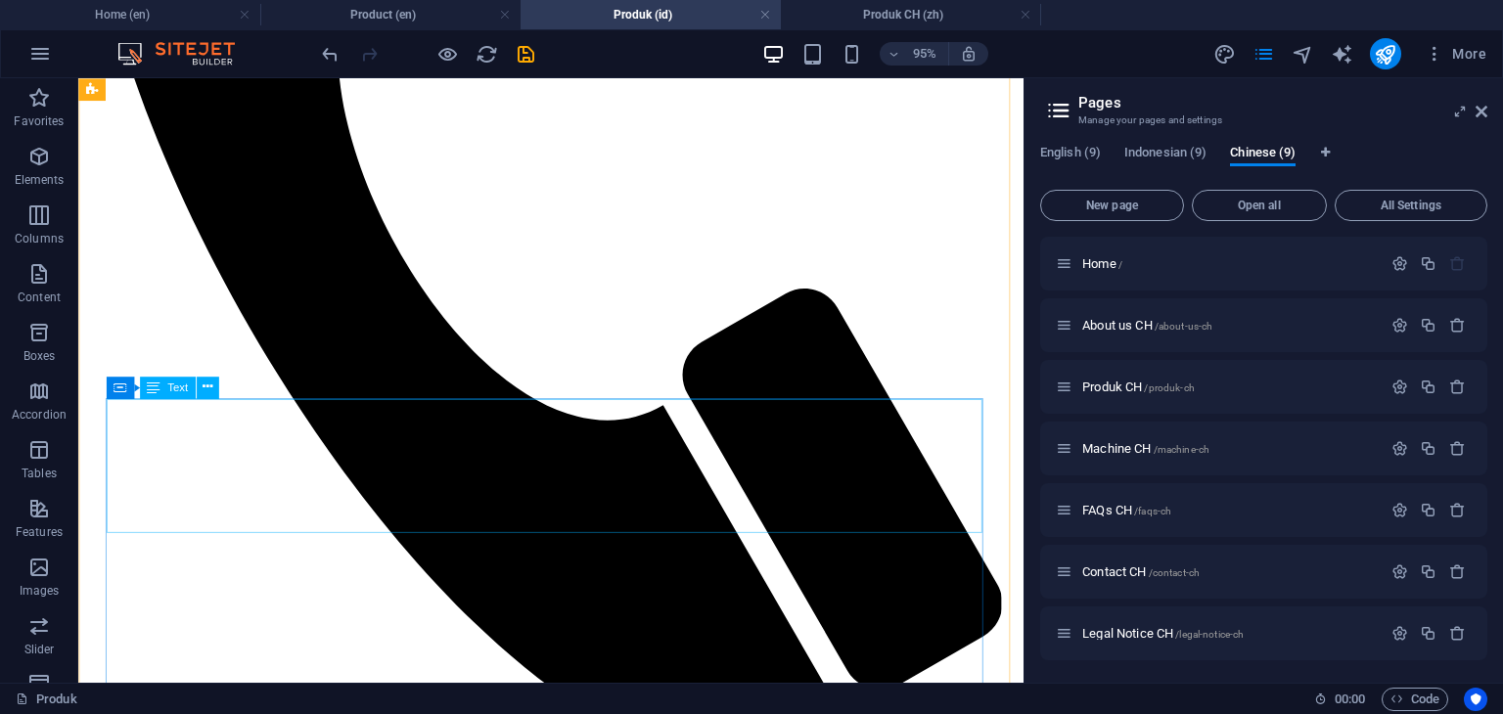
scroll to position [740, 0]
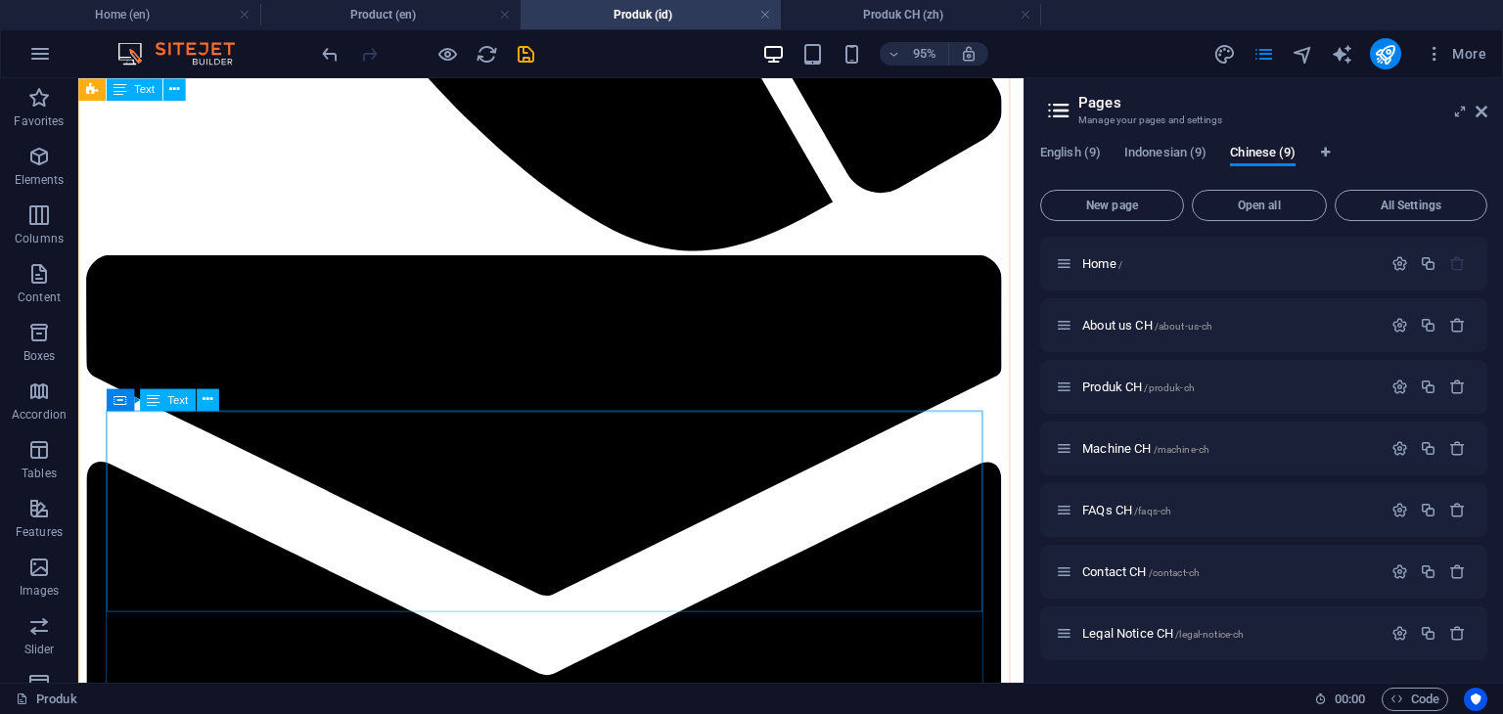
scroll to position [1307, 0]
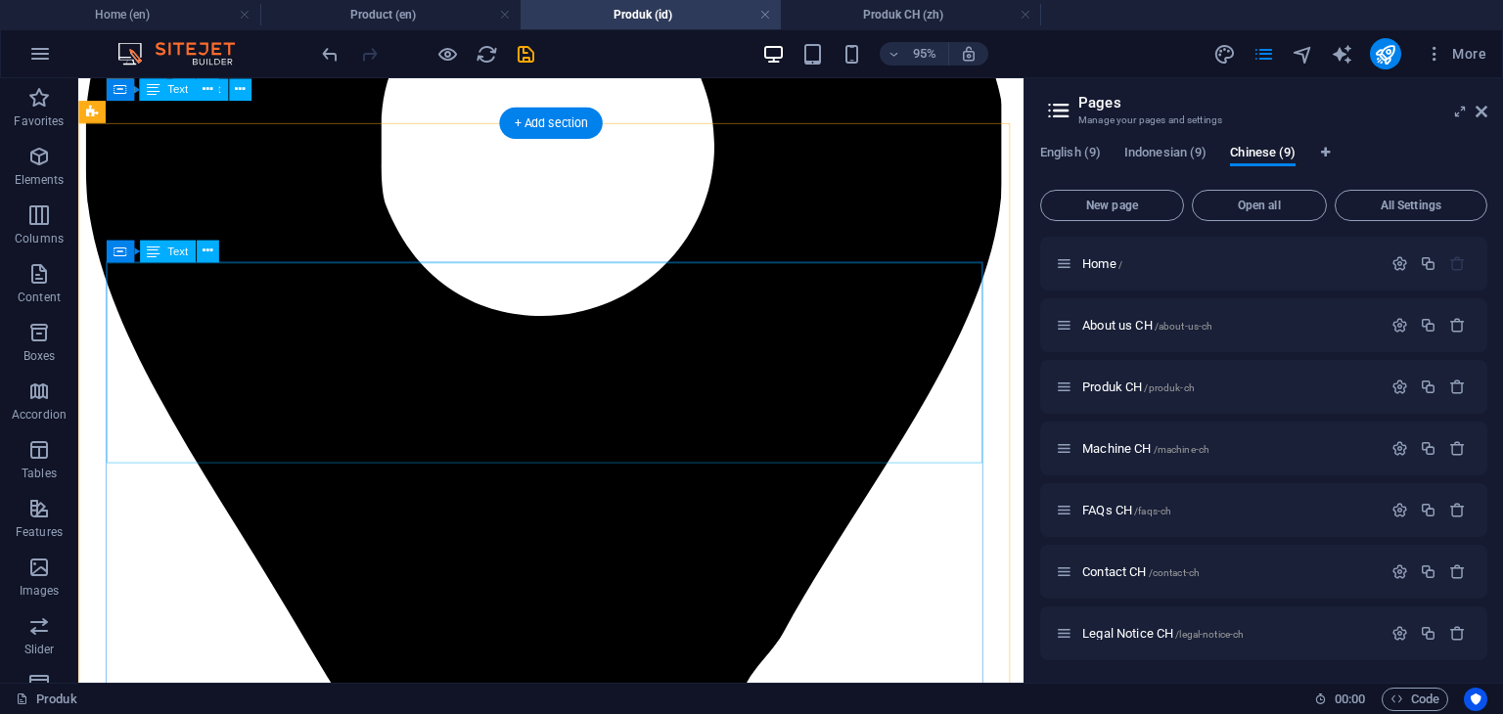
scroll to position [2548, 0]
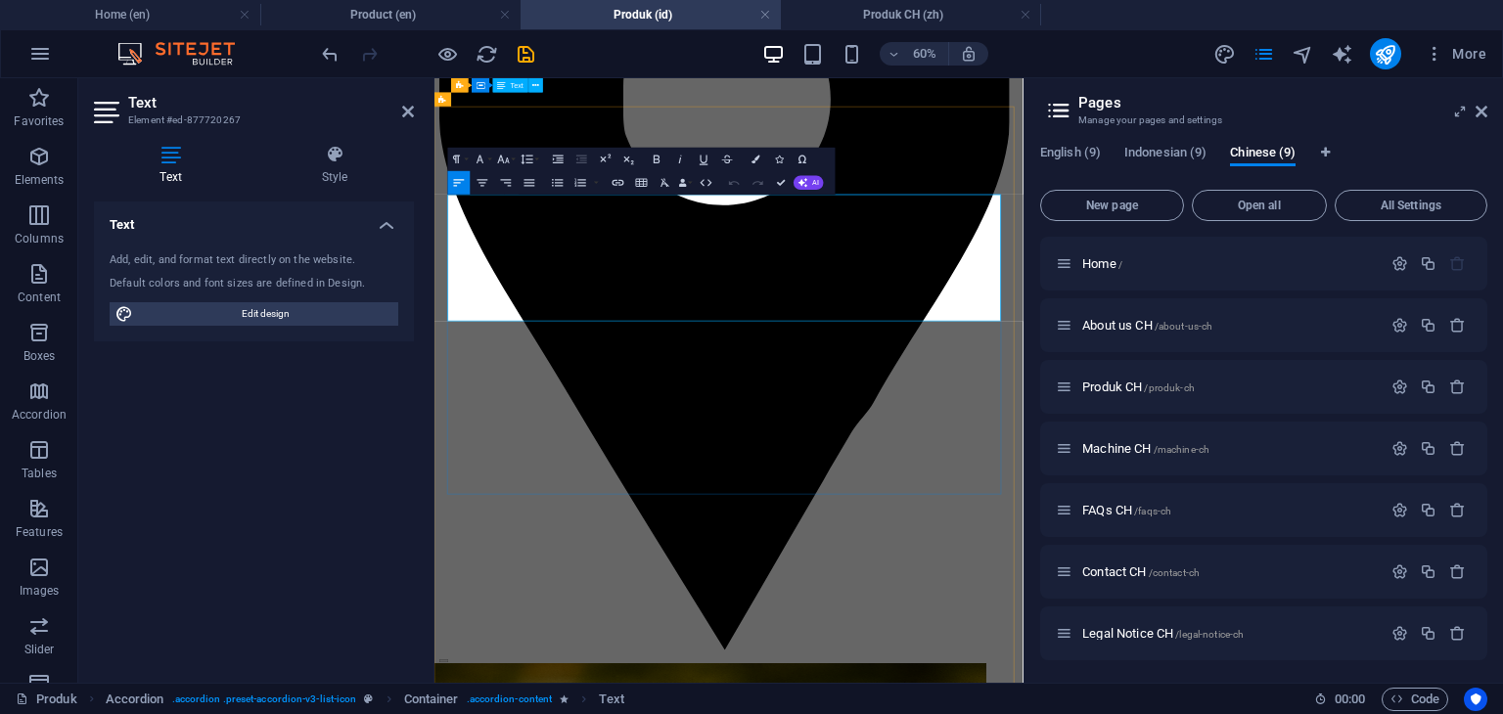
drag, startPoint x: 559, startPoint y: 451, endPoint x: 456, endPoint y: 408, distance: 111.4
click at [556, 183] on icon "button" at bounding box center [557, 183] width 11 height 8
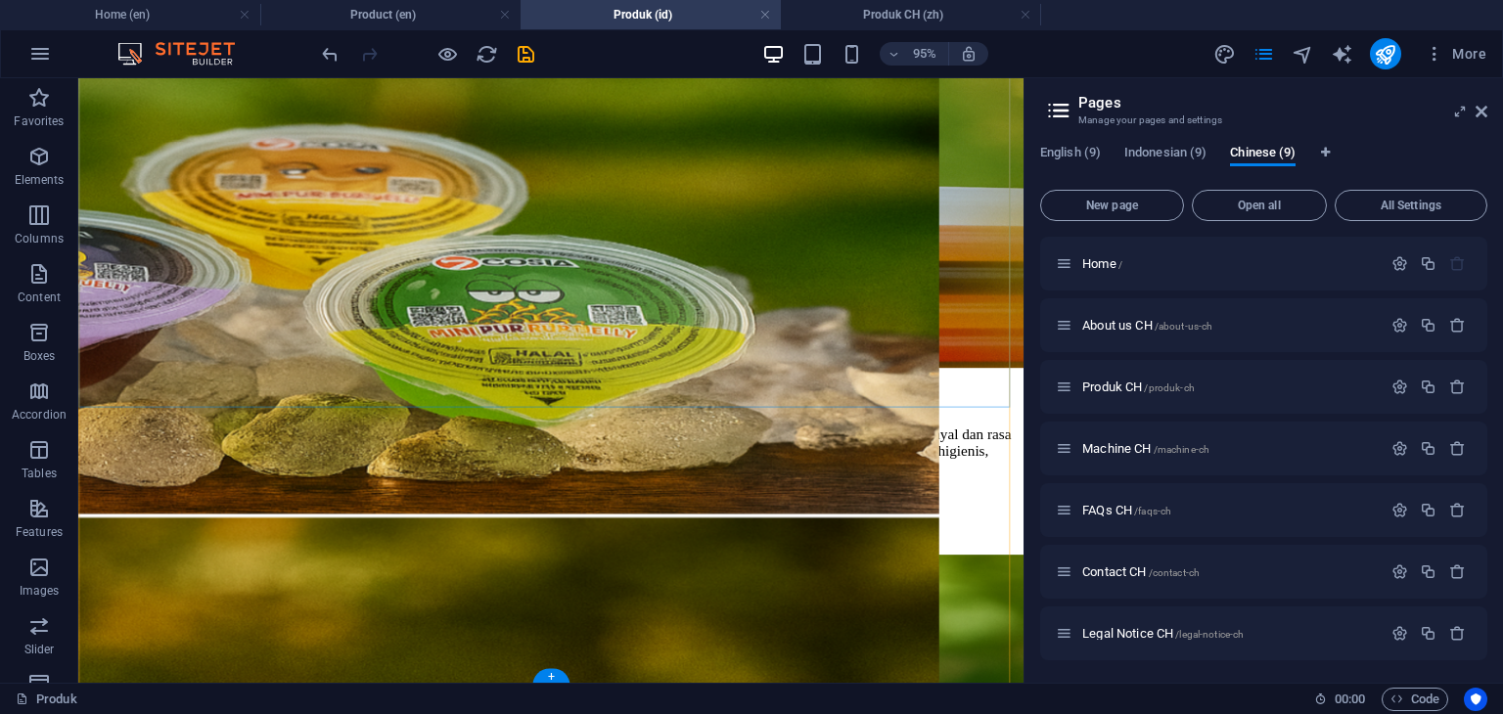
scroll to position [4297, 0]
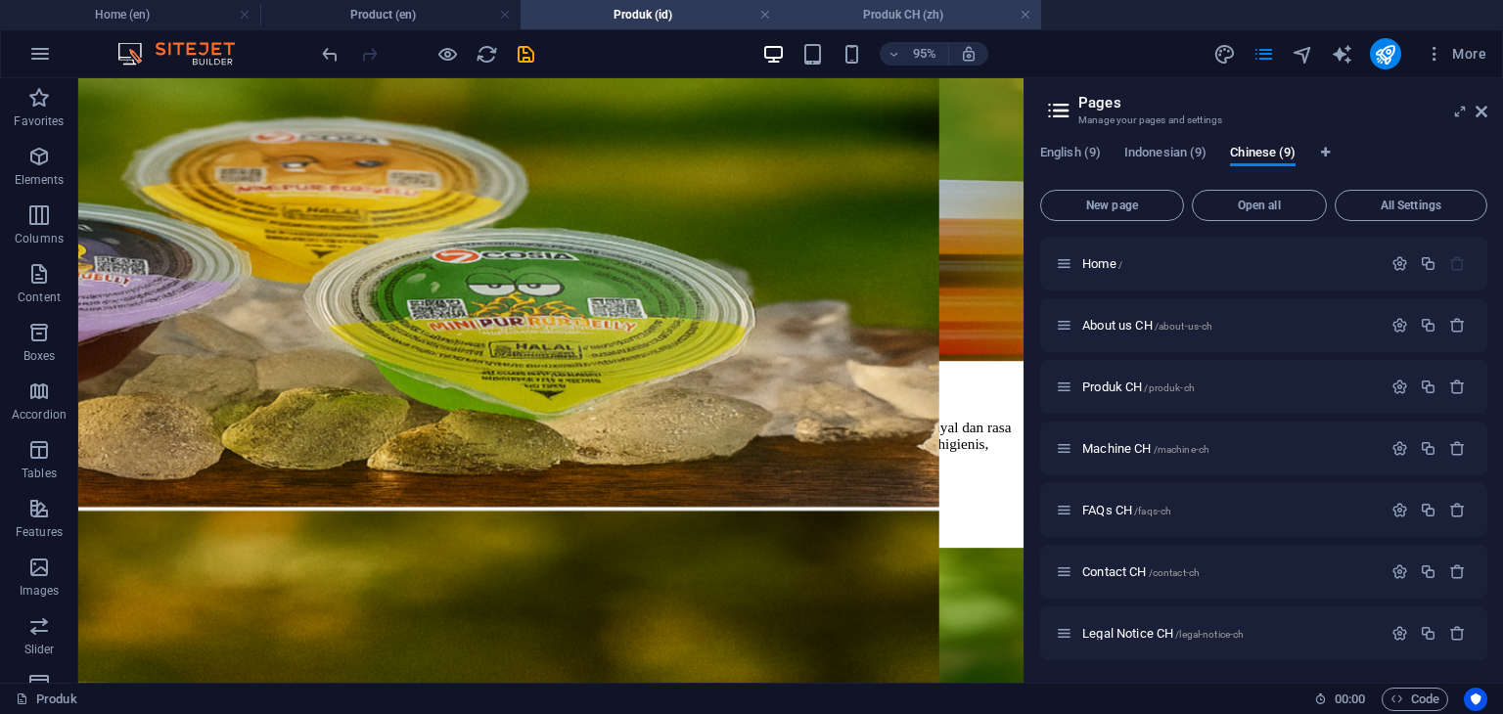
click at [895, 9] on h4 "Produk CH (zh)" at bounding box center [911, 15] width 260 height 22
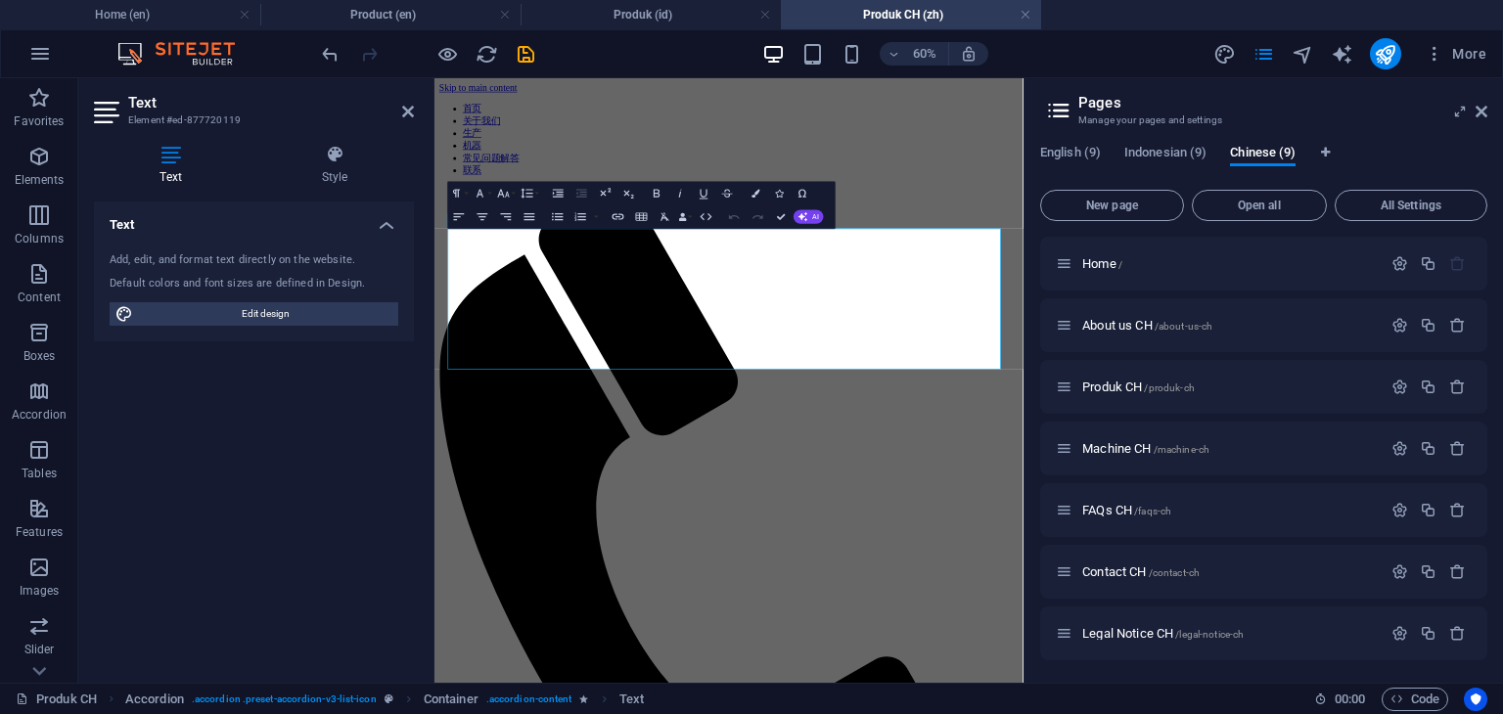
scroll to position [1671, 0]
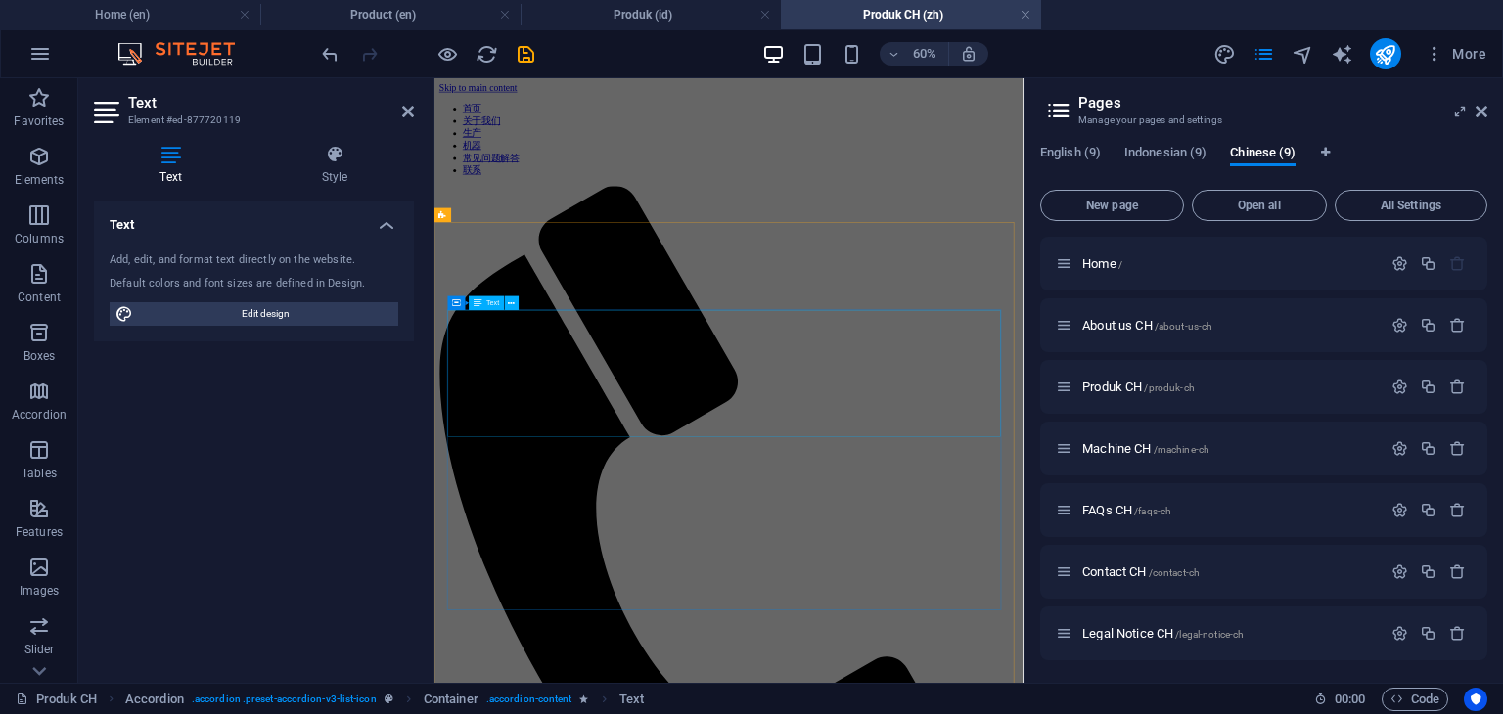
scroll to position [294, 0]
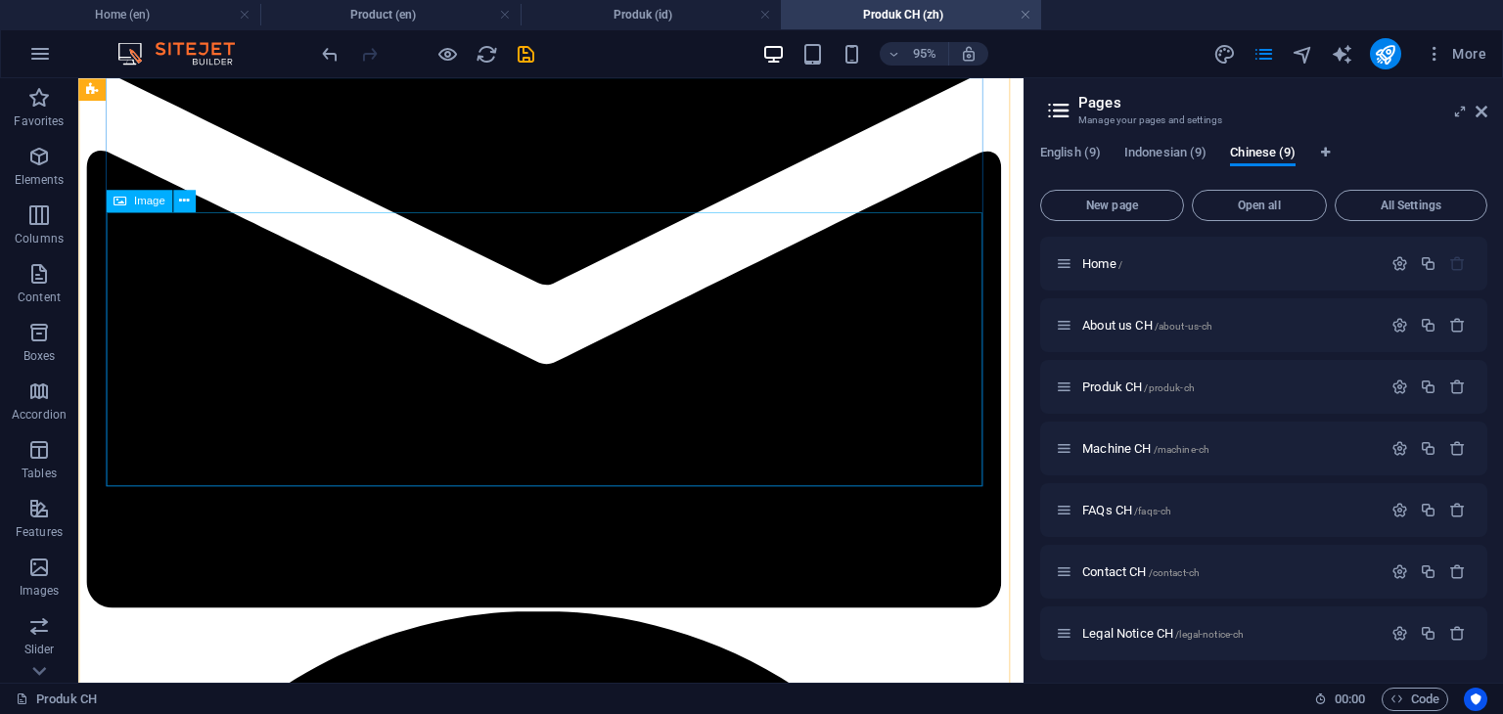
scroll to position [1663, 0]
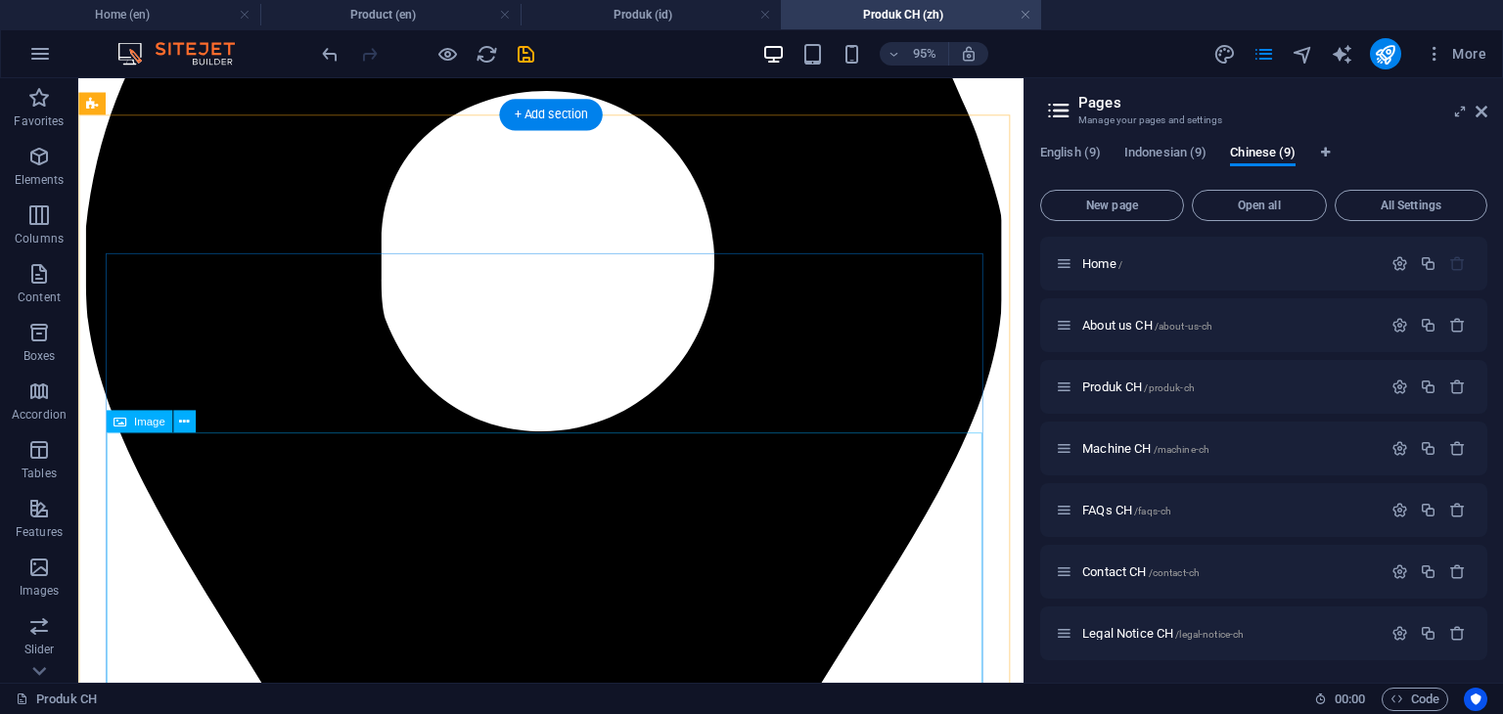
scroll to position [2443, 0]
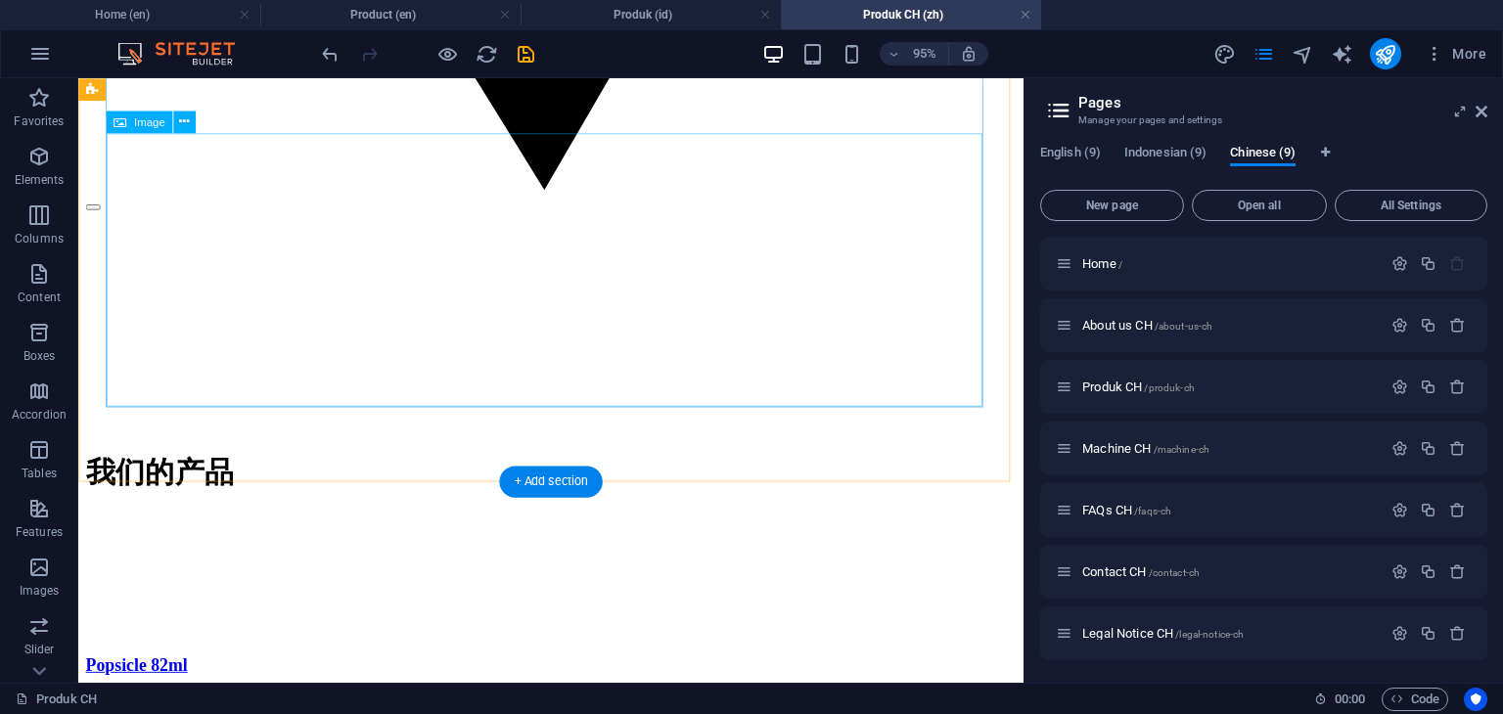
scroll to position [3659, 0]
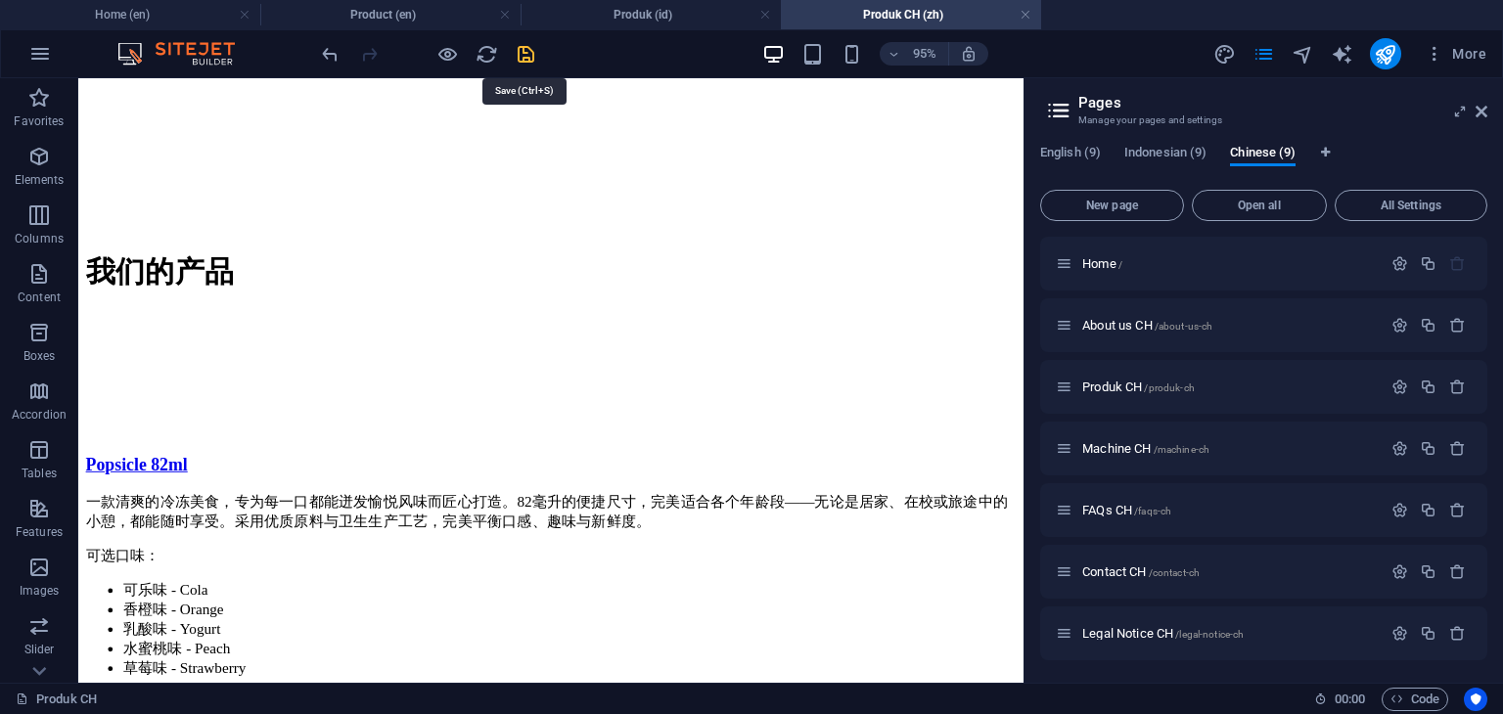
click at [532, 54] on icon "save" at bounding box center [526, 54] width 23 height 23
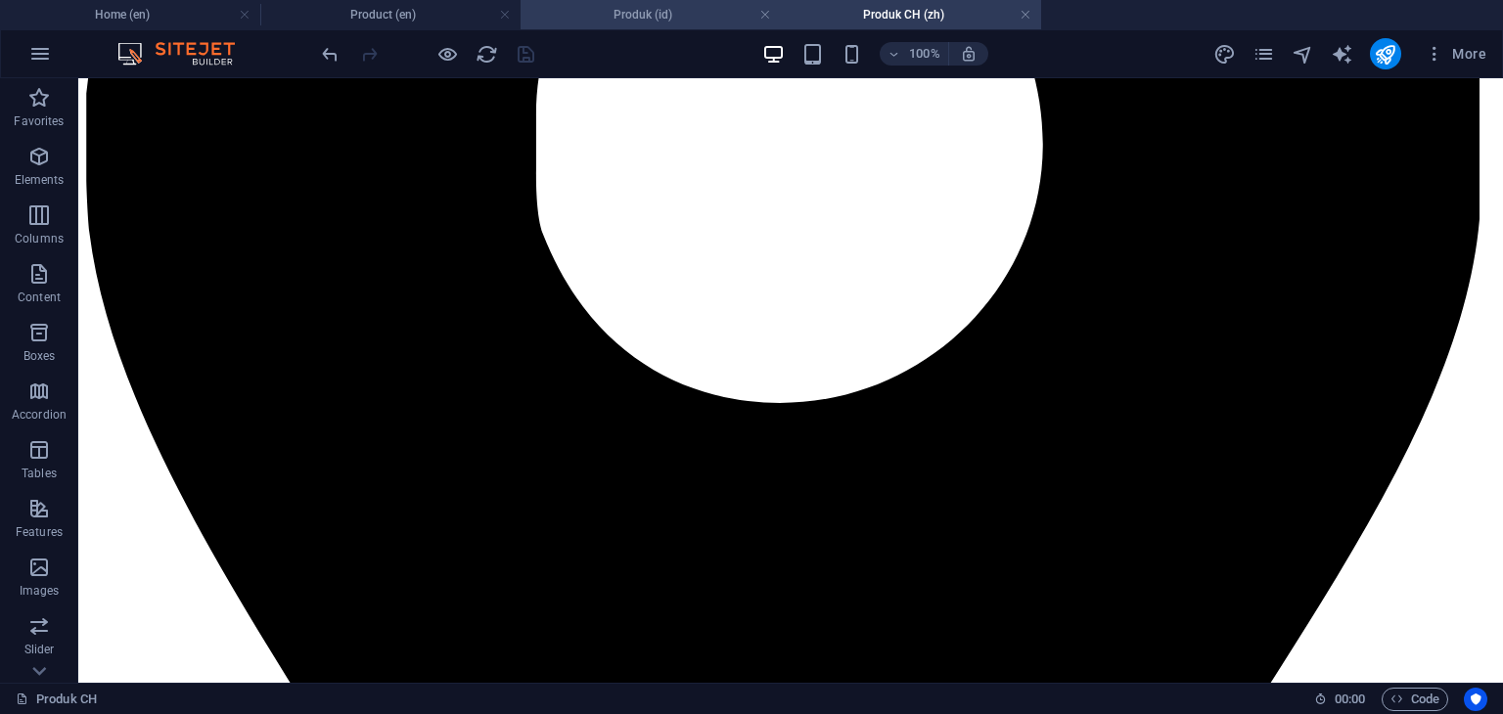
click at [651, 16] on h4 "Produk (id)" at bounding box center [651, 15] width 260 height 22
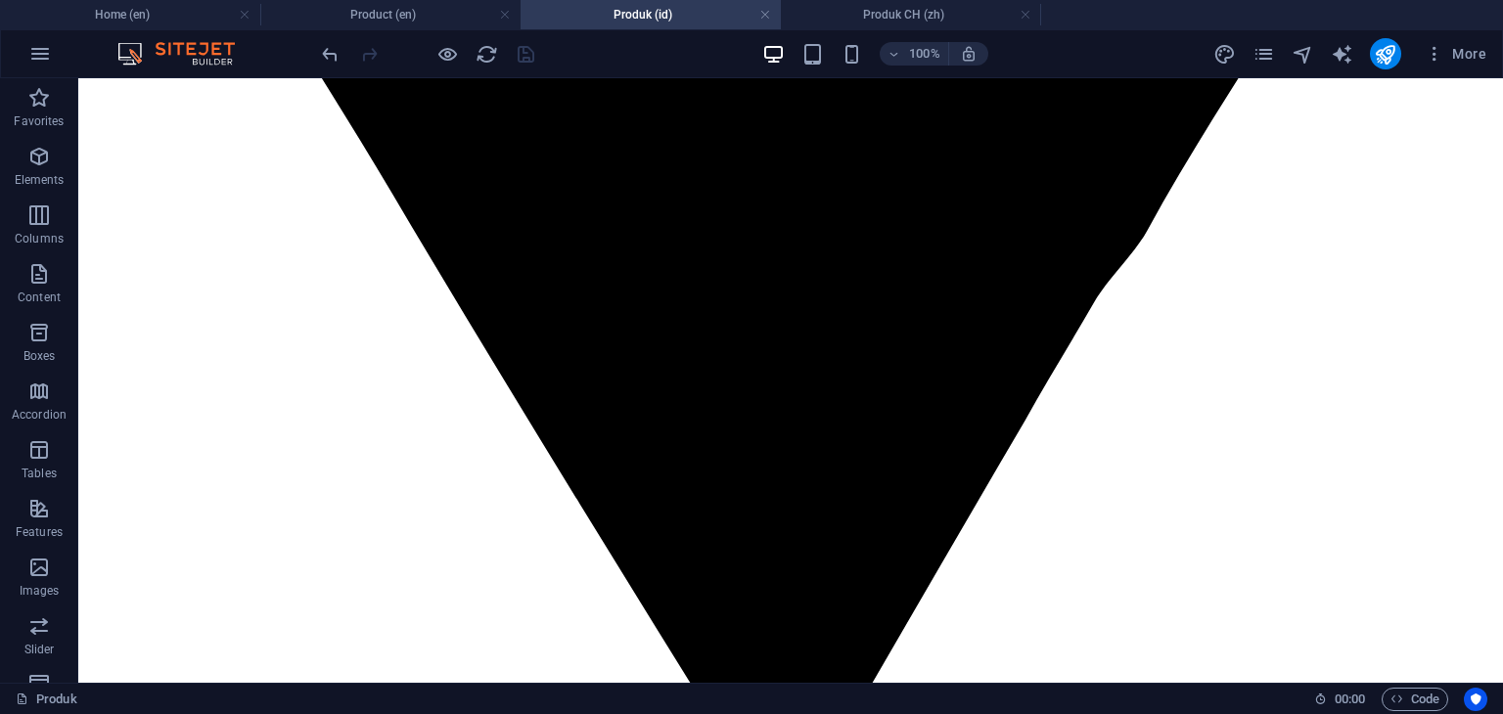
scroll to position [0, 0]
click at [406, 20] on h4 "Product (en)" at bounding box center [390, 15] width 260 height 22
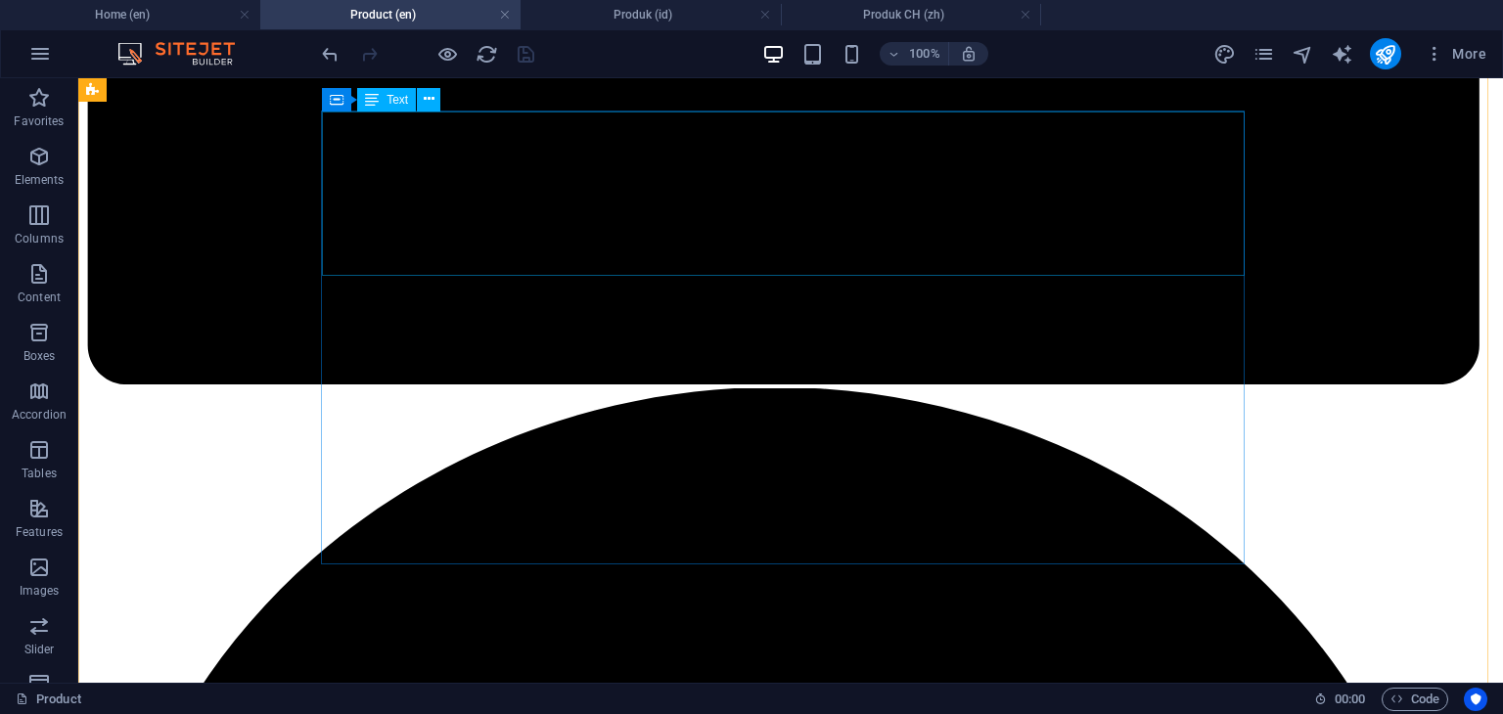
scroll to position [3131, 0]
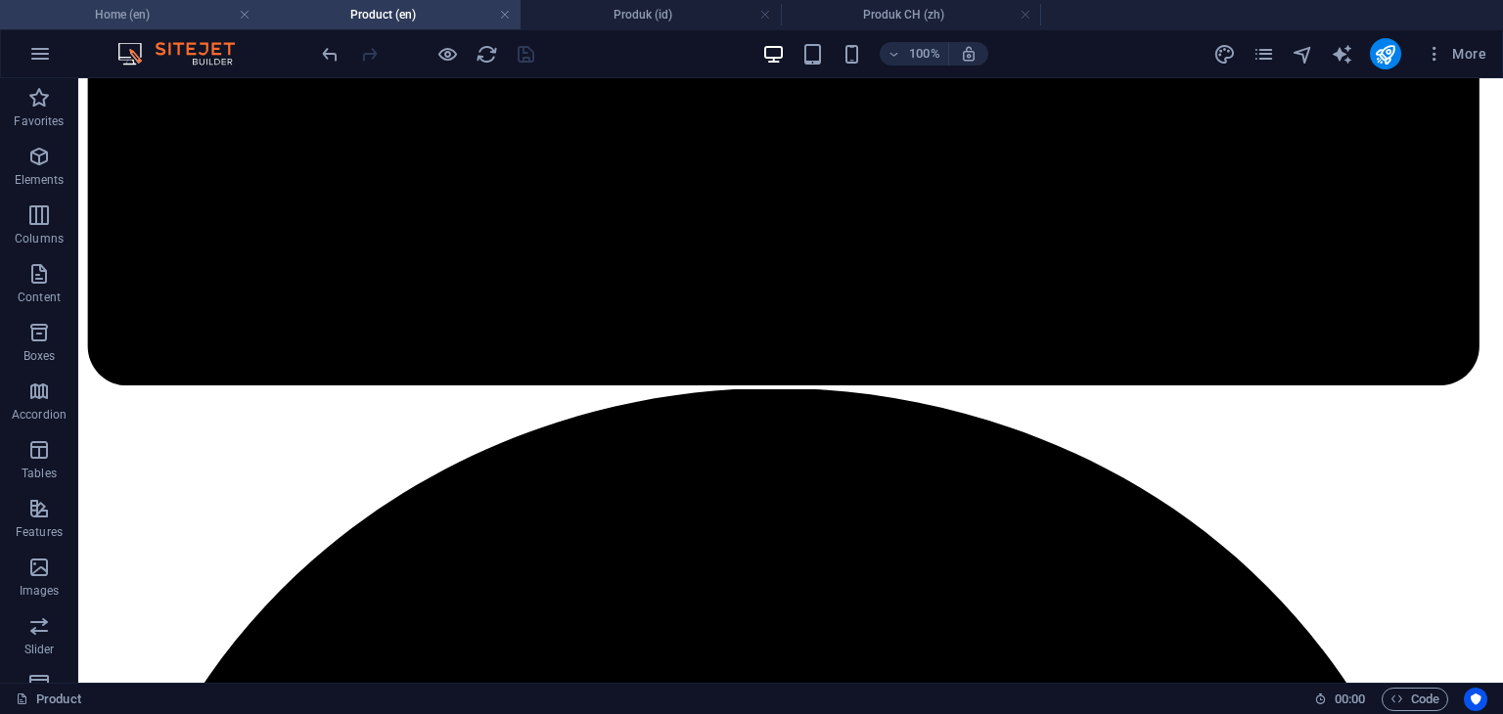
click at [140, 9] on h4 "Home (en)" at bounding box center [130, 15] width 260 height 22
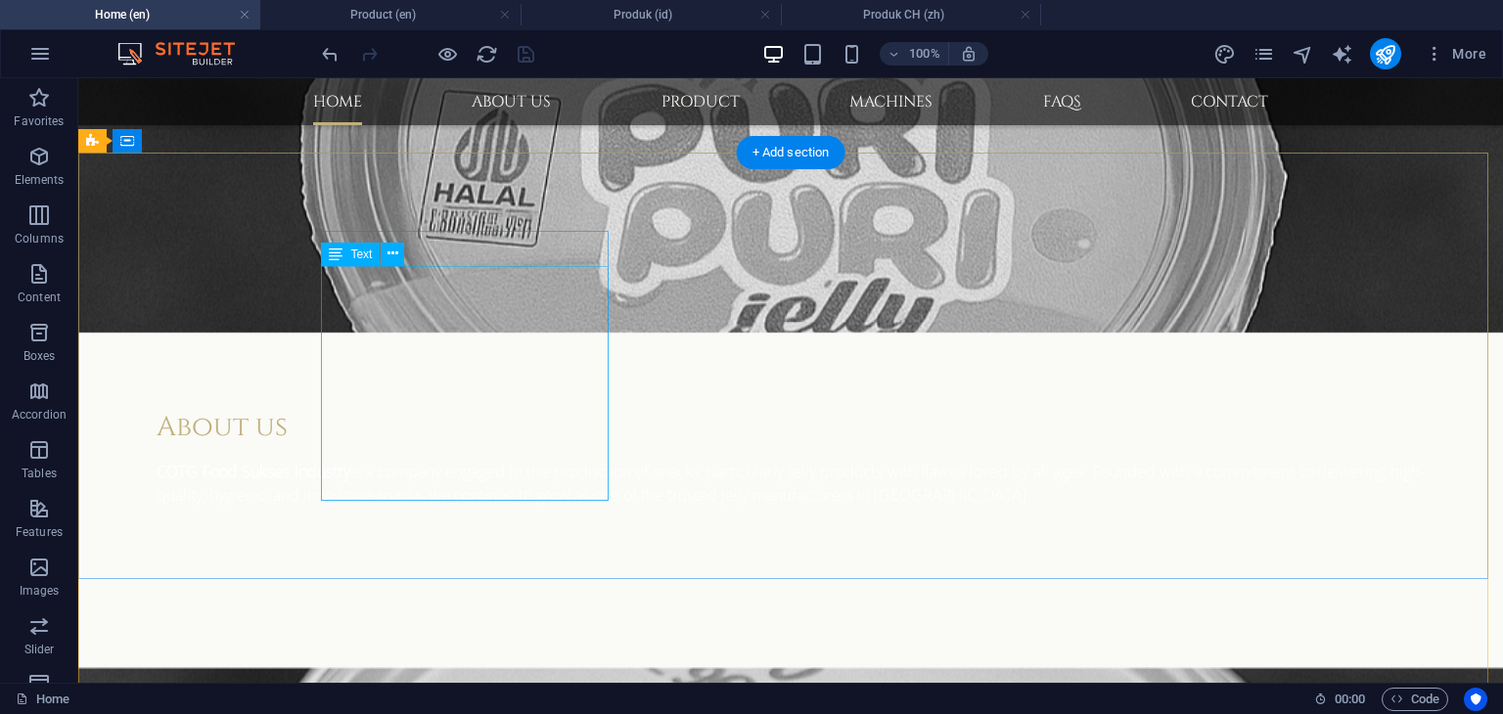
scroll to position [1761, 0]
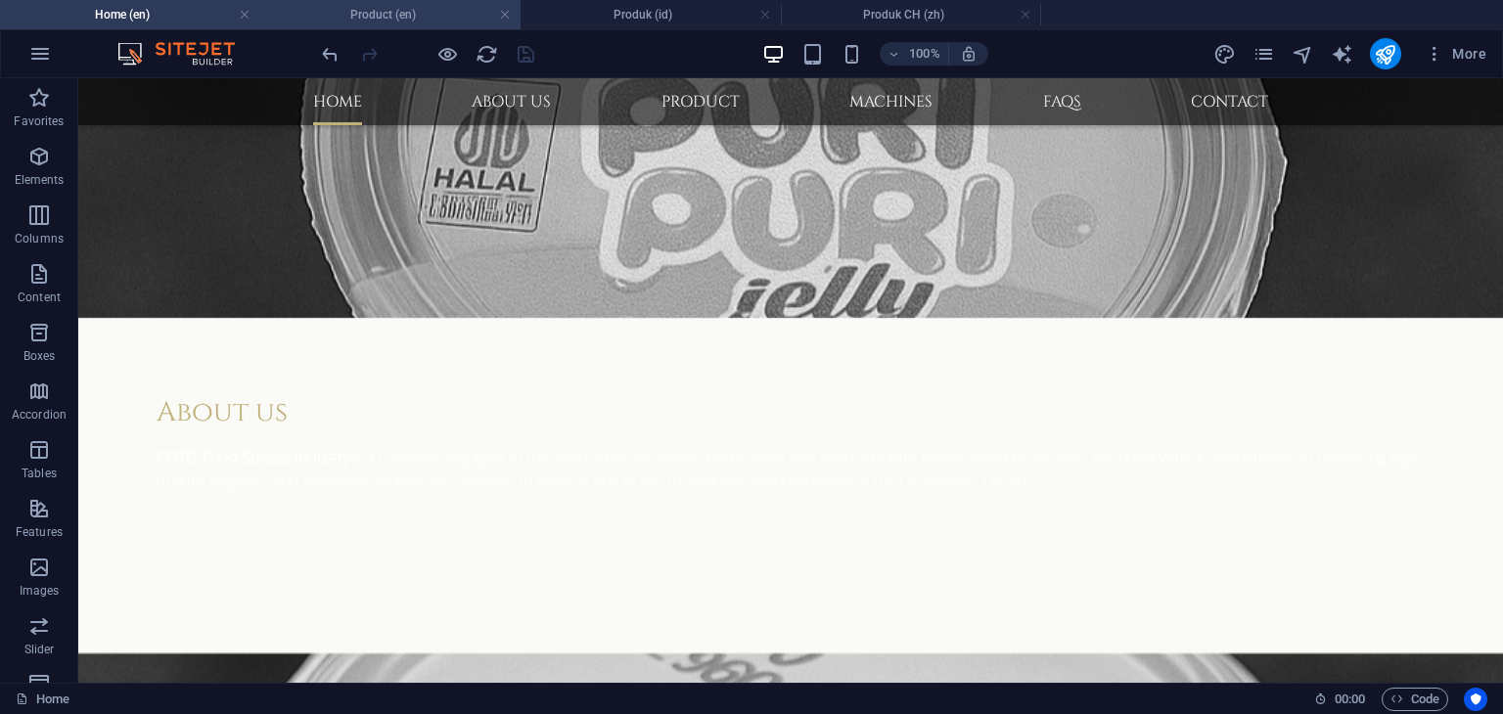
click at [377, 16] on h4 "Product (en)" at bounding box center [390, 15] width 260 height 22
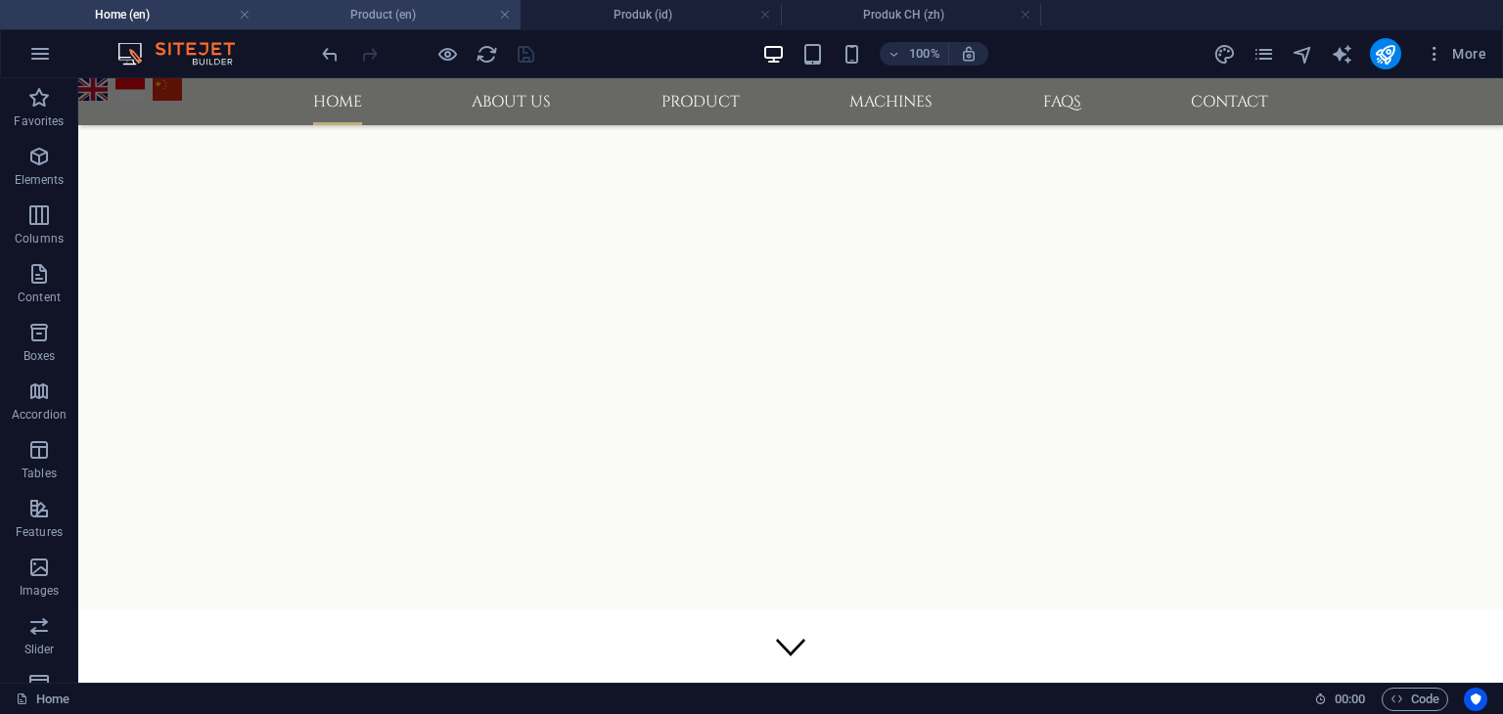
scroll to position [3131, 0]
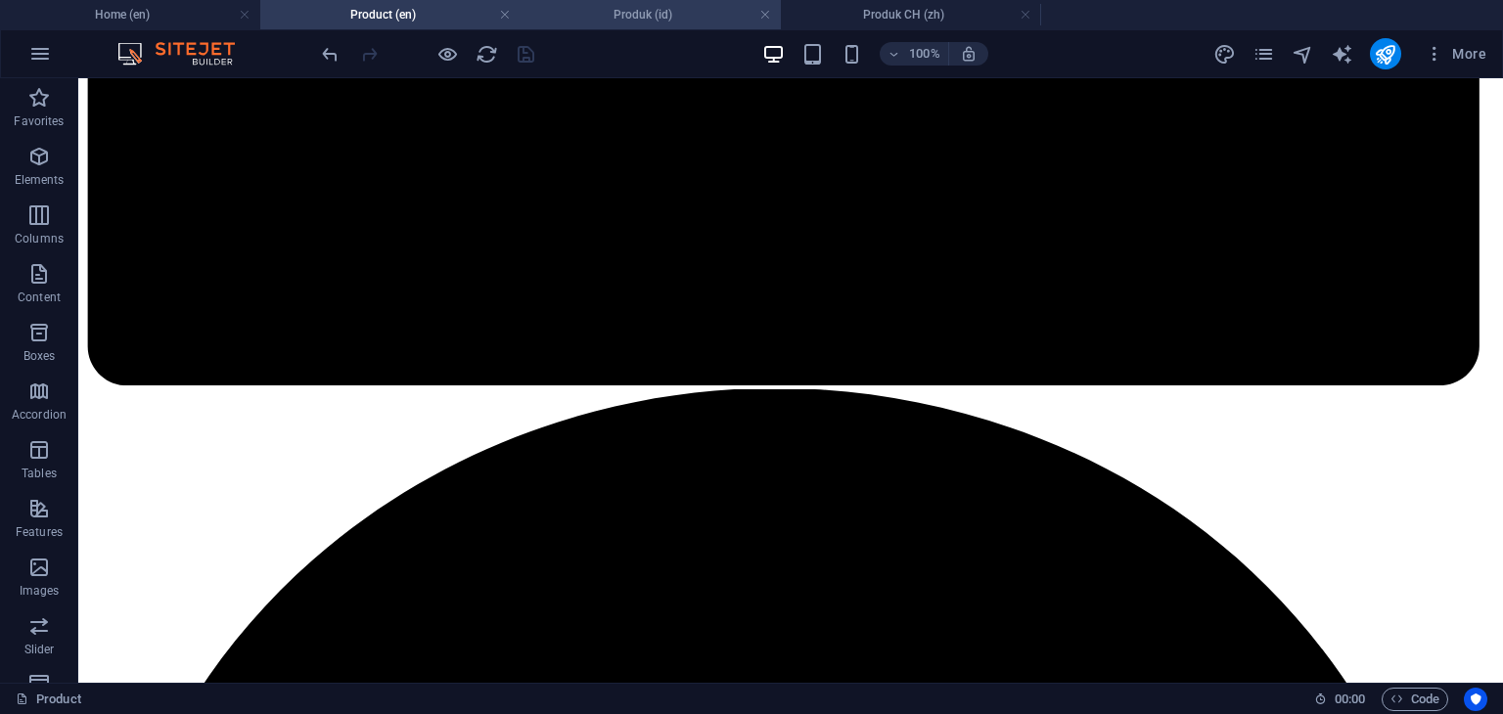
click at [633, 16] on h4 "Produk (id)" at bounding box center [651, 15] width 260 height 22
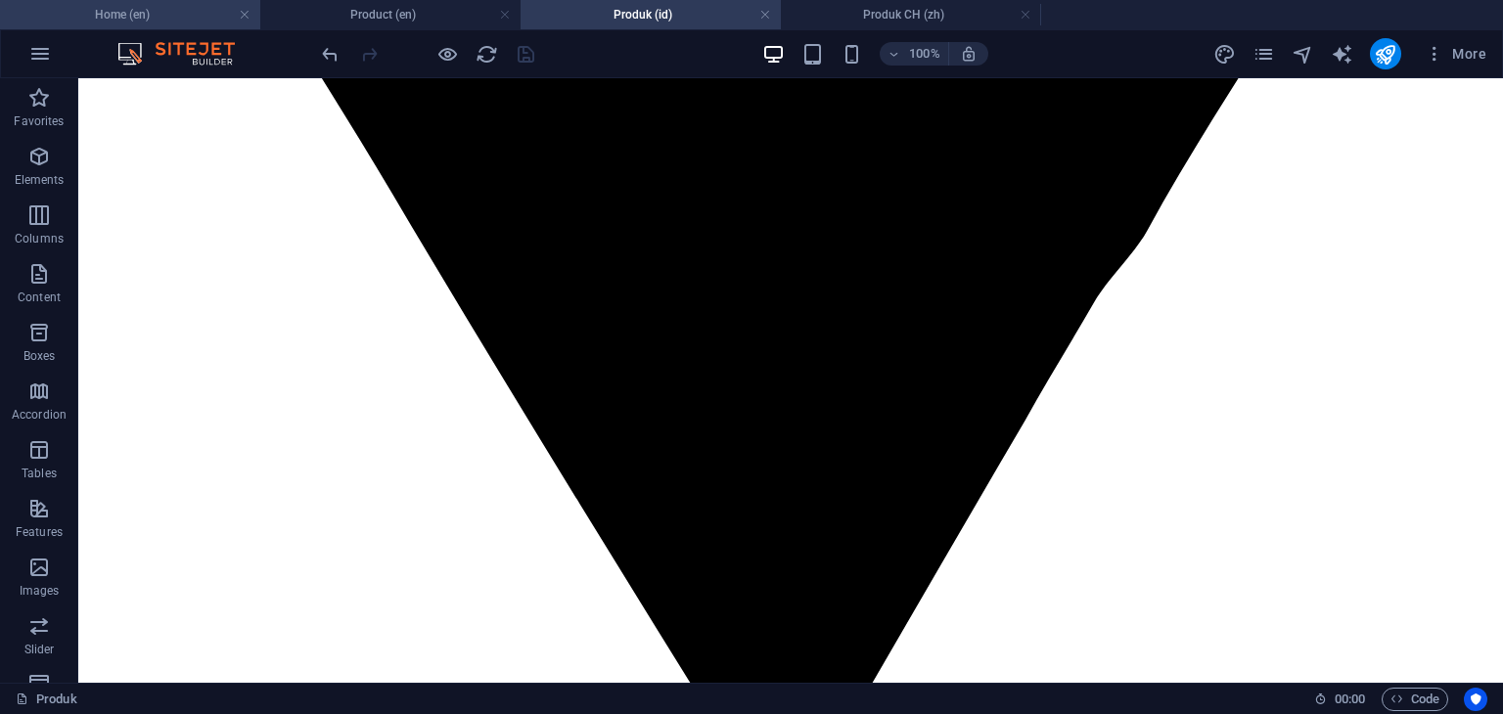
click at [172, 13] on h4 "Home (en)" at bounding box center [130, 15] width 260 height 22
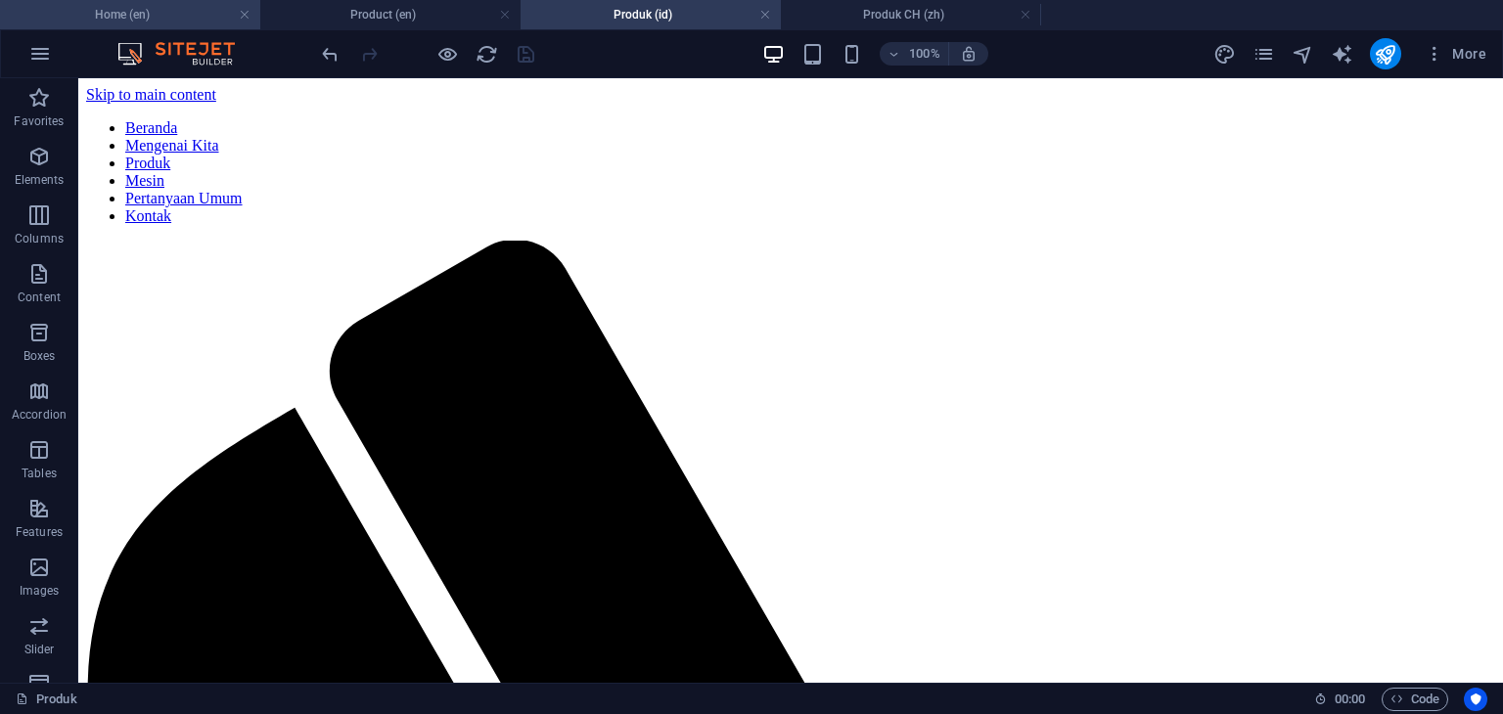
scroll to position [1761, 0]
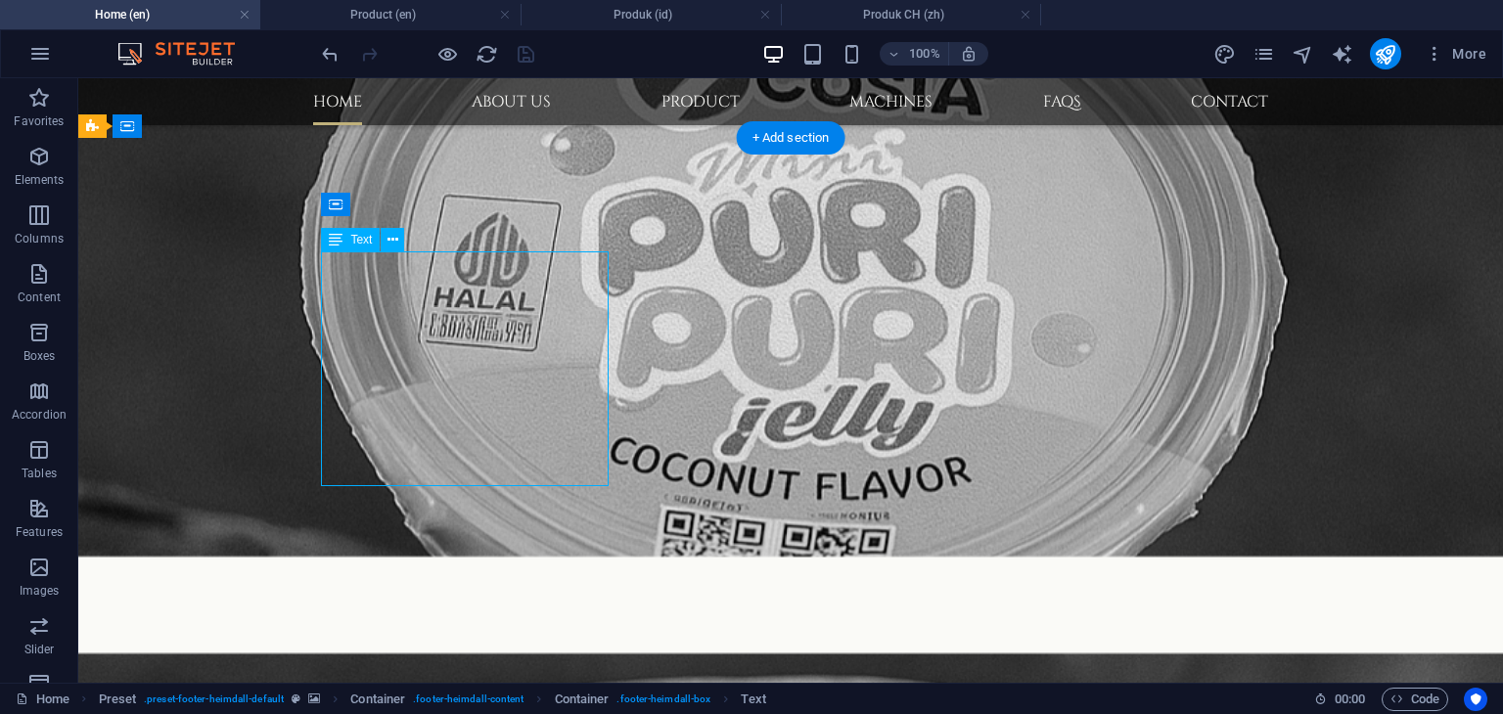
drag, startPoint x: 424, startPoint y: 447, endPoint x: 505, endPoint y: 522, distance: 110.1
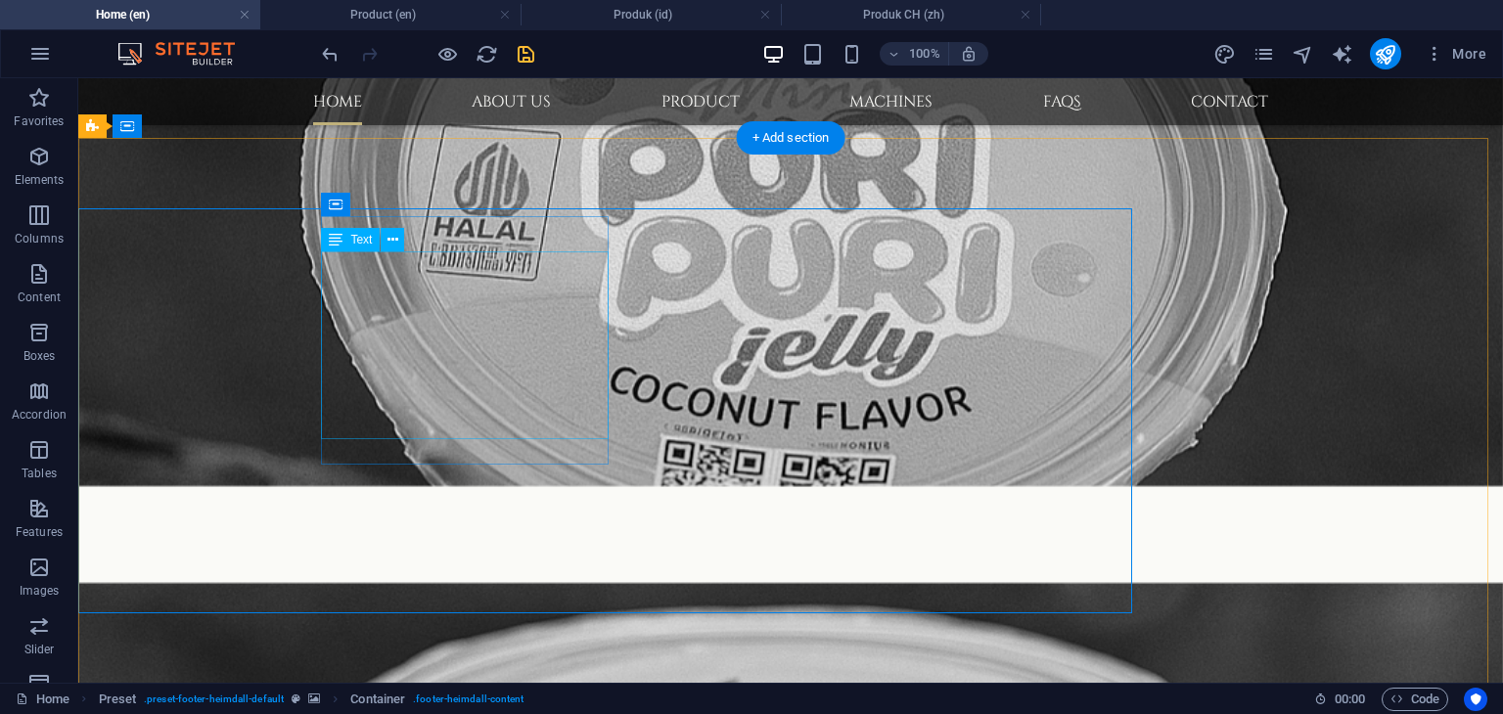
scroll to position [1761, 0]
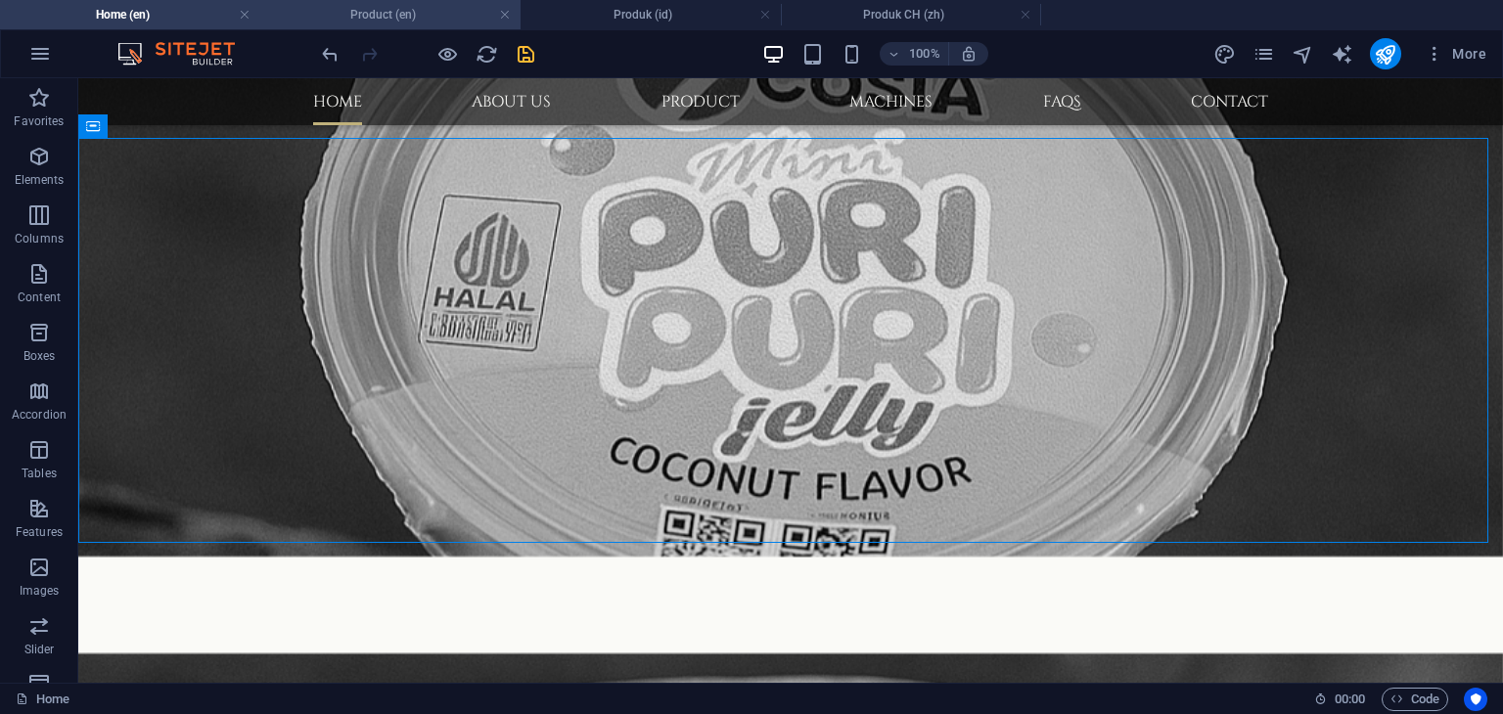
click at [373, 15] on h4 "Product (en)" at bounding box center [390, 15] width 260 height 22
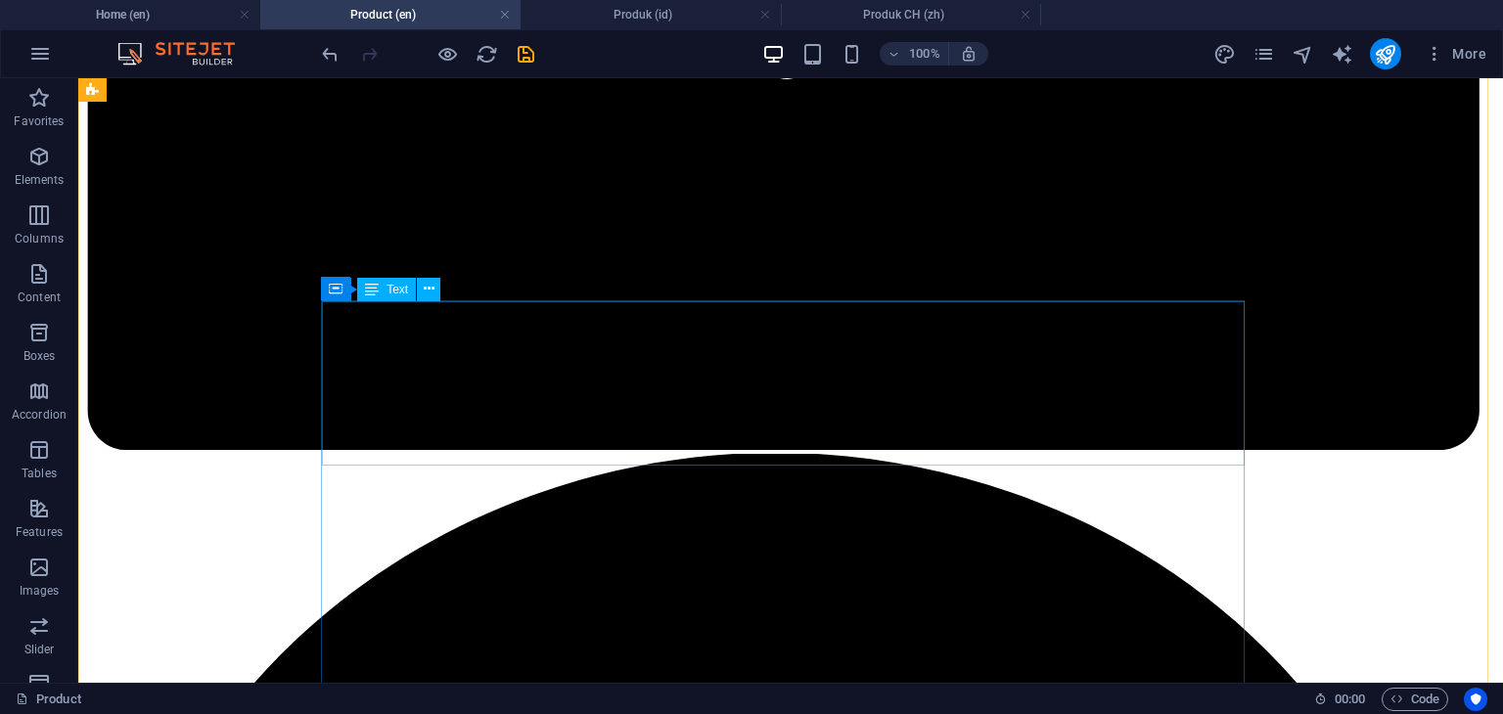
scroll to position [2935, 0]
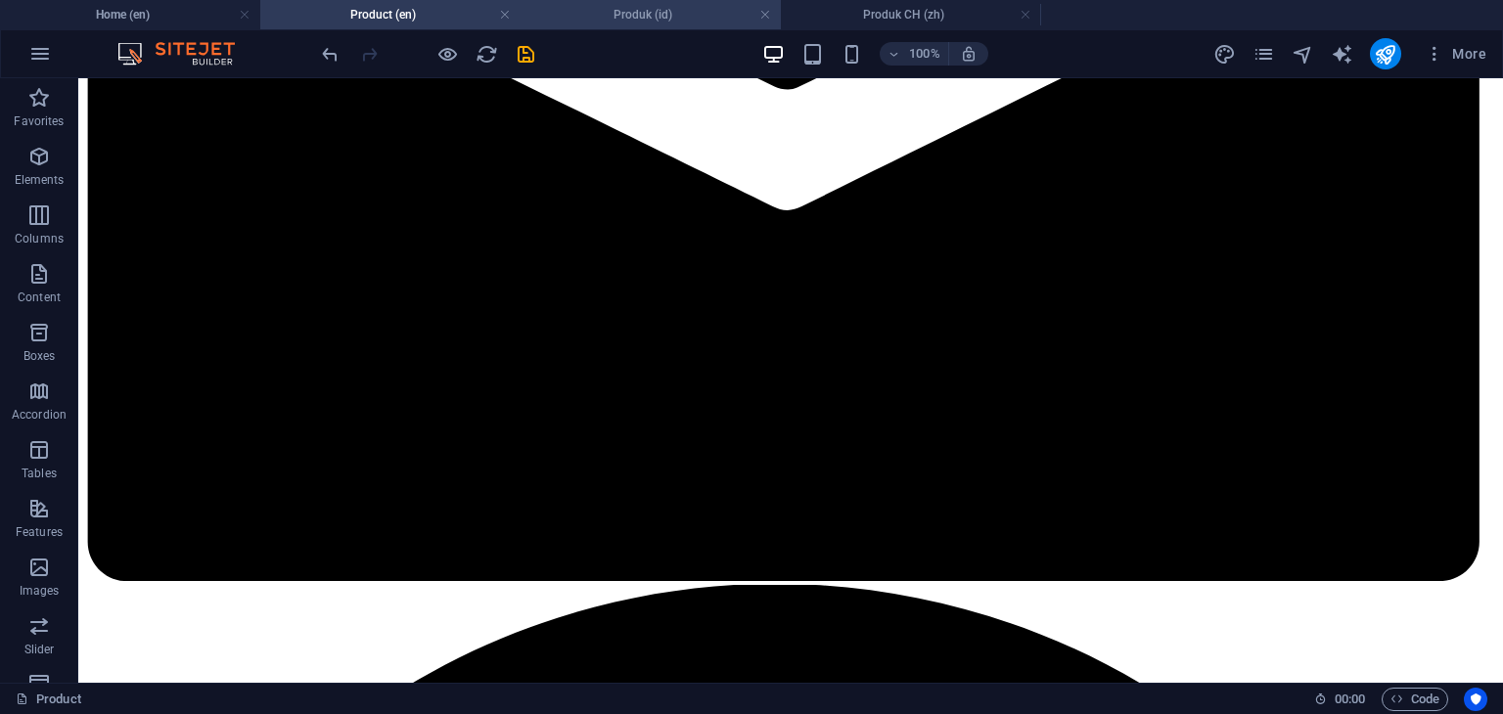
click at [638, 18] on h4 "Produk (id)" at bounding box center [651, 15] width 260 height 22
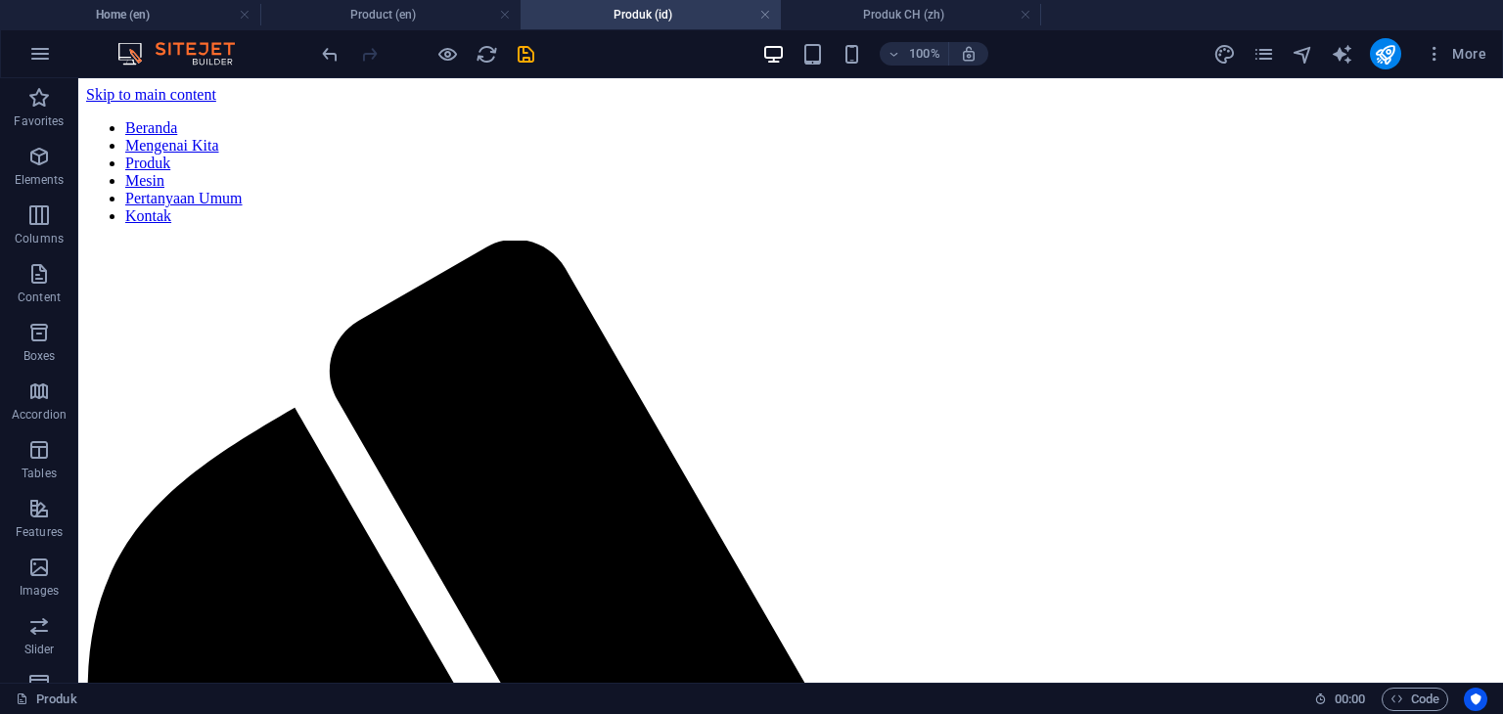
scroll to position [4297, 0]
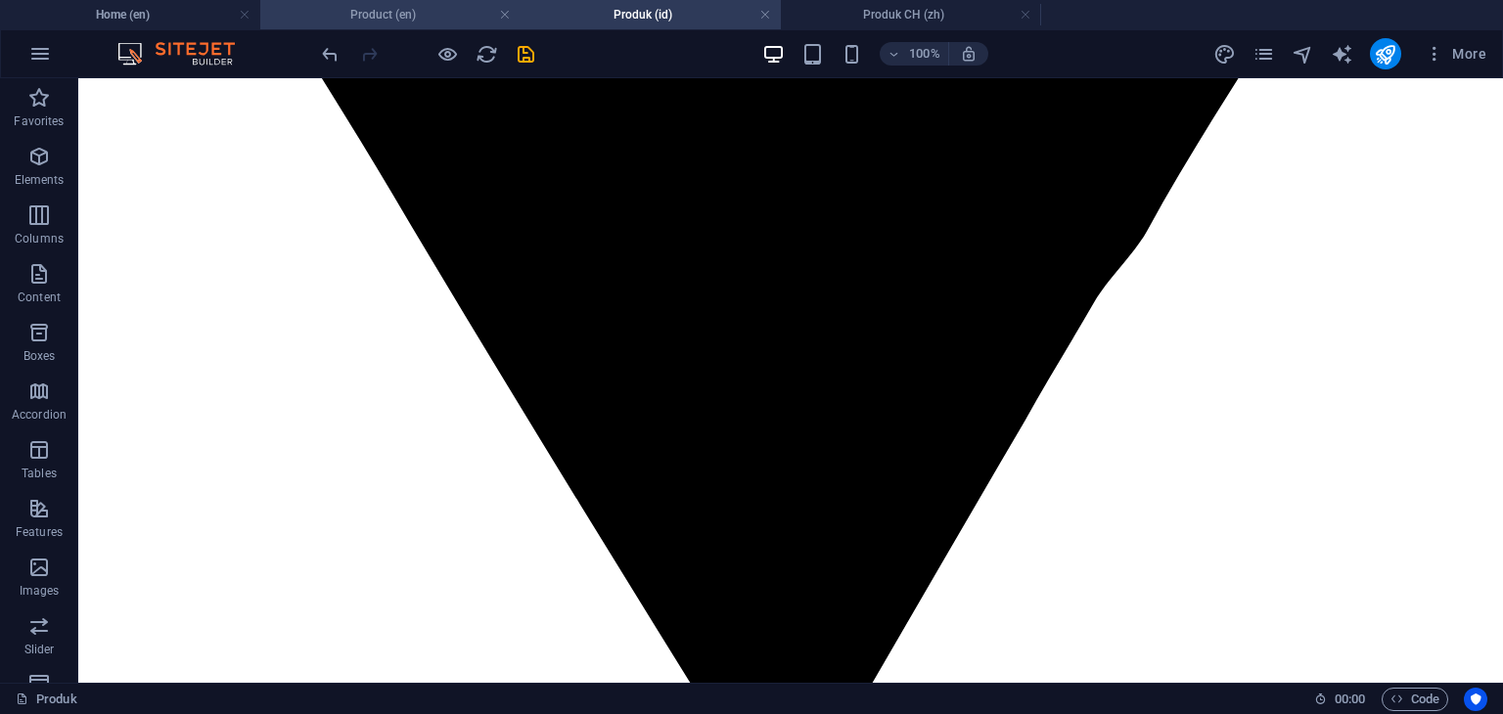
click at [395, 11] on h4 "Product (en)" at bounding box center [390, 15] width 260 height 22
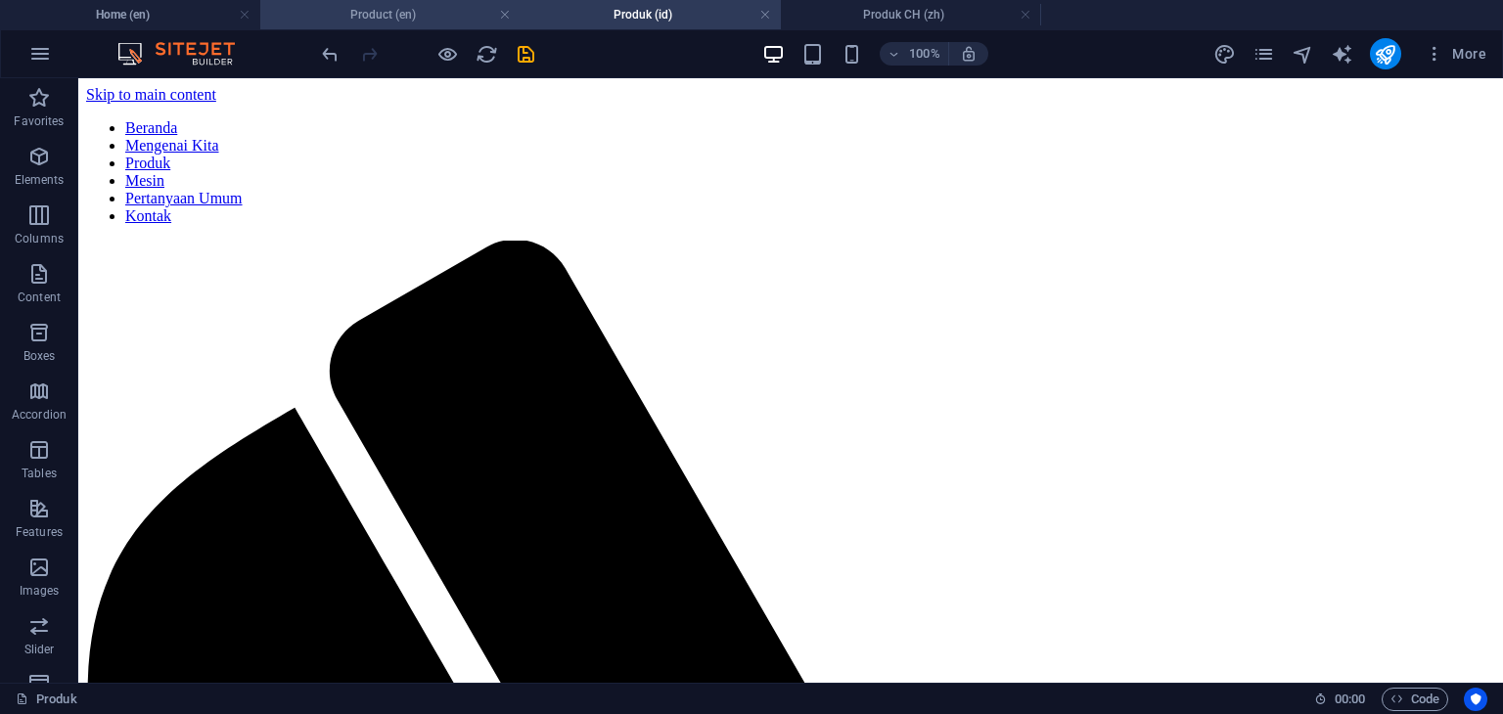
scroll to position [2935, 0]
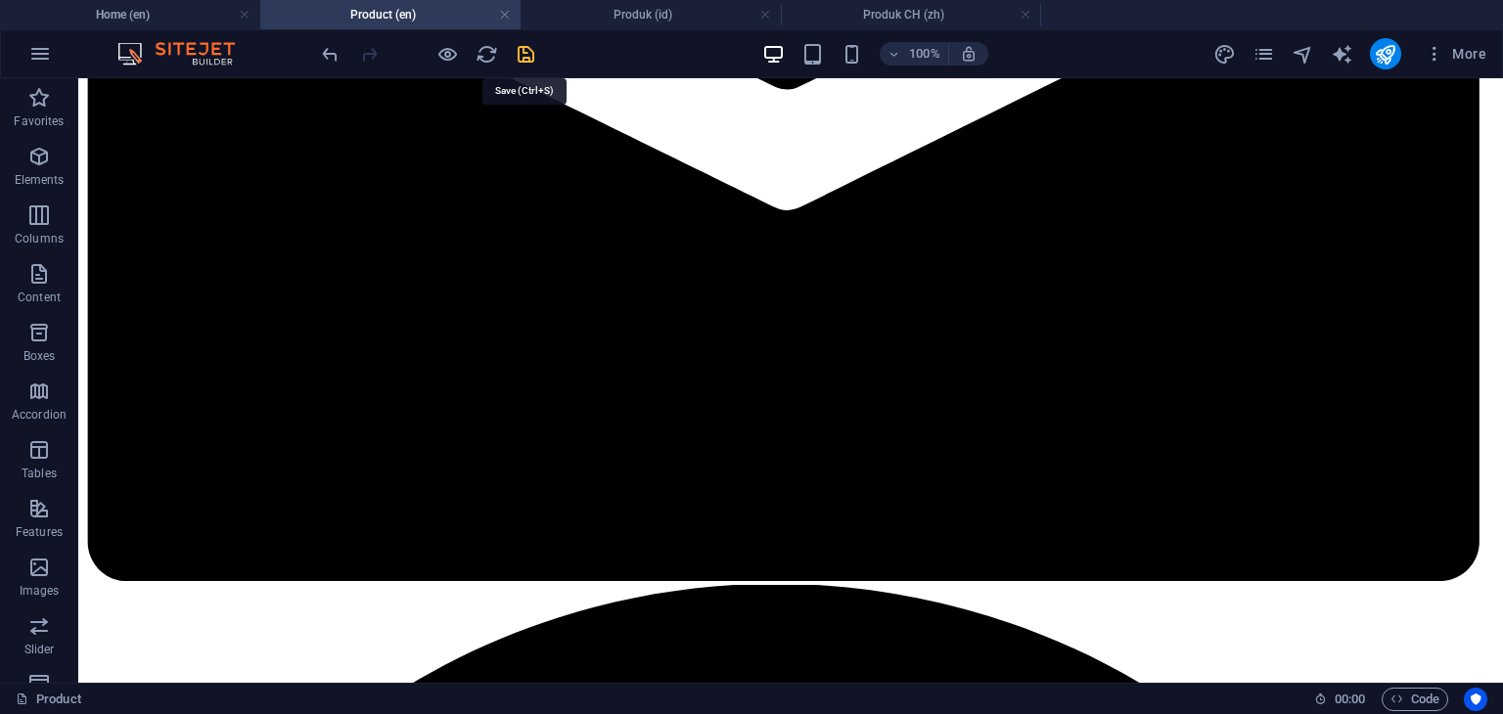
click at [524, 51] on icon "save" at bounding box center [526, 54] width 23 height 23
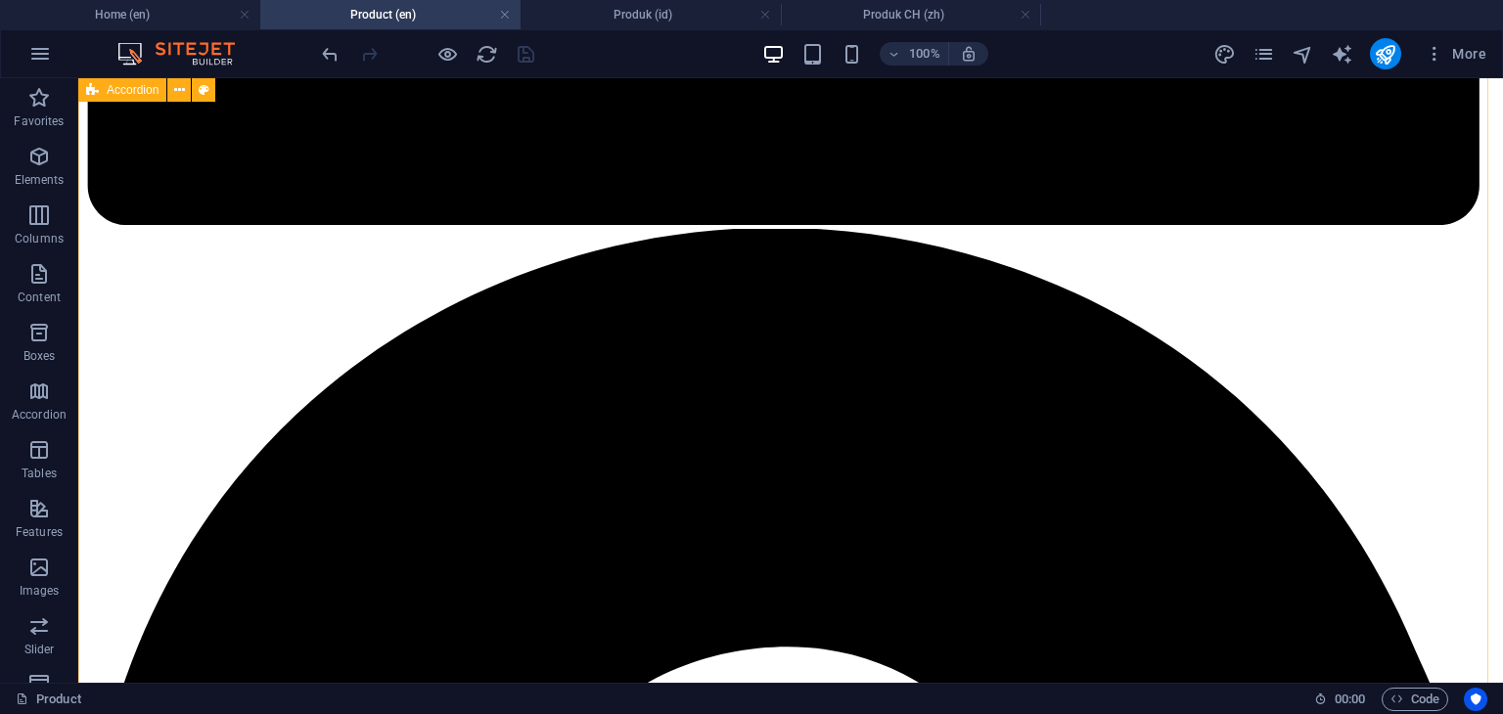
scroll to position [3327, 0]
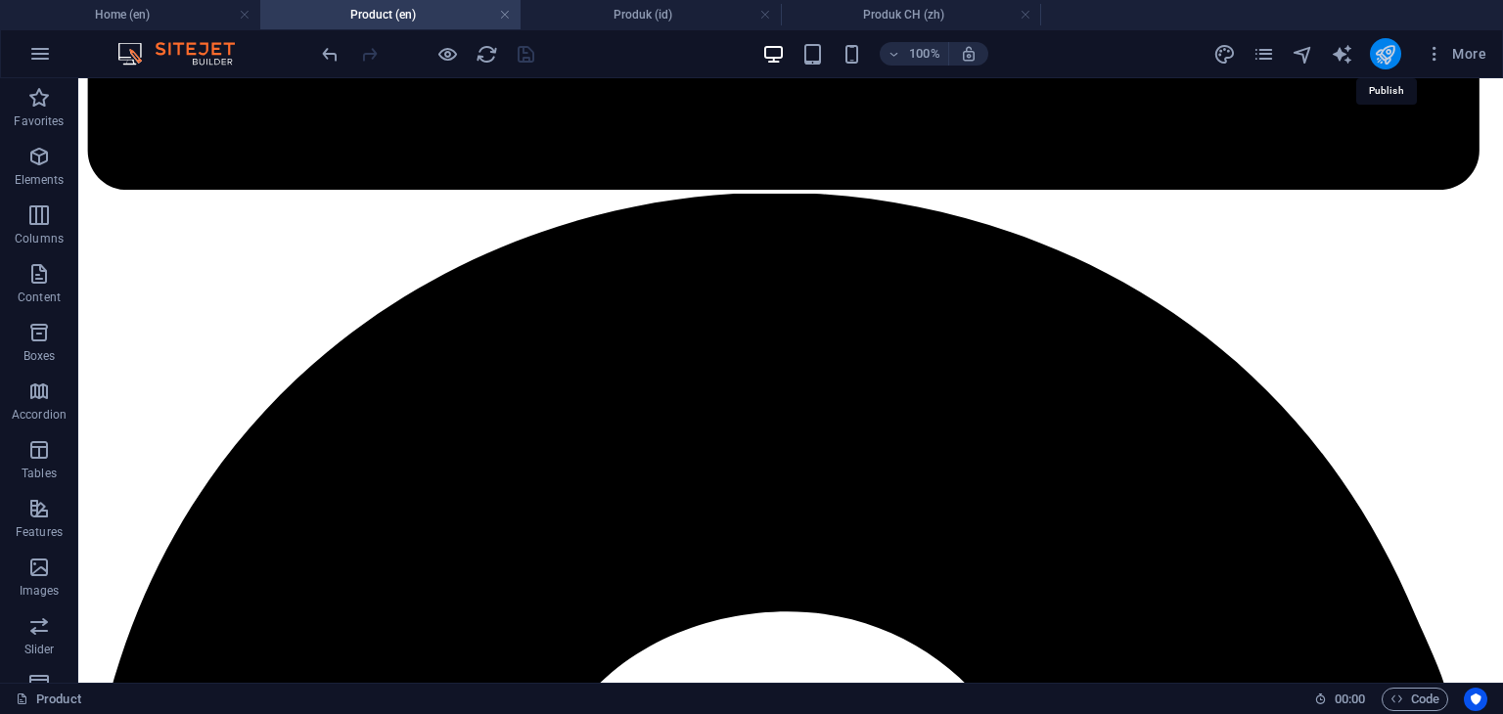
click at [1391, 53] on icon "publish" at bounding box center [1385, 54] width 23 height 23
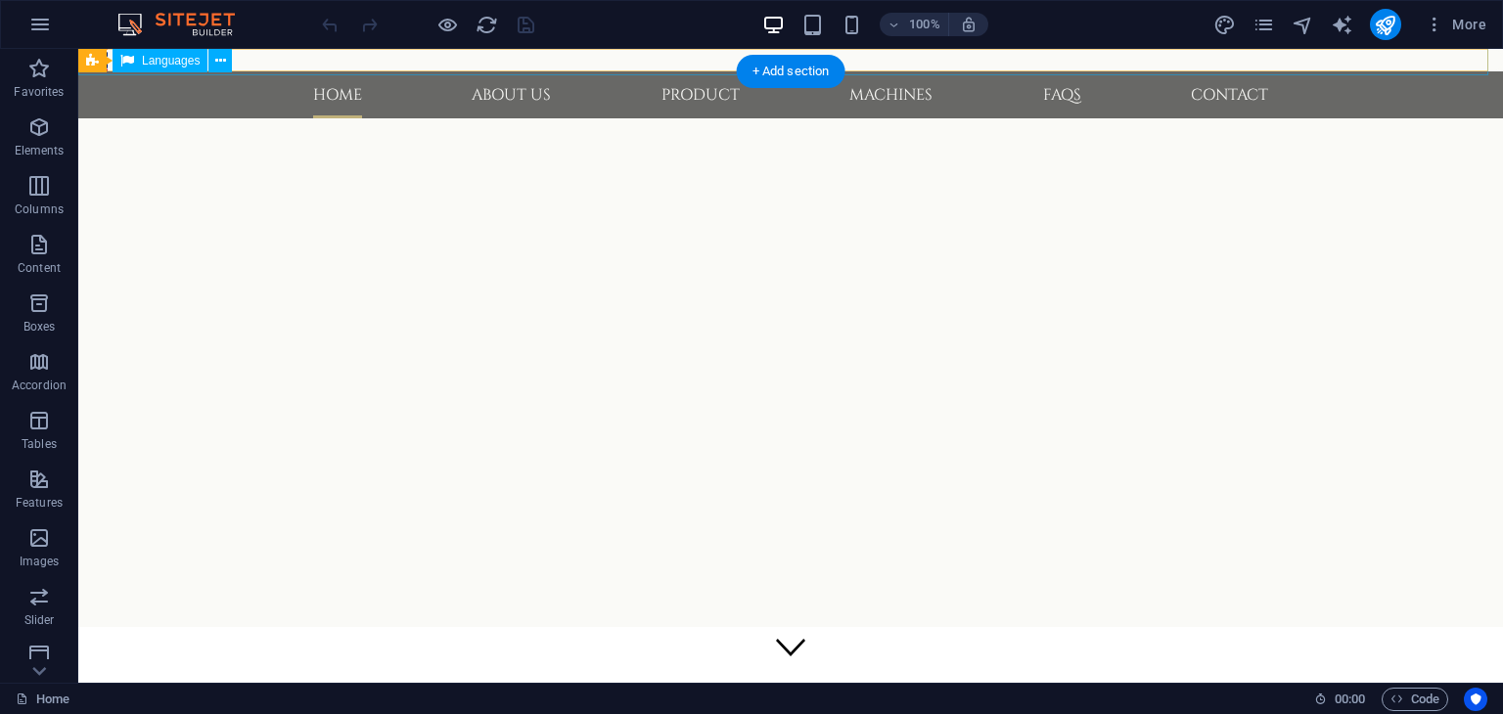
click at [277, 60] on div "English Bahasa Indonesia 中文" at bounding box center [790, 60] width 1432 height 30
click at [318, 64] on div "English Bahasa Indonesia 中文" at bounding box center [790, 60] width 1432 height 30
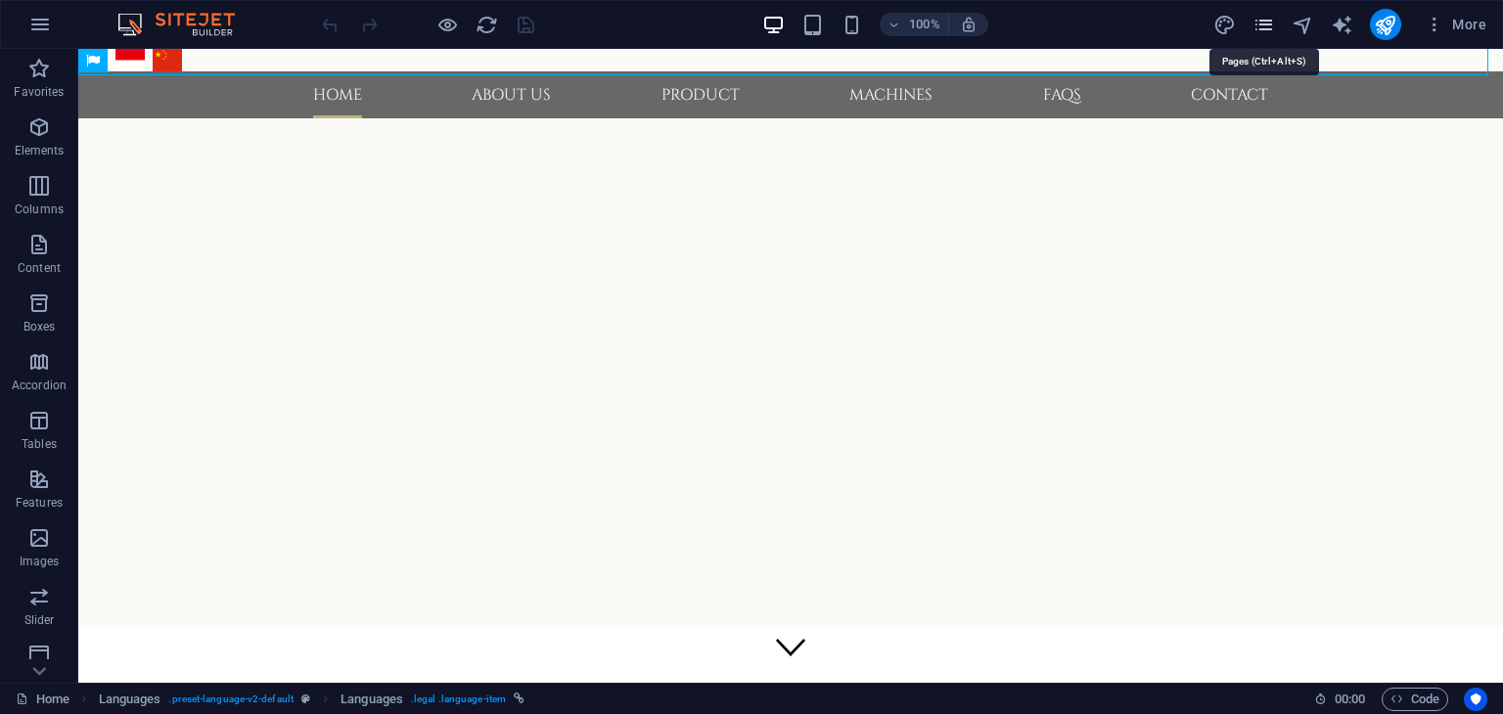
click at [1268, 24] on icon "pages" at bounding box center [1263, 25] width 23 height 23
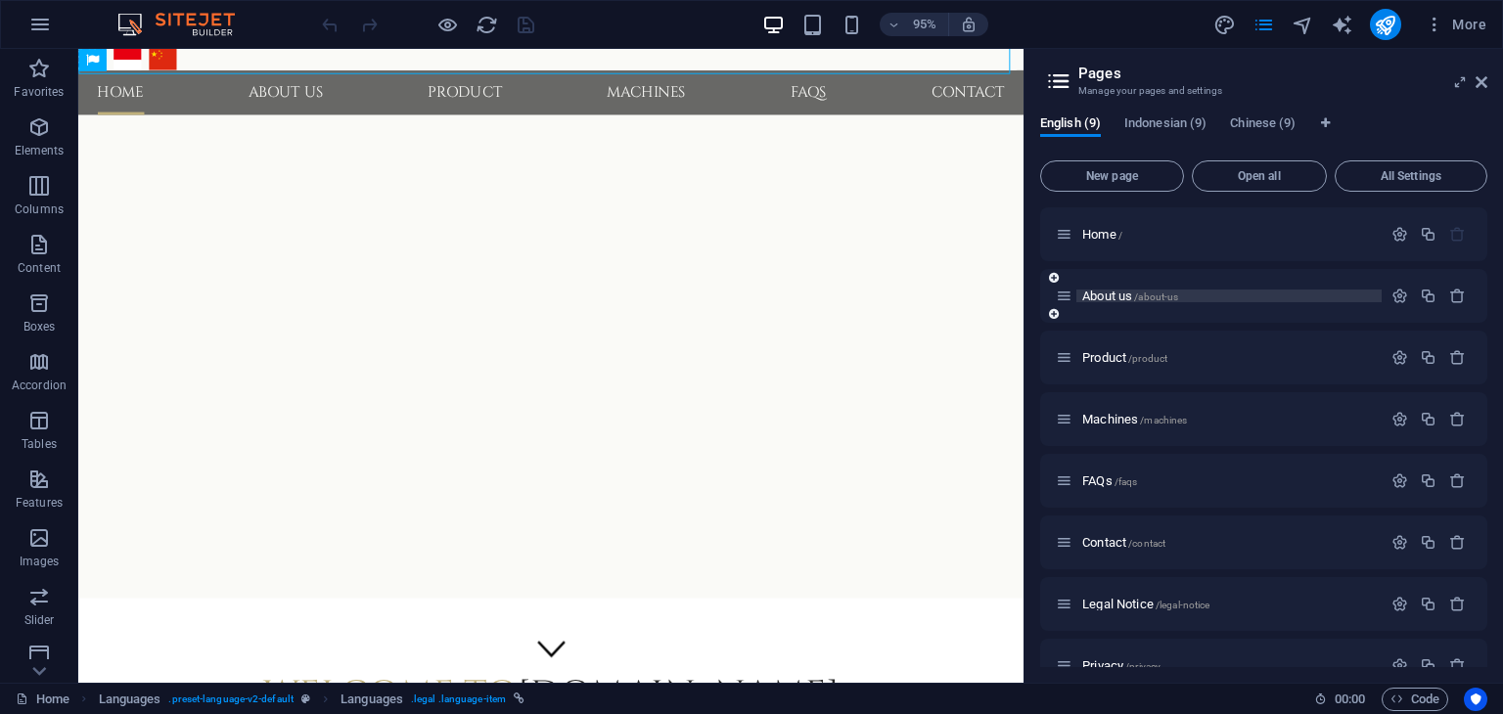
click at [1113, 295] on span "About us /about-us" at bounding box center [1130, 296] width 96 height 15
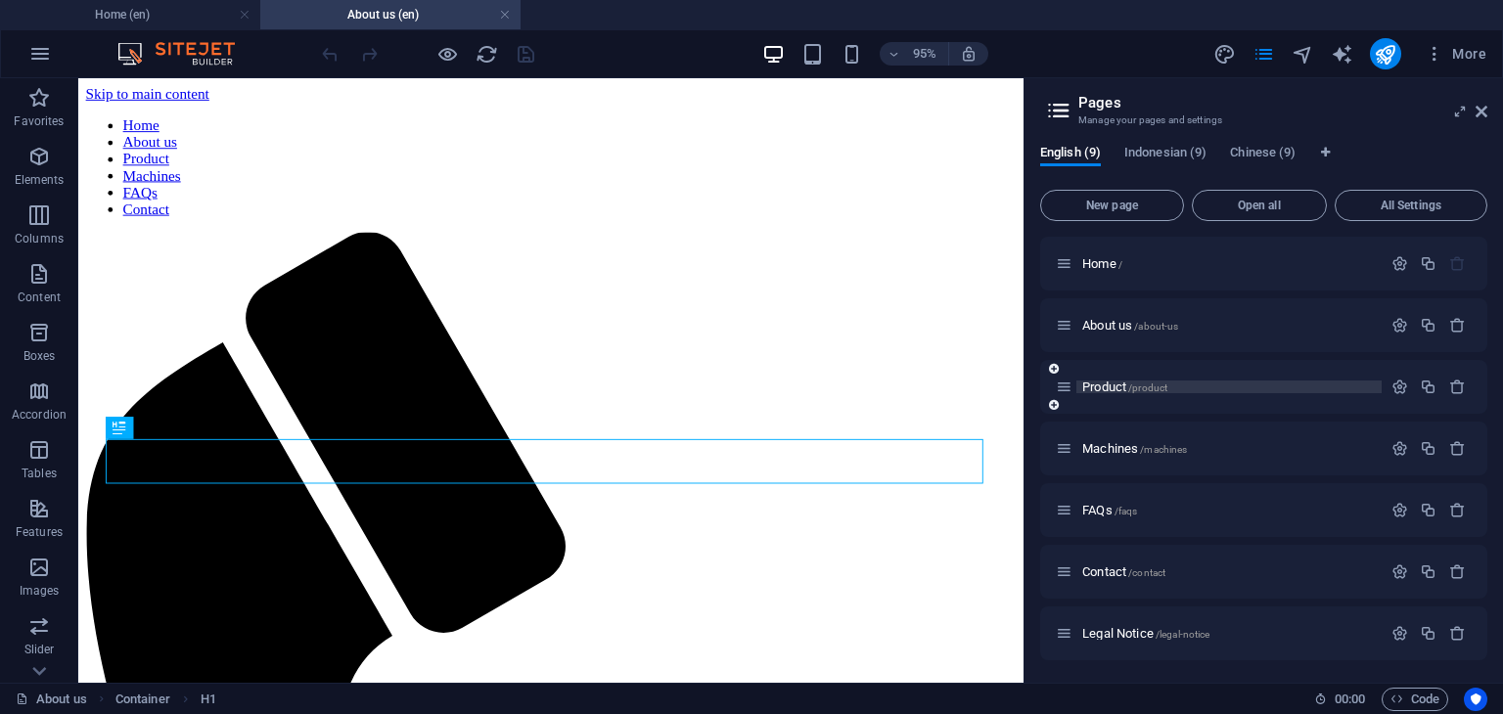
click at [1105, 381] on span "Product /product" at bounding box center [1124, 387] width 85 height 15
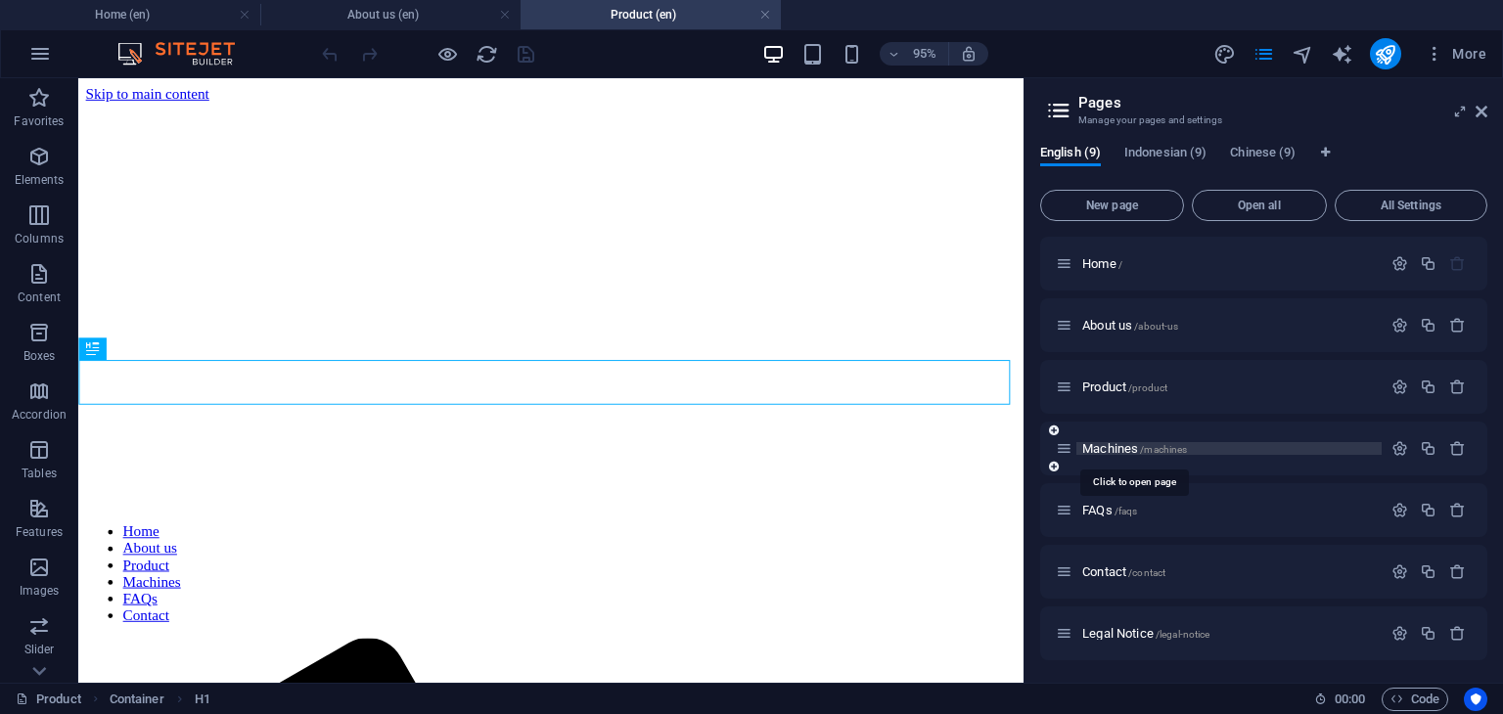
click at [1110, 444] on span "Machines /machines" at bounding box center [1134, 448] width 105 height 15
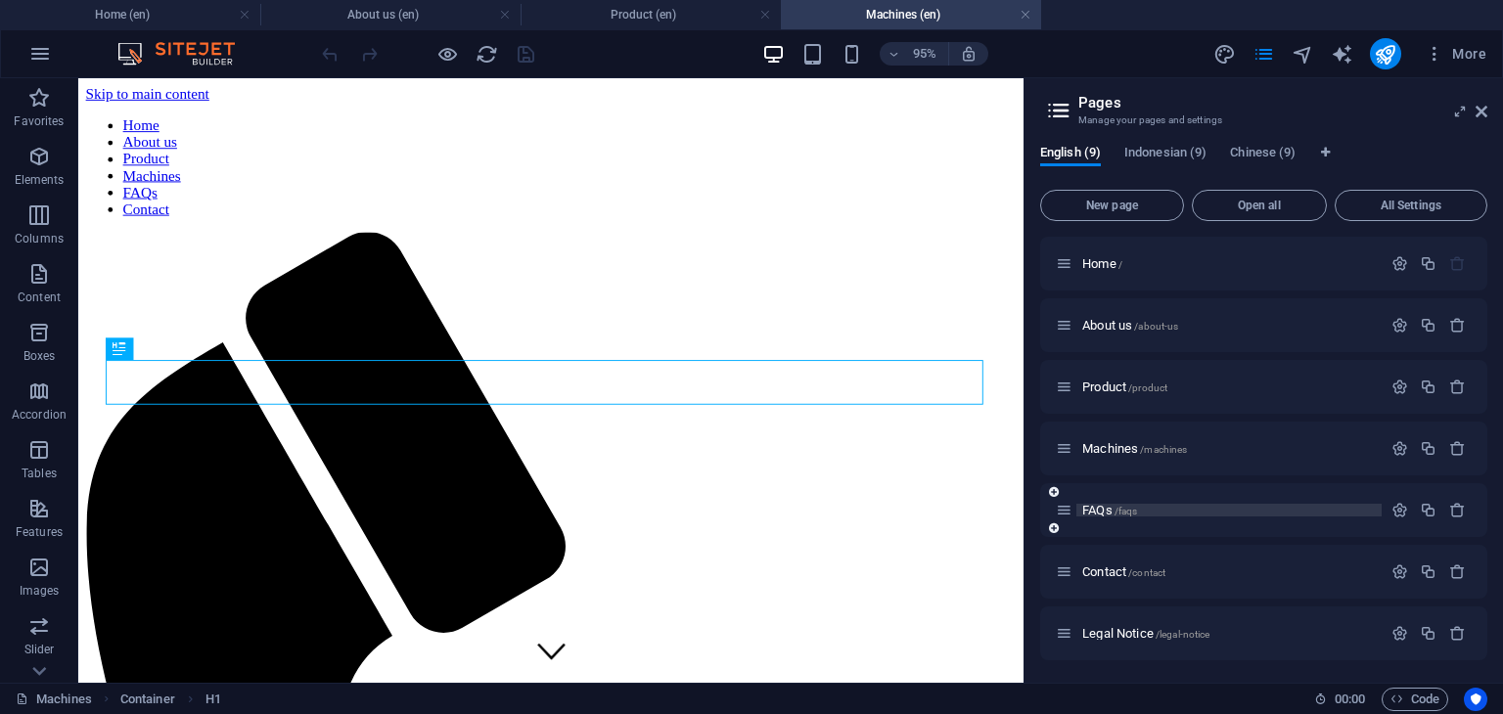
click at [1099, 510] on span "FAQs /faqs" at bounding box center [1109, 510] width 55 height 15
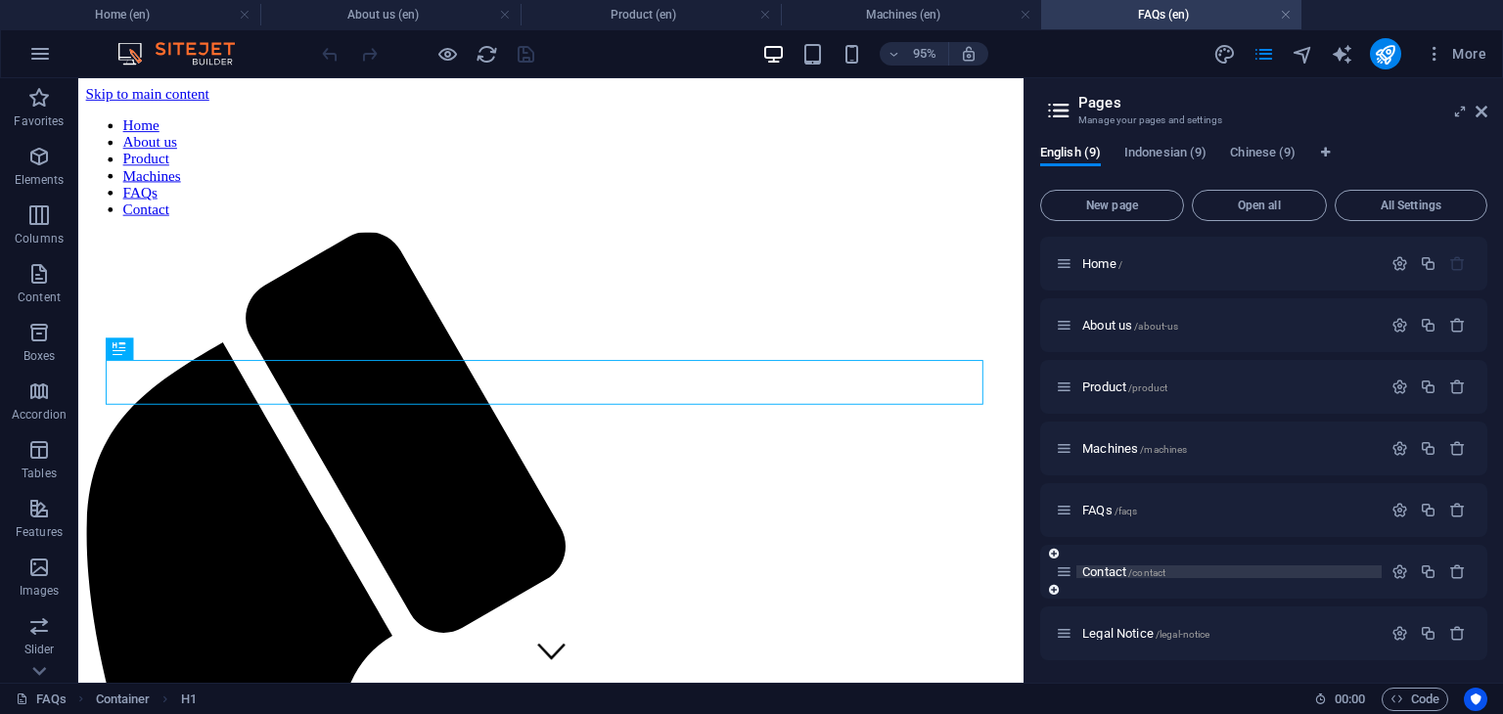
click at [1107, 570] on span "Contact /contact" at bounding box center [1123, 572] width 83 height 15
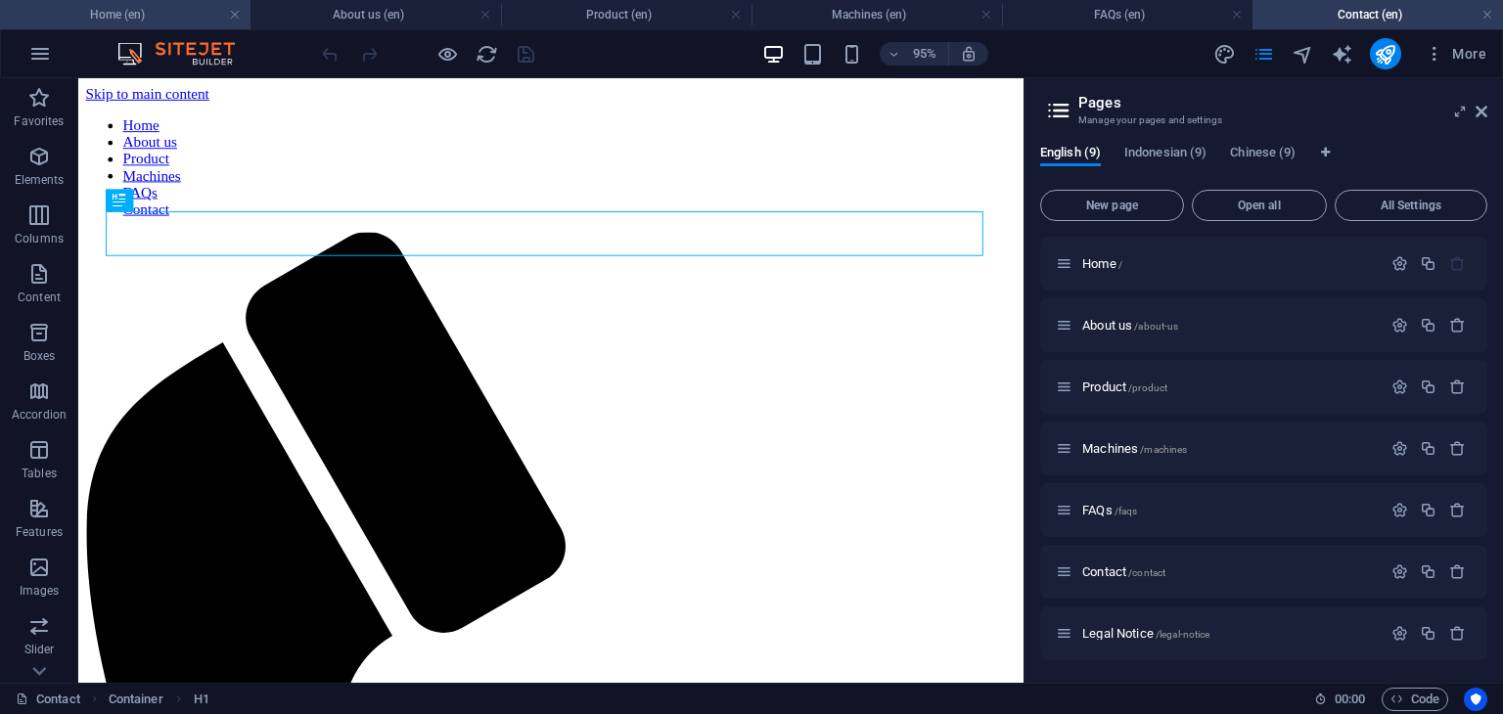
click at [127, 8] on h4 "Home (en)" at bounding box center [125, 15] width 250 height 22
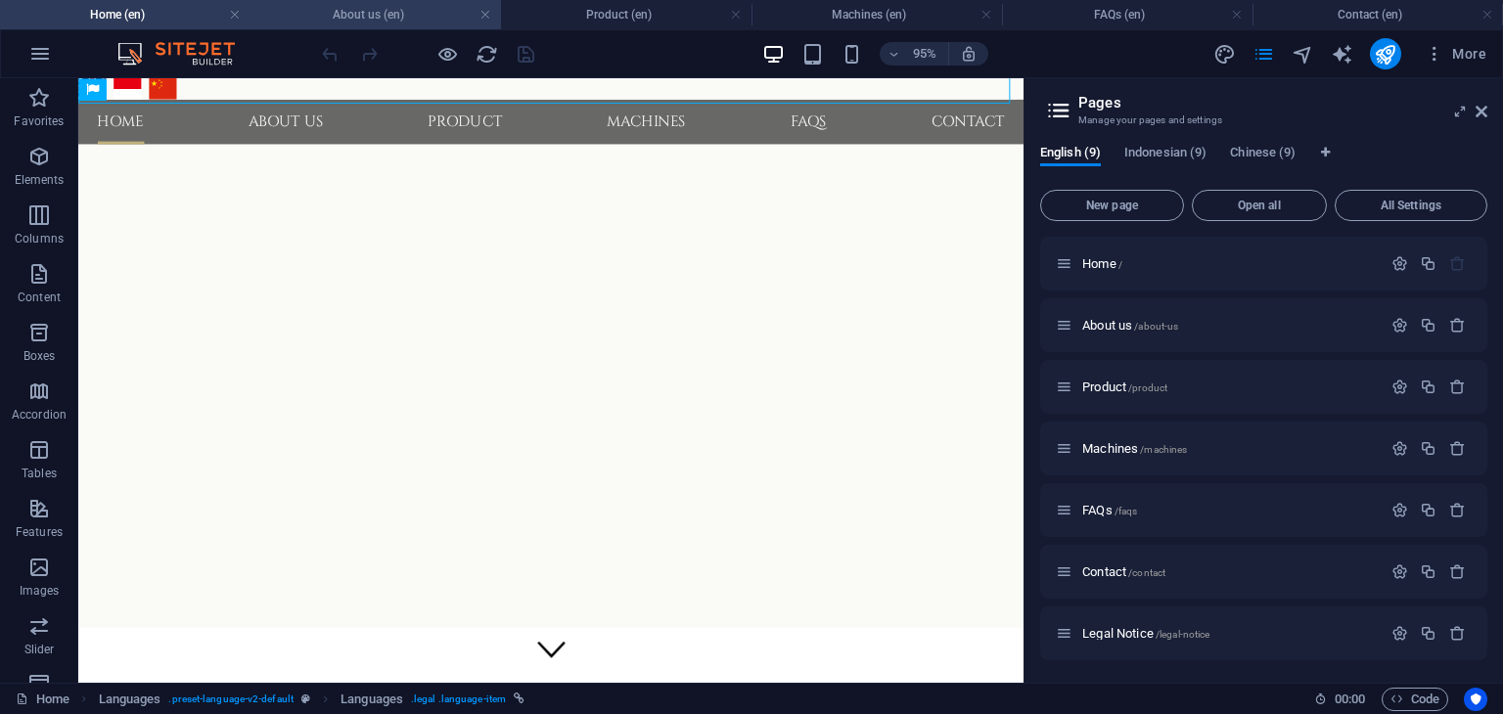
click at [325, 23] on h4 "About us (en)" at bounding box center [375, 15] width 250 height 22
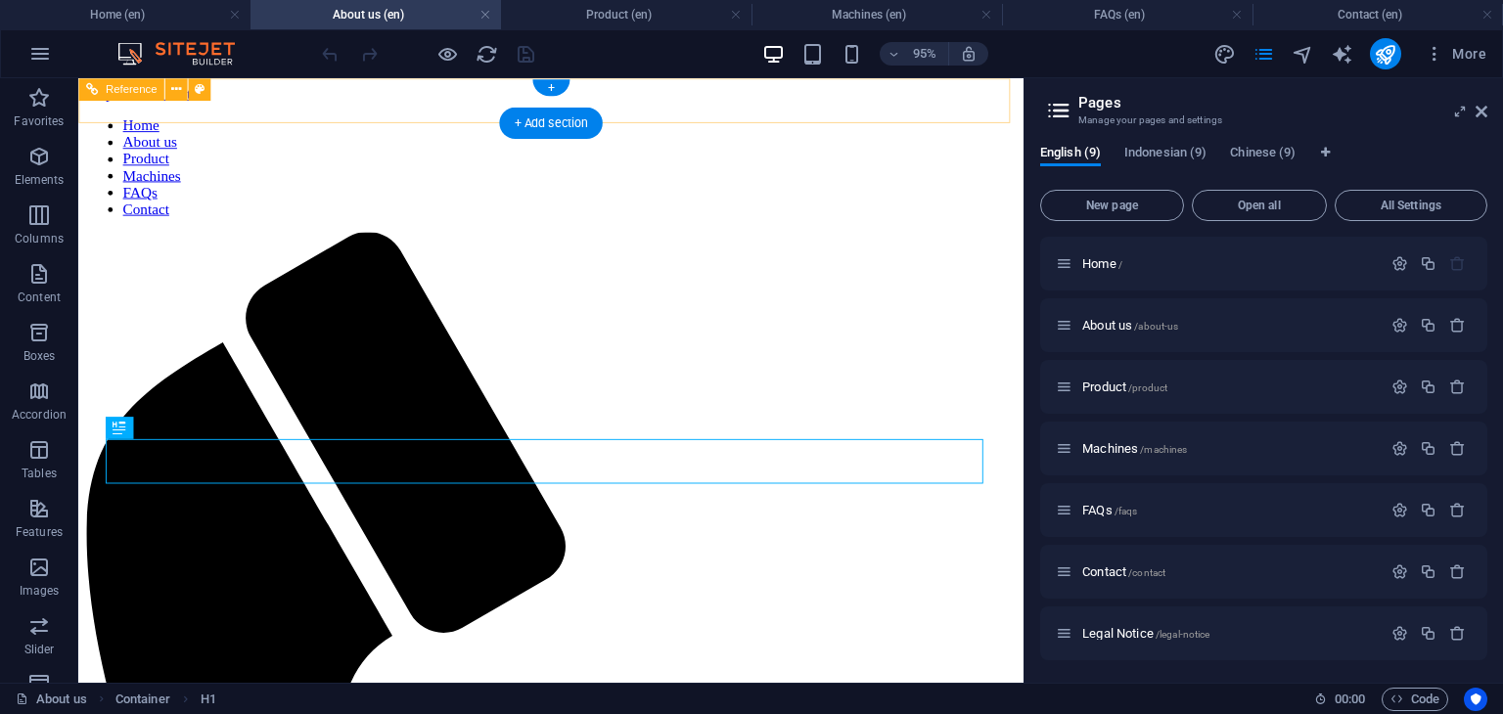
click at [250, 119] on nav "Home About us Product Machines FAQs Contact" at bounding box center [575, 172] width 979 height 106
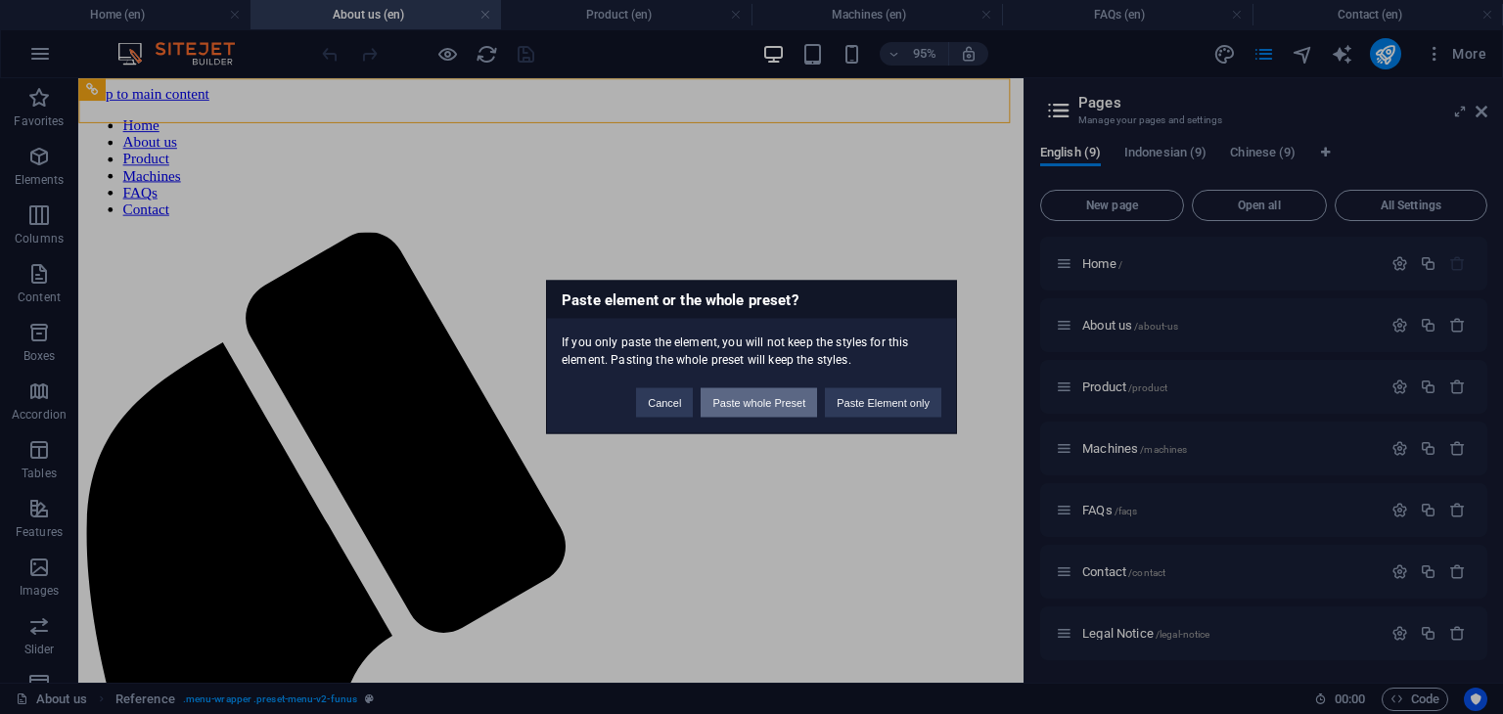
click at [775, 409] on button "Paste whole Preset" at bounding box center [759, 402] width 116 height 29
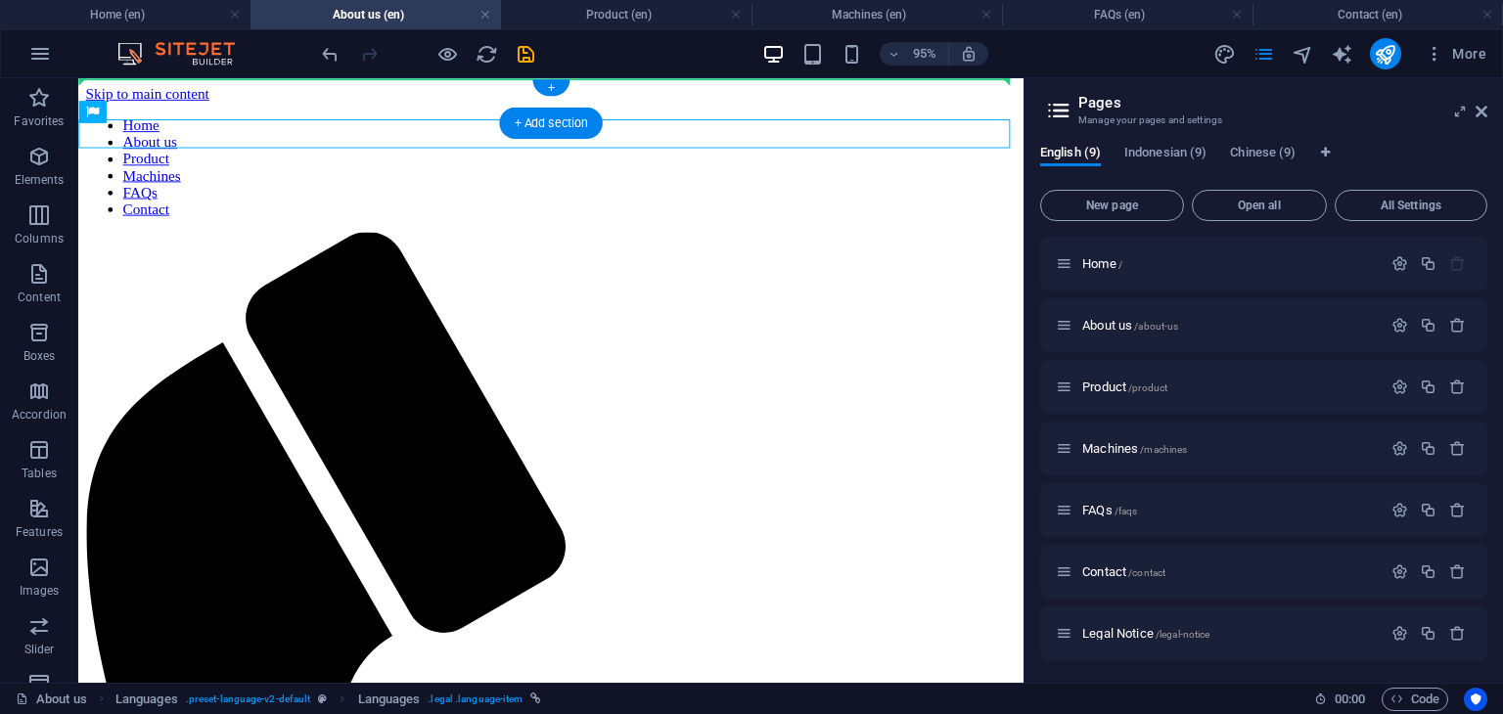
drag, startPoint x: 303, startPoint y: 140, endPoint x: 313, endPoint y: 94, distance: 47.0
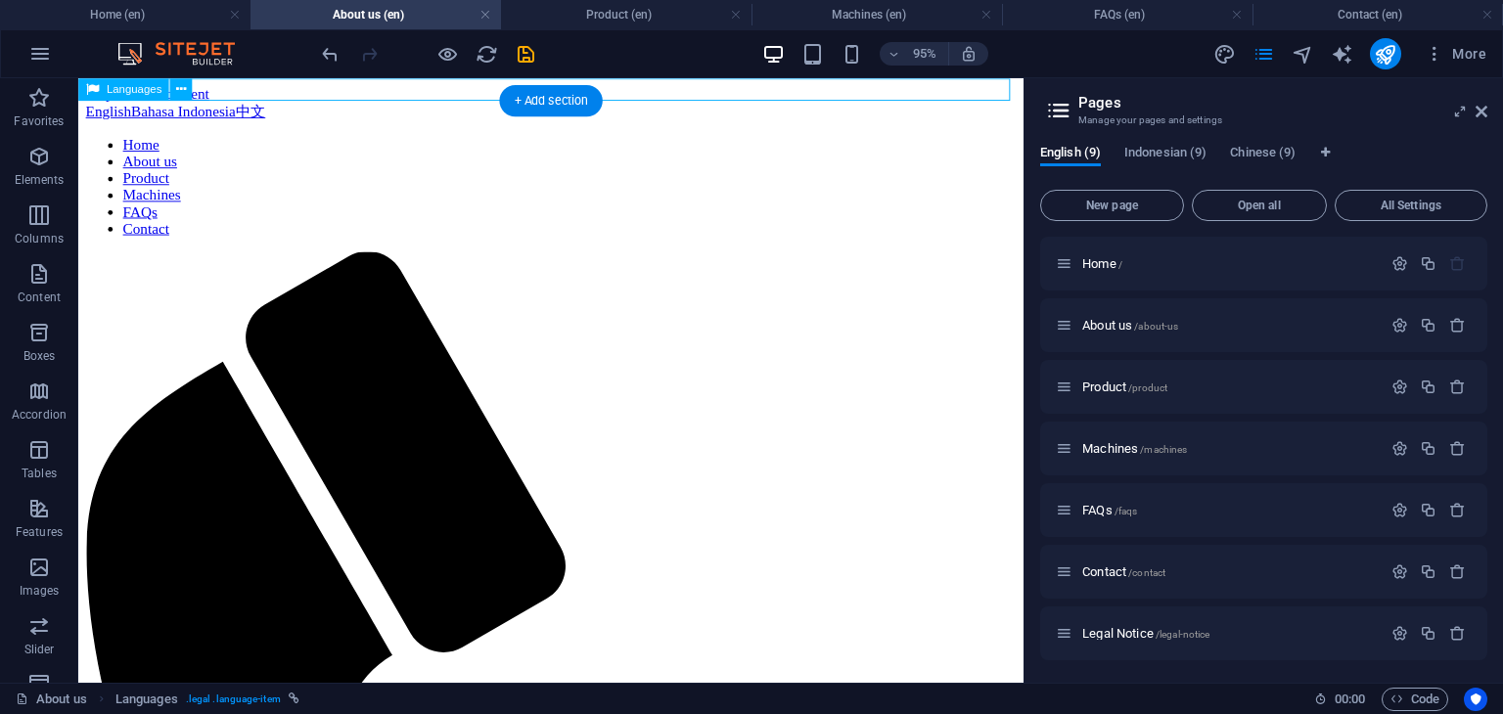
click at [329, 104] on div "English Bahasa Indonesia 中文" at bounding box center [575, 114] width 979 height 21
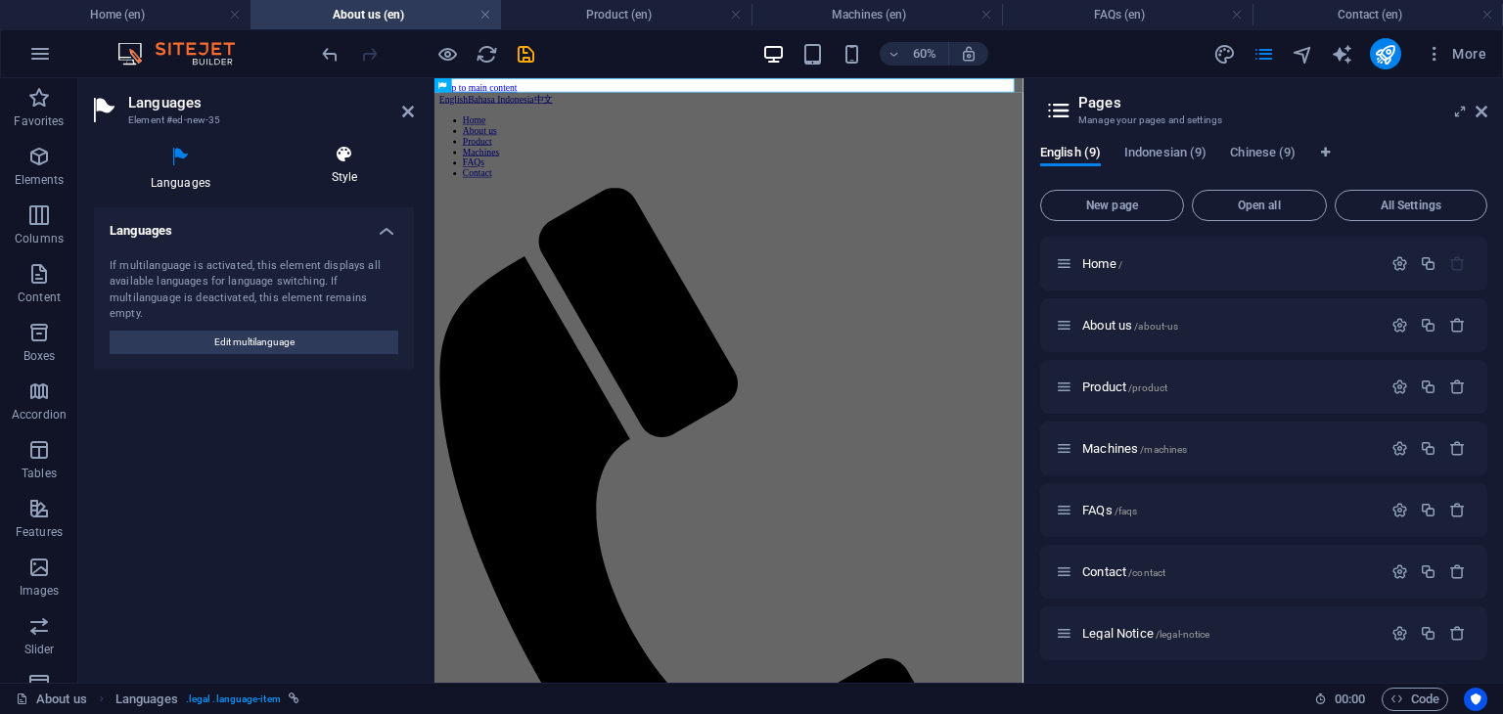
click at [333, 172] on h4 "Style" at bounding box center [344, 165] width 139 height 41
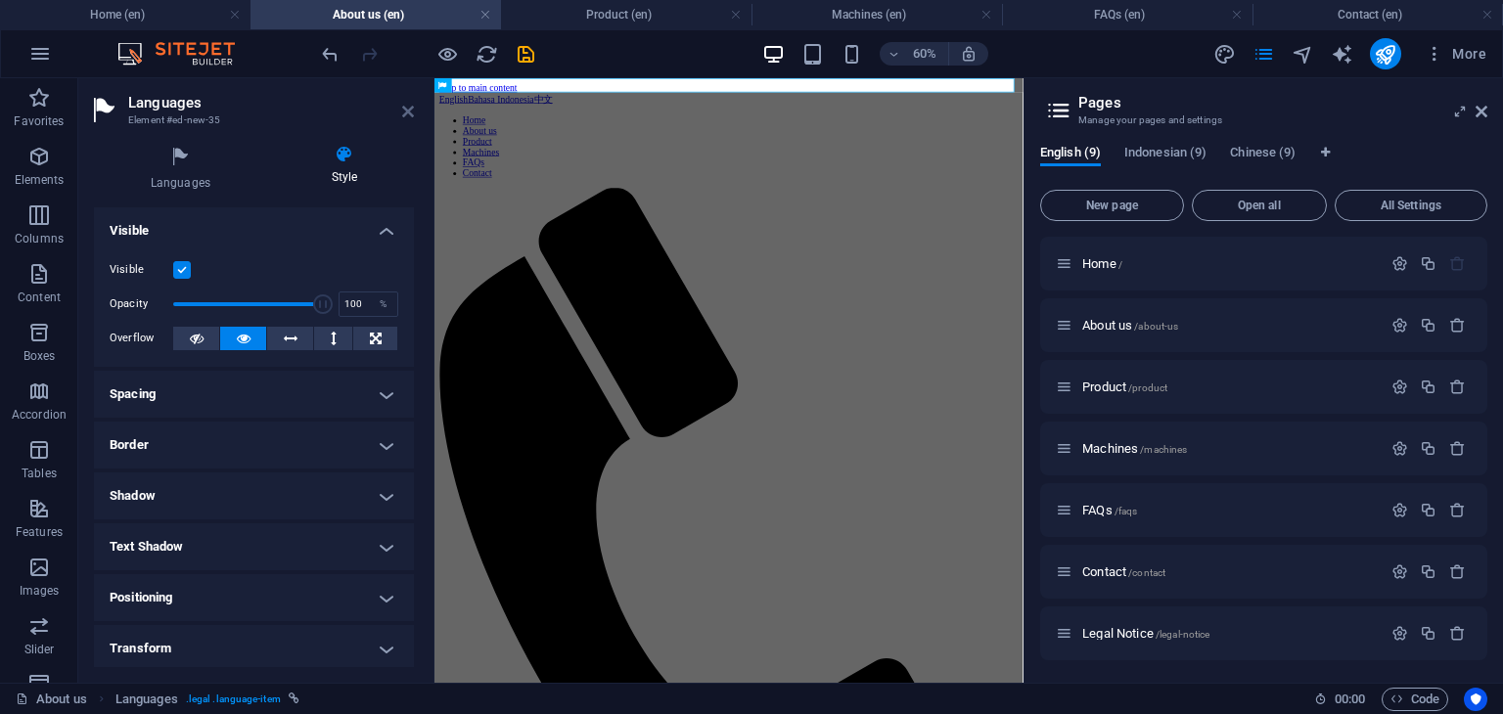
click at [402, 109] on icon at bounding box center [408, 112] width 12 height 16
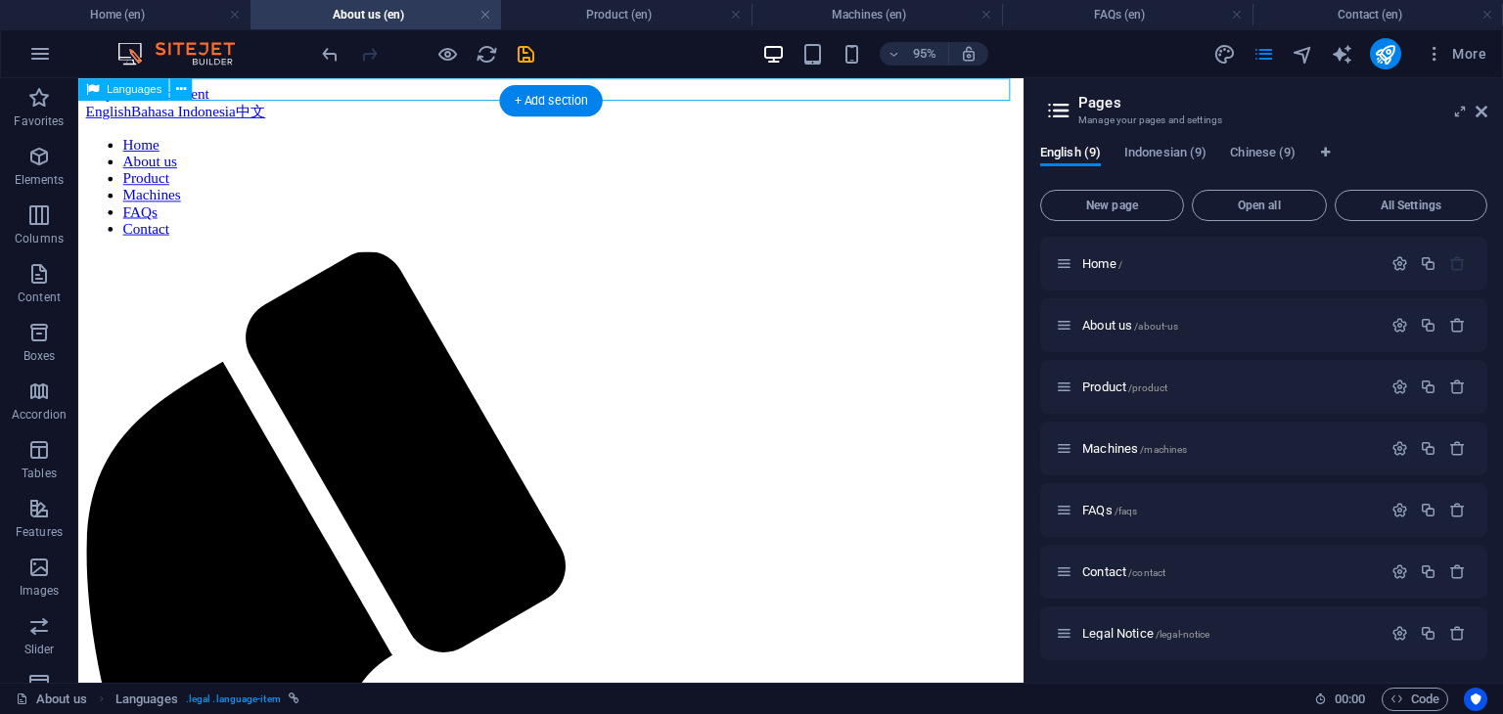
click at [353, 104] on div "English Bahasa Indonesia 中文" at bounding box center [575, 114] width 979 height 21
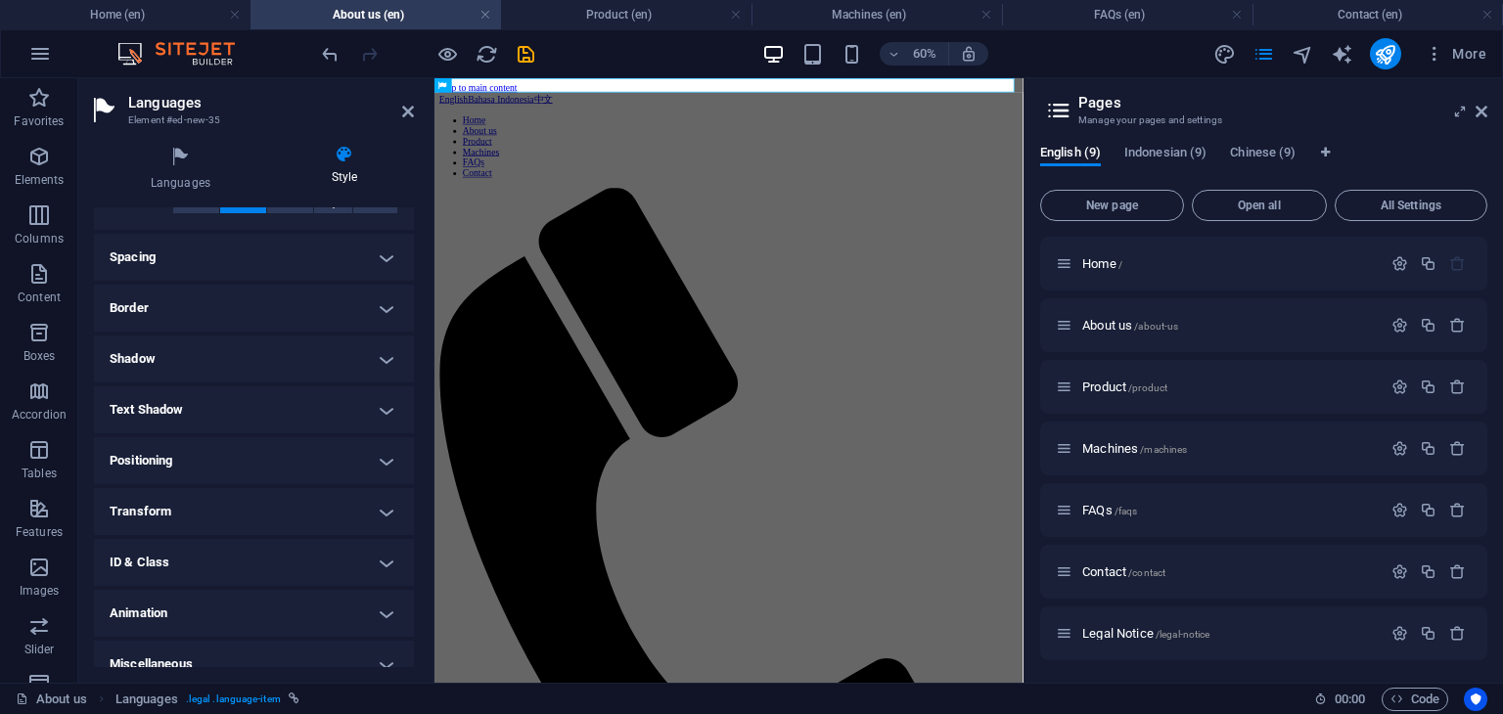
scroll to position [157, 0]
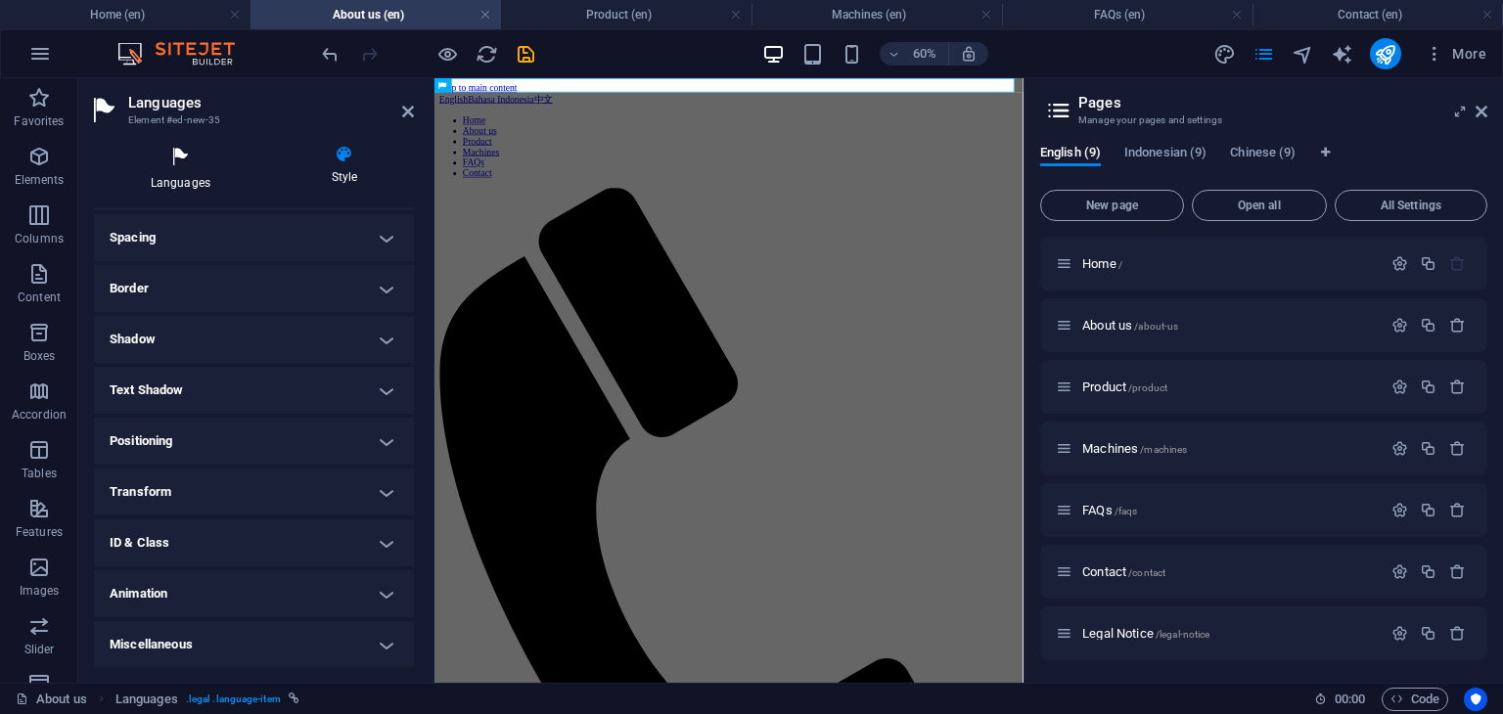
click at [165, 165] on icon at bounding box center [180, 157] width 173 height 25
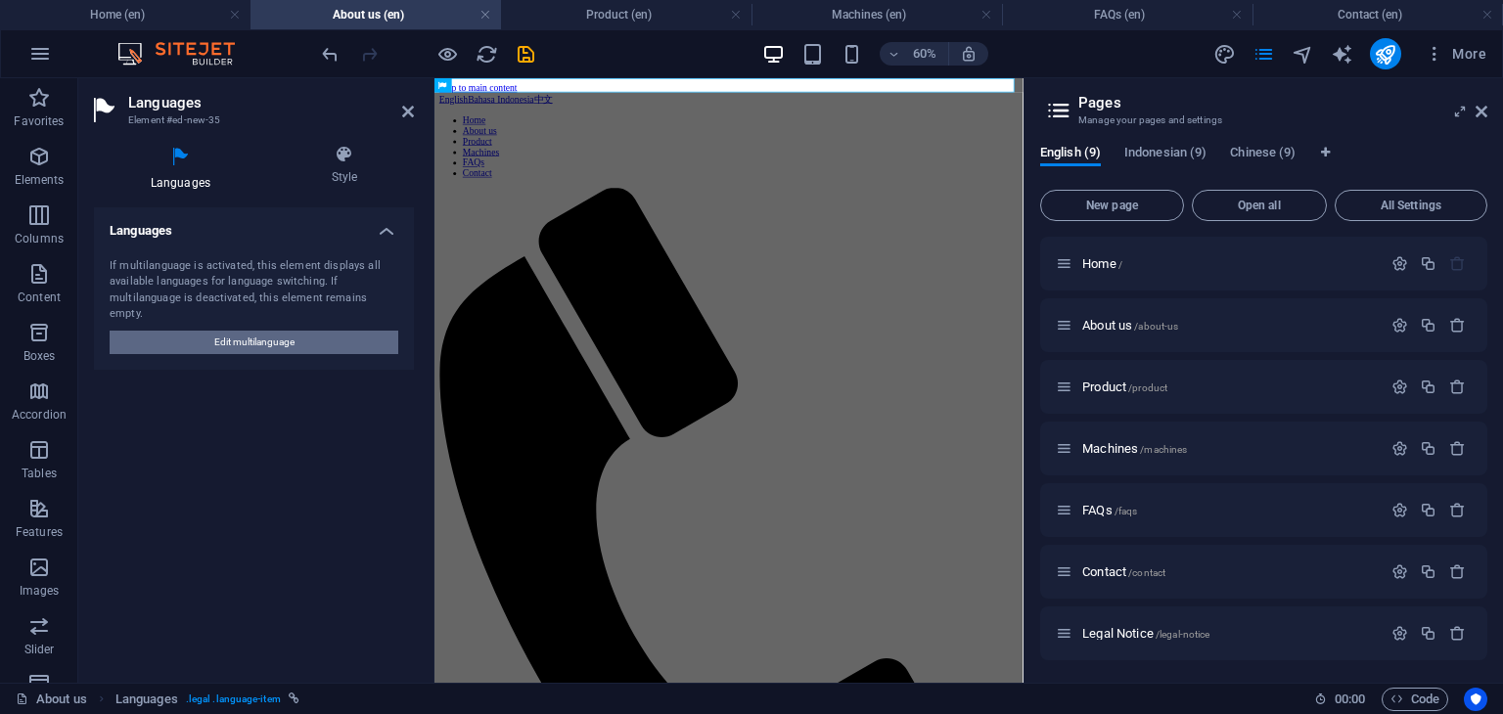
click at [268, 331] on span "Edit multilanguage" at bounding box center [254, 342] width 80 height 23
select select "41"
select select "70"
select select "30"
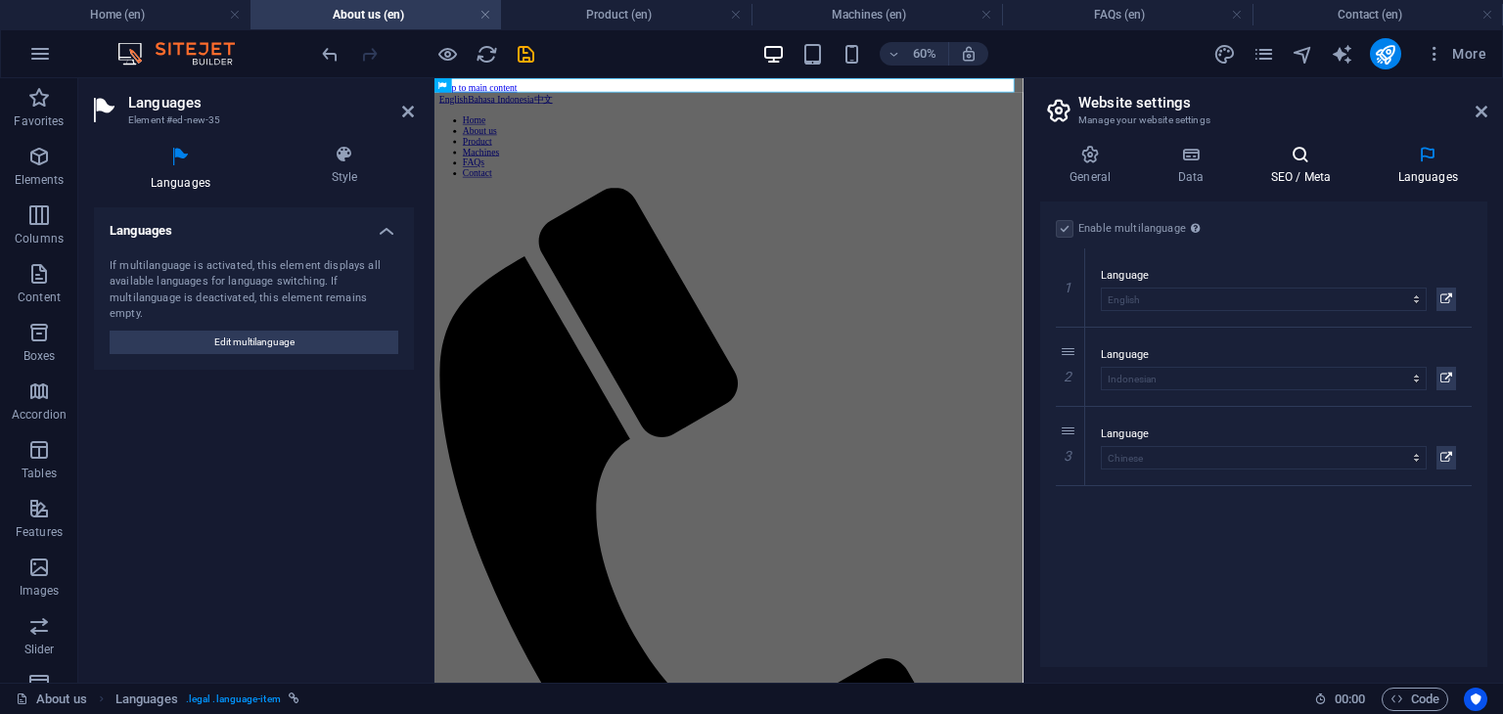
click at [1310, 170] on h4 "SEO / Meta" at bounding box center [1304, 165] width 127 height 41
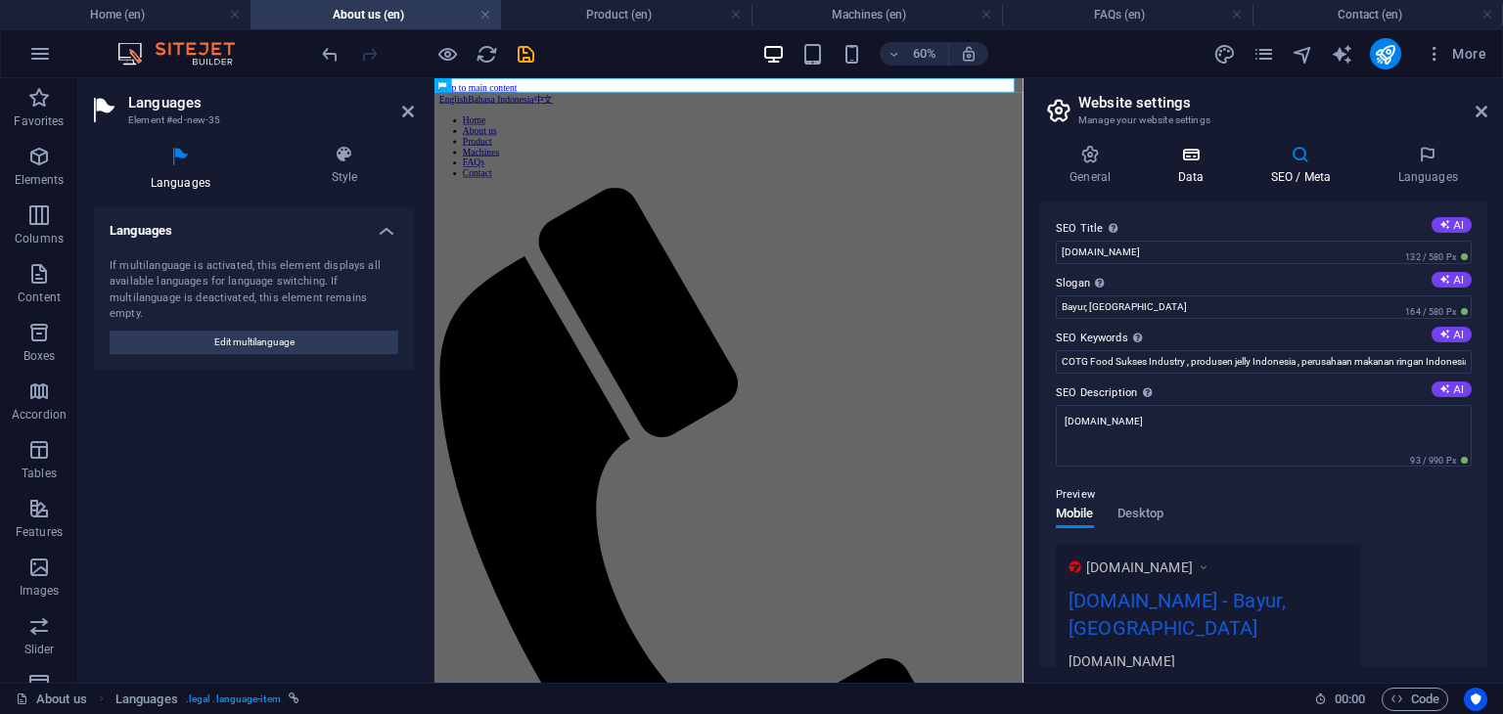
click at [1186, 179] on h4 "Data" at bounding box center [1194, 165] width 93 height 41
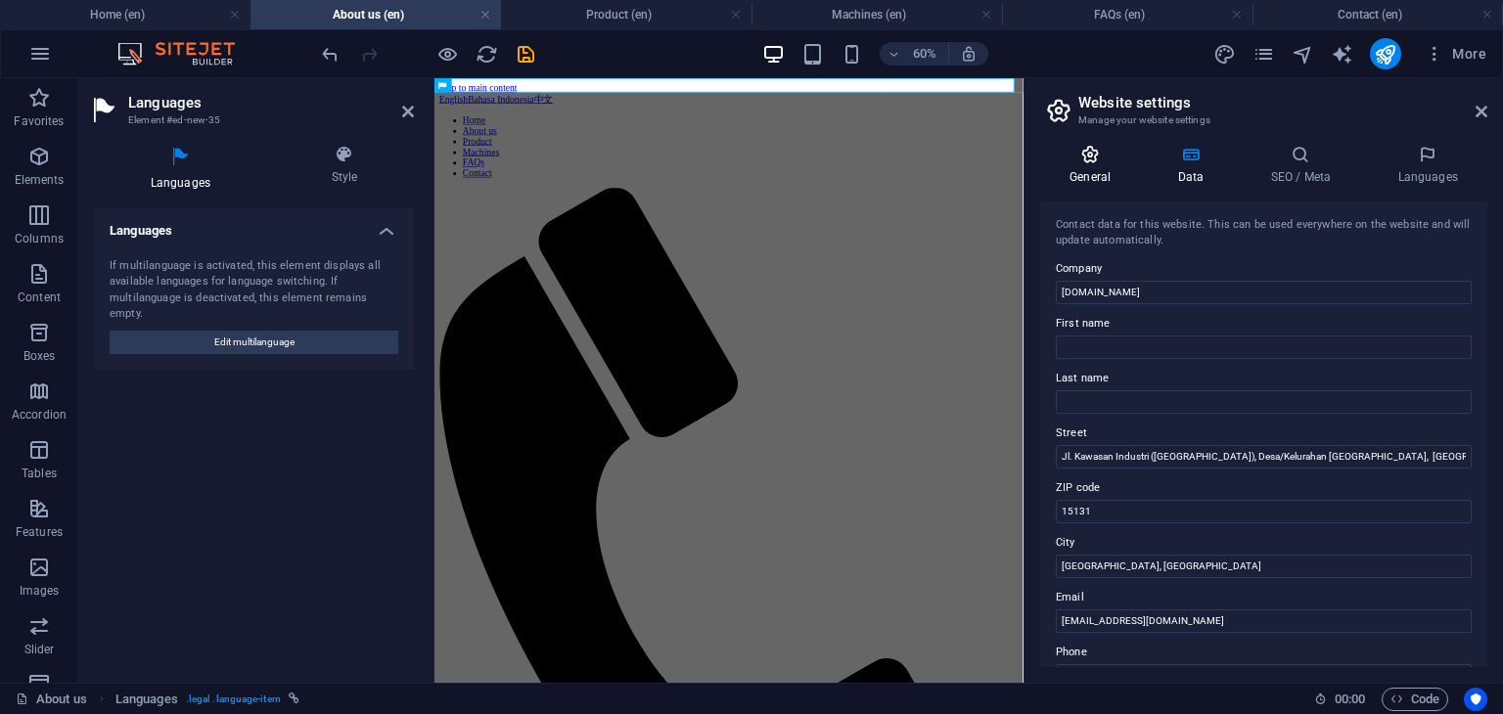
click at [1096, 172] on h4 "General" at bounding box center [1094, 165] width 108 height 41
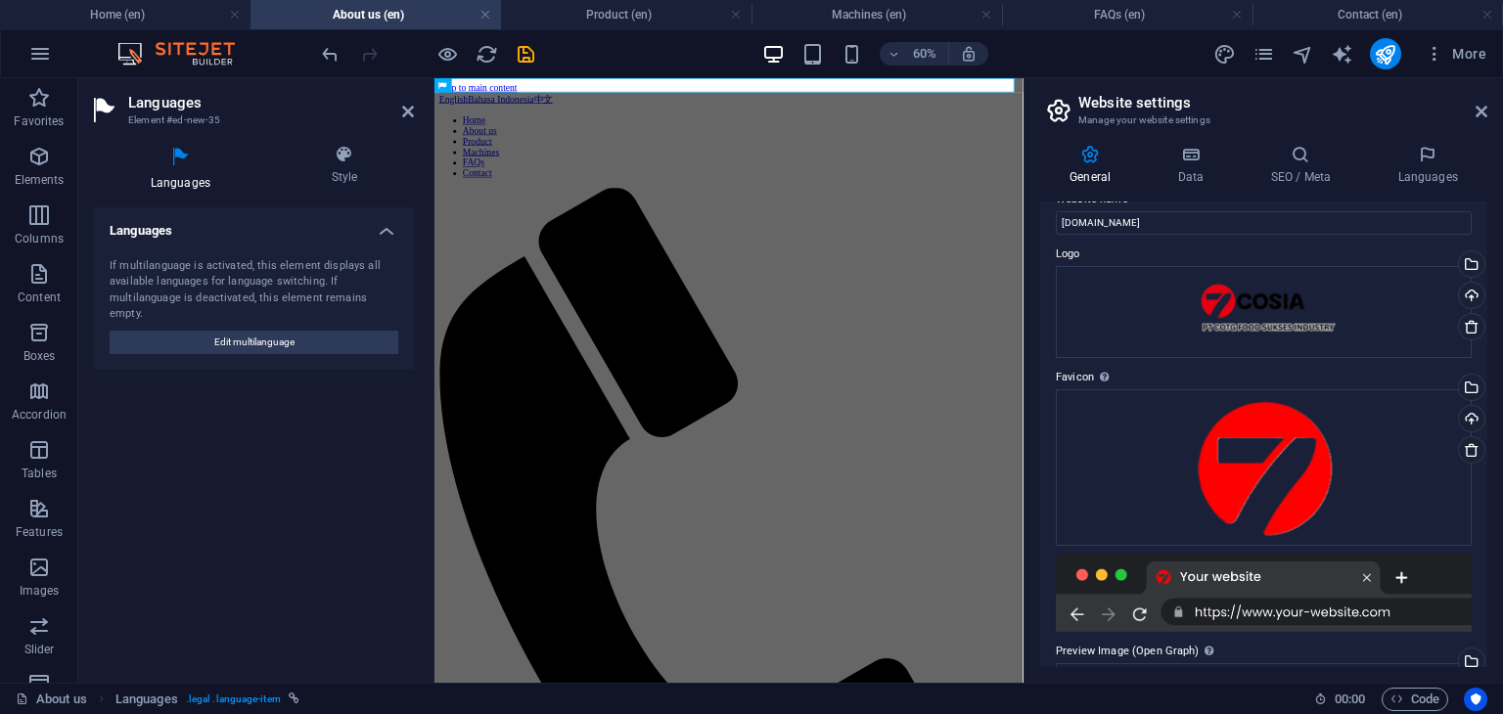
scroll to position [0, 0]
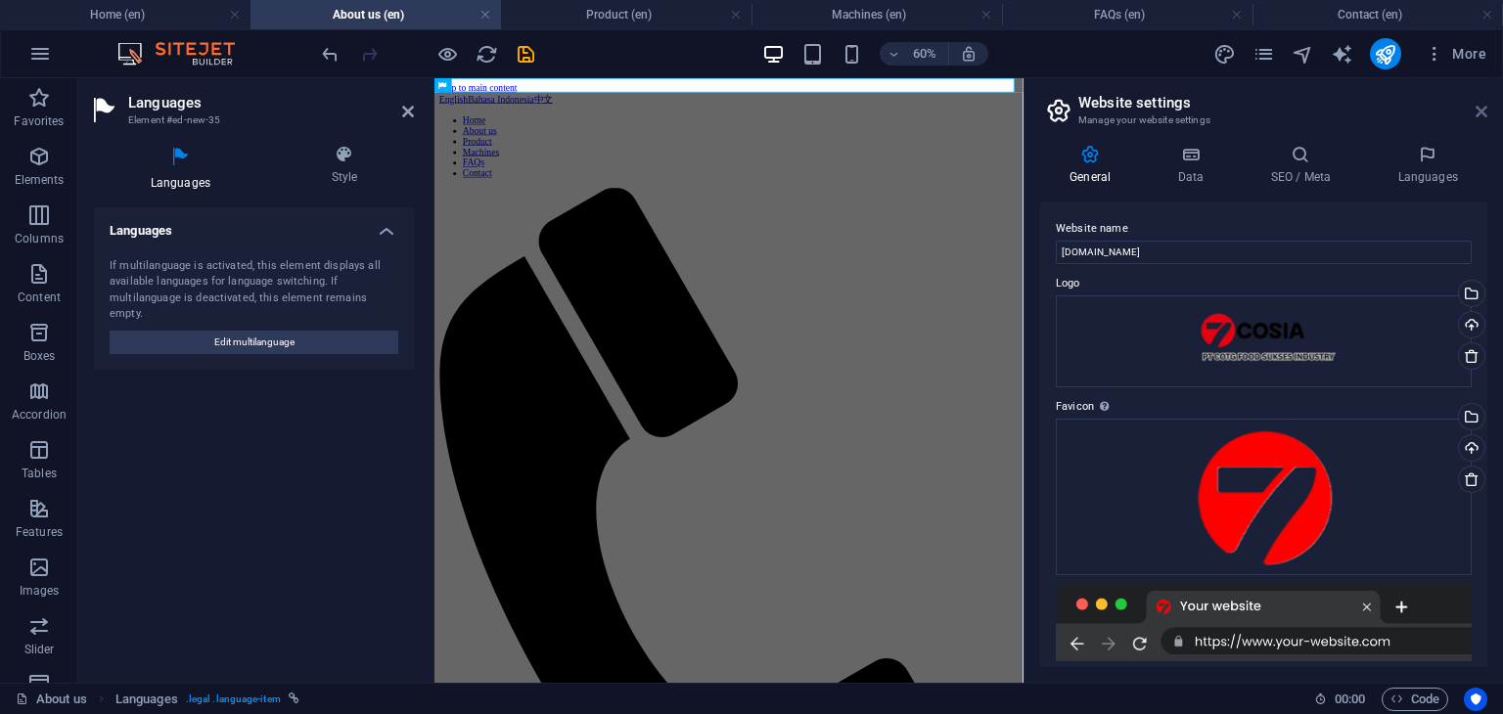
click at [1484, 114] on icon at bounding box center [1482, 112] width 12 height 16
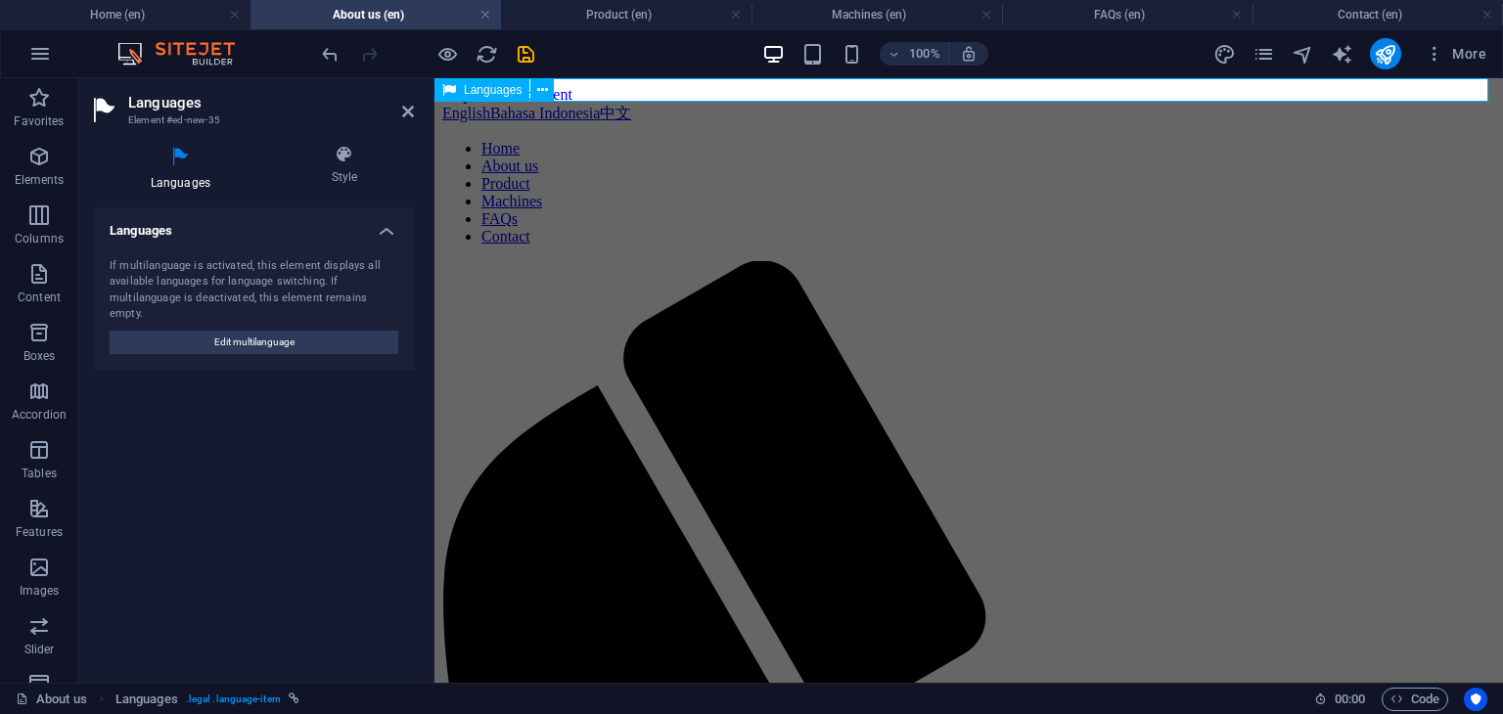
click at [687, 104] on div "English Bahasa Indonesia 中文" at bounding box center [968, 114] width 1053 height 21
click at [604, 140] on nav "Home About us Product Machines FAQs Contact" at bounding box center [968, 193] width 1053 height 106
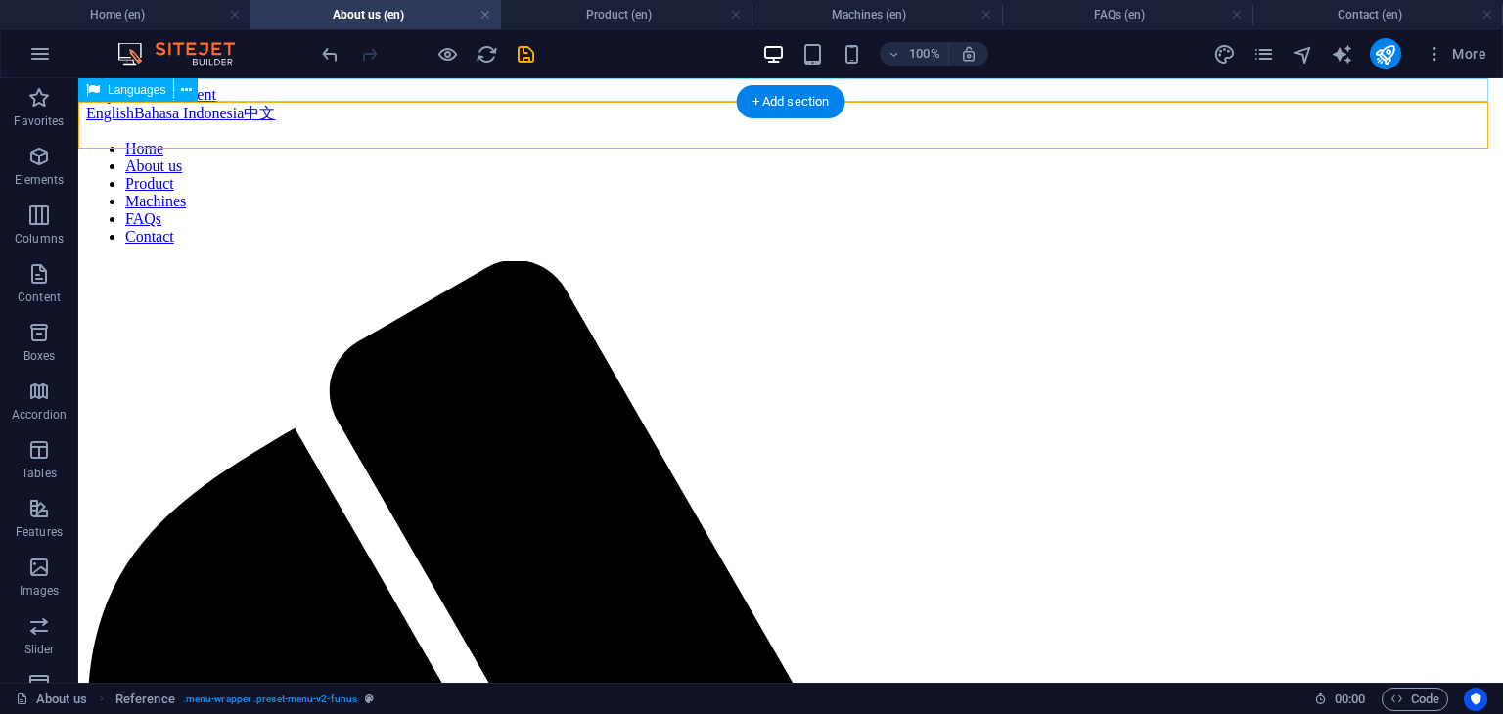
click at [527, 104] on div "English Bahasa Indonesia 中文" at bounding box center [790, 114] width 1409 height 21
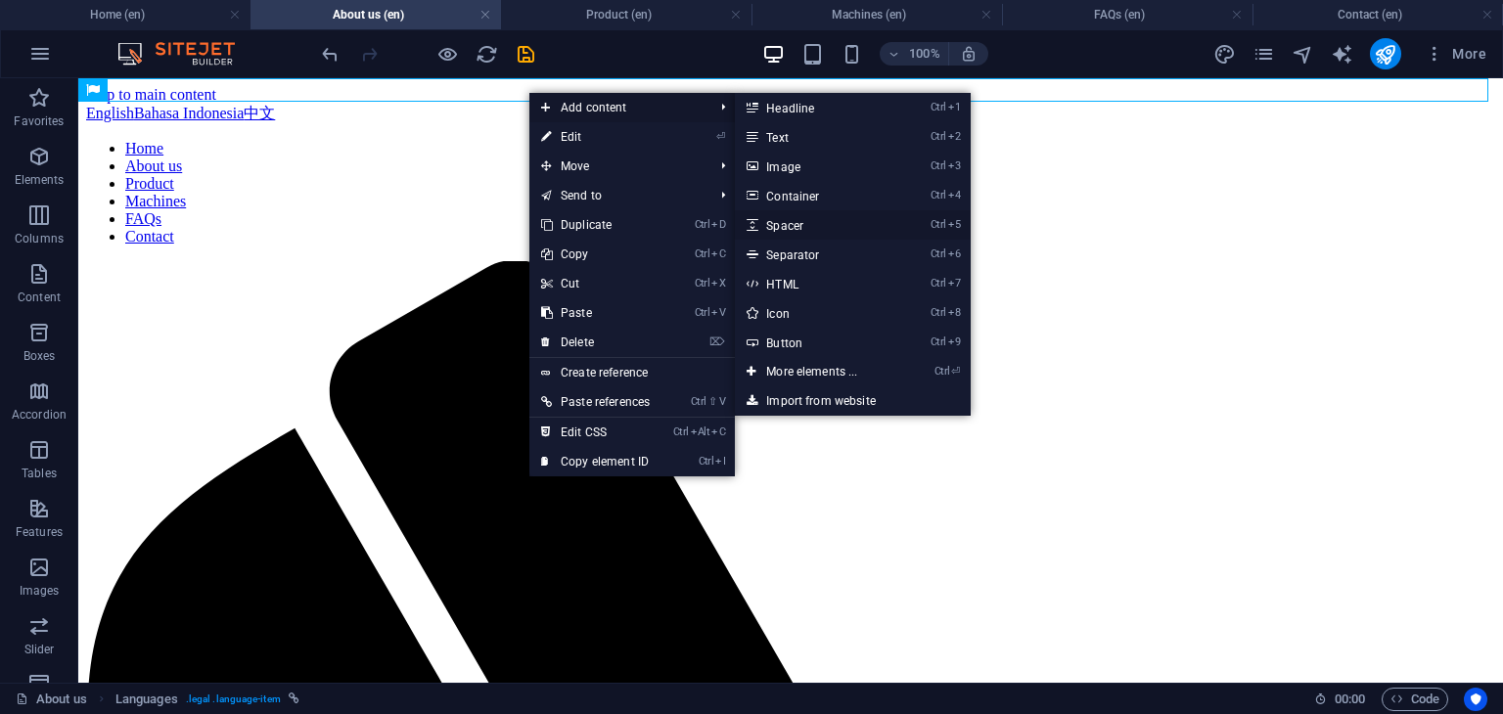
drag, startPoint x: 798, startPoint y: 225, endPoint x: 365, endPoint y: 147, distance: 440.5
click at [799, 225] on link "Ctrl 5 Spacer" at bounding box center [815, 224] width 161 height 29
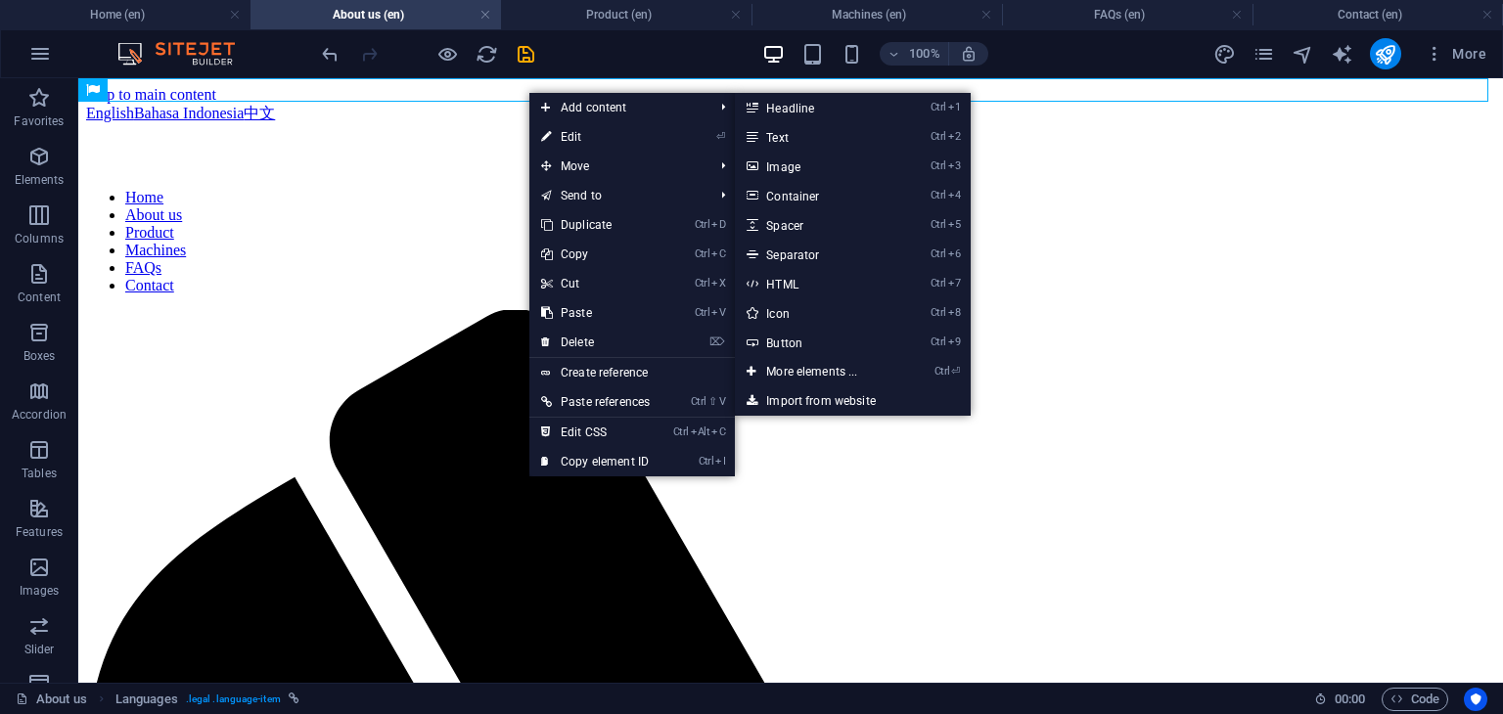
select select "px"
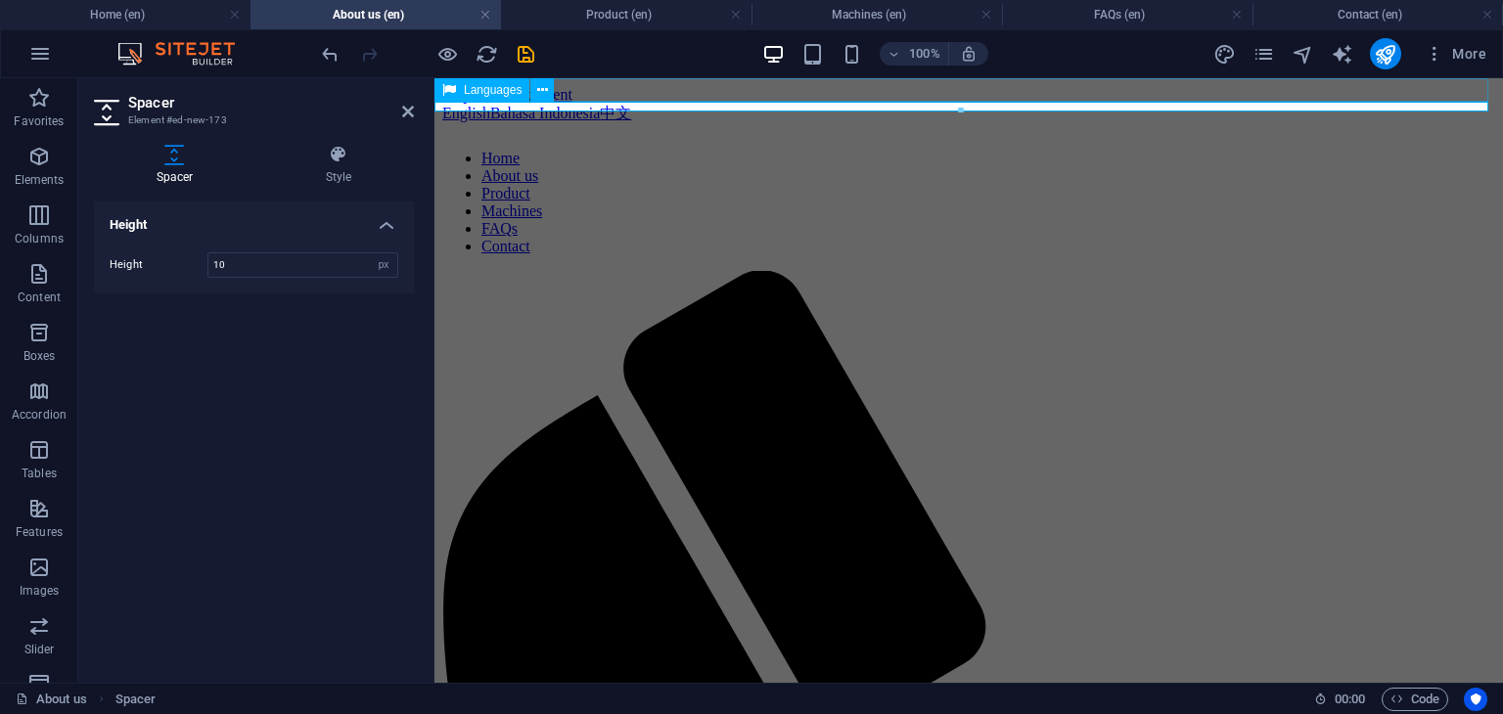
type input "10"
click at [702, 104] on div "English Bahasa Indonesia 中文" at bounding box center [968, 114] width 1053 height 21
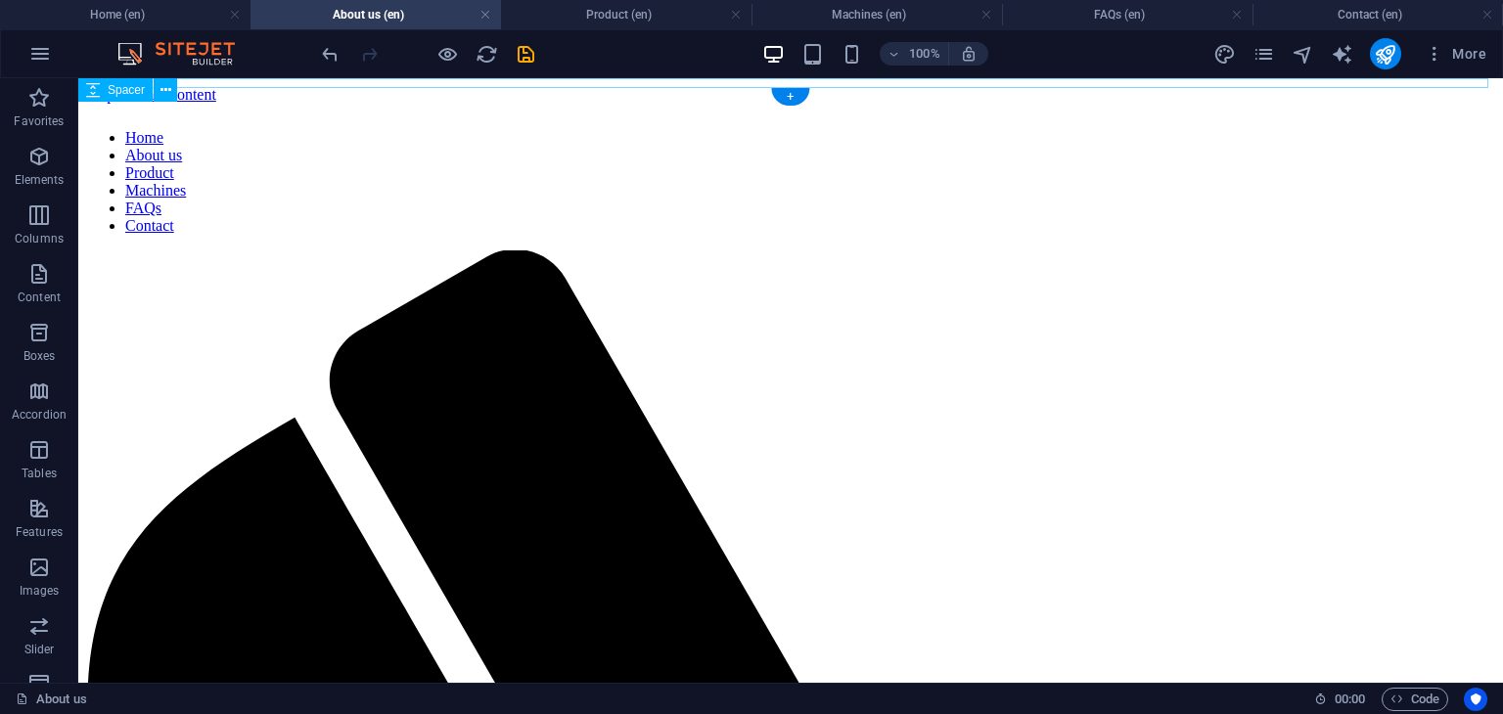
click at [405, 104] on div at bounding box center [790, 109] width 1409 height 10
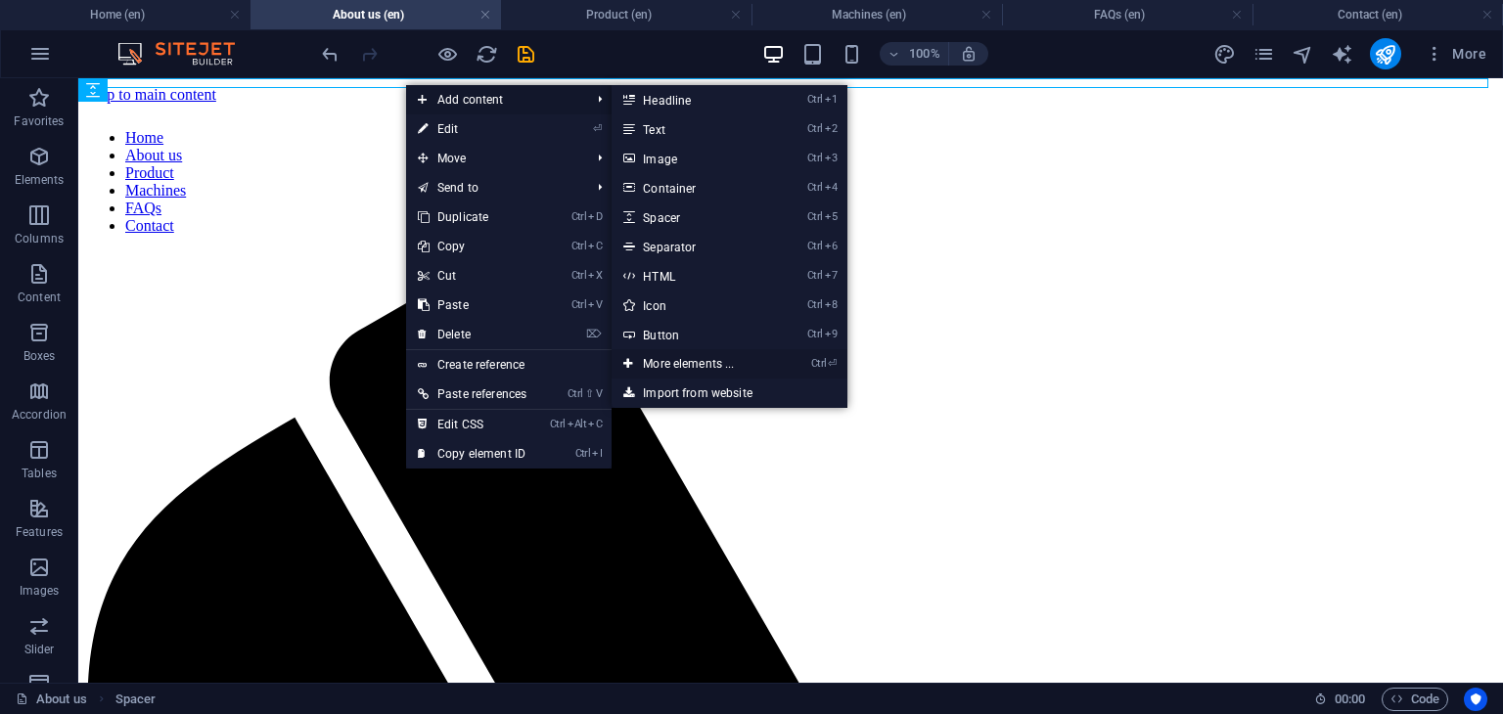
click at [673, 361] on link "Ctrl ⏎ More elements ..." at bounding box center [692, 363] width 161 height 29
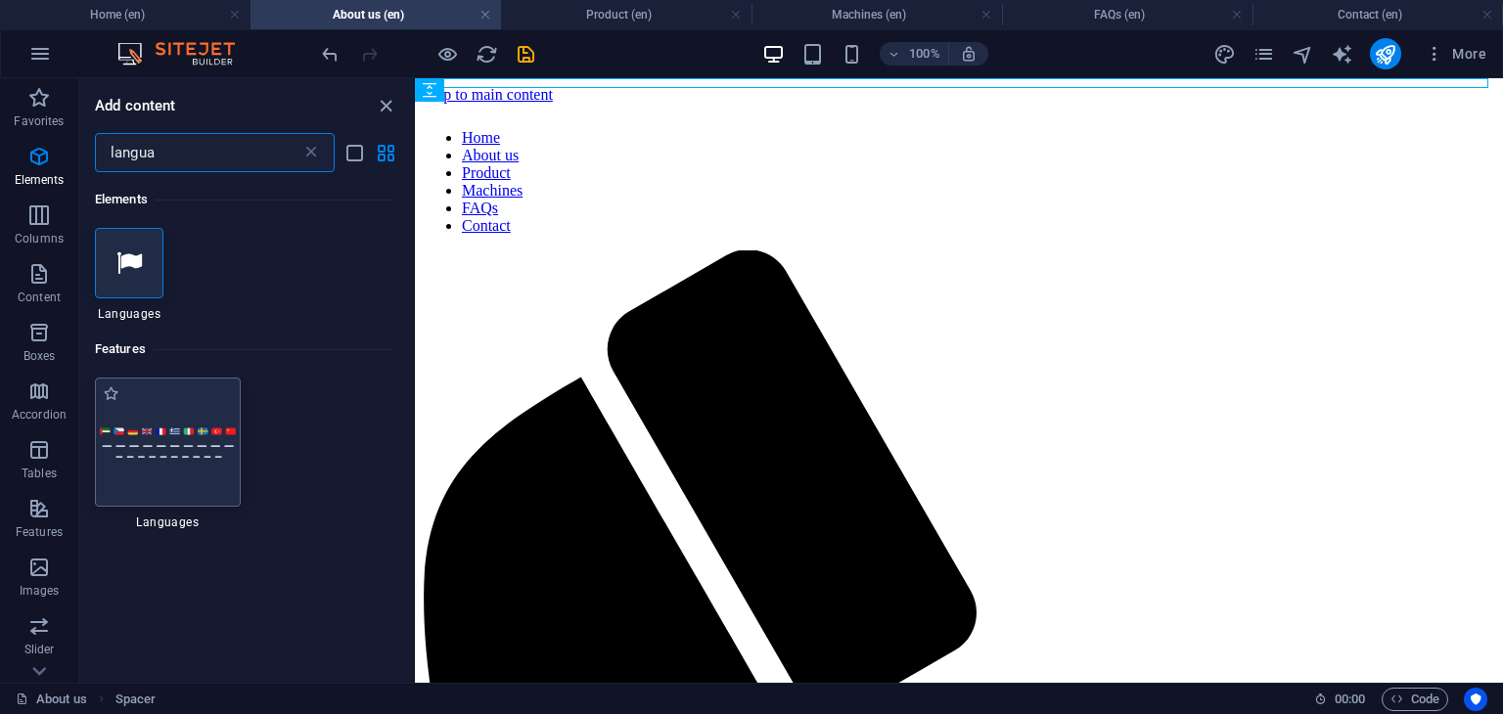
type input "langua"
click at [171, 435] on img at bounding box center [168, 443] width 136 height 32
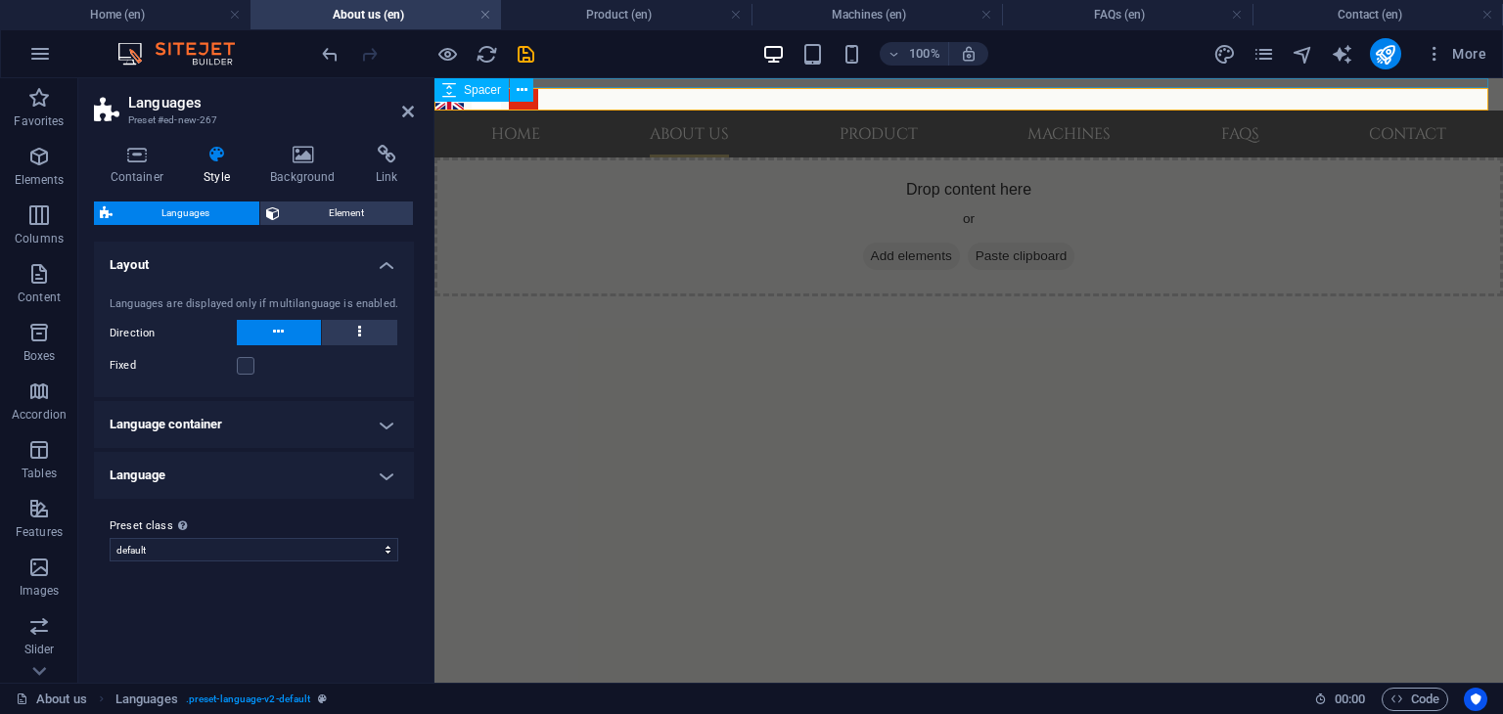
click at [614, 81] on div at bounding box center [968, 83] width 1068 height 10
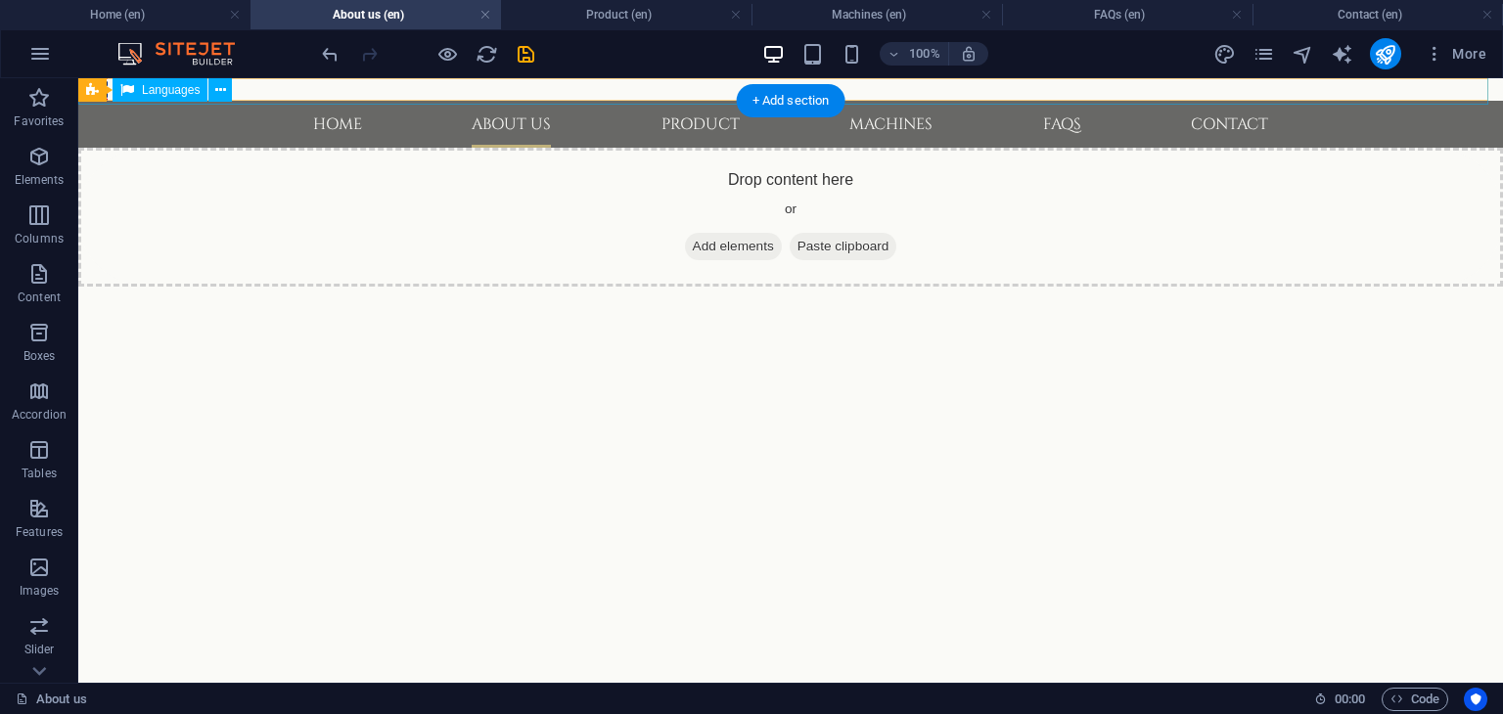
click at [329, 90] on div "English Bahasa Indonesia 中文" at bounding box center [790, 89] width 1432 height 30
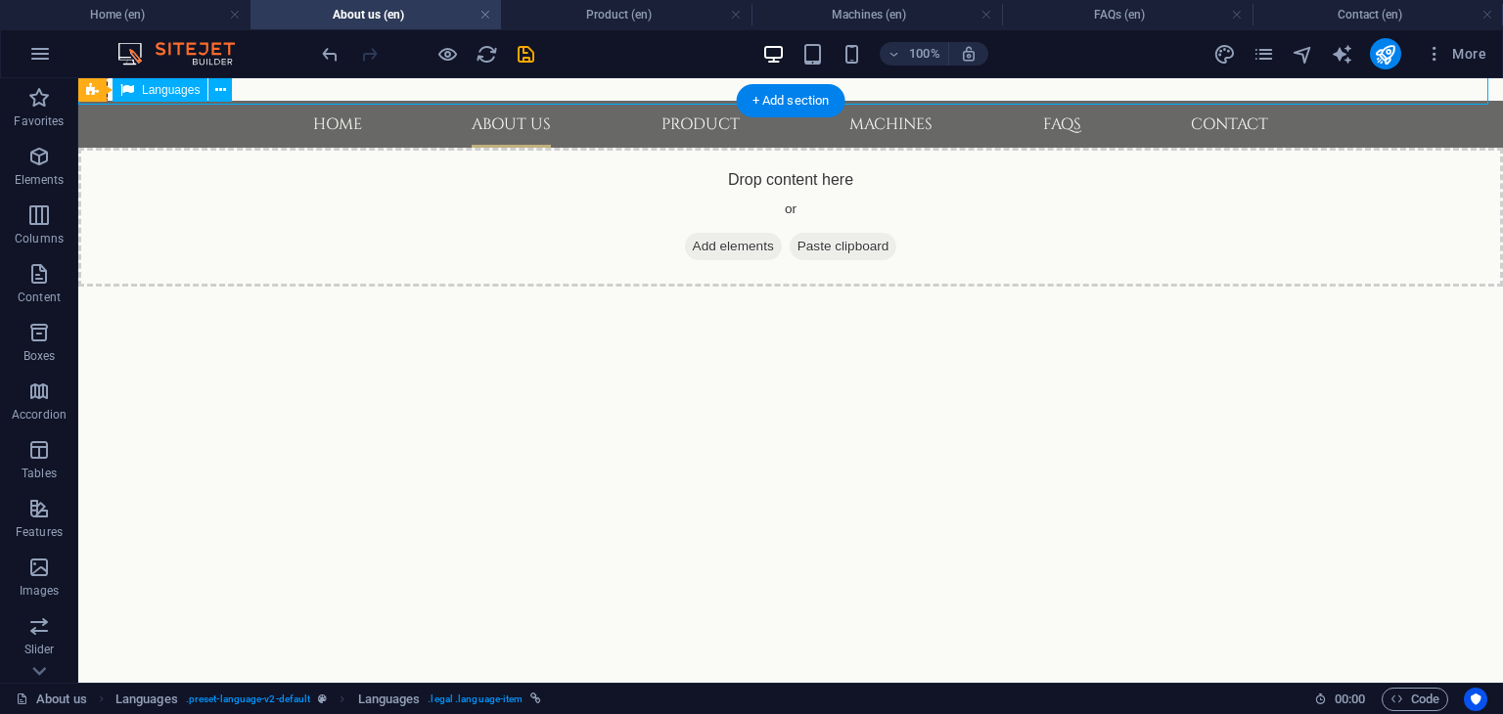
click at [329, 90] on div "English Bahasa Indonesia 中文" at bounding box center [790, 89] width 1432 height 30
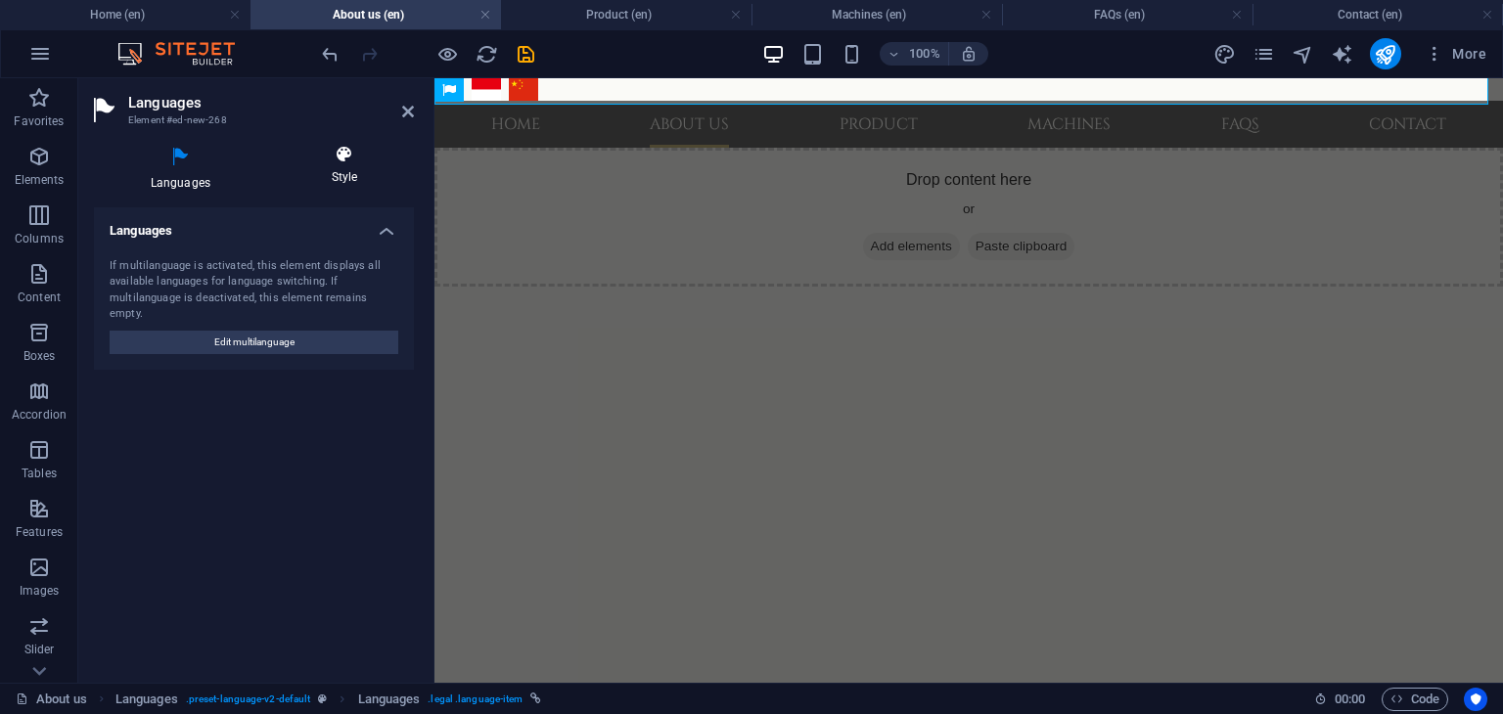
click at [345, 165] on h4 "Style" at bounding box center [344, 165] width 139 height 41
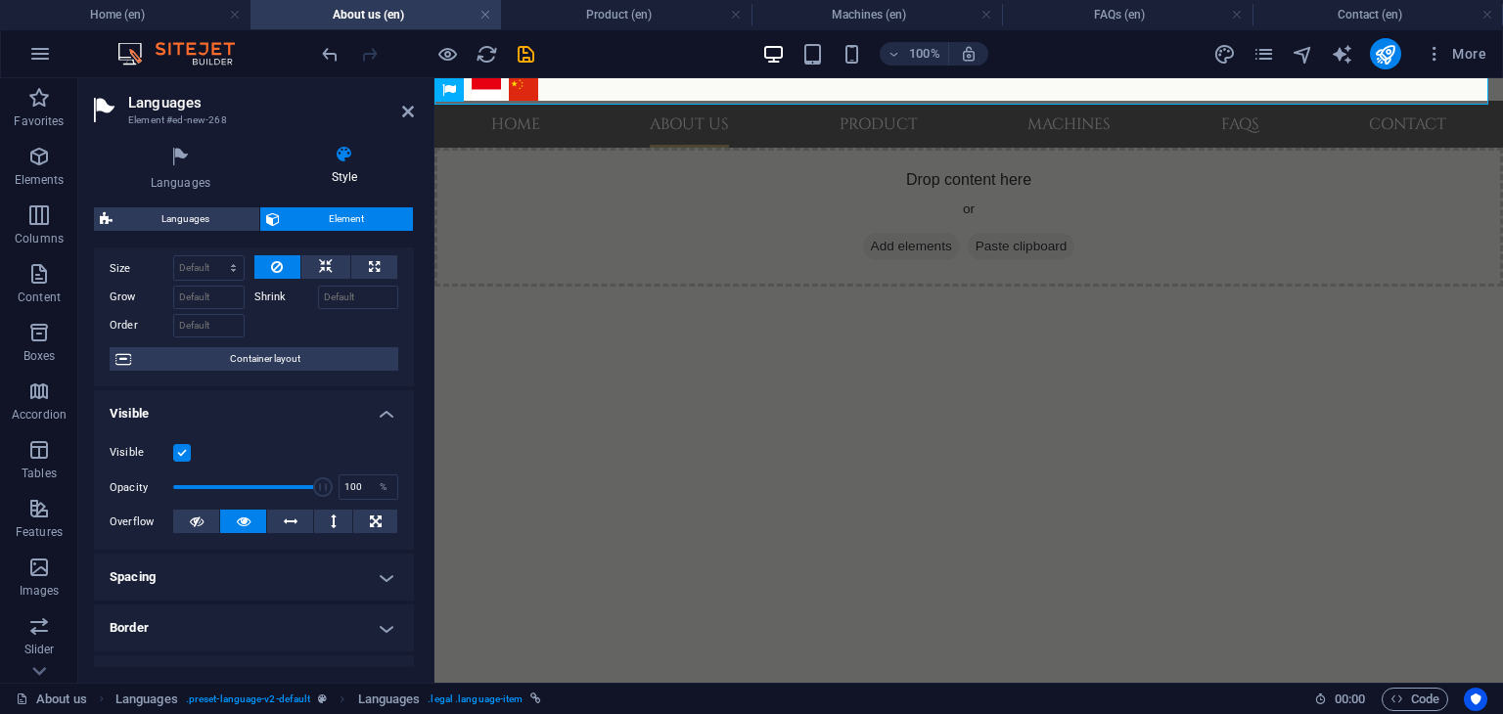
scroll to position [98, 0]
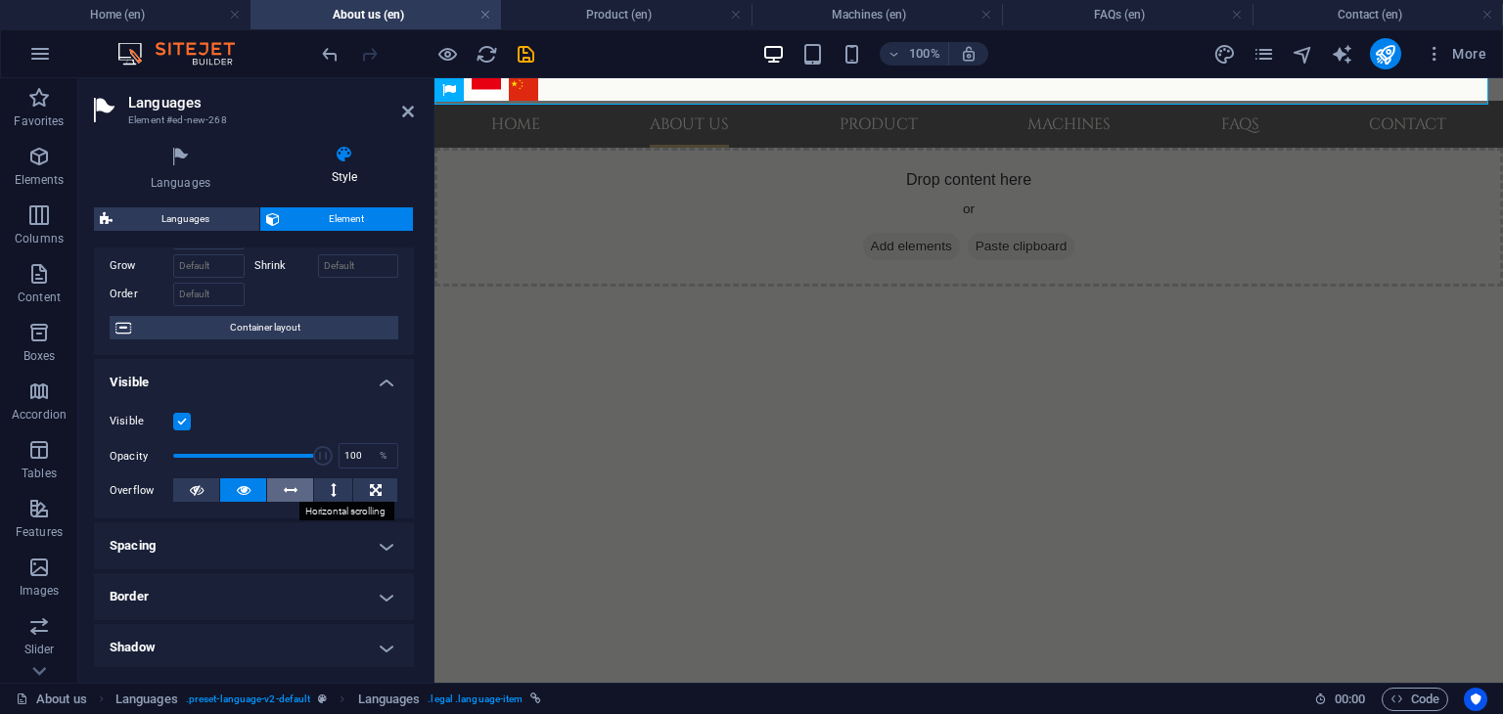
click at [289, 496] on icon at bounding box center [291, 489] width 14 height 23
click at [238, 494] on icon at bounding box center [244, 489] width 14 height 23
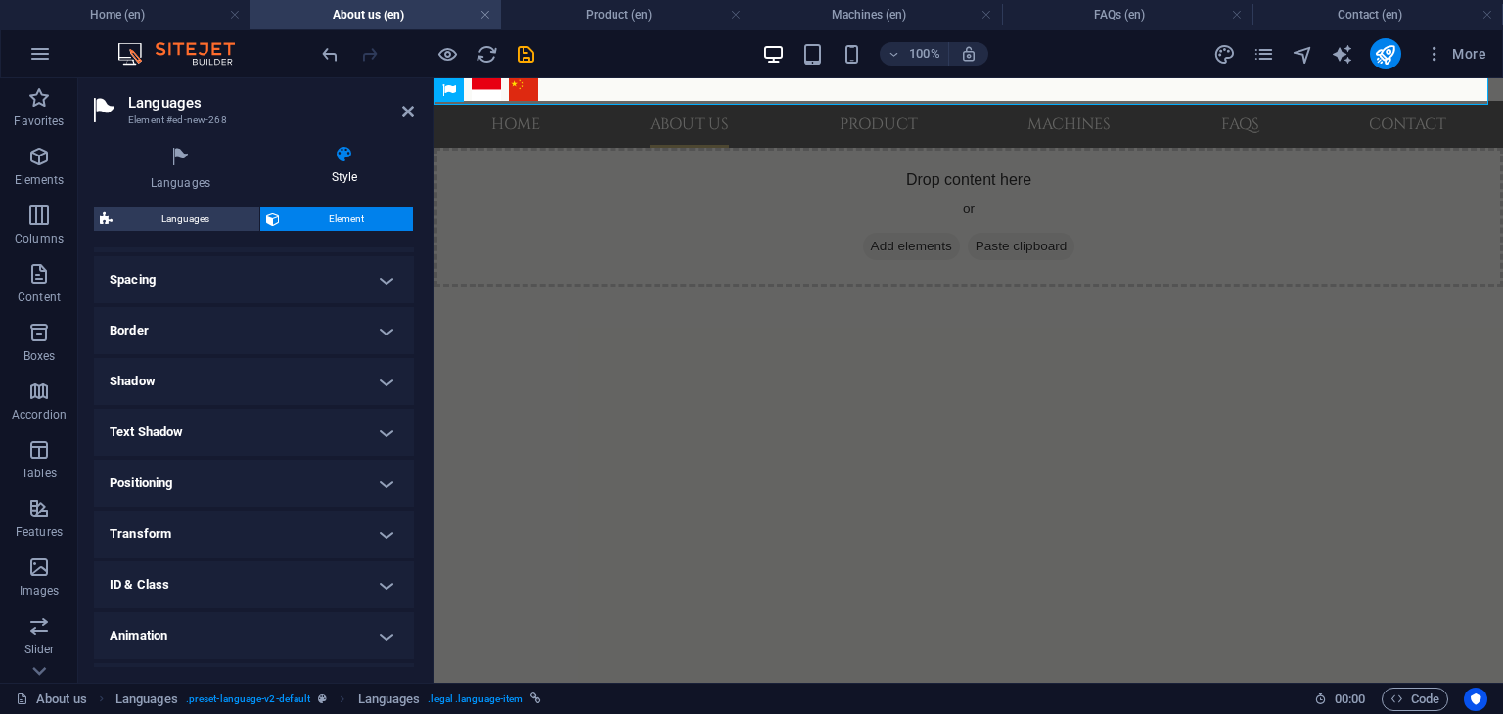
scroll to position [391, 0]
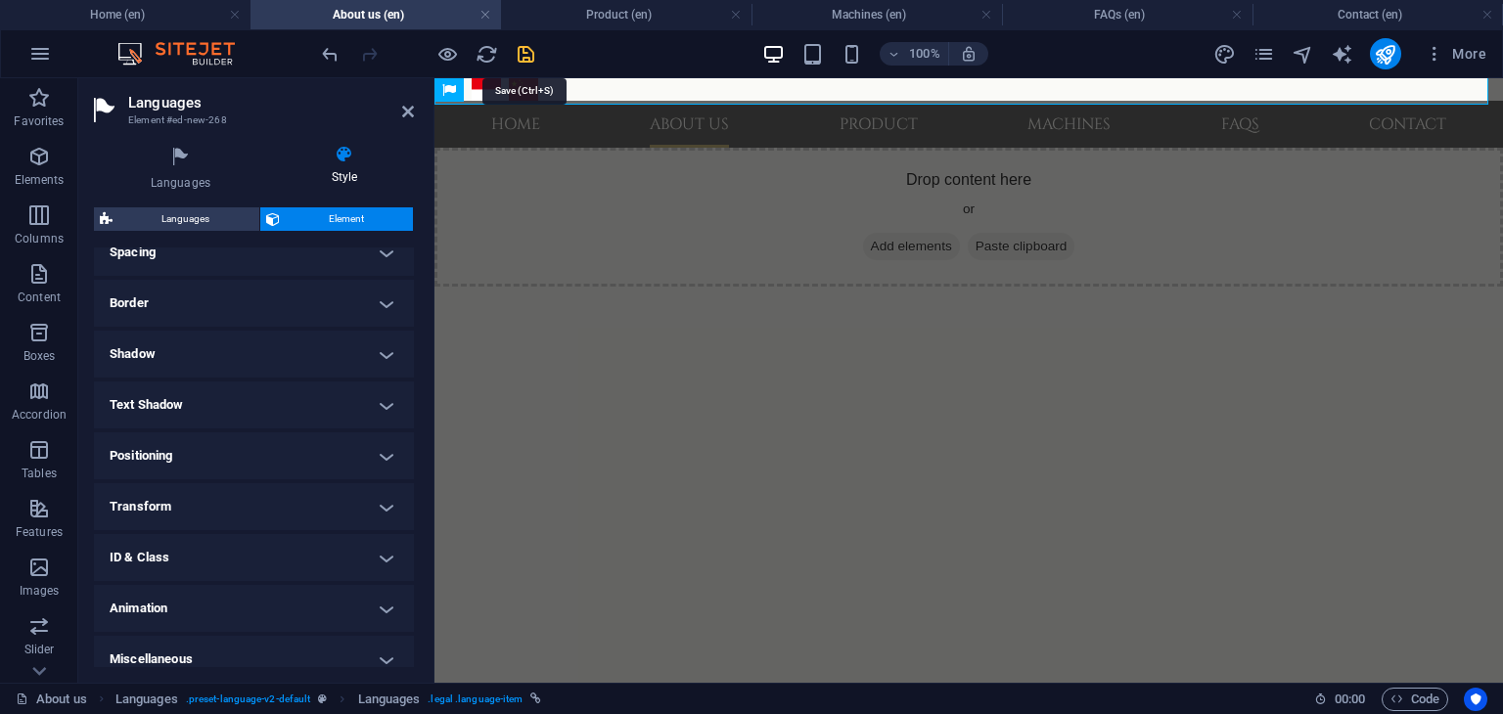
click at [524, 52] on icon "save" at bounding box center [526, 54] width 23 height 23
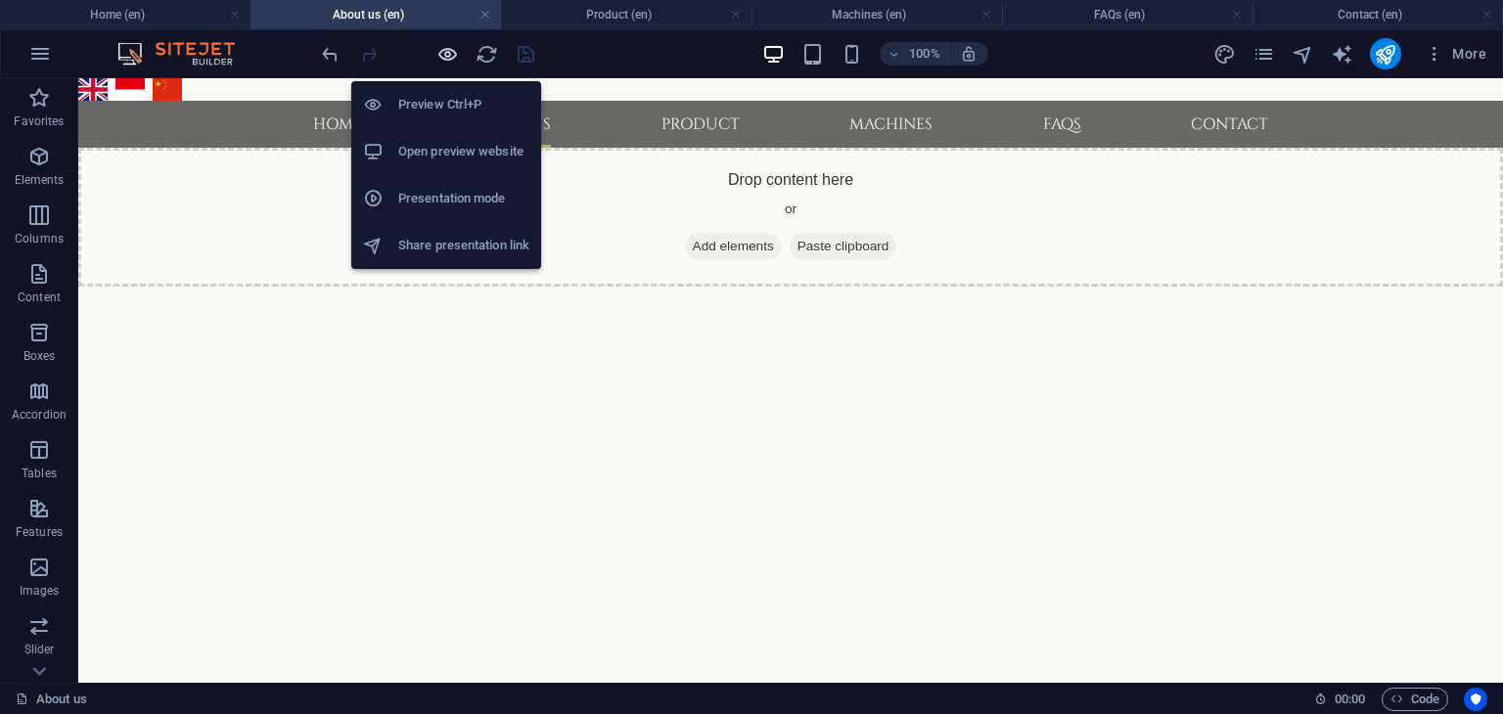
click at [441, 58] on icon "button" at bounding box center [447, 54] width 23 height 23
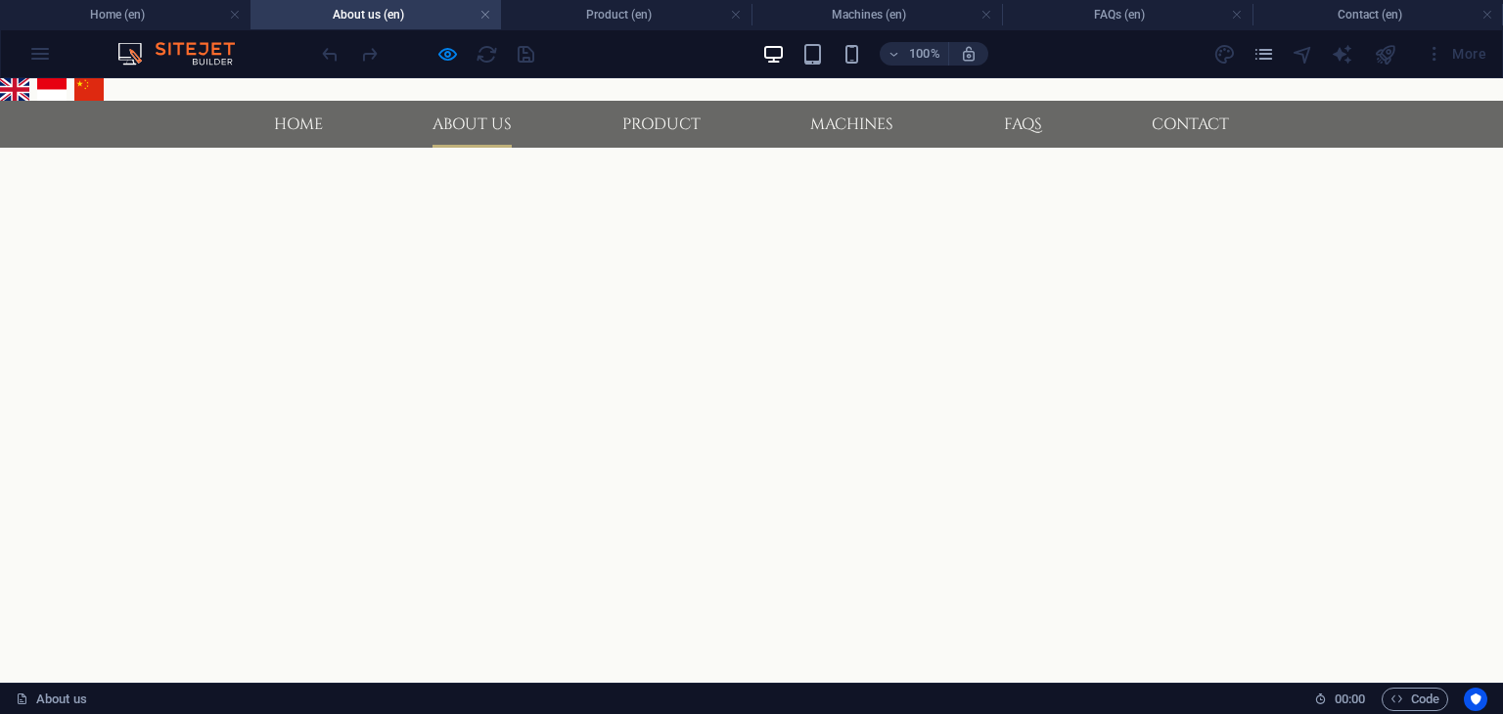
click at [46, 93] on link "Bahasa Indonesia" at bounding box center [51, 89] width 29 height 23
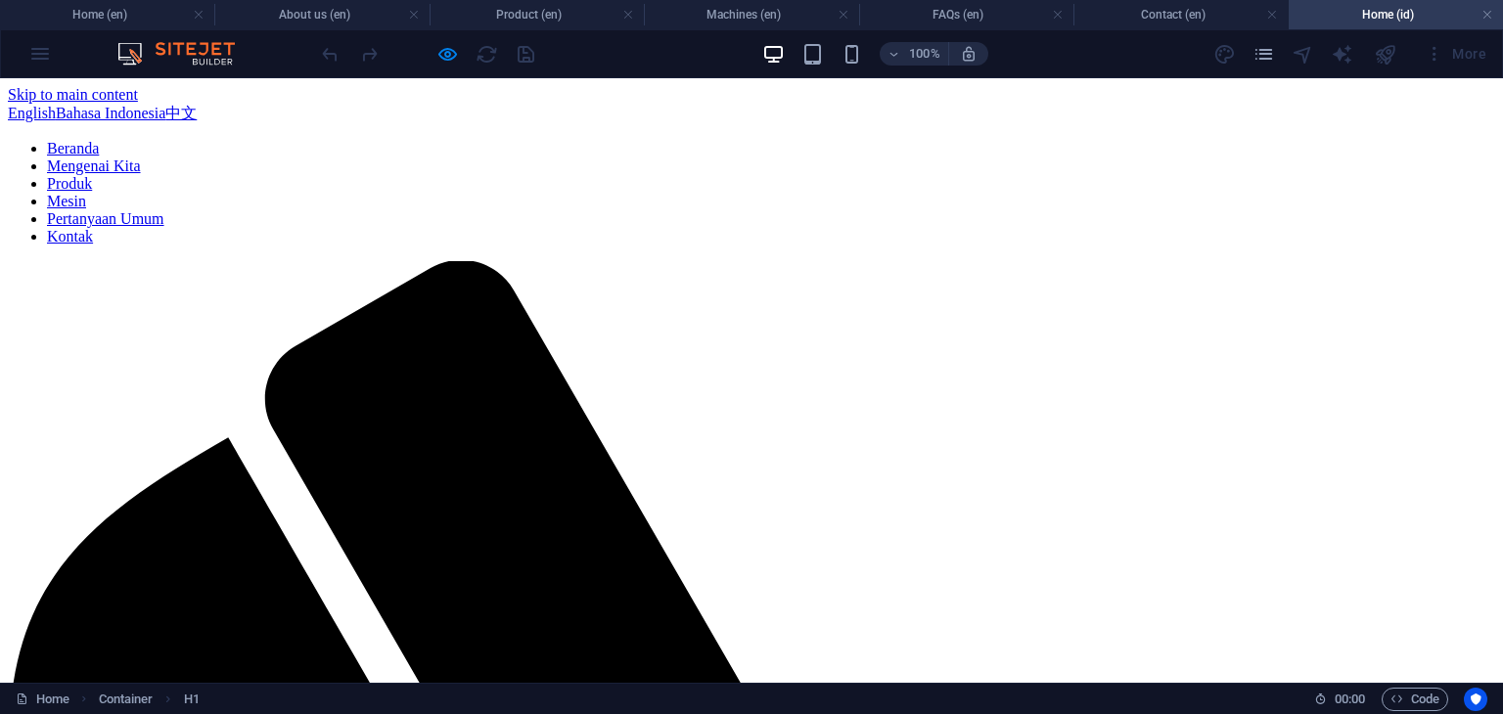
scroll to position [0, 0]
click at [1486, 15] on link at bounding box center [1487, 15] width 12 height 19
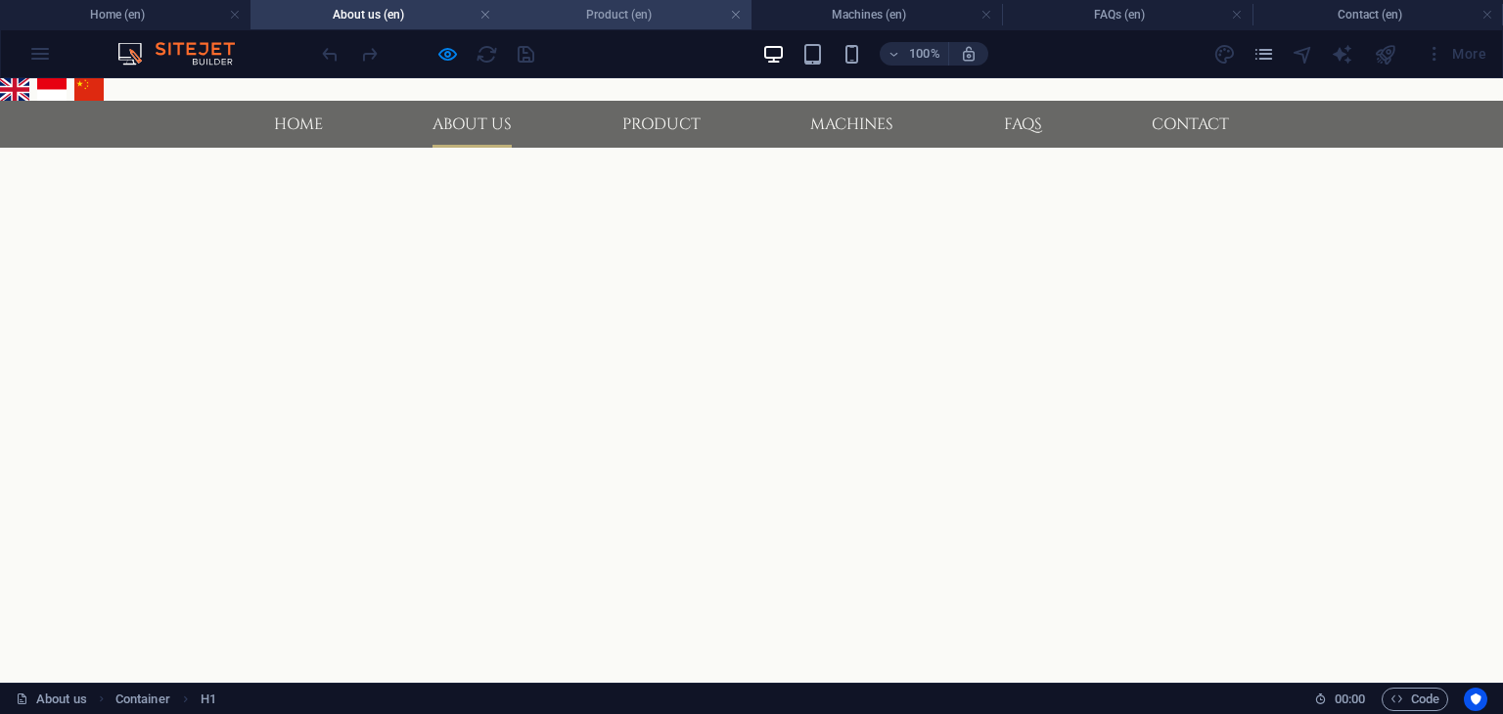
click at [647, 13] on h4 "Product (en)" at bounding box center [626, 15] width 250 height 22
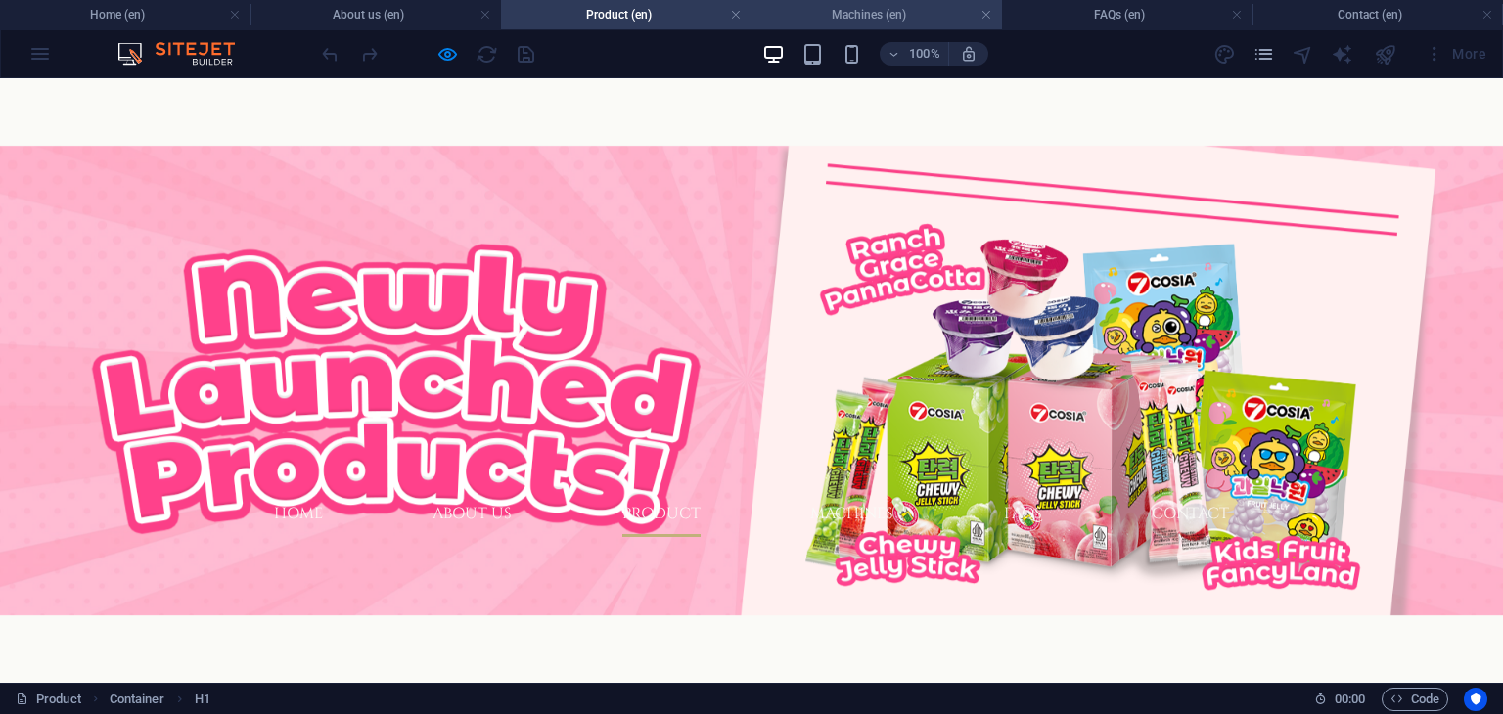
click at [887, 17] on h4 "Machines (en)" at bounding box center [876, 15] width 250 height 22
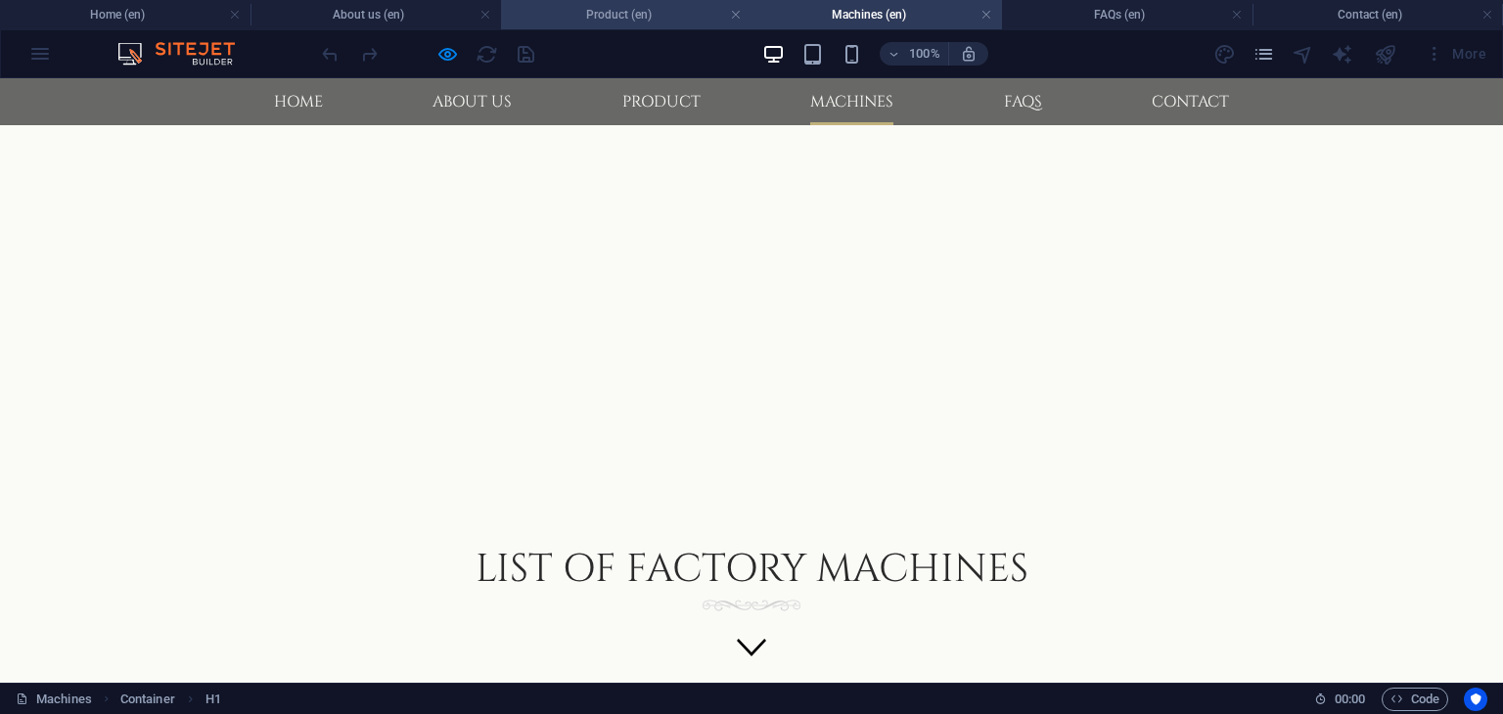
click at [645, 4] on h4 "Product (en)" at bounding box center [626, 15] width 250 height 22
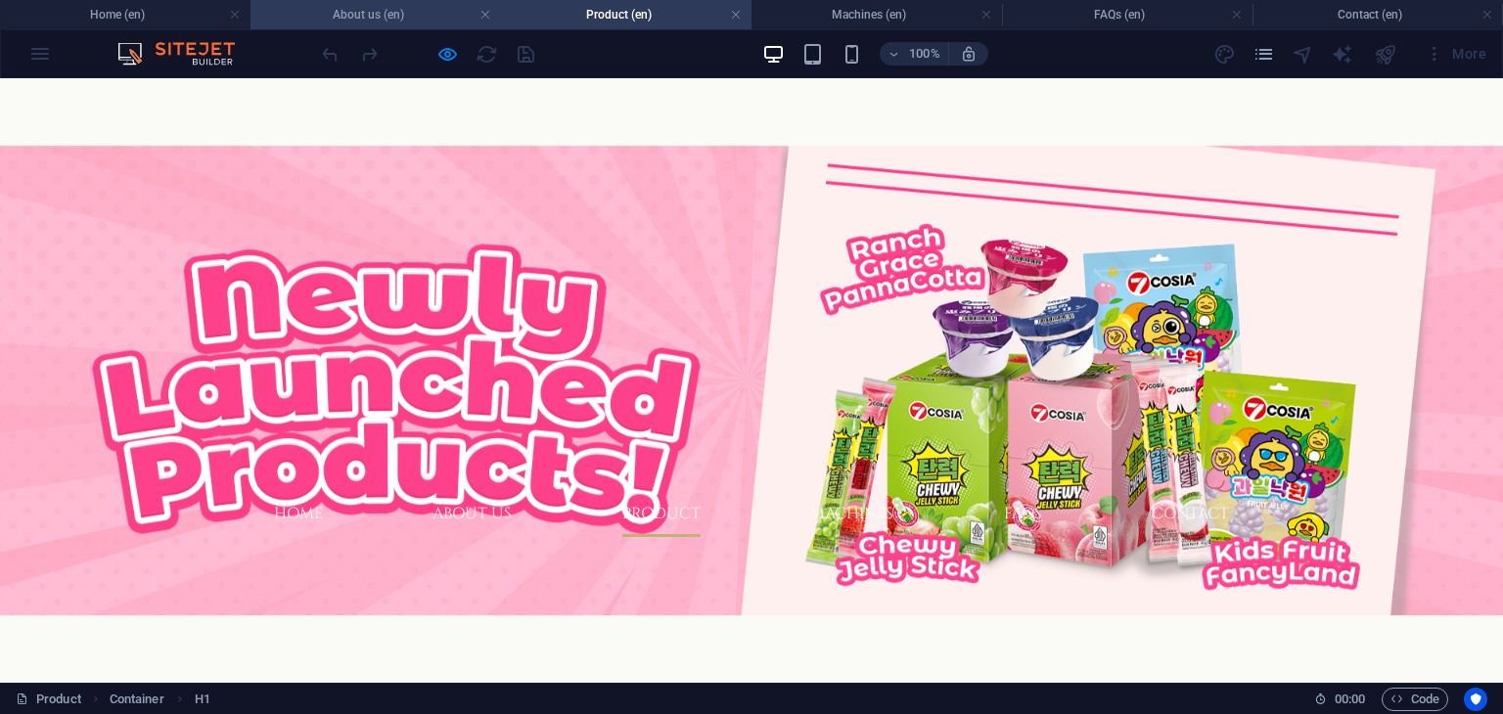
click at [384, 11] on h4 "About us (en)" at bounding box center [375, 15] width 250 height 22
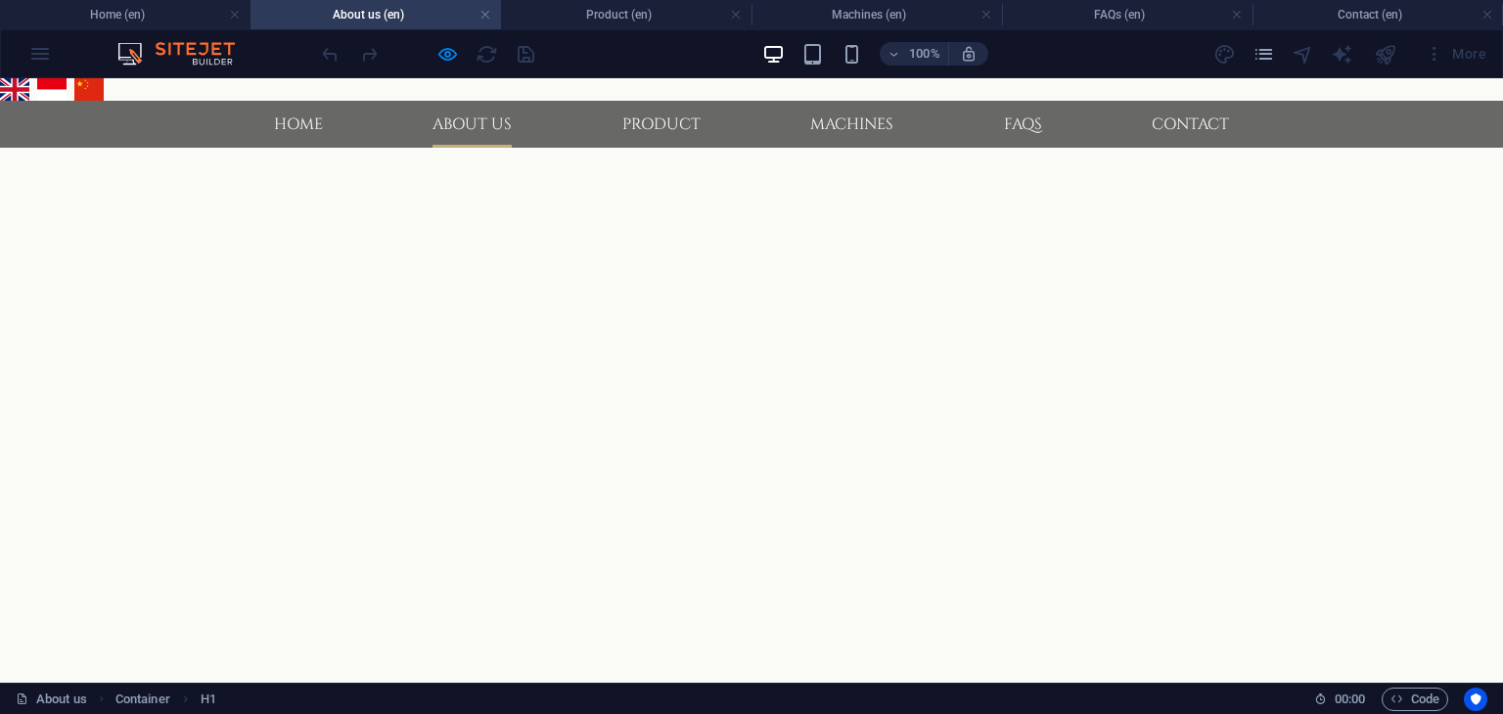
click at [91, 89] on link "中文" at bounding box center [88, 89] width 29 height 23
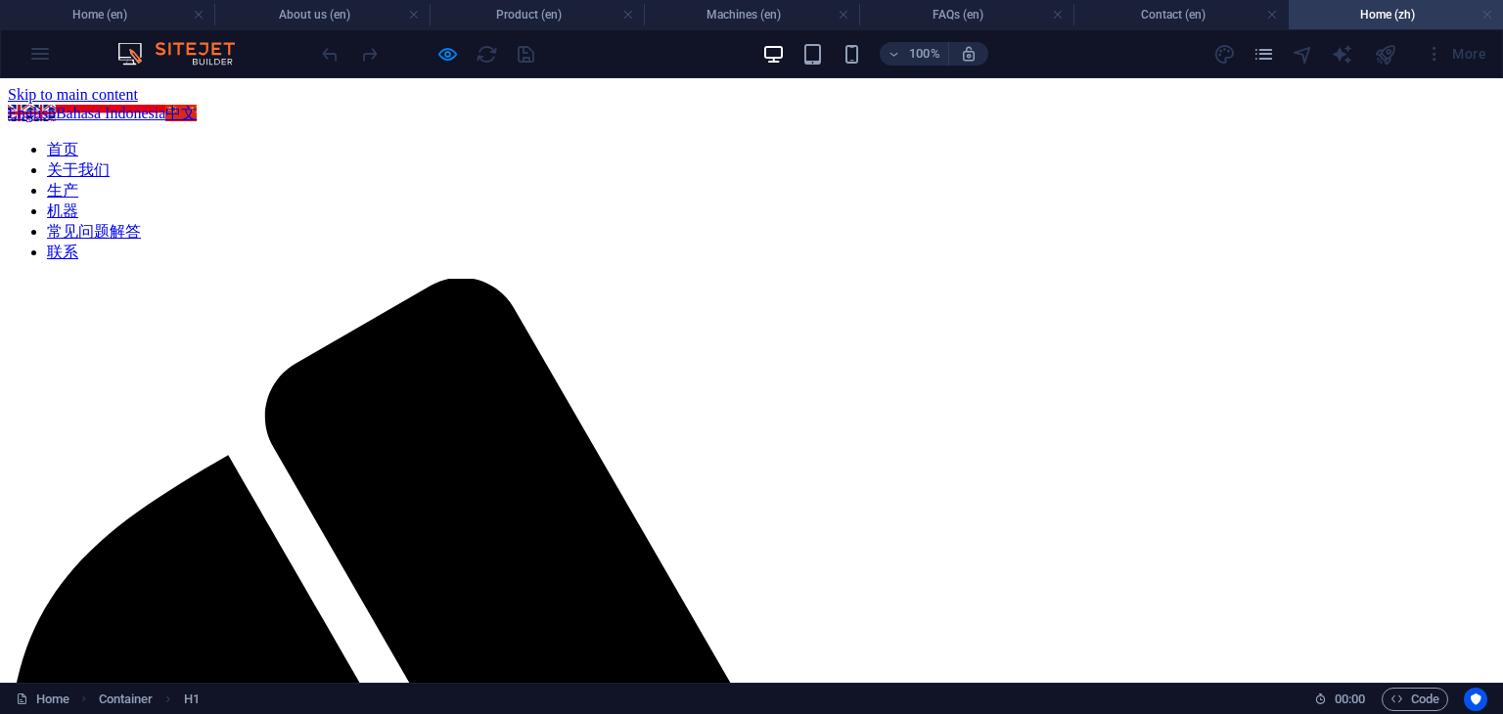
click at [1486, 17] on link at bounding box center [1487, 15] width 12 height 19
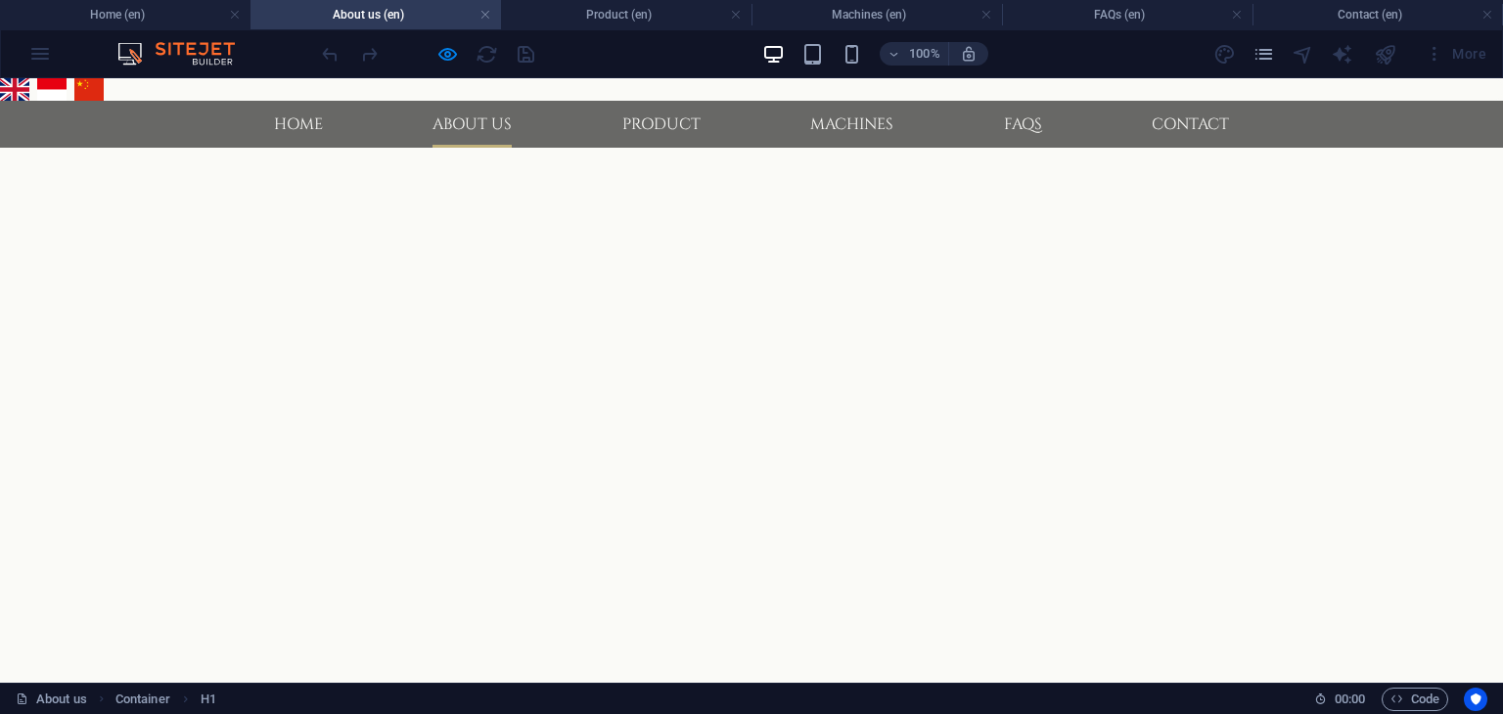
click at [166, 95] on div "English Bahasa Indonesia 中文" at bounding box center [751, 89] width 1511 height 30
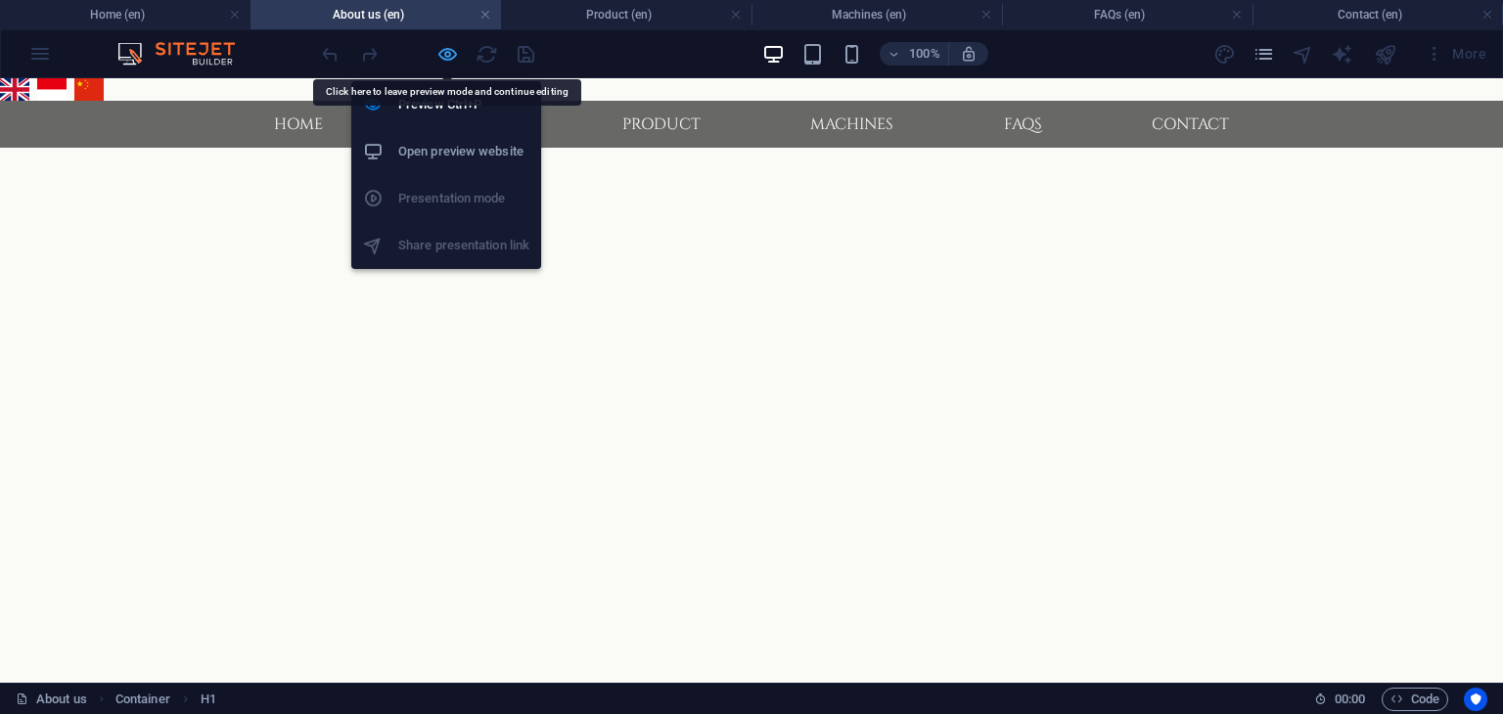
click at [442, 48] on icon "button" at bounding box center [447, 54] width 23 height 23
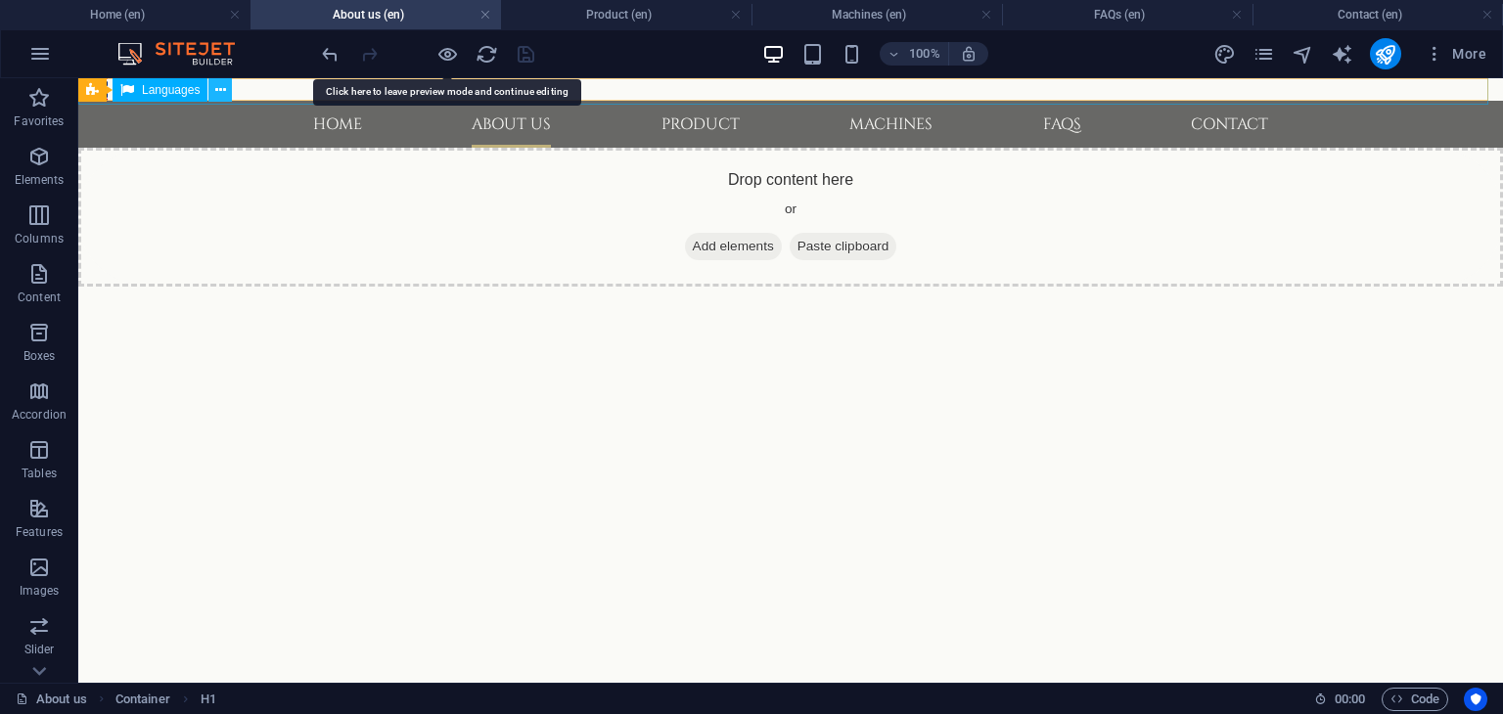
click at [217, 88] on icon at bounding box center [220, 90] width 11 height 21
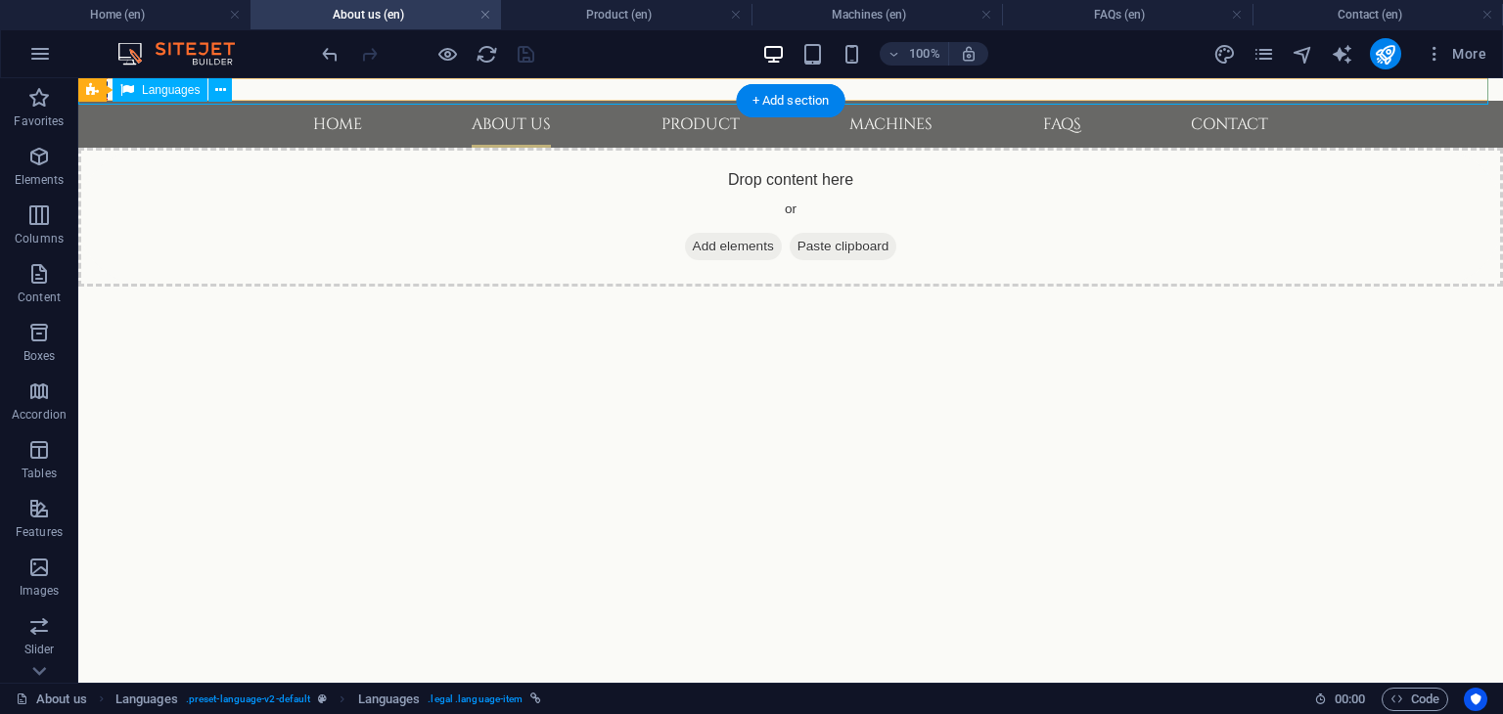
click at [545, 94] on div "English Bahasa Indonesia 中文" at bounding box center [790, 89] width 1432 height 30
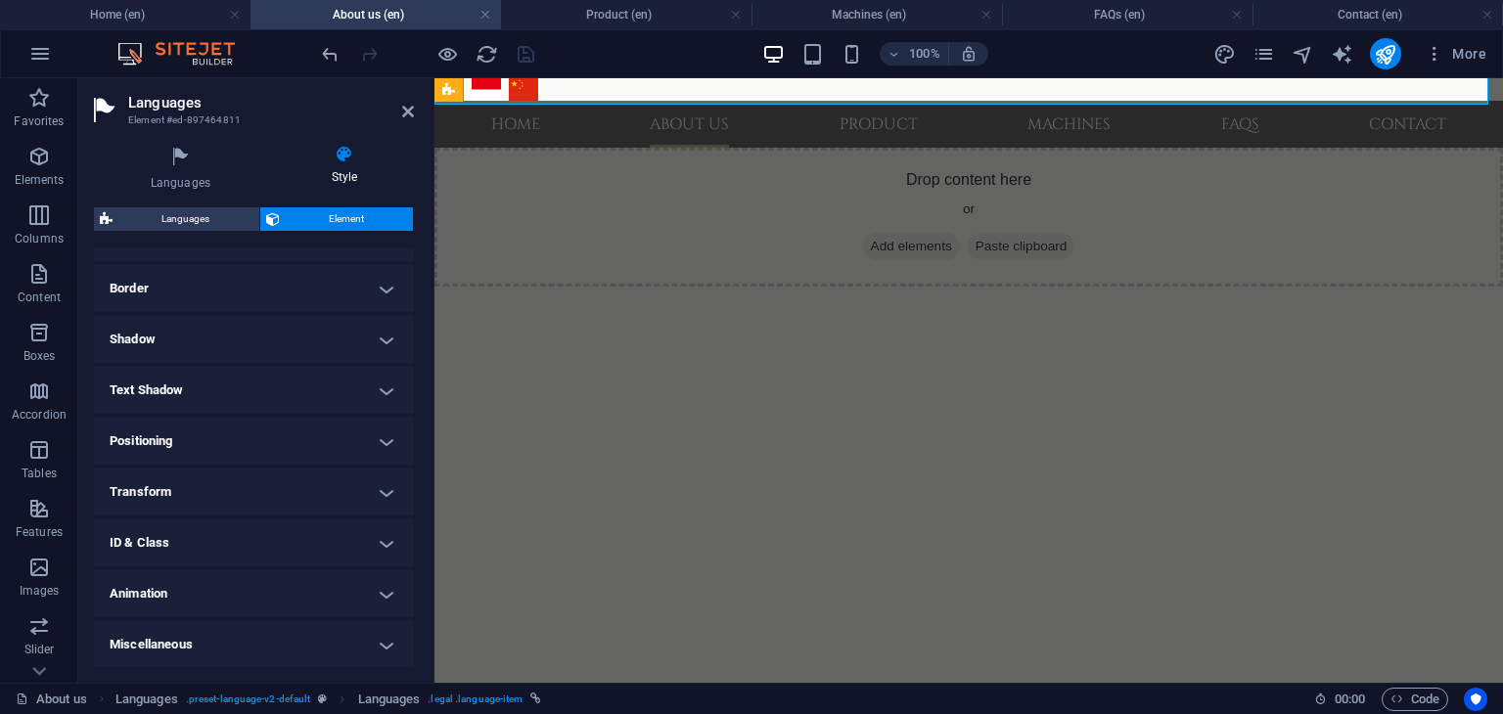
scroll to position [407, 0]
click at [364, 642] on h4 "Miscellaneous" at bounding box center [254, 643] width 320 height 47
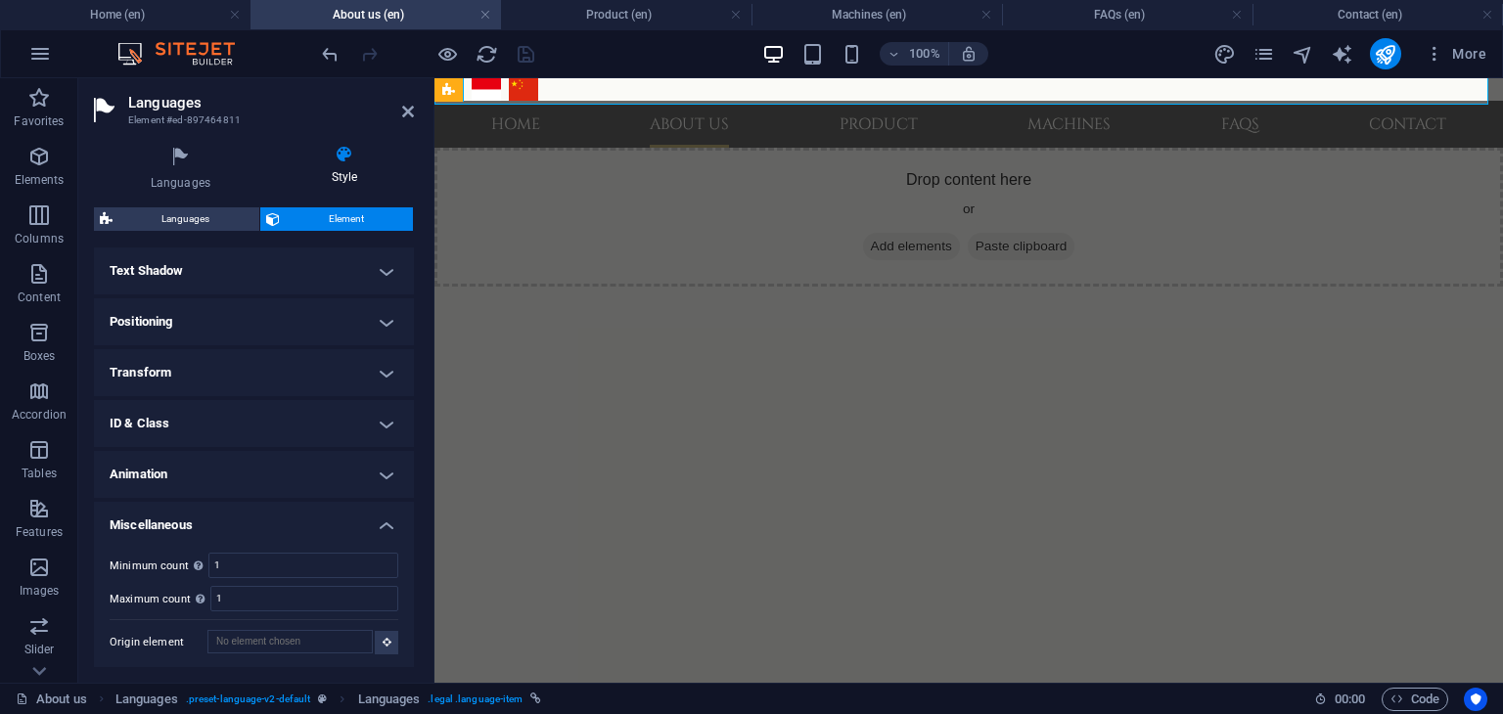
scroll to position [527, 0]
click at [339, 466] on h4 "Animation" at bounding box center [254, 472] width 320 height 47
click at [346, 427] on h4 "ID & Class" at bounding box center [254, 421] width 320 height 47
click at [346, 427] on h4 "ID & Class" at bounding box center [254, 415] width 320 height 35
click at [352, 379] on h4 "Transform" at bounding box center [254, 370] width 320 height 47
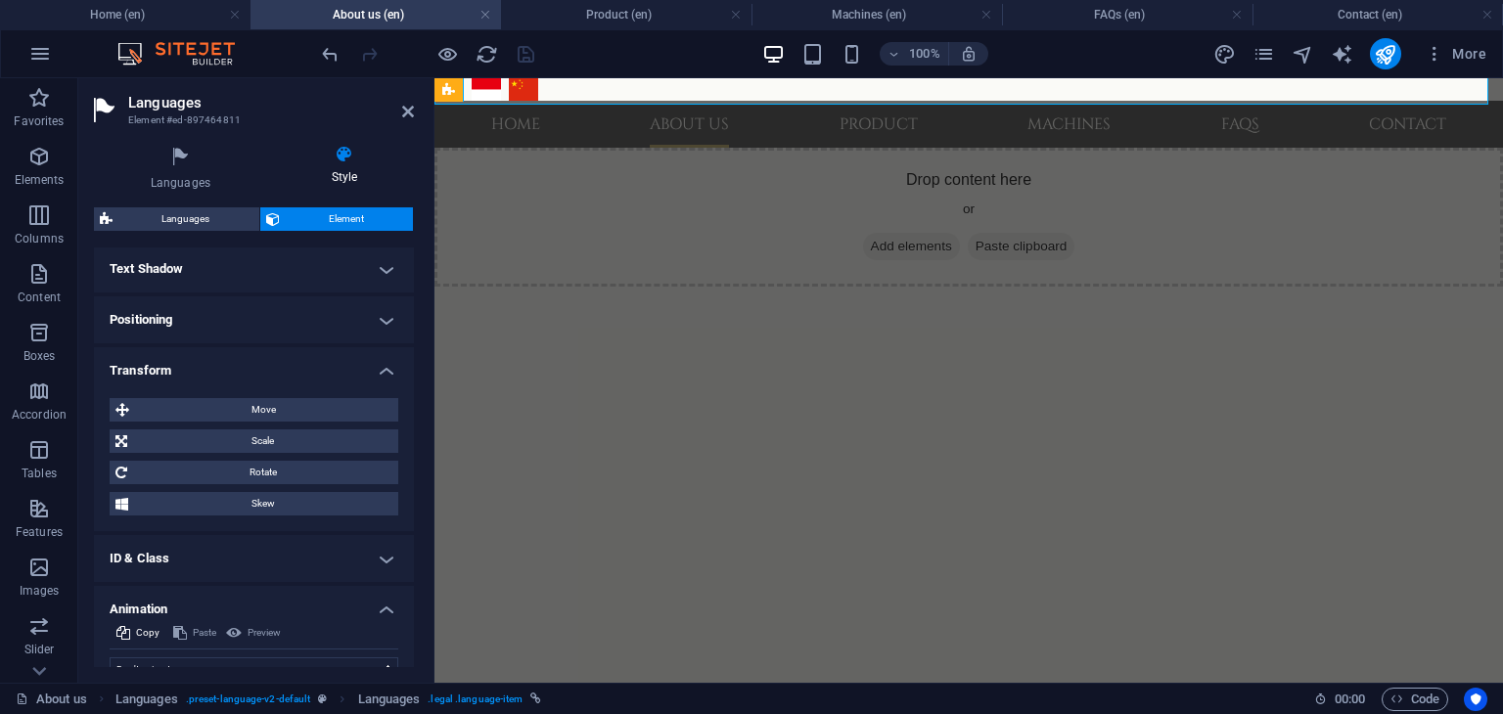
click at [360, 374] on h4 "Transform" at bounding box center [254, 364] width 320 height 35
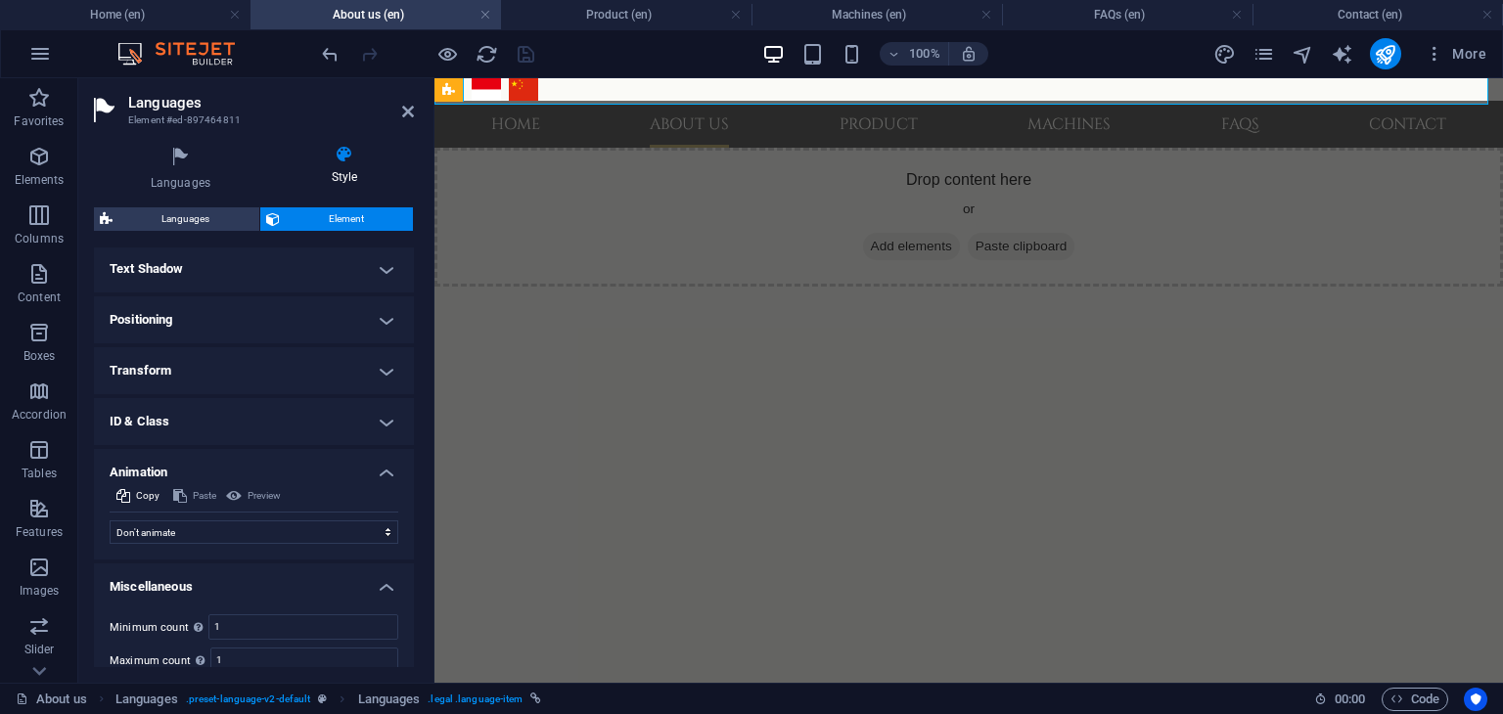
click at [356, 313] on h4 "Positioning" at bounding box center [254, 319] width 320 height 47
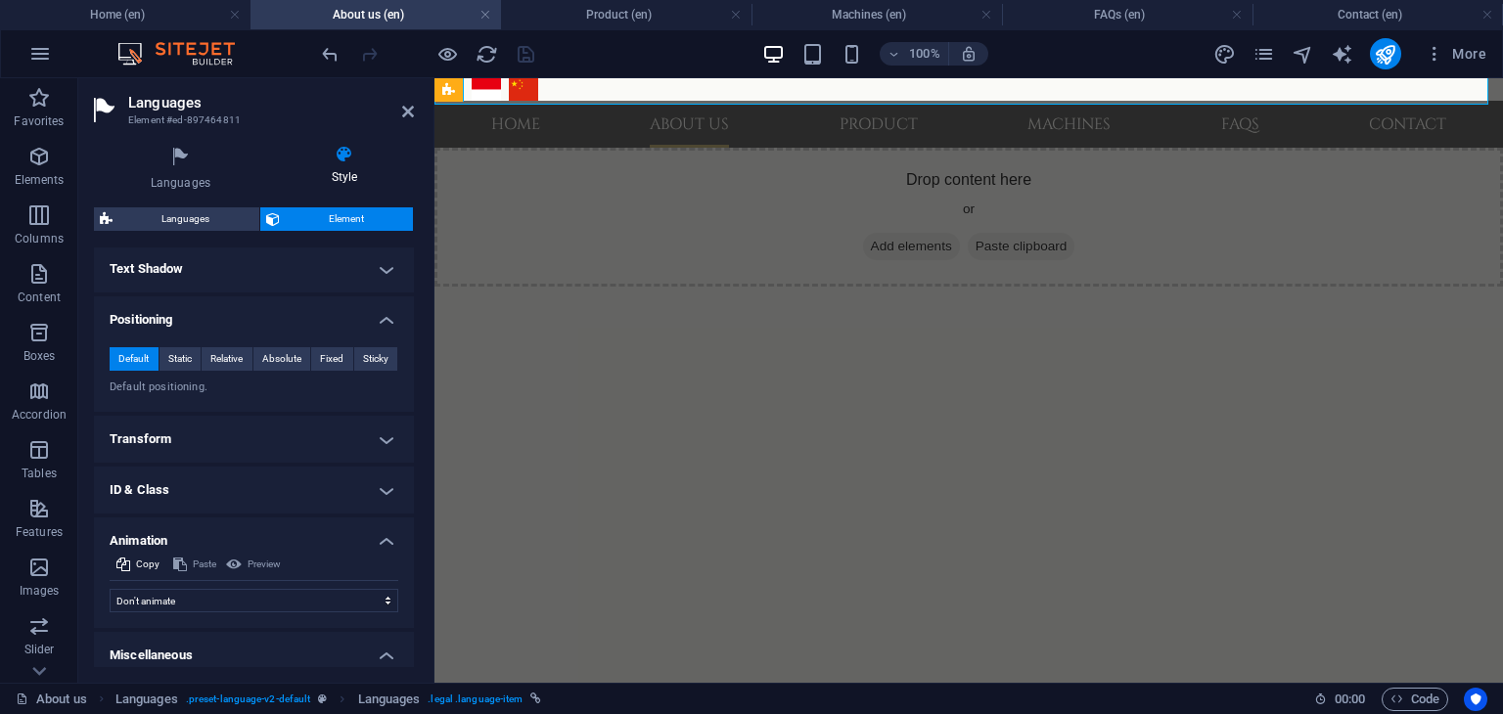
click at [356, 313] on h4 "Positioning" at bounding box center [254, 313] width 320 height 35
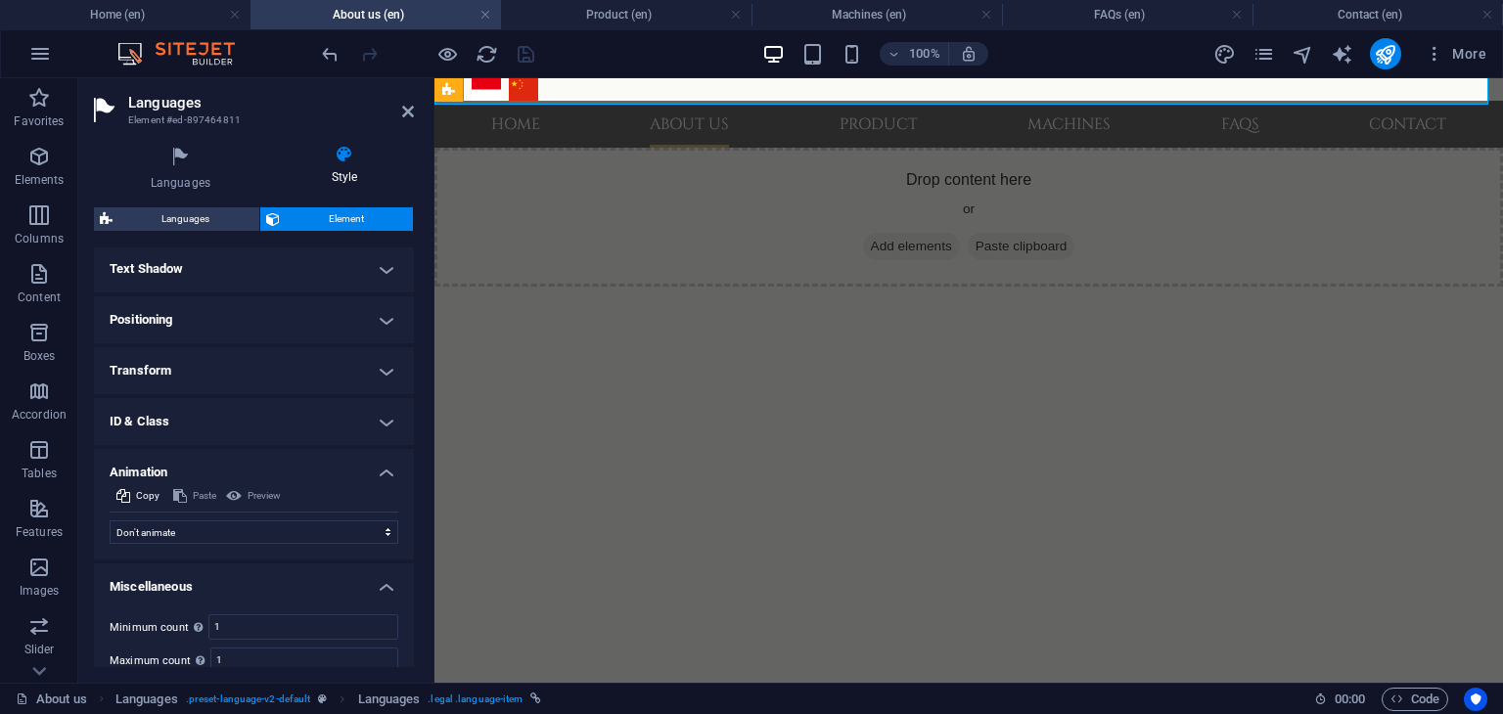
click at [352, 273] on h4 "Text Shadow" at bounding box center [254, 269] width 320 height 47
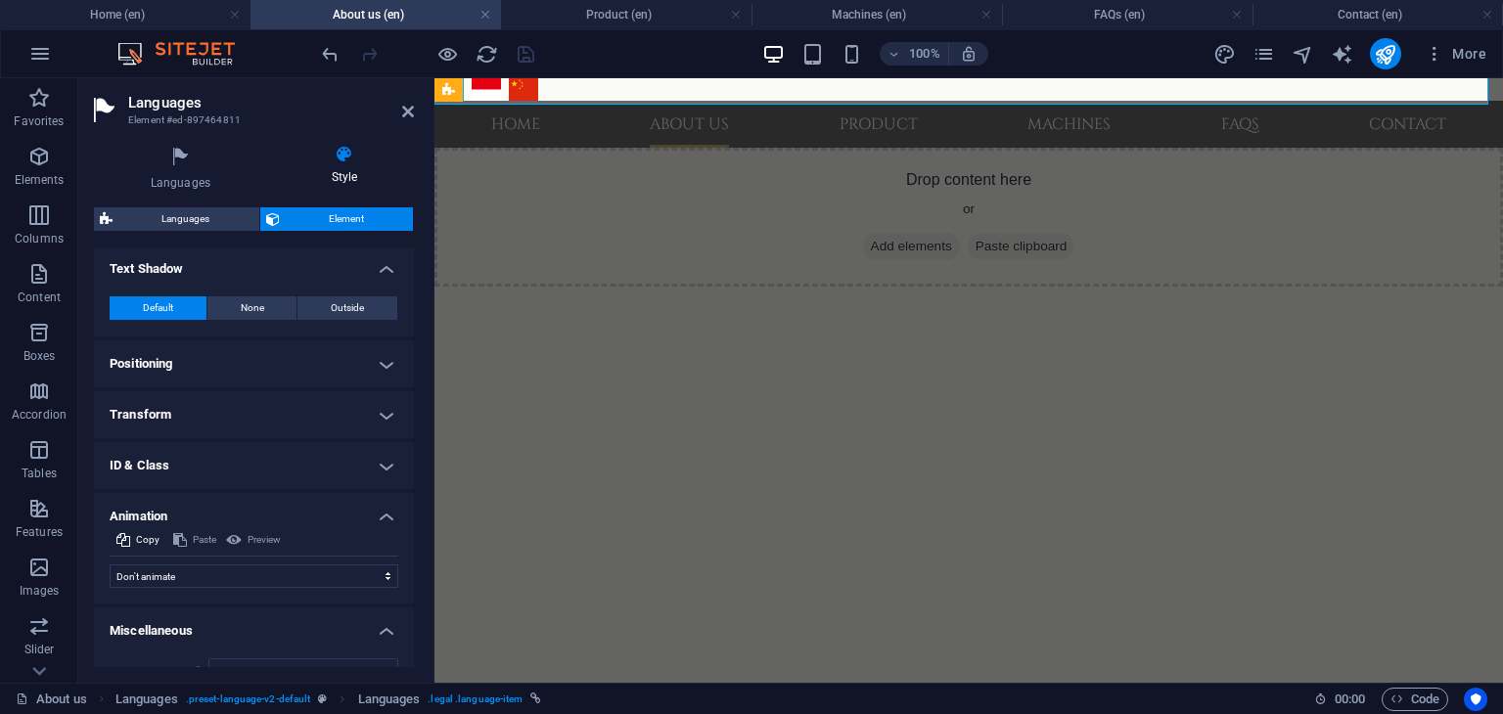
click at [352, 273] on h4 "Text Shadow" at bounding box center [254, 263] width 320 height 35
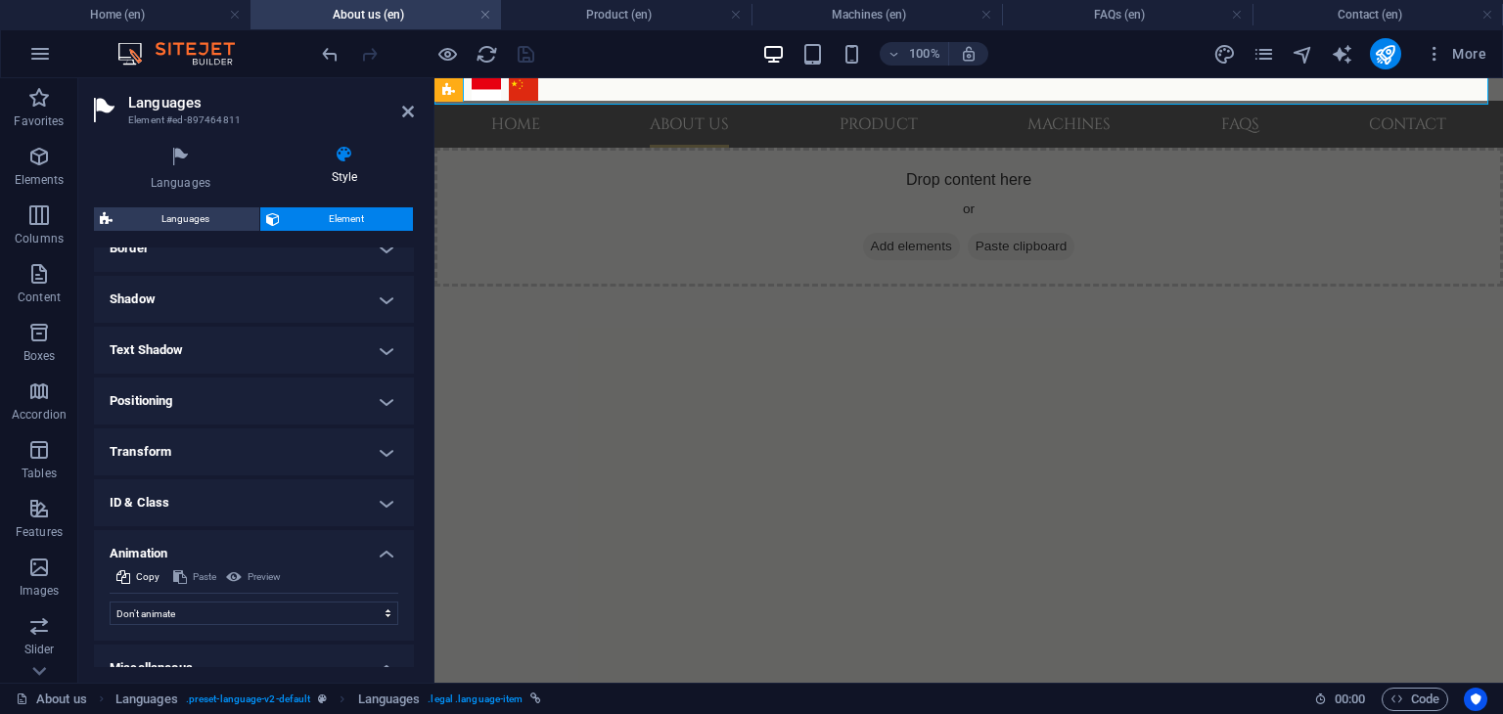
scroll to position [332, 0]
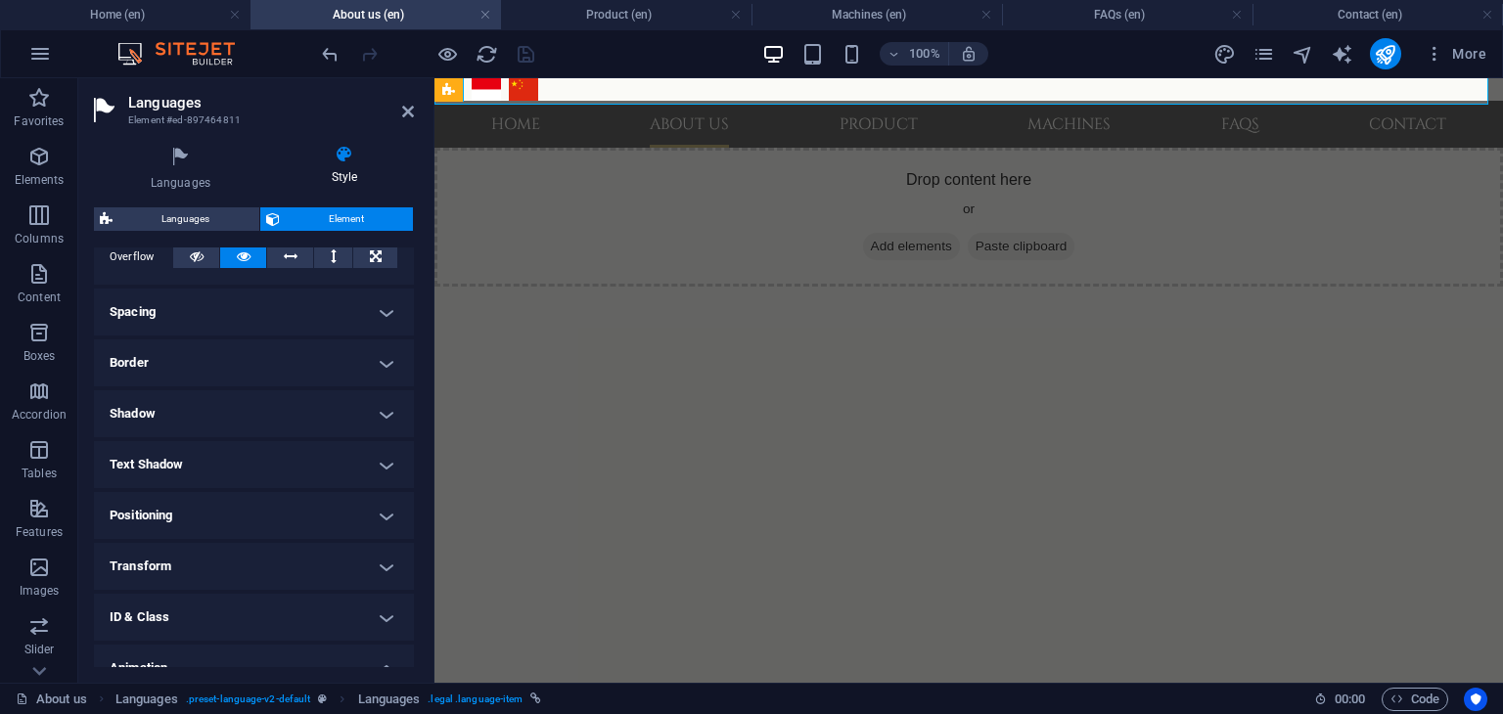
click at [318, 371] on h4 "Border" at bounding box center [254, 363] width 320 height 47
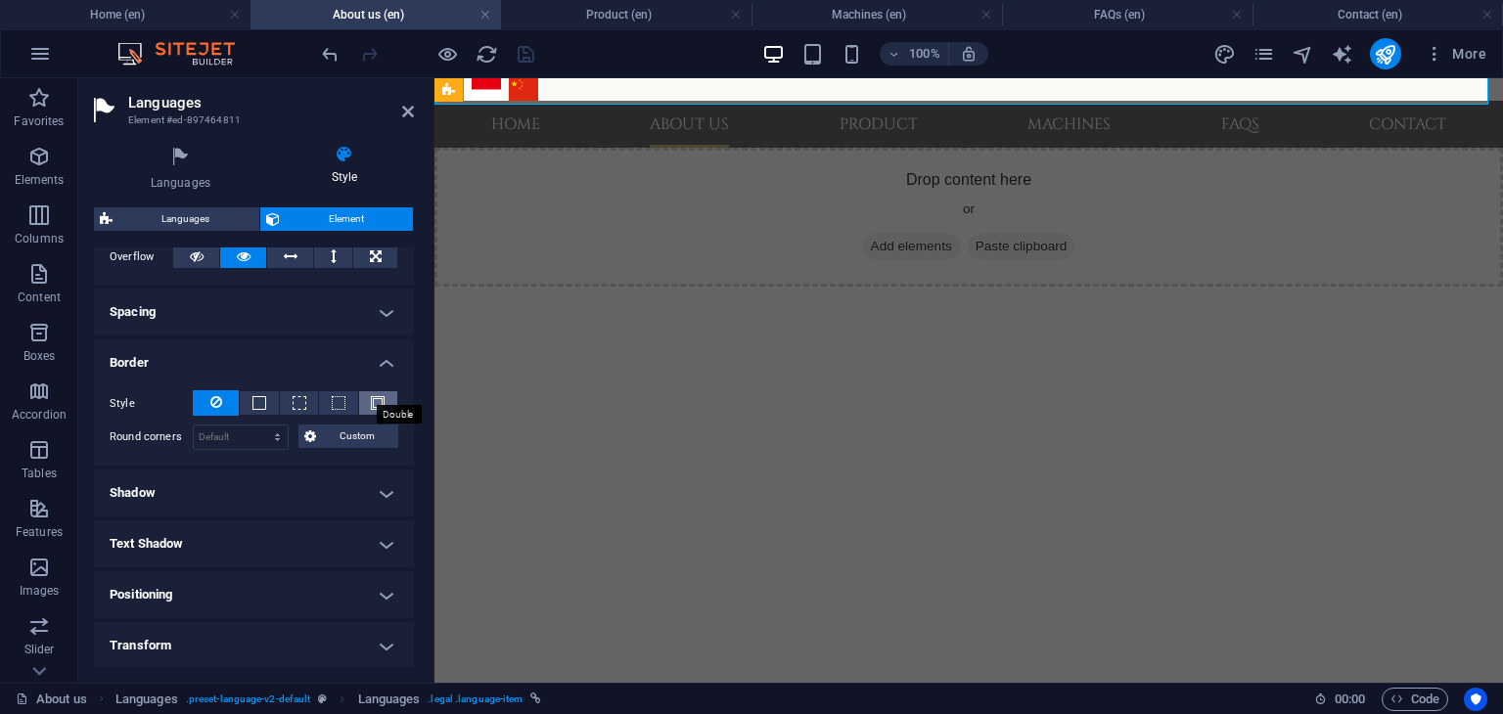
click at [371, 400] on span at bounding box center [378, 403] width 14 height 14
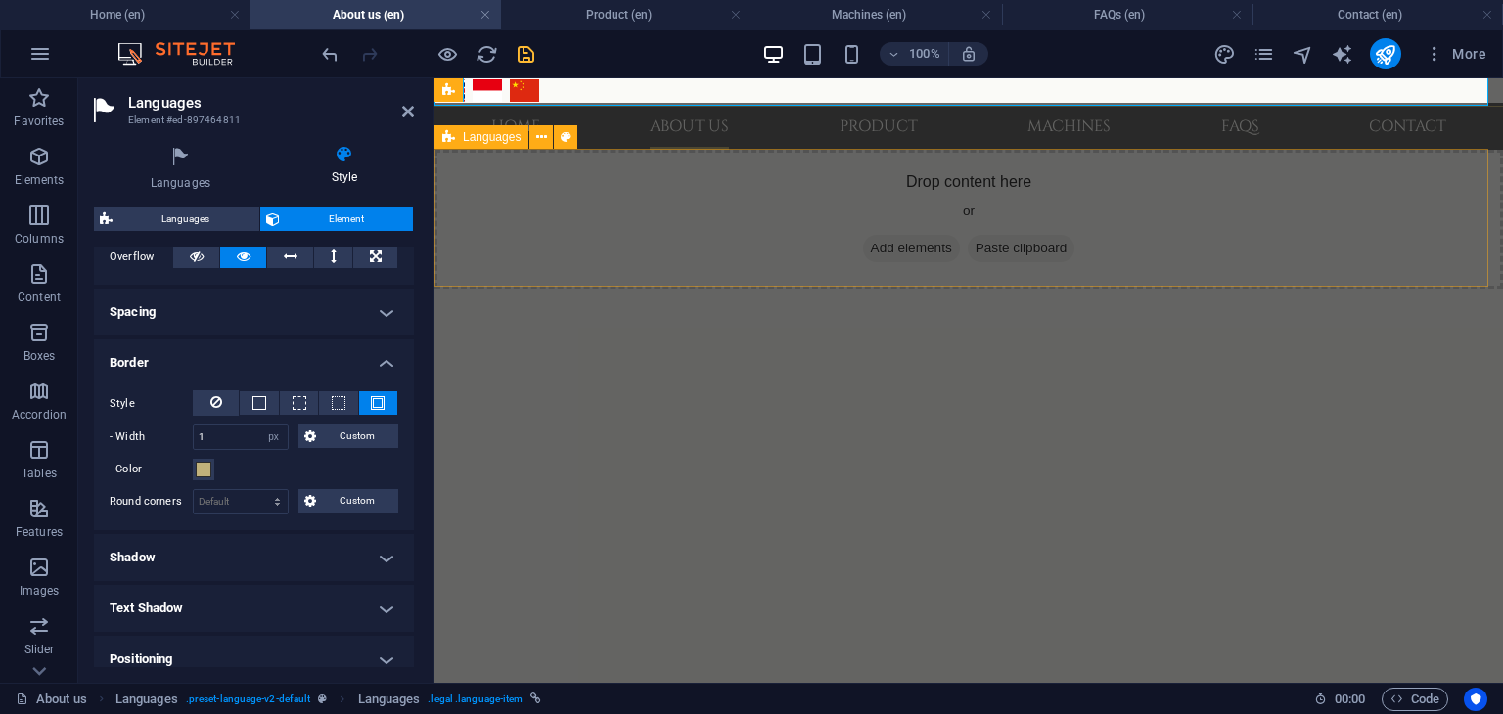
click at [482, 210] on div "Drop content here or Add elements Paste clipboard" at bounding box center [968, 219] width 1068 height 139
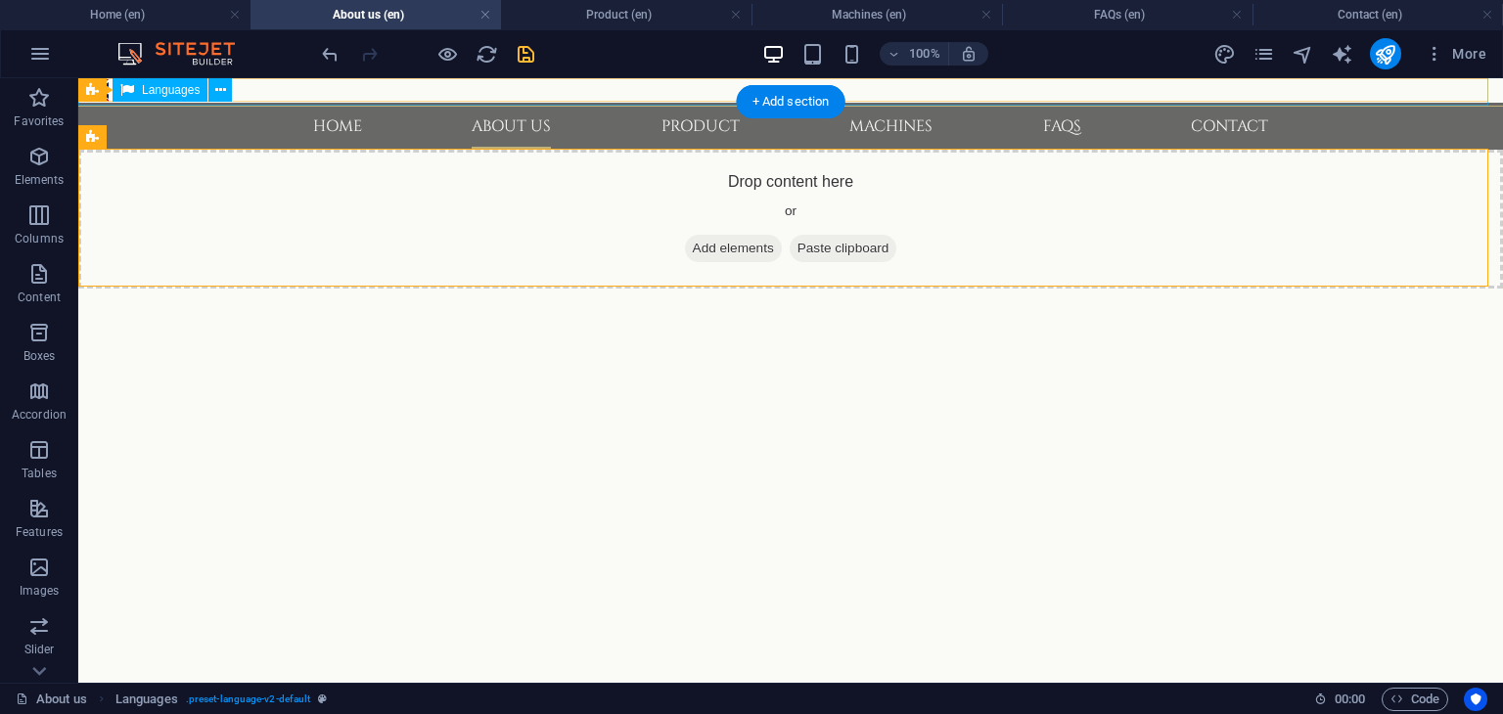
click at [294, 83] on div "English Bahasa Indonesia 中文" at bounding box center [790, 90] width 1432 height 32
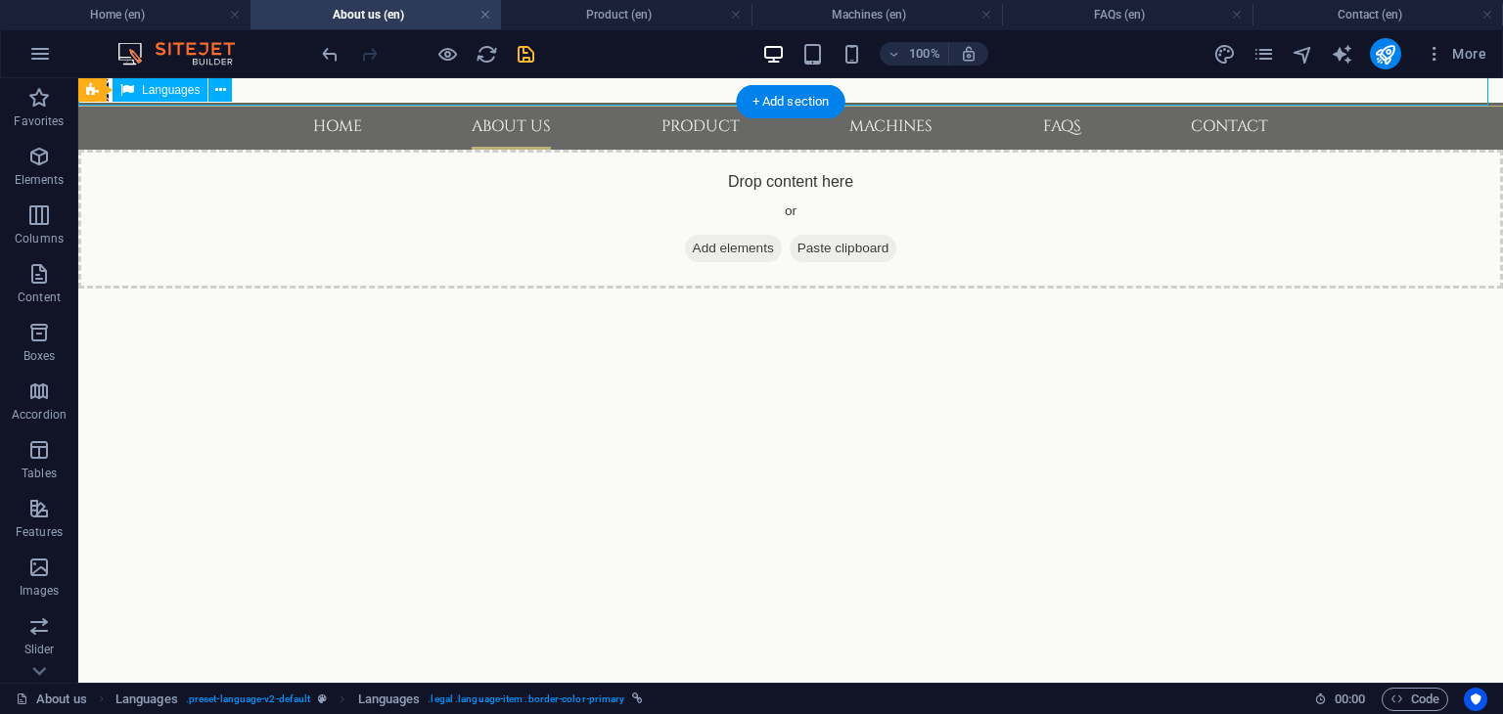
click at [294, 83] on div "English Bahasa Indonesia 中文" at bounding box center [790, 90] width 1432 height 32
select select "px"
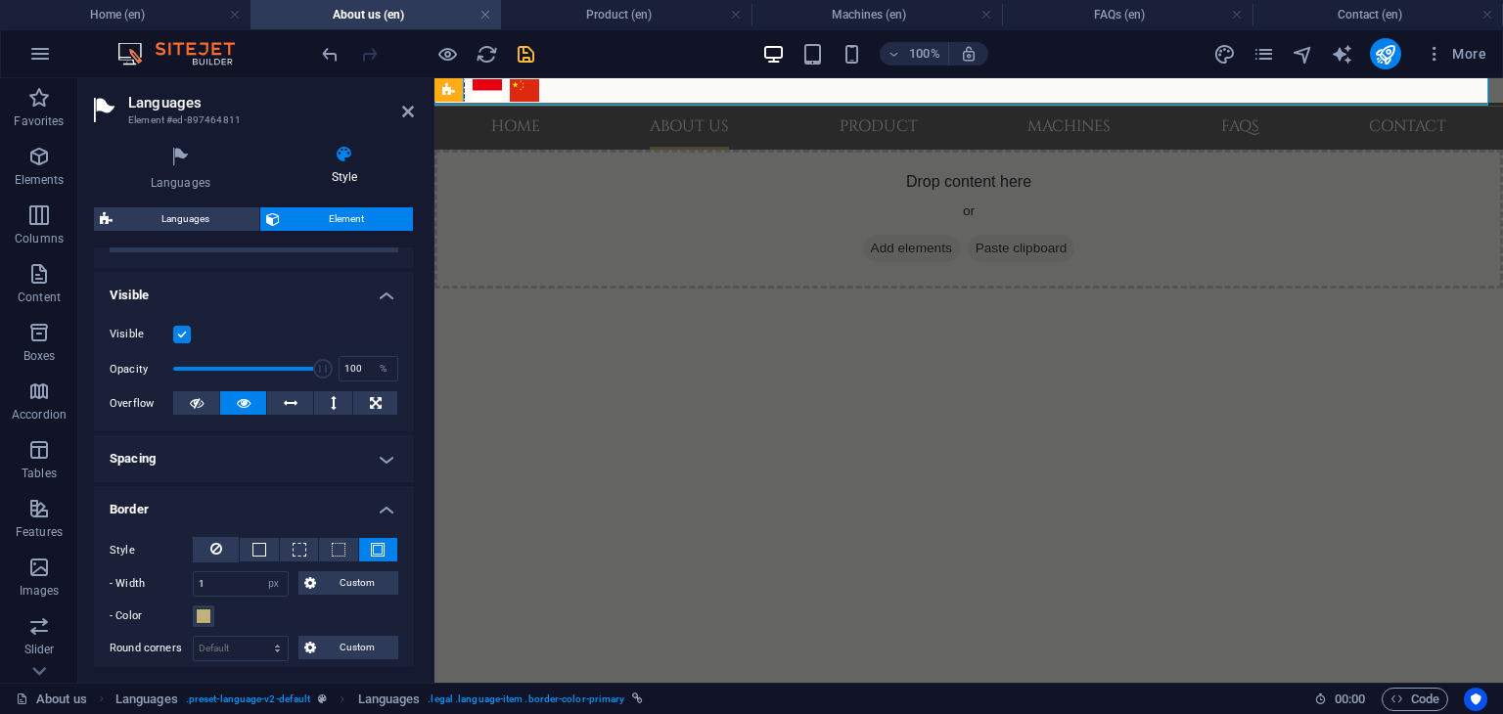
scroll to position [294, 0]
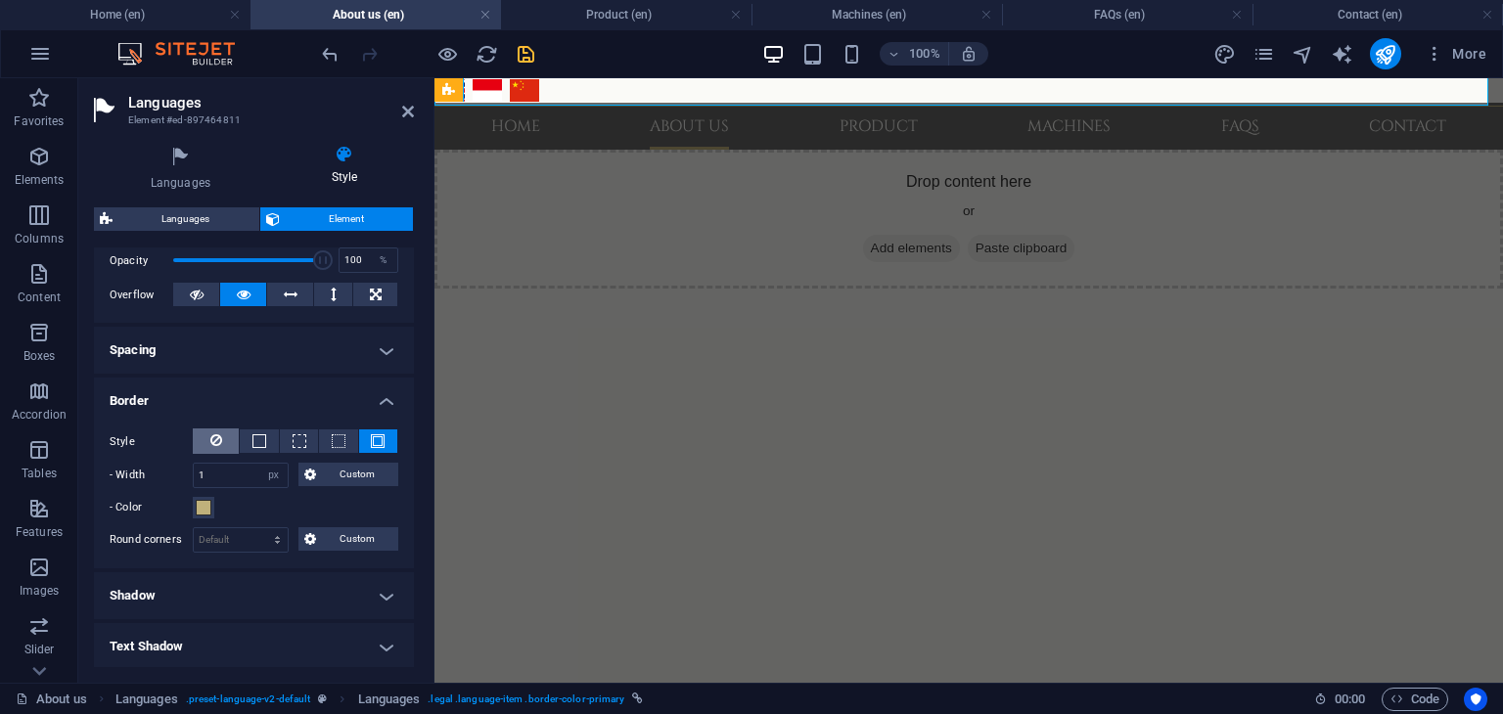
click at [214, 439] on icon at bounding box center [216, 440] width 12 height 23
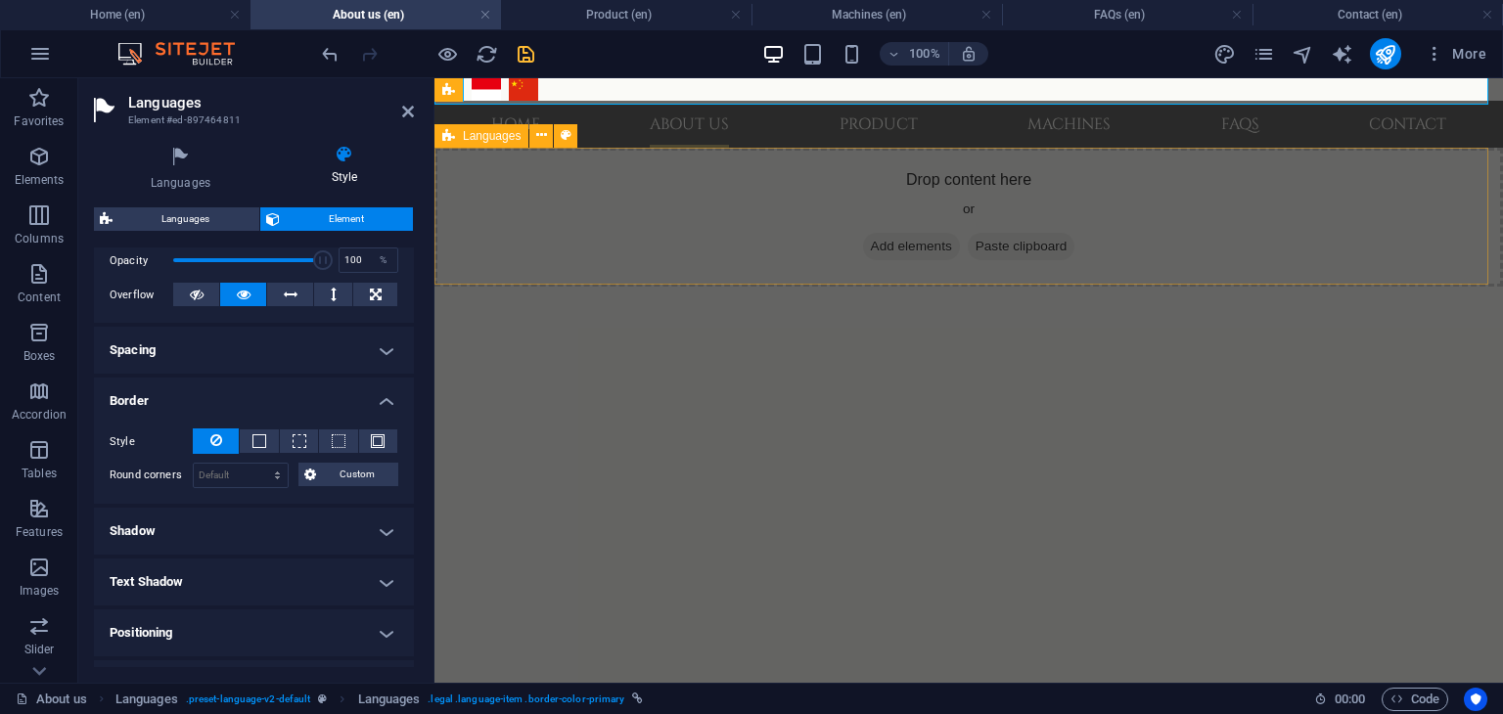
click at [494, 196] on div "Drop content here or Add elements Paste clipboard" at bounding box center [968, 217] width 1068 height 139
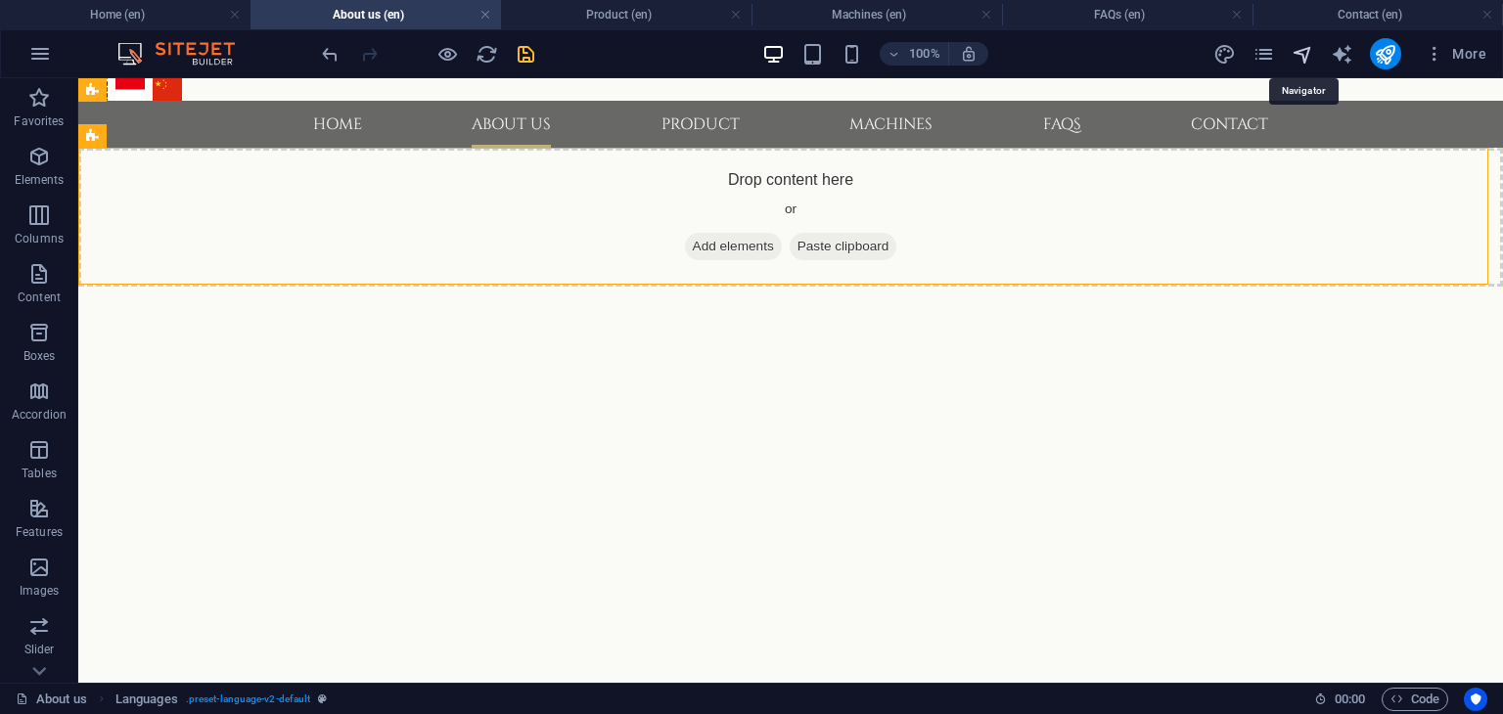
click at [1305, 53] on icon "navigator" at bounding box center [1303, 54] width 23 height 23
select select "16215575-en"
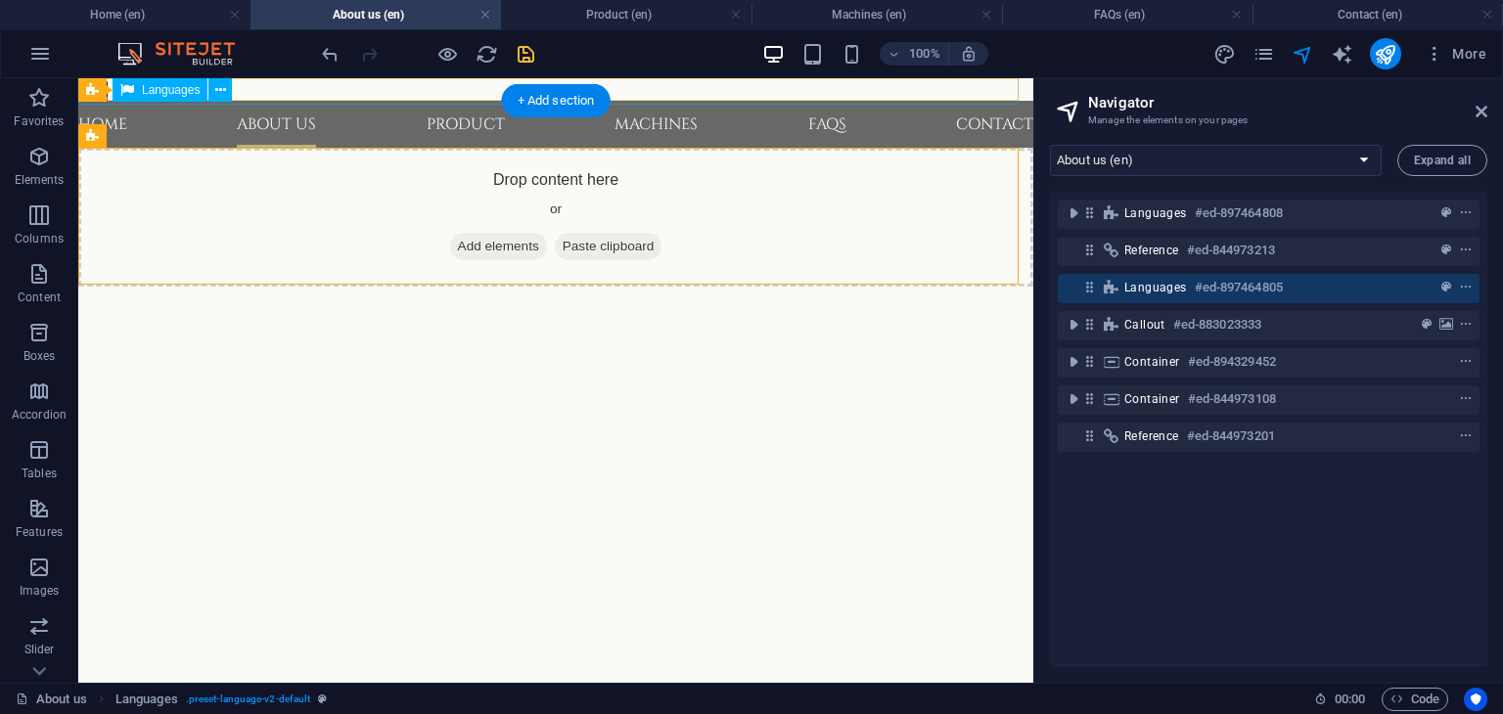
click at [471, 85] on div "English Bahasa Indonesia 中文" at bounding box center [555, 89] width 963 height 30
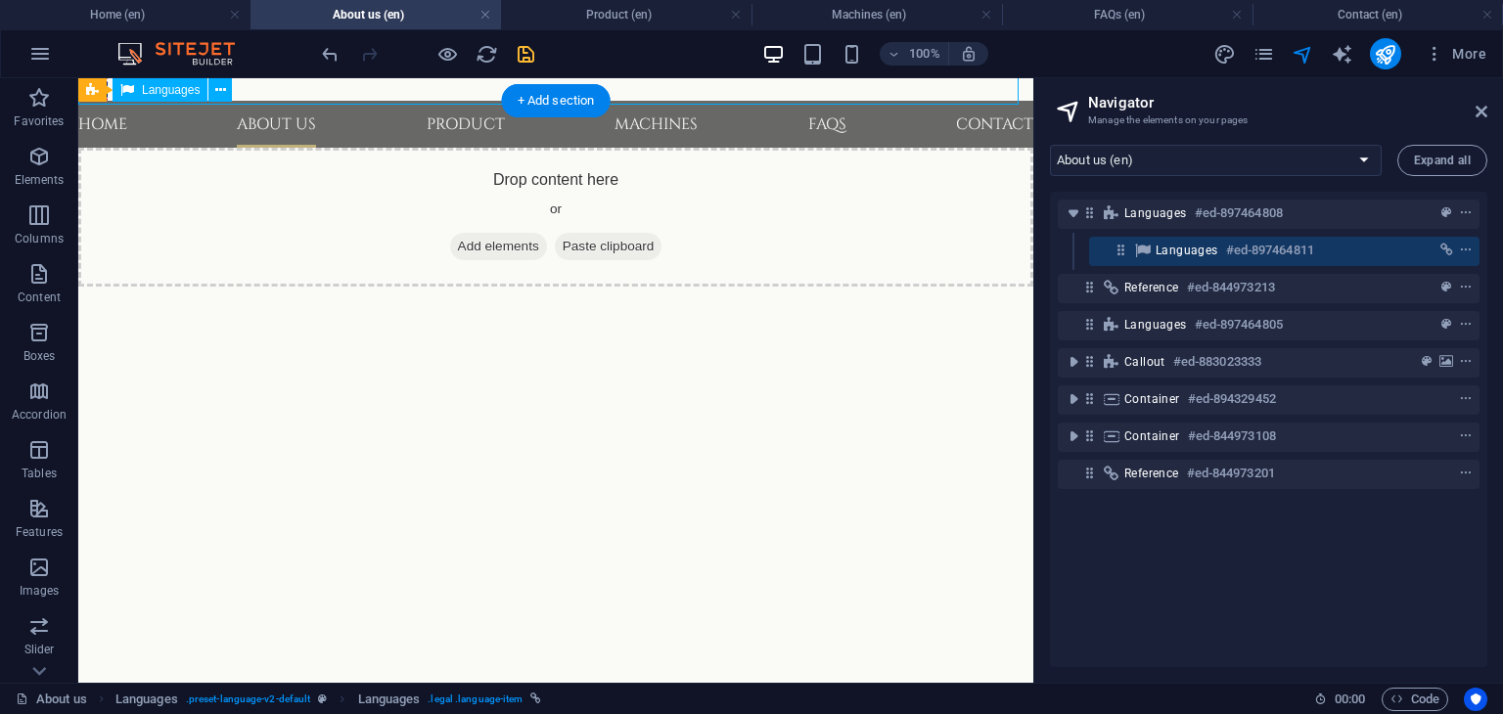
click at [451, 87] on div "English Bahasa Indonesia 中文" at bounding box center [555, 89] width 963 height 30
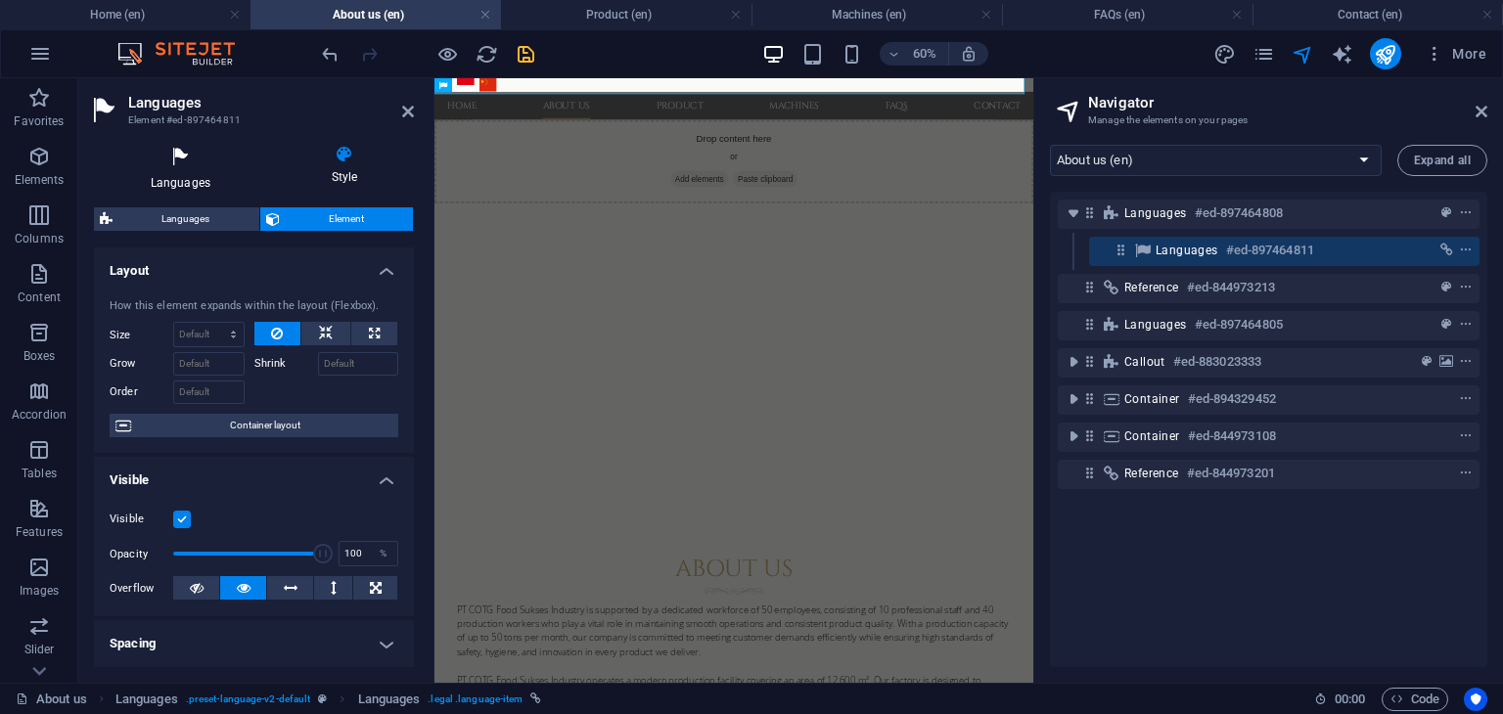
click at [196, 169] on icon at bounding box center [180, 157] width 173 height 25
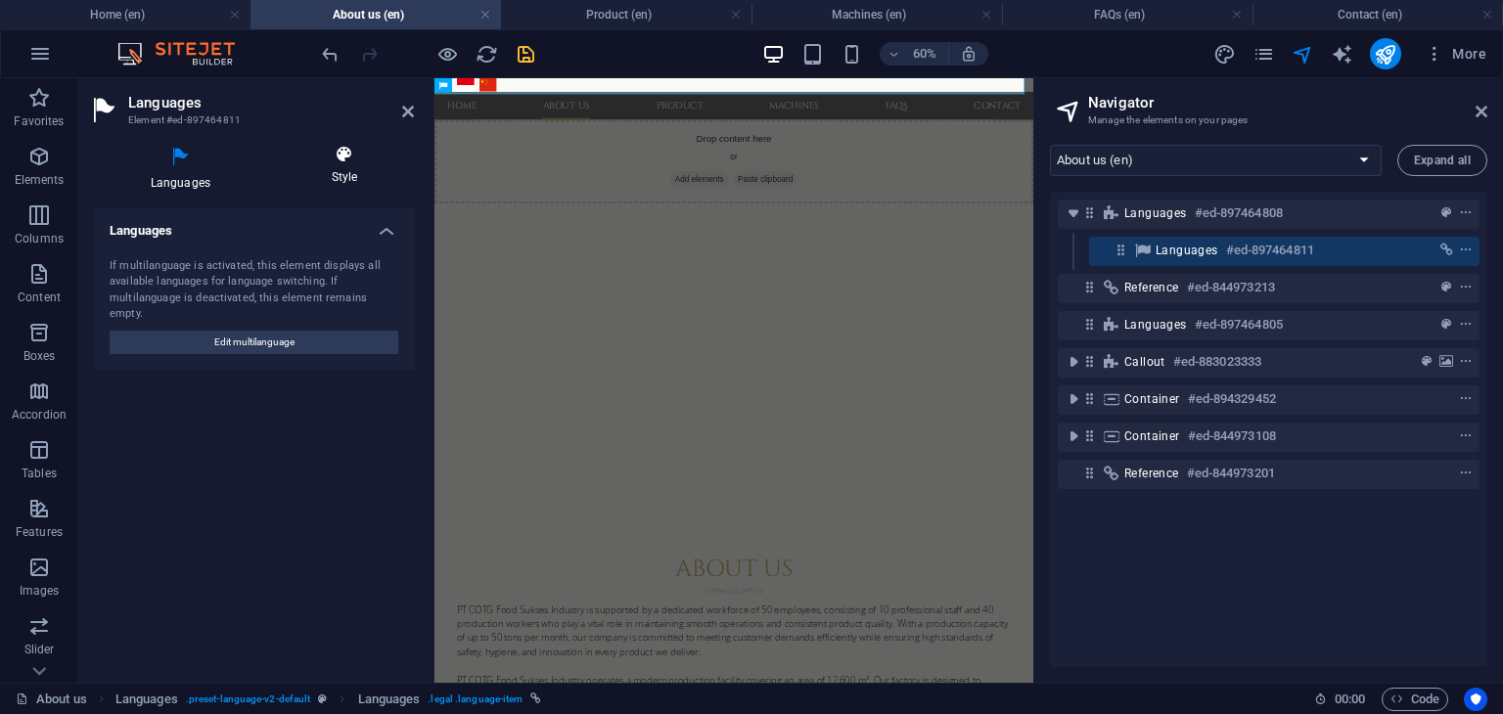
click at [338, 181] on h4 "Style" at bounding box center [344, 165] width 139 height 41
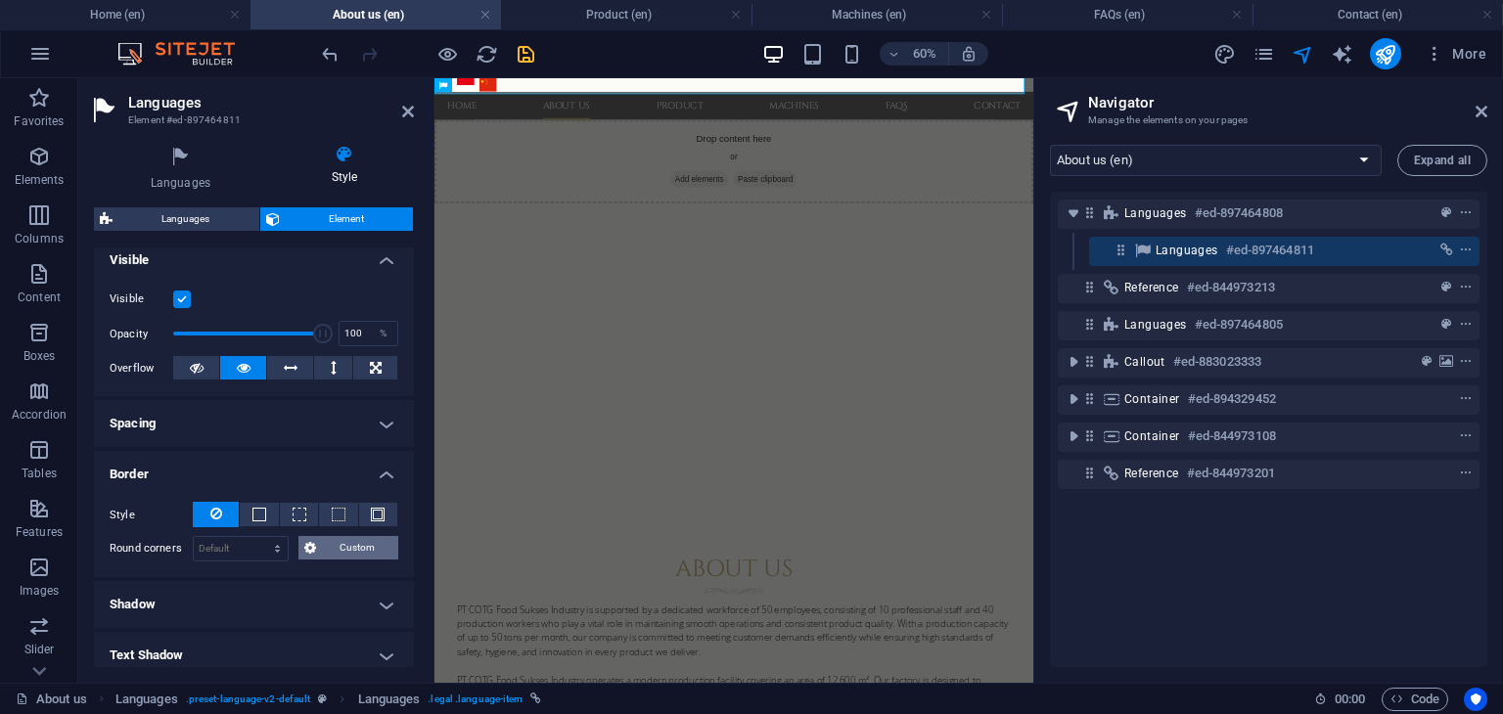
scroll to position [98, 0]
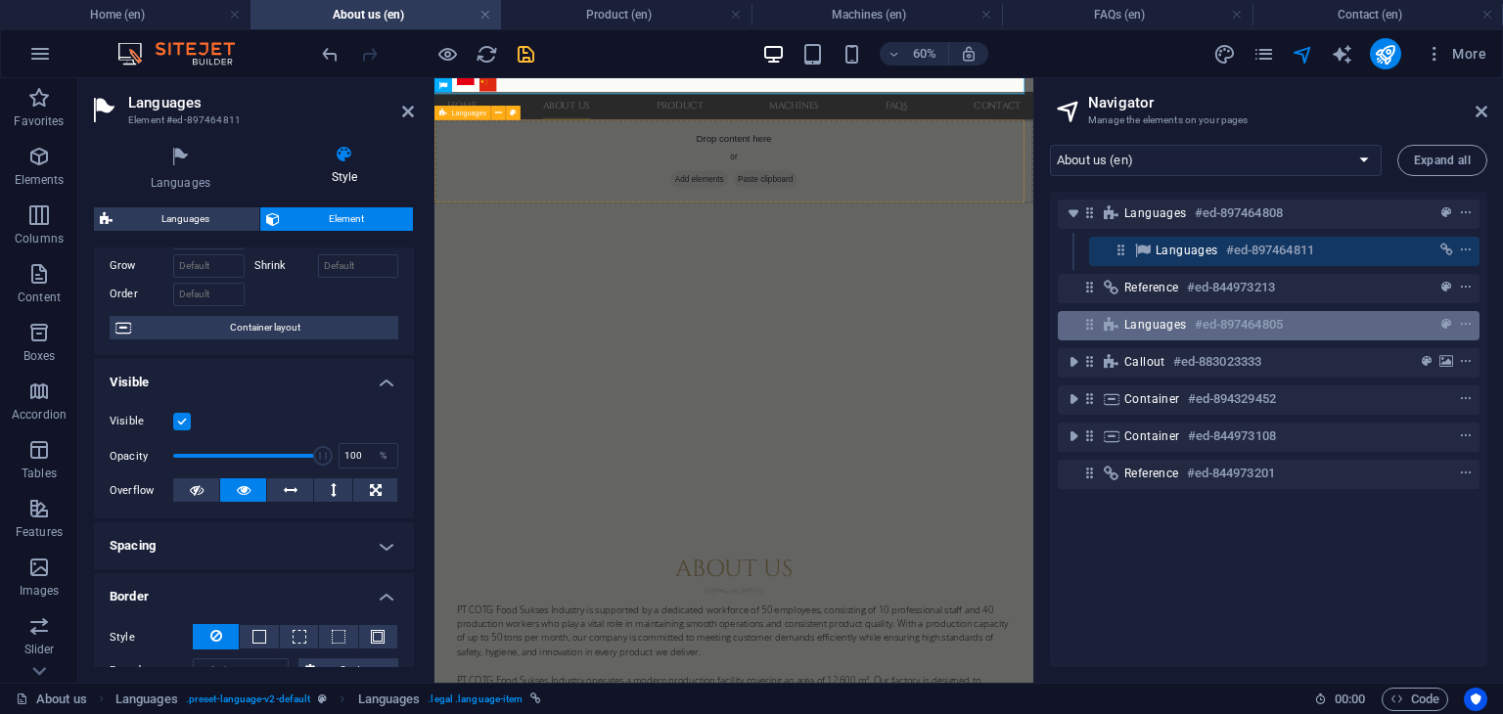
click at [1294, 324] on div "Languages #ed-897464805" at bounding box center [1252, 324] width 257 height 23
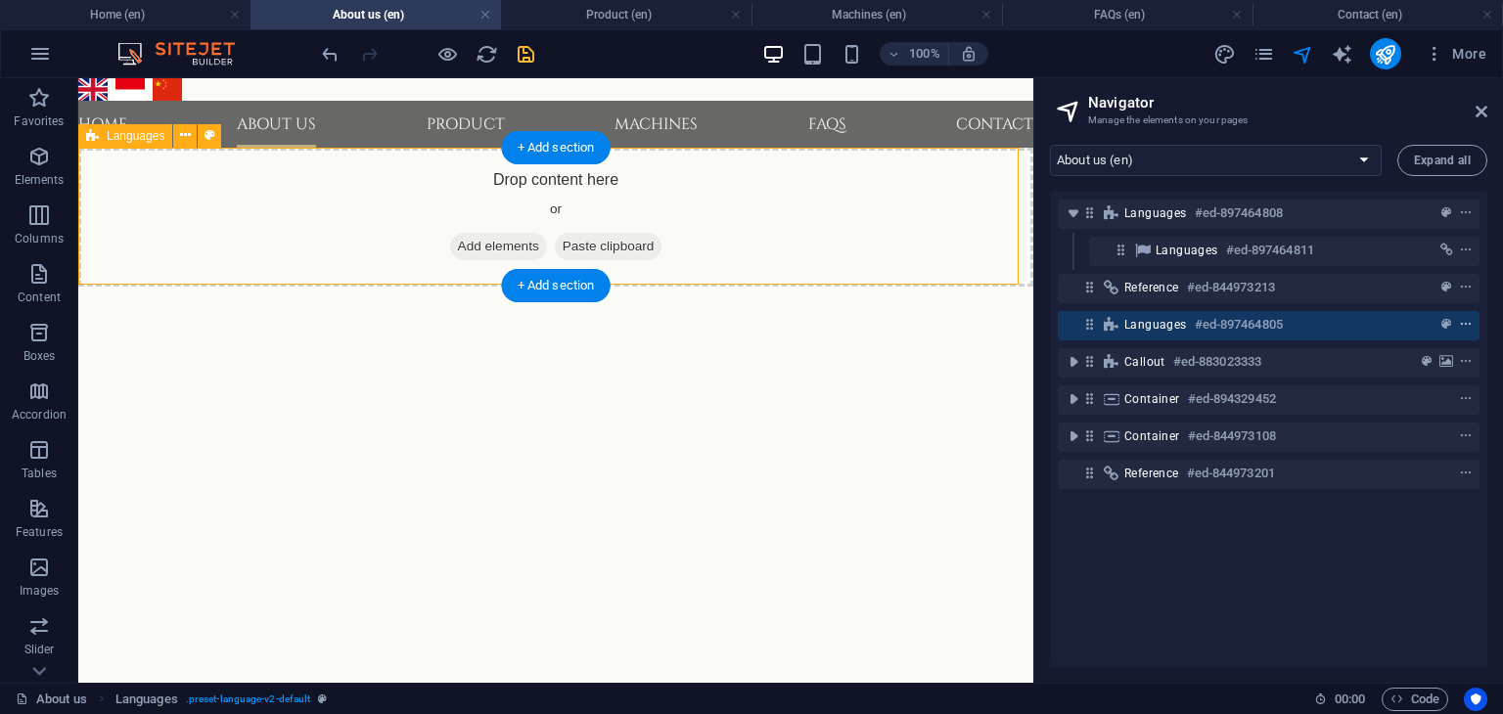
click at [1460, 326] on icon "context-menu" at bounding box center [1466, 325] width 14 height 14
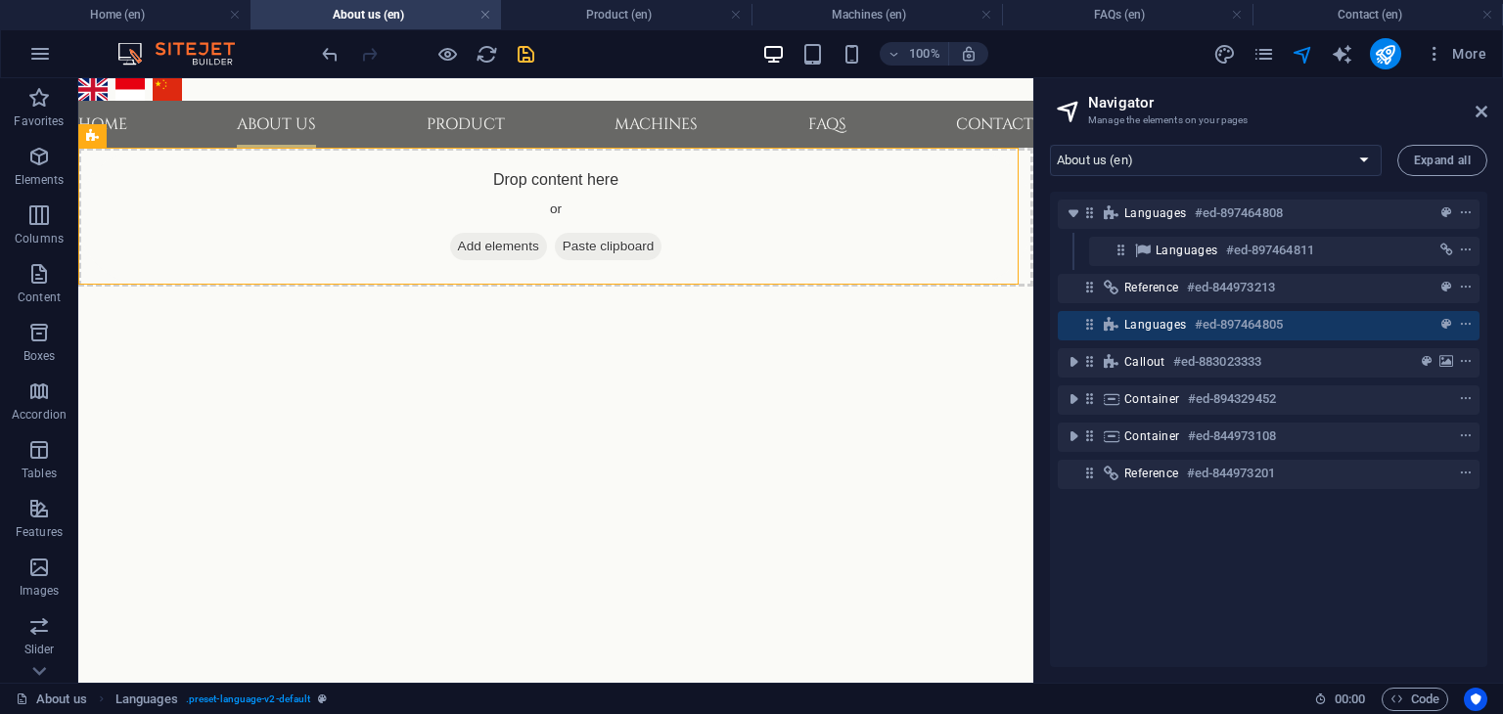
click at [1182, 553] on div "Languages #ed-897464808 Languages #ed-897464811 Reference #ed-844973213 Languag…" at bounding box center [1268, 430] width 437 height 476
click at [1482, 109] on icon at bounding box center [1482, 112] width 12 height 16
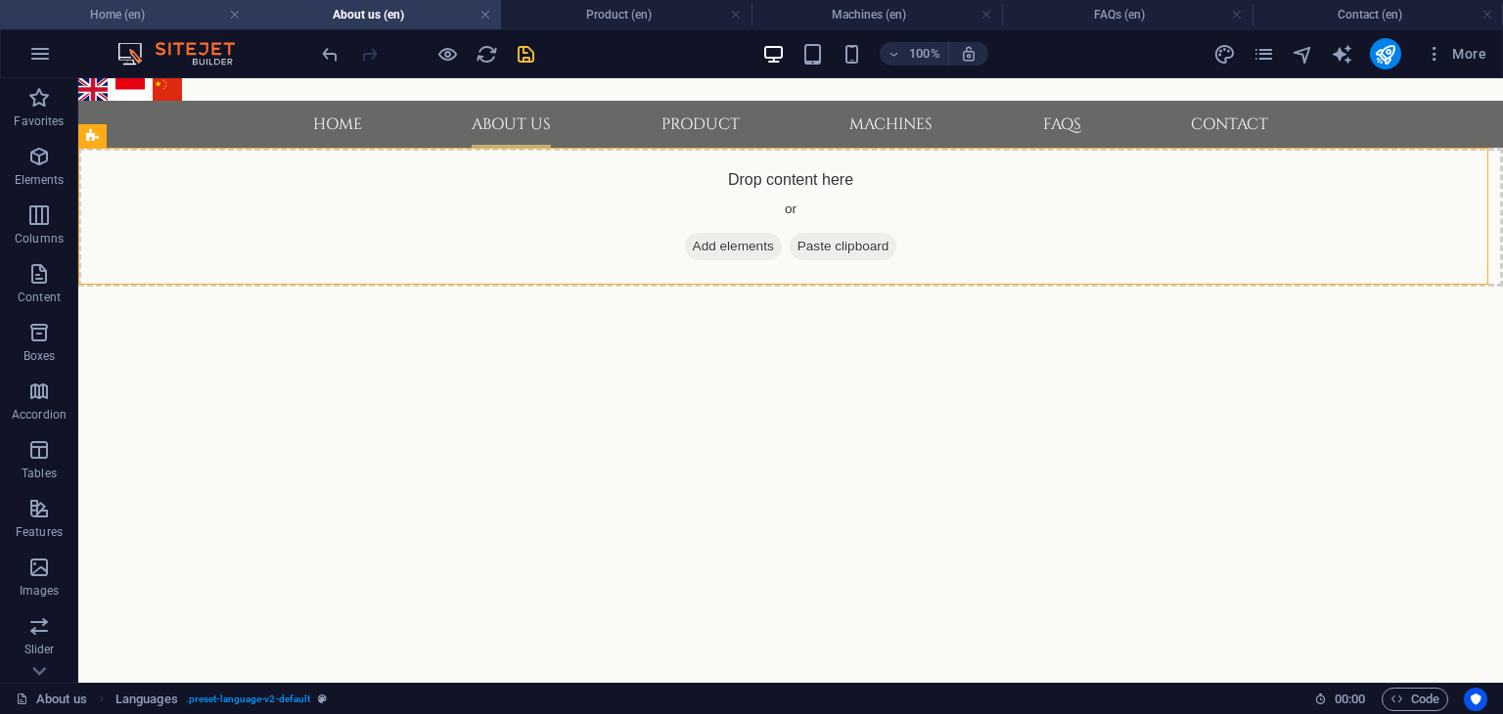
click at [159, 15] on h4 "Home (en)" at bounding box center [125, 15] width 250 height 22
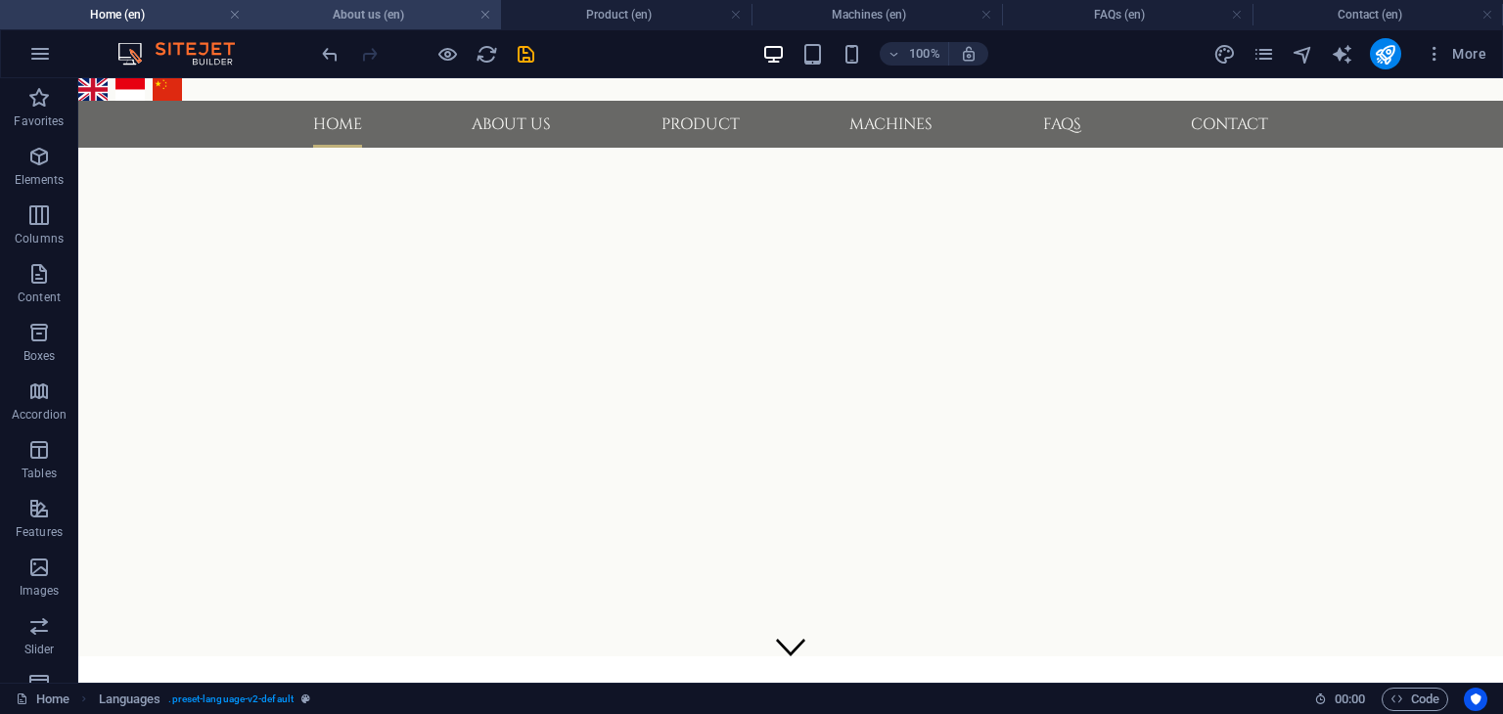
click at [407, 13] on h4 "About us (en)" at bounding box center [375, 15] width 250 height 22
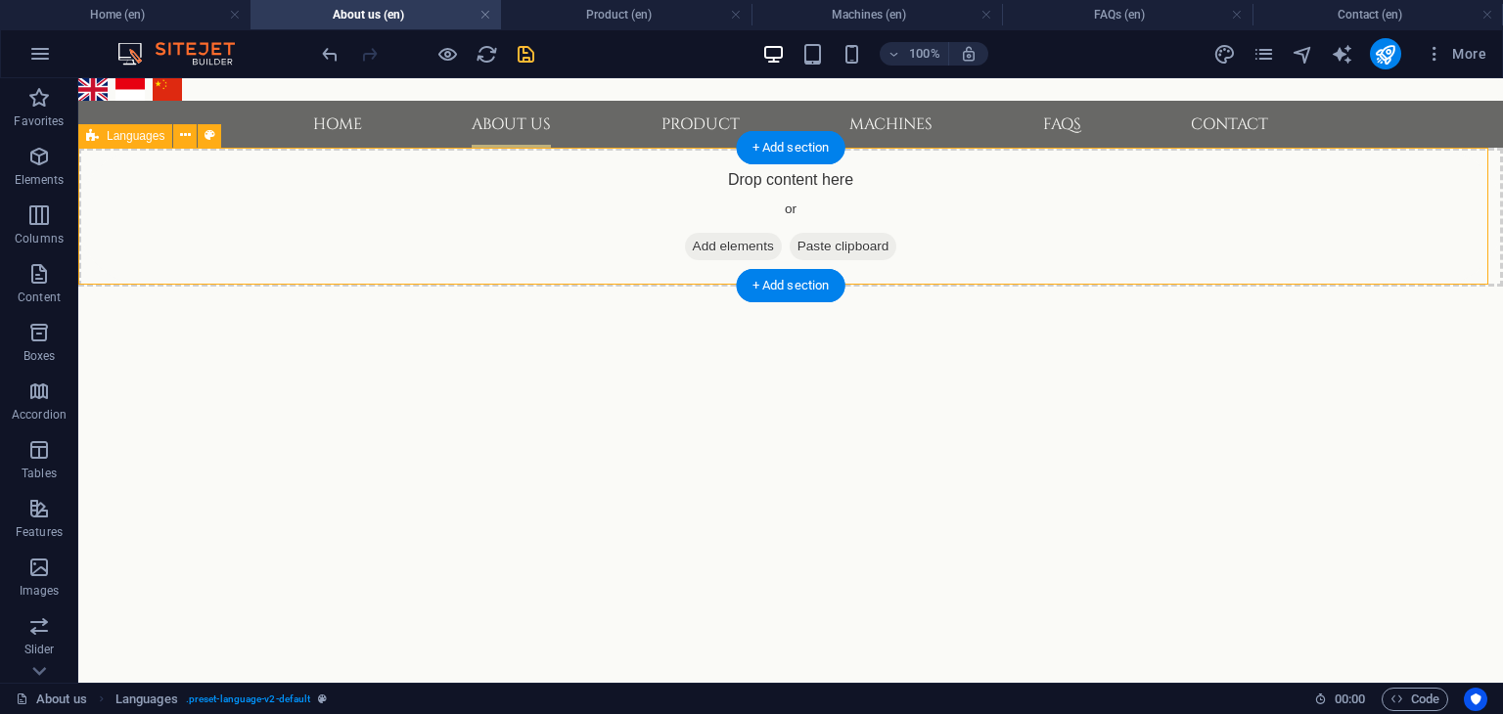
click at [469, 202] on div "Drop content here or Add elements Paste clipboard" at bounding box center [790, 217] width 1425 height 139
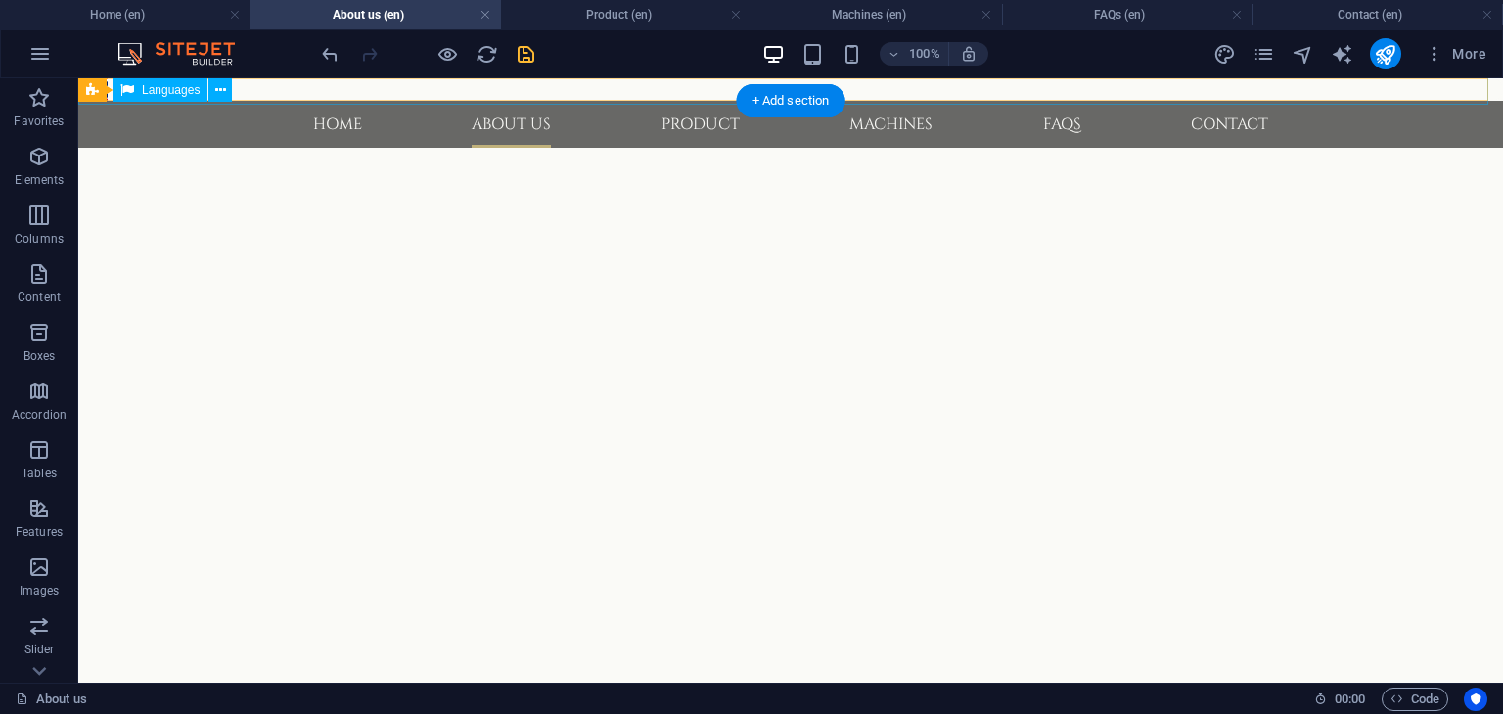
click at [425, 88] on div "English Bahasa Indonesia 中文" at bounding box center [790, 89] width 1432 height 30
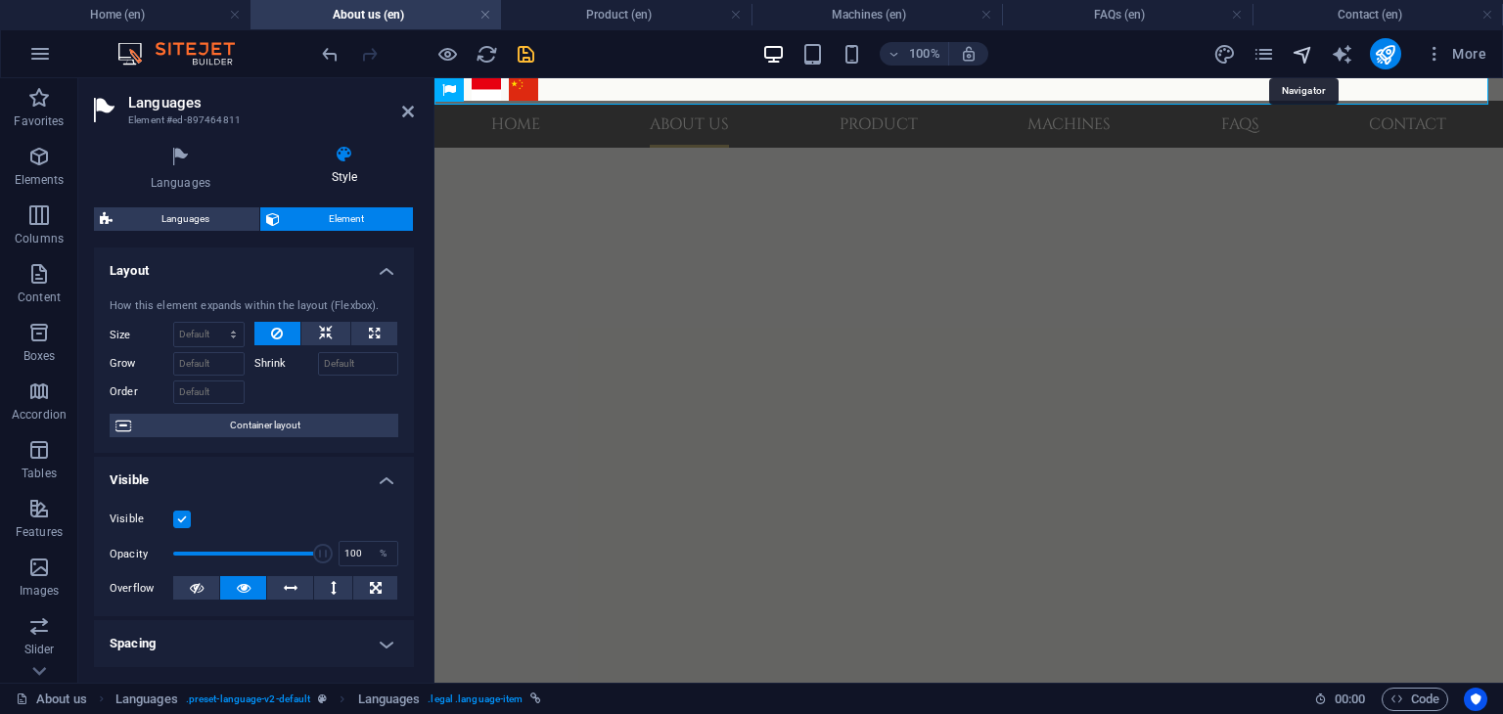
click at [1299, 59] on icon "navigator" at bounding box center [1303, 54] width 23 height 23
select select "16215575-en"
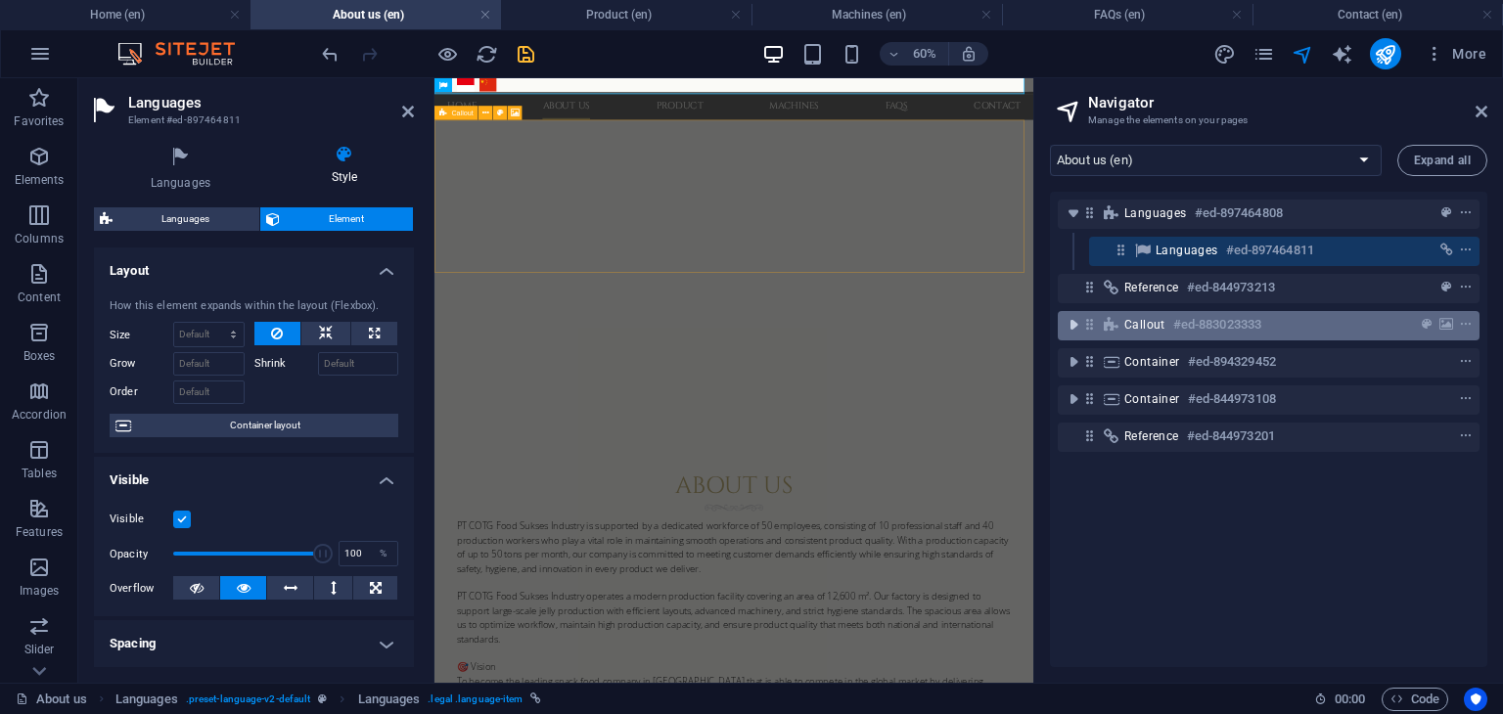
click at [1070, 326] on icon "toggle-expand" at bounding box center [1074, 325] width 20 height 20
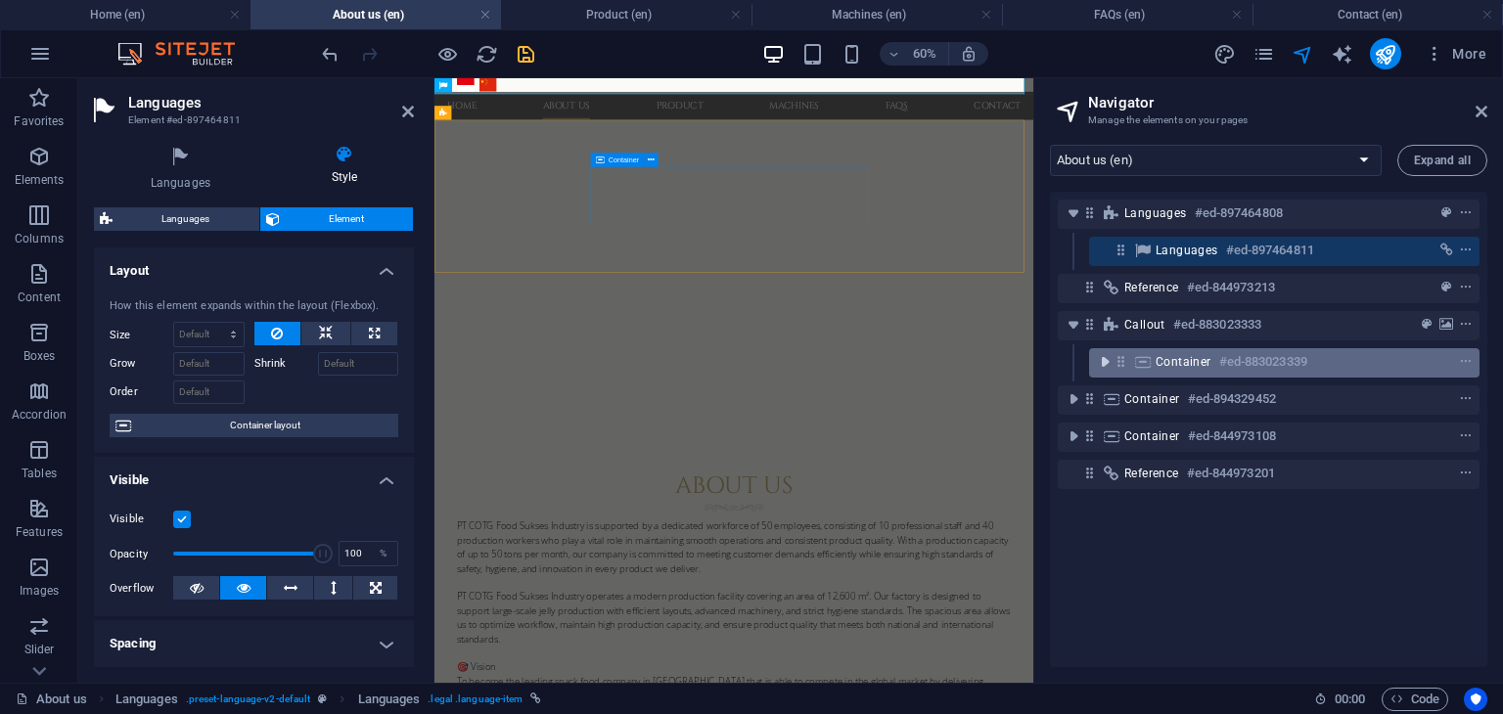
click at [1100, 361] on icon "toggle-expand" at bounding box center [1105, 362] width 20 height 20
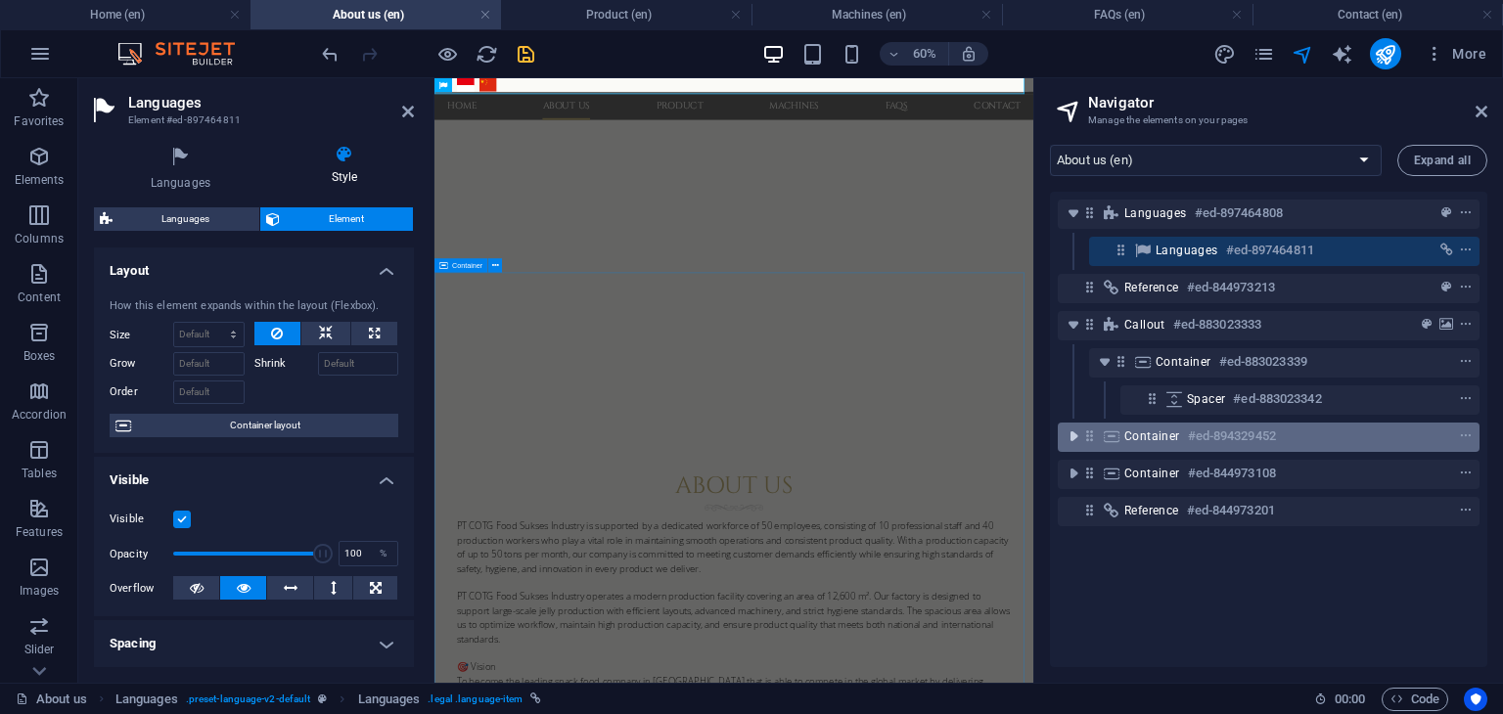
click at [1074, 435] on icon "toggle-expand" at bounding box center [1074, 437] width 20 height 20
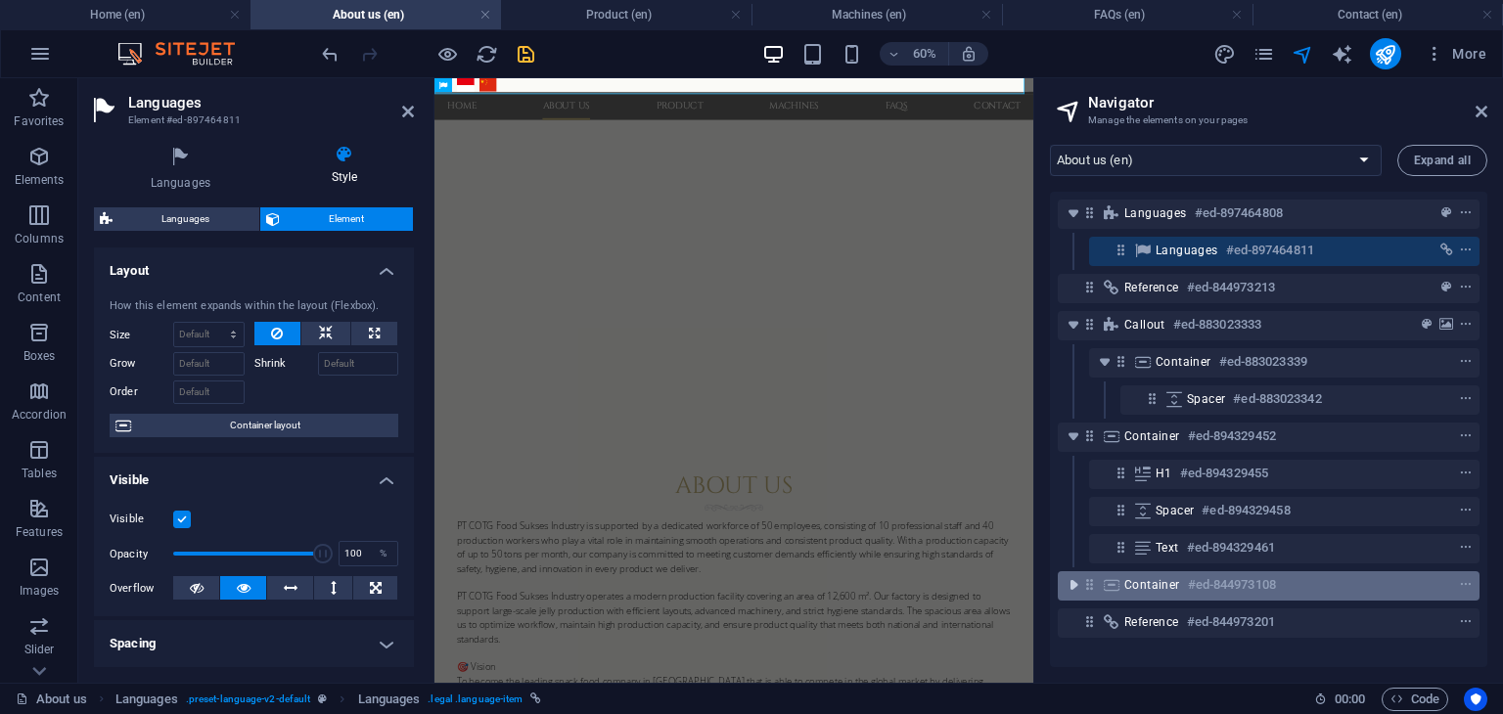
click at [1078, 591] on icon "toggle-expand" at bounding box center [1074, 585] width 20 height 20
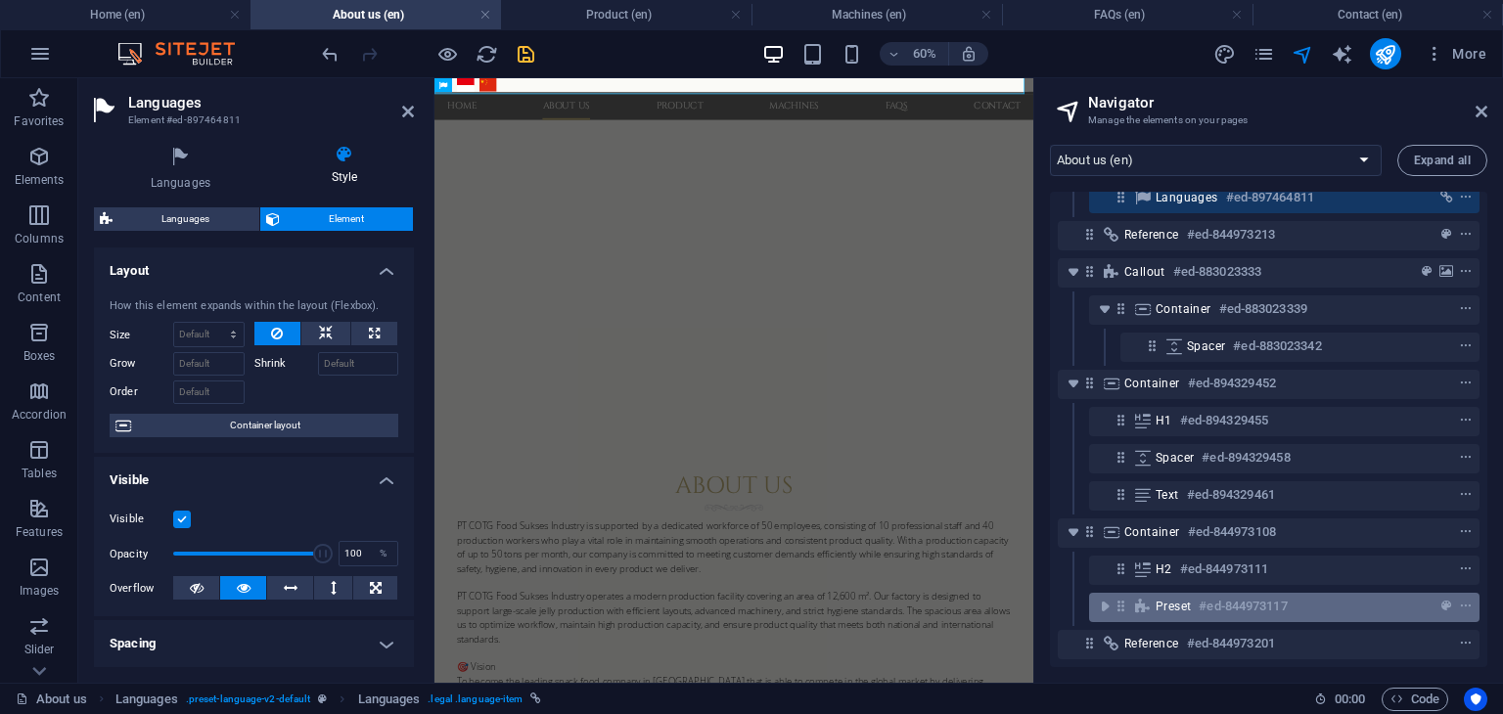
scroll to position [68, 0]
click at [1111, 597] on icon "toggle-expand" at bounding box center [1105, 607] width 20 height 20
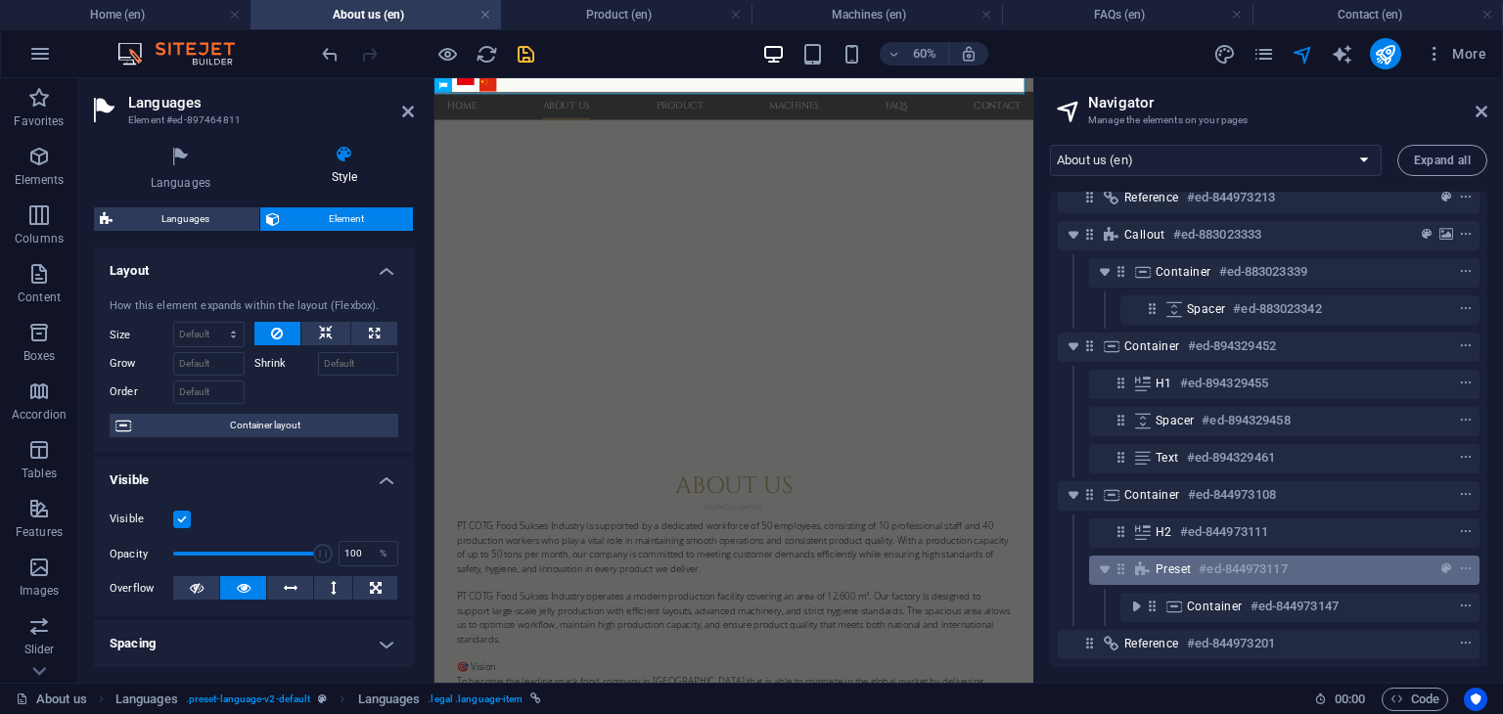
scroll to position [106, 0]
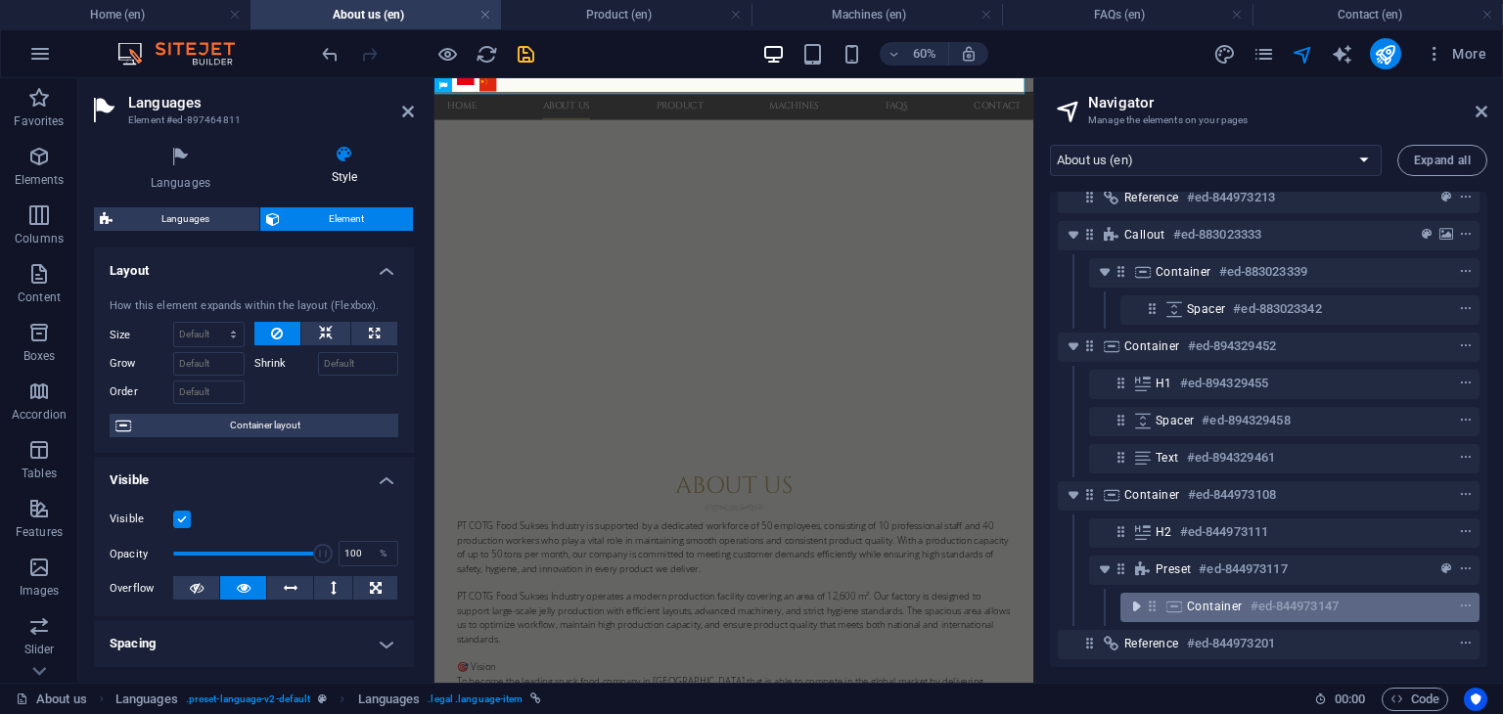
click at [1135, 597] on icon "toggle-expand" at bounding box center [1136, 607] width 20 height 20
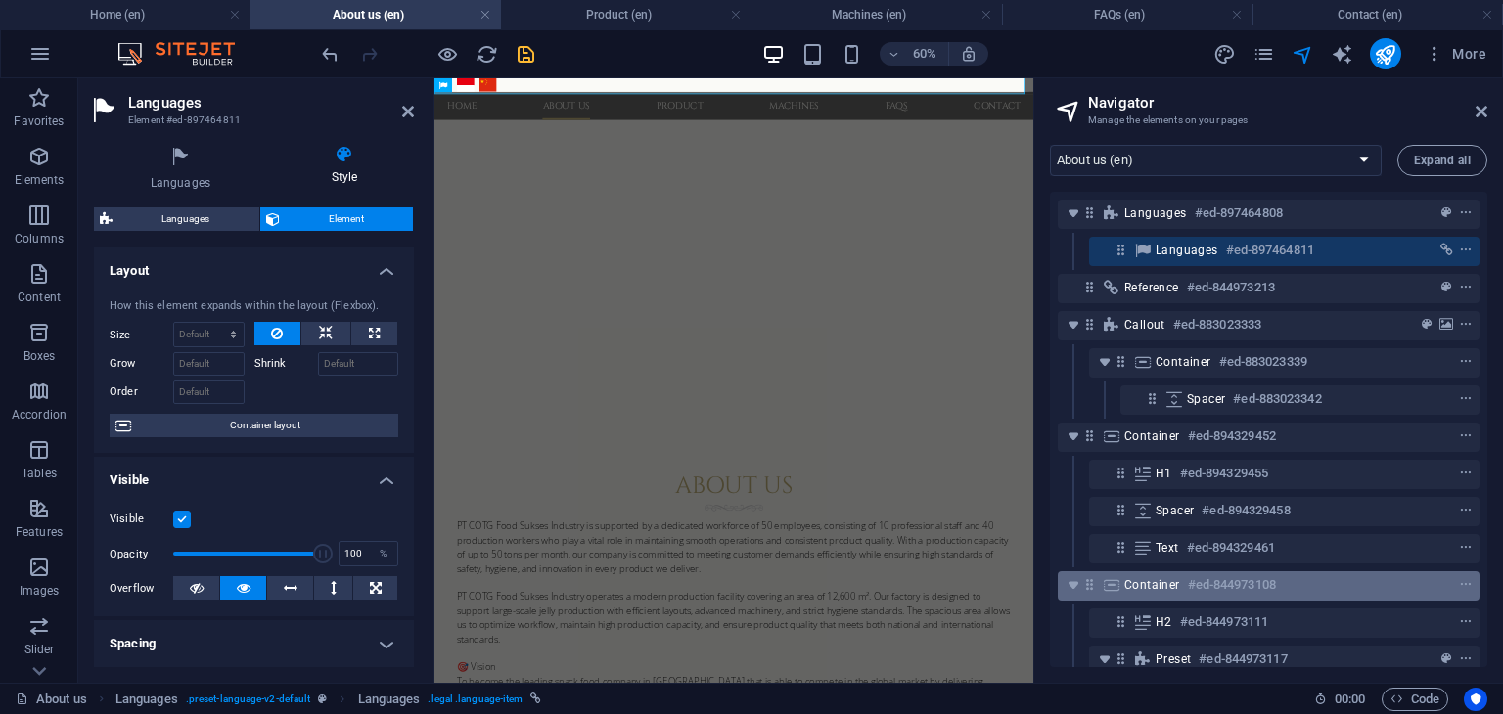
scroll to position [142, 0]
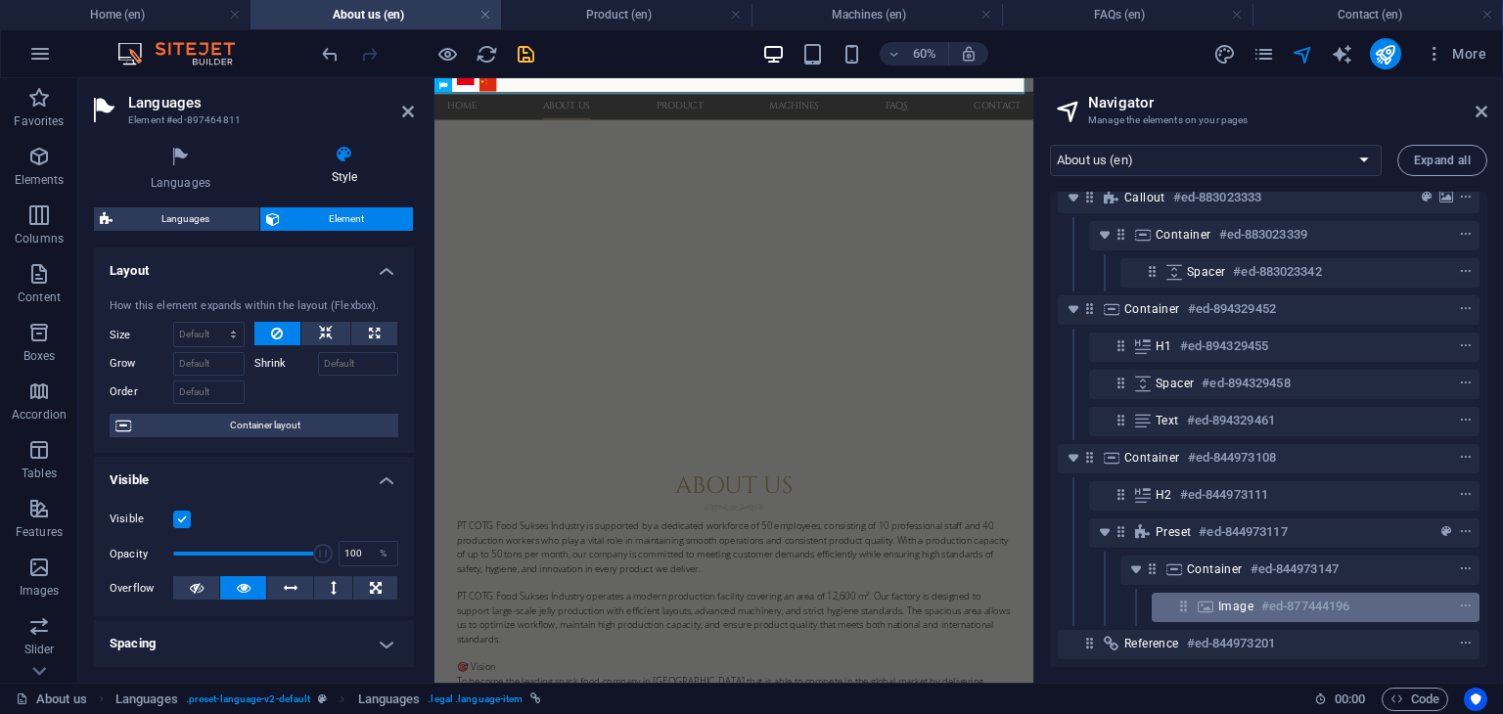
click at [1278, 595] on h6 "#ed-877444196" at bounding box center [1305, 606] width 88 height 23
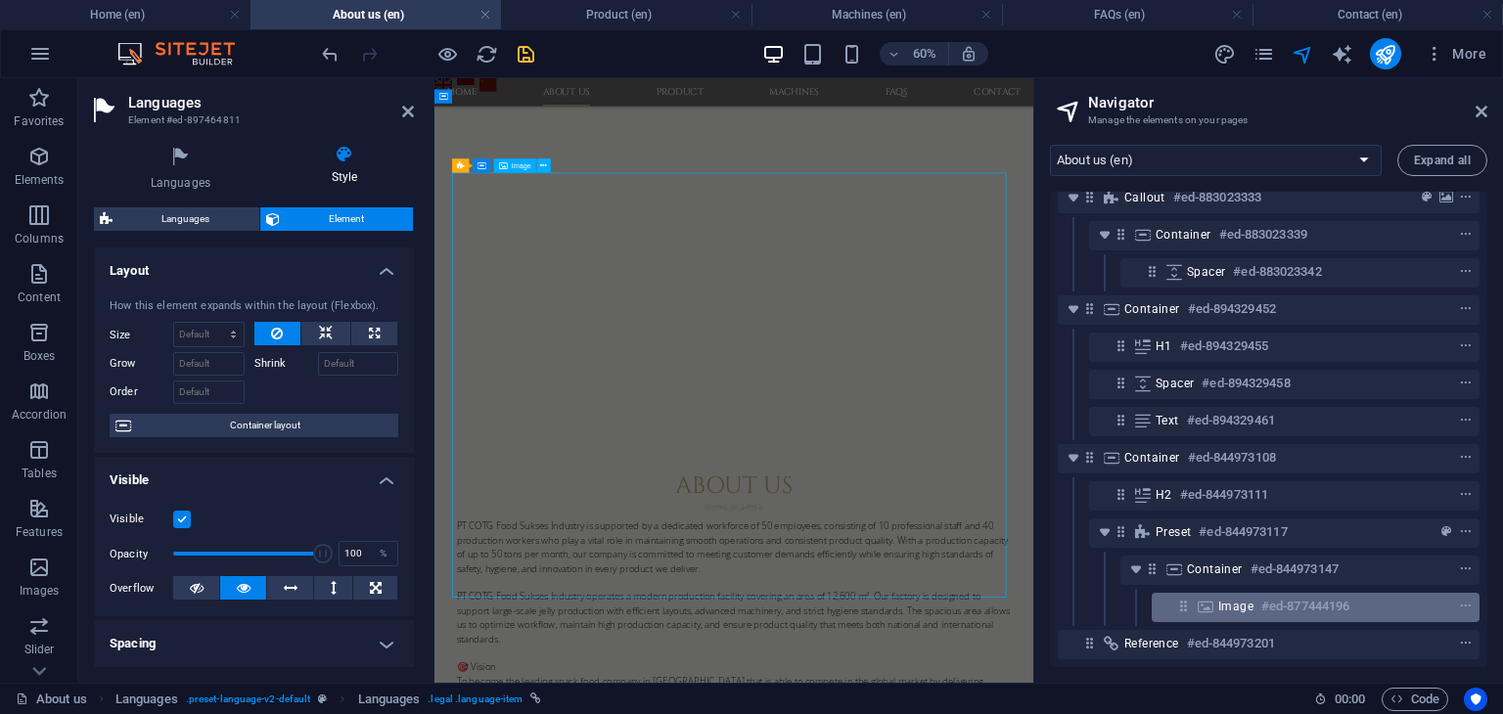
scroll to position [1292, 0]
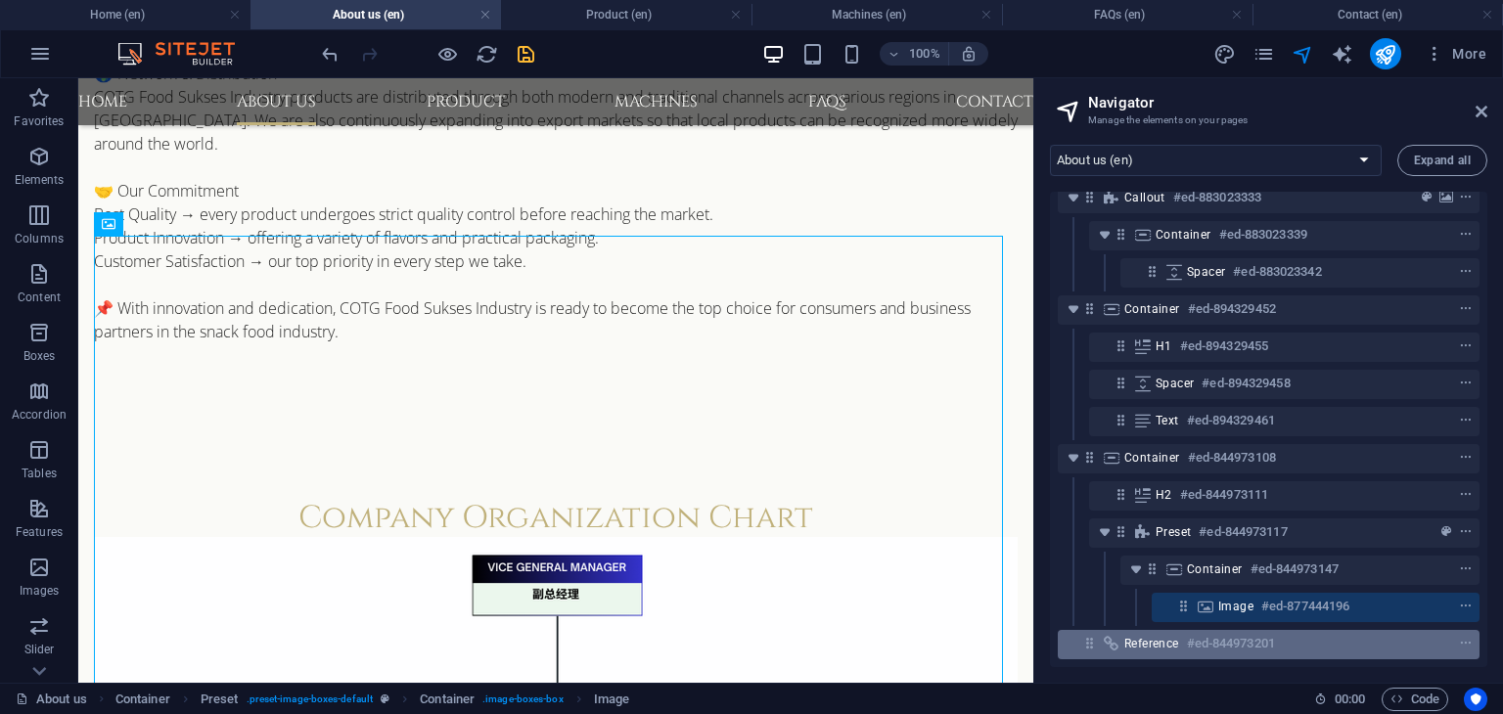
click at [1161, 636] on span "Reference" at bounding box center [1151, 644] width 55 height 16
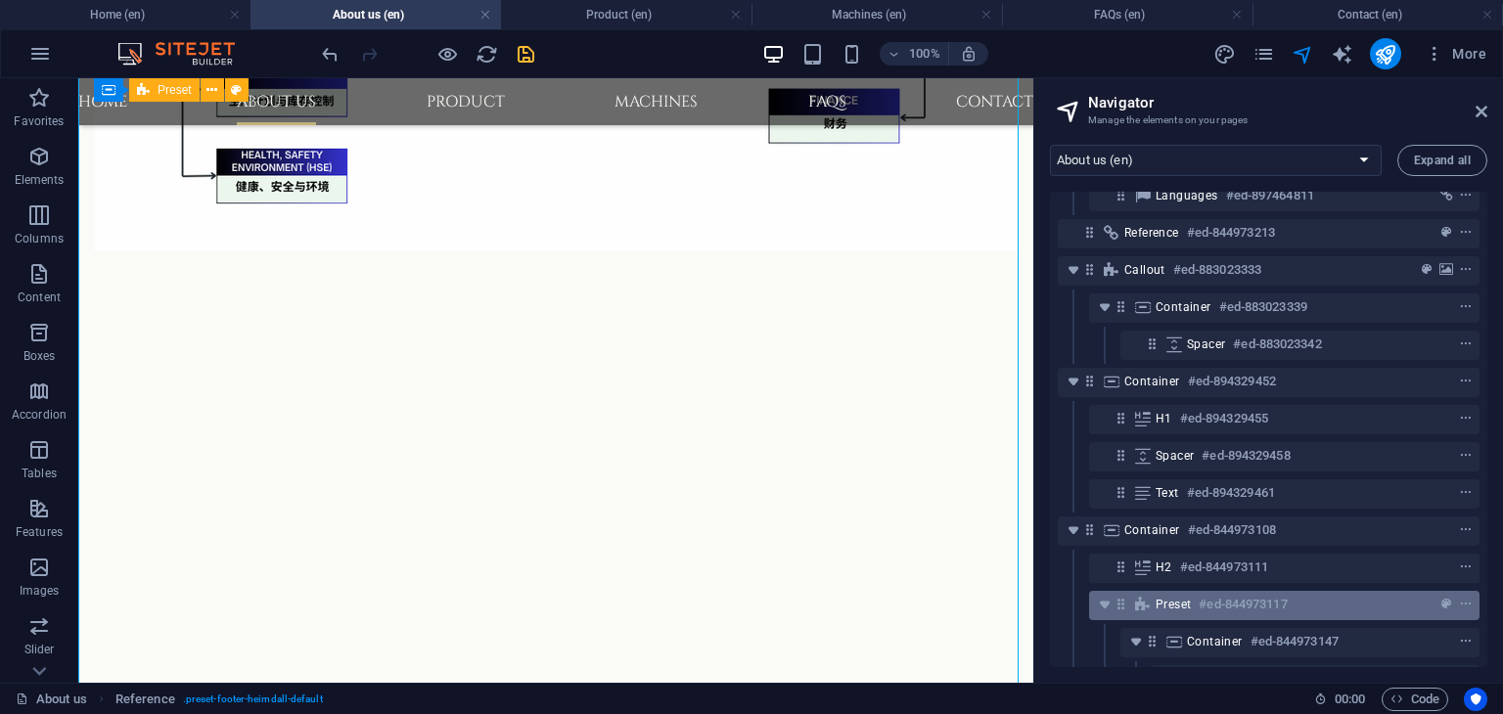
scroll to position [0, 0]
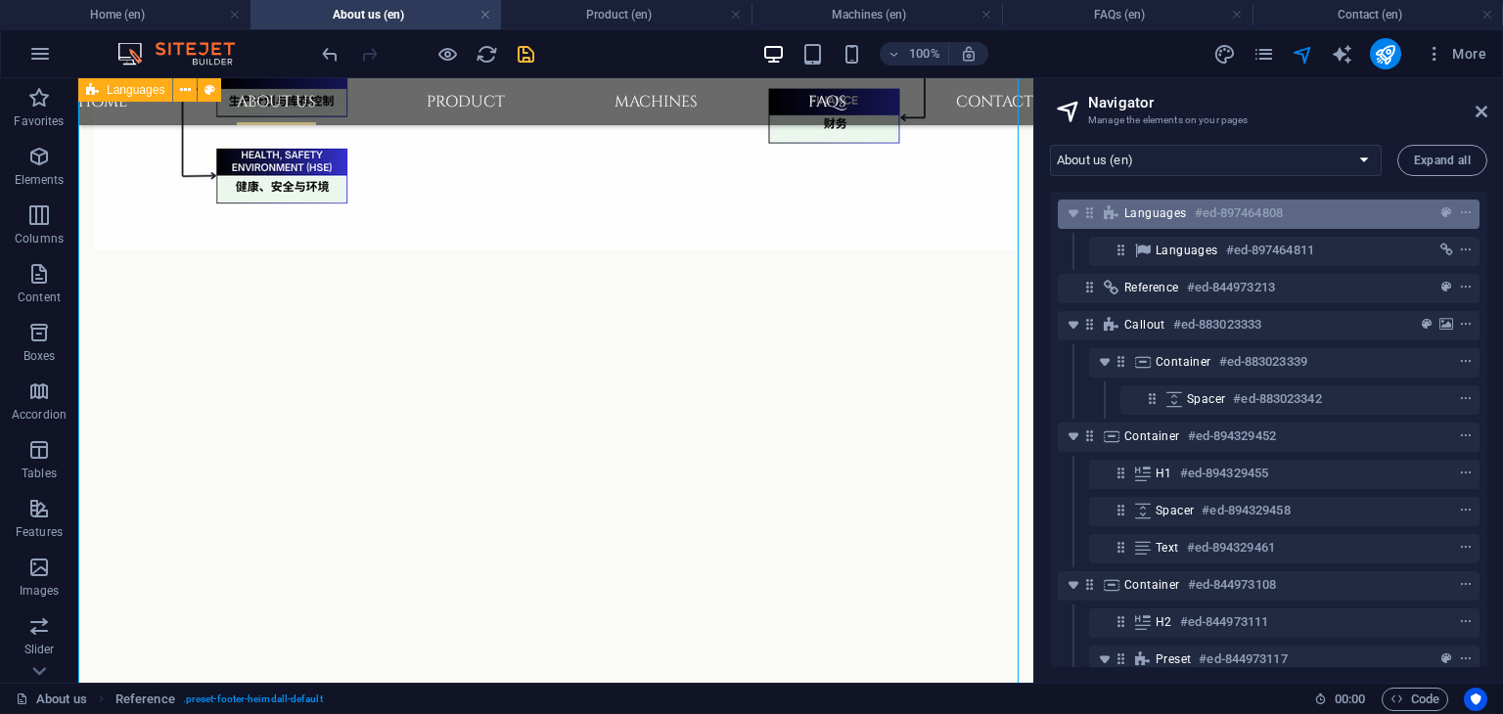
click at [1151, 211] on span "Languages" at bounding box center [1155, 213] width 63 height 16
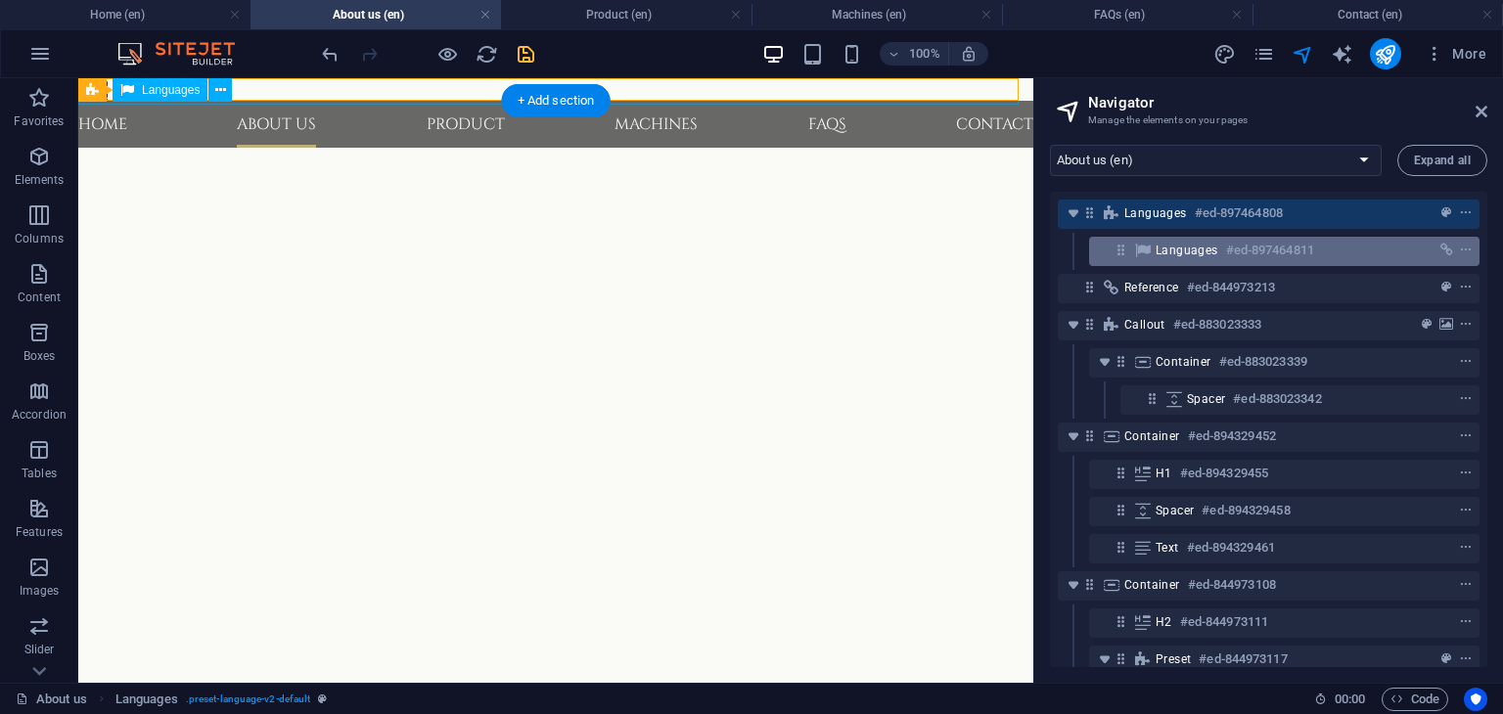
click at [1178, 240] on div "Languages #ed-897464811" at bounding box center [1269, 250] width 226 height 23
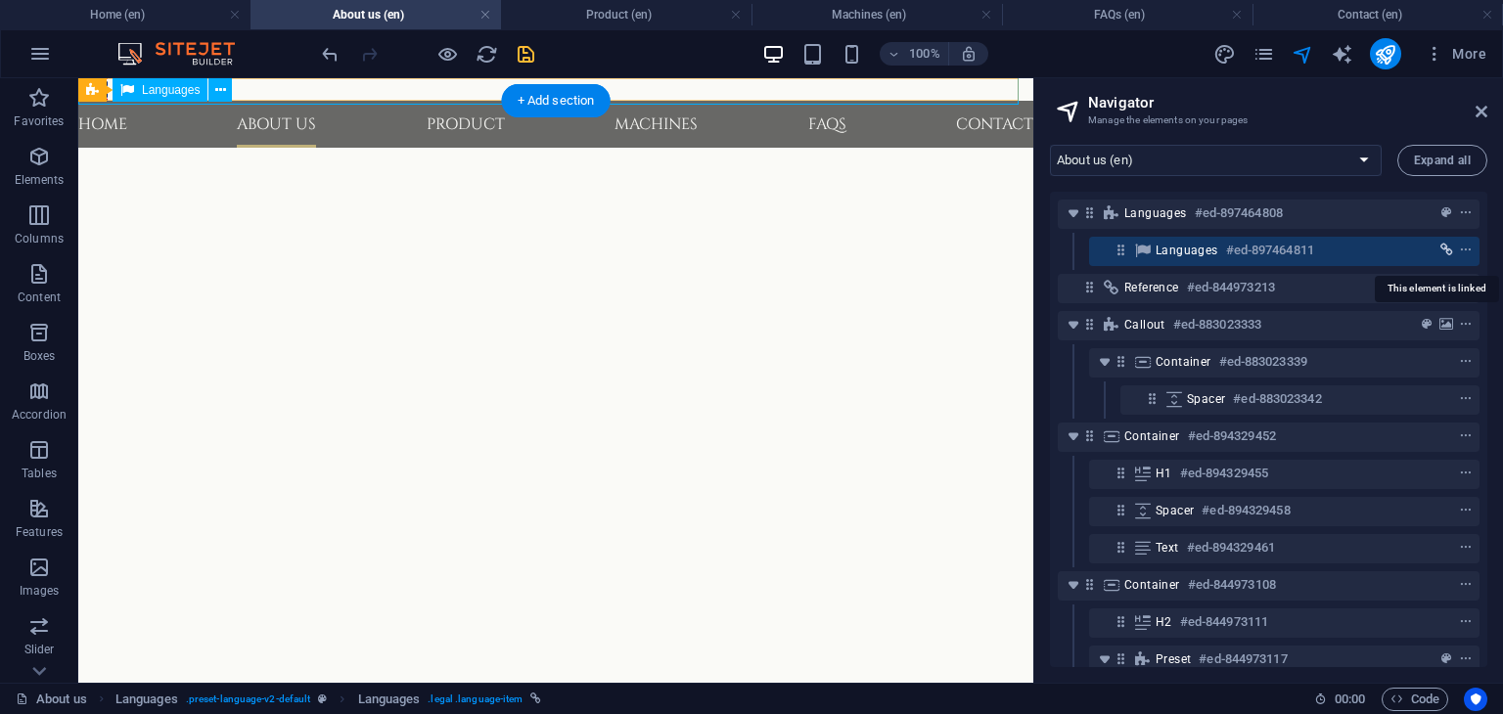
click at [1441, 250] on icon "link" at bounding box center [1446, 251] width 13 height 14
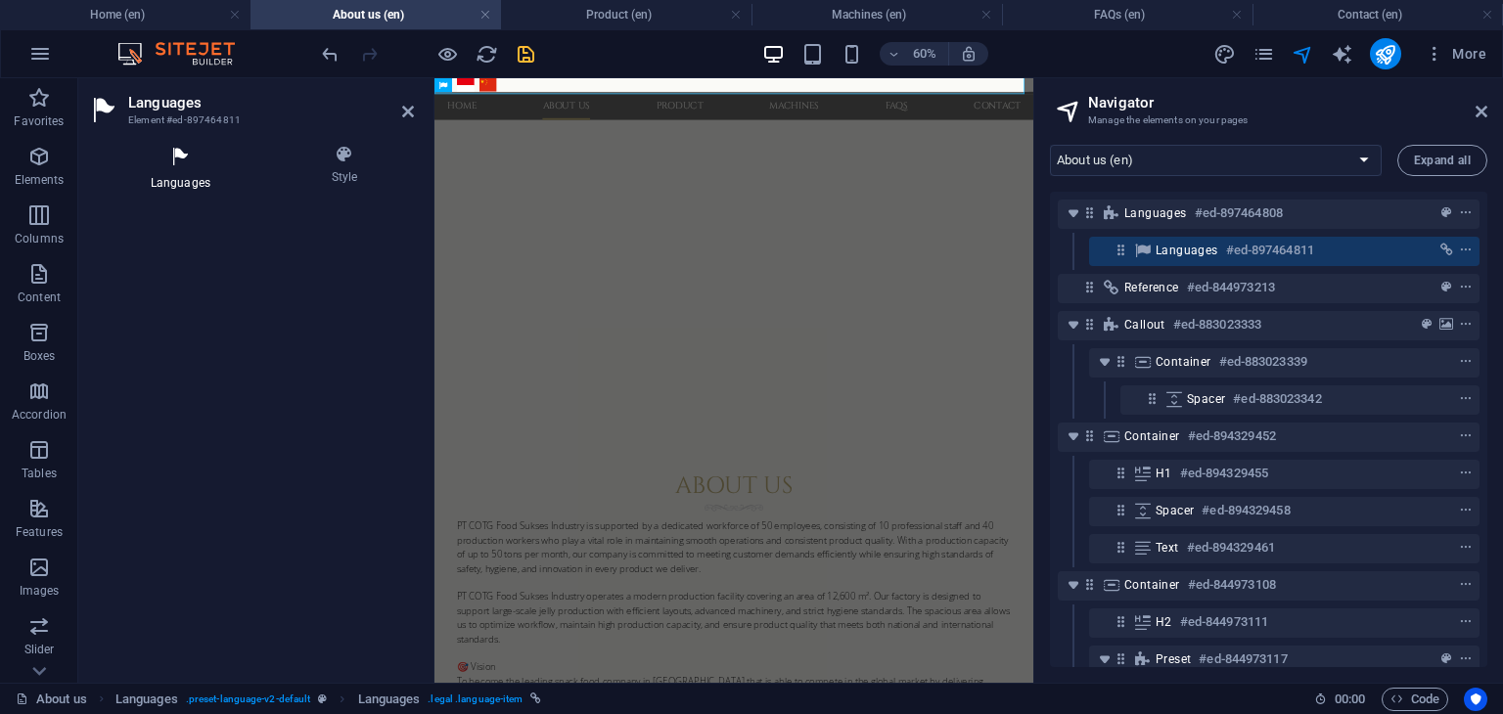
click at [190, 170] on h4 "Languages" at bounding box center [184, 168] width 181 height 47
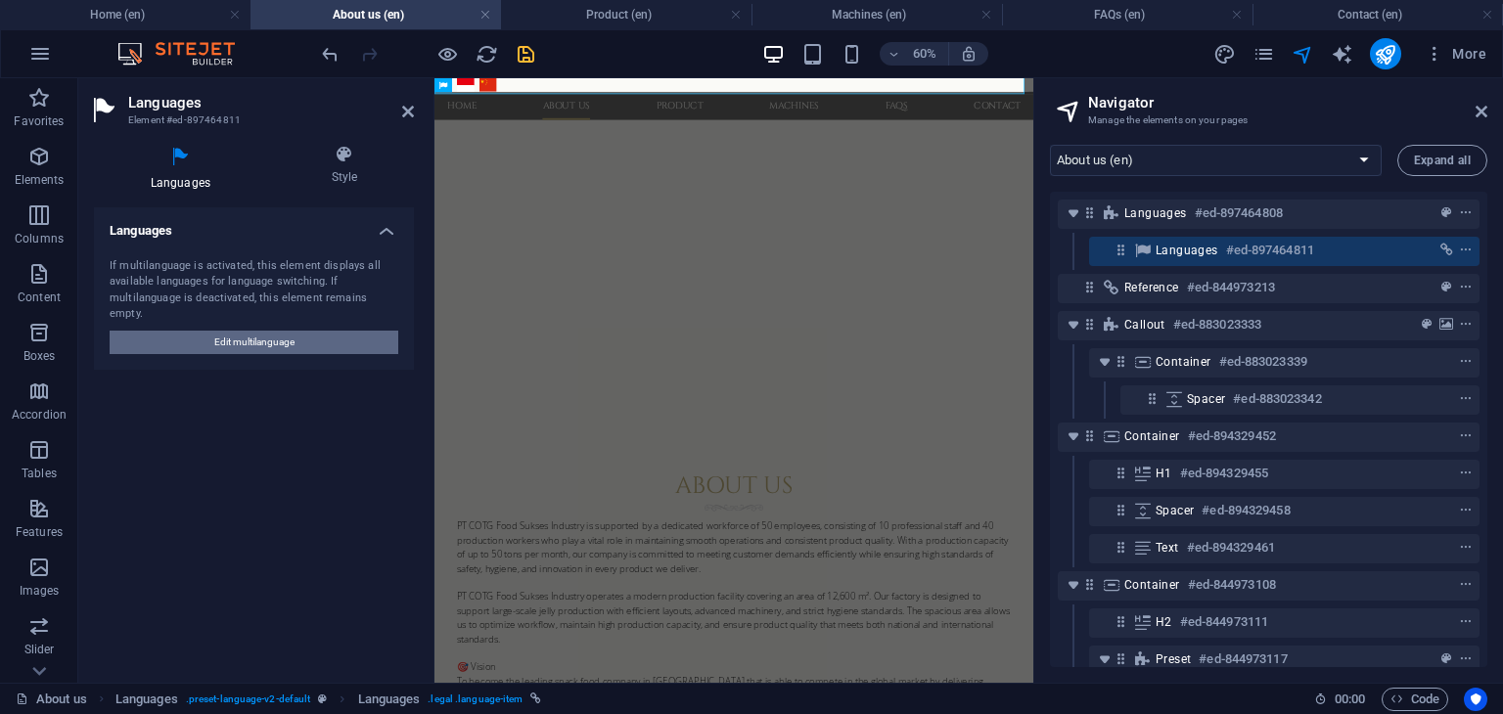
click at [322, 331] on button "Edit multilanguage" at bounding box center [254, 342] width 289 height 23
select select "41"
select select "70"
select select "30"
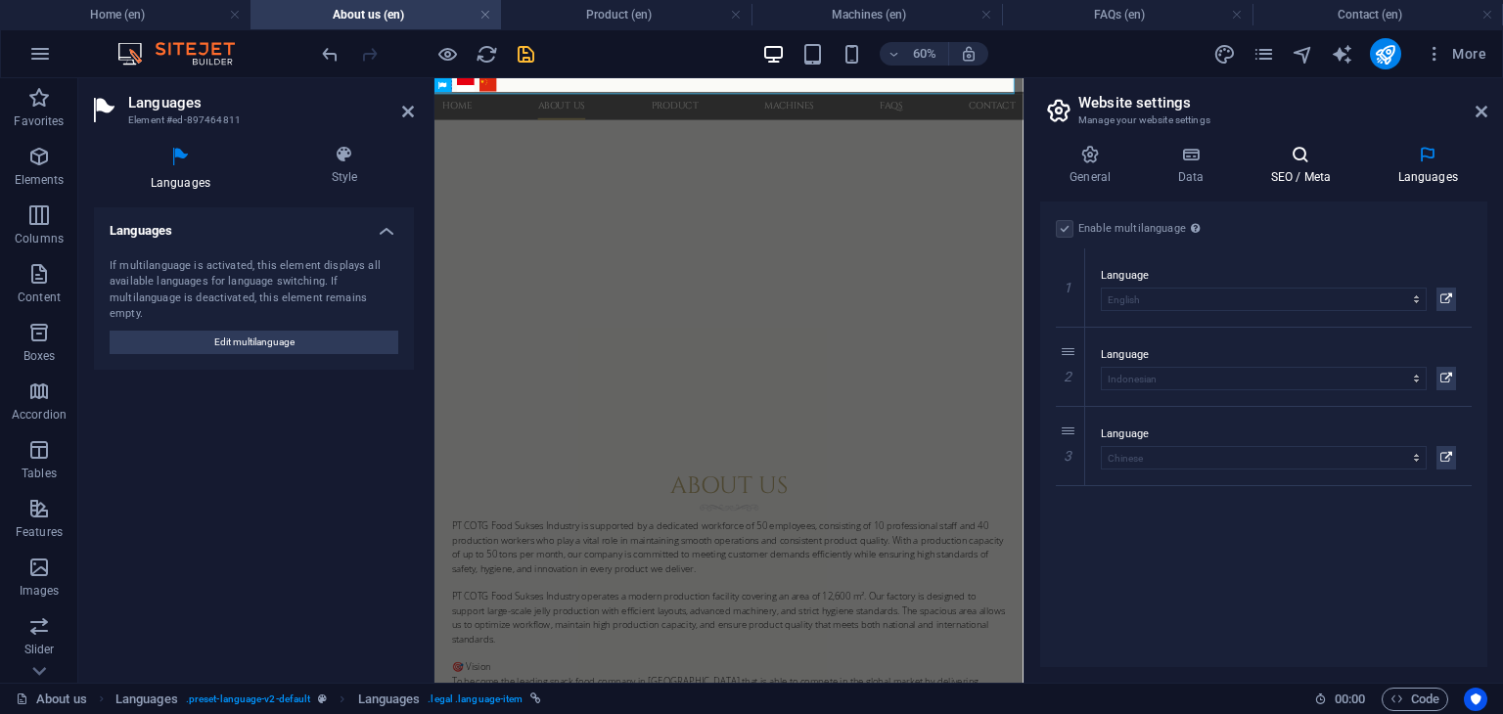
click at [1299, 173] on h4 "SEO / Meta" at bounding box center [1304, 165] width 127 height 41
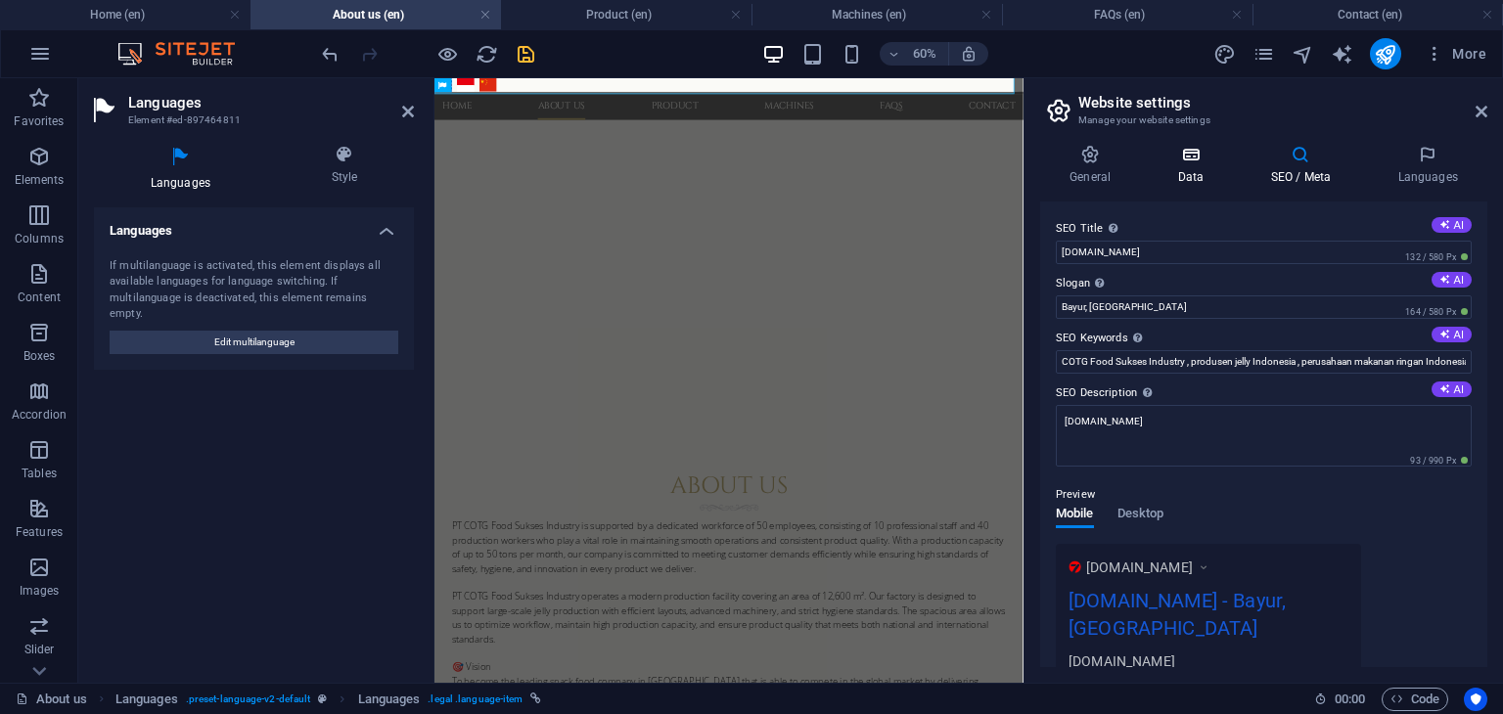
click at [1196, 170] on h4 "Data" at bounding box center [1194, 165] width 93 height 41
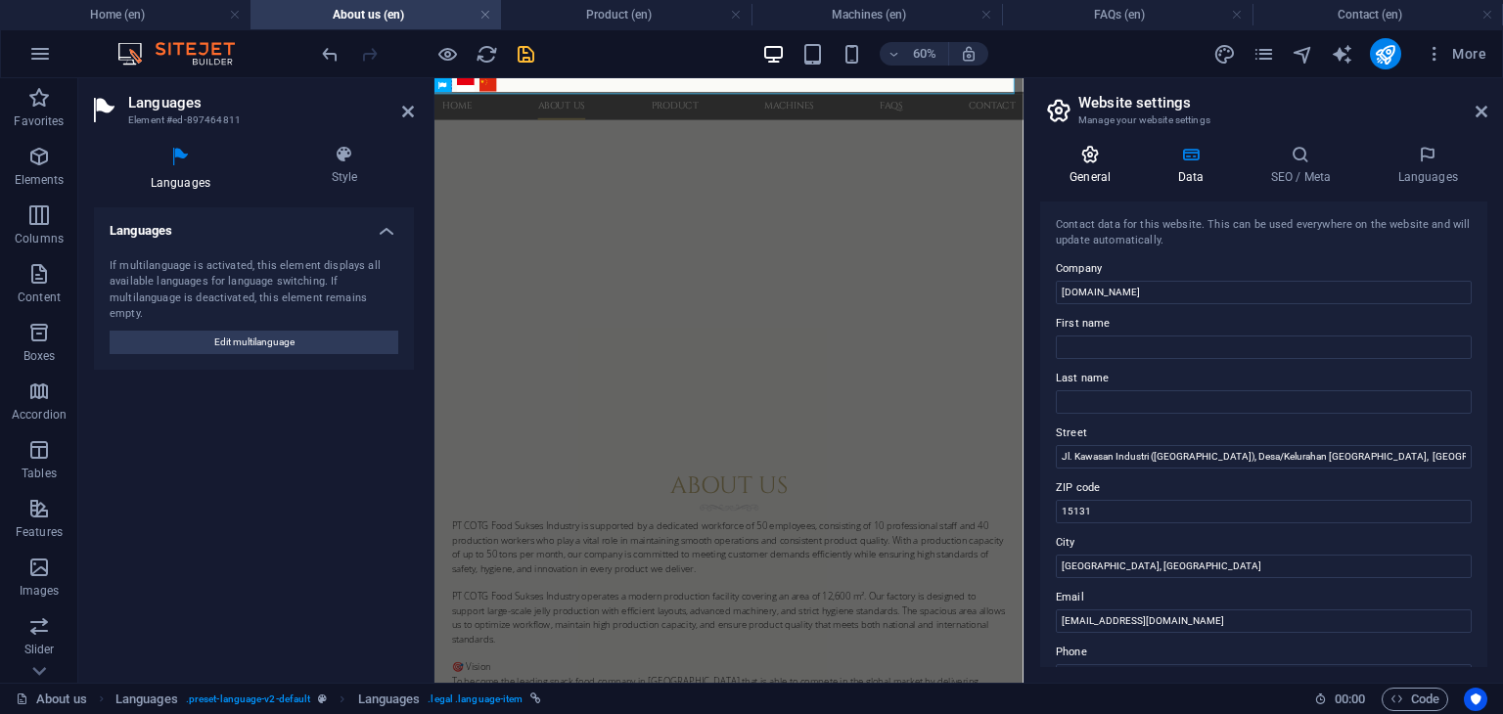
click at [1084, 160] on icon at bounding box center [1090, 155] width 100 height 20
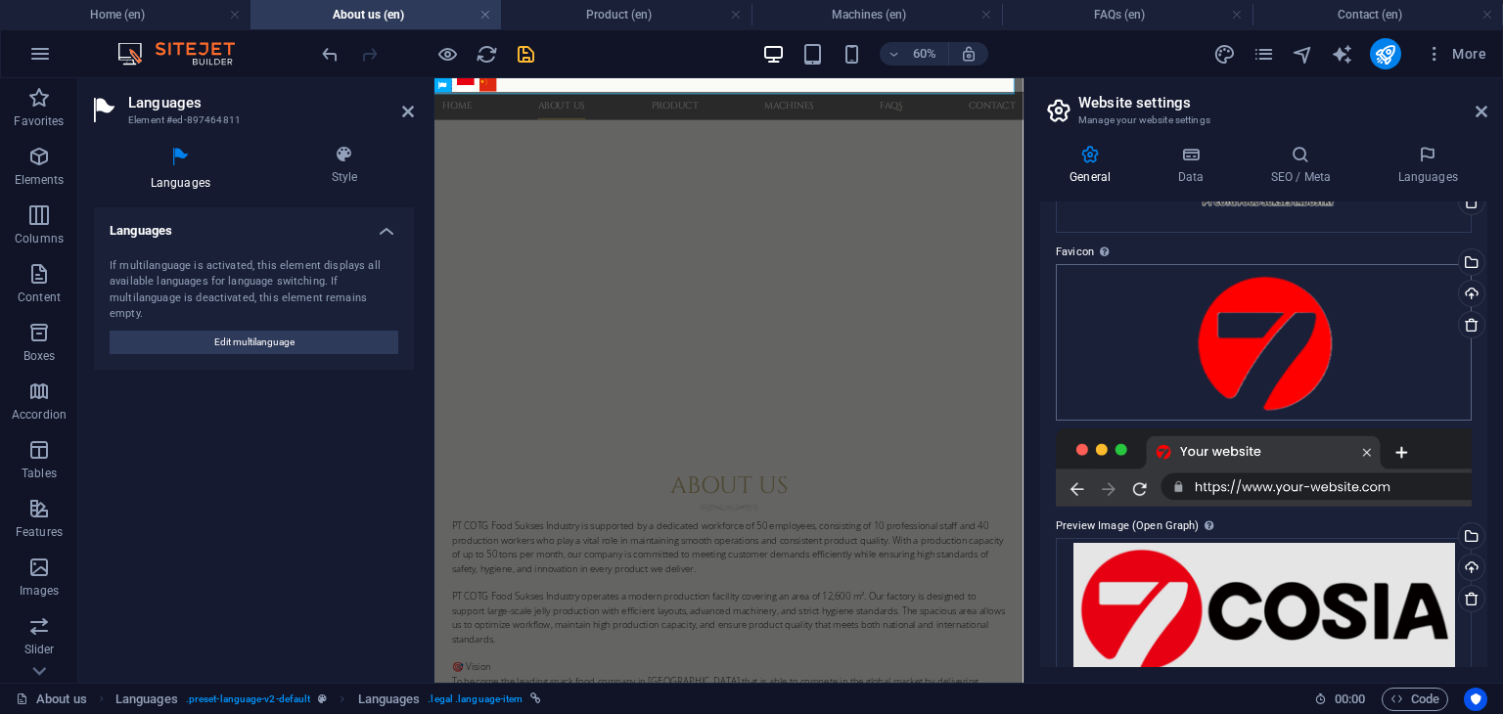
scroll to position [184, 0]
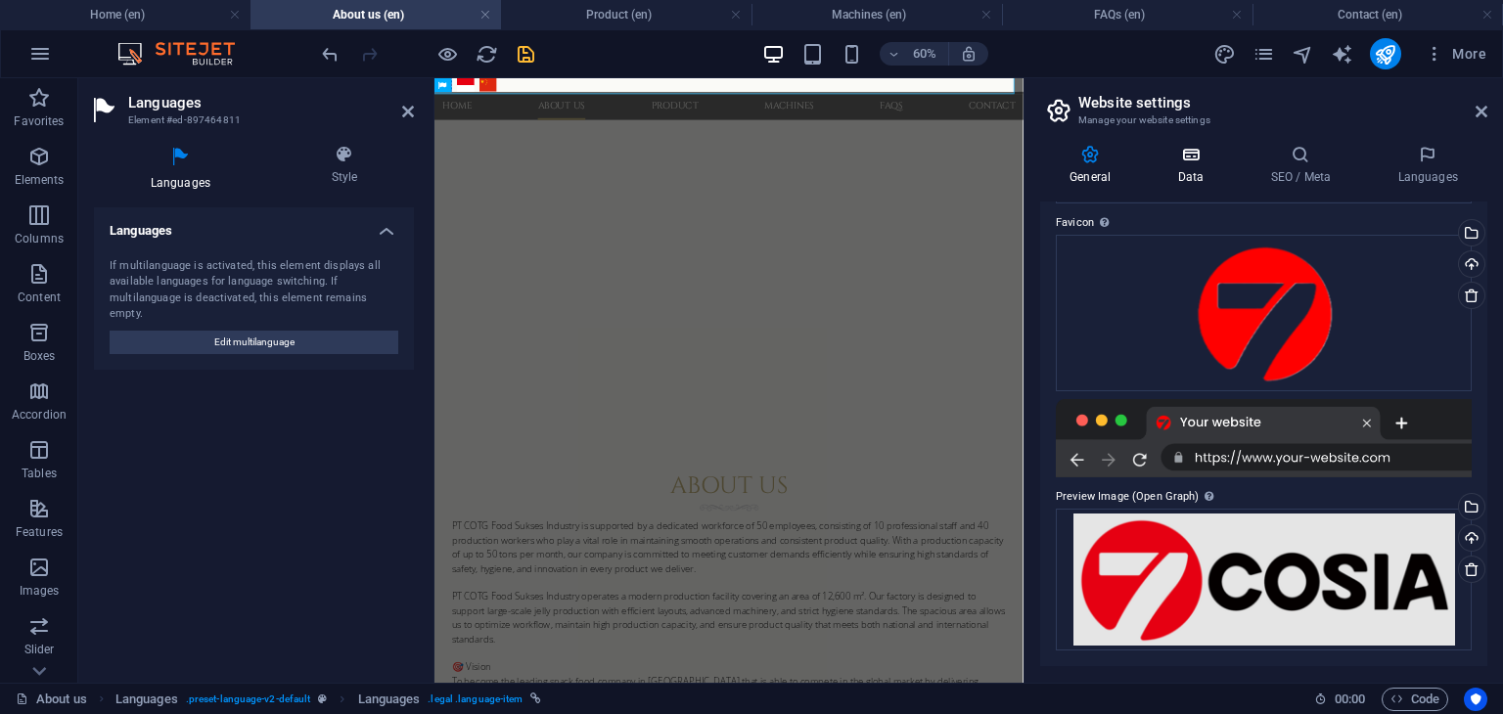
click at [1191, 170] on h4 "Data" at bounding box center [1194, 165] width 93 height 41
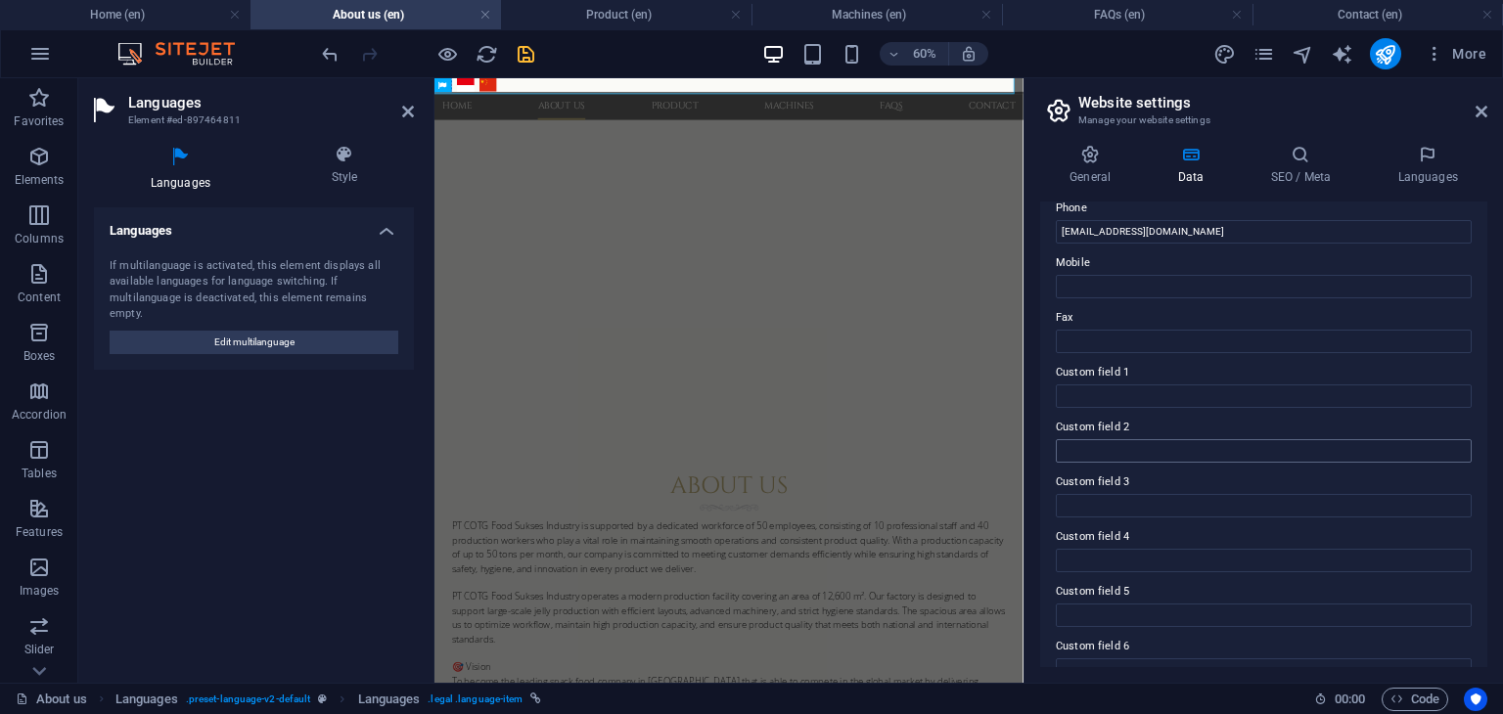
scroll to position [474, 0]
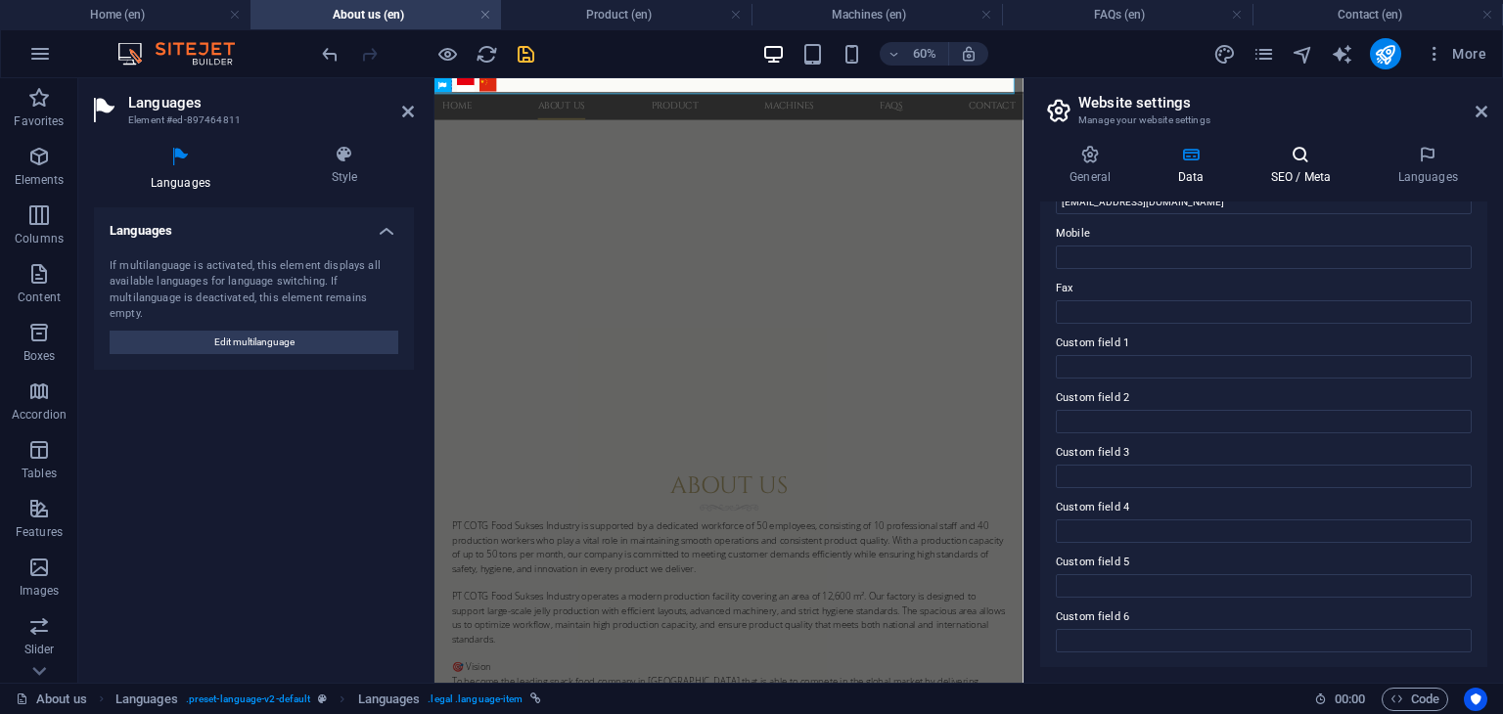
click at [1284, 170] on h4 "SEO / Meta" at bounding box center [1304, 165] width 127 height 41
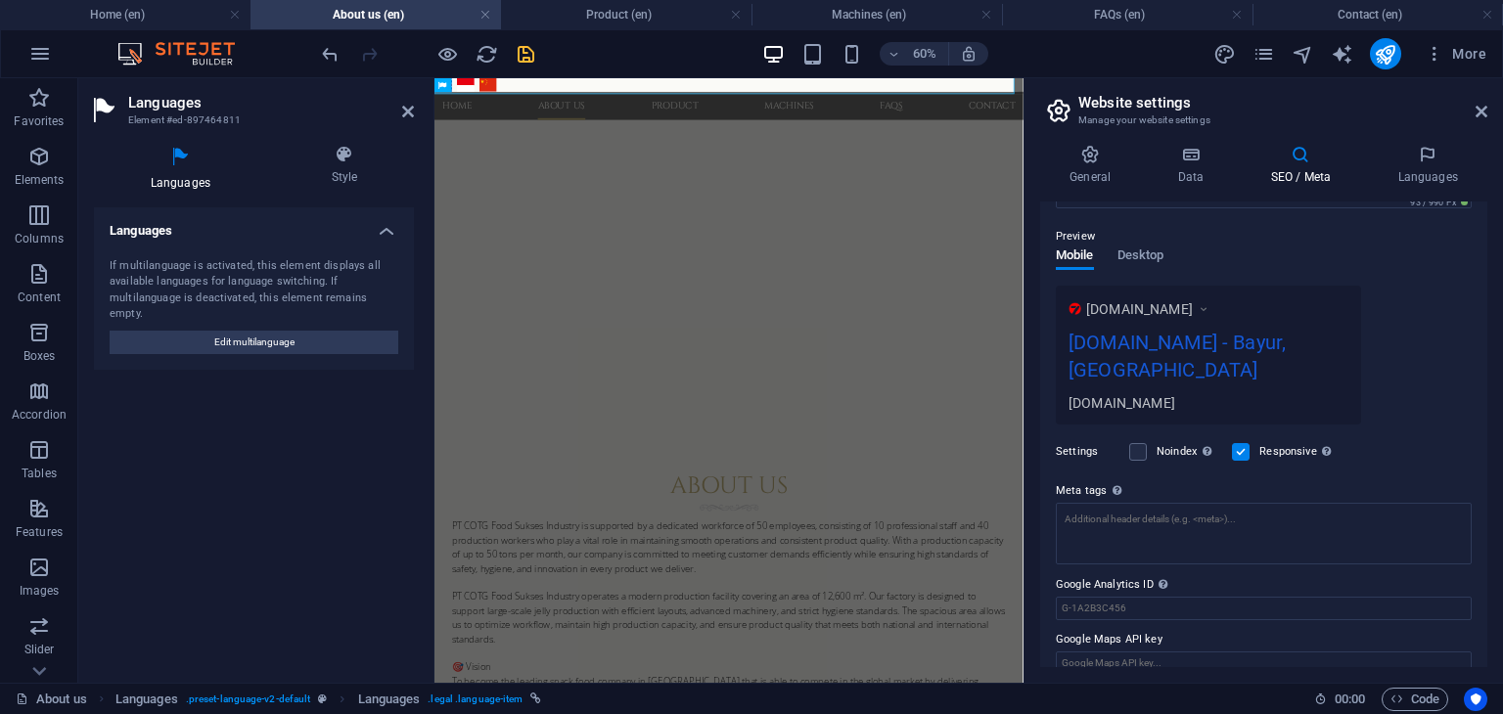
scroll to position [281, 0]
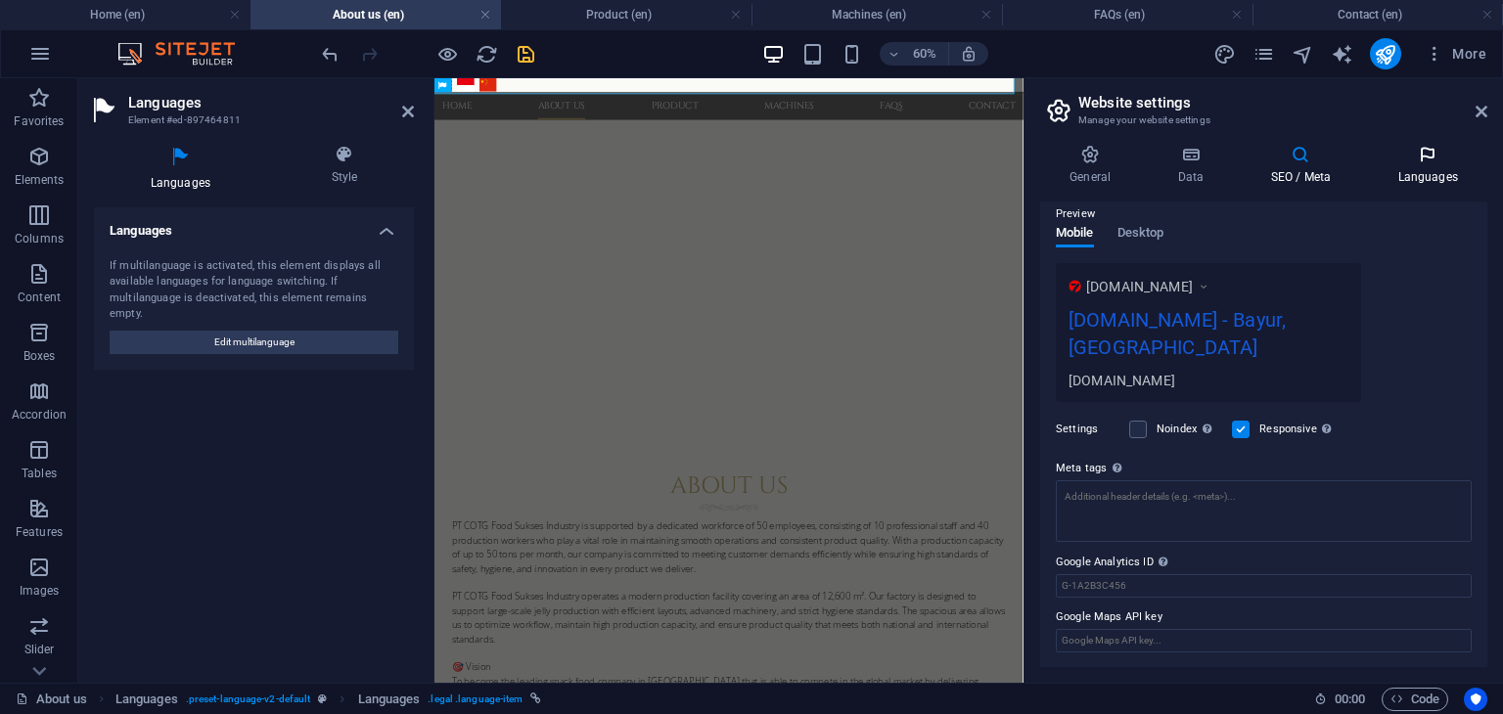
click at [1421, 166] on h4 "Languages" at bounding box center [1427, 165] width 119 height 41
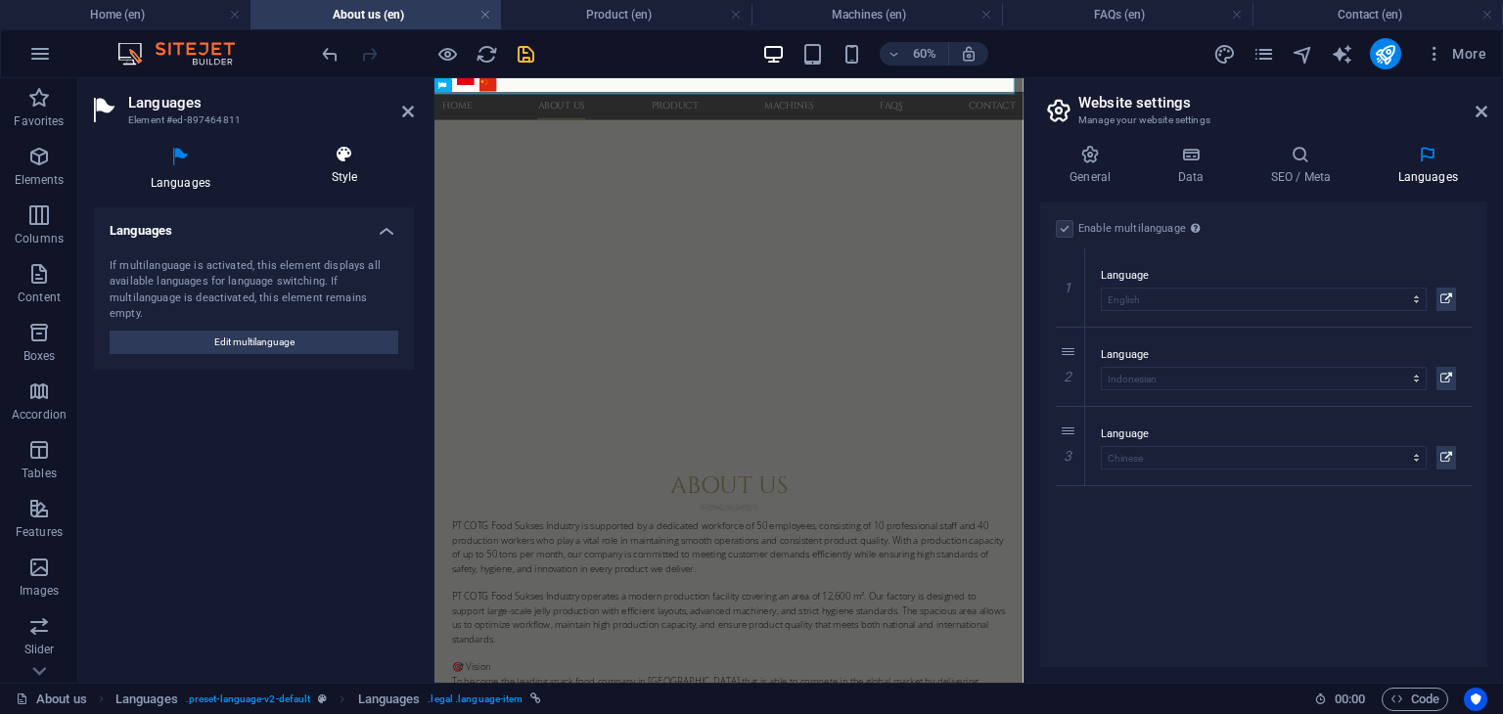
click at [351, 168] on h4 "Style" at bounding box center [344, 165] width 139 height 41
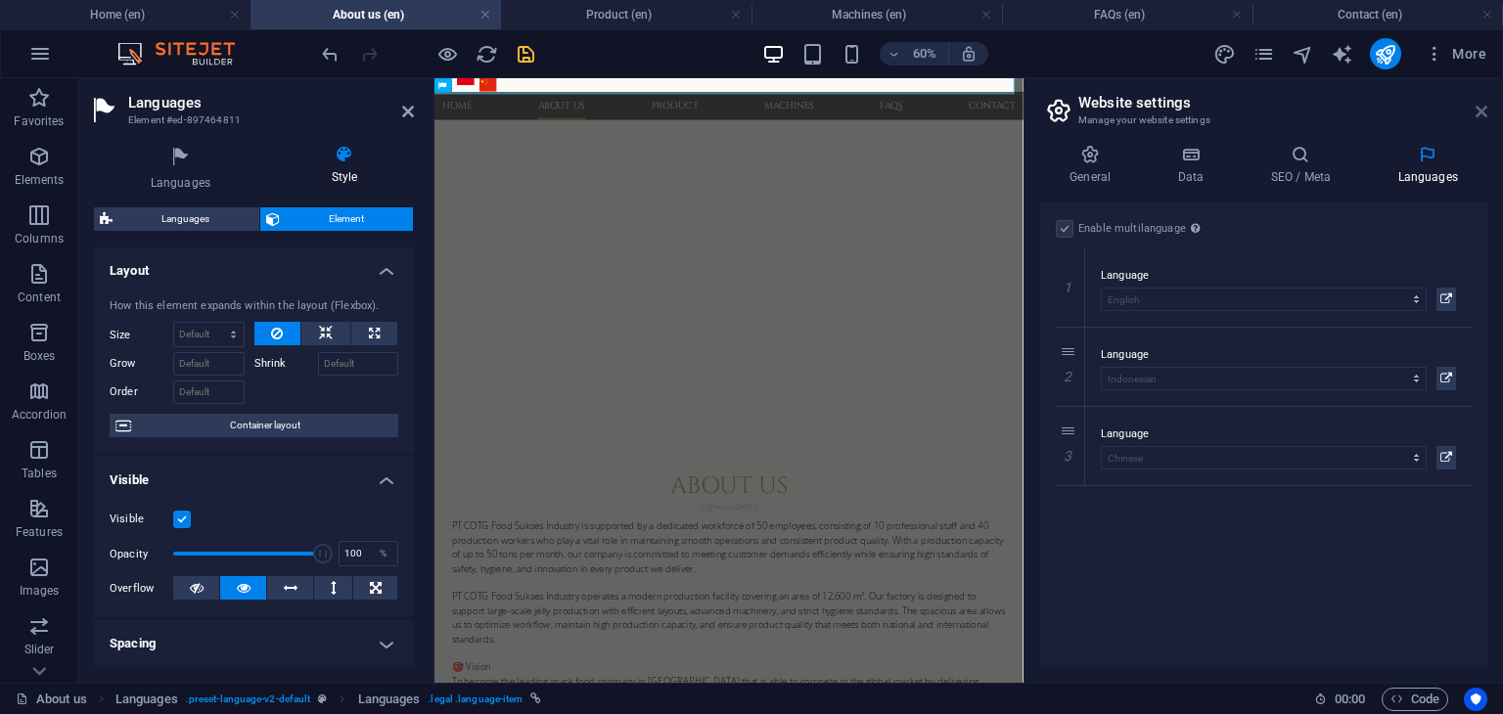
click at [1484, 112] on icon at bounding box center [1482, 112] width 12 height 16
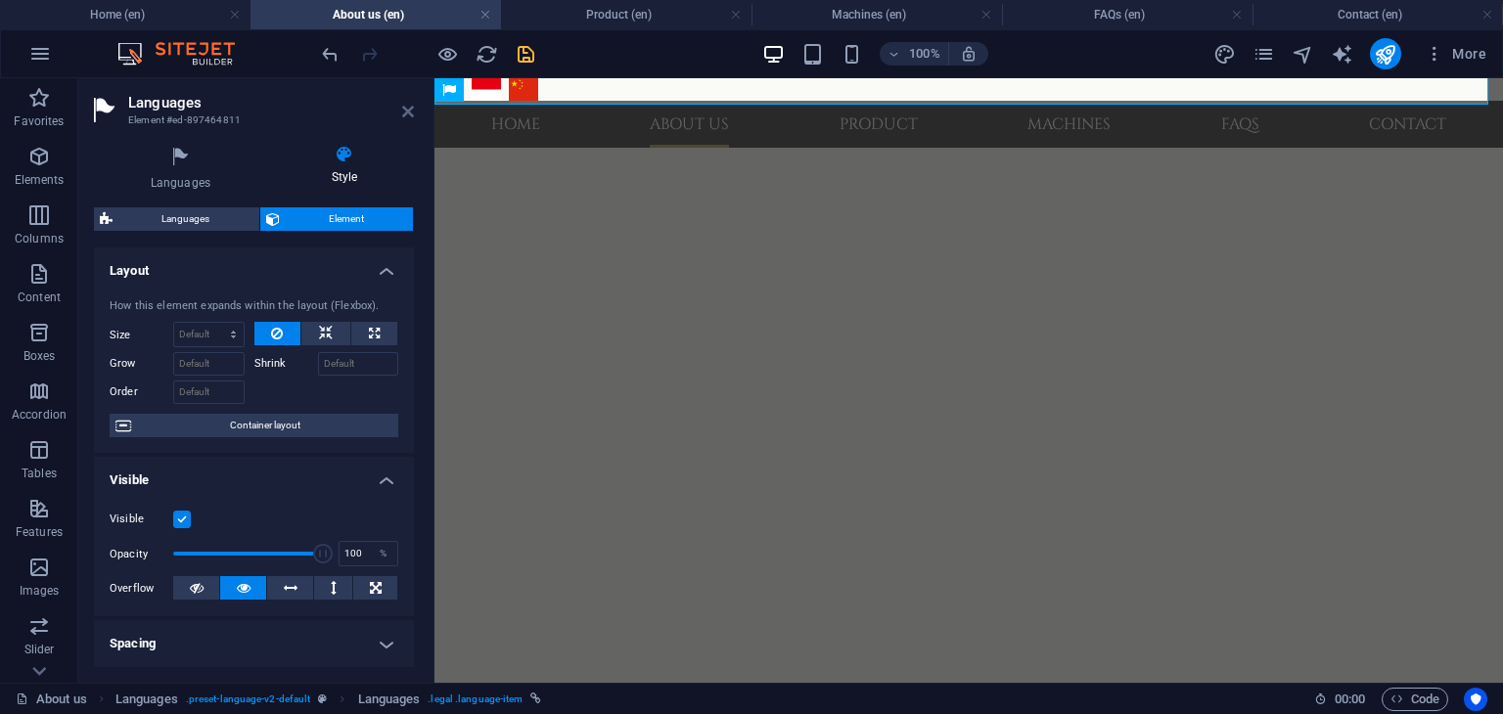
click at [404, 114] on icon at bounding box center [408, 112] width 12 height 16
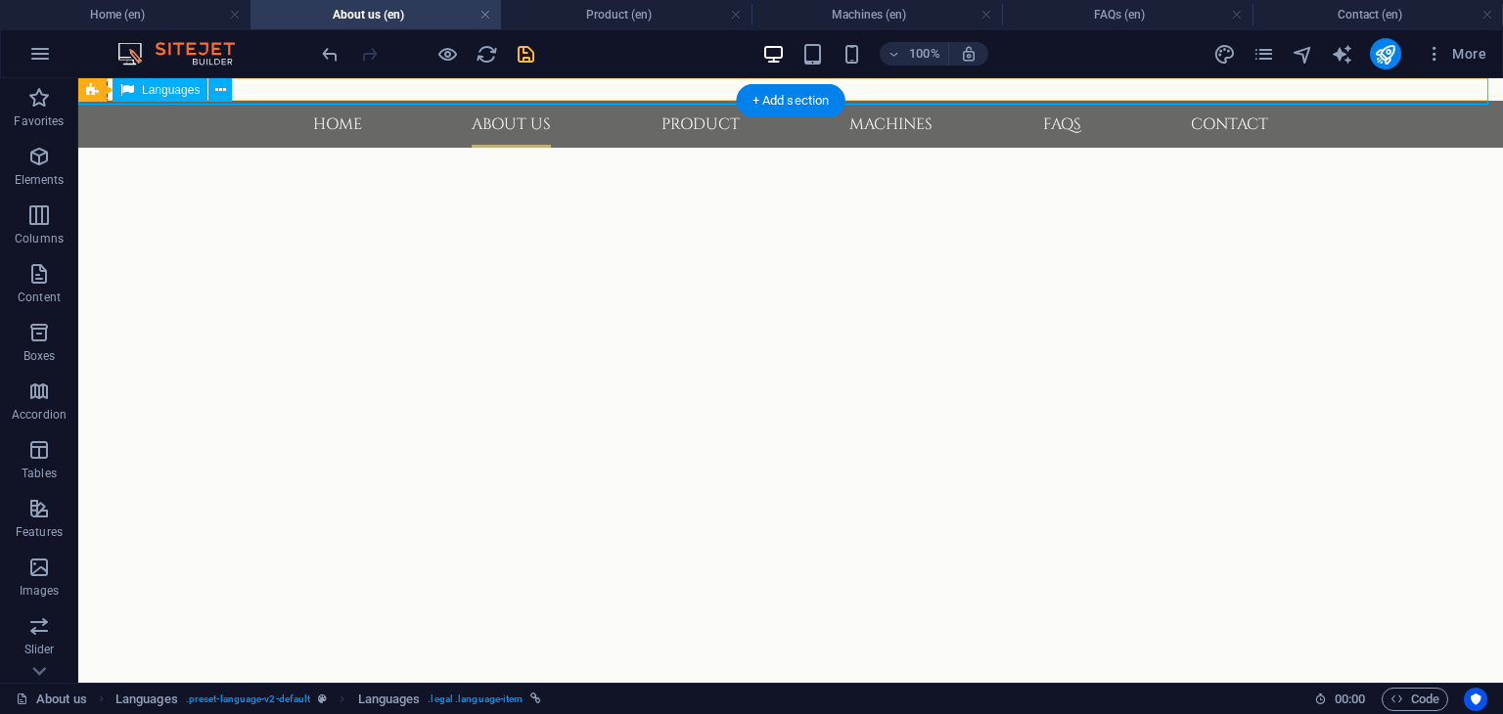
click at [471, 89] on div "English Bahasa Indonesia 中文" at bounding box center [790, 89] width 1432 height 30
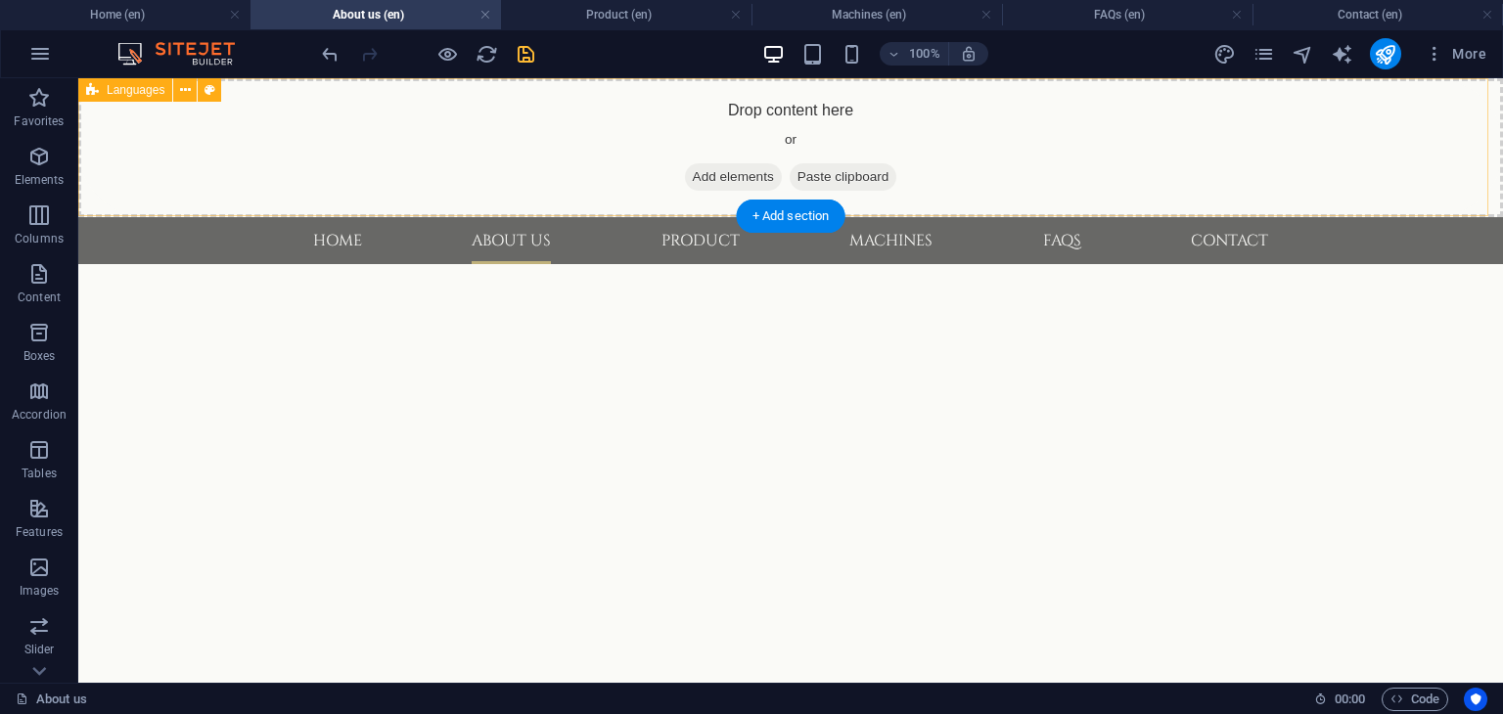
click at [489, 136] on div "Drop content here or Add elements Paste clipboard" at bounding box center [790, 147] width 1425 height 139
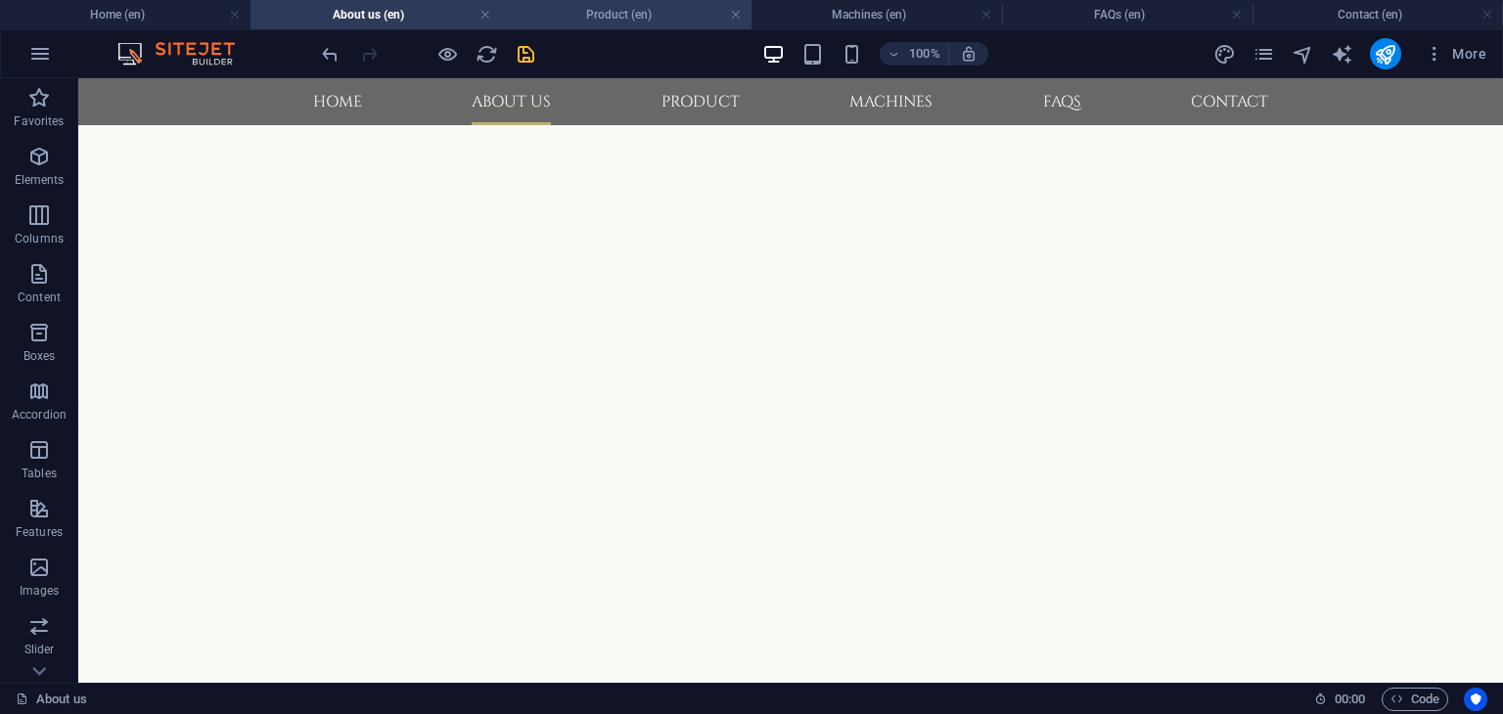
click at [609, 19] on h4 "Product (en)" at bounding box center [626, 15] width 250 height 22
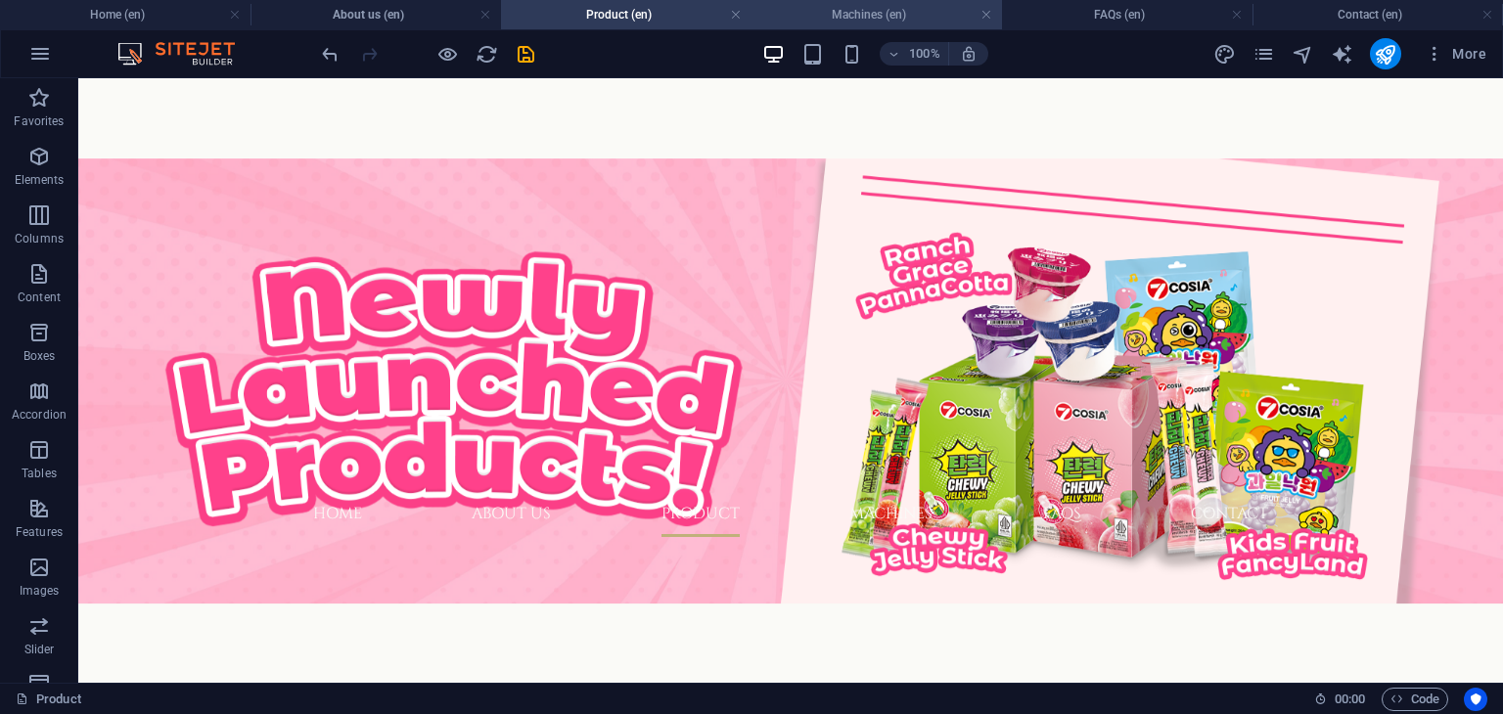
click at [900, 22] on h4 "Machines (en)" at bounding box center [876, 15] width 250 height 22
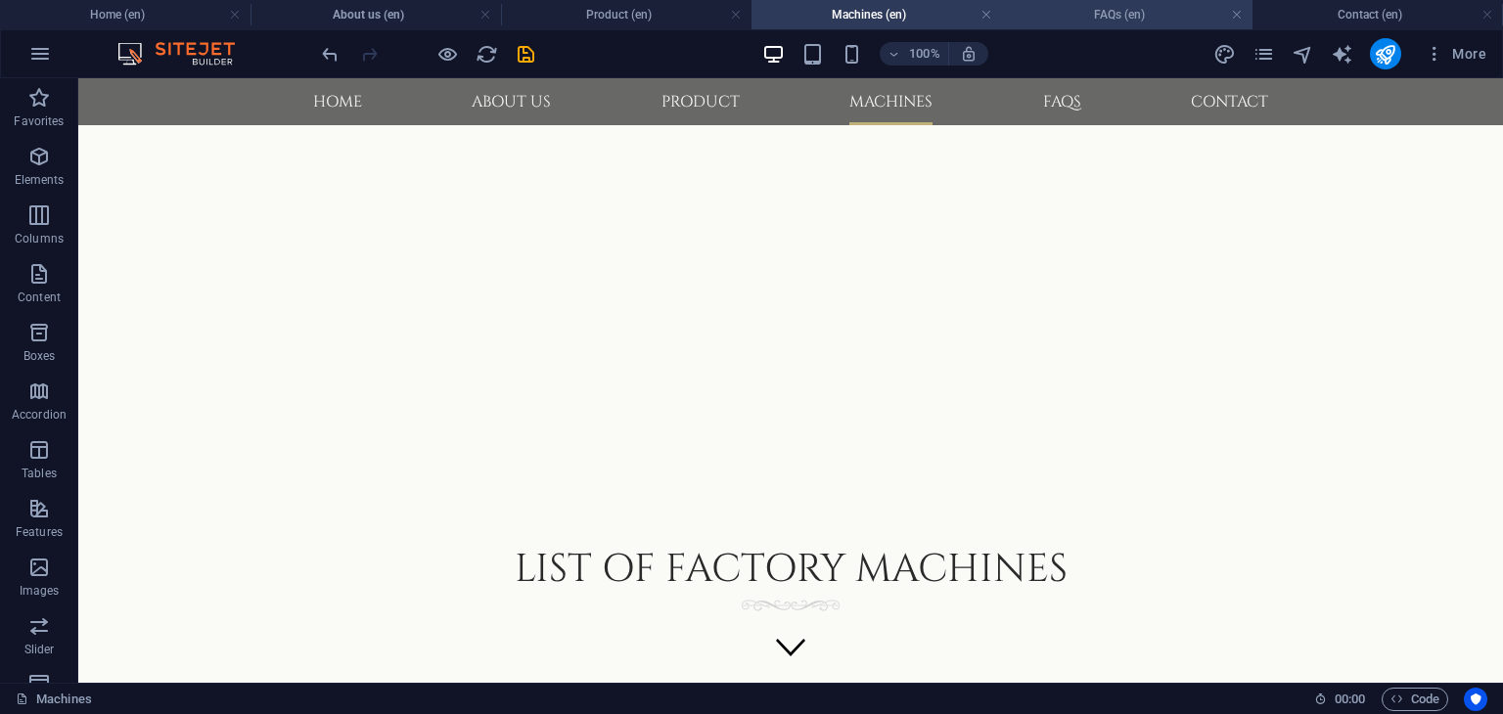
click at [1097, 21] on h4 "FAQs (en)" at bounding box center [1127, 15] width 250 height 22
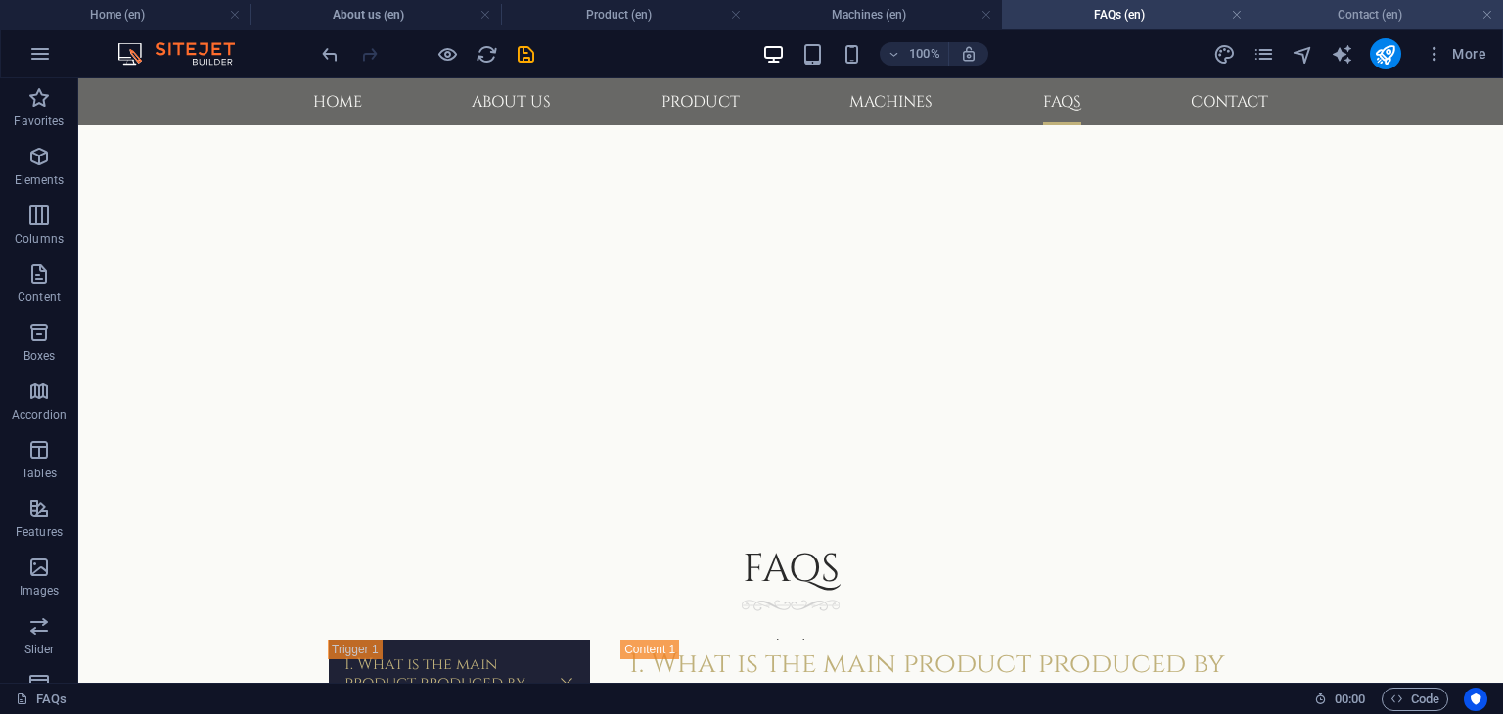
click at [1327, 9] on h4 "Contact (en)" at bounding box center [1377, 15] width 250 height 22
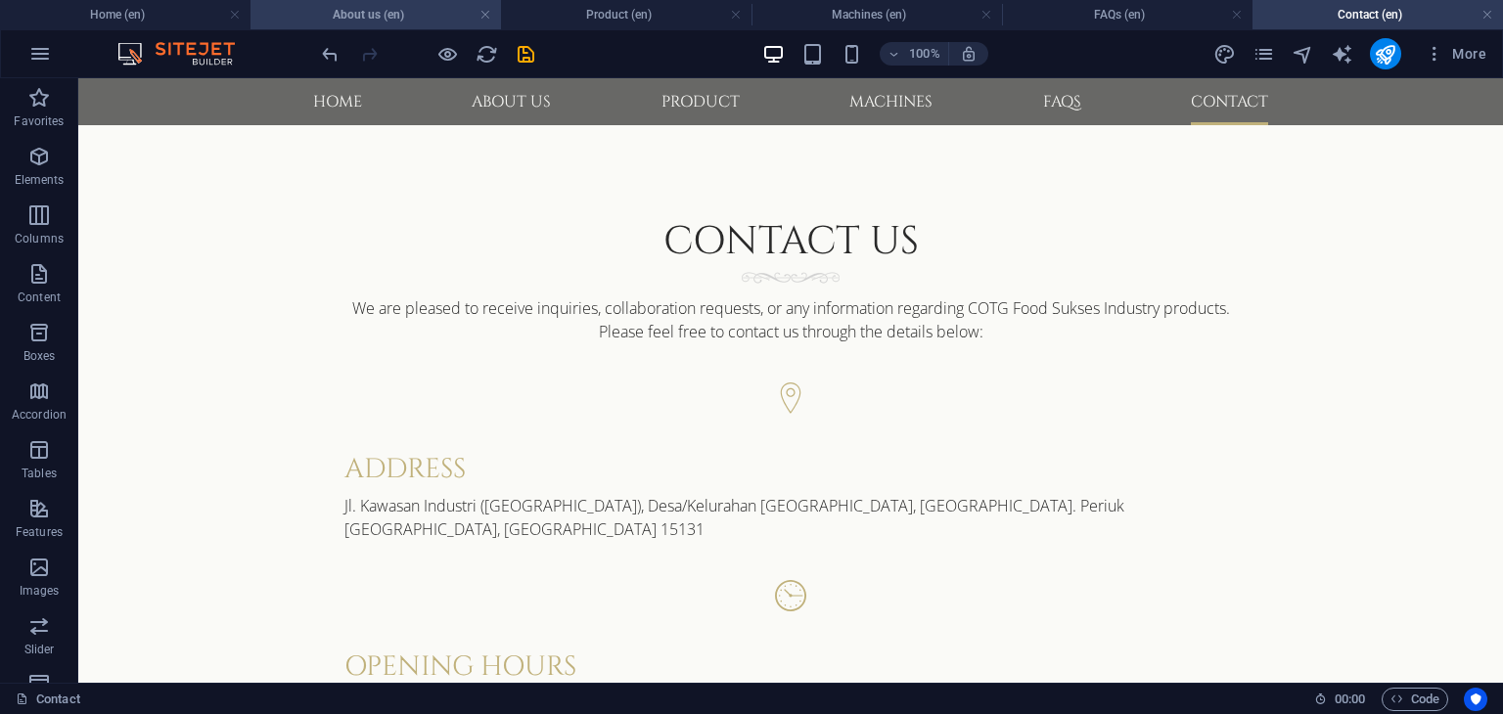
click at [373, 22] on h4 "About us (en)" at bounding box center [375, 15] width 250 height 22
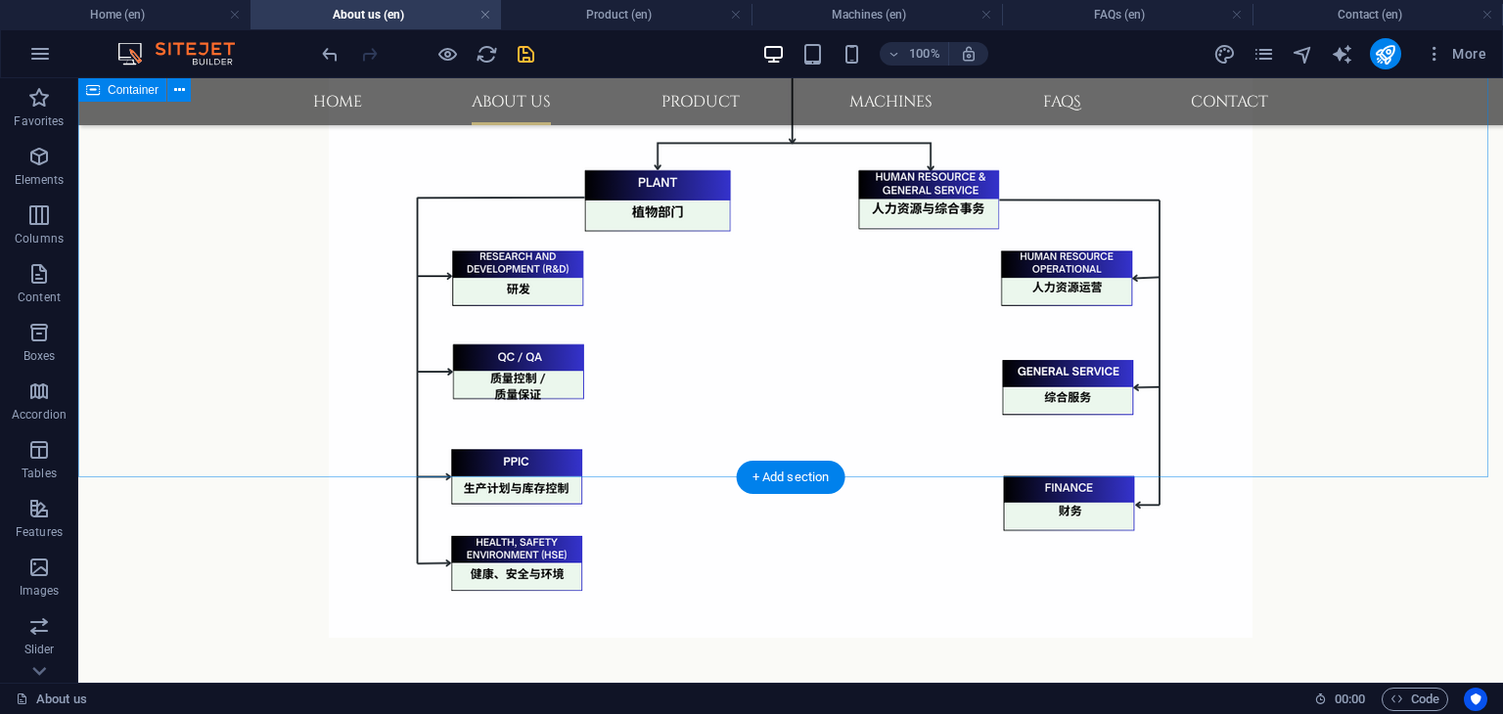
scroll to position [1859, 0]
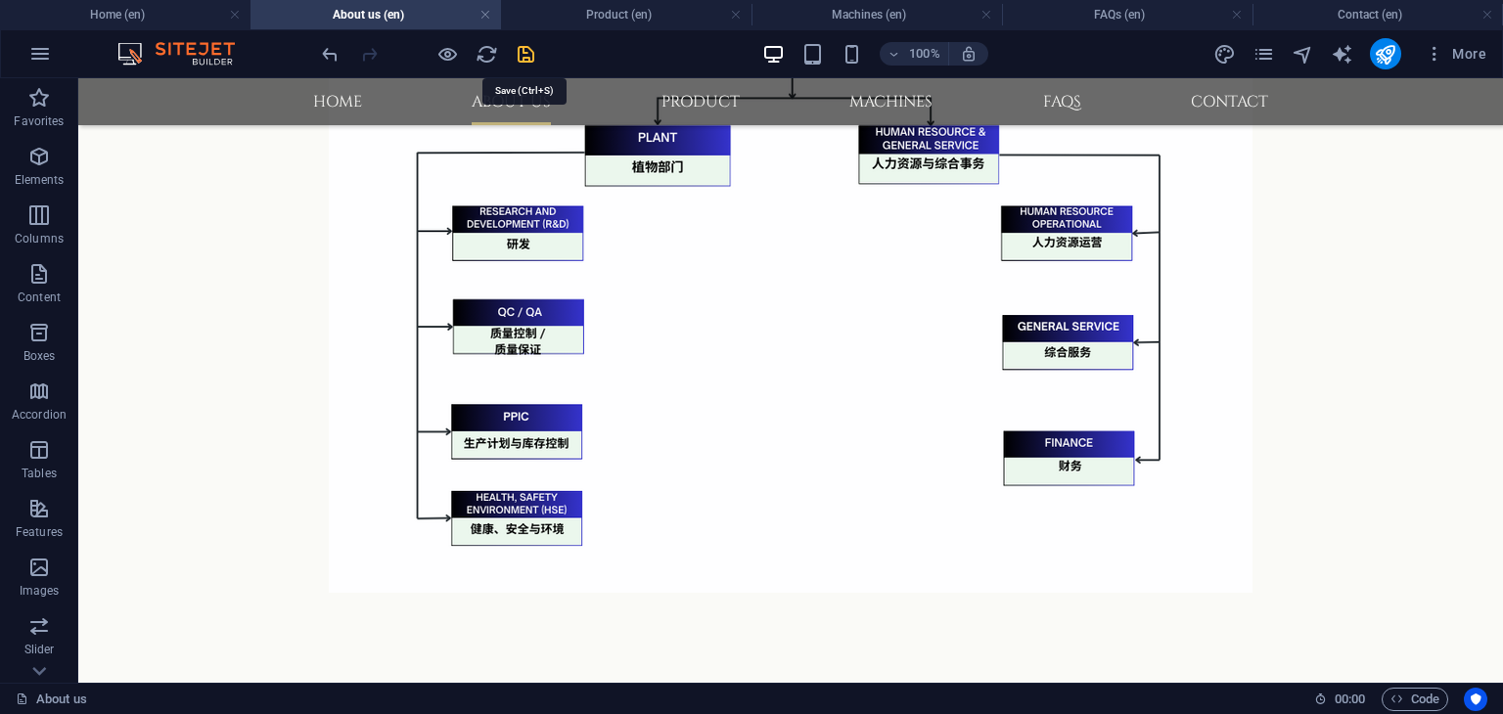
click at [522, 58] on icon "save" at bounding box center [526, 54] width 23 height 23
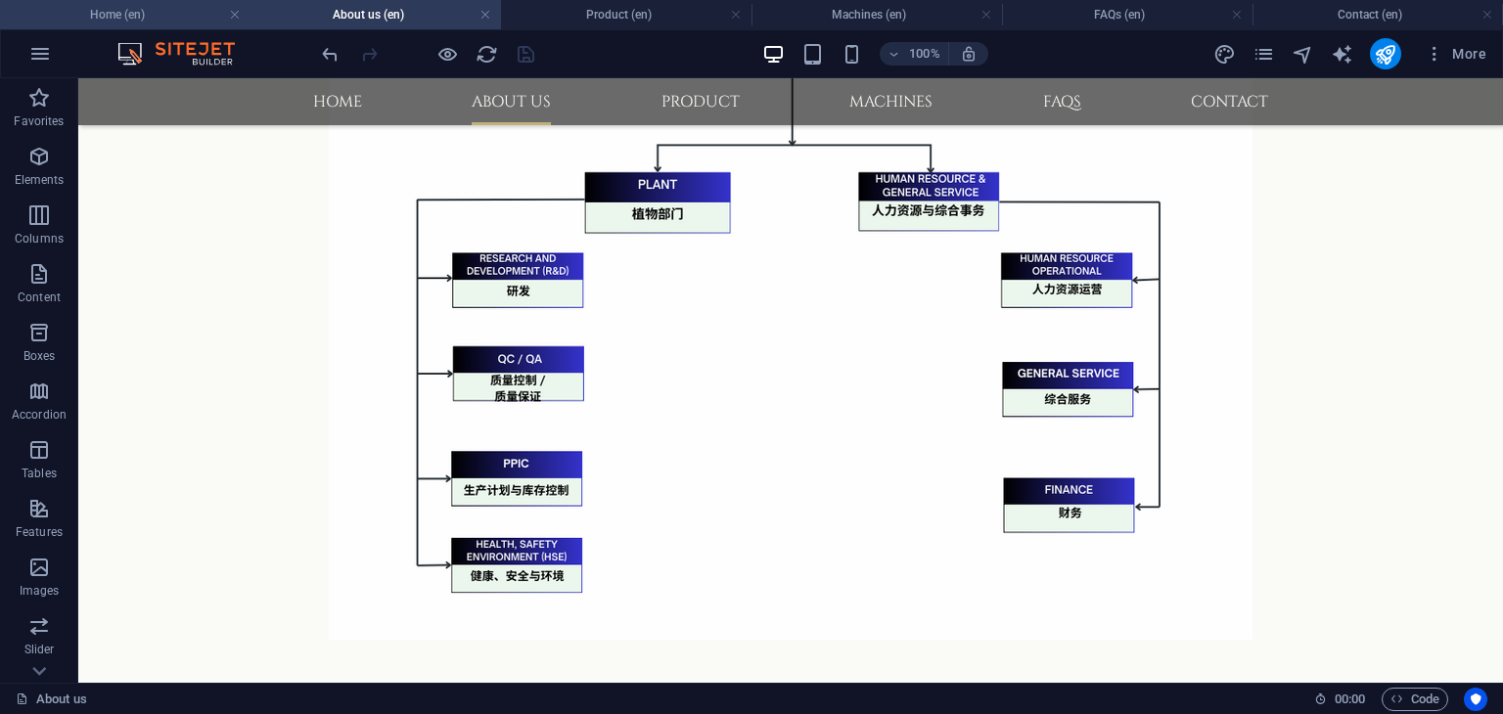
click at [144, 16] on h4 "Home (en)" at bounding box center [125, 15] width 250 height 22
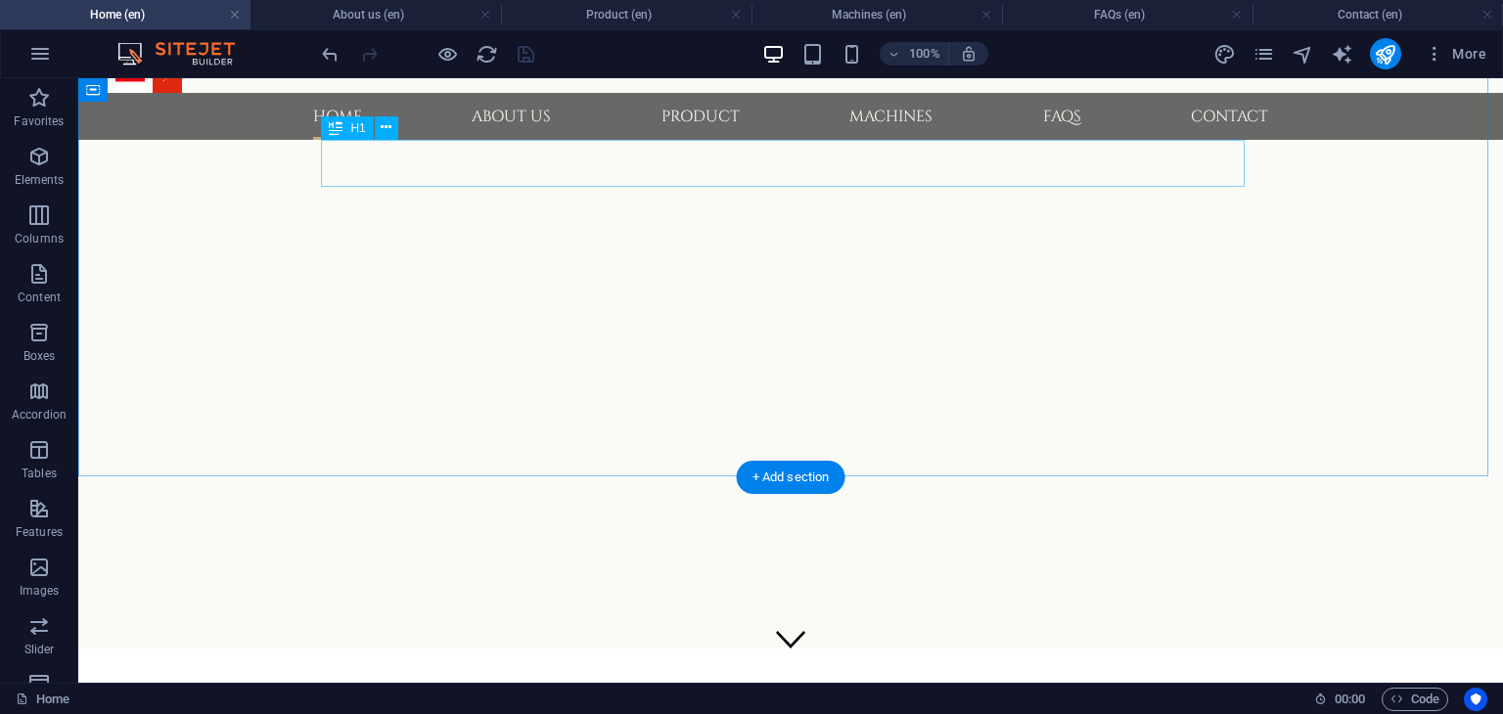
scroll to position [0, 0]
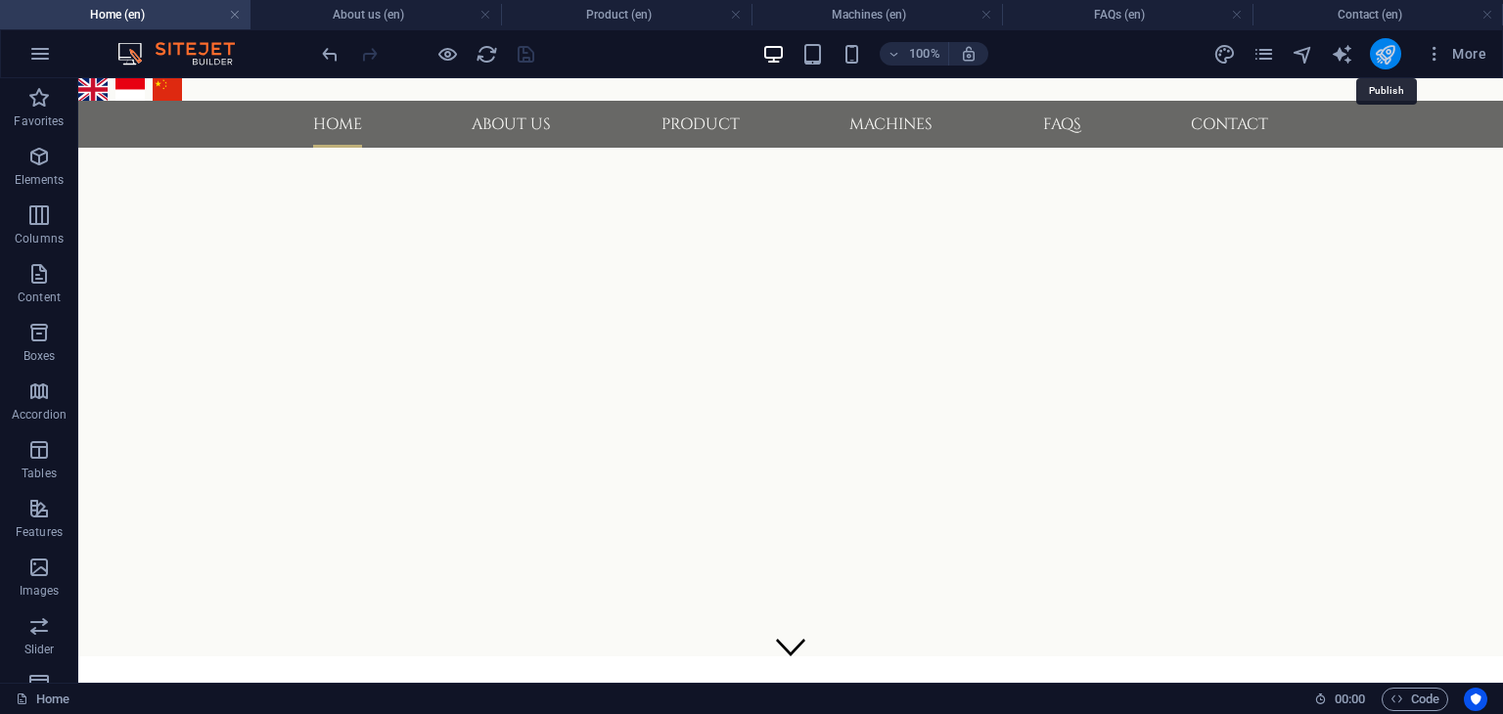
click at [1391, 59] on icon "publish" at bounding box center [1385, 54] width 23 height 23
